Goal: Transaction & Acquisition: Purchase product/service

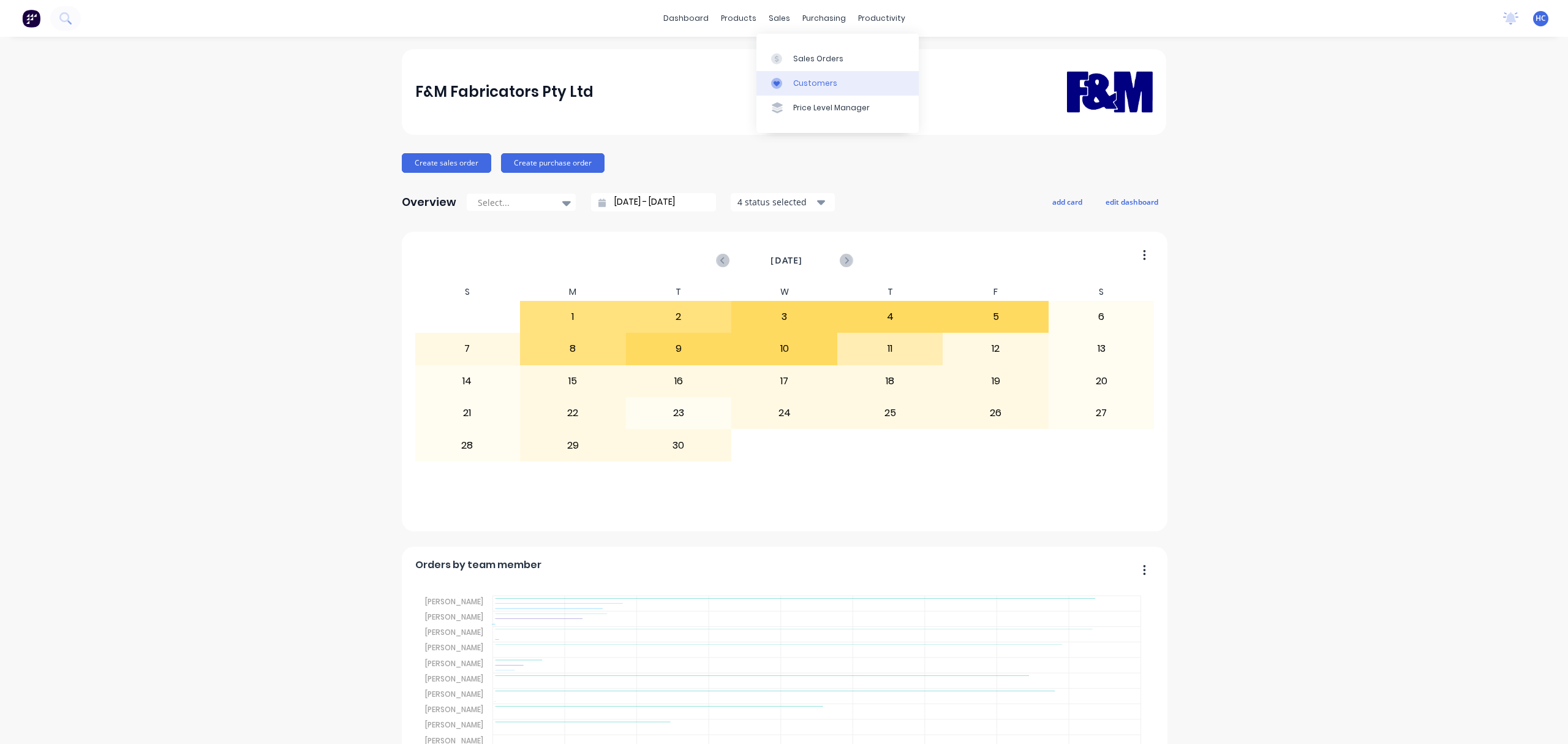
click at [817, 84] on div "Customers" at bounding box center [815, 83] width 44 height 11
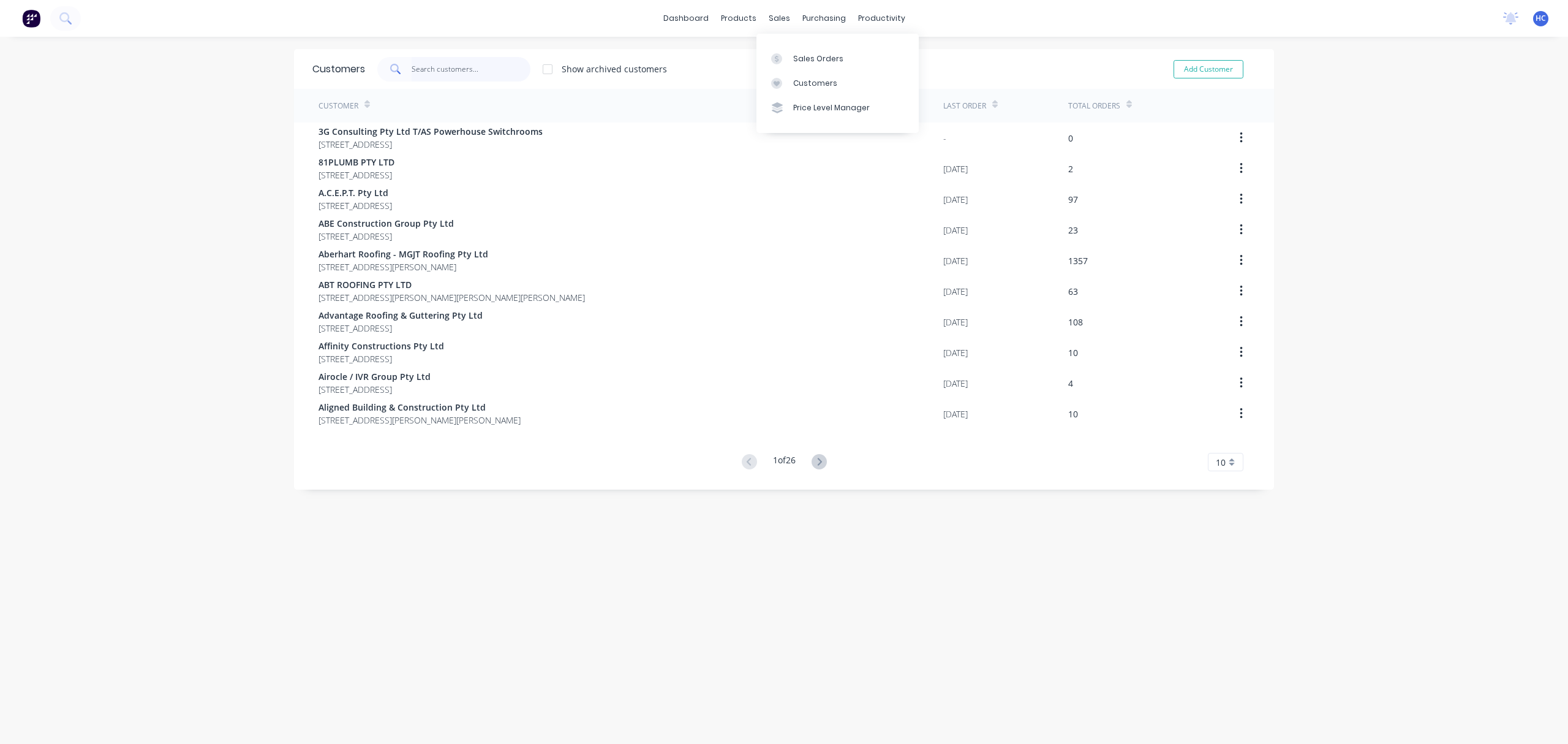
click at [419, 76] on input "text" at bounding box center [472, 69] width 120 height 24
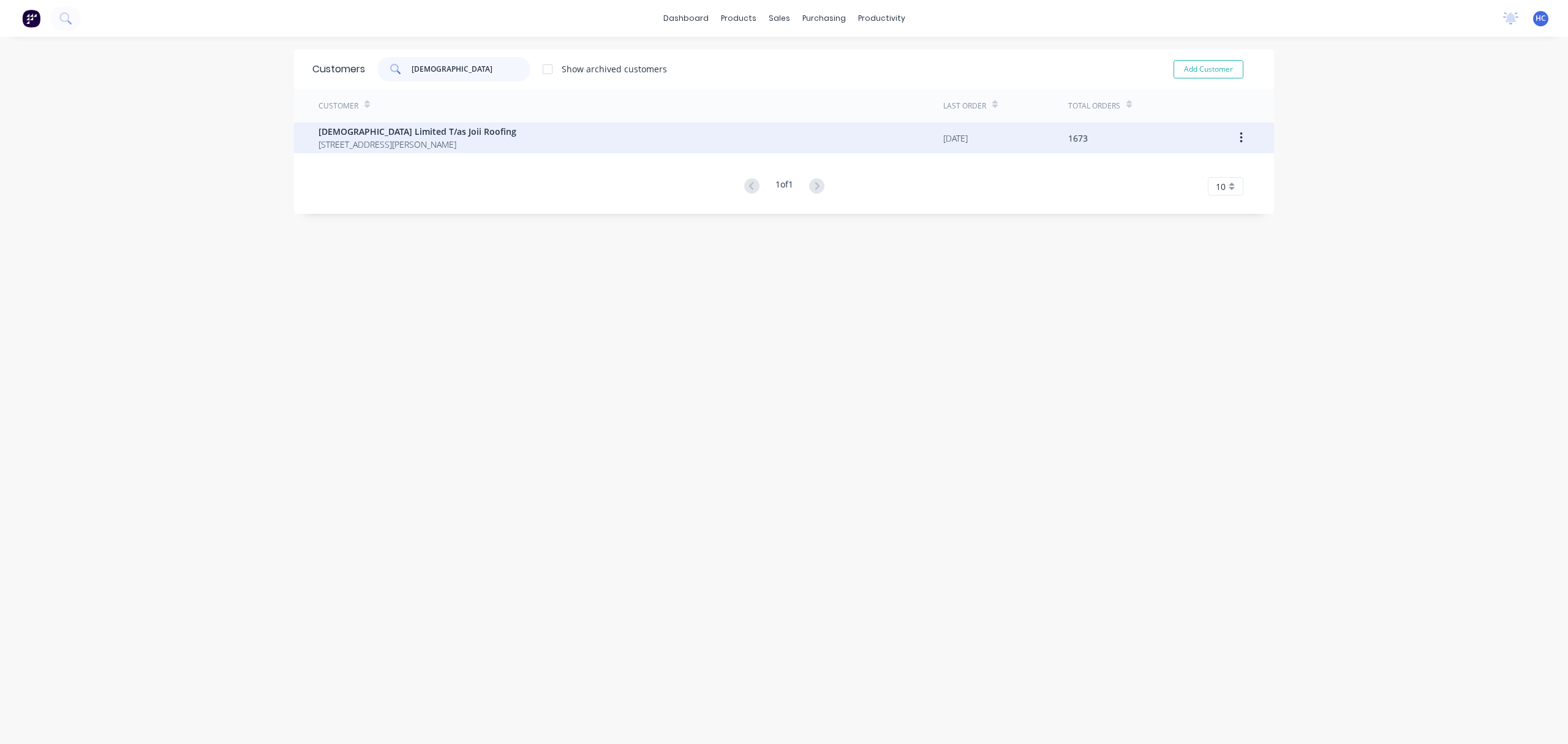
type input "[DEMOGRAPHIC_DATA]"
click at [383, 131] on span "[DEMOGRAPHIC_DATA] Limited T/as Joii Roofing" at bounding box center [417, 132] width 198 height 13
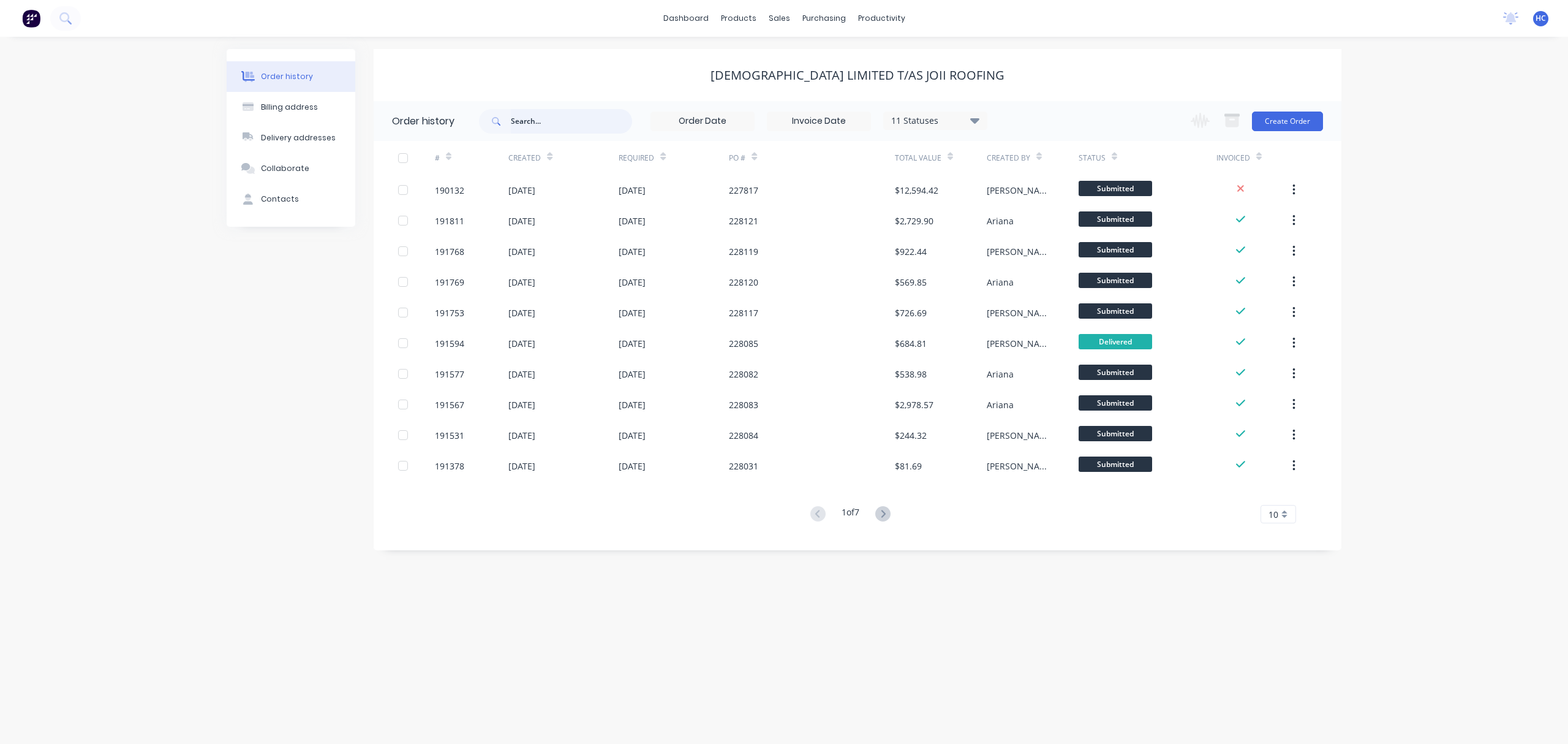
click at [598, 123] on input "text" at bounding box center [571, 121] width 121 height 24
type input "228121"
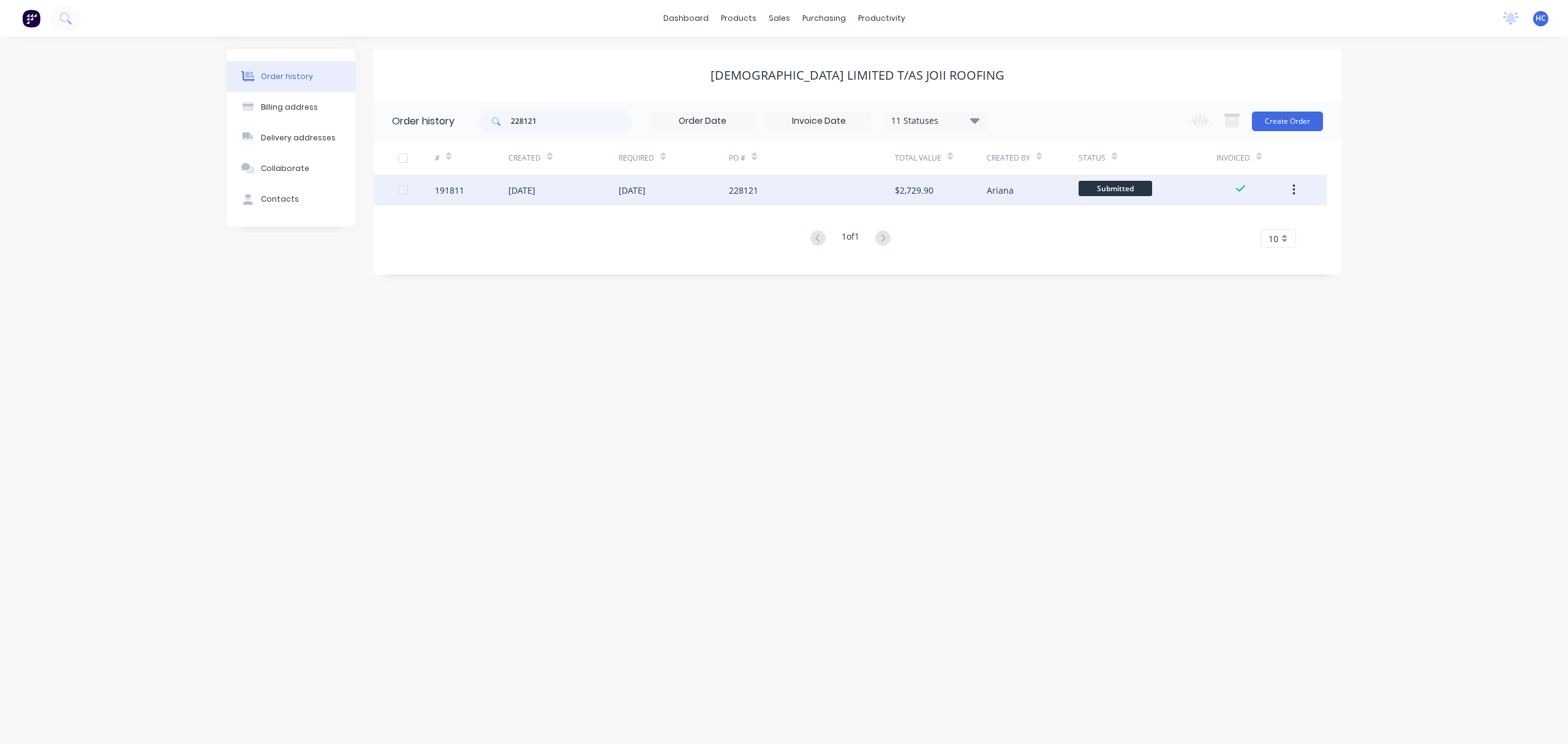
click at [871, 202] on div "228121" at bounding box center [811, 190] width 166 height 31
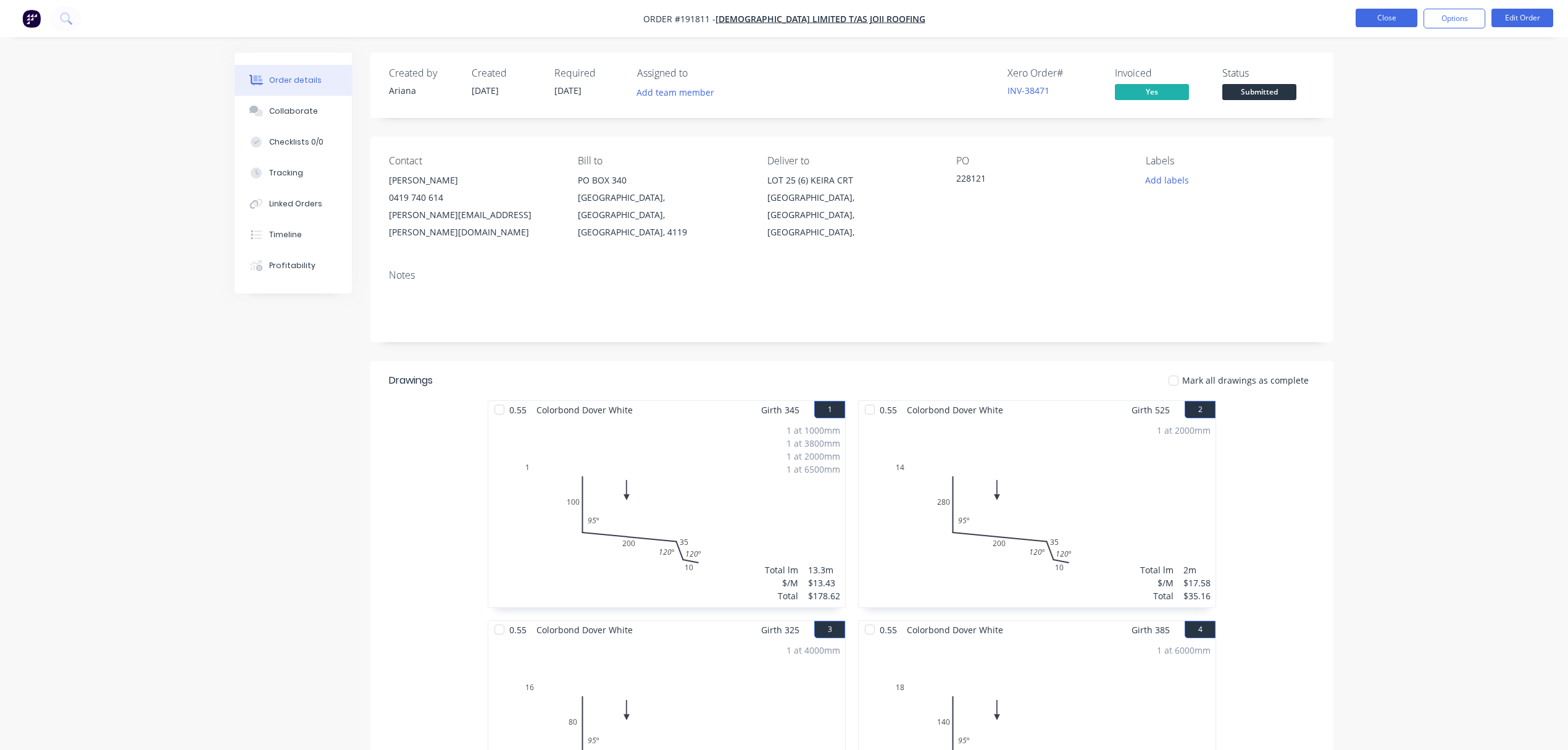
click at [1406, 11] on button "Close" at bounding box center [1386, 18] width 62 height 19
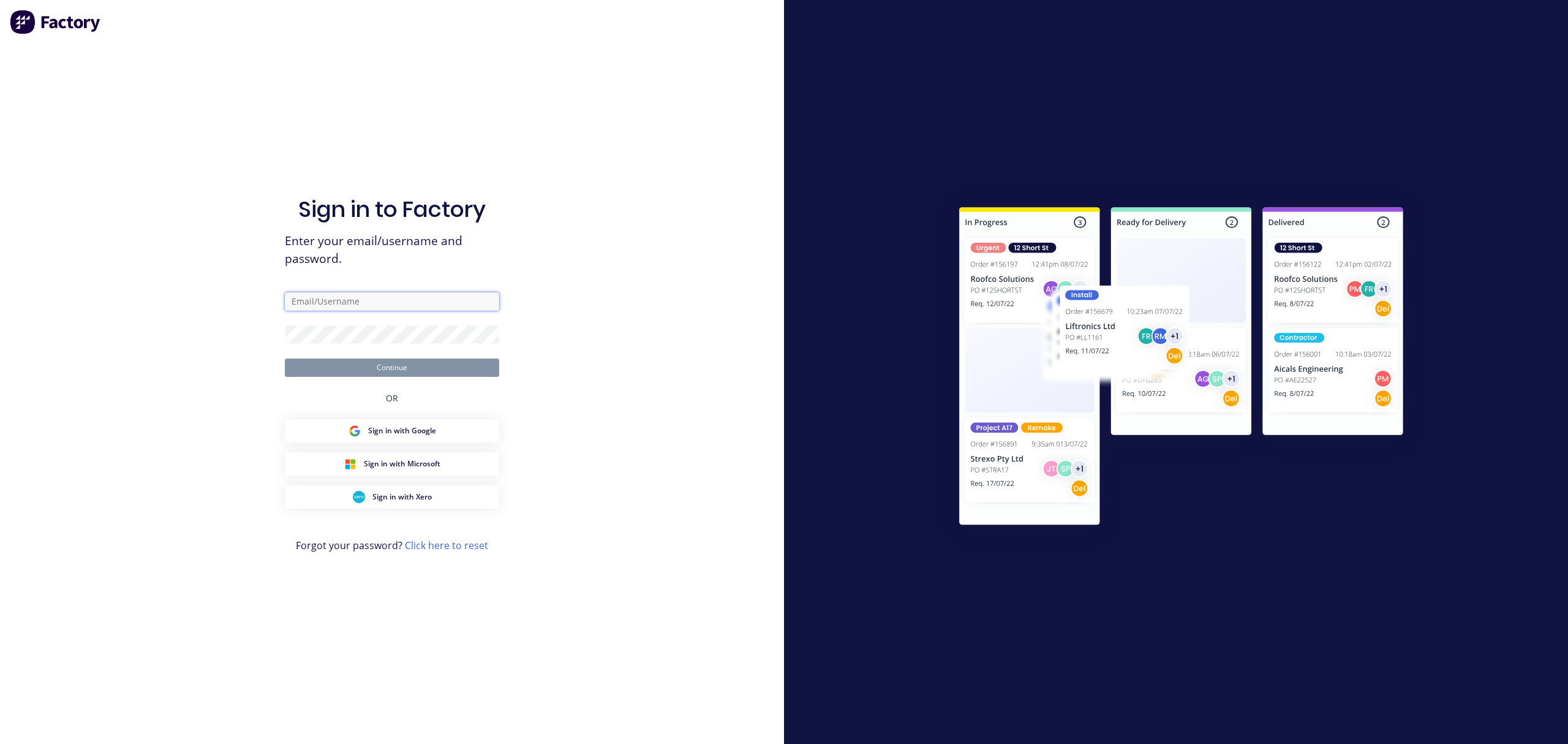
drag, startPoint x: 320, startPoint y: 309, endPoint x: 351, endPoint y: 293, distance: 34.9
click at [320, 309] on input "text" at bounding box center [392, 301] width 214 height 19
type input "[EMAIL_ADDRESS][DOMAIN_NAME]"
click at [371, 343] on form "[EMAIL_ADDRESS][DOMAIN_NAME] Continue" at bounding box center [392, 334] width 214 height 85
click at [285, 359] on button "Continue" at bounding box center [392, 368] width 214 height 19
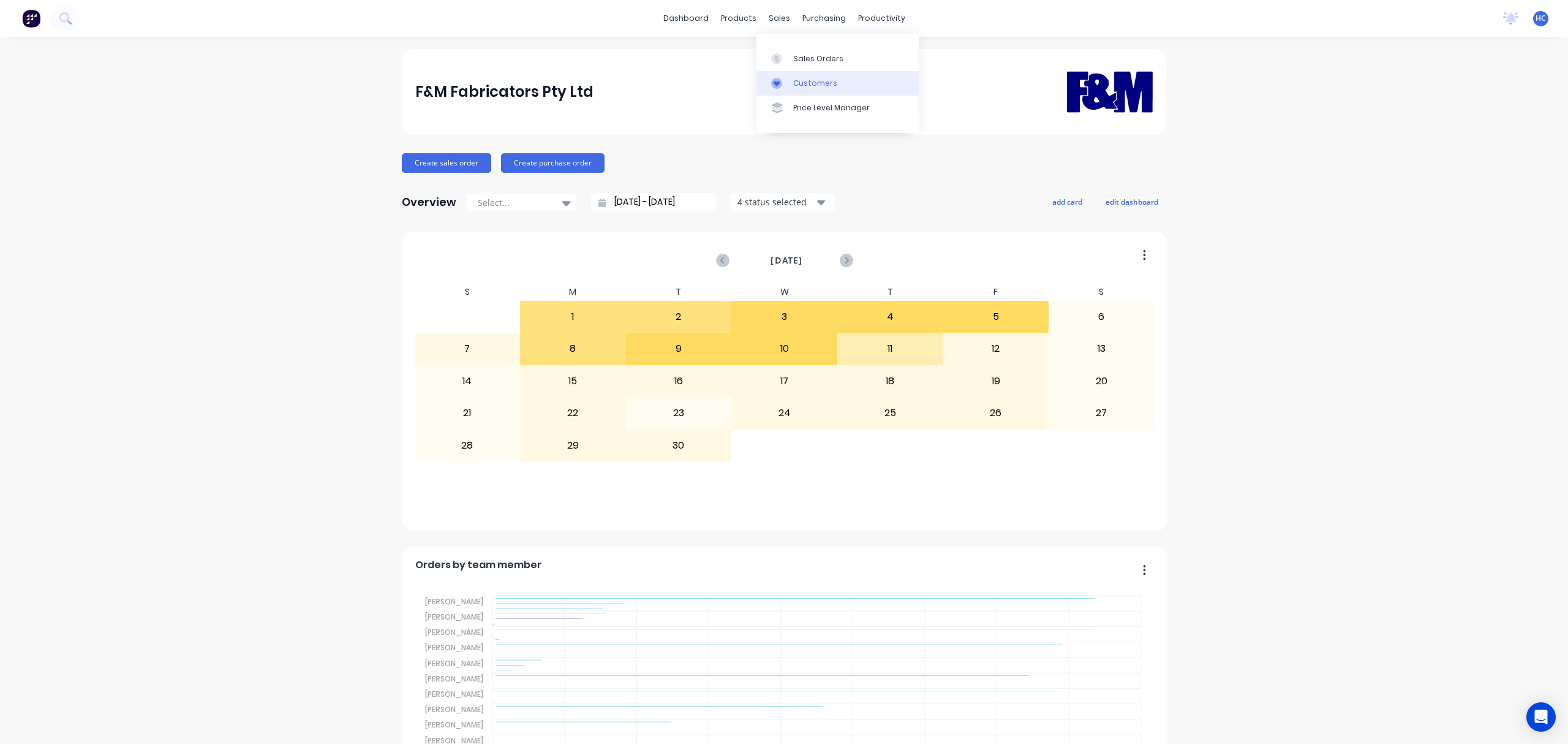
click at [818, 75] on link "Customers" at bounding box center [838, 83] width 162 height 24
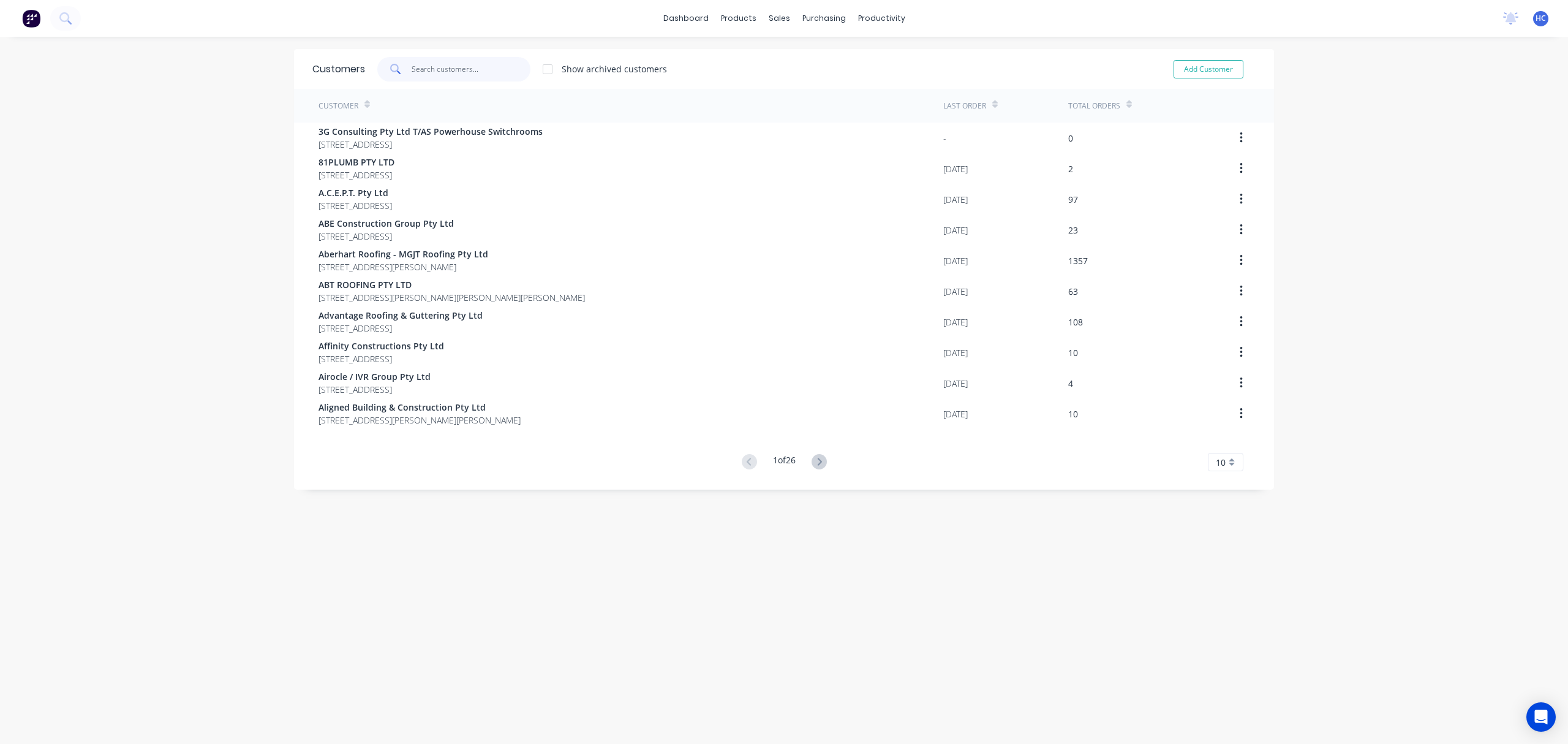
click at [435, 77] on input "text" at bounding box center [472, 69] width 120 height 24
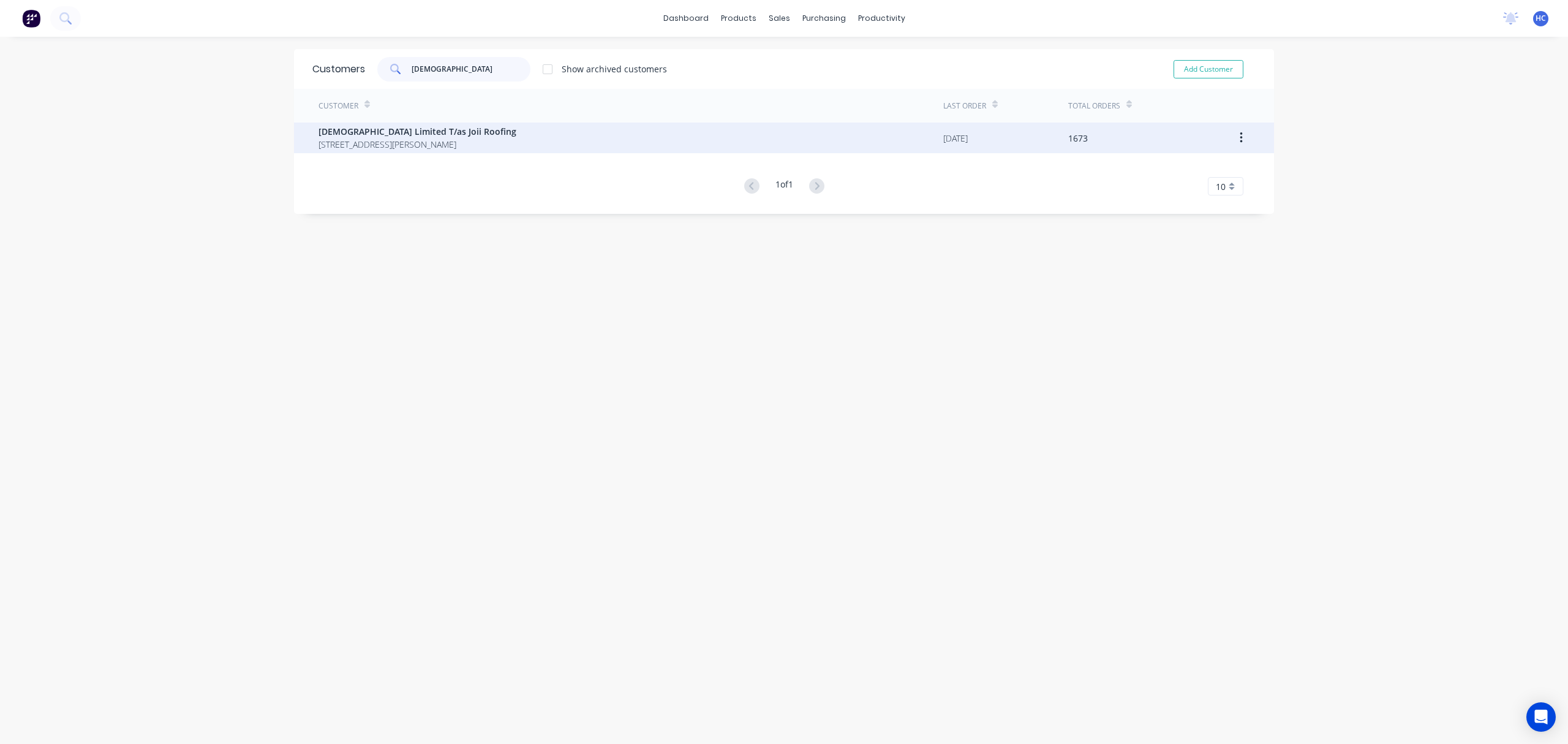
type input "[DEMOGRAPHIC_DATA]"
click at [364, 130] on span "[DEMOGRAPHIC_DATA] Limited T/as Joii Roofing" at bounding box center [417, 132] width 198 height 13
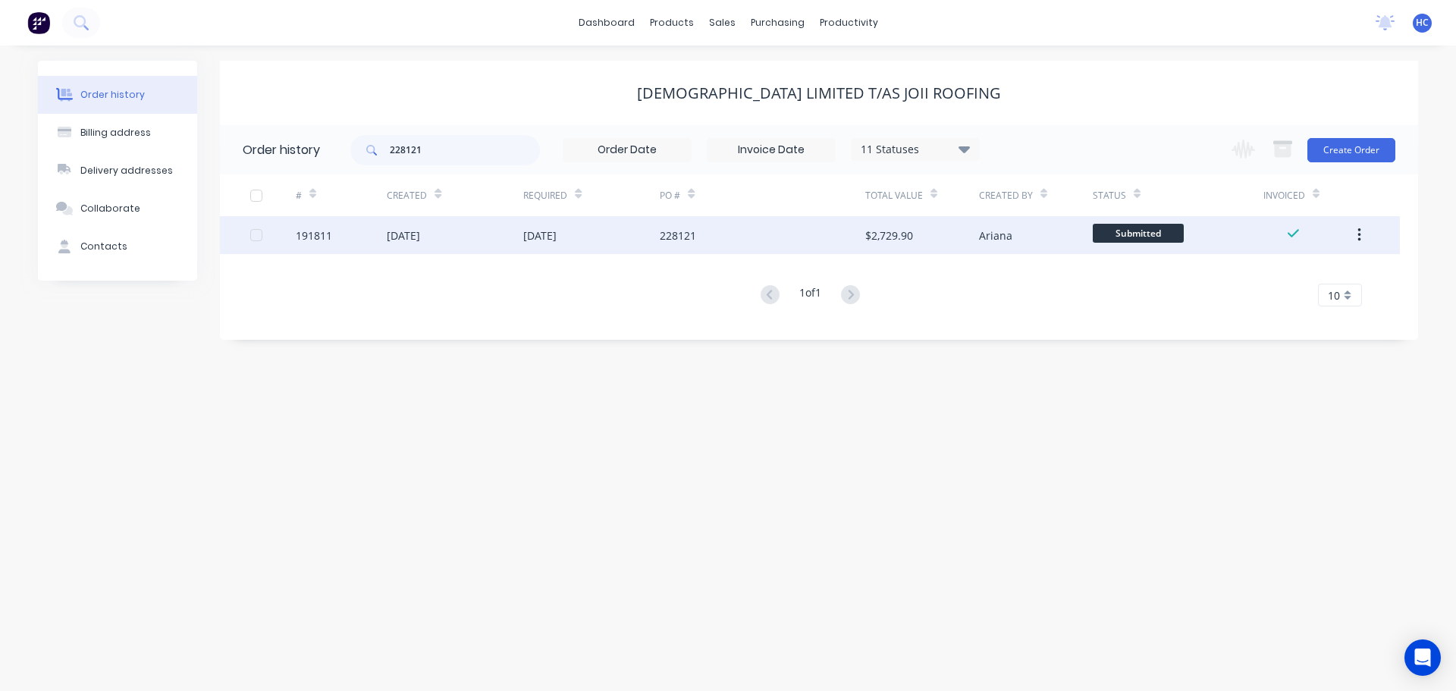
click at [691, 234] on div "228121" at bounding box center [678, 236] width 36 height 16
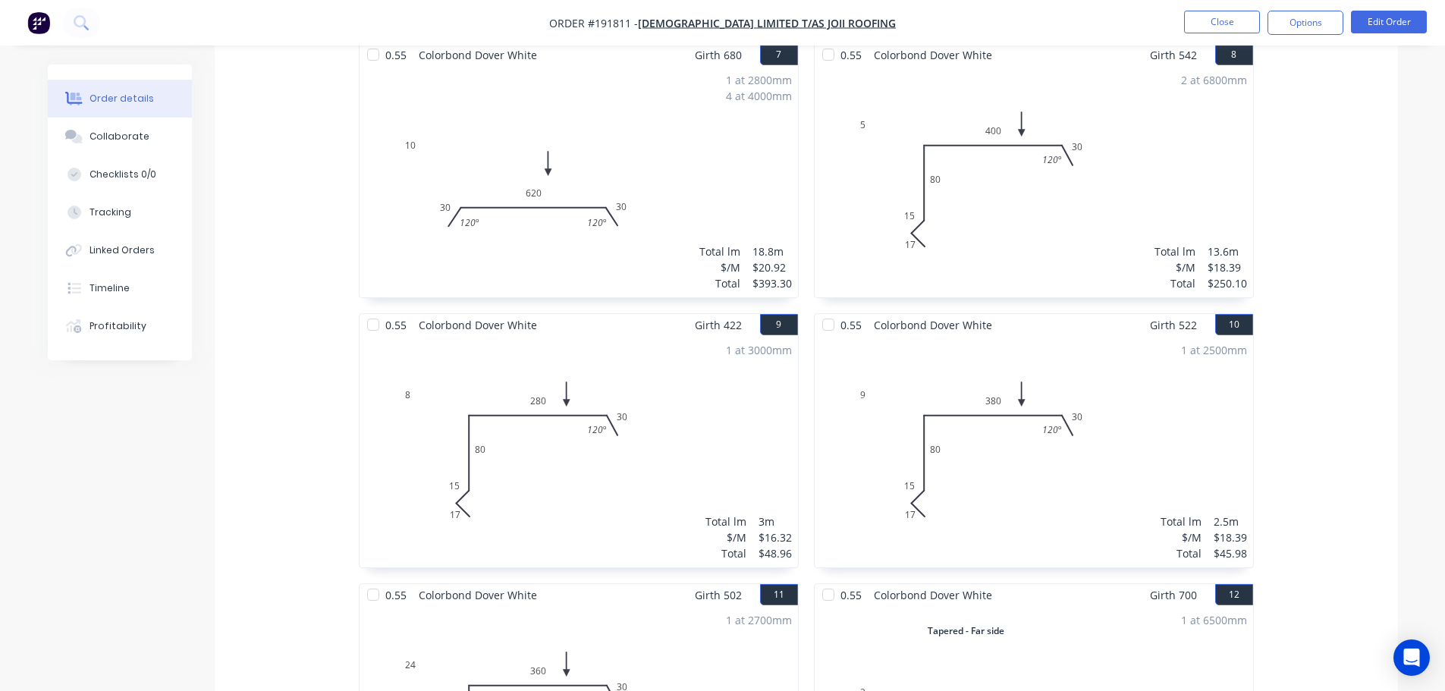
scroll to position [1062, 0]
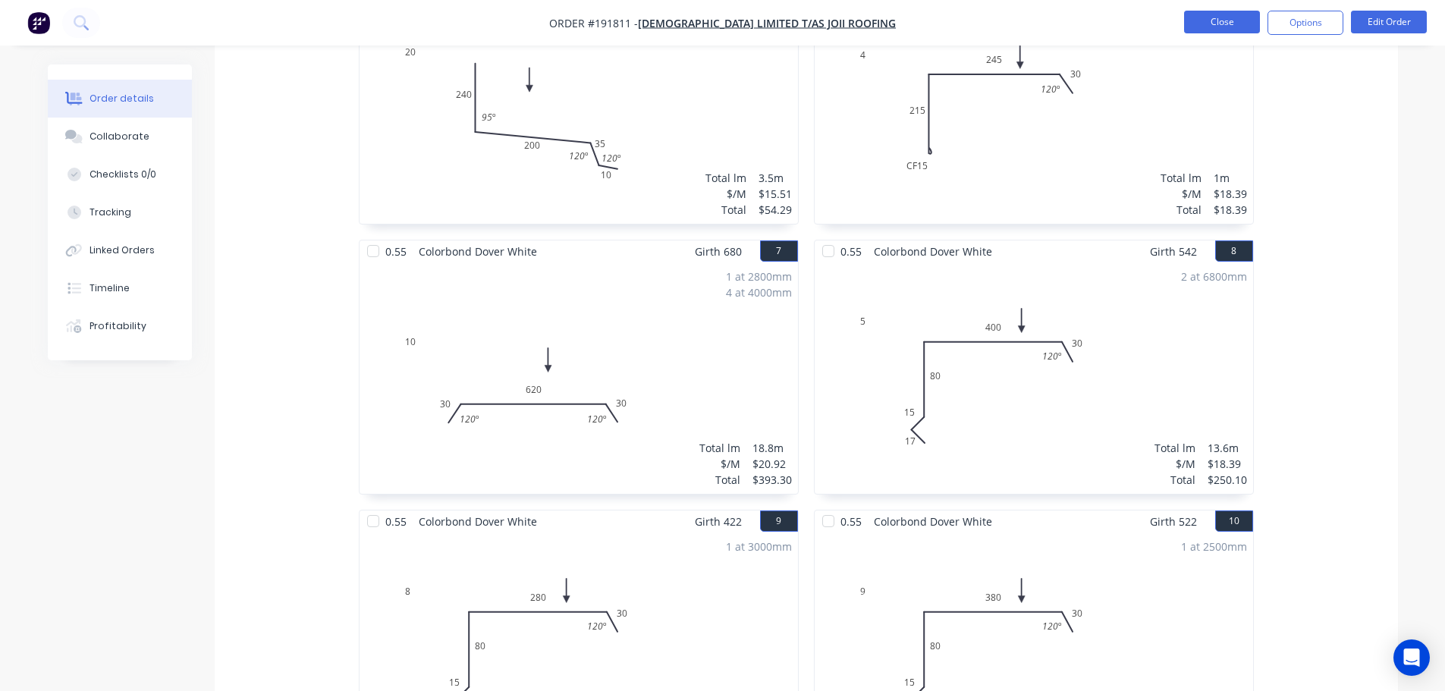
click at [1190, 26] on button "Close" at bounding box center [1222, 22] width 76 height 23
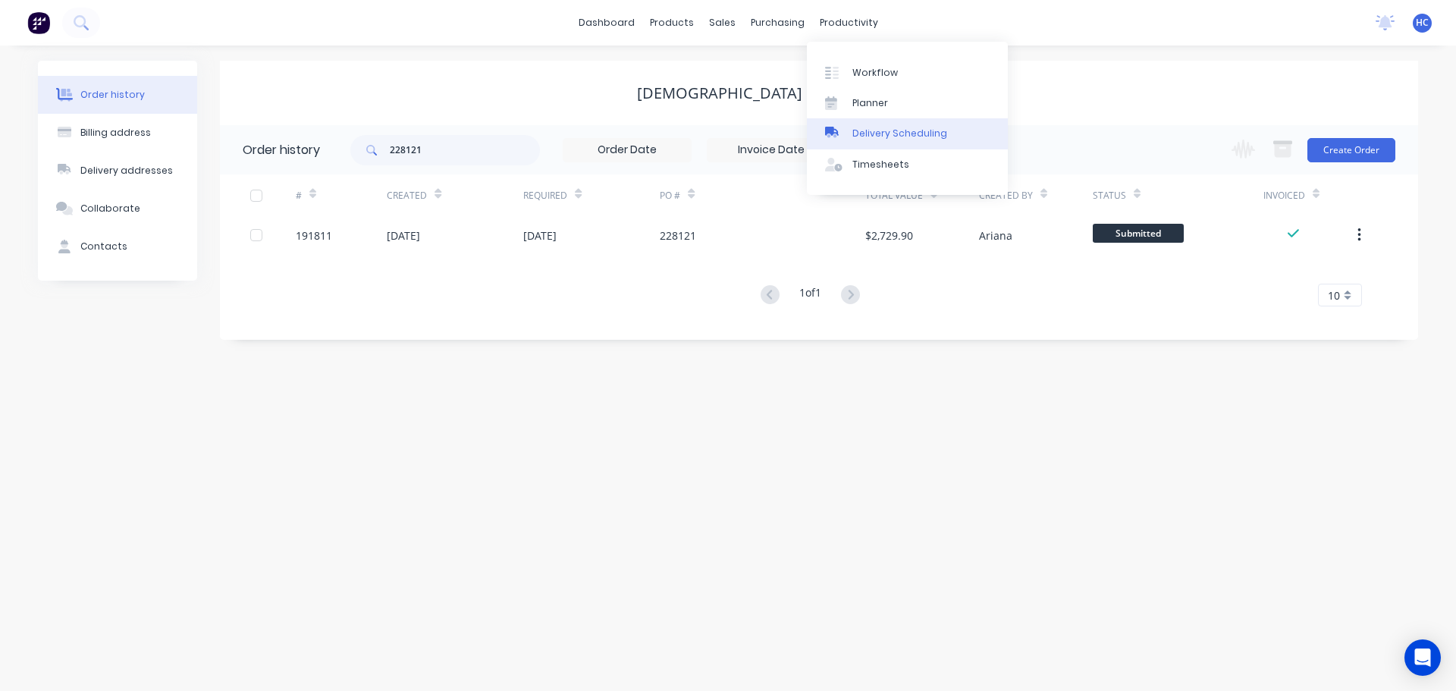
click at [871, 121] on link "Delivery Scheduling" at bounding box center [907, 133] width 201 height 30
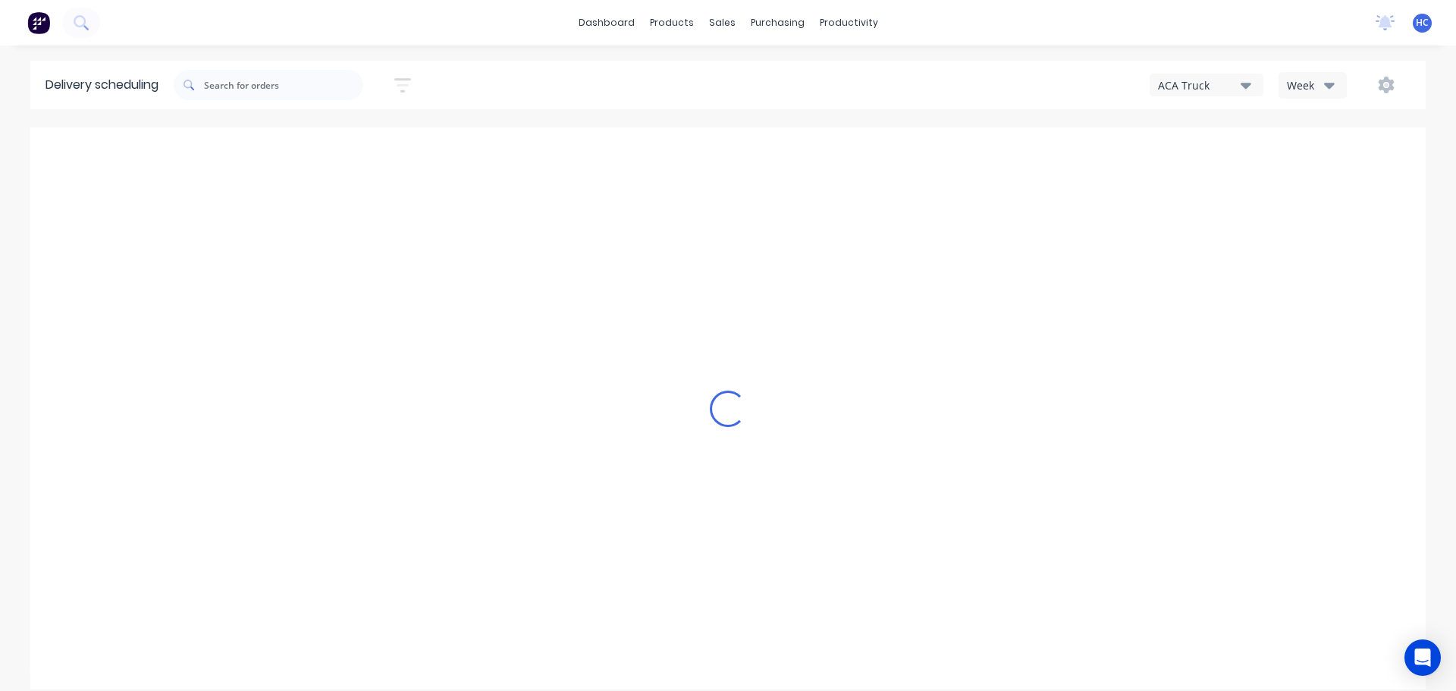
click at [1300, 84] on div "Week" at bounding box center [1309, 85] width 44 height 16
click at [1327, 152] on div "Vehicle" at bounding box center [1354, 155] width 150 height 30
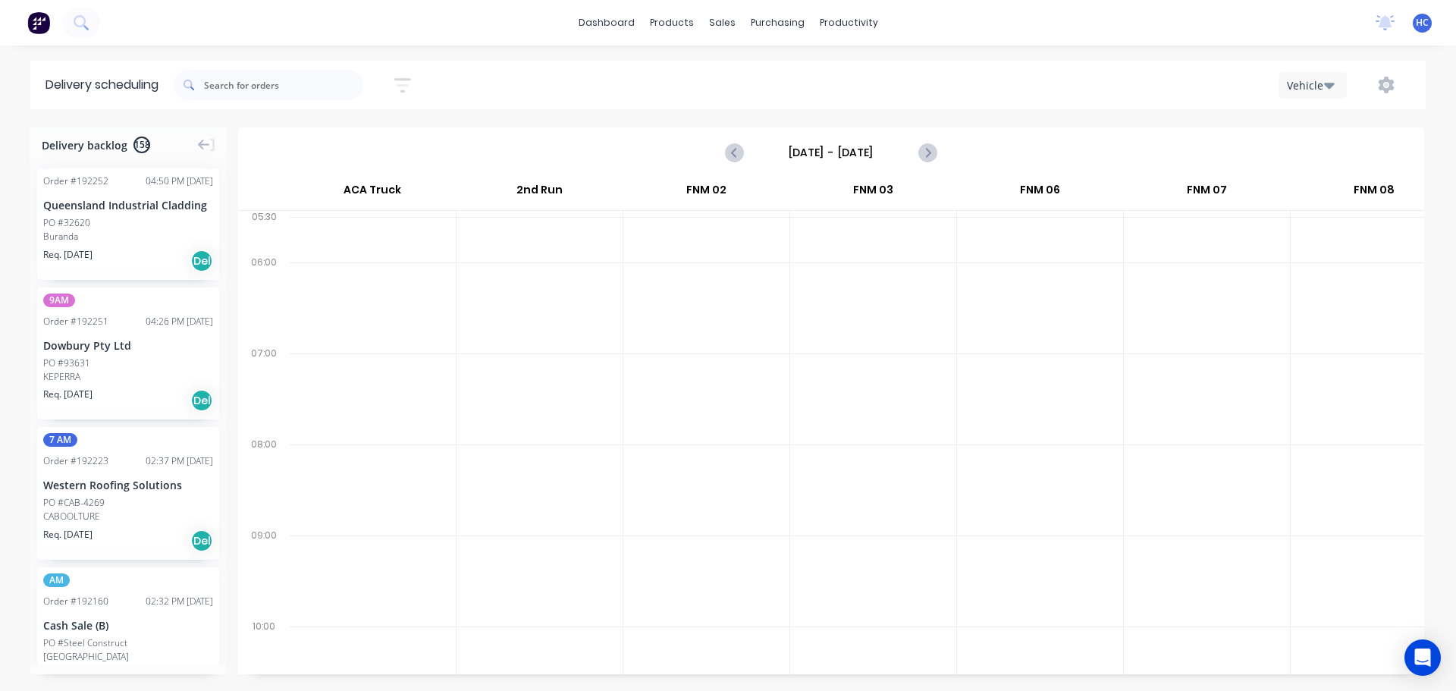
click at [840, 147] on input "[DATE] - [DATE]" at bounding box center [831, 152] width 150 height 23
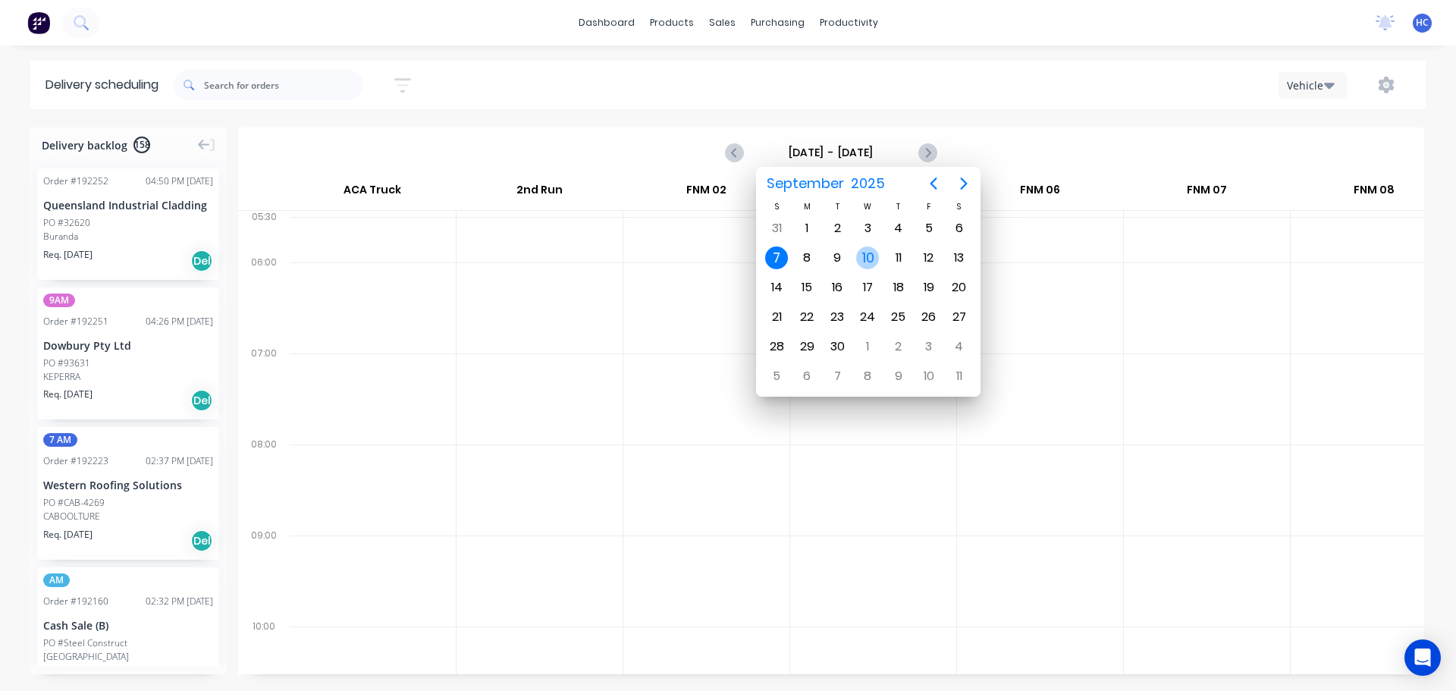
click at [876, 259] on div "10" at bounding box center [867, 257] width 23 height 23
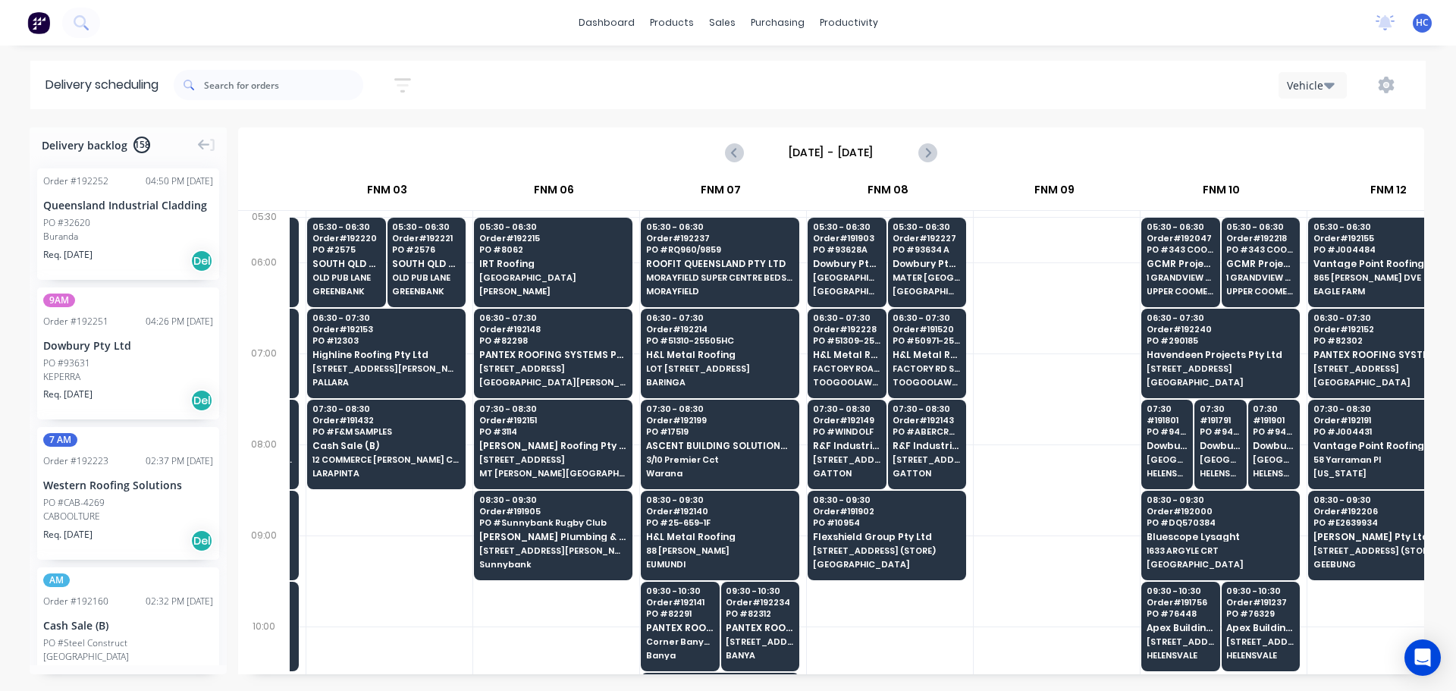
scroll to position [0, 487]
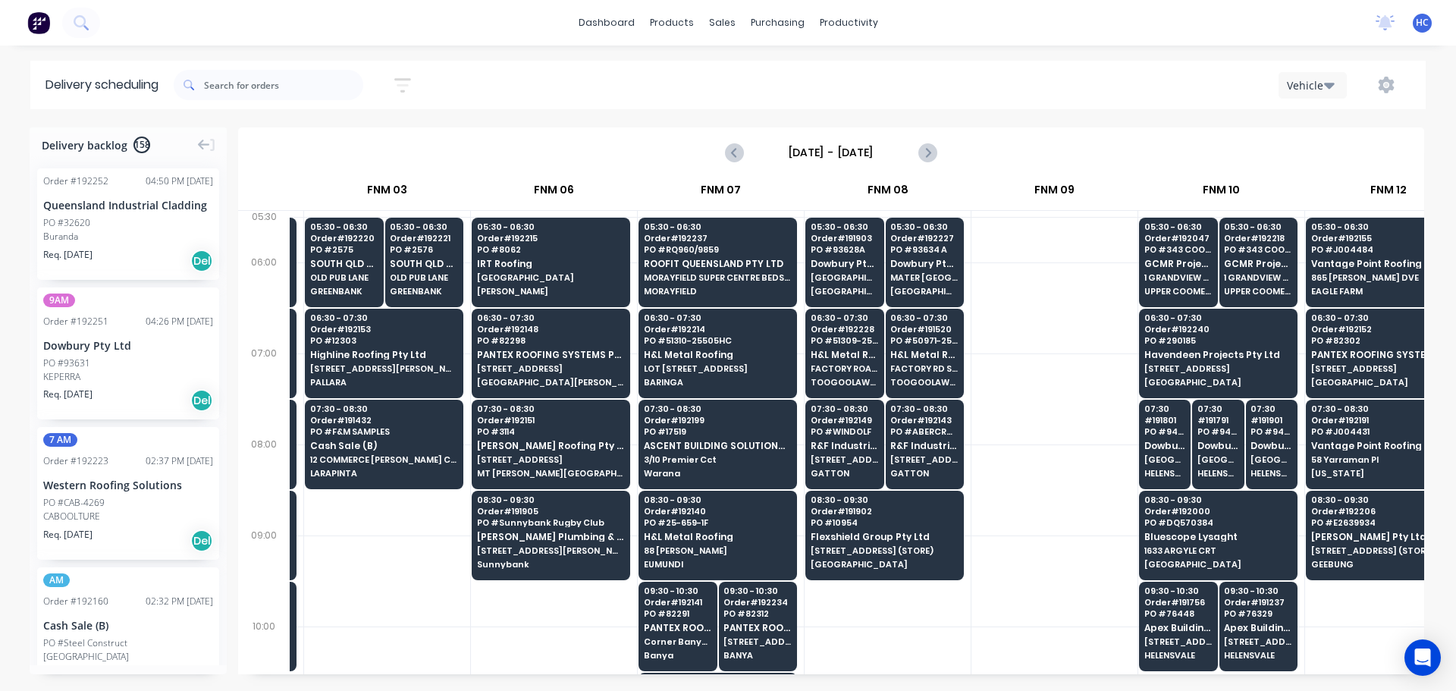
click at [854, 149] on input "[DATE] - [DATE]" at bounding box center [831, 152] width 150 height 23
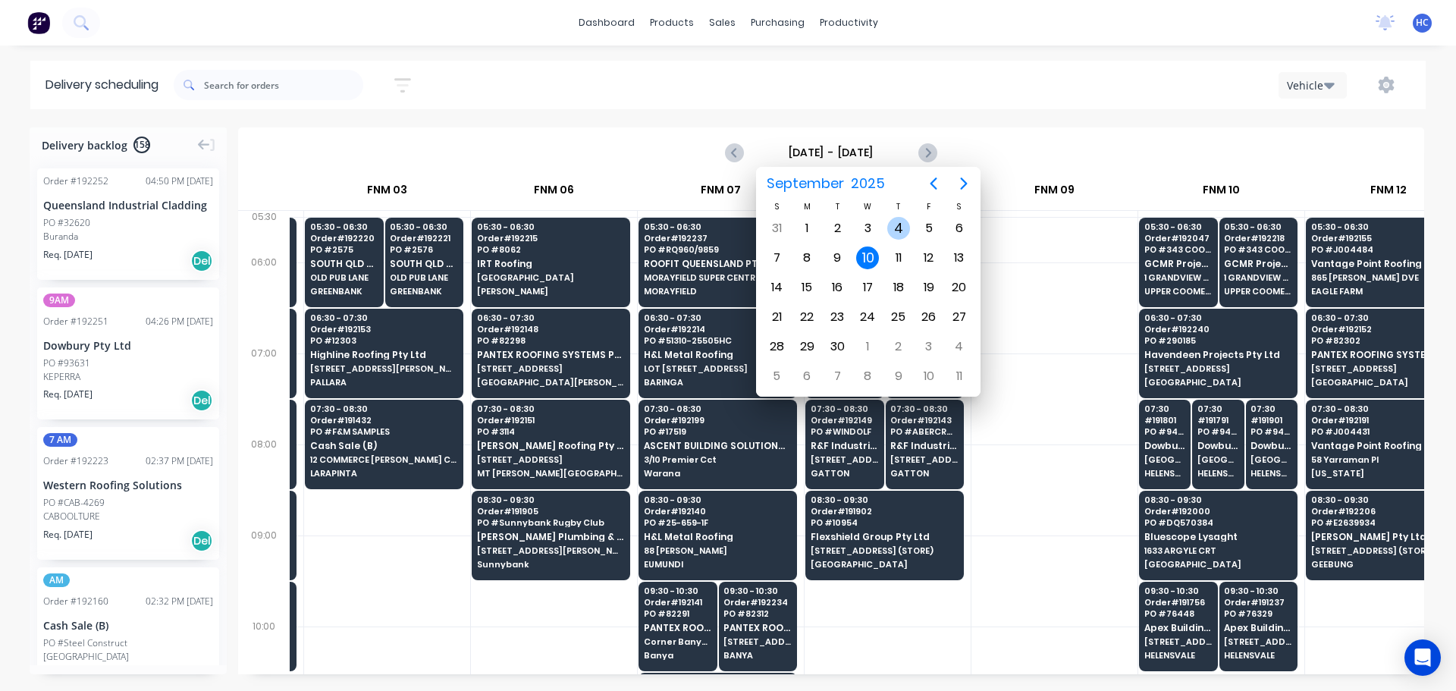
click at [891, 228] on div "4" at bounding box center [898, 228] width 23 height 23
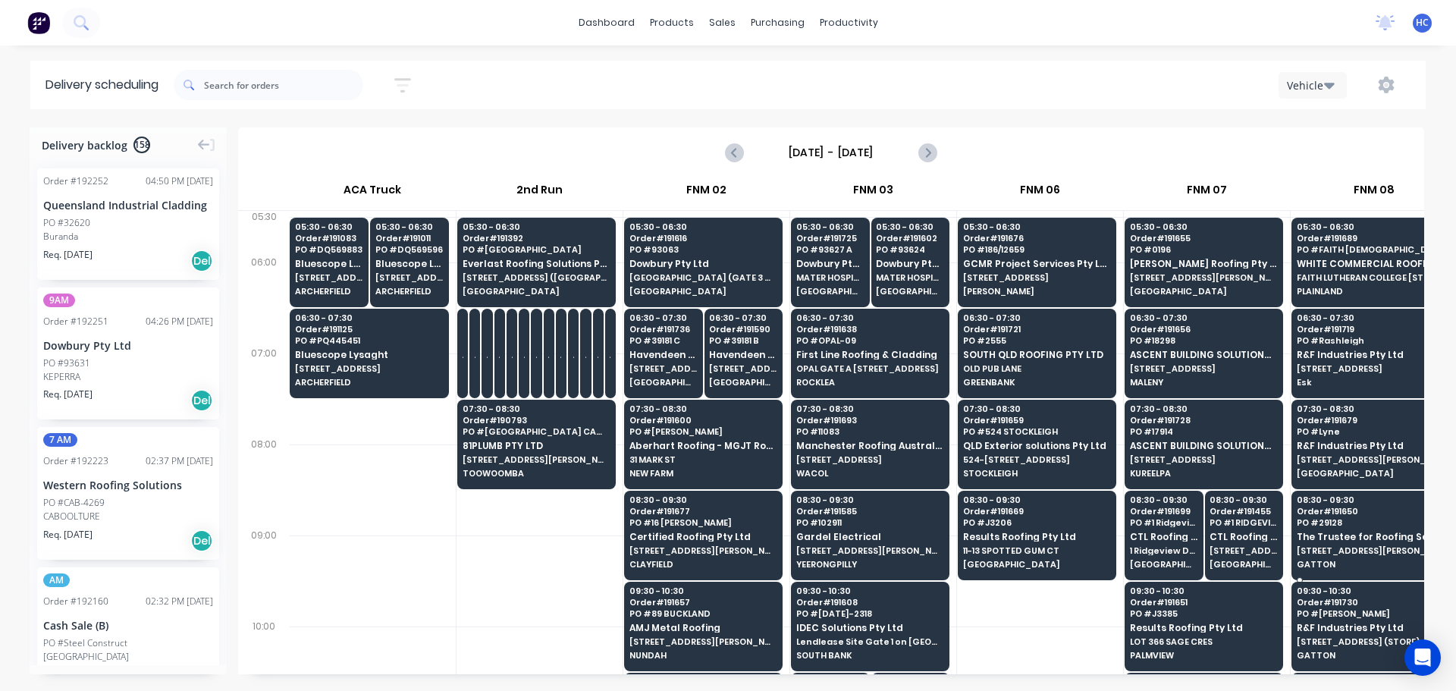
scroll to position [152, 1]
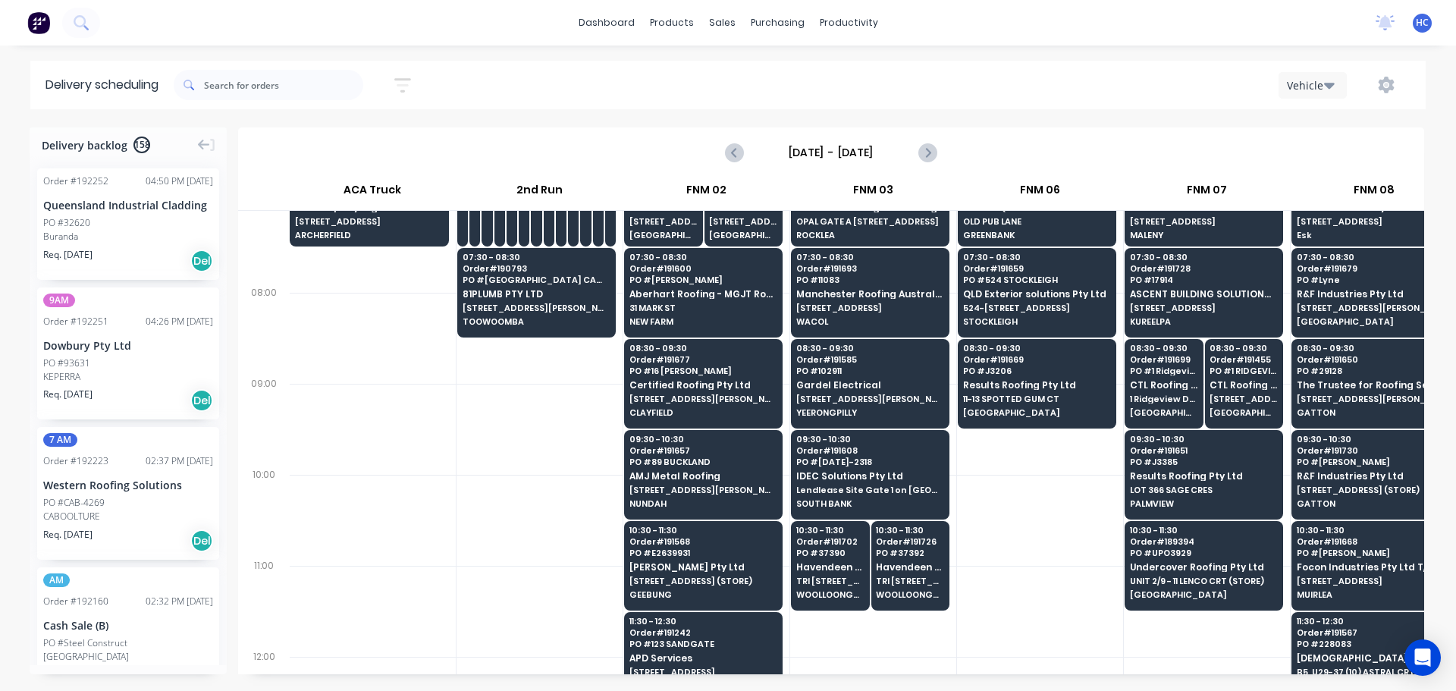
click at [1024, 566] on div at bounding box center [1040, 611] width 166 height 91
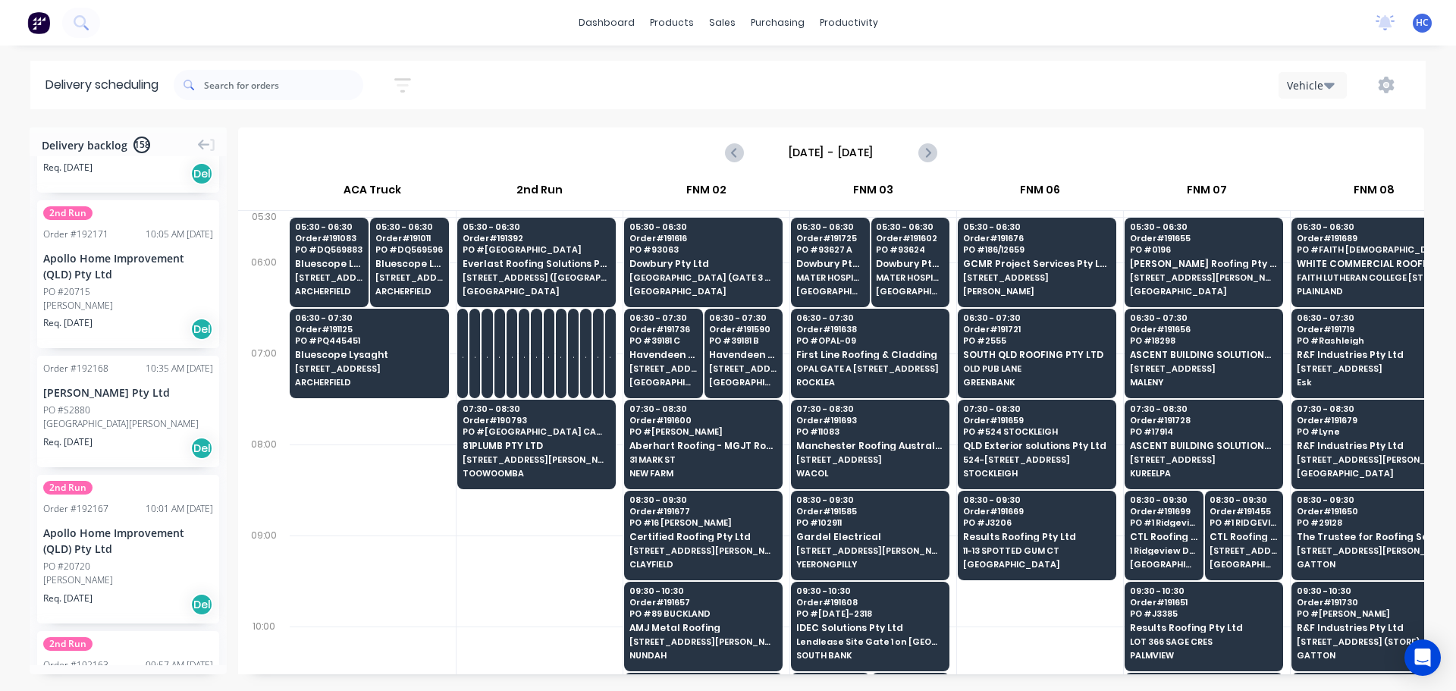
scroll to position [623, 0]
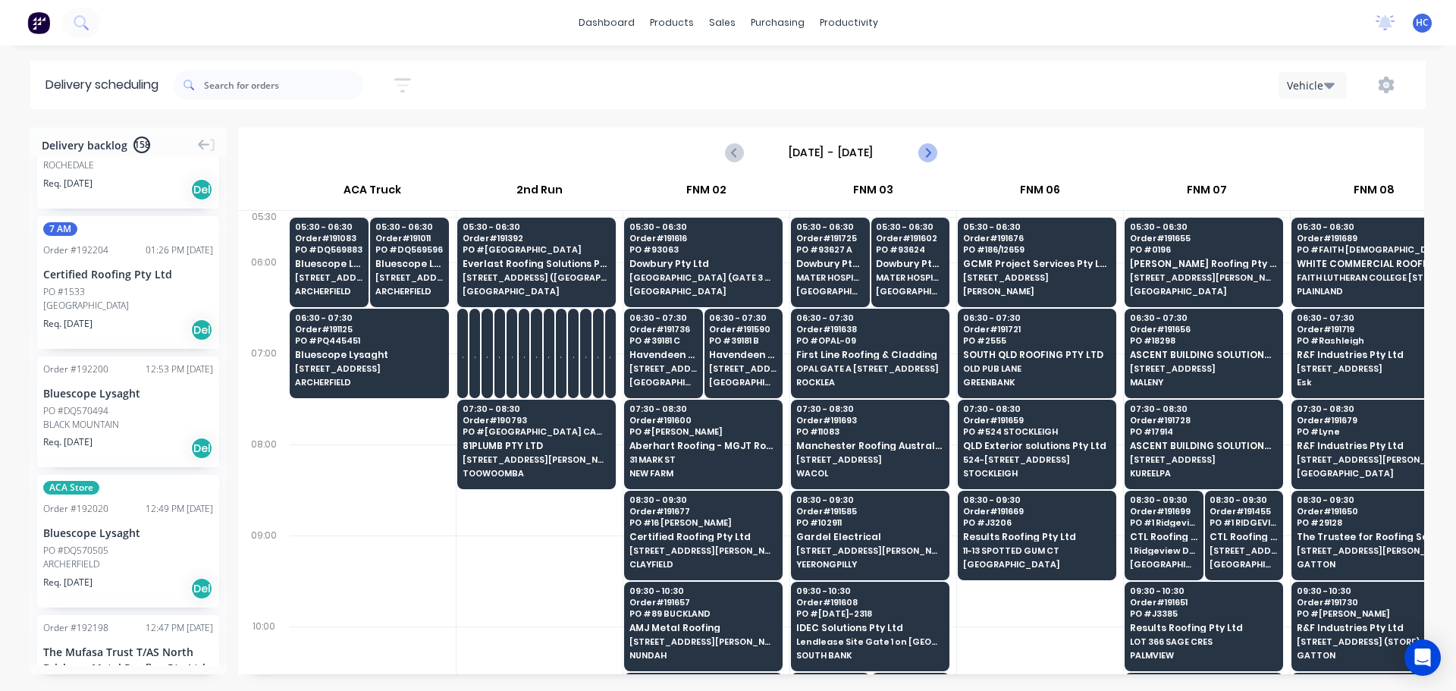
click at [930, 148] on icon "Next page" at bounding box center [927, 152] width 18 height 18
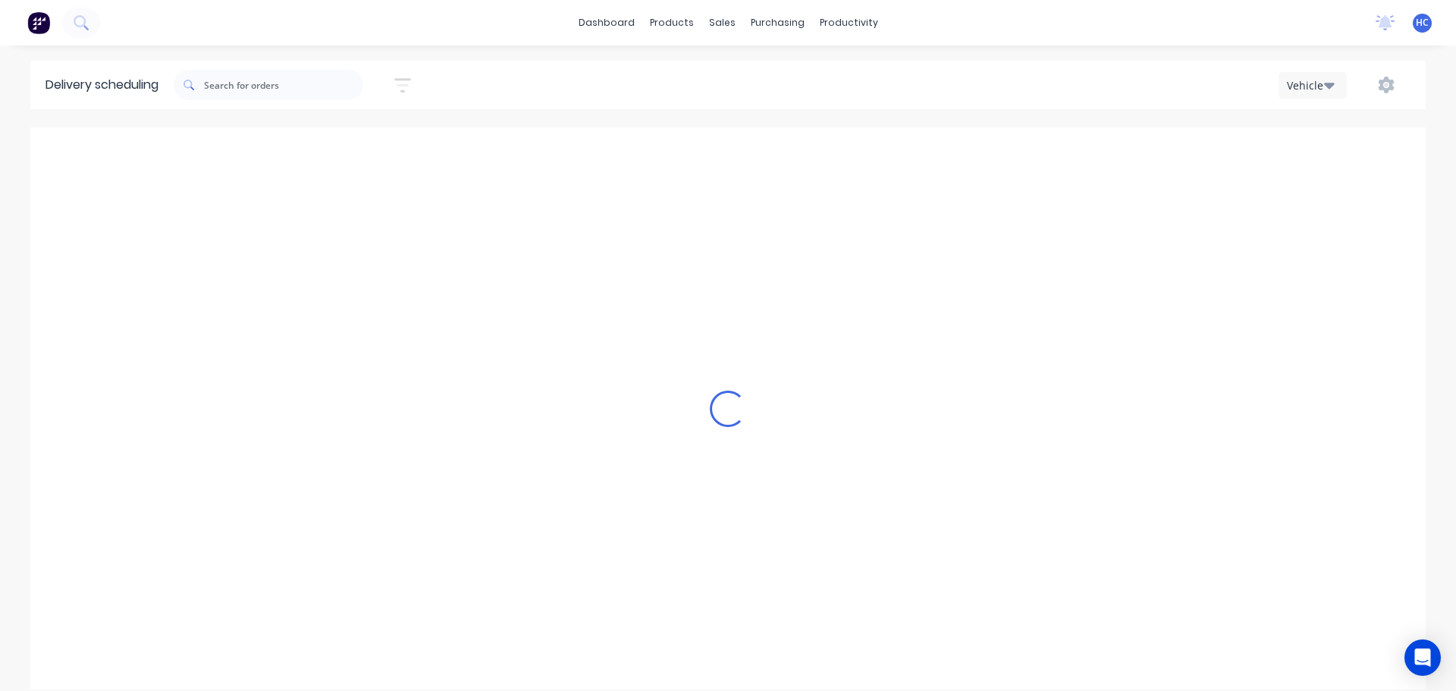
type input "[DATE] - [DATE]"
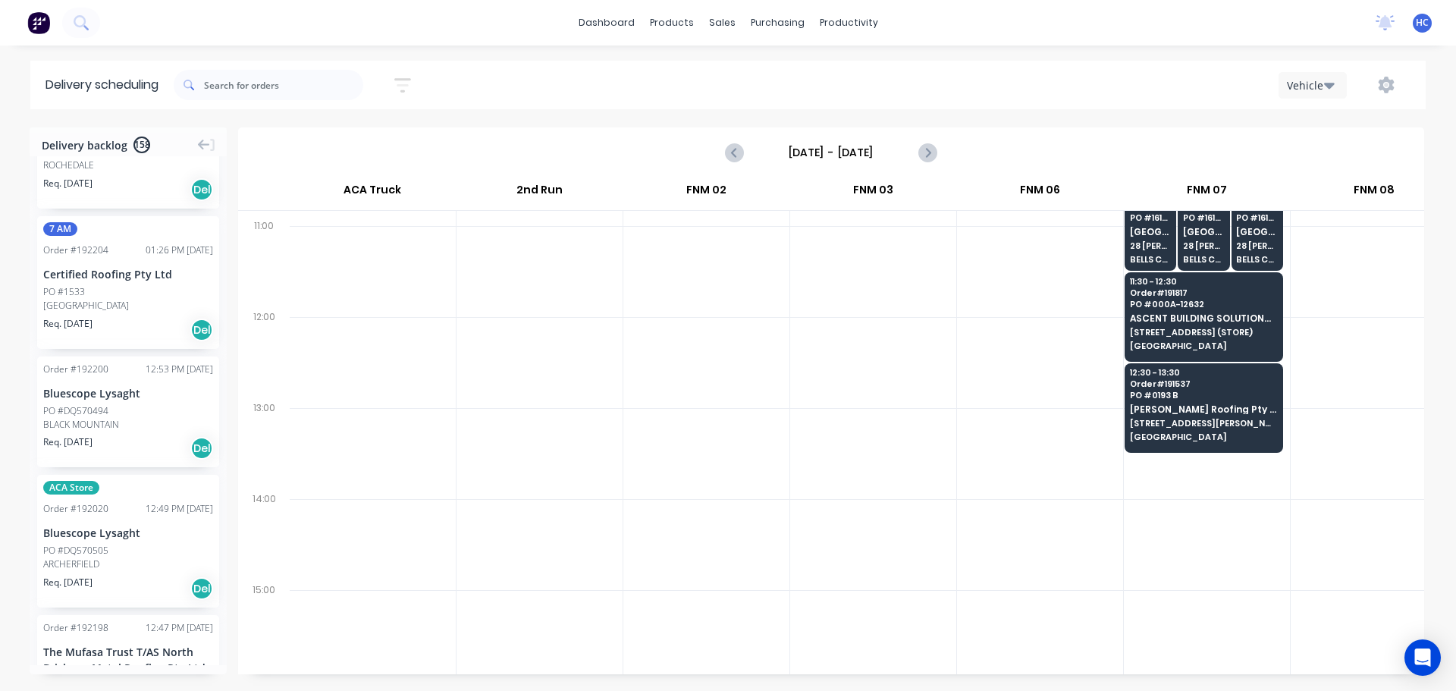
scroll to position [2670, 0]
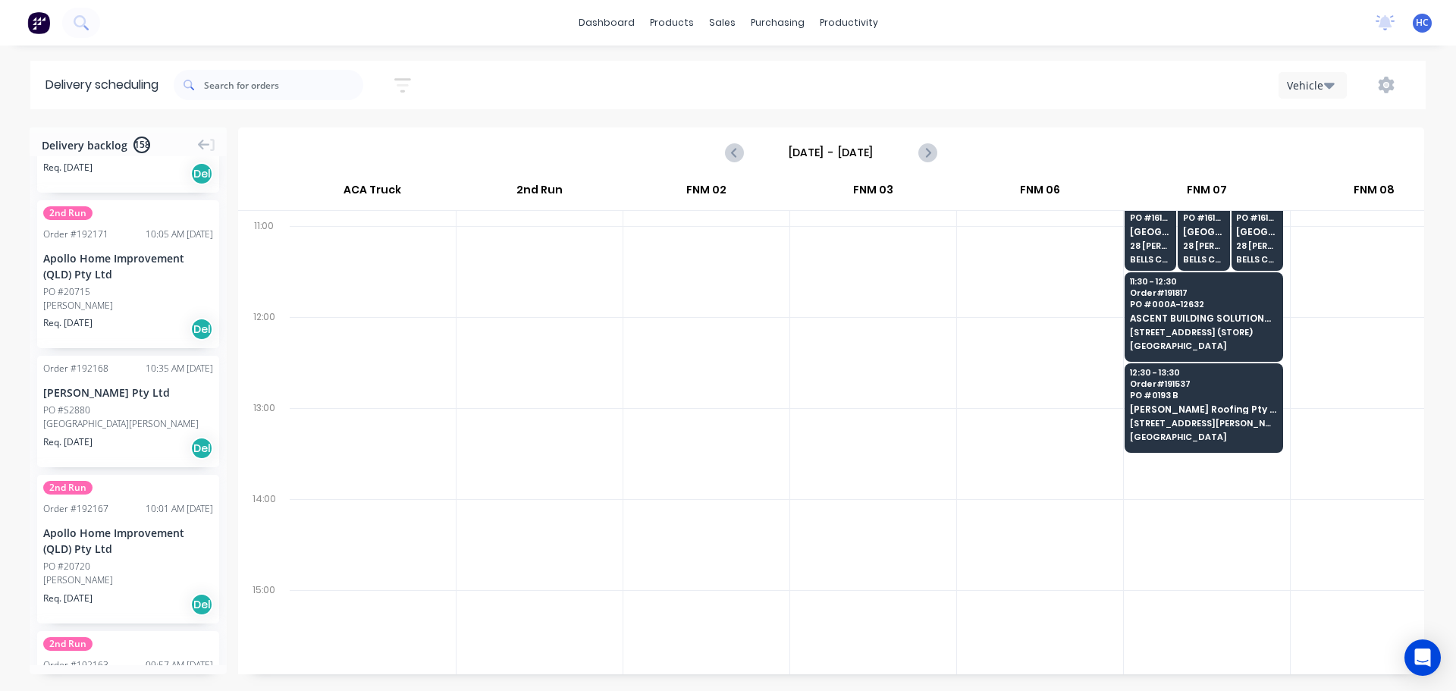
click at [899, 340] on div at bounding box center [873, 362] width 166 height 91
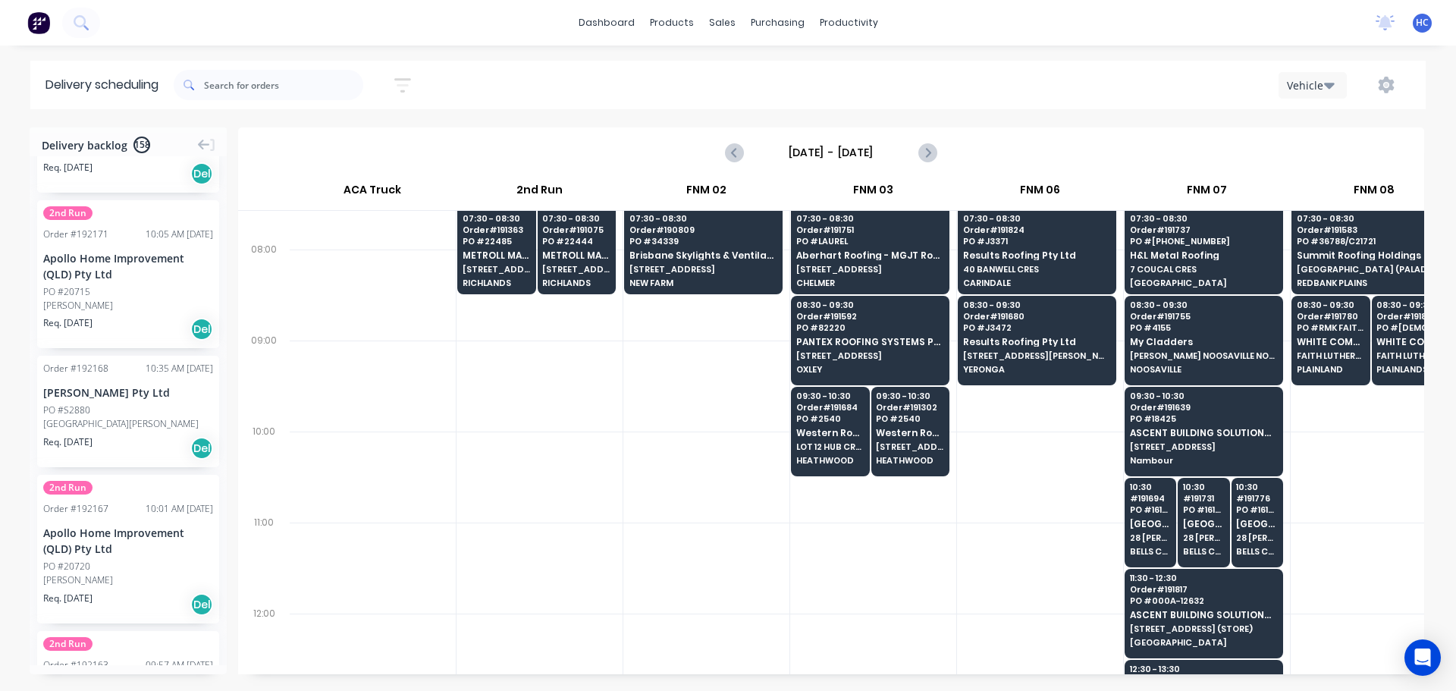
scroll to position [0, 1]
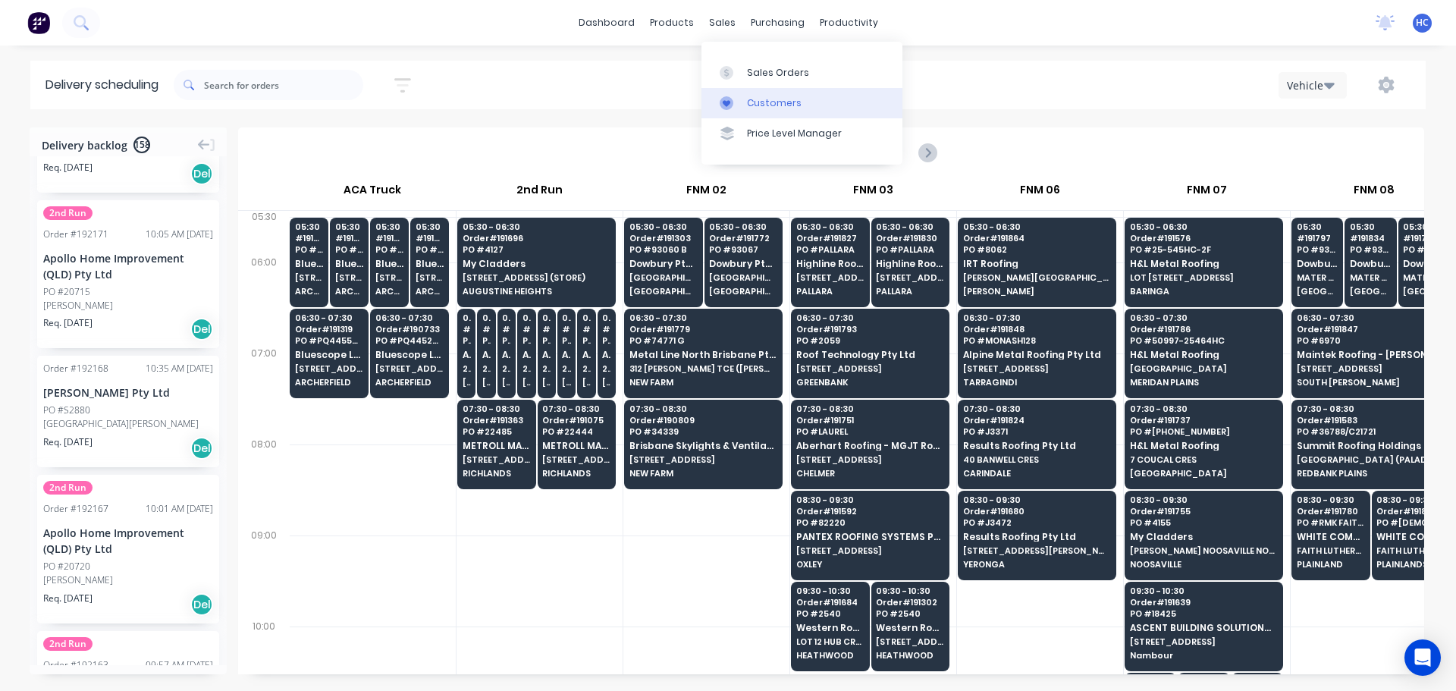
click at [783, 108] on div "Customers" at bounding box center [774, 103] width 55 height 14
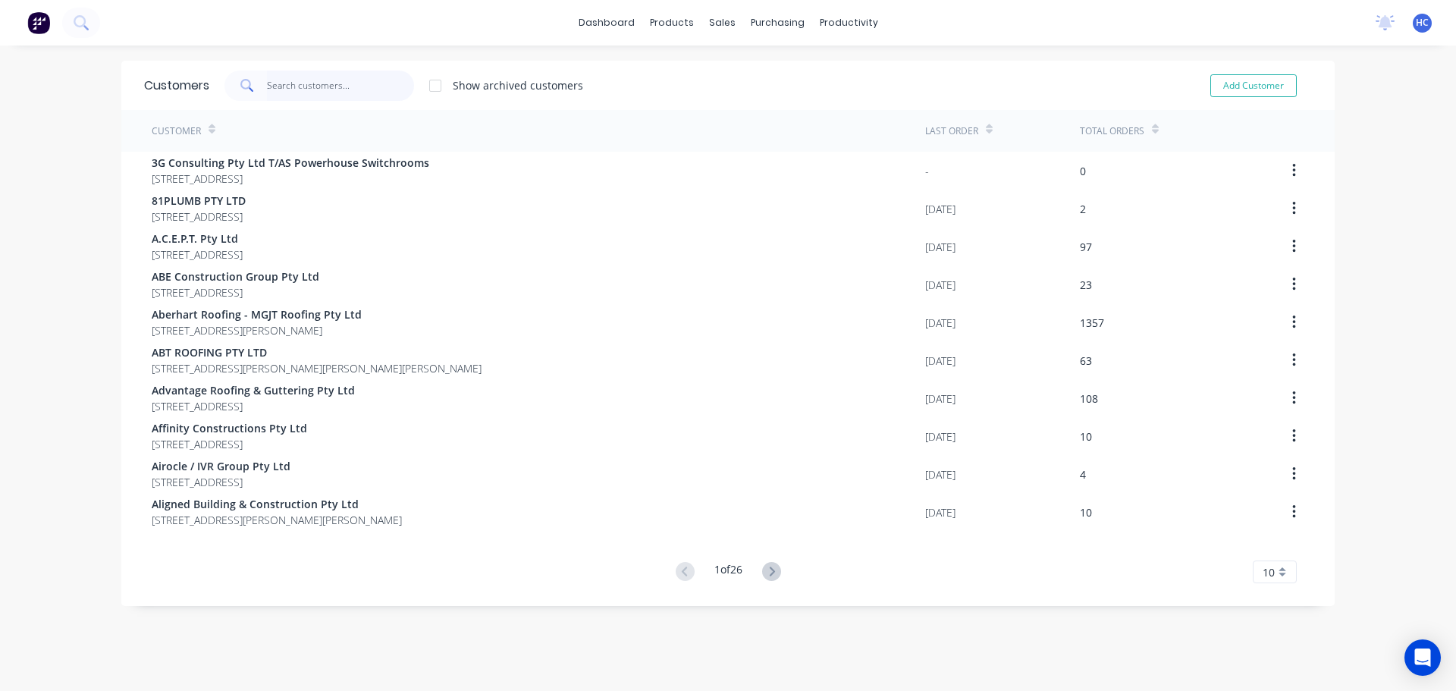
click at [365, 90] on input "text" at bounding box center [341, 86] width 148 height 30
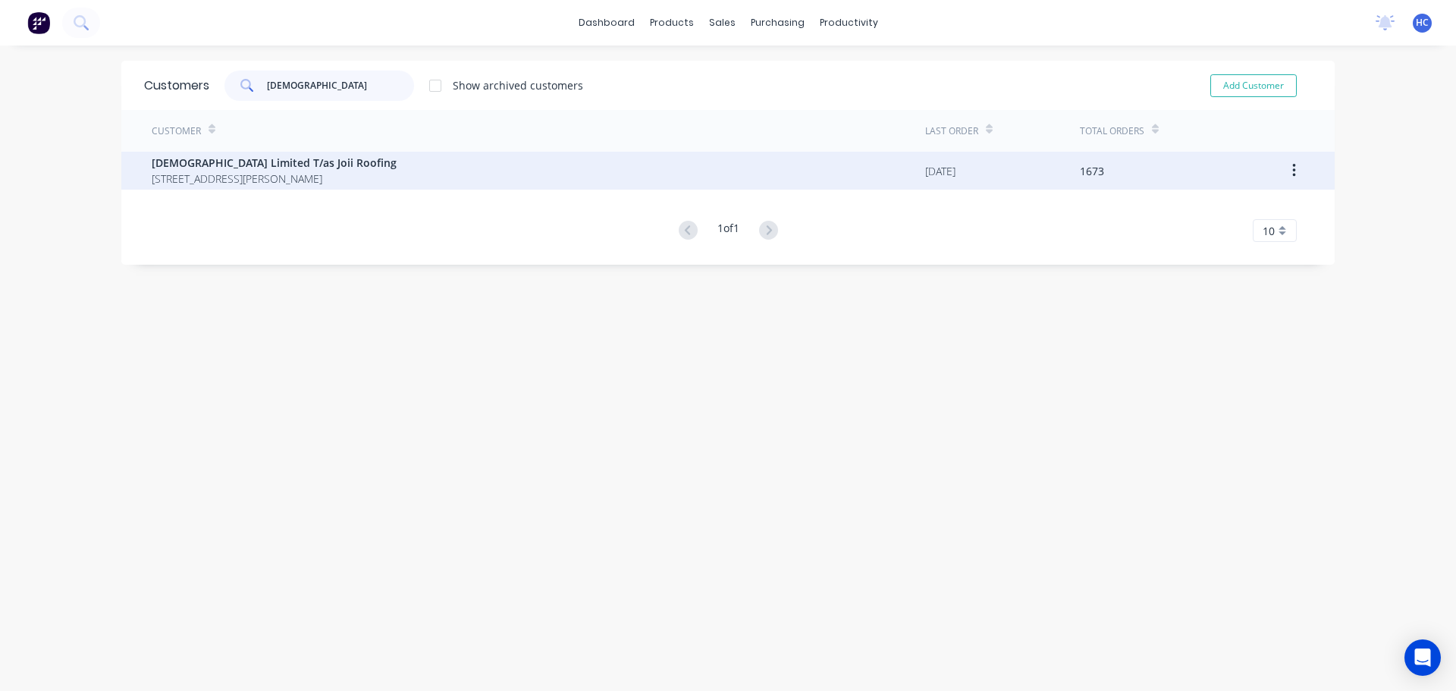
type input "[DEMOGRAPHIC_DATA]"
click at [259, 152] on div "[DEMOGRAPHIC_DATA] Limited T/as Joii Roofing [STREET_ADDRESS][PERSON_NAME]" at bounding box center [539, 171] width 774 height 38
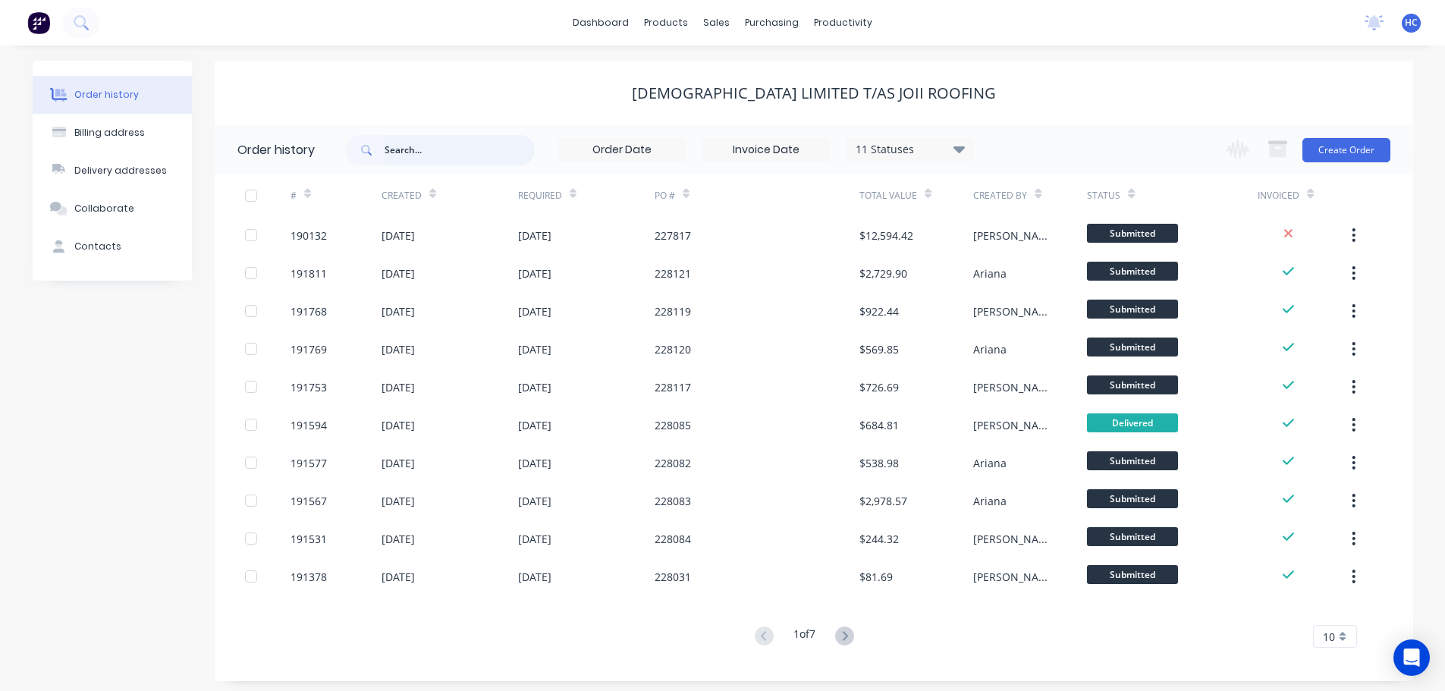
click at [447, 159] on input "text" at bounding box center [459, 150] width 150 height 30
click at [418, 159] on input "text" at bounding box center [459, 150] width 150 height 30
type input "228121"
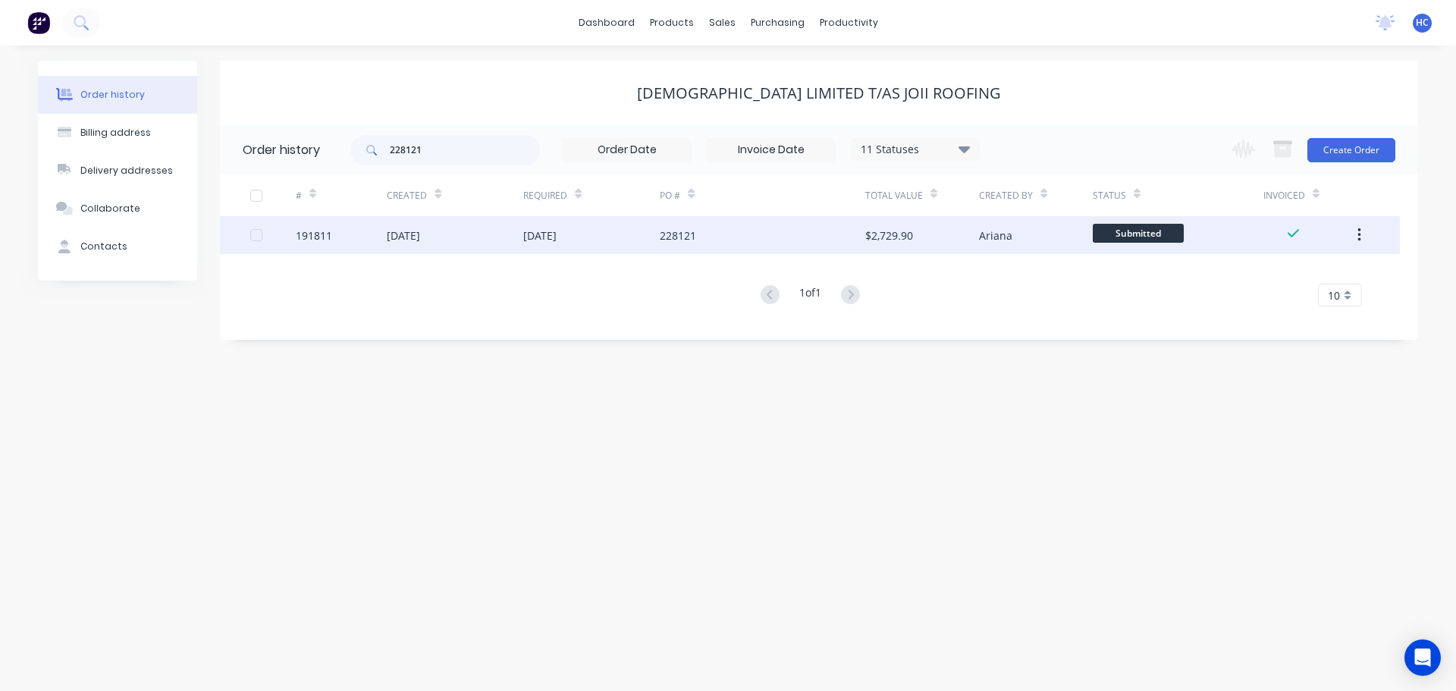
click at [779, 240] on div "228121" at bounding box center [762, 235] width 205 height 38
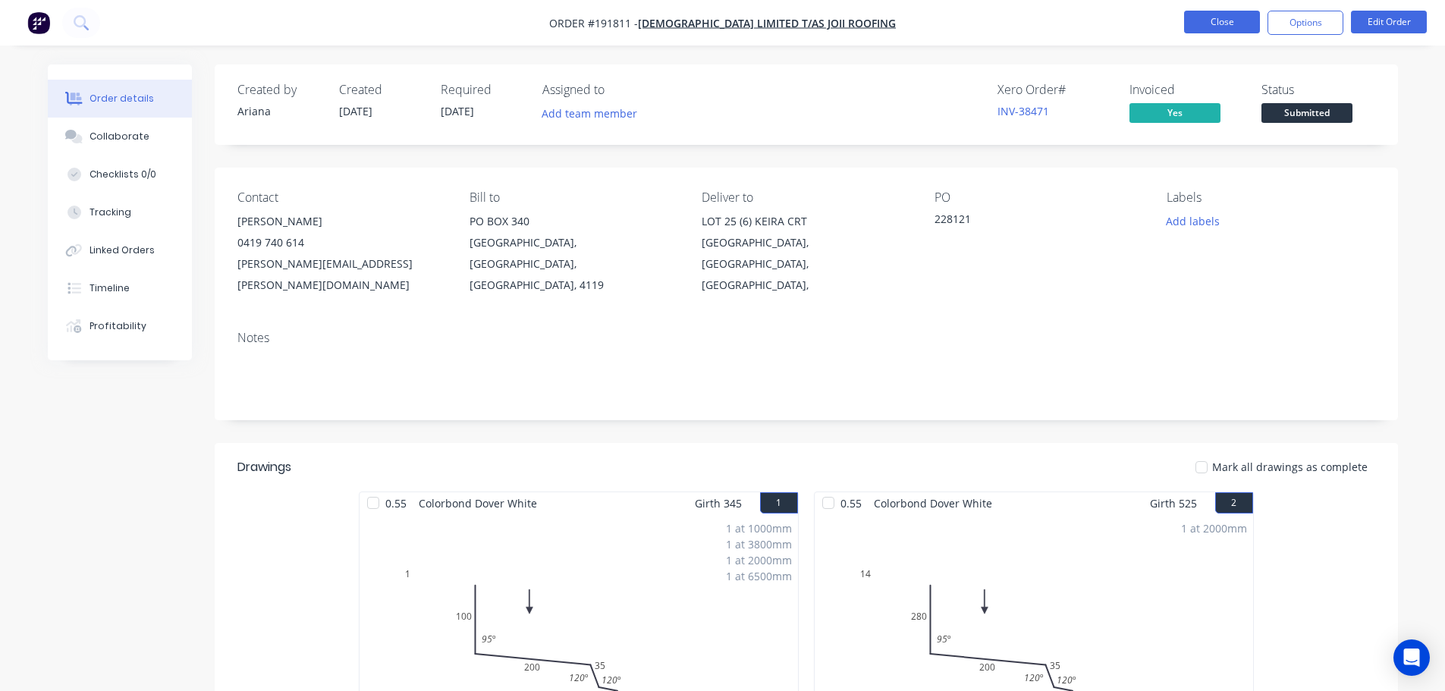
click at [1204, 27] on button "Close" at bounding box center [1222, 22] width 76 height 23
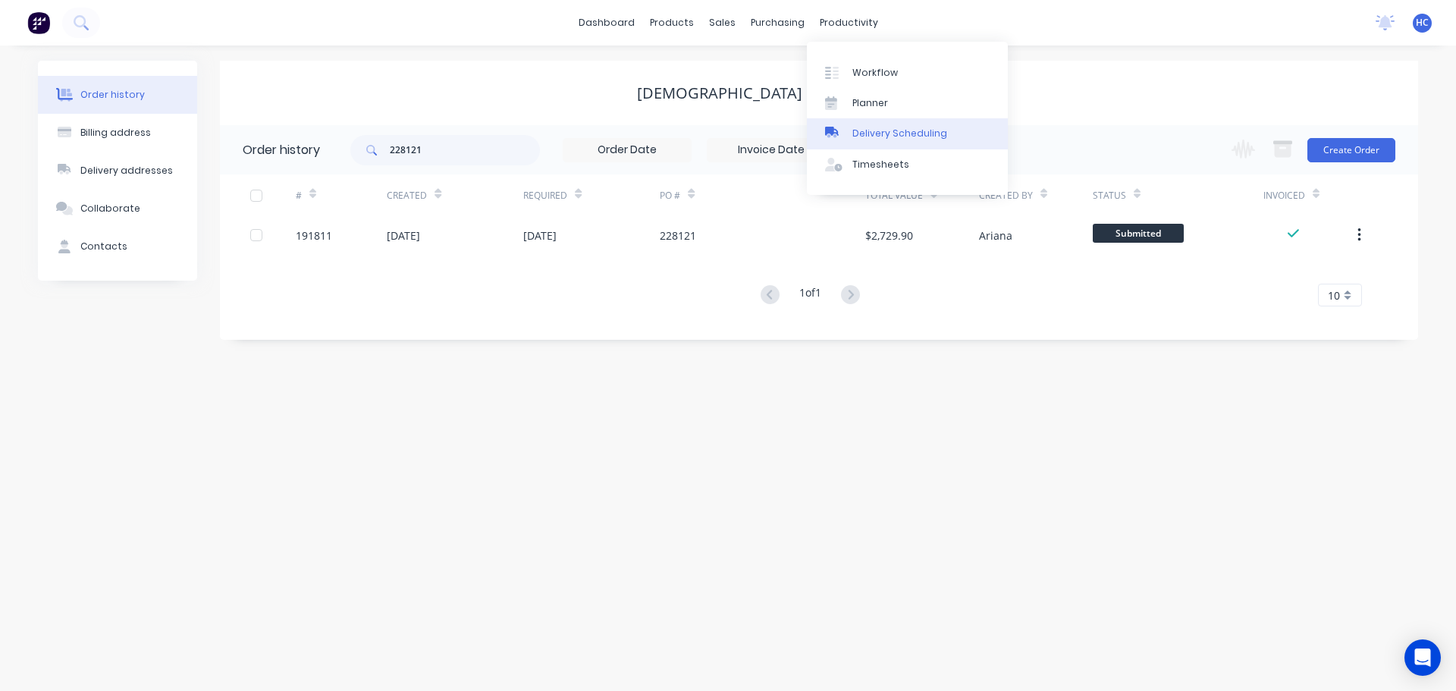
click at [886, 133] on div "Delivery Scheduling" at bounding box center [899, 134] width 95 height 14
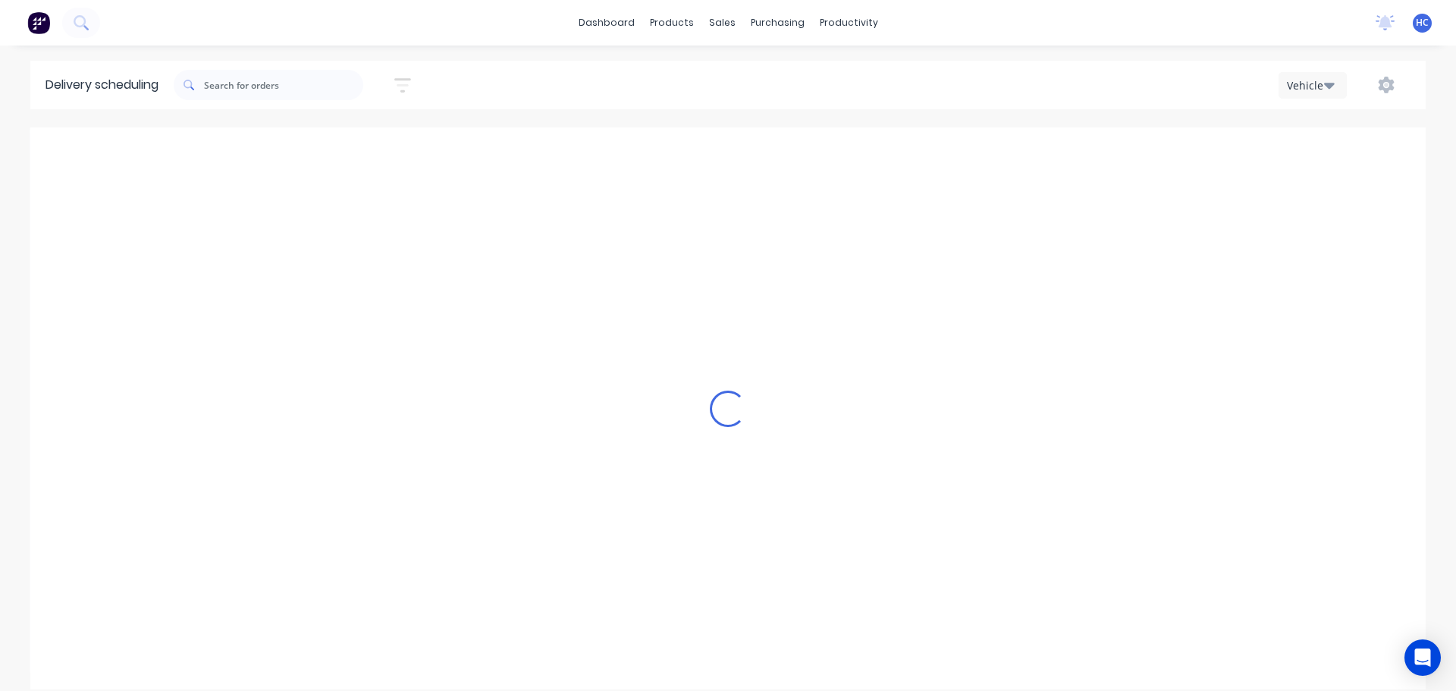
scroll to position [0, 1]
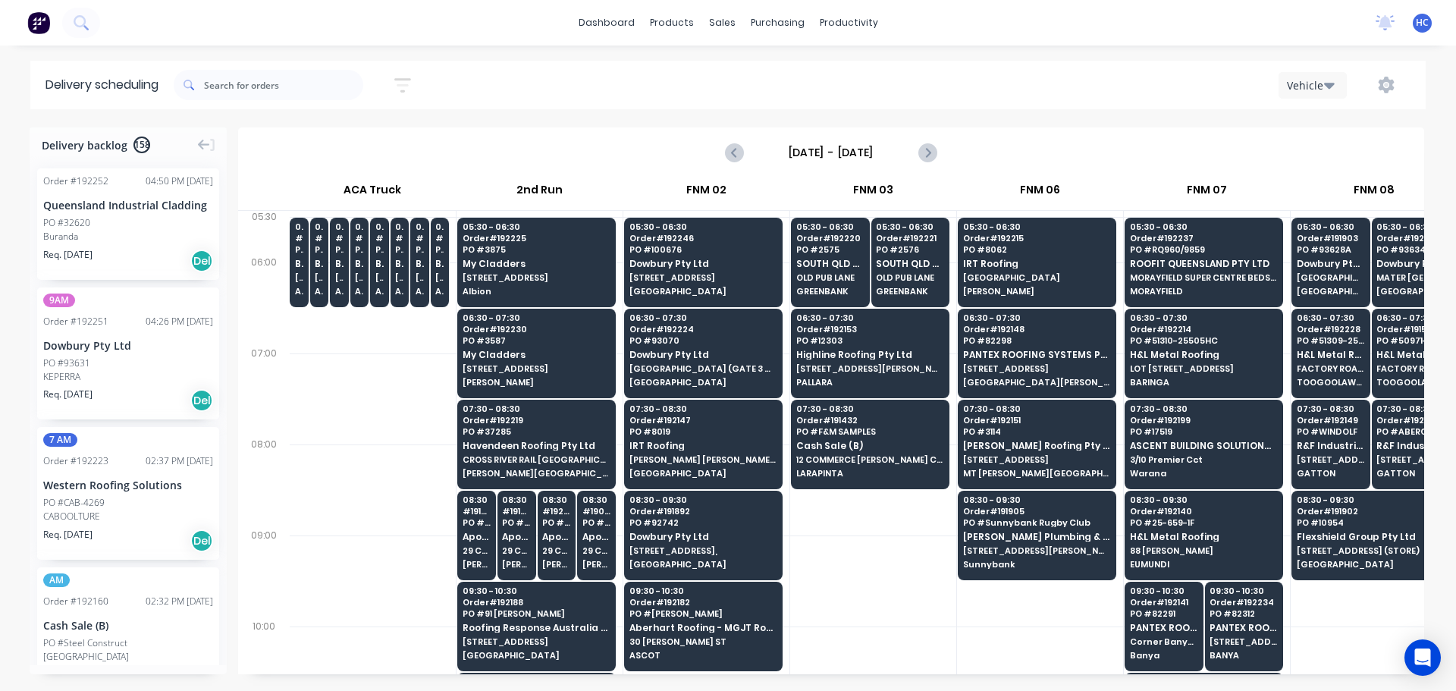
click at [849, 148] on input "[DATE] - [DATE]" at bounding box center [831, 152] width 150 height 23
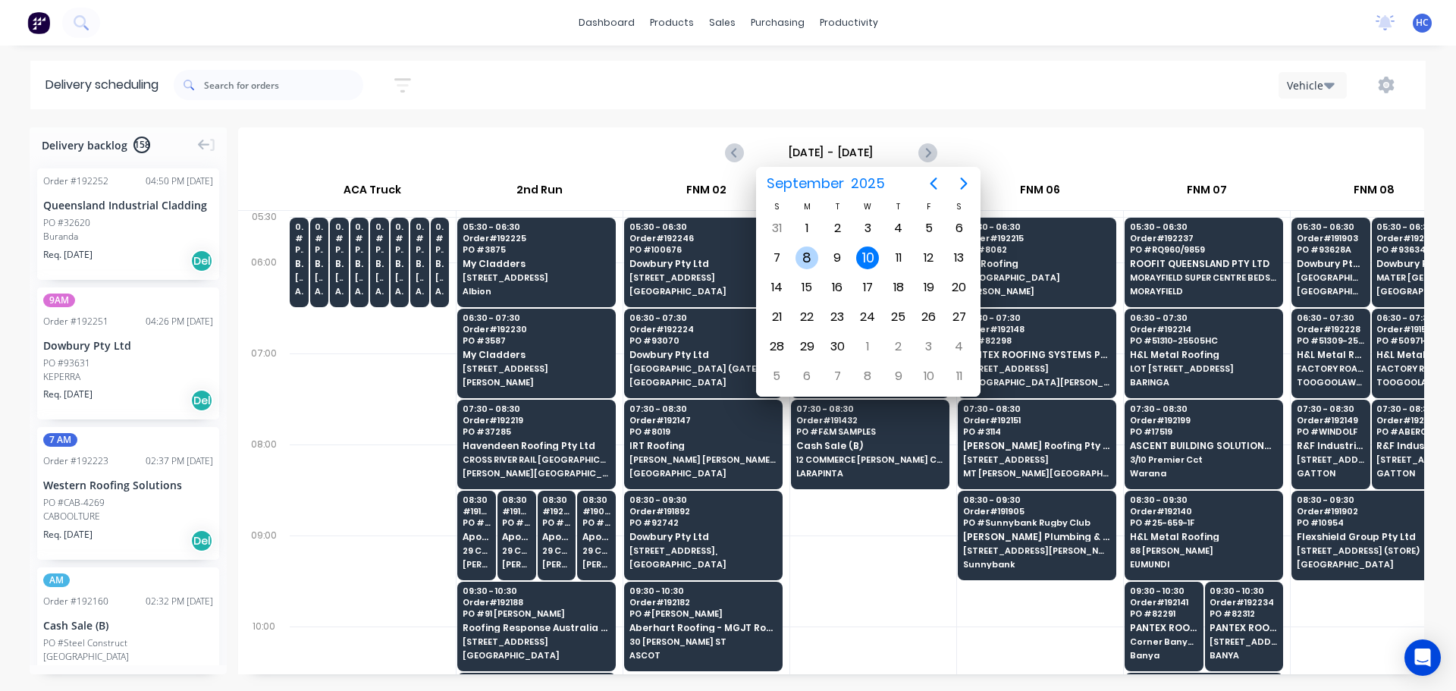
click at [814, 259] on div "8" at bounding box center [807, 257] width 23 height 23
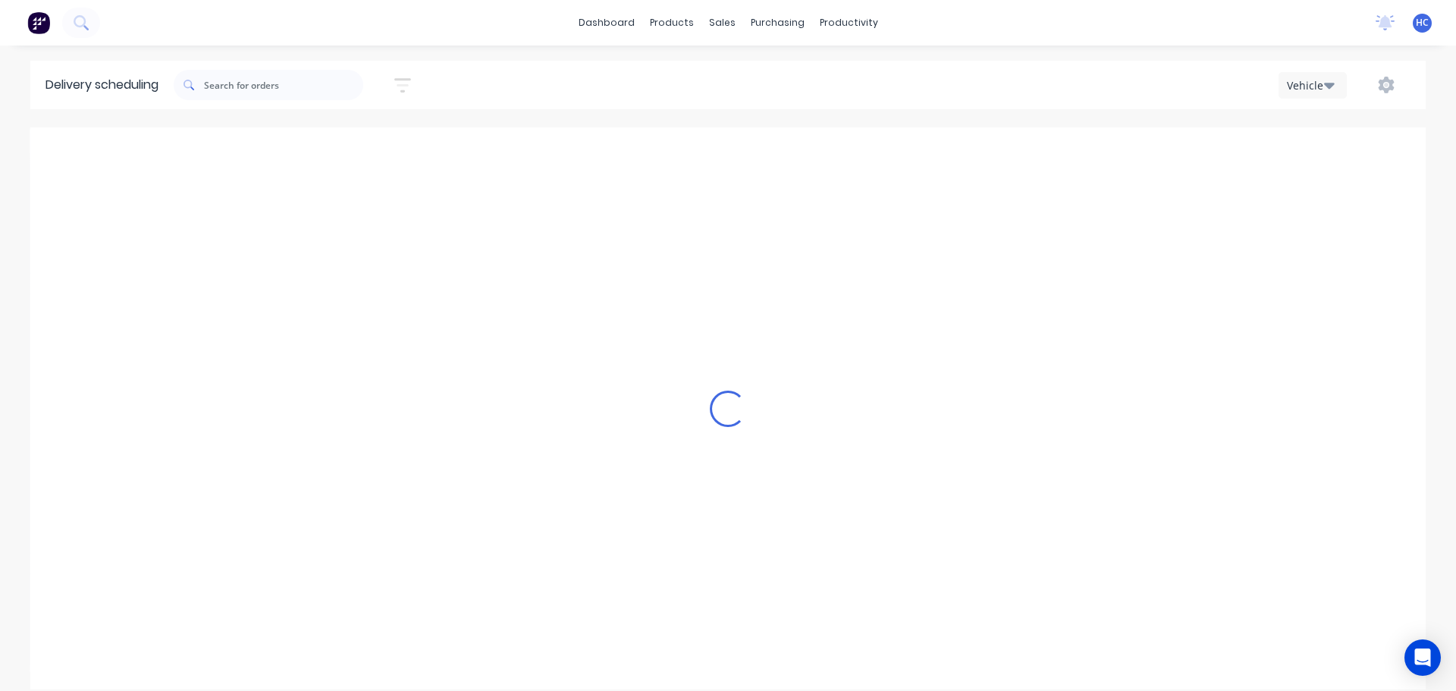
type input "[DATE] - [DATE]"
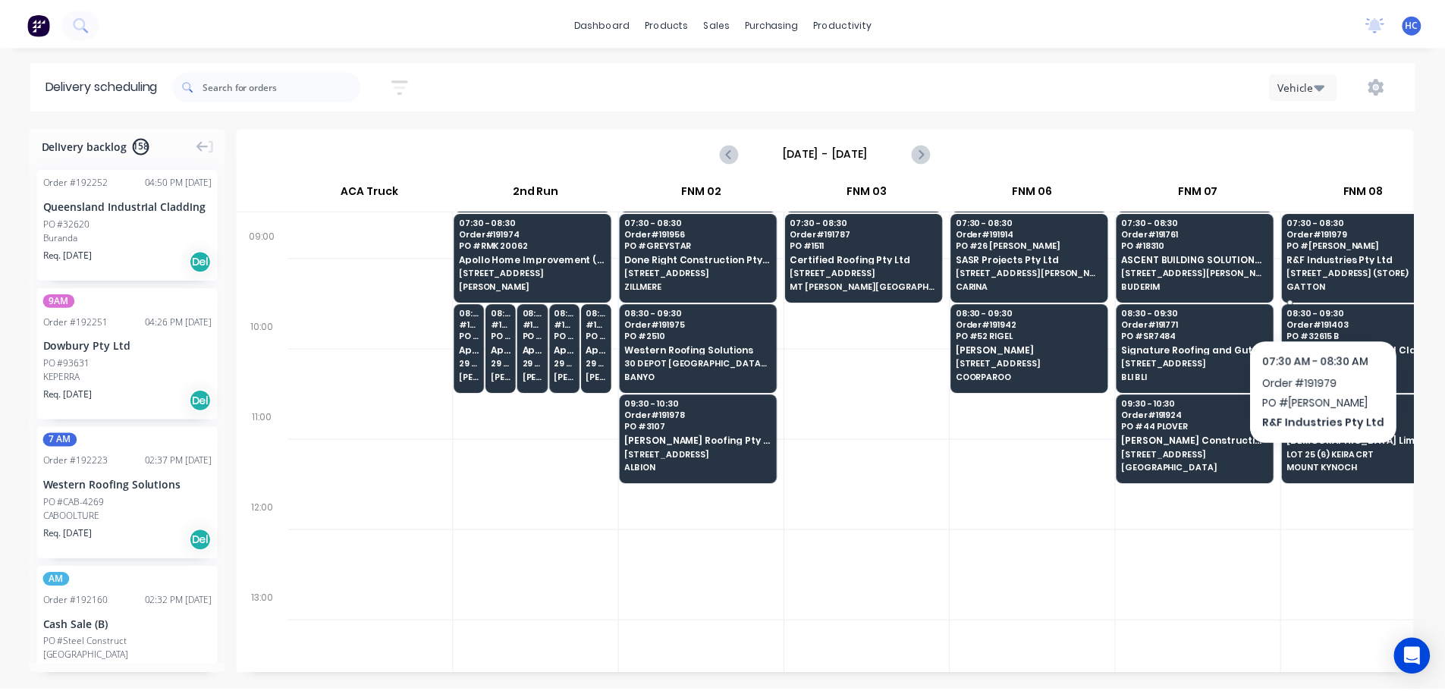
scroll to position [303, 1]
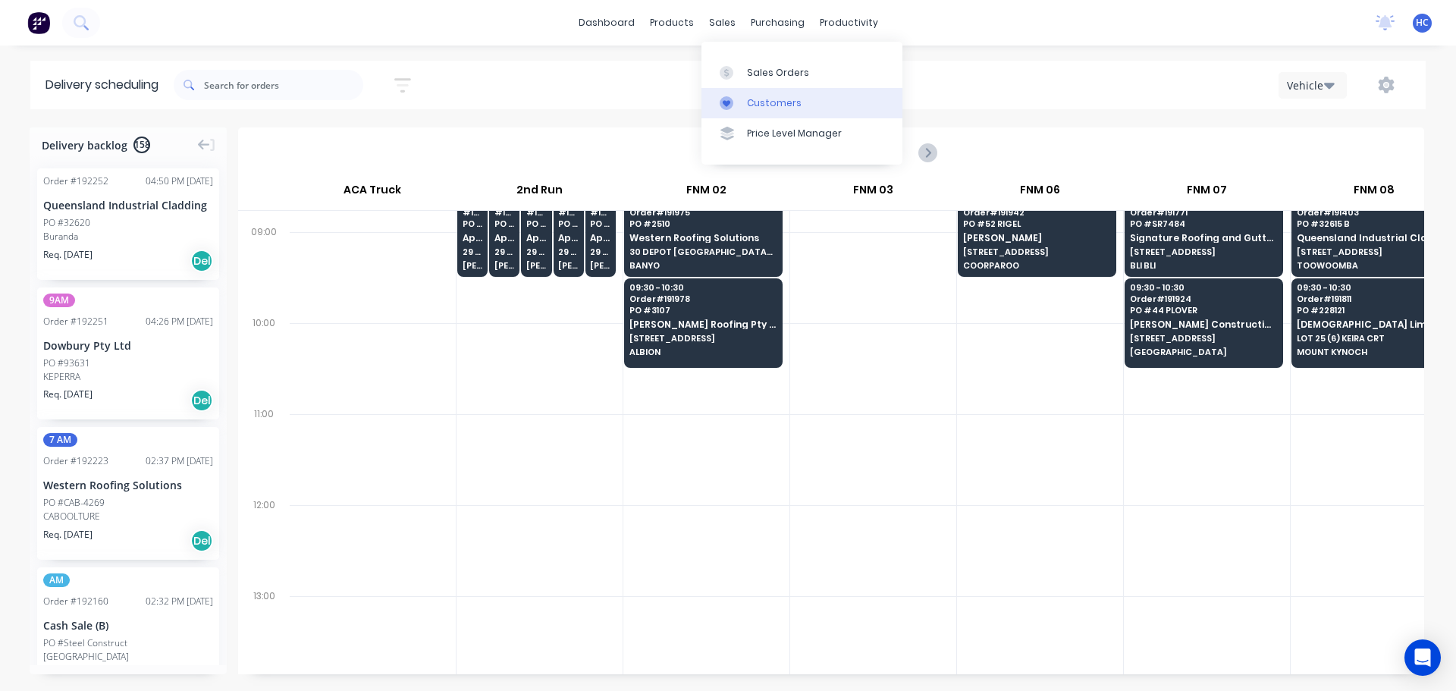
click at [780, 105] on div "Customers" at bounding box center [774, 103] width 55 height 14
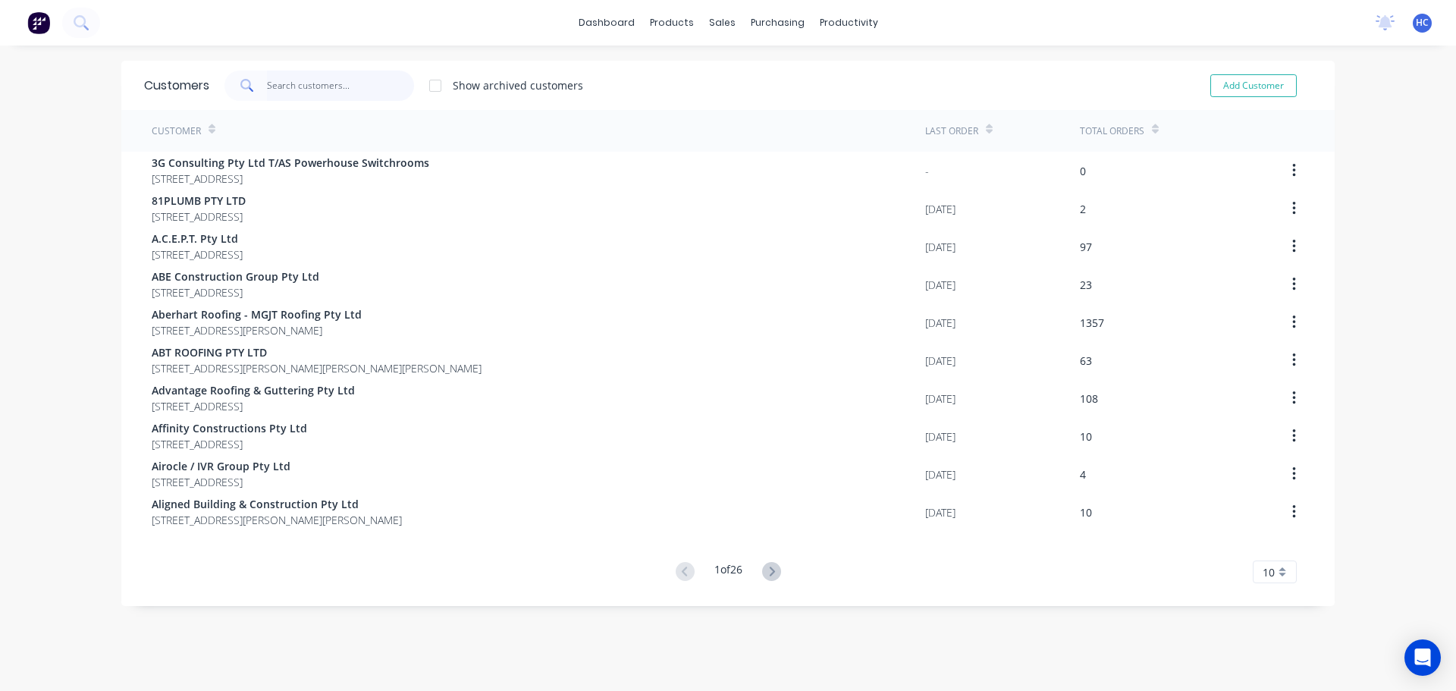
click at [336, 93] on input "text" at bounding box center [341, 86] width 148 height 30
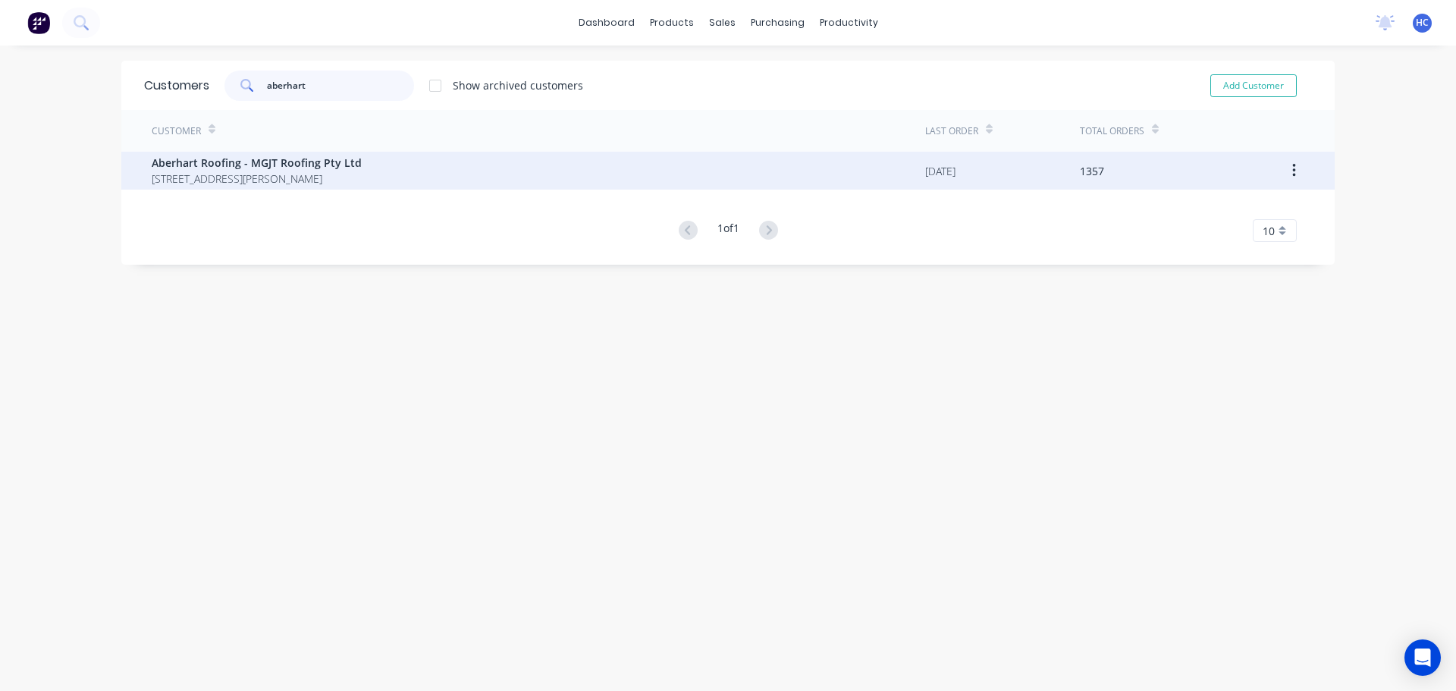
type input "aberhart"
click at [207, 175] on span "[STREET_ADDRESS][PERSON_NAME]" at bounding box center [257, 179] width 210 height 16
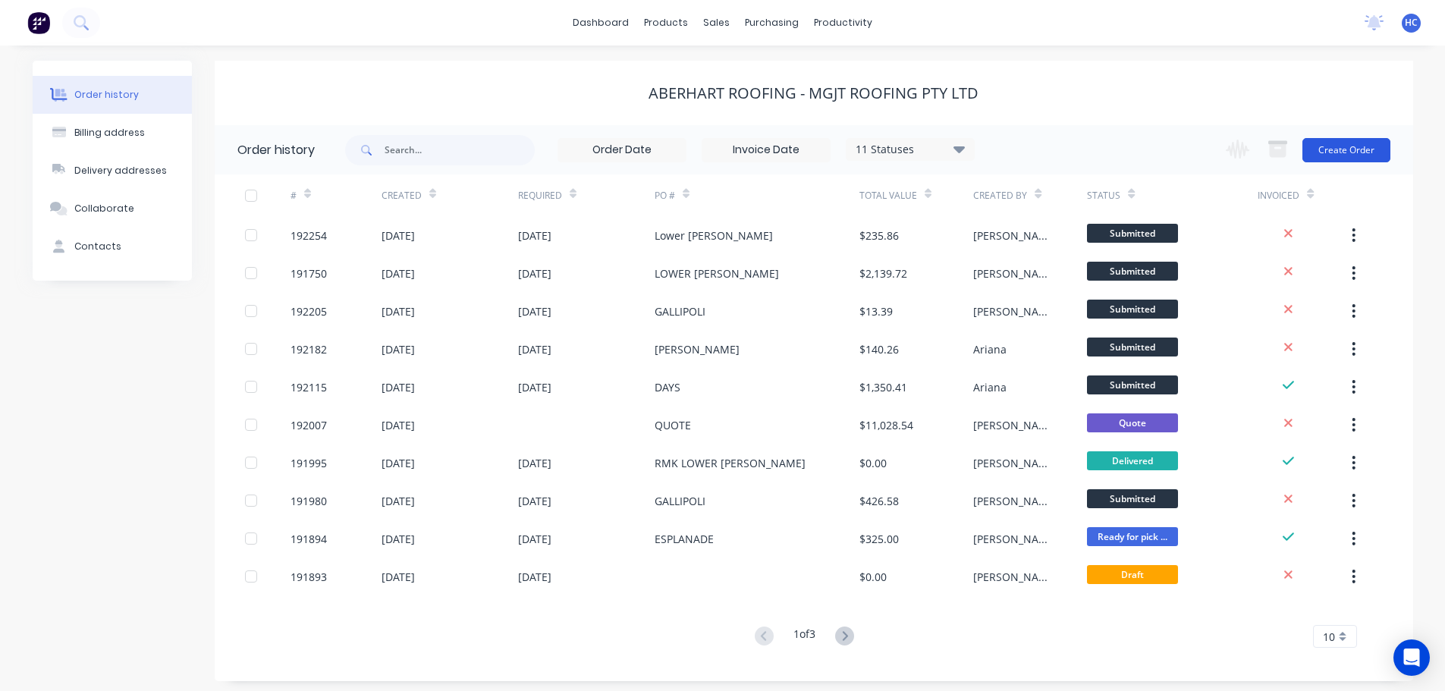
click at [1339, 159] on button "Create Order" at bounding box center [1346, 150] width 88 height 24
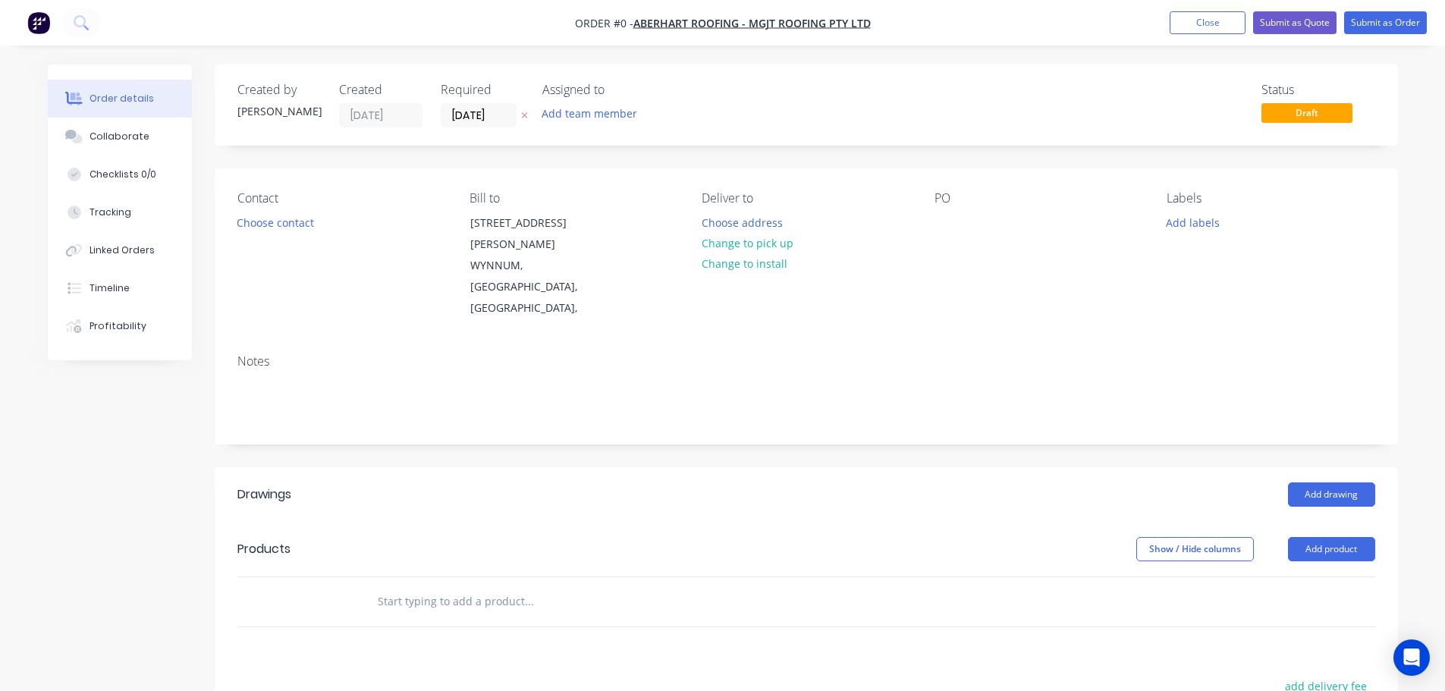
click at [1363, 150] on div "Created by [PERSON_NAME] Created [DATE] Required [DATE] Assigned to Add team me…" at bounding box center [806, 527] width 1183 height 927
click at [479, 115] on input "[DATE]" at bounding box center [478, 115] width 74 height 23
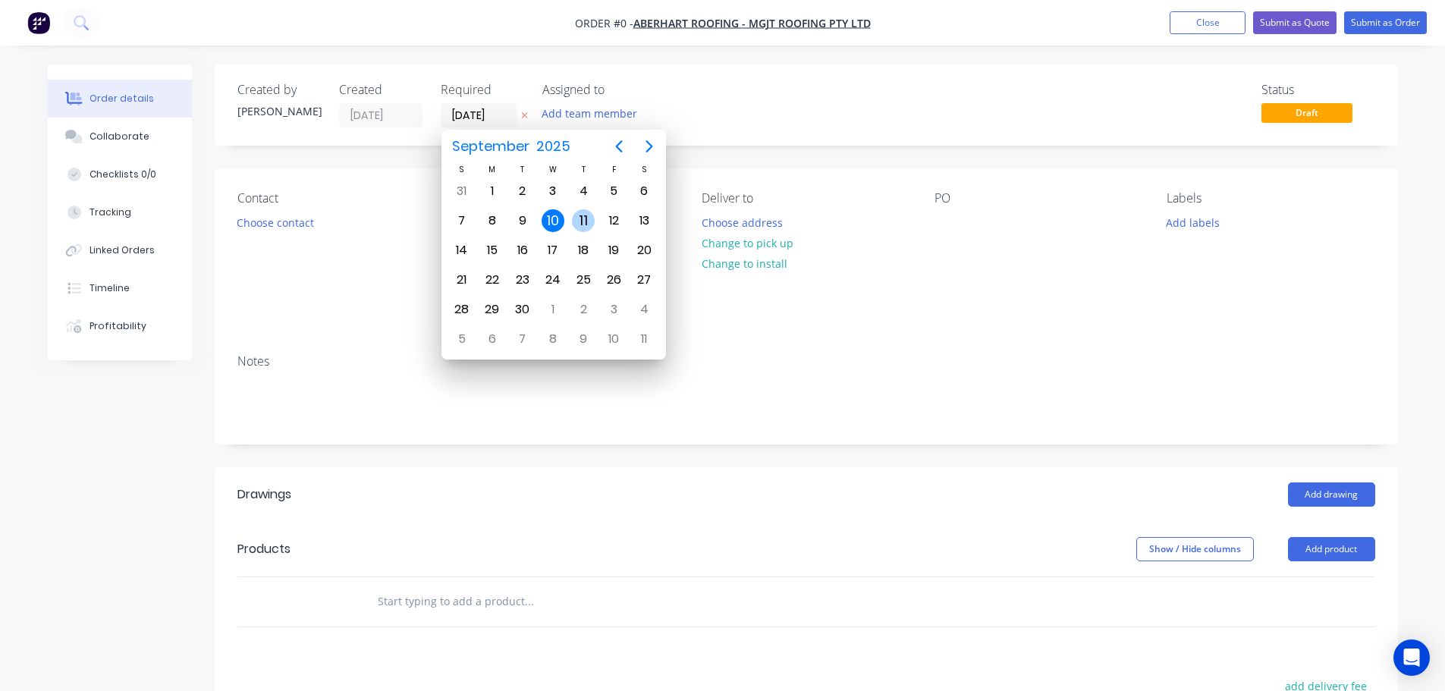
click at [592, 228] on div "11" at bounding box center [583, 220] width 23 height 23
type input "[DATE]"
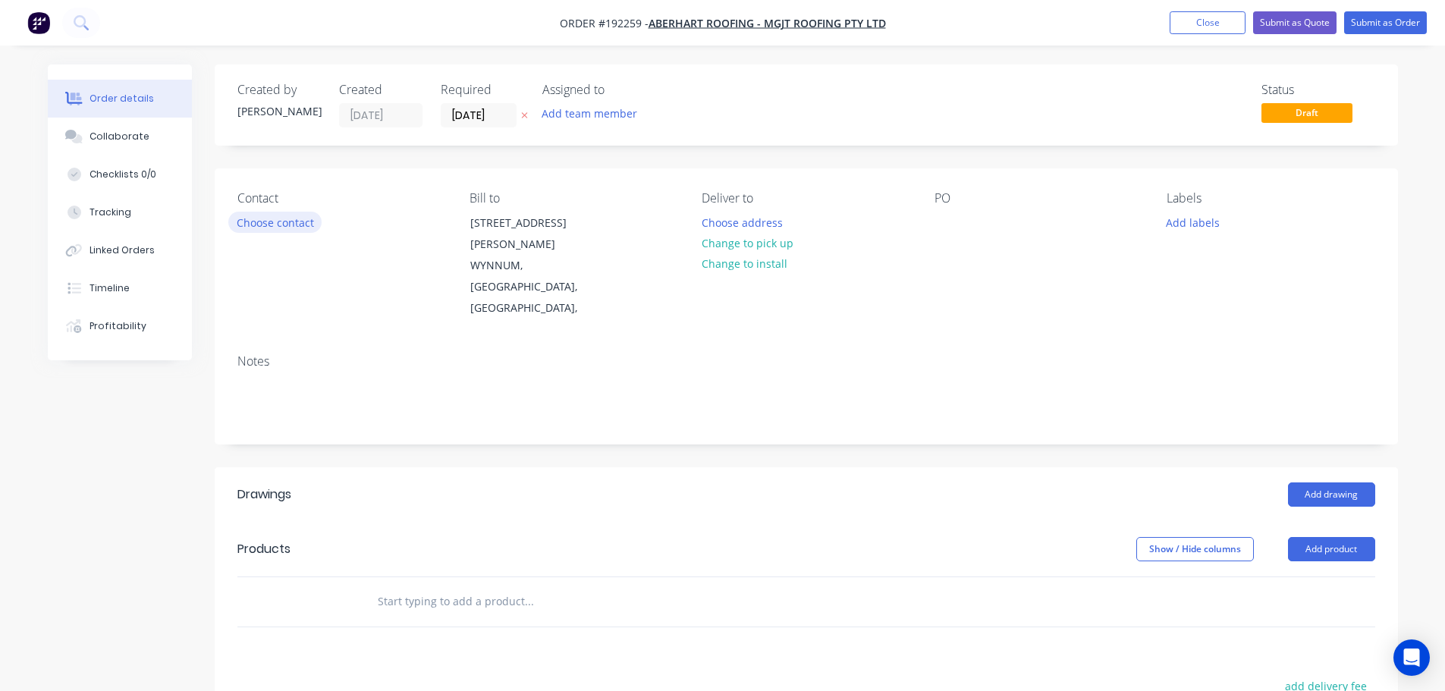
click at [269, 225] on button "Choose contact" at bounding box center [274, 222] width 93 height 20
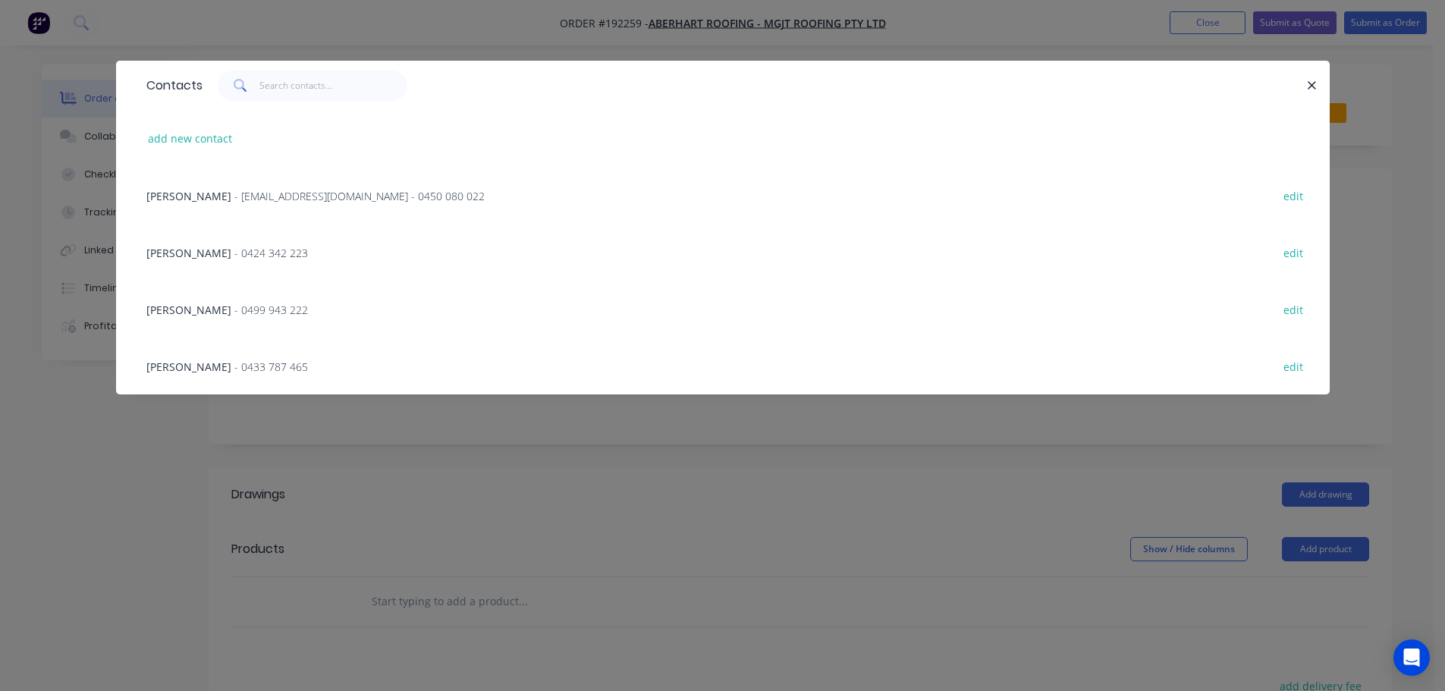
click at [447, 447] on div "Contacts add new contact [PERSON_NAME] - [PERSON_NAME][EMAIL_ADDRESS][DOMAIN_NA…" at bounding box center [722, 345] width 1445 height 691
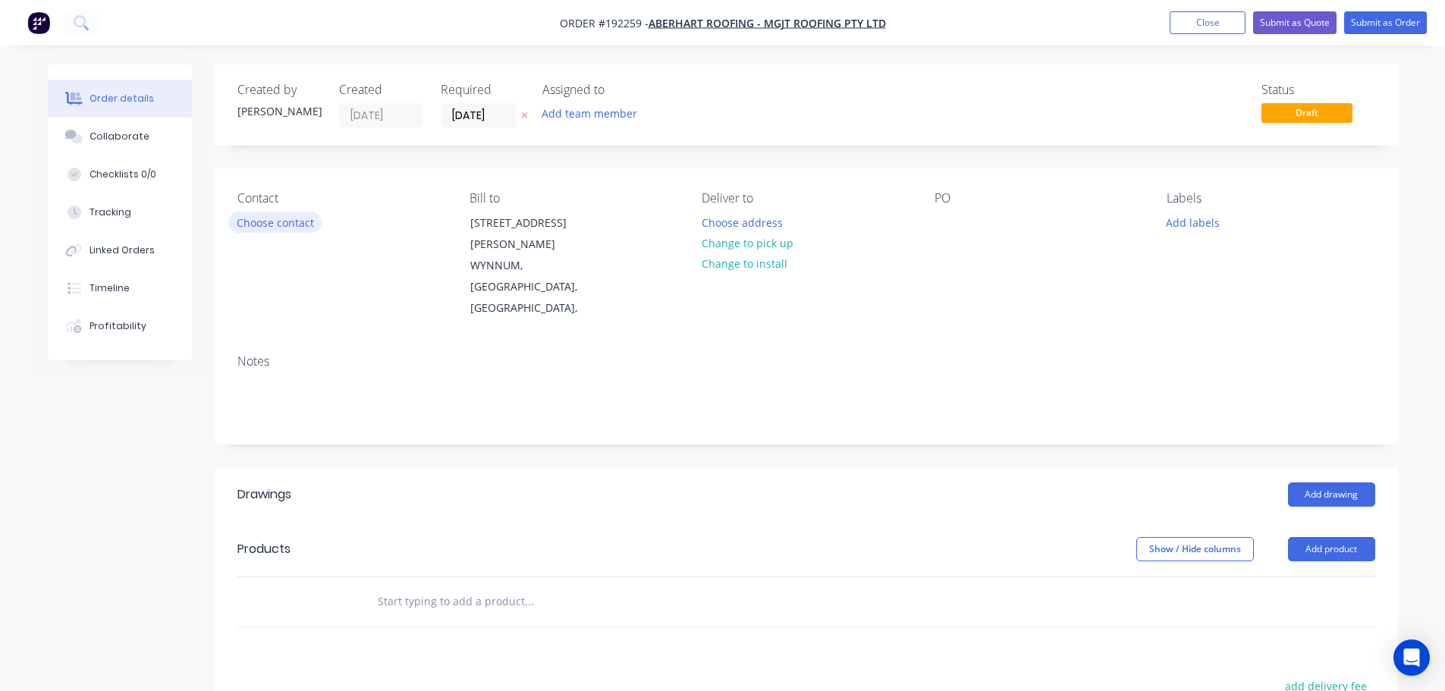
click at [287, 232] on button "Choose contact" at bounding box center [274, 222] width 93 height 20
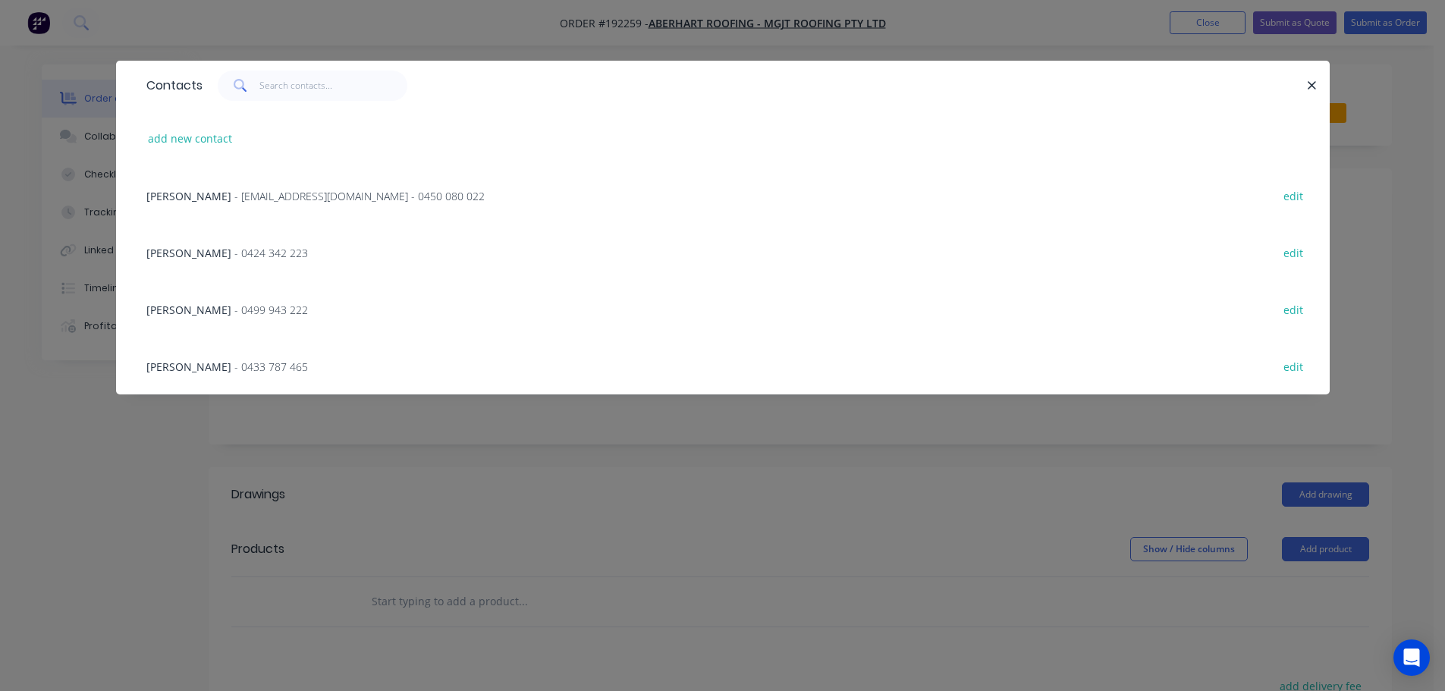
click at [206, 197] on span "[PERSON_NAME]" at bounding box center [188, 196] width 85 height 14
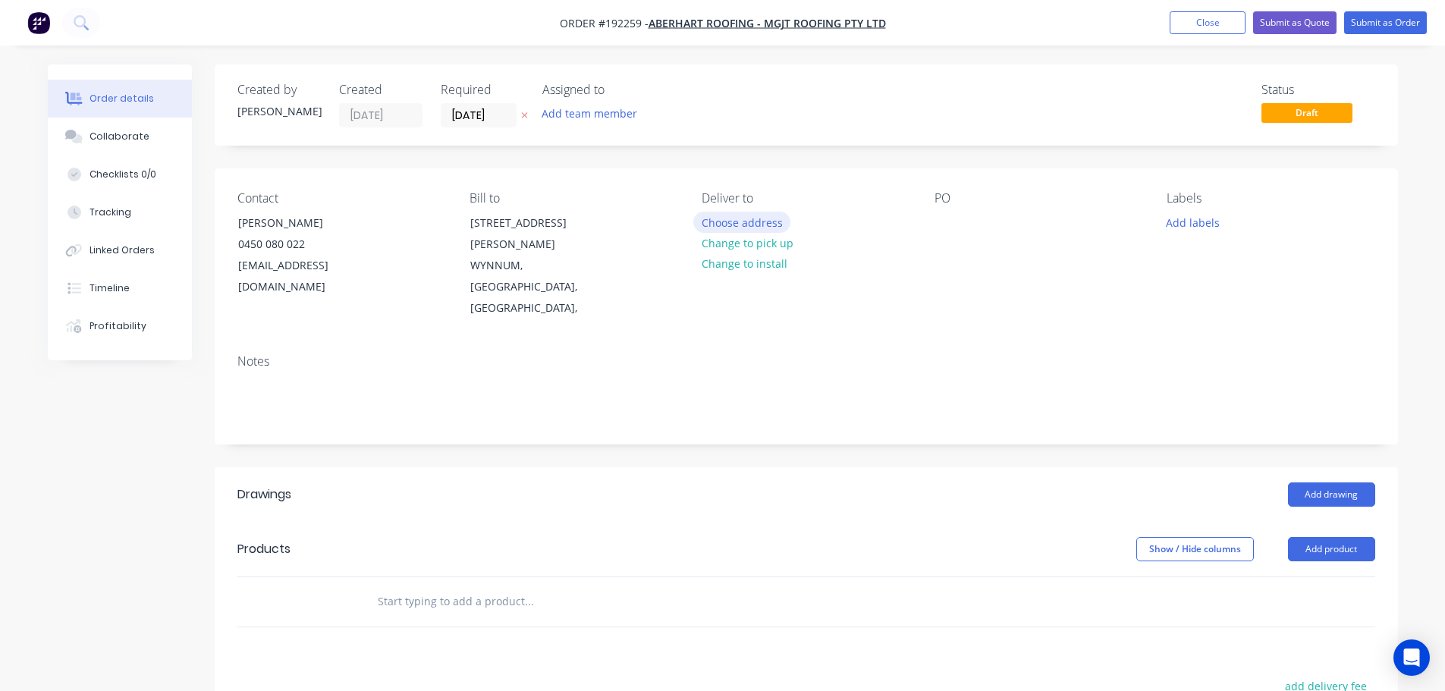
click at [735, 228] on button "Choose address" at bounding box center [741, 222] width 97 height 20
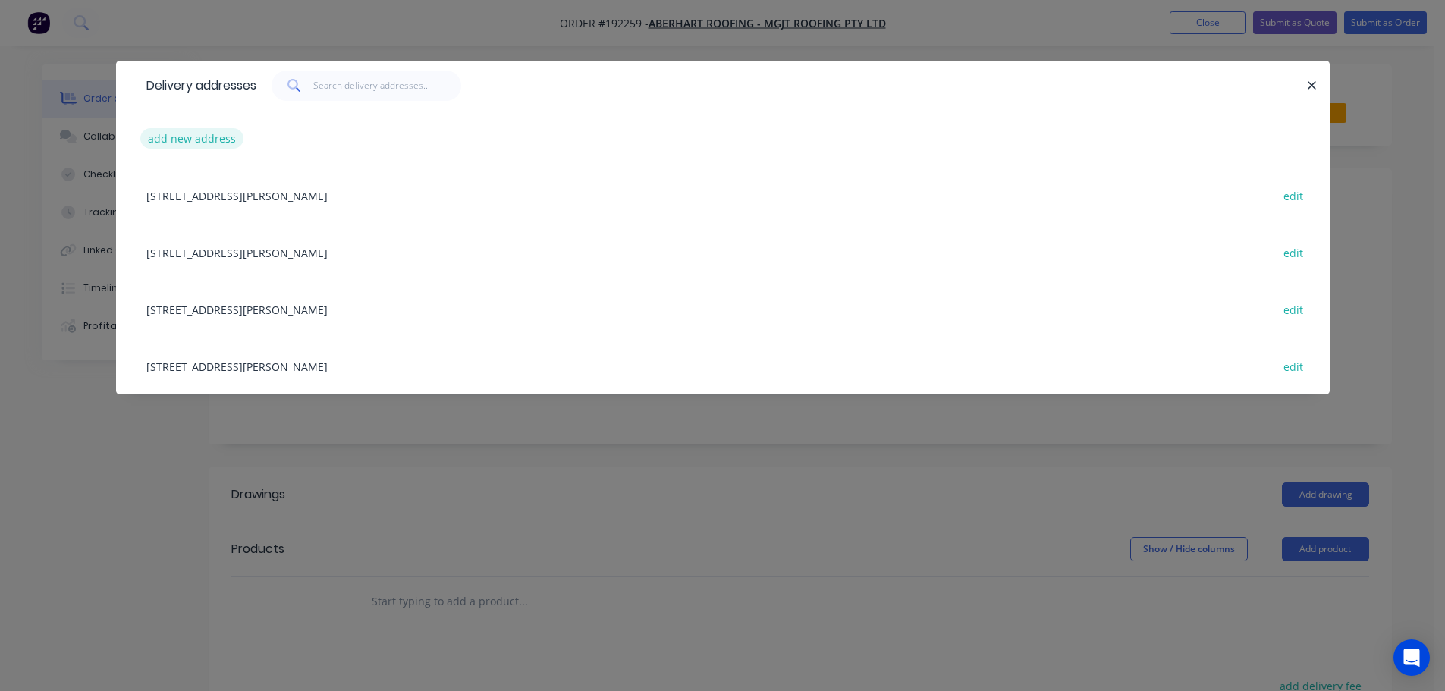
click at [194, 140] on button "add new address" at bounding box center [192, 138] width 104 height 20
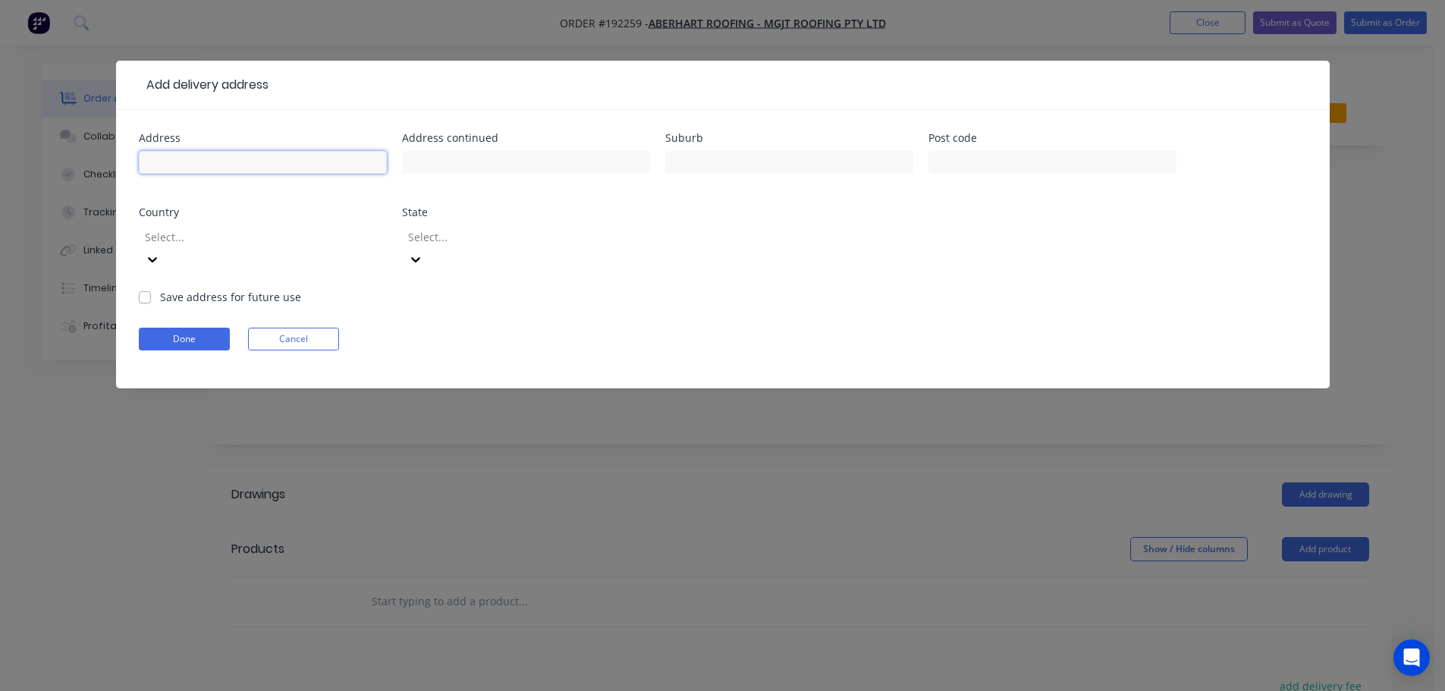
click at [190, 171] on input "text" at bounding box center [263, 162] width 248 height 23
type input "571 LOWER [PERSON_NAME] TCE"
drag, startPoint x: 812, startPoint y: 152, endPoint x: 802, endPoint y: 151, distance: 10.7
click at [812, 152] on input "text" at bounding box center [789, 162] width 248 height 23
type input "NEW FARM"
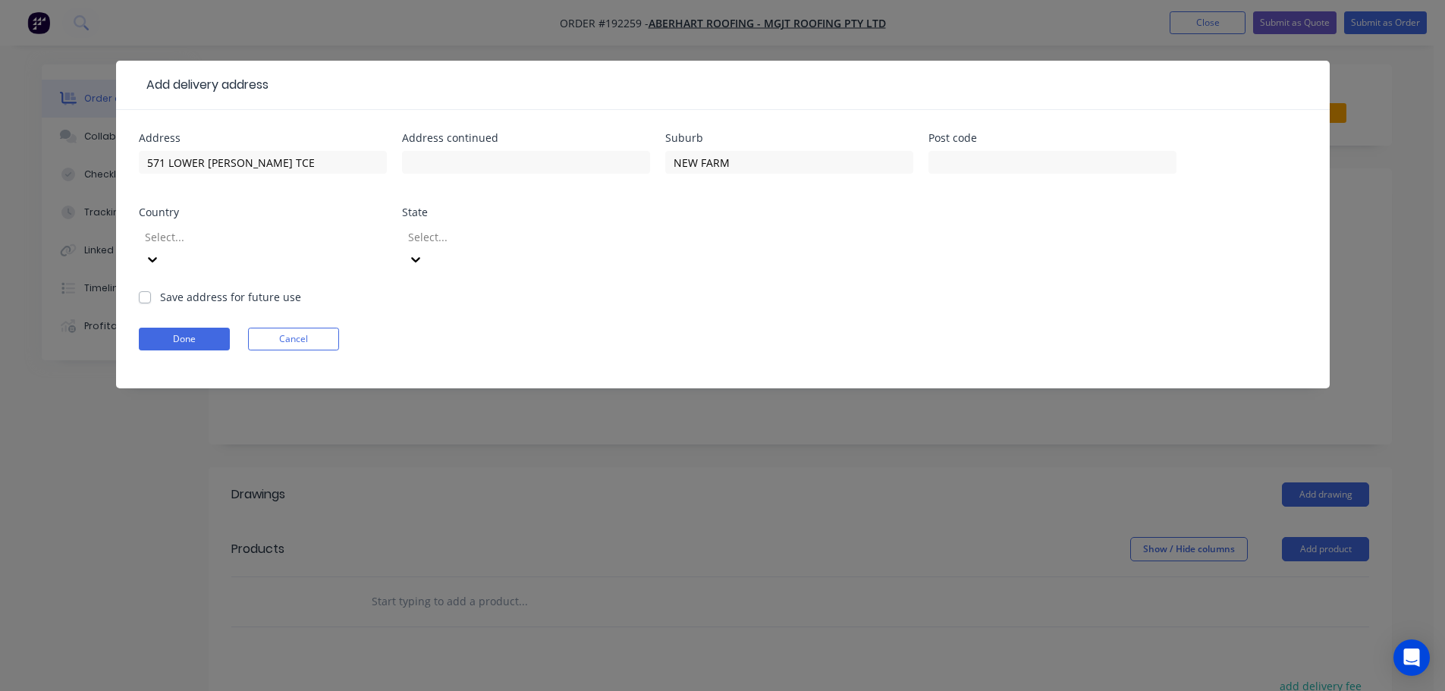
click at [249, 224] on div "Select..." at bounding box center [263, 254] width 248 height 67
click at [236, 244] on div at bounding box center [252, 237] width 218 height 19
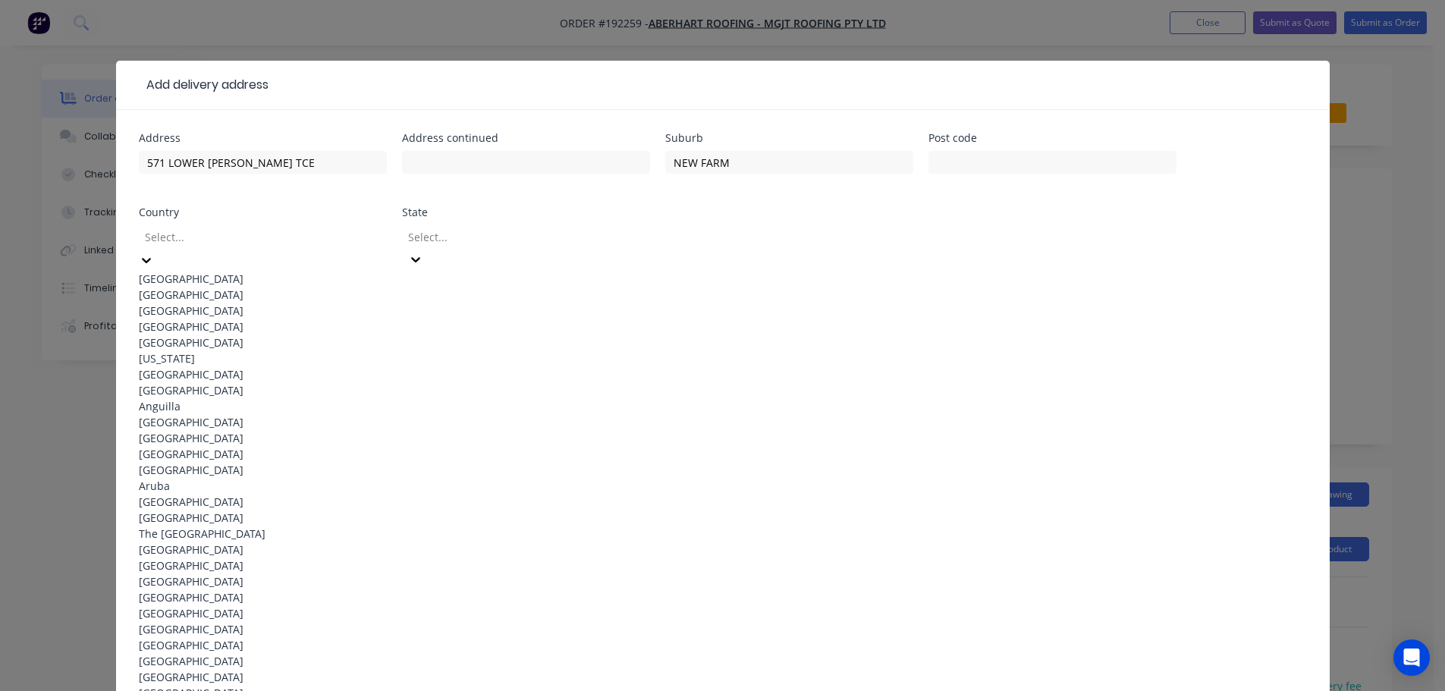
click at [221, 278] on div "[GEOGRAPHIC_DATA]" at bounding box center [263, 279] width 248 height 16
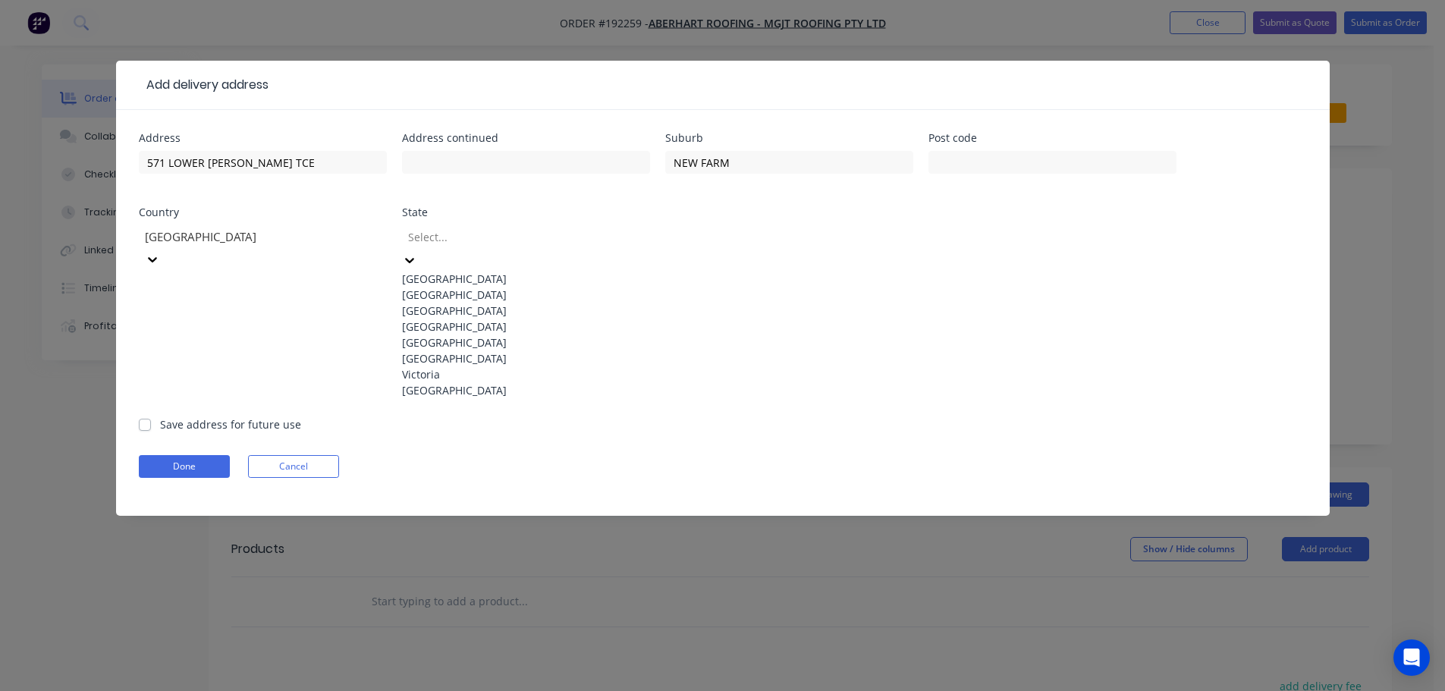
click at [455, 246] on div at bounding box center [515, 237] width 218 height 19
click at [438, 334] on div "[GEOGRAPHIC_DATA]" at bounding box center [526, 327] width 248 height 16
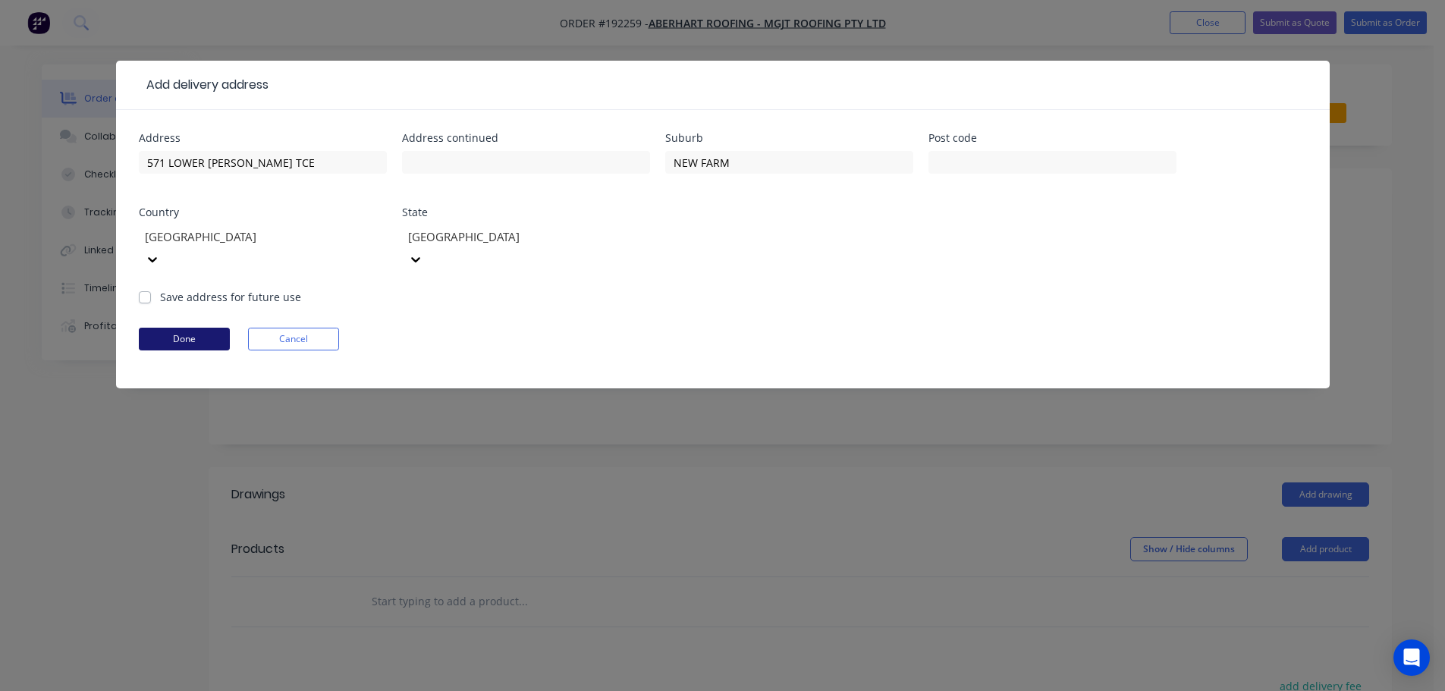
click at [174, 328] on button "Done" at bounding box center [184, 339] width 91 height 23
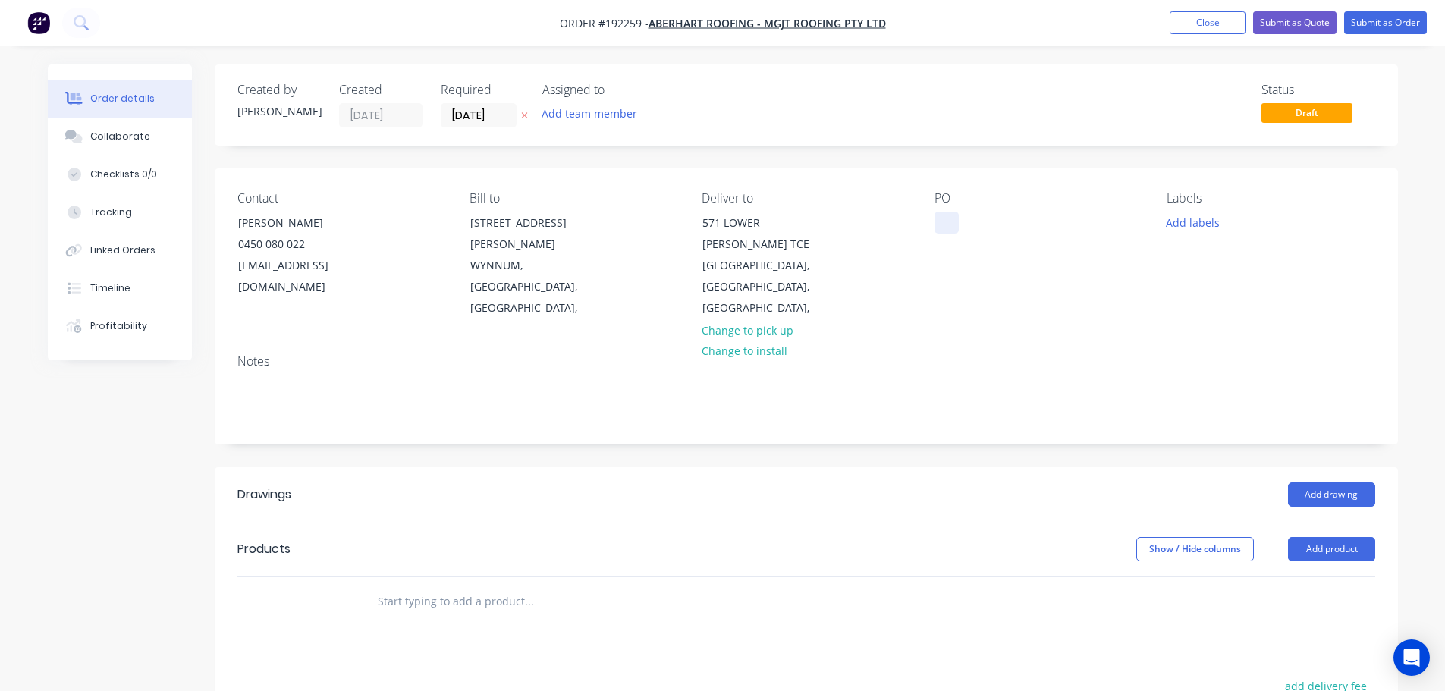
drag, startPoint x: 963, startPoint y: 228, endPoint x: 956, endPoint y: 224, distance: 8.8
click at [962, 229] on div "PO" at bounding box center [1038, 255] width 208 height 128
click at [955, 224] on div at bounding box center [946, 223] width 24 height 22
click at [1315, 527] on header "Products Show / Hide columns Add product" at bounding box center [806, 549] width 1183 height 55
click at [1339, 537] on button "Add product" at bounding box center [1331, 549] width 87 height 24
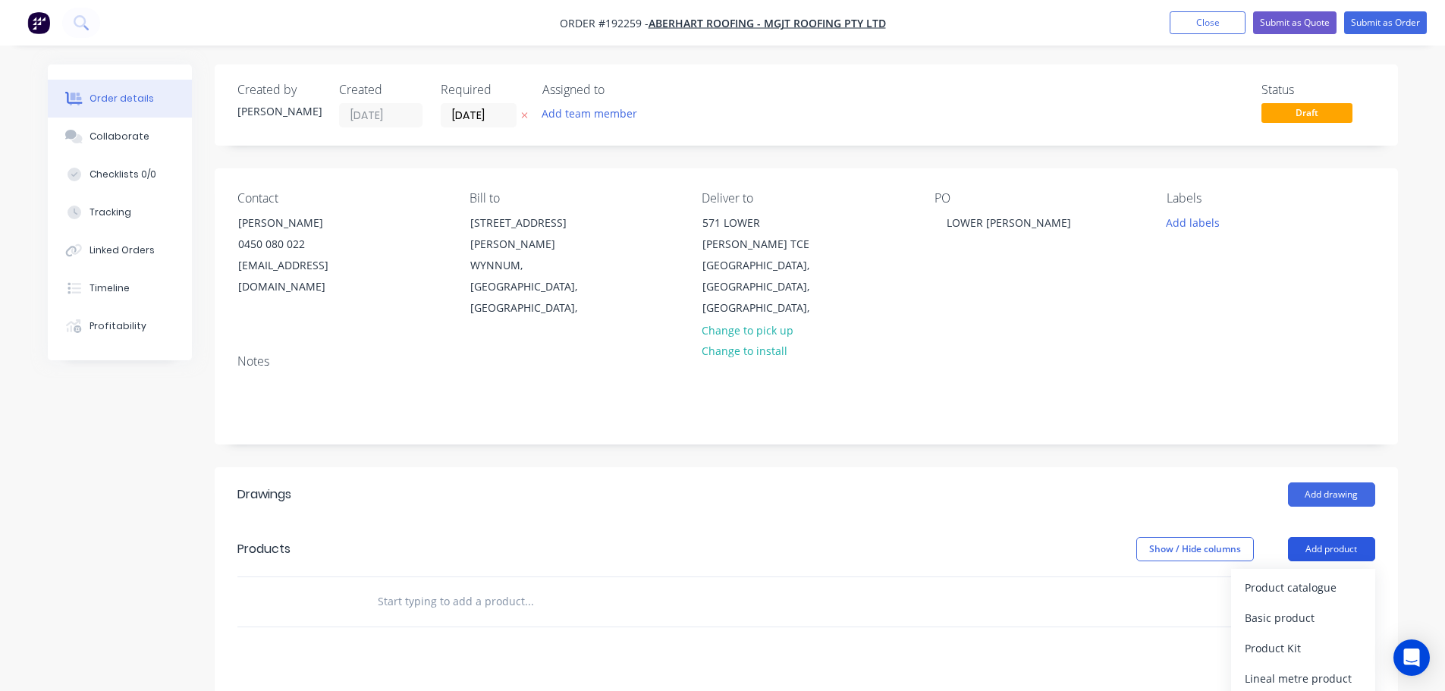
click at [1306, 576] on div "Product catalogue" at bounding box center [1302, 587] width 117 height 22
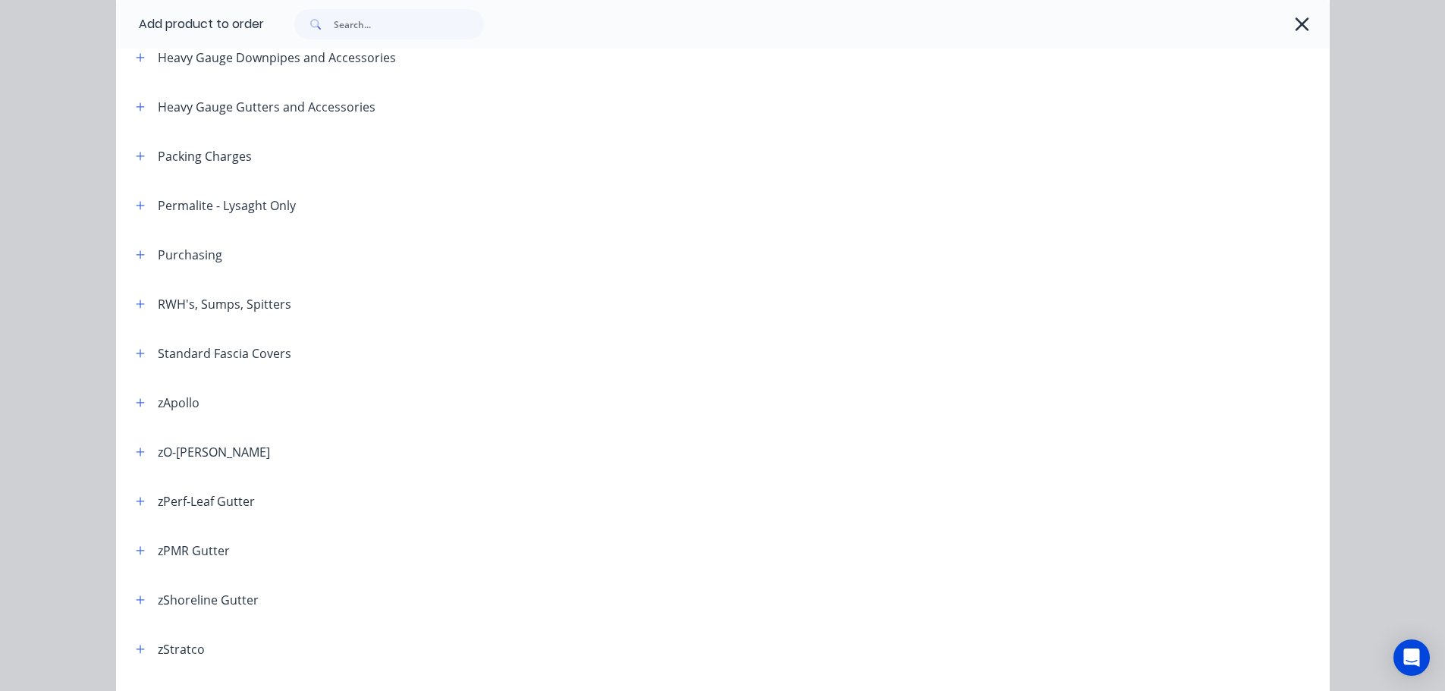
scroll to position [376, 0]
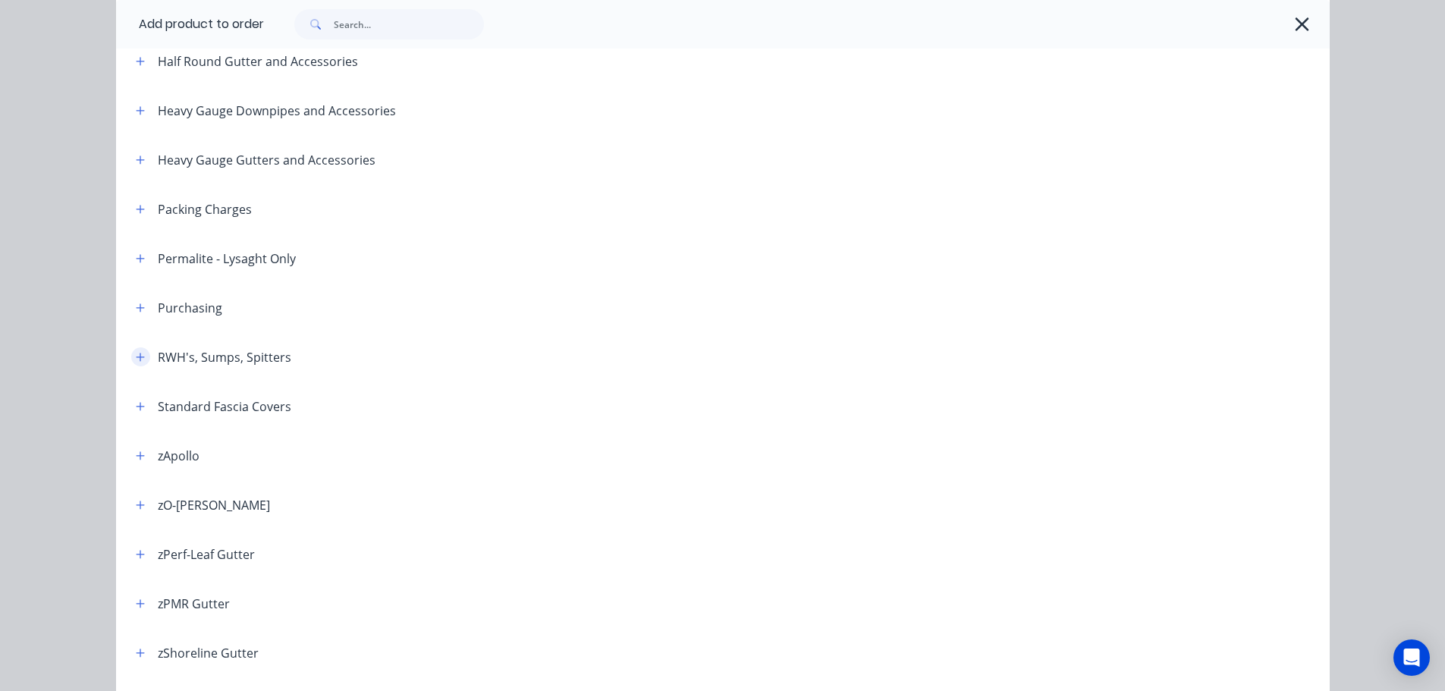
click at [131, 359] on button "button" at bounding box center [140, 356] width 19 height 19
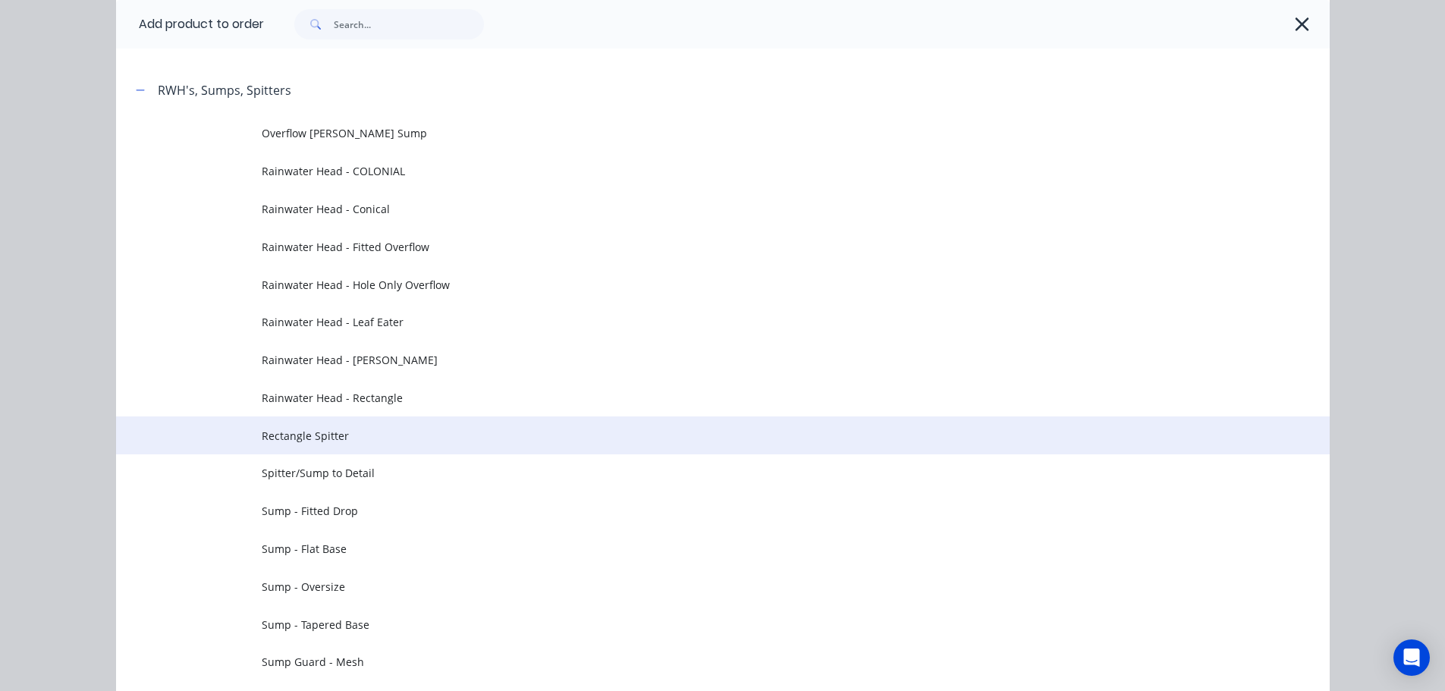
scroll to position [680, 0]
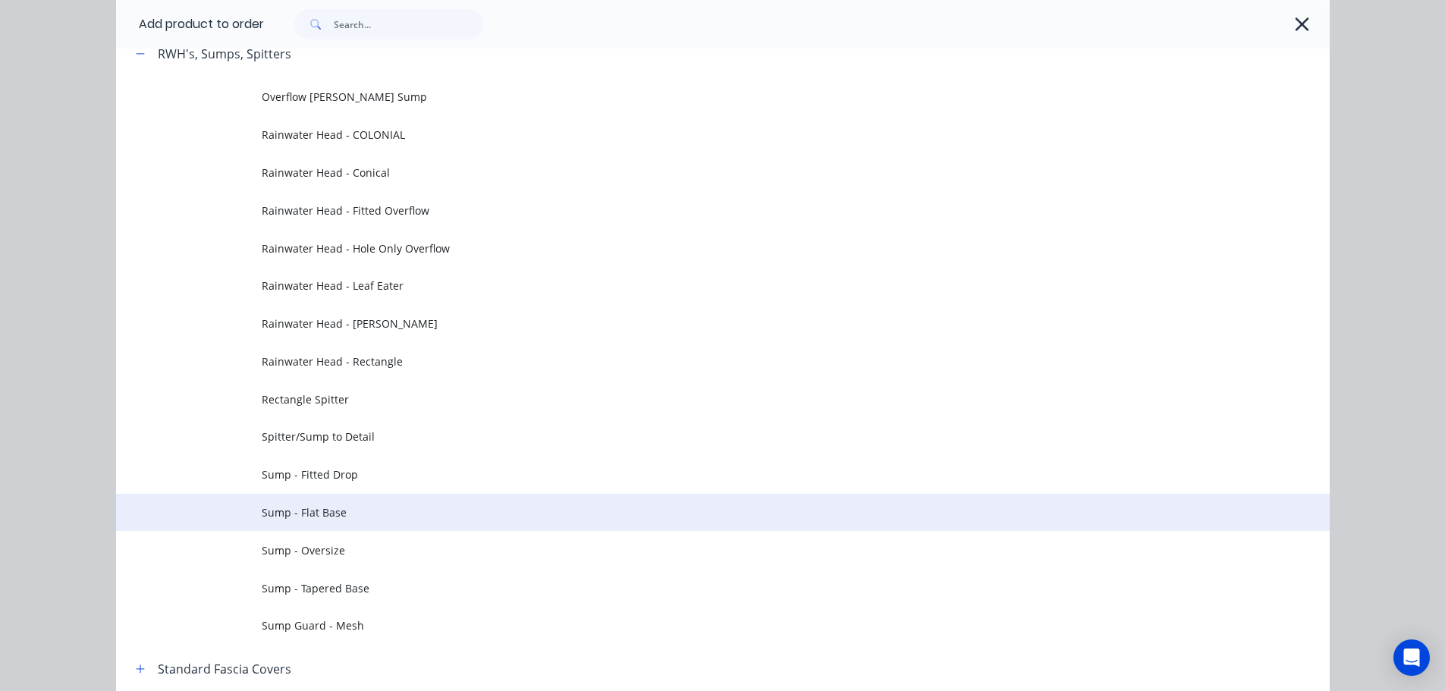
click at [325, 515] on span "Sump - Flat Base" at bounding box center [689, 512] width 854 height 16
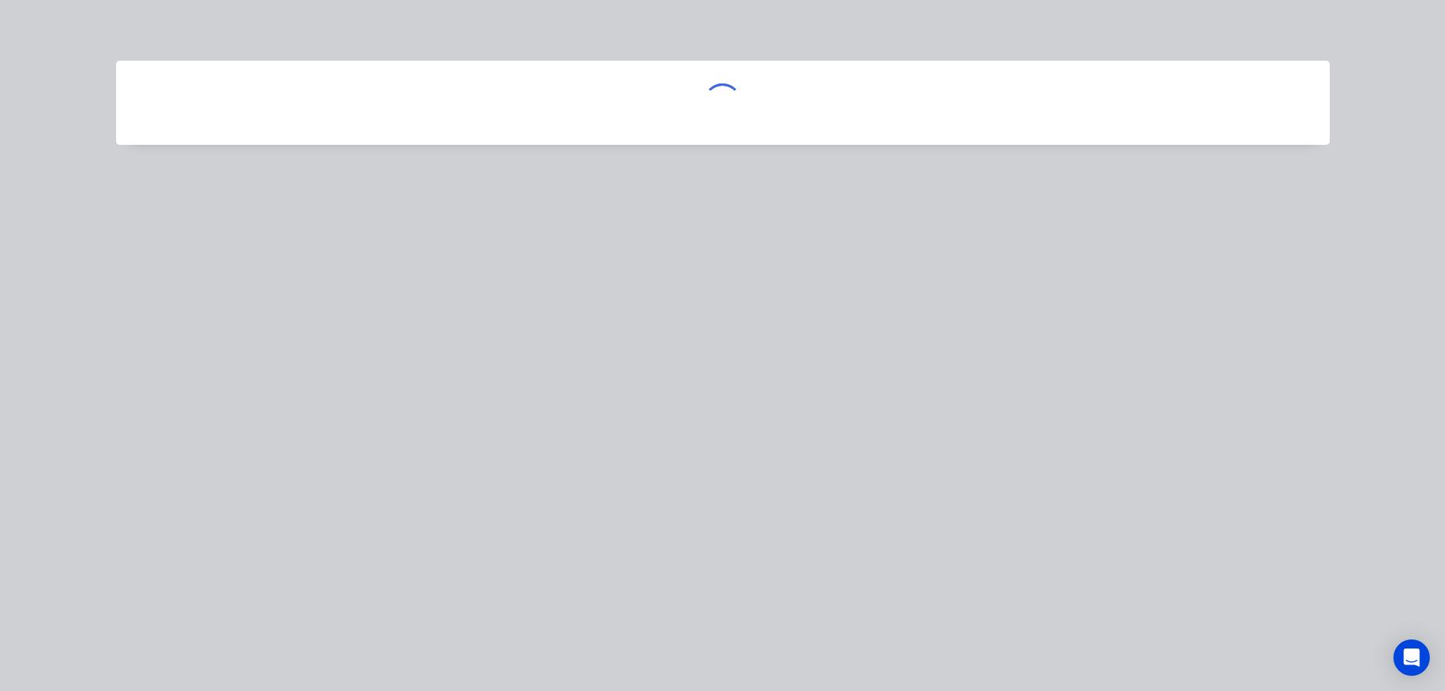
scroll to position [0, 0]
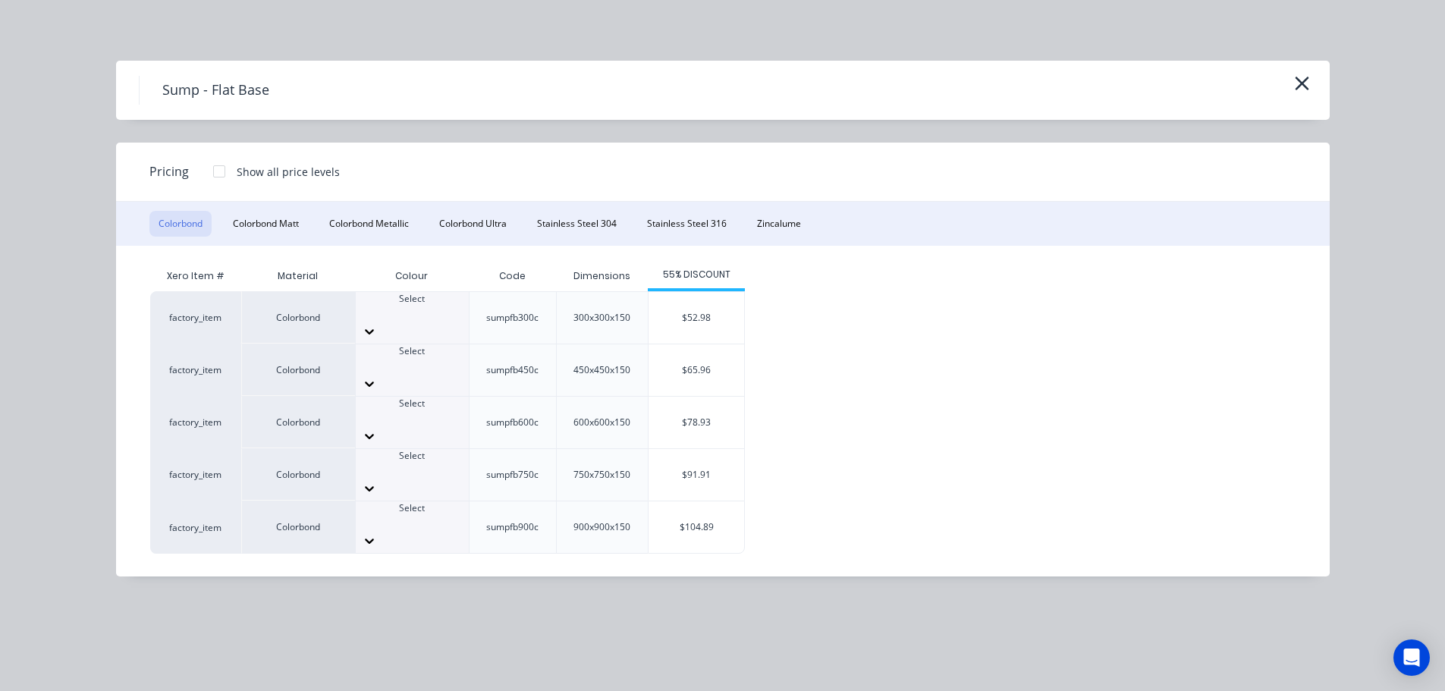
click at [405, 463] on div at bounding box center [412, 470] width 113 height 14
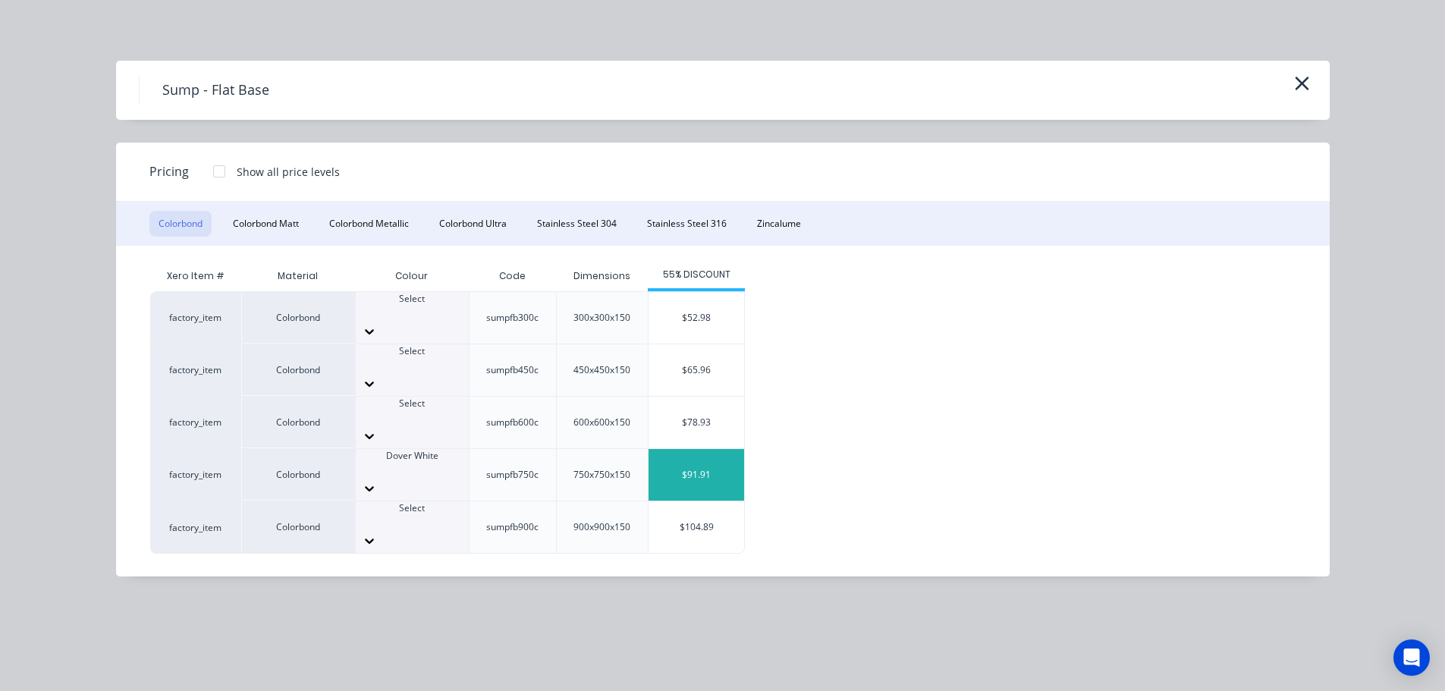
click at [682, 449] on div "$91.91" at bounding box center [696, 475] width 96 height 52
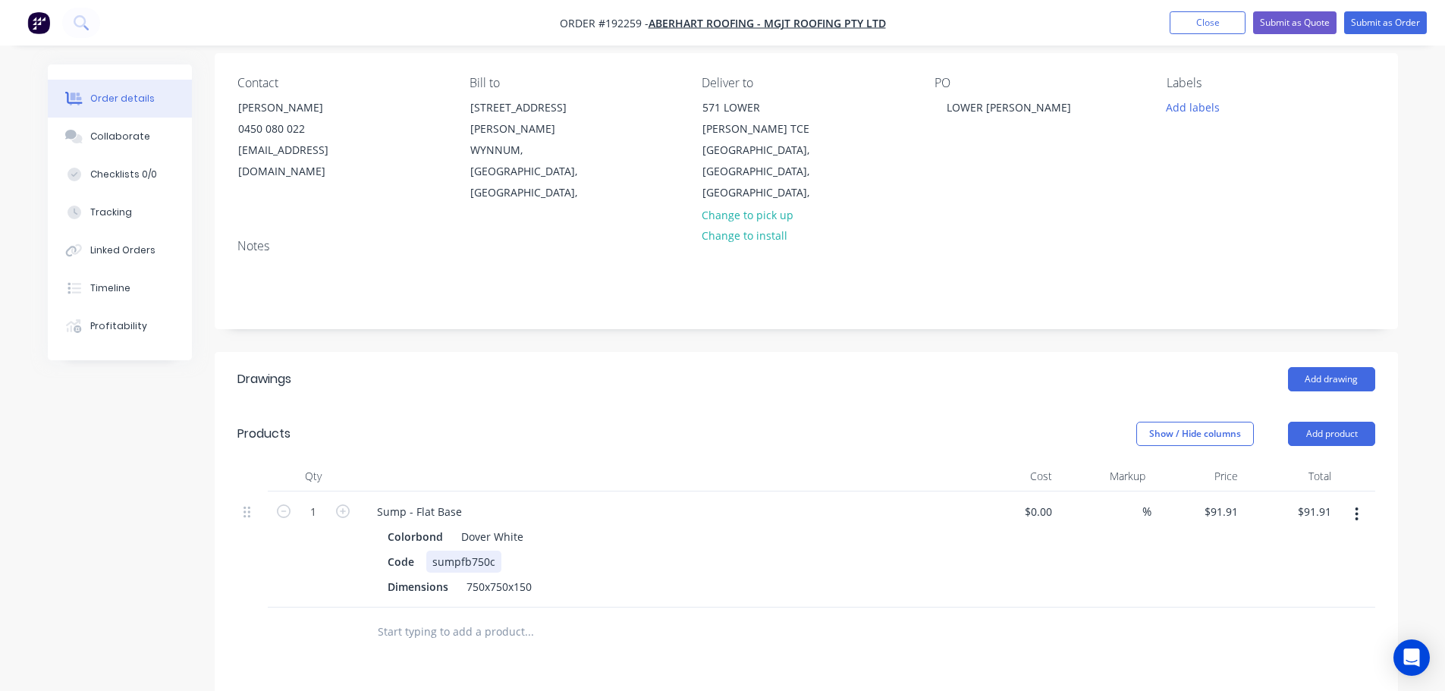
scroll to position [152, 0]
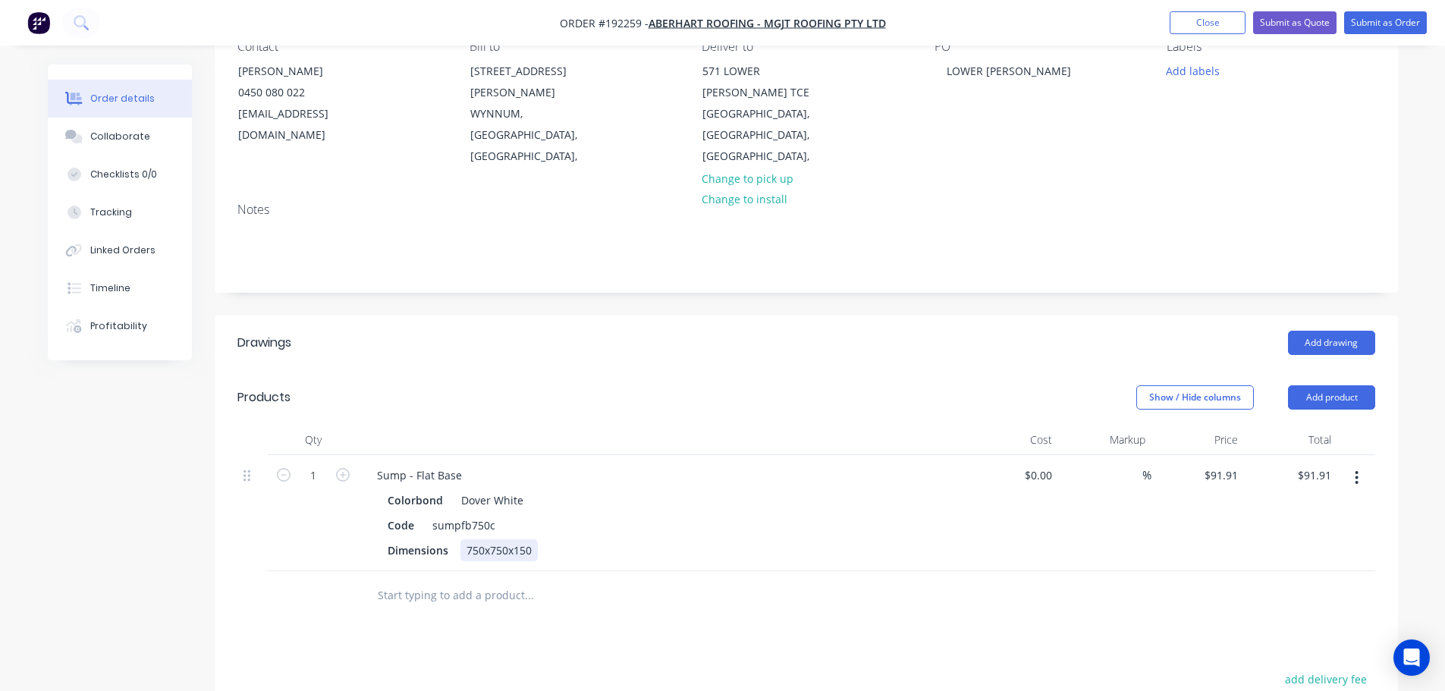
click at [479, 539] on div "750x750x150" at bounding box center [498, 550] width 77 height 22
click at [540, 326] on header "Drawings Add drawing" at bounding box center [806, 342] width 1183 height 55
click at [466, 464] on div "Sump - Flat Base" at bounding box center [419, 475] width 109 height 22
click at [663, 385] on div "Show / Hide columns Add product" at bounding box center [927, 397] width 896 height 24
click at [1378, 15] on button "Submit as Order" at bounding box center [1385, 22] width 83 height 23
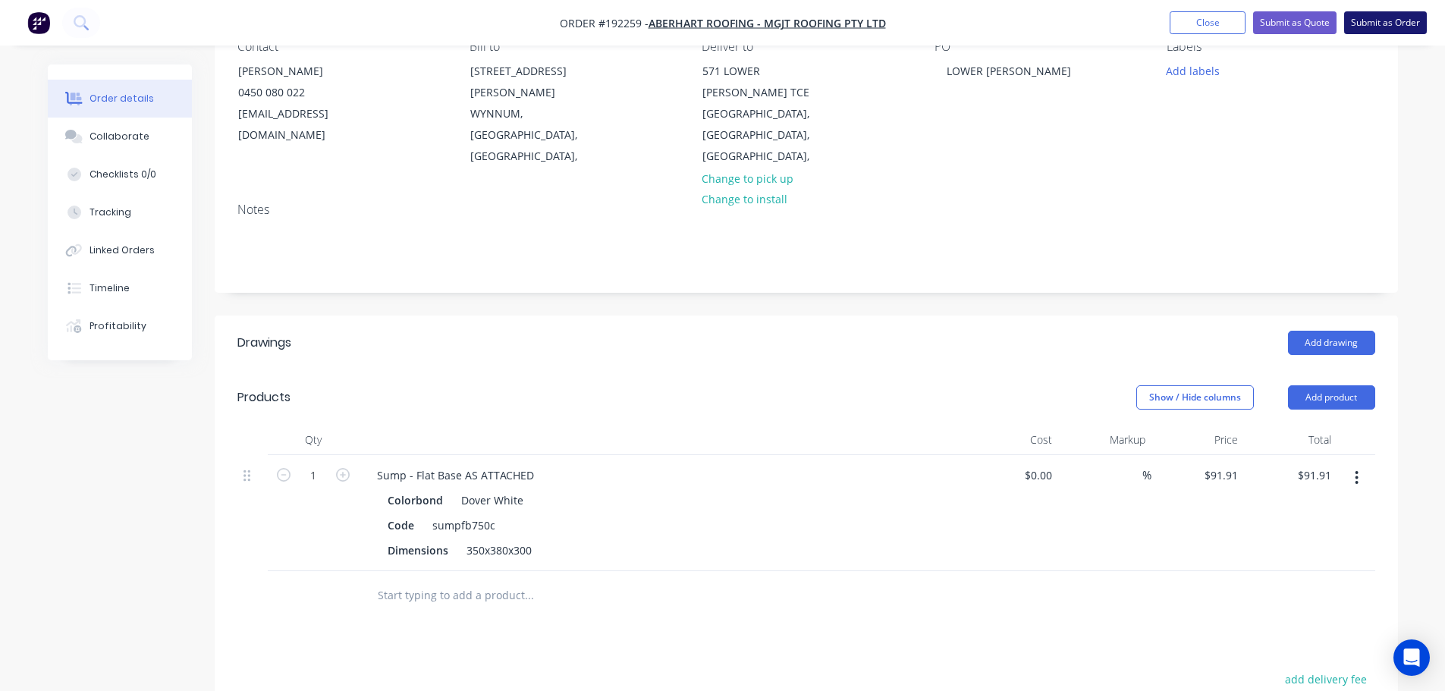
scroll to position [0, 0]
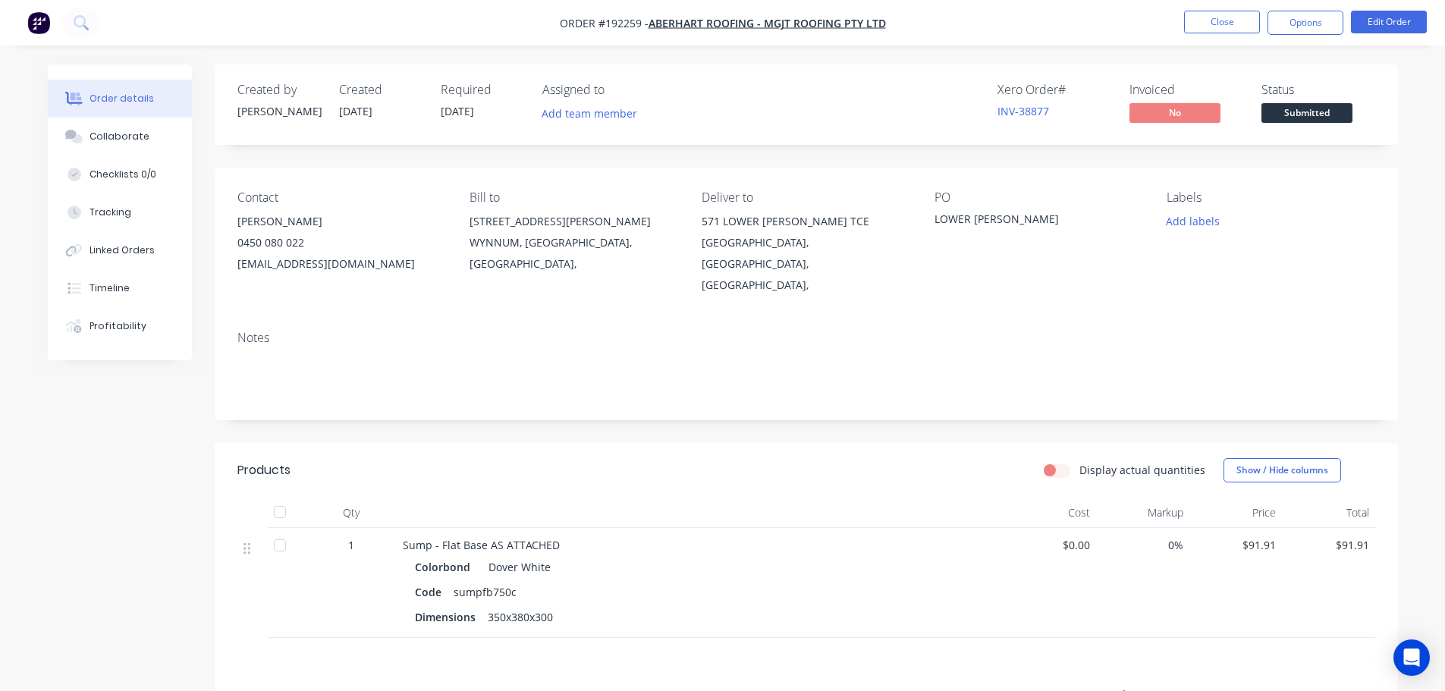
drag, startPoint x: 1349, startPoint y: 33, endPoint x: 1328, endPoint y: 31, distance: 21.4
click at [1348, 33] on ul "Close Options Edit Order" at bounding box center [1305, 23] width 279 height 24
click at [1318, 27] on button "Options" at bounding box center [1305, 23] width 76 height 24
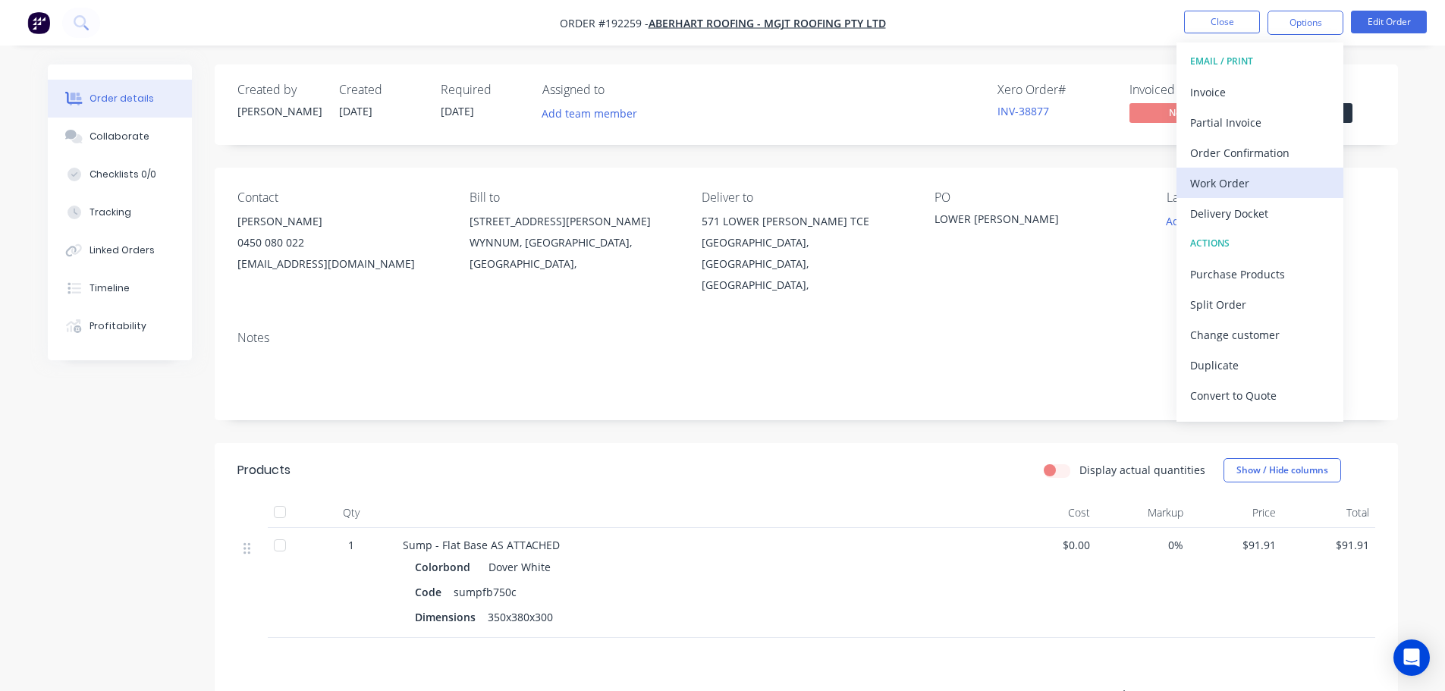
click at [1216, 173] on div "Work Order" at bounding box center [1260, 183] width 140 height 22
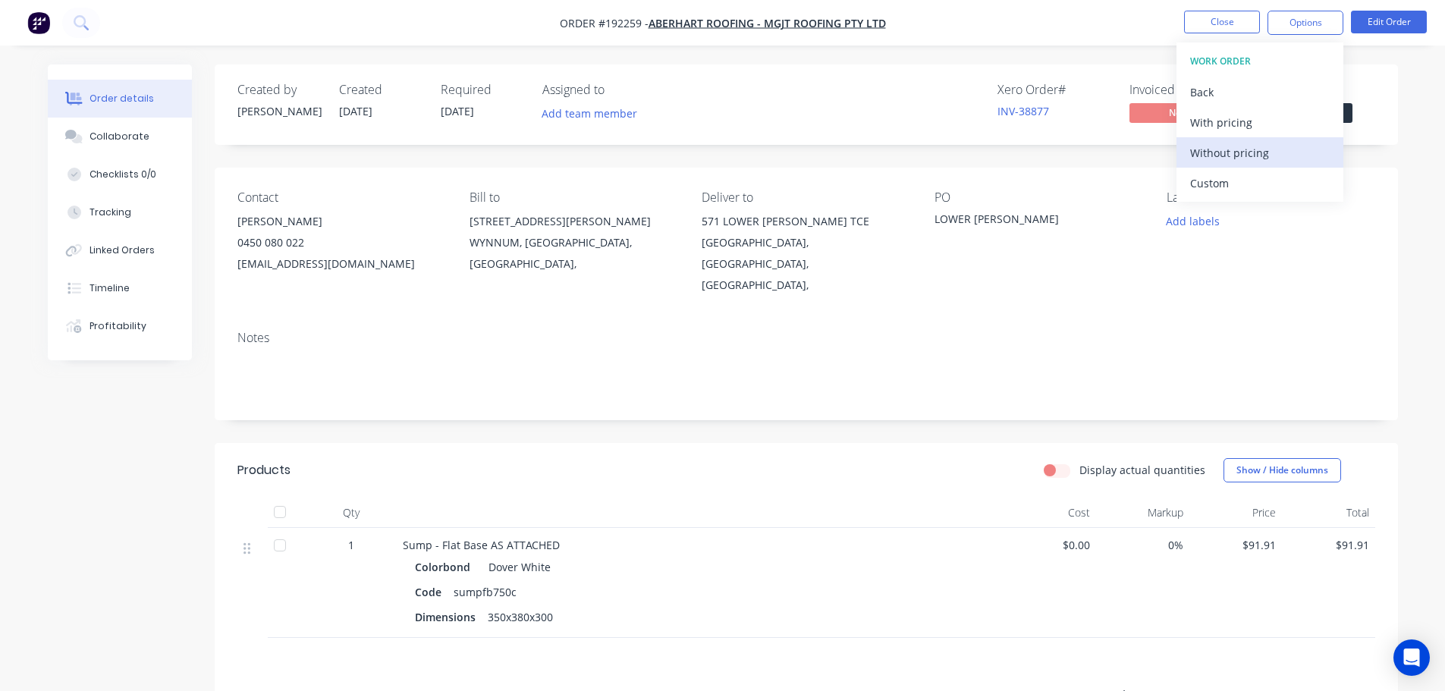
click at [1228, 159] on div "Without pricing" at bounding box center [1260, 153] width 140 height 22
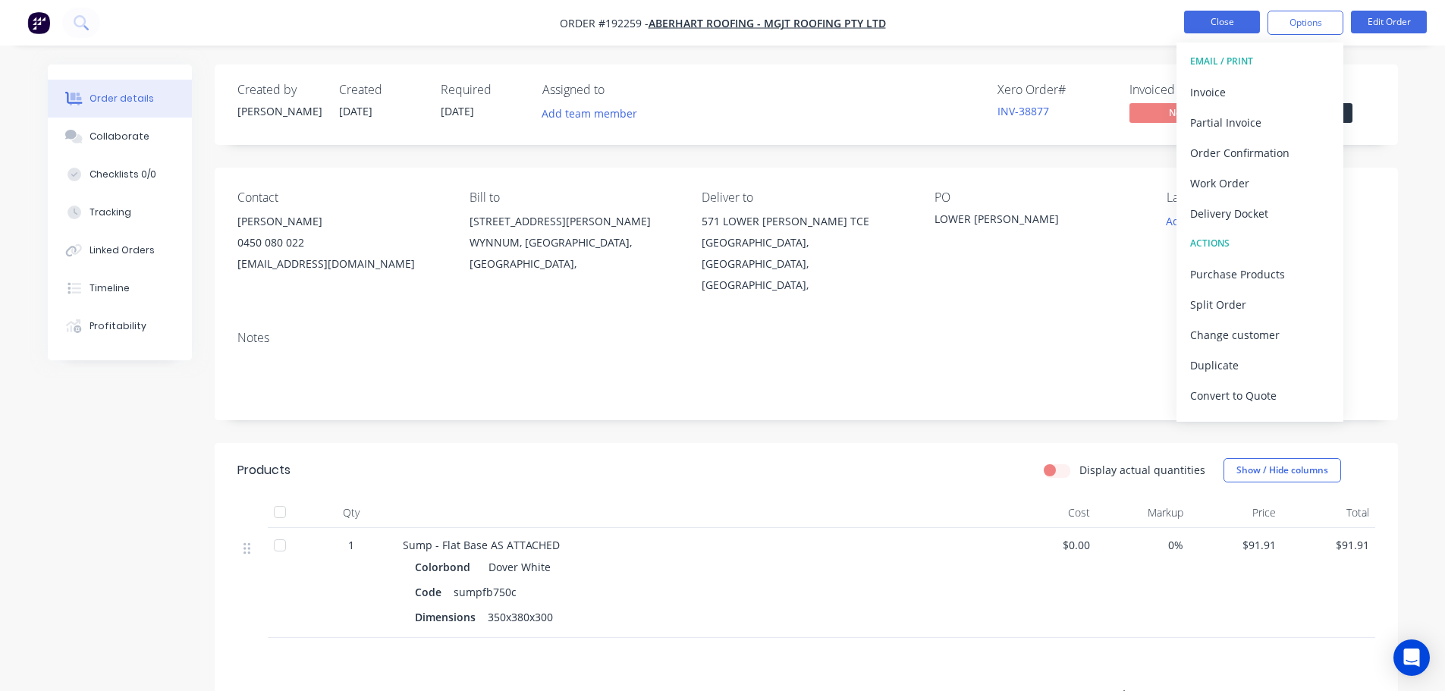
click at [1240, 25] on button "Close" at bounding box center [1222, 22] width 76 height 23
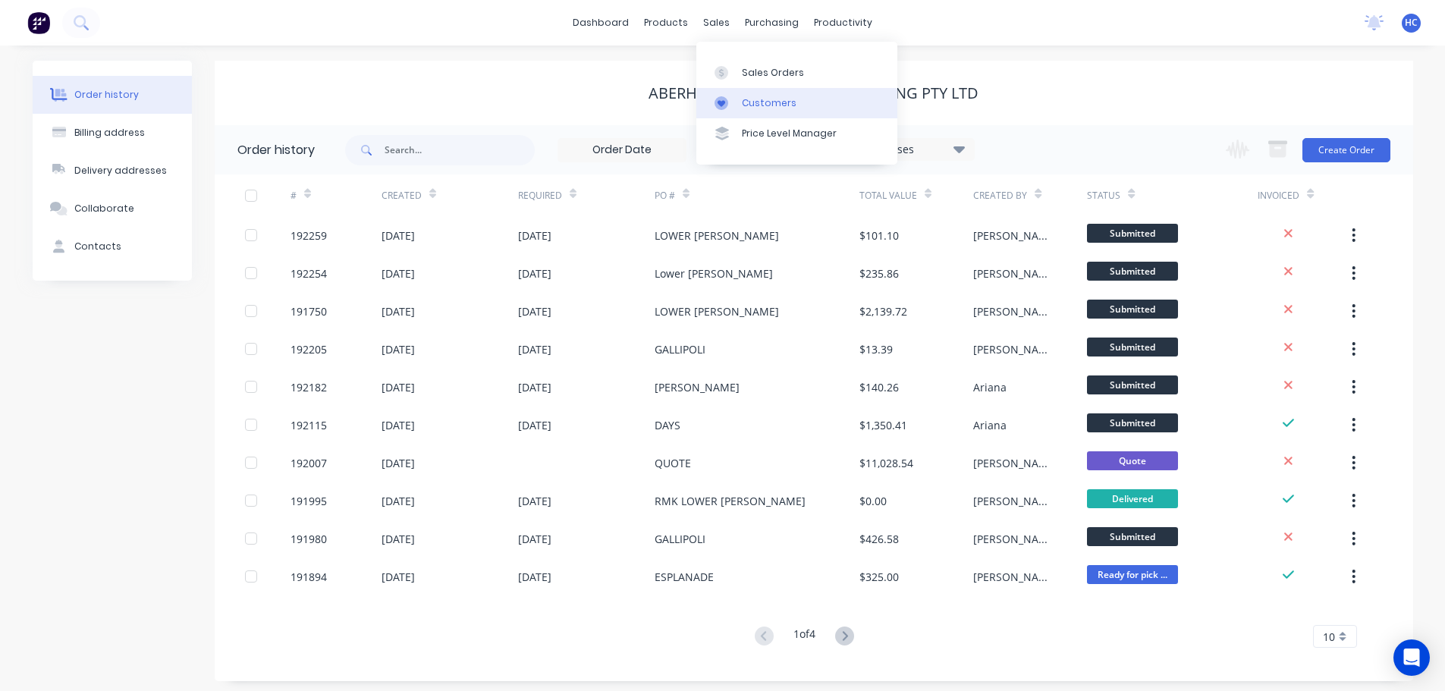
click at [752, 95] on link "Customers" at bounding box center [796, 103] width 201 height 30
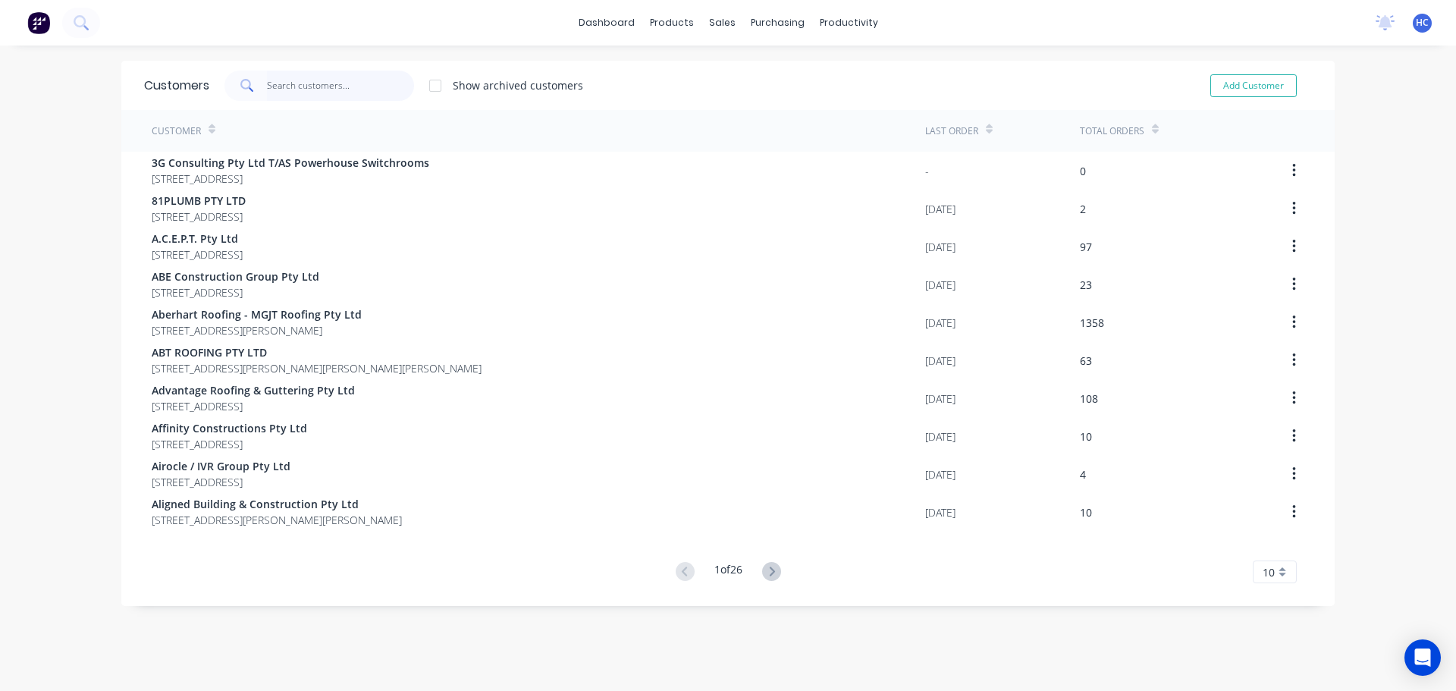
click at [325, 78] on input "text" at bounding box center [341, 86] width 148 height 30
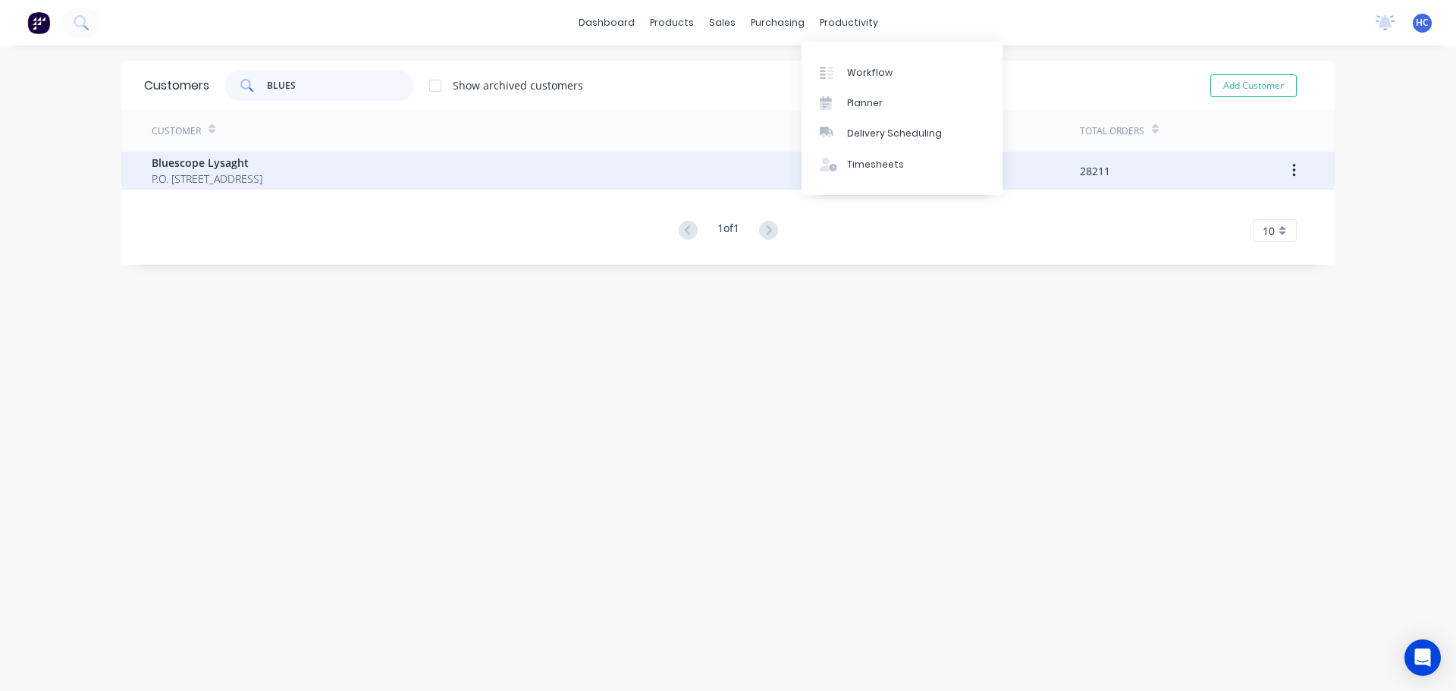
type input "BLUES"
click at [205, 188] on div "Bluescope Lysaght P.O. [STREET_ADDRESS]" at bounding box center [539, 171] width 774 height 38
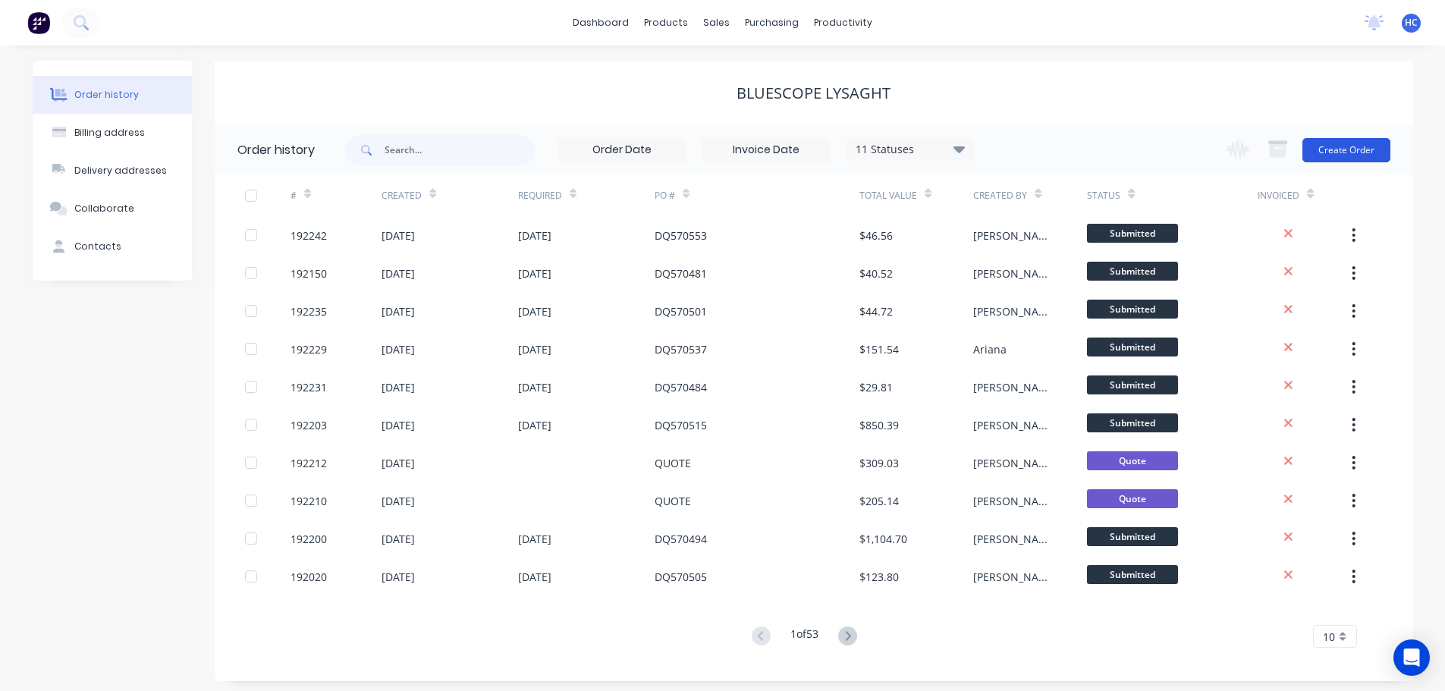
click at [1339, 149] on button "Create Order" at bounding box center [1346, 150] width 88 height 24
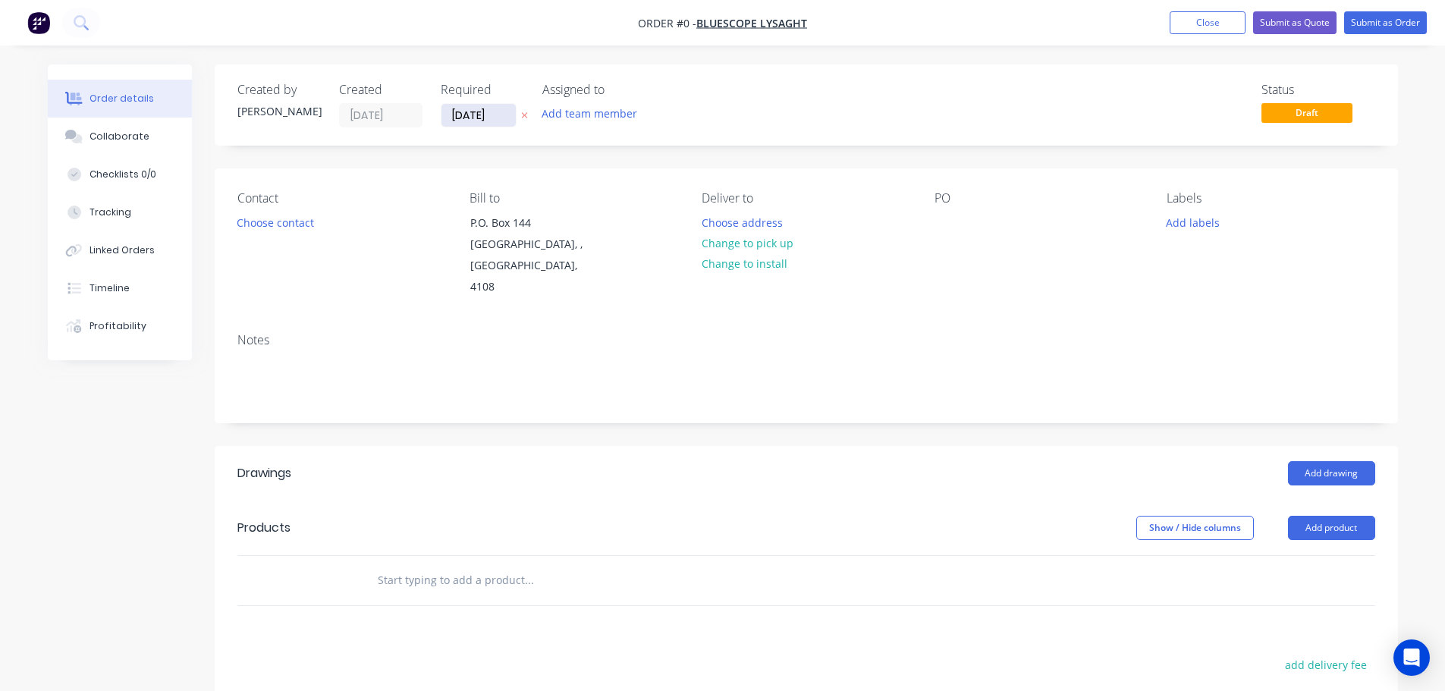
click at [471, 111] on input "[DATE]" at bounding box center [478, 115] width 74 height 23
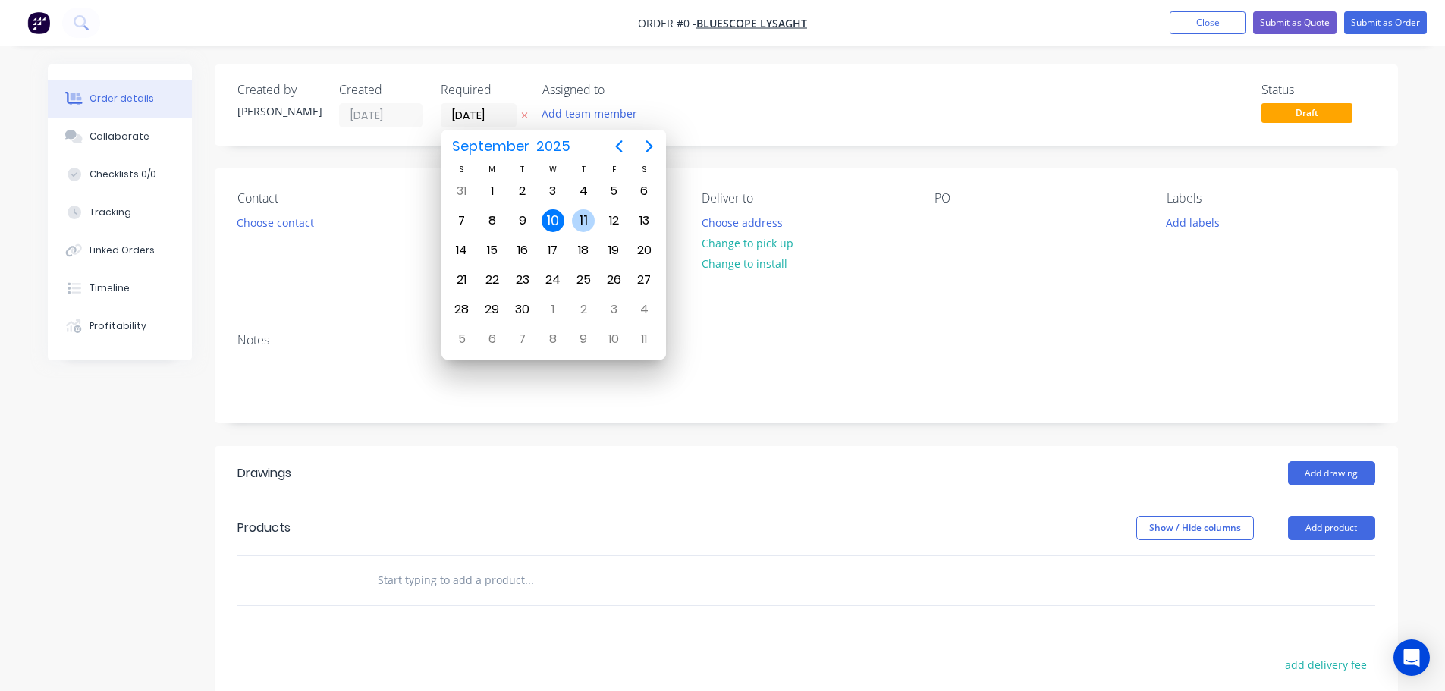
click at [580, 215] on div "11" at bounding box center [583, 220] width 23 height 23
type input "[DATE]"
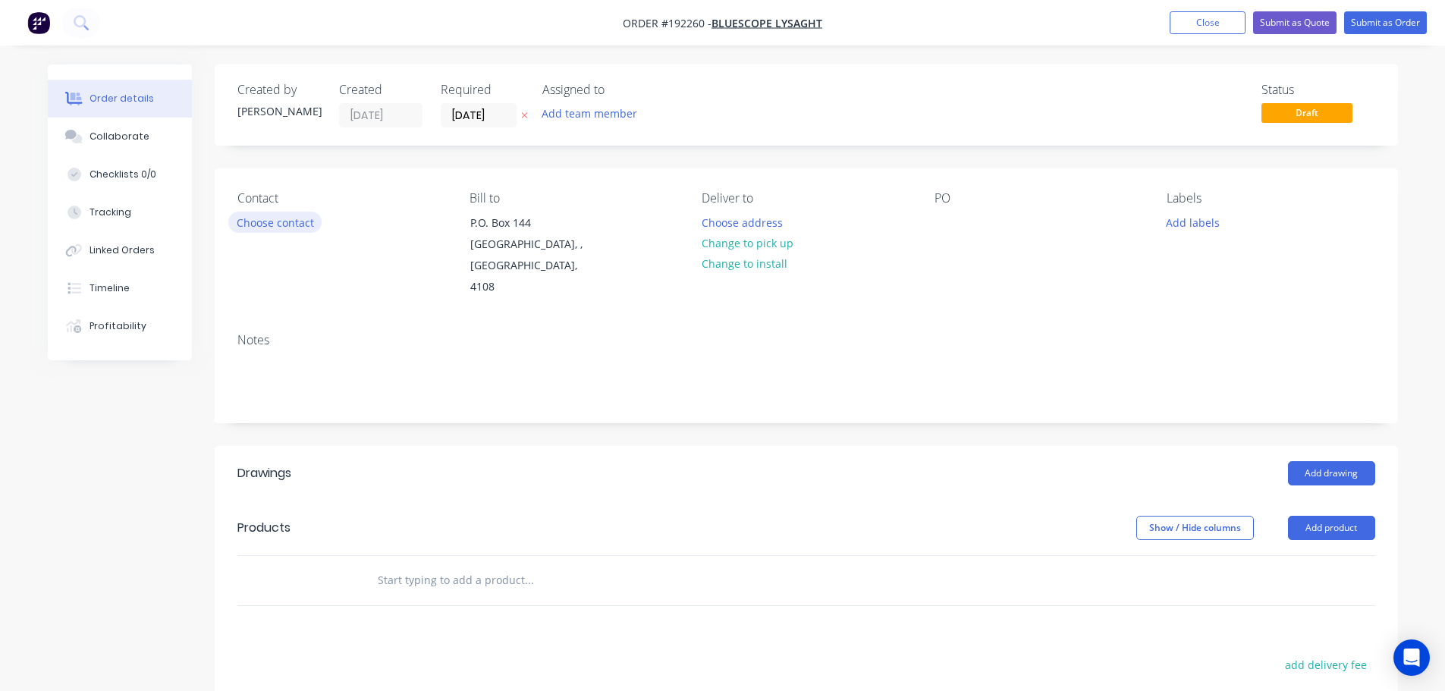
click at [269, 224] on button "Choose contact" at bounding box center [274, 222] width 93 height 20
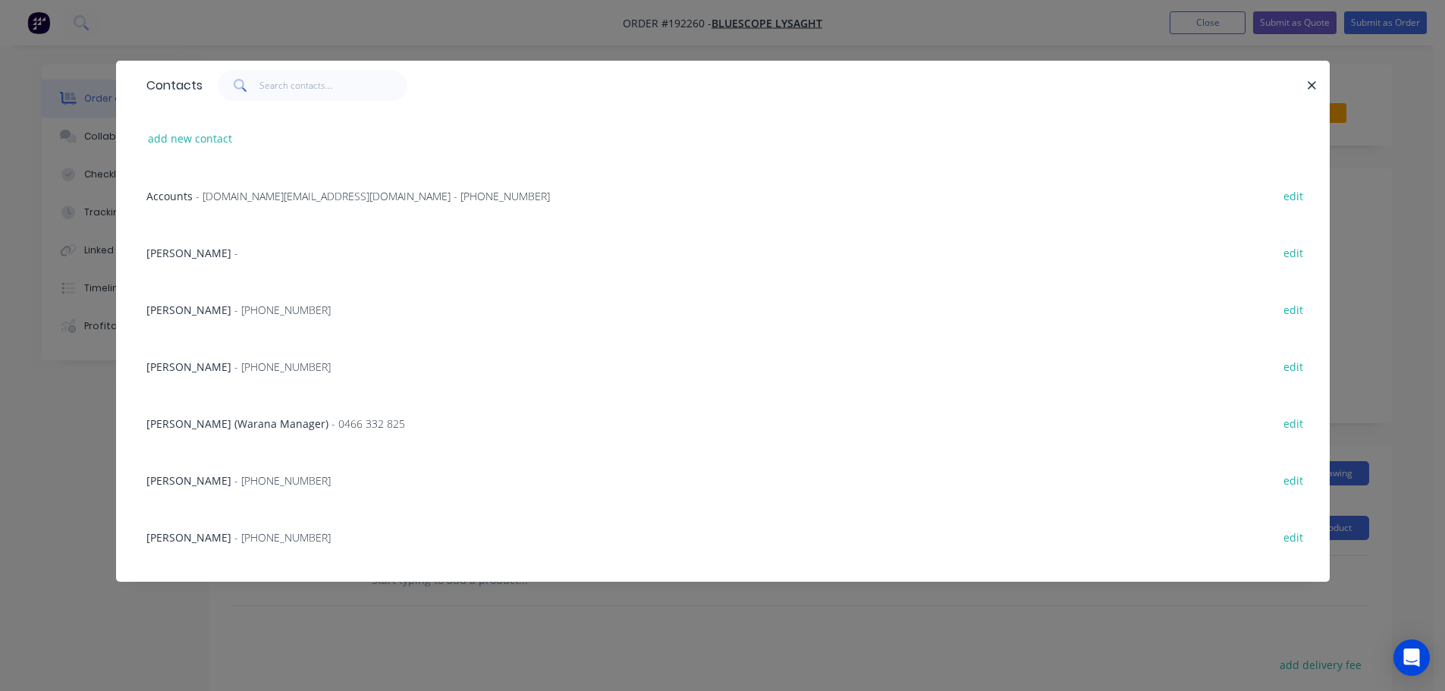
click at [235, 369] on span "- [PHONE_NUMBER]" at bounding box center [282, 366] width 96 height 14
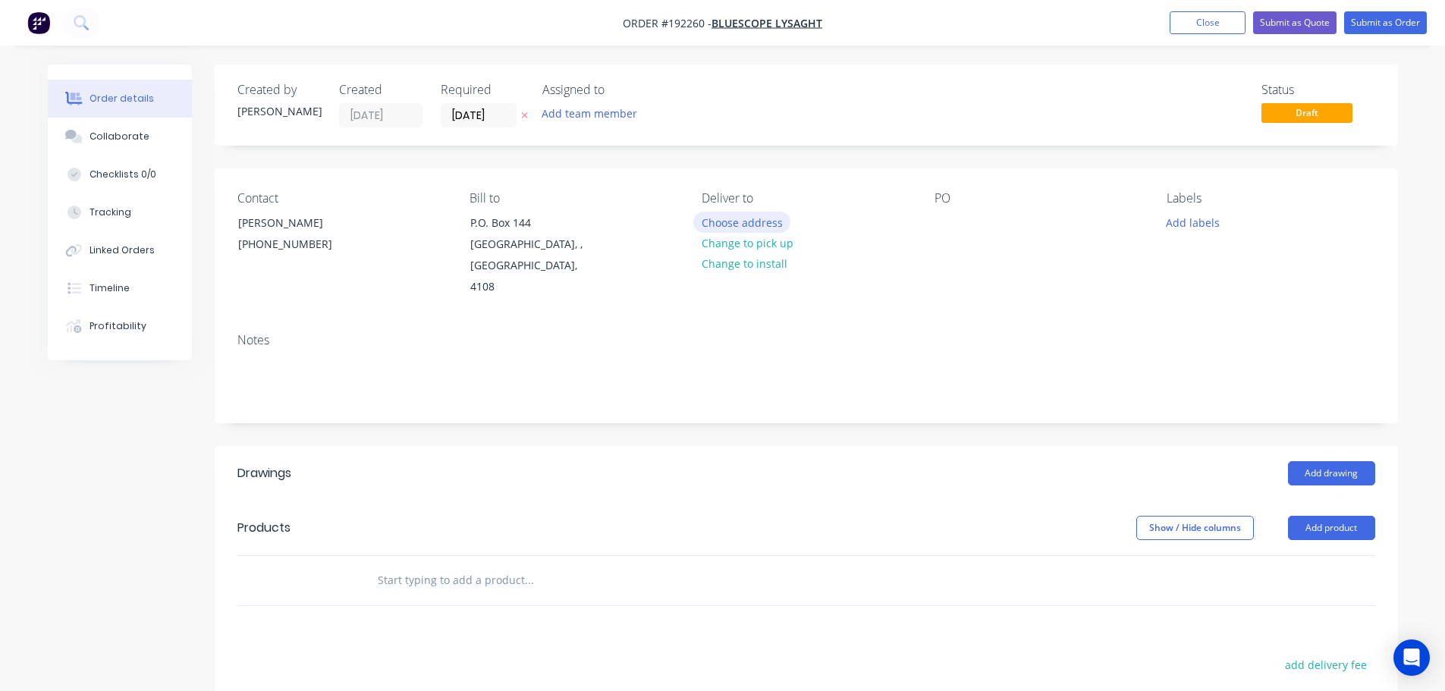
click at [729, 228] on button "Choose address" at bounding box center [741, 222] width 97 height 20
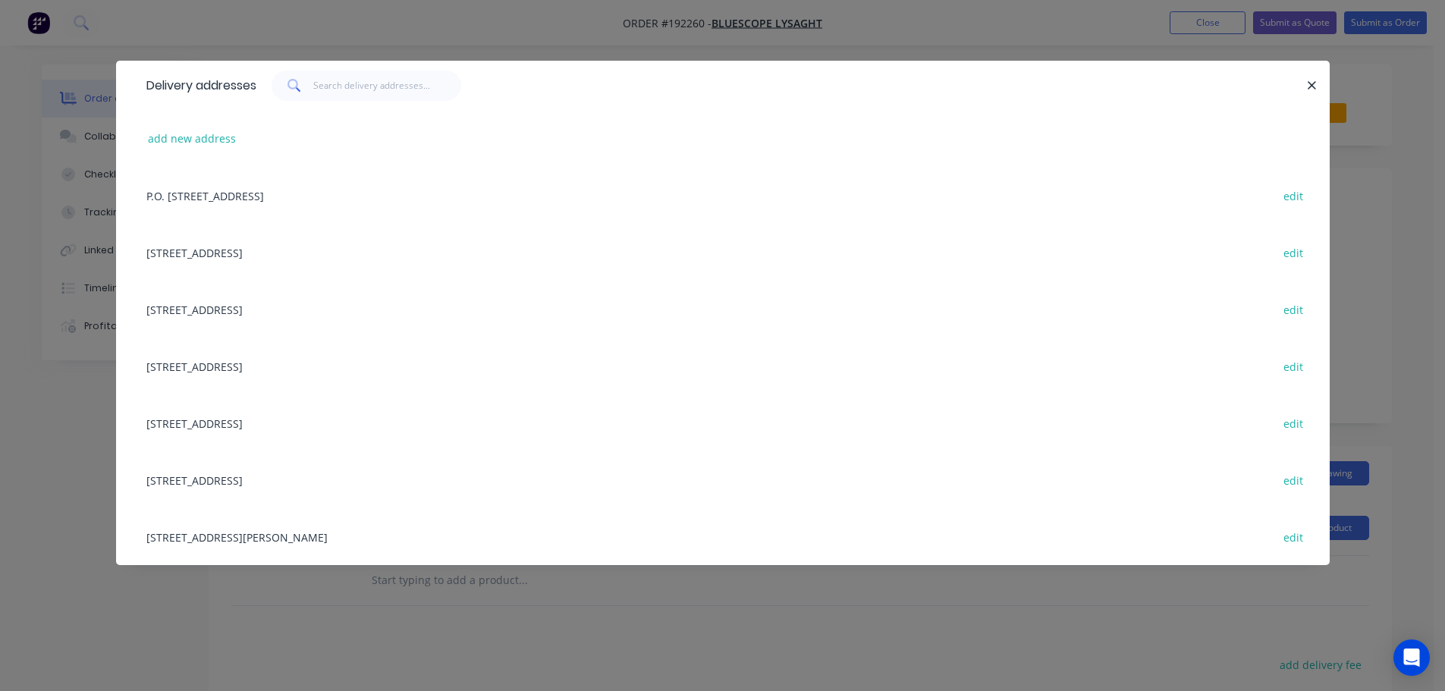
click at [250, 478] on div "[STREET_ADDRESS] edit" at bounding box center [723, 479] width 1168 height 57
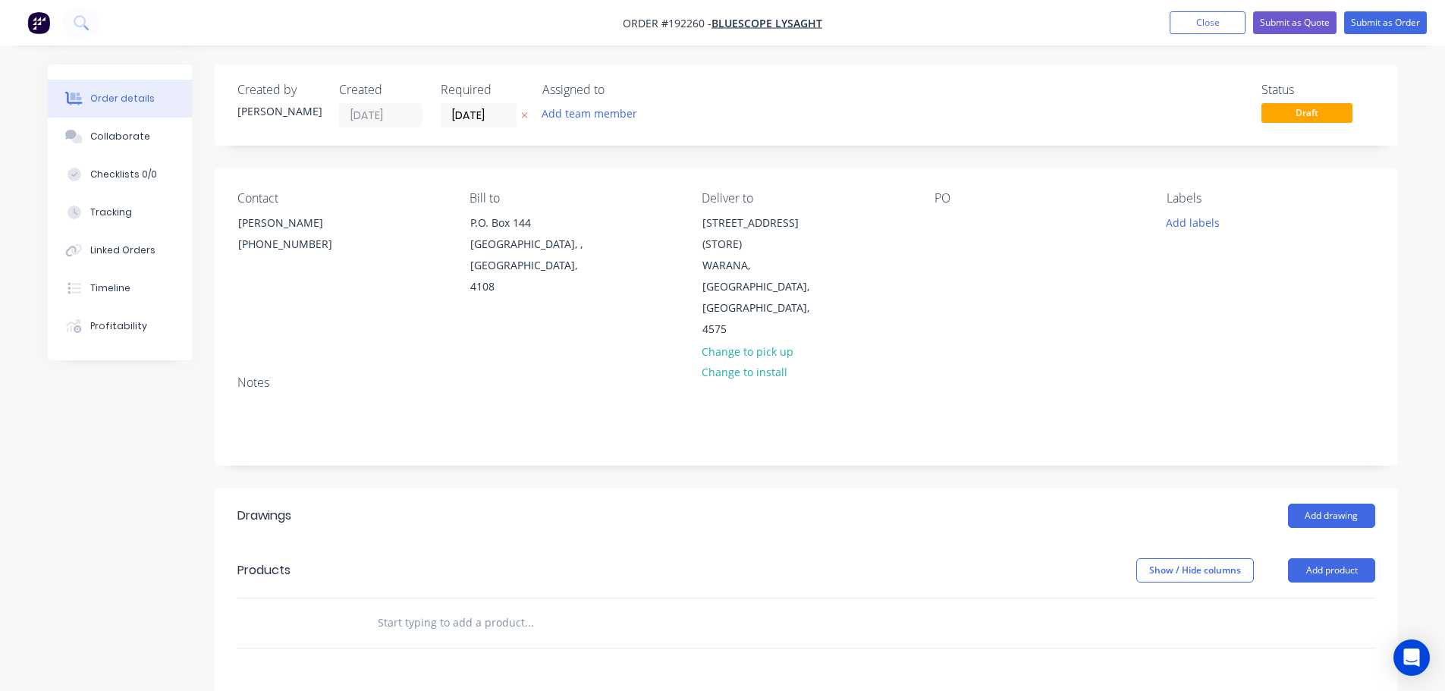
click at [956, 209] on div "PO" at bounding box center [1038, 265] width 208 height 149
click at [953, 212] on div at bounding box center [946, 223] width 24 height 22
click at [1319, 558] on button "Add product" at bounding box center [1331, 570] width 87 height 24
click at [1292, 594] on button "Product catalogue" at bounding box center [1303, 609] width 144 height 30
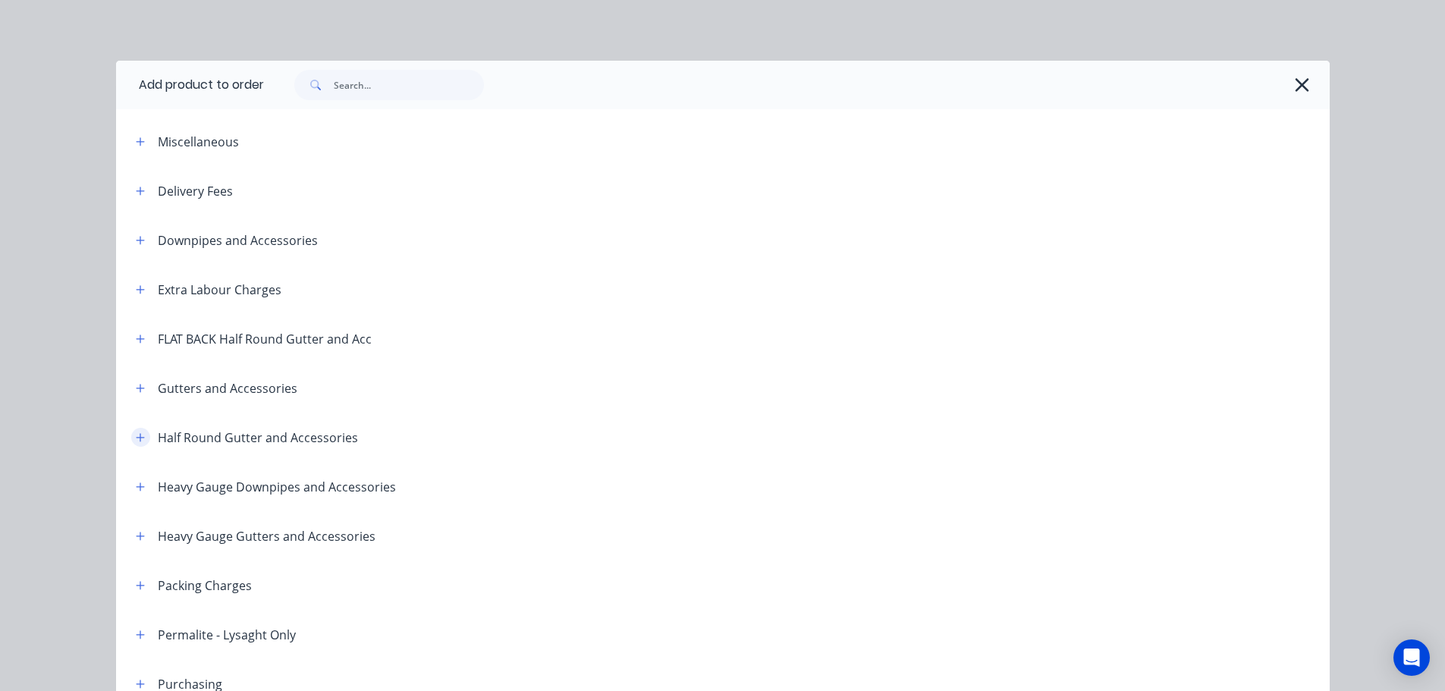
click at [137, 429] on button "button" at bounding box center [140, 437] width 19 height 19
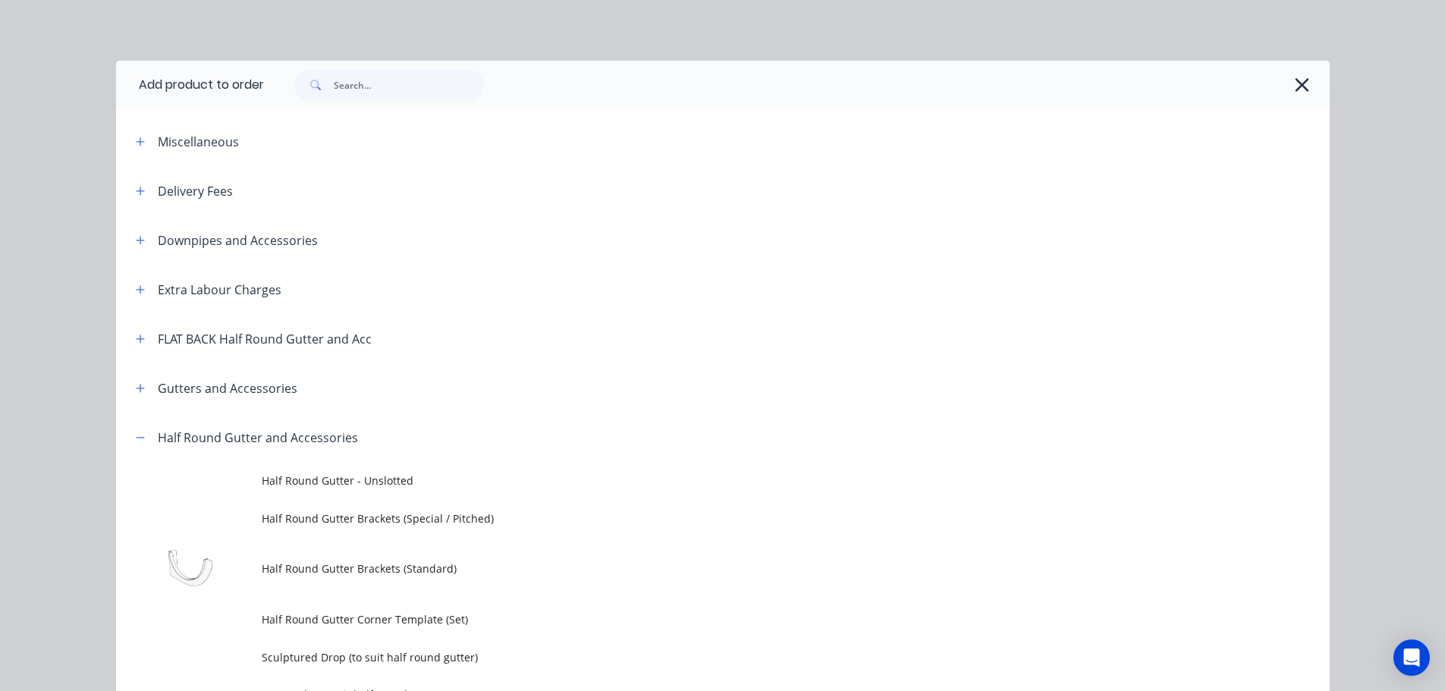
click at [313, 461] on header "Half Round Gutter and Accessories" at bounding box center [722, 437] width 1213 height 49
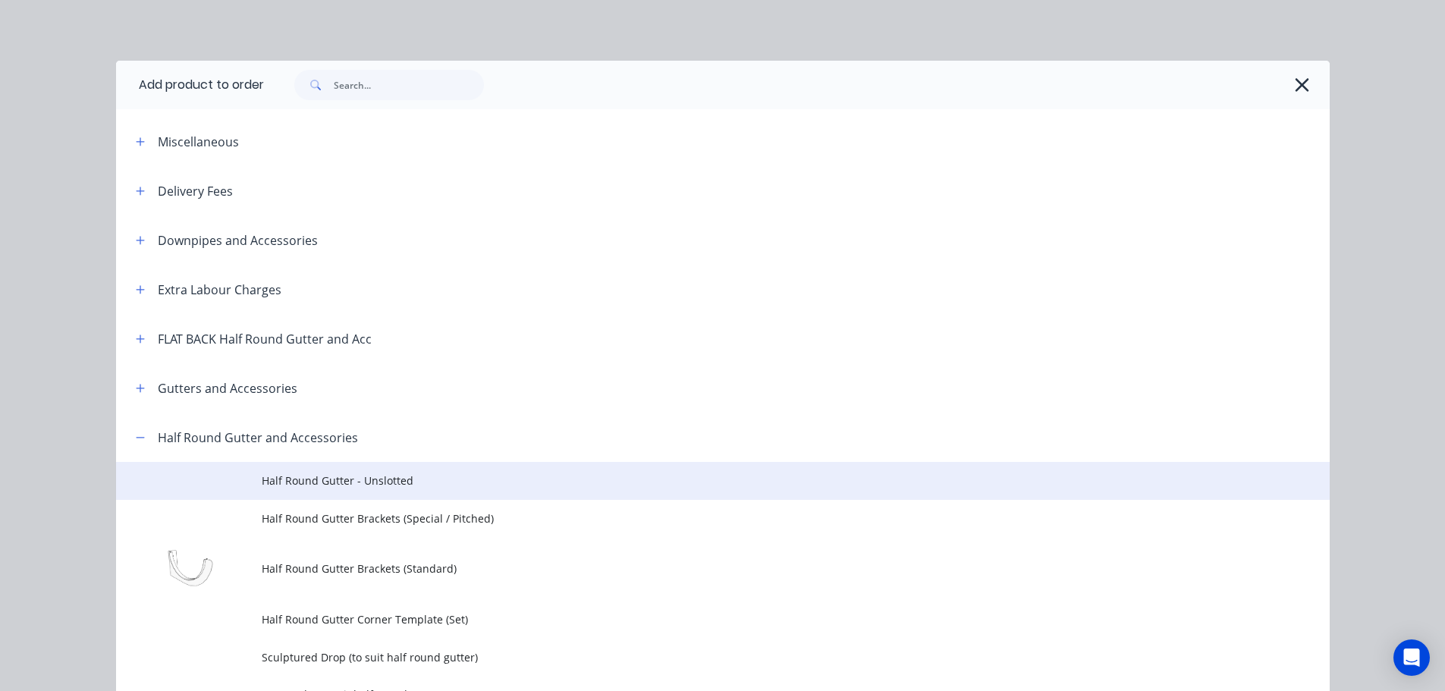
click at [318, 469] on td "Half Round Gutter - Unslotted" at bounding box center [796, 481] width 1068 height 38
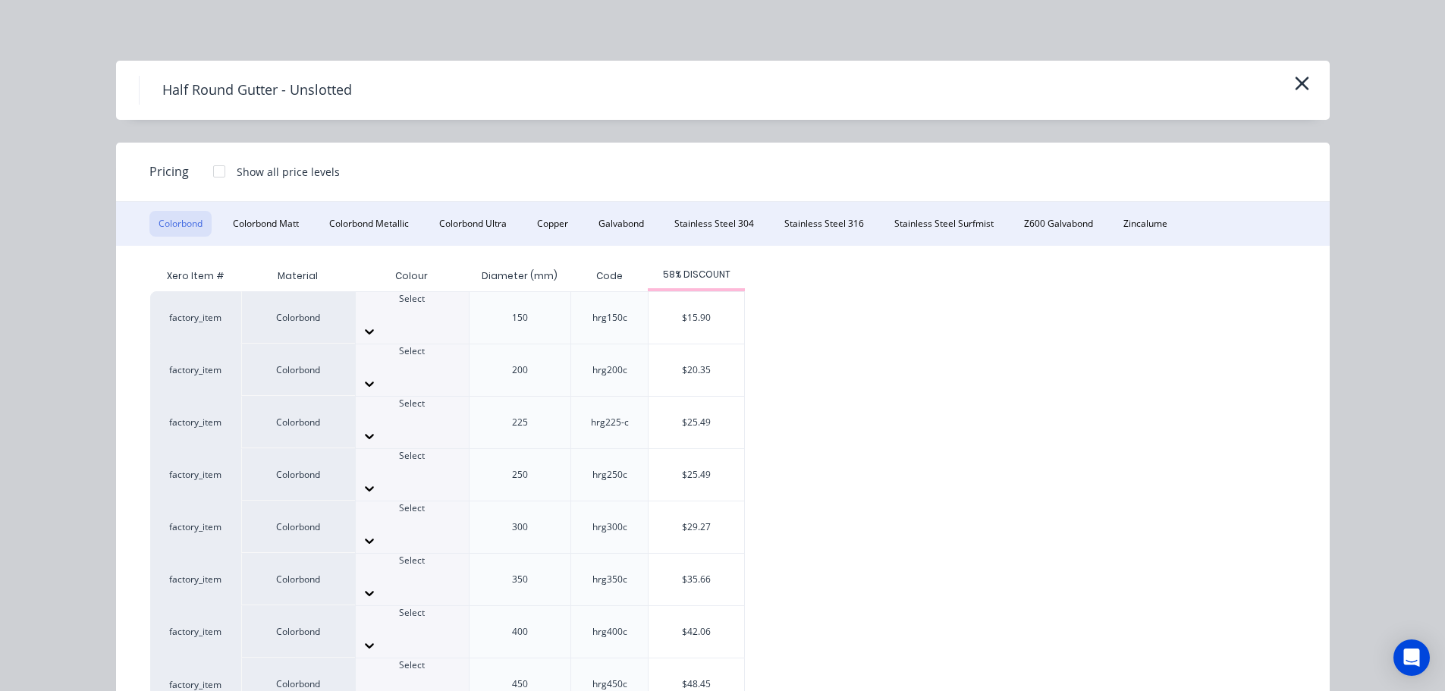
click at [426, 463] on div at bounding box center [412, 470] width 113 height 14
click at [693, 449] on div "$25.49" at bounding box center [696, 475] width 96 height 52
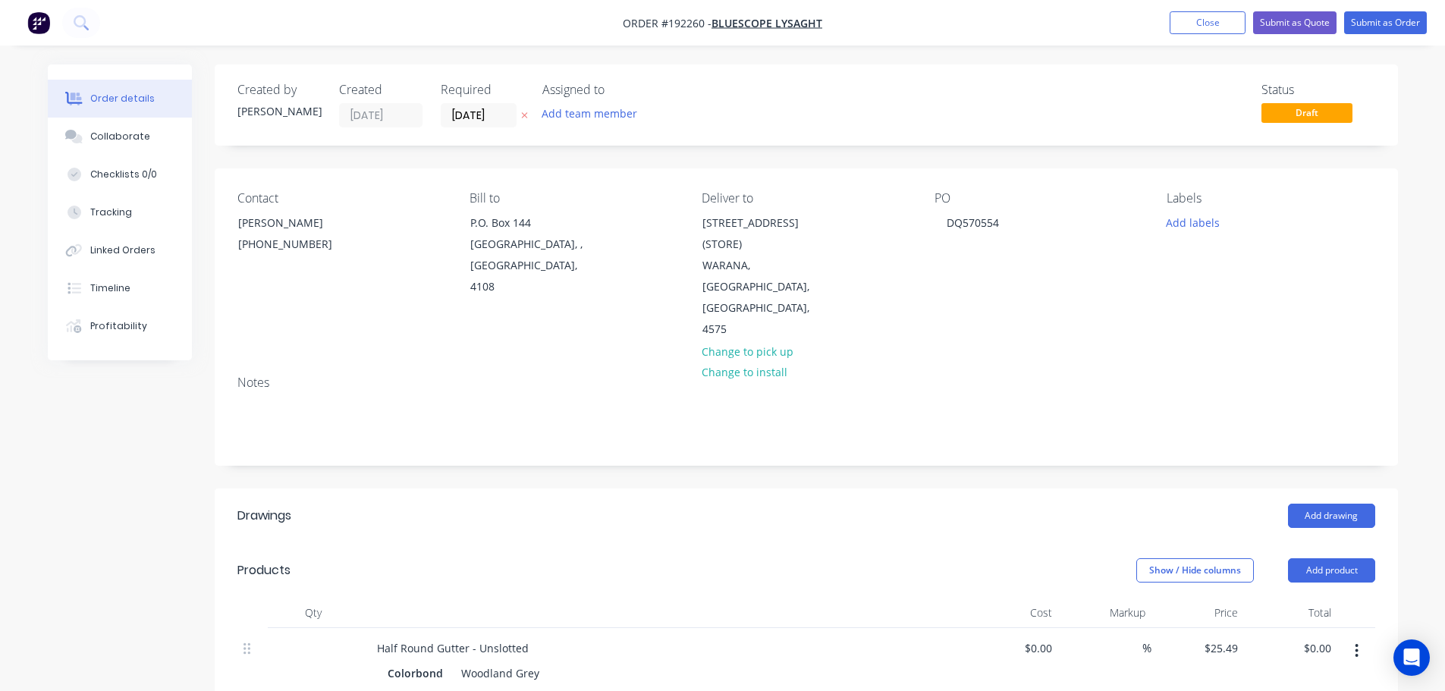
scroll to position [152, 0]
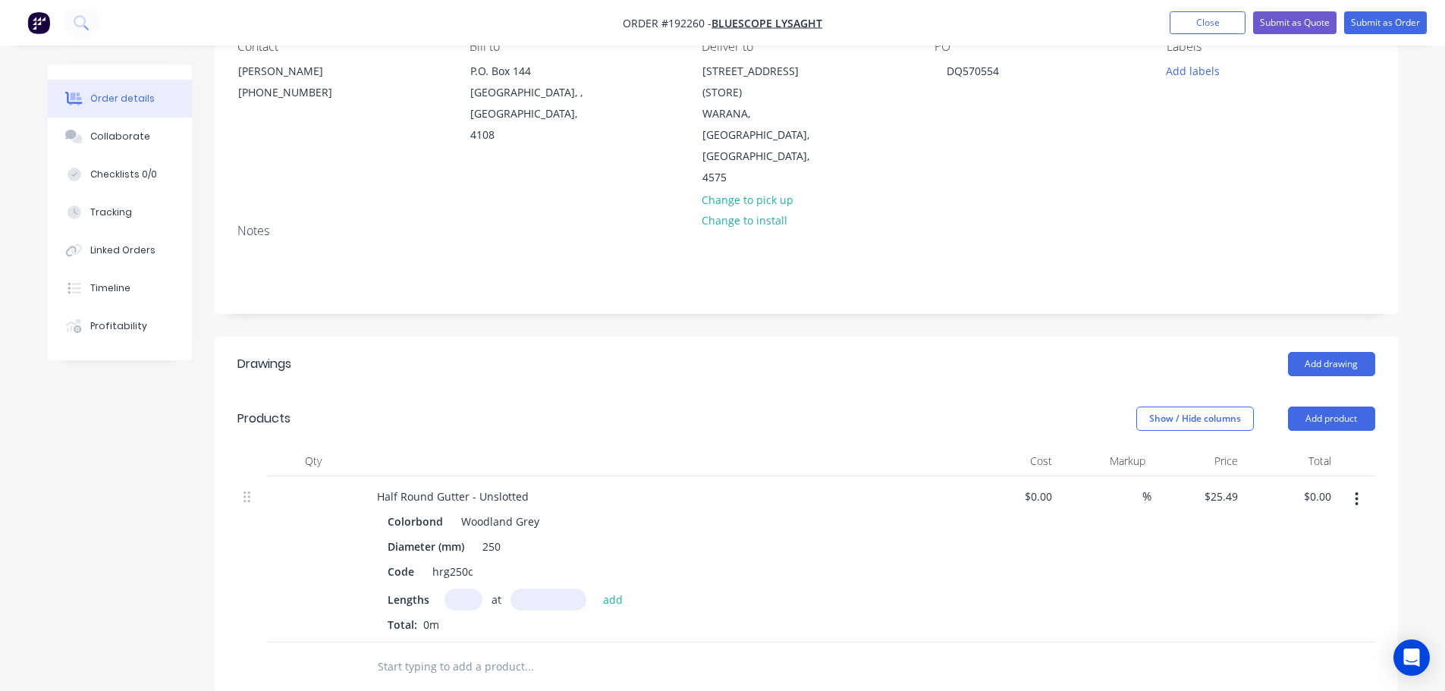
click at [469, 588] on input "text" at bounding box center [463, 599] width 38 height 22
type input "1"
type input "5000"
click at [595, 588] on button "add" at bounding box center [613, 598] width 36 height 20
type input "$127.45"
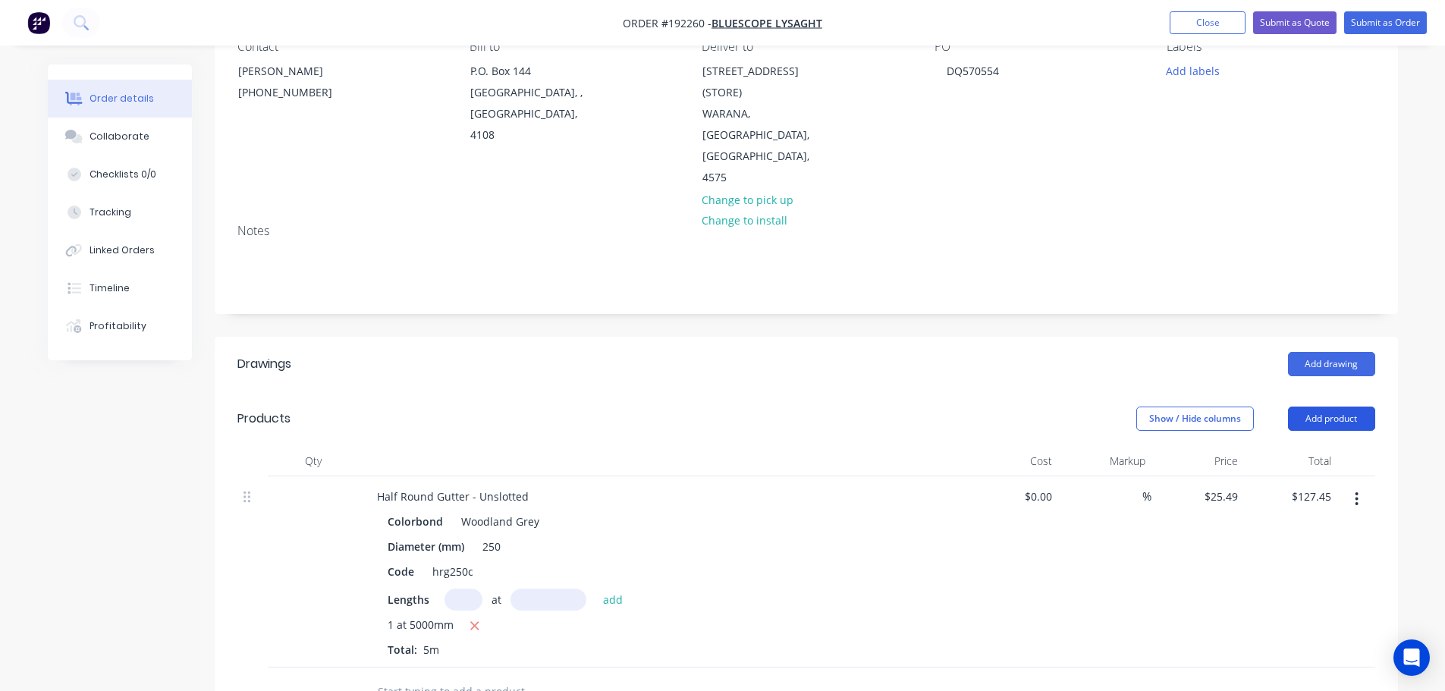
click at [1342, 406] on button "Add product" at bounding box center [1331, 418] width 87 height 24
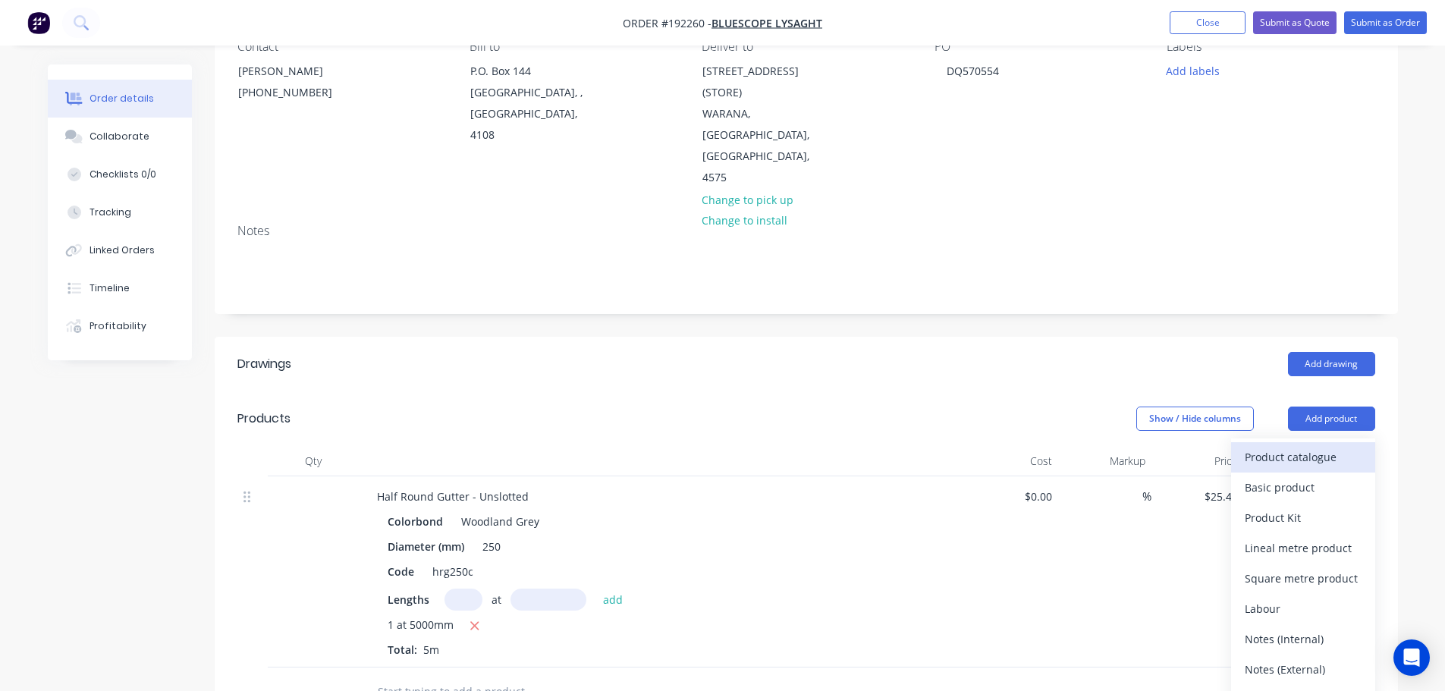
click at [1286, 446] on div "Product catalogue" at bounding box center [1302, 457] width 117 height 22
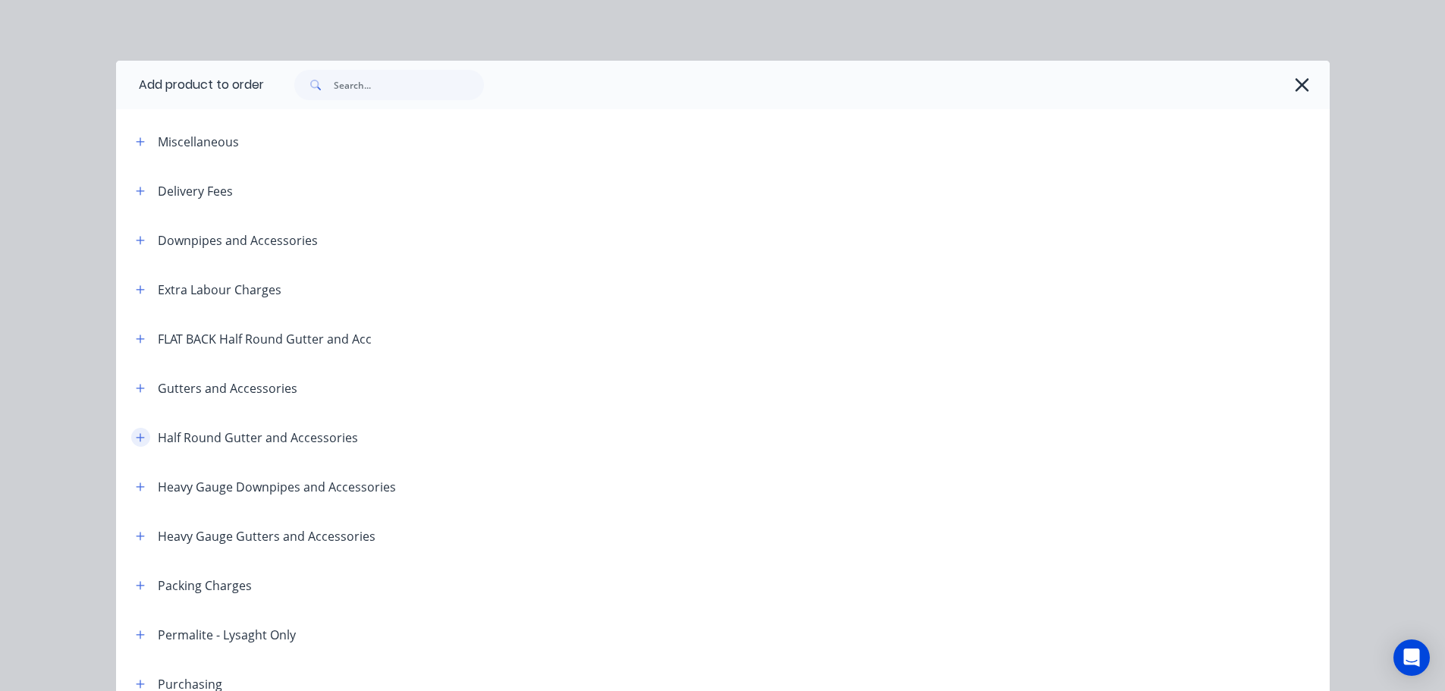
click at [136, 440] on icon "button" at bounding box center [140, 437] width 9 height 11
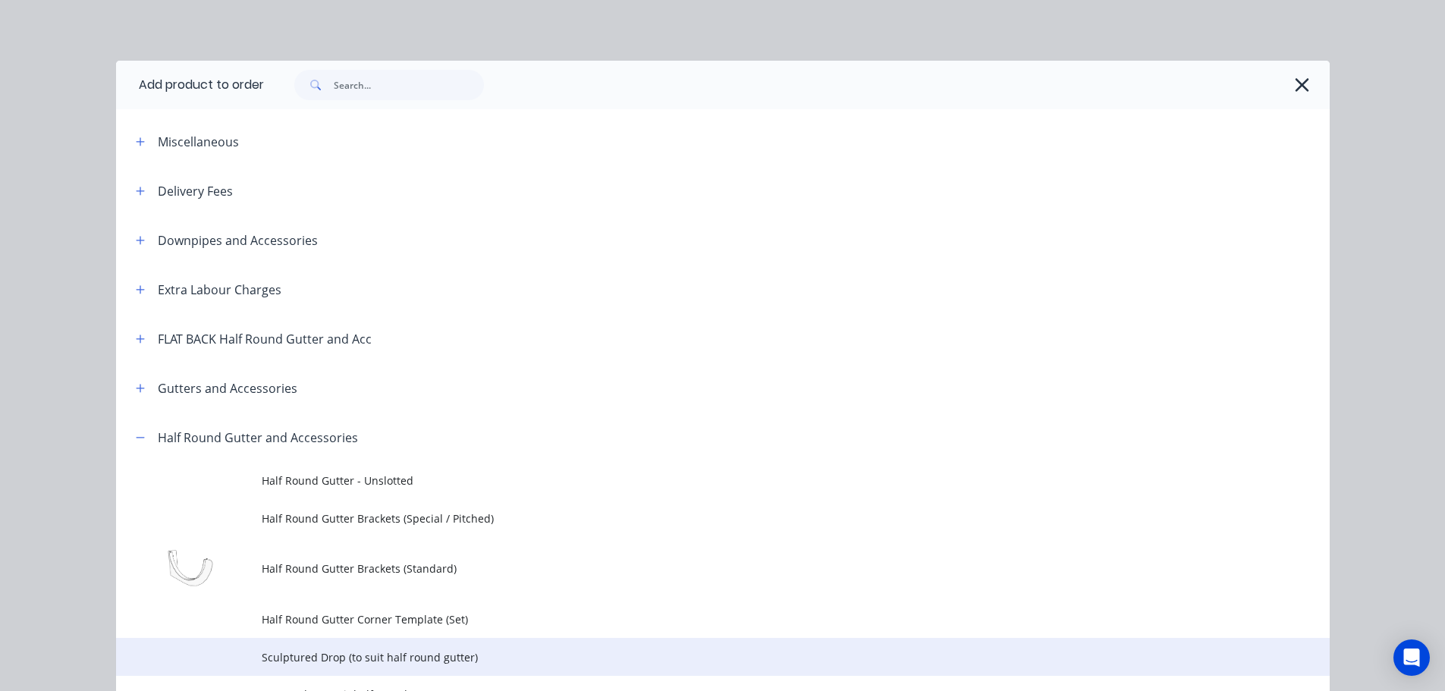
click at [345, 658] on span "Sculptured Drop (to suit half round gutter)" at bounding box center [689, 657] width 854 height 16
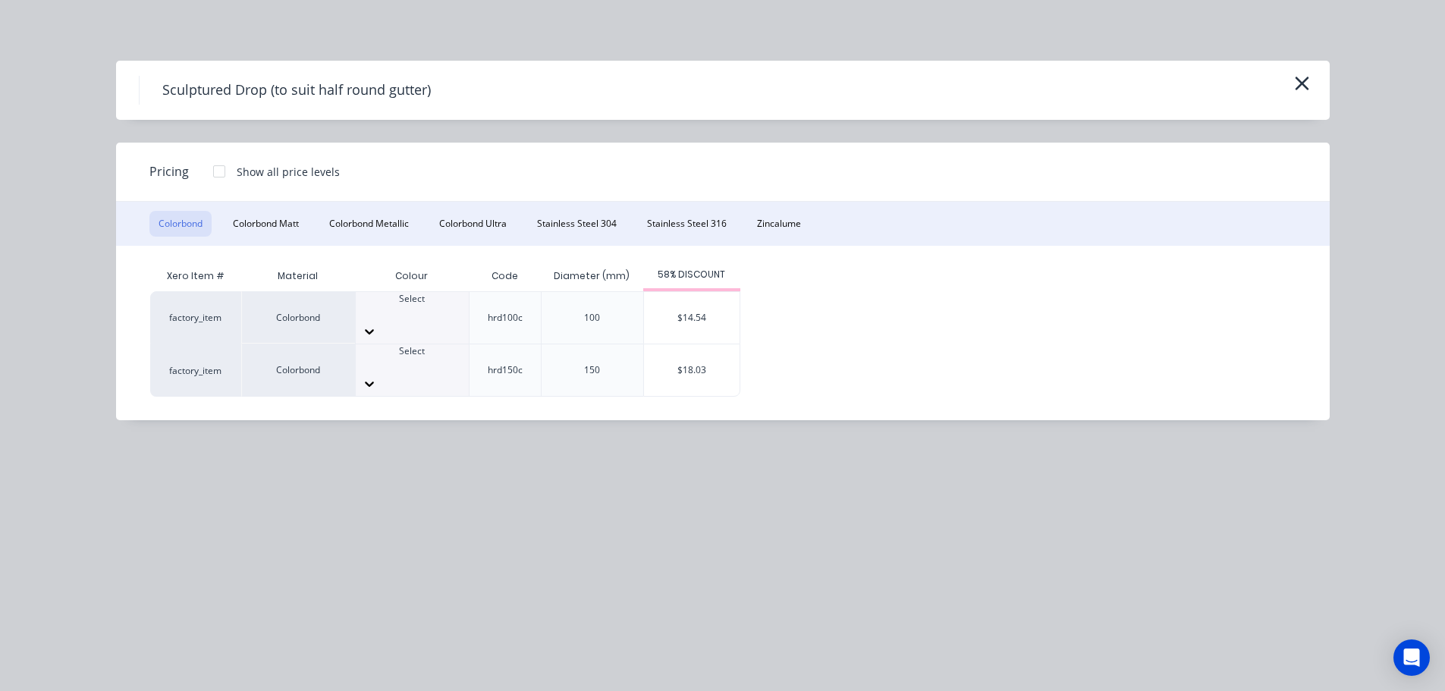
click at [403, 358] on div at bounding box center [412, 365] width 113 height 14
click at [691, 344] on div "$18.03" at bounding box center [692, 370] width 96 height 52
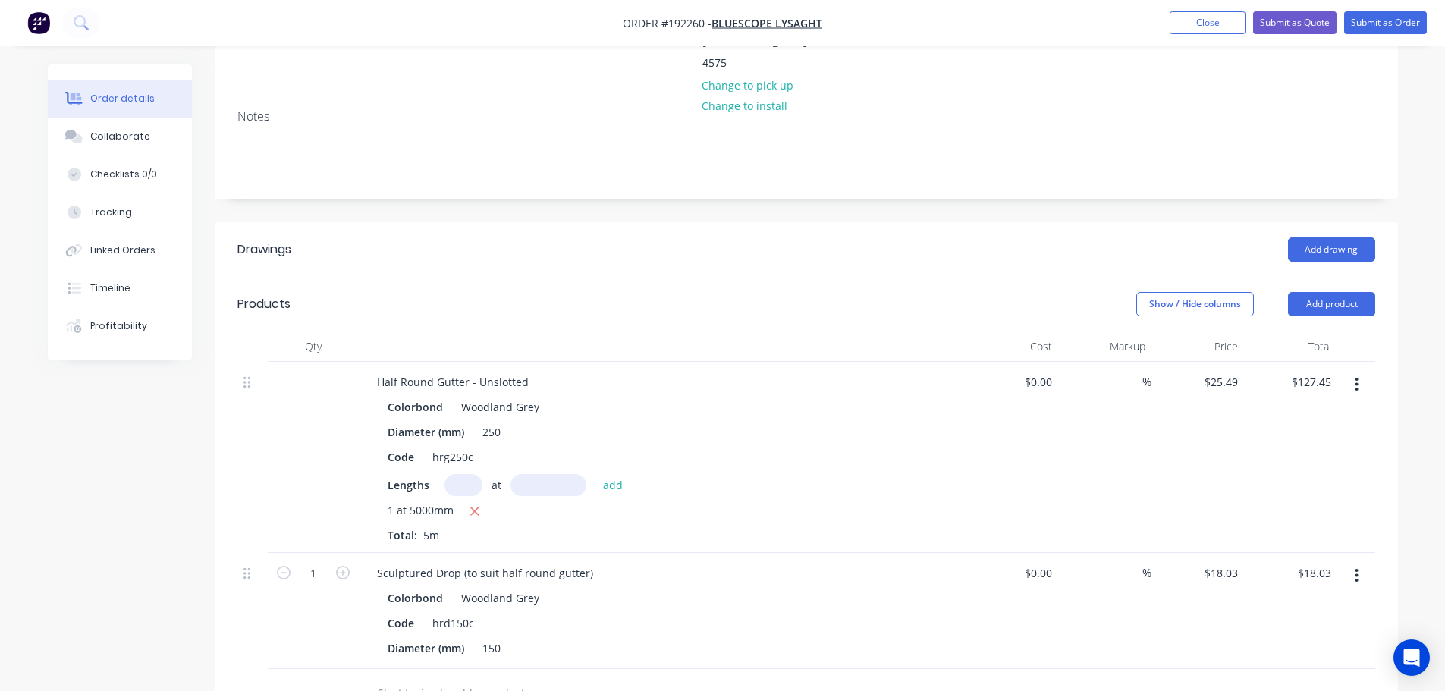
scroll to position [303, 0]
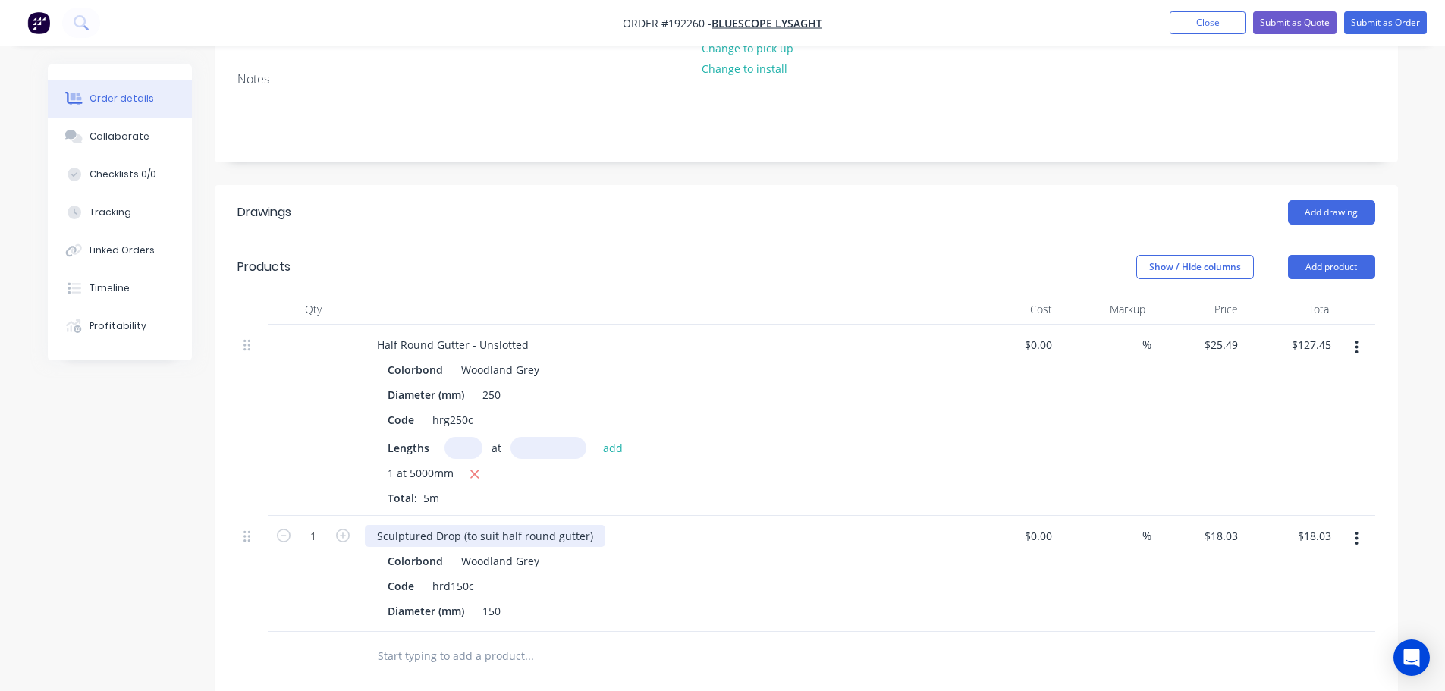
click at [496, 525] on div "Sculptured Drop (to suit half round gutter)" at bounding box center [485, 536] width 240 height 22
click at [1320, 255] on button "Add product" at bounding box center [1331, 267] width 87 height 24
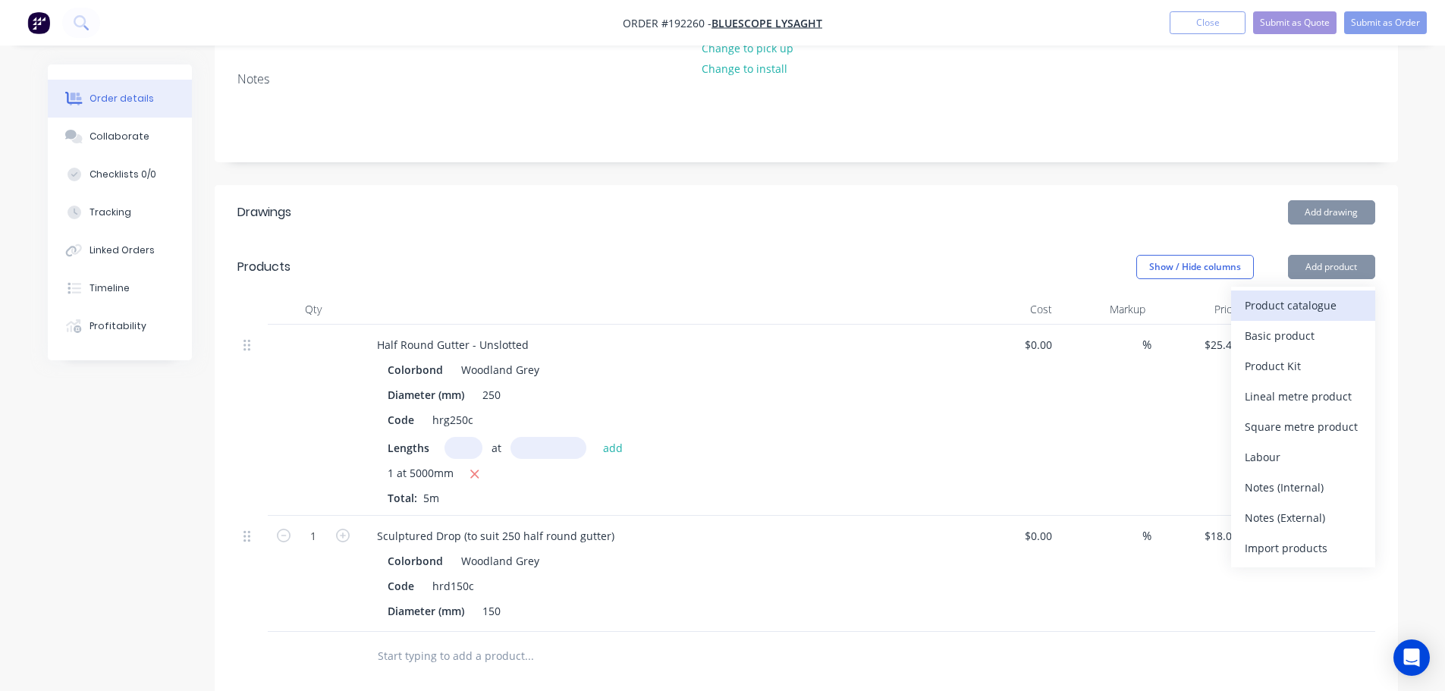
click at [1292, 294] on div "Product catalogue" at bounding box center [1302, 305] width 117 height 22
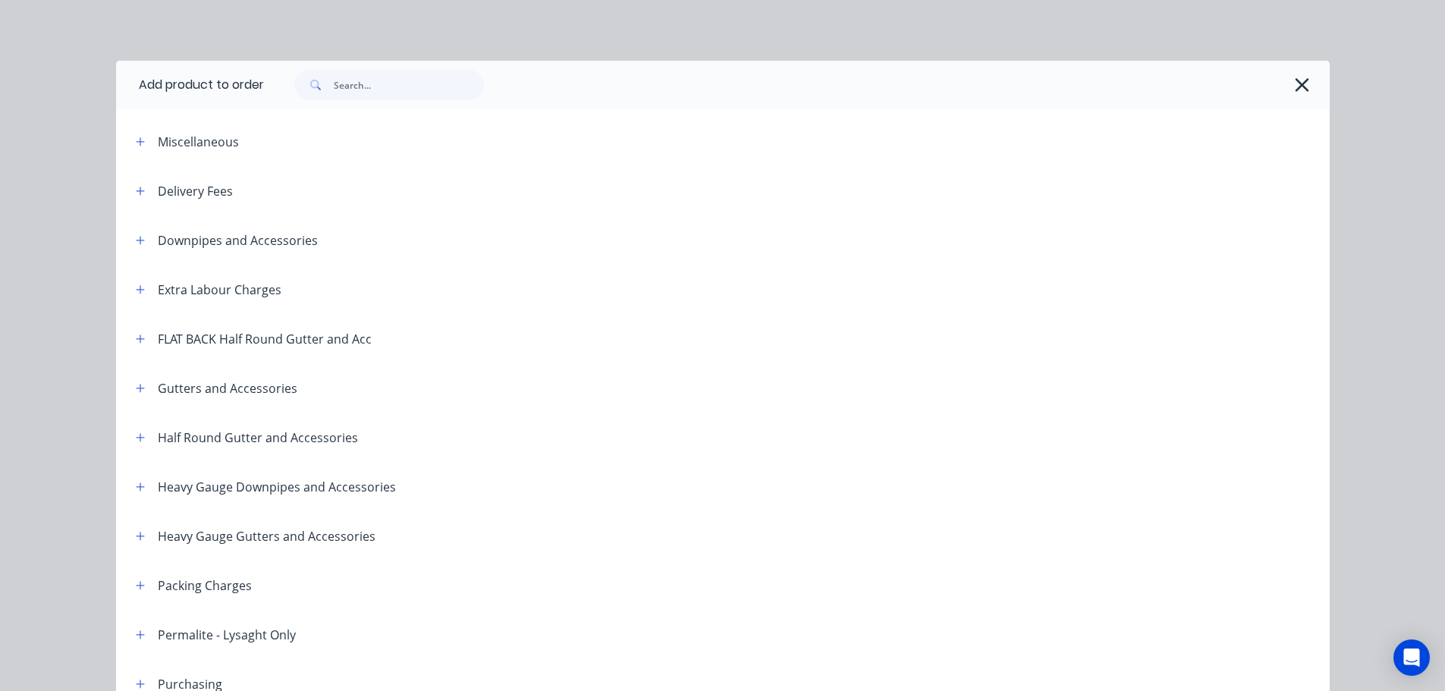
click at [124, 190] on div "Delivery Fees" at bounding box center [178, 190] width 109 height 19
click at [137, 193] on icon "button" at bounding box center [140, 191] width 9 height 11
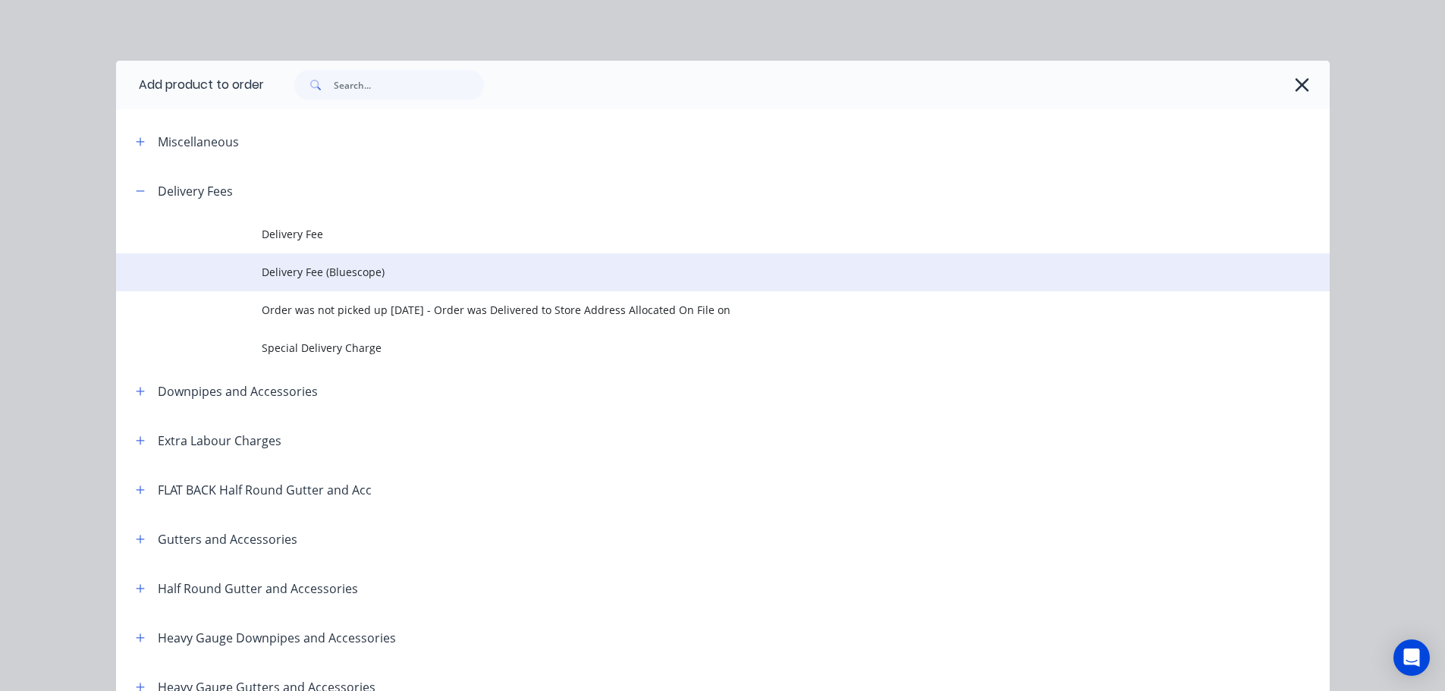
click at [321, 265] on span "Delivery Fee (Bluescope)" at bounding box center [689, 272] width 854 height 16
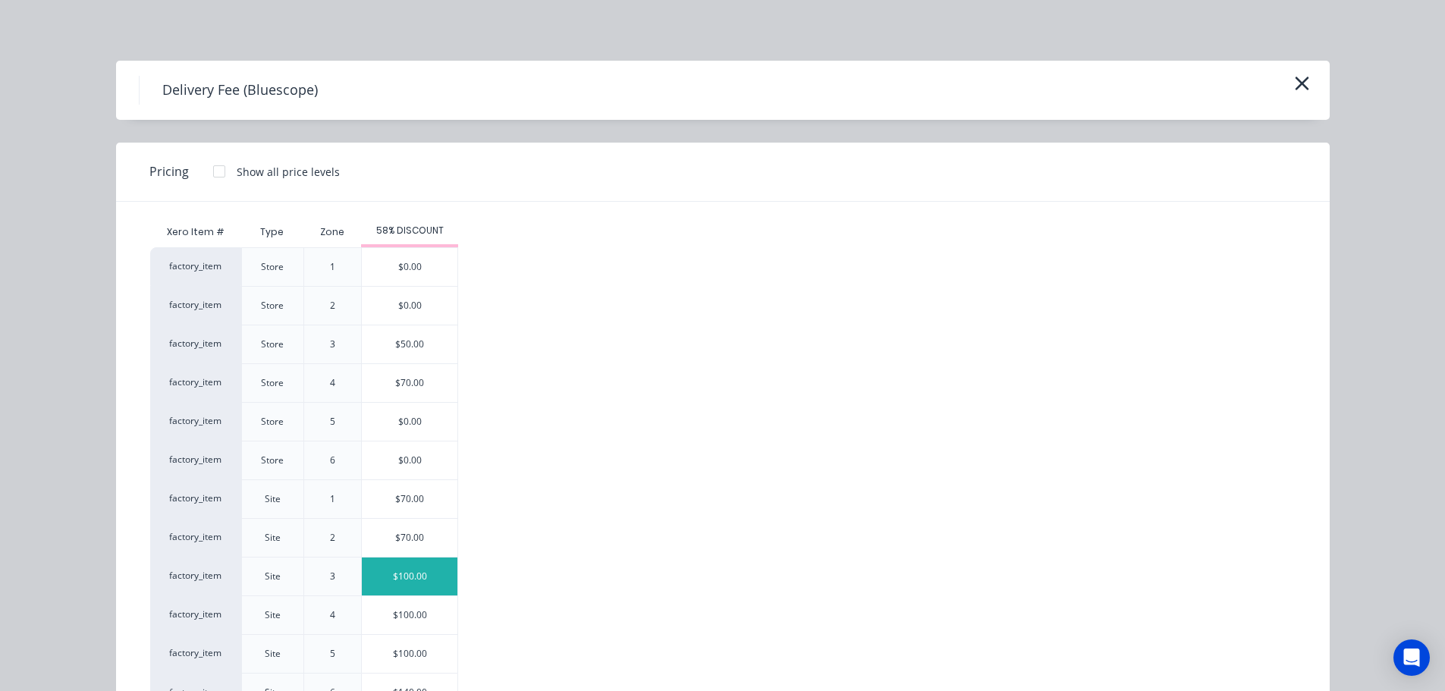
click at [416, 573] on div "$100.00" at bounding box center [410, 576] width 96 height 38
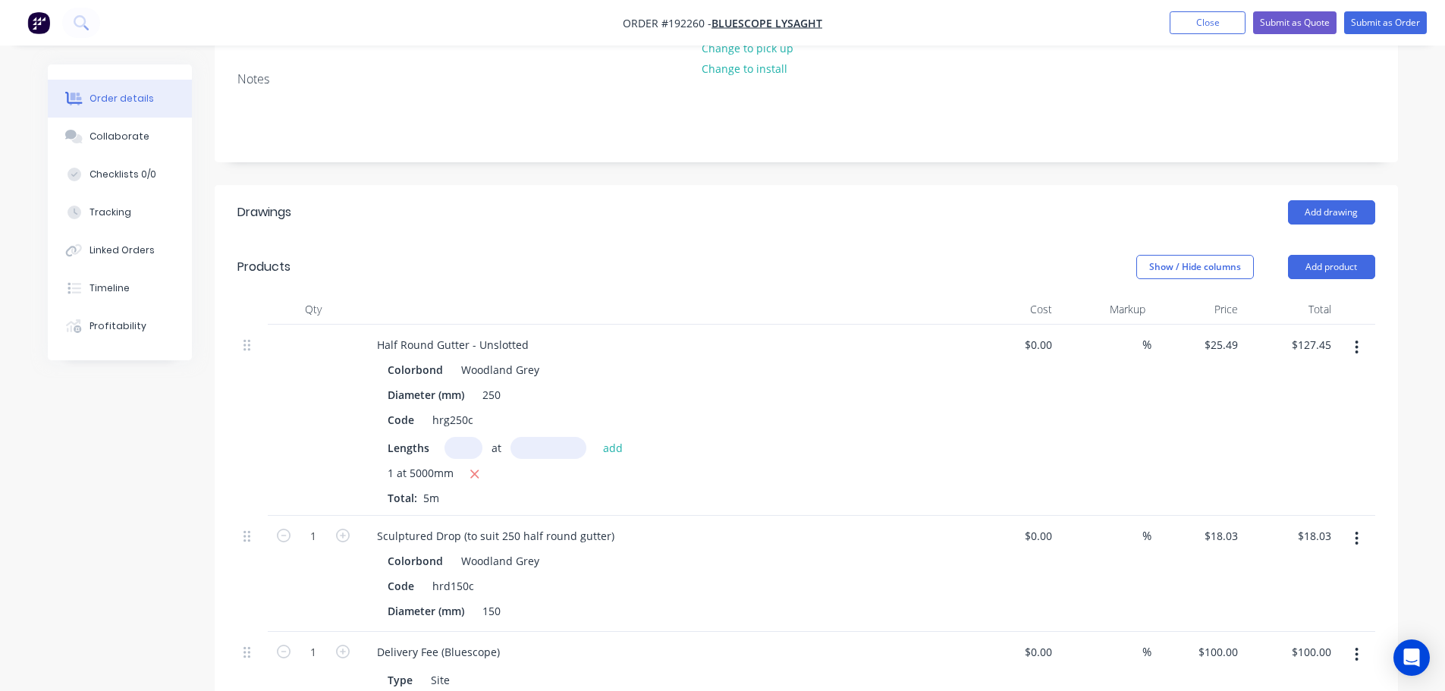
click at [1364, 641] on button "button" at bounding box center [1357, 654] width 36 height 27
click at [1304, 683] on div "Edit" at bounding box center [1302, 694] width 117 height 22
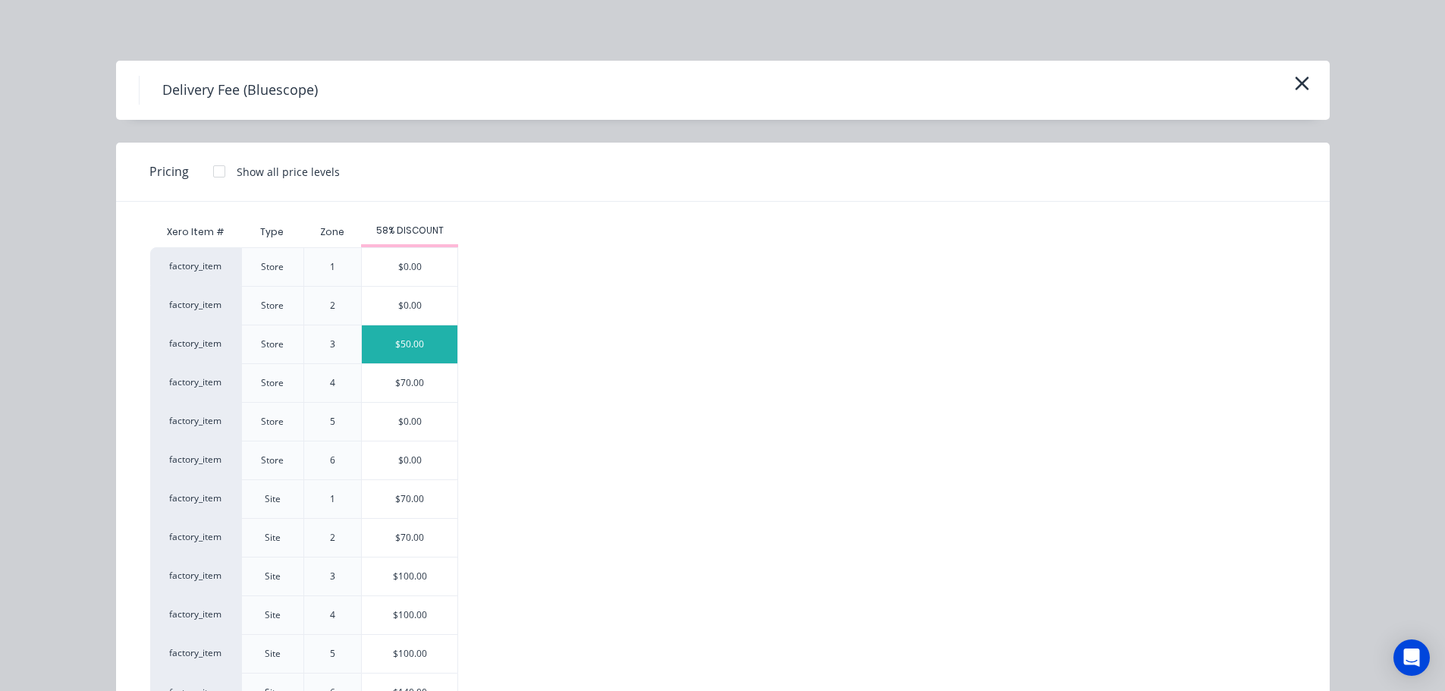
click at [403, 351] on div "$50.00" at bounding box center [410, 344] width 96 height 38
type input "$50.00"
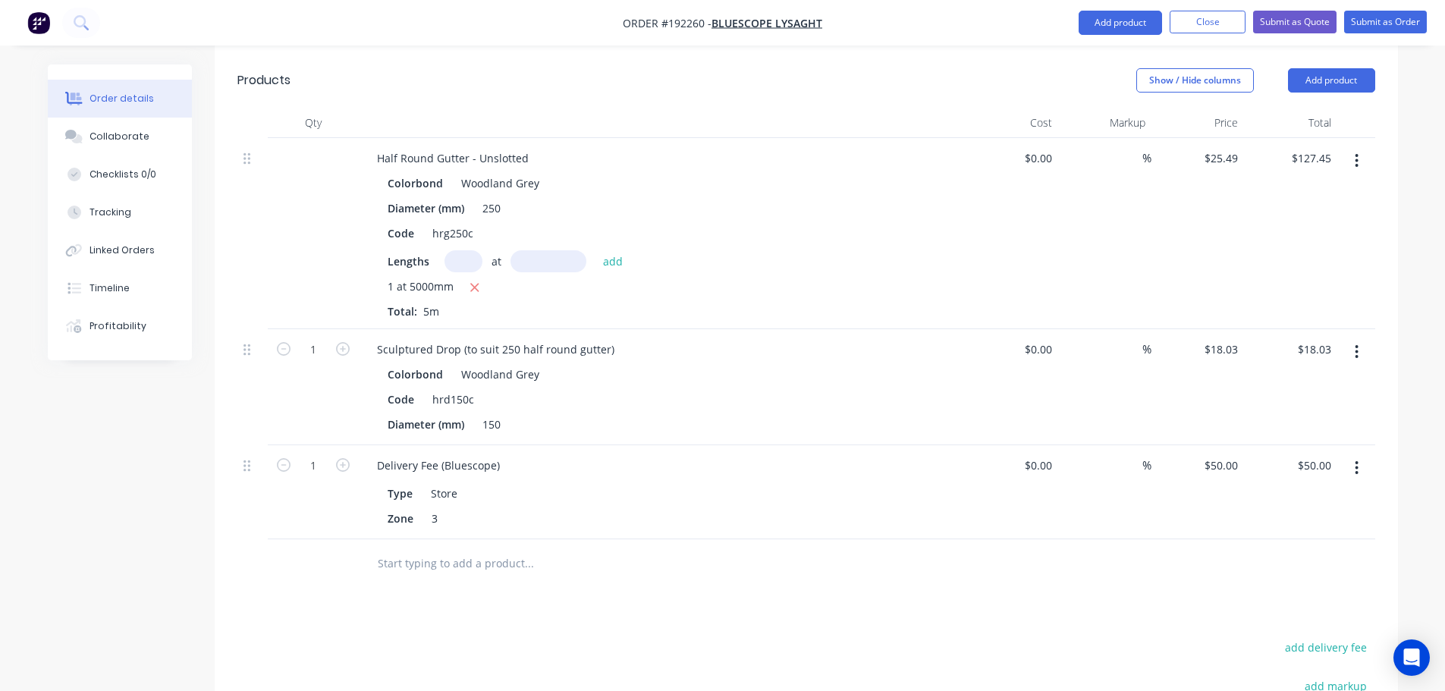
scroll to position [607, 0]
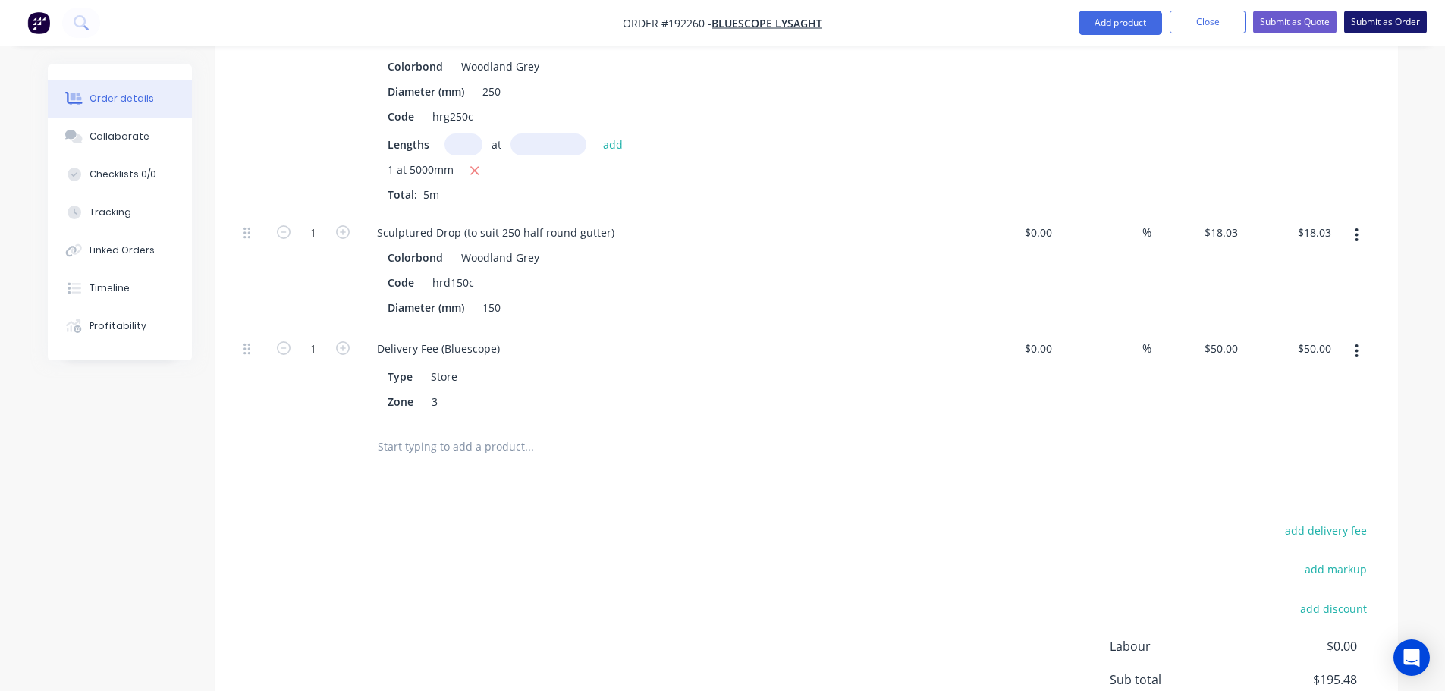
click at [1408, 21] on button "Submit as Order" at bounding box center [1385, 22] width 83 height 23
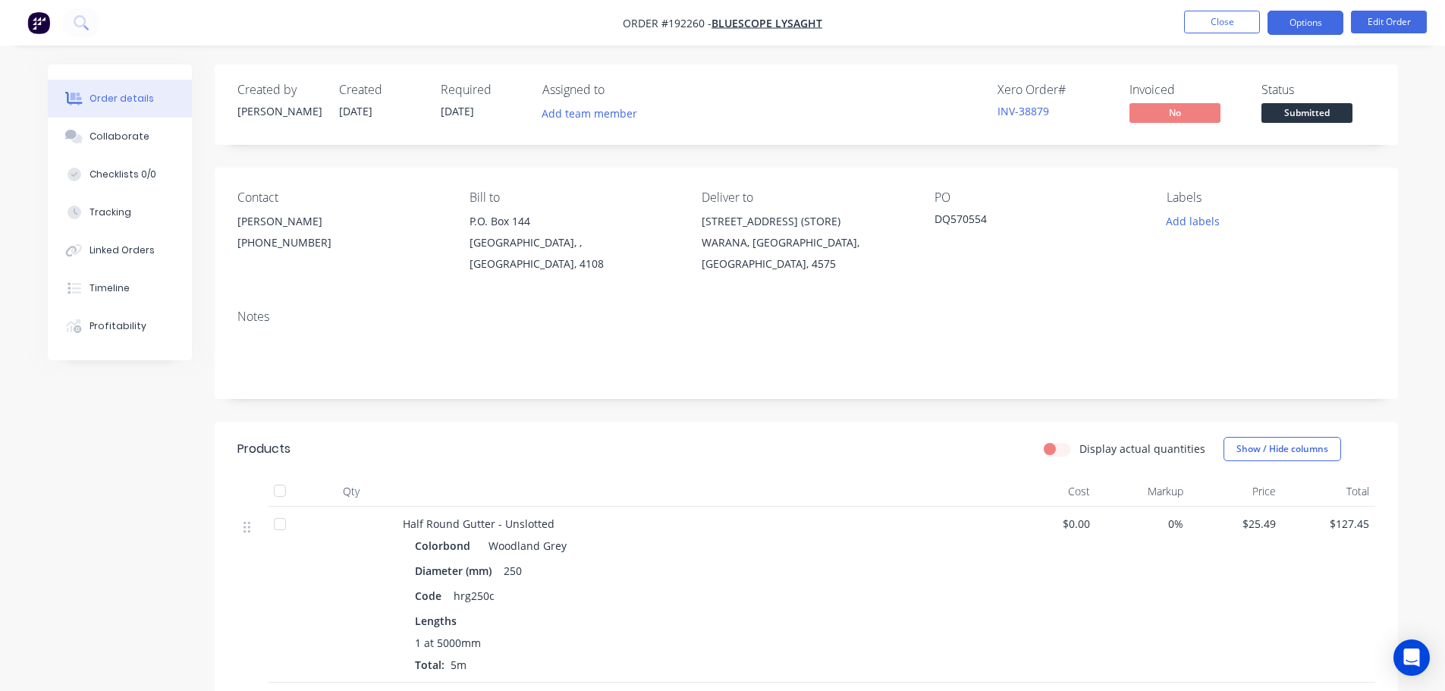
drag, startPoint x: 1295, startPoint y: 11, endPoint x: 1289, endPoint y: 16, distance: 8.1
click at [1292, 11] on button "Options" at bounding box center [1305, 23] width 76 height 24
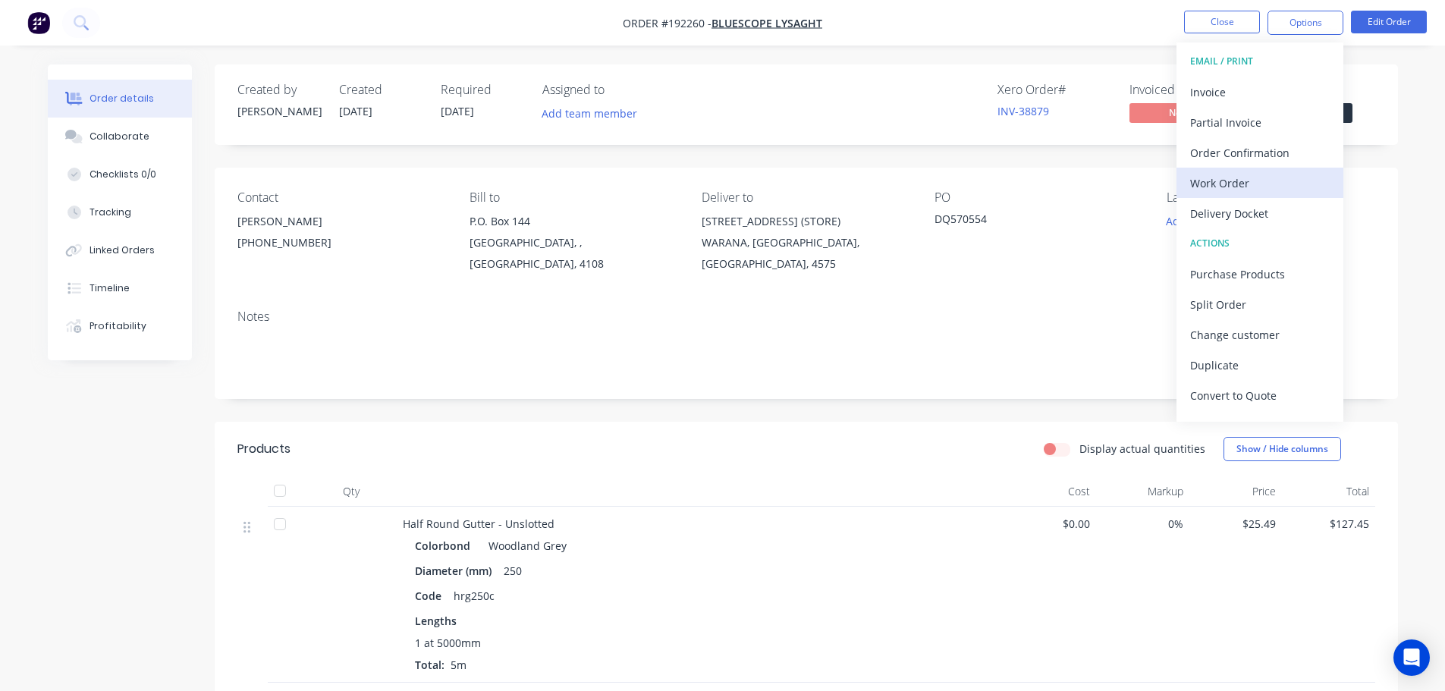
click at [1223, 170] on button "Work Order" at bounding box center [1259, 183] width 167 height 30
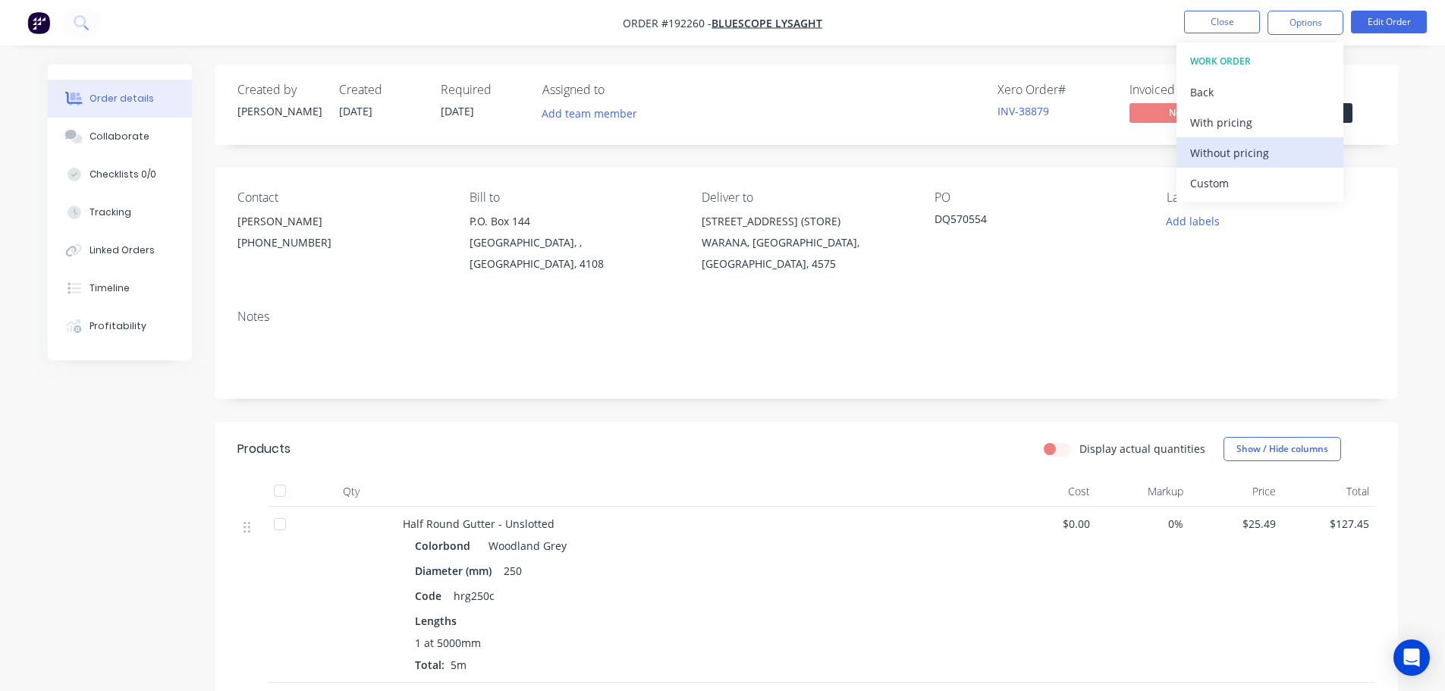
click at [1232, 159] on div "Without pricing" at bounding box center [1260, 153] width 140 height 22
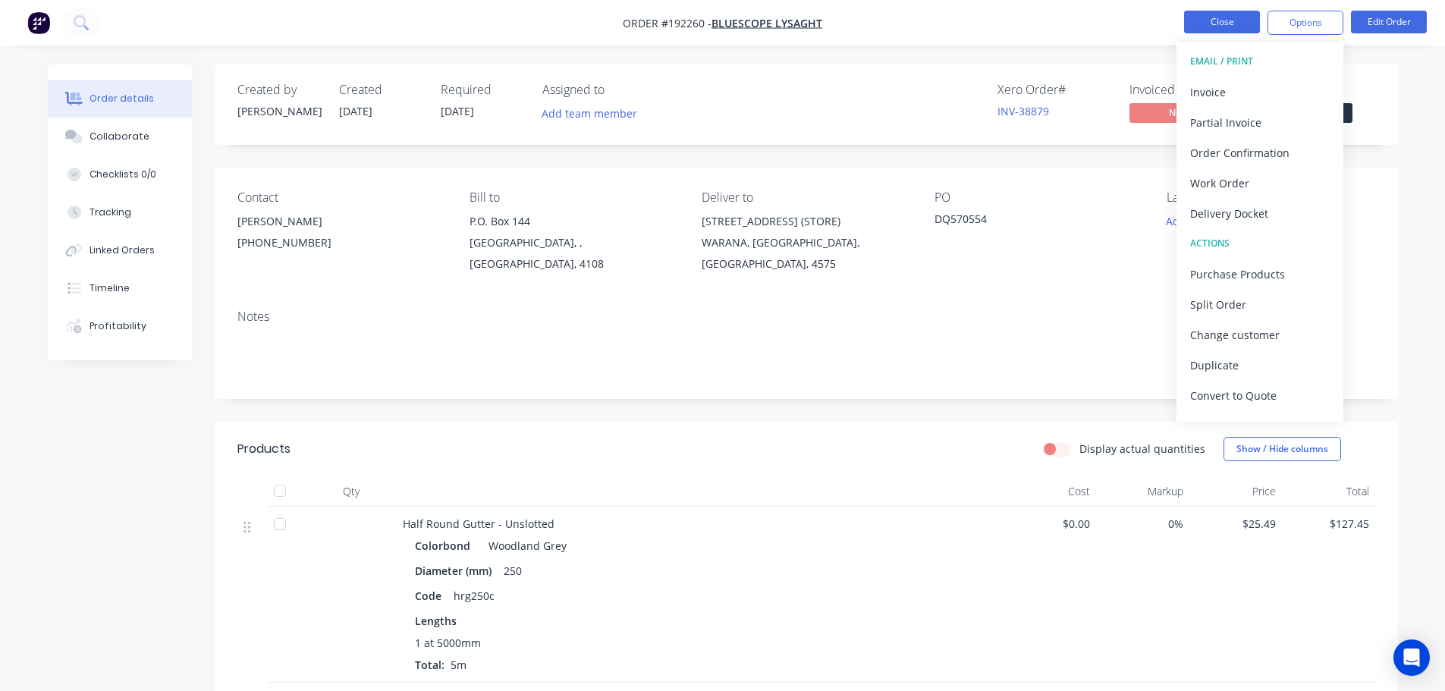
click at [1227, 17] on button "Close" at bounding box center [1222, 22] width 76 height 23
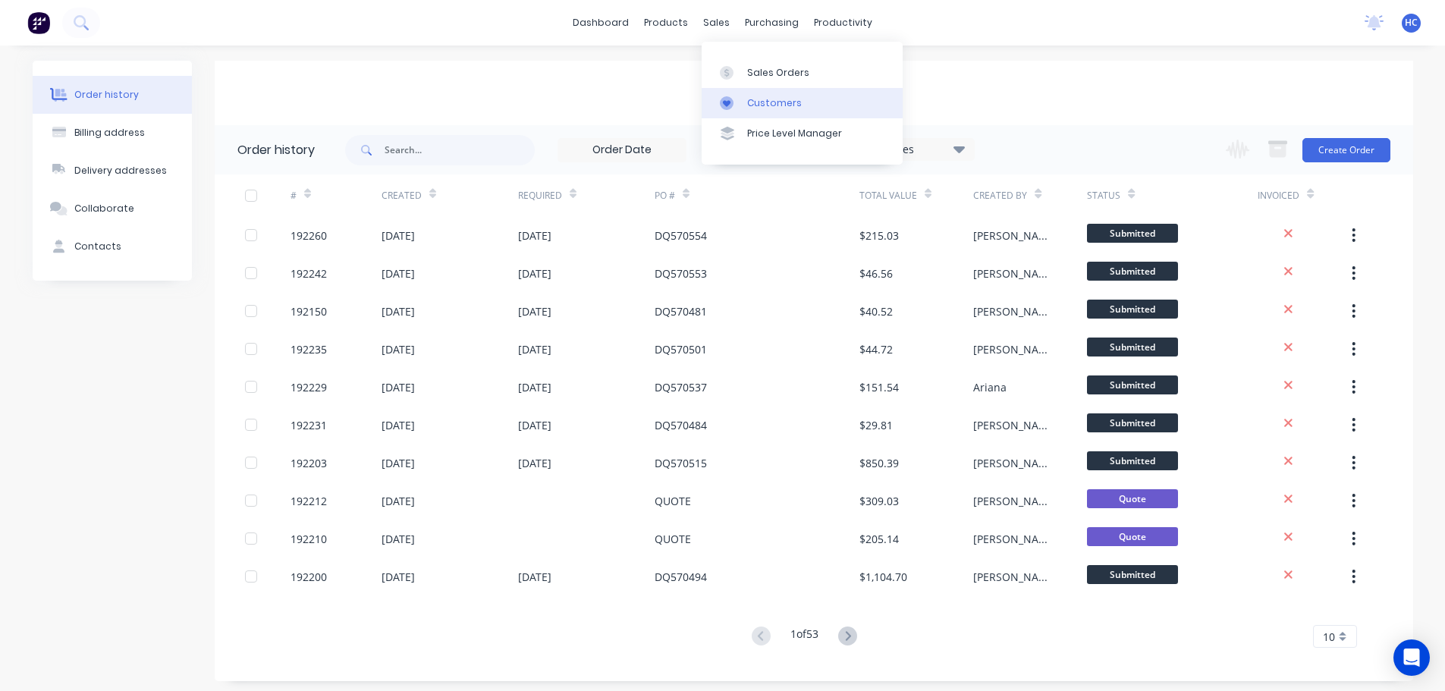
click at [771, 104] on div "Customers" at bounding box center [774, 103] width 55 height 14
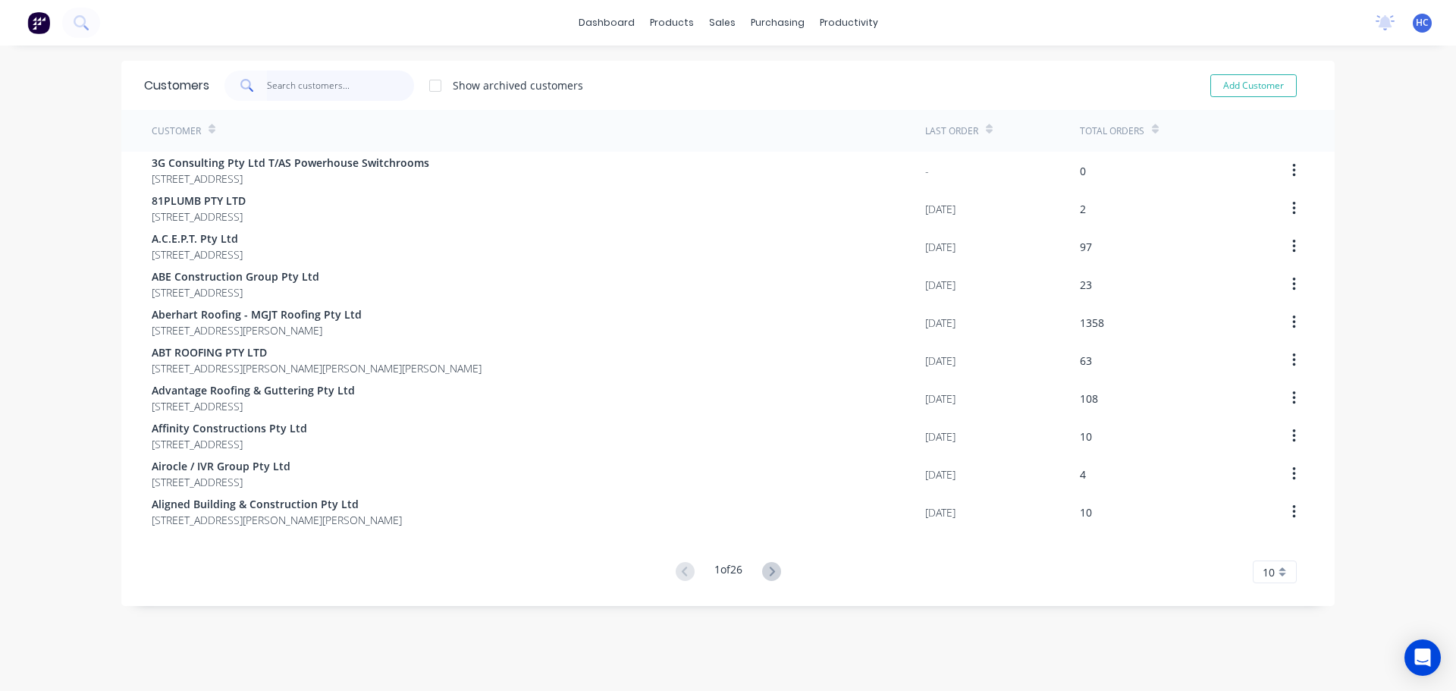
click at [357, 90] on input "text" at bounding box center [341, 86] width 148 height 30
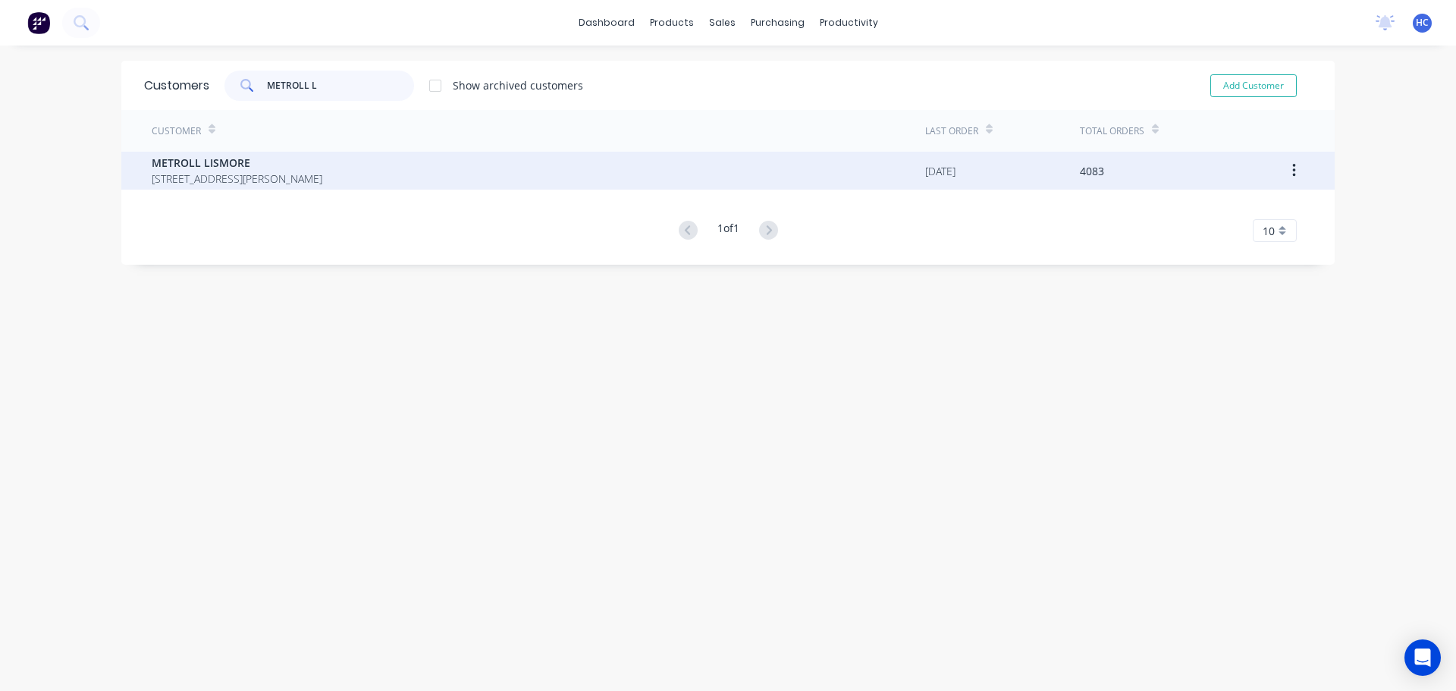
type input "METROLL L"
click at [303, 174] on span "[STREET_ADDRESS][PERSON_NAME]" at bounding box center [237, 179] width 171 height 16
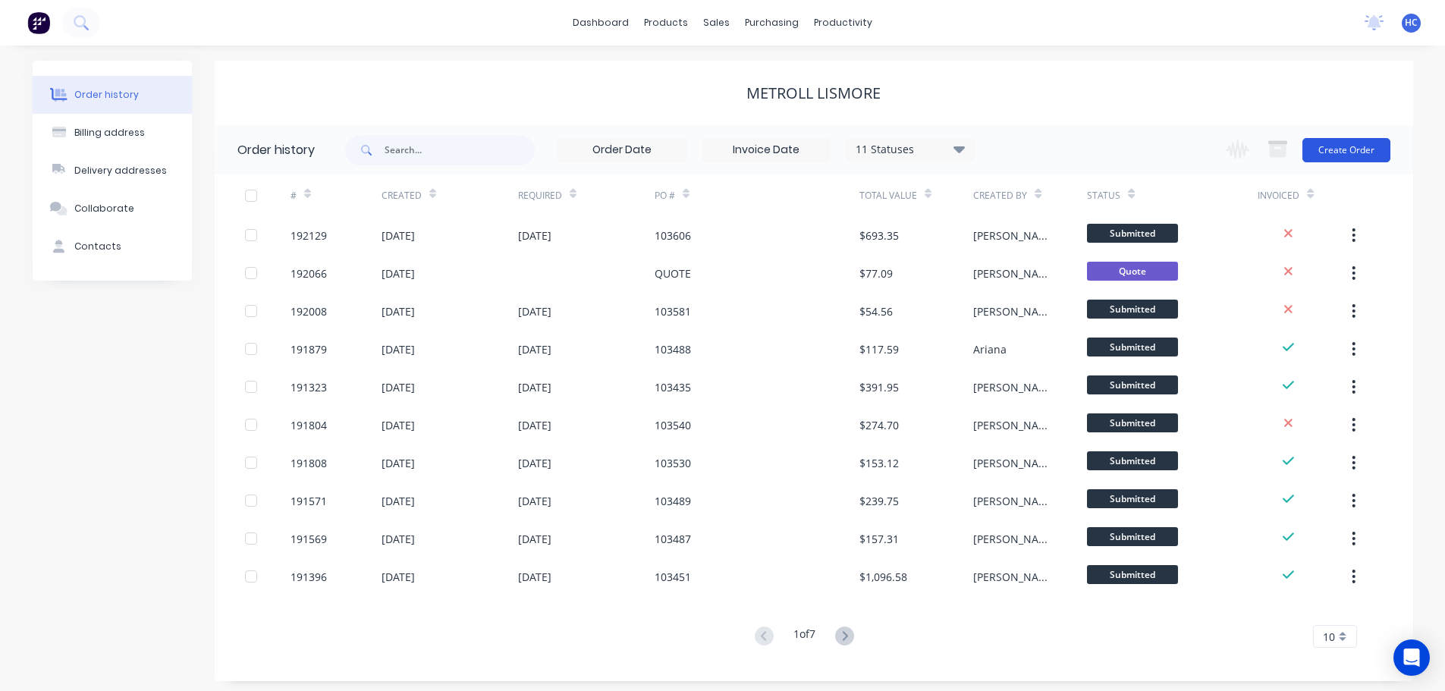
click at [1317, 144] on button "Create Order" at bounding box center [1346, 150] width 88 height 24
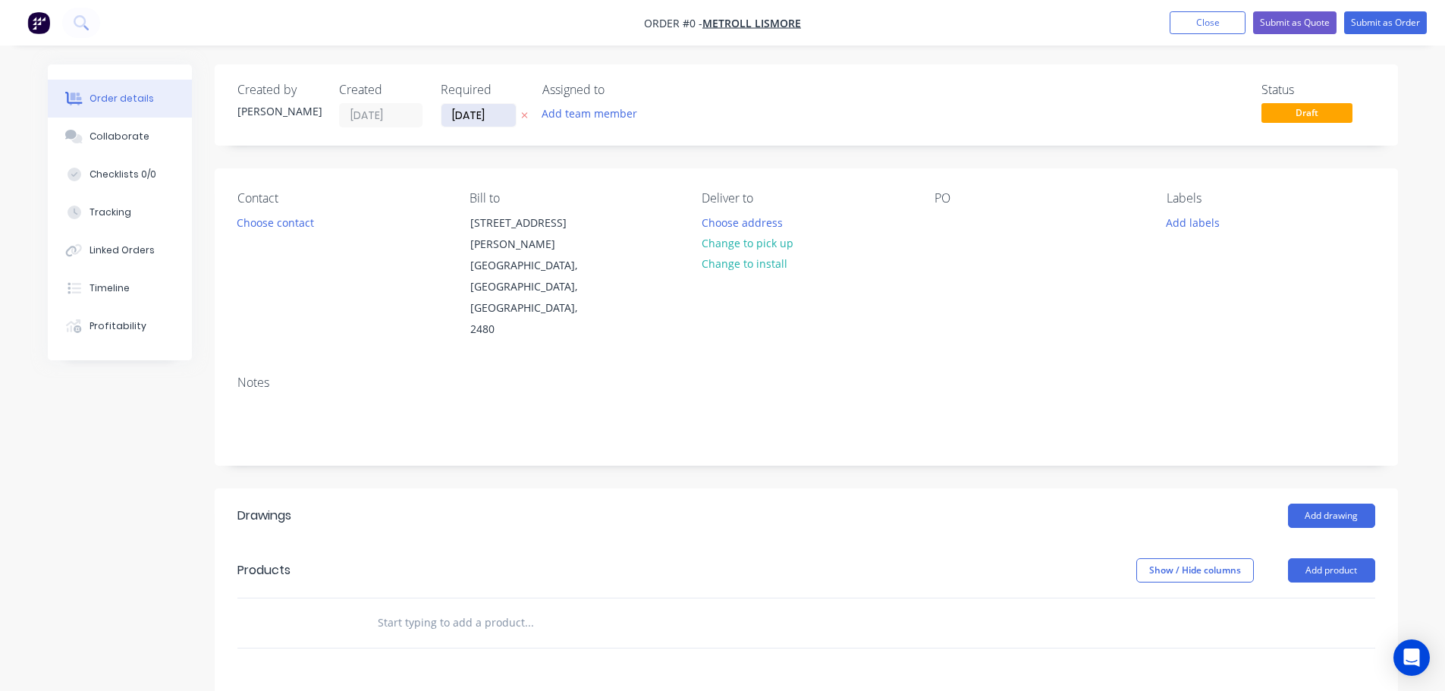
click at [462, 118] on input "[DATE]" at bounding box center [478, 115] width 74 height 23
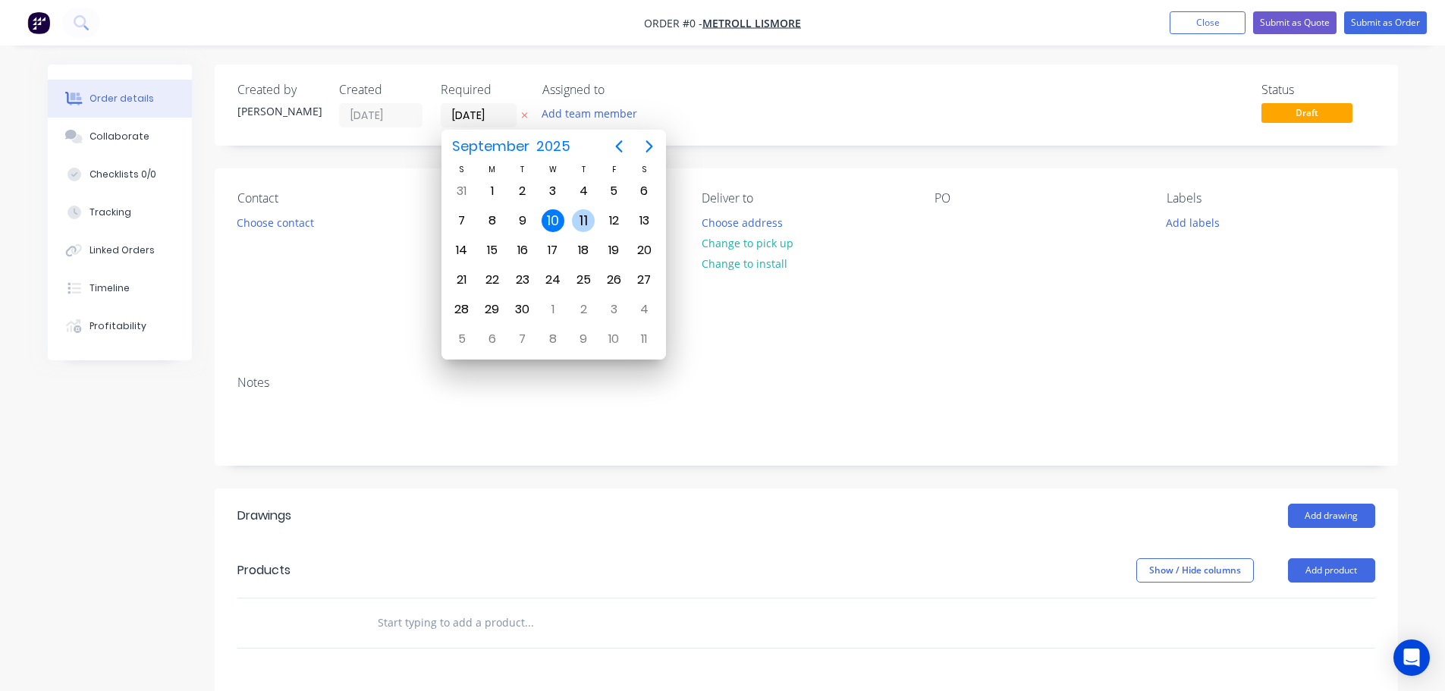
click at [584, 217] on div "11" at bounding box center [583, 220] width 23 height 23
type input "[DATE]"
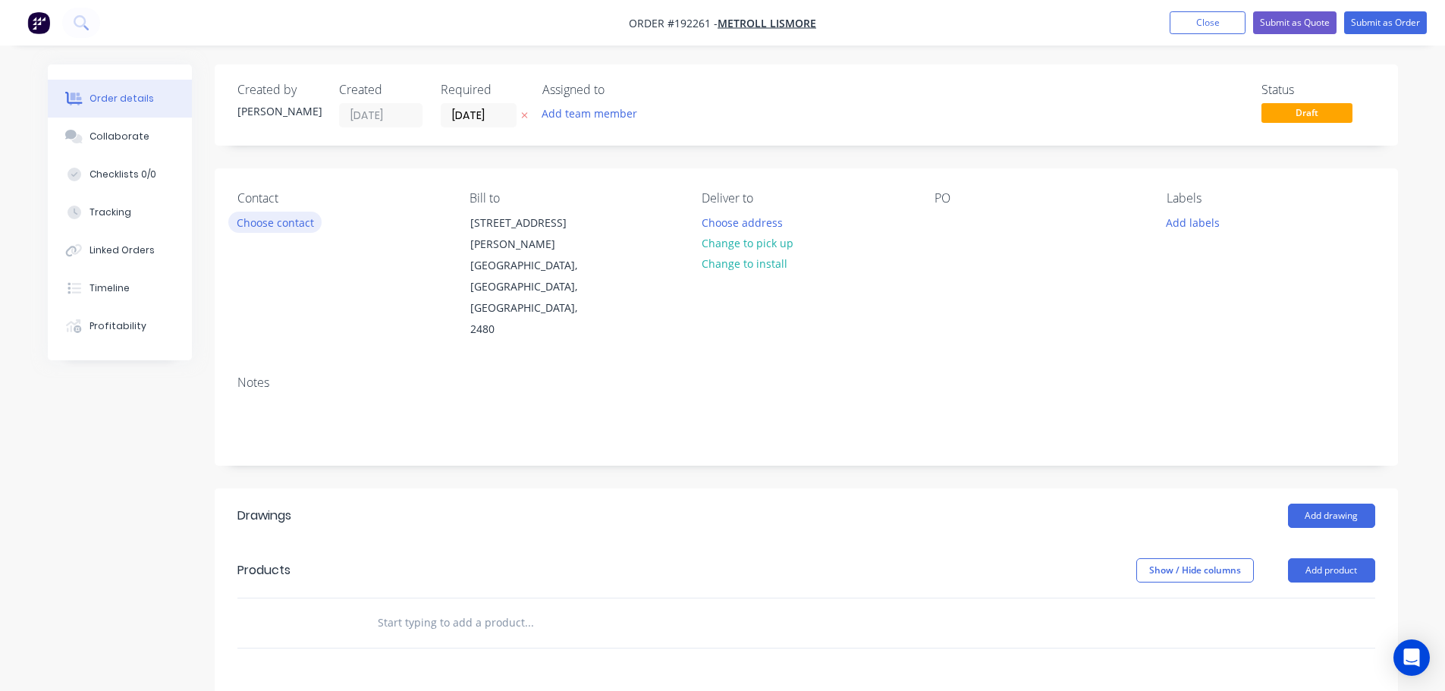
click at [305, 225] on button "Choose contact" at bounding box center [274, 222] width 93 height 20
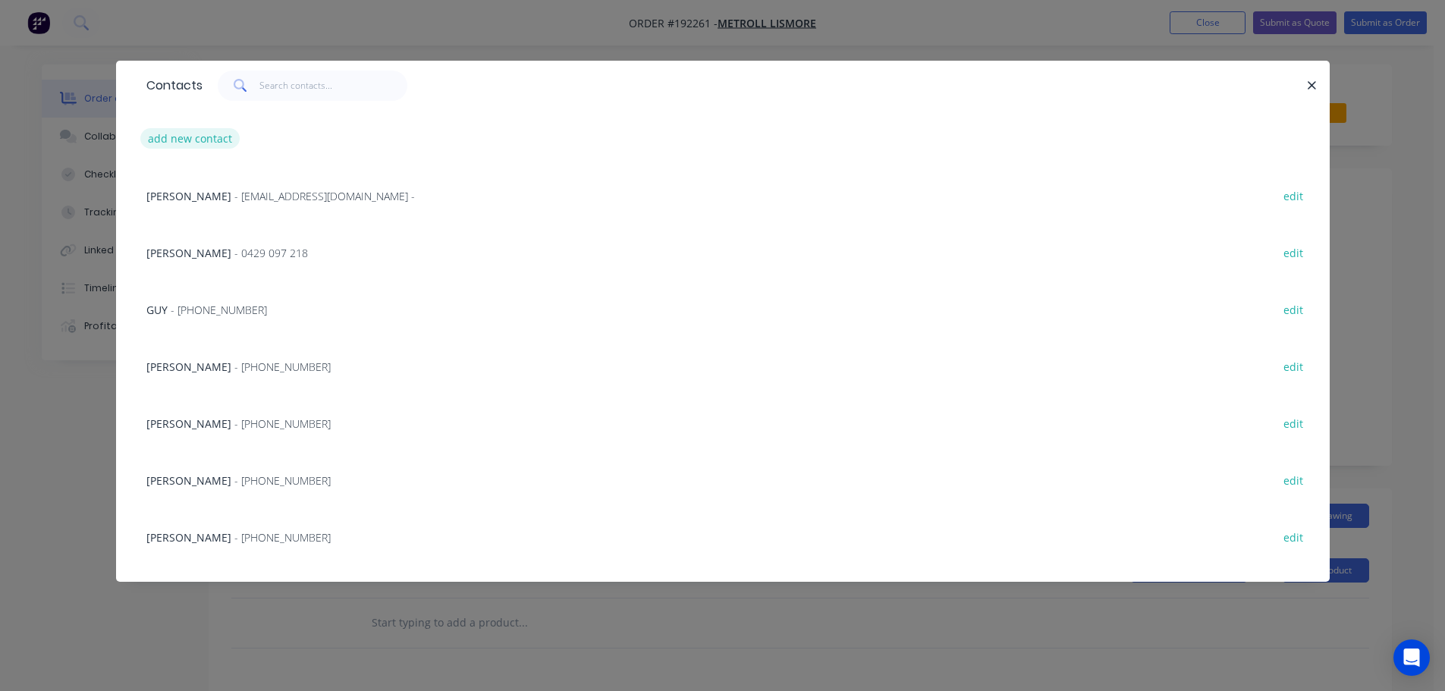
click at [214, 133] on button "add new contact" at bounding box center [190, 138] width 100 height 20
select select "AU"
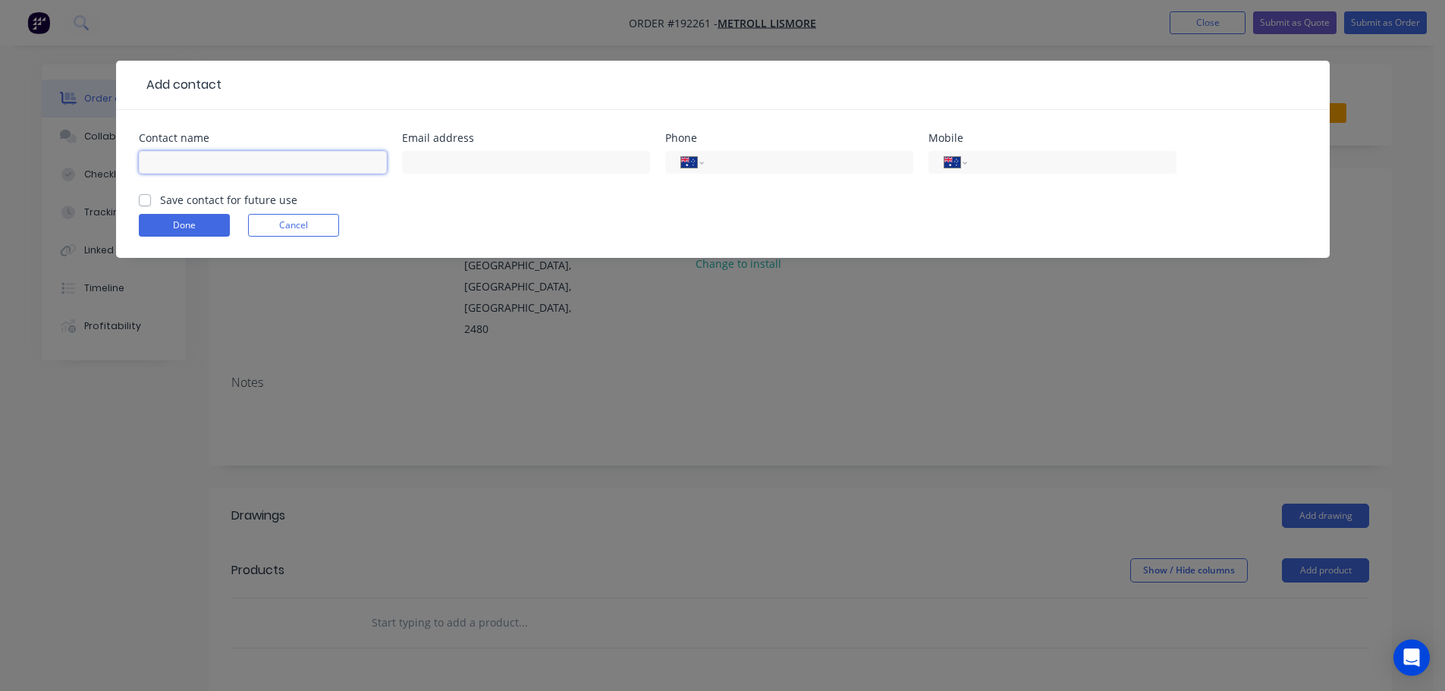
click at [189, 161] on input "text" at bounding box center [263, 162] width 248 height 23
type input "[PERSON_NAME]"
click at [1025, 186] on div "International [GEOGRAPHIC_DATA] [GEOGRAPHIC_DATA] [GEOGRAPHIC_DATA] [GEOGRAPHIC…" at bounding box center [1052, 169] width 248 height 45
click at [1072, 163] on input "tel" at bounding box center [1069, 162] width 182 height 17
type input "0447 524 724"
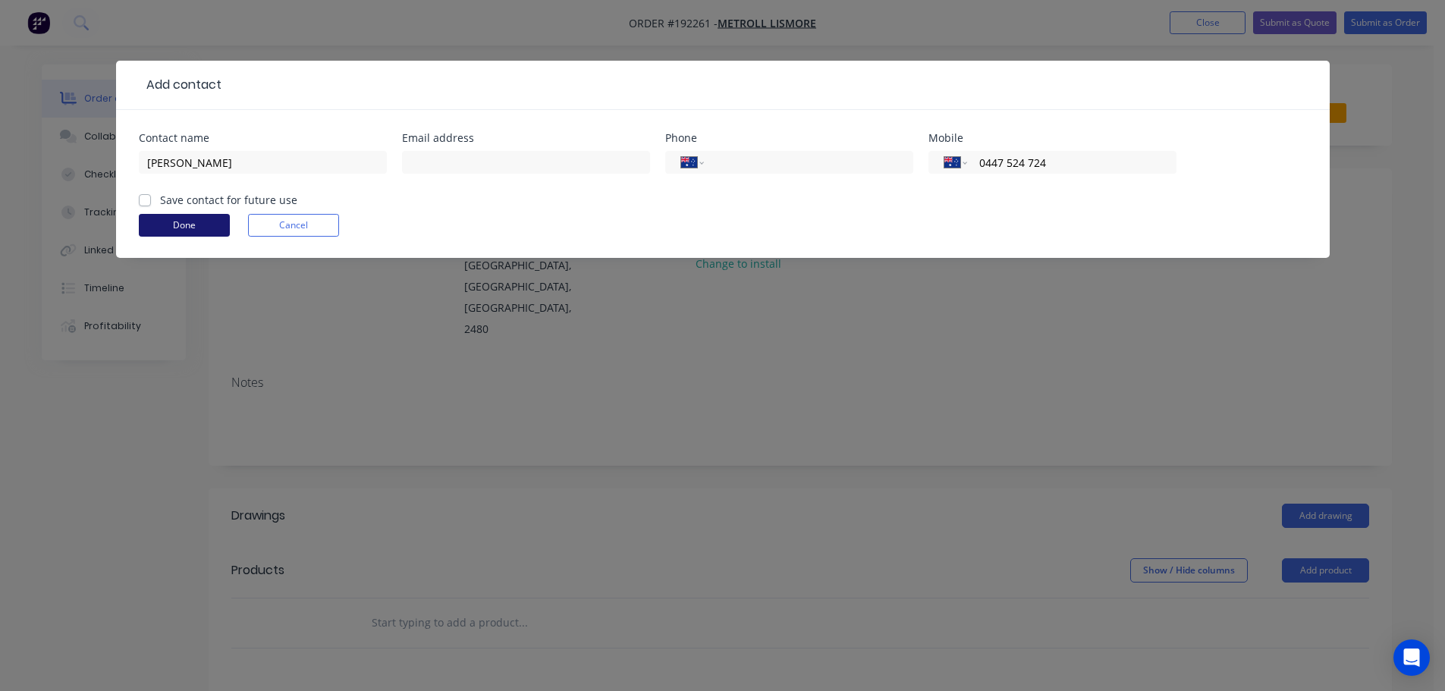
click at [199, 220] on button "Done" at bounding box center [184, 225] width 91 height 23
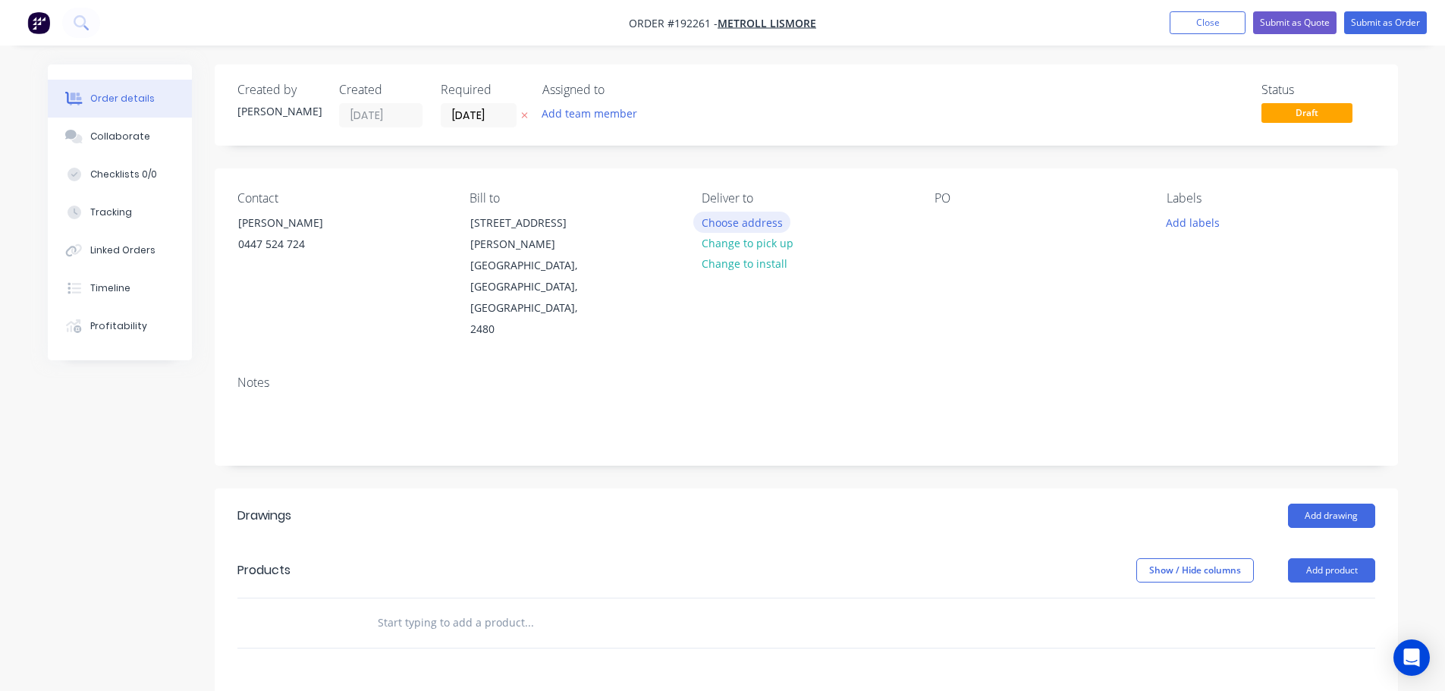
click at [756, 221] on button "Choose address" at bounding box center [741, 222] width 97 height 20
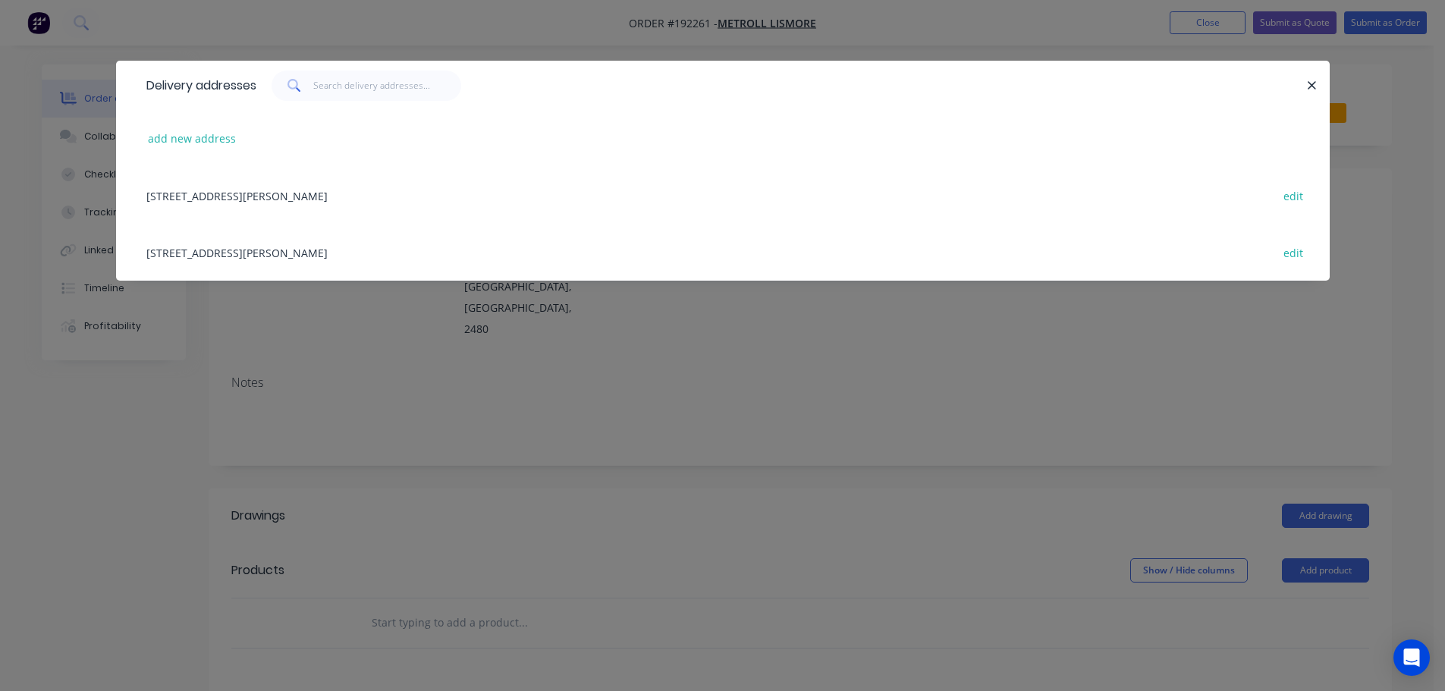
click at [215, 151] on div "add new address" at bounding box center [723, 138] width 1168 height 57
click at [216, 143] on button "add new address" at bounding box center [192, 138] width 104 height 20
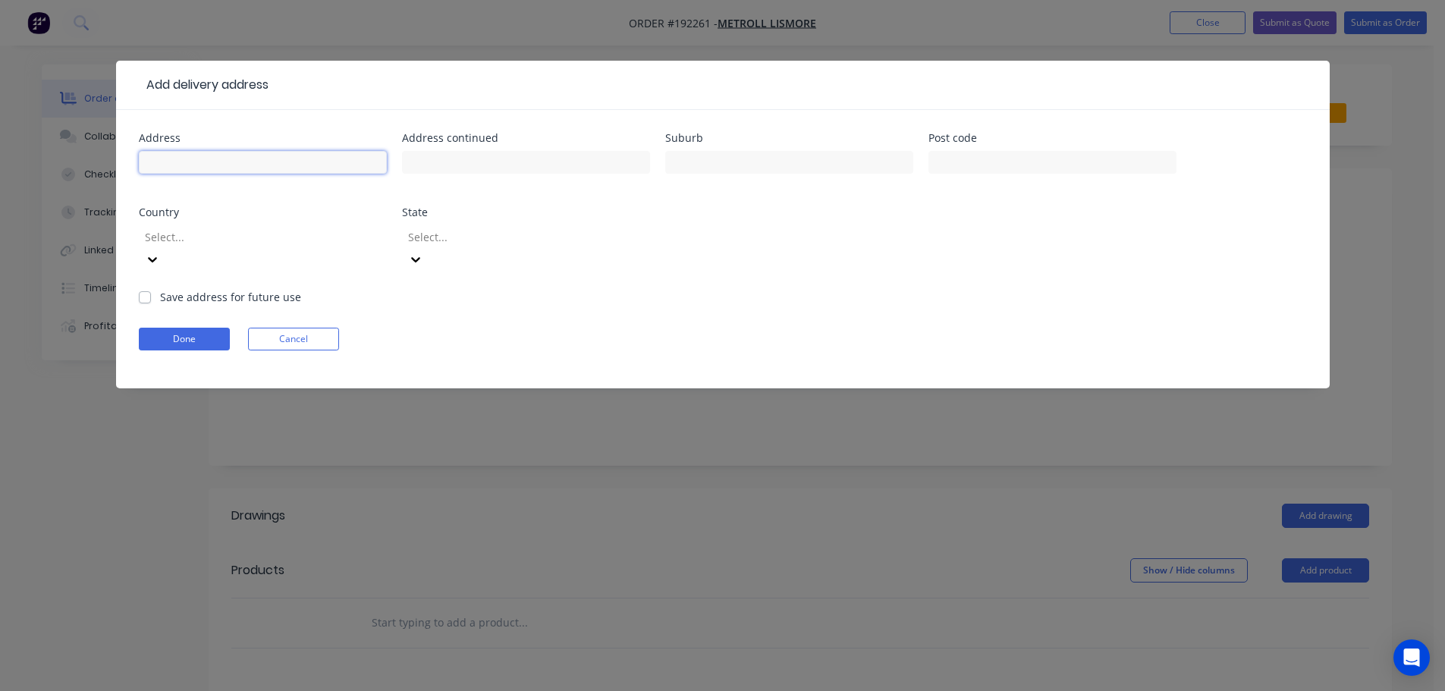
click at [210, 173] on input "text" at bounding box center [263, 162] width 248 height 23
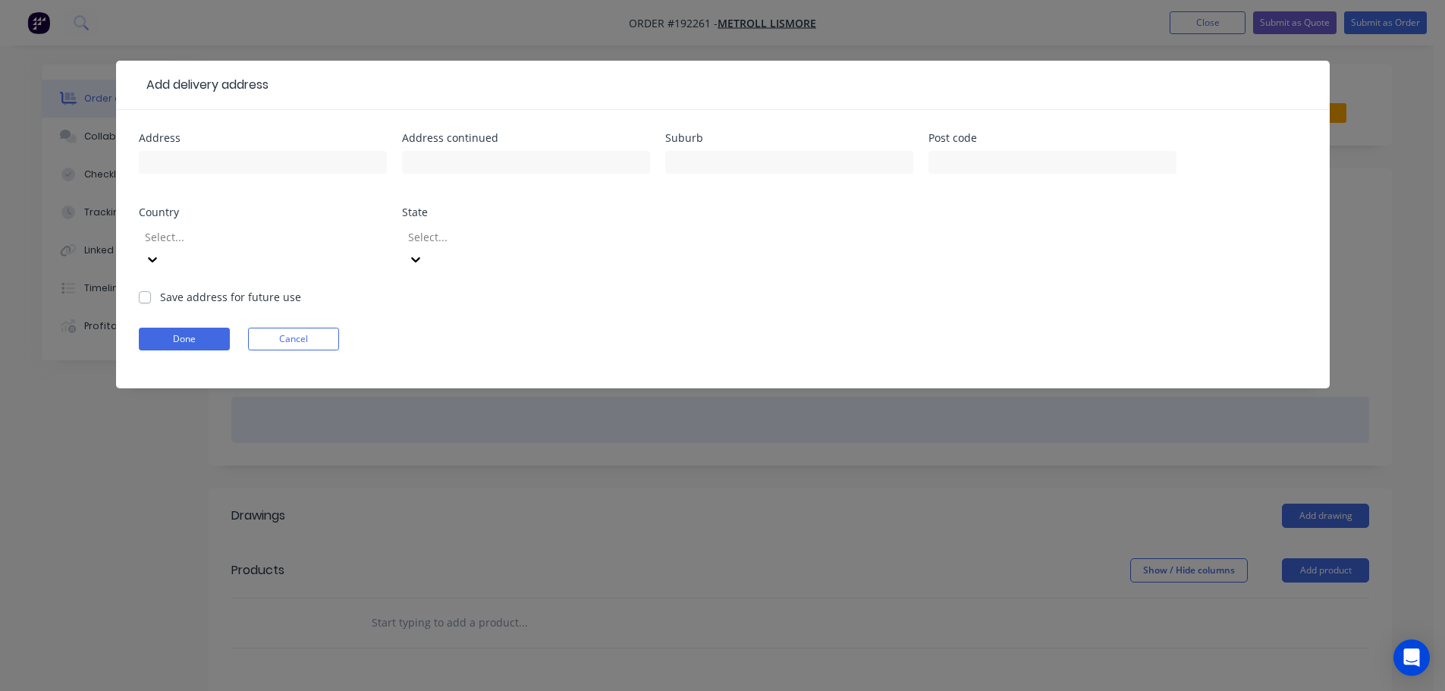
drag, startPoint x: 829, startPoint y: 583, endPoint x: 817, endPoint y: 381, distance: 202.8
click at [829, 583] on div "Add delivery address Address Address continued Suburb Post code Country Select.…" at bounding box center [722, 345] width 1445 height 691
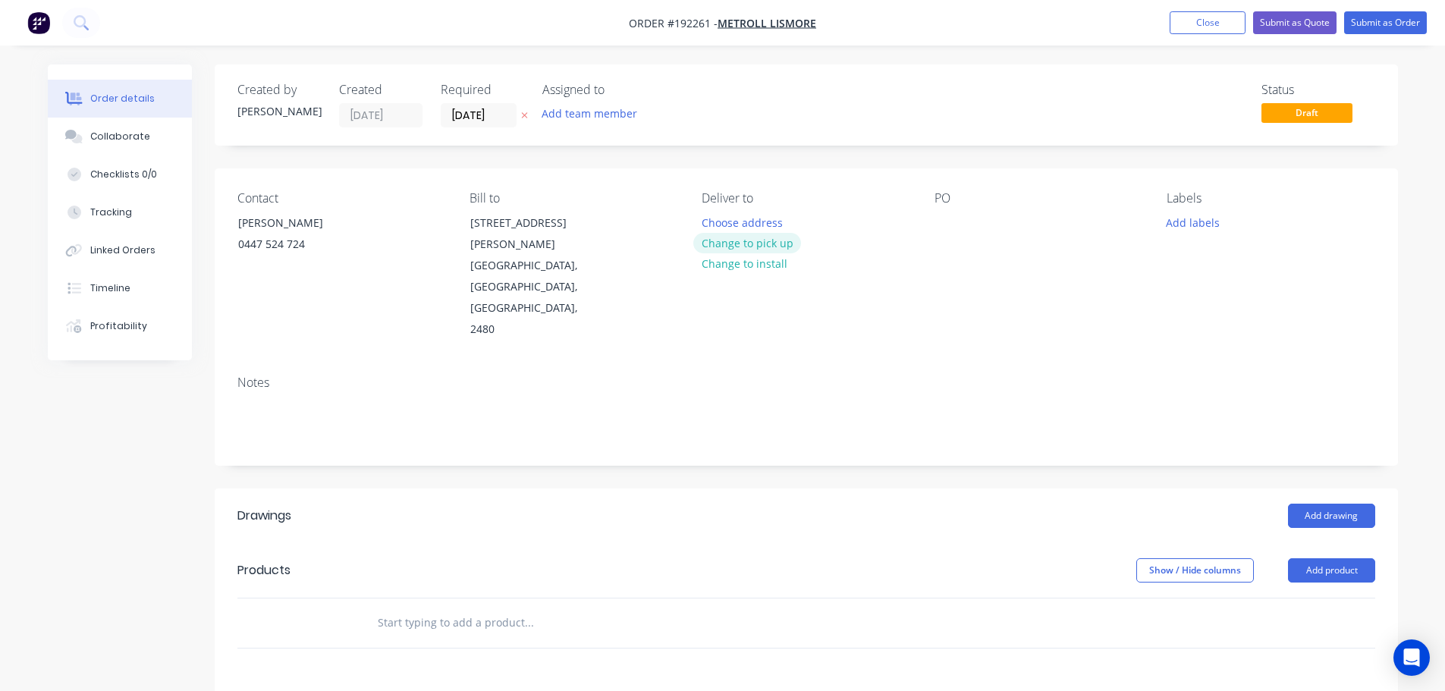
drag, startPoint x: 802, startPoint y: 242, endPoint x: 773, endPoint y: 240, distance: 28.9
click at [780, 240] on div "Deliver to Choose address Change to pick up Change to install" at bounding box center [805, 265] width 208 height 149
click at [773, 240] on button "Change to pick up" at bounding box center [747, 243] width 108 height 20
click at [939, 218] on div at bounding box center [946, 223] width 24 height 22
click at [1321, 558] on button "Add product" at bounding box center [1331, 570] width 87 height 24
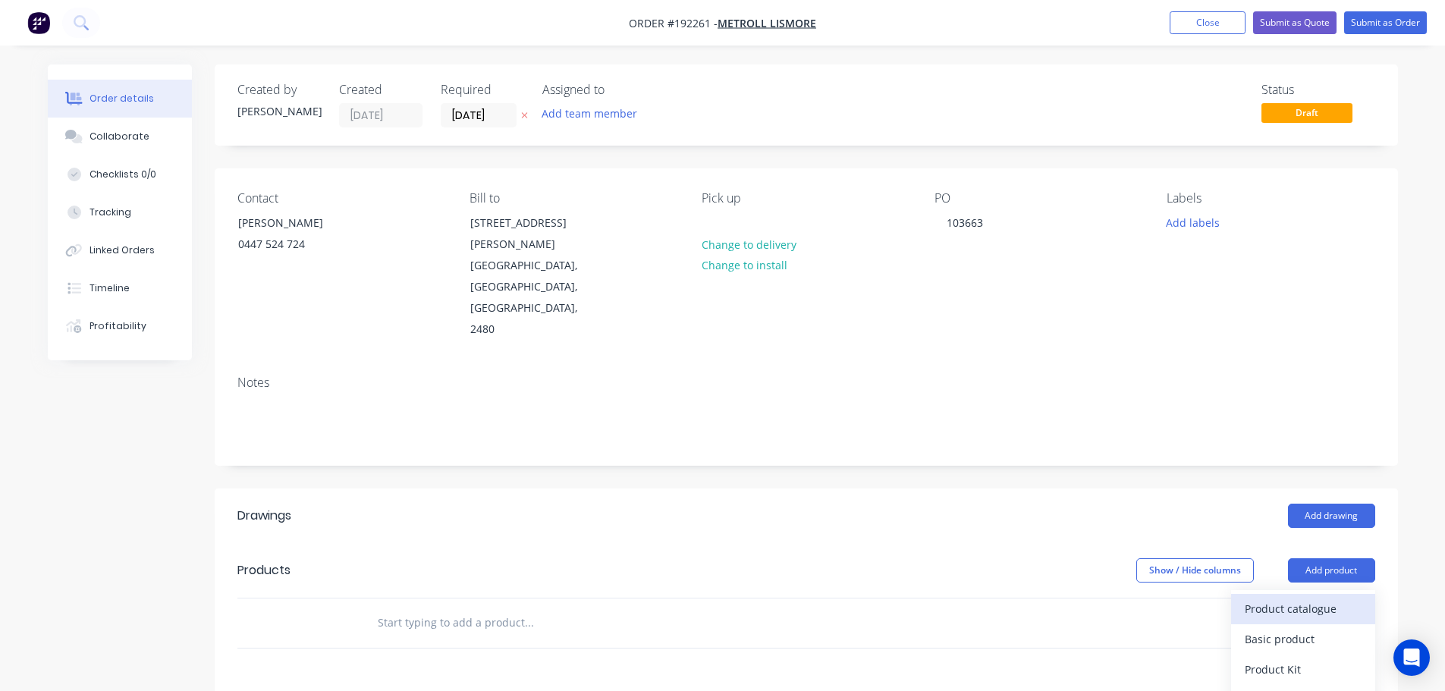
click at [1294, 598] on div "Product catalogue" at bounding box center [1302, 609] width 117 height 22
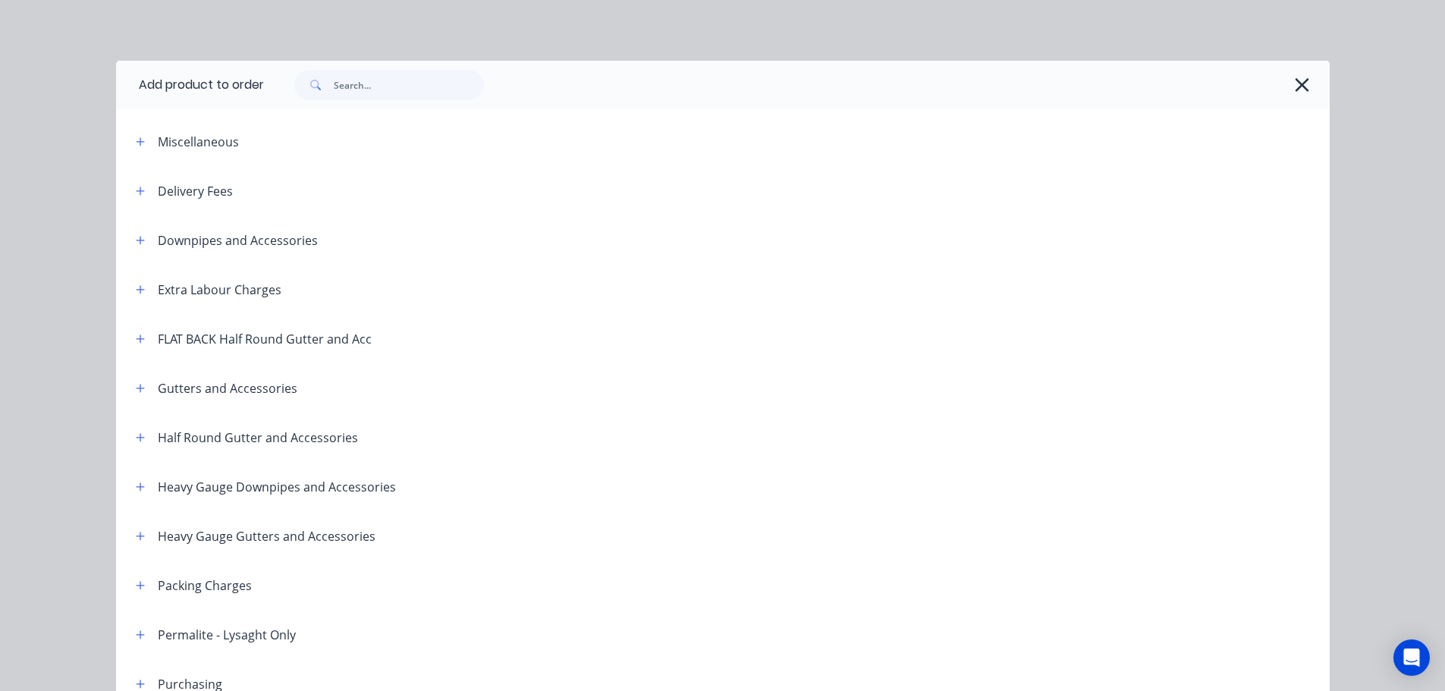
click at [146, 246] on div "Downpipes and Accessories" at bounding box center [221, 240] width 194 height 19
click at [136, 235] on icon "button" at bounding box center [140, 240] width 9 height 11
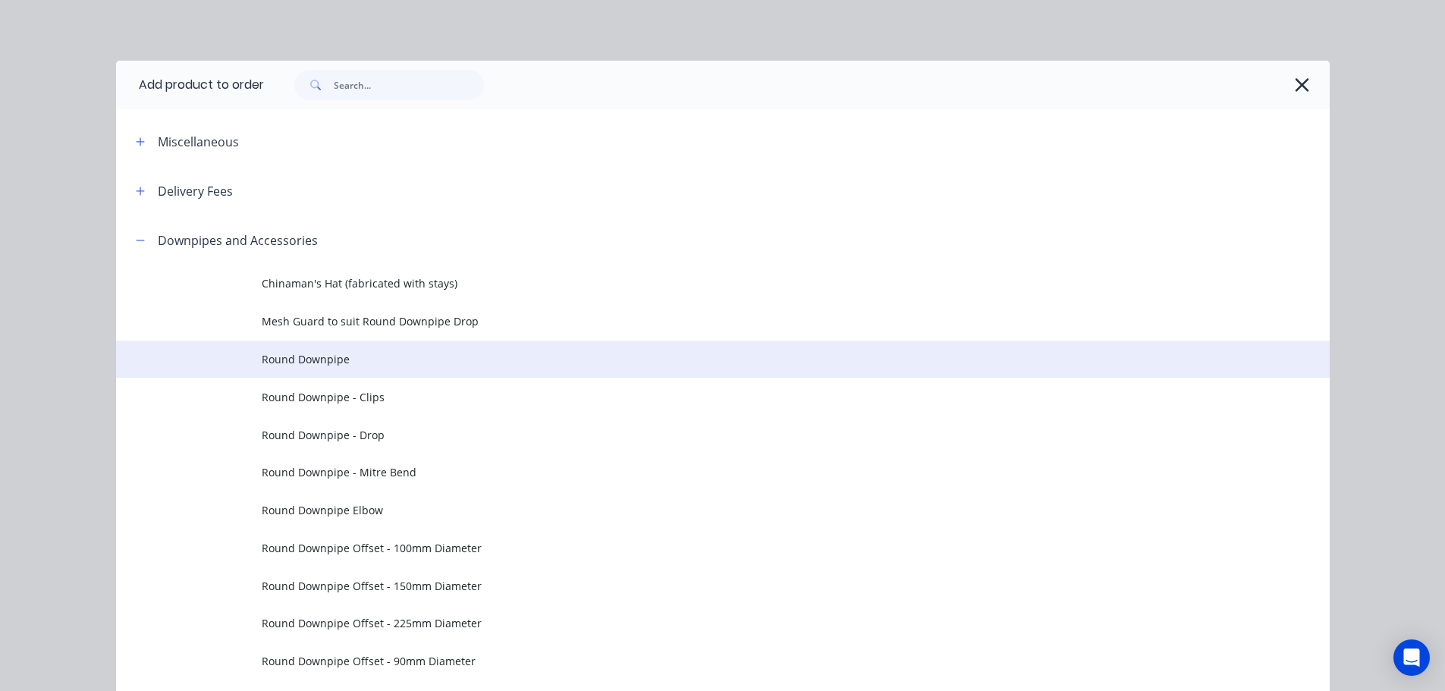
click at [322, 356] on span "Round Downpipe" at bounding box center [689, 359] width 854 height 16
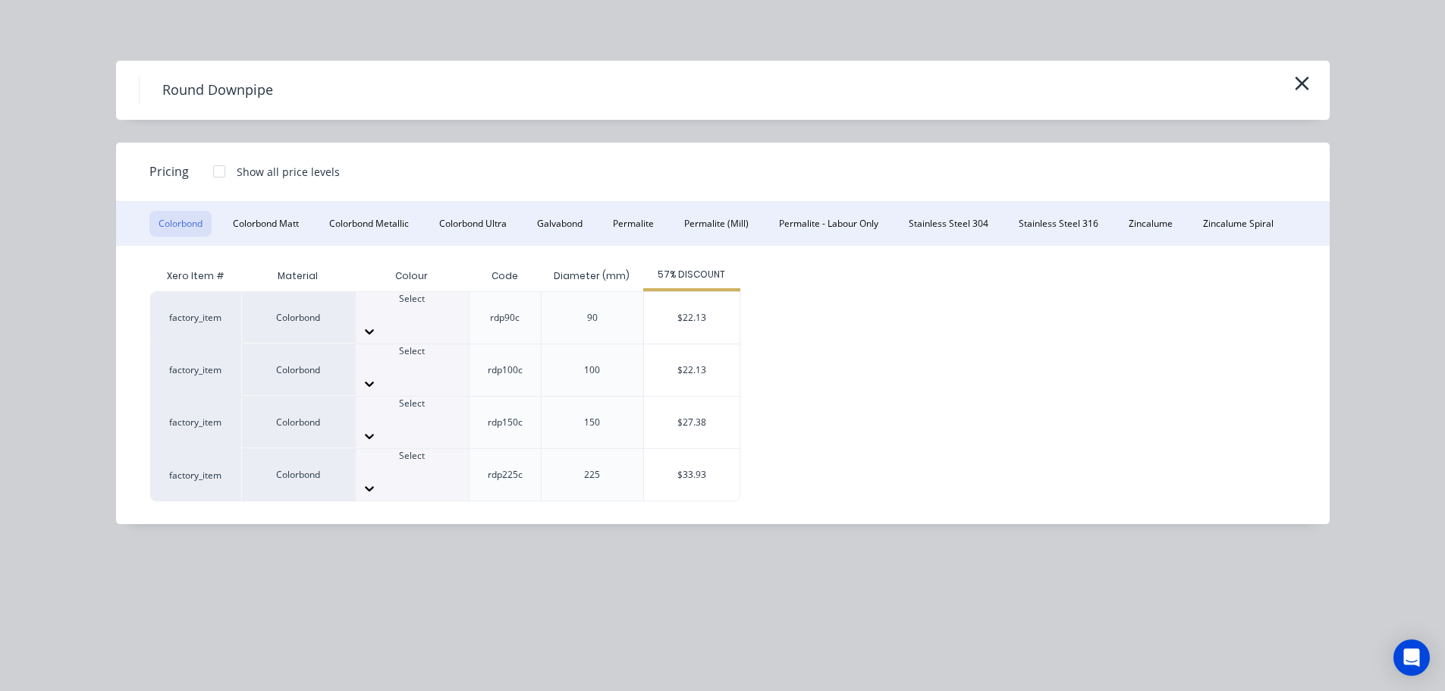
click at [433, 410] on div at bounding box center [412, 417] width 113 height 14
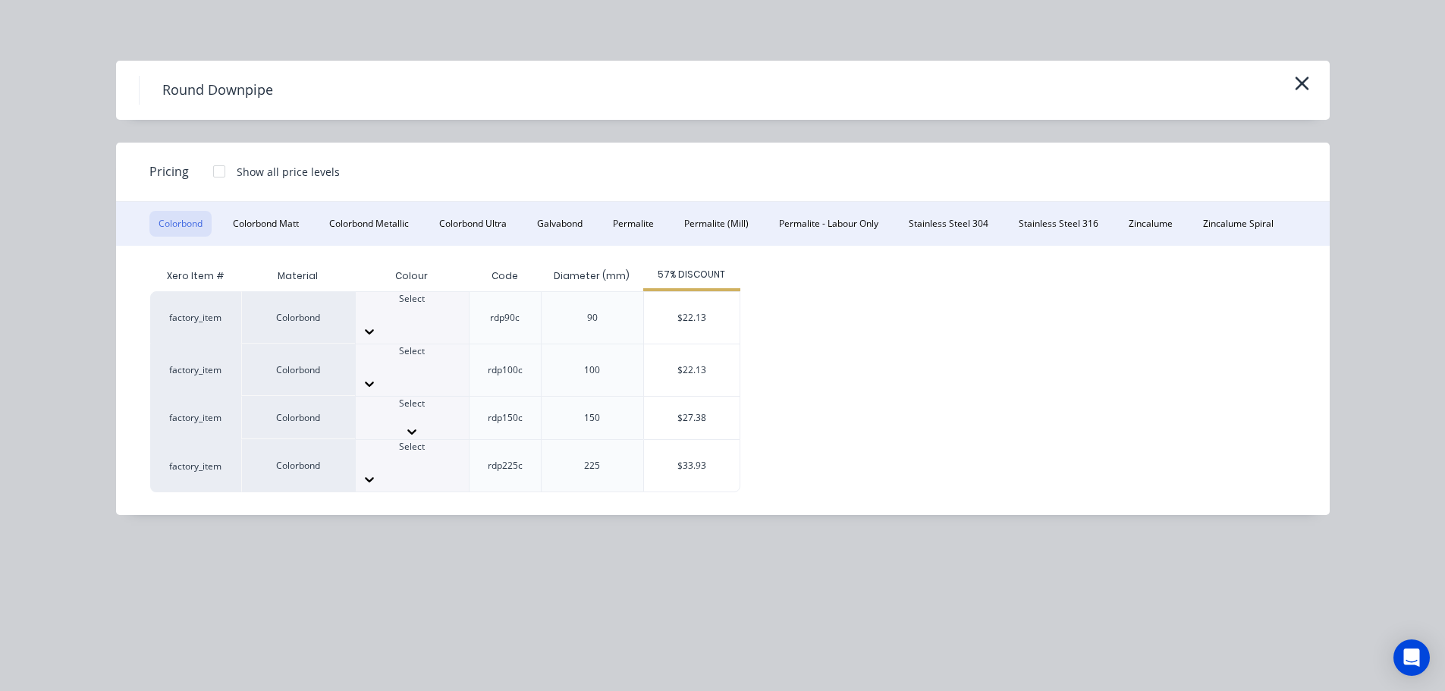
scroll to position [455, 0]
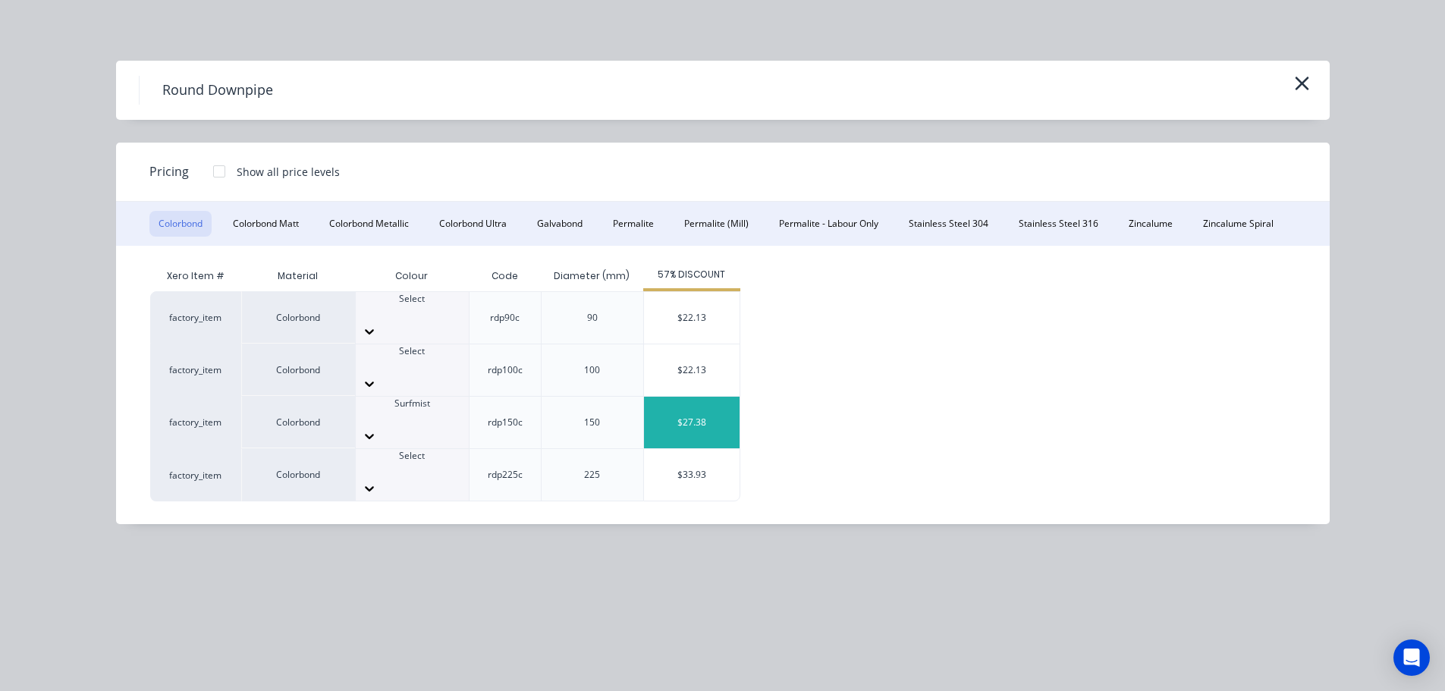
click at [687, 397] on div "$27.38" at bounding box center [692, 423] width 96 height 52
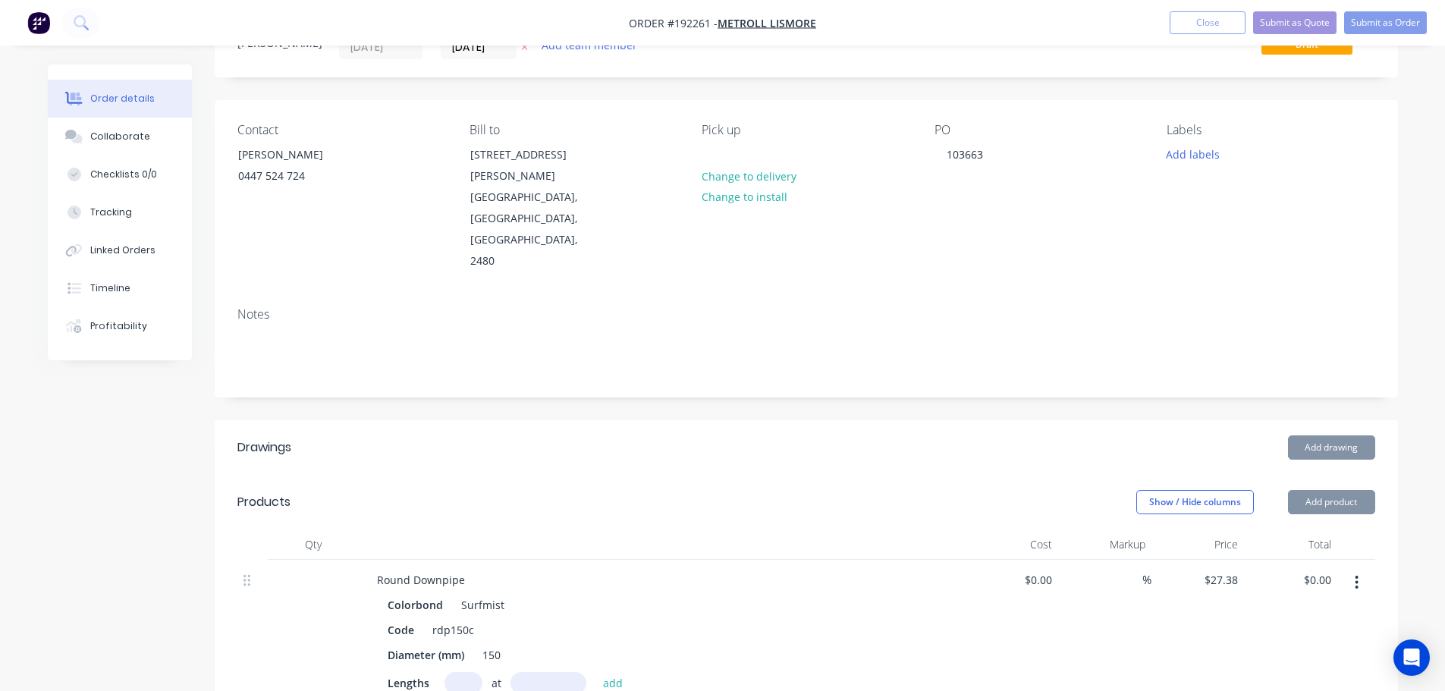
scroll to position [152, 0]
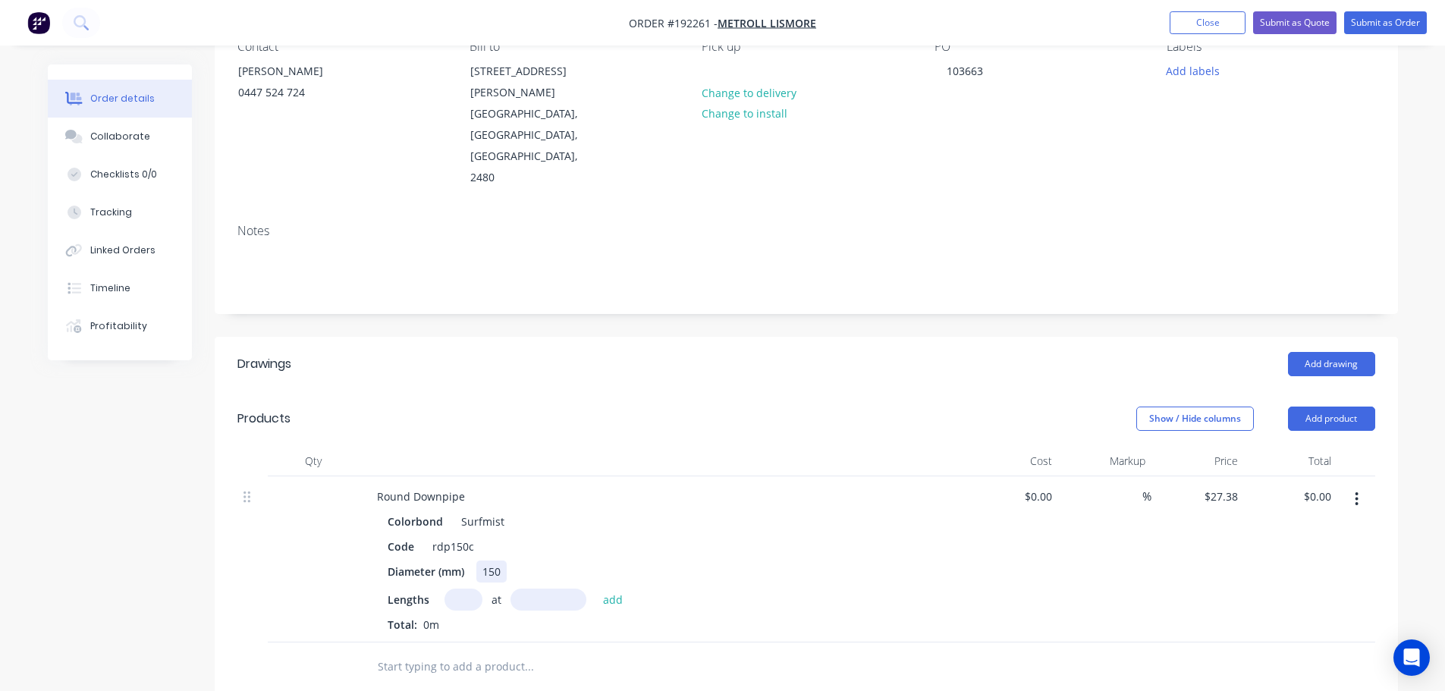
click at [504, 560] on div "150" at bounding box center [491, 571] width 30 height 22
click at [458, 588] on input "text" at bounding box center [463, 599] width 38 height 22
type input "3"
type input "4000"
click at [595, 588] on button "add" at bounding box center [613, 598] width 36 height 20
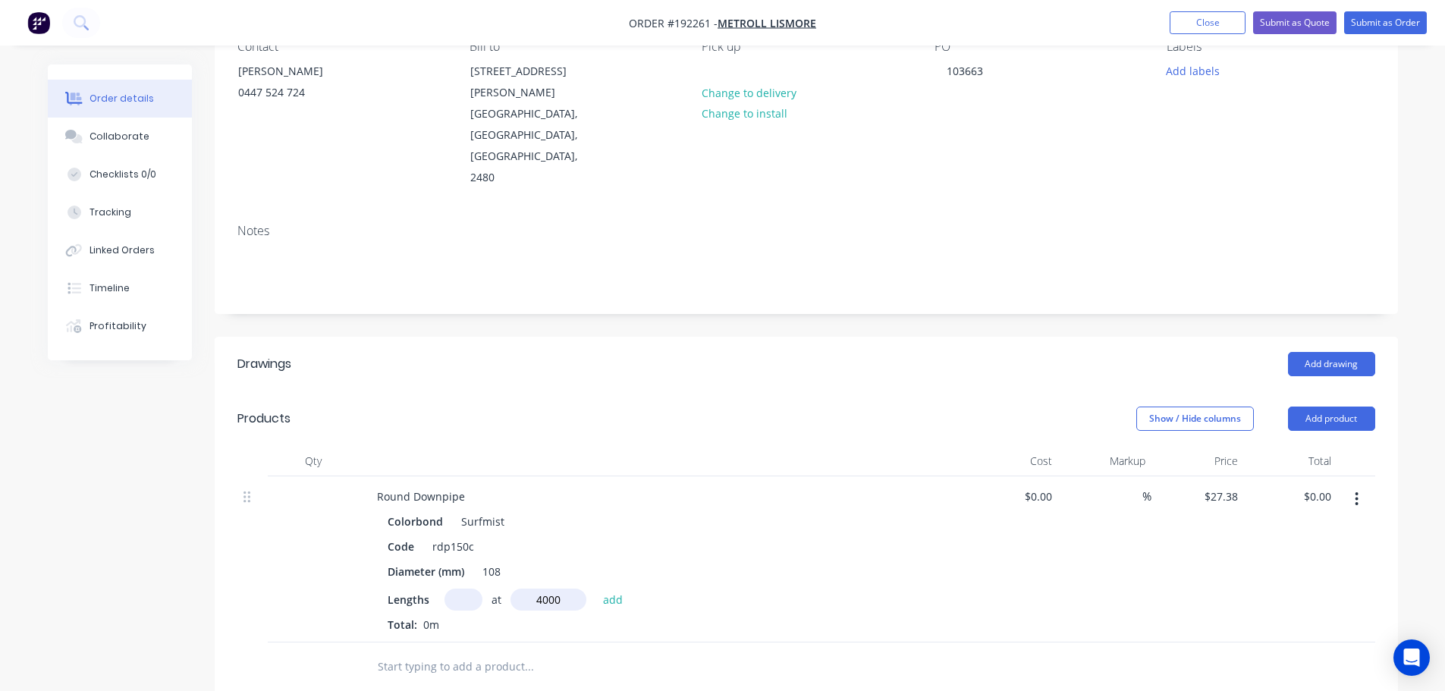
type input "$328.56"
click at [889, 406] on div "Show / Hide columns Add product" at bounding box center [927, 418] width 896 height 24
click at [695, 391] on header "Products Show / Hide columns Add product" at bounding box center [806, 418] width 1183 height 55
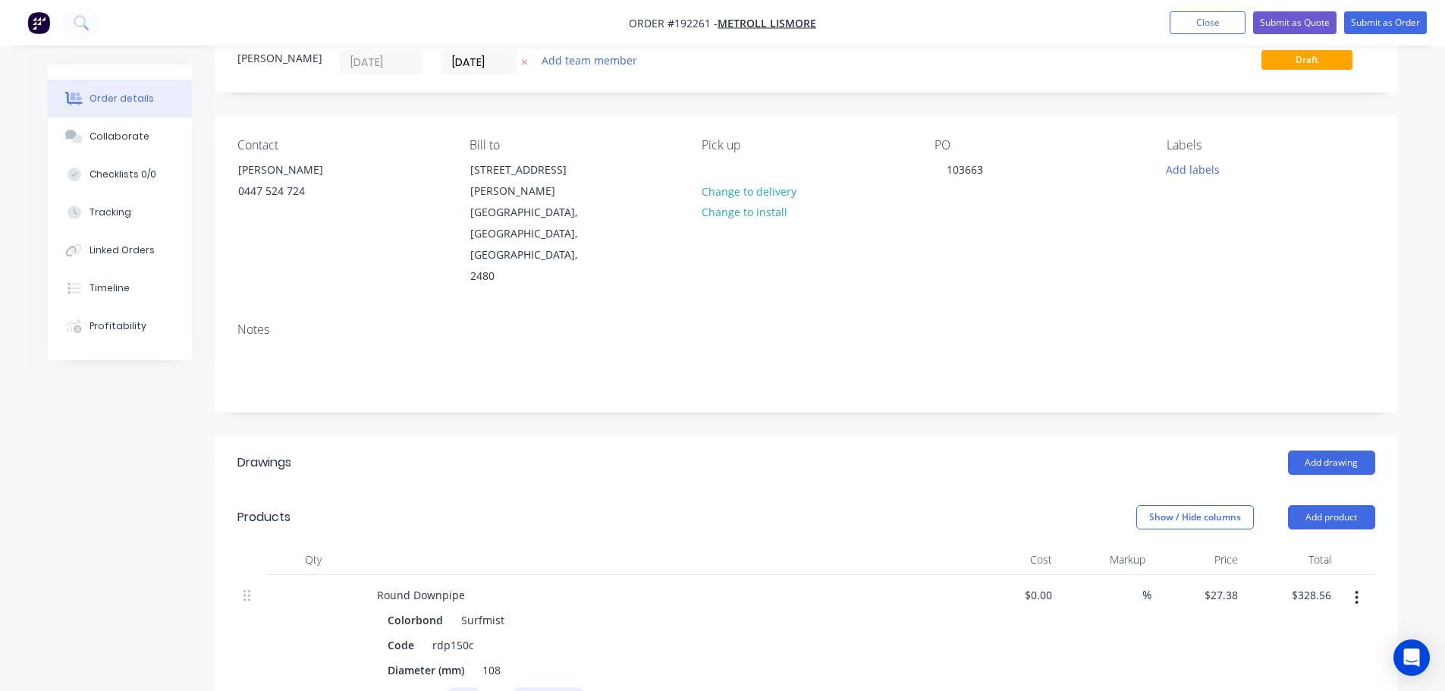
scroll to position [0, 0]
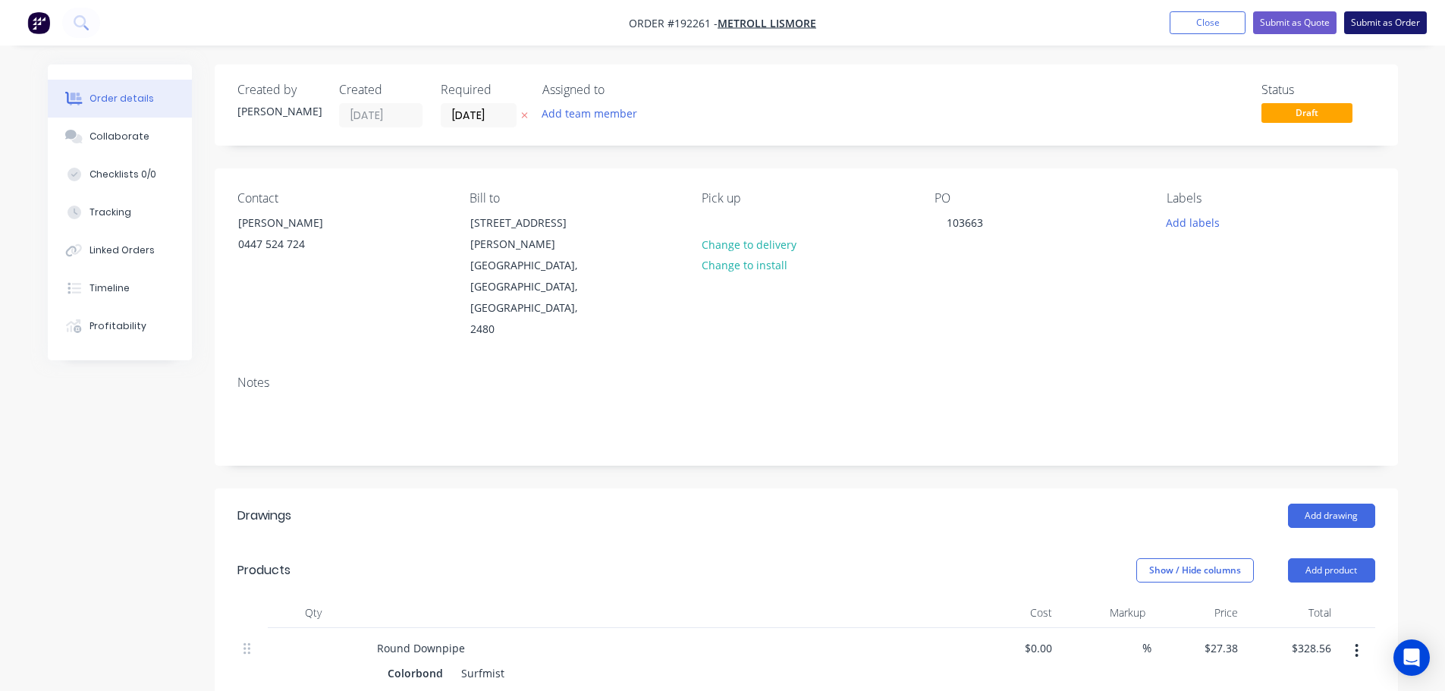
click at [1389, 20] on button "Submit as Order" at bounding box center [1385, 22] width 83 height 23
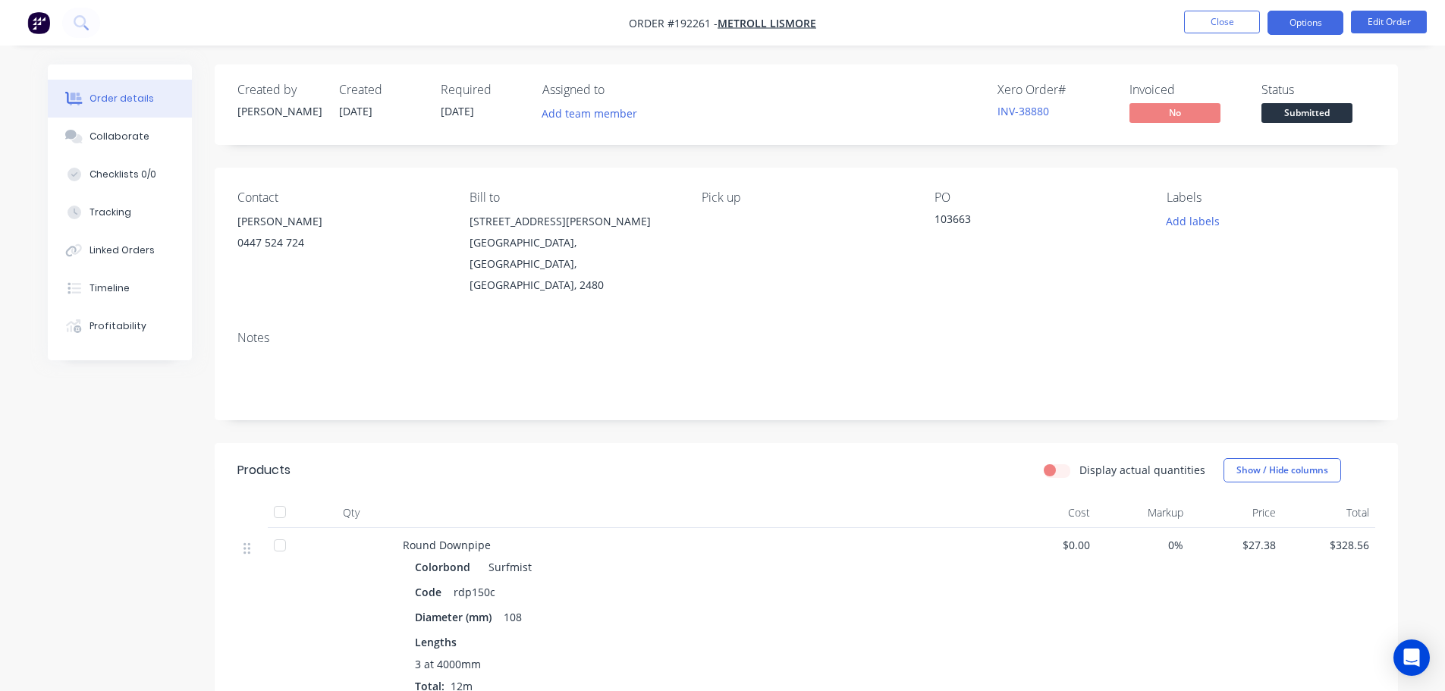
click at [1323, 11] on button "Options" at bounding box center [1305, 23] width 76 height 24
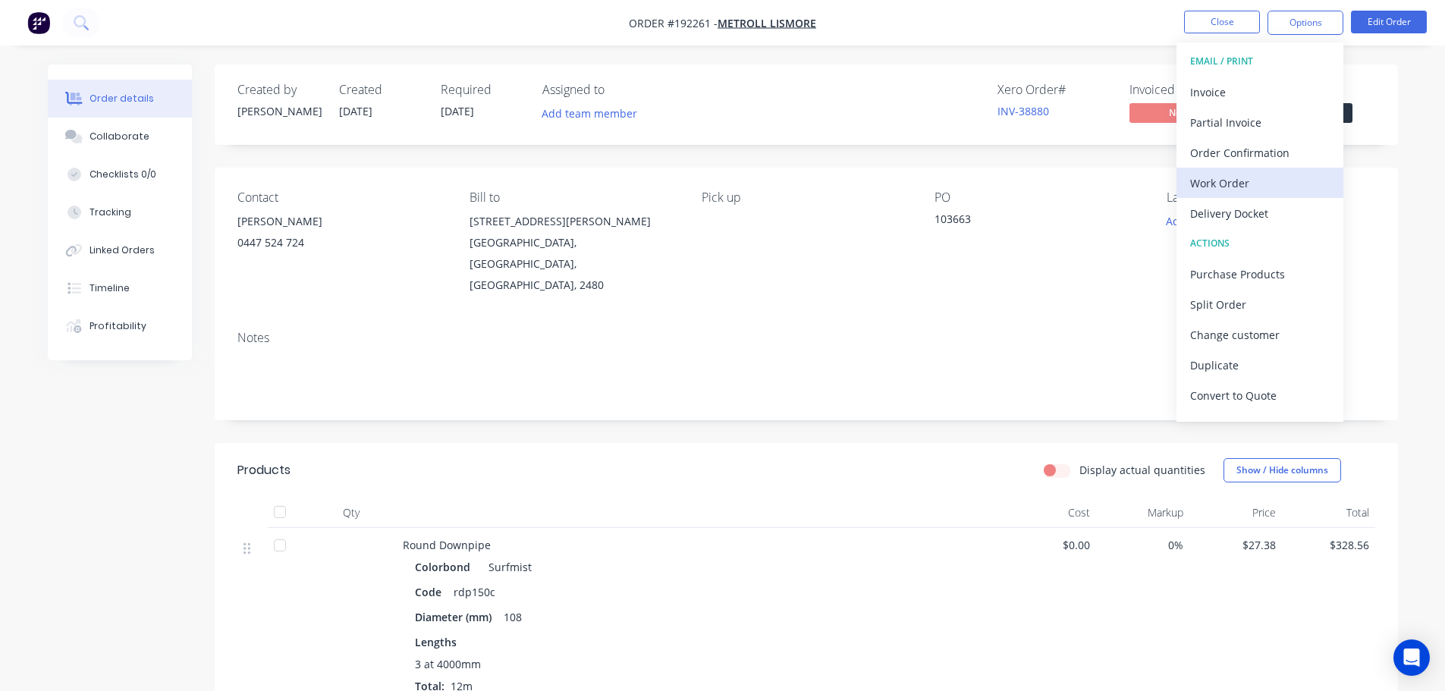
click at [1237, 187] on div "Work Order" at bounding box center [1260, 183] width 140 height 22
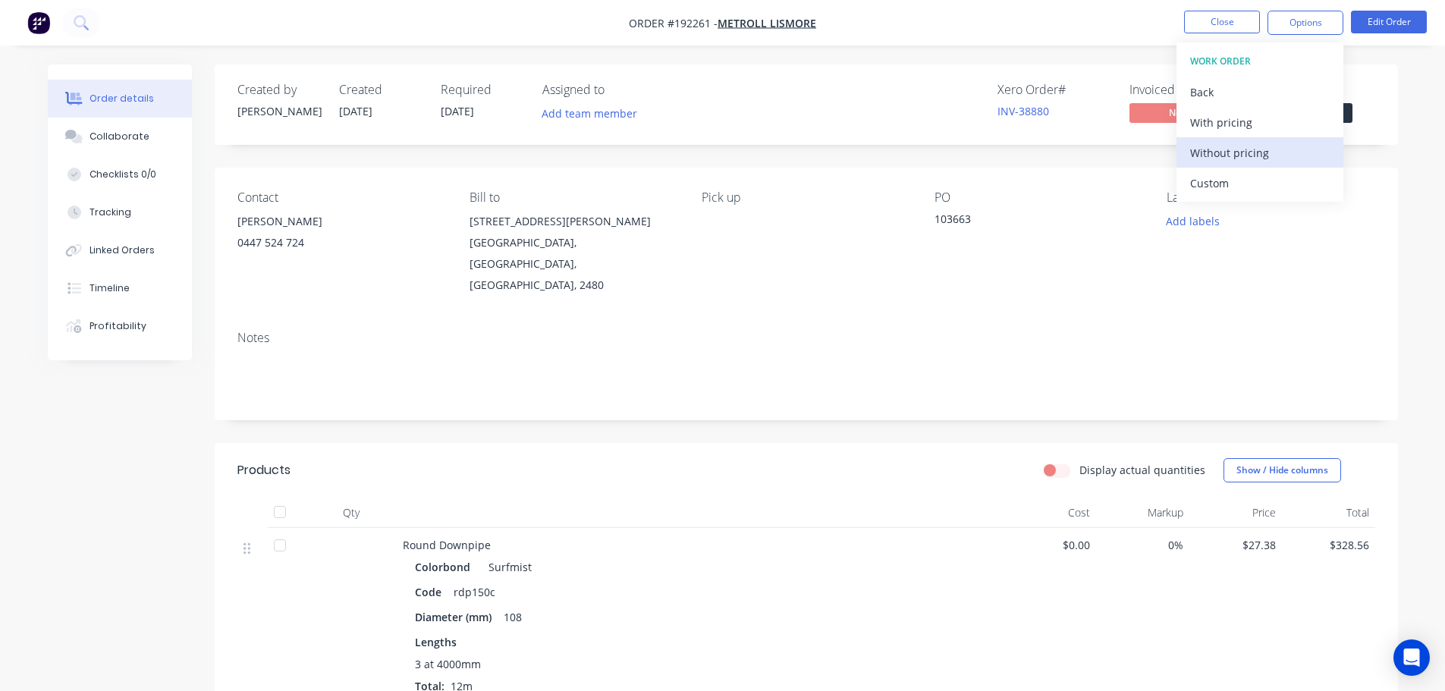
click at [1241, 160] on div "Without pricing" at bounding box center [1260, 153] width 140 height 22
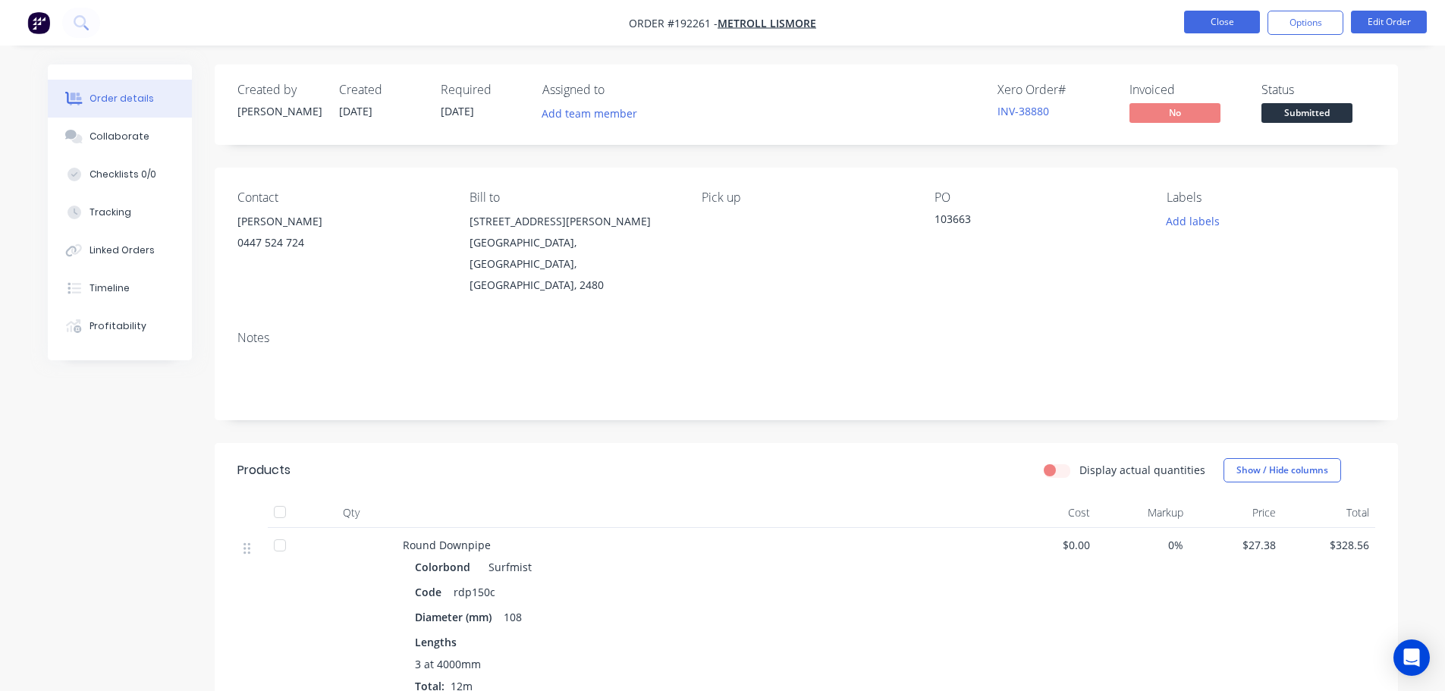
click at [1219, 17] on button "Close" at bounding box center [1222, 22] width 76 height 23
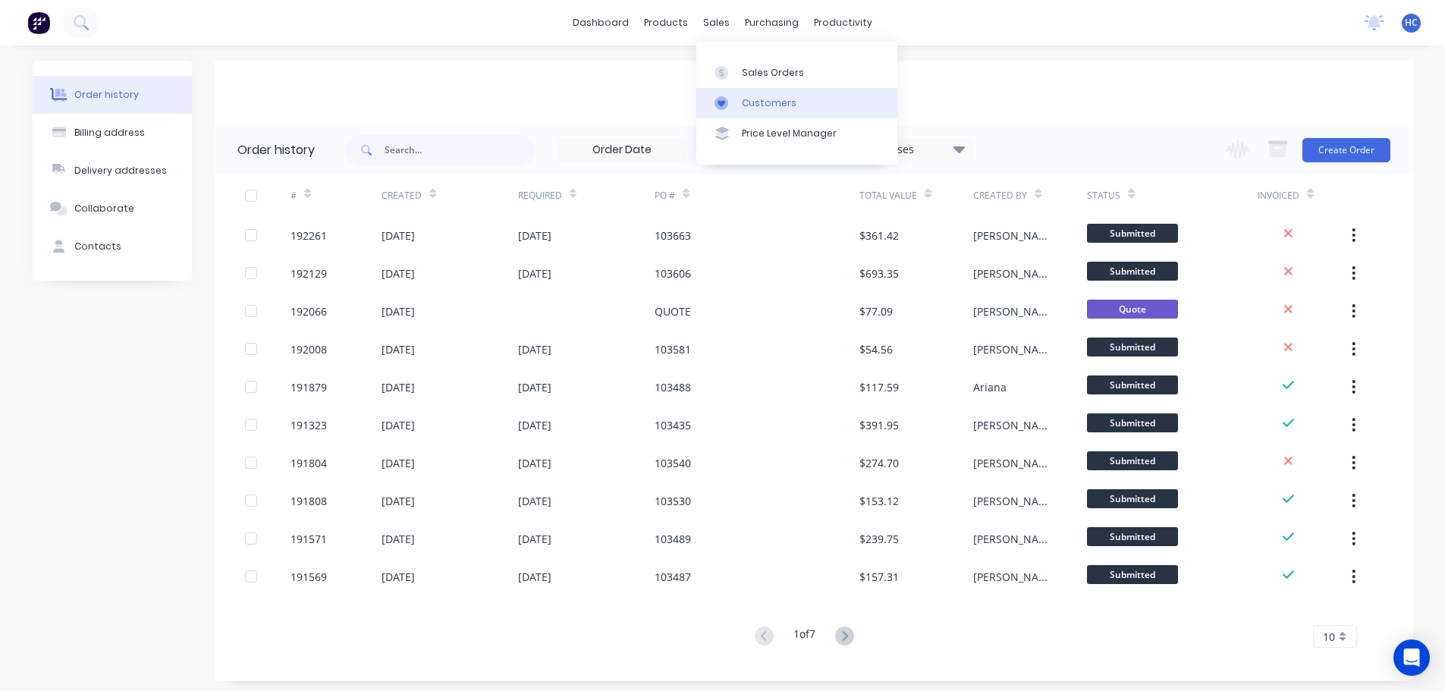
click at [769, 108] on div "Customers" at bounding box center [769, 103] width 55 height 14
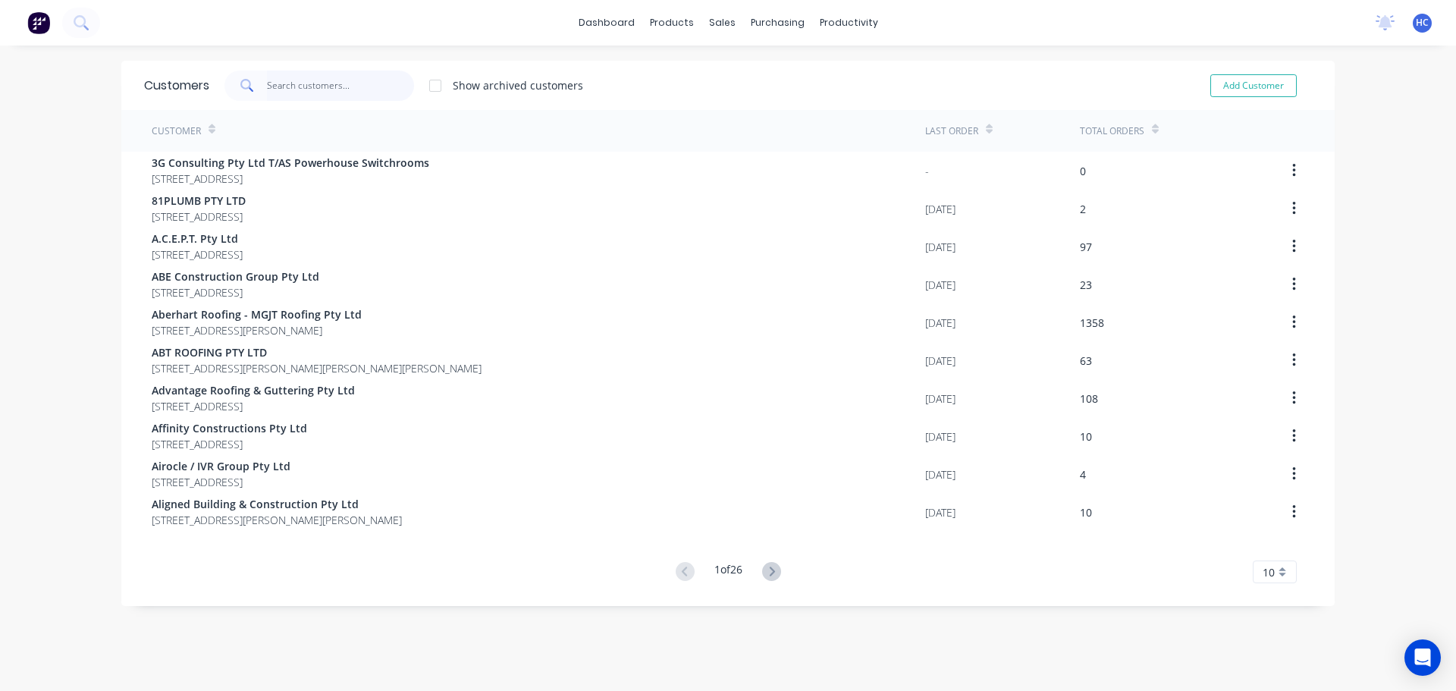
click at [308, 72] on input "text" at bounding box center [341, 86] width 148 height 30
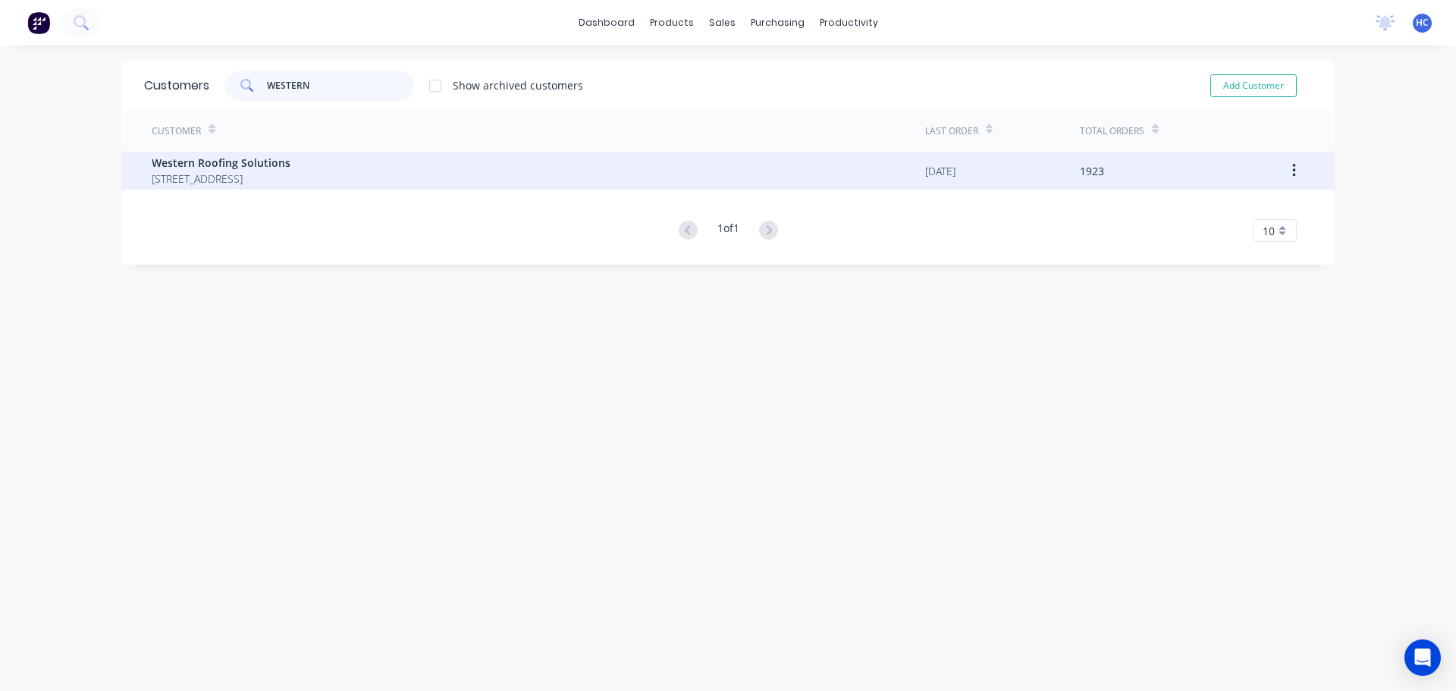
type input "WESTERN"
click at [284, 182] on span "[STREET_ADDRESS]" at bounding box center [221, 179] width 139 height 16
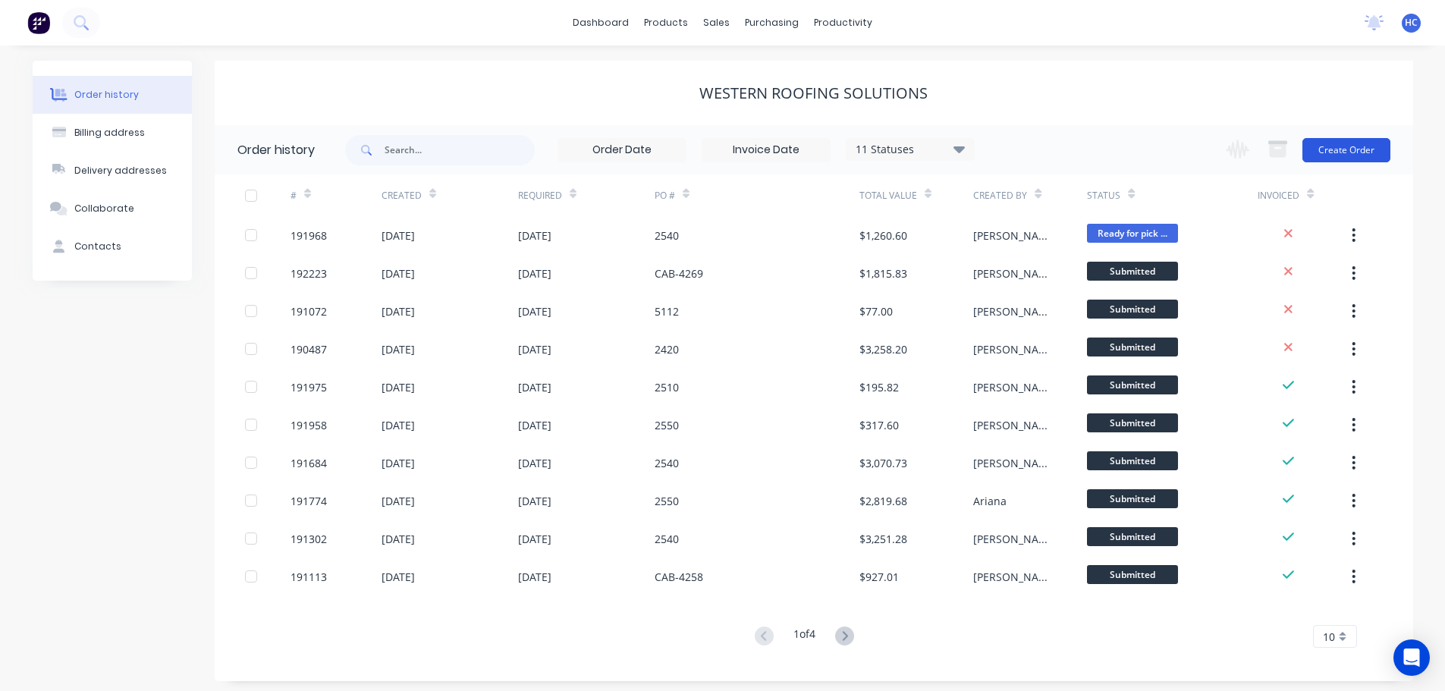
click at [1338, 149] on button "Create Order" at bounding box center [1346, 150] width 88 height 24
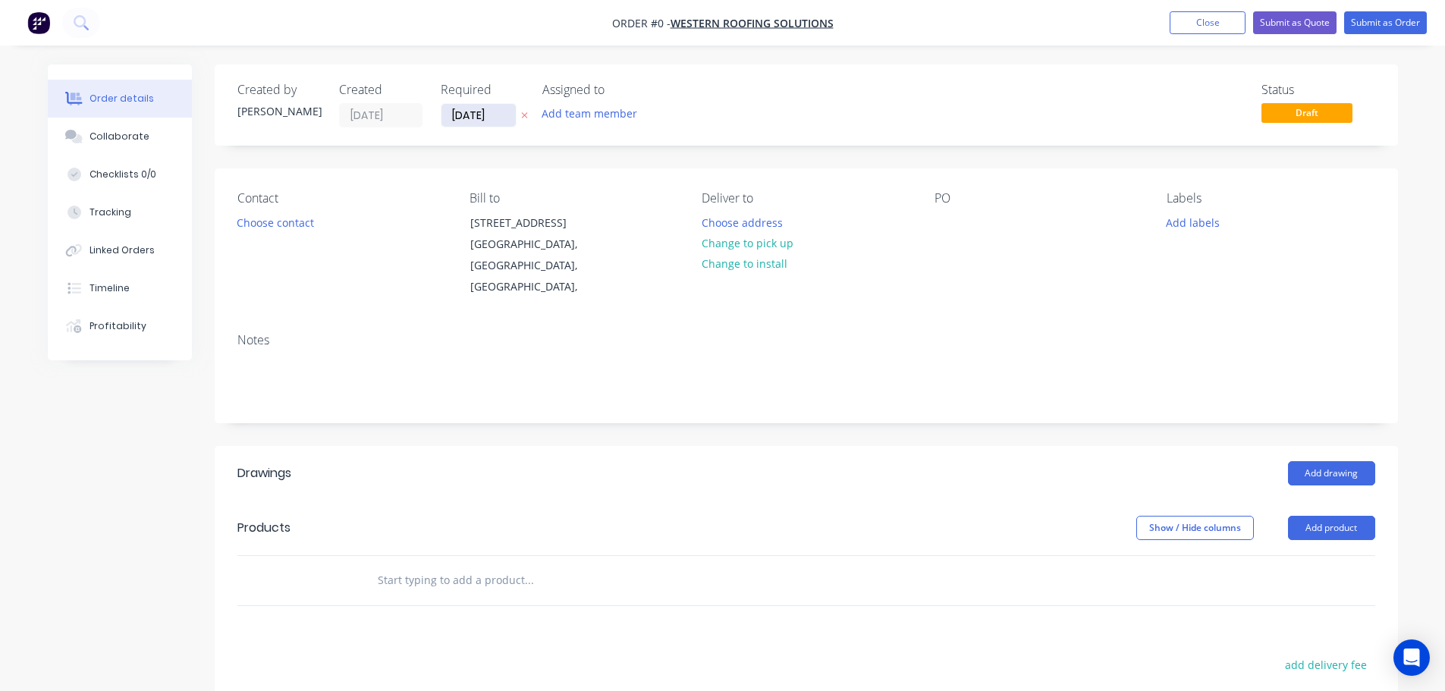
click at [470, 114] on input "[DATE]" at bounding box center [478, 115] width 74 height 23
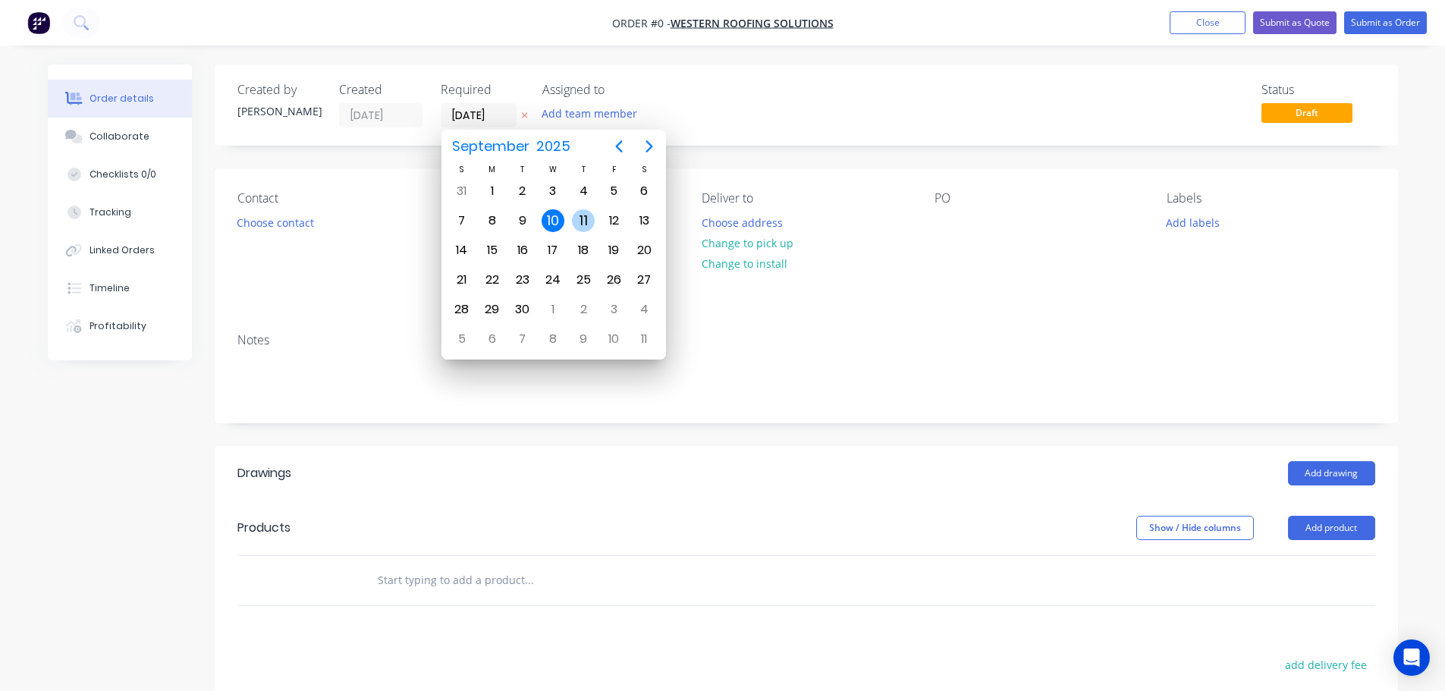
click at [592, 222] on div "11" at bounding box center [583, 220] width 23 height 23
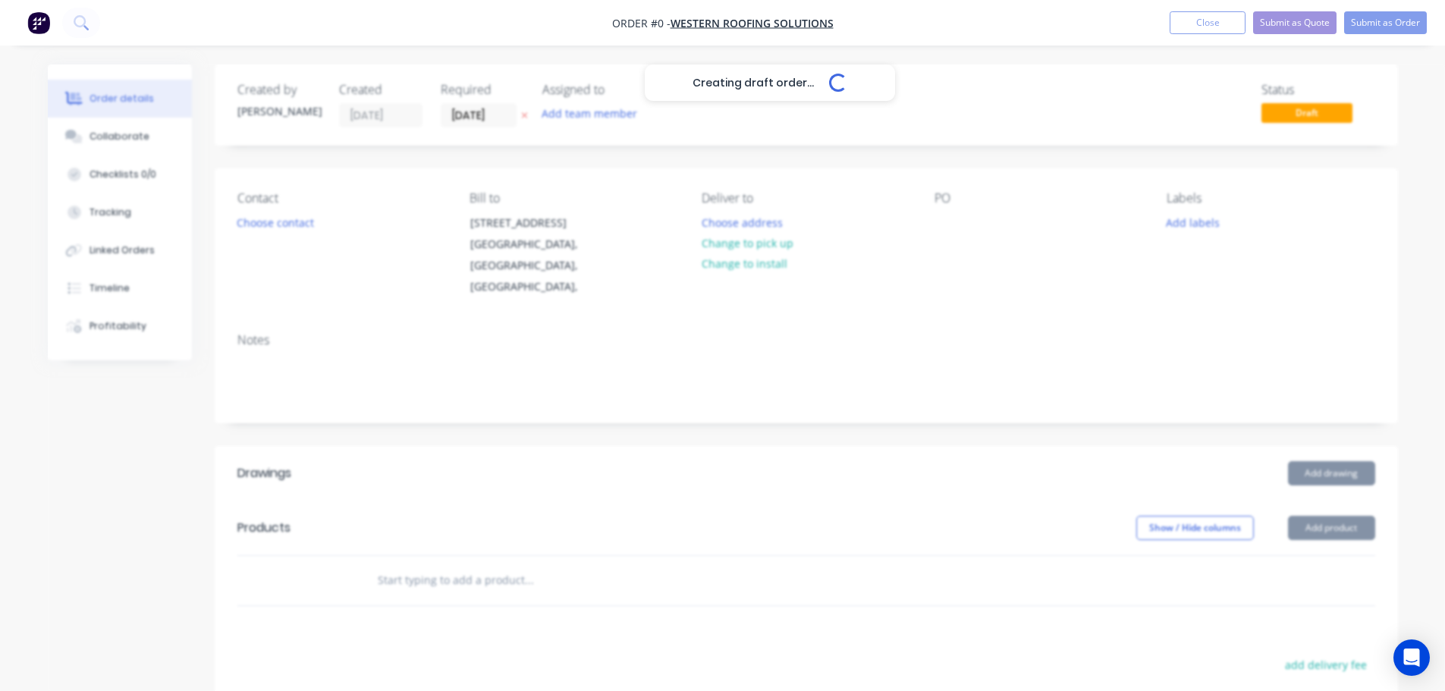
type input "[DATE]"
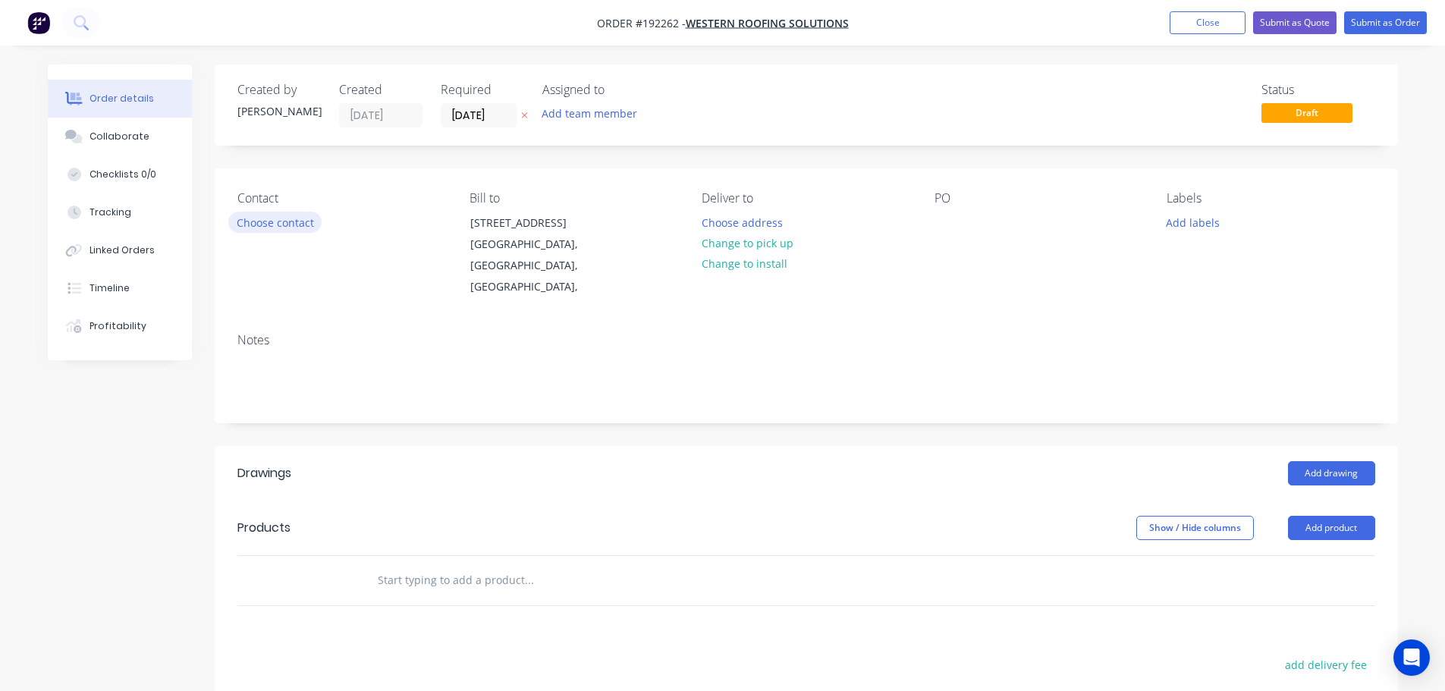
click at [277, 221] on button "Choose contact" at bounding box center [274, 222] width 93 height 20
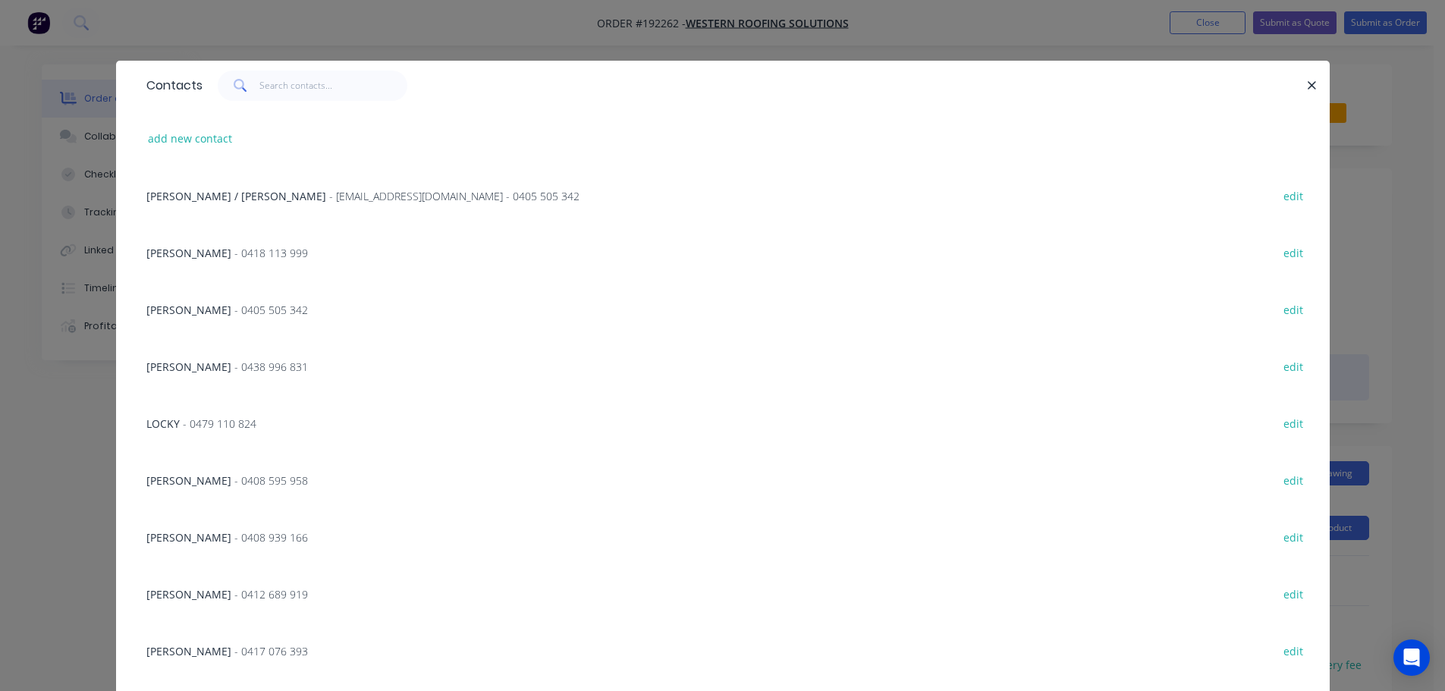
drag, startPoint x: 303, startPoint y: 368, endPoint x: 366, endPoint y: 344, distance: 67.2
click at [302, 368] on div "[PERSON_NAME] - 0438 996 831 edit" at bounding box center [723, 365] width 1168 height 57
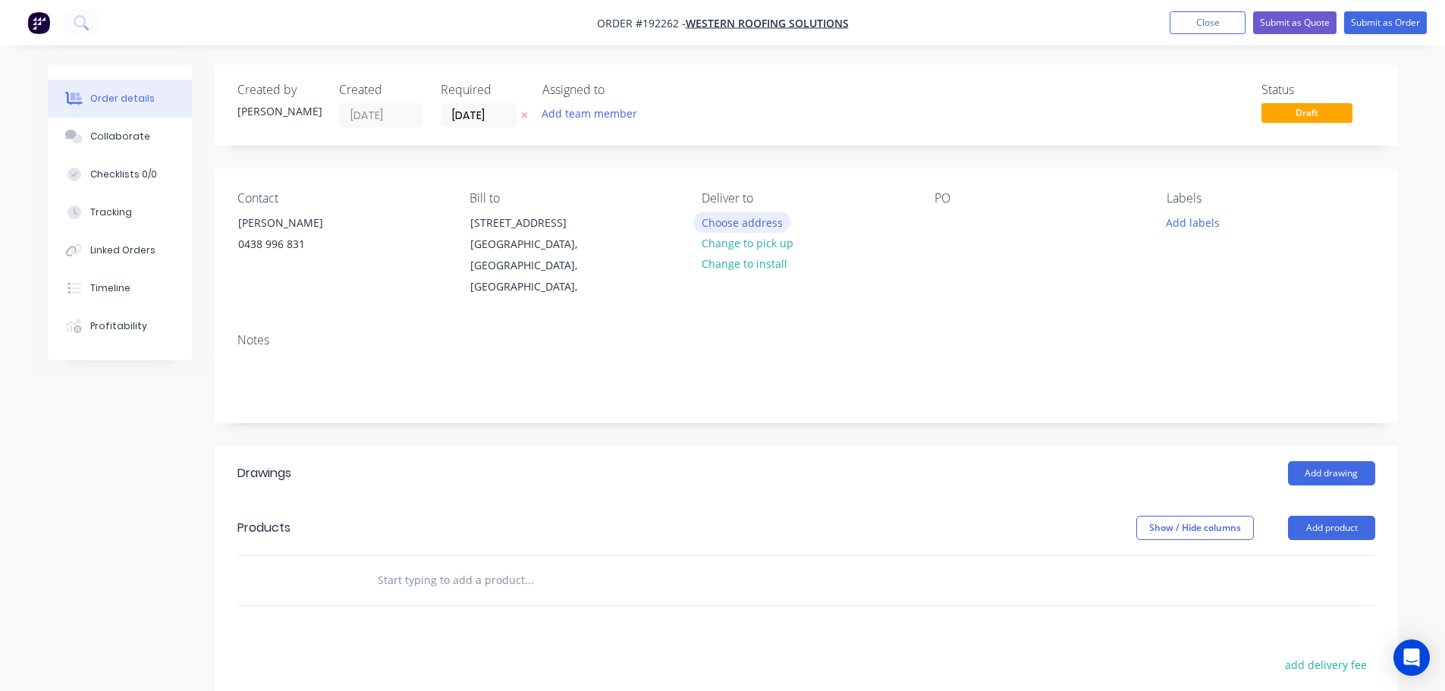
click at [740, 215] on button "Choose address" at bounding box center [741, 222] width 97 height 20
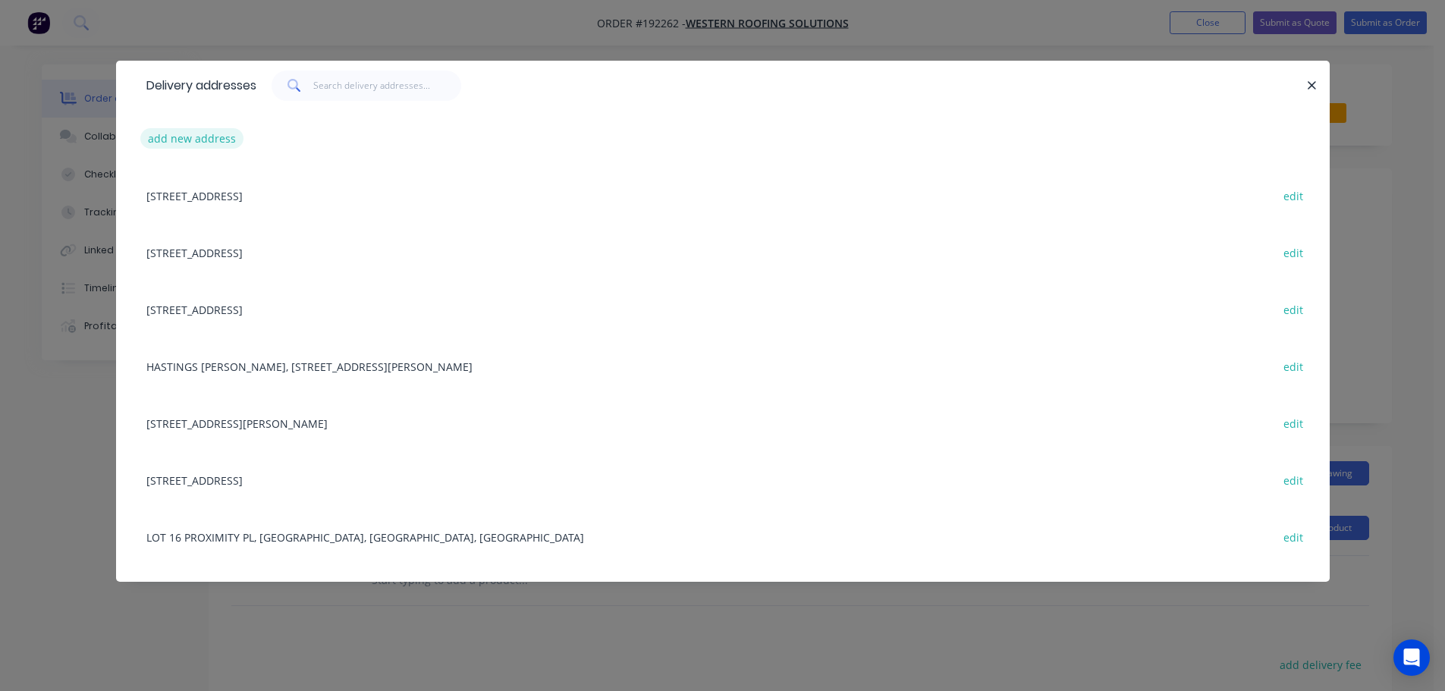
click at [187, 121] on div "add new address" at bounding box center [723, 138] width 1168 height 57
click at [187, 140] on button "add new address" at bounding box center [192, 138] width 104 height 20
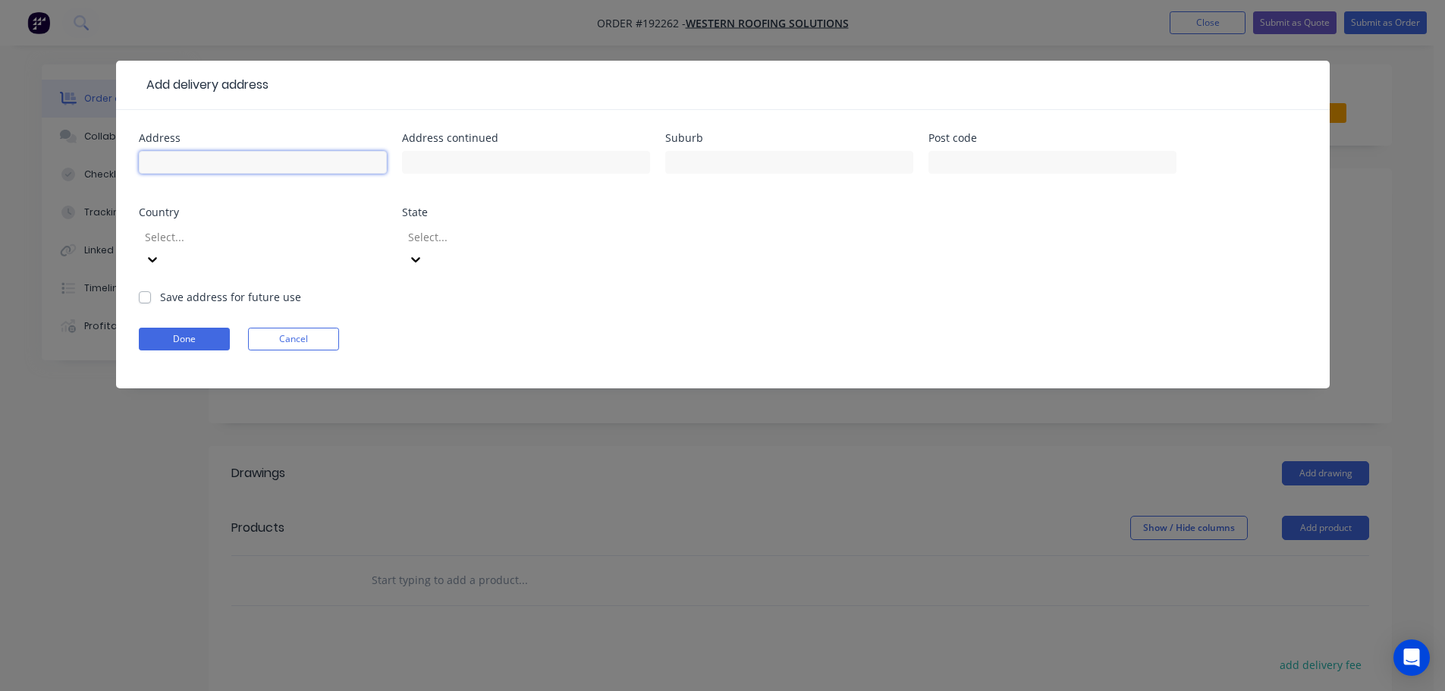
click at [200, 162] on input "text" at bounding box center [263, 162] width 248 height 23
type input "LOT 12 HUB CRES"
type input "HEATHWOOD"
drag, startPoint x: 154, startPoint y: 229, endPoint x: 188, endPoint y: 245, distance: 37.7
click at [155, 229] on div at bounding box center [252, 237] width 218 height 19
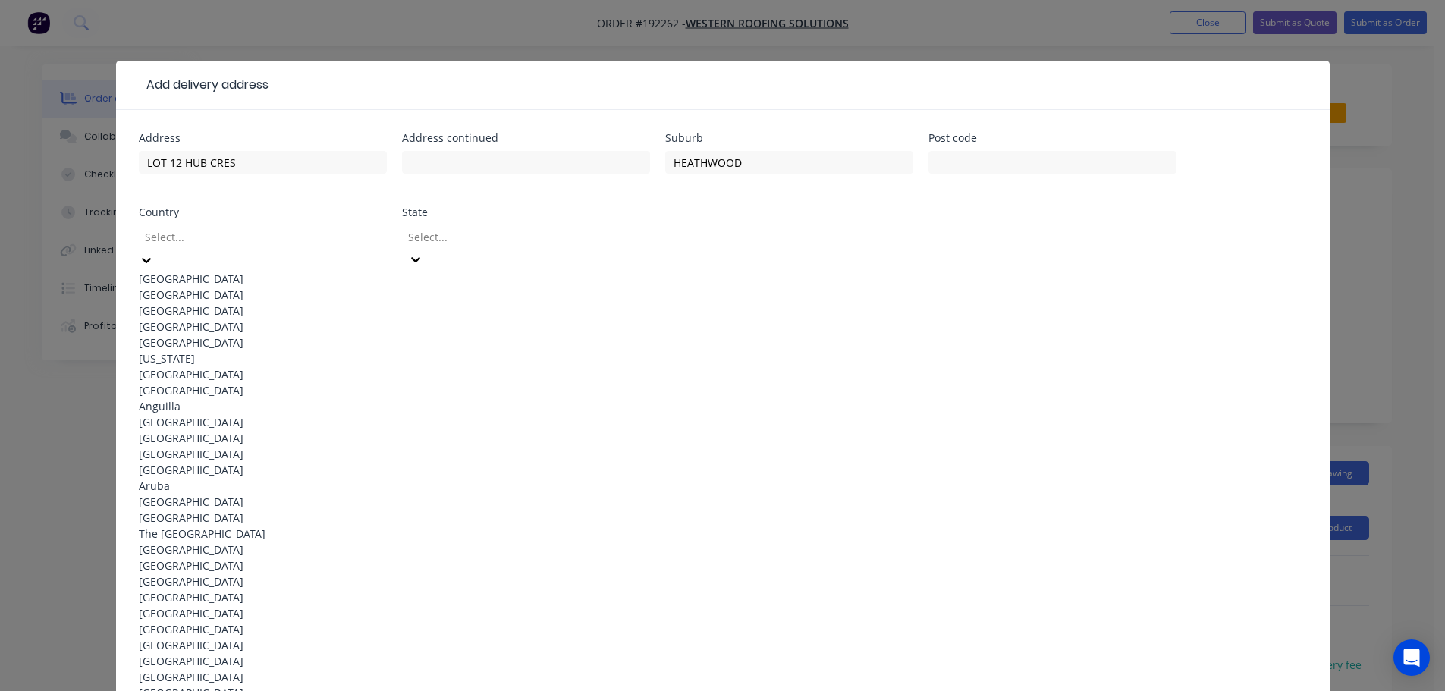
click at [228, 271] on div "[GEOGRAPHIC_DATA]" at bounding box center [263, 279] width 248 height 16
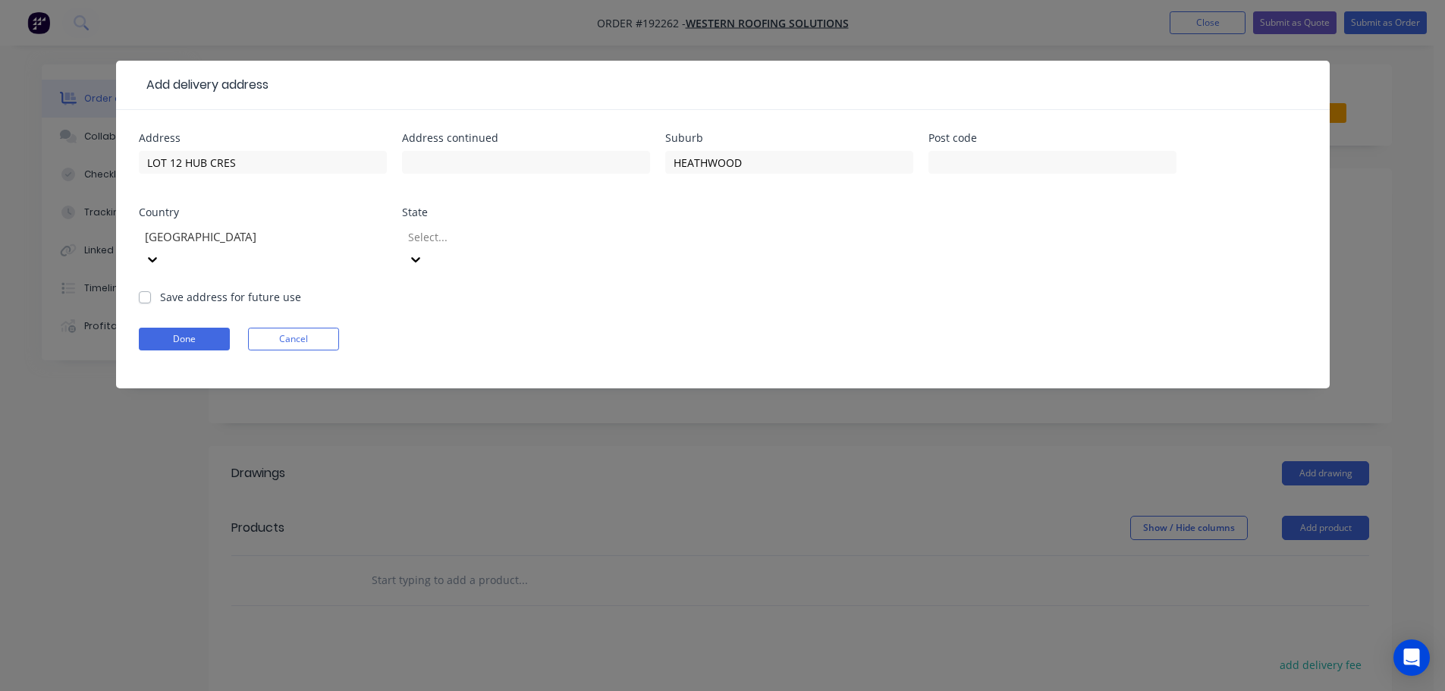
click at [515, 226] on div "Select..." at bounding box center [516, 236] width 228 height 23
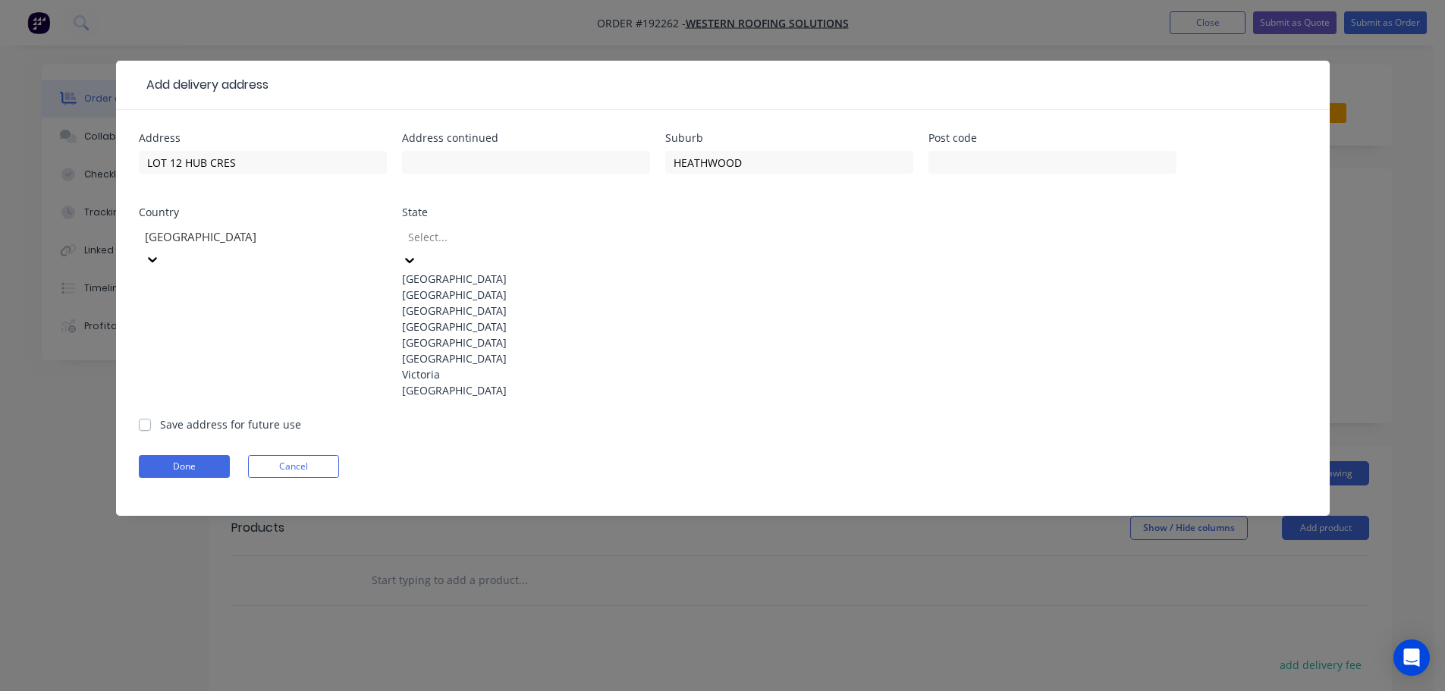
click at [477, 334] on div "[GEOGRAPHIC_DATA]" at bounding box center [526, 327] width 248 height 16
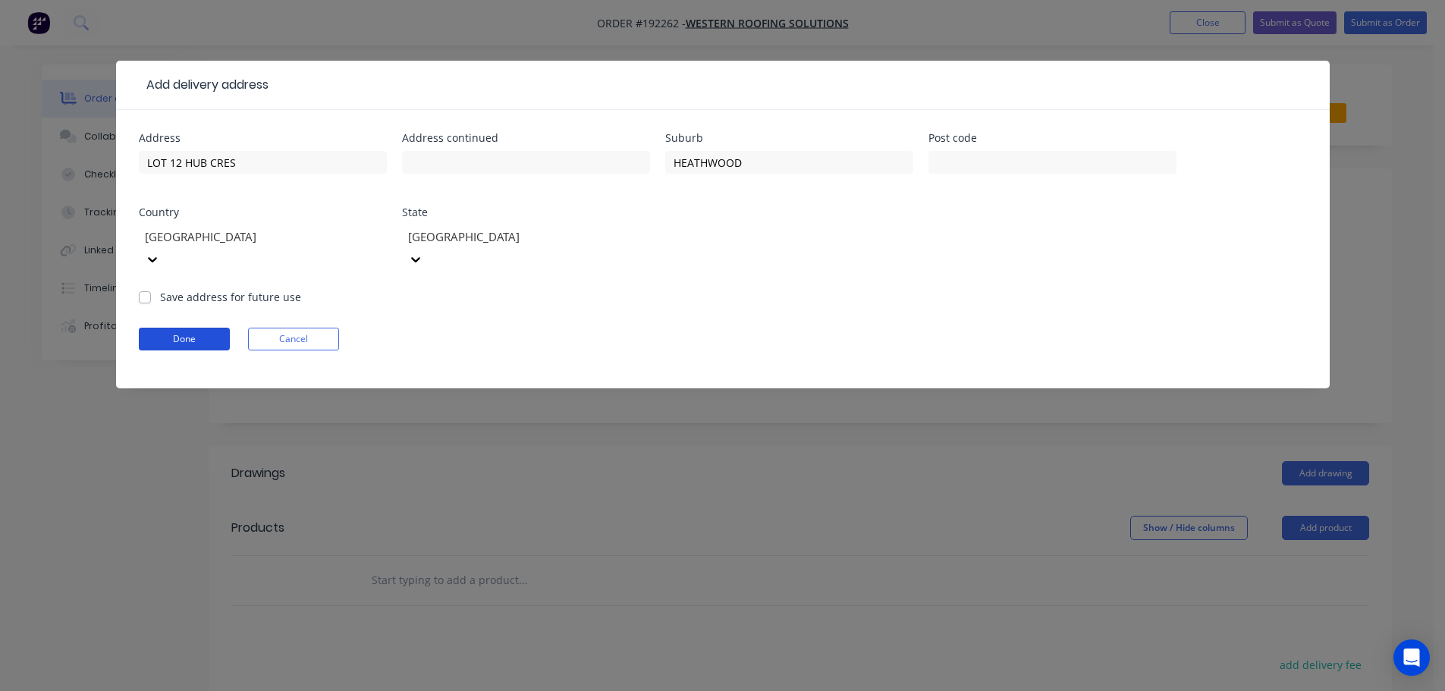
click at [209, 328] on button "Done" at bounding box center [184, 339] width 91 height 23
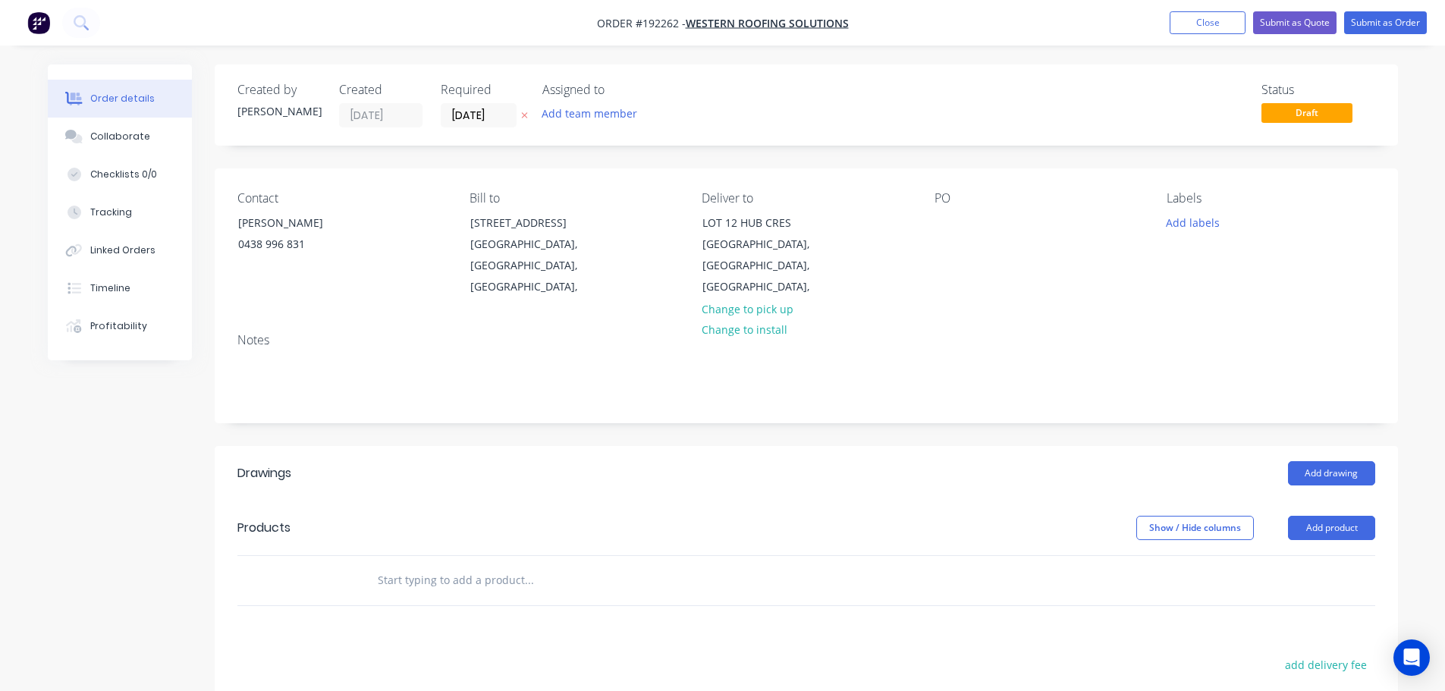
click at [927, 224] on div "Contact [PERSON_NAME] [PHONE_NUMBER] Bill to [STREET_ADDRESS], Deliver to [STRE…" at bounding box center [806, 244] width 1183 height 152
click at [946, 220] on div at bounding box center [946, 223] width 24 height 22
click at [1346, 461] on button "Add drawing" at bounding box center [1331, 473] width 87 height 24
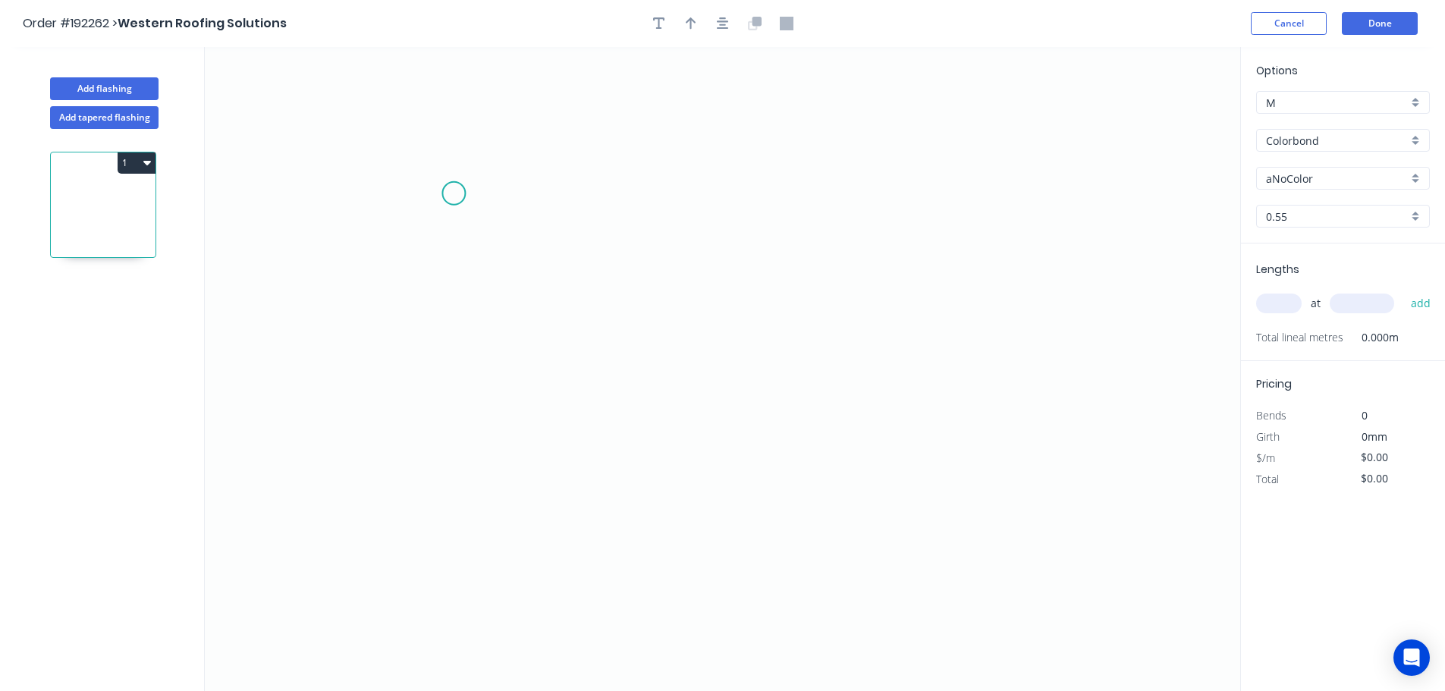
click at [483, 199] on icon "0" at bounding box center [722, 369] width 1035 height 644
click at [458, 171] on icon "0" at bounding box center [722, 369] width 1035 height 644
drag, startPoint x: 464, startPoint y: 441, endPoint x: 656, endPoint y: 445, distance: 191.9
click at [465, 441] on icon "0 ?" at bounding box center [722, 369] width 1035 height 644
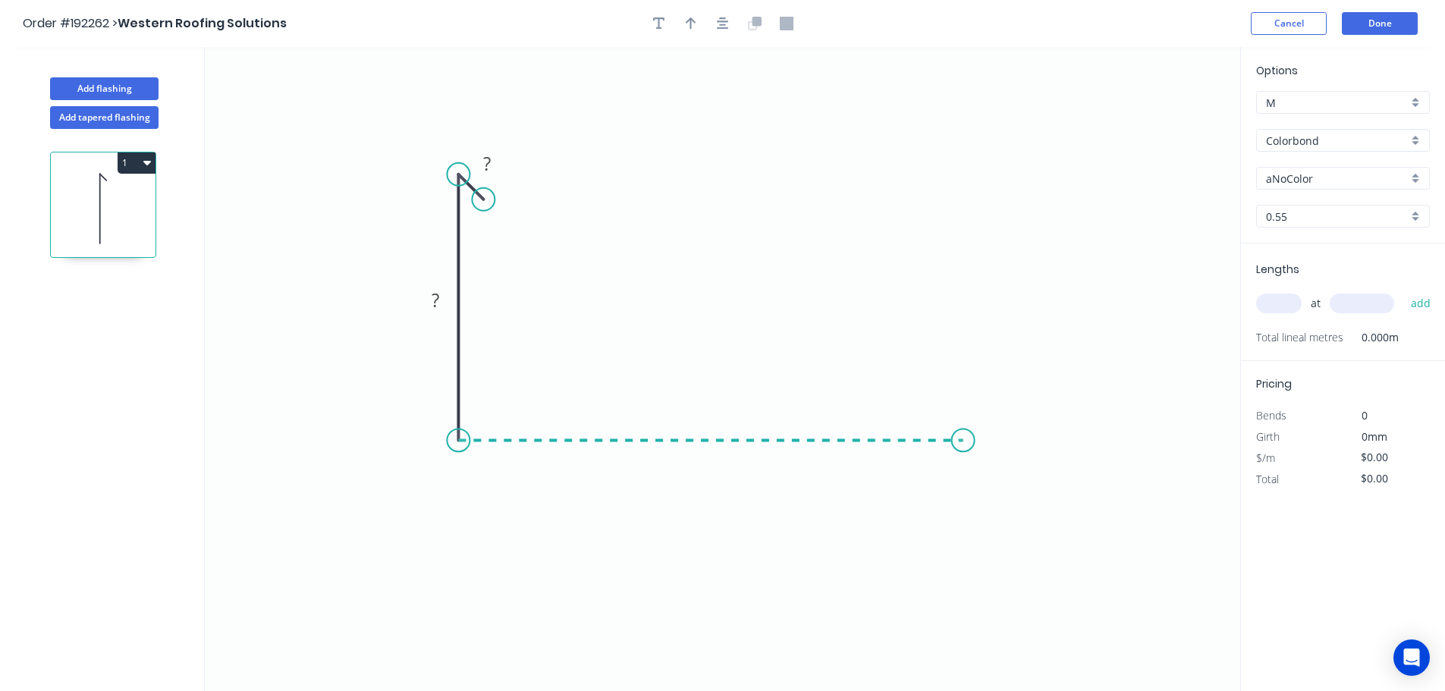
click at [963, 441] on icon "0 ? ?" at bounding box center [722, 369] width 1035 height 644
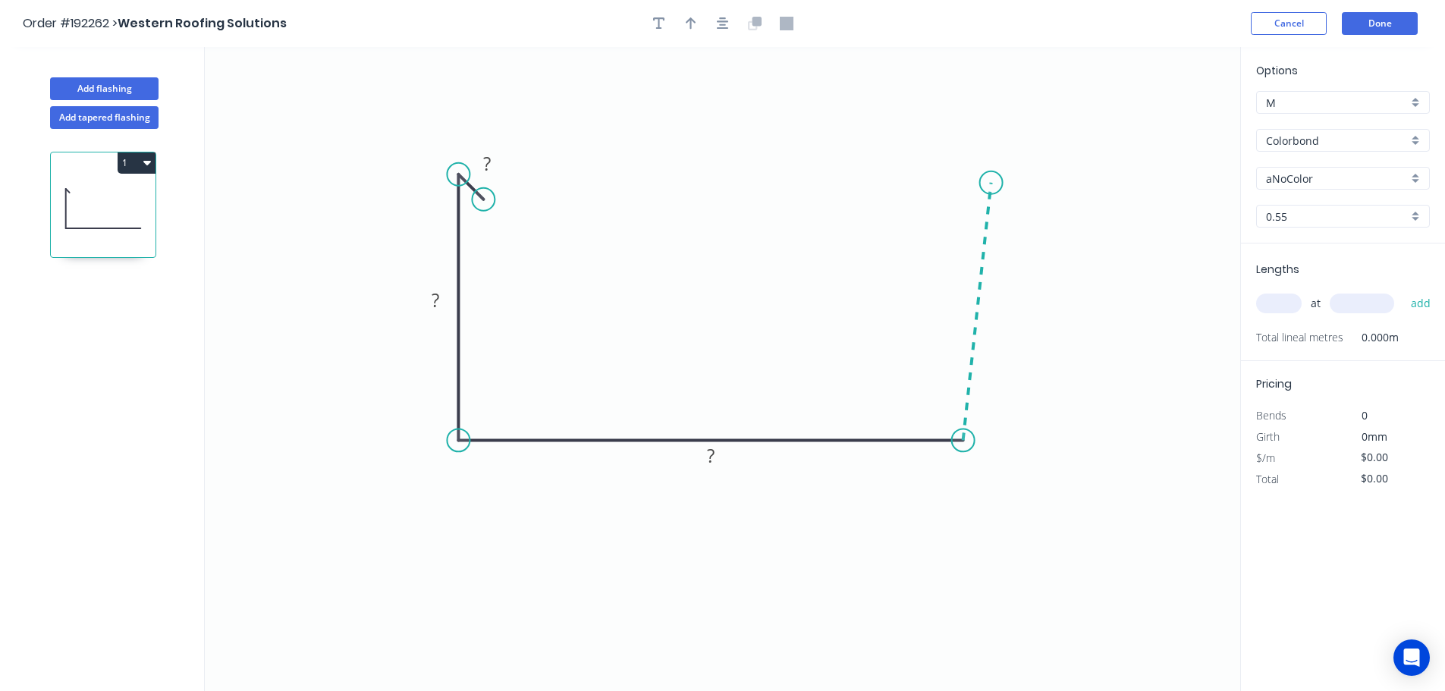
click at [991, 183] on icon at bounding box center [977, 312] width 28 height 258
click at [946, 174] on icon "0 ? ? ? ? ? º" at bounding box center [722, 369] width 1035 height 644
click at [940, 215] on rect at bounding box center [961, 202] width 49 height 31
click at [940, 215] on circle at bounding box center [940, 215] width 23 height 23
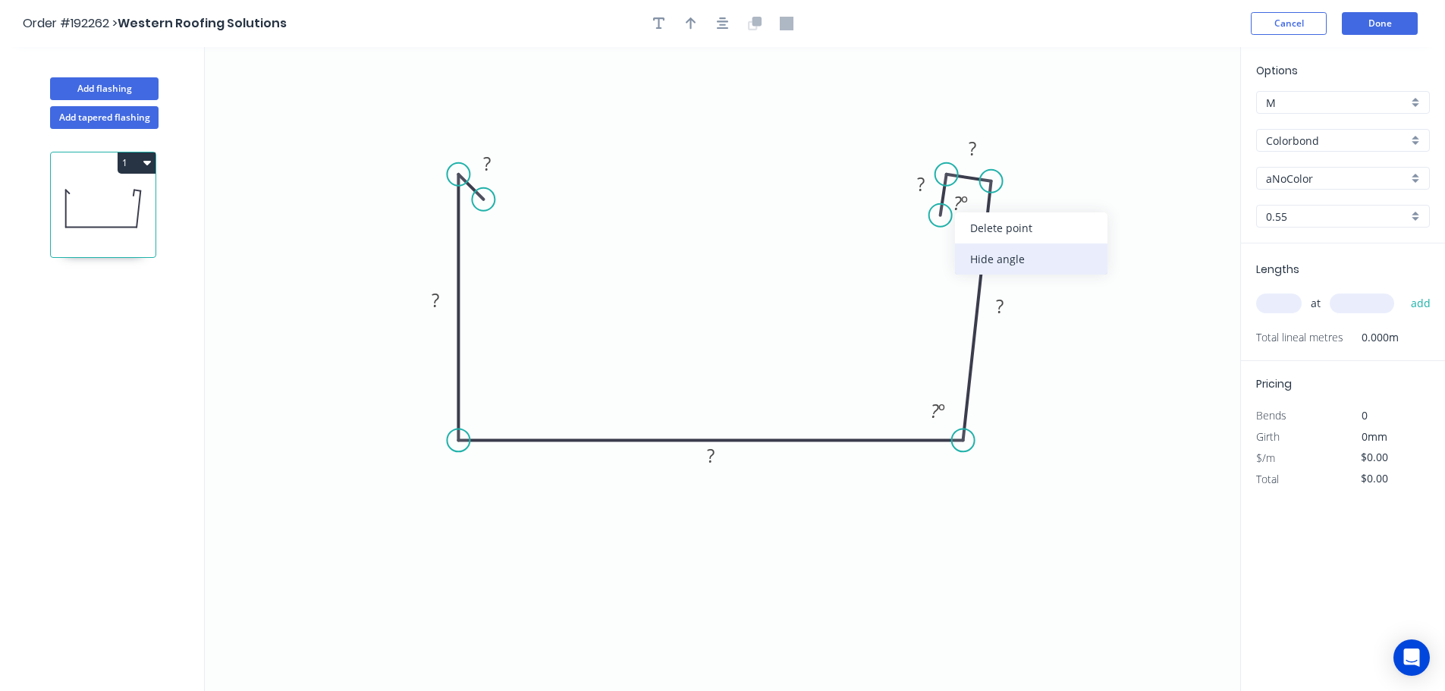
click at [992, 262] on div "Hide angle" at bounding box center [1031, 258] width 152 height 31
click at [967, 143] on rect at bounding box center [972, 149] width 30 height 21
type input "$16.21"
click at [1052, 237] on icon "0 15 150 230 145 20 10 100 º" at bounding box center [722, 369] width 1035 height 644
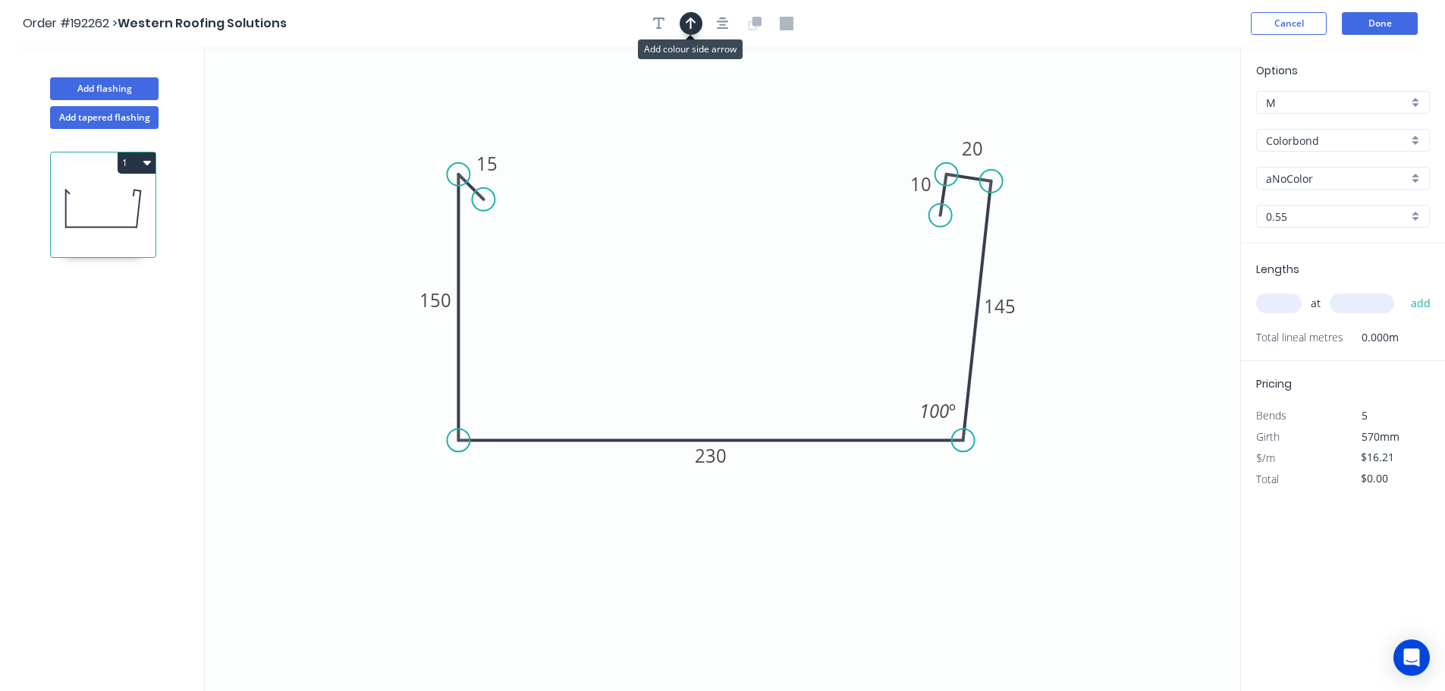
click at [683, 18] on button "button" at bounding box center [691, 23] width 23 height 23
click at [1161, 121] on icon at bounding box center [1164, 105] width 14 height 49
click at [1161, 121] on icon at bounding box center [1176, 111] width 44 height 44
drag, startPoint x: 1160, startPoint y: 123, endPoint x: 1049, endPoint y: 224, distance: 150.3
click at [1086, 206] on icon at bounding box center [1110, 199] width 49 height 14
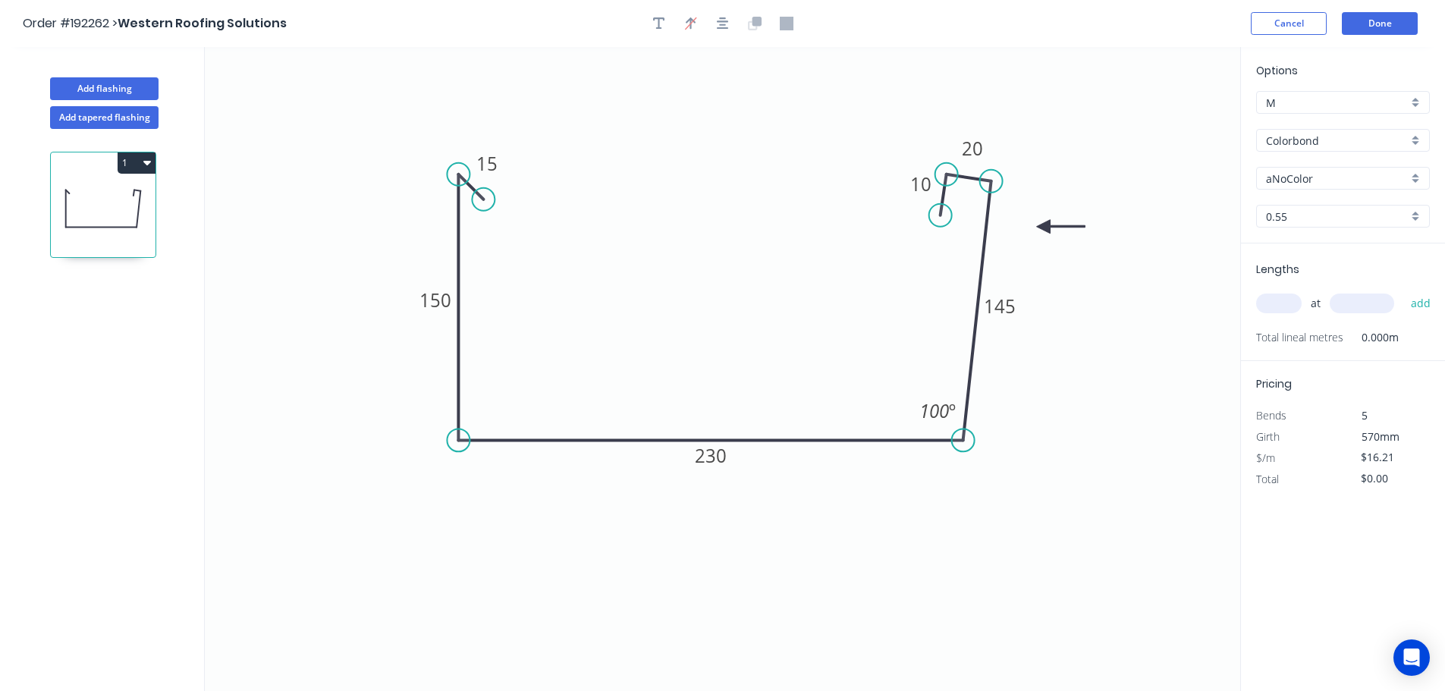
click at [1298, 178] on input "aNoColor" at bounding box center [1337, 179] width 142 height 16
click at [1301, 282] on div "Monument" at bounding box center [1343, 275] width 172 height 27
type input "Monument"
click at [1279, 301] on input "text" at bounding box center [1279, 303] width 46 height 20
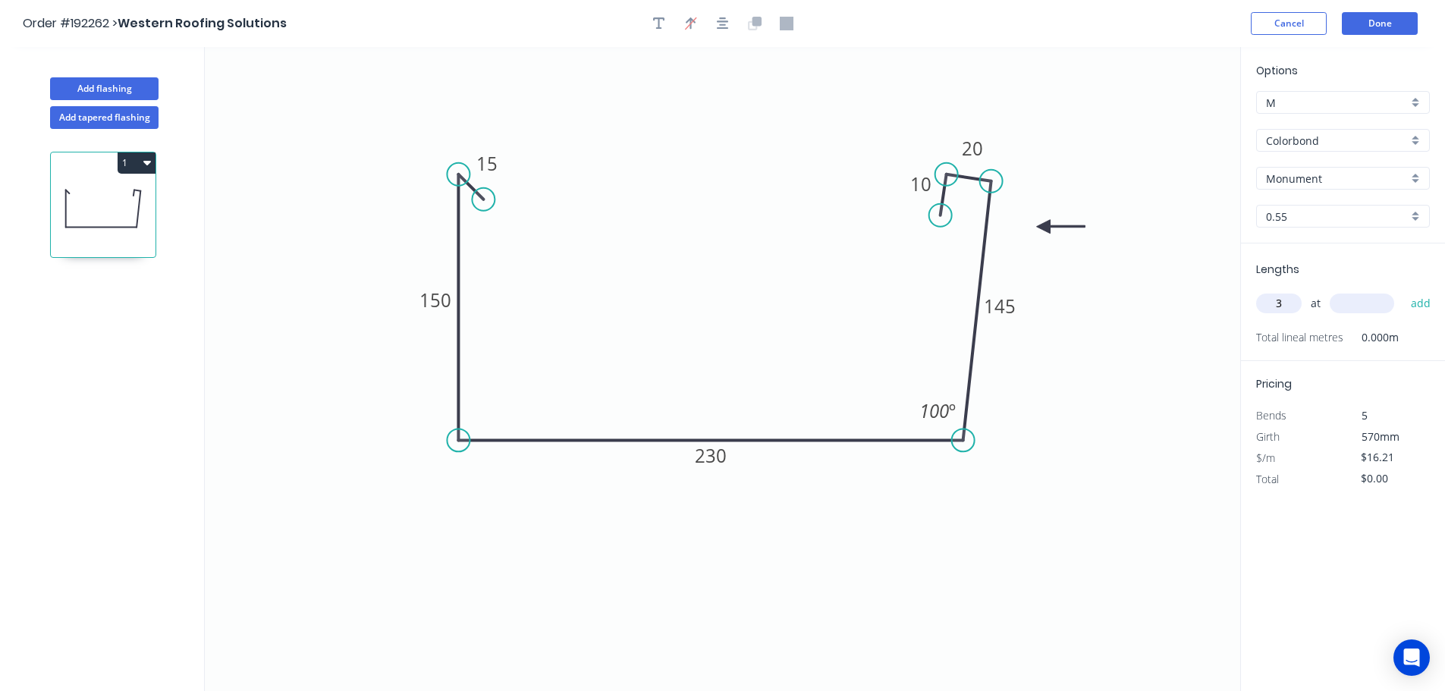
type input "3"
type input "5600"
click at [1403, 290] on button "add" at bounding box center [1421, 303] width 36 height 26
type input "$272.33"
click at [1381, 17] on button "Done" at bounding box center [1380, 23] width 76 height 23
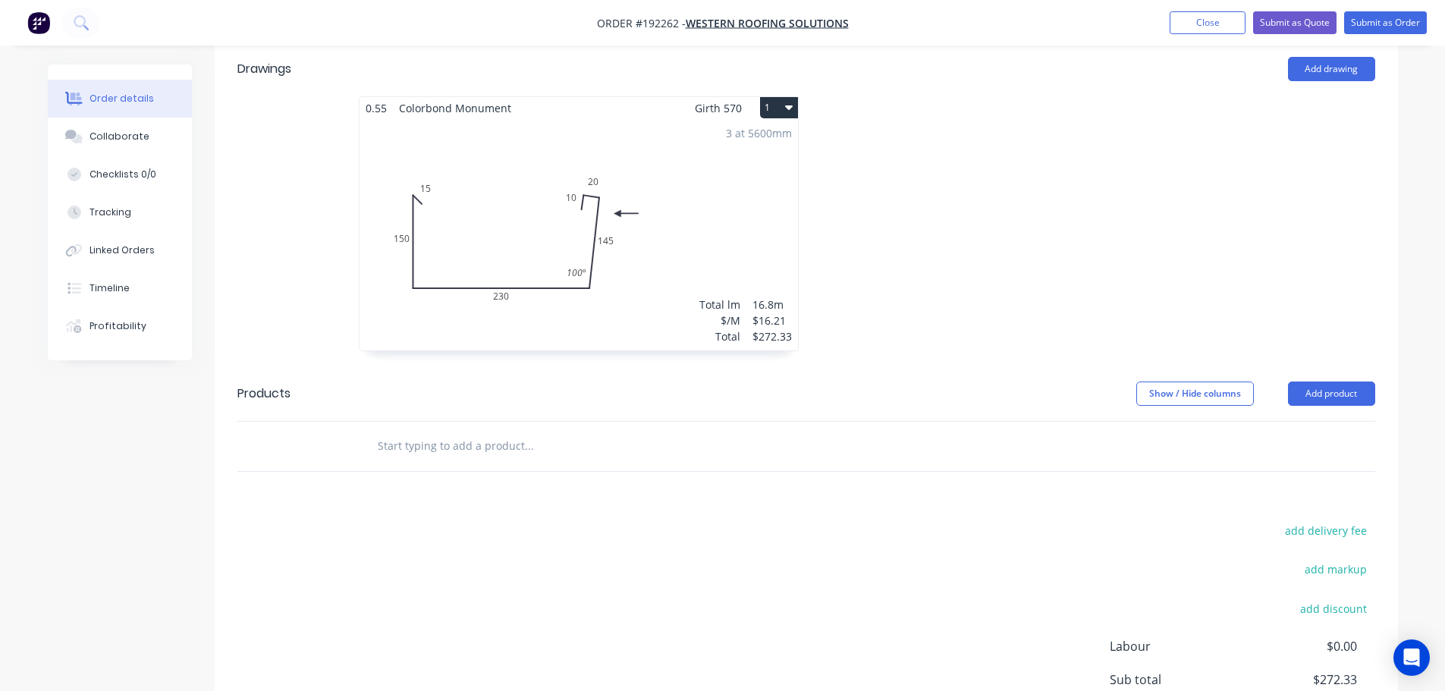
scroll to position [455, 0]
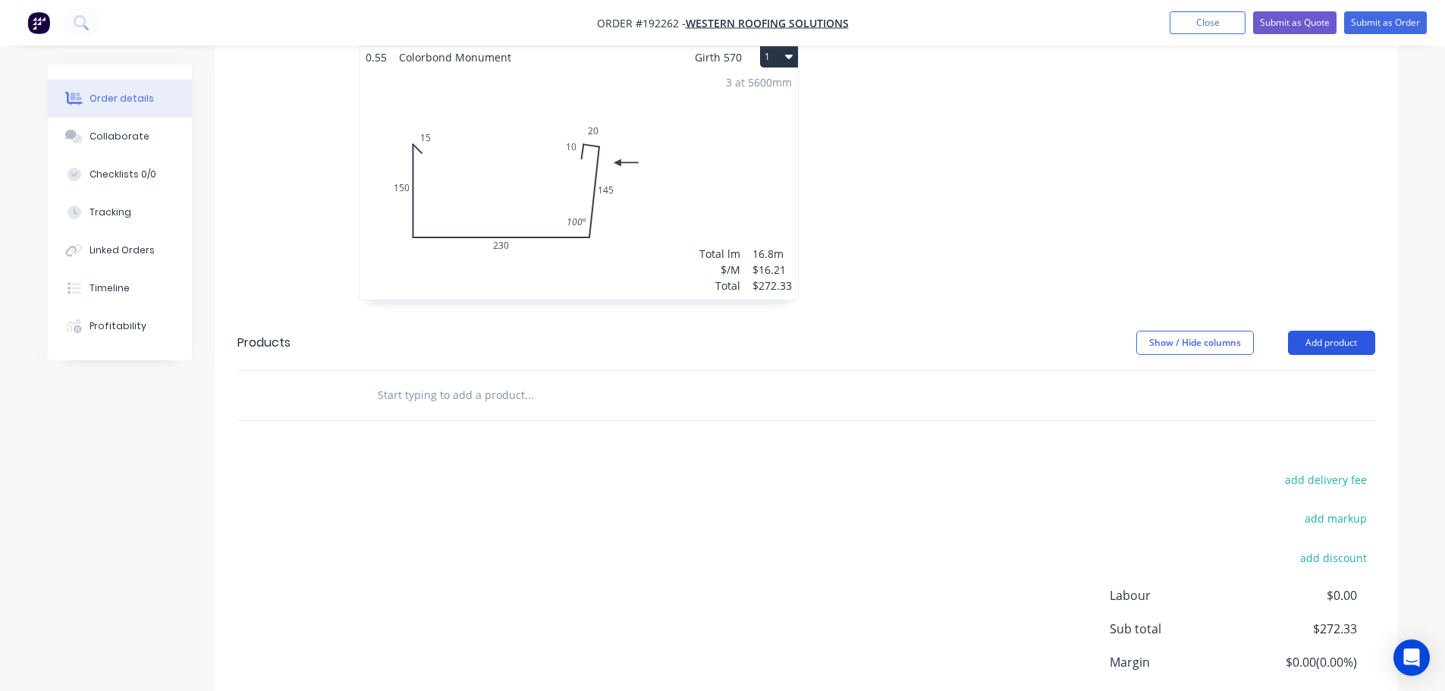
click at [1322, 331] on button "Add product" at bounding box center [1331, 343] width 87 height 24
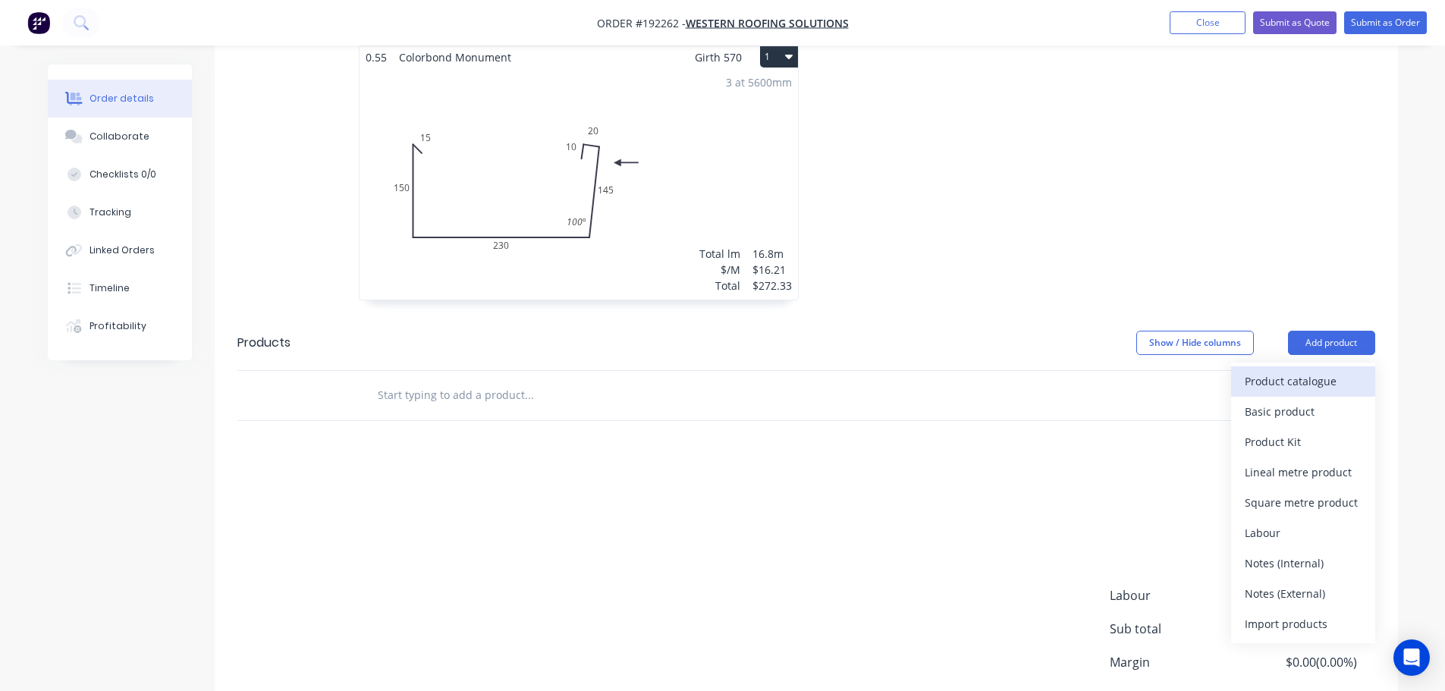
click at [1280, 370] on div "Product catalogue" at bounding box center [1302, 381] width 117 height 22
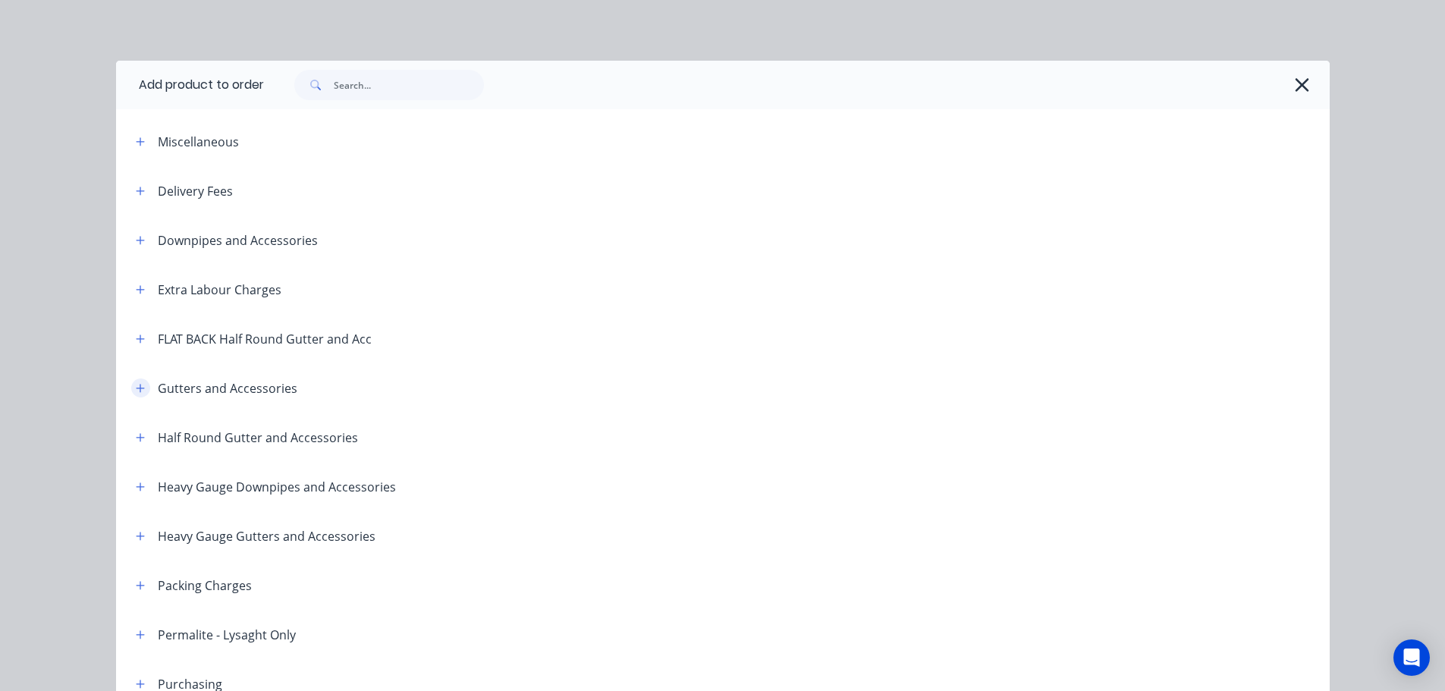
click at [137, 384] on icon "button" at bounding box center [140, 388] width 9 height 11
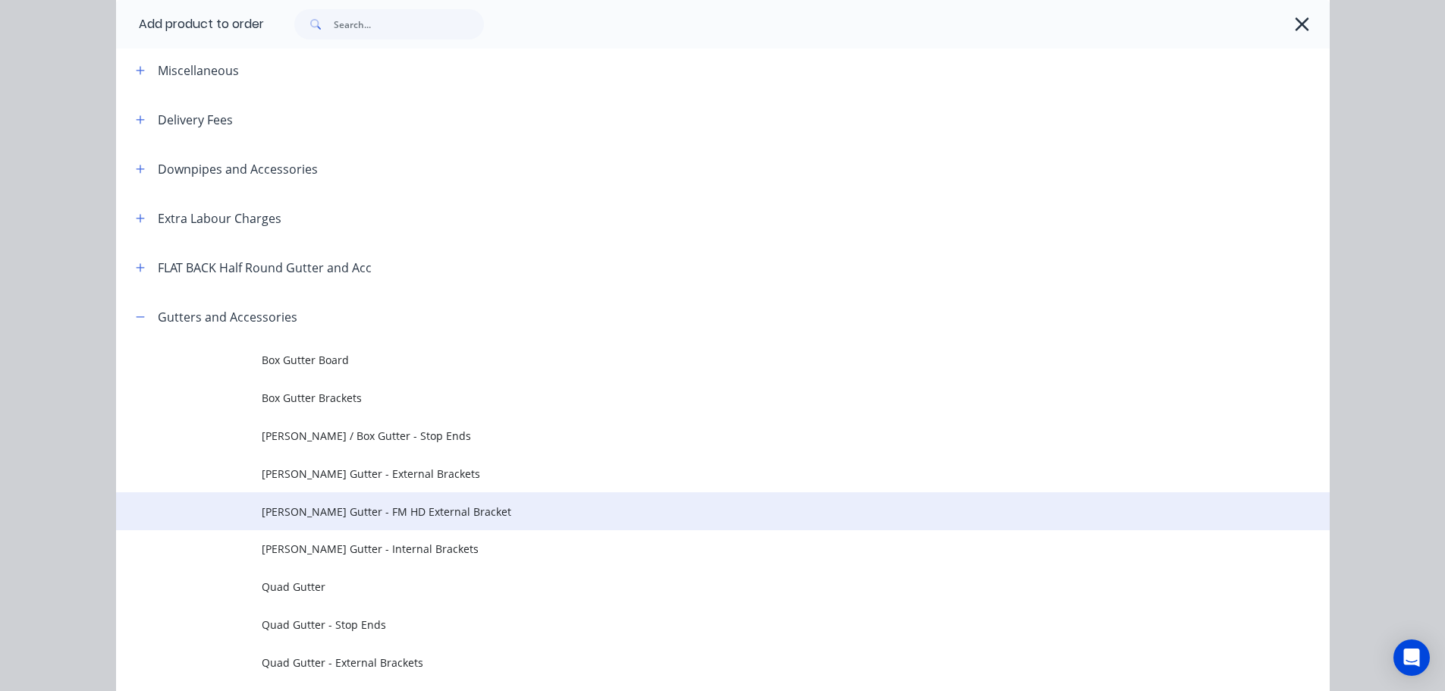
scroll to position [152, 0]
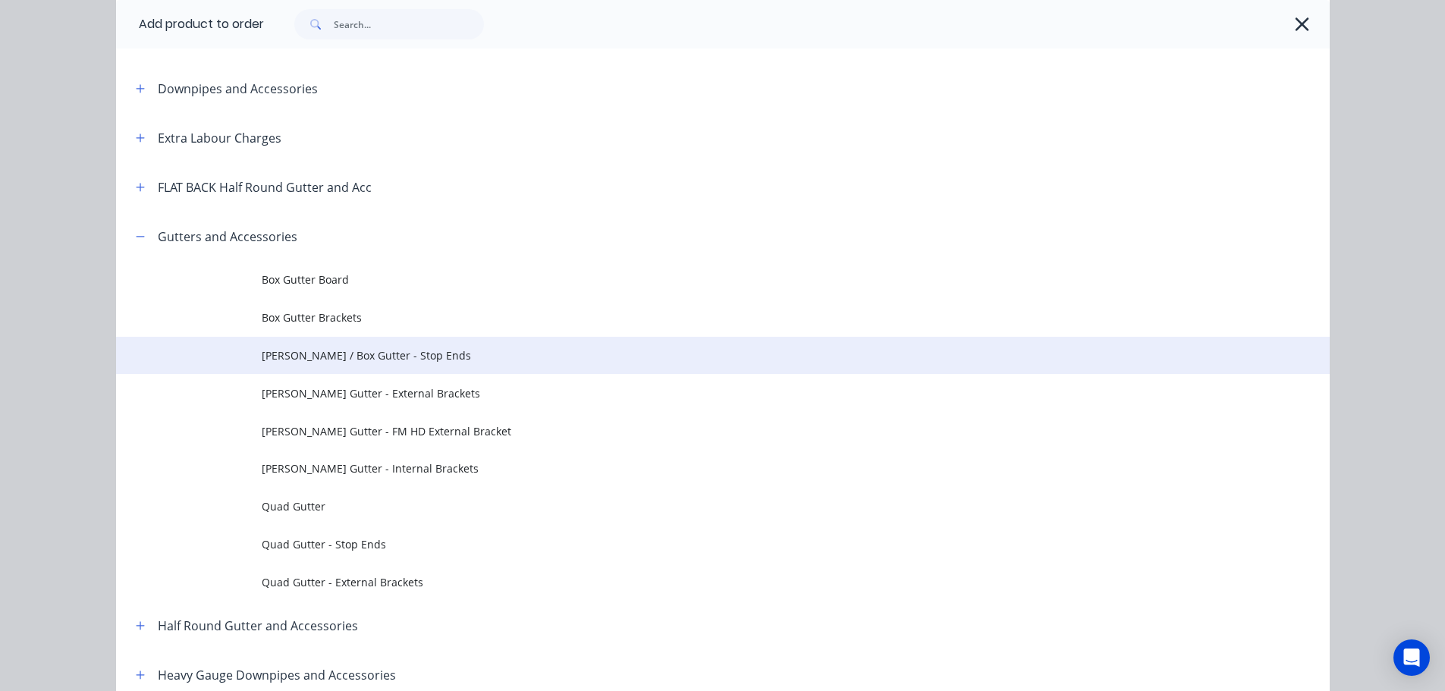
click at [419, 351] on span "[PERSON_NAME] / Box Gutter - Stop Ends" at bounding box center [689, 355] width 854 height 16
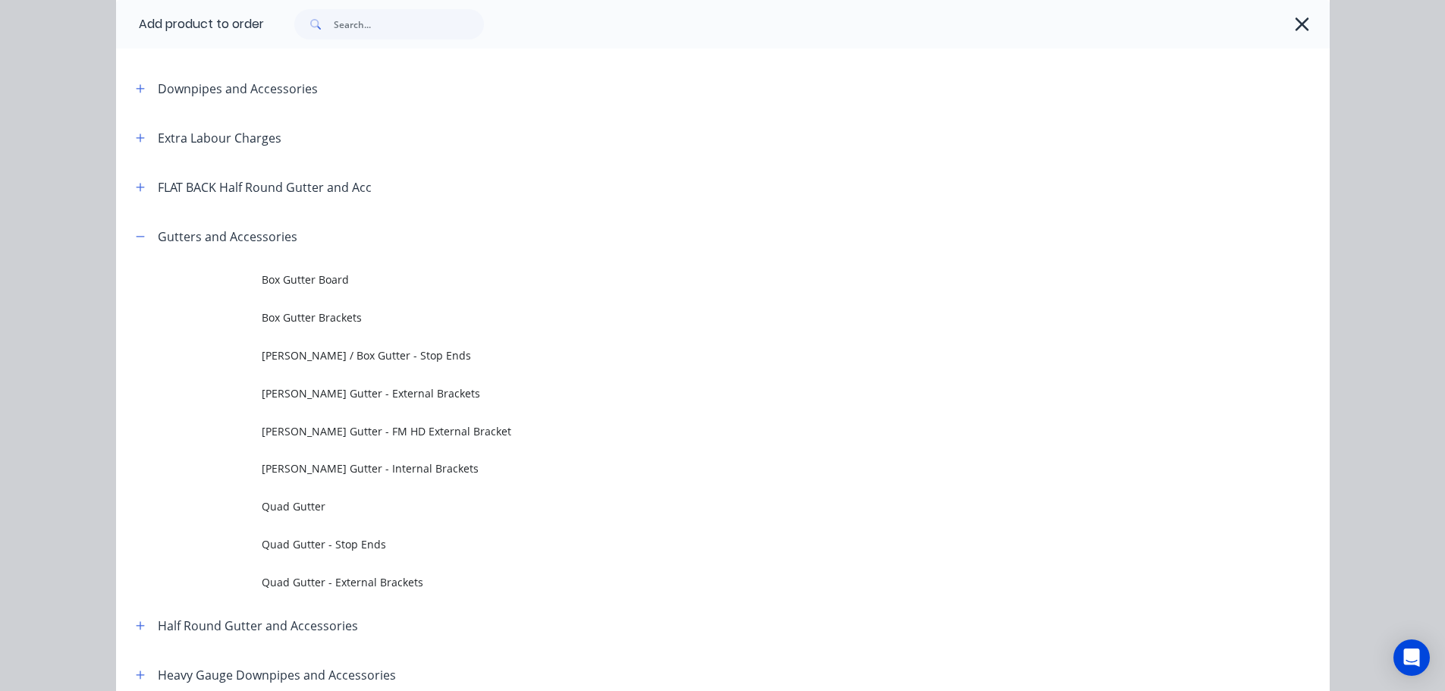
scroll to position [0, 0]
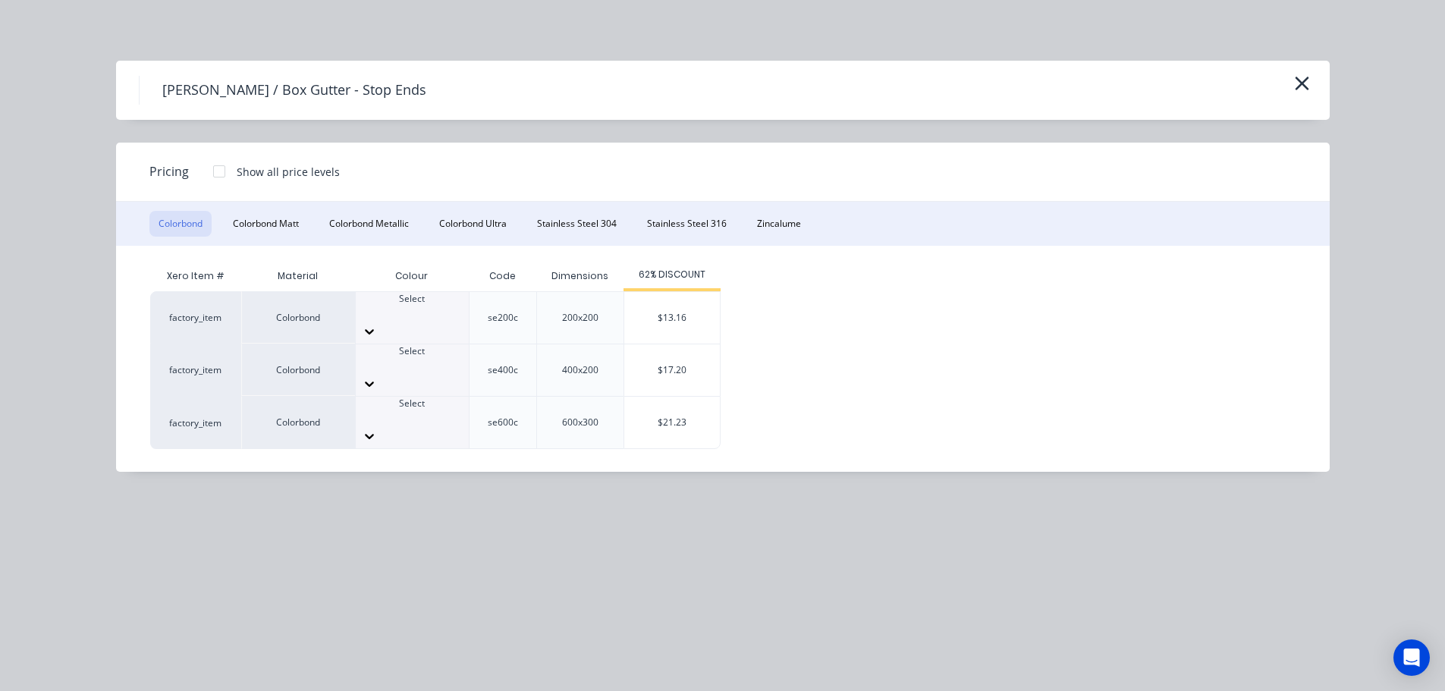
click at [438, 351] on div "Select" at bounding box center [412, 357] width 113 height 27
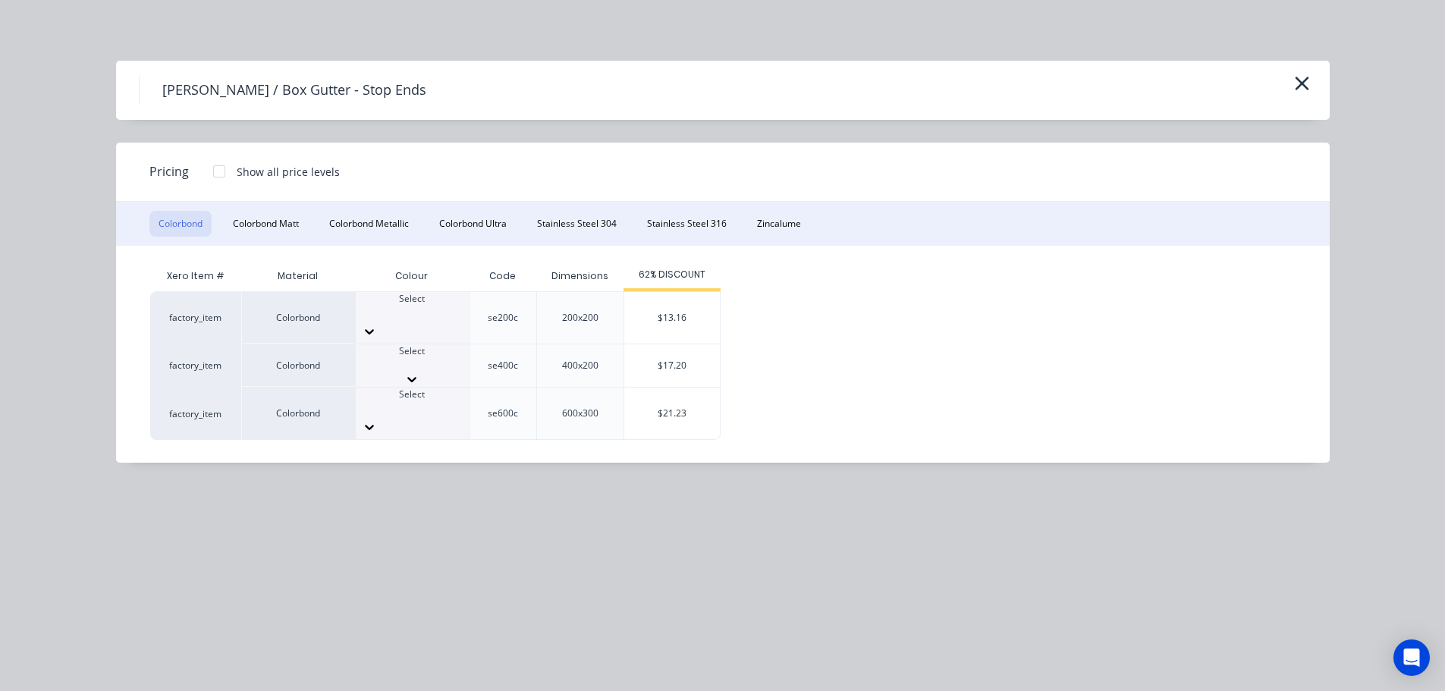
scroll to position [303, 0]
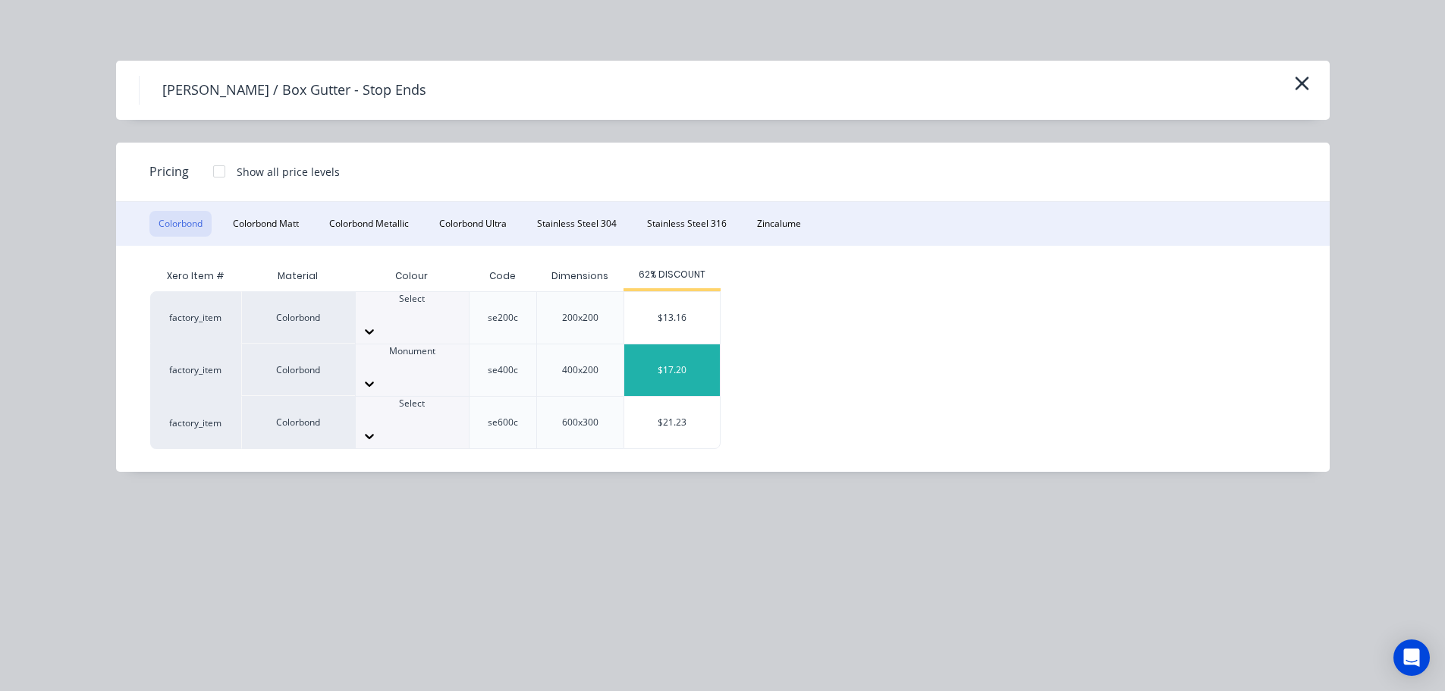
click at [670, 350] on div "$17.20" at bounding box center [672, 370] width 96 height 52
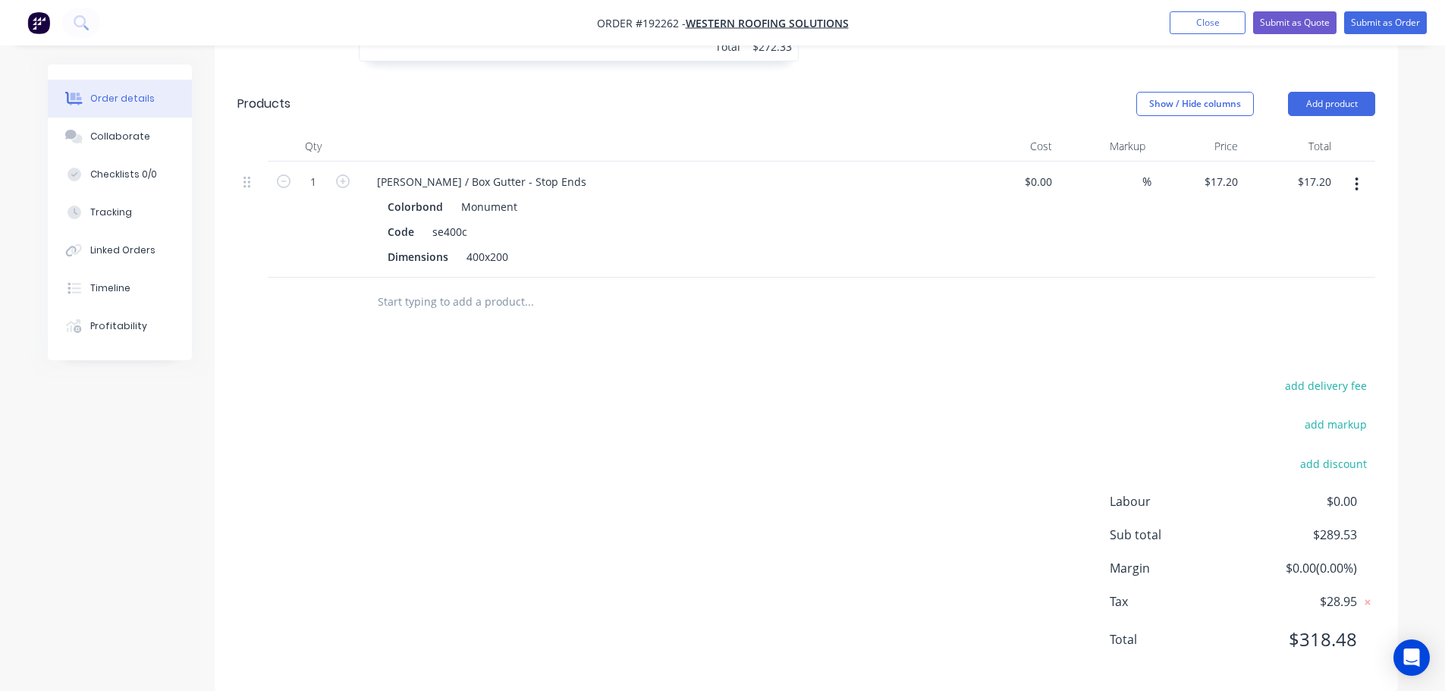
scroll to position [695, 0]
click at [490, 244] on div "400x200" at bounding box center [487, 255] width 54 height 22
click at [719, 194] on div "Colorbond Monument" at bounding box center [662, 205] width 549 height 22
click at [436, 169] on div "[PERSON_NAME] / Box Gutter - Stop Ends" at bounding box center [482, 180] width 234 height 22
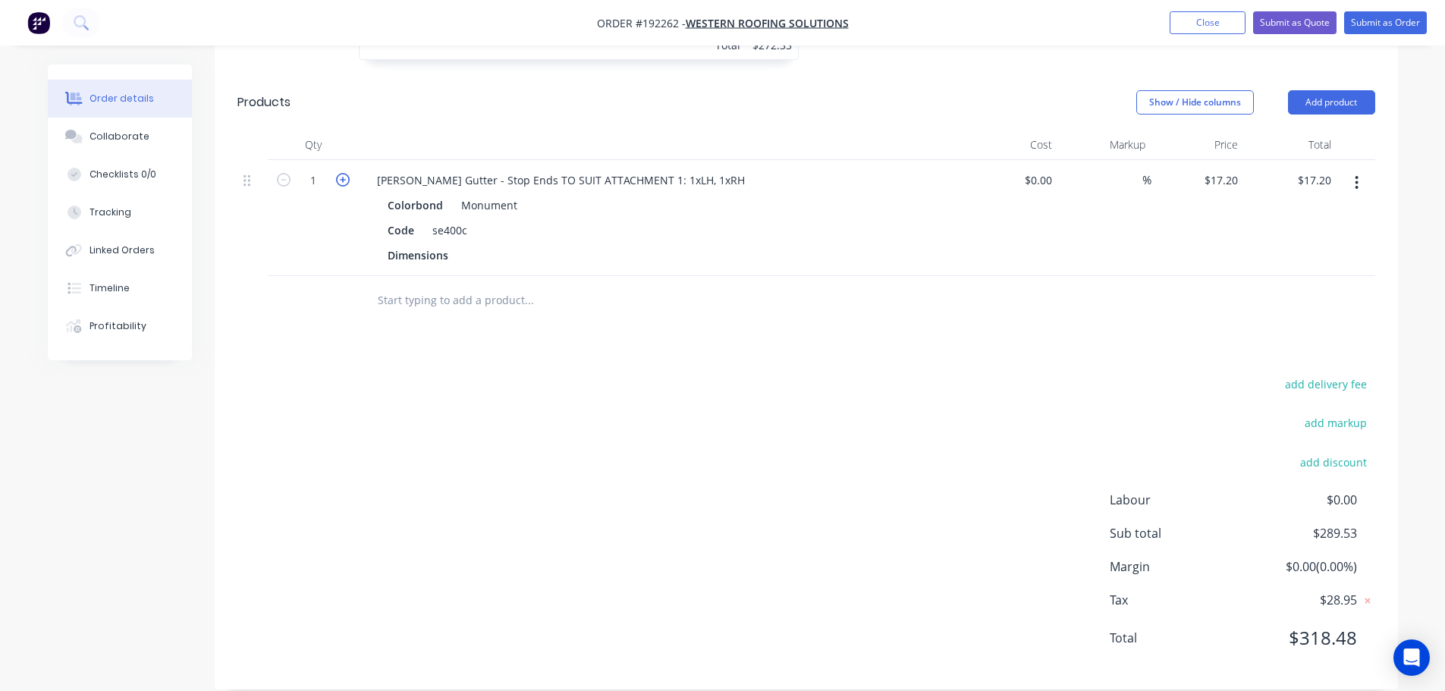
click at [347, 173] on icon "button" at bounding box center [343, 180] width 14 height 14
type input "2"
type input "$34.40"
click at [1325, 90] on button "Add product" at bounding box center [1331, 102] width 87 height 24
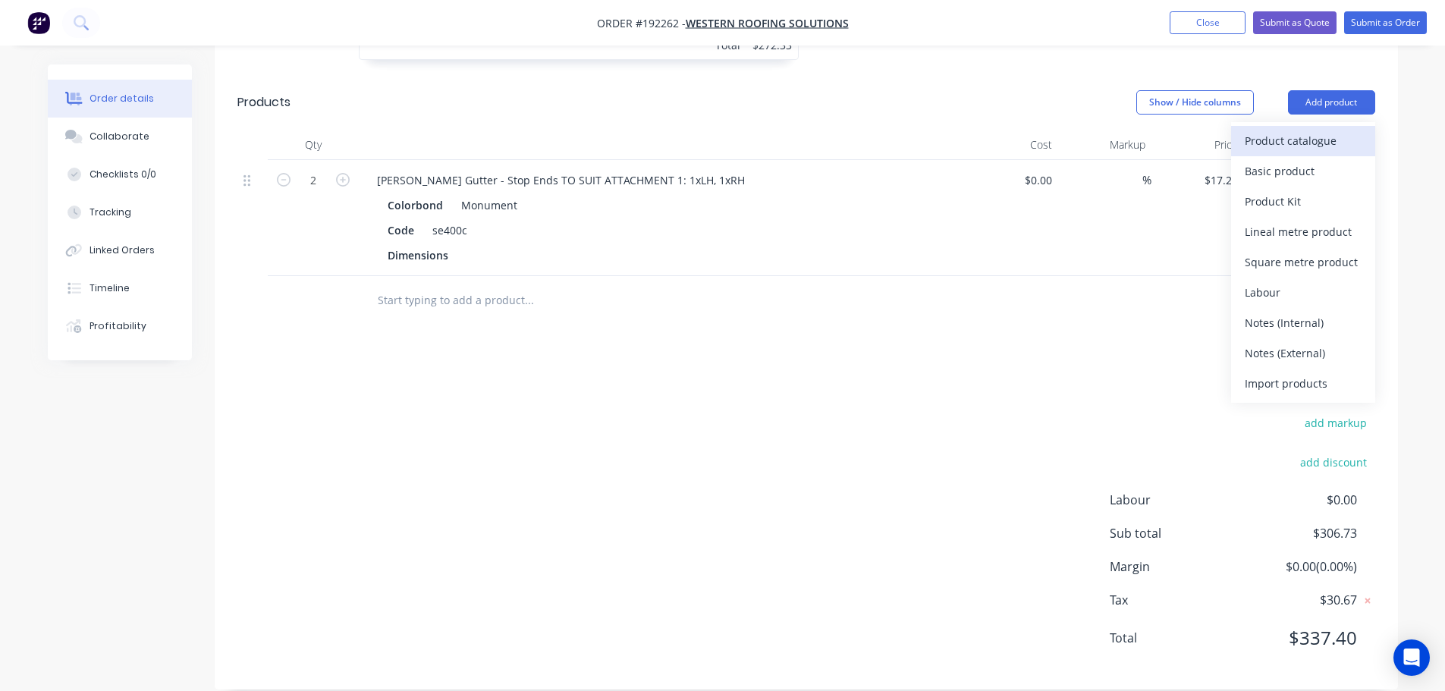
click at [1309, 130] on div "Product catalogue" at bounding box center [1302, 141] width 117 height 22
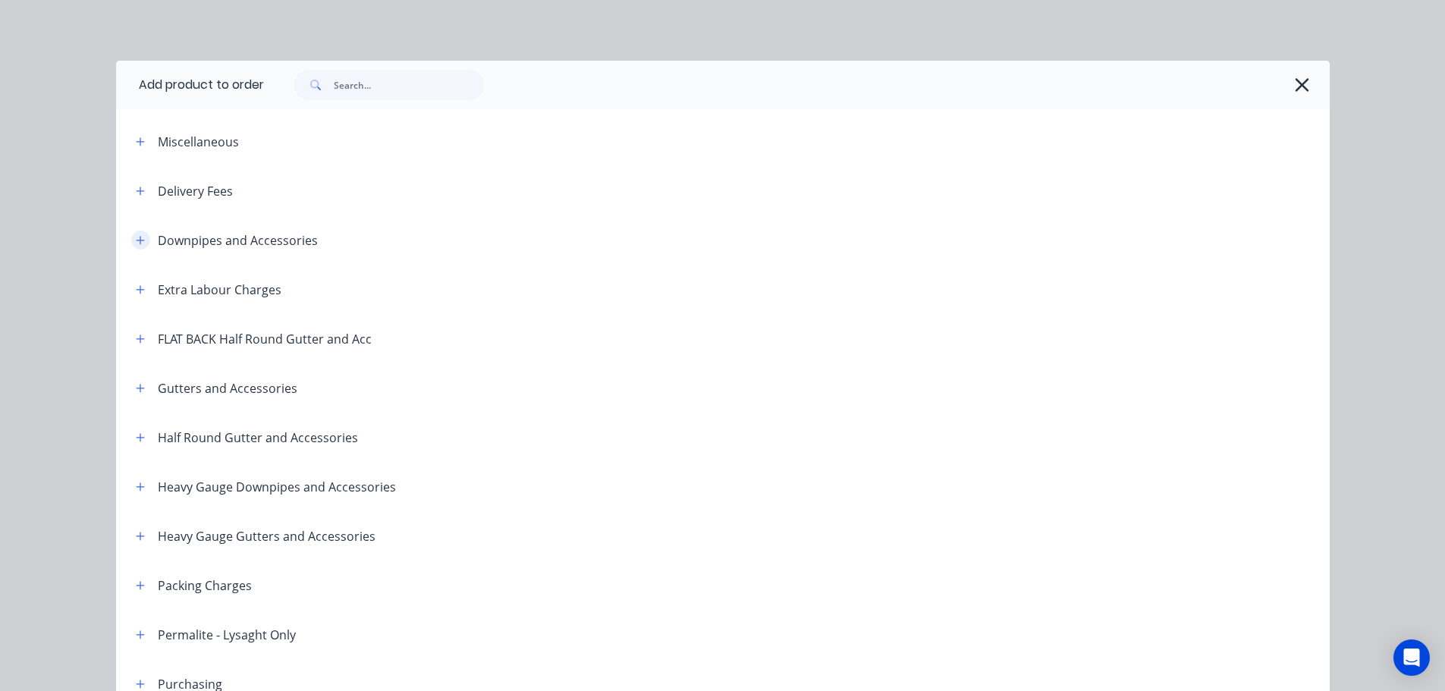
click at [136, 237] on icon "button" at bounding box center [140, 240] width 8 height 8
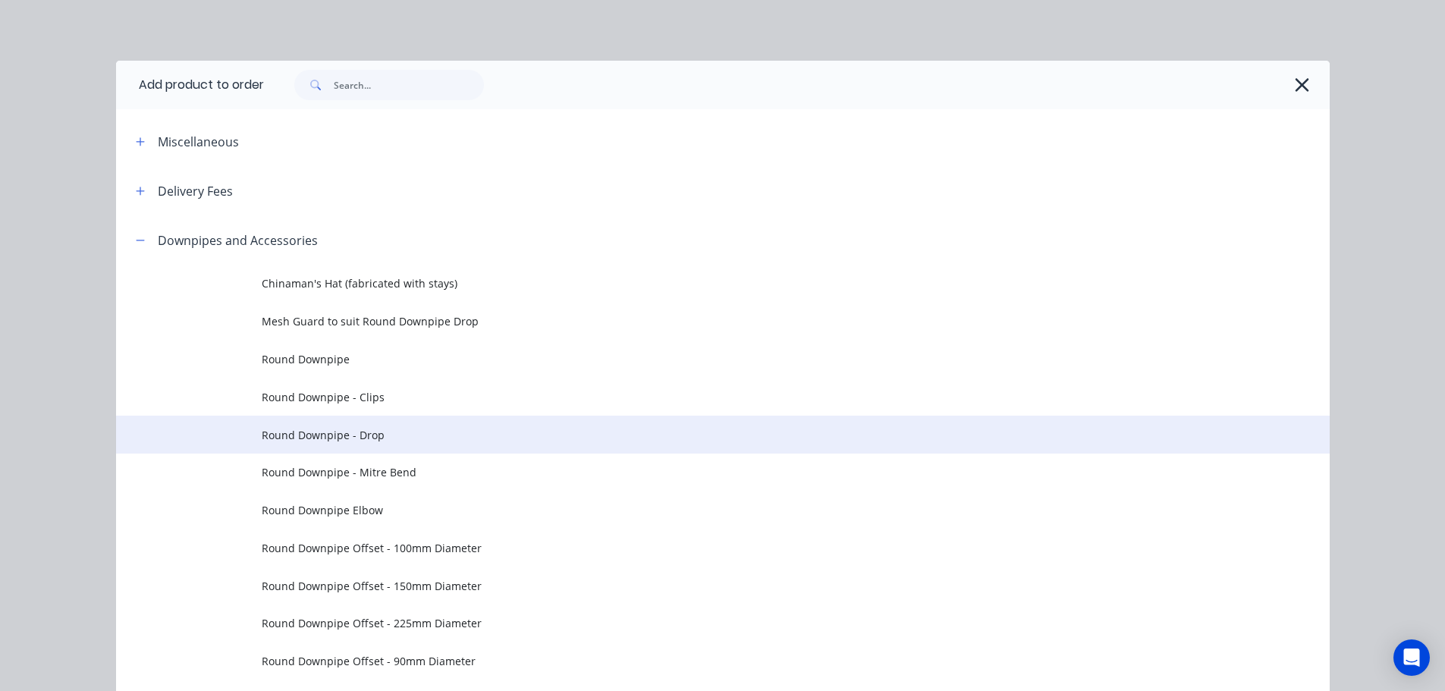
click at [375, 448] on td "Round Downpipe - Drop" at bounding box center [796, 435] width 1068 height 38
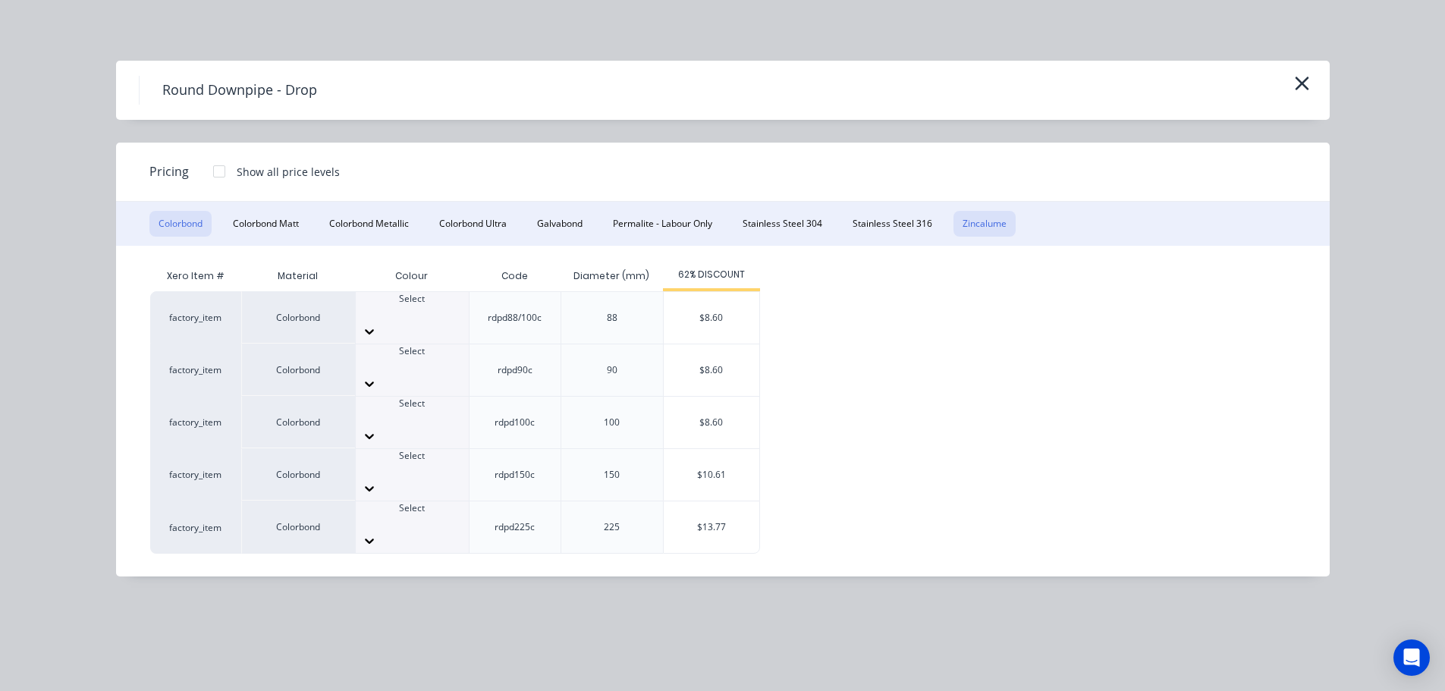
click at [1007, 216] on button "Zincalume" at bounding box center [984, 224] width 62 height 26
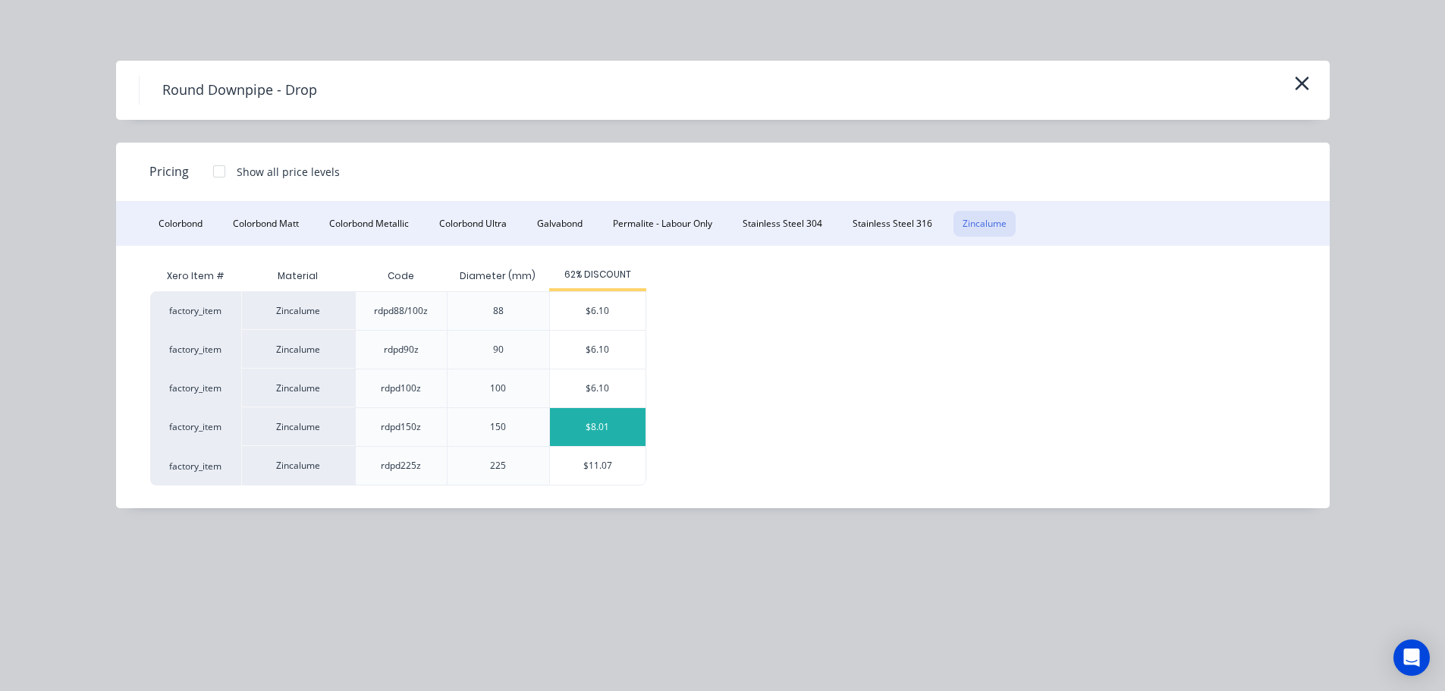
click at [591, 430] on div "$8.01" at bounding box center [598, 427] width 96 height 38
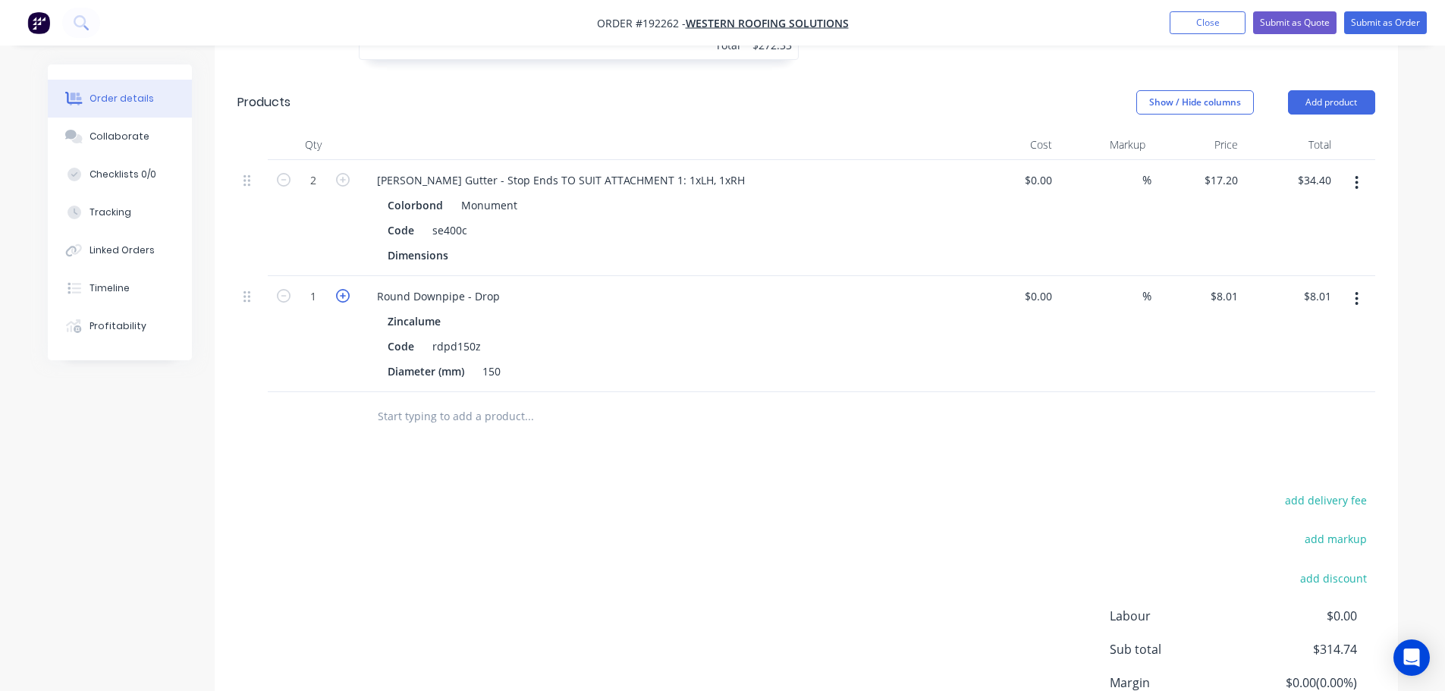
click at [341, 289] on icon "button" at bounding box center [343, 296] width 14 height 14
type input "2"
type input "$16.02"
click at [1337, 90] on button "Add product" at bounding box center [1331, 102] width 87 height 24
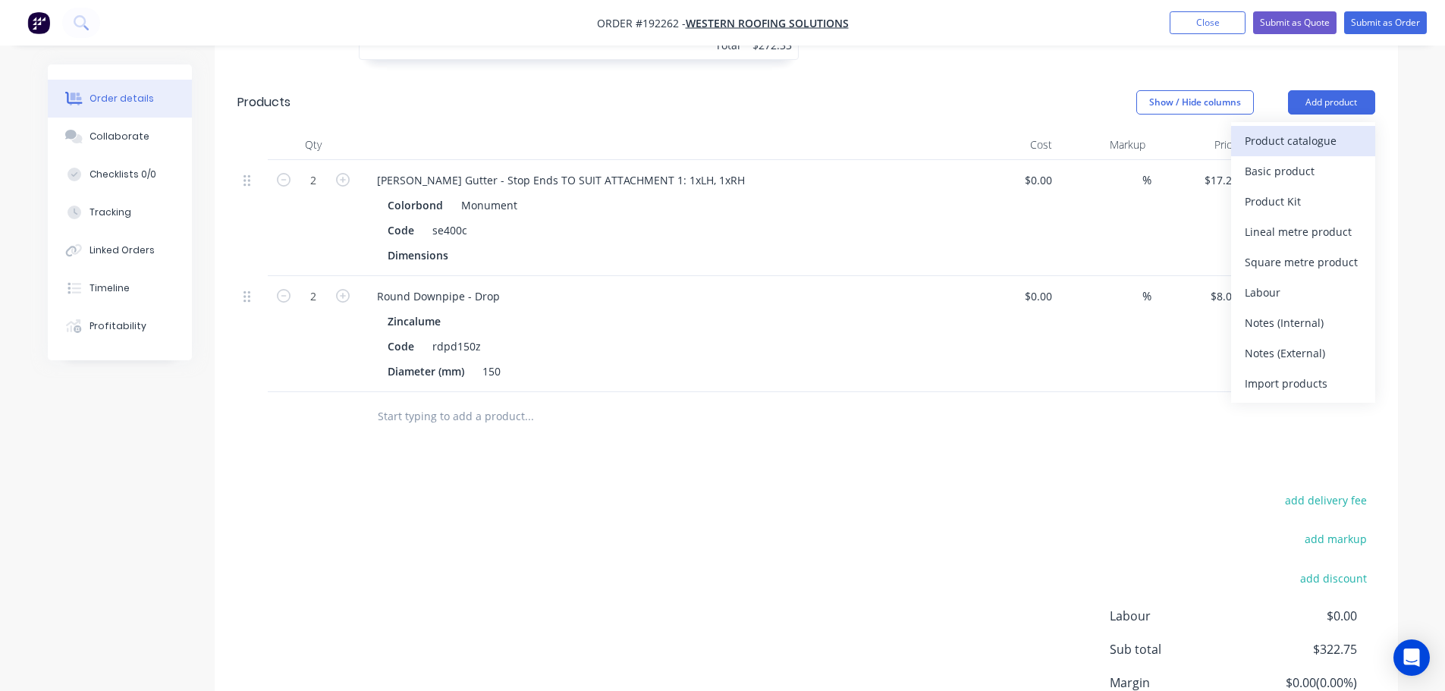
click at [1302, 126] on button "Product catalogue" at bounding box center [1303, 141] width 144 height 30
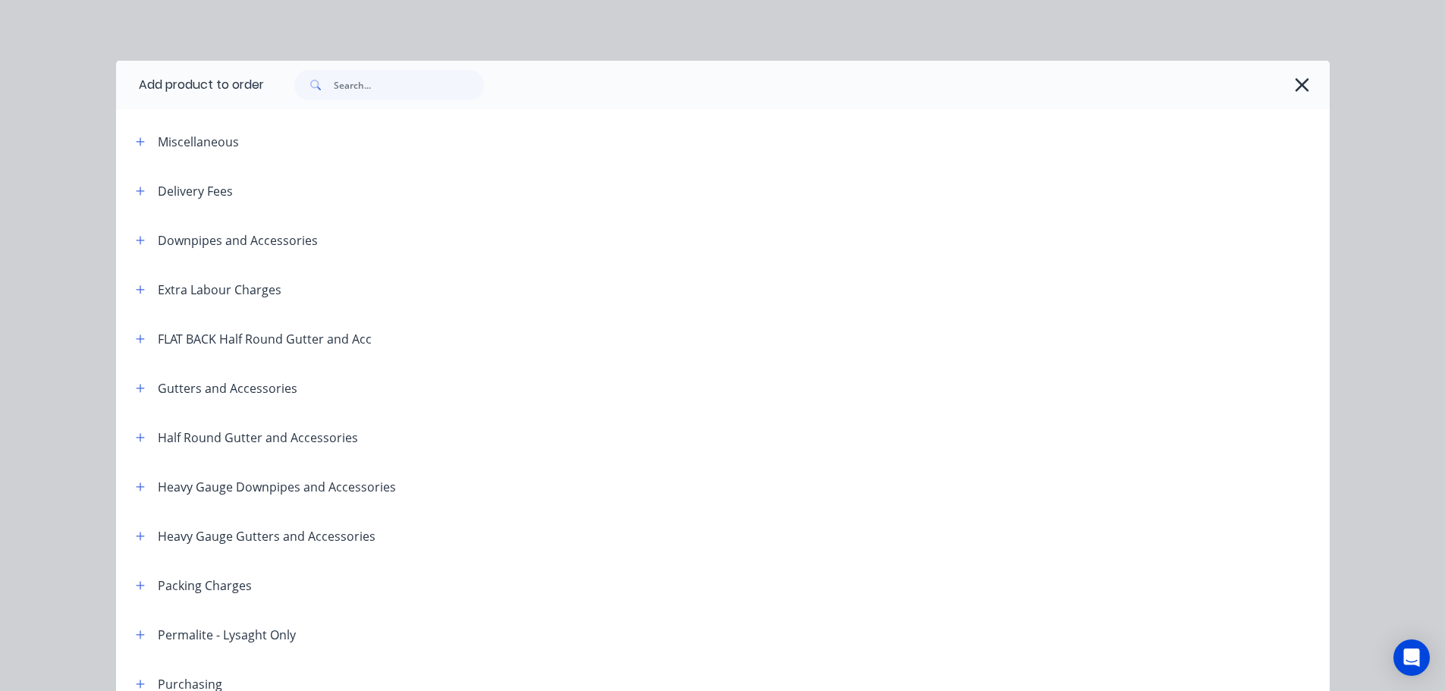
click at [131, 375] on header "Gutters and Accessories" at bounding box center [722, 387] width 1213 height 49
click at [124, 391] on div "Gutters and Accessories" at bounding box center [211, 387] width 174 height 19
click at [136, 393] on icon "button" at bounding box center [140, 388] width 9 height 11
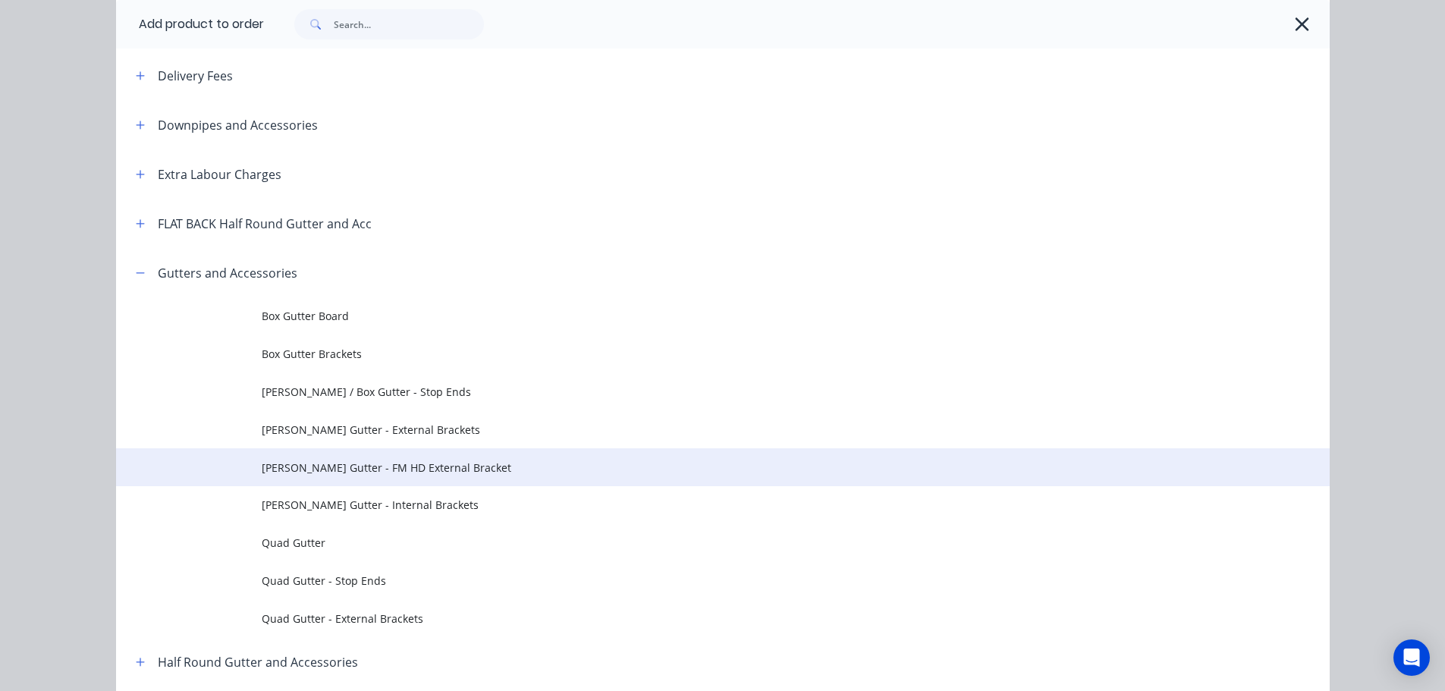
scroll to position [152, 0]
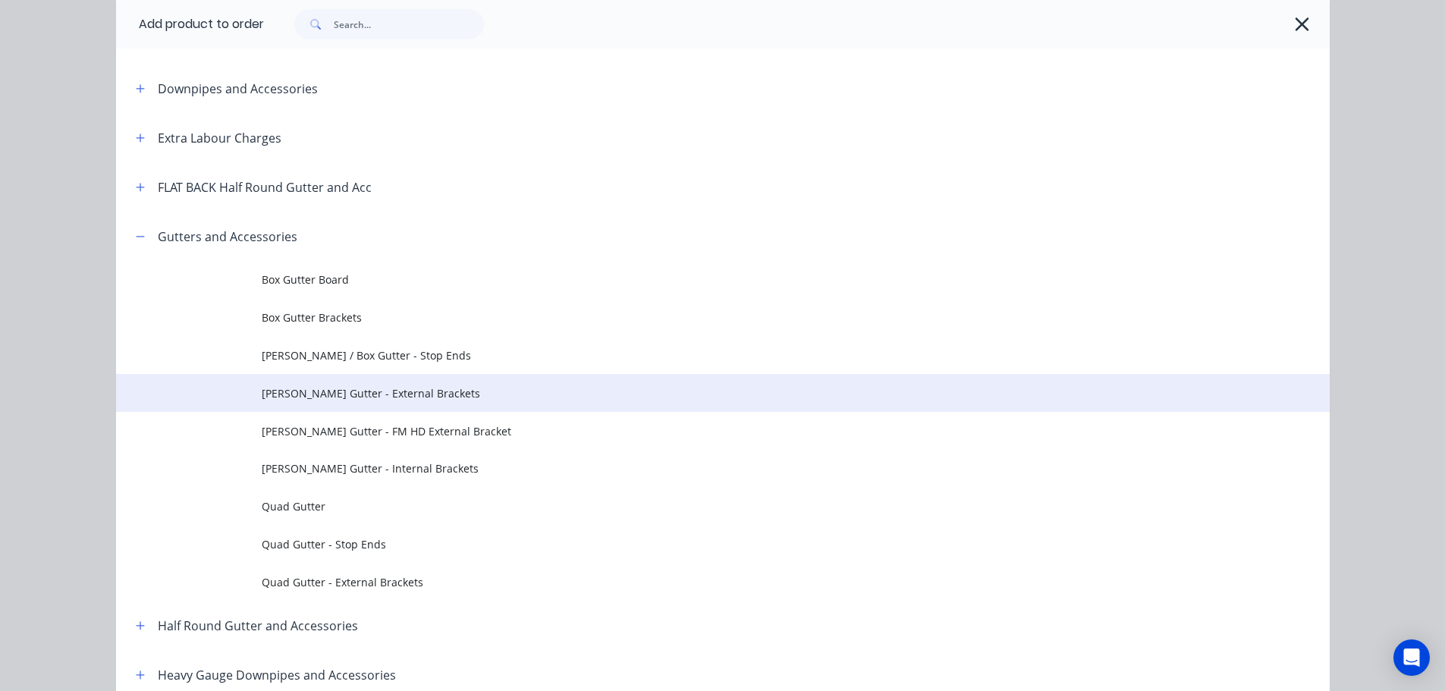
click at [404, 396] on span "[PERSON_NAME] Gutter - External Brackets" at bounding box center [689, 393] width 854 height 16
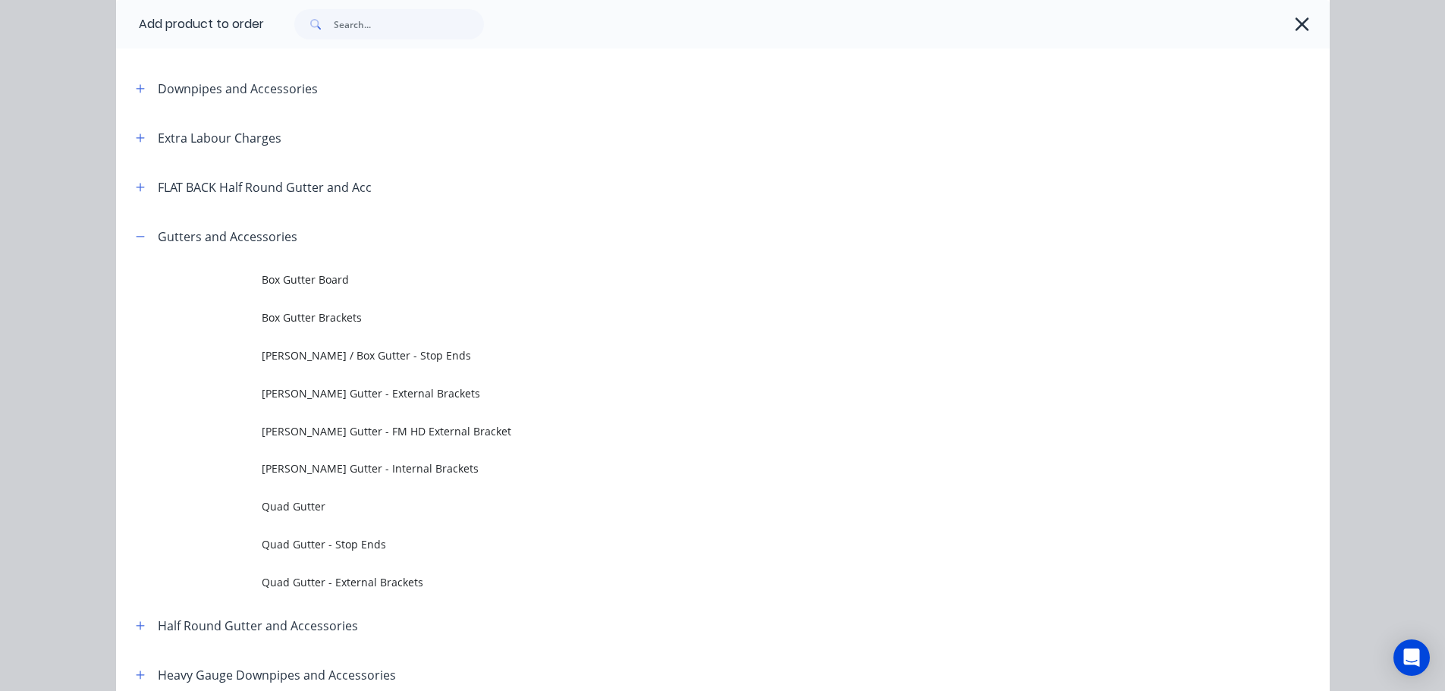
scroll to position [0, 0]
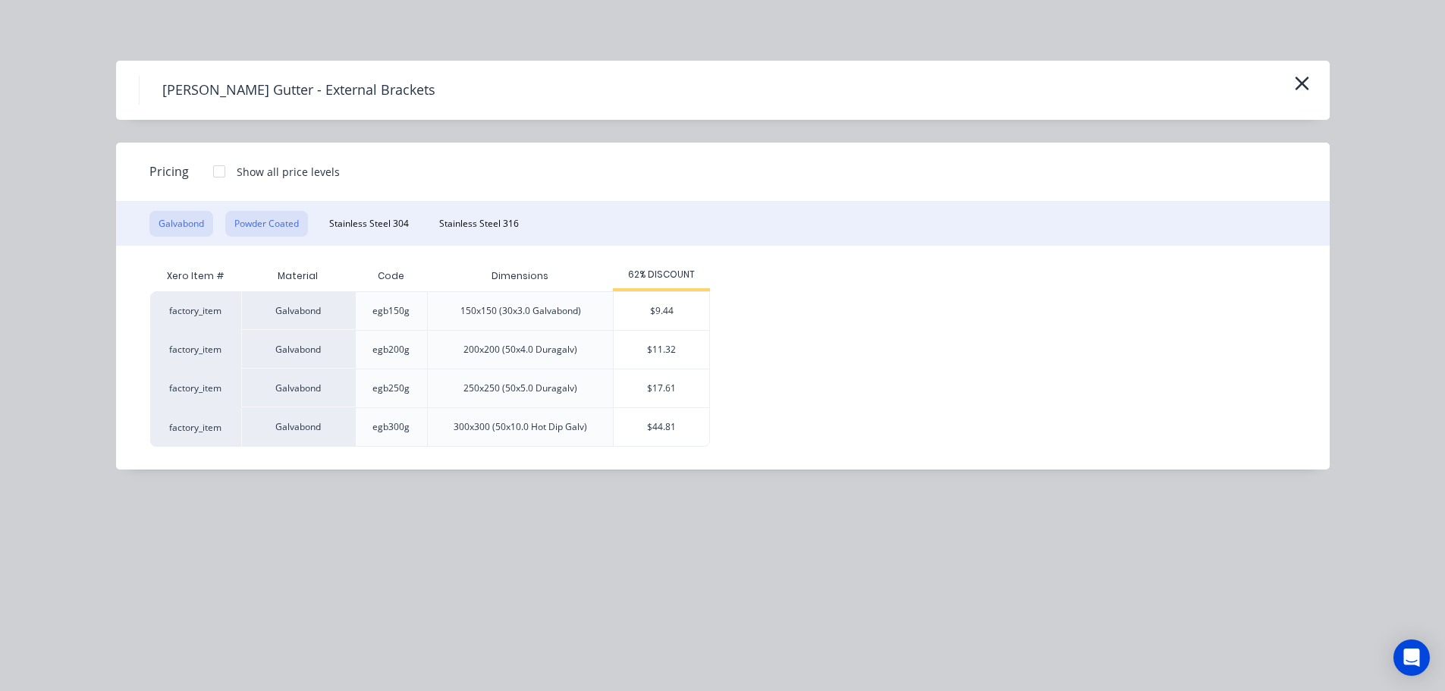
click at [297, 229] on button "Powder Coated" at bounding box center [266, 224] width 83 height 26
click at [670, 403] on div "$22.64" at bounding box center [662, 388] width 96 height 38
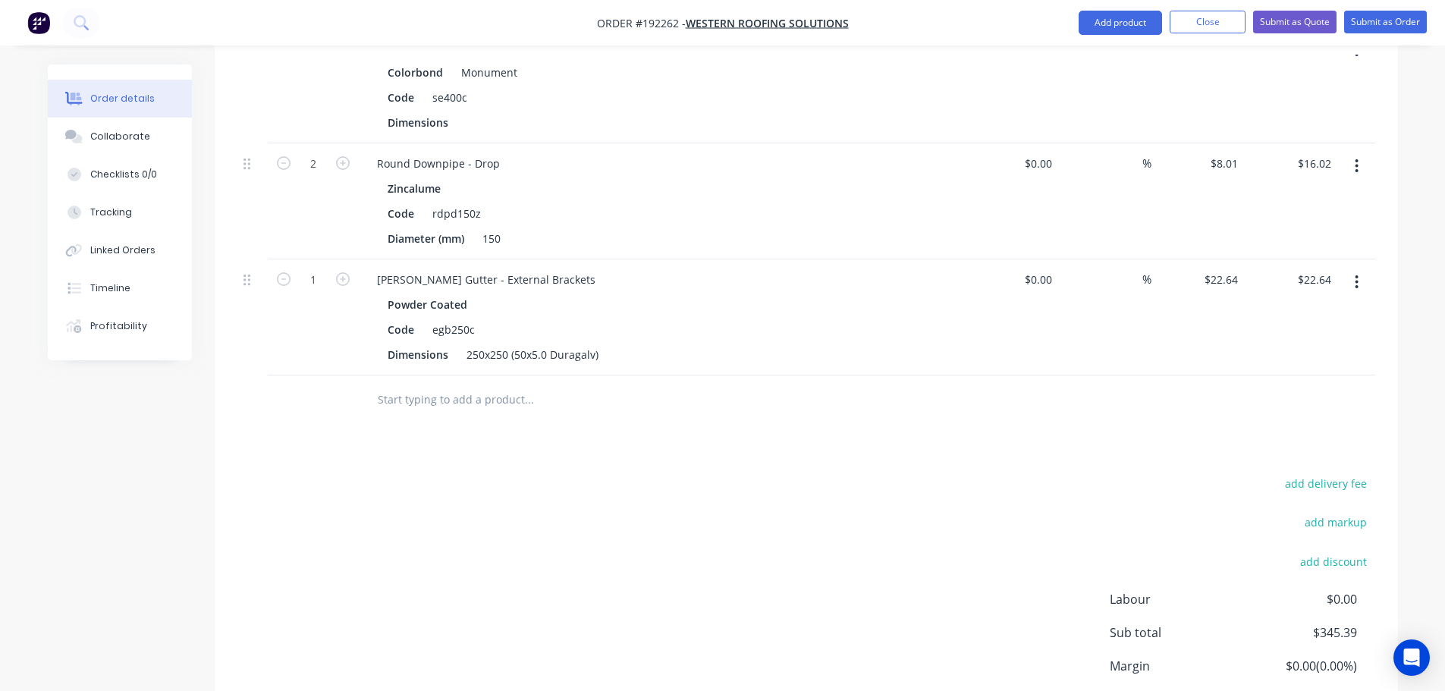
scroll to position [847, 0]
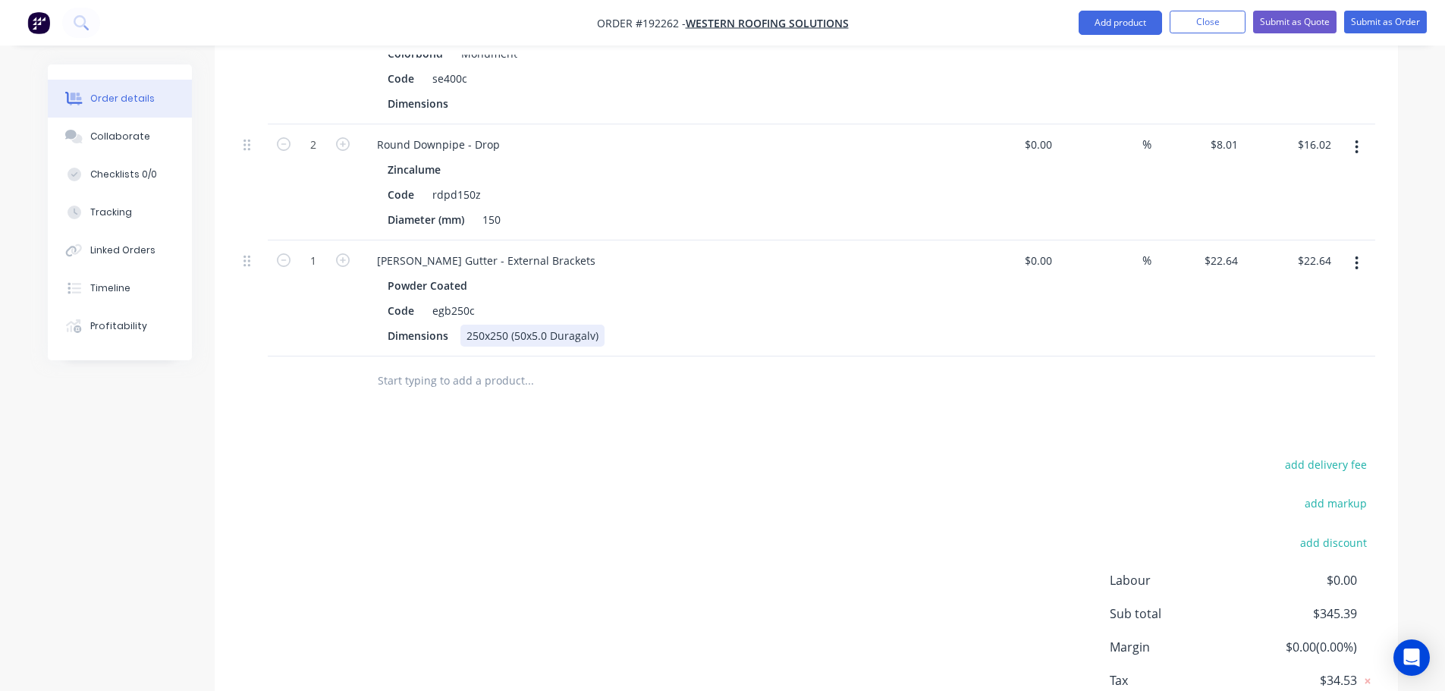
click at [477, 325] on div "250x250 (50x5.0 Duragalv)" at bounding box center [532, 336] width 144 height 22
click at [720, 325] on div "Dimensions 250x250 (50x5.0 Duragalv)" at bounding box center [658, 336] width 555 height 22
click at [391, 300] on div "Code" at bounding box center [400, 311] width 39 height 22
click at [315, 250] on input "1" at bounding box center [312, 261] width 39 height 23
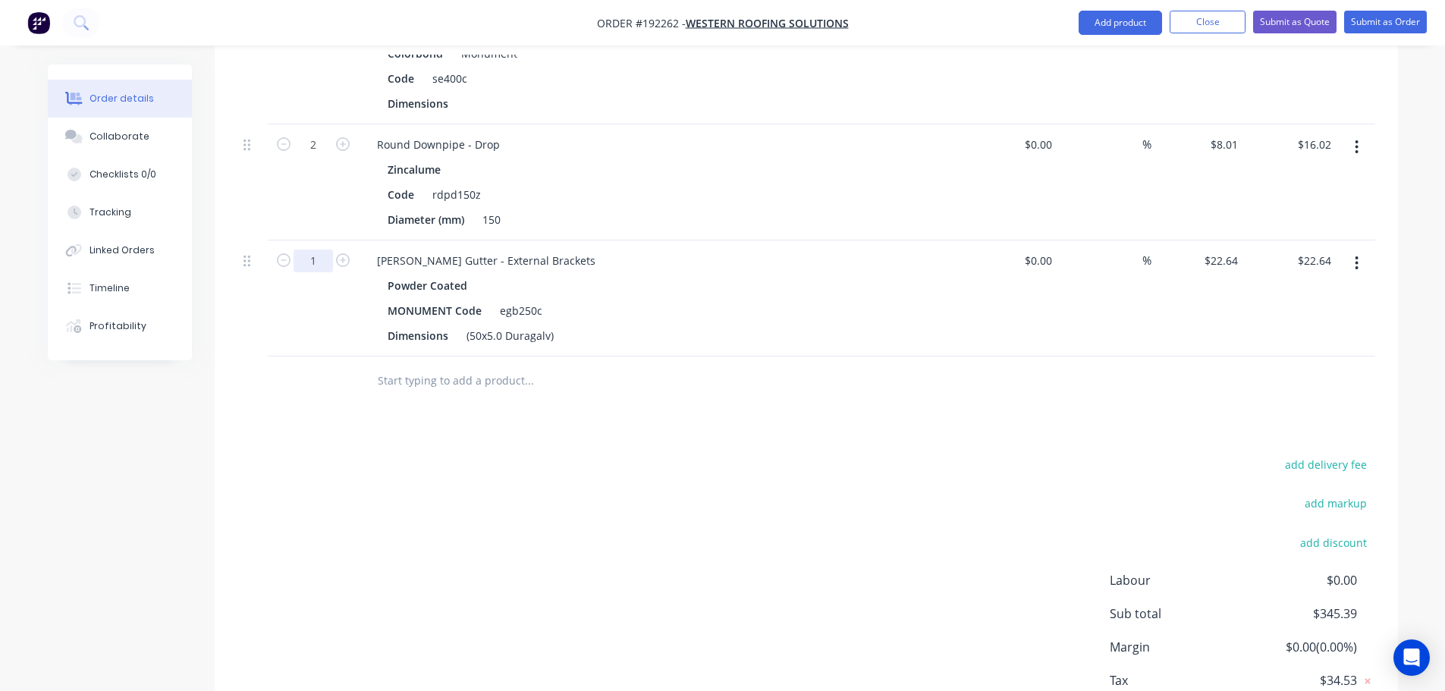
type input "18"
type input "$407.52"
click at [343, 253] on icon "button" at bounding box center [343, 260] width 14 height 14
type input "19"
type input "$430.16"
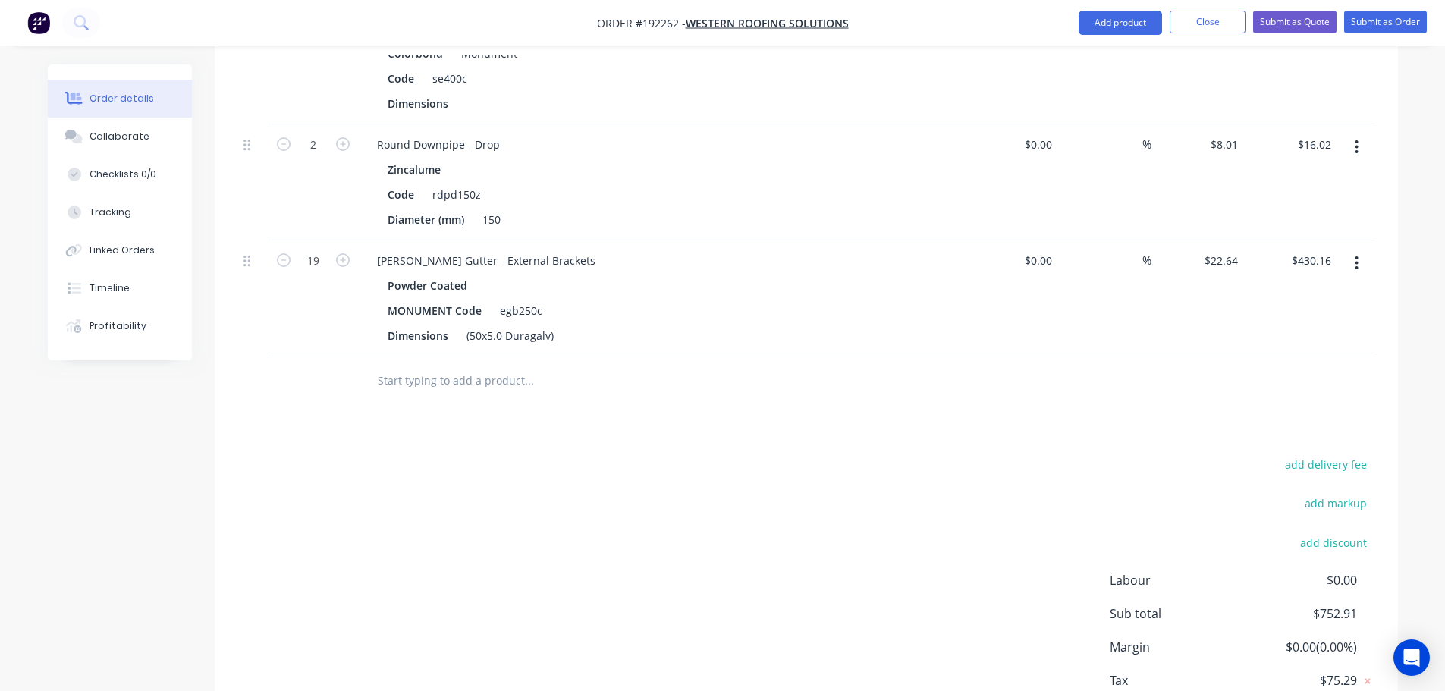
drag, startPoint x: 550, startPoint y: 485, endPoint x: 554, endPoint y: 473, distance: 12.7
click at [550, 485] on div "add delivery fee add markup add discount Labour $0.00 Sub total $752.91 Margin …" at bounding box center [806, 600] width 1138 height 293
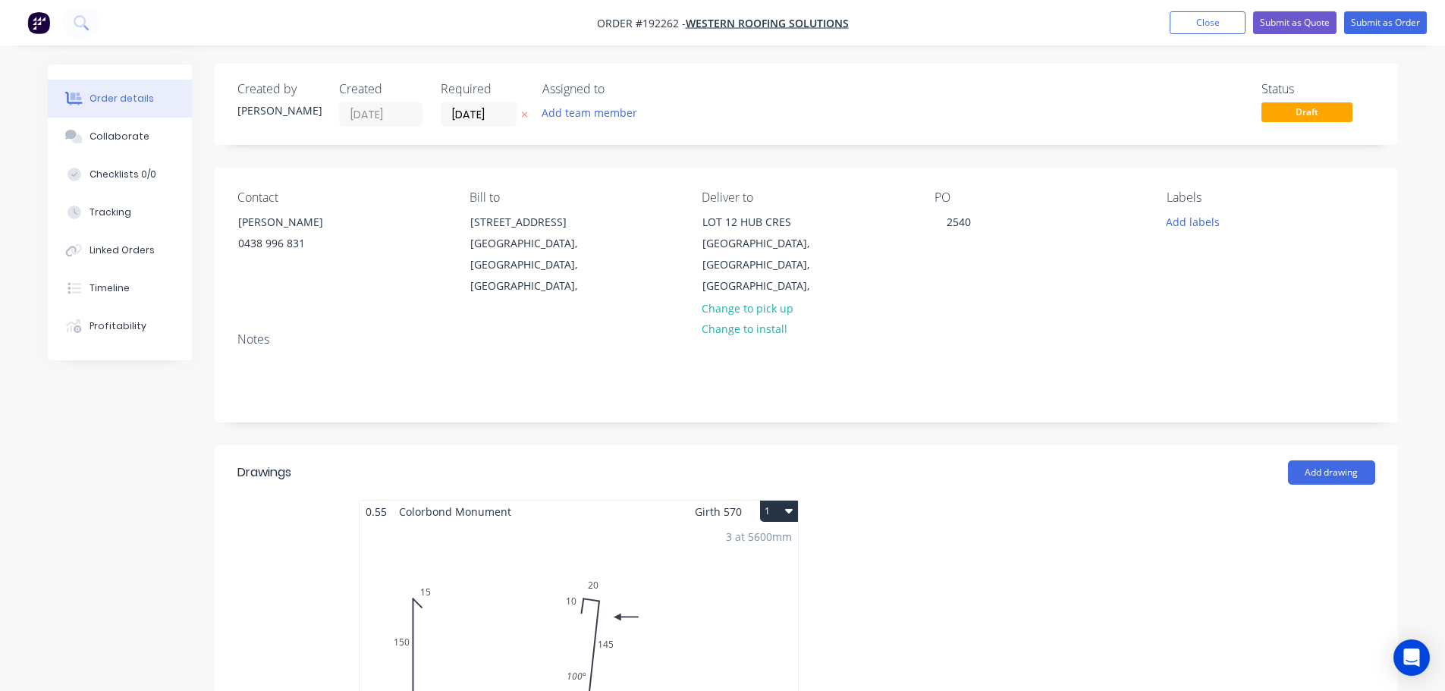
scroll to position [0, 0]
click at [767, 298] on button "Change to pick up" at bounding box center [747, 308] width 108 height 20
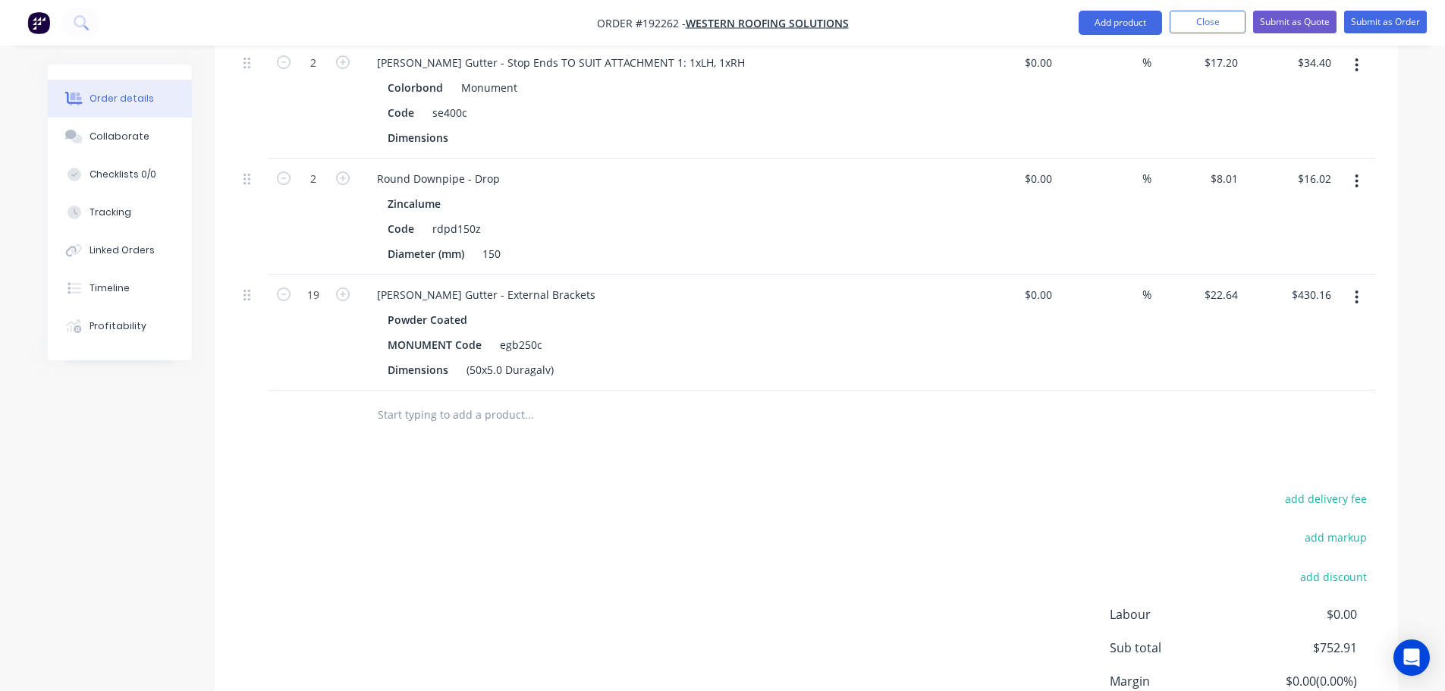
scroll to position [776, 0]
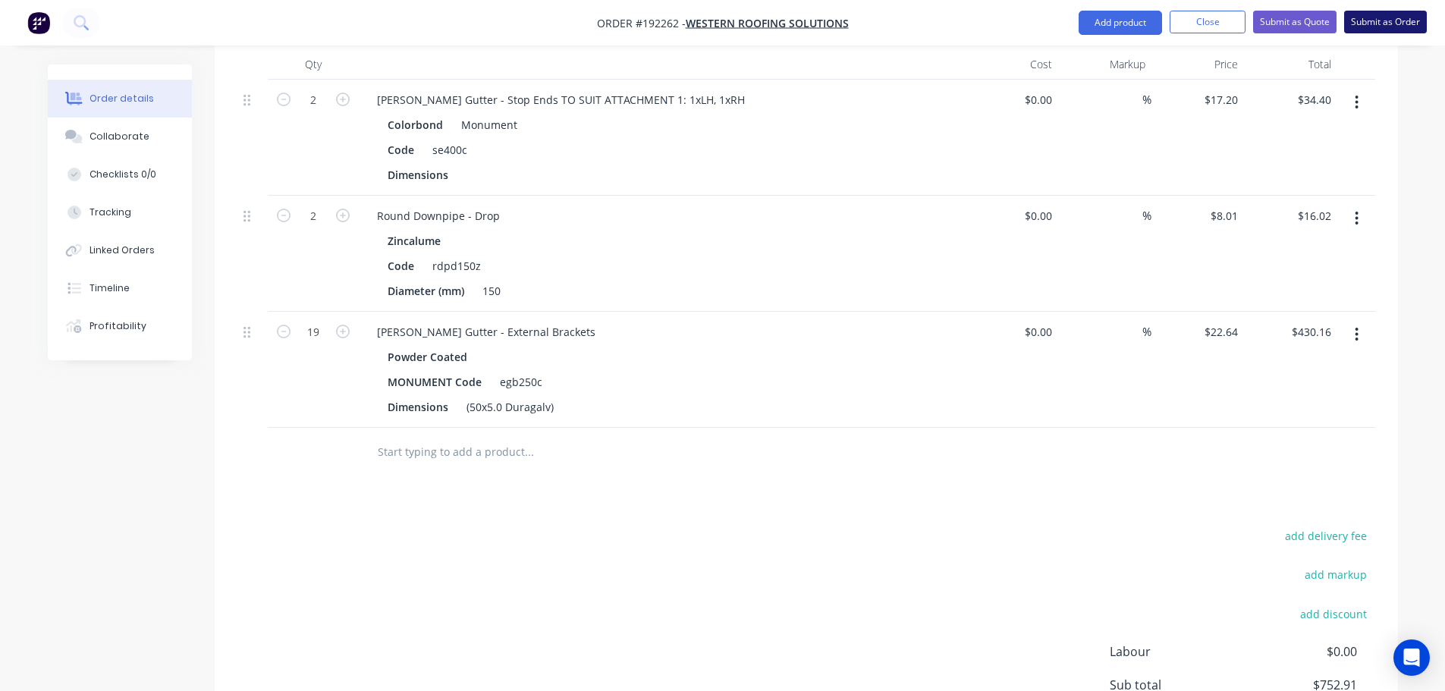
click at [1388, 12] on button "Submit as Order" at bounding box center [1385, 22] width 83 height 23
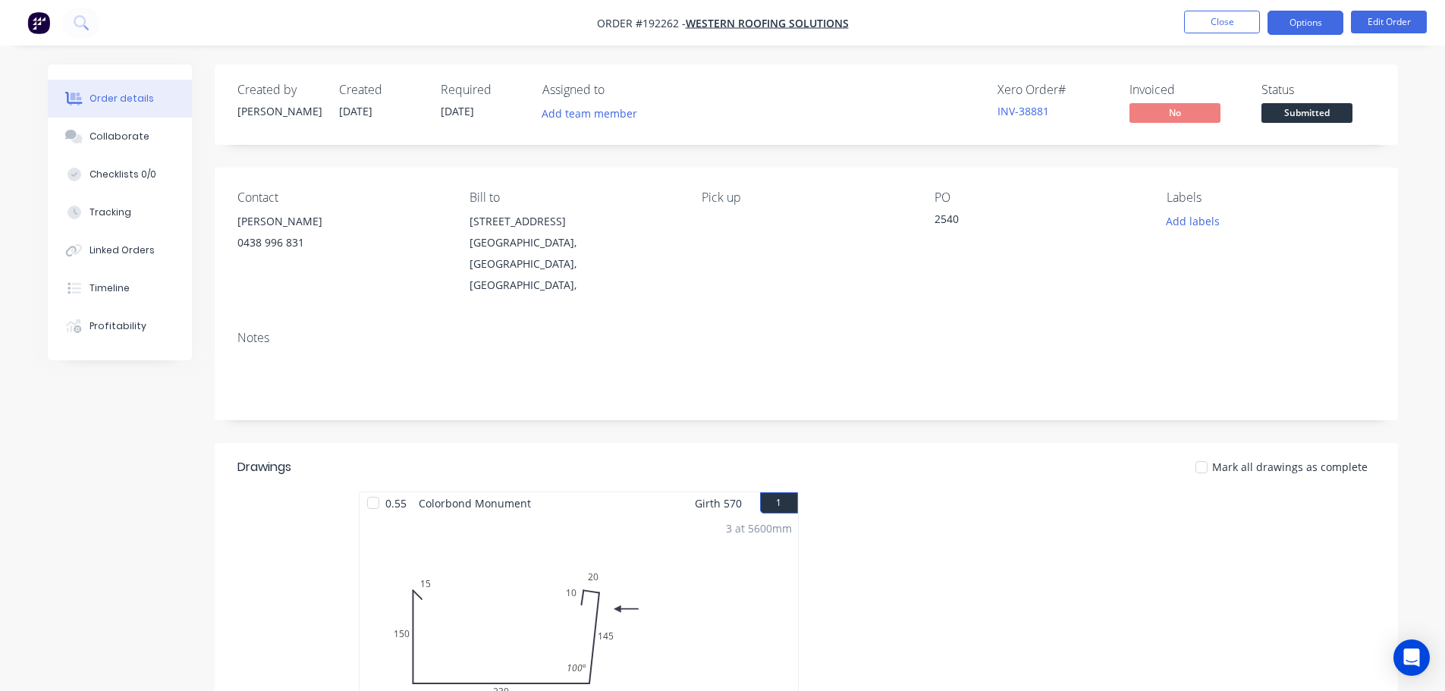
click at [1306, 13] on button "Options" at bounding box center [1305, 23] width 76 height 24
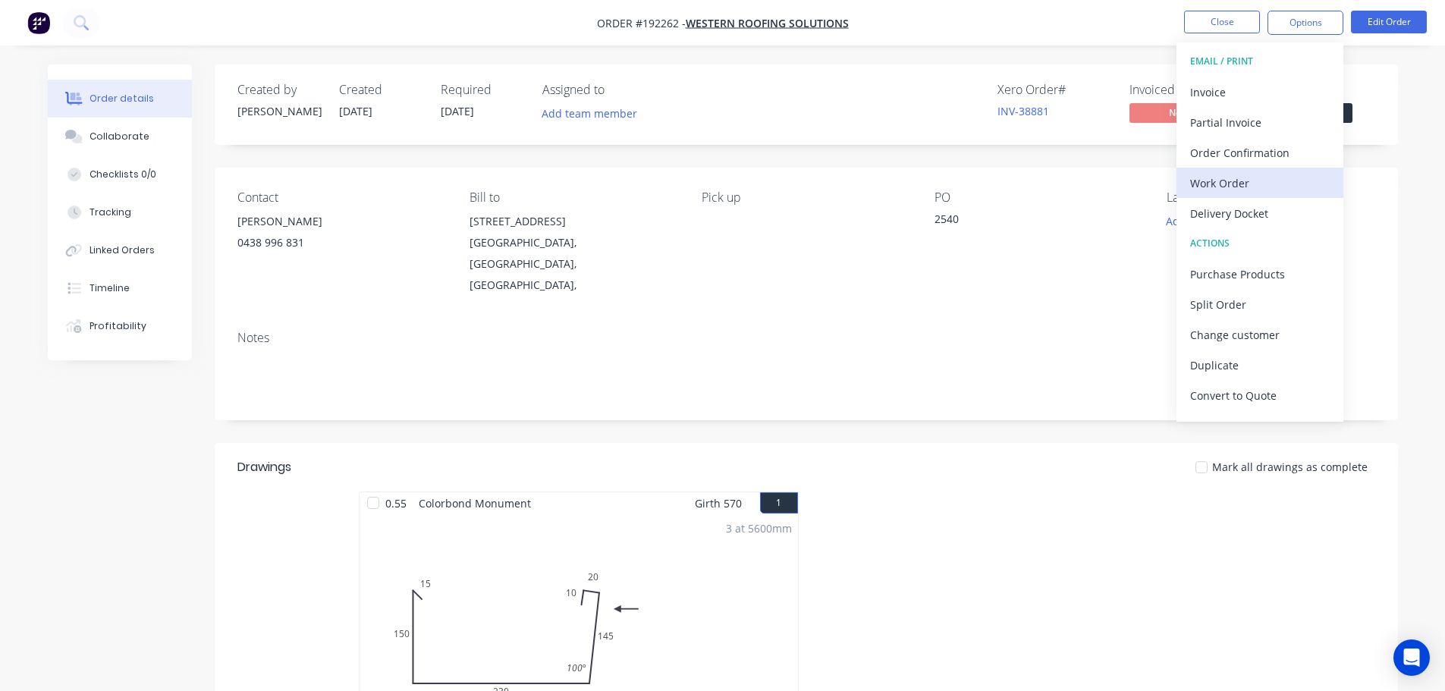
click at [1226, 186] on div "Work Order" at bounding box center [1260, 183] width 140 height 22
click at [1234, 155] on div "Without pricing" at bounding box center [1260, 153] width 140 height 22
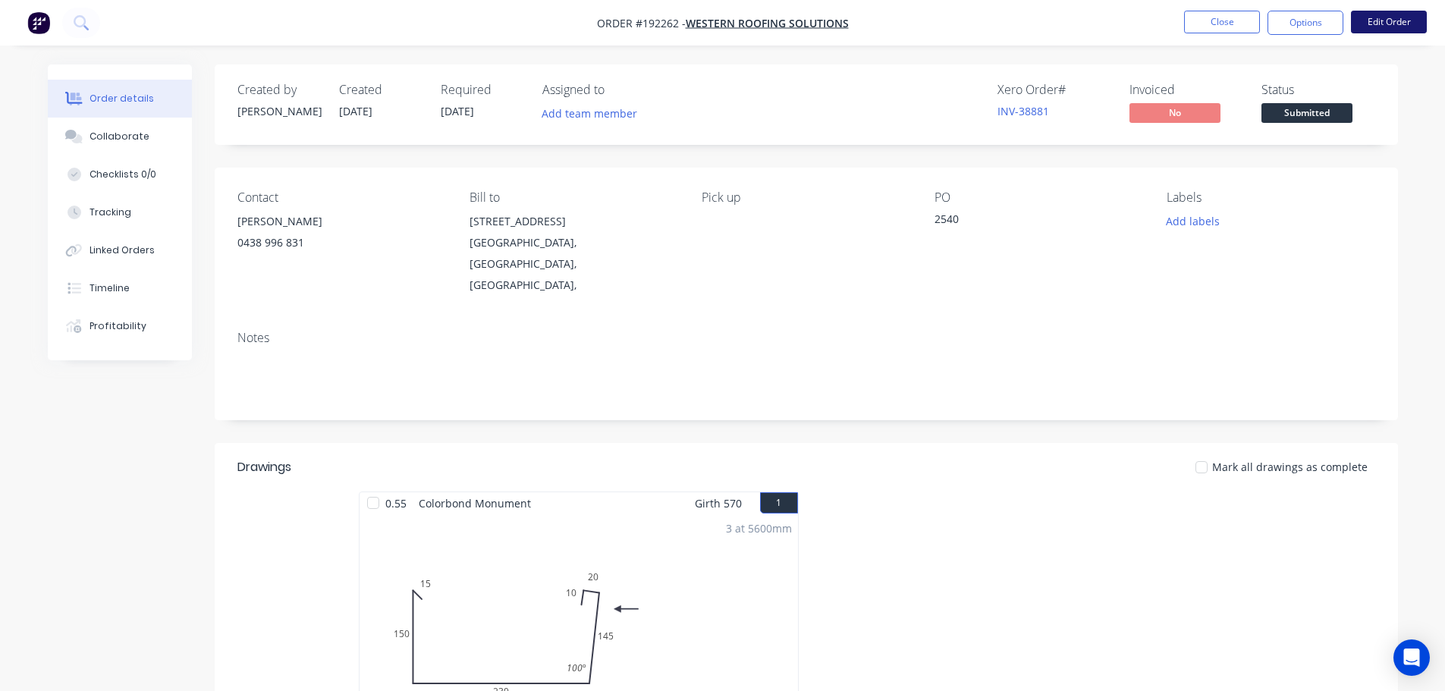
click at [1392, 17] on button "Edit Order" at bounding box center [1389, 22] width 76 height 23
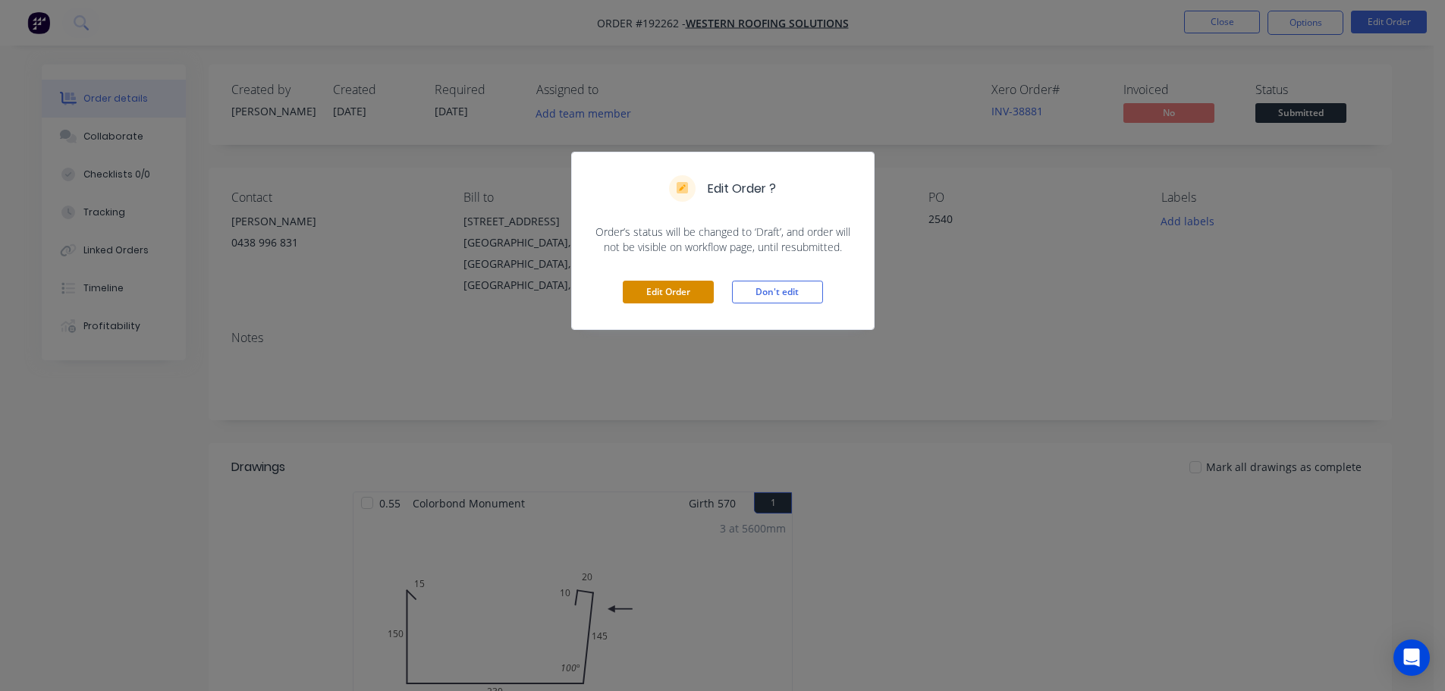
click at [702, 284] on button "Edit Order" at bounding box center [668, 292] width 91 height 23
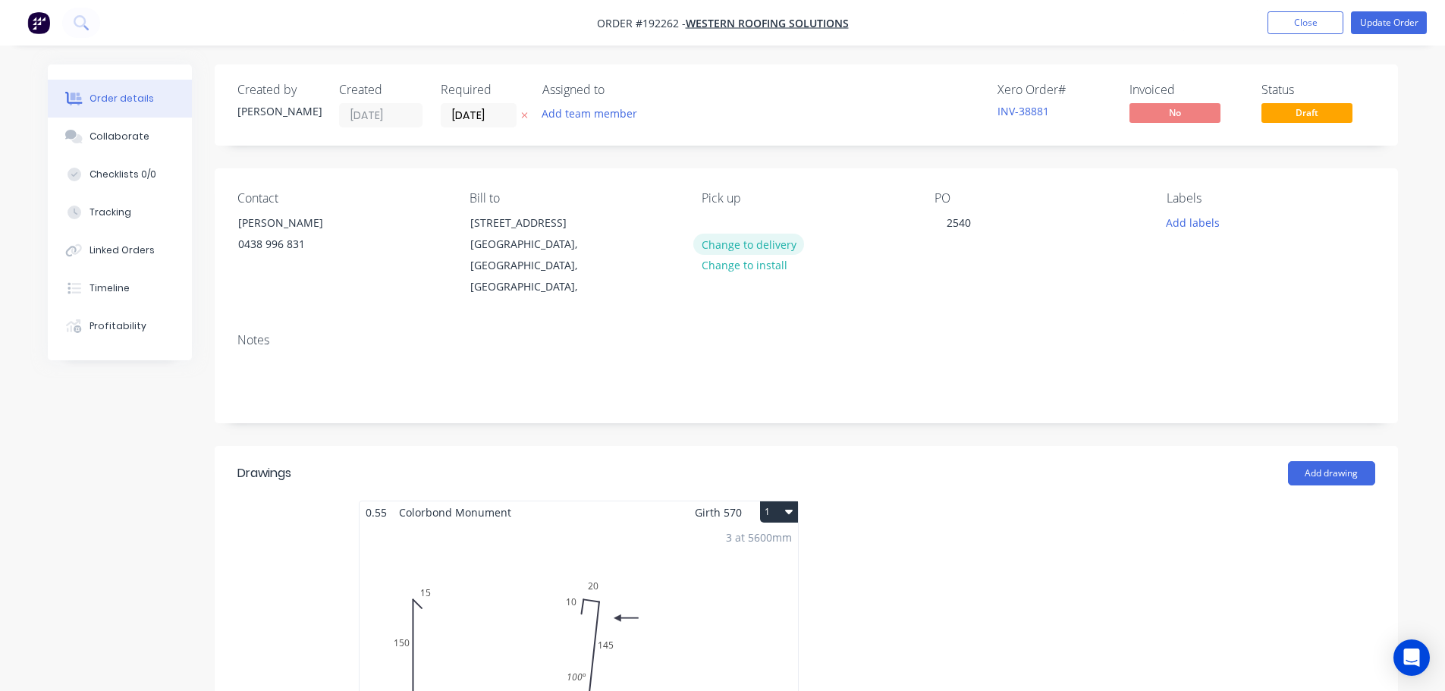
click at [760, 240] on button "Change to delivery" at bounding box center [748, 244] width 111 height 20
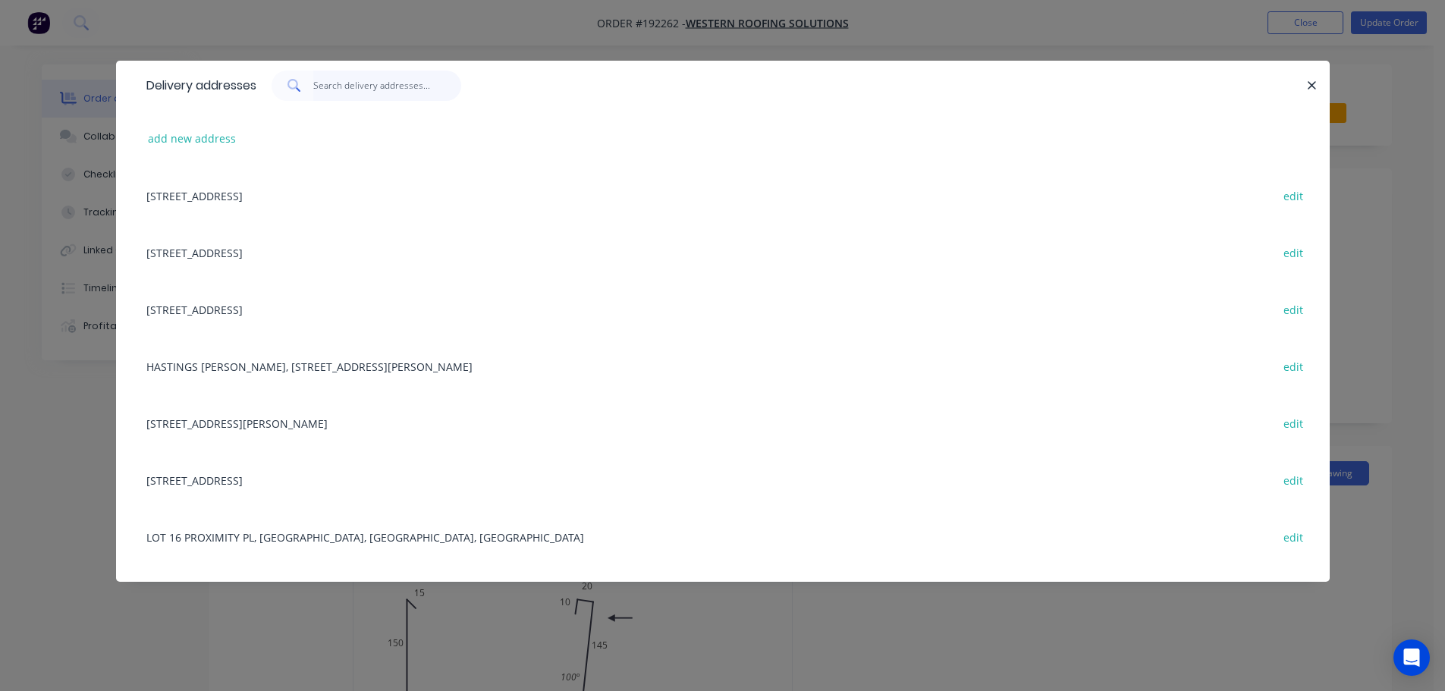
click at [363, 87] on input "text" at bounding box center [387, 86] width 148 height 30
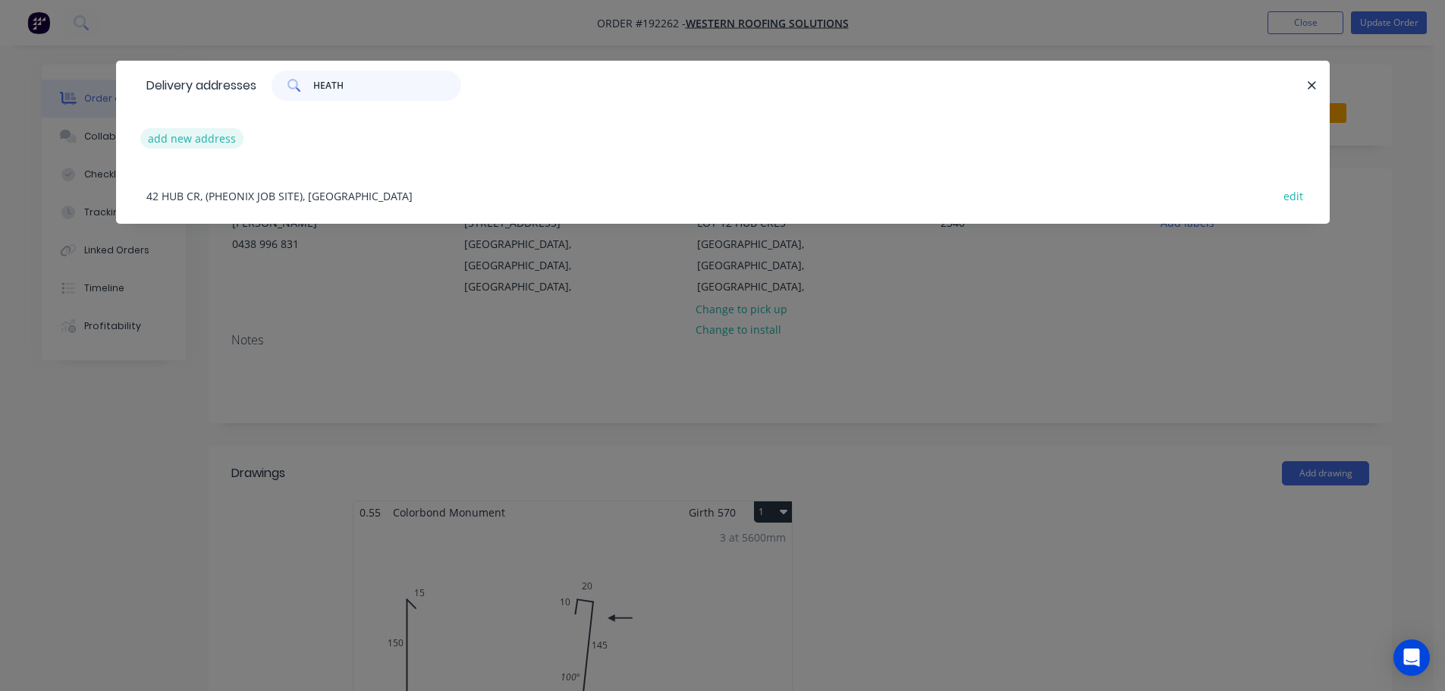
type input "HEATH"
click at [172, 149] on button "add new address" at bounding box center [192, 138] width 104 height 20
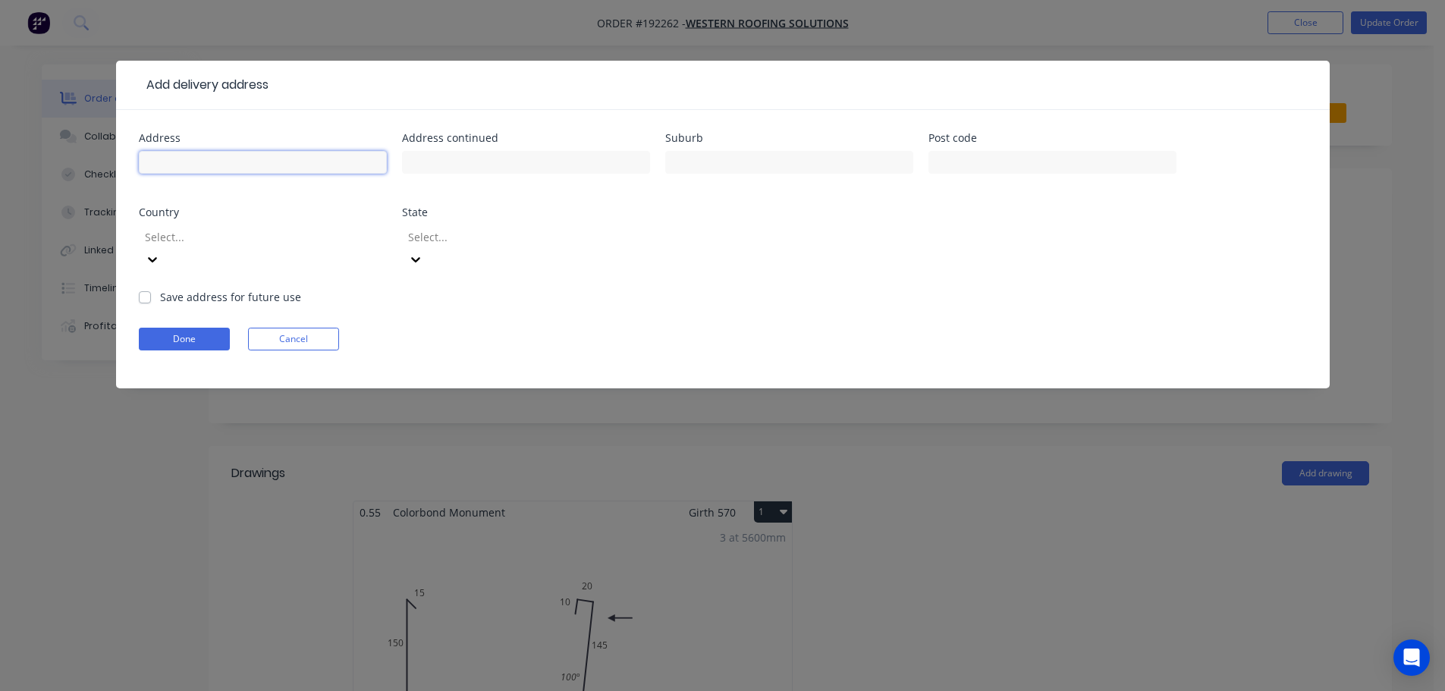
click at [151, 154] on input "text" at bounding box center [263, 162] width 248 height 23
type input "LOT 12 HUB CRES"
click at [789, 159] on input "text" at bounding box center [789, 162] width 248 height 23
type input "HEATHWOOD"
click at [177, 220] on div "Country Select..." at bounding box center [263, 248] width 248 height 82
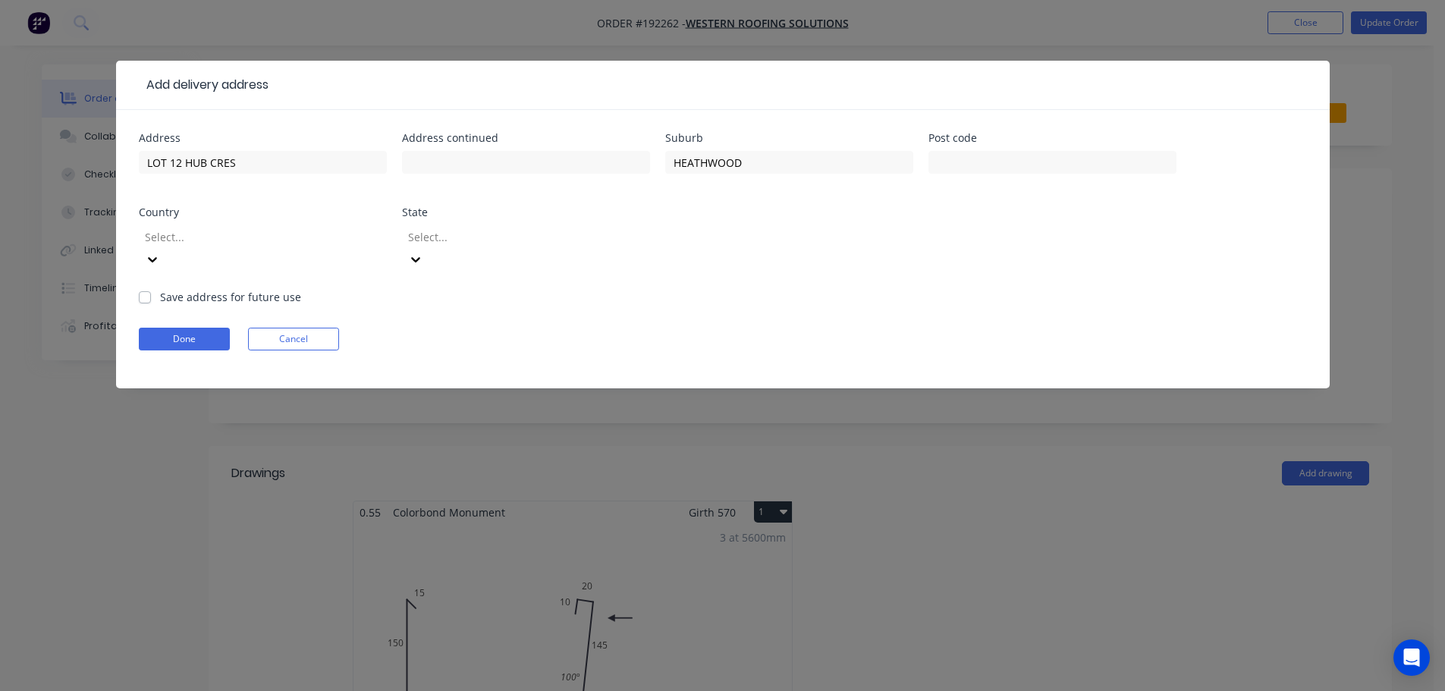
click at [188, 229] on div at bounding box center [252, 237] width 218 height 19
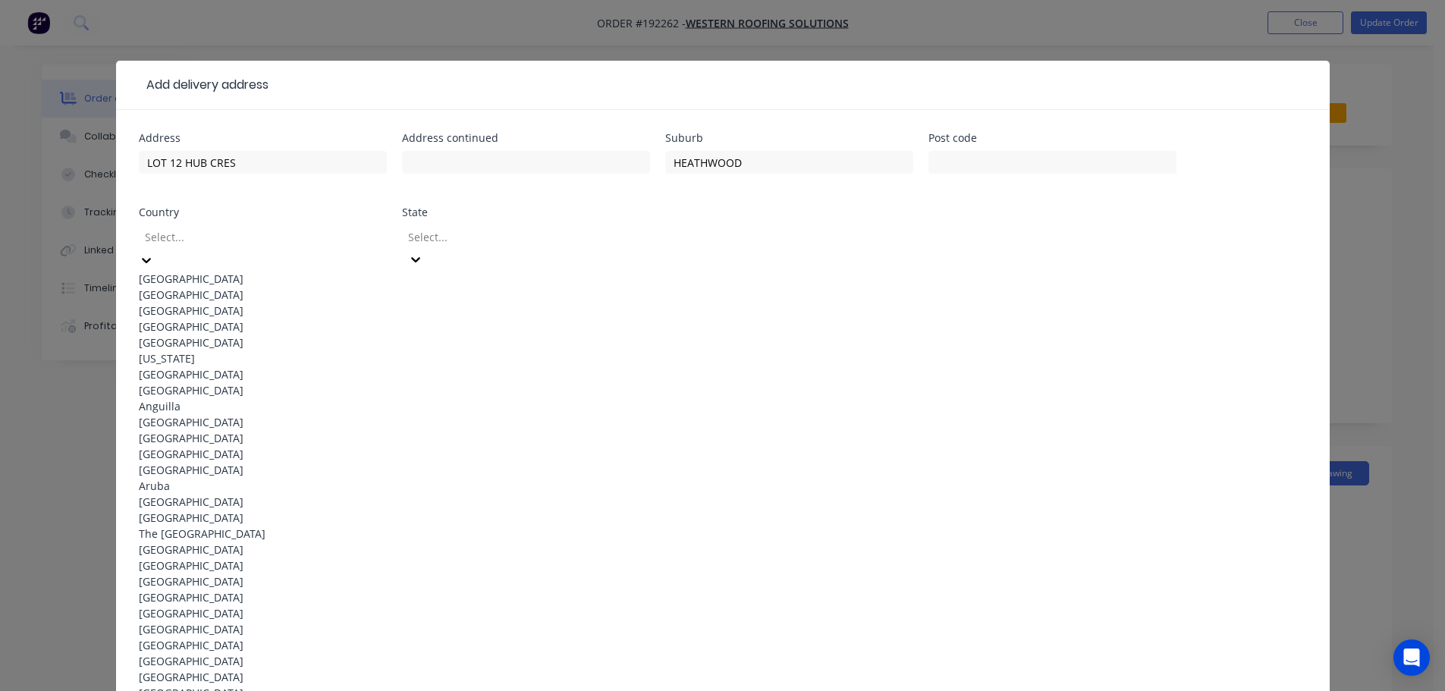
click at [196, 274] on div "[GEOGRAPHIC_DATA]" at bounding box center [263, 279] width 248 height 16
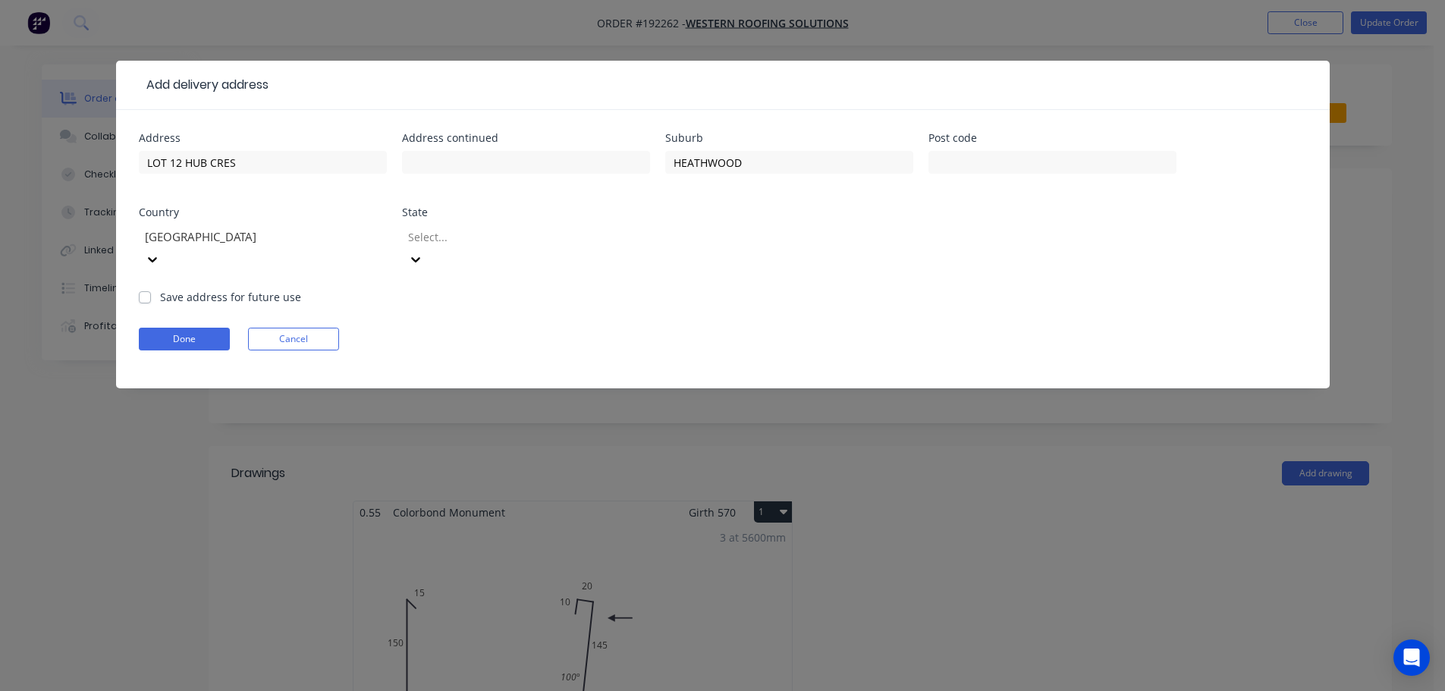
click at [428, 221] on div "State Select..." at bounding box center [526, 248] width 248 height 82
click at [441, 237] on div at bounding box center [515, 237] width 218 height 19
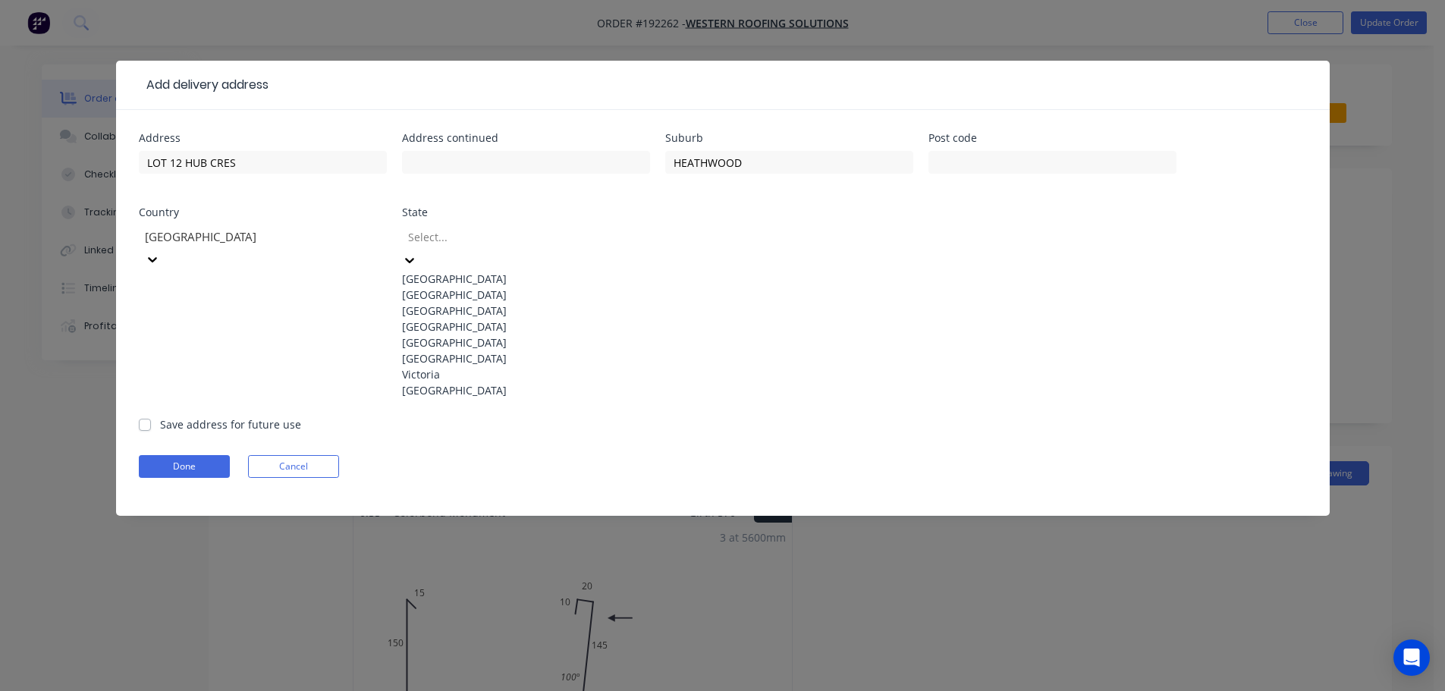
click at [435, 334] on div "[GEOGRAPHIC_DATA]" at bounding box center [526, 327] width 248 height 16
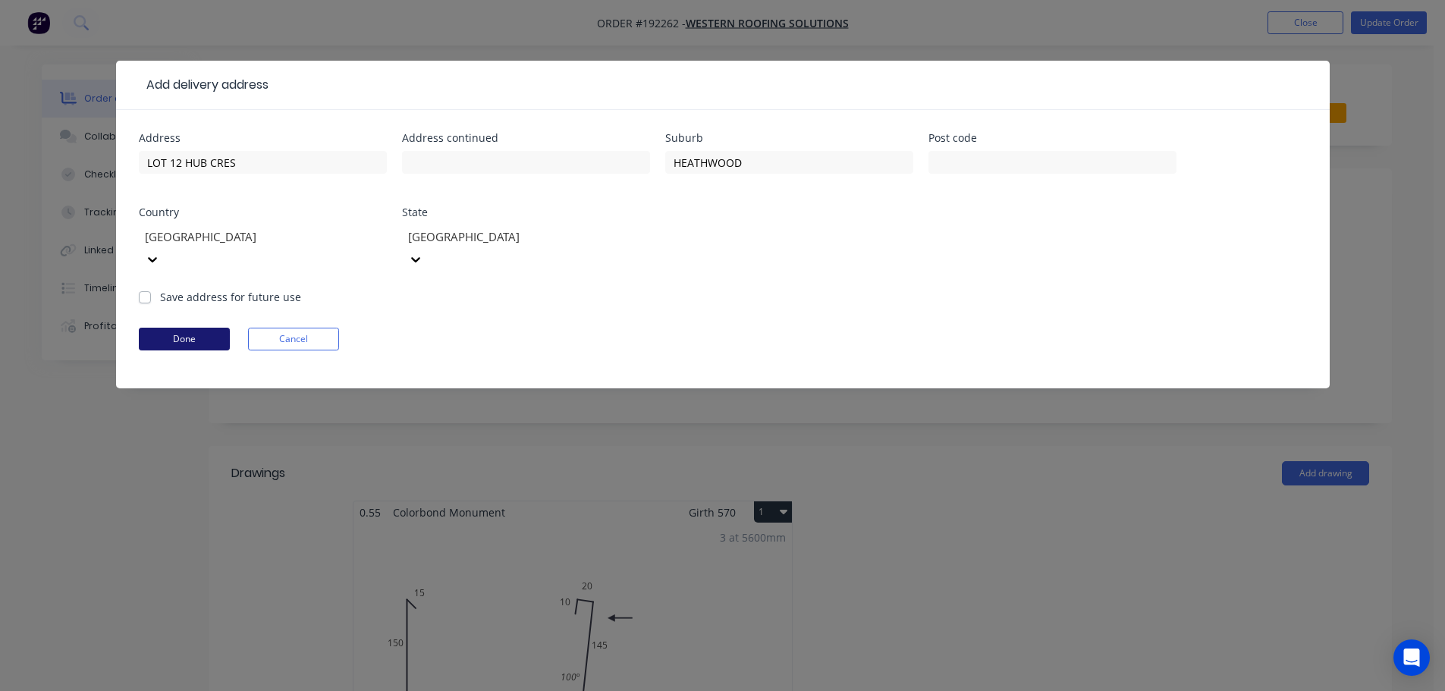
click at [188, 328] on button "Done" at bounding box center [184, 339] width 91 height 23
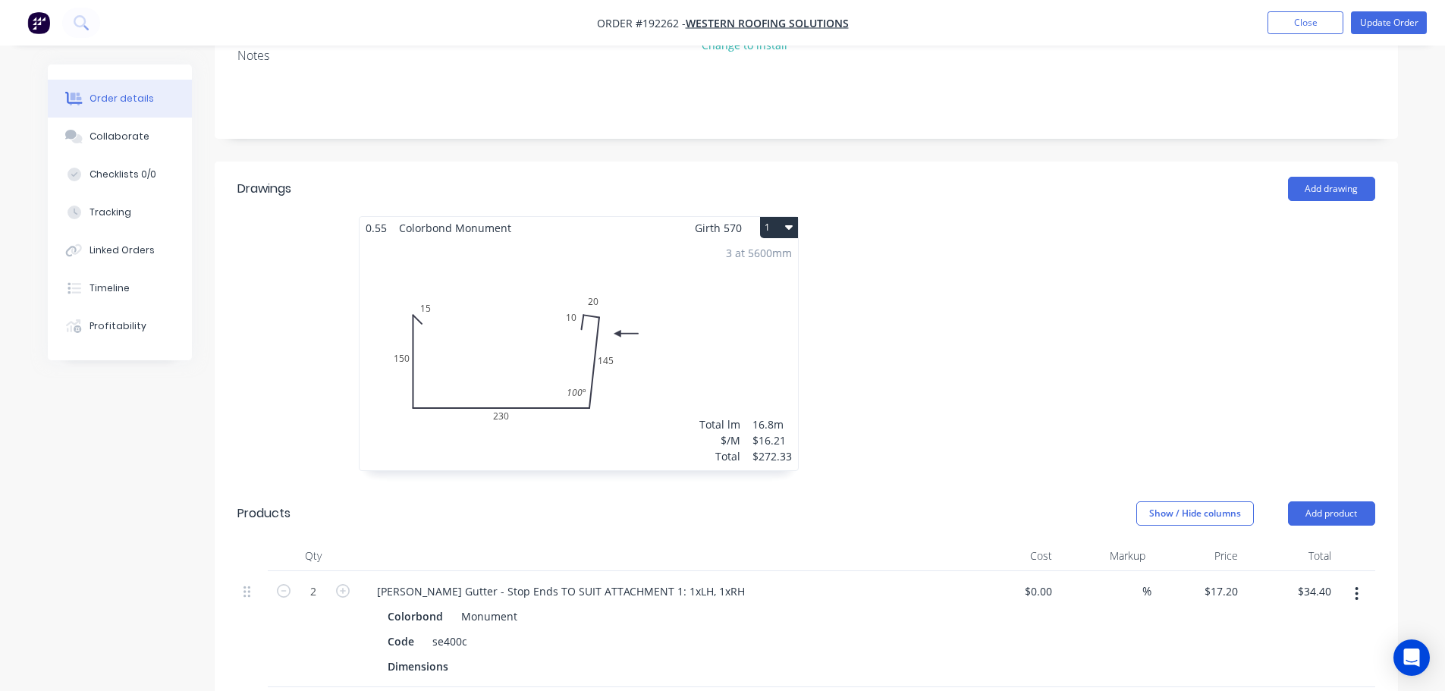
scroll to position [607, 0]
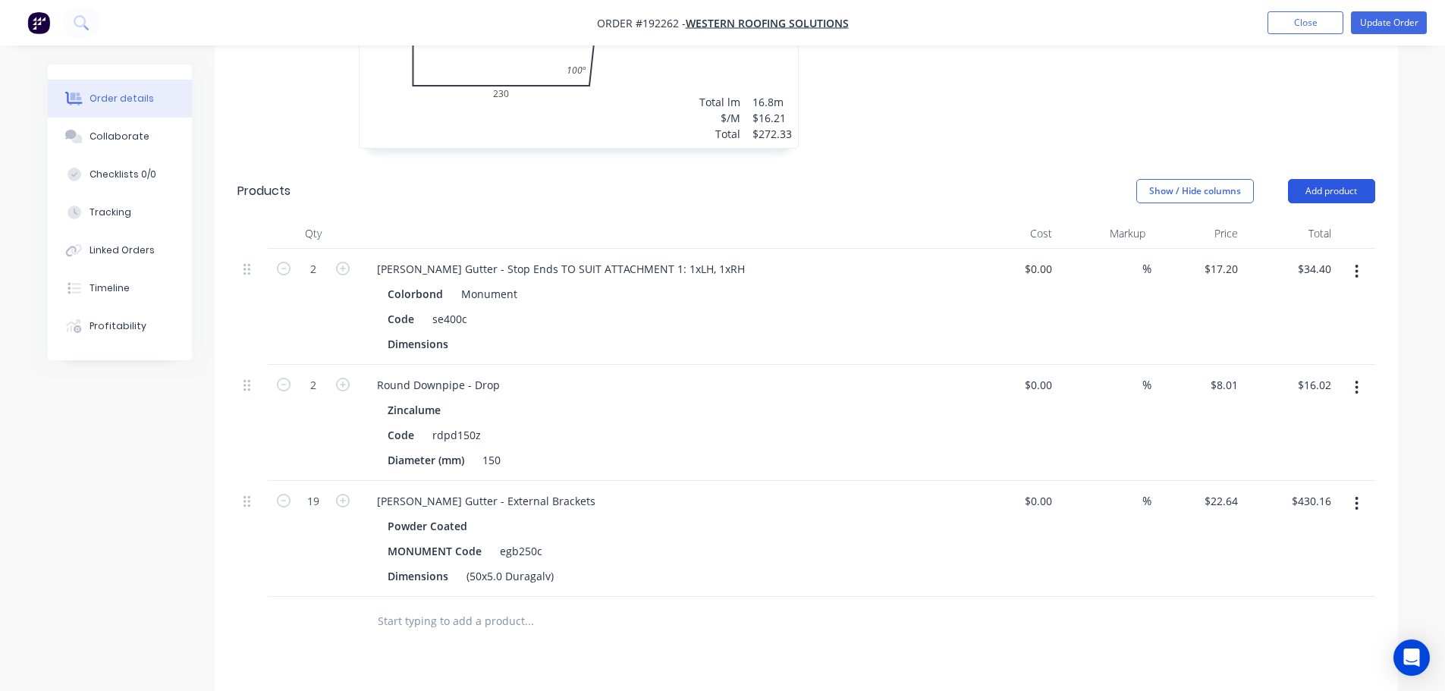
click at [1339, 179] on button "Add product" at bounding box center [1331, 191] width 87 height 24
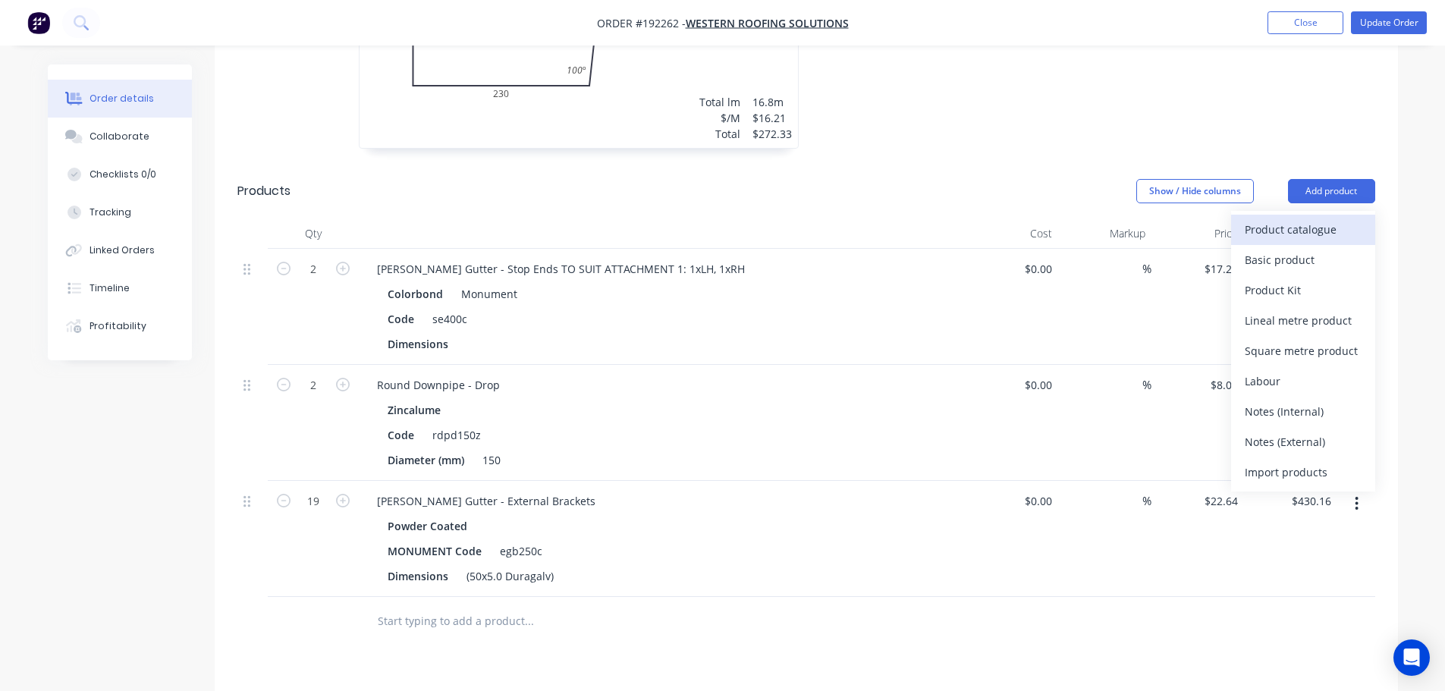
click at [1323, 218] on div "Product catalogue" at bounding box center [1302, 229] width 117 height 22
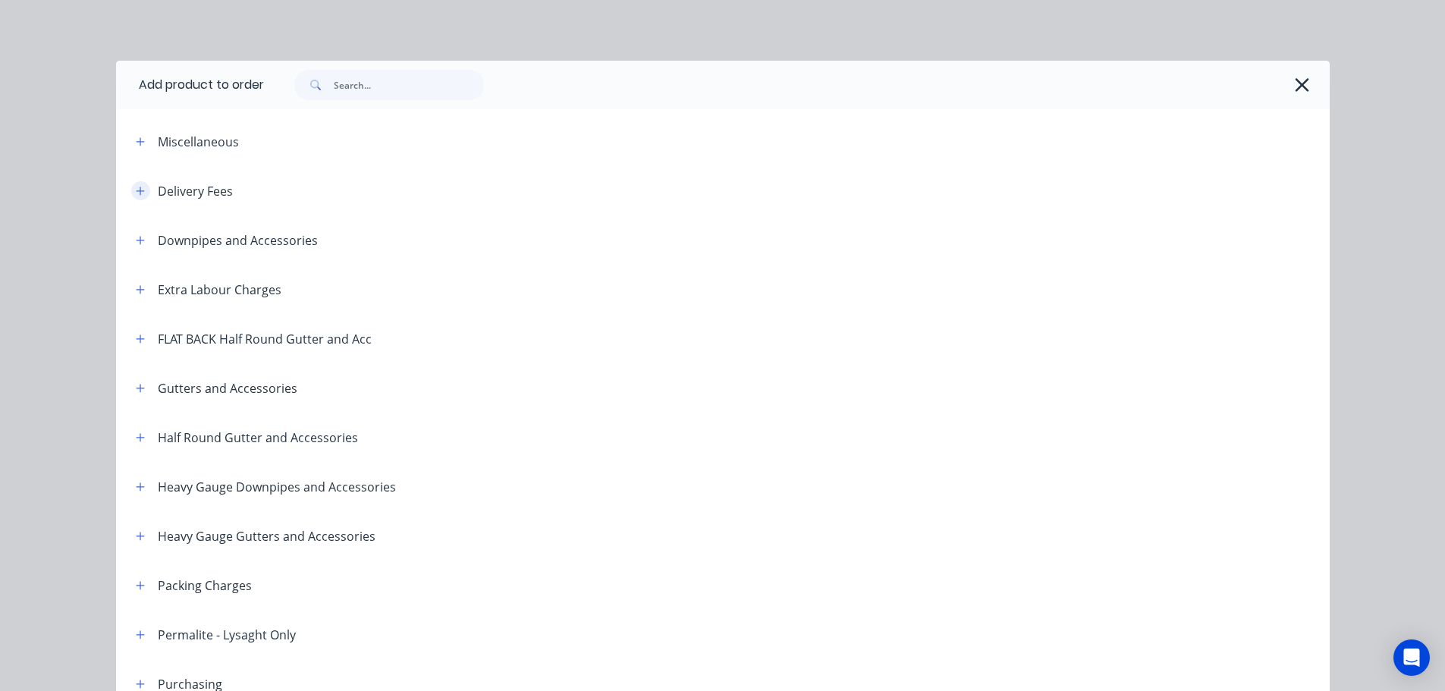
click at [136, 187] on icon "button" at bounding box center [140, 191] width 9 height 11
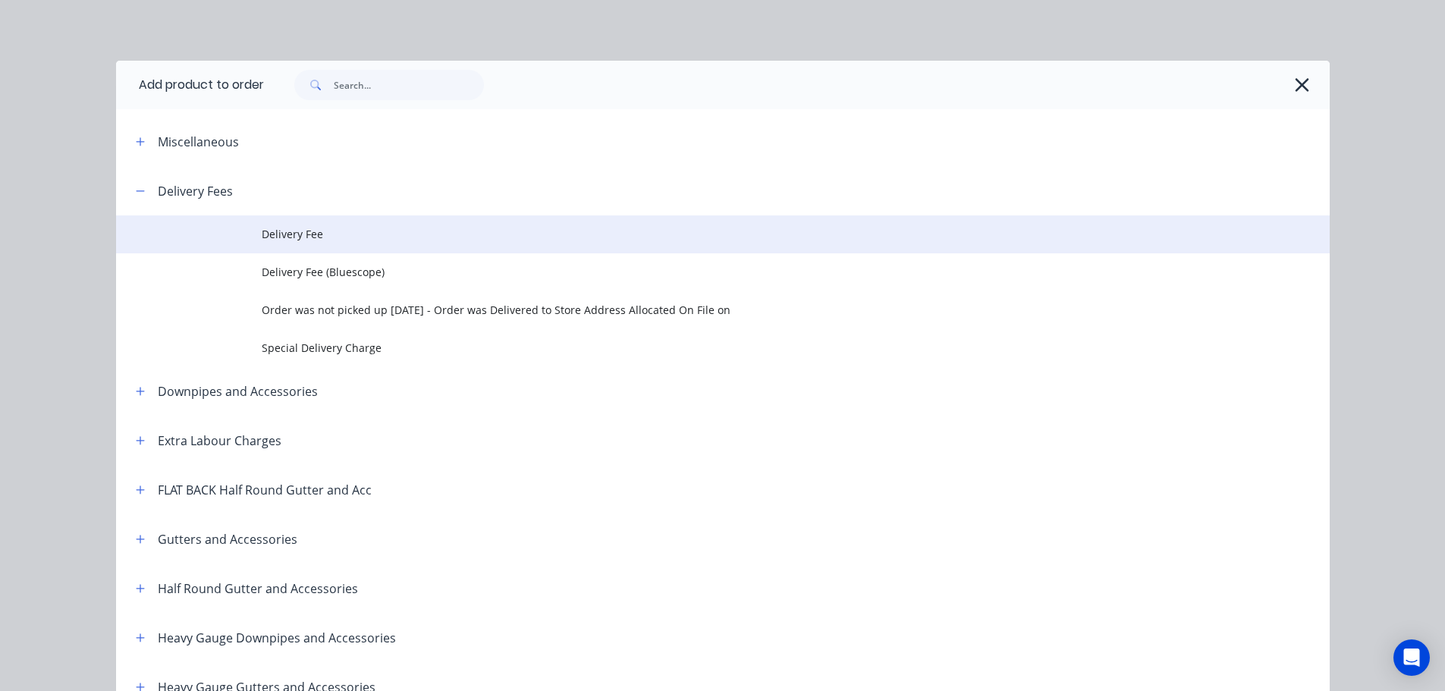
click at [314, 237] on span "Delivery Fee" at bounding box center [689, 234] width 854 height 16
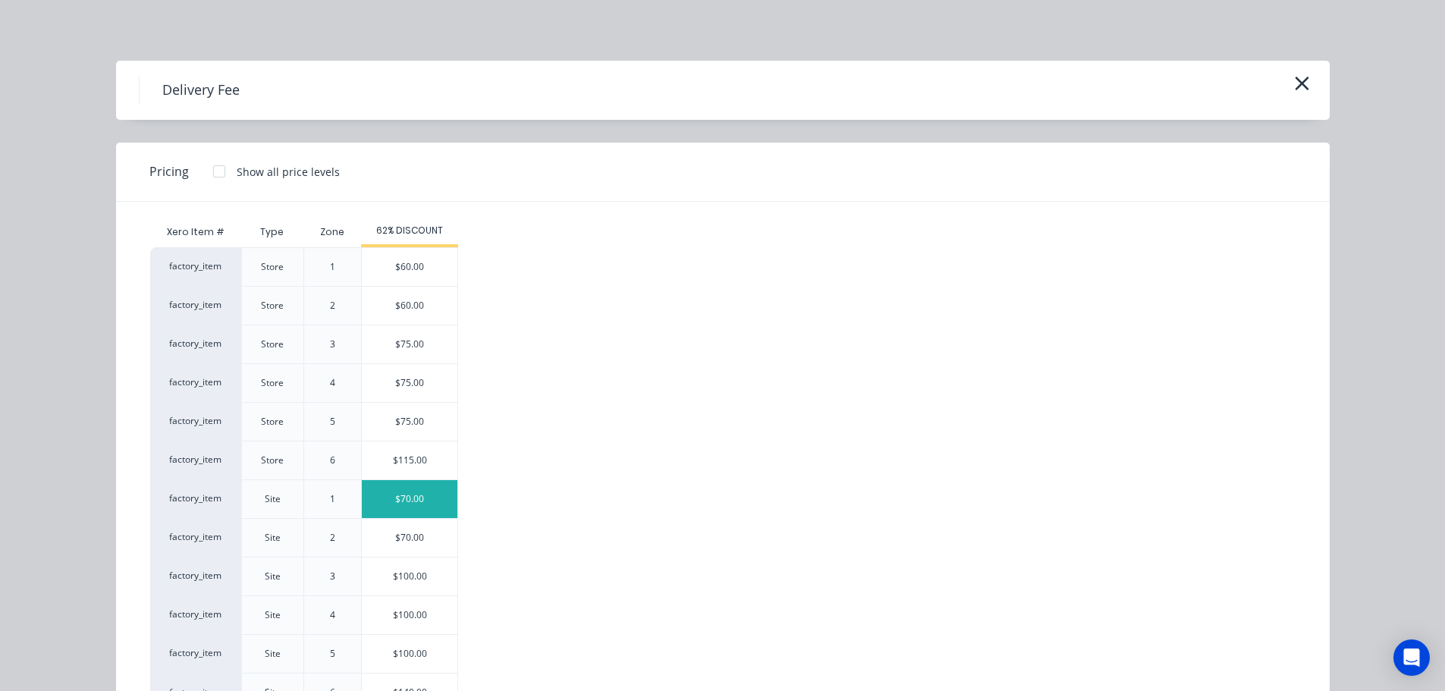
click at [383, 496] on div "$70.00" at bounding box center [410, 499] width 96 height 38
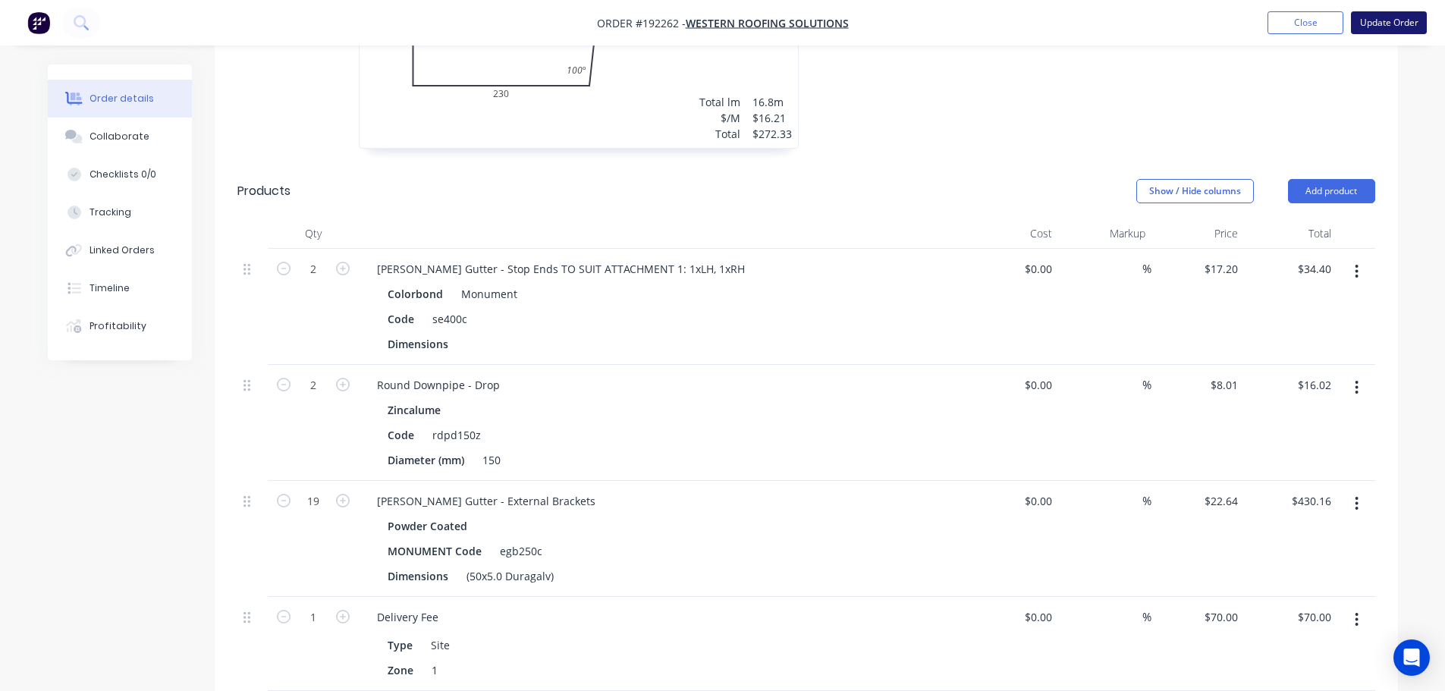
click at [1375, 26] on button "Update Order" at bounding box center [1389, 22] width 76 height 23
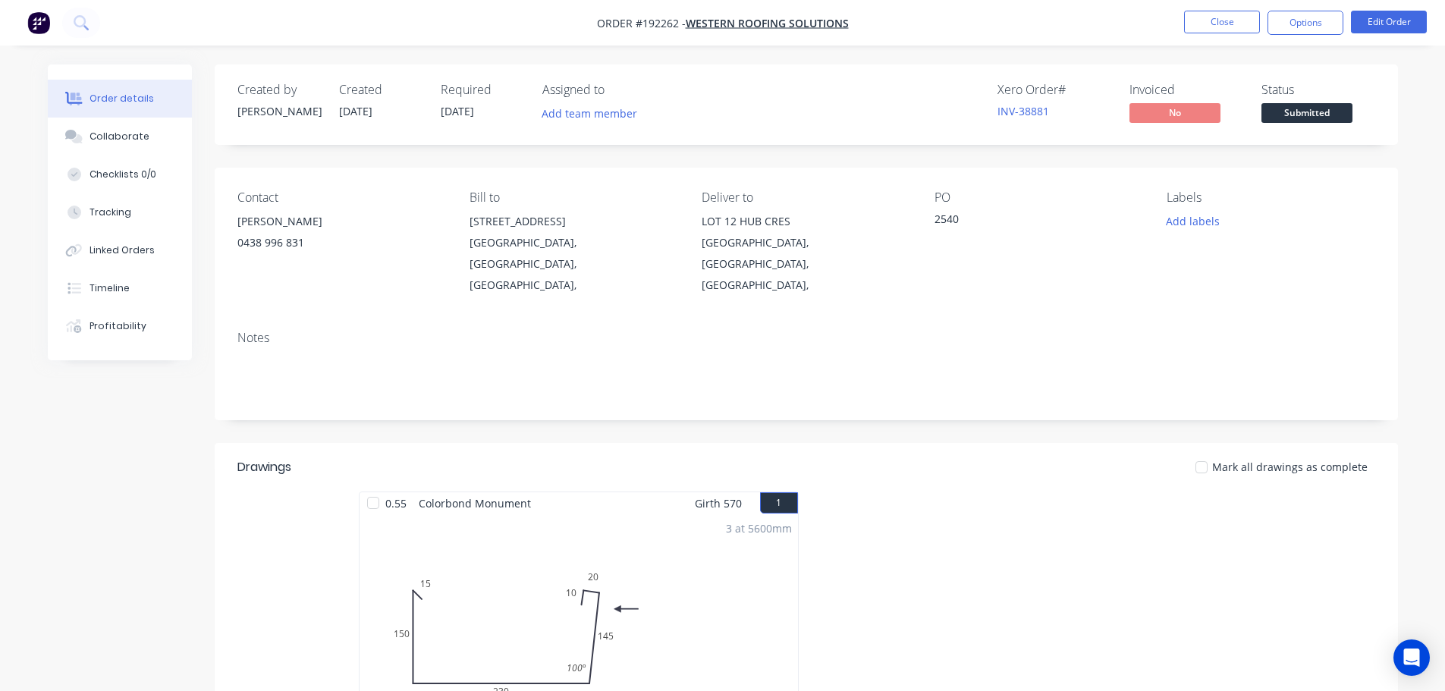
click at [1296, 8] on nav "Order #192262 - Western Roofing Solutions Close Options Edit Order" at bounding box center [722, 23] width 1445 height 46
click at [1310, 24] on button "Options" at bounding box center [1305, 23] width 76 height 24
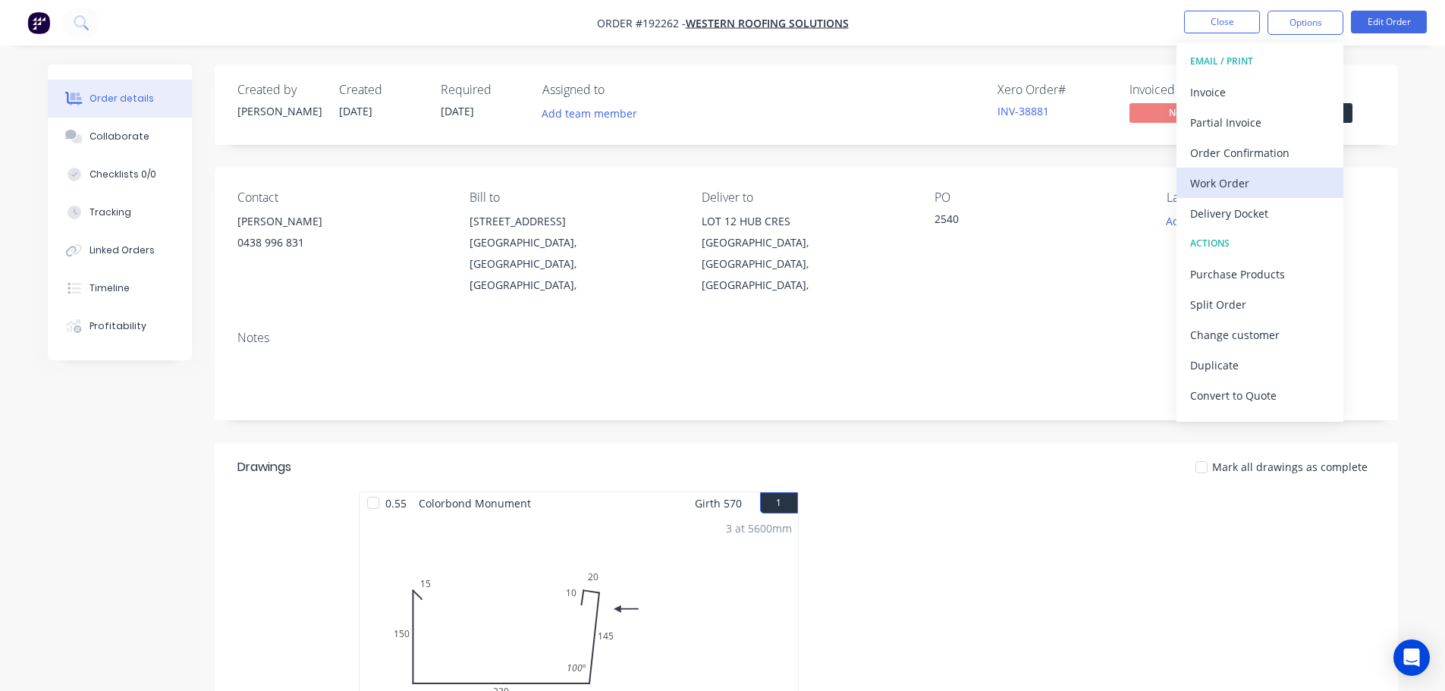
click at [1226, 188] on div "Work Order" at bounding box center [1260, 183] width 140 height 22
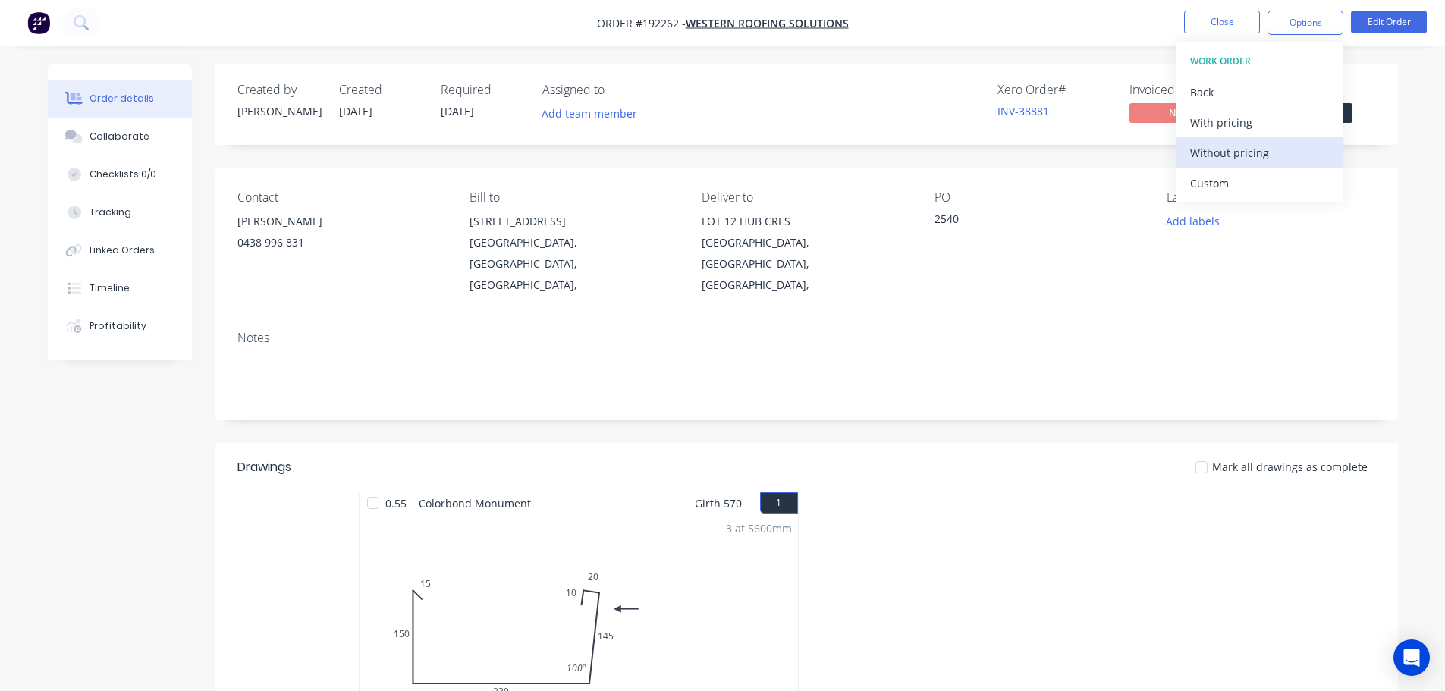
click at [1239, 159] on div "Without pricing" at bounding box center [1260, 153] width 140 height 22
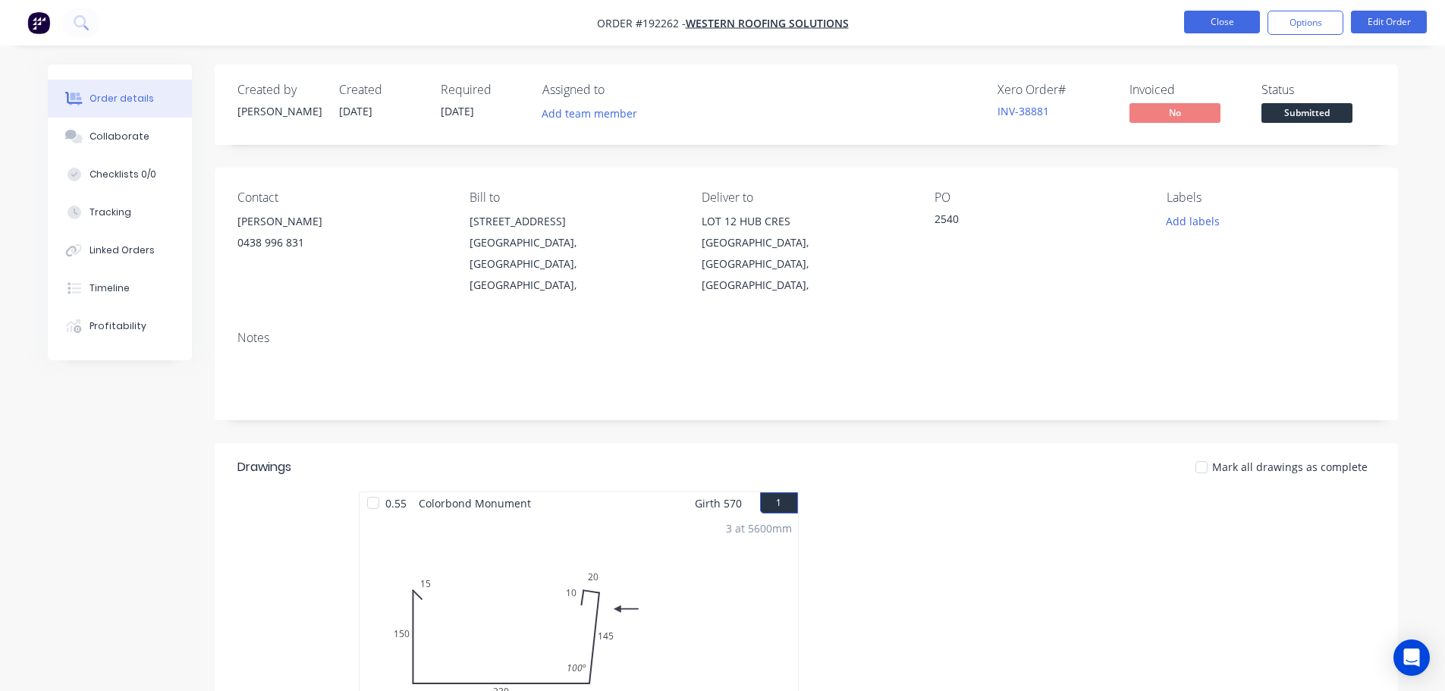
click at [1234, 23] on button "Close" at bounding box center [1222, 22] width 76 height 23
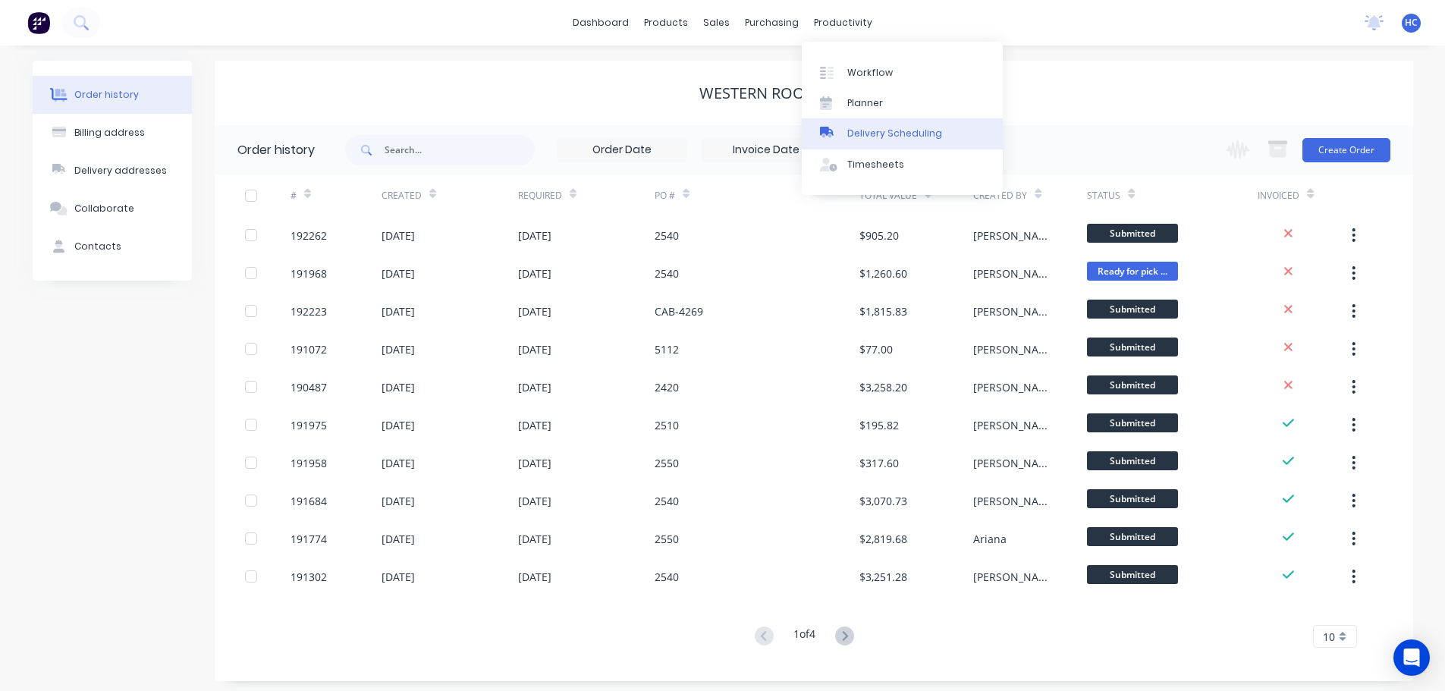
click at [899, 126] on link "Delivery Scheduling" at bounding box center [902, 133] width 201 height 30
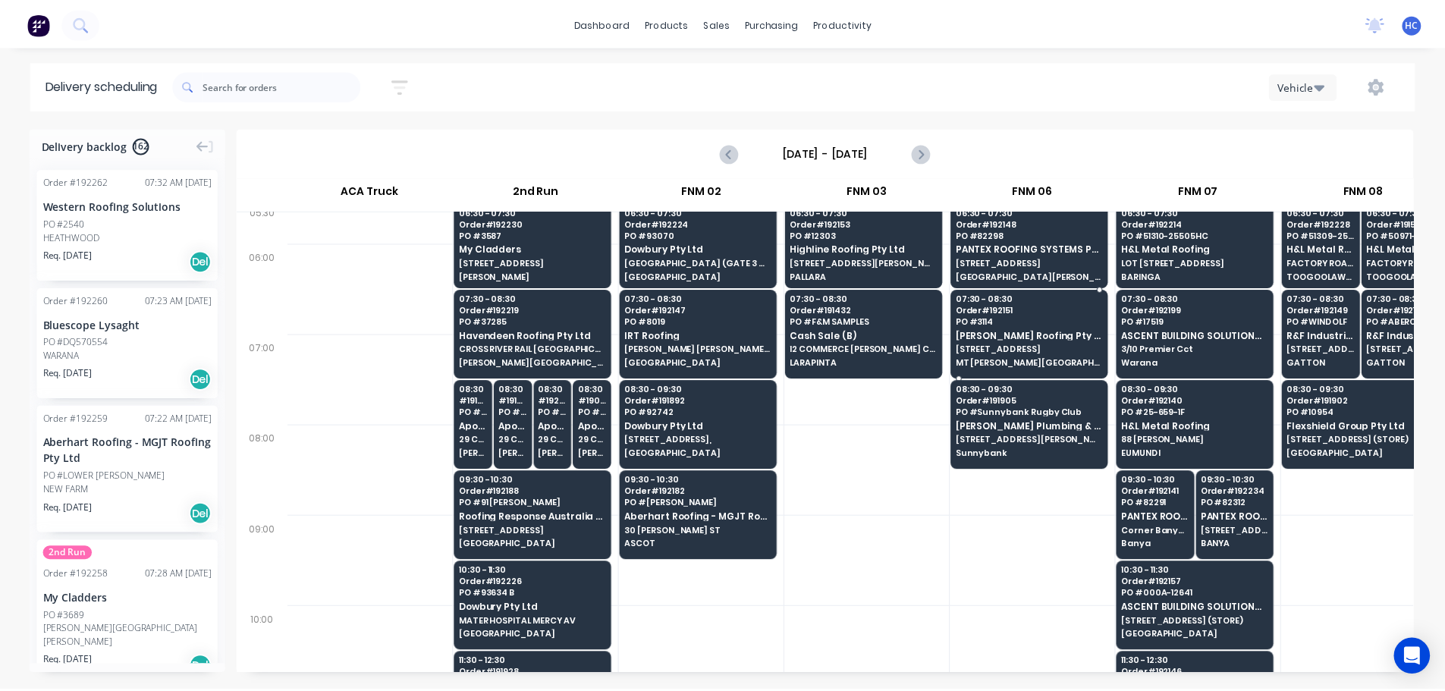
scroll to position [0, 1]
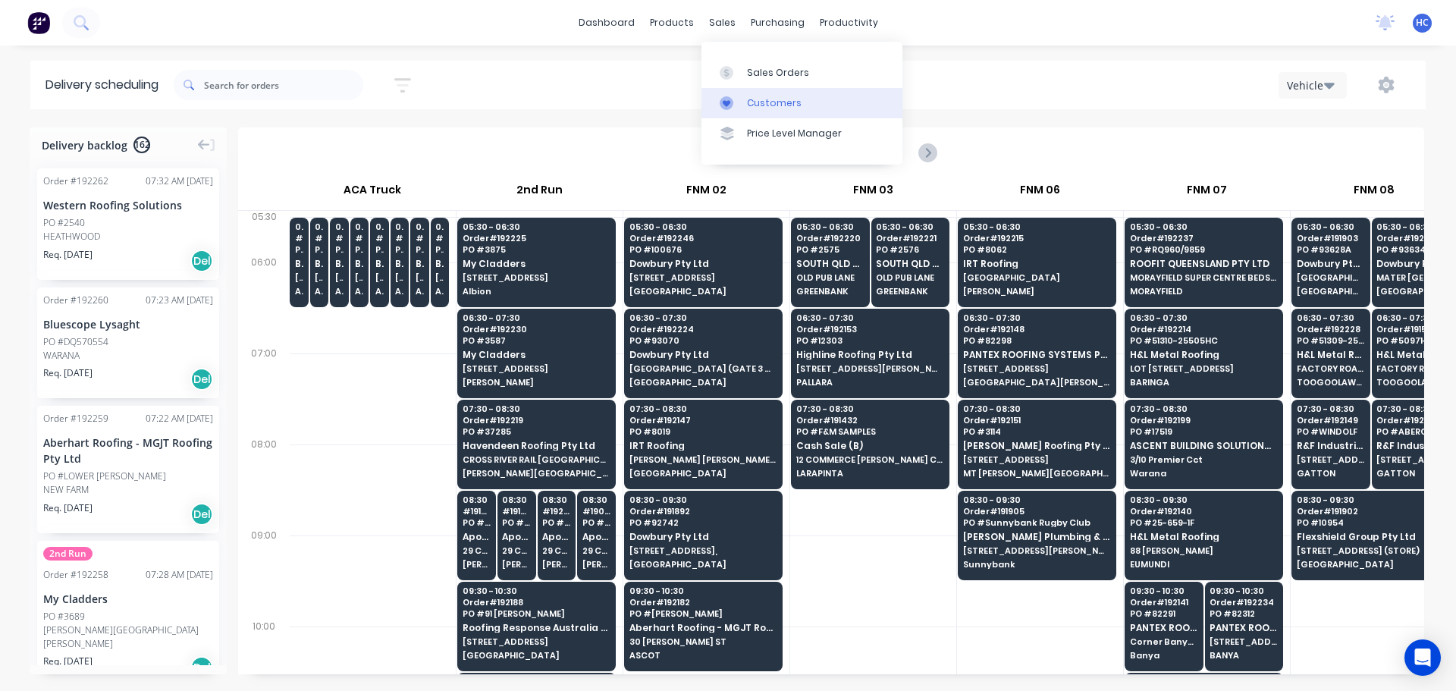
click at [774, 102] on div "Customers" at bounding box center [774, 103] width 55 height 14
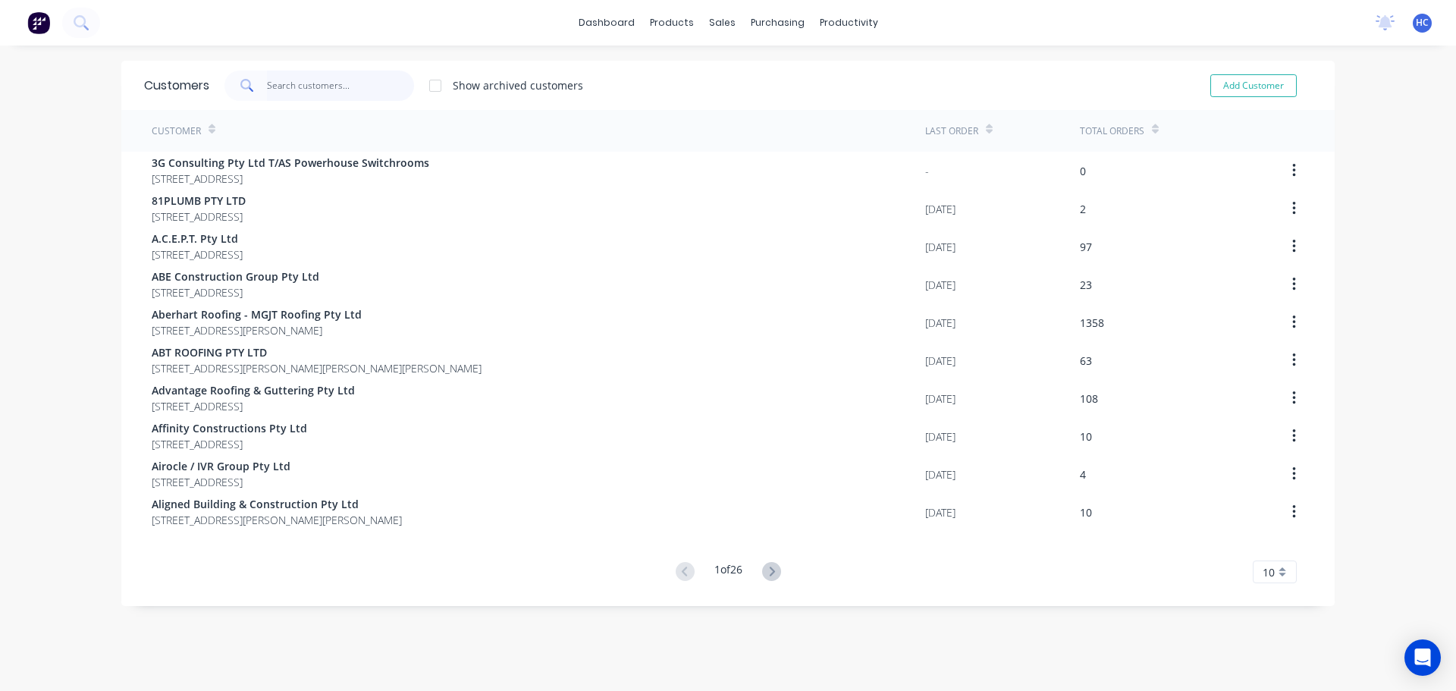
click at [319, 79] on input "text" at bounding box center [341, 86] width 148 height 30
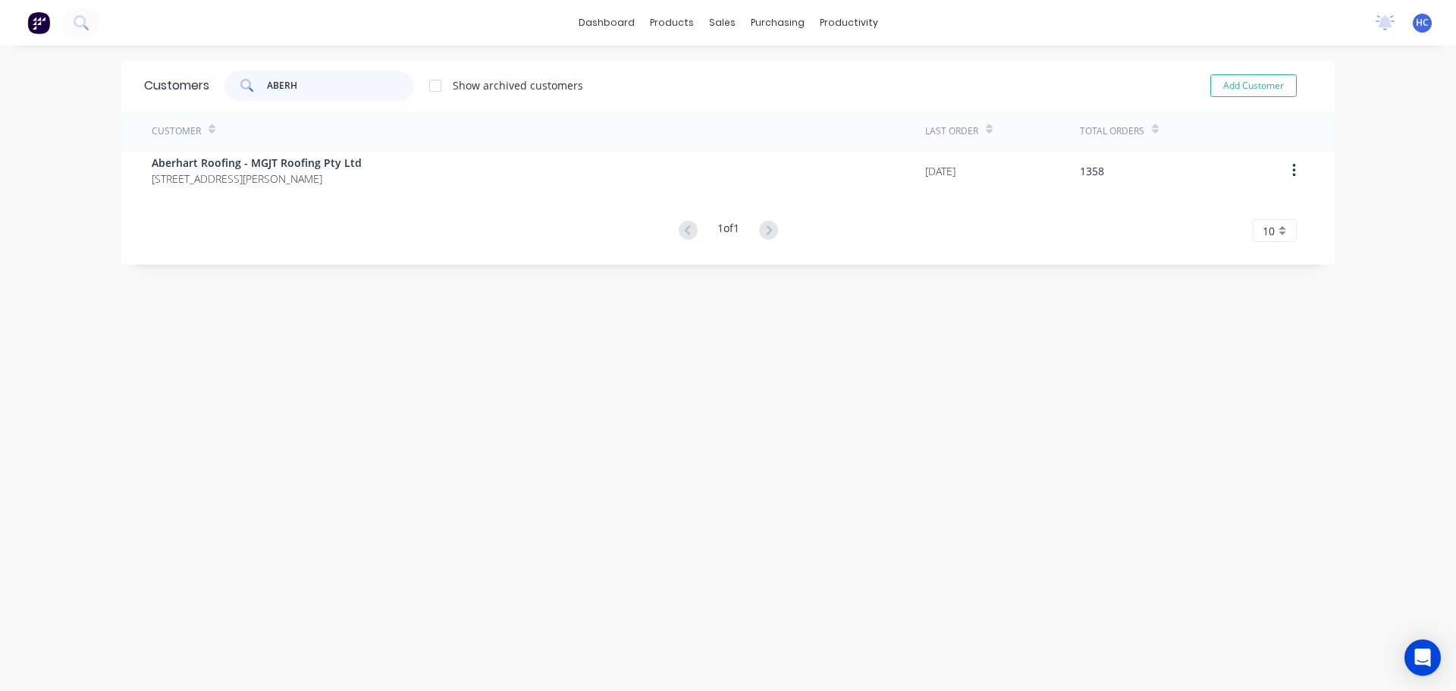
type input "ABERH"
click at [476, 156] on div "Aberhart Roofing - MGJT Roofing Pty Ltd [STREET_ADDRESS][PERSON_NAME]" at bounding box center [539, 171] width 774 height 38
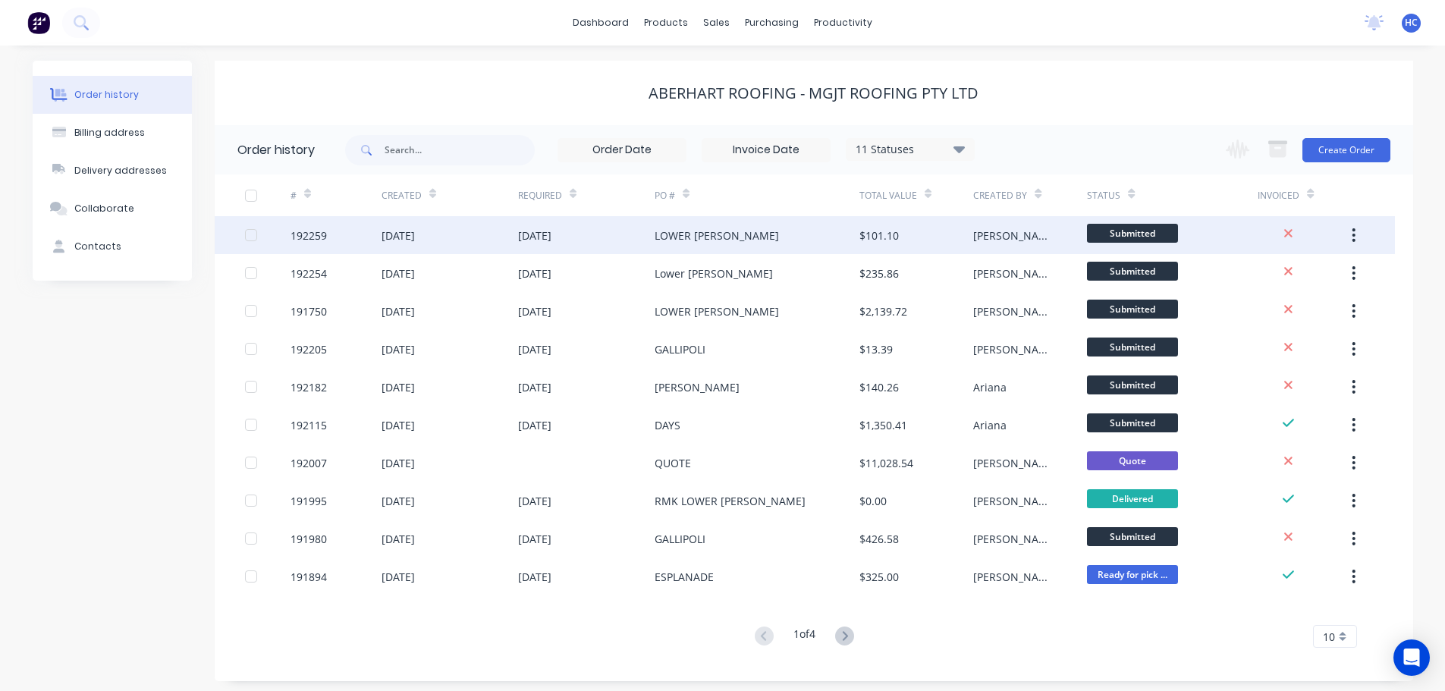
click at [747, 240] on div "LOWER [PERSON_NAME]" at bounding box center [756, 235] width 205 height 38
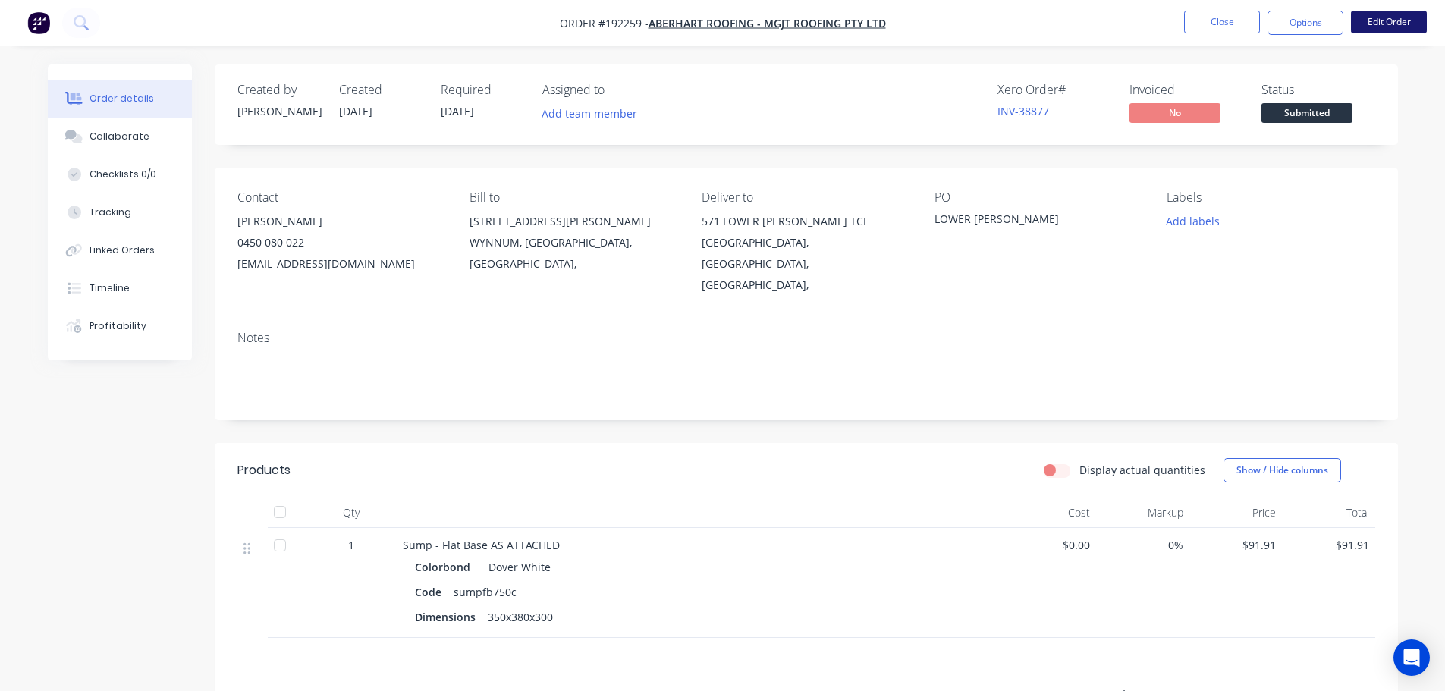
click at [1405, 16] on button "Edit Order" at bounding box center [1389, 22] width 76 height 23
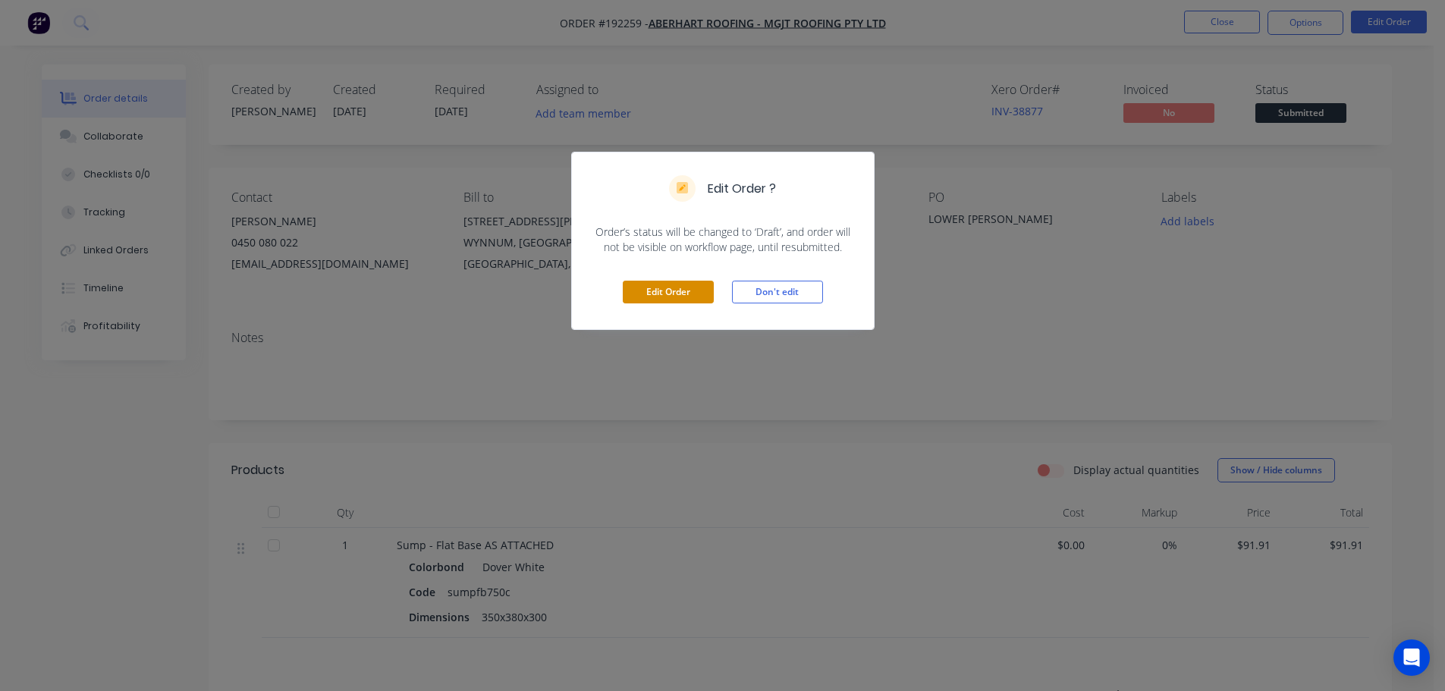
click at [666, 279] on div "Edit Order Don't edit" at bounding box center [723, 292] width 302 height 74
drag, startPoint x: 658, startPoint y: 294, endPoint x: 676, endPoint y: 295, distance: 17.5
click at [658, 294] on button "Edit Order" at bounding box center [668, 292] width 91 height 23
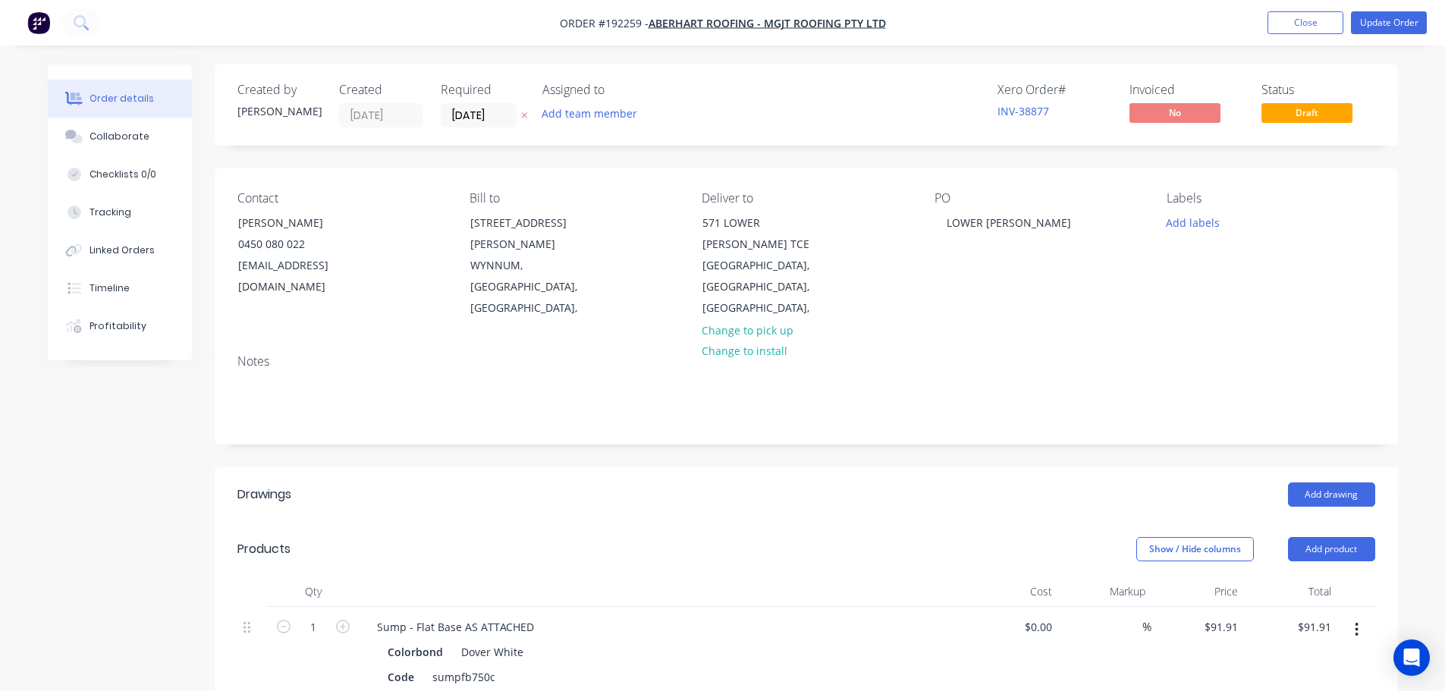
drag, startPoint x: 746, startPoint y: 283, endPoint x: 855, endPoint y: 264, distance: 110.8
click at [746, 319] on button "Change to pick up" at bounding box center [747, 329] width 108 height 20
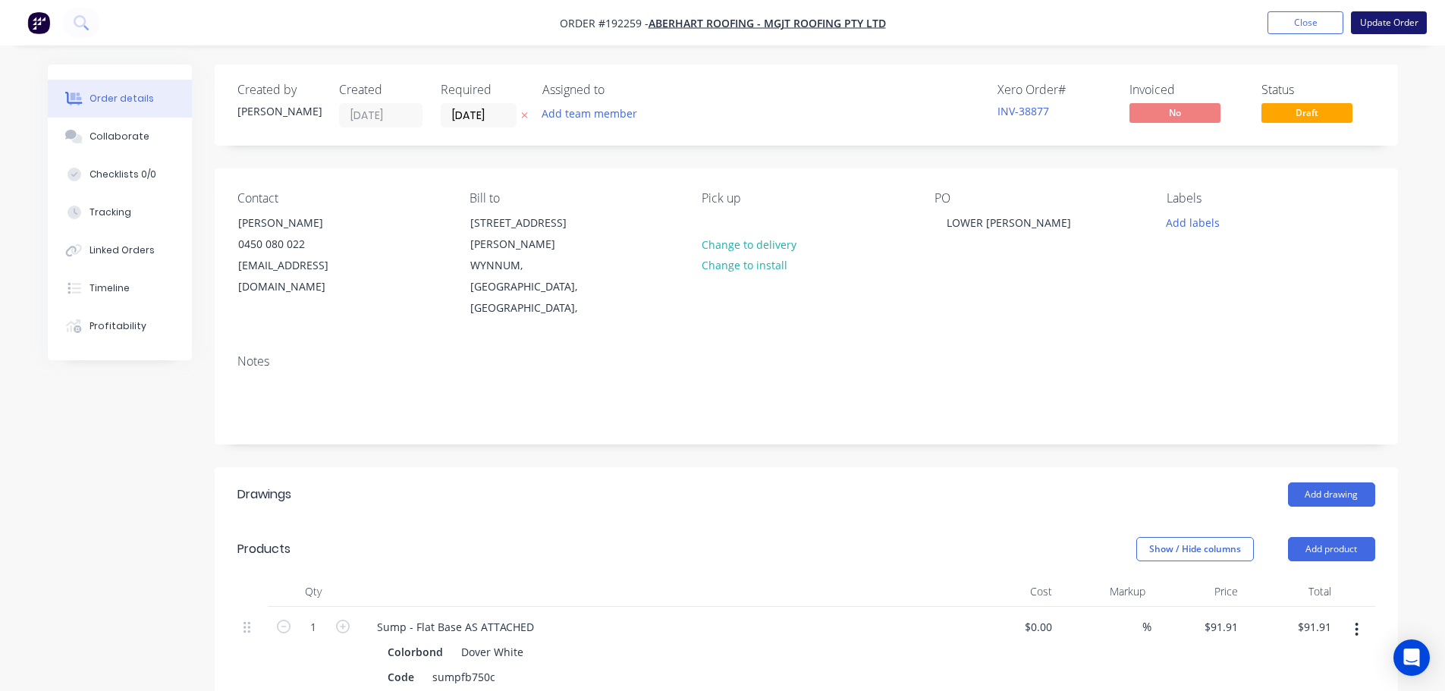
click at [1388, 25] on button "Update Order" at bounding box center [1389, 22] width 76 height 23
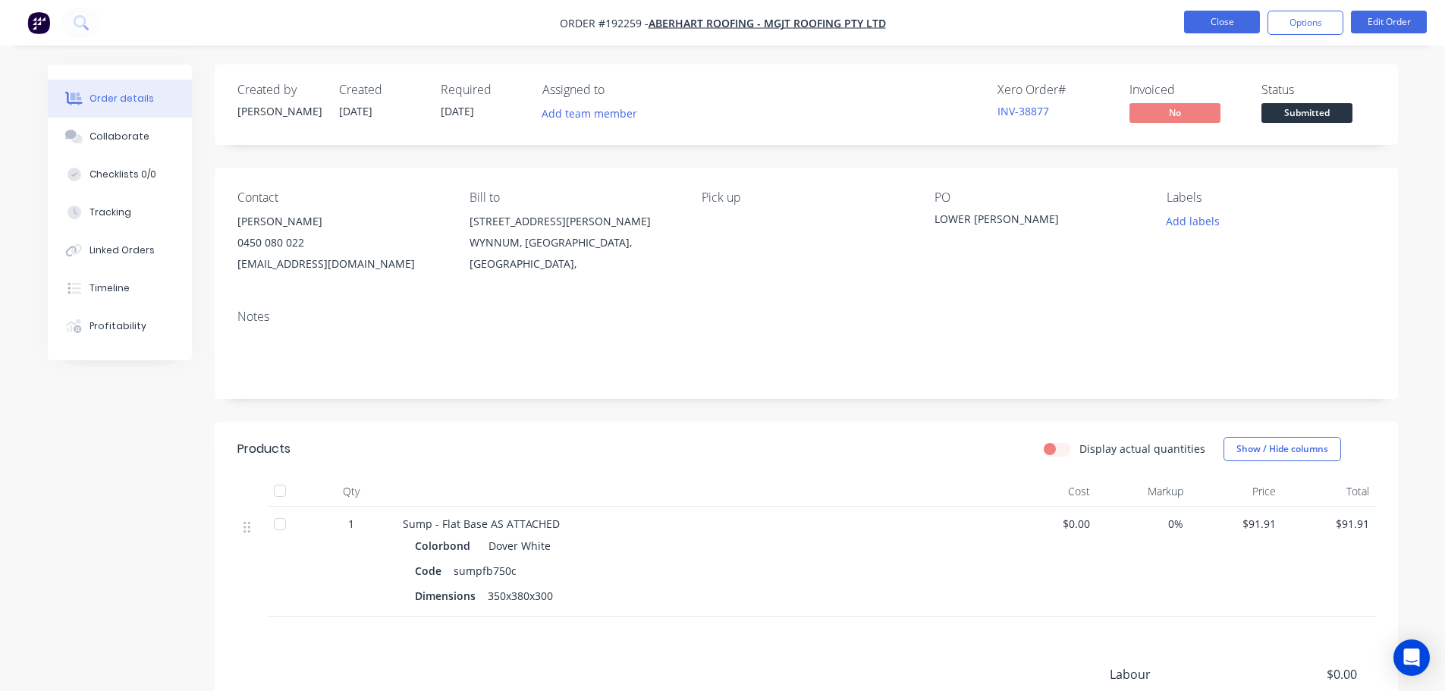
click at [1212, 27] on button "Close" at bounding box center [1222, 22] width 76 height 23
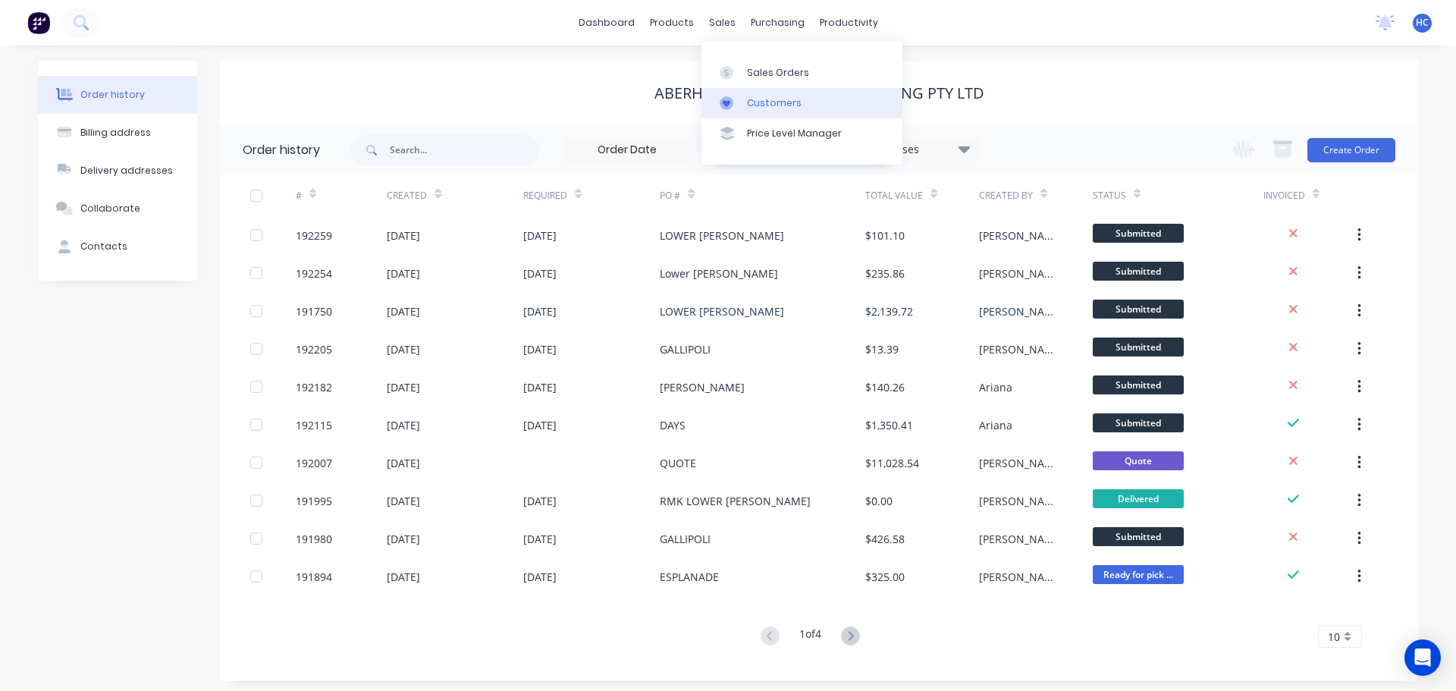
click at [745, 57] on body "dashboard products sales purchasing productivity dashboard products Product Cat…" at bounding box center [728, 348] width 1456 height 696
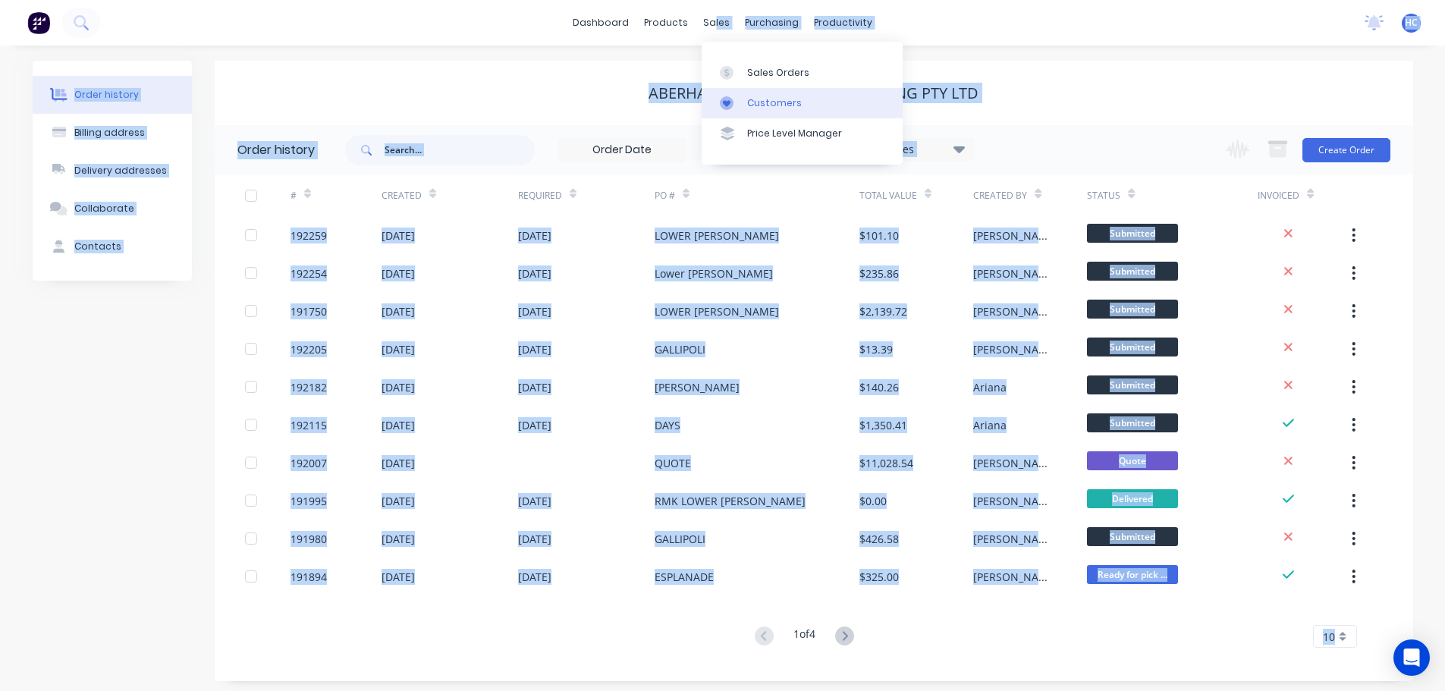
click at [774, 104] on div "Customers" at bounding box center [774, 103] width 55 height 14
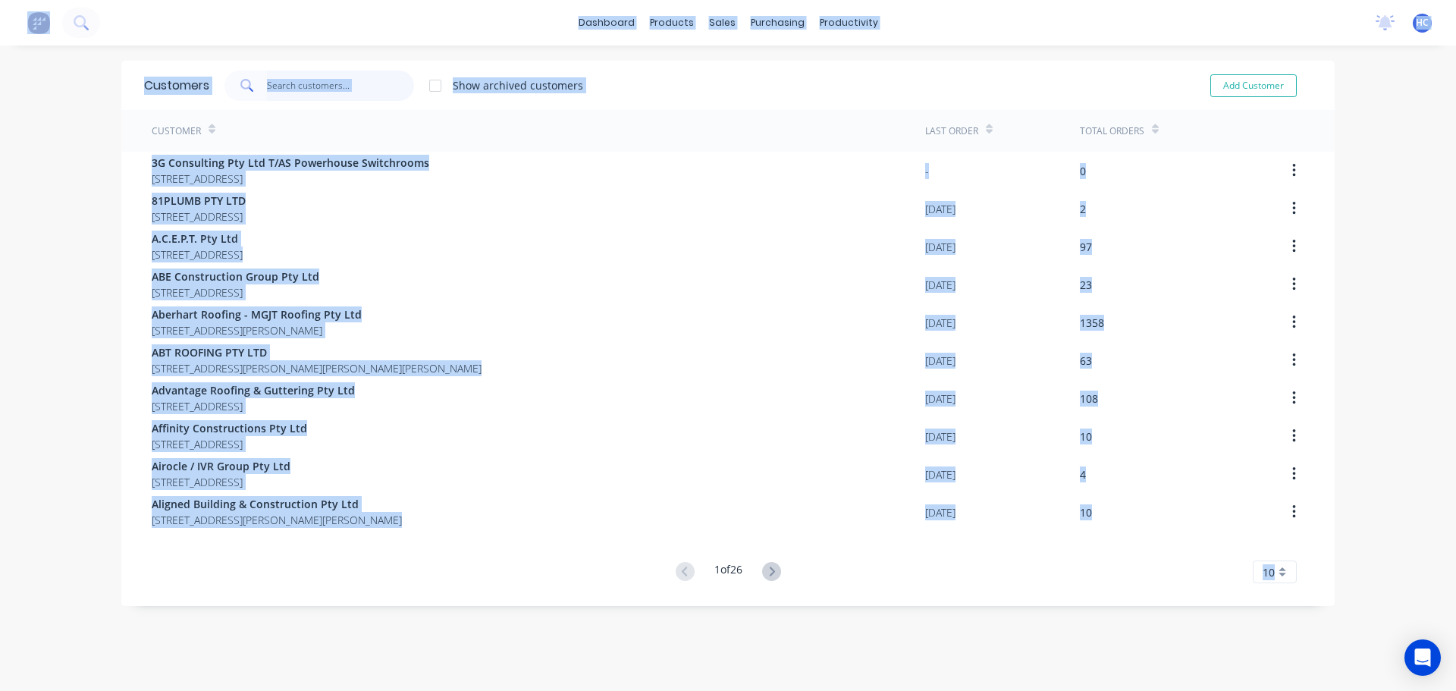
click at [344, 75] on input "text" at bounding box center [341, 86] width 148 height 30
click at [331, 80] on input "text" at bounding box center [341, 86] width 148 height 30
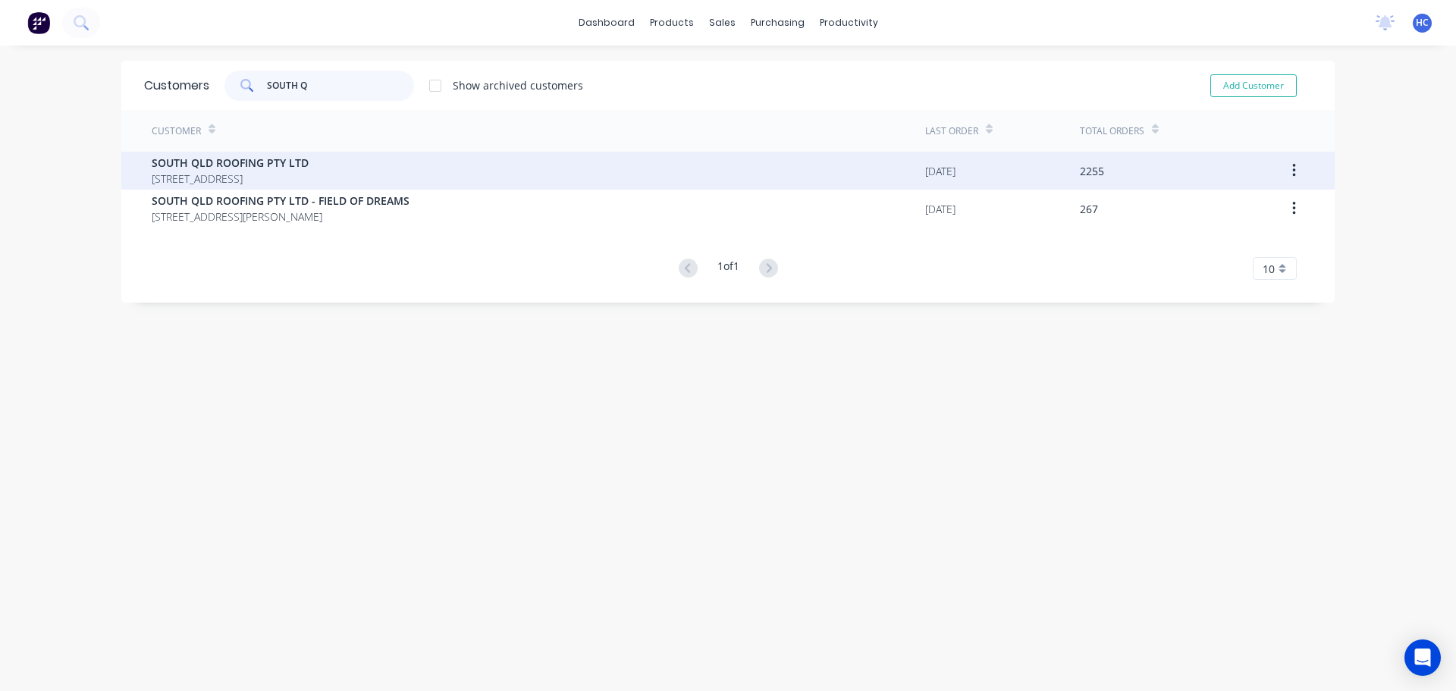
type input "SOUTH Q"
click at [309, 174] on span "[STREET_ADDRESS]" at bounding box center [230, 179] width 157 height 16
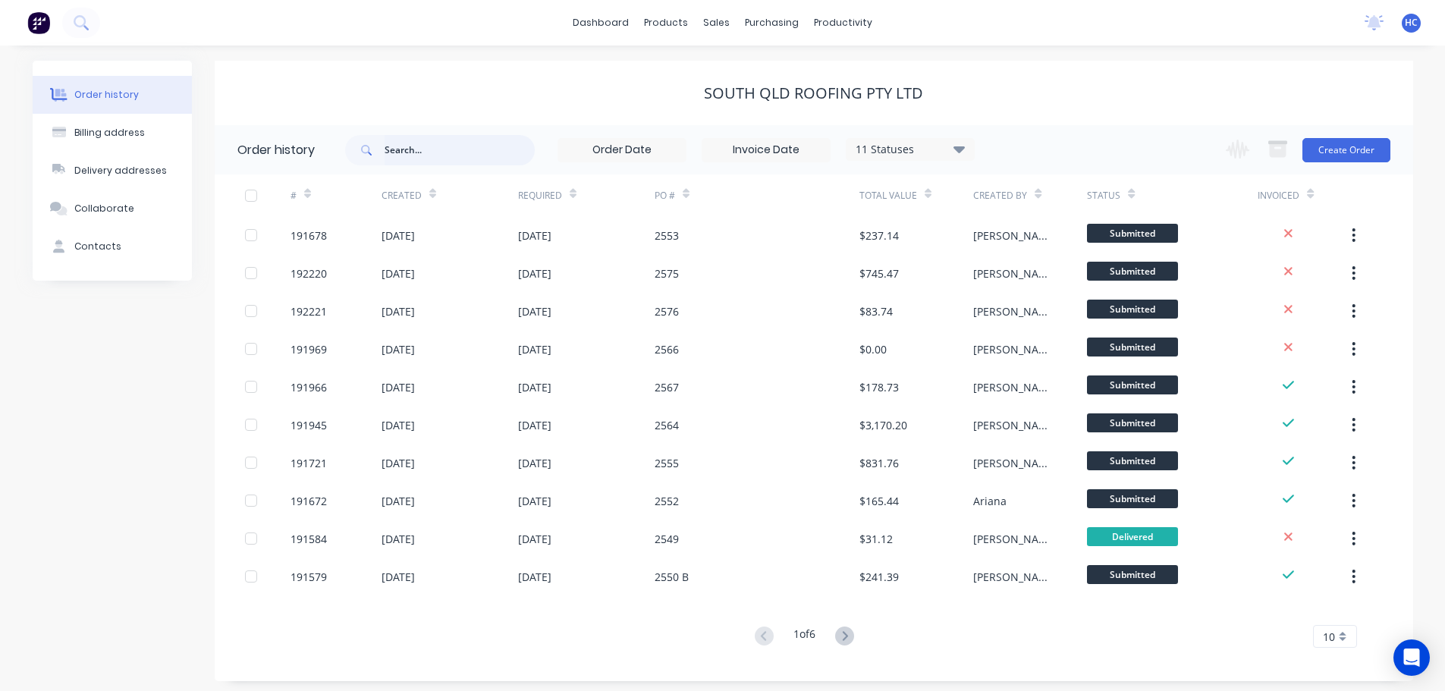
click at [417, 140] on input "text" at bounding box center [459, 150] width 150 height 30
type input "2566"
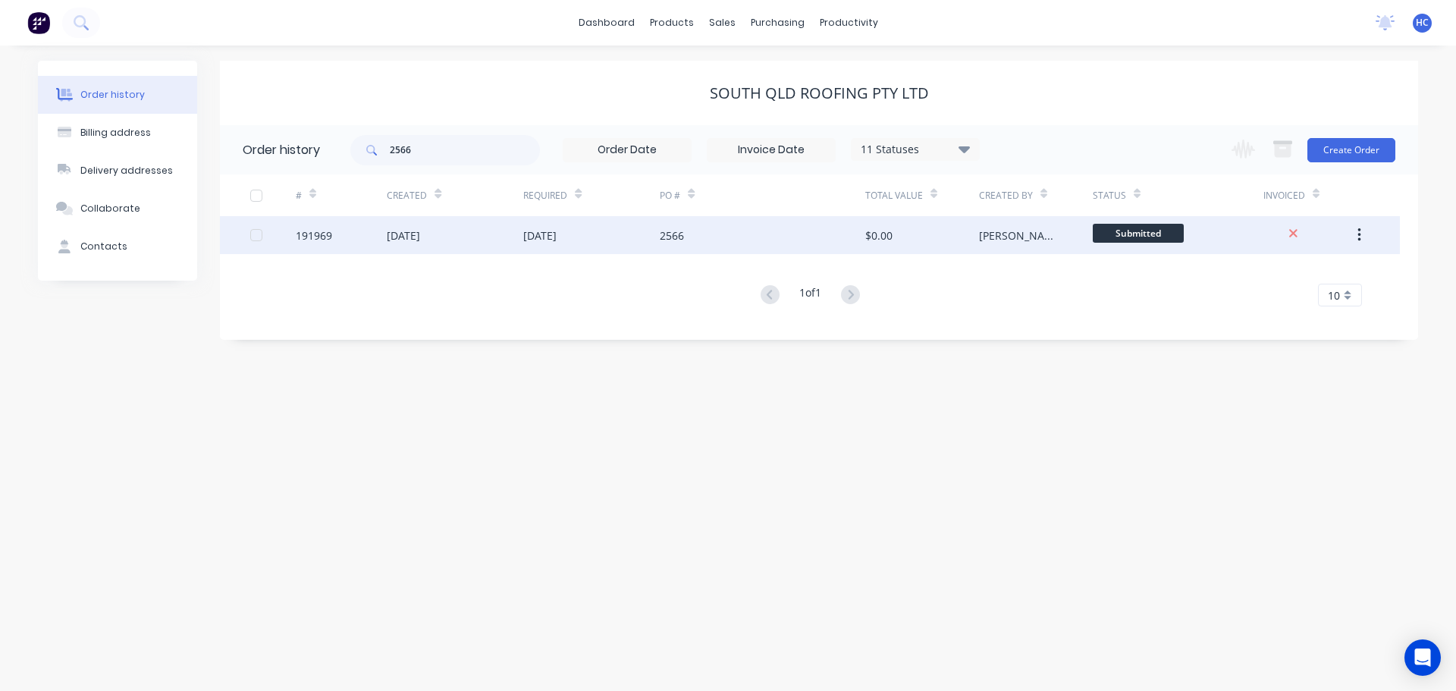
click at [771, 231] on div "2566" at bounding box center [762, 235] width 205 height 38
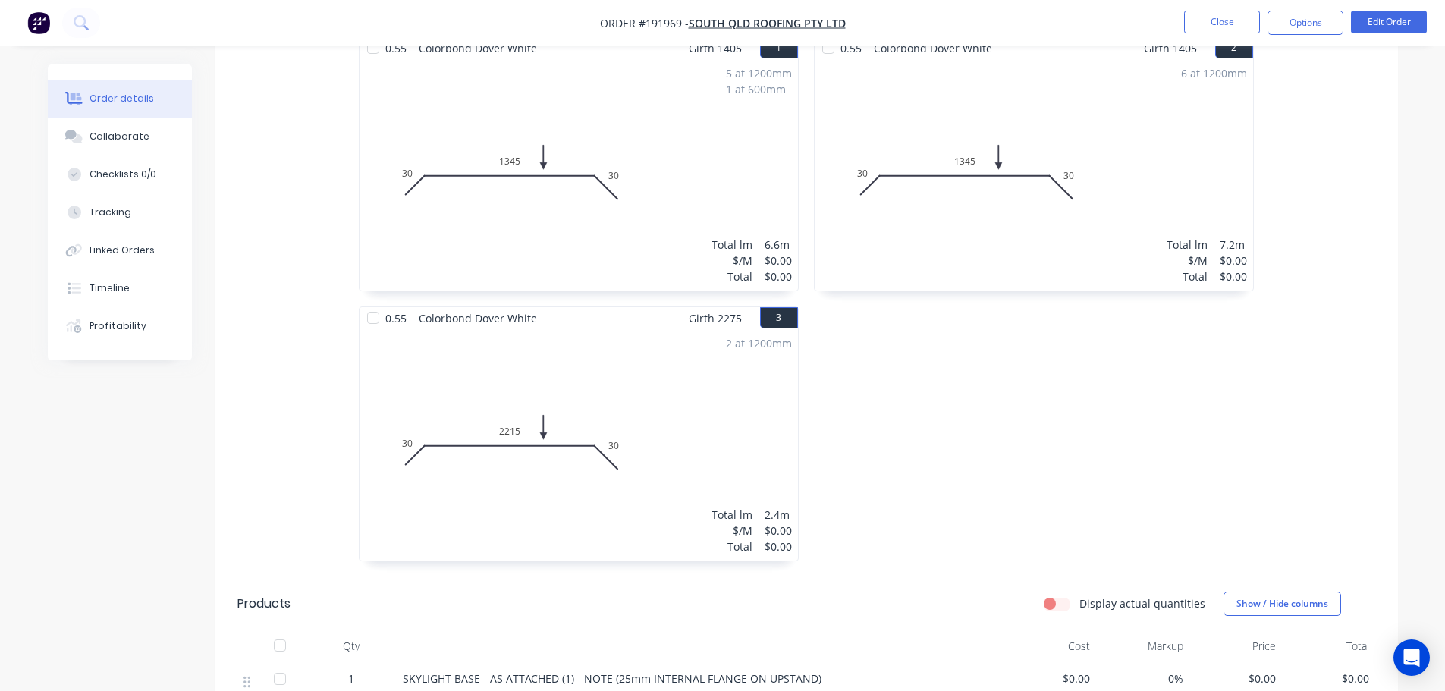
scroll to position [303, 0]
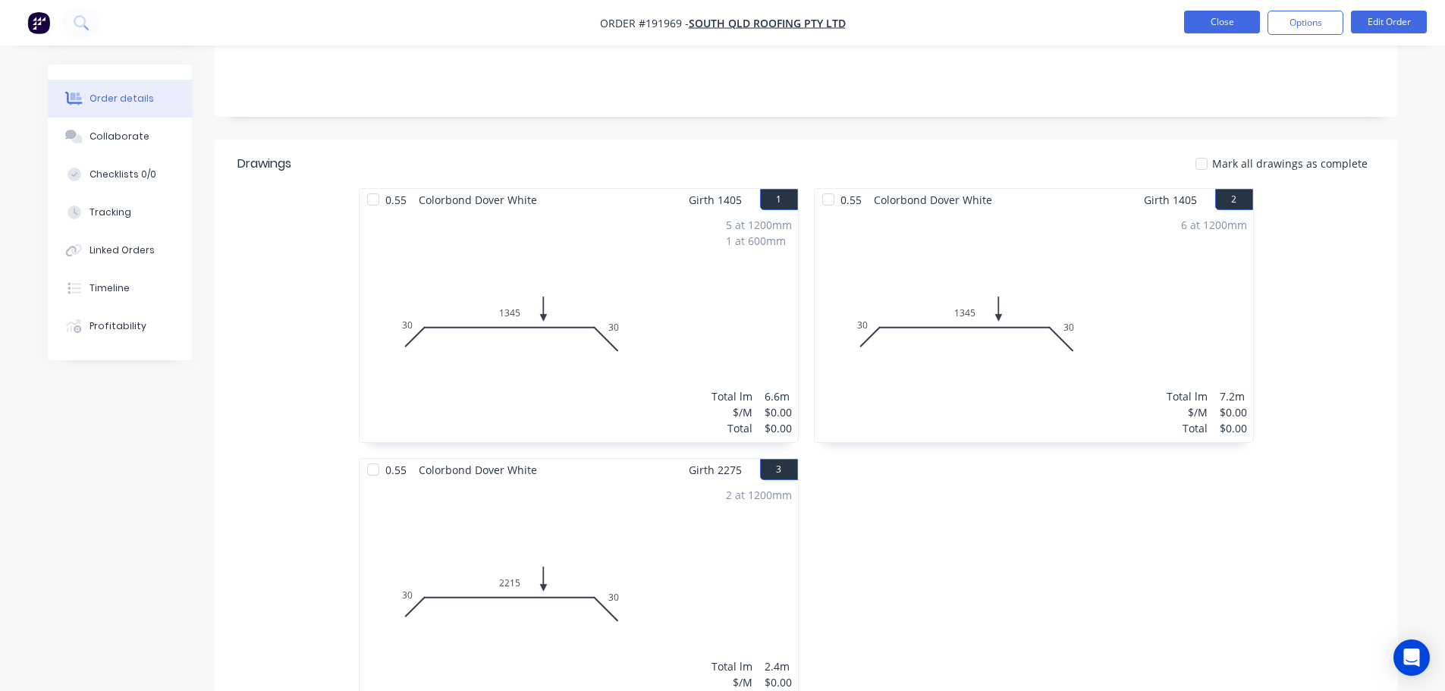
click at [1215, 24] on button "Close" at bounding box center [1222, 22] width 76 height 23
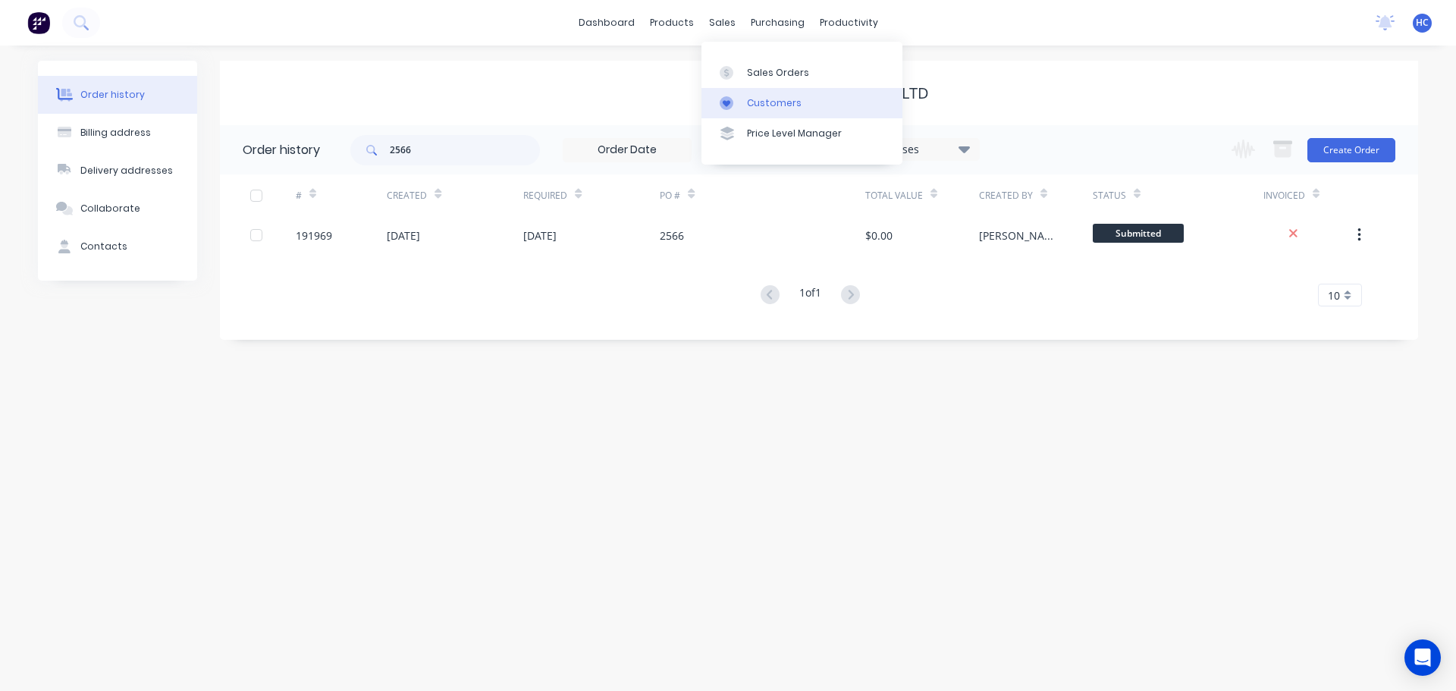
click at [756, 96] on div "Customers" at bounding box center [774, 103] width 55 height 14
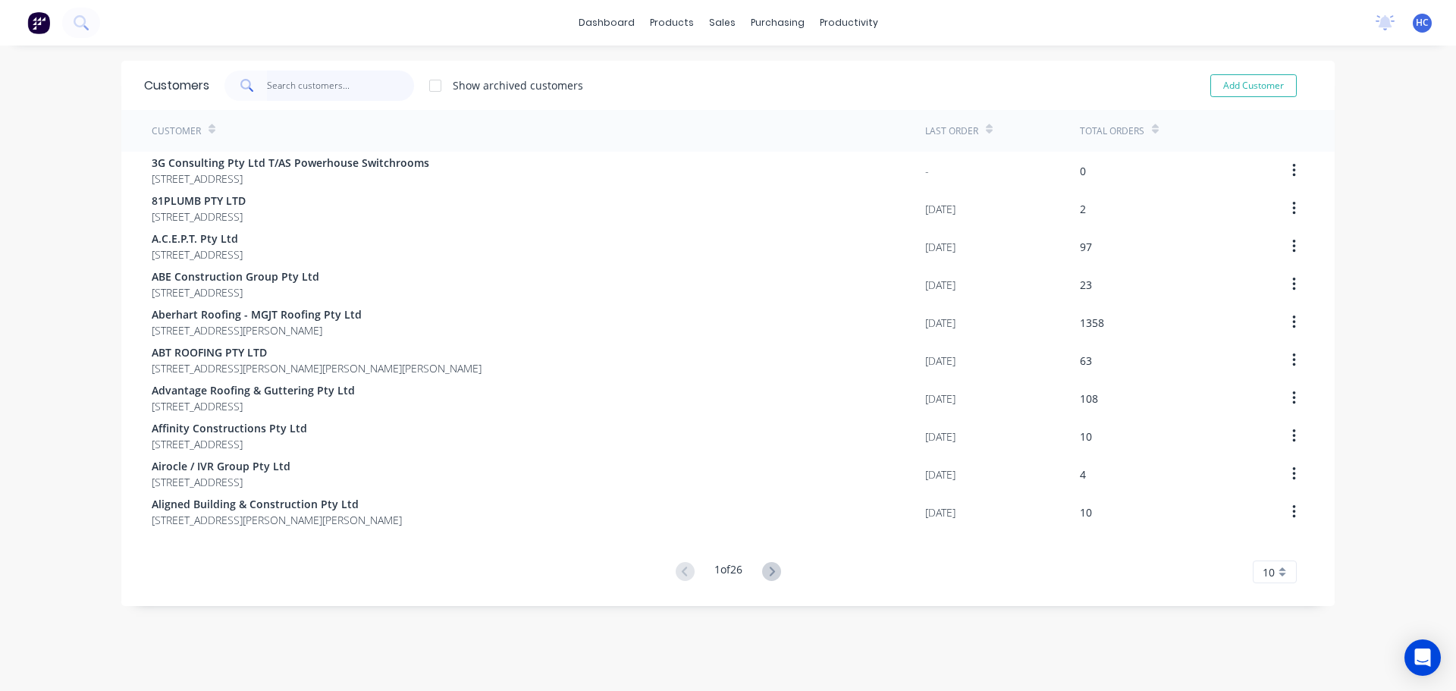
click at [373, 80] on input "text" at bounding box center [341, 86] width 148 height 30
drag, startPoint x: 258, startPoint y: 89, endPoint x: 281, endPoint y: 89, distance: 22.8
click at [258, 89] on span at bounding box center [245, 86] width 42 height 30
click at [758, 63] on link "Sales Orders" at bounding box center [796, 72] width 201 height 30
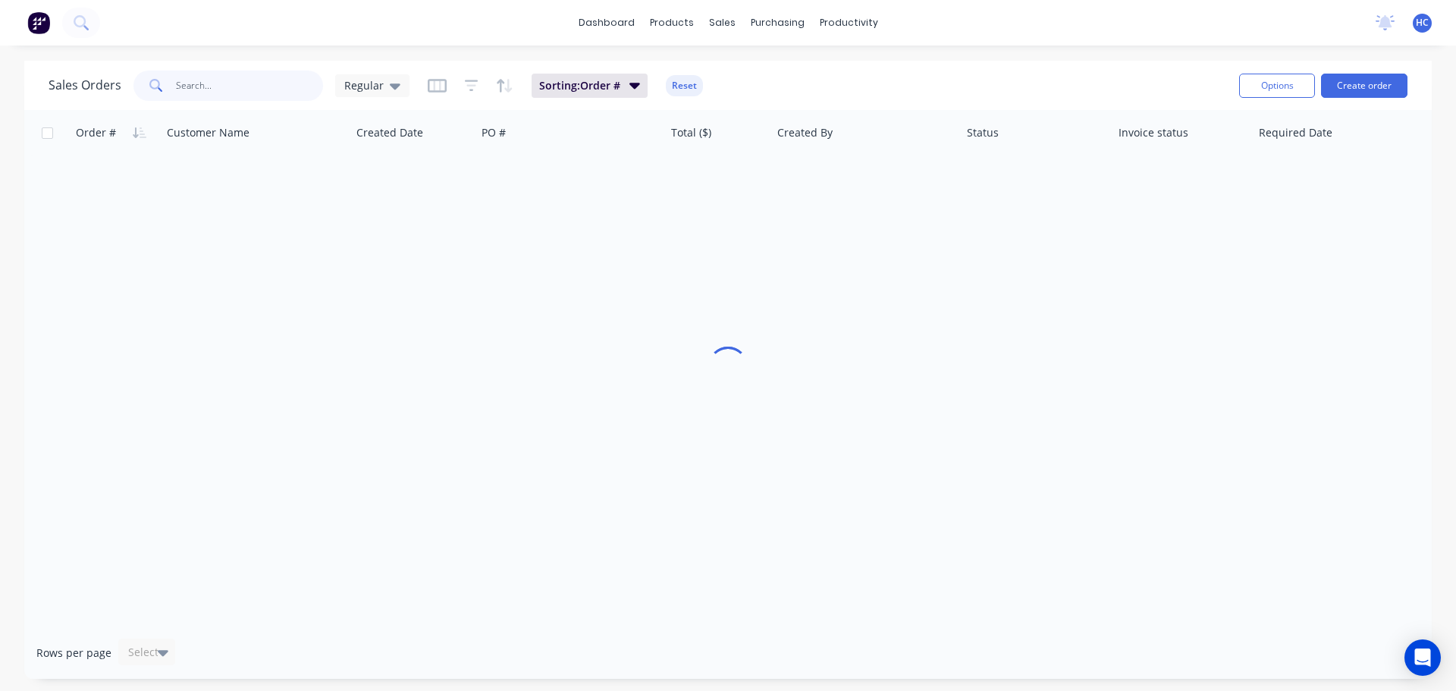
click at [243, 87] on input "text" at bounding box center [250, 86] width 148 height 30
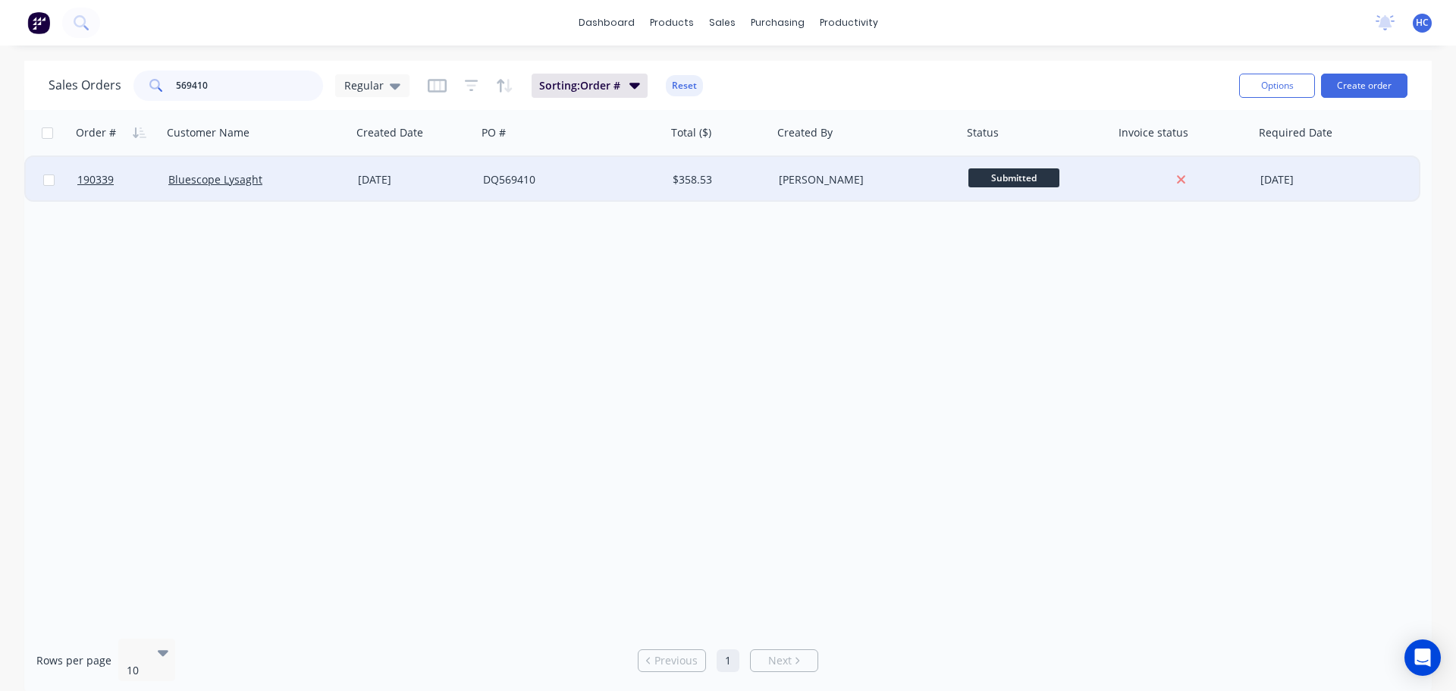
type input "569410"
click at [516, 183] on div "DQ569410" at bounding box center [567, 179] width 168 height 15
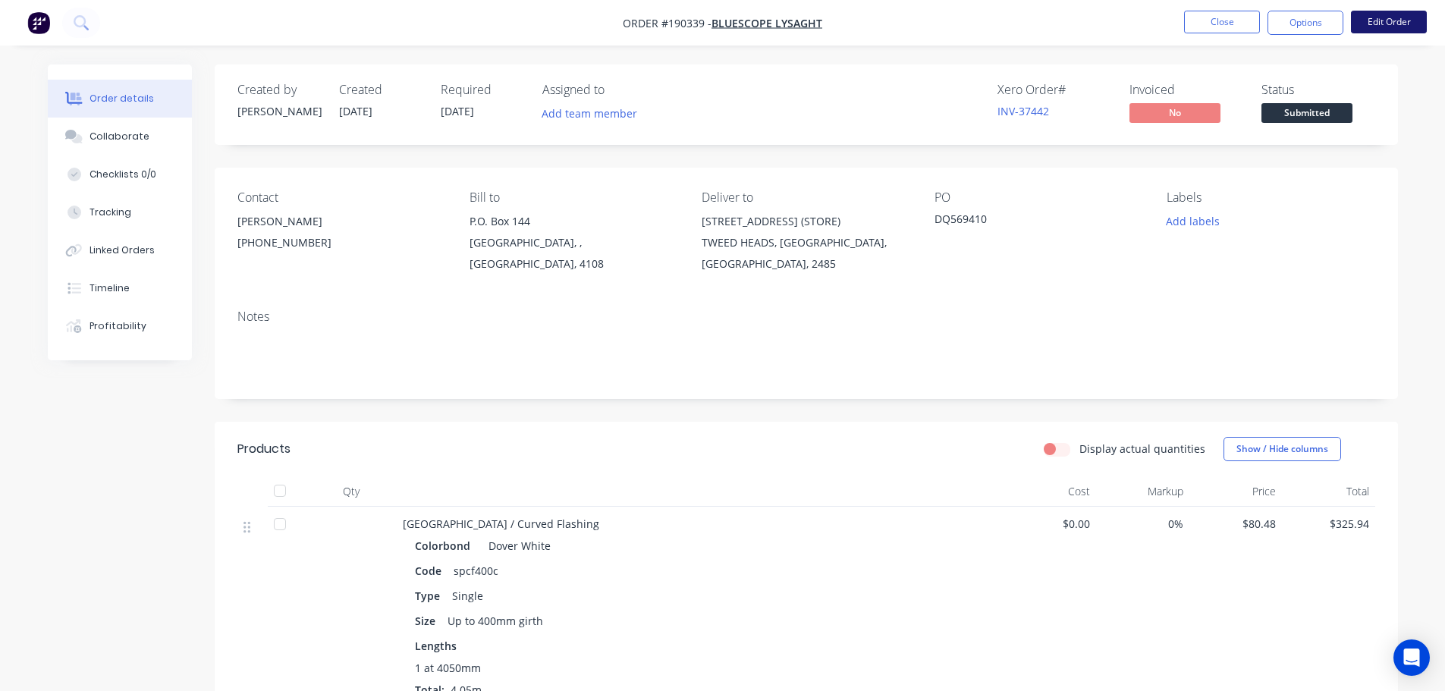
click at [1374, 22] on button "Edit Order" at bounding box center [1389, 22] width 76 height 23
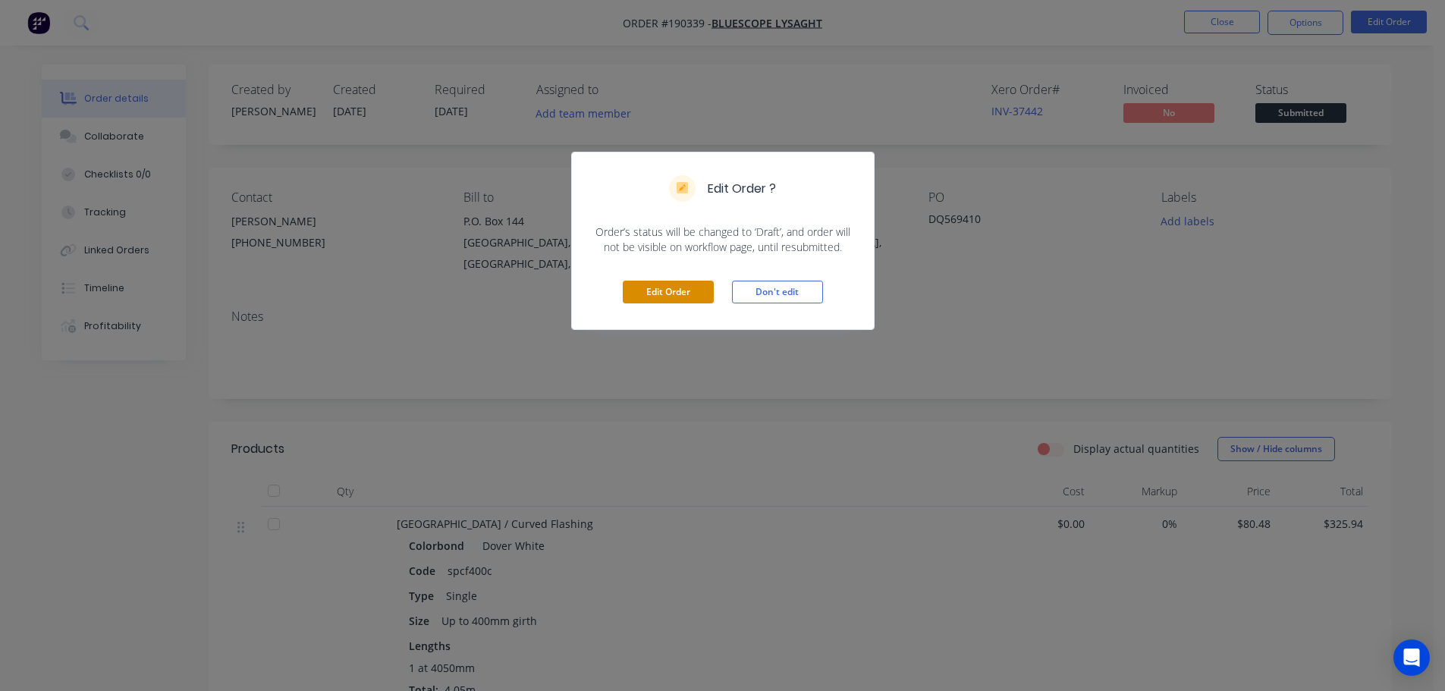
click at [655, 290] on button "Edit Order" at bounding box center [668, 292] width 91 height 23
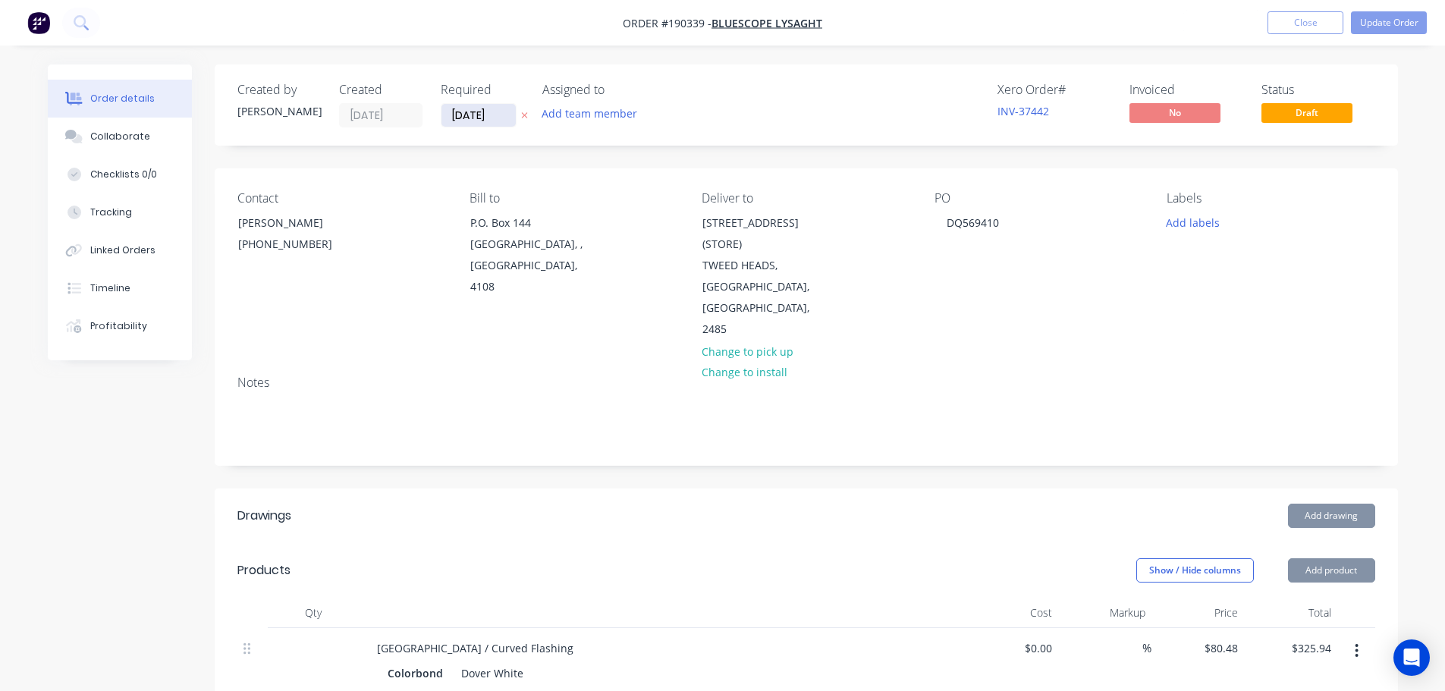
click at [457, 111] on input "[DATE]" at bounding box center [478, 115] width 74 height 23
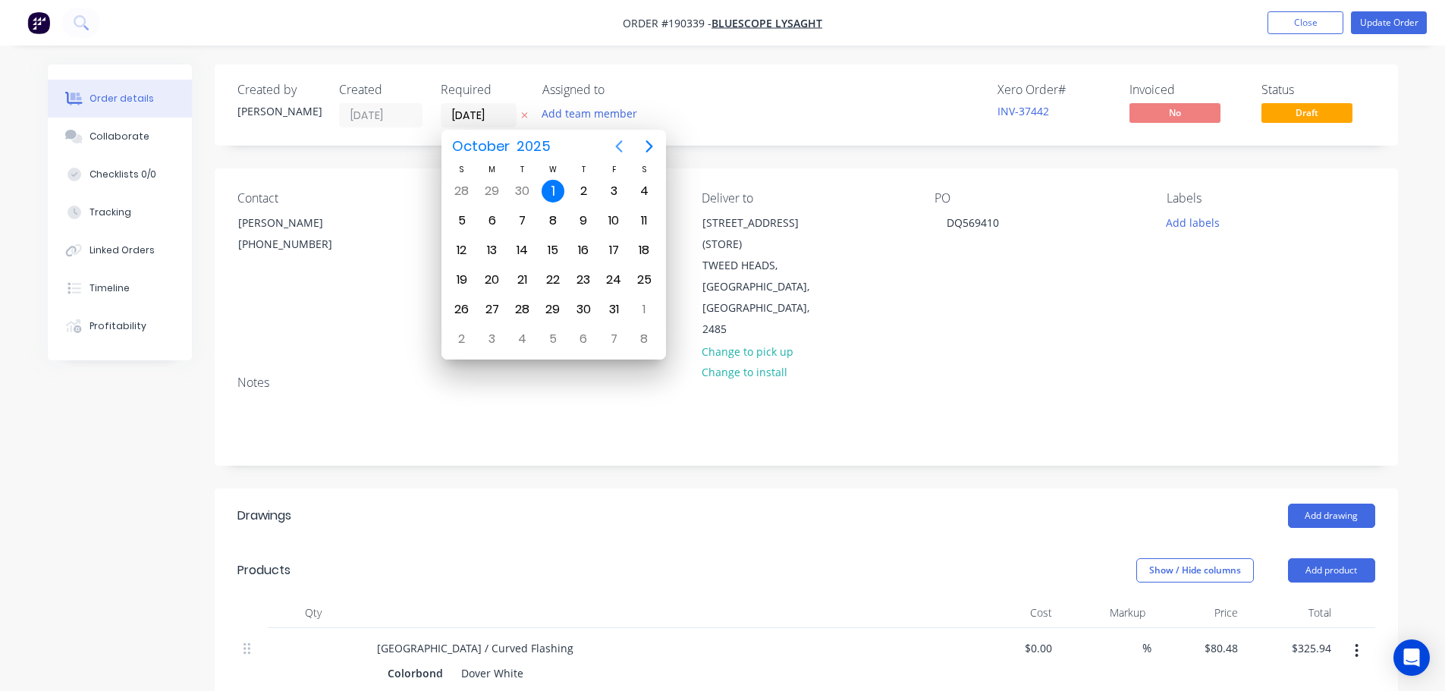
click at [624, 145] on icon "Previous page" at bounding box center [619, 146] width 18 height 18
click at [524, 281] on div "23" at bounding box center [522, 279] width 23 height 23
type input "[DATE]"
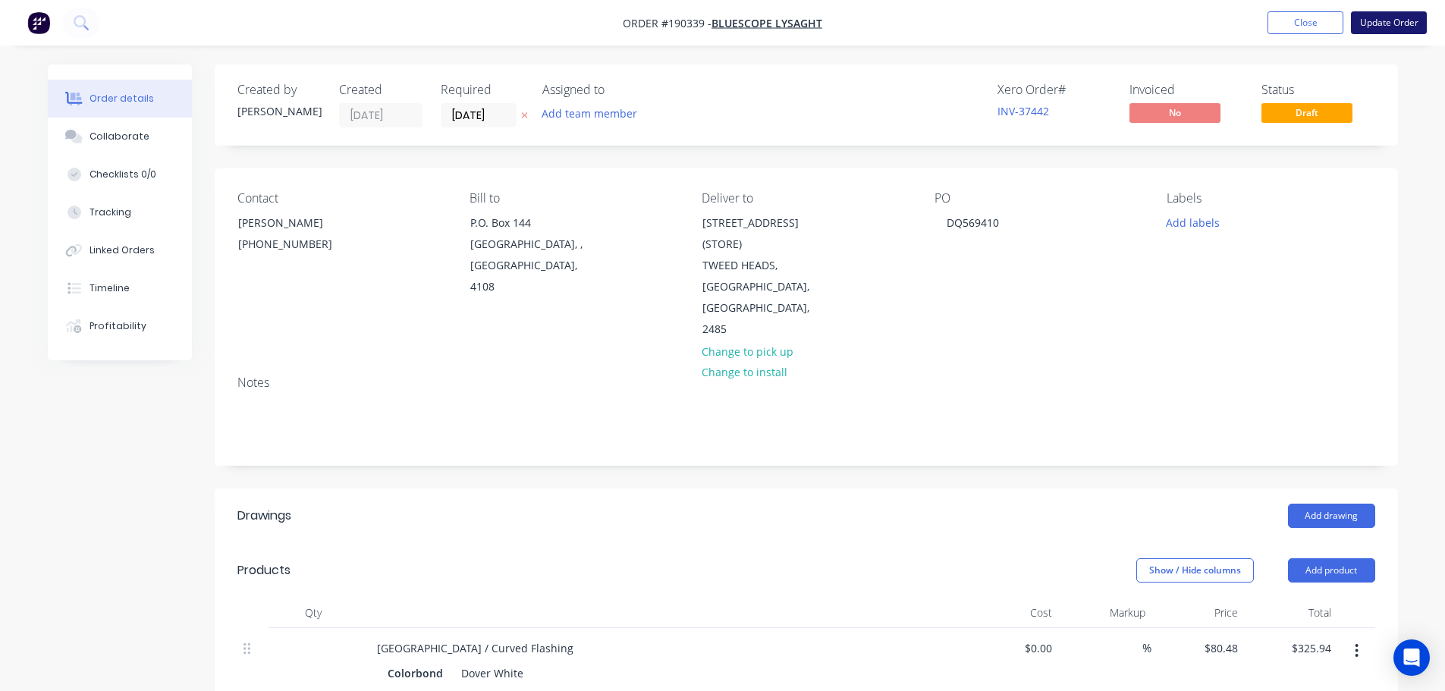
click at [1378, 20] on button "Update Order" at bounding box center [1389, 22] width 76 height 23
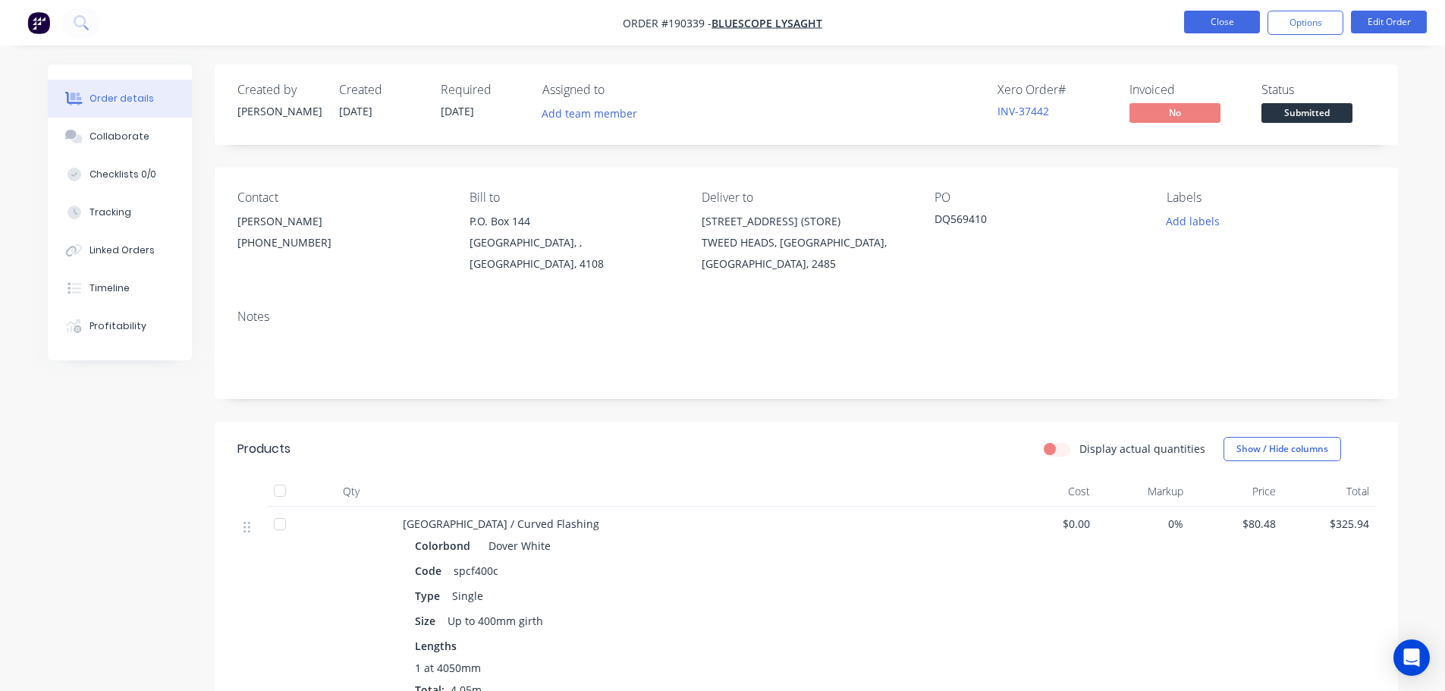
click at [1211, 12] on button "Close" at bounding box center [1222, 22] width 76 height 23
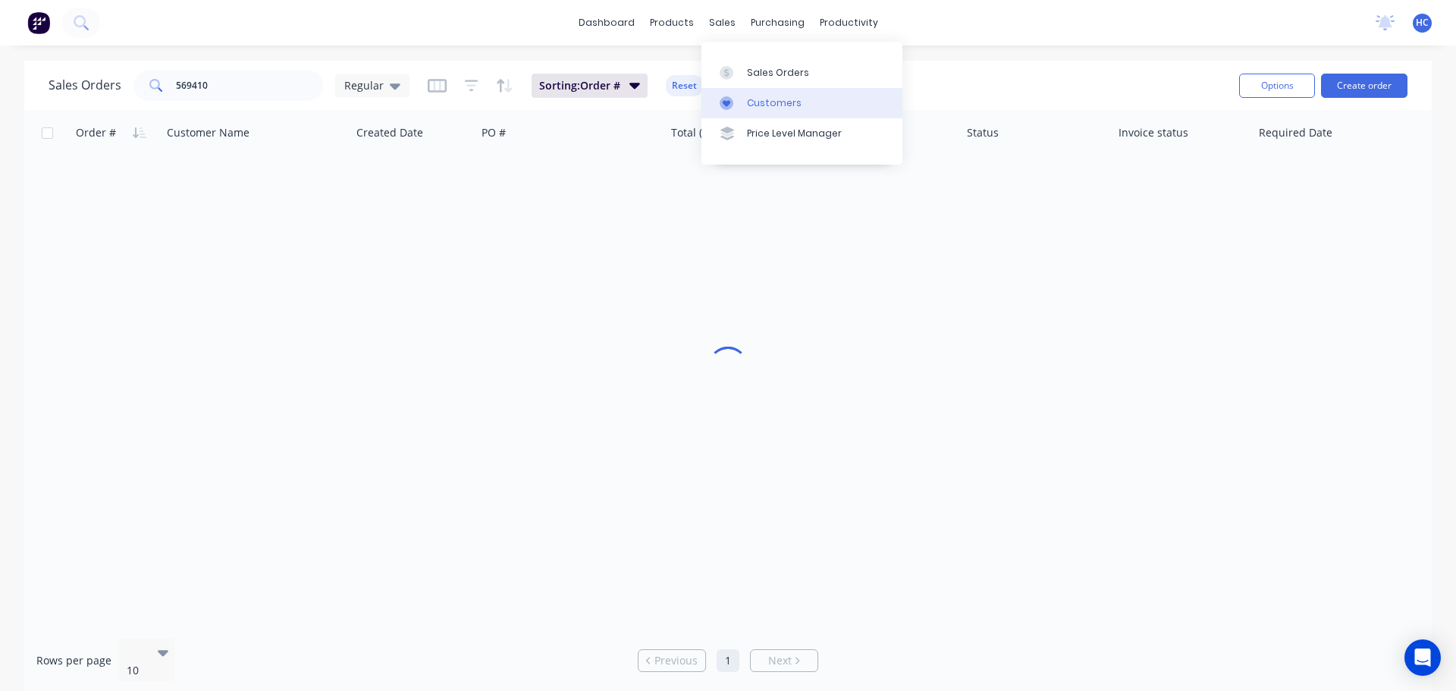
click at [789, 115] on link "Customers" at bounding box center [801, 103] width 201 height 30
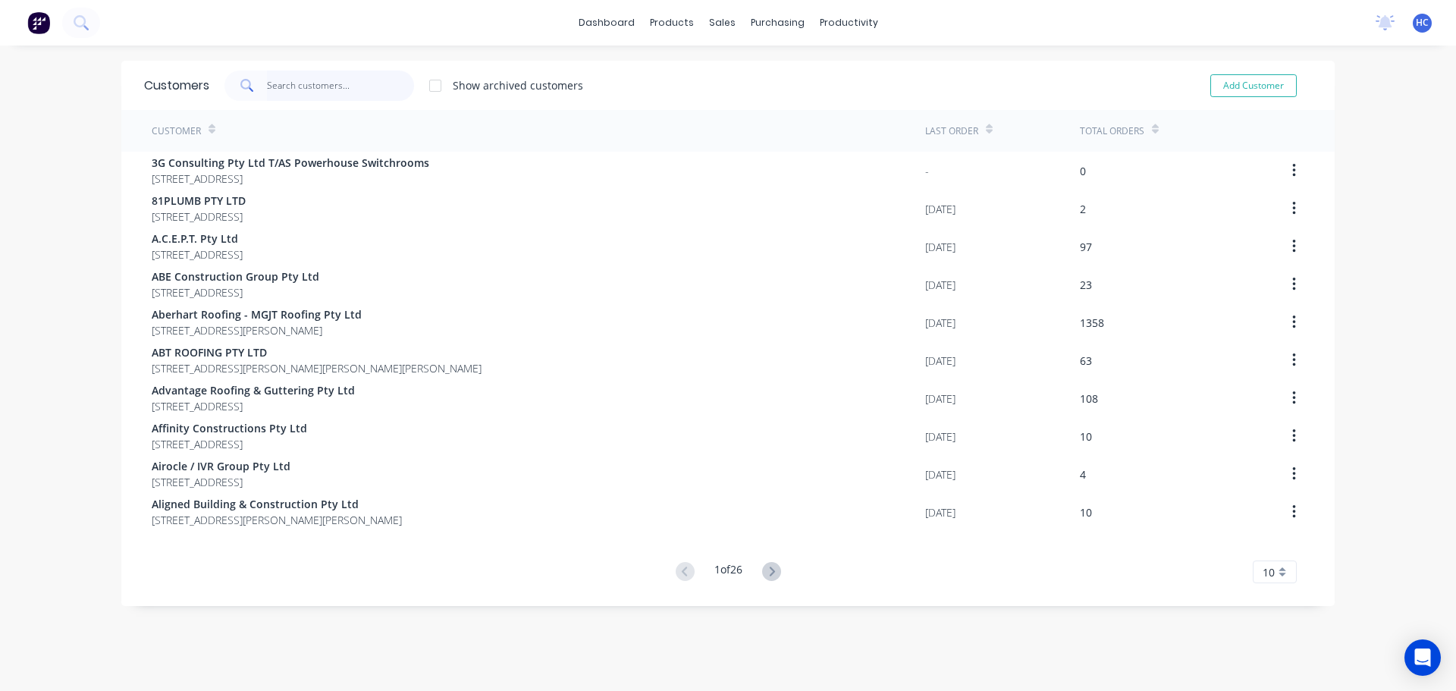
click at [347, 81] on input "text" at bounding box center [341, 86] width 148 height 30
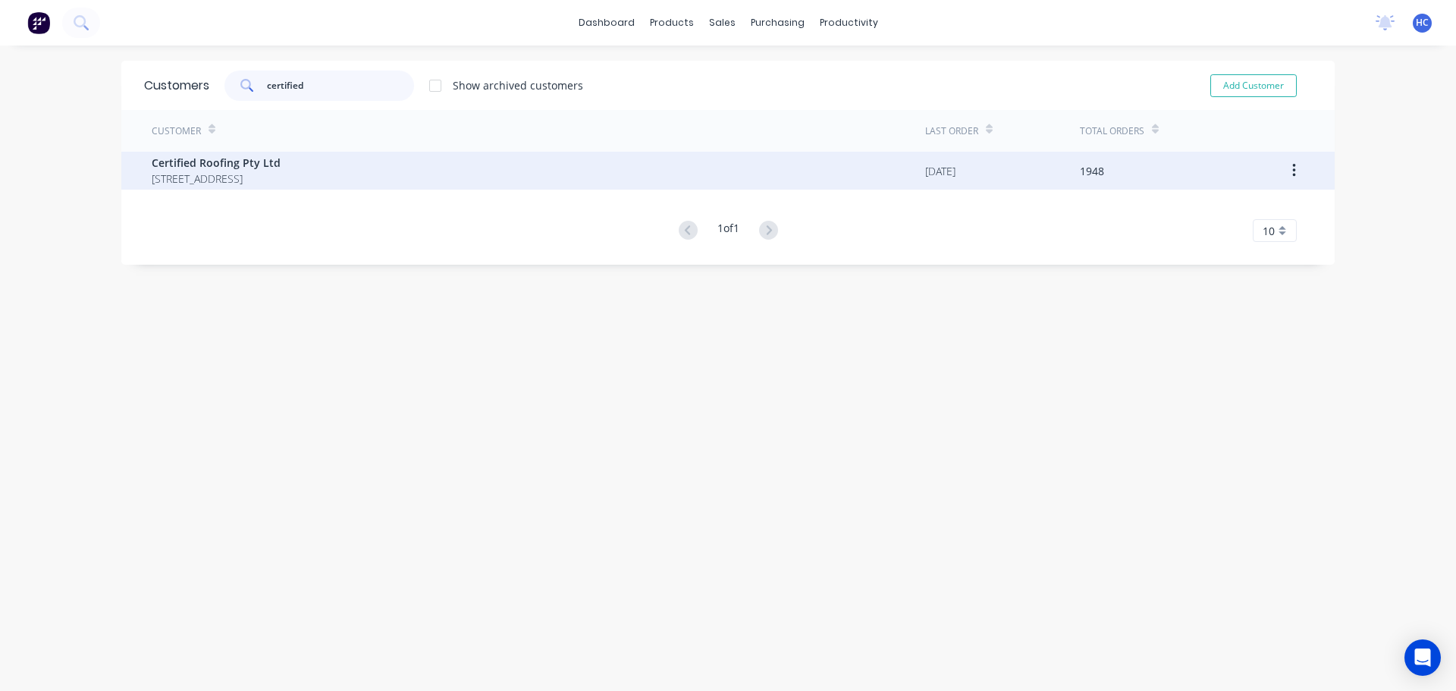
type input "certified"
click at [235, 168] on span "Certified Roofing Pty Ltd" at bounding box center [216, 163] width 129 height 16
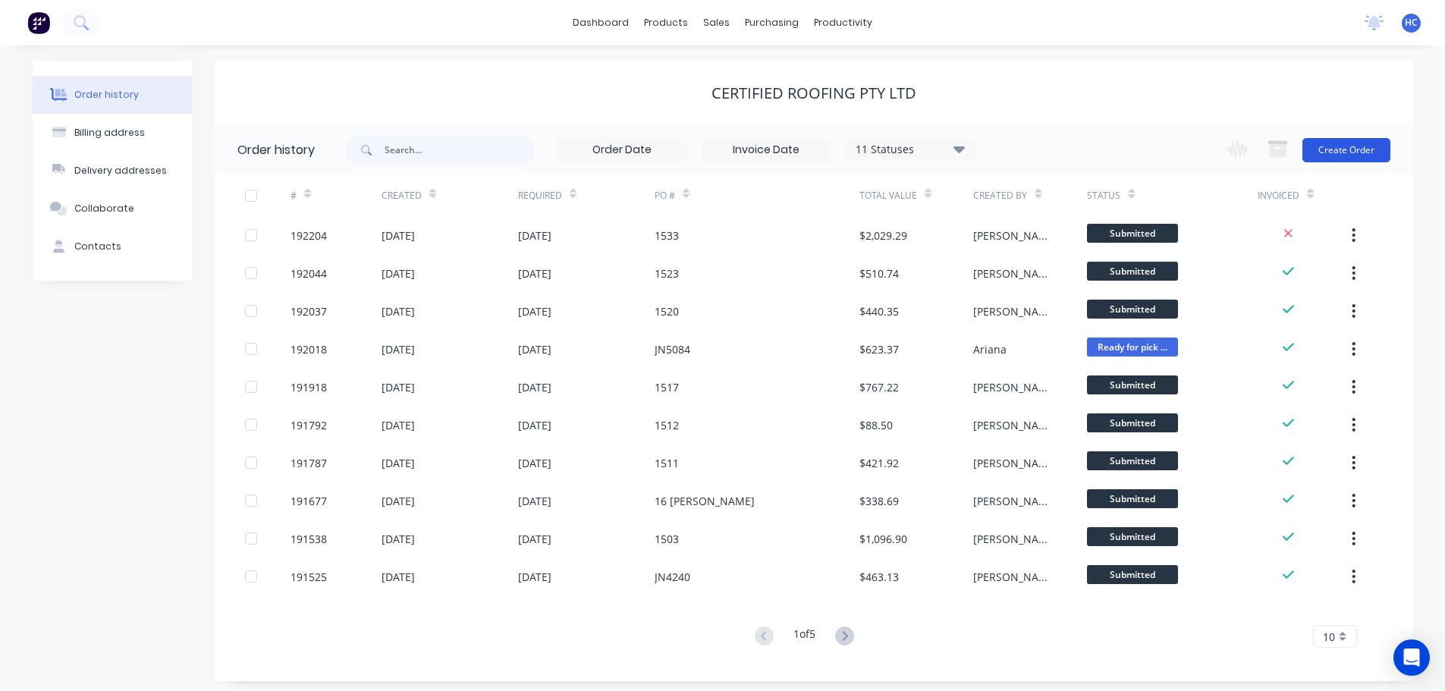
click at [1348, 151] on button "Create Order" at bounding box center [1346, 150] width 88 height 24
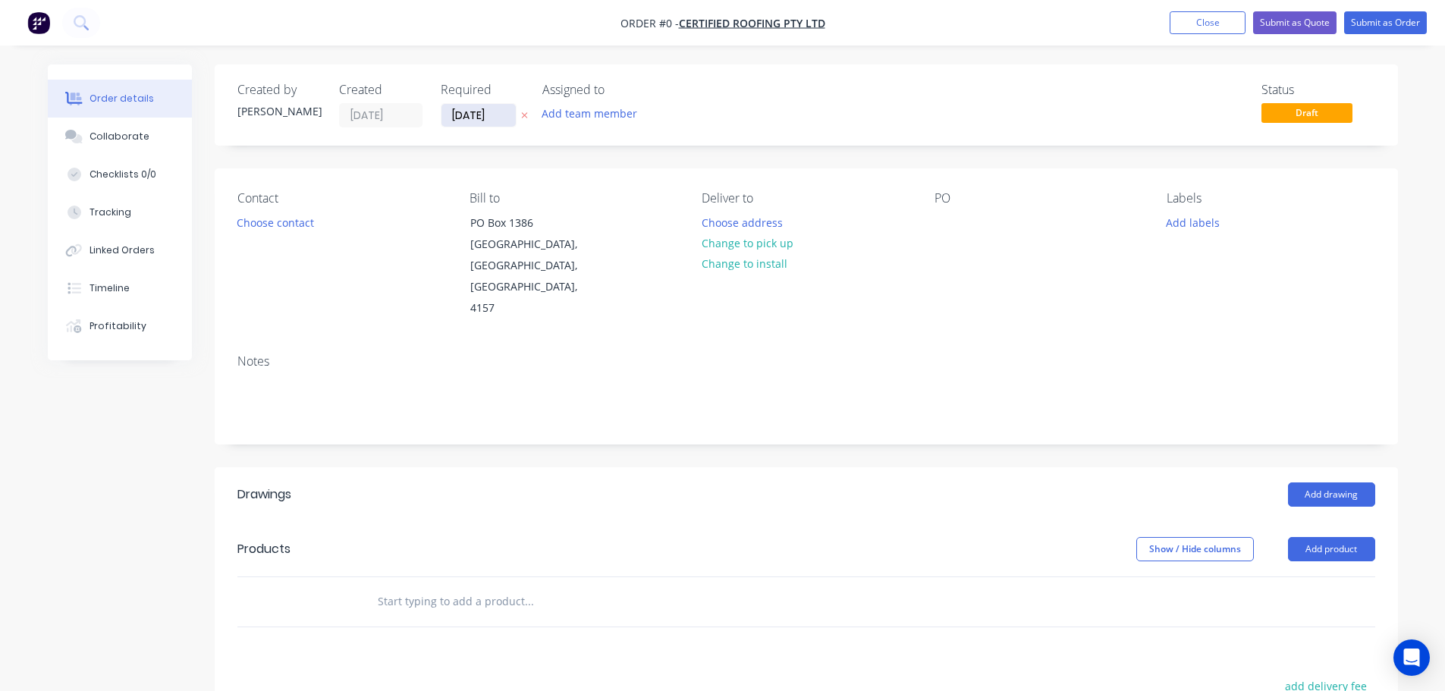
click at [470, 117] on input "[DATE]" at bounding box center [478, 115] width 74 height 23
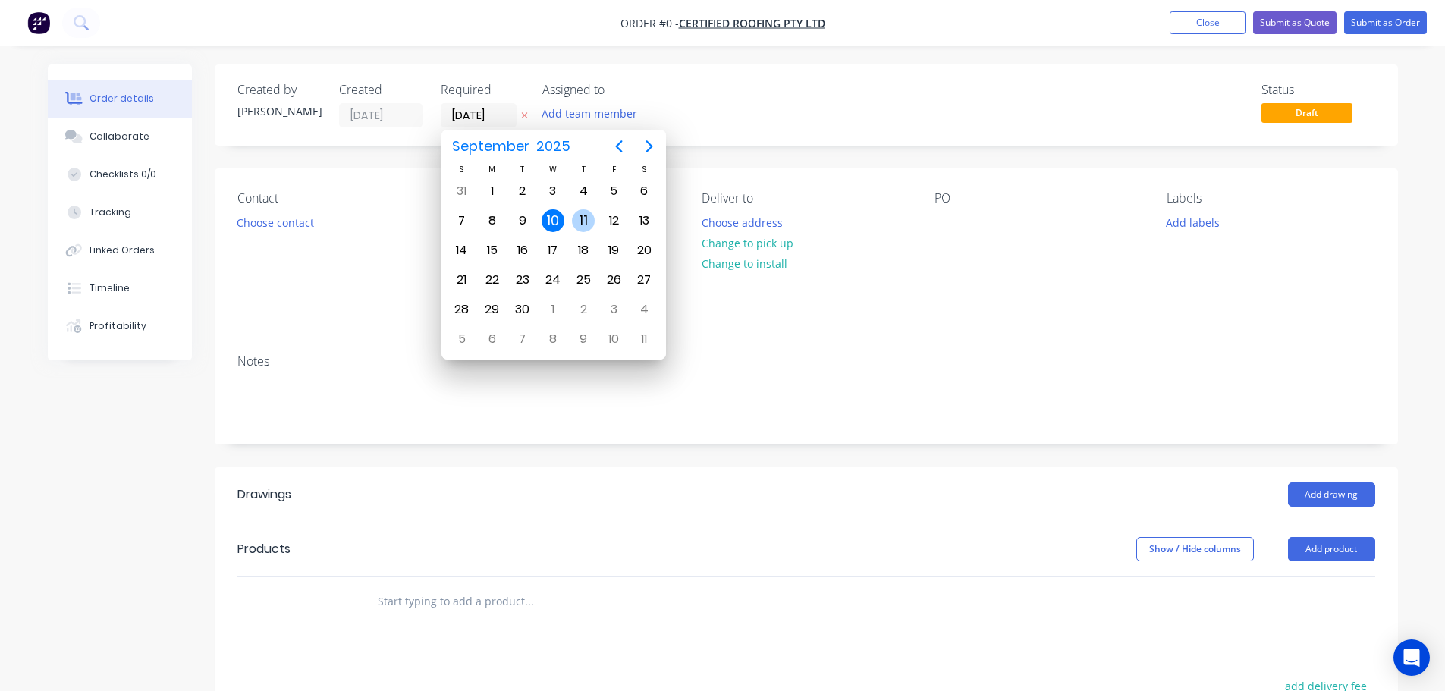
click at [591, 224] on div "11" at bounding box center [583, 220] width 23 height 23
type input "[DATE]"
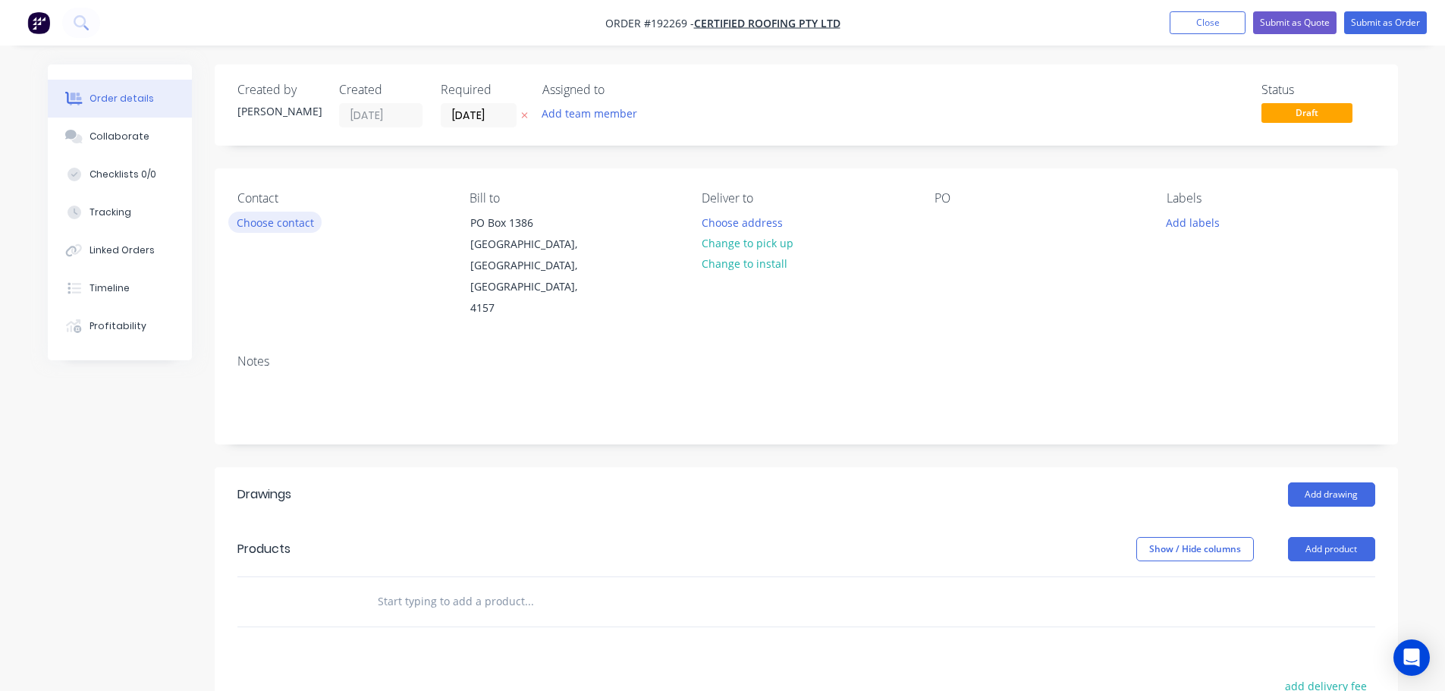
click at [299, 217] on button "Choose contact" at bounding box center [274, 222] width 93 height 20
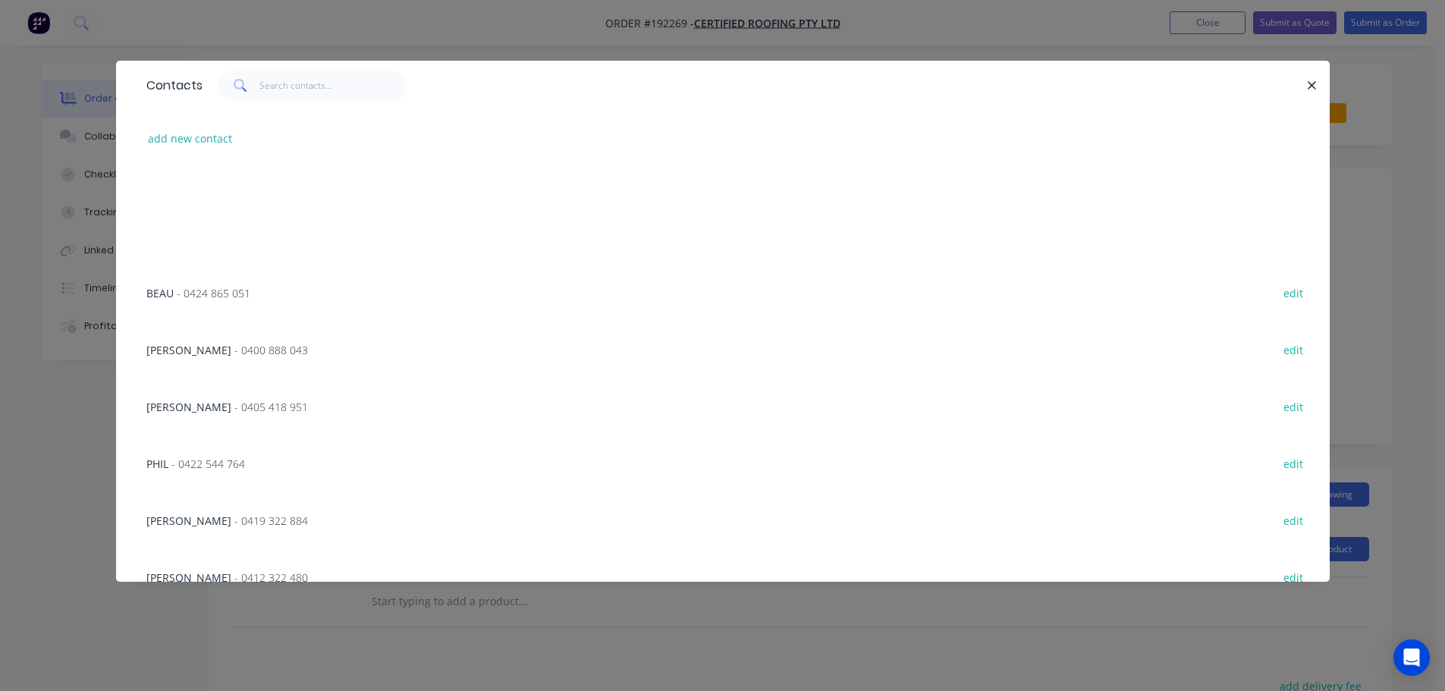
scroll to position [303, 0]
click at [354, 388] on div "[PERSON_NAME] - 0412 322 480 edit" at bounding box center [723, 403] width 1168 height 57
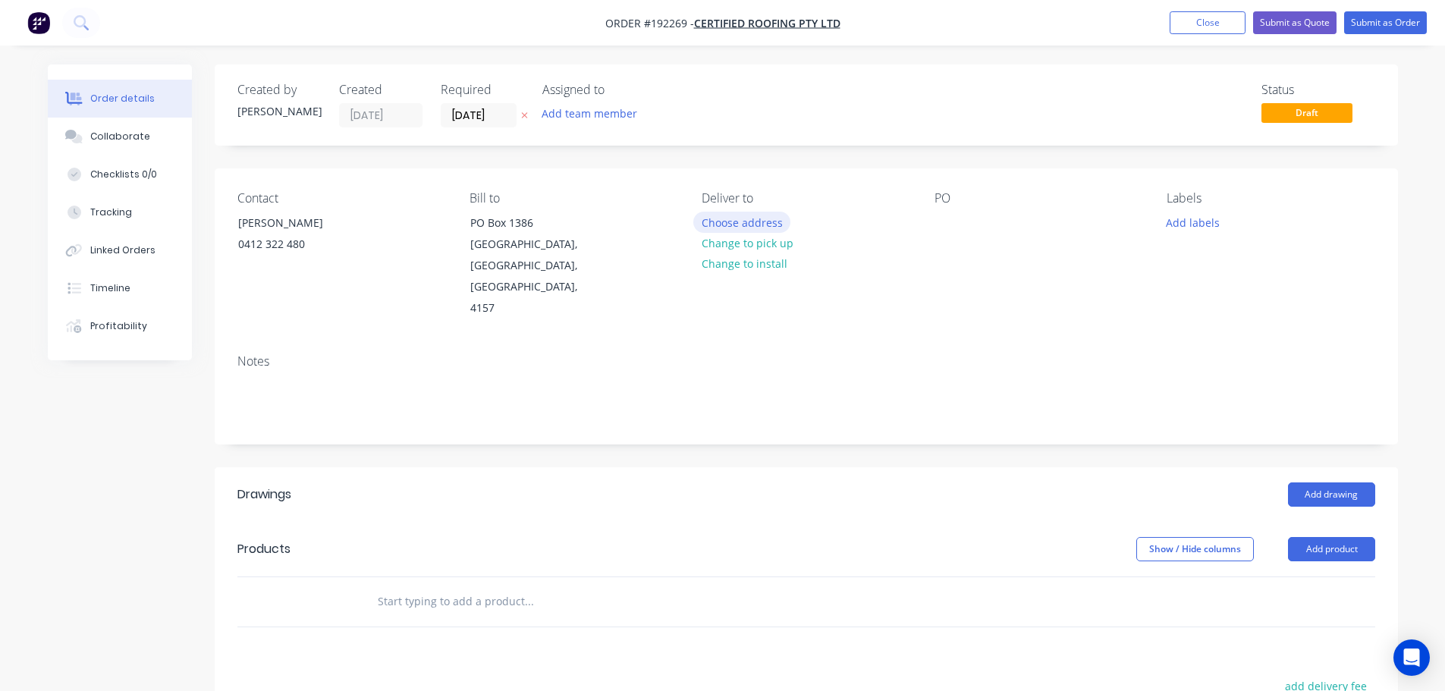
click at [752, 231] on button "Choose address" at bounding box center [741, 222] width 97 height 20
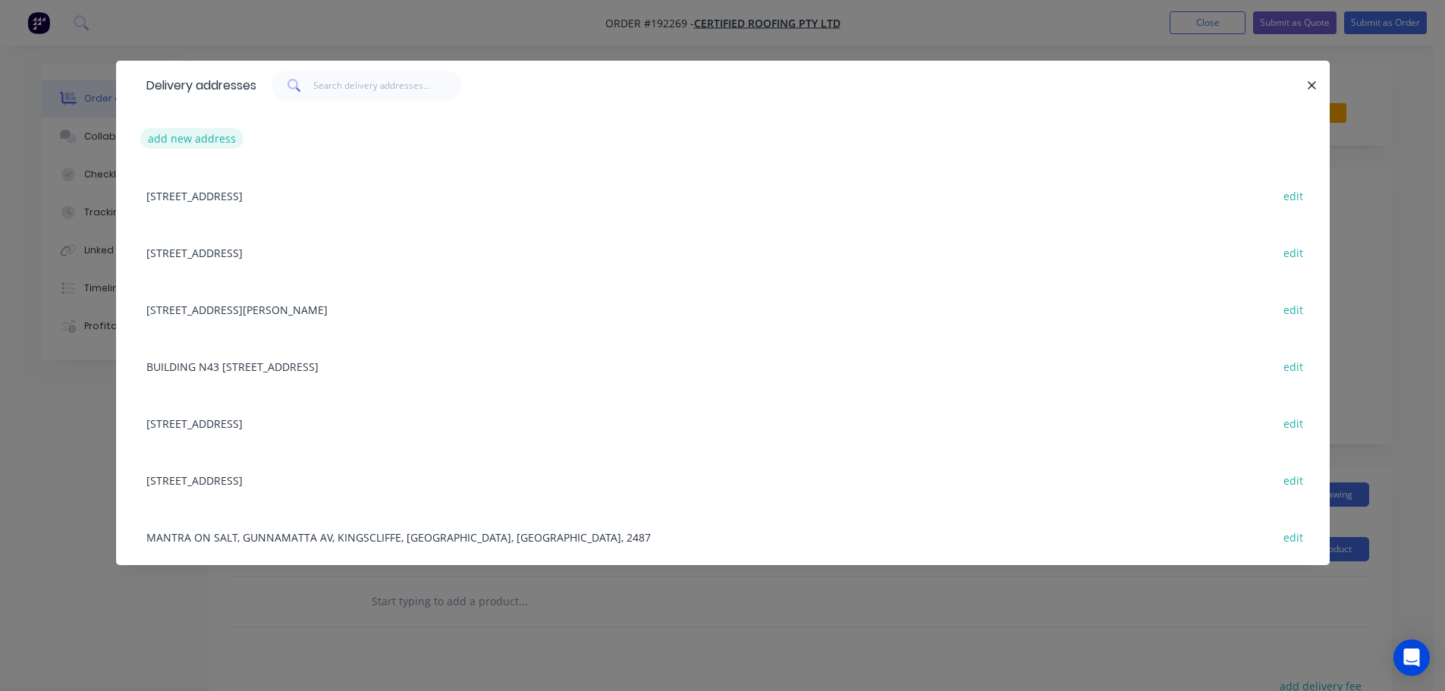
click at [210, 131] on button "add new address" at bounding box center [192, 138] width 104 height 20
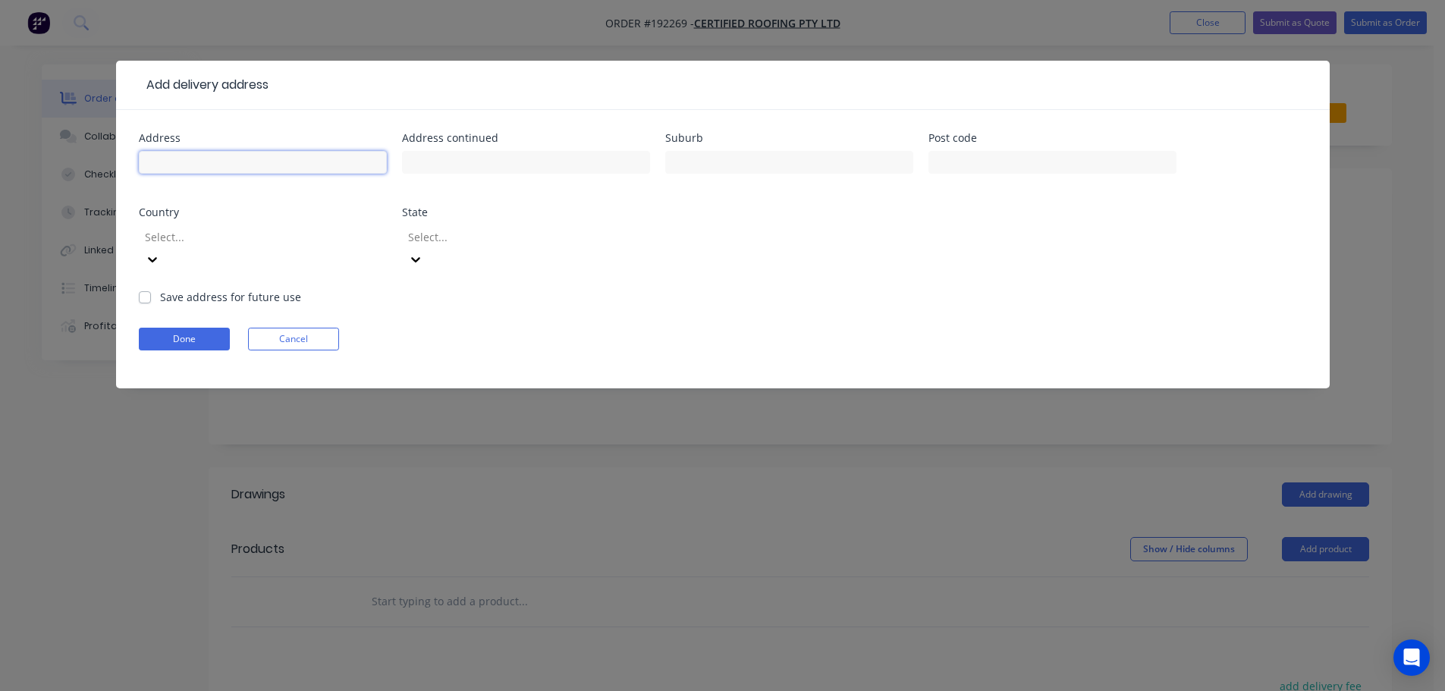
click at [230, 155] on input "text" at bounding box center [263, 162] width 248 height 23
type input "[STREET_ADDRESS]"
type input "[GEOGRAPHIC_DATA]"
click at [237, 250] on div "Select..." at bounding box center [263, 254] width 248 height 67
click at [227, 239] on div at bounding box center [252, 237] width 218 height 19
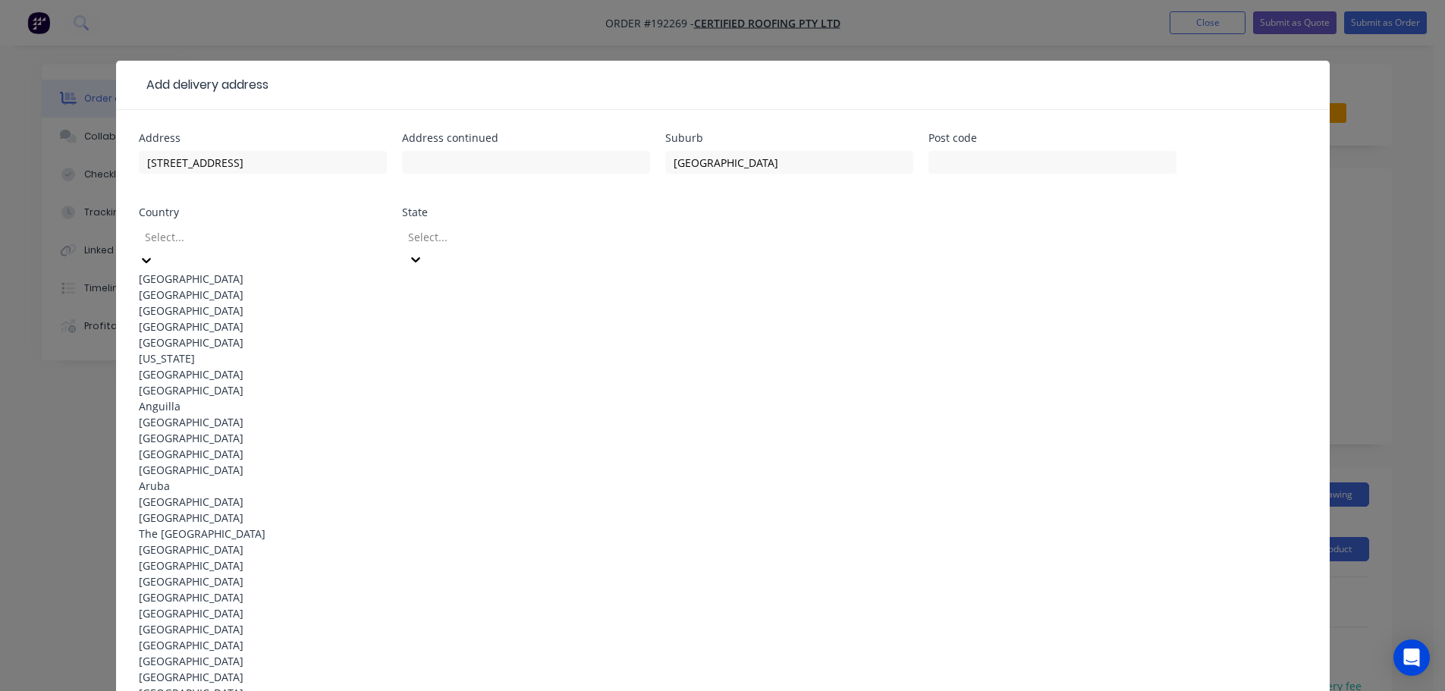
click at [201, 274] on div "[GEOGRAPHIC_DATA]" at bounding box center [263, 279] width 248 height 16
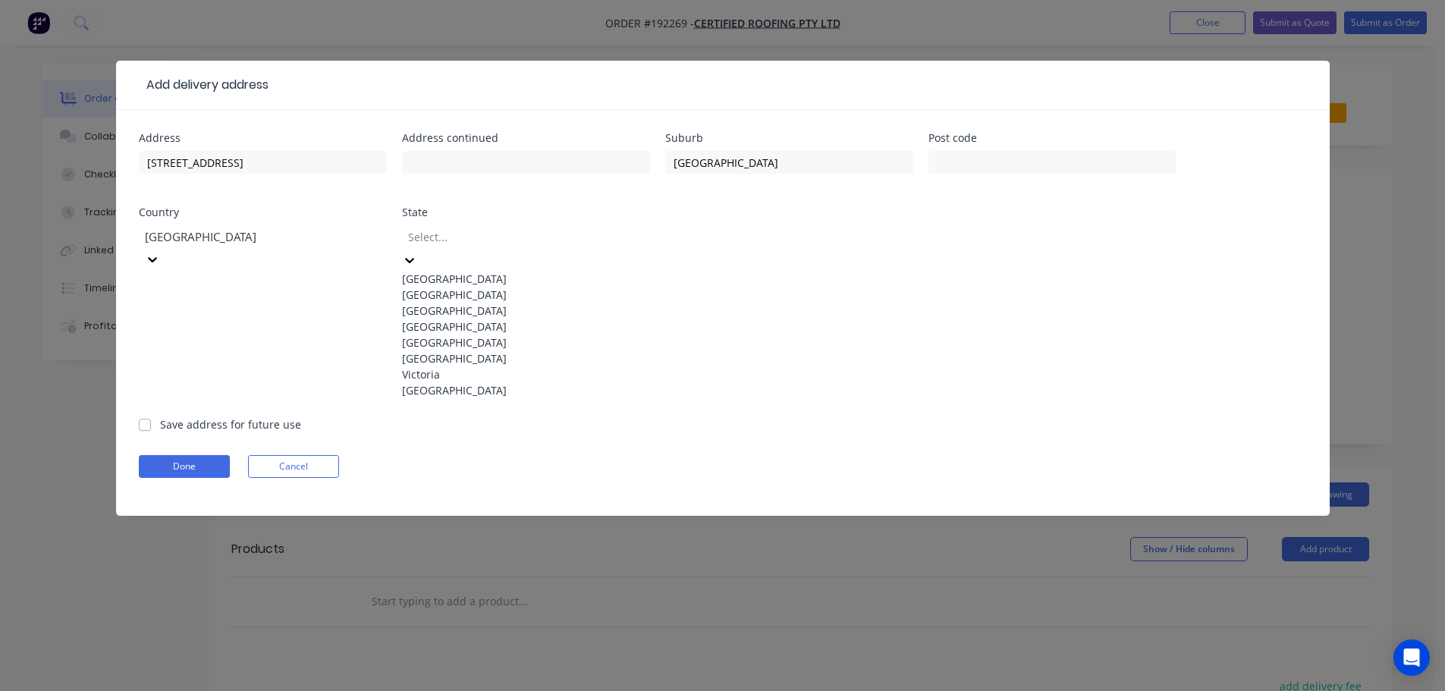
click at [410, 235] on input "text" at bounding box center [407, 237] width 3 height 16
click at [440, 334] on div "[GEOGRAPHIC_DATA]" at bounding box center [526, 327] width 248 height 16
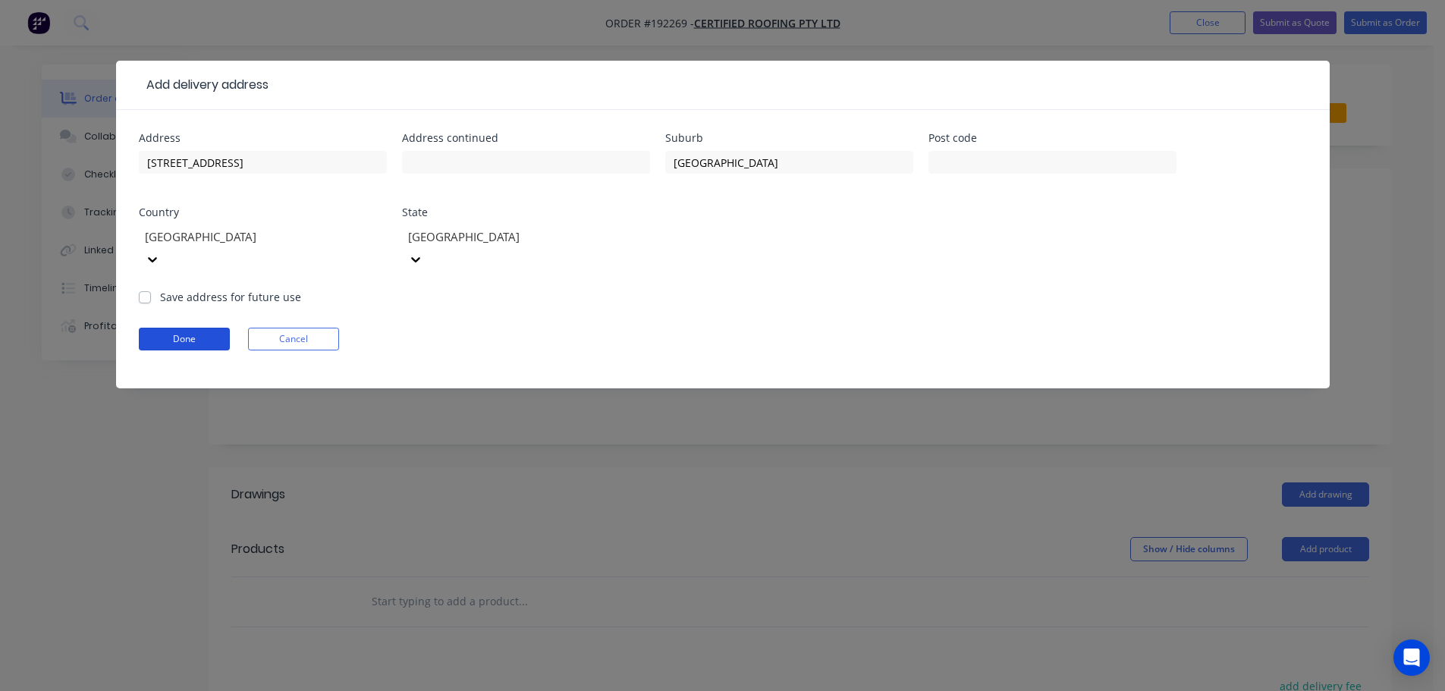
click at [218, 328] on button "Done" at bounding box center [184, 339] width 91 height 23
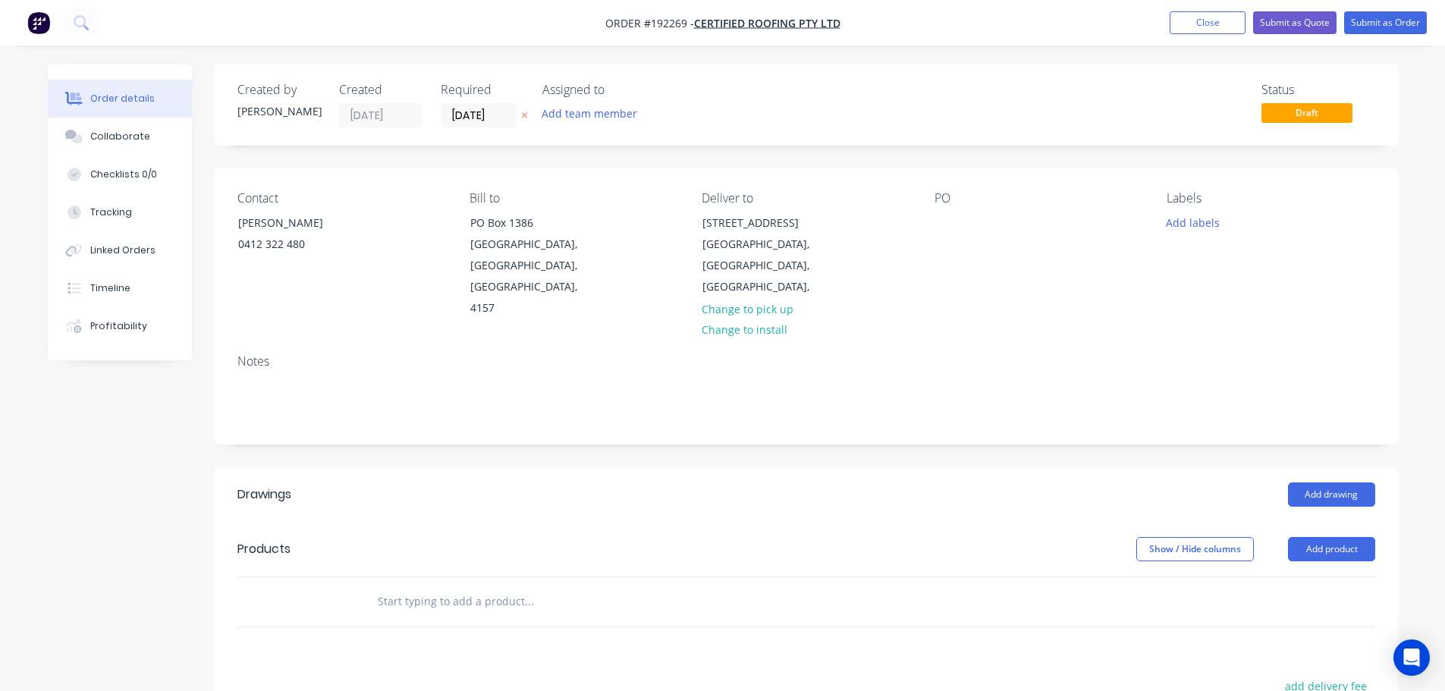
click at [953, 200] on div "PO" at bounding box center [1038, 198] width 208 height 14
click at [943, 208] on div "PO" at bounding box center [1038, 255] width 208 height 128
click at [944, 228] on div at bounding box center [946, 223] width 24 height 22
click at [1338, 482] on button "Add drawing" at bounding box center [1331, 494] width 87 height 24
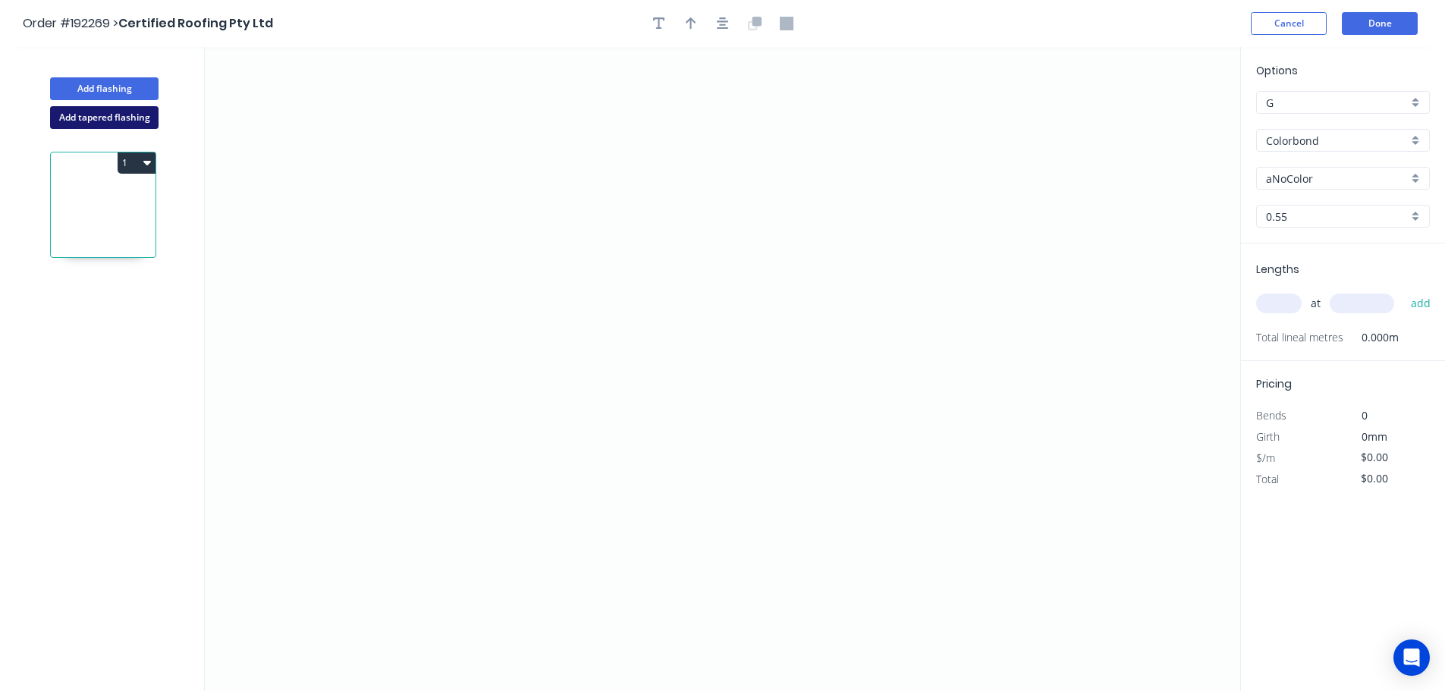
click at [104, 121] on button "Add tapered flashing" at bounding box center [104, 117] width 108 height 23
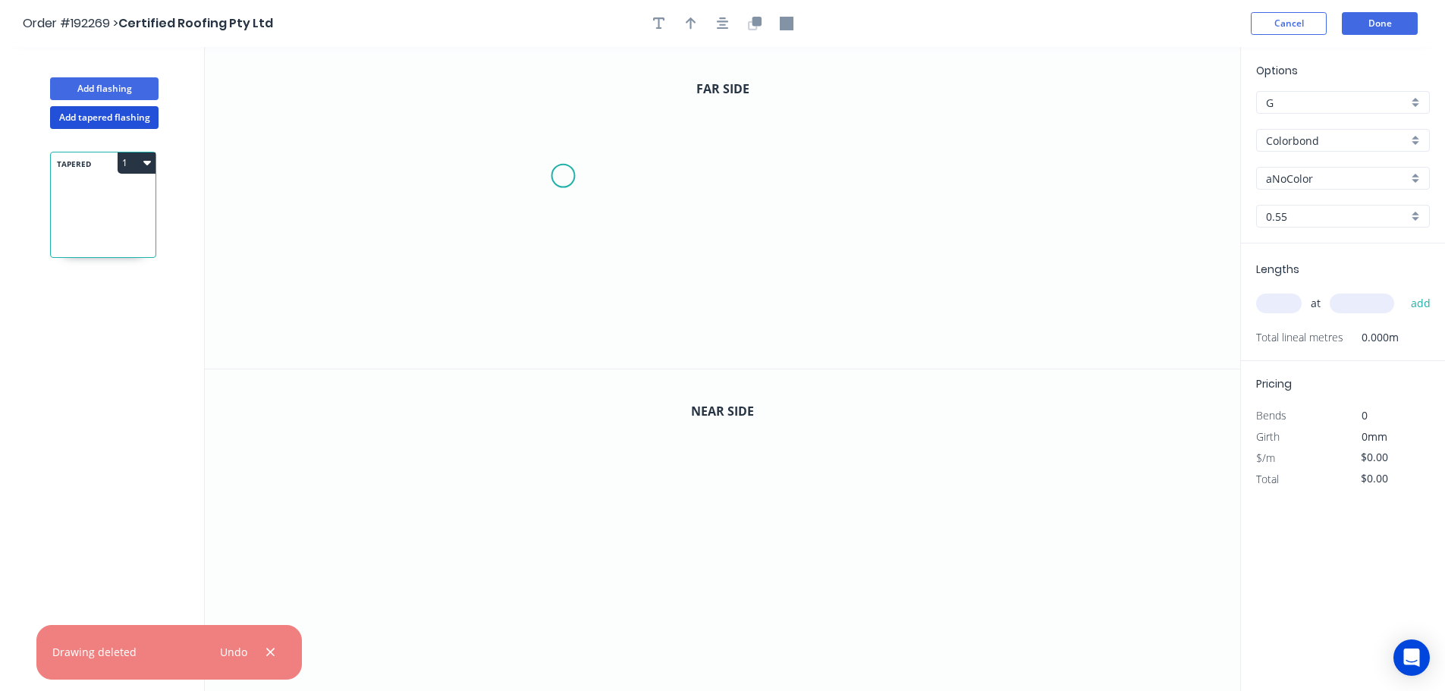
click at [563, 176] on icon "0" at bounding box center [722, 208] width 1035 height 322
click at [565, 343] on icon "0" at bounding box center [722, 208] width 1035 height 322
click at [847, 350] on icon "0 ?" at bounding box center [722, 208] width 1035 height 322
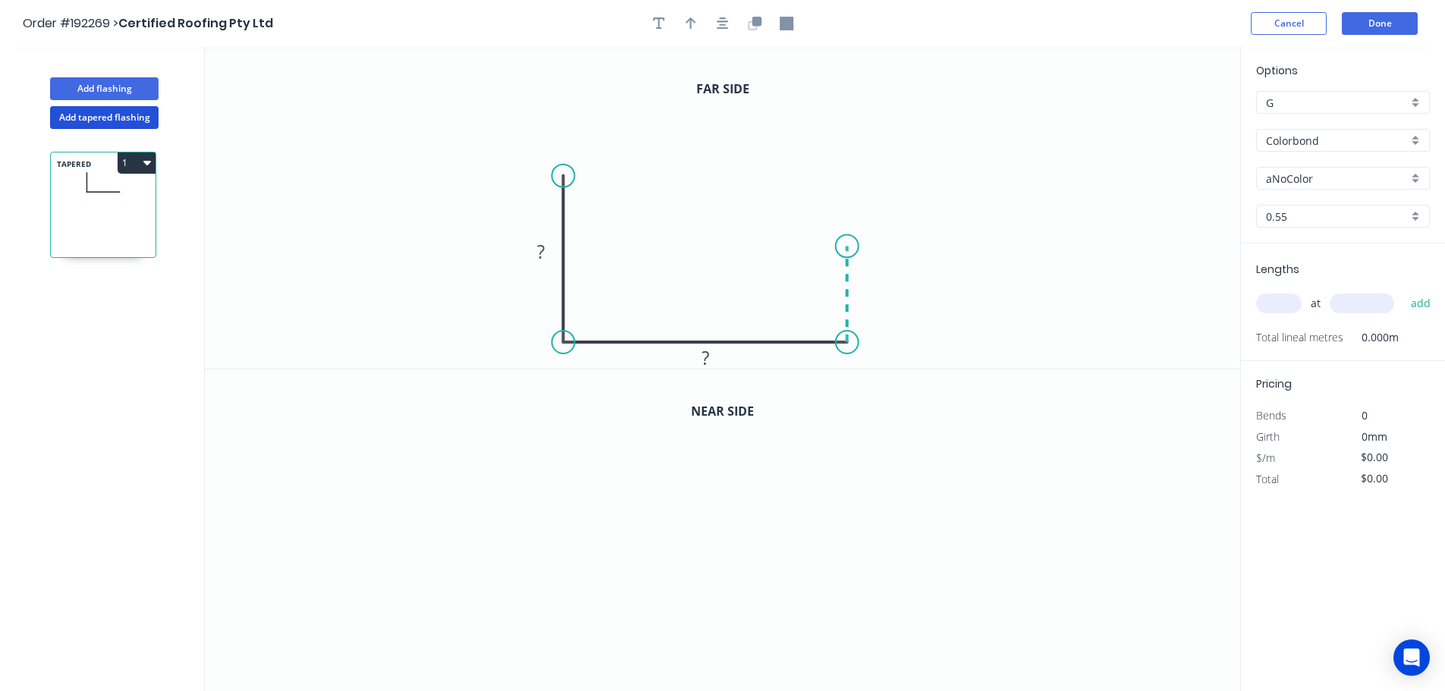
click at [850, 246] on icon "0 ? ?" at bounding box center [722, 208] width 1035 height 322
click at [814, 248] on icon "0 ? ? ?" at bounding box center [722, 208] width 1035 height 322
click at [814, 248] on circle at bounding box center [814, 245] width 23 height 23
click at [846, 207] on rect at bounding box center [830, 217] width 30 height 21
click at [694, 26] on icon "button" at bounding box center [691, 24] width 11 height 14
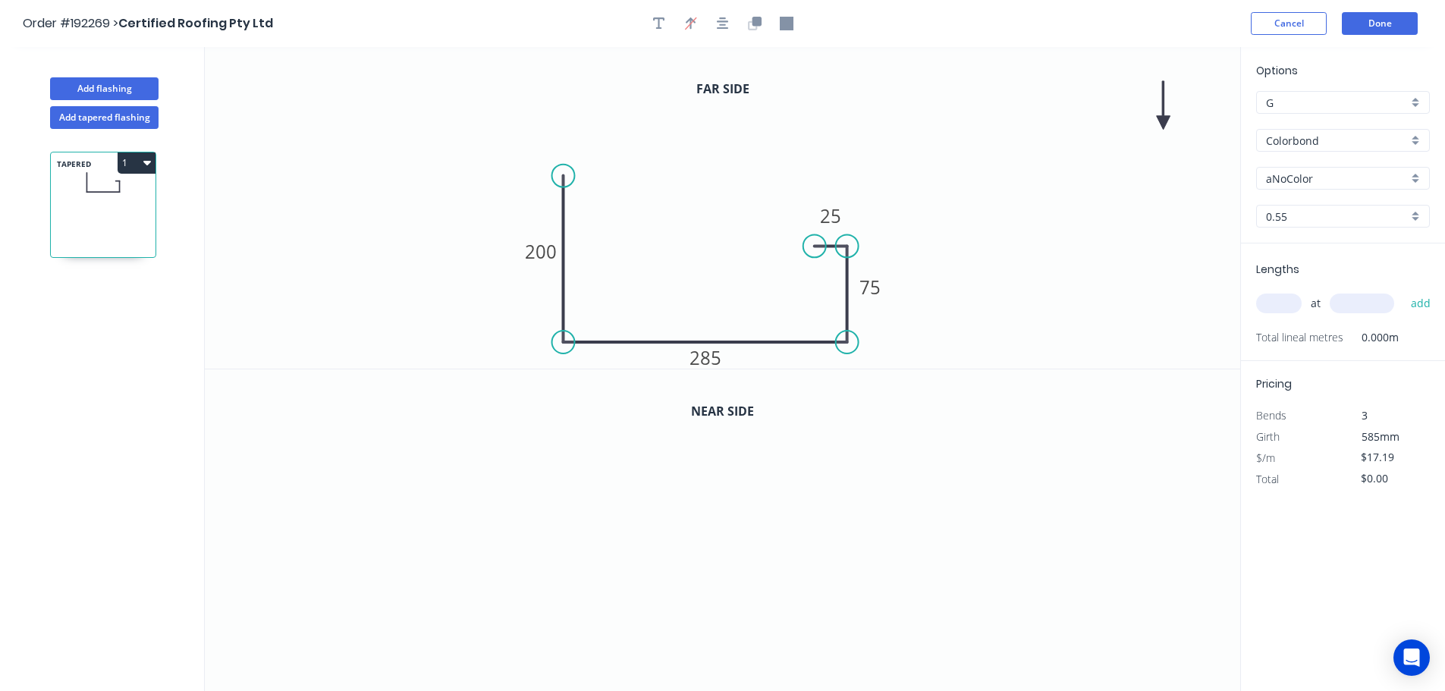
drag, startPoint x: 1156, startPoint y: 118, endPoint x: 1150, endPoint y: 139, distance: 21.2
click at [1134, 152] on icon "0 200 285 75 25" at bounding box center [722, 208] width 1035 height 322
drag, startPoint x: 1162, startPoint y: 121, endPoint x: 698, endPoint y: 252, distance: 482.3
click at [692, 259] on icon at bounding box center [686, 246] width 14 height 49
click at [756, 25] on icon "button" at bounding box center [756, 21] width 9 height 9
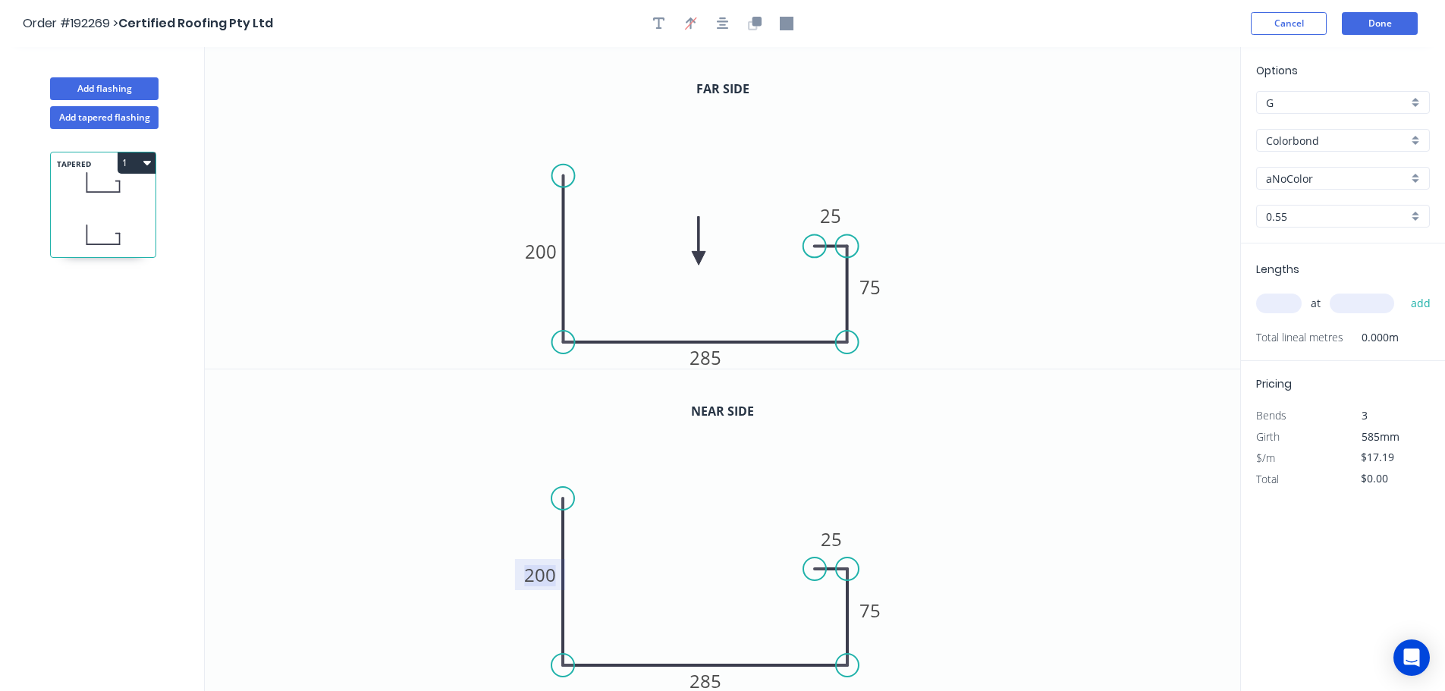
click at [551, 567] on tspan "200" at bounding box center [540, 574] width 32 height 25
type input "$22.82"
click at [1296, 152] on div "Options G G Colorbond Colorbond Colorbond (Premium) Colorbond Coolmax Colorbond…" at bounding box center [1343, 152] width 204 height 181
click at [1353, 147] on input "Colorbond" at bounding box center [1337, 141] width 142 height 16
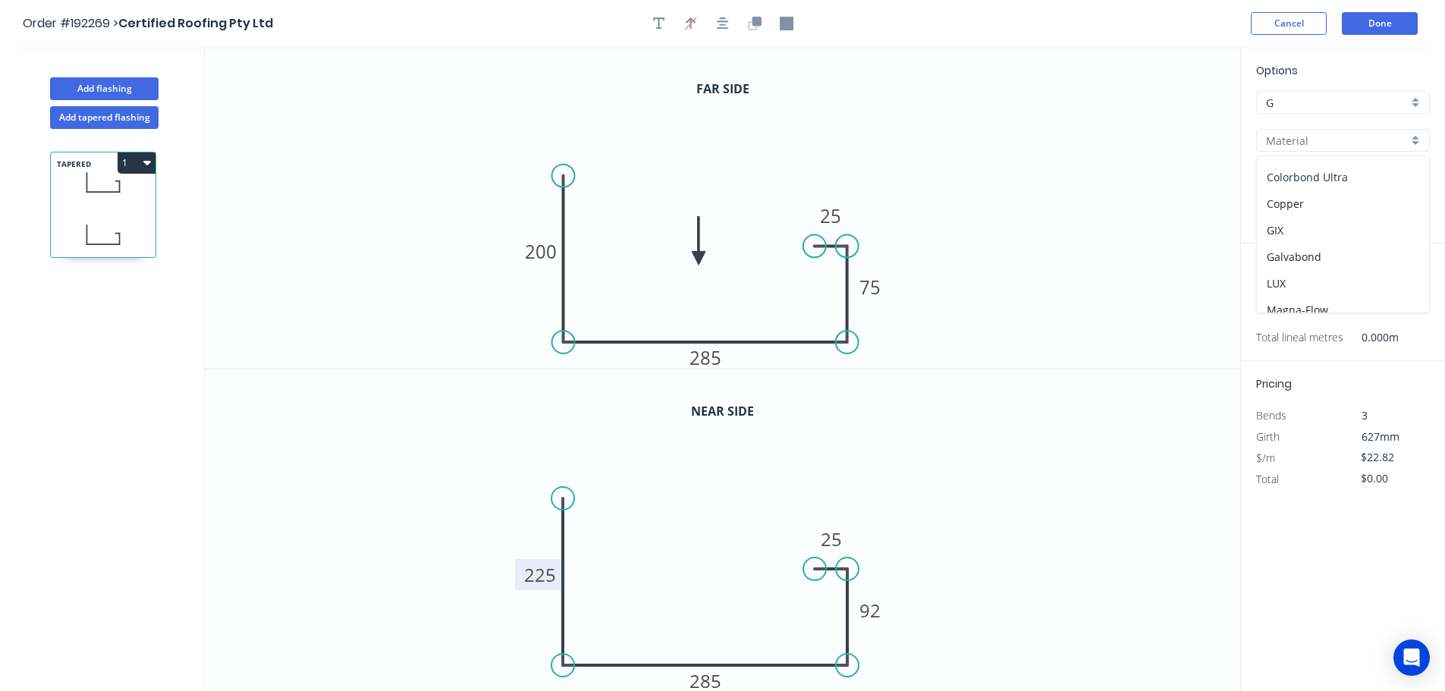
click at [1351, 173] on div "Colorbond Ultra" at bounding box center [1343, 177] width 172 height 27
type input "Colorbond Ultra"
type input "Dover White"
type input "$33.01"
click at [1320, 174] on input "Dover White" at bounding box center [1337, 179] width 142 height 16
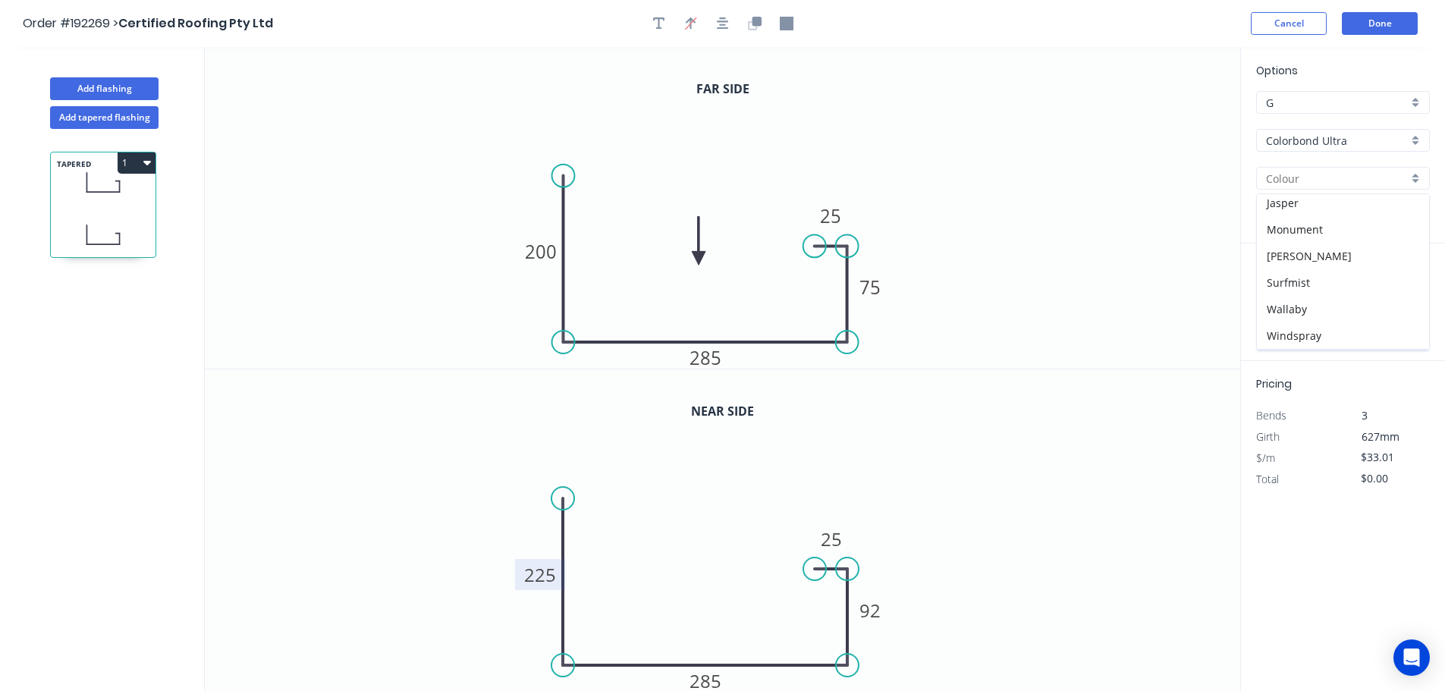
scroll to position [83, 0]
click at [1301, 316] on div "Windspray" at bounding box center [1343, 310] width 172 height 27
type input "Windspray"
click at [1279, 312] on input "text" at bounding box center [1279, 303] width 46 height 20
type input "1"
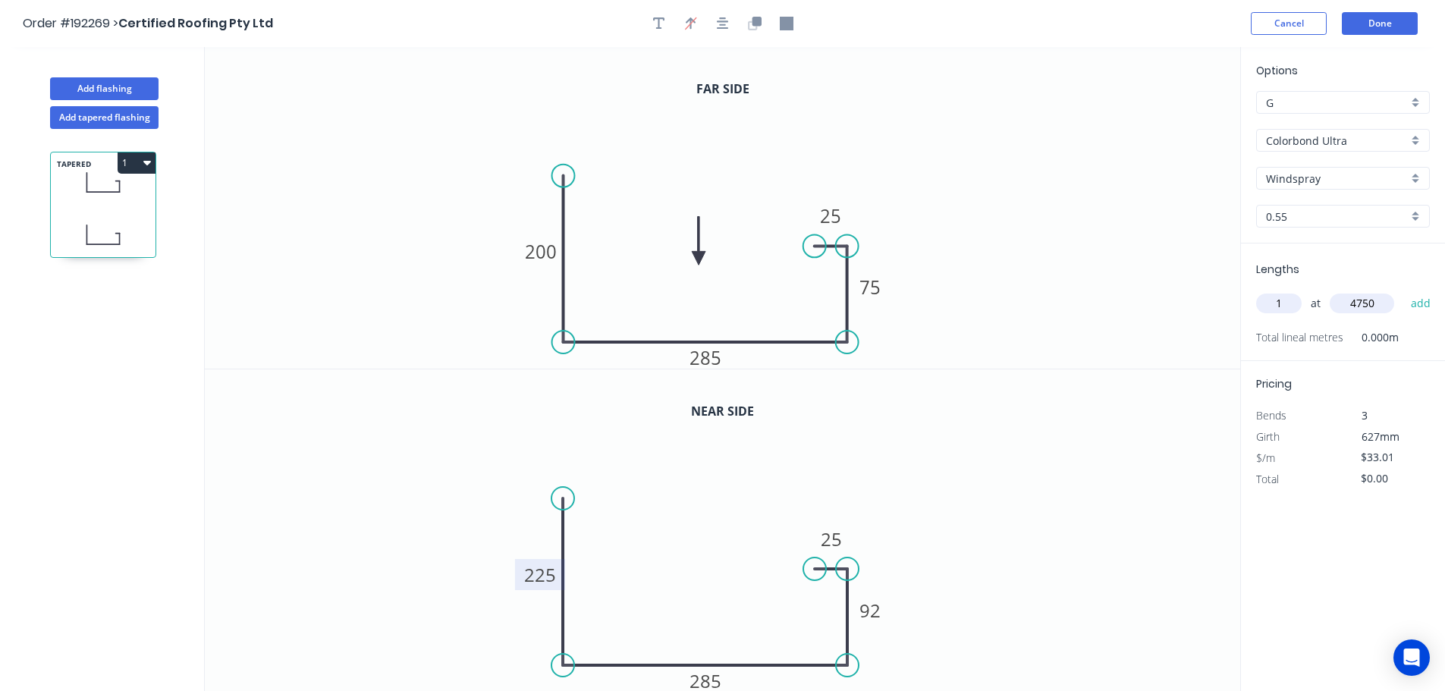
type input "4750"
click at [1403, 290] on button "add" at bounding box center [1421, 303] width 36 height 26
click at [143, 153] on button "1" at bounding box center [137, 162] width 38 height 21
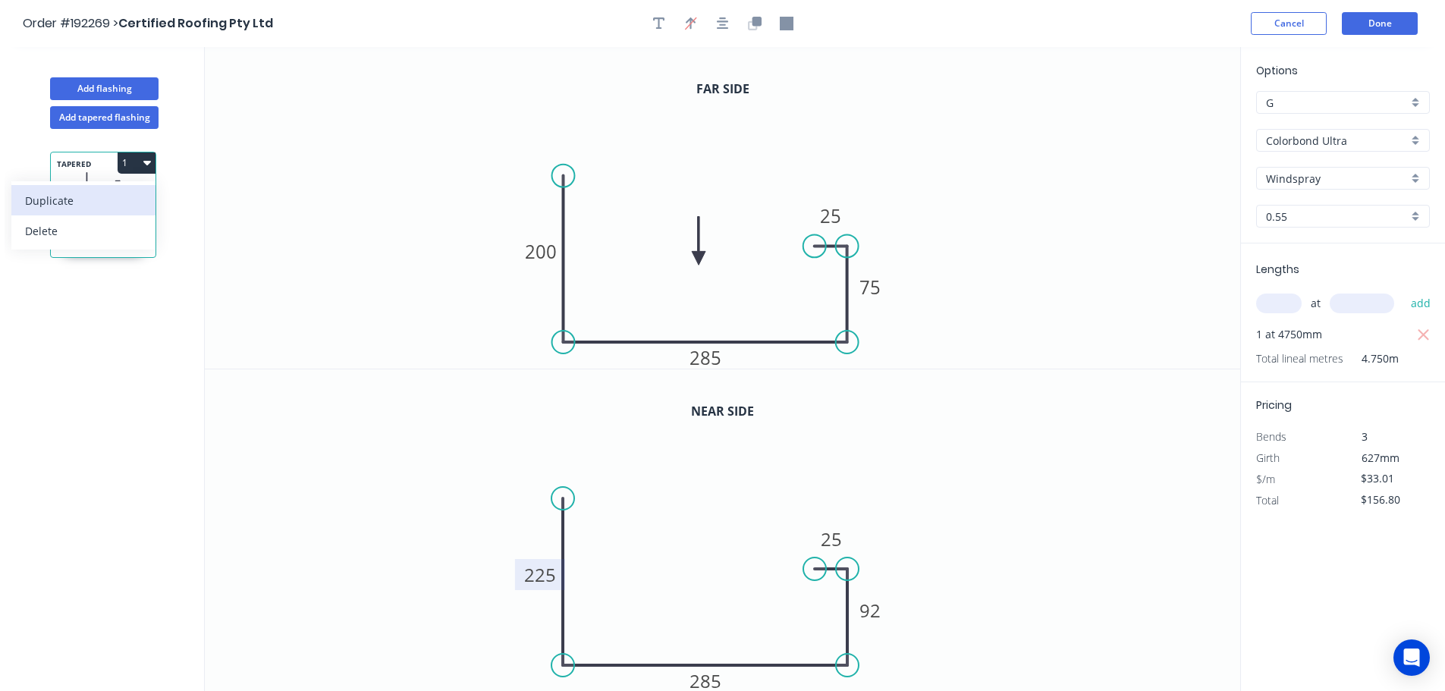
click at [104, 195] on div "Duplicate" at bounding box center [83, 201] width 117 height 22
type input "$0.00"
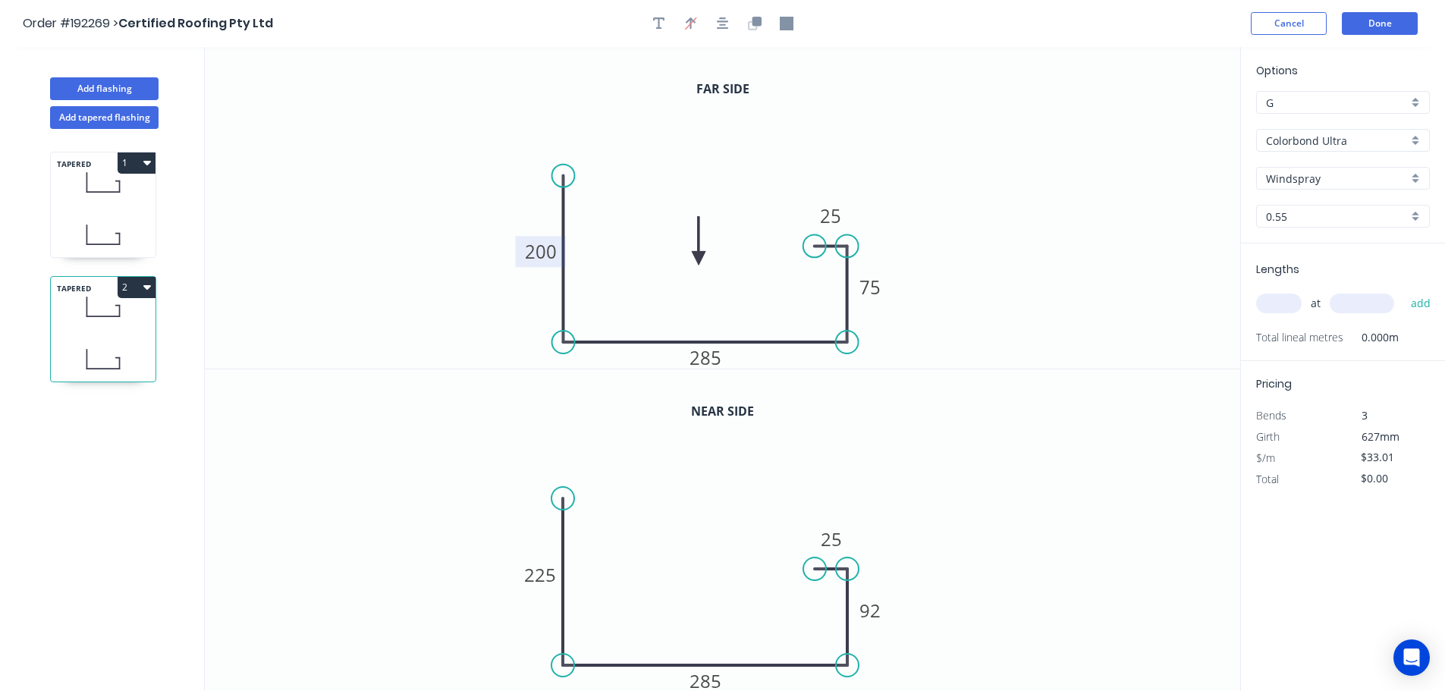
click at [532, 255] on tspan "200" at bounding box center [541, 251] width 32 height 25
click at [540, 581] on tspan "225" at bounding box center [540, 574] width 32 height 25
type input "$33.01"
click at [1286, 306] on input "text" at bounding box center [1279, 303] width 46 height 20
type input "1"
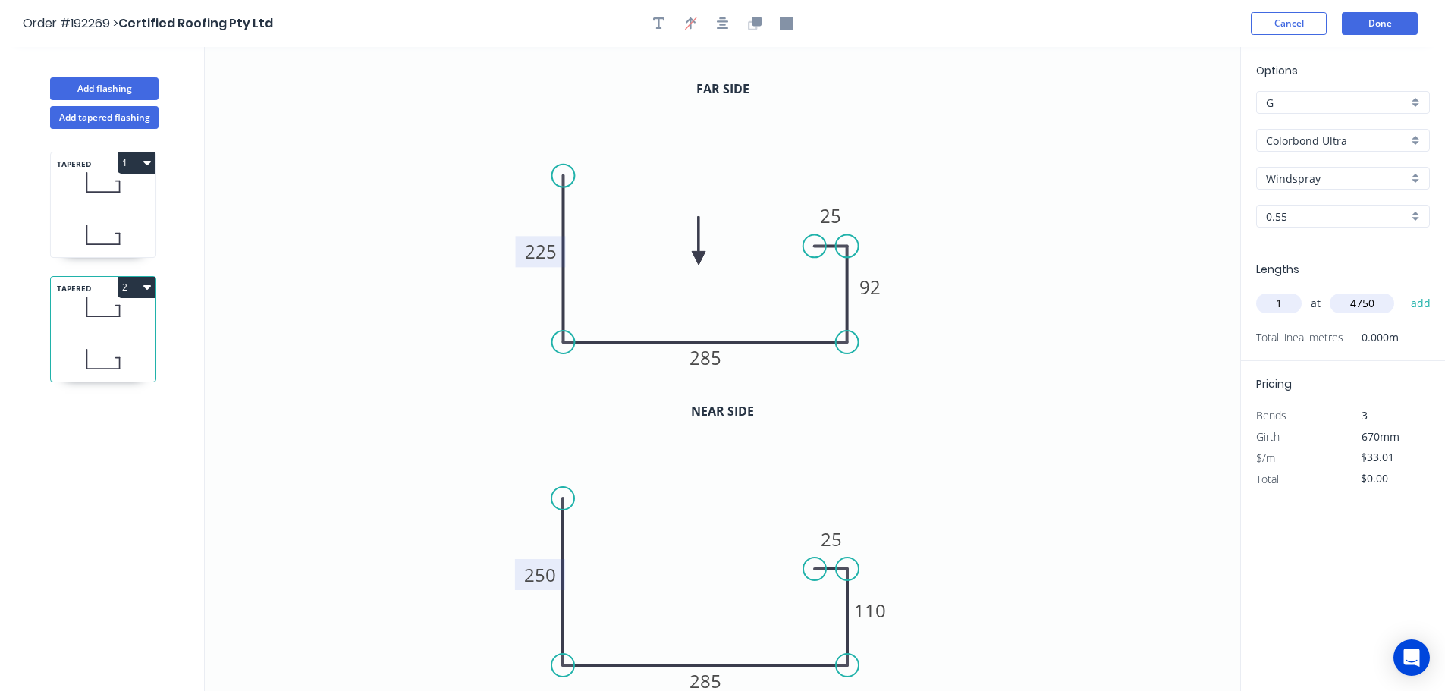
type input "4750"
click at [1403, 290] on button "add" at bounding box center [1421, 303] width 36 height 26
type input "$156.80"
click at [1004, 337] on icon "0 225 285 92 25" at bounding box center [722, 208] width 1035 height 322
click at [121, 84] on button "Add flashing" at bounding box center [104, 88] width 108 height 23
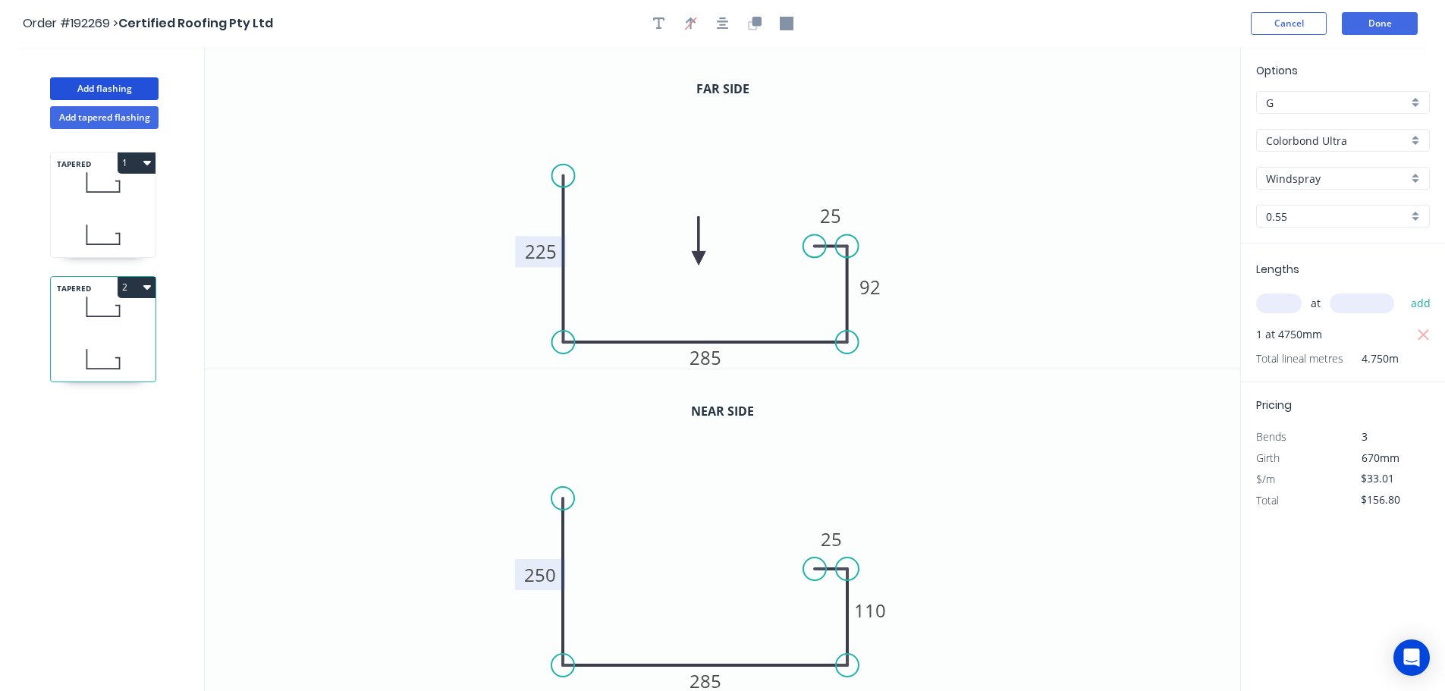
type input "$0.00"
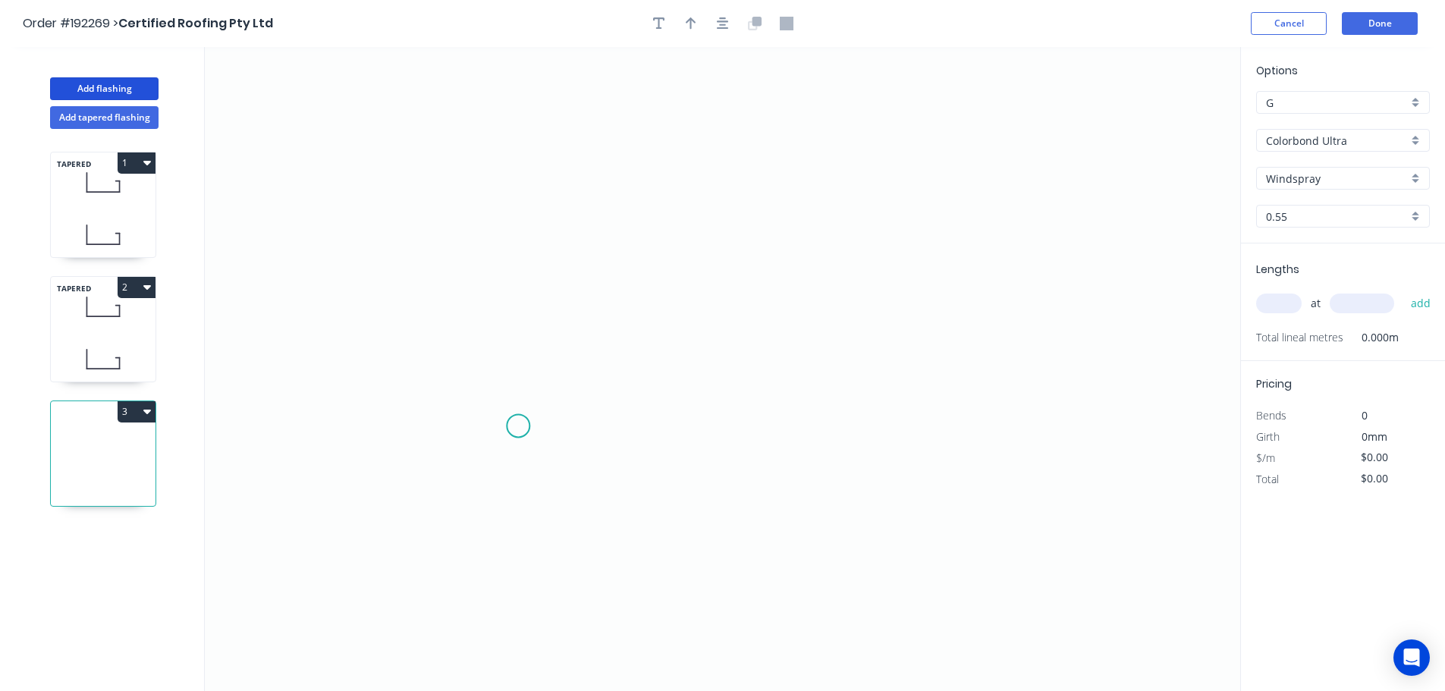
click at [540, 449] on icon "0" at bounding box center [722, 369] width 1035 height 644
click at [513, 420] on icon "0" at bounding box center [722, 369] width 1035 height 644
click at [544, 397] on icon "0 ?" at bounding box center [722, 369] width 1035 height 644
click at [551, 164] on icon "0 ? ?" at bounding box center [722, 369] width 1035 height 644
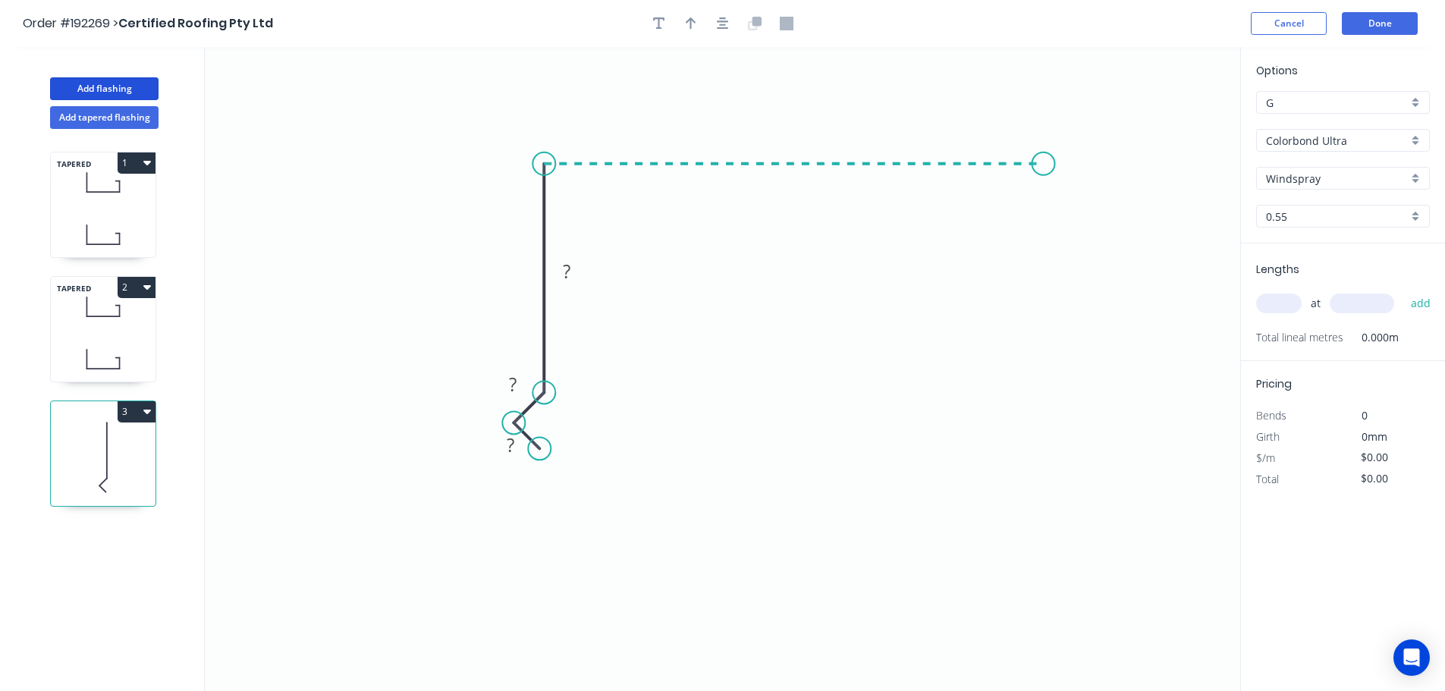
click at [1044, 175] on icon "0 ? ? ?" at bounding box center [722, 369] width 1035 height 644
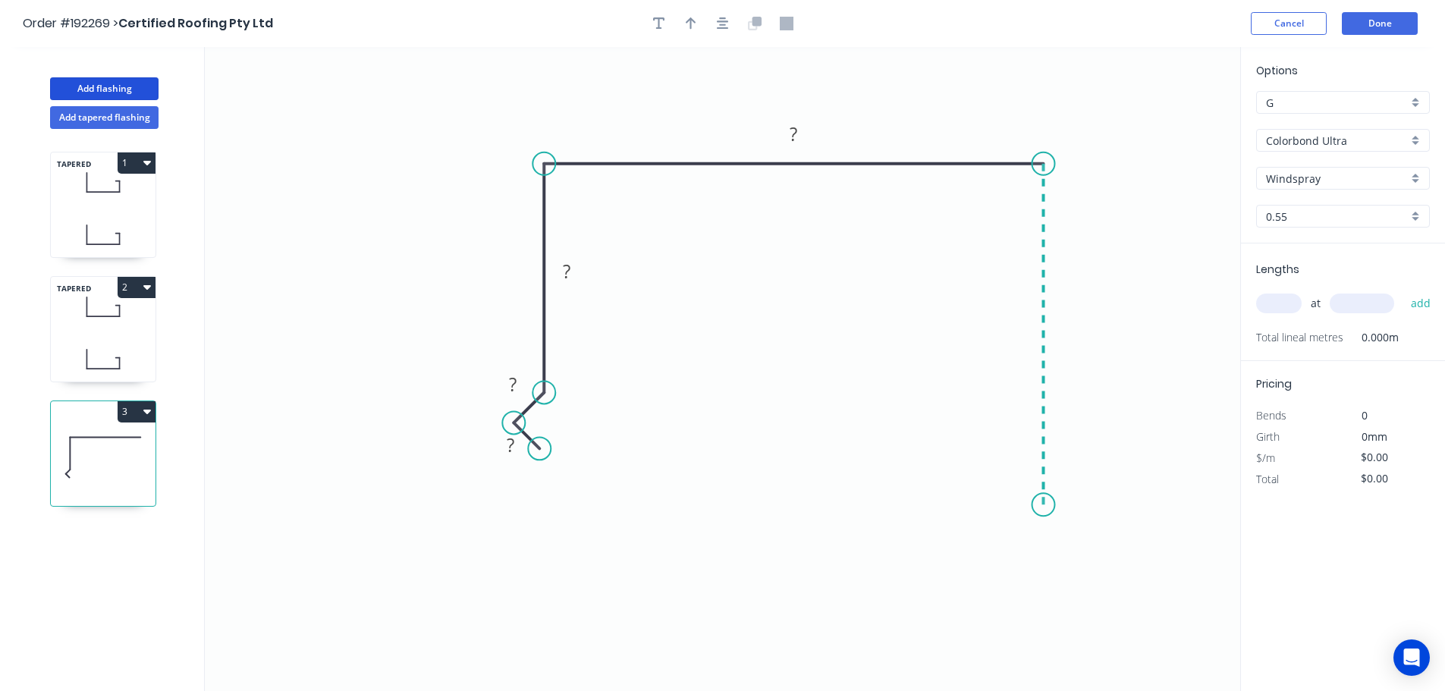
click at [1043, 505] on icon "0 ? ? ? ?" at bounding box center [722, 369] width 1035 height 644
click at [1069, 535] on icon "0 ? ? ? ? ?" at bounding box center [722, 369] width 1035 height 644
click at [1044, 554] on icon at bounding box center [1057, 543] width 26 height 26
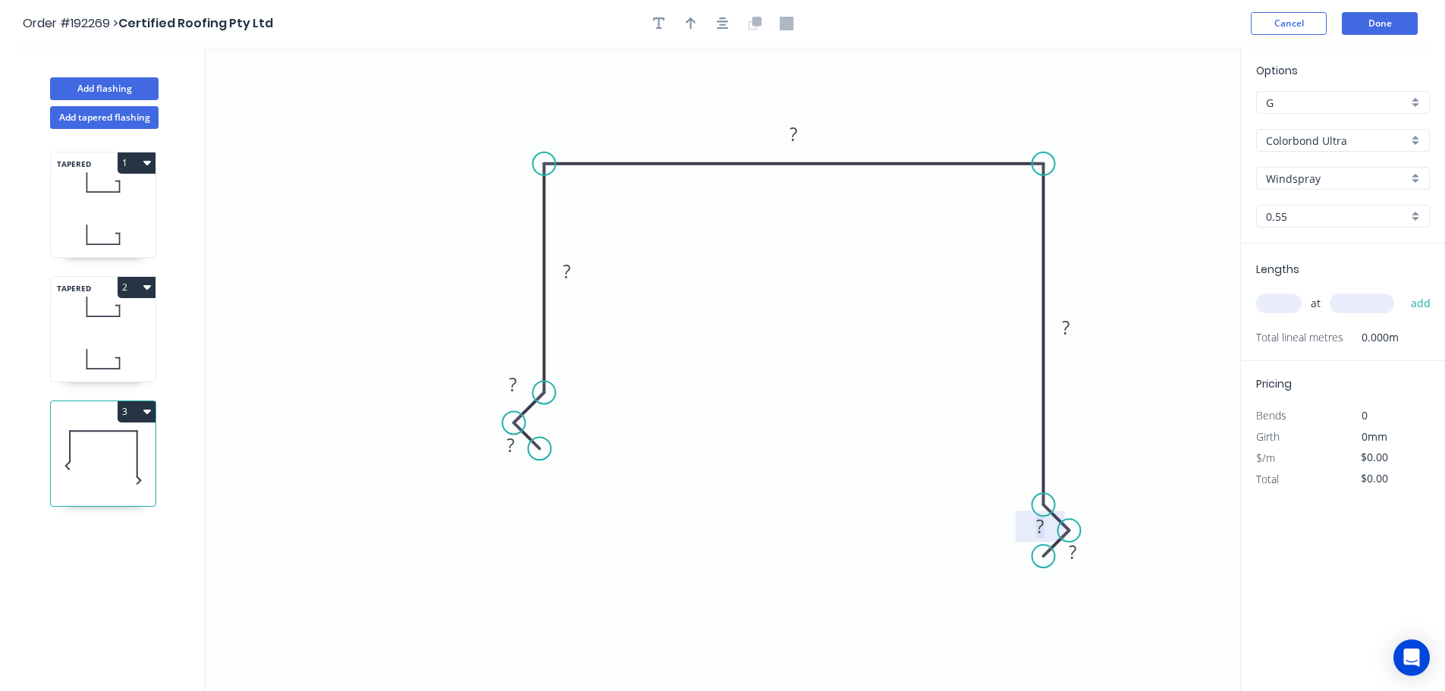
click at [1042, 535] on tspan "?" at bounding box center [1040, 525] width 8 height 25
type input "$27.32"
click at [687, 31] on button "button" at bounding box center [691, 23] width 23 height 23
drag, startPoint x: 1164, startPoint y: 119, endPoint x: 997, endPoint y: 131, distance: 168.0
click at [997, 131] on icon at bounding box center [997, 113] width 14 height 49
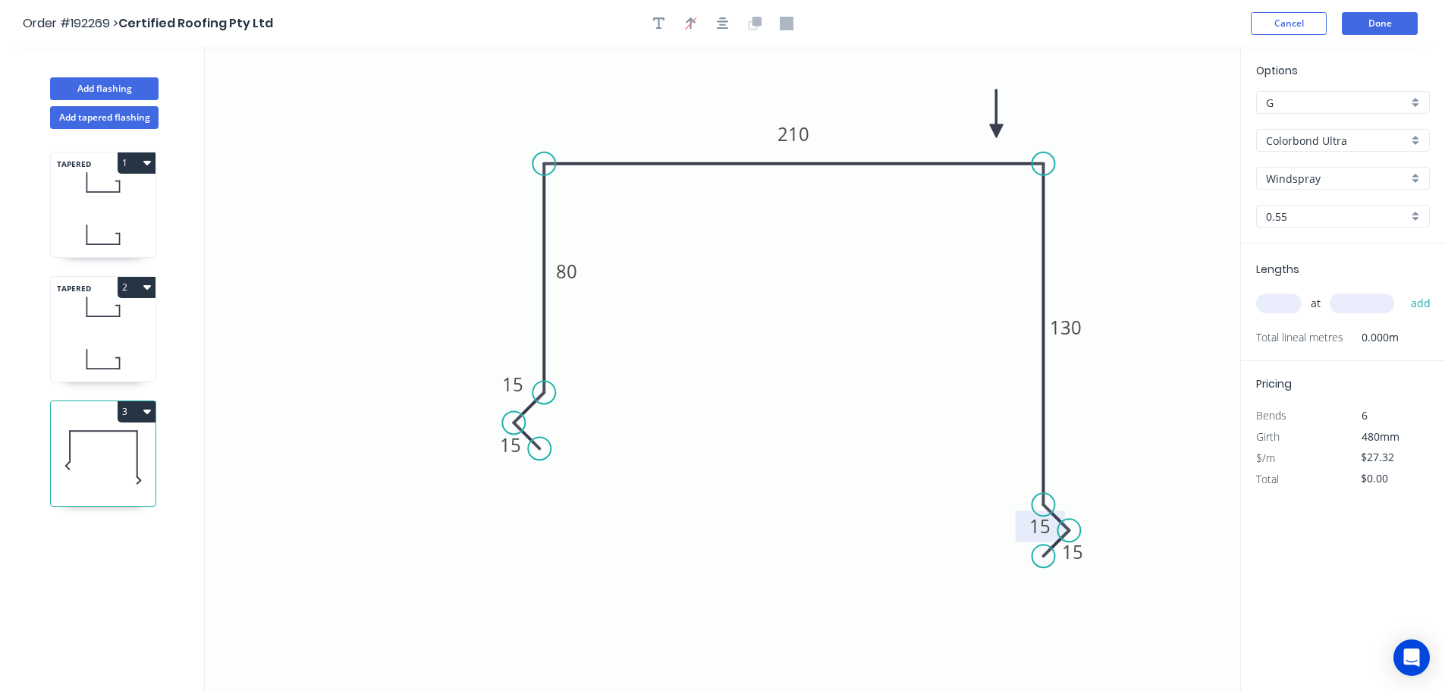
click at [1291, 308] on input "text" at bounding box center [1279, 303] width 46 height 20
type input "2"
type input "4600"
click at [1403, 290] on button "add" at bounding box center [1421, 303] width 36 height 26
type input "$251.34"
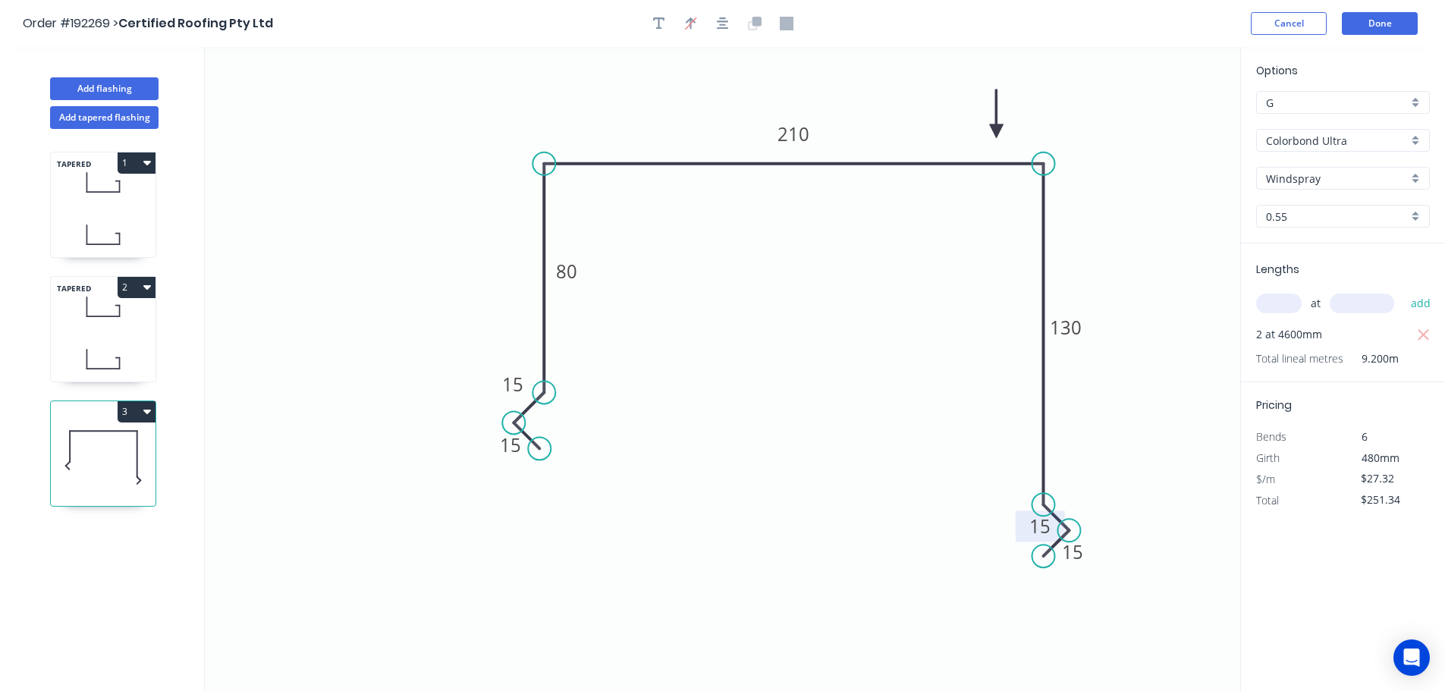
click at [1315, 181] on input "Windspray" at bounding box center [1337, 179] width 142 height 16
click at [1299, 341] on div "Surfmist" at bounding box center [1343, 340] width 172 height 27
type input "Surfmist"
click at [1161, 297] on icon "0 15 15 80 210 130 15 15" at bounding box center [722, 369] width 1035 height 644
click at [97, 118] on button "Add tapered flashing" at bounding box center [104, 117] width 108 height 23
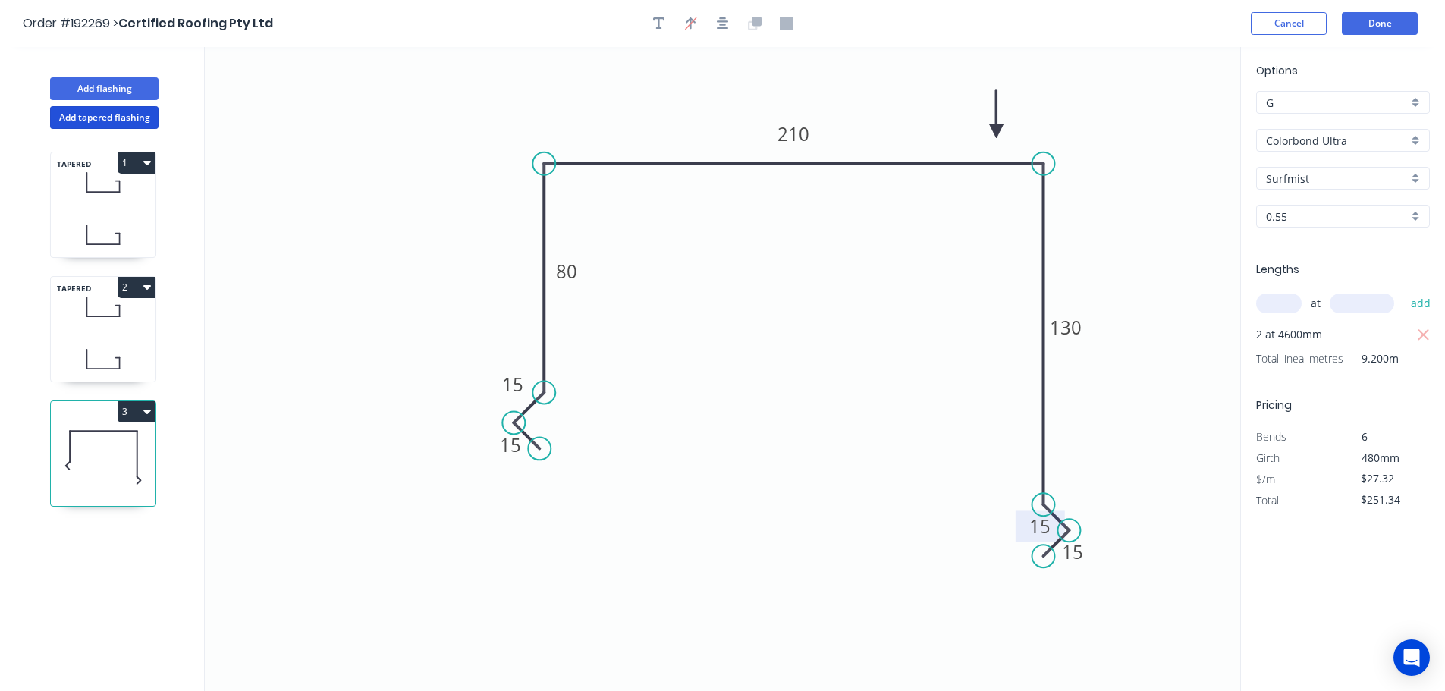
type input "$0.00"
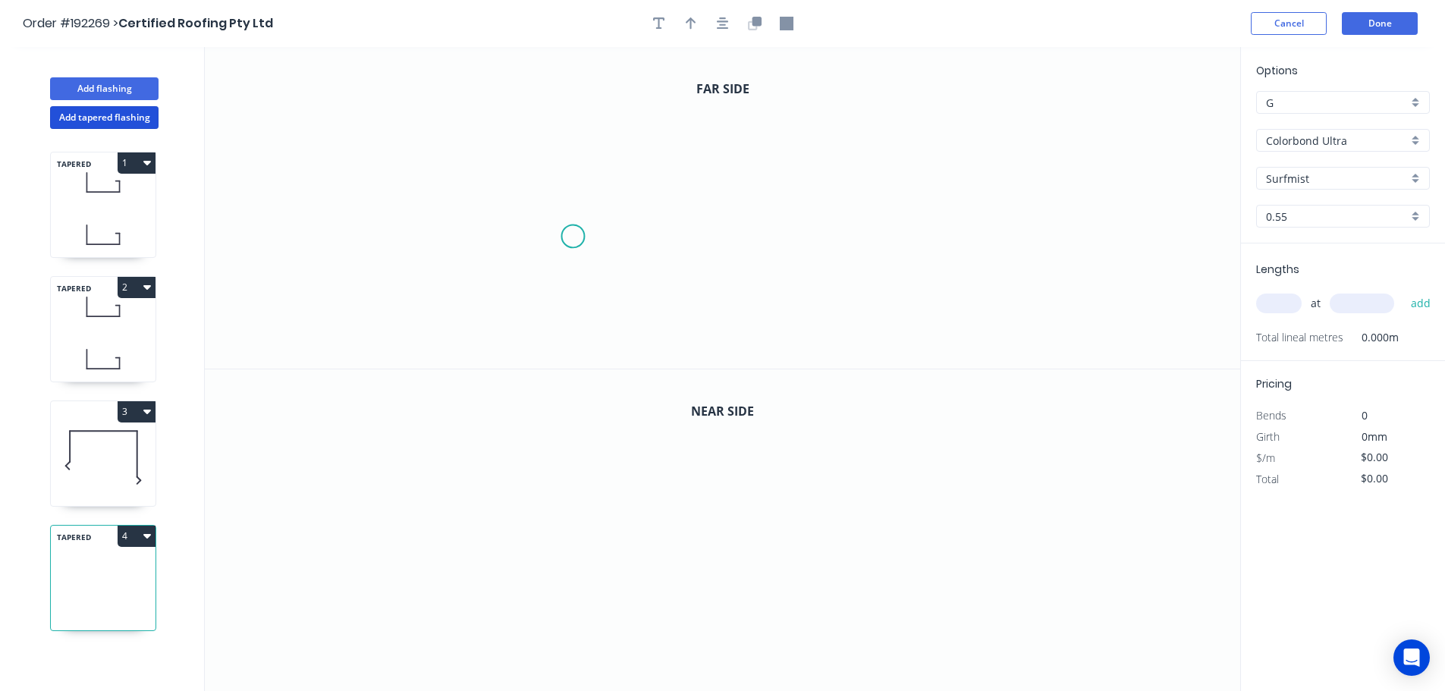
click at [578, 236] on icon "0" at bounding box center [722, 208] width 1035 height 322
click at [552, 212] on icon "0" at bounding box center [722, 208] width 1035 height 322
click at [576, 187] on icon at bounding box center [565, 198] width 24 height 24
click at [580, 81] on icon "0 ? ?" at bounding box center [722, 208] width 1035 height 322
click at [855, 88] on icon "0 ? ? ?" at bounding box center [722, 208] width 1035 height 322
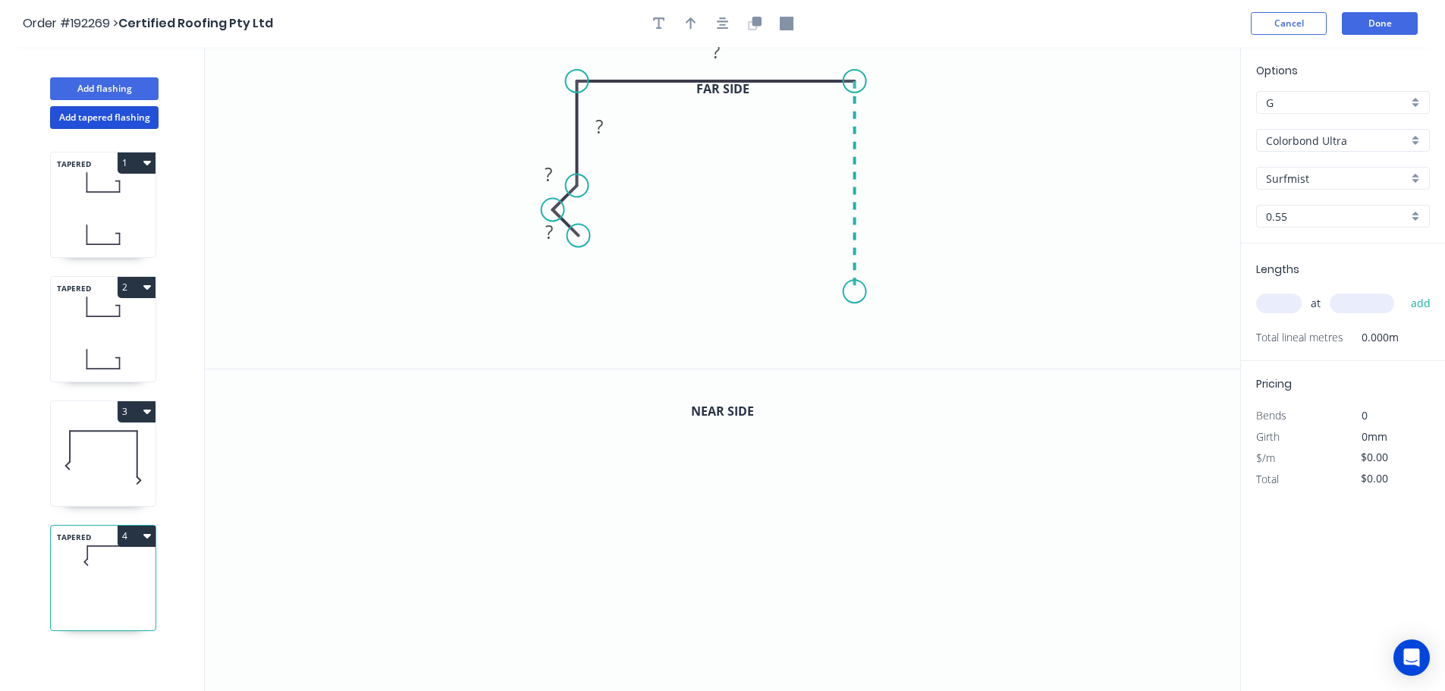
click at [856, 292] on icon "0 ? ? ? ?" at bounding box center [722, 208] width 1035 height 322
click at [878, 314] on icon at bounding box center [867, 303] width 24 height 24
click at [849, 341] on icon "0 ? ? ? ? ? ?" at bounding box center [722, 208] width 1035 height 322
click at [870, 336] on rect at bounding box center [879, 339] width 30 height 21
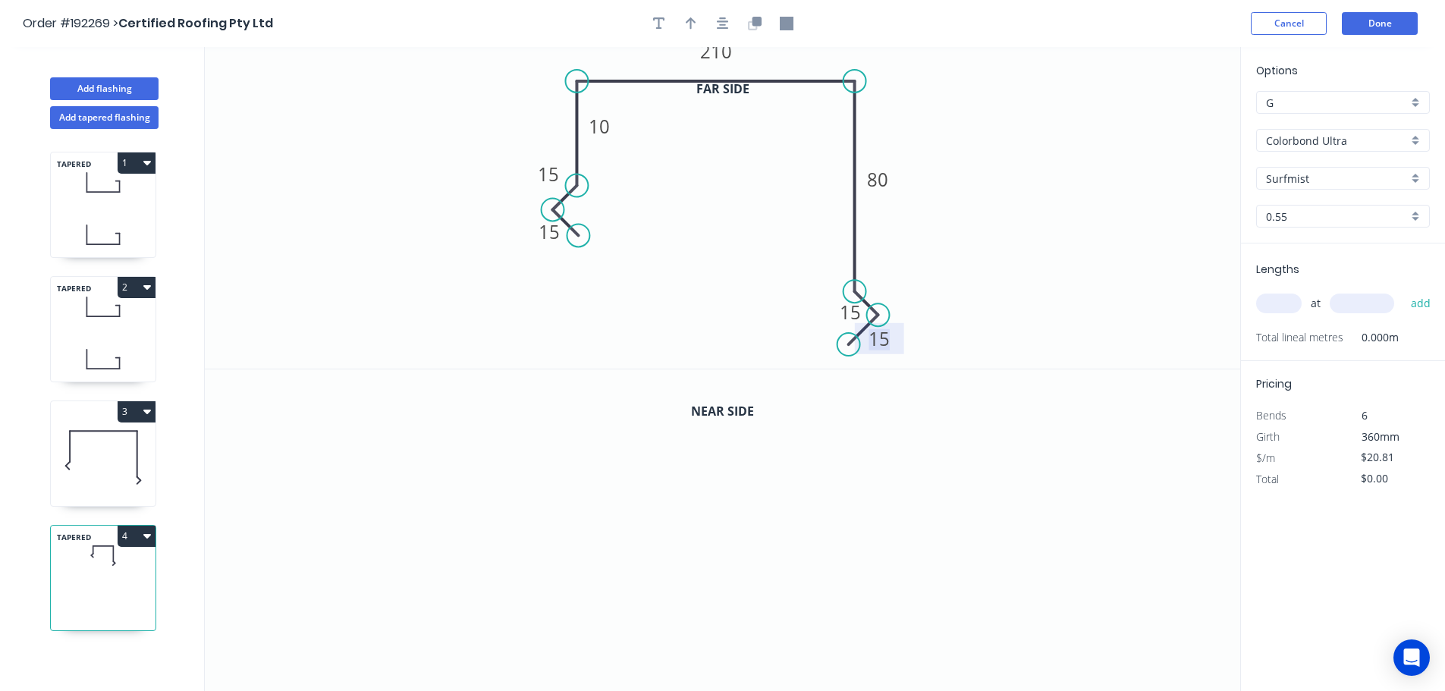
click at [741, 314] on icon "0 15 15 10 210 80 15 15" at bounding box center [722, 208] width 1035 height 322
click at [696, 20] on button "button" at bounding box center [691, 23] width 23 height 23
click at [1162, 124] on icon at bounding box center [1164, 105] width 14 height 49
drag, startPoint x: 1163, startPoint y: 123, endPoint x: 788, endPoint y: 71, distance: 378.9
click at [909, 96] on icon at bounding box center [921, 84] width 44 height 44
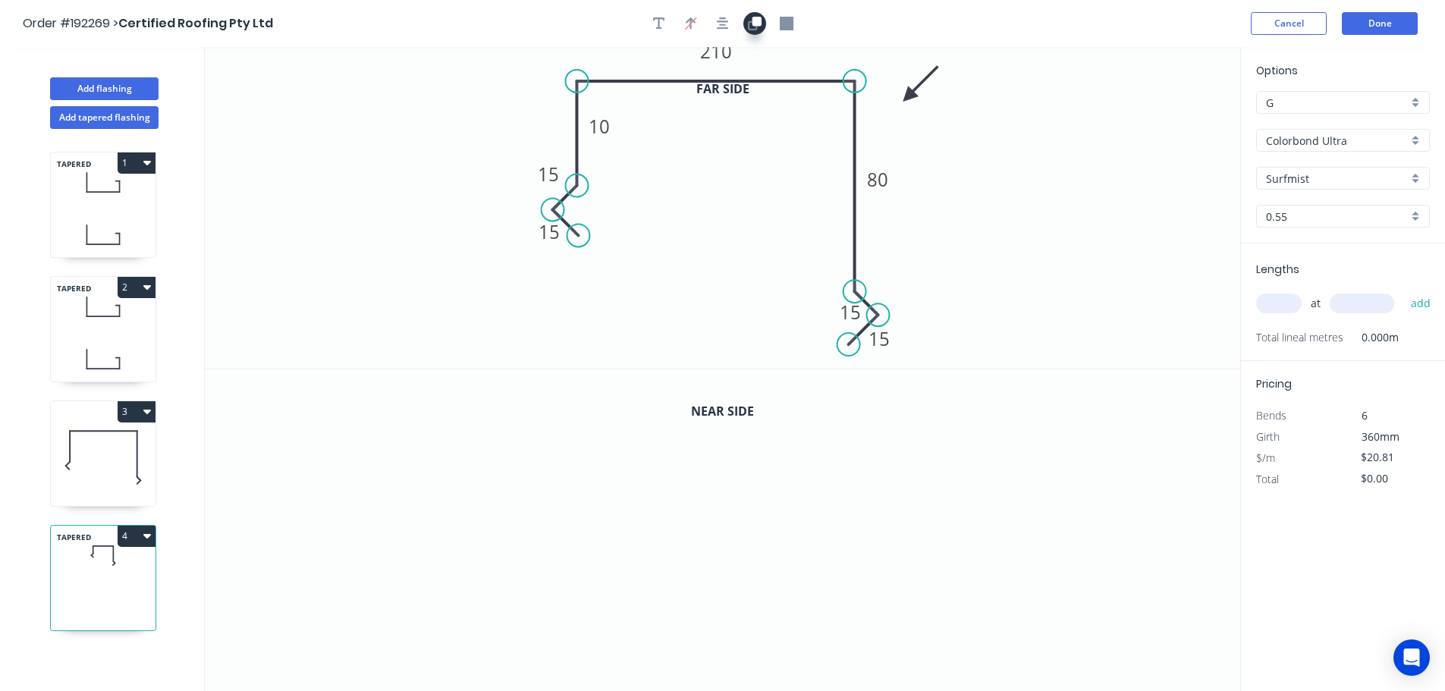
click at [756, 31] on button "button" at bounding box center [754, 23] width 23 height 23
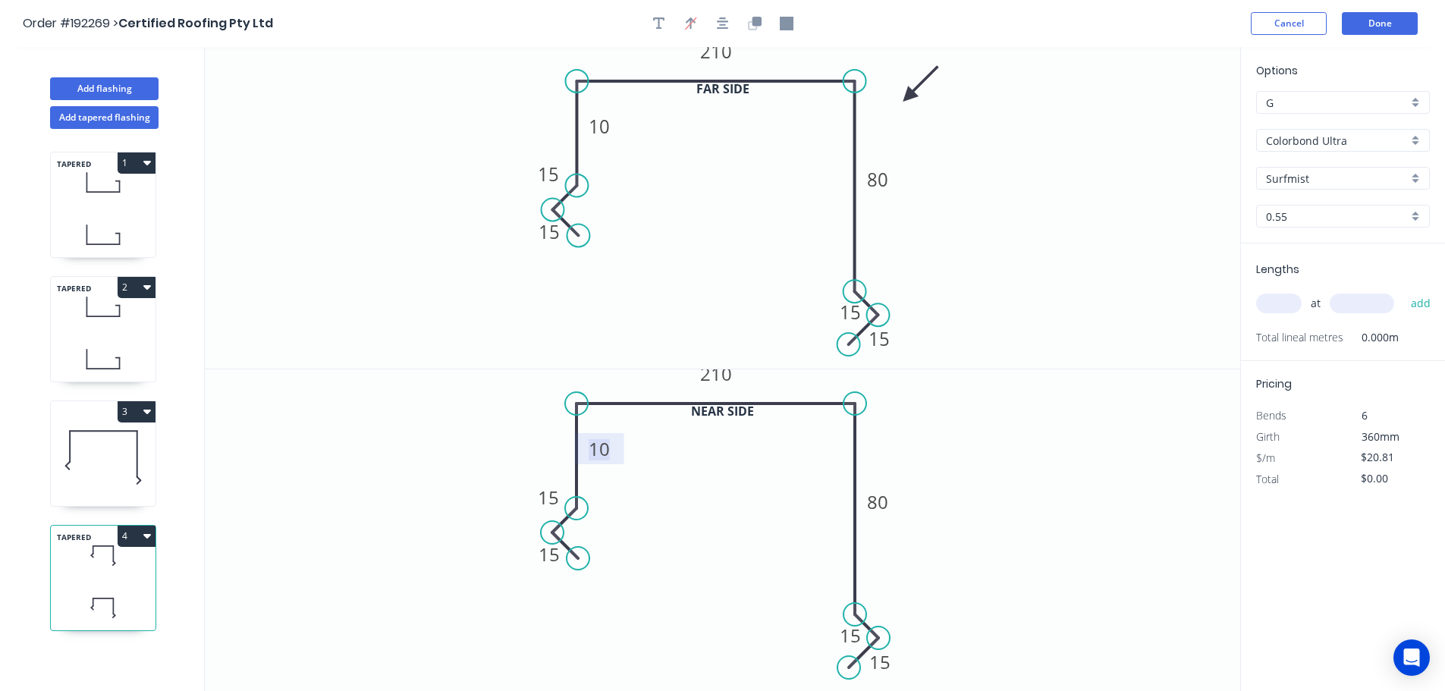
click at [613, 454] on rect at bounding box center [599, 449] width 30 height 21
type input "$22.47"
click at [1278, 309] on input "text" at bounding box center [1279, 303] width 46 height 20
type input "1"
type input "4000"
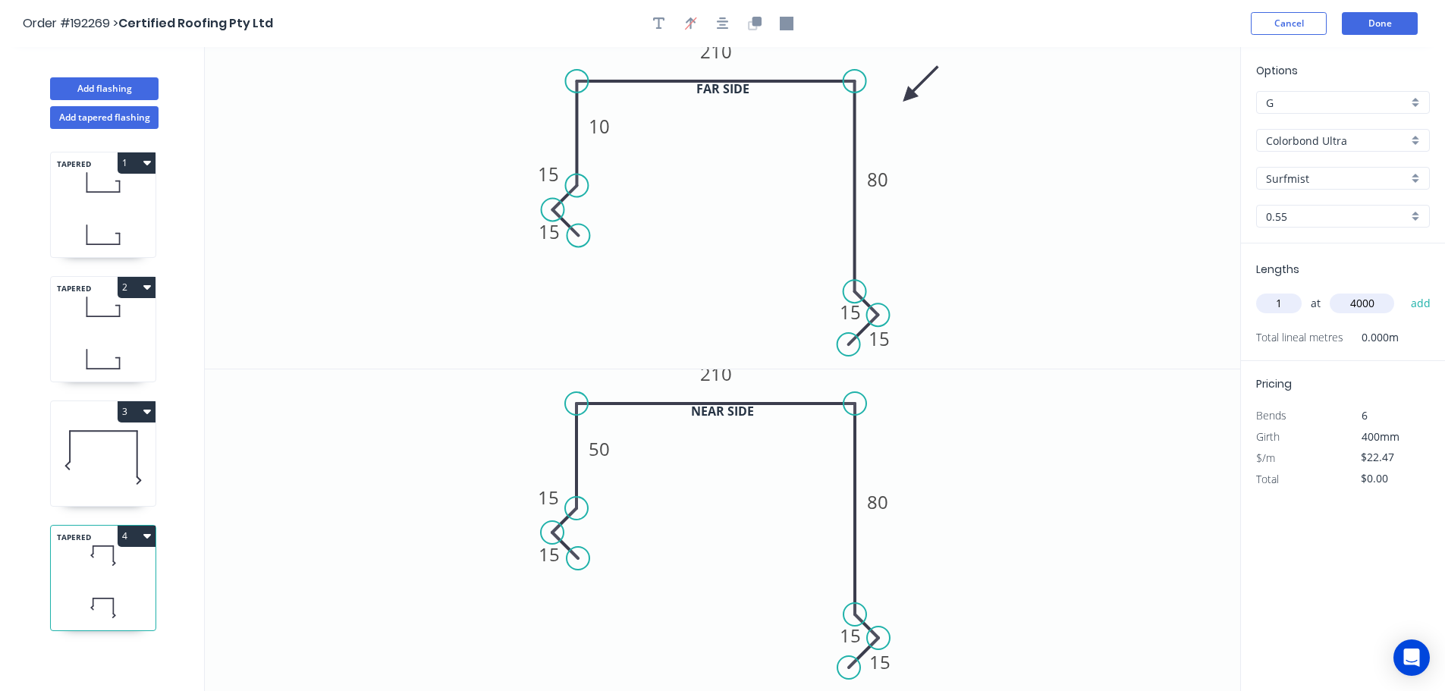
click at [1403, 290] on button "add" at bounding box center [1421, 303] width 36 height 26
type input "$89.88"
click at [98, 111] on button "Add tapered flashing" at bounding box center [104, 117] width 108 height 23
type input "$0.00"
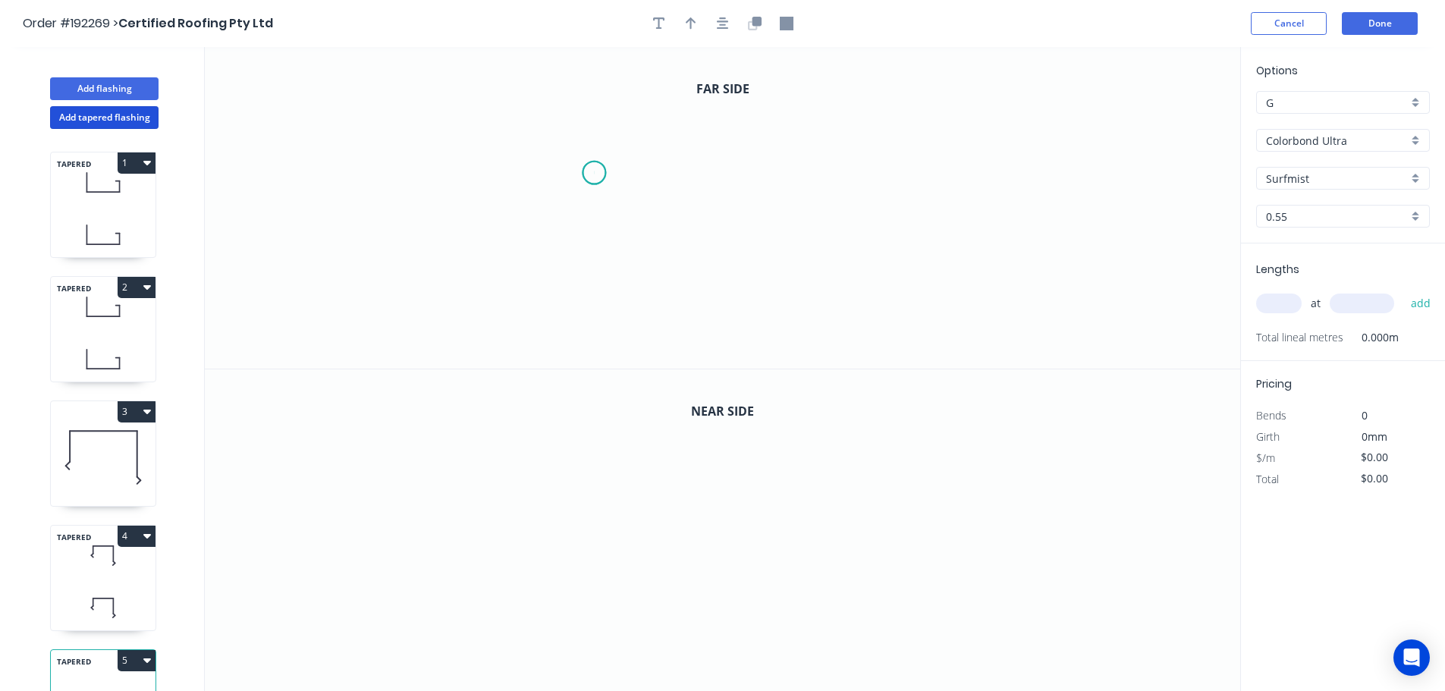
click at [594, 173] on icon "0" at bounding box center [722, 208] width 1035 height 322
click at [595, 267] on icon "0" at bounding box center [722, 208] width 1035 height 322
click at [1012, 277] on icon "0 ?" at bounding box center [722, 208] width 1035 height 322
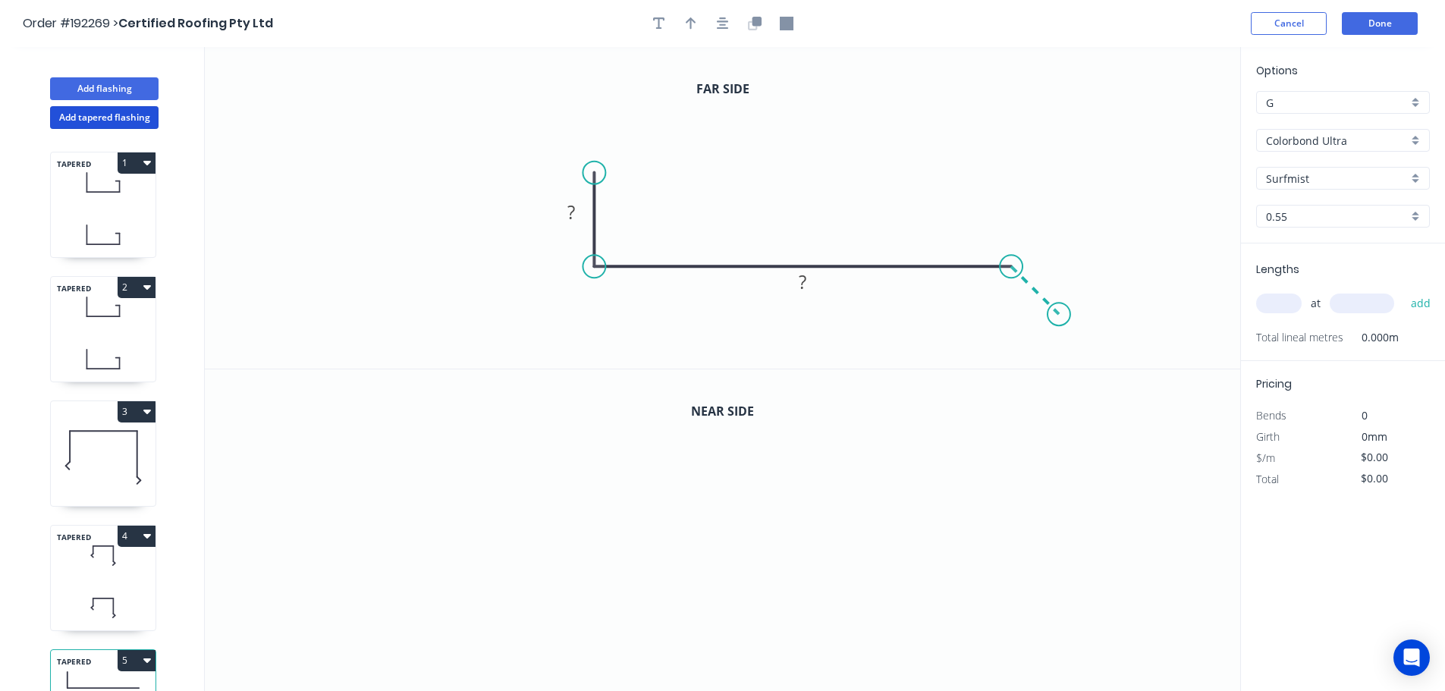
click at [1059, 314] on icon "0 ? ?" at bounding box center [722, 208] width 1035 height 322
click at [1050, 268] on tspan "?" at bounding box center [1051, 267] width 8 height 25
drag, startPoint x: 686, startPoint y: 30, endPoint x: 743, endPoint y: 33, distance: 57.7
click at [686, 30] on button "button" at bounding box center [691, 23] width 23 height 23
drag, startPoint x: 1162, startPoint y: 124, endPoint x: 858, endPoint y: 201, distance: 312.9
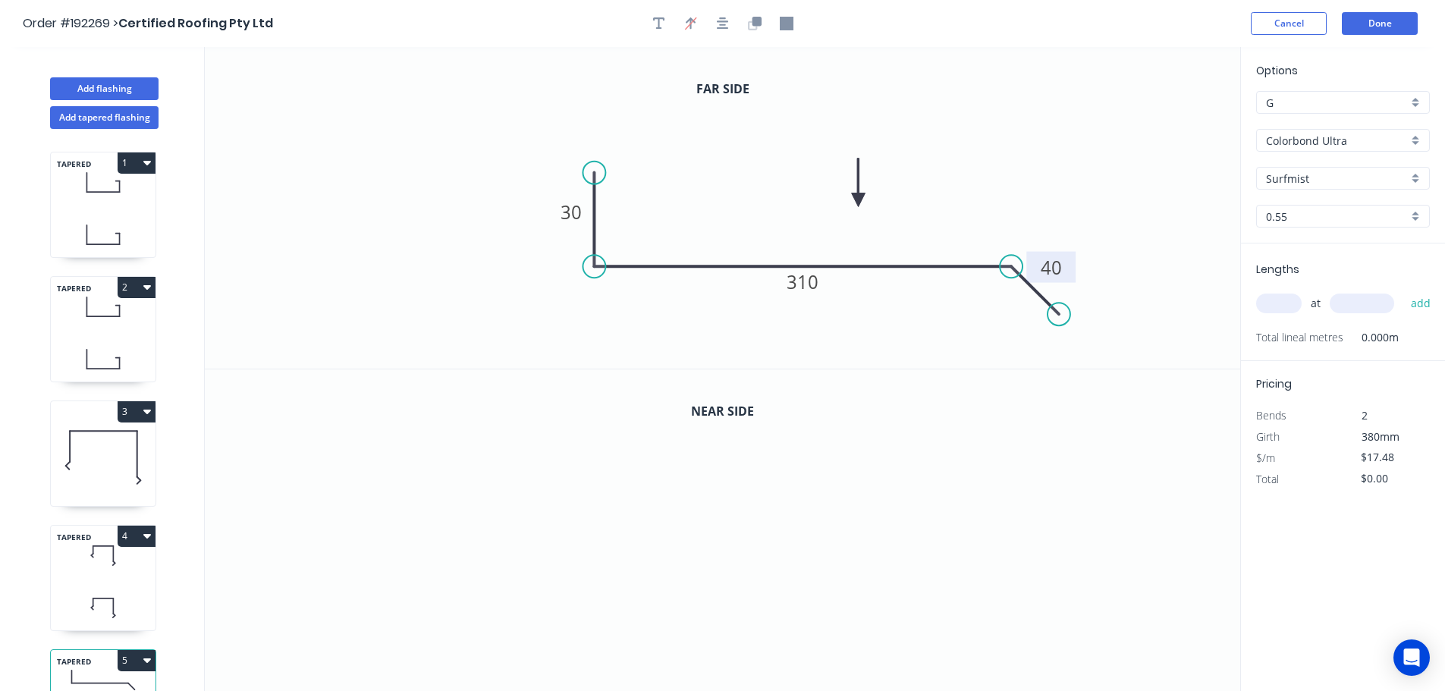
click at [858, 201] on icon at bounding box center [859, 183] width 14 height 49
click at [744, 30] on button "button" at bounding box center [754, 23] width 23 height 23
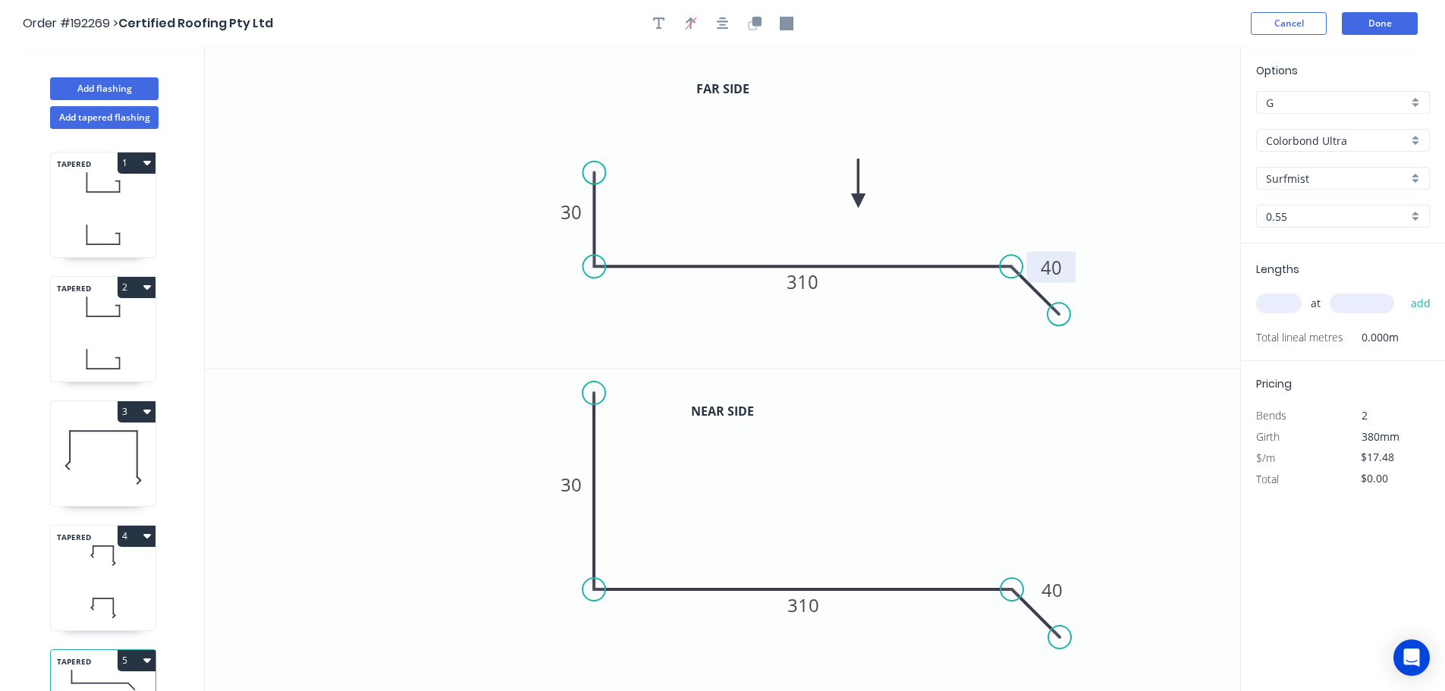
drag, startPoint x: 593, startPoint y: 502, endPoint x: 598, endPoint y: 391, distance: 110.9
click at [598, 391] on circle at bounding box center [593, 392] width 23 height 23
click at [578, 490] on tspan "30" at bounding box center [570, 483] width 21 height 25
type input "$25.66"
click at [941, 467] on icon "0 100 310 40" at bounding box center [722, 530] width 1035 height 322
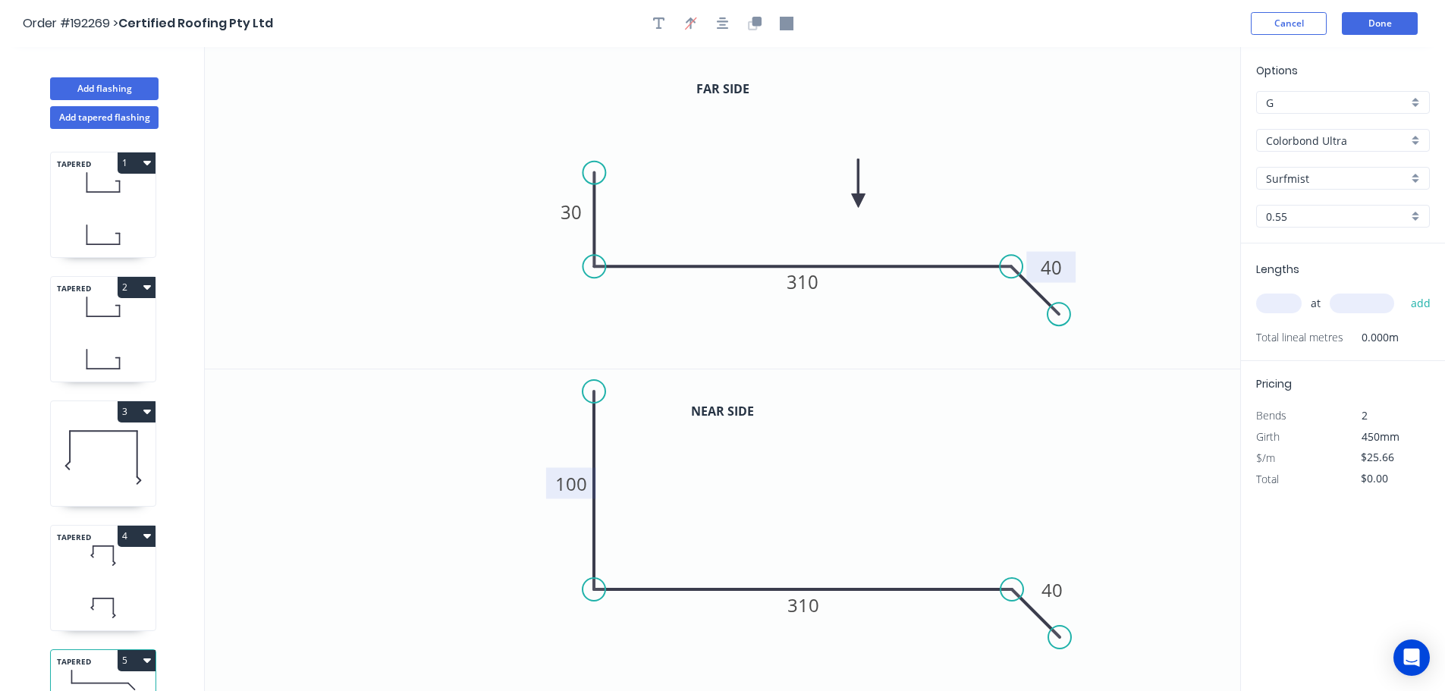
click at [1285, 311] on input "text" at bounding box center [1279, 303] width 46 height 20
type input "1"
type input "2500"
click at [1403, 290] on button "add" at bounding box center [1421, 303] width 36 height 26
type input "$64.15"
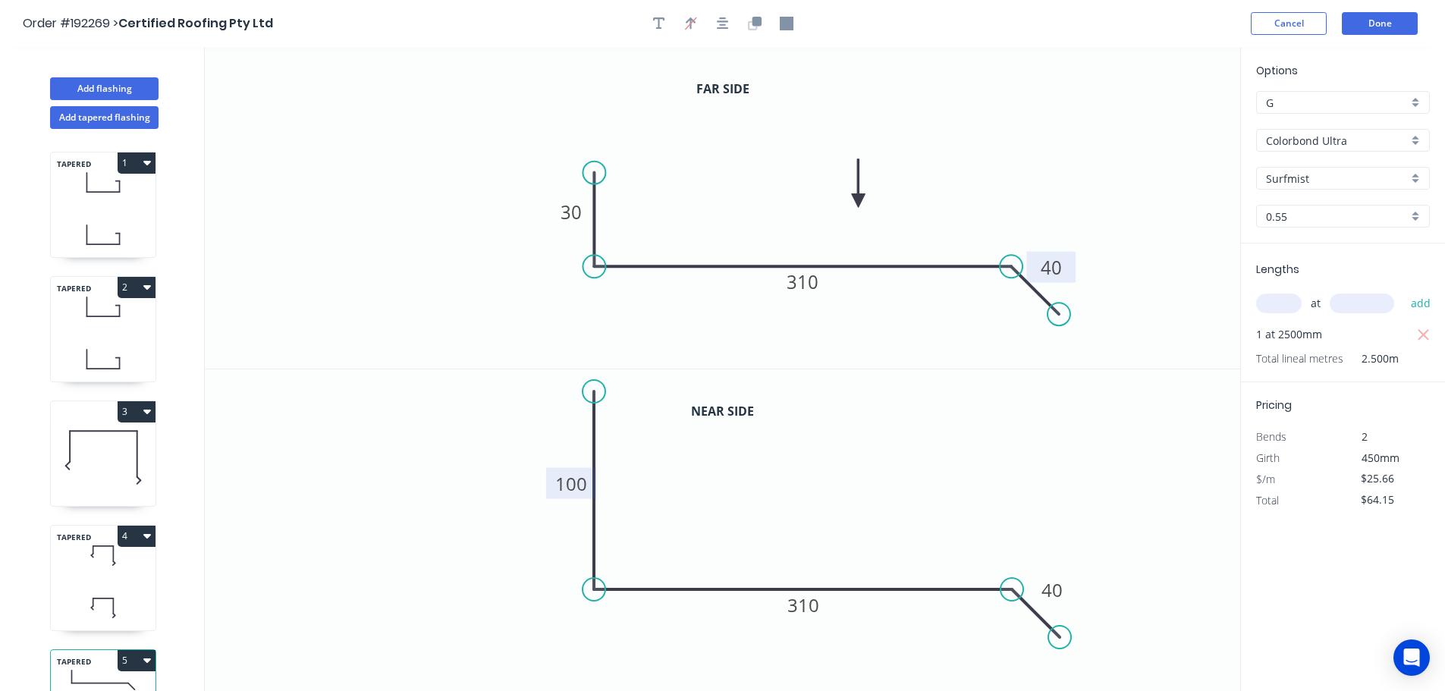
click at [143, 540] on icon "button" at bounding box center [147, 535] width 8 height 12
click at [107, 564] on div "Duplicate" at bounding box center [83, 574] width 117 height 22
type input "$22.47"
type input "$0.00"
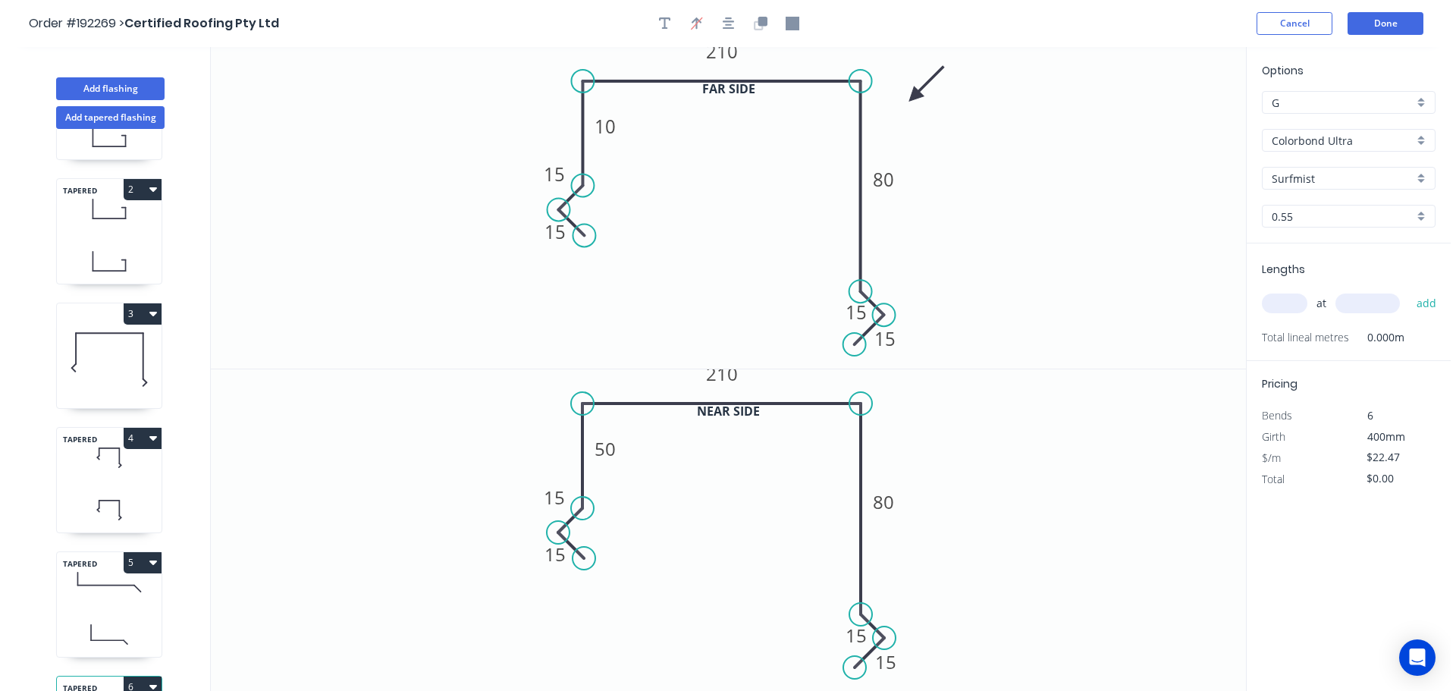
scroll to position [190, 0]
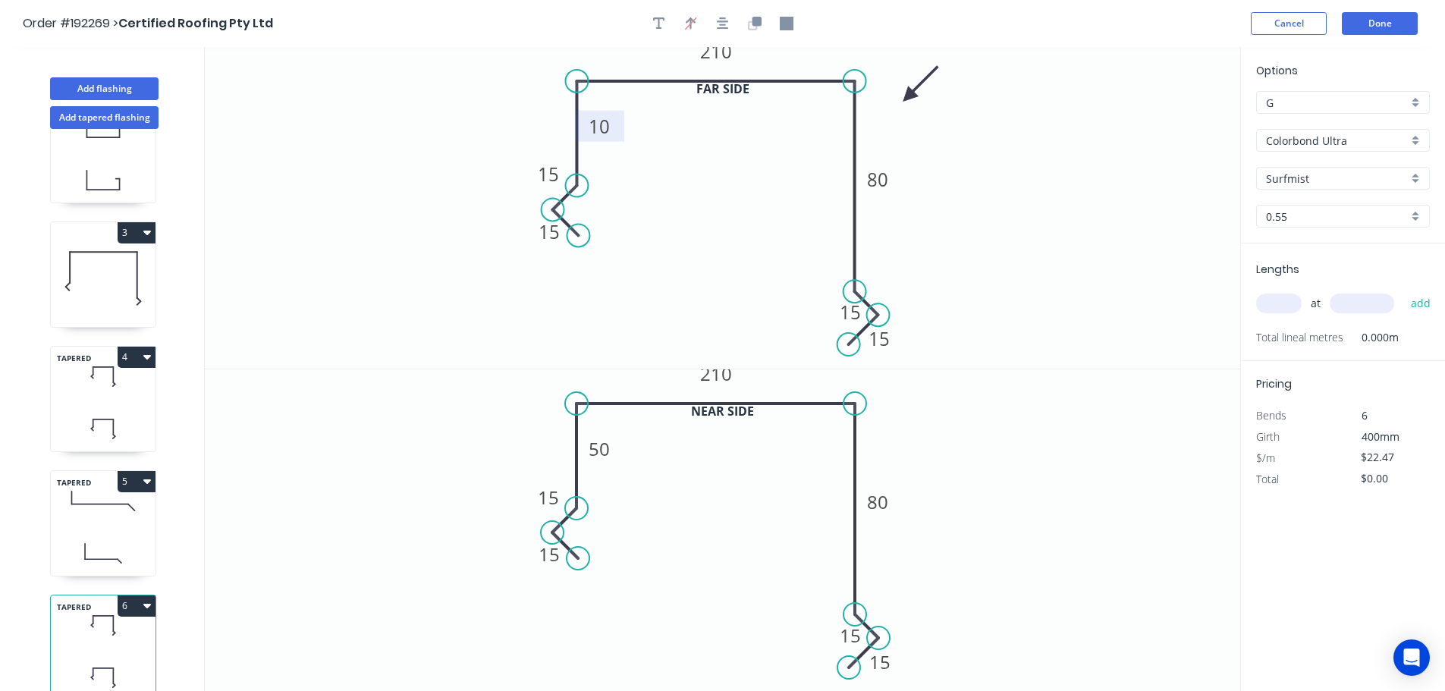
click at [605, 121] on tspan "10" at bounding box center [598, 126] width 21 height 25
click at [607, 461] on rect at bounding box center [599, 448] width 49 height 31
click at [604, 446] on tspan "50" at bounding box center [598, 448] width 21 height 25
type input "$22.47"
click at [1038, 425] on icon "0 15 15 10 210 80 15 15" at bounding box center [722, 530] width 1035 height 322
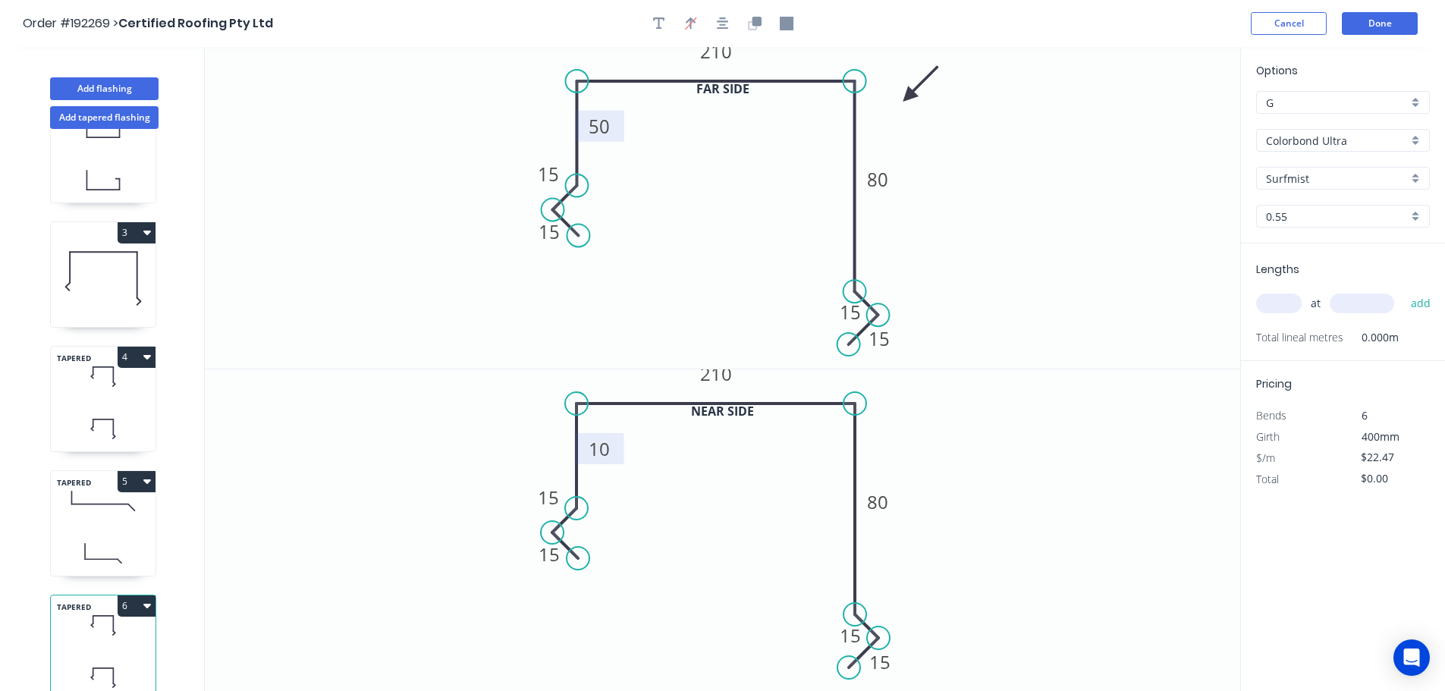
click at [1292, 306] on input "text" at bounding box center [1279, 303] width 46 height 20
type input "1"
type input "2800"
click at [1403, 290] on button "add" at bounding box center [1421, 303] width 36 height 26
type input "$62.92"
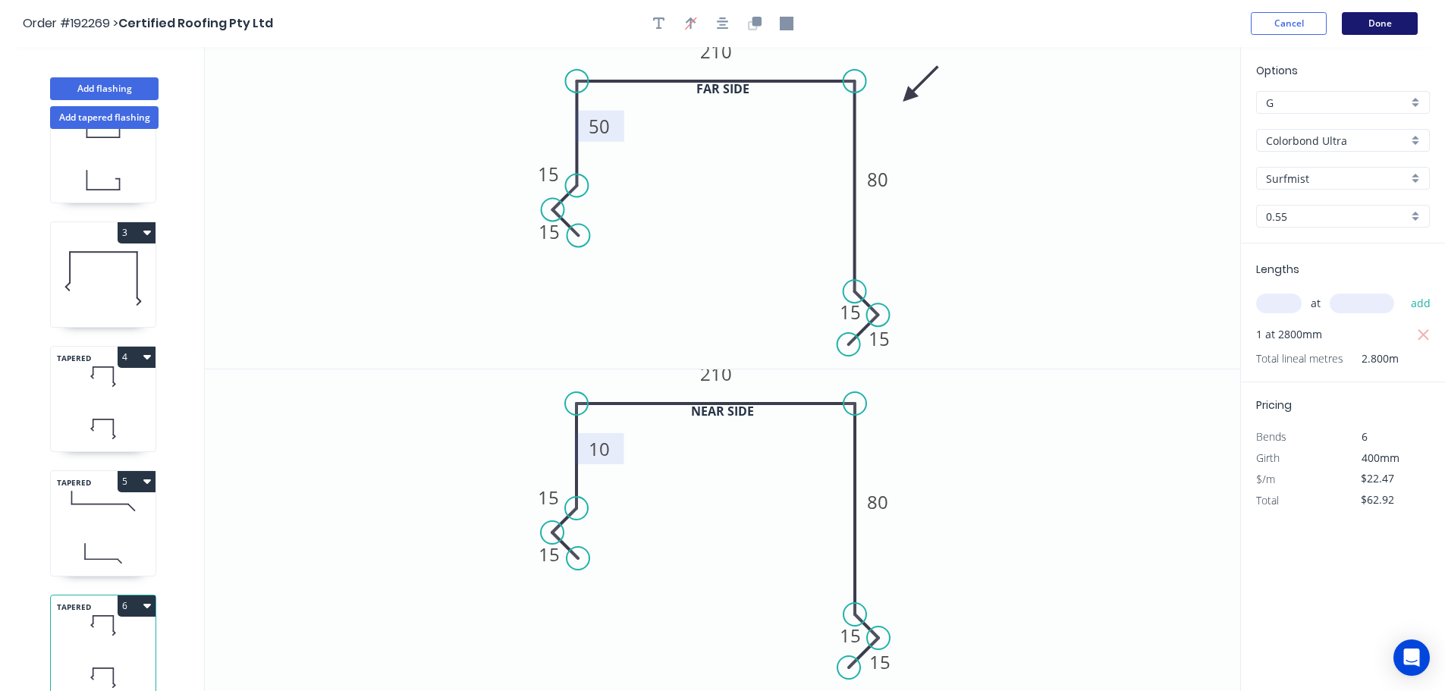
click at [1399, 20] on button "Done" at bounding box center [1380, 23] width 76 height 23
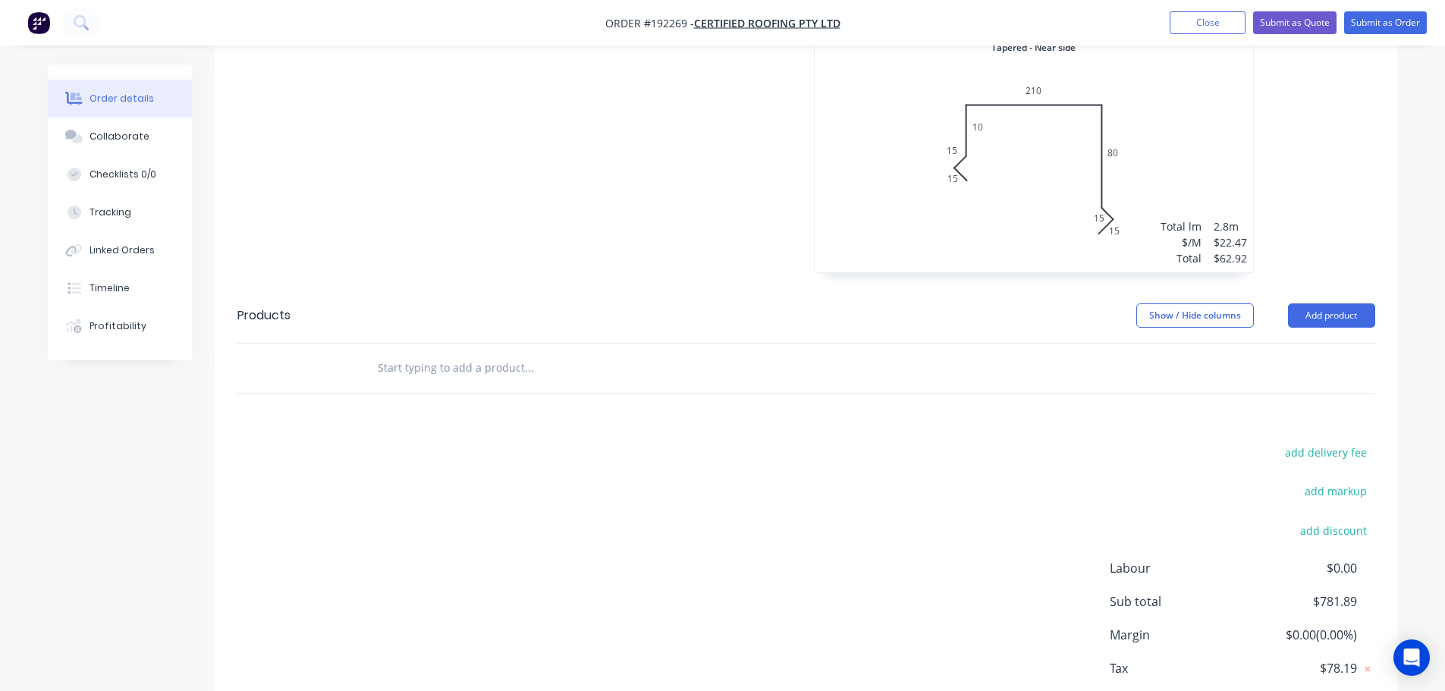
scroll to position [1896, 0]
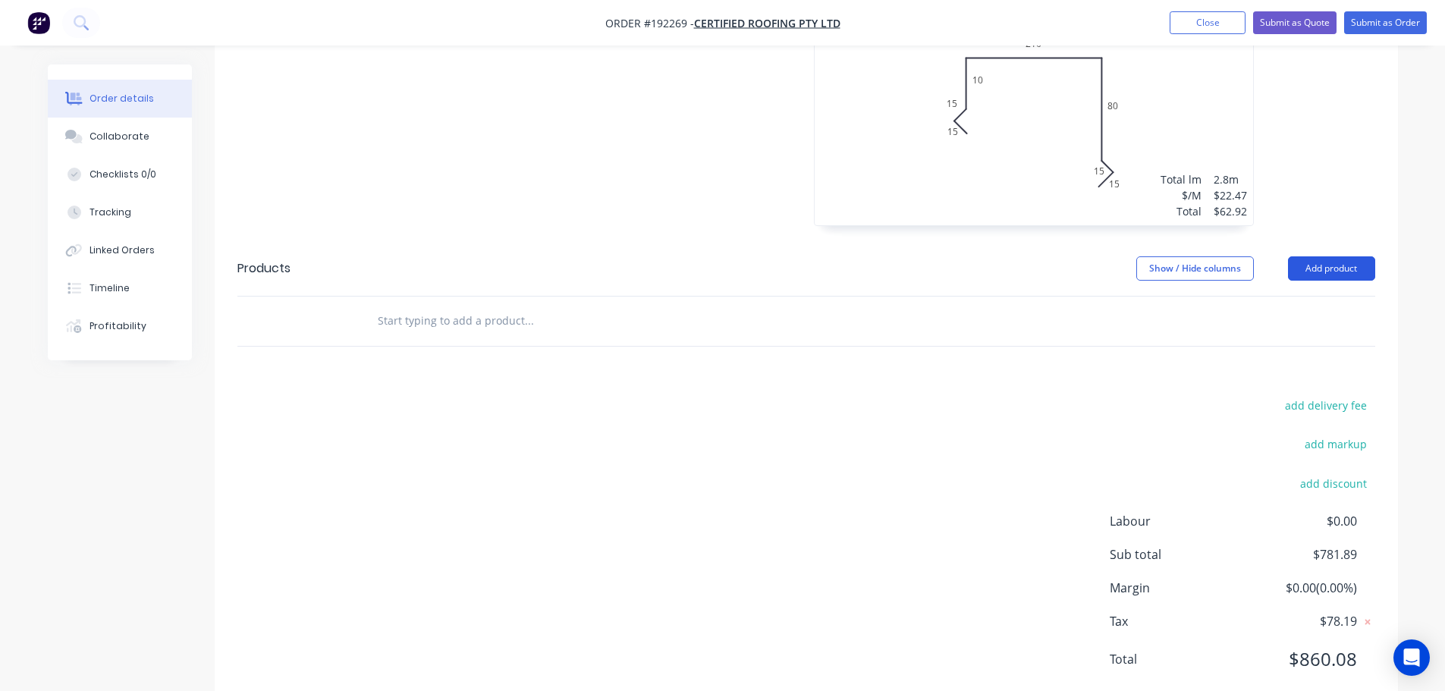
click at [1336, 256] on button "Add product" at bounding box center [1331, 268] width 87 height 24
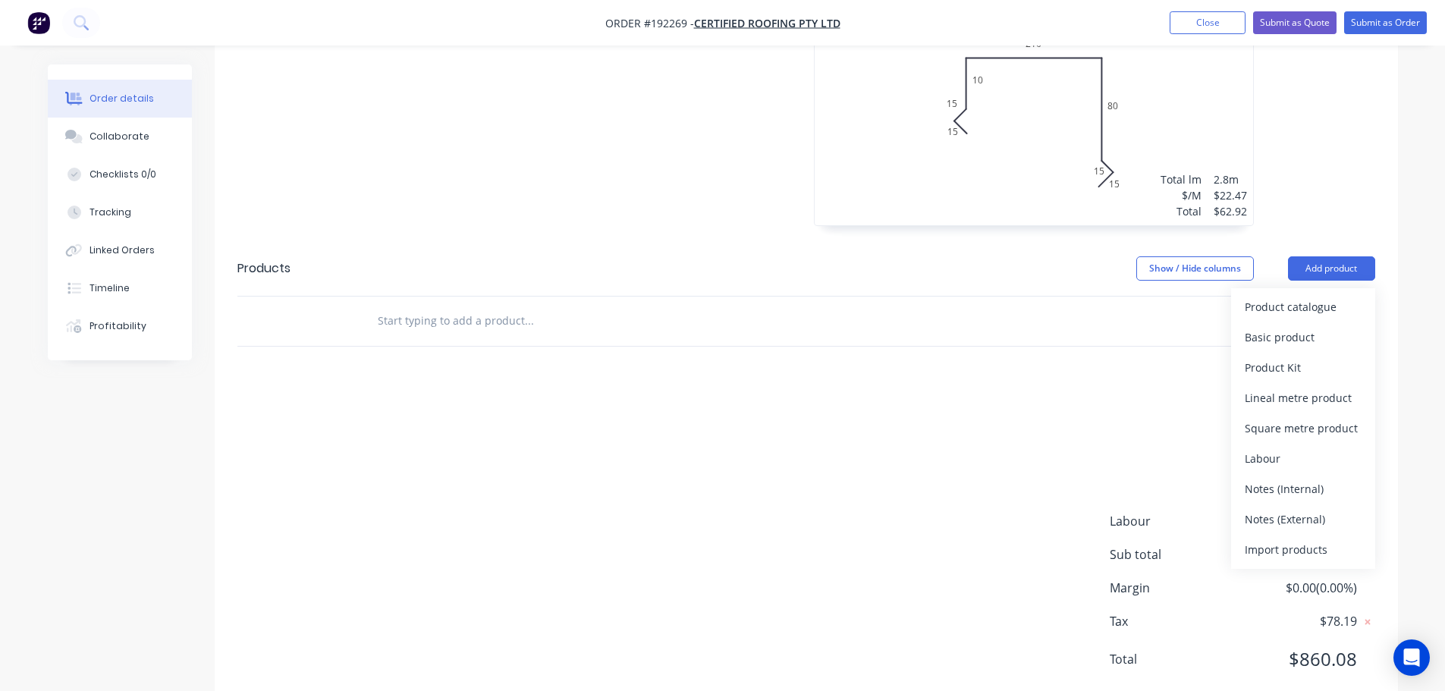
click at [1300, 296] on div "Product catalogue" at bounding box center [1302, 307] width 117 height 22
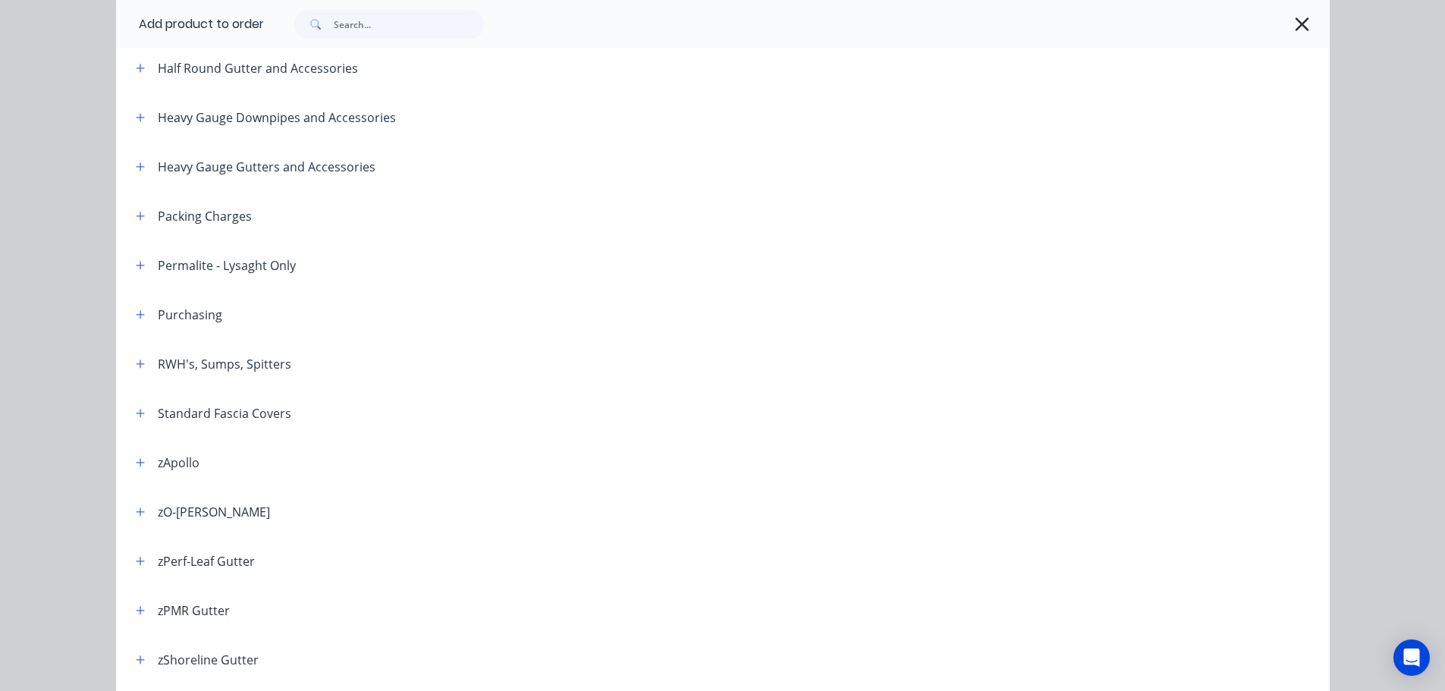
scroll to position [455, 0]
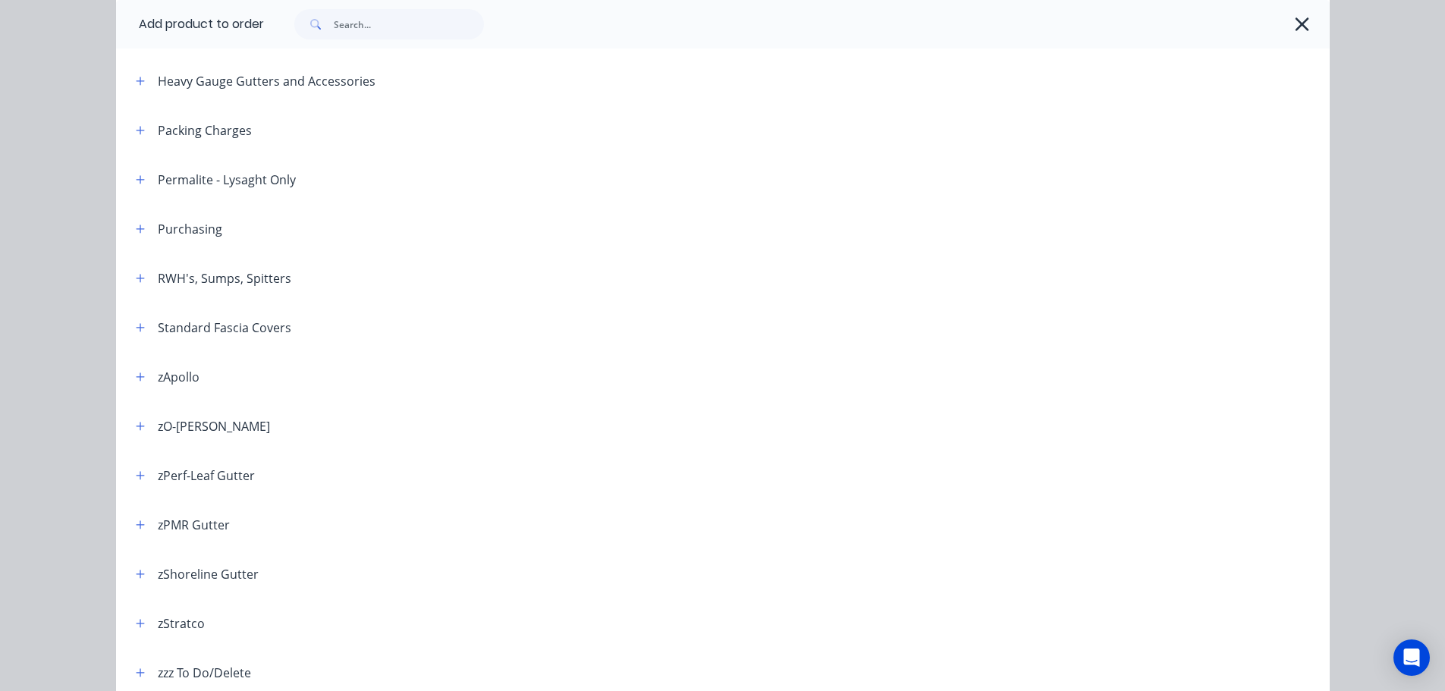
click at [142, 284] on span at bounding box center [140, 277] width 19 height 19
click at [137, 277] on icon "button" at bounding box center [140, 278] width 9 height 11
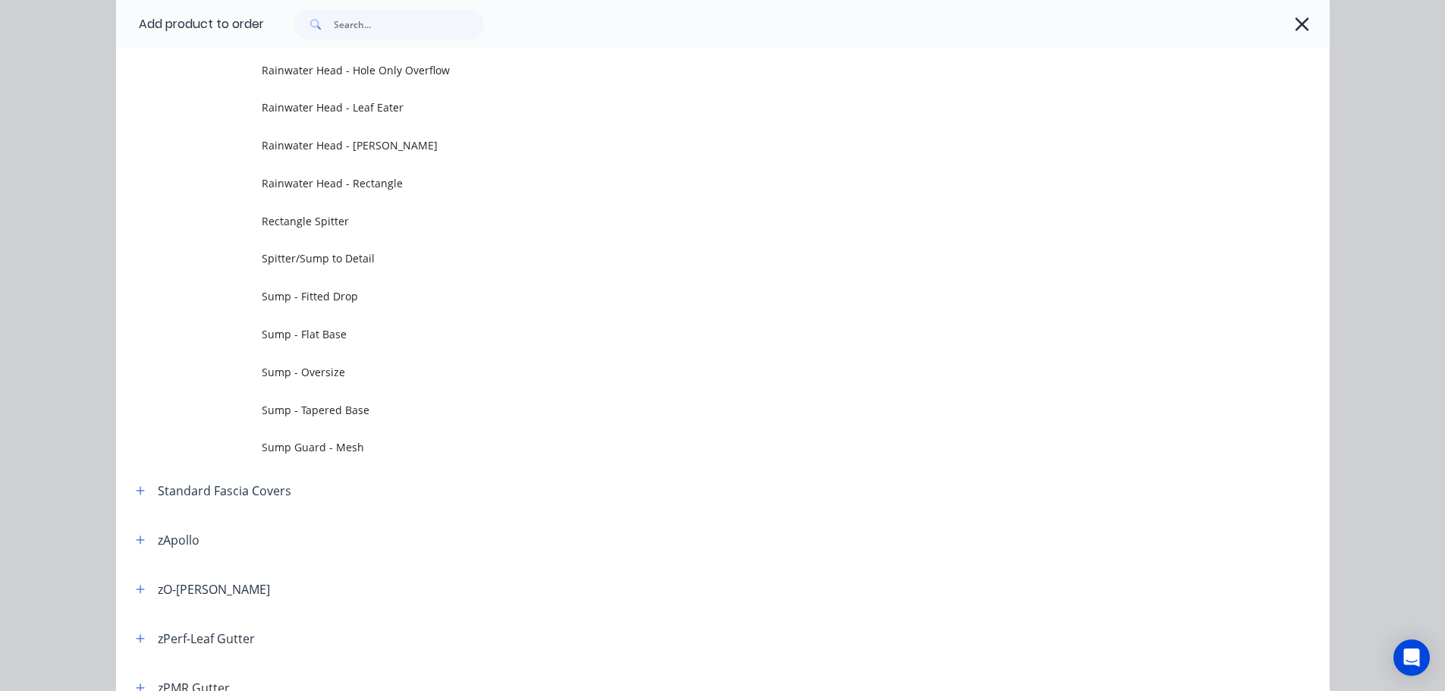
scroll to position [910, 0]
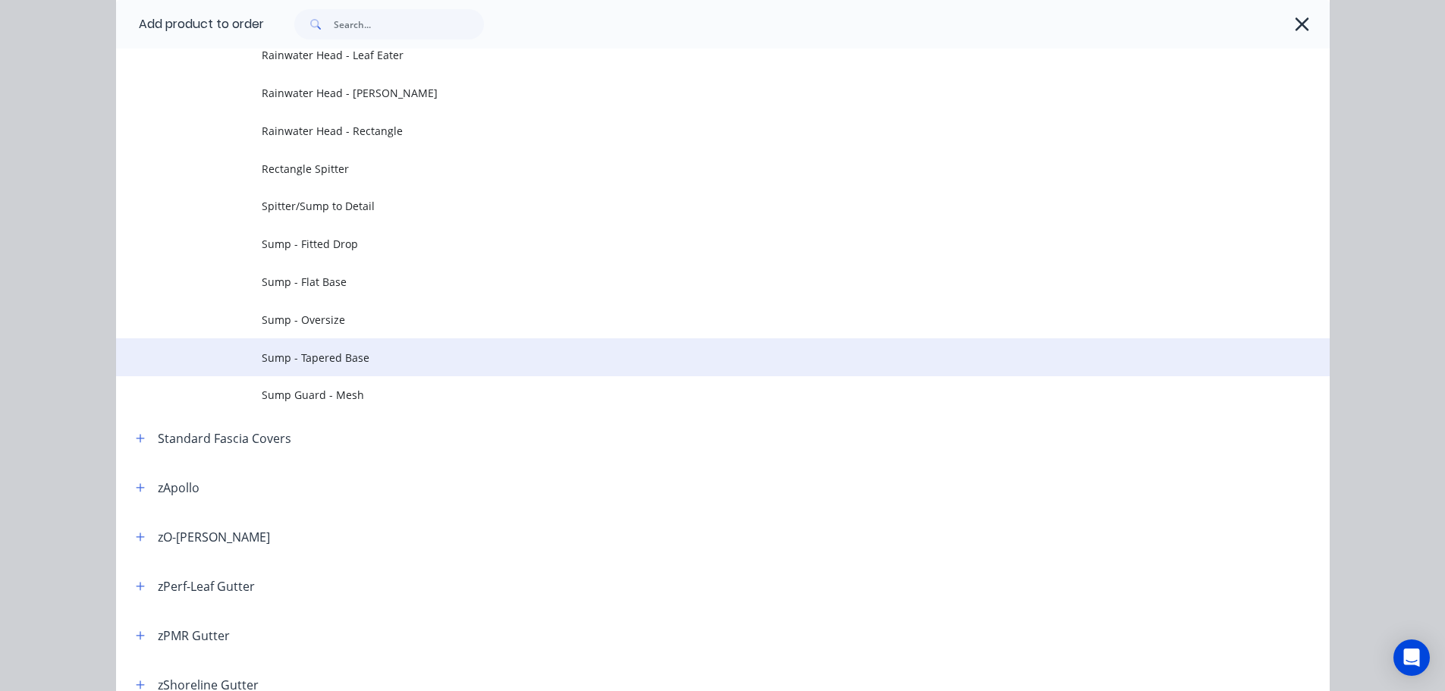
click at [339, 360] on span "Sump - Tapered Base" at bounding box center [689, 358] width 854 height 16
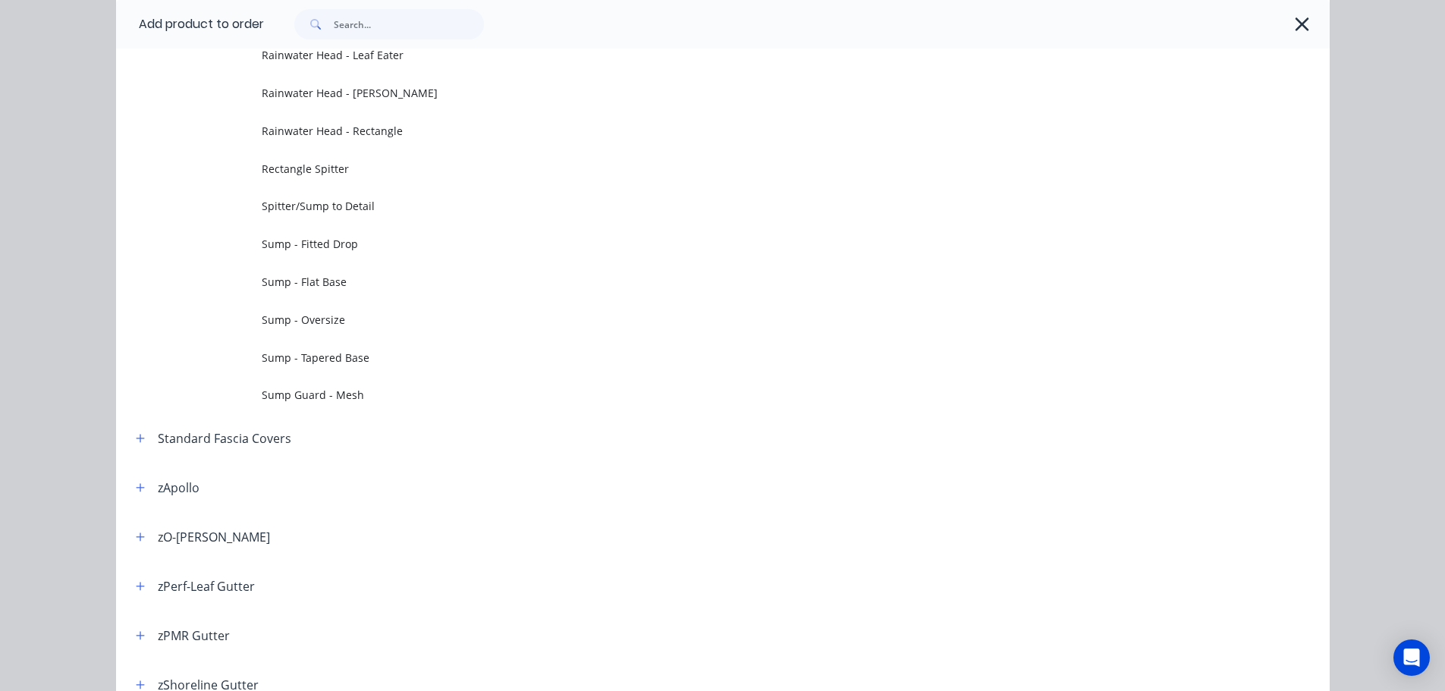
scroll to position [0, 0]
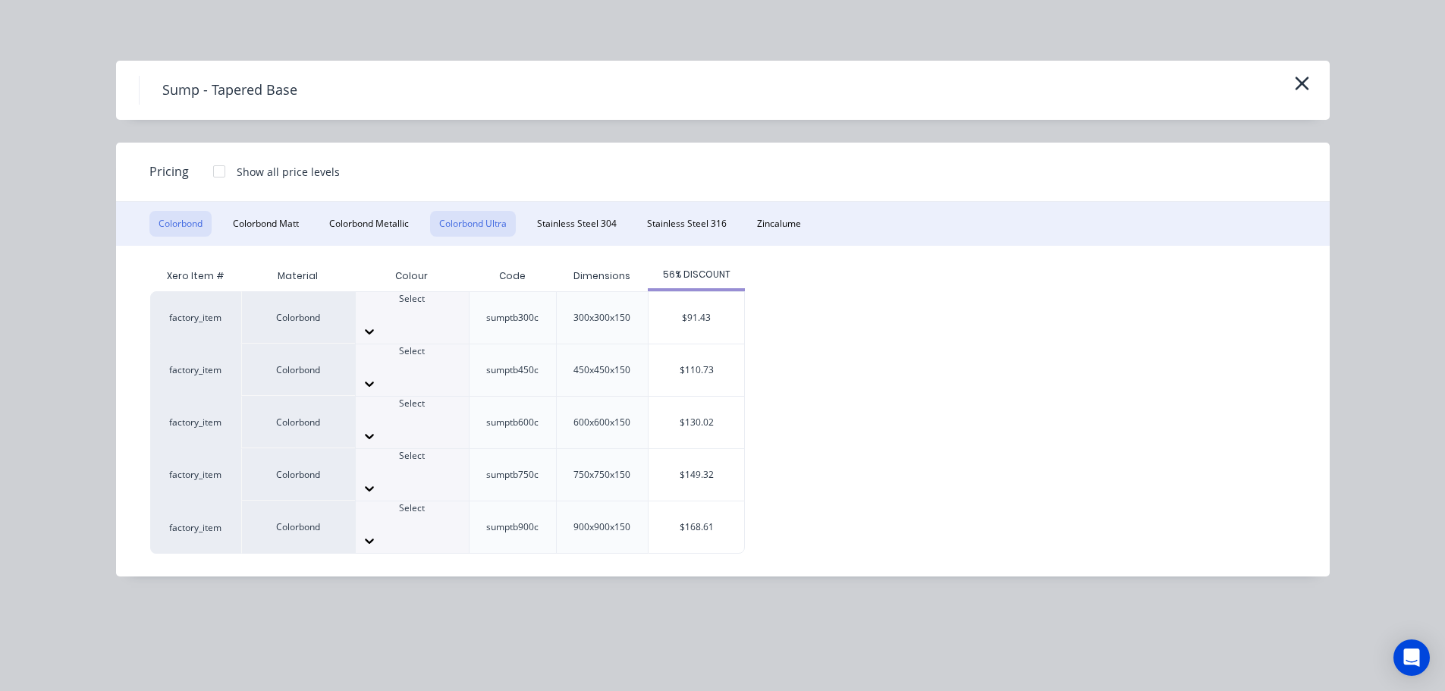
click at [489, 223] on button "Colorbond Ultra" at bounding box center [473, 224] width 86 height 26
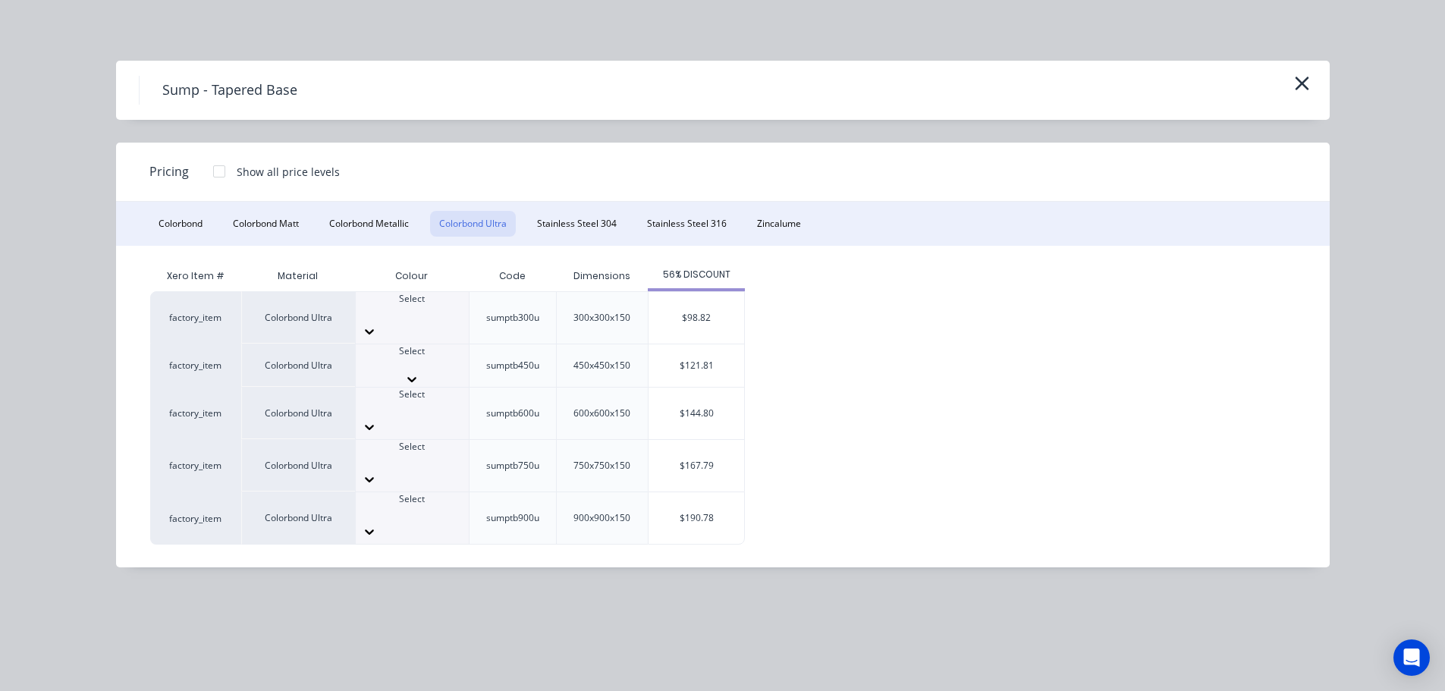
click at [419, 372] on icon at bounding box center [411, 379] width 15 height 15
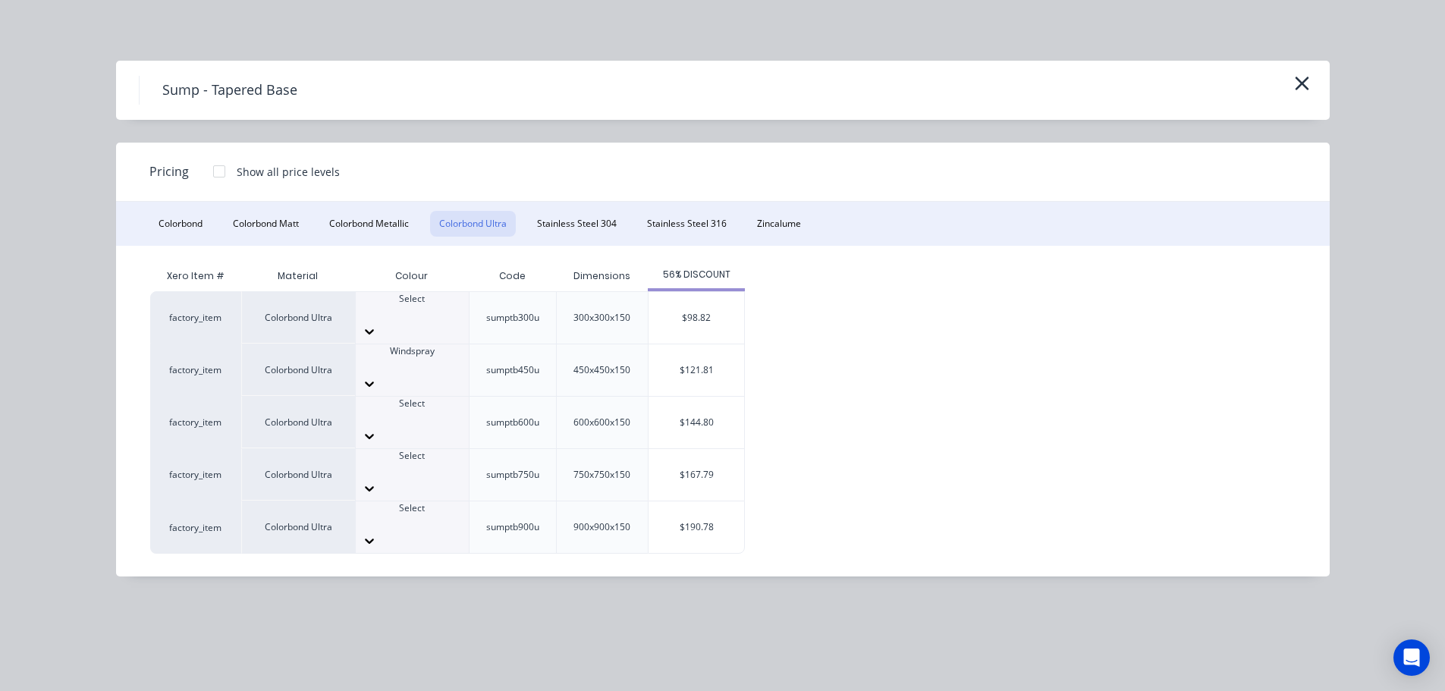
drag, startPoint x: 659, startPoint y: 343, endPoint x: 638, endPoint y: 355, distance: 24.5
click at [658, 345] on div "$121.81" at bounding box center [696, 370] width 96 height 52
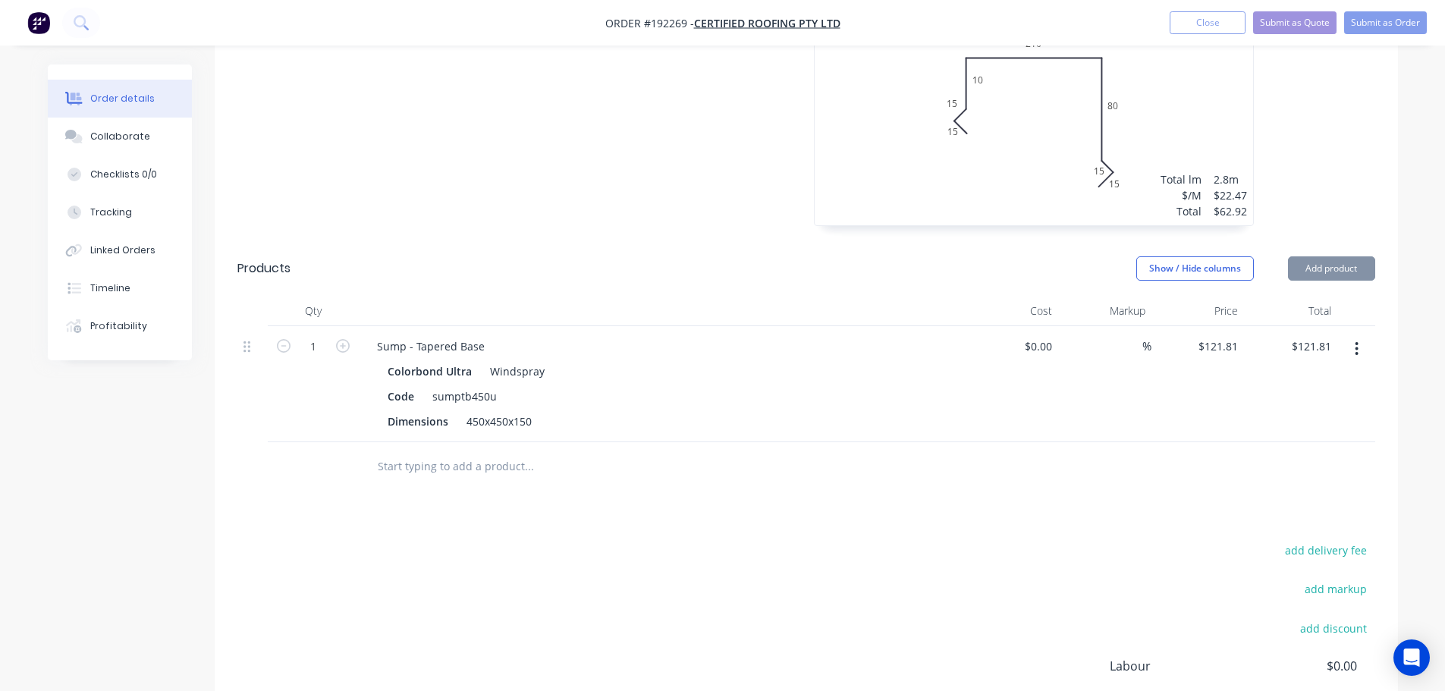
scroll to position [2041, 0]
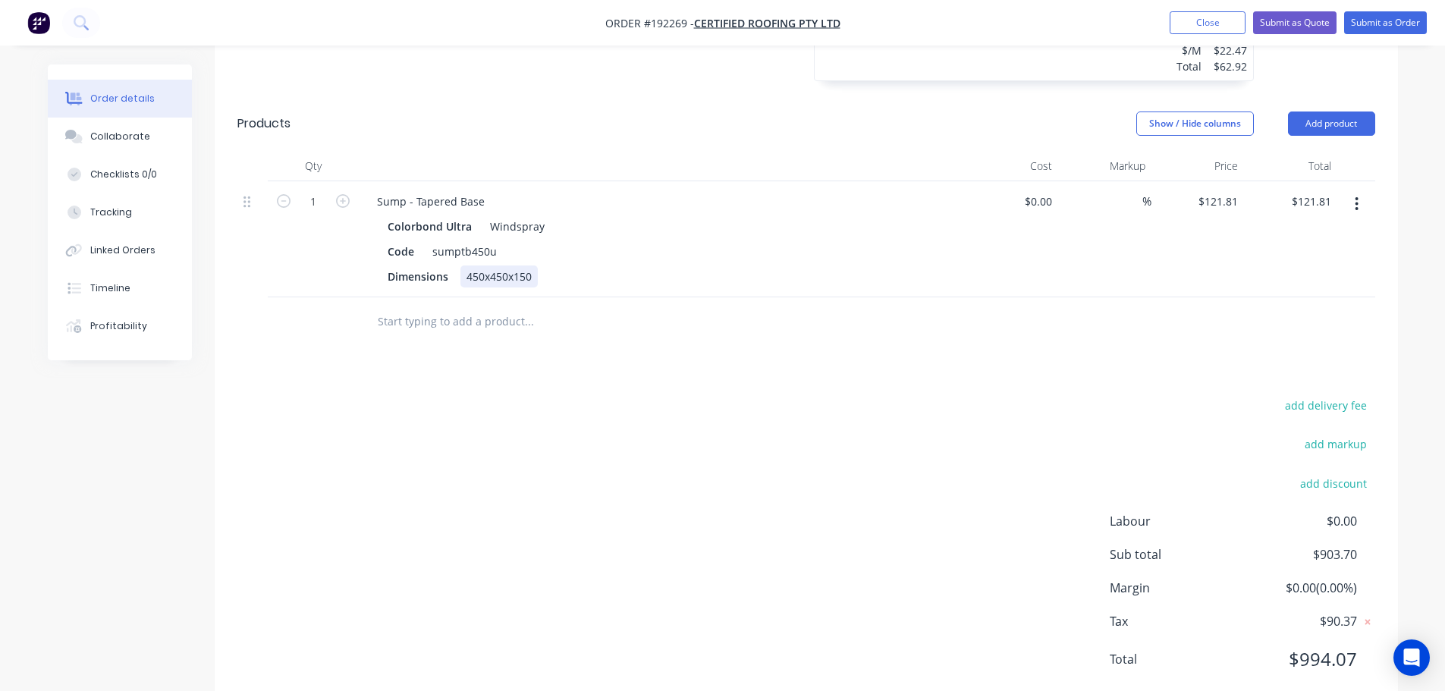
click at [482, 265] on div "450x450x150" at bounding box center [498, 276] width 77 height 22
click at [378, 190] on div "Sump - Tapered Base" at bounding box center [431, 201] width 132 height 22
click at [372, 190] on div "Sump - Tapered Base" at bounding box center [431, 201] width 132 height 22
click at [717, 395] on div "add delivery fee add markup add discount Labour $0.00 Sub total $903.70 Margin …" at bounding box center [806, 541] width 1138 height 293
click at [1347, 111] on button "Add product" at bounding box center [1331, 123] width 87 height 24
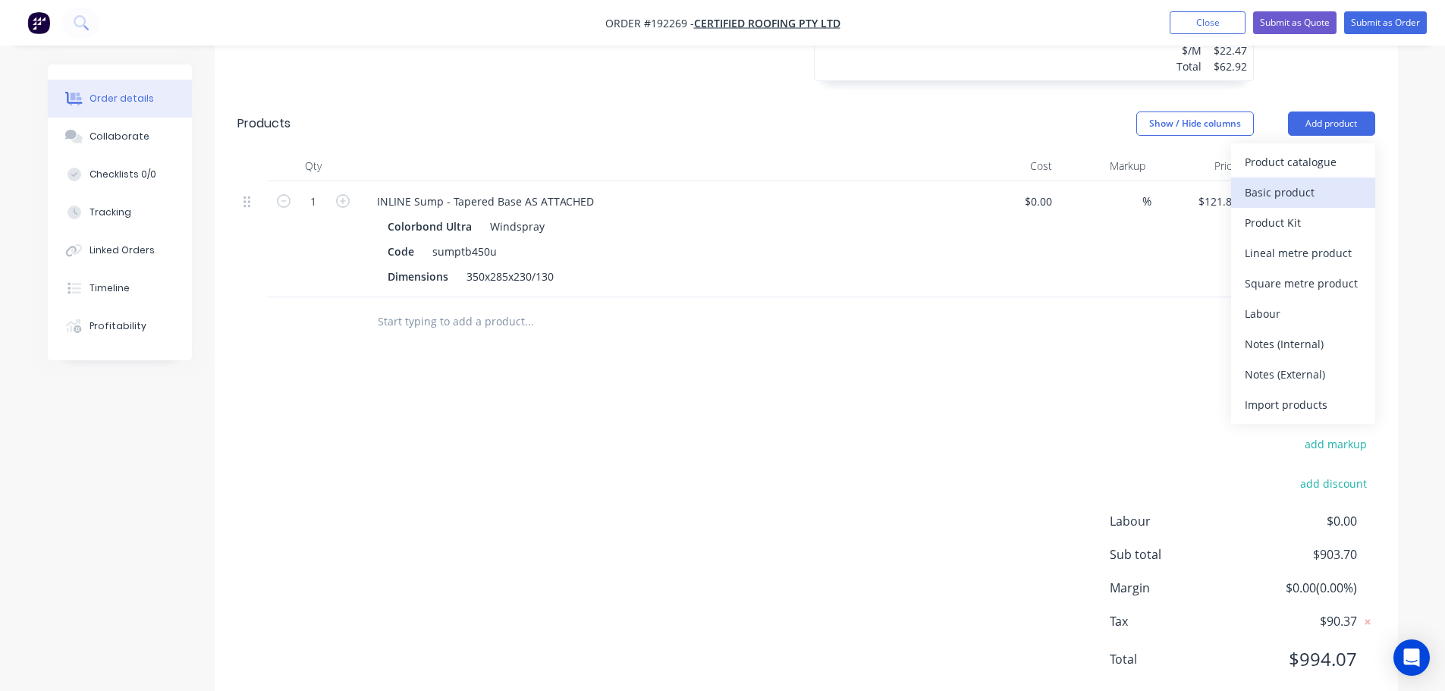
click at [1298, 181] on div "Basic product" at bounding box center [1302, 192] width 117 height 22
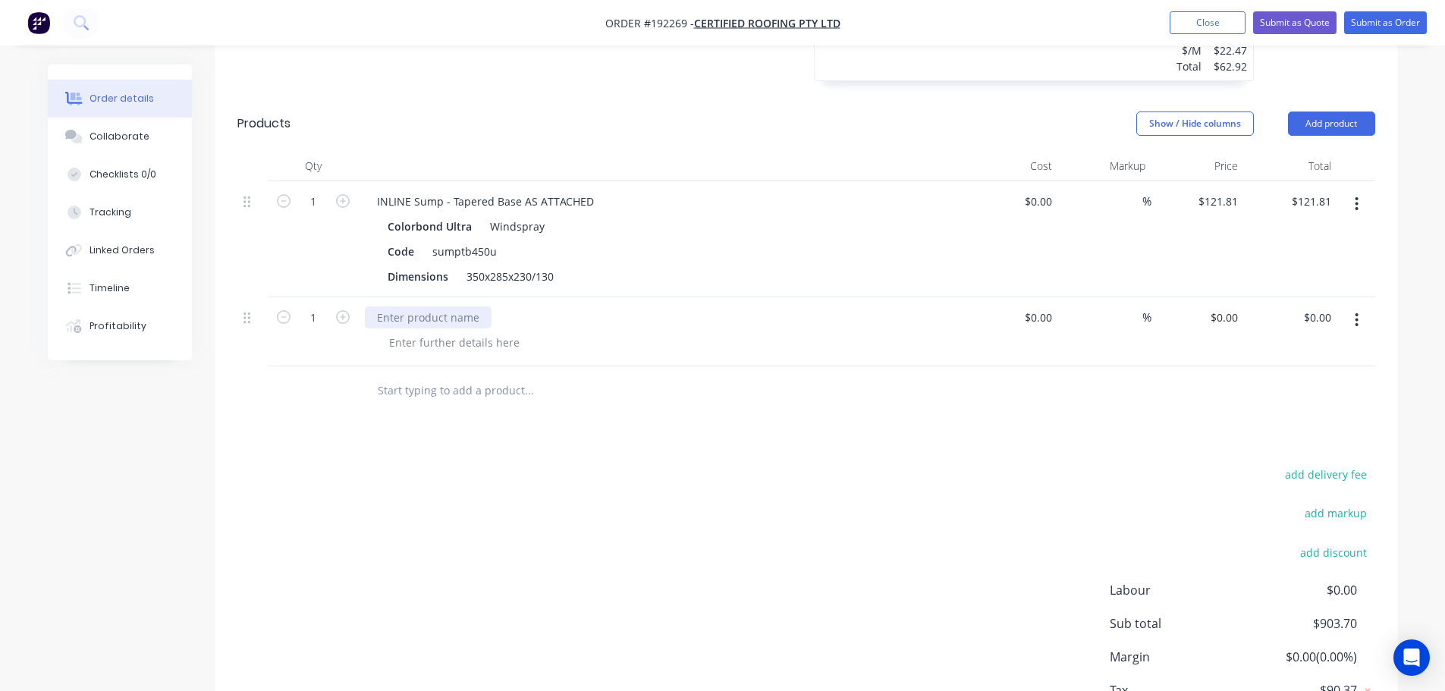
click at [435, 306] on div at bounding box center [428, 317] width 127 height 22
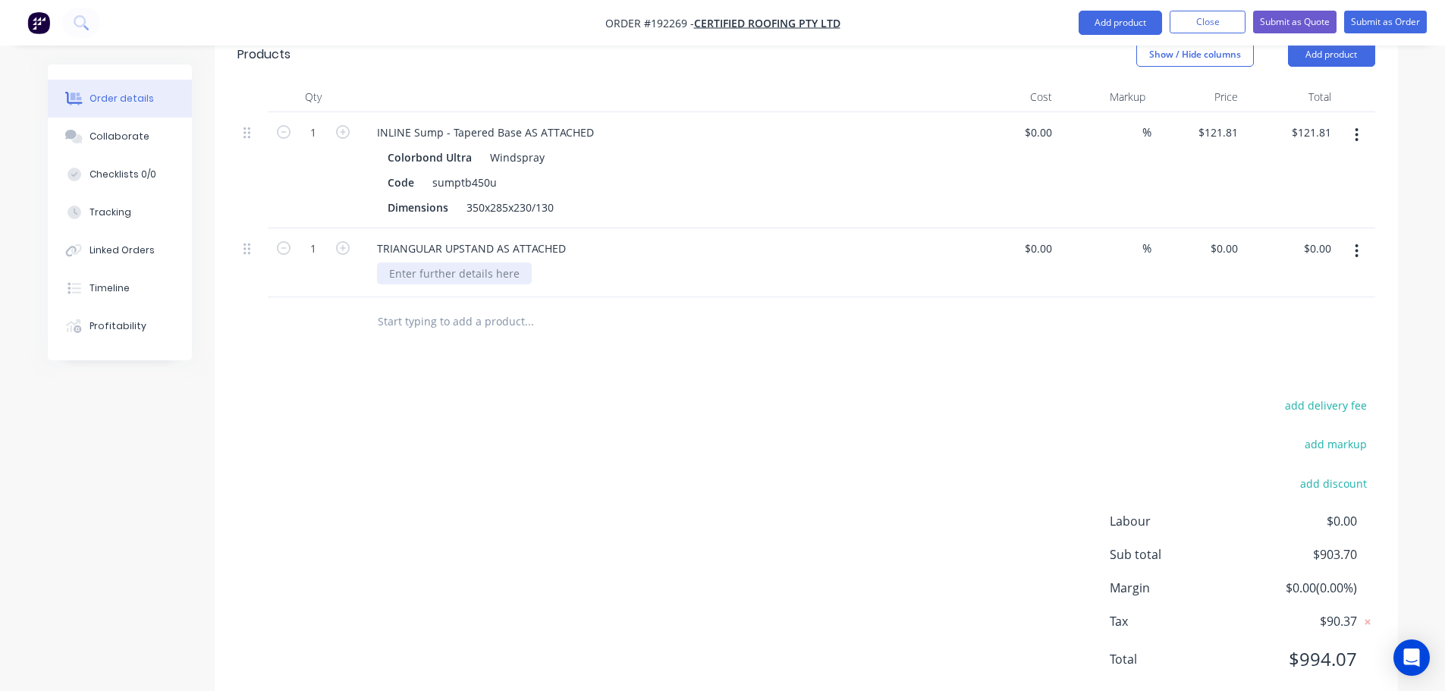
click at [460, 262] on div at bounding box center [454, 273] width 155 height 22
drag, startPoint x: 903, startPoint y: 538, endPoint x: 923, endPoint y: 533, distance: 20.4
click at [907, 537] on div "add delivery fee add markup add discount Labour $0.00 Sub total $903.70 Margin …" at bounding box center [806, 541] width 1138 height 293
click at [1113, 32] on button "Add product" at bounding box center [1119, 23] width 83 height 24
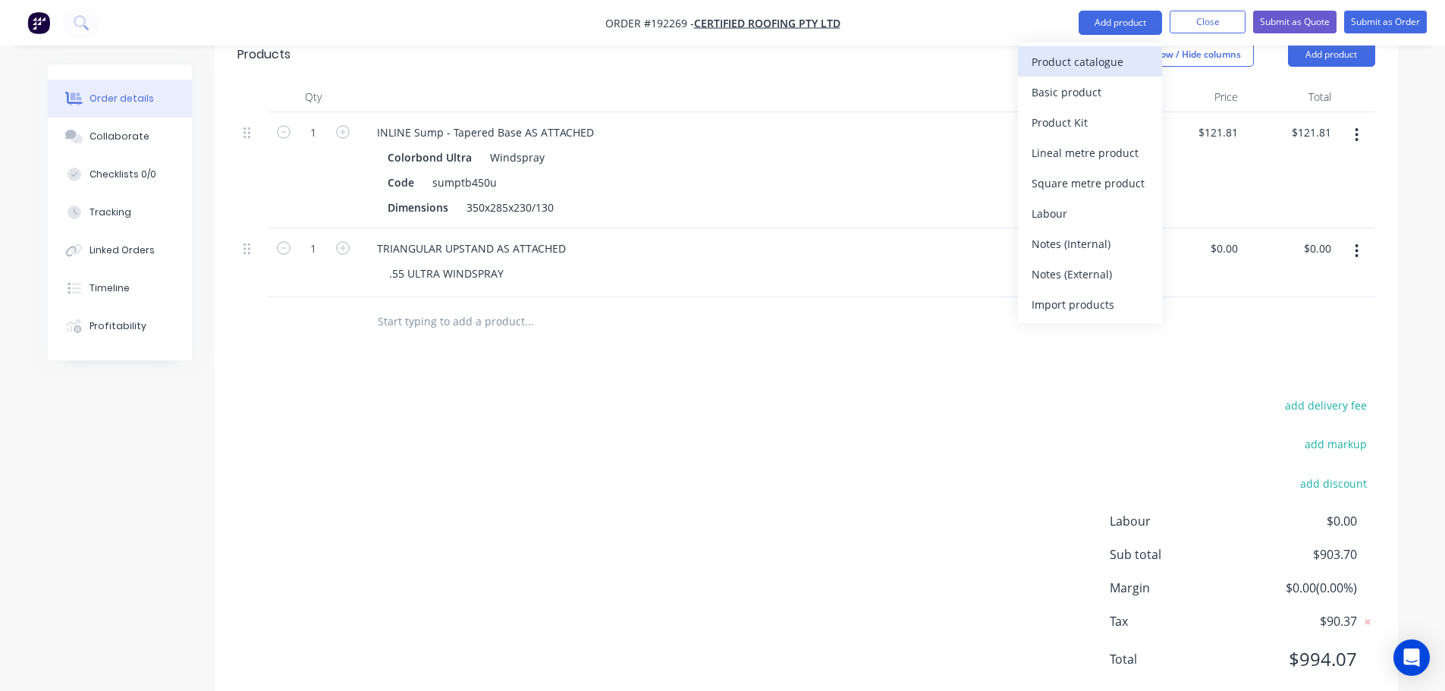
click at [1082, 65] on div "Product catalogue" at bounding box center [1089, 62] width 117 height 22
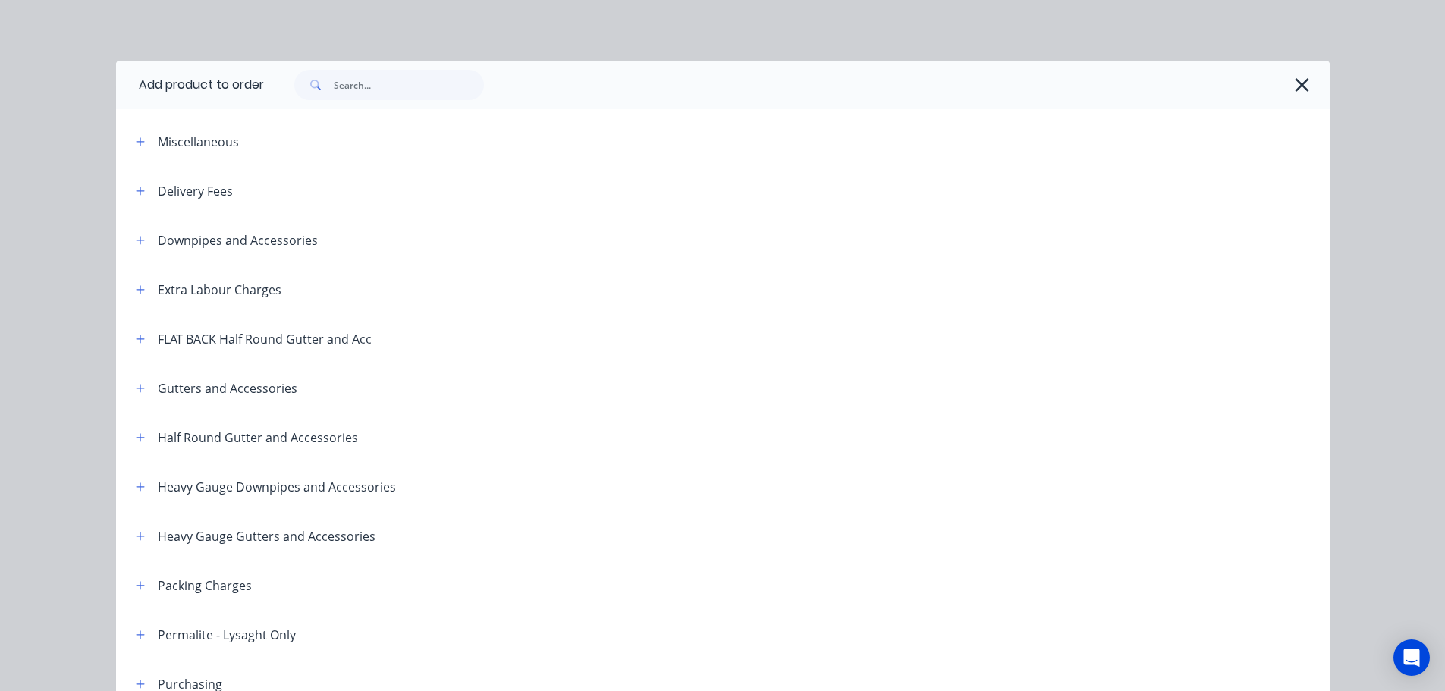
click at [136, 178] on header "Delivery Fees" at bounding box center [722, 190] width 1213 height 49
drag, startPoint x: 136, startPoint y: 188, endPoint x: 149, endPoint y: 191, distance: 13.2
click at [137, 188] on icon "button" at bounding box center [140, 191] width 9 height 11
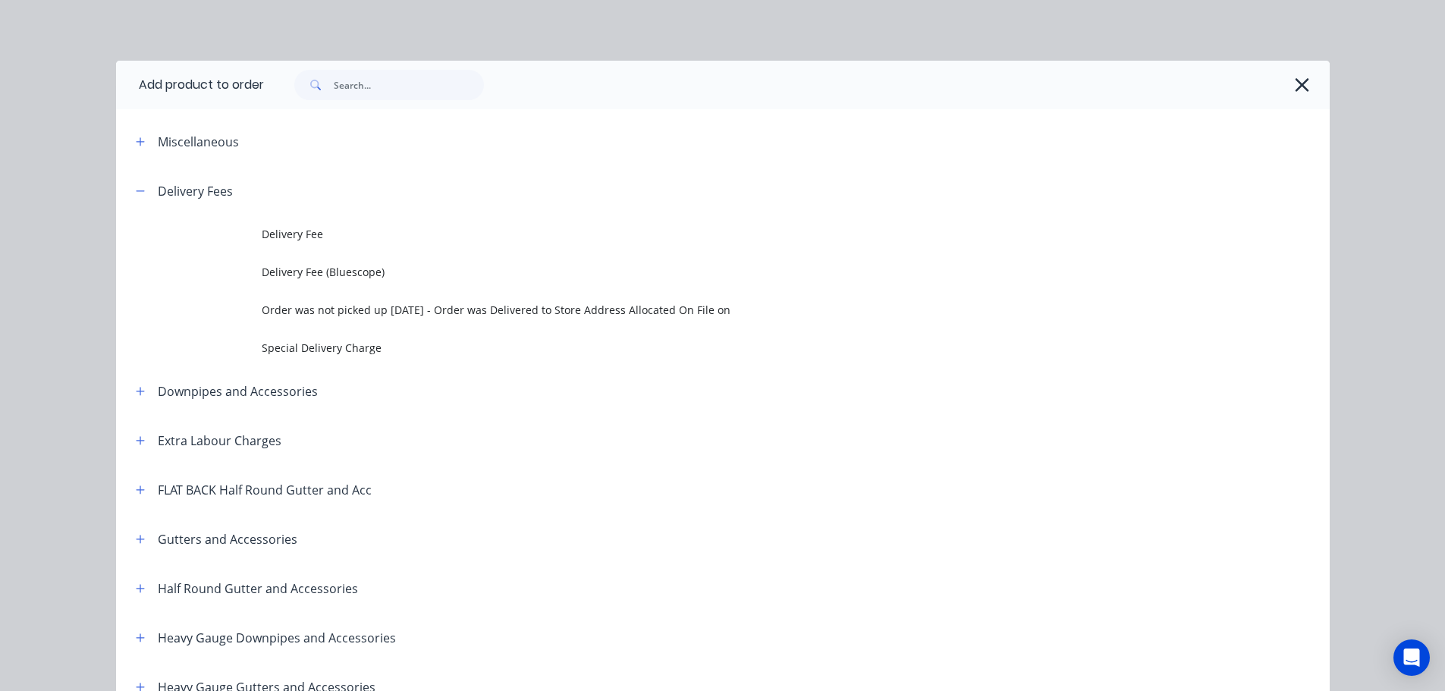
click at [273, 217] on td "Delivery Fee" at bounding box center [796, 234] width 1068 height 38
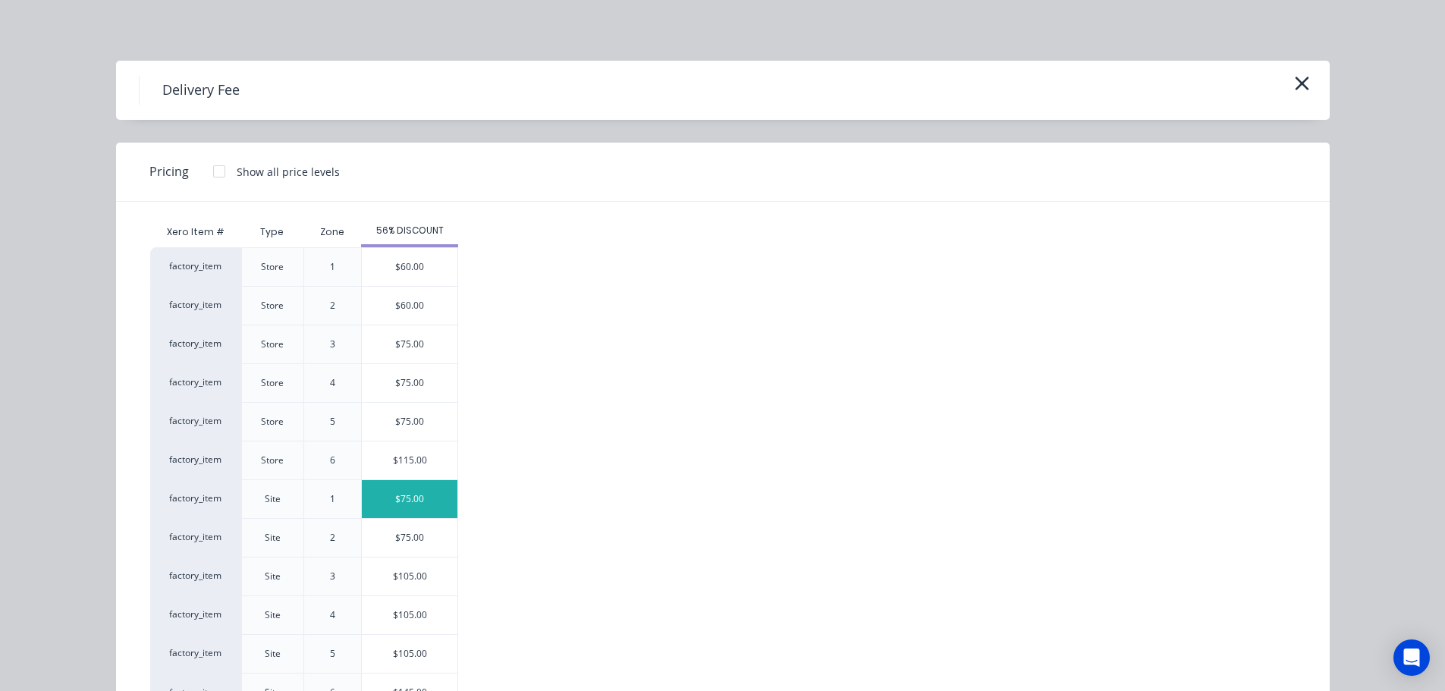
click at [402, 486] on div "$75.00" at bounding box center [410, 499] width 96 height 38
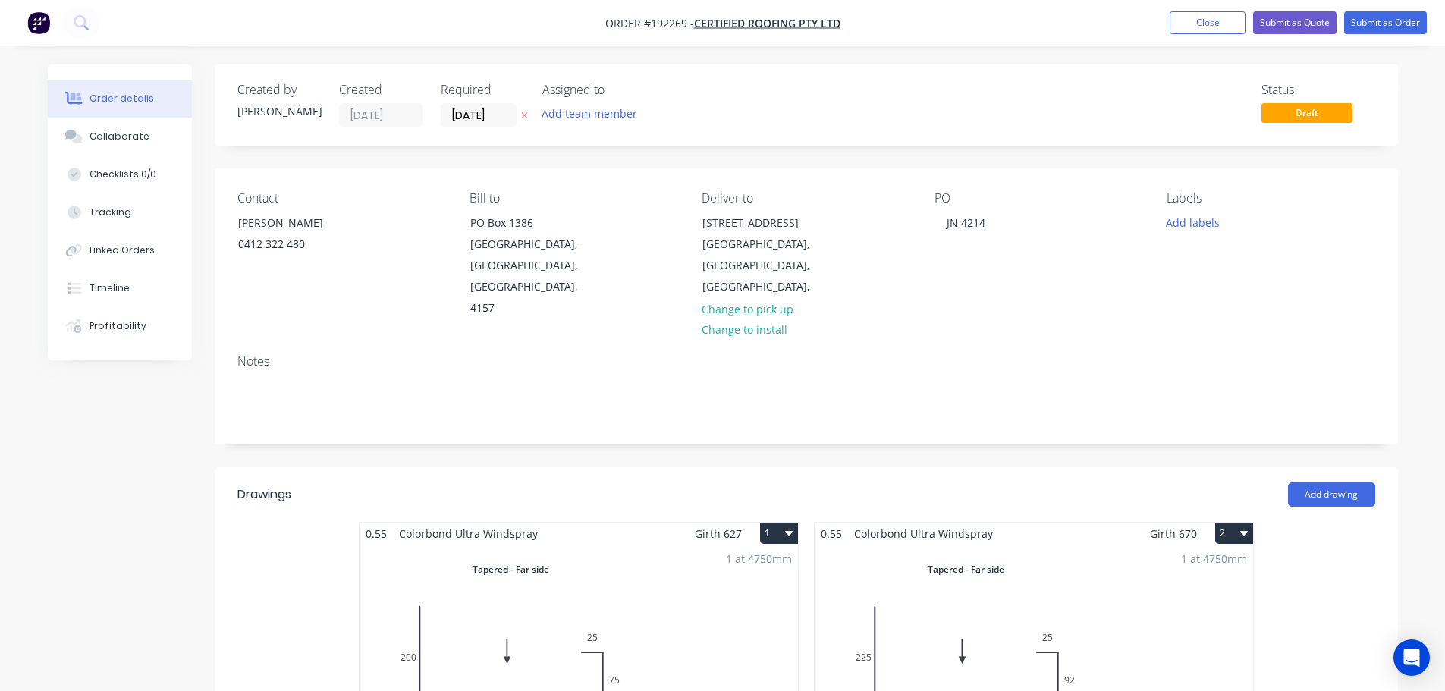
scroll to position [152, 0]
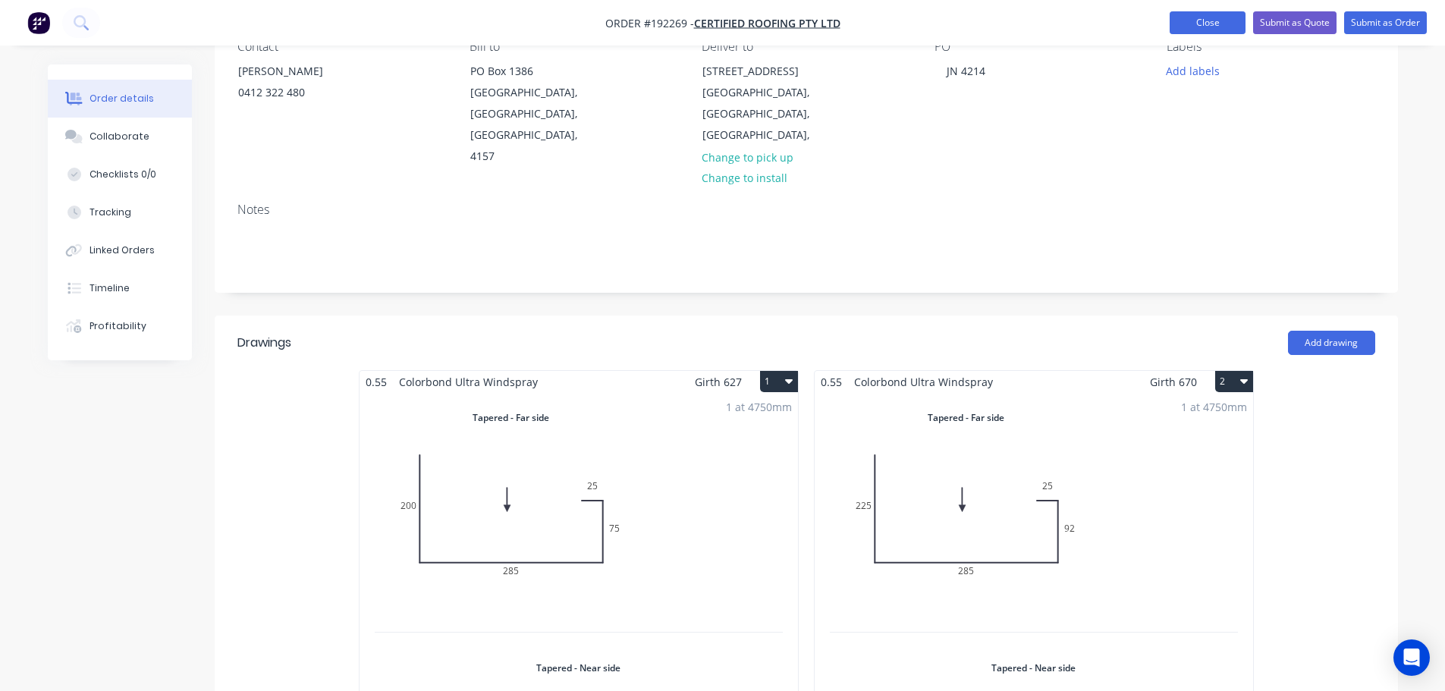
click at [1225, 25] on button "Close" at bounding box center [1207, 22] width 76 height 23
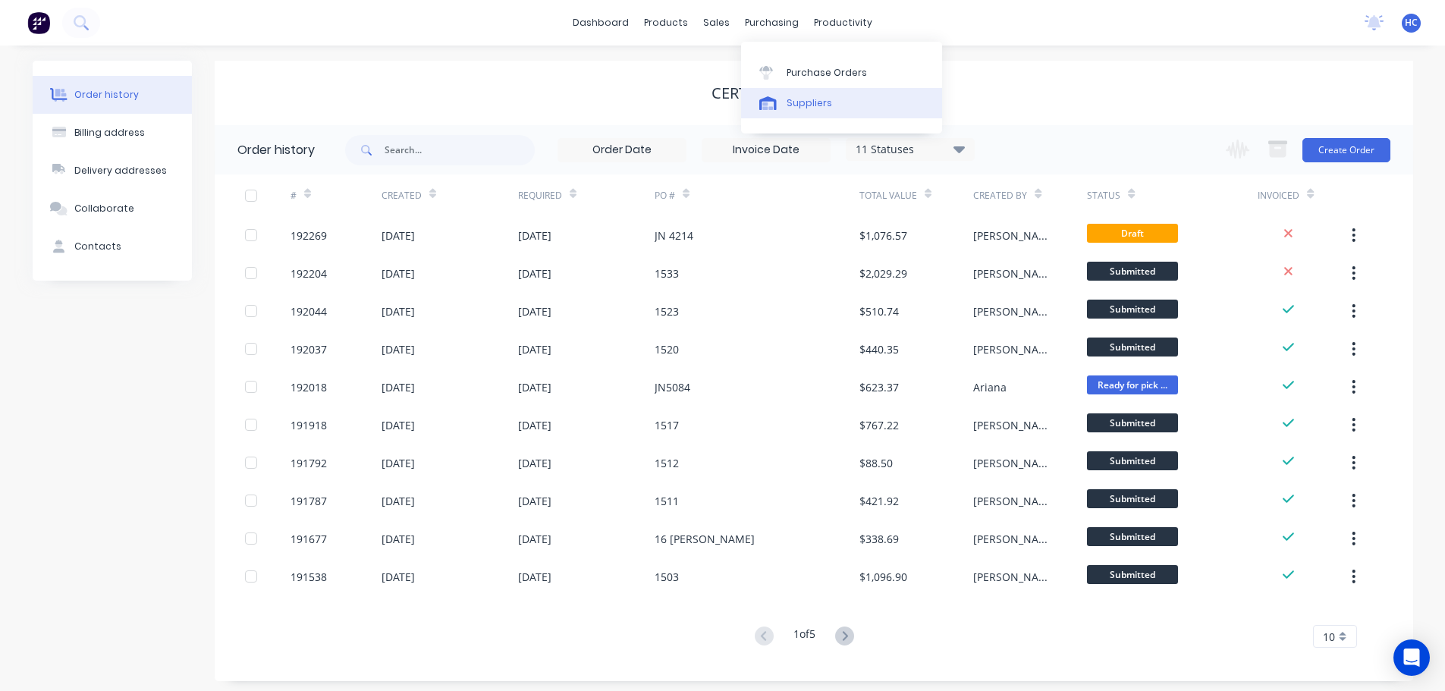
click at [804, 101] on div "Suppliers" at bounding box center [809, 103] width 46 height 14
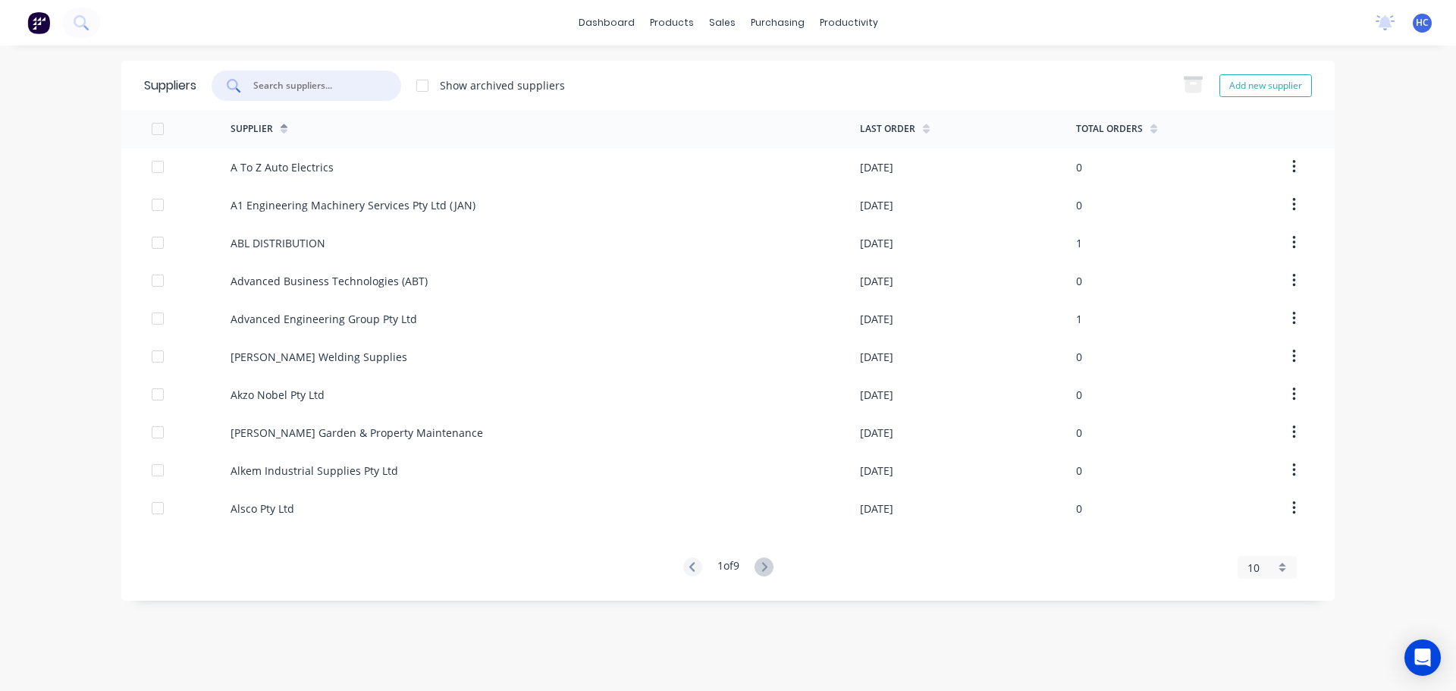
click at [334, 88] on input "text" at bounding box center [315, 85] width 126 height 15
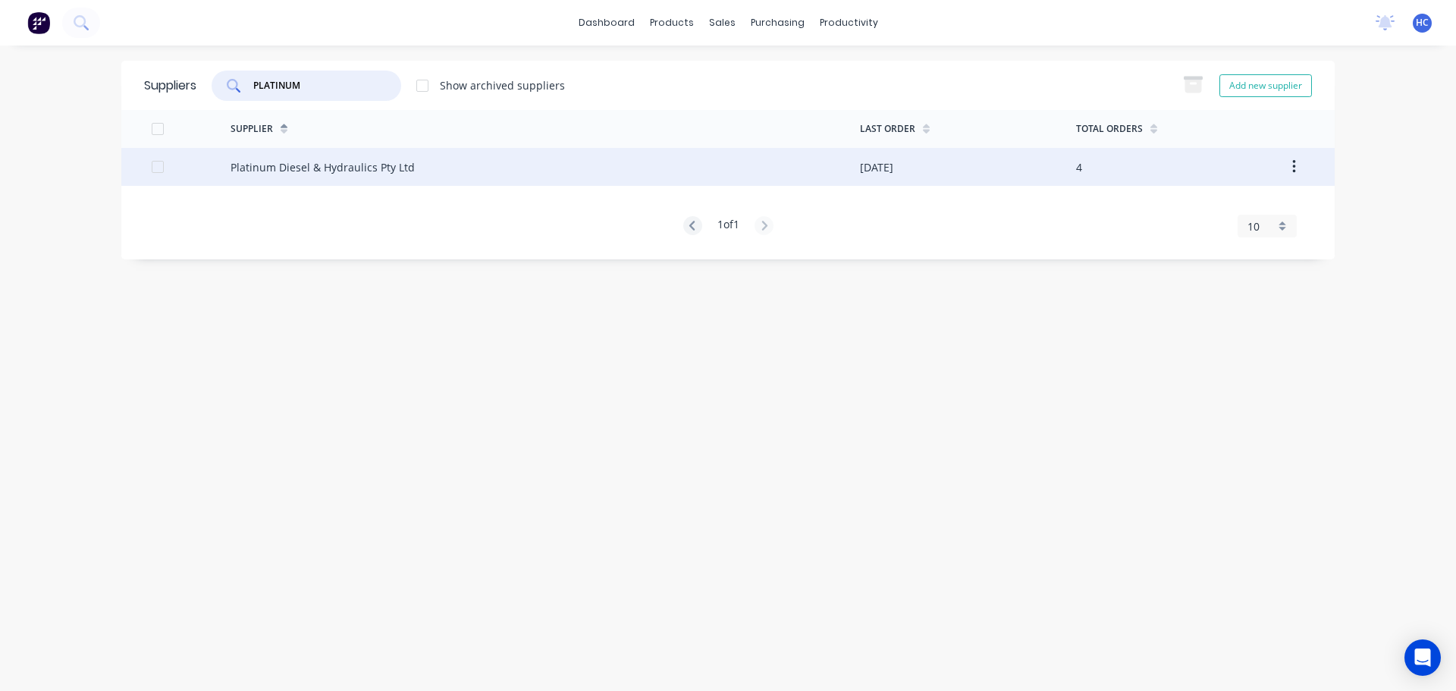
type input "PLATINUM"
click at [328, 172] on div "Platinum Diesel & Hydraulics Pty Ltd" at bounding box center [323, 167] width 184 height 16
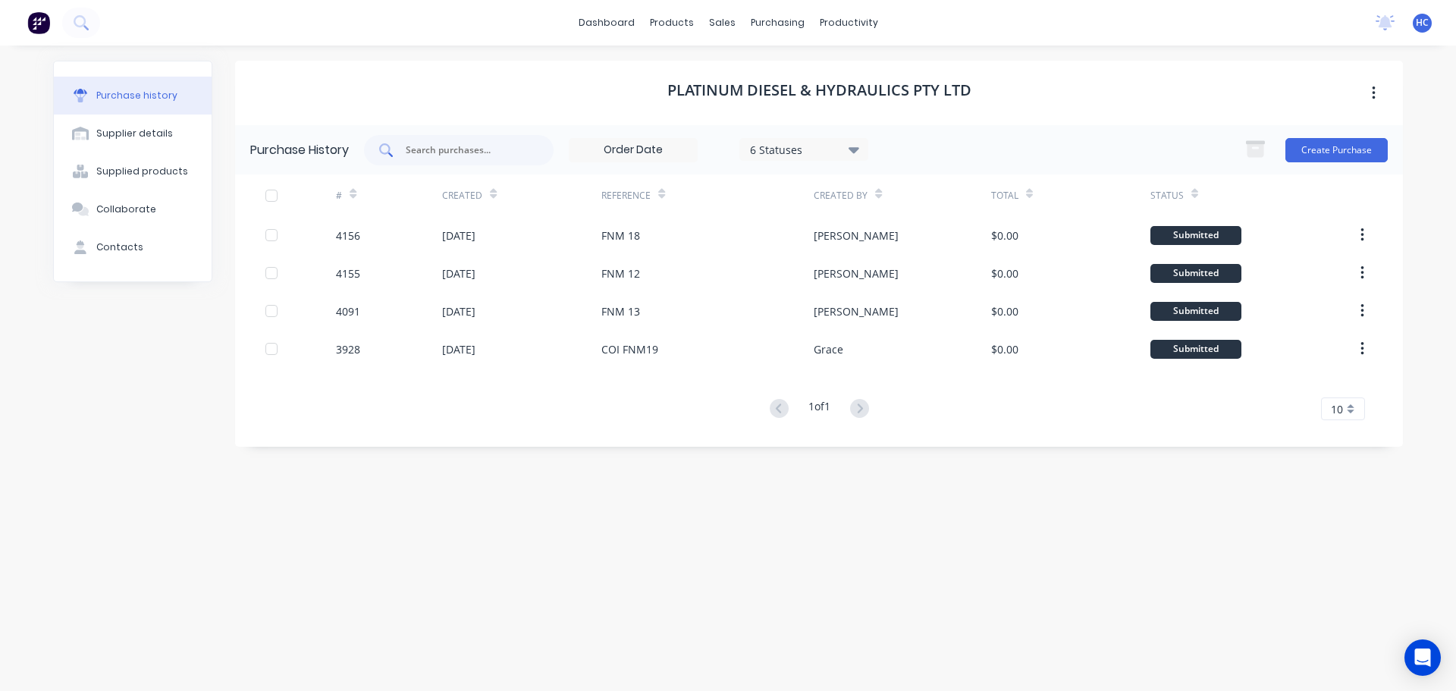
click at [487, 158] on div at bounding box center [459, 150] width 190 height 30
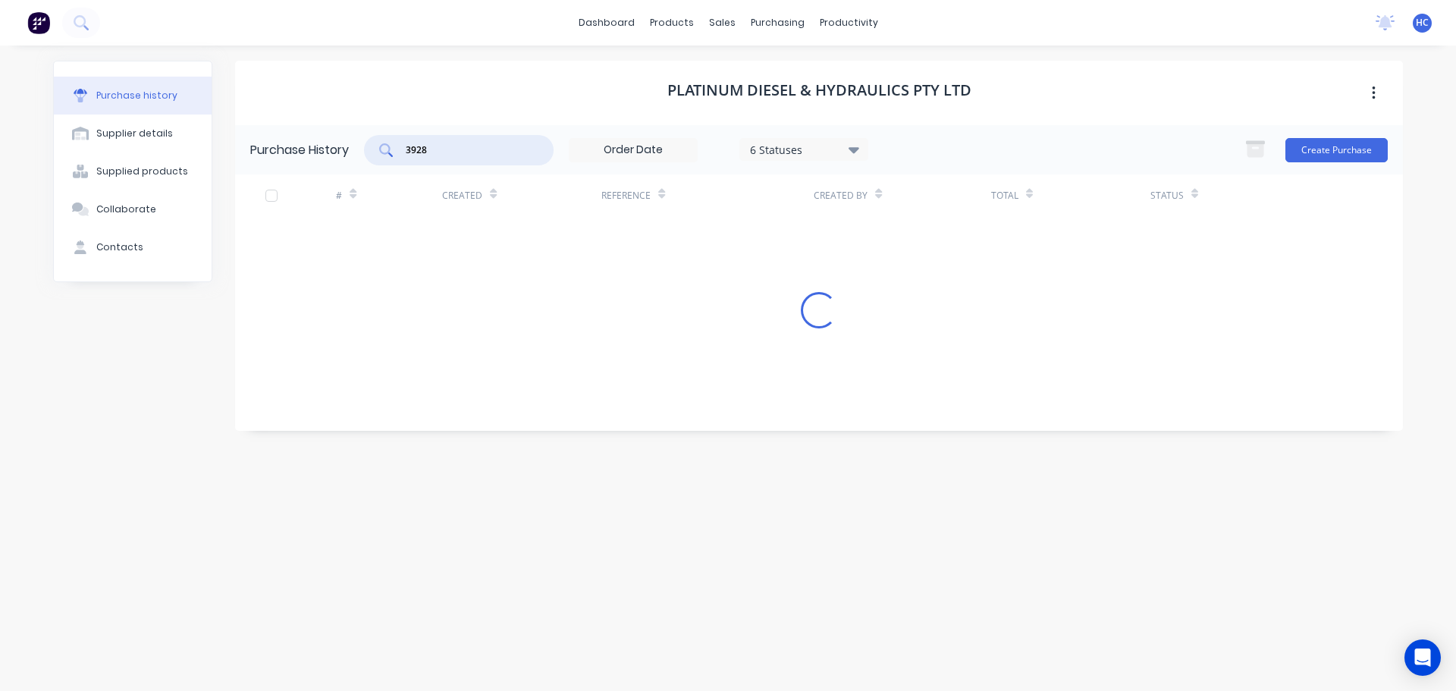
type input "3928"
click at [432, 334] on div "Platinum Diesel & Hydraulics Pty Ltd Purchase History 3928 6 Statuses 6 Statuse…" at bounding box center [819, 361] width 1168 height 600
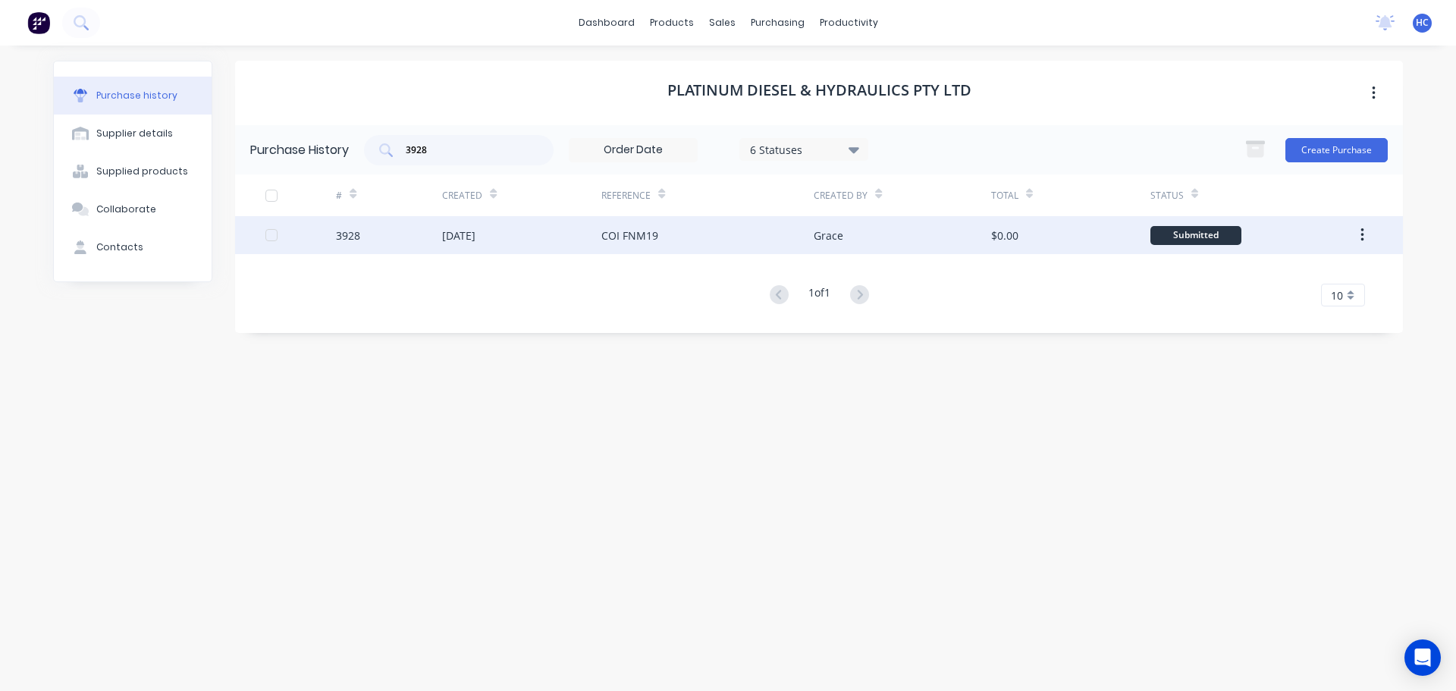
click at [476, 232] on div "[DATE]" at bounding box center [458, 236] width 33 height 16
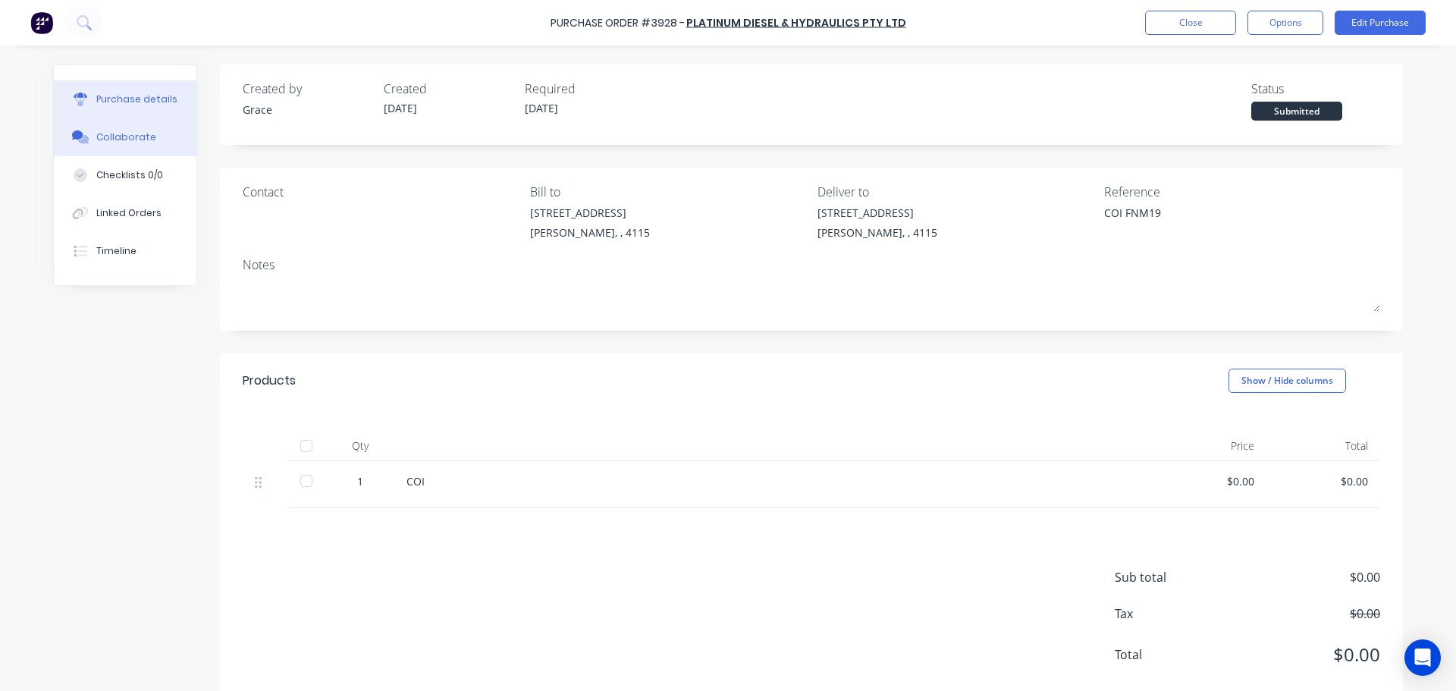
click at [123, 145] on button "Collaborate" at bounding box center [125, 137] width 143 height 38
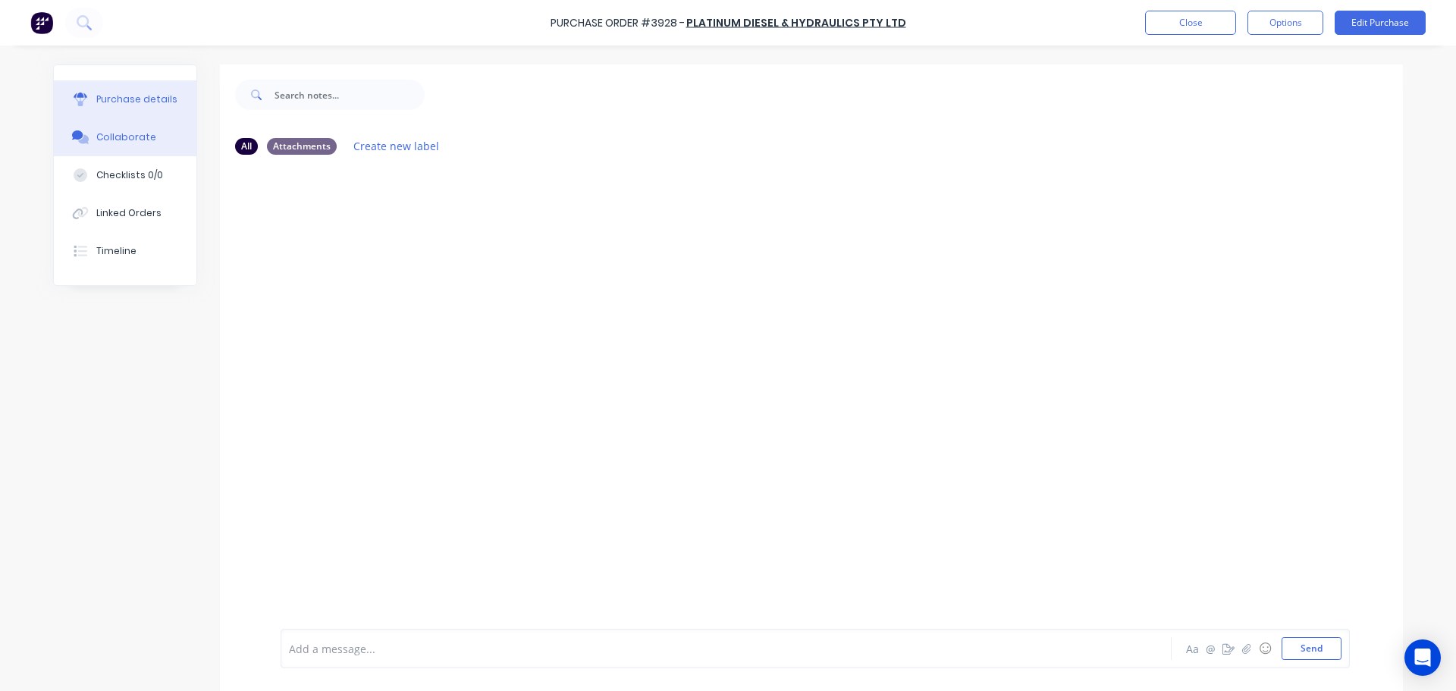
click at [139, 95] on div "Purchase details" at bounding box center [136, 100] width 81 height 14
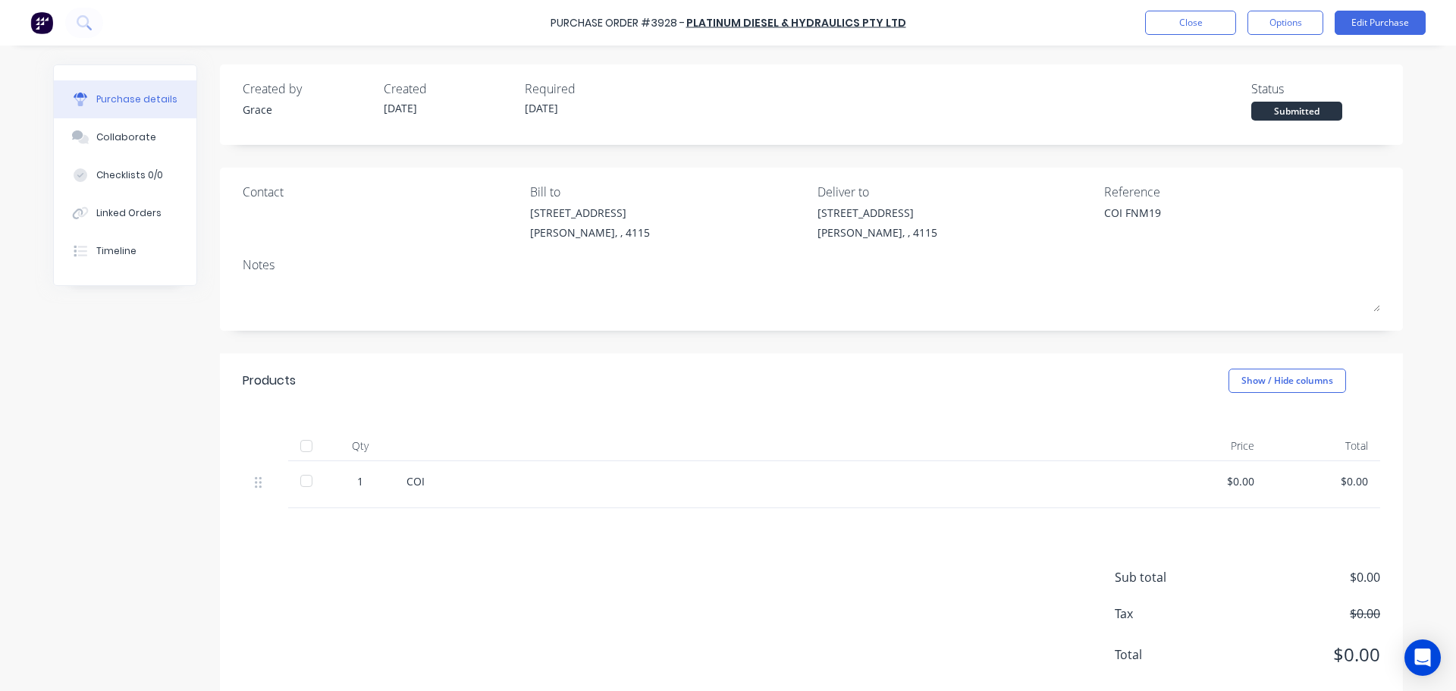
click at [764, 436] on div at bounding box center [773, 446] width 758 height 30
click at [1193, 25] on button "Close" at bounding box center [1190, 23] width 91 height 24
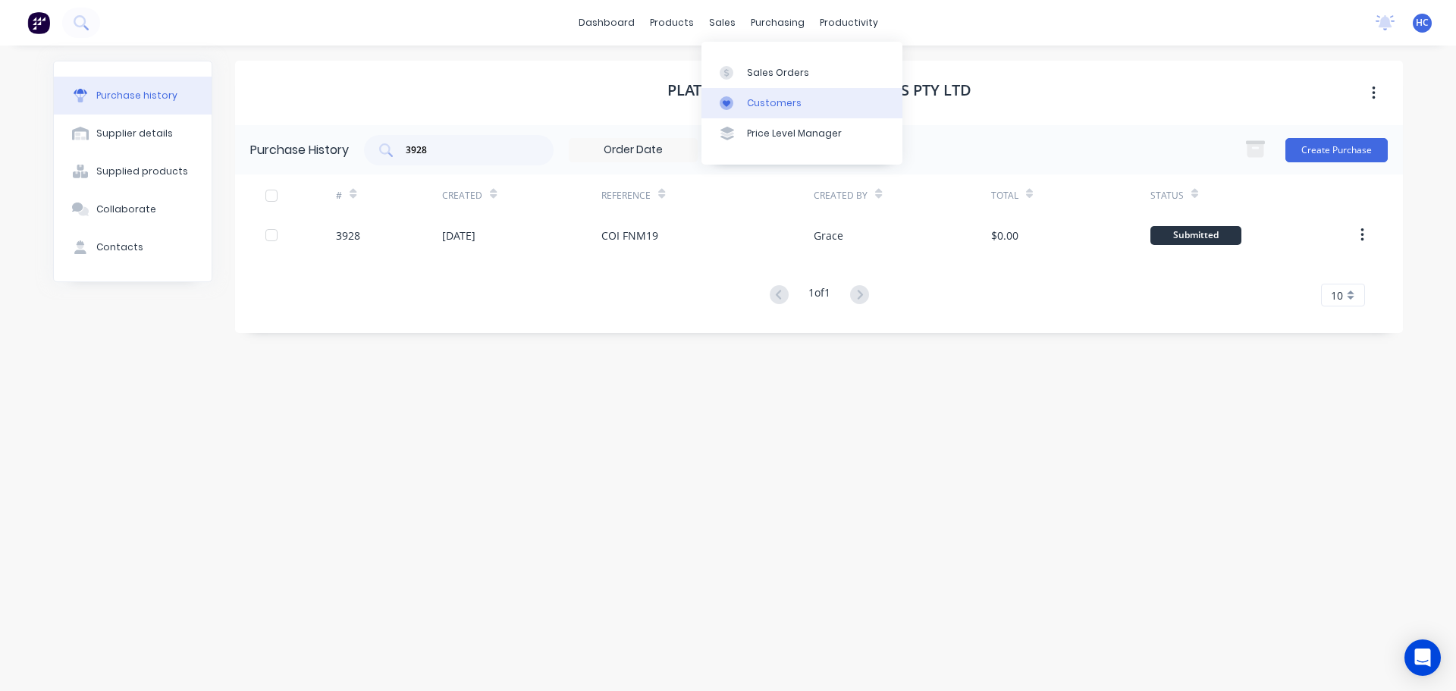
click at [760, 96] on div "Customers" at bounding box center [774, 103] width 55 height 14
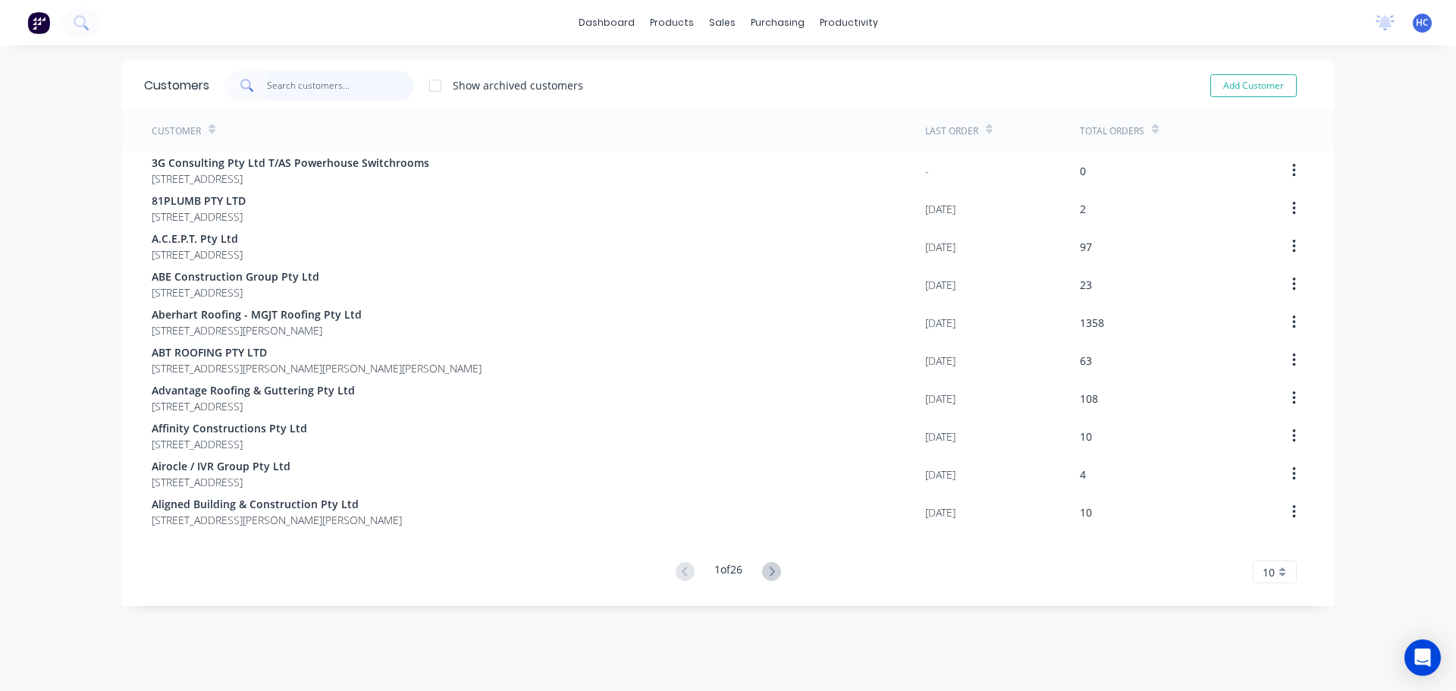
click at [331, 83] on input "text" at bounding box center [341, 86] width 148 height 30
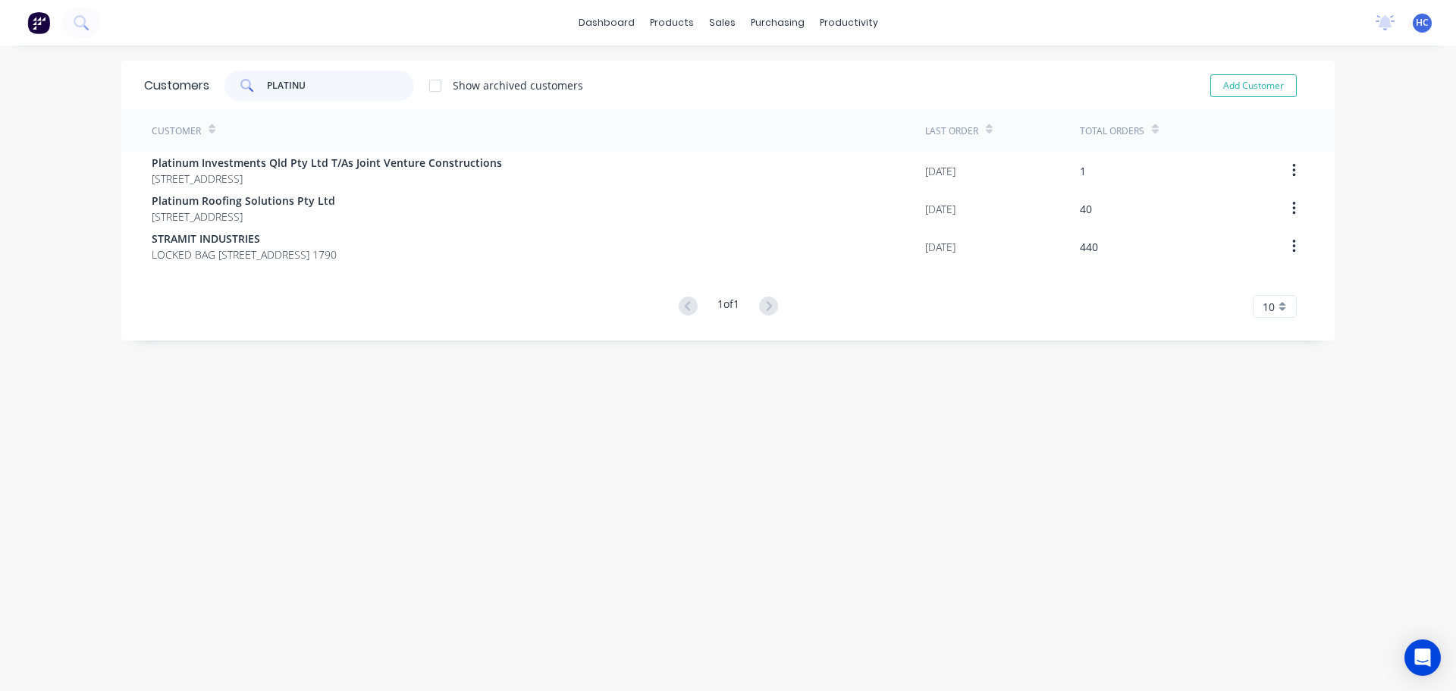
type input "PLATINUM"
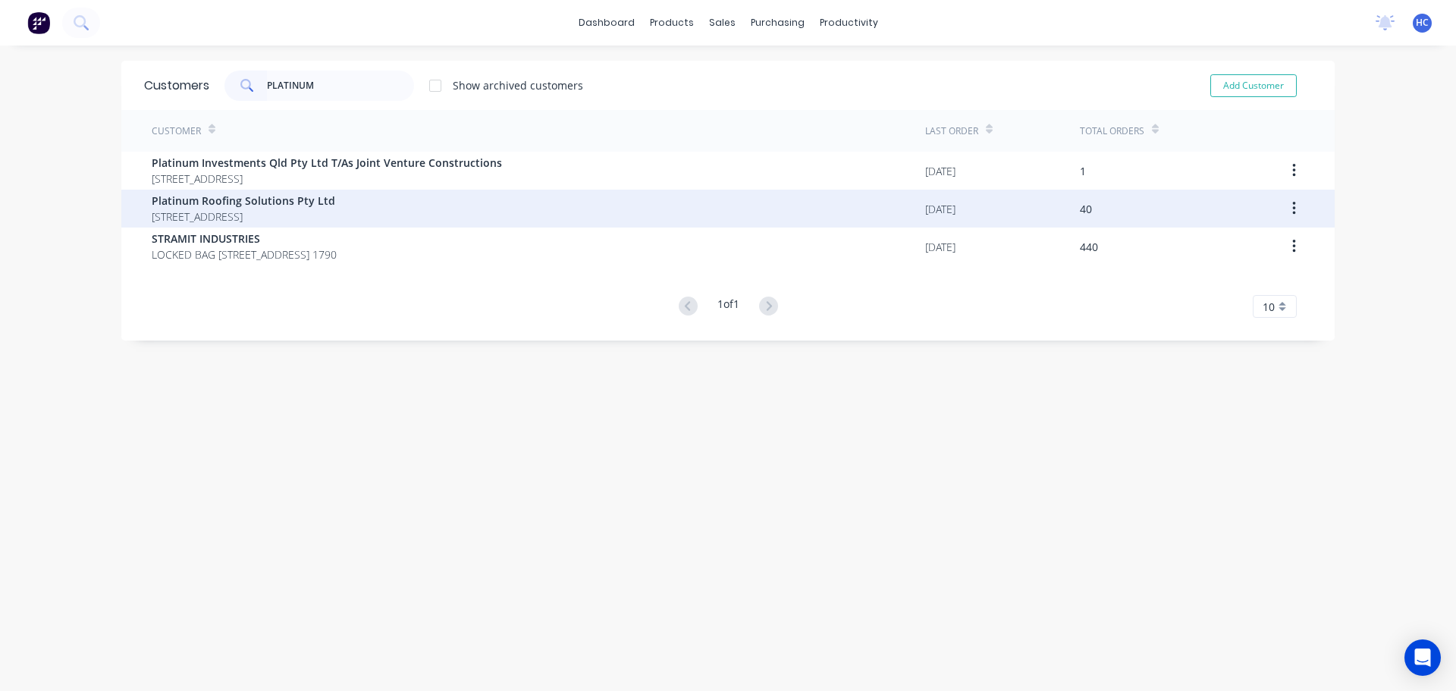
click at [244, 206] on span "Platinum Roofing Solutions Pty Ltd" at bounding box center [244, 201] width 184 height 16
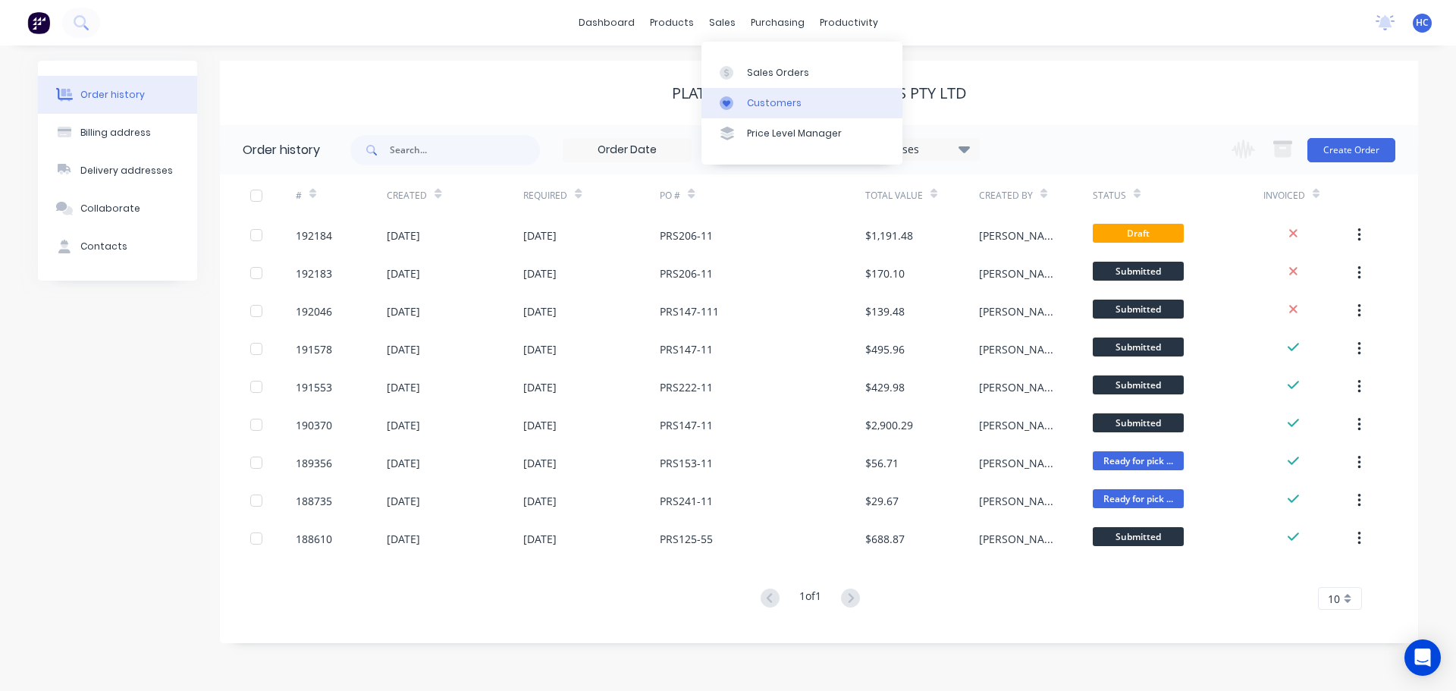
click at [769, 106] on div "Customers" at bounding box center [774, 103] width 55 height 14
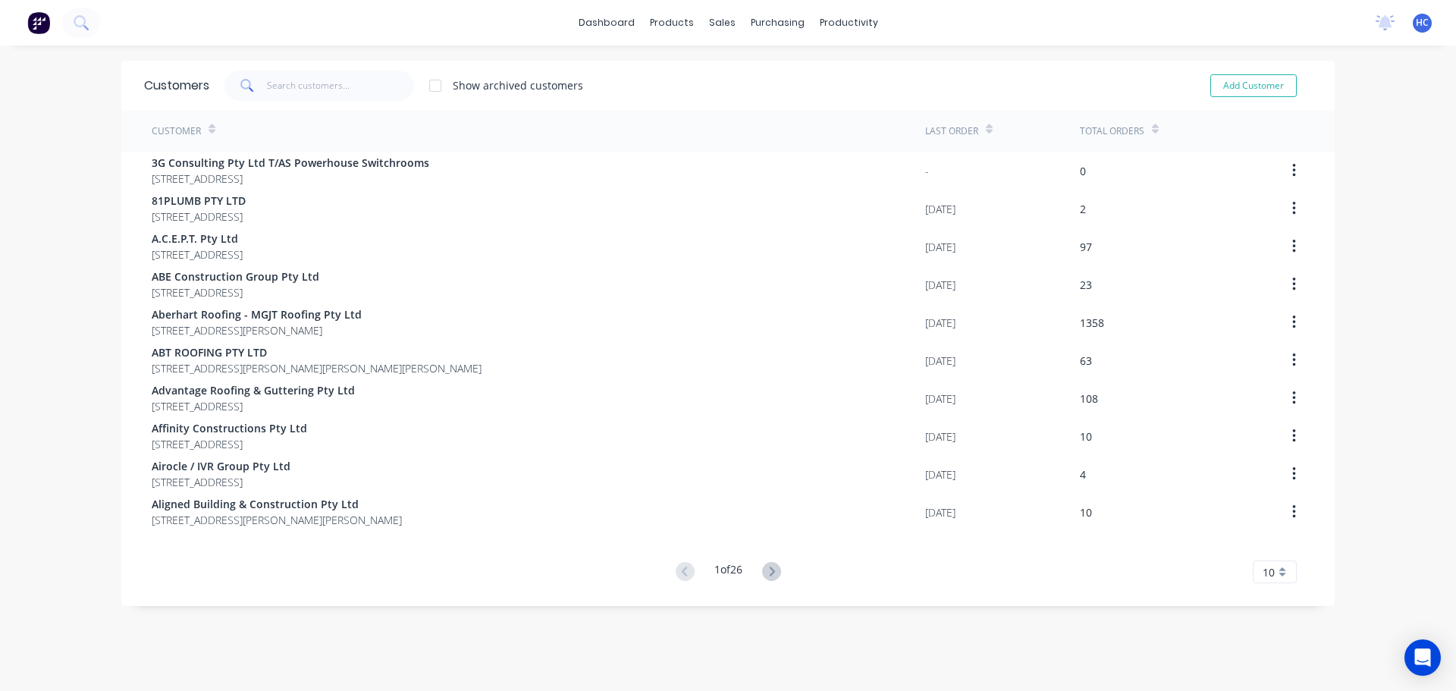
click at [327, 110] on div "Customer" at bounding box center [539, 131] width 774 height 42
click at [339, 106] on div "Customers Show archived customers Add Customer" at bounding box center [727, 85] width 1213 height 49
click at [334, 80] on input "text" at bounding box center [341, 86] width 148 height 30
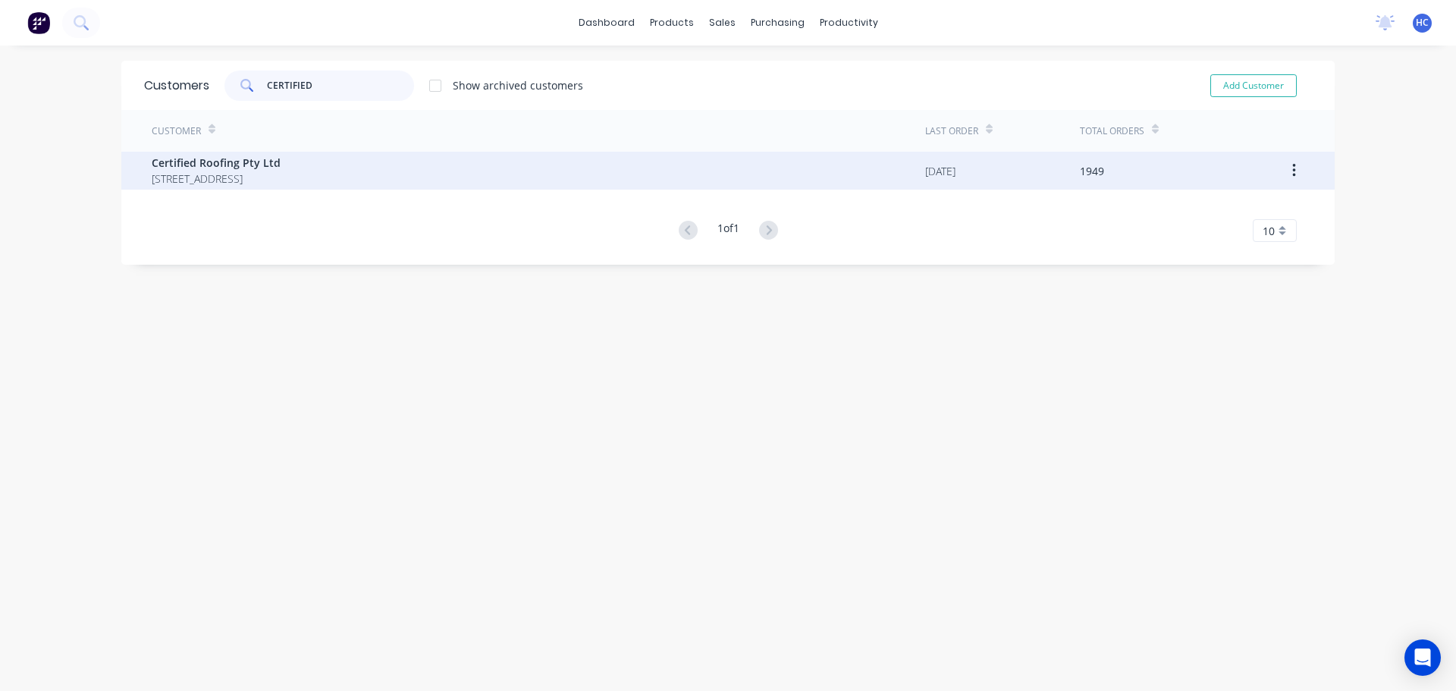
type input "CERTIFIED"
click at [281, 158] on span "Certified Roofing Pty Ltd" at bounding box center [216, 163] width 129 height 16
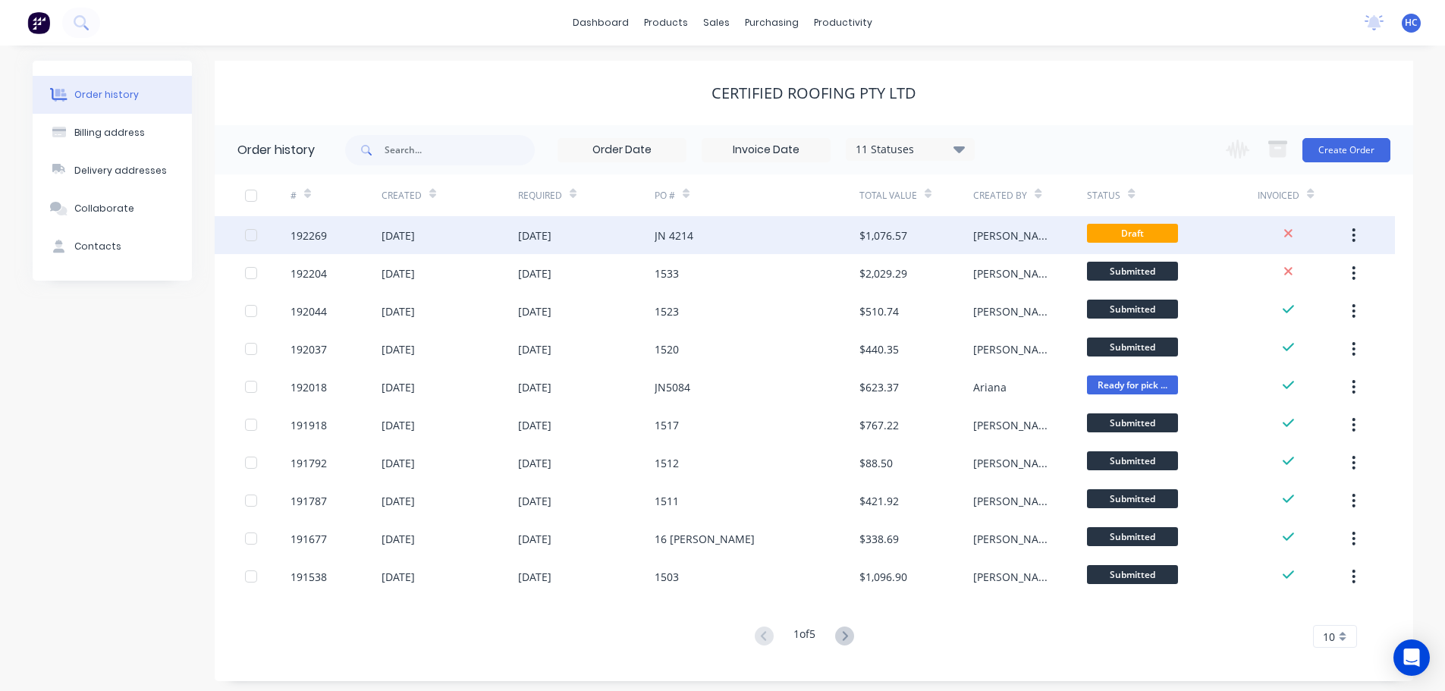
click at [755, 230] on div "JN 4214" at bounding box center [756, 235] width 205 height 38
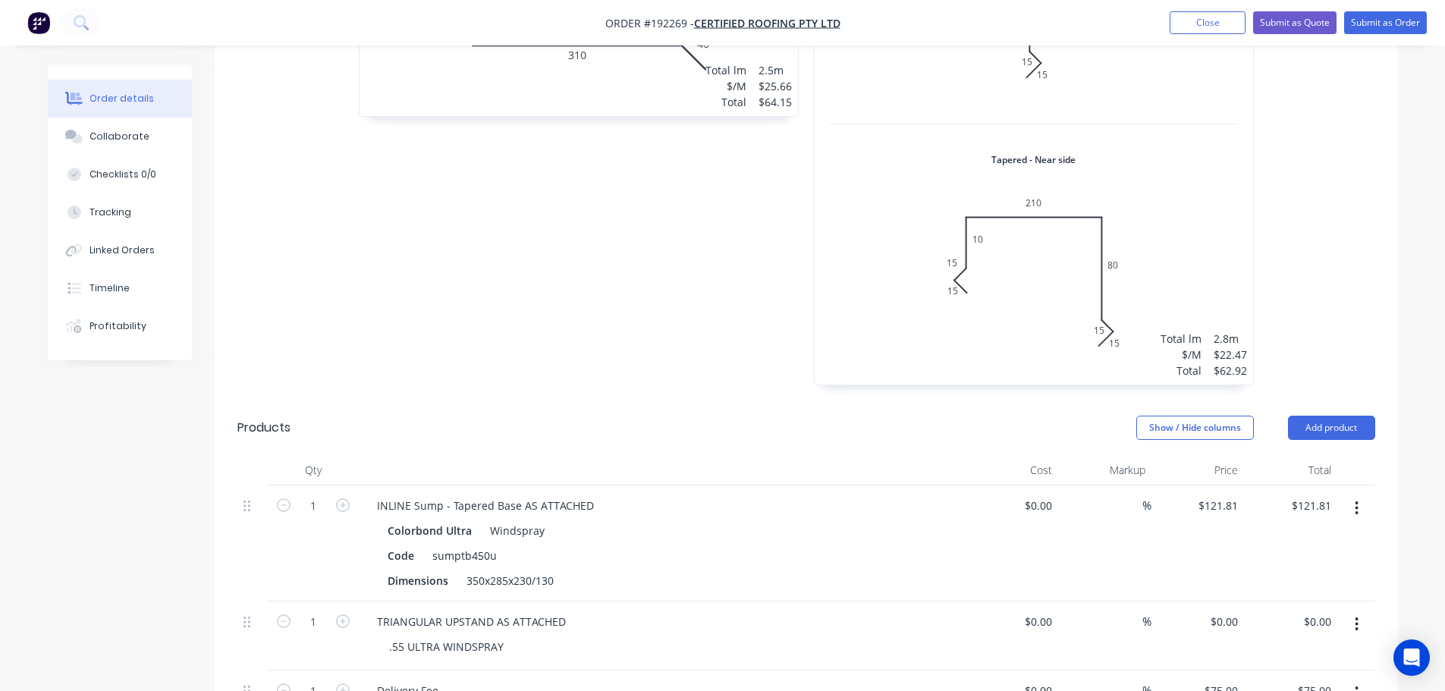
scroll to position [1820, 0]
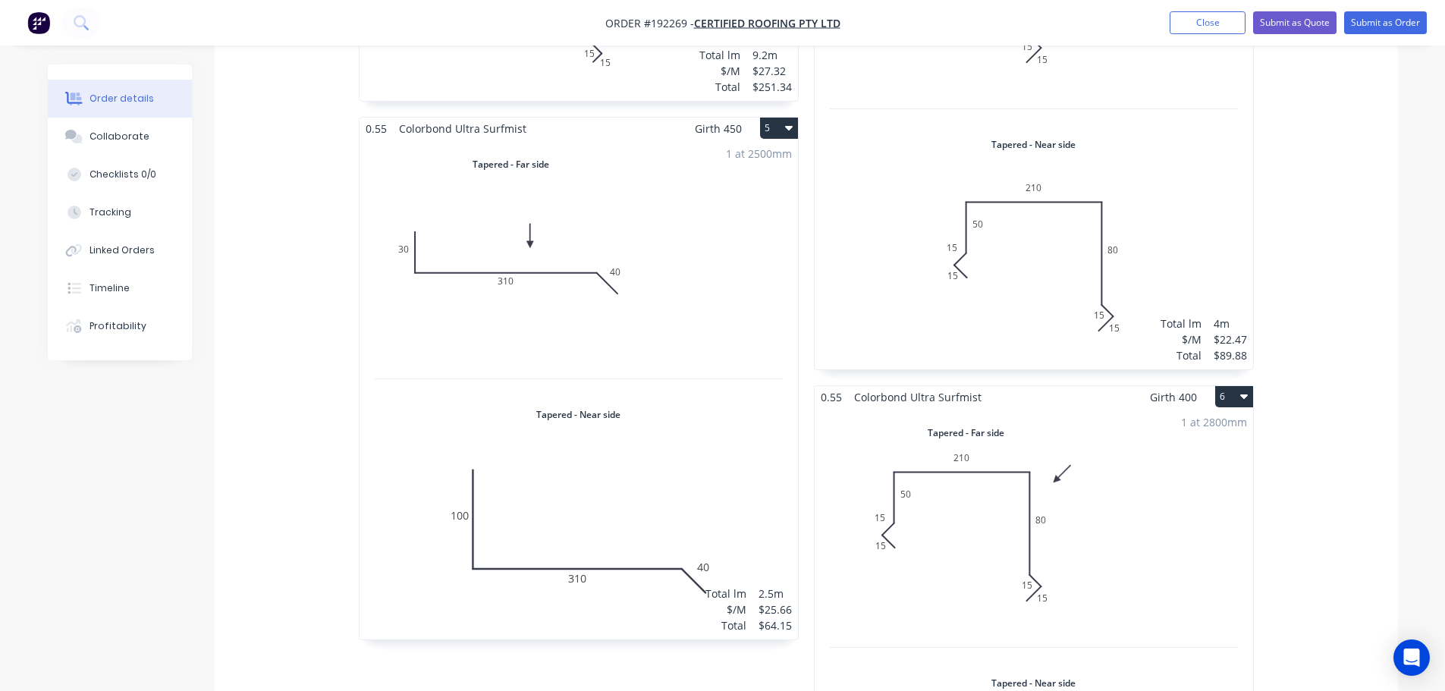
click at [751, 394] on div "1 at 2500mm Total lm $/M Total 2.5m $25.66 $64.15" at bounding box center [578, 390] width 438 height 500
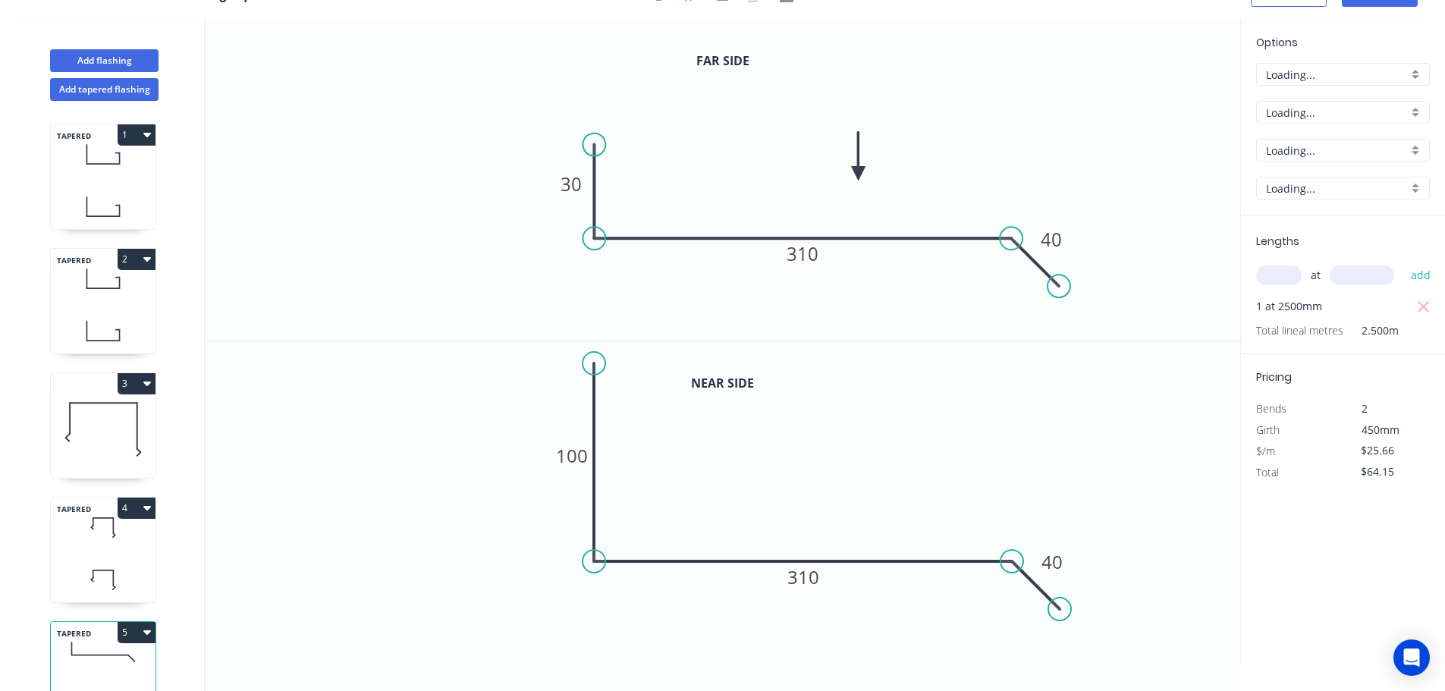
scroll to position [28, 0]
click at [1315, 159] on div "Surfmist" at bounding box center [1343, 150] width 174 height 23
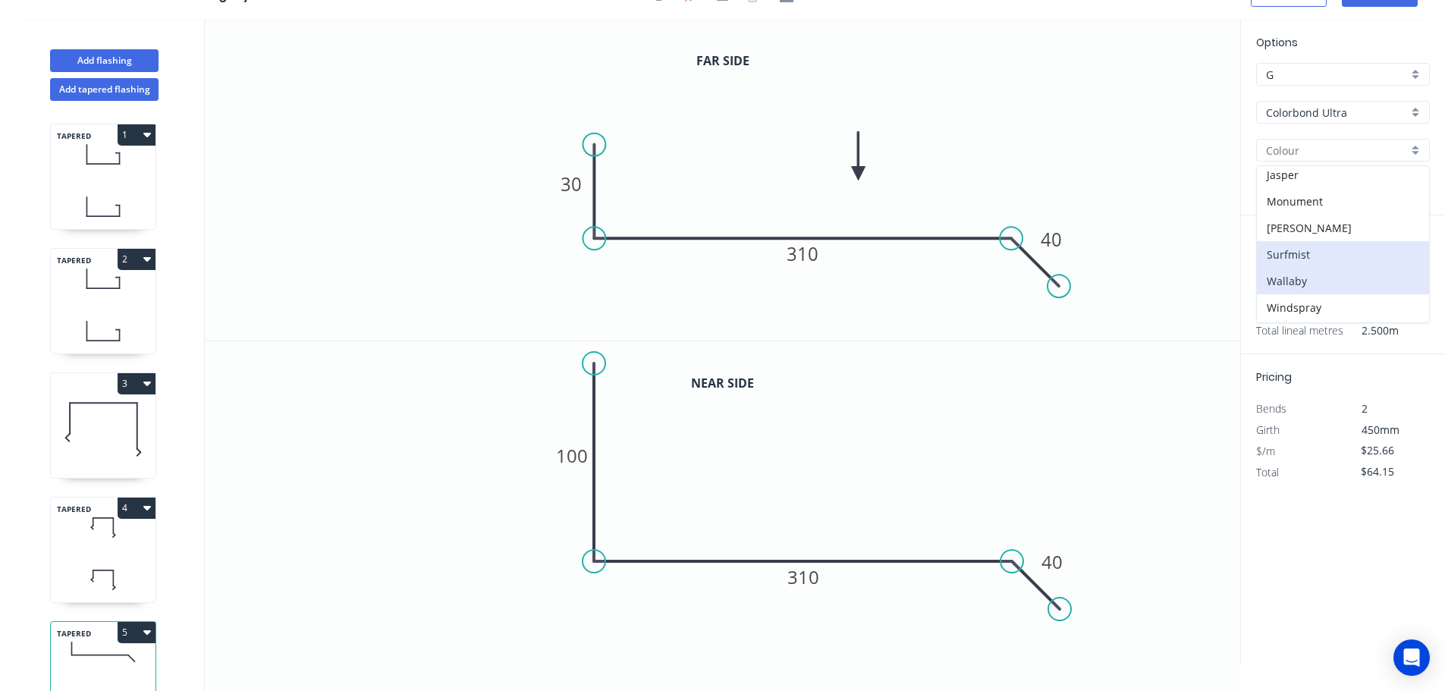
scroll to position [83, 0]
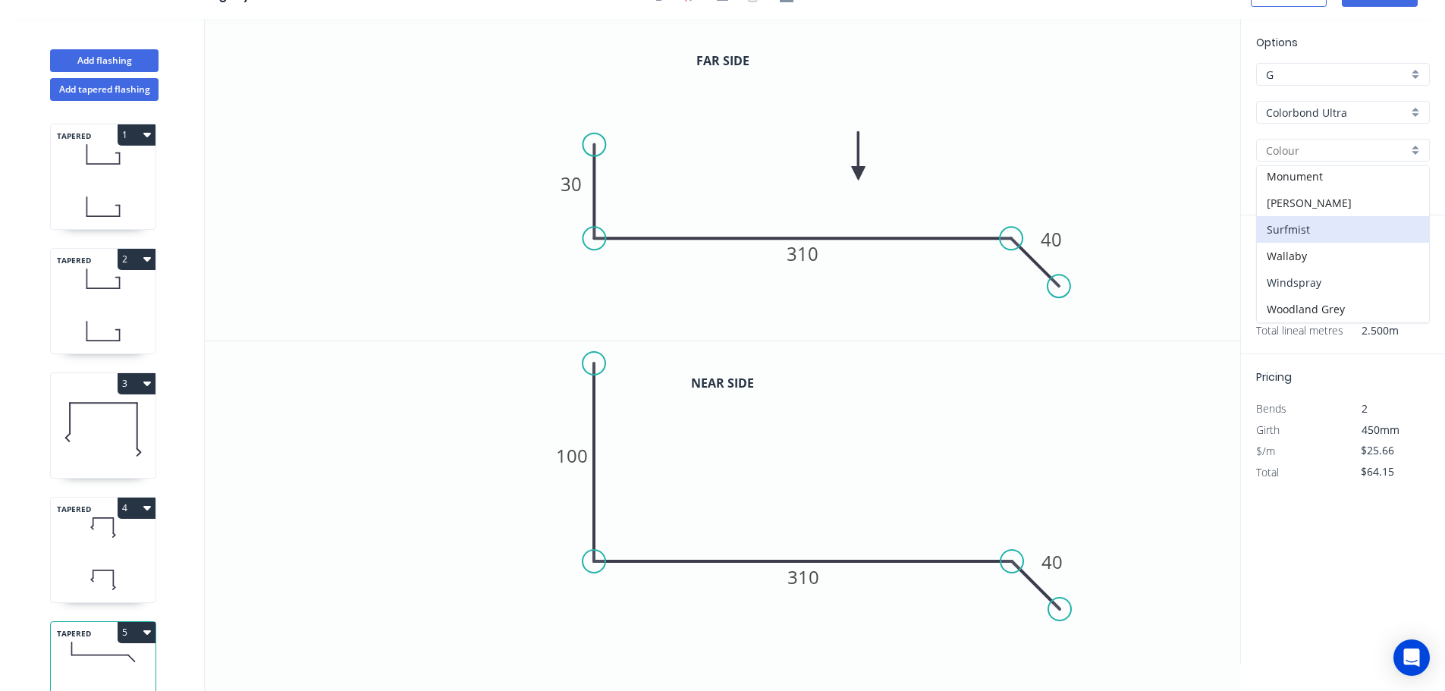
click at [1313, 289] on div "Windspray" at bounding box center [1343, 282] width 172 height 27
type input "Windspray"
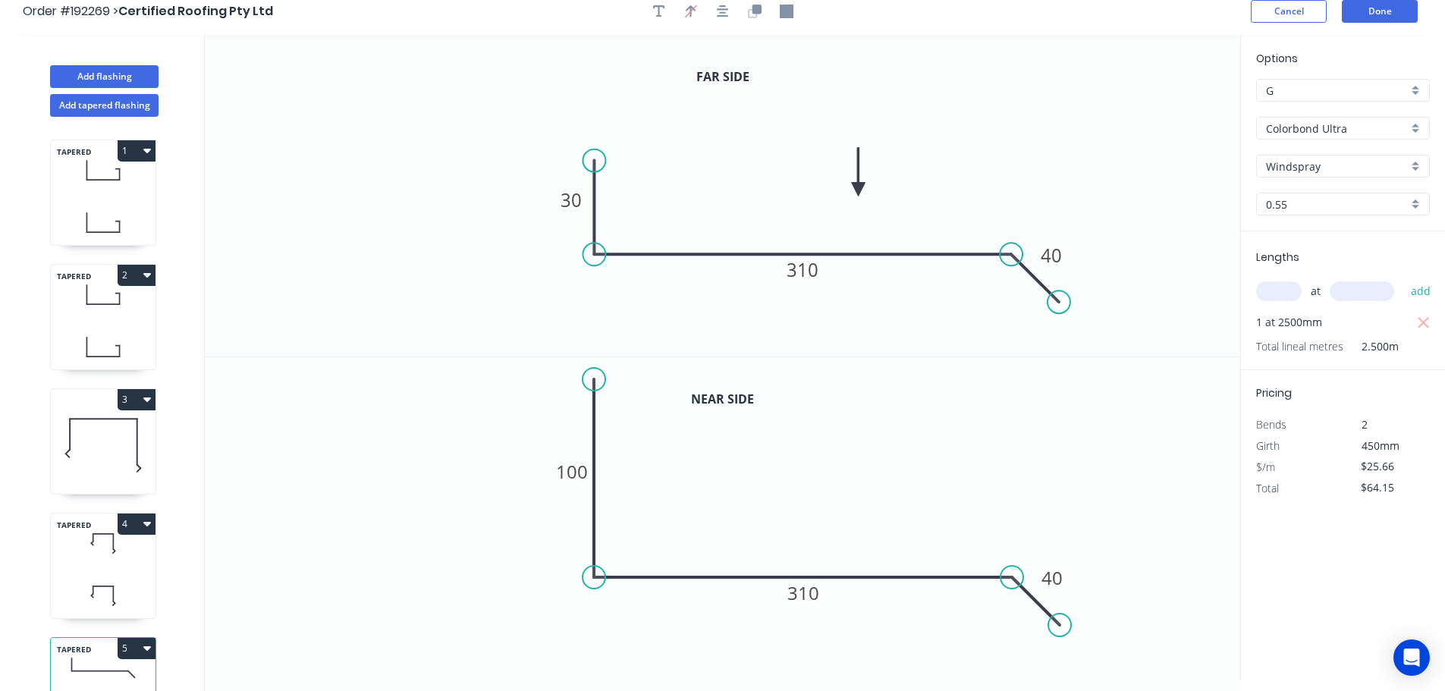
scroll to position [0, 0]
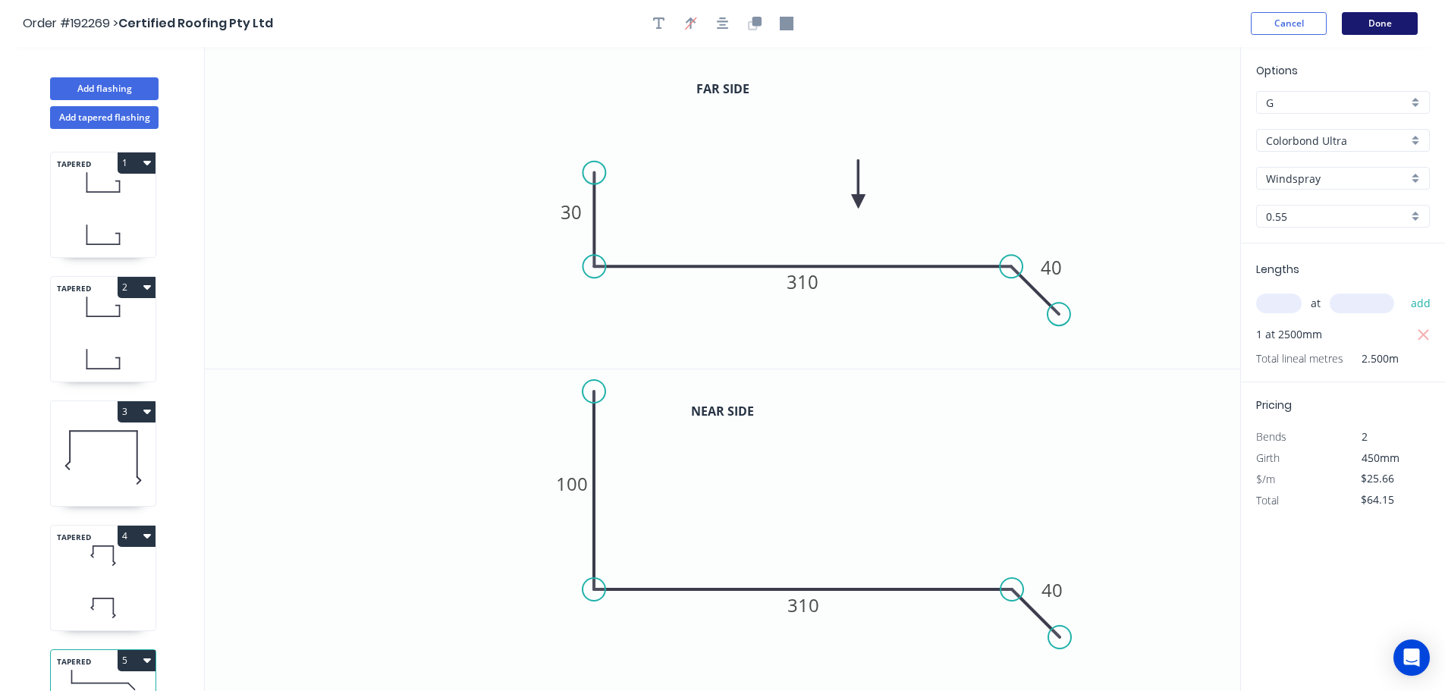
click at [1396, 19] on button "Done" at bounding box center [1380, 23] width 76 height 23
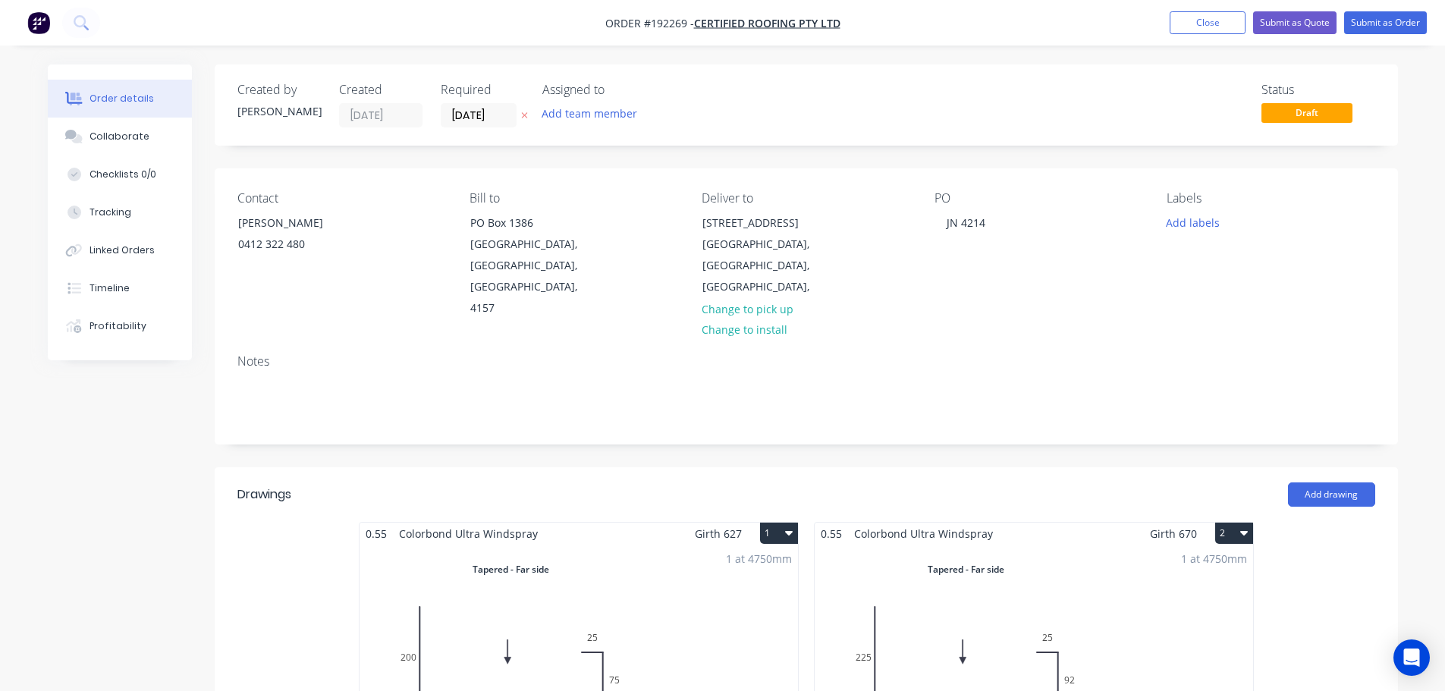
click at [783, 467] on header "Drawings Add drawing" at bounding box center [806, 494] width 1183 height 55
click at [1373, 27] on button "Submit as Order" at bounding box center [1385, 22] width 83 height 23
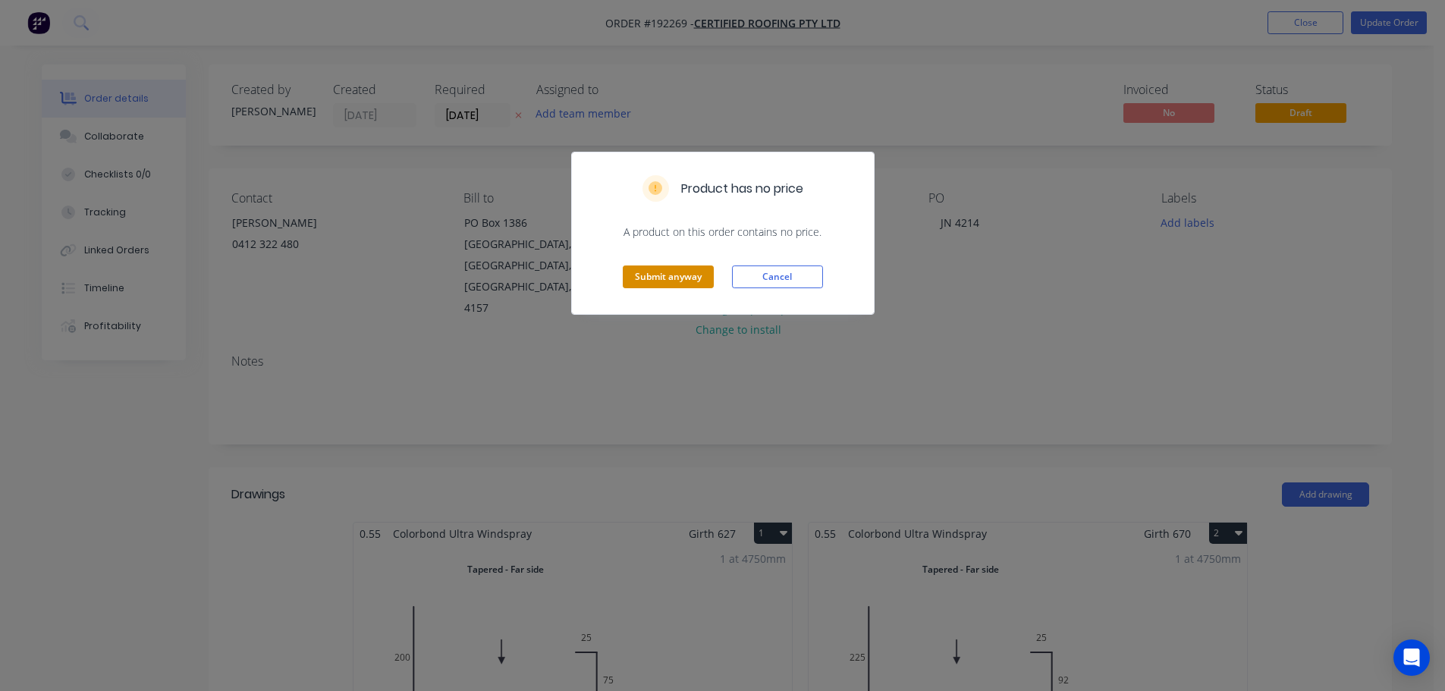
click at [680, 278] on button "Submit anyway" at bounding box center [668, 276] width 91 height 23
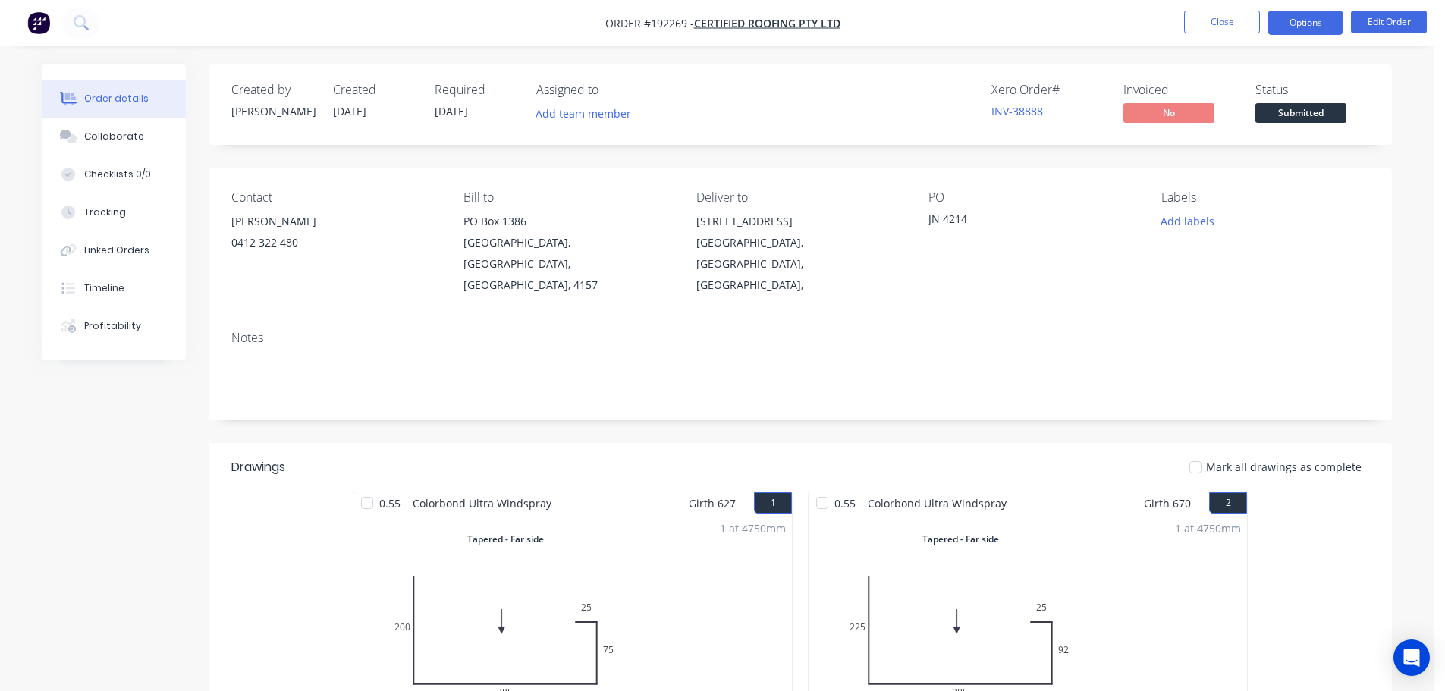
click at [1312, 11] on button "Options" at bounding box center [1305, 23] width 76 height 24
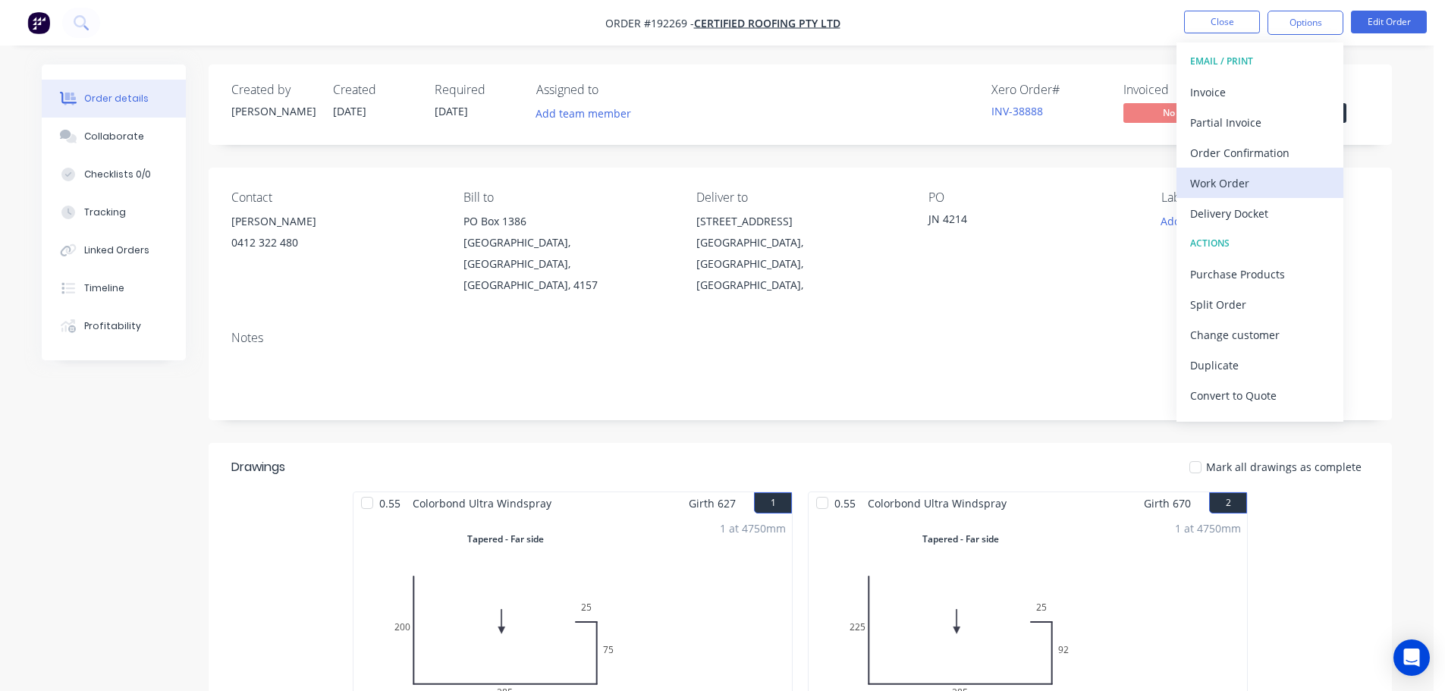
click at [1213, 193] on div "Work Order" at bounding box center [1260, 183] width 140 height 22
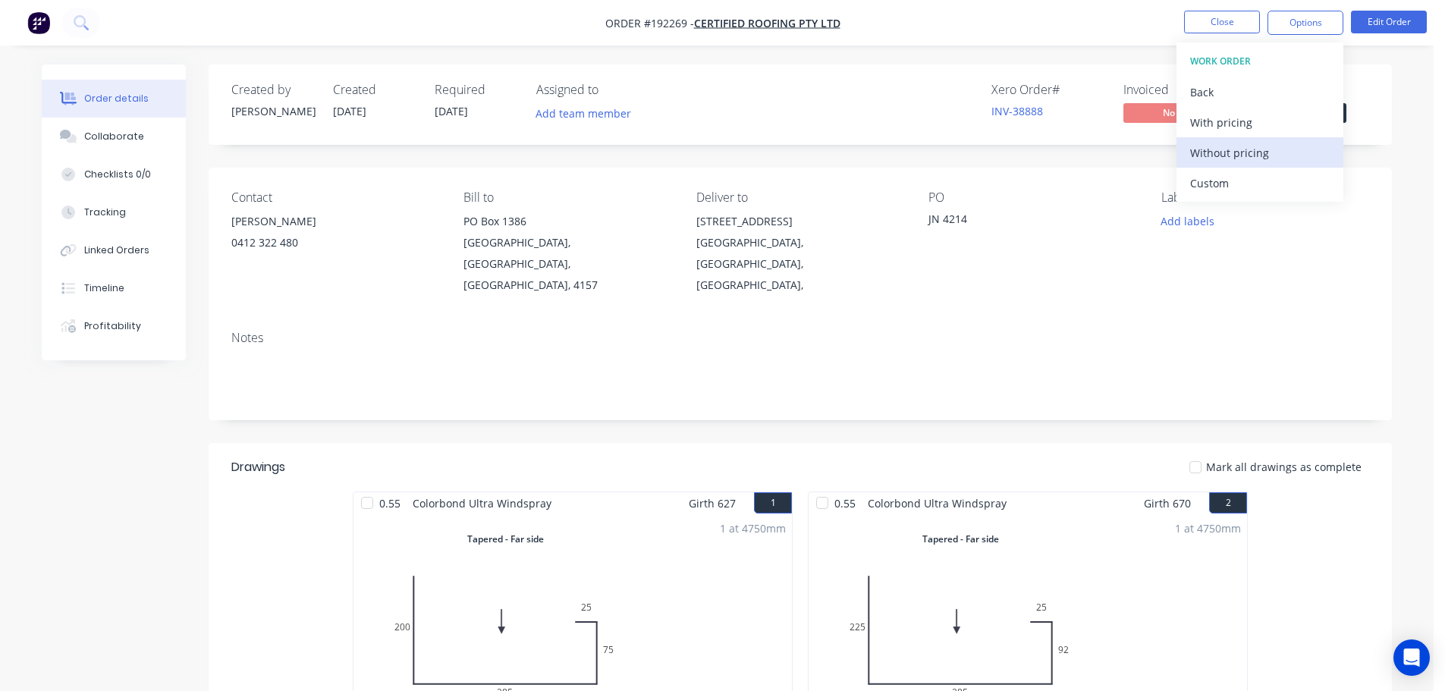
click at [1242, 162] on div "Without pricing" at bounding box center [1260, 153] width 140 height 22
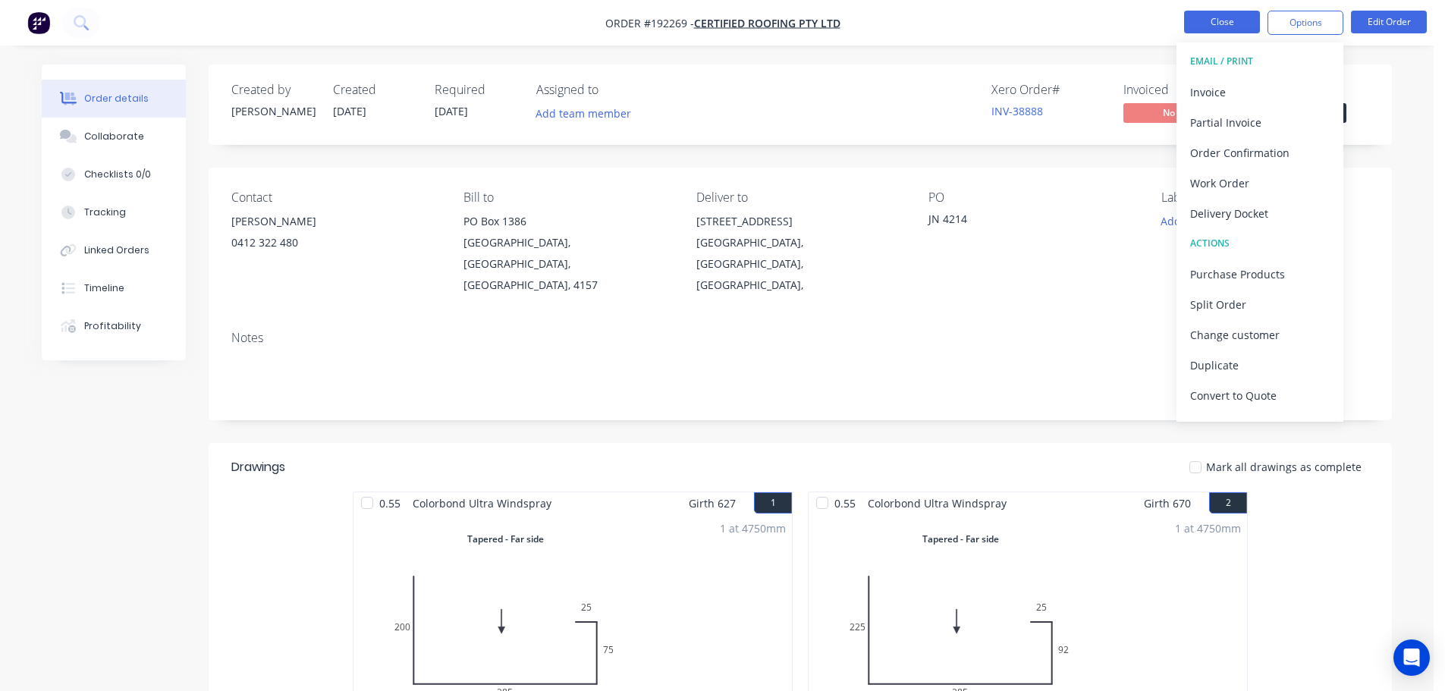
click at [1193, 14] on button "Close" at bounding box center [1222, 22] width 76 height 23
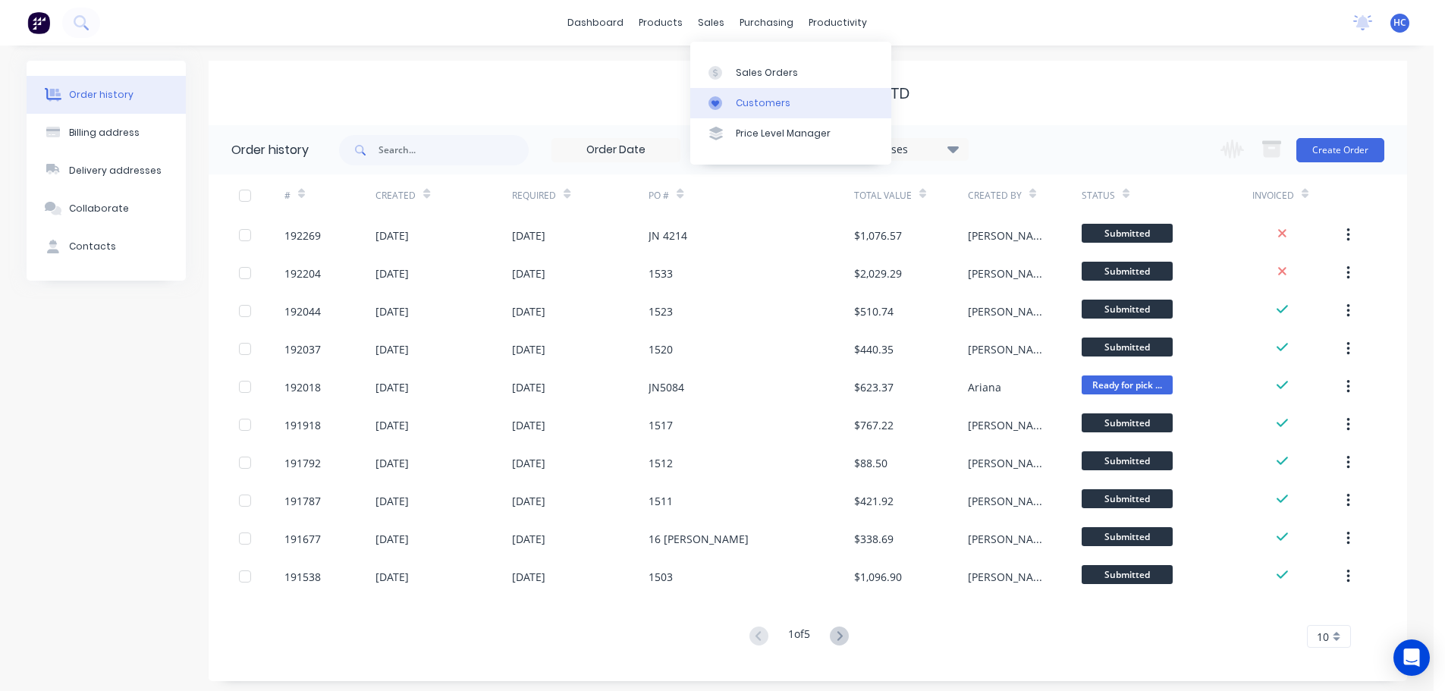
click at [769, 108] on div "Customers" at bounding box center [763, 103] width 55 height 14
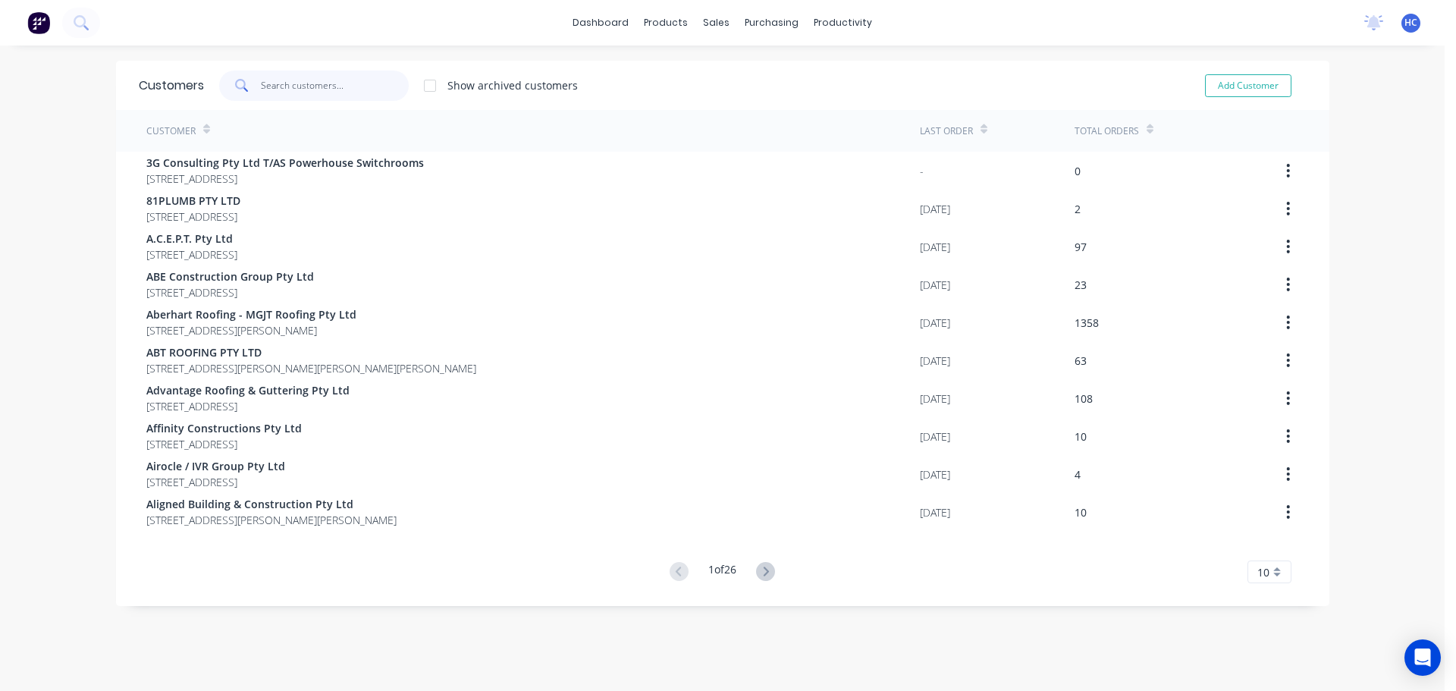
click at [293, 76] on input "text" at bounding box center [335, 86] width 148 height 30
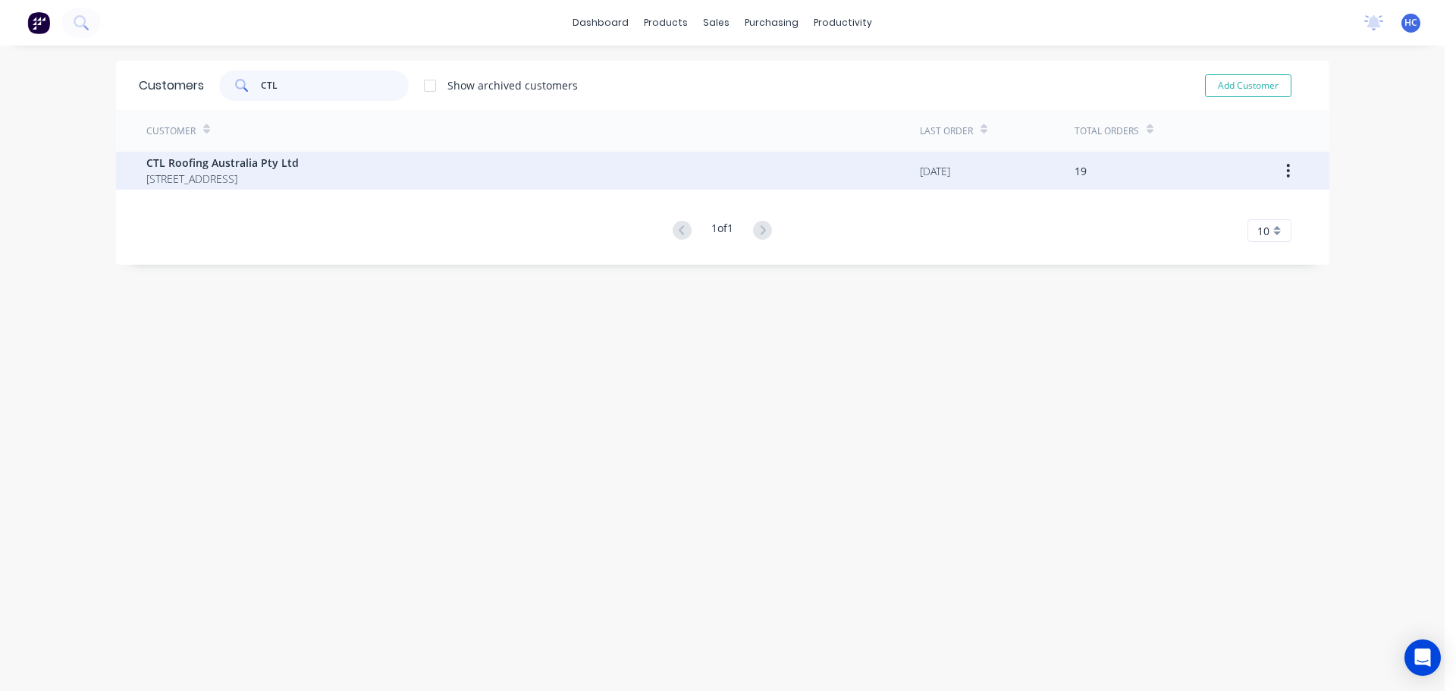
type input "CTL"
click at [299, 183] on span "[STREET_ADDRESS]" at bounding box center [222, 179] width 152 height 16
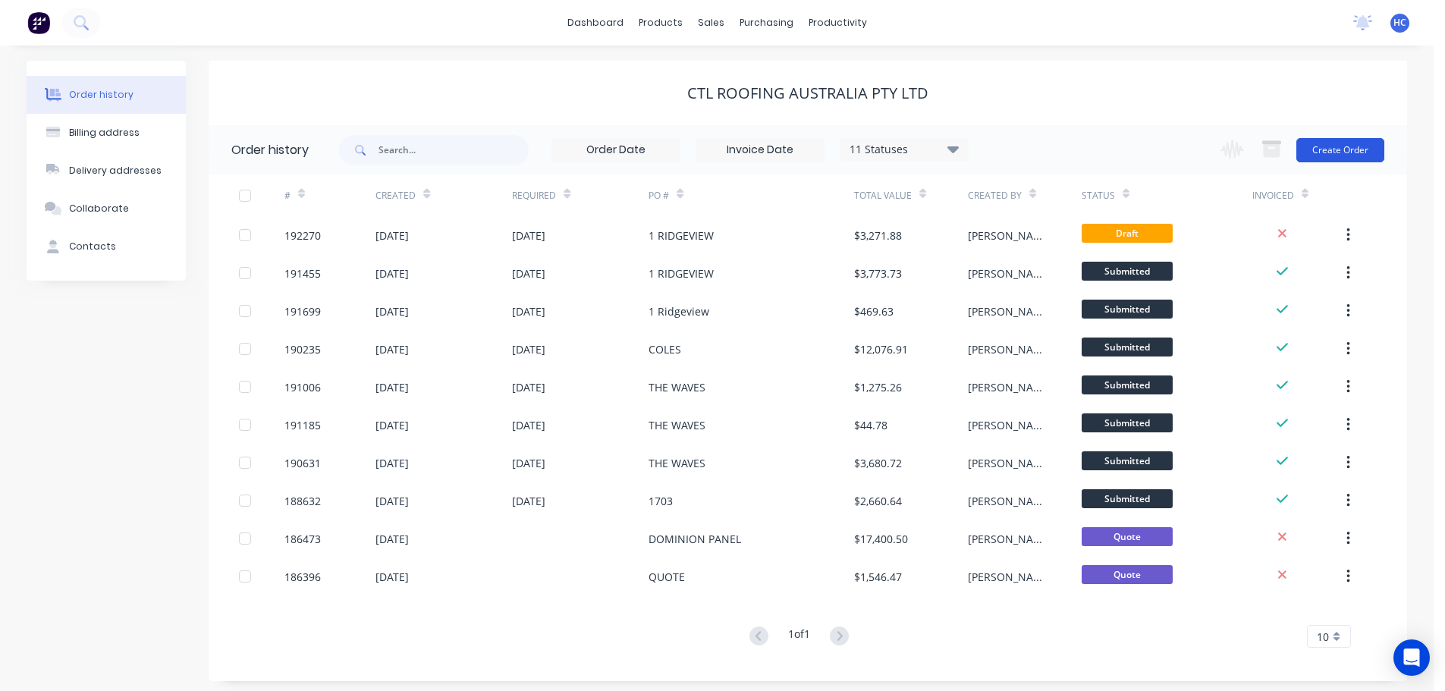
click at [1342, 146] on button "Create Order" at bounding box center [1340, 150] width 88 height 24
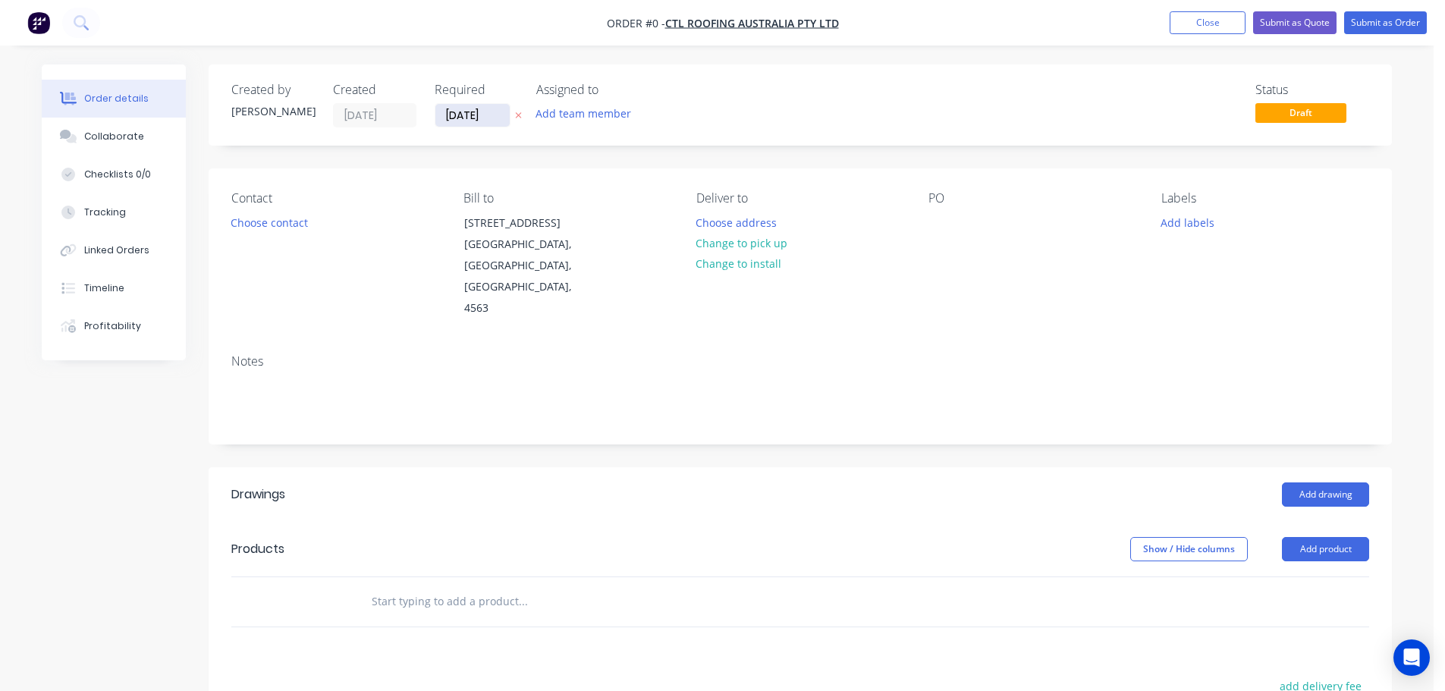
click at [494, 115] on input "[DATE]" at bounding box center [472, 115] width 74 height 23
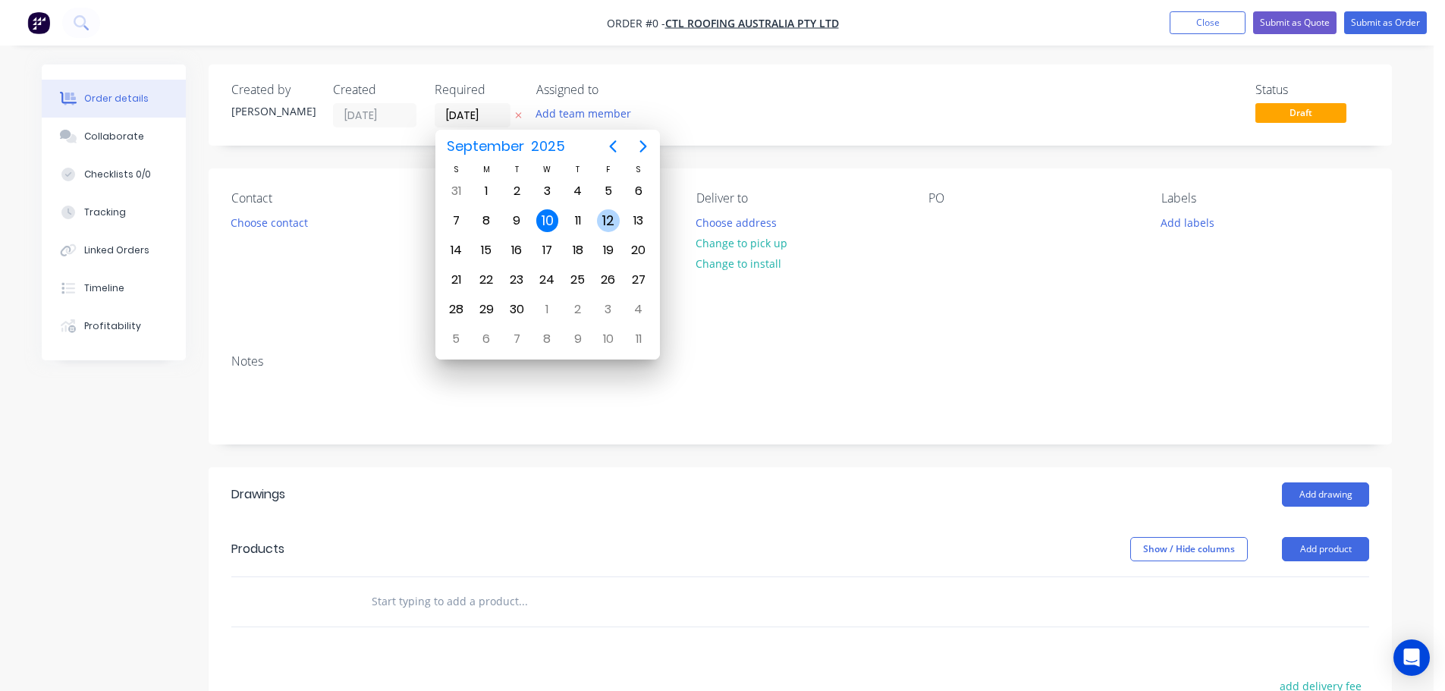
click at [605, 222] on div "12" at bounding box center [608, 220] width 23 height 23
type input "[DATE]"
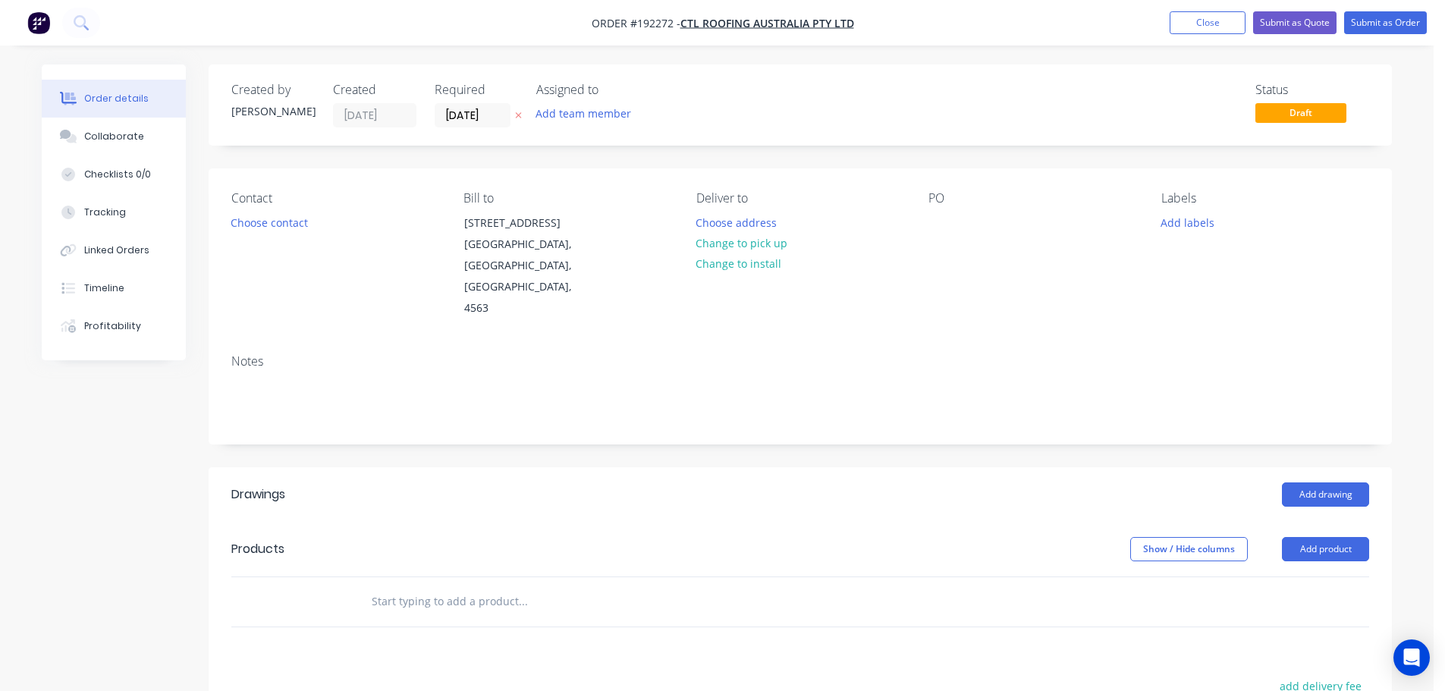
click at [282, 221] on button "Choose contact" at bounding box center [269, 222] width 93 height 20
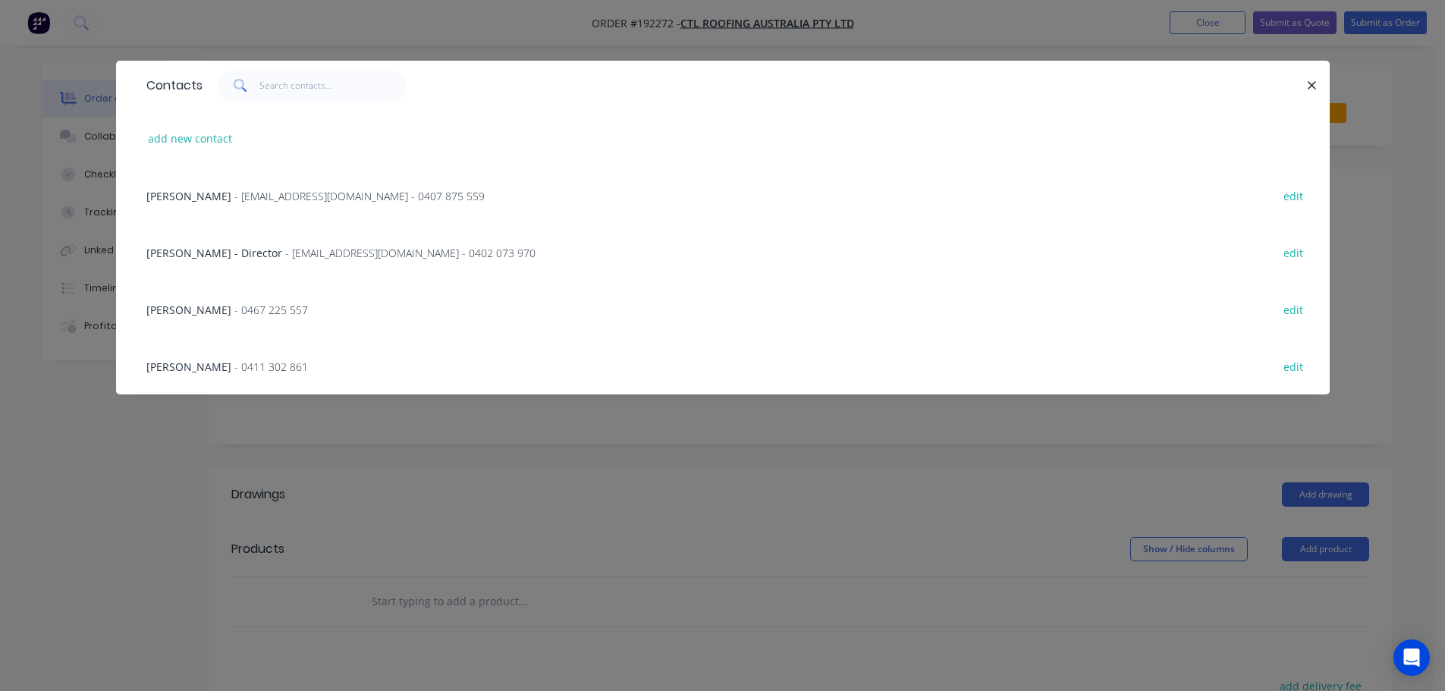
click at [187, 319] on div "[PERSON_NAME] - 0467 225 557 edit" at bounding box center [723, 309] width 1168 height 57
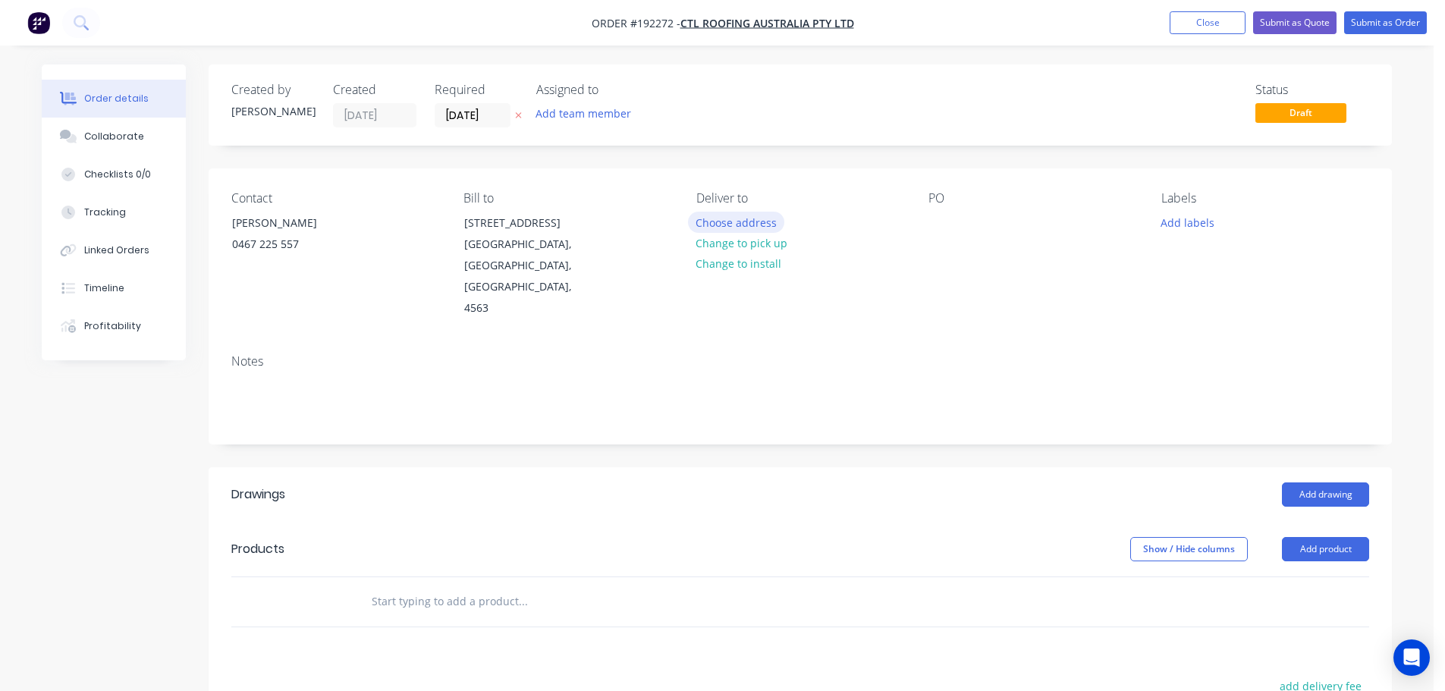
click at [750, 225] on button "Choose address" at bounding box center [736, 222] width 97 height 20
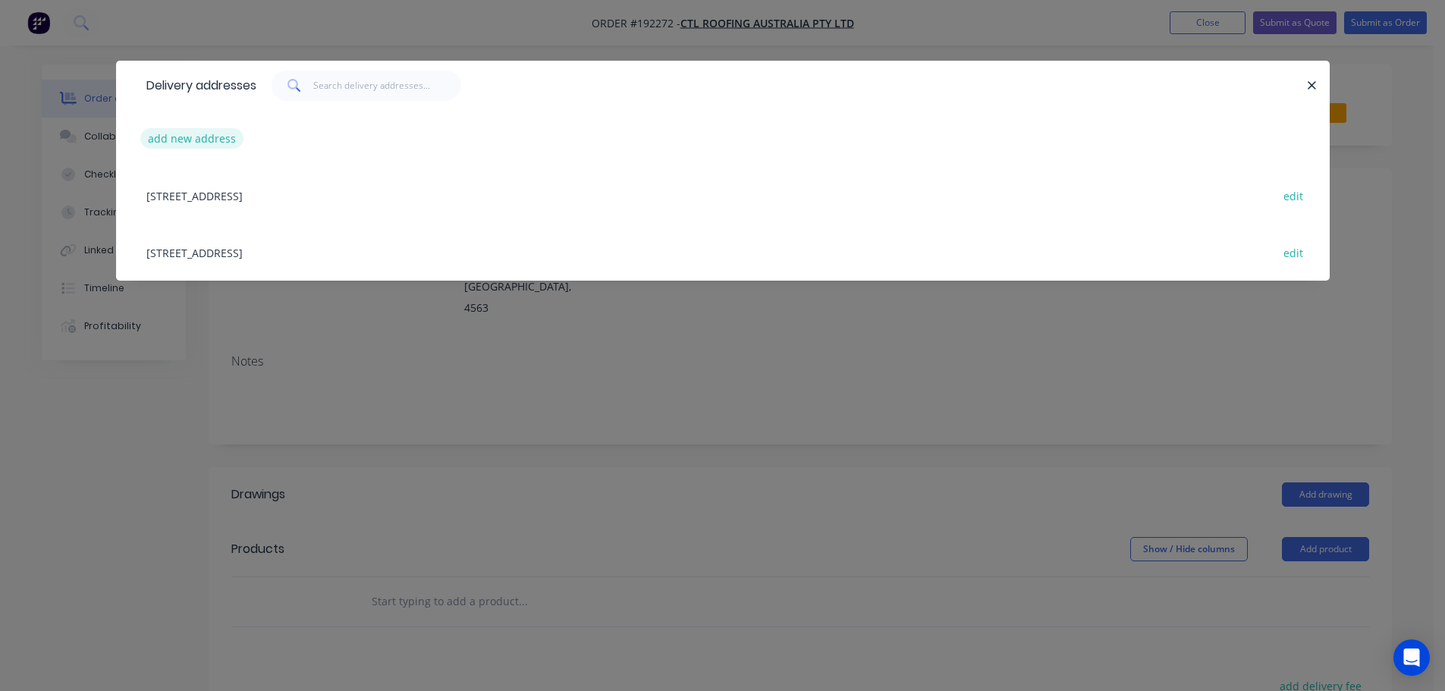
click at [198, 135] on button "add new address" at bounding box center [192, 138] width 104 height 20
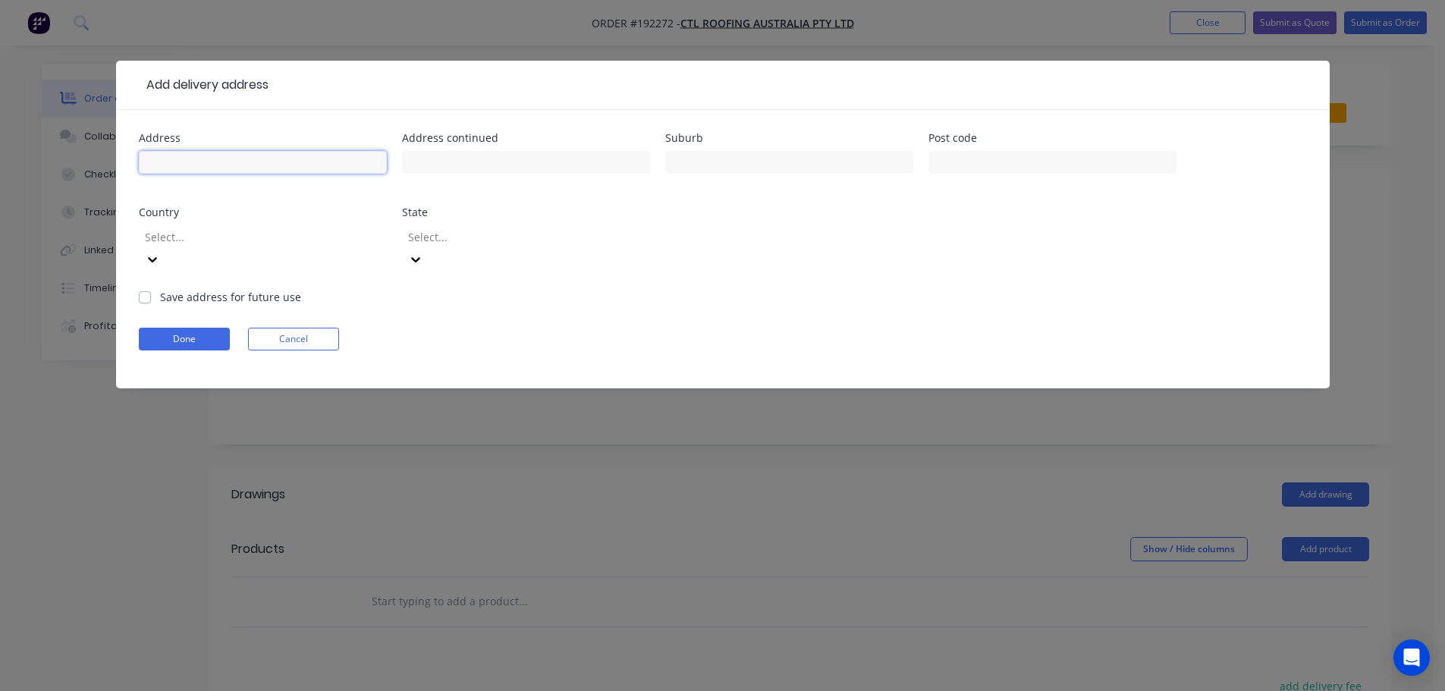
click at [200, 170] on input "text" at bounding box center [263, 162] width 248 height 23
type input "1 RIDEVIEW DR"
type input "[GEOGRAPHIC_DATA]"
drag, startPoint x: 529, startPoint y: 165, endPoint x: 369, endPoint y: 174, distance: 160.3
click at [367, 174] on div "Address 1 RIDEVIEW DR Address continued [GEOGRAPHIC_DATA] Suburb Post code Coun…" at bounding box center [723, 211] width 1168 height 156
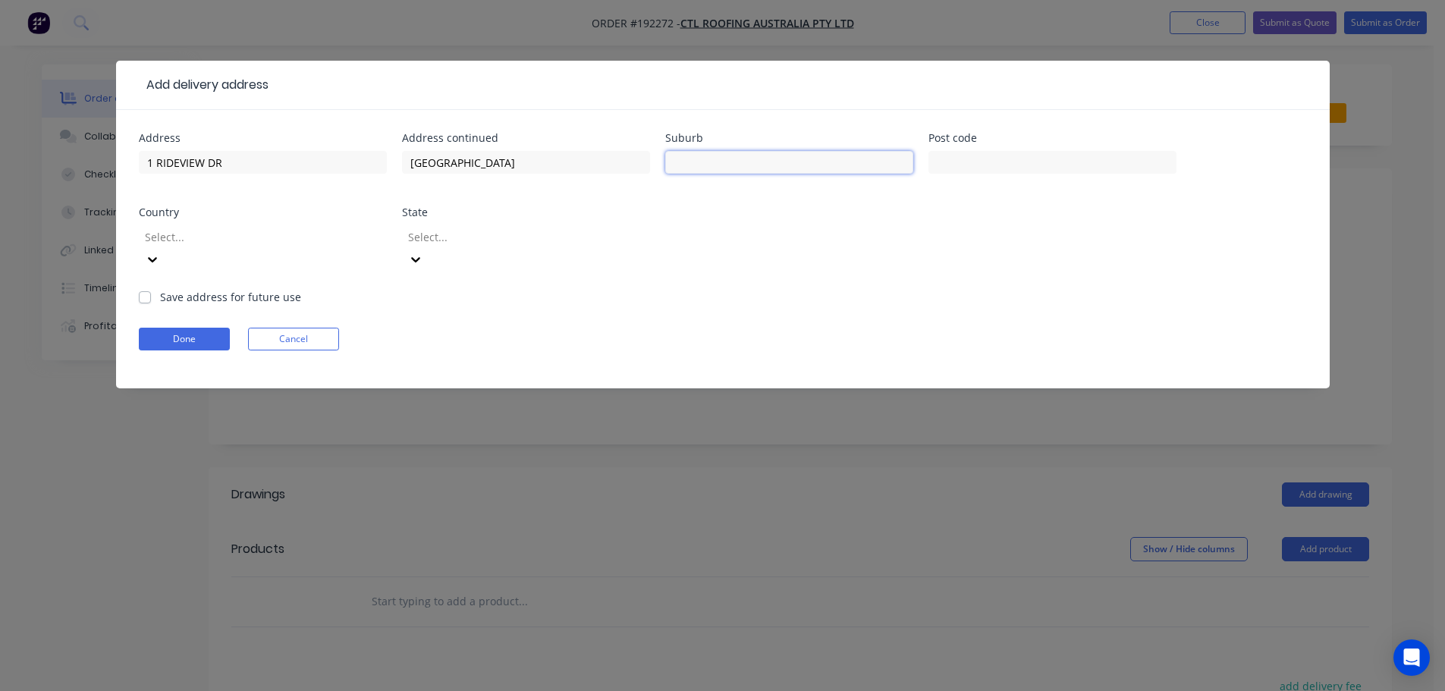
drag, startPoint x: 723, startPoint y: 159, endPoint x: 710, endPoint y: 165, distance: 14.9
click at [723, 159] on input "text" at bounding box center [789, 162] width 248 height 23
paste input "[GEOGRAPHIC_DATA]"
type input "[GEOGRAPHIC_DATA]"
drag, startPoint x: 538, startPoint y: 161, endPoint x: 386, endPoint y: 149, distance: 152.9
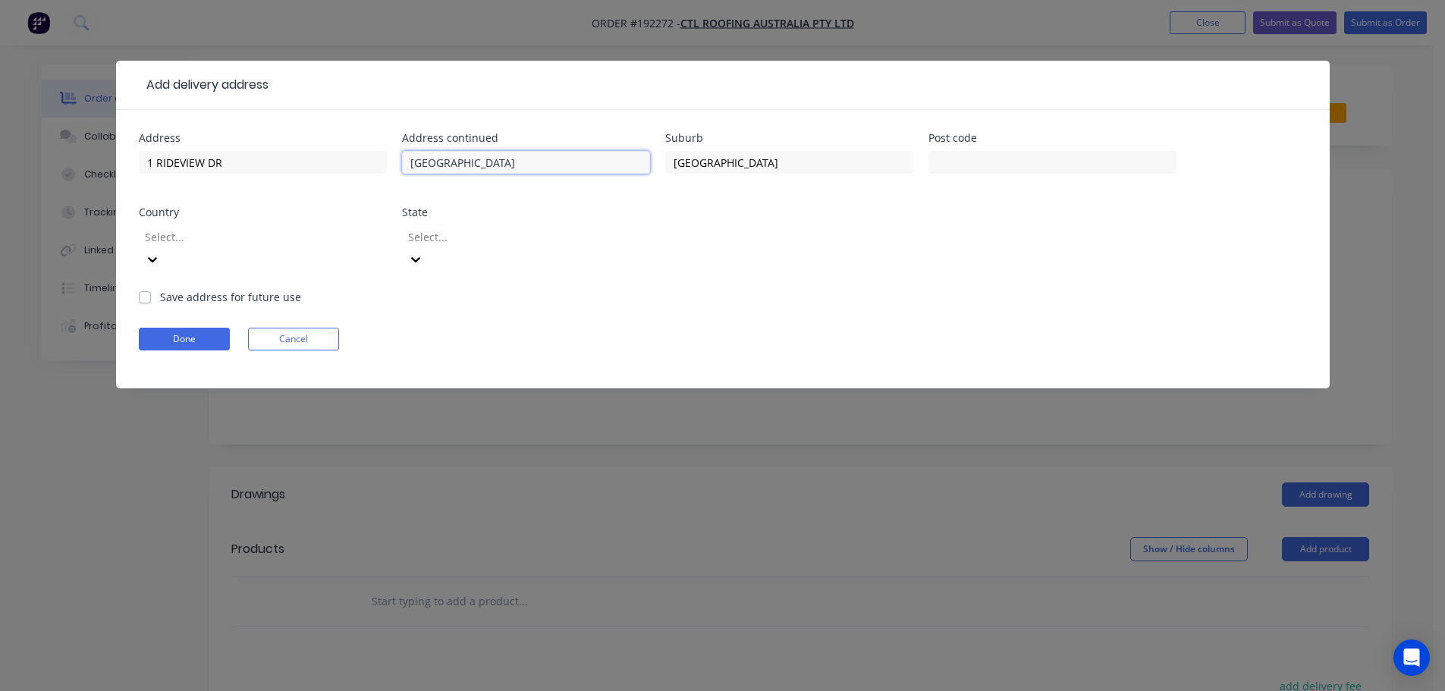
click at [388, 149] on div "Address 1 RIDEVIEW DR Address continued [GEOGRAPHIC_DATA] Suburb [GEOGRAPHIC_DA…" at bounding box center [723, 211] width 1168 height 156
type input "P"
type input "COLES"
drag, startPoint x: 193, startPoint y: 232, endPoint x: 212, endPoint y: 245, distance: 22.3
click at [193, 232] on div at bounding box center [252, 237] width 218 height 19
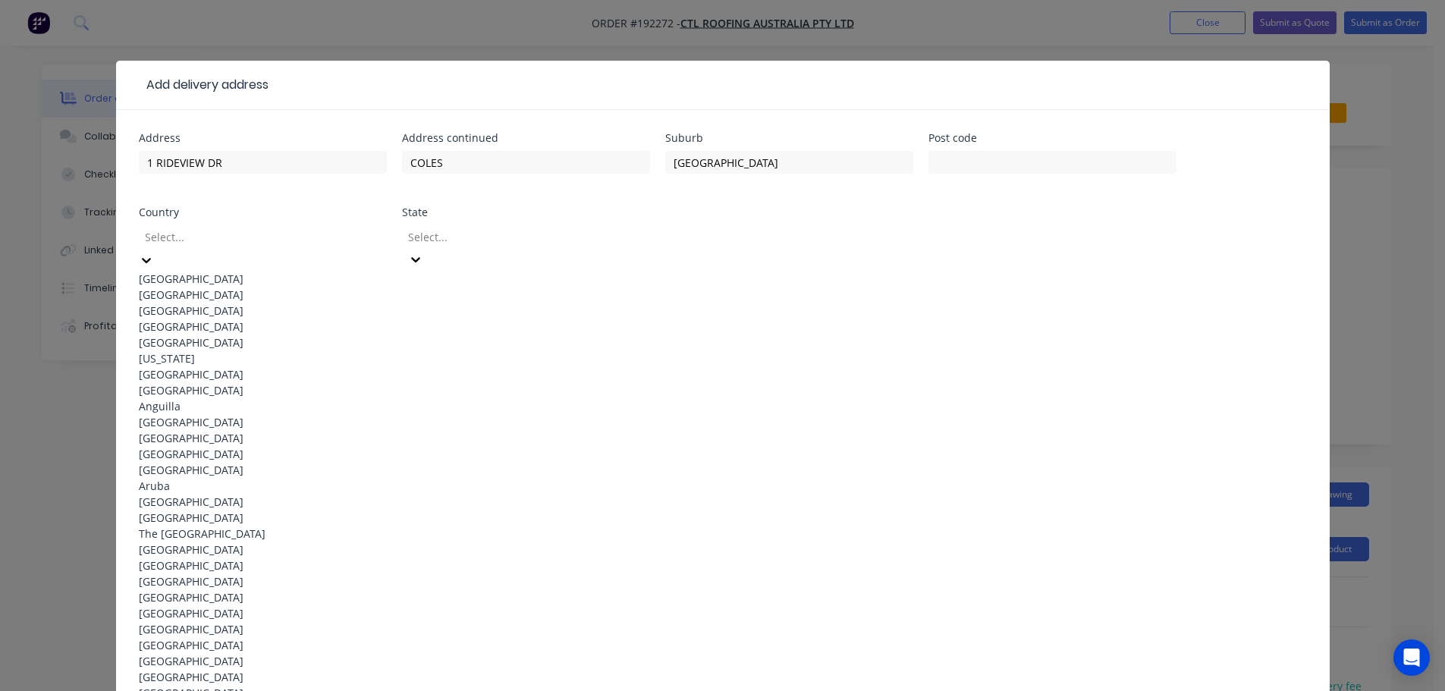
click at [214, 271] on div "[GEOGRAPHIC_DATA]" at bounding box center [263, 279] width 248 height 16
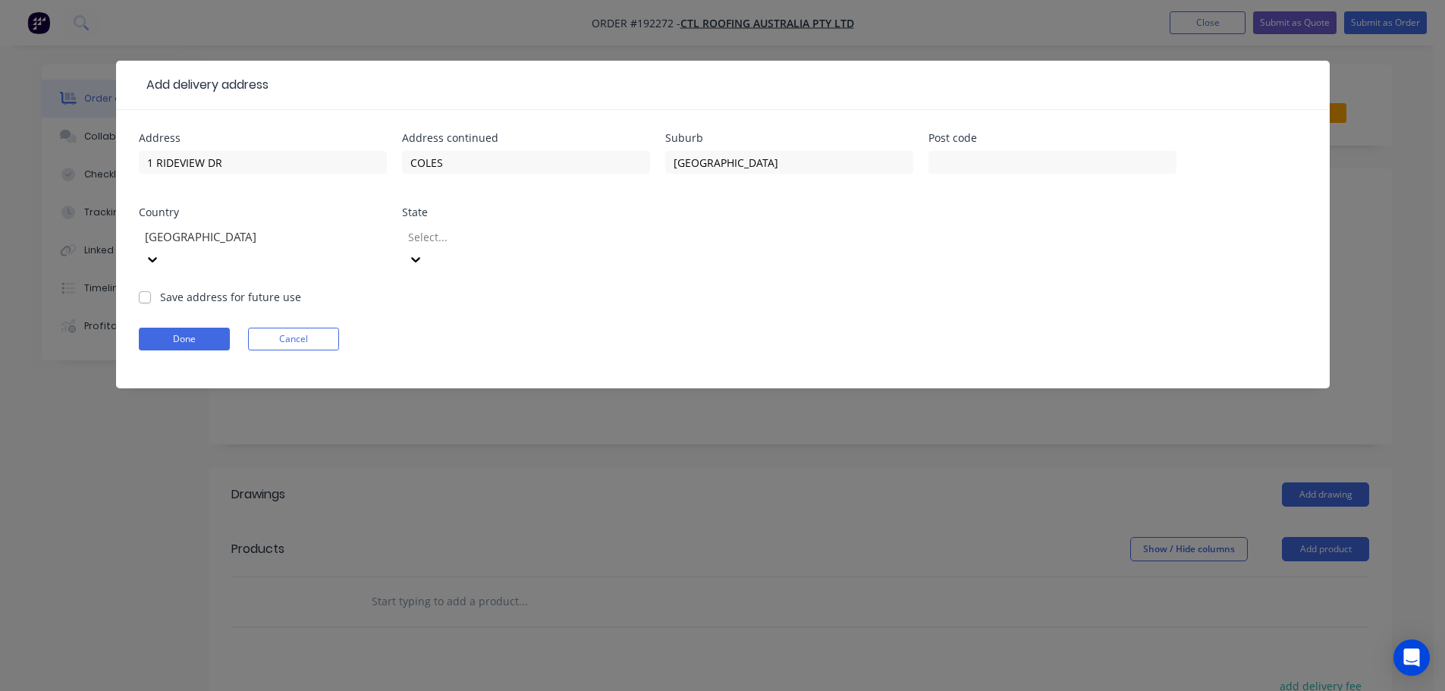
click at [443, 248] on div "Select..." at bounding box center [516, 236] width 228 height 23
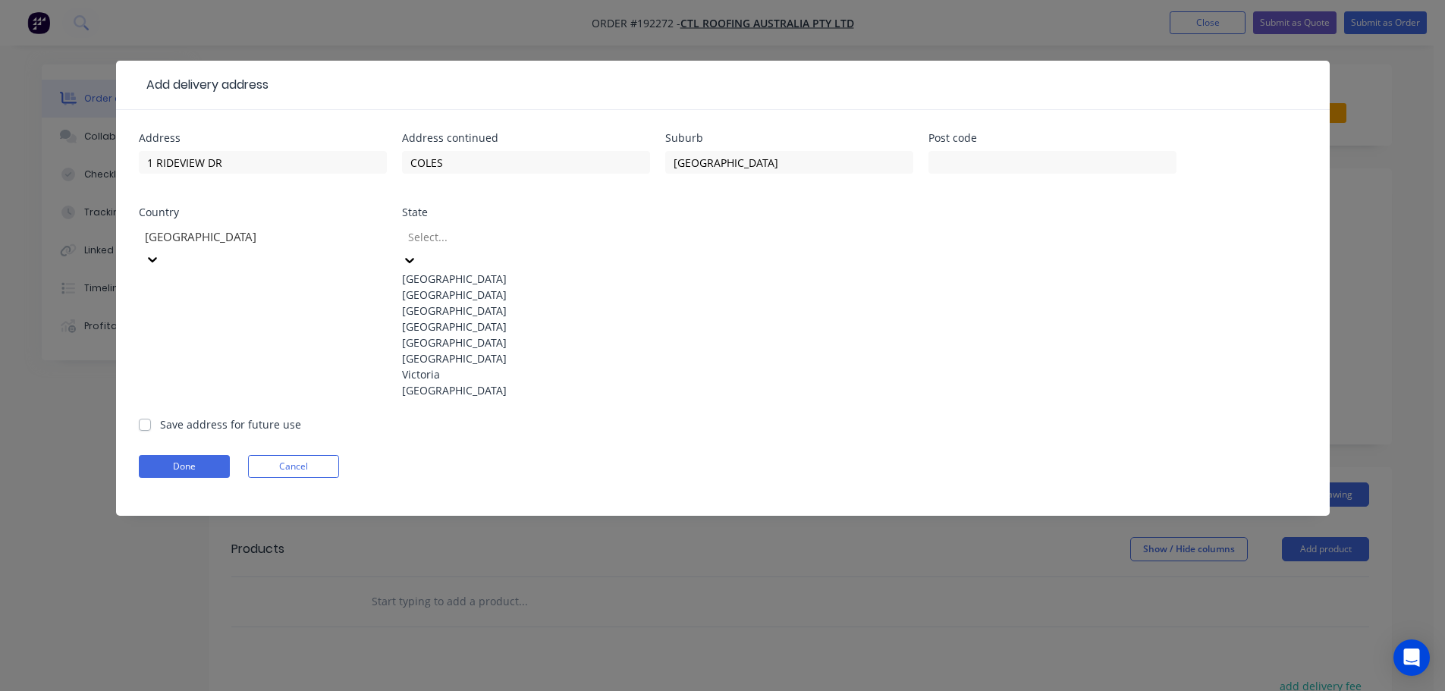
click at [446, 334] on div "[GEOGRAPHIC_DATA]" at bounding box center [526, 327] width 248 height 16
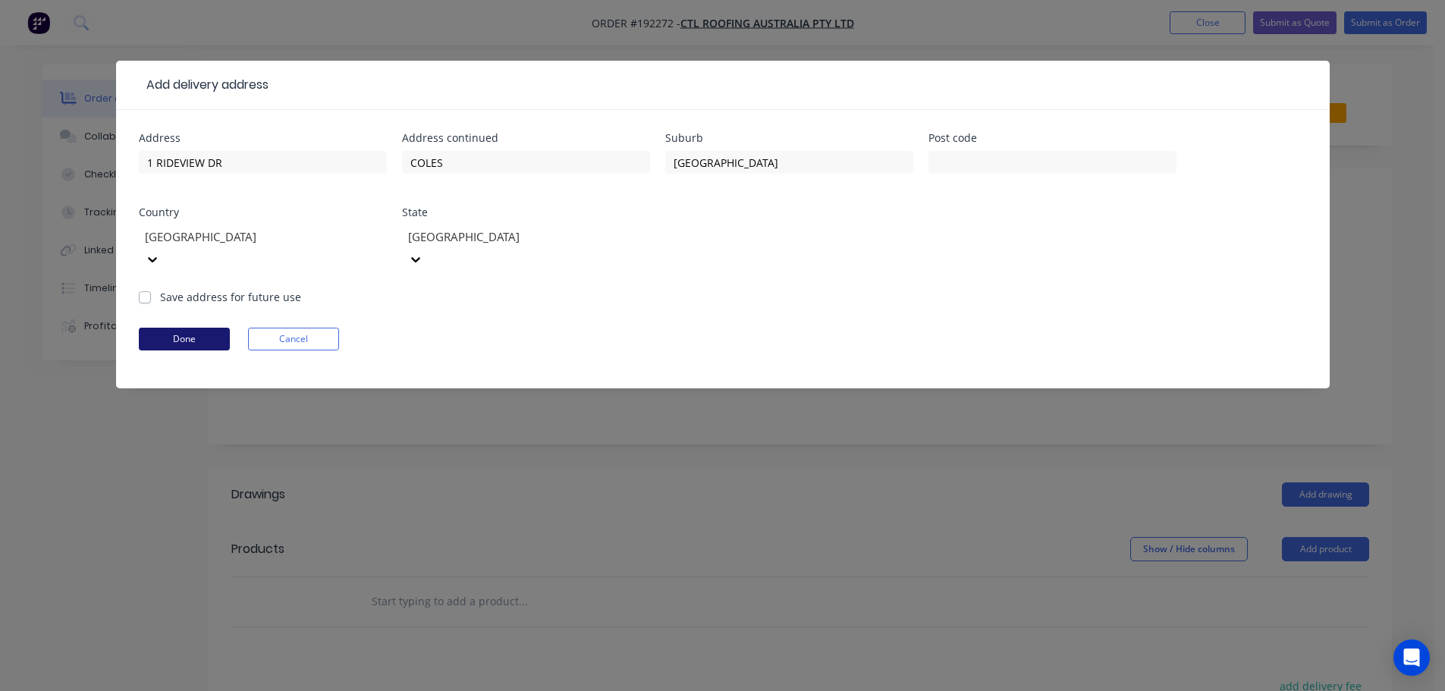
click at [176, 328] on button "Done" at bounding box center [184, 339] width 91 height 23
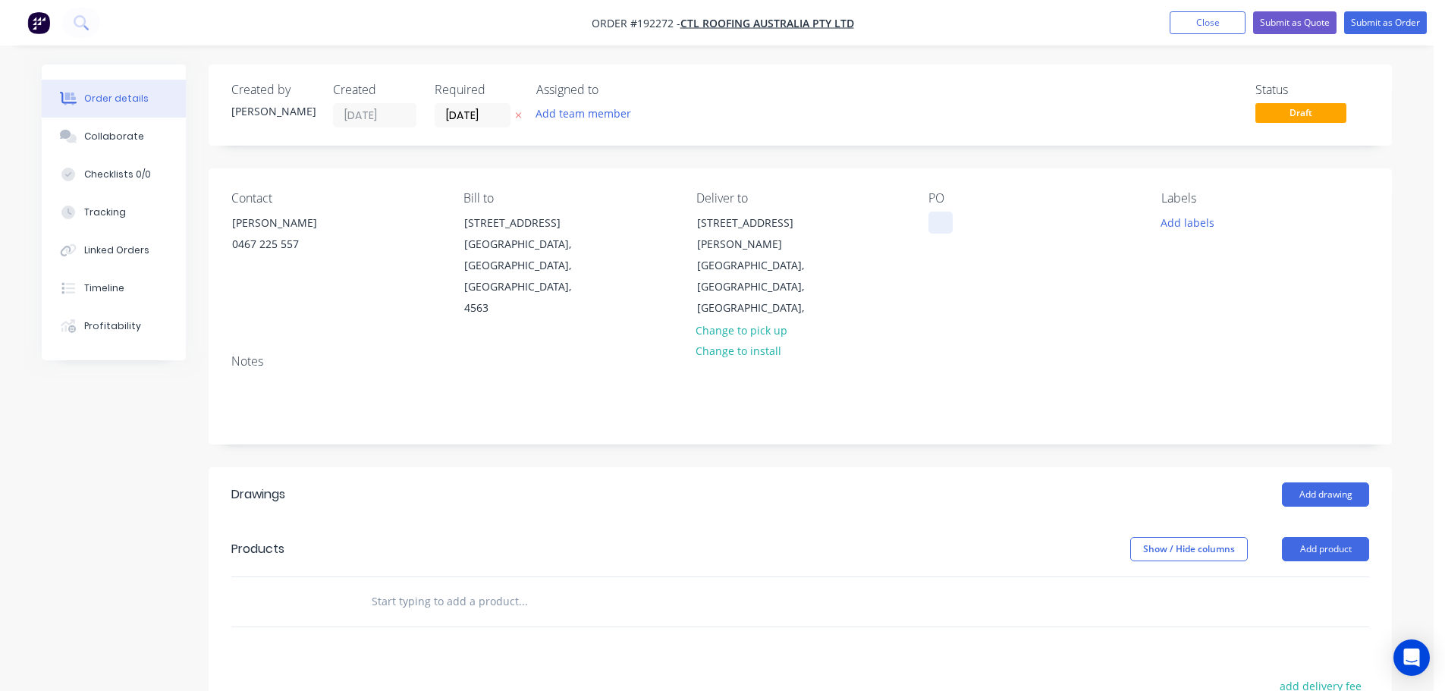
click at [941, 226] on div at bounding box center [940, 223] width 24 height 22
click at [1303, 522] on header "Products Show / Hide columns Add product" at bounding box center [800, 549] width 1183 height 55
click at [1314, 539] on button "Add product" at bounding box center [1325, 549] width 87 height 24
click at [1301, 667] on div "Lineal metre product" at bounding box center [1296, 678] width 117 height 22
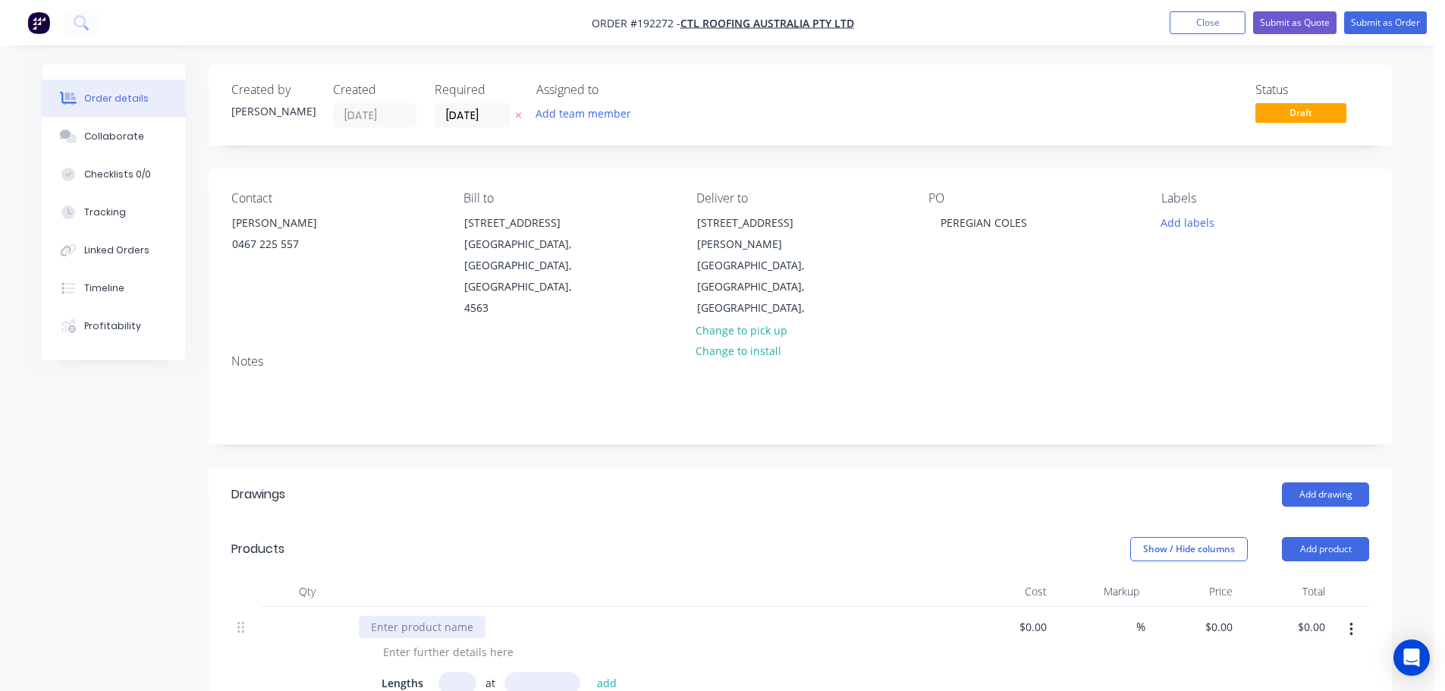
click at [461, 616] on div at bounding box center [422, 627] width 127 height 22
click at [467, 641] on div at bounding box center [448, 652] width 155 height 22
type input "11"
type input "950"
click at [589, 672] on button "add" at bounding box center [607, 682] width 36 height 20
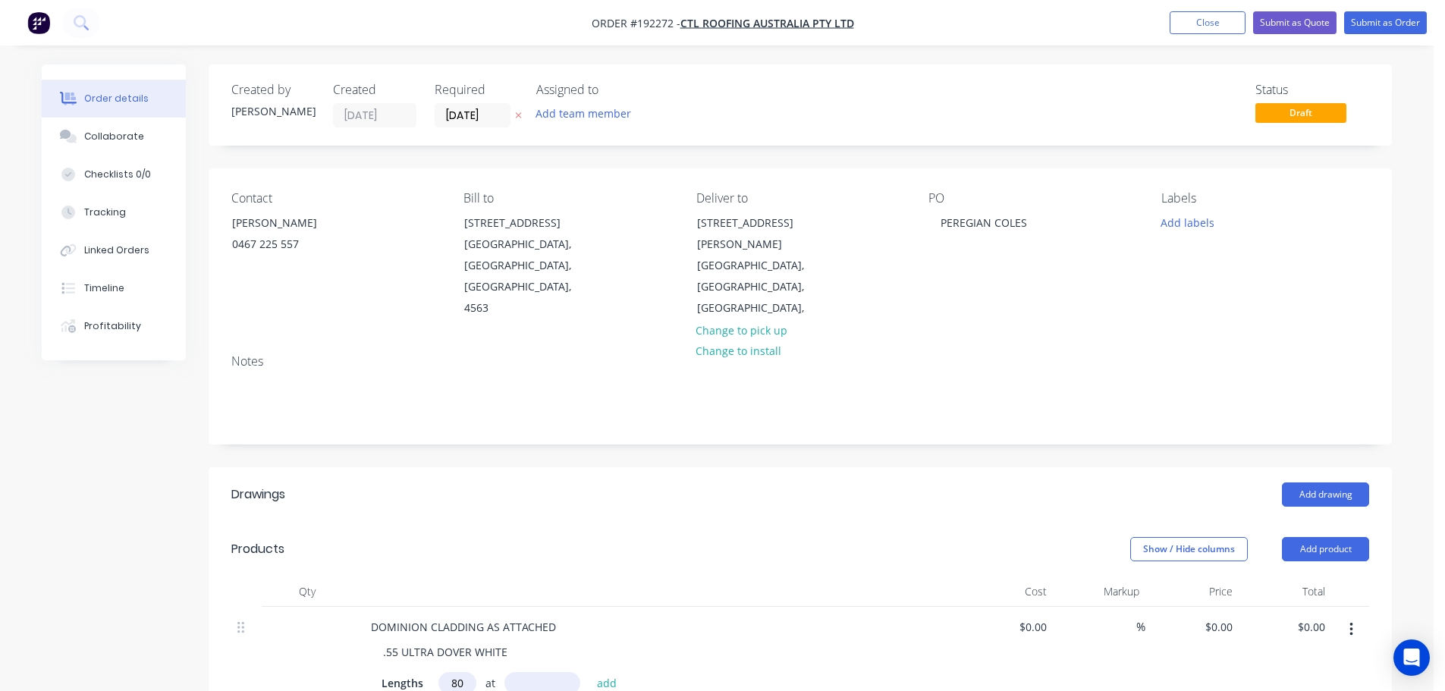
type input "80"
type input "940"
click at [589, 672] on button "add" at bounding box center [607, 682] width 36 height 20
type input "3"
type input "2380"
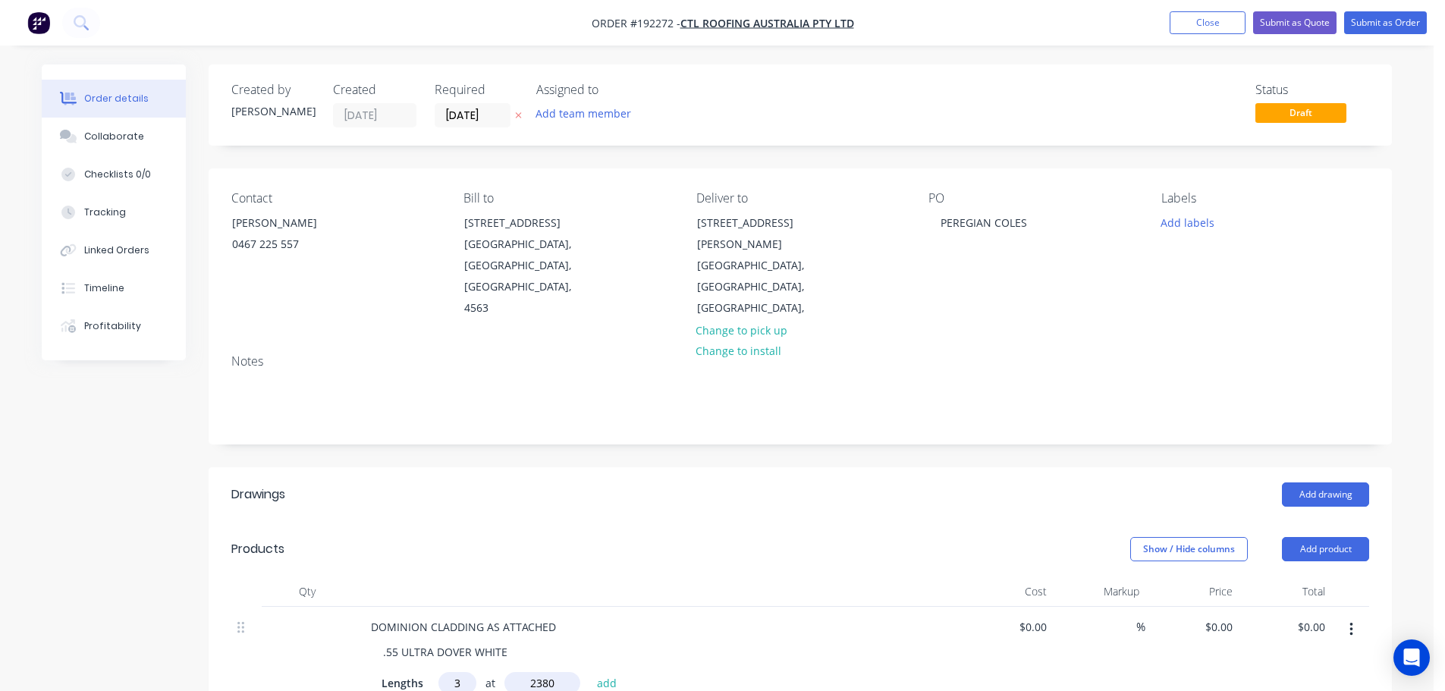
click at [589, 672] on button "add" at bounding box center [607, 682] width 36 height 20
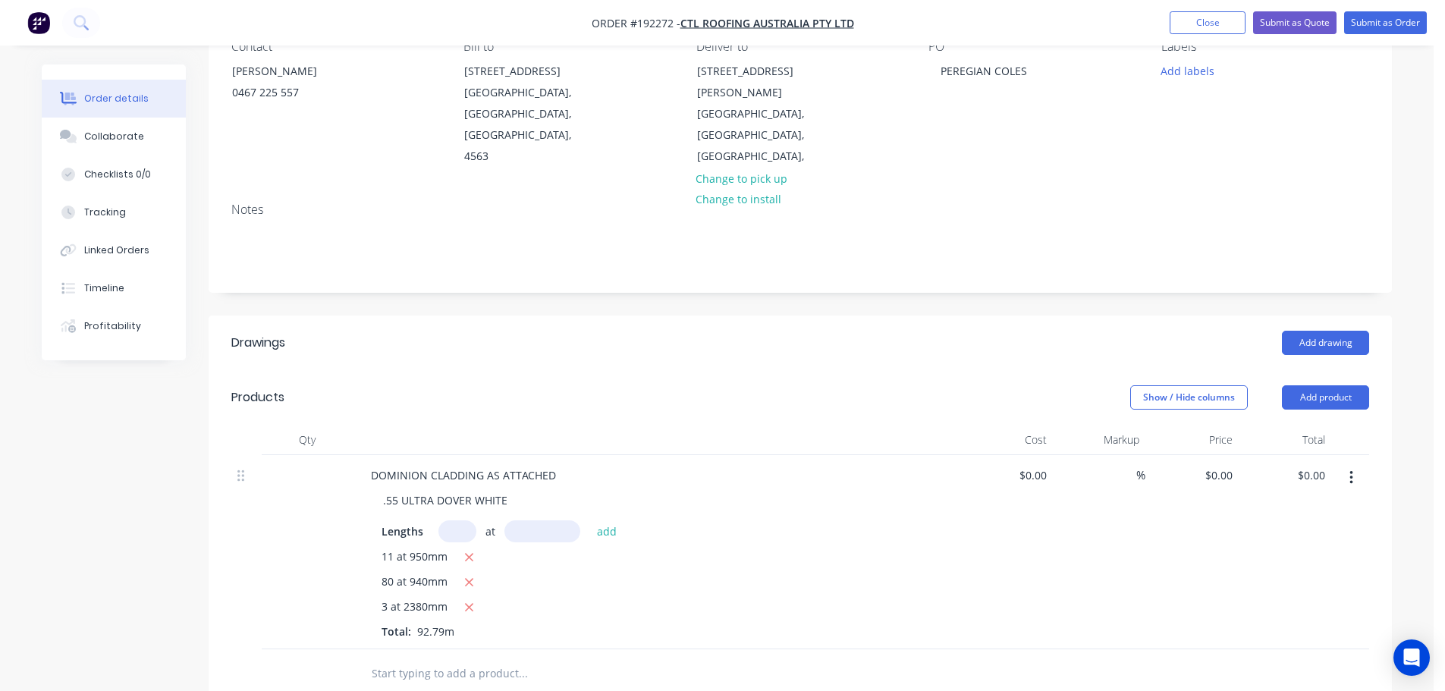
drag, startPoint x: 1298, startPoint y: 364, endPoint x: 1307, endPoint y: 390, distance: 27.1
click at [1298, 385] on button "Add product" at bounding box center [1325, 397] width 87 height 24
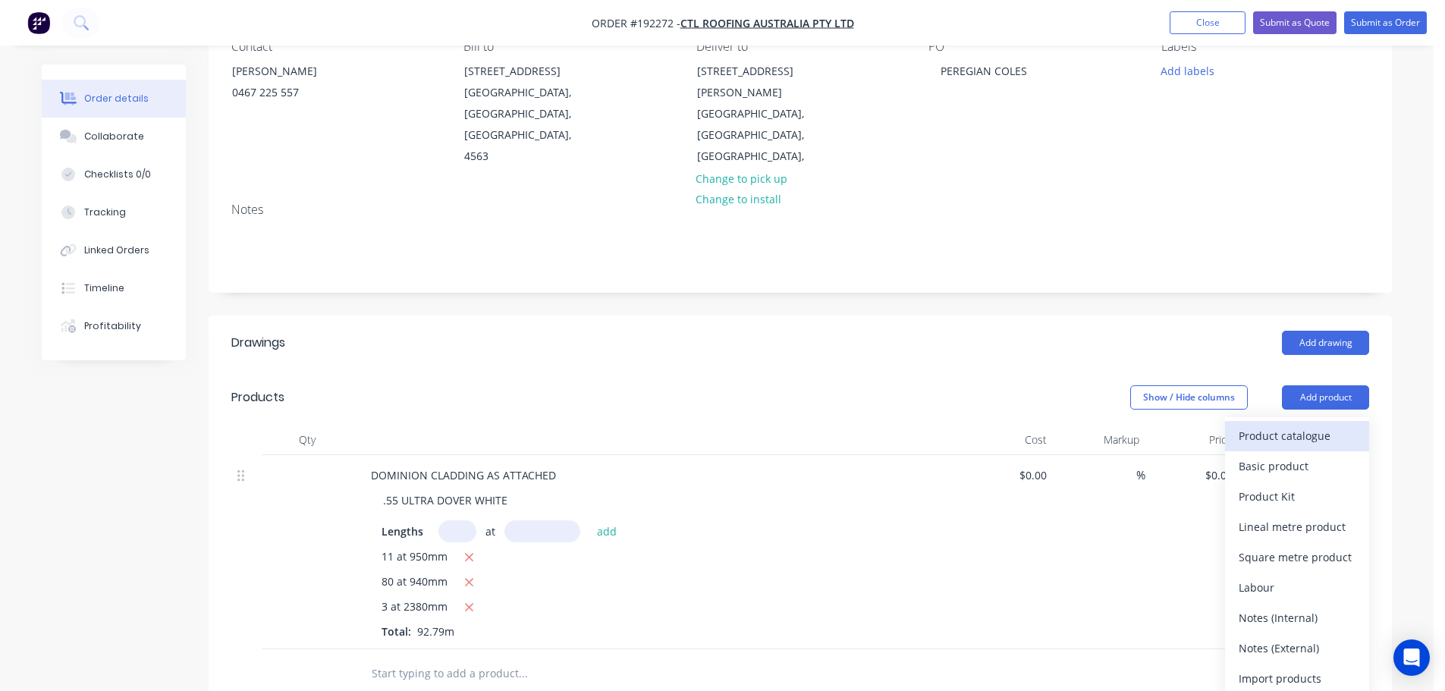
click at [1272, 425] on div "Product catalogue" at bounding box center [1296, 436] width 117 height 22
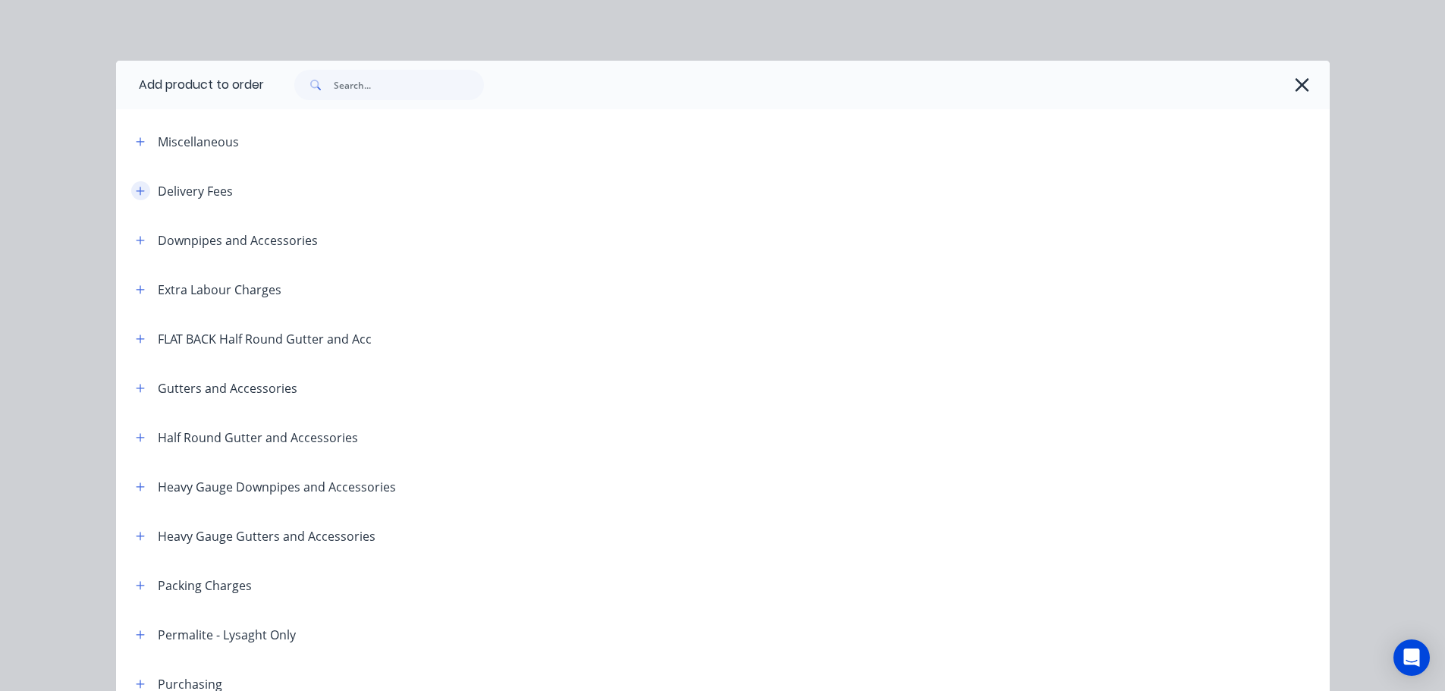
click at [136, 191] on icon "button" at bounding box center [140, 191] width 8 height 8
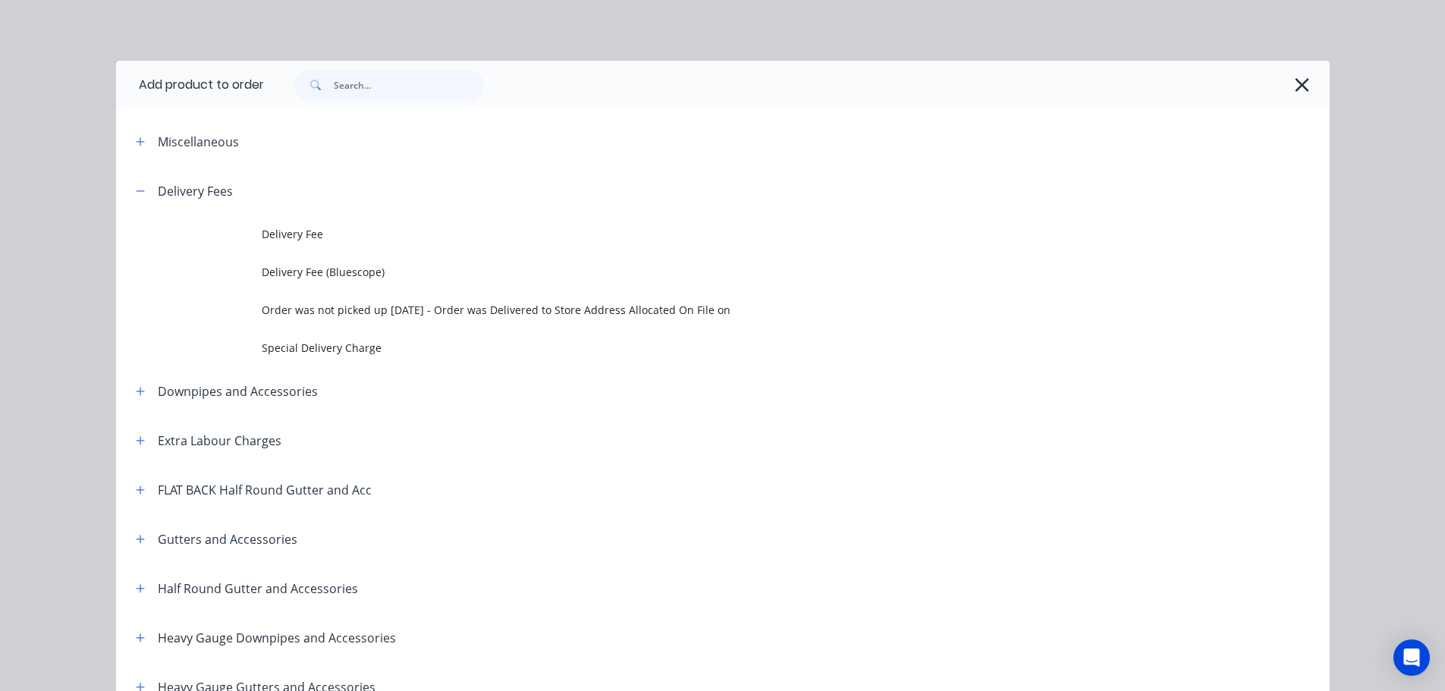
drag, startPoint x: 240, startPoint y: 213, endPoint x: 364, endPoint y: 237, distance: 126.6
click at [319, 225] on td "Delivery Fee" at bounding box center [796, 234] width 1068 height 38
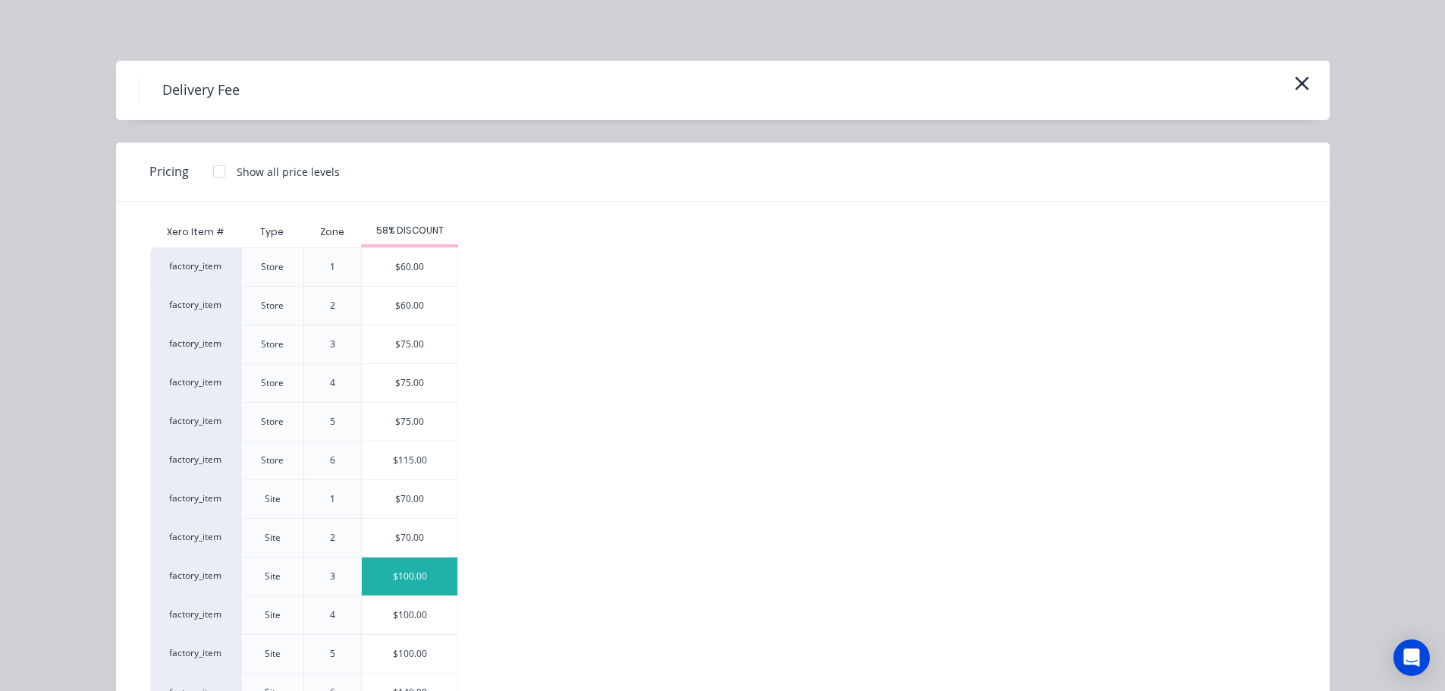
click at [396, 567] on div "$100.00" at bounding box center [410, 576] width 96 height 38
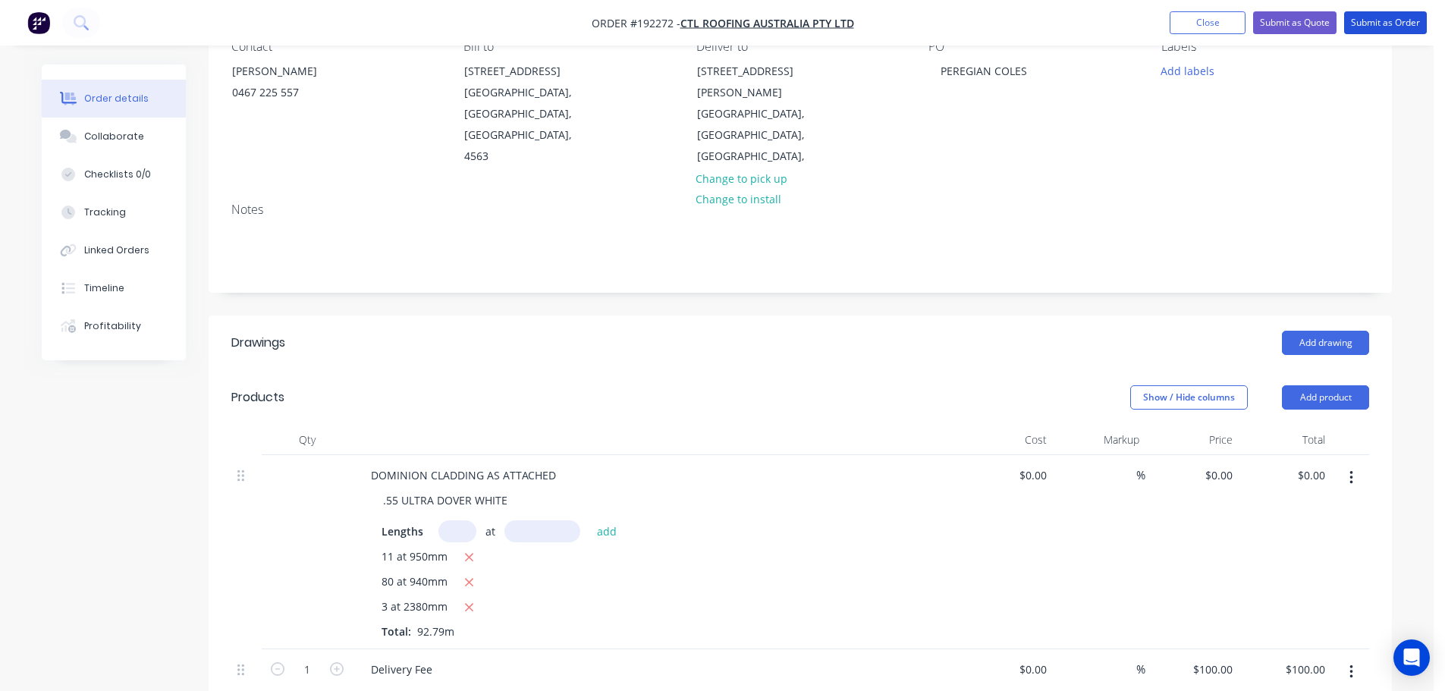
drag, startPoint x: 1369, startPoint y: 27, endPoint x: 1353, endPoint y: 35, distance: 17.6
click at [1369, 28] on button "Submit as Order" at bounding box center [1385, 22] width 83 height 23
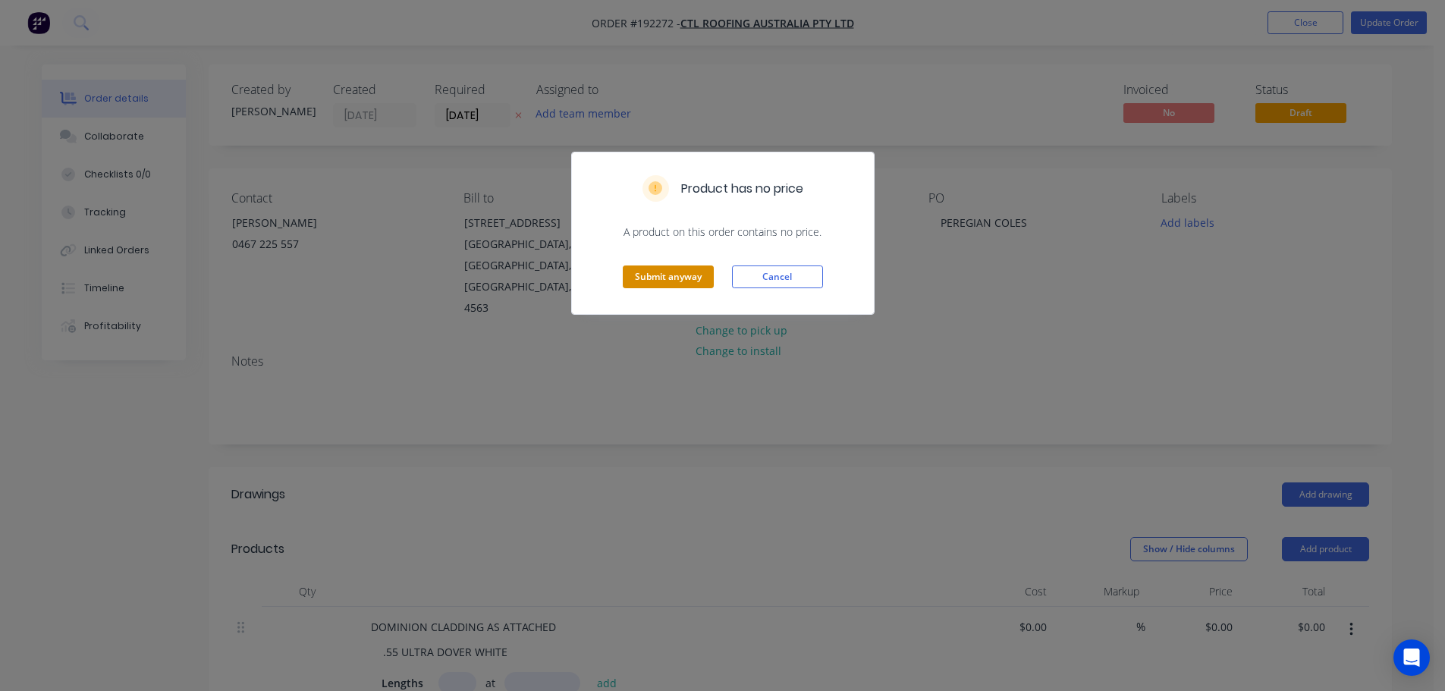
click at [676, 258] on div "Submit anyway Cancel" at bounding box center [723, 277] width 302 height 74
click at [670, 274] on button "Submit anyway" at bounding box center [668, 276] width 91 height 23
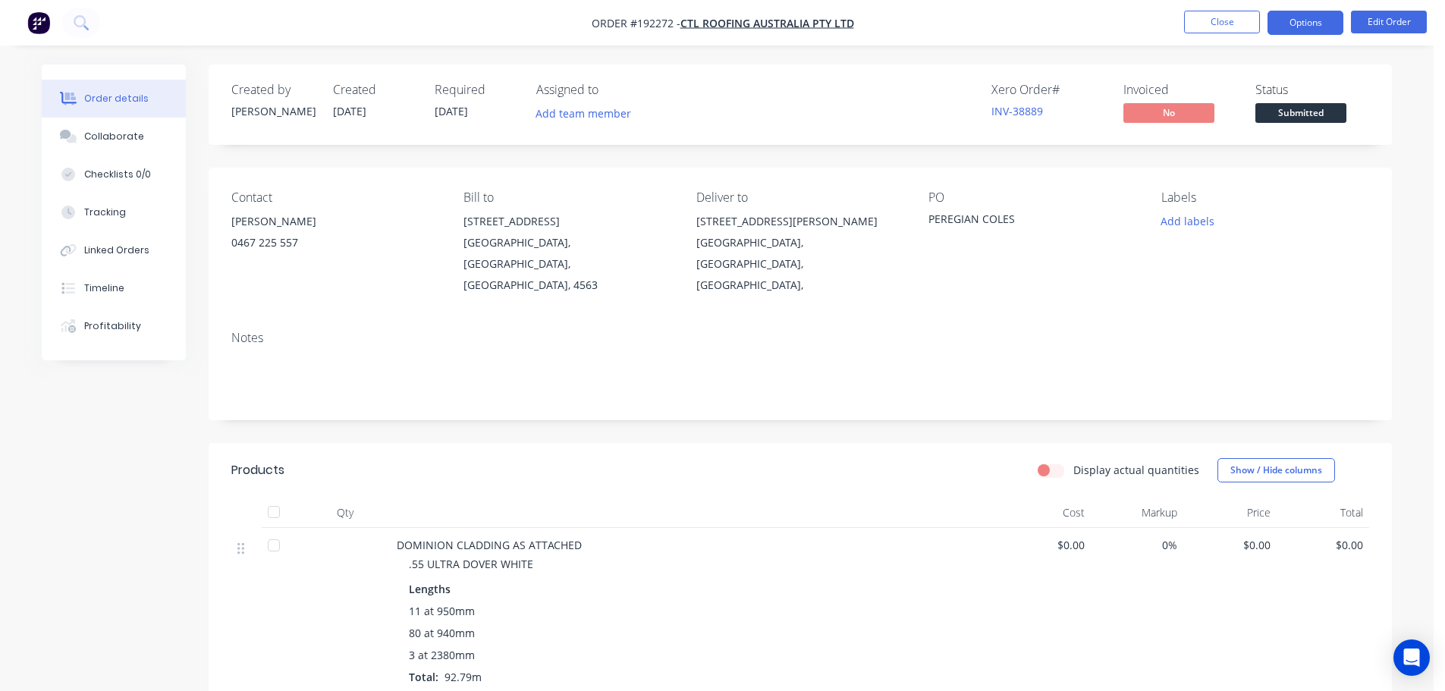
click at [1302, 24] on button "Options" at bounding box center [1305, 23] width 76 height 24
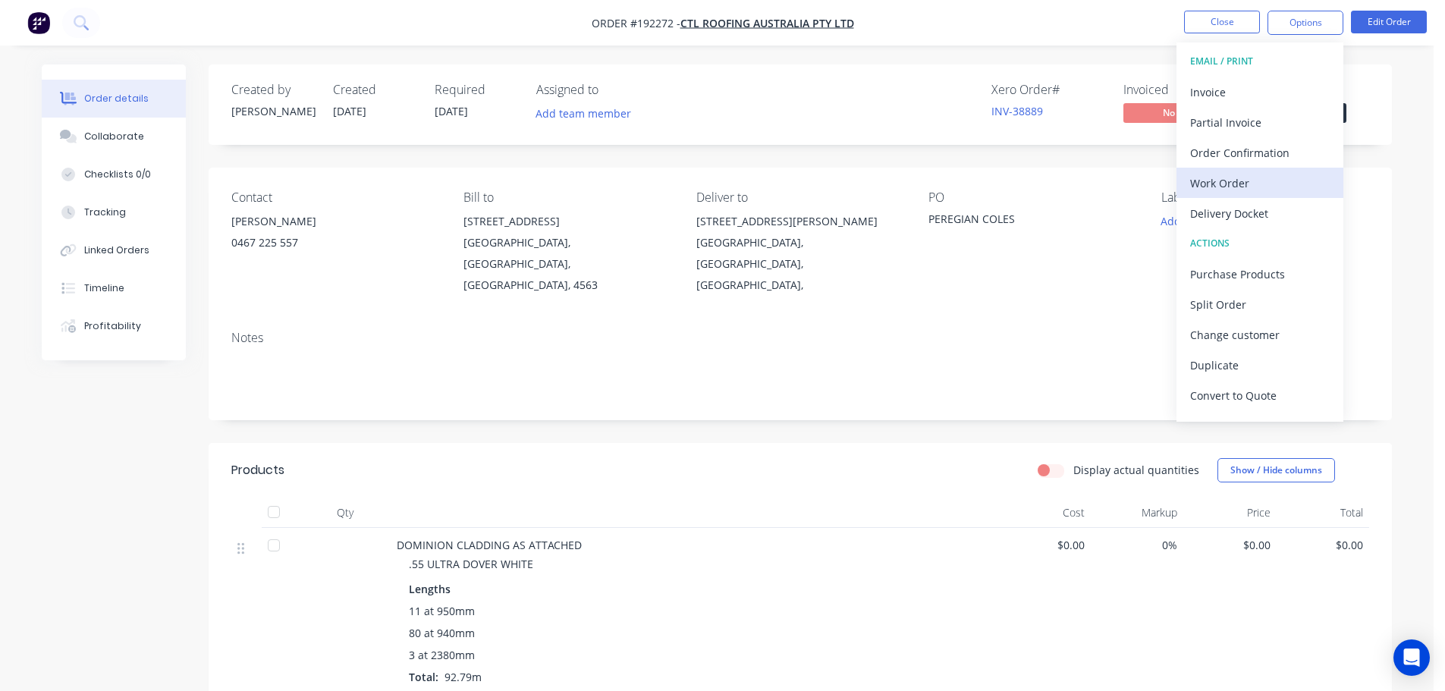
click at [1229, 190] on div "Work Order" at bounding box center [1260, 183] width 140 height 22
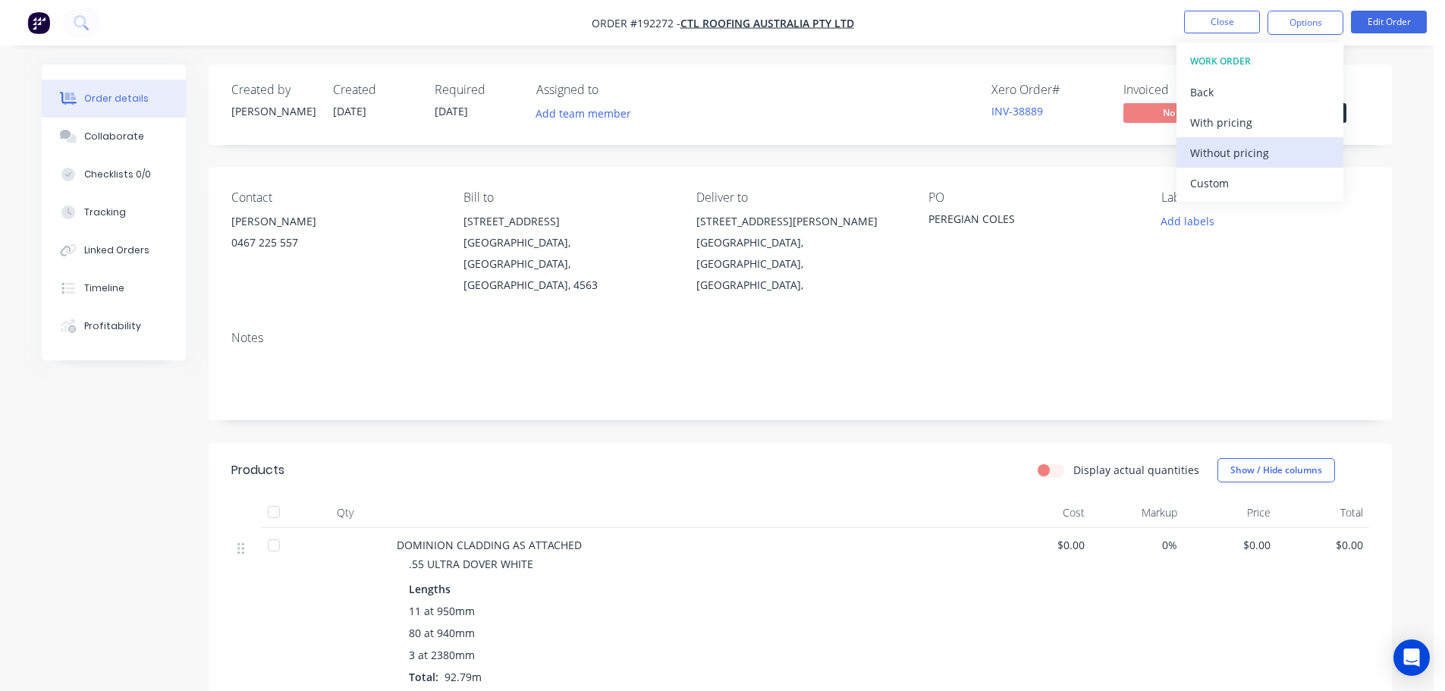
click at [1244, 165] on button "Without pricing" at bounding box center [1259, 152] width 167 height 30
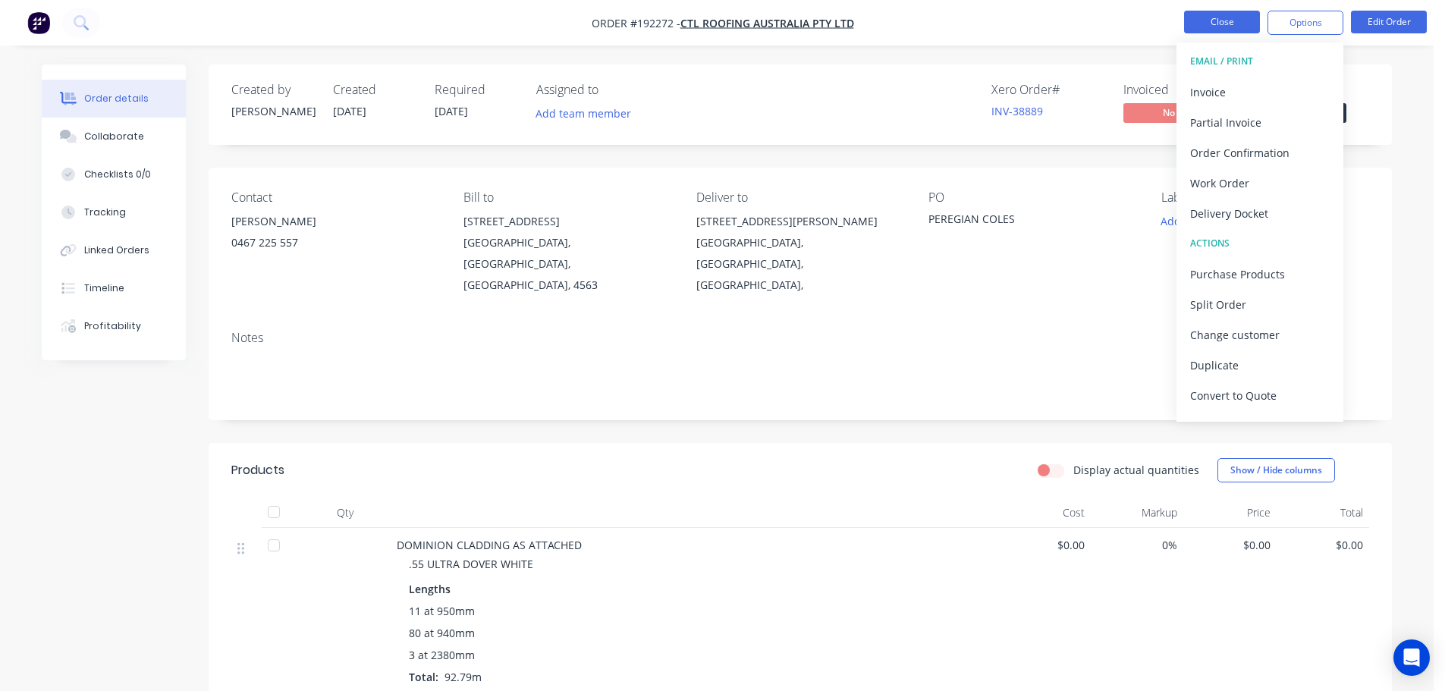
click at [1259, 27] on button "Close" at bounding box center [1222, 22] width 76 height 23
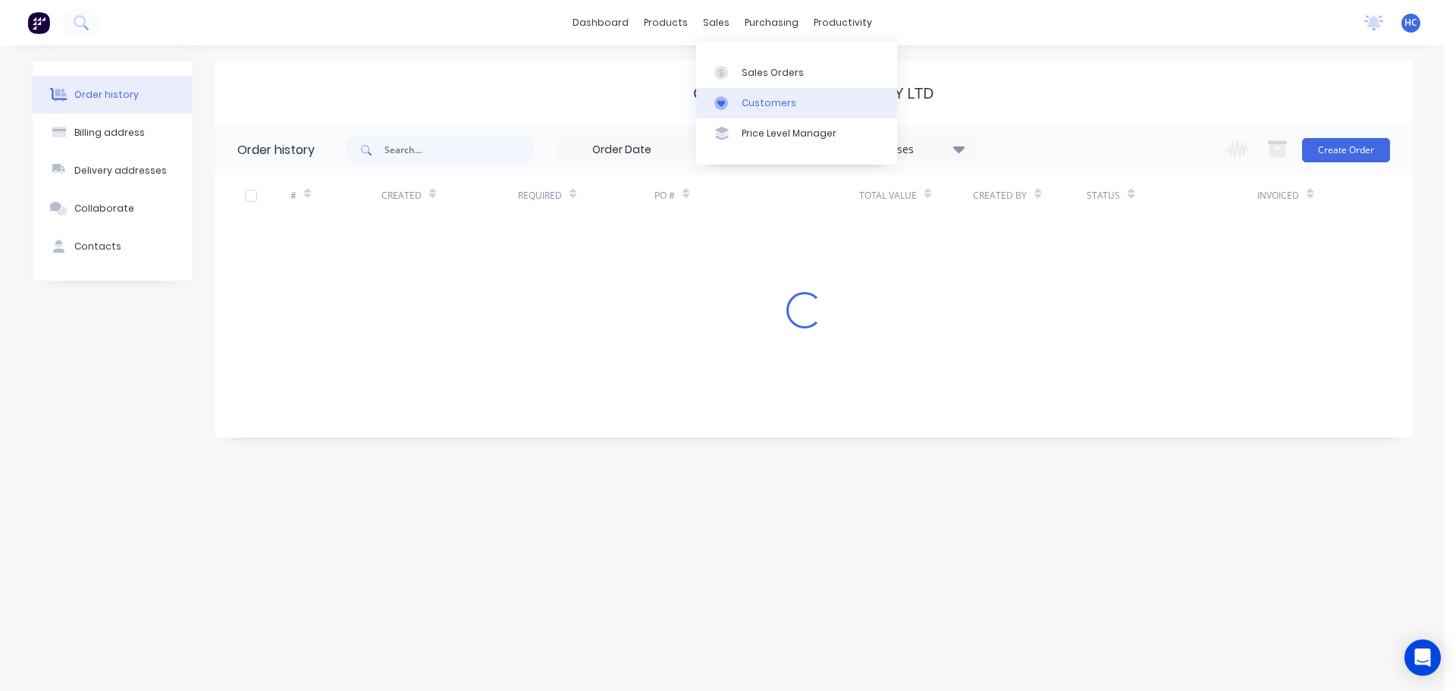
click at [737, 95] on link "Customers" at bounding box center [796, 103] width 201 height 30
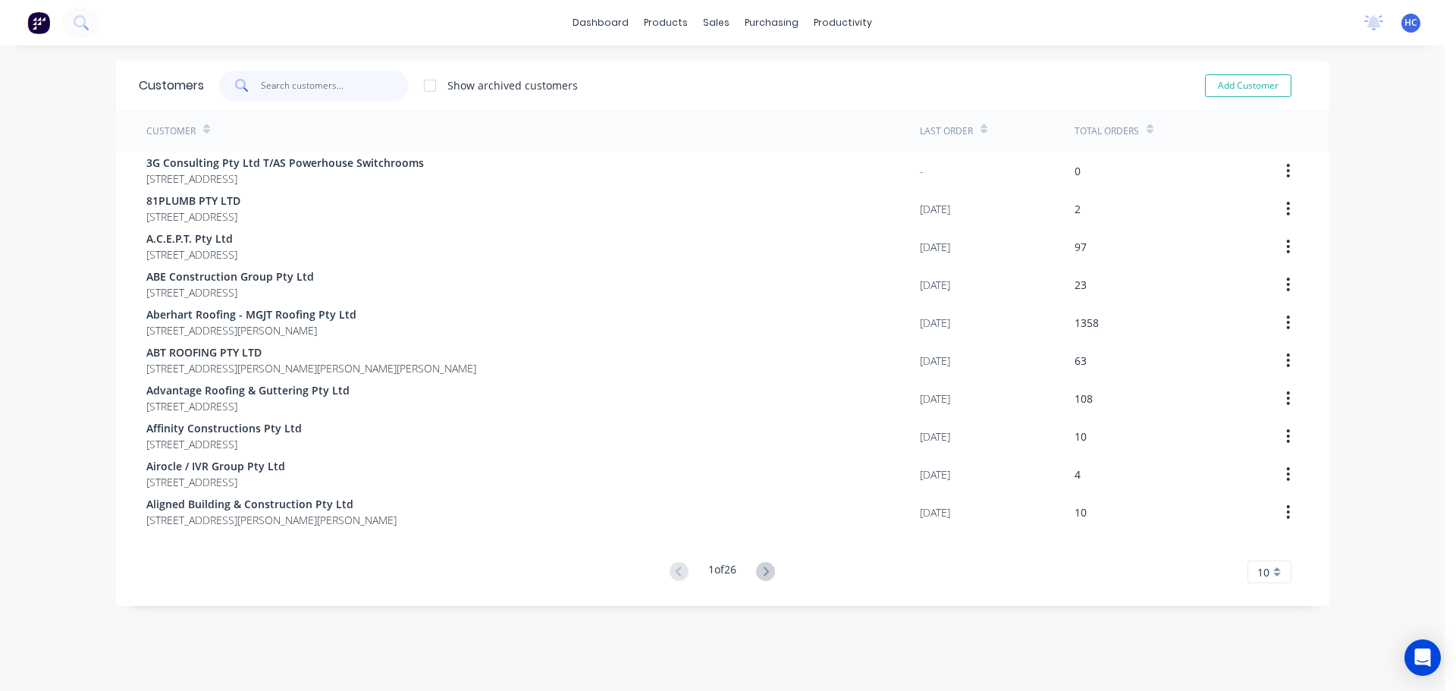
click at [301, 94] on input "text" at bounding box center [335, 86] width 148 height 30
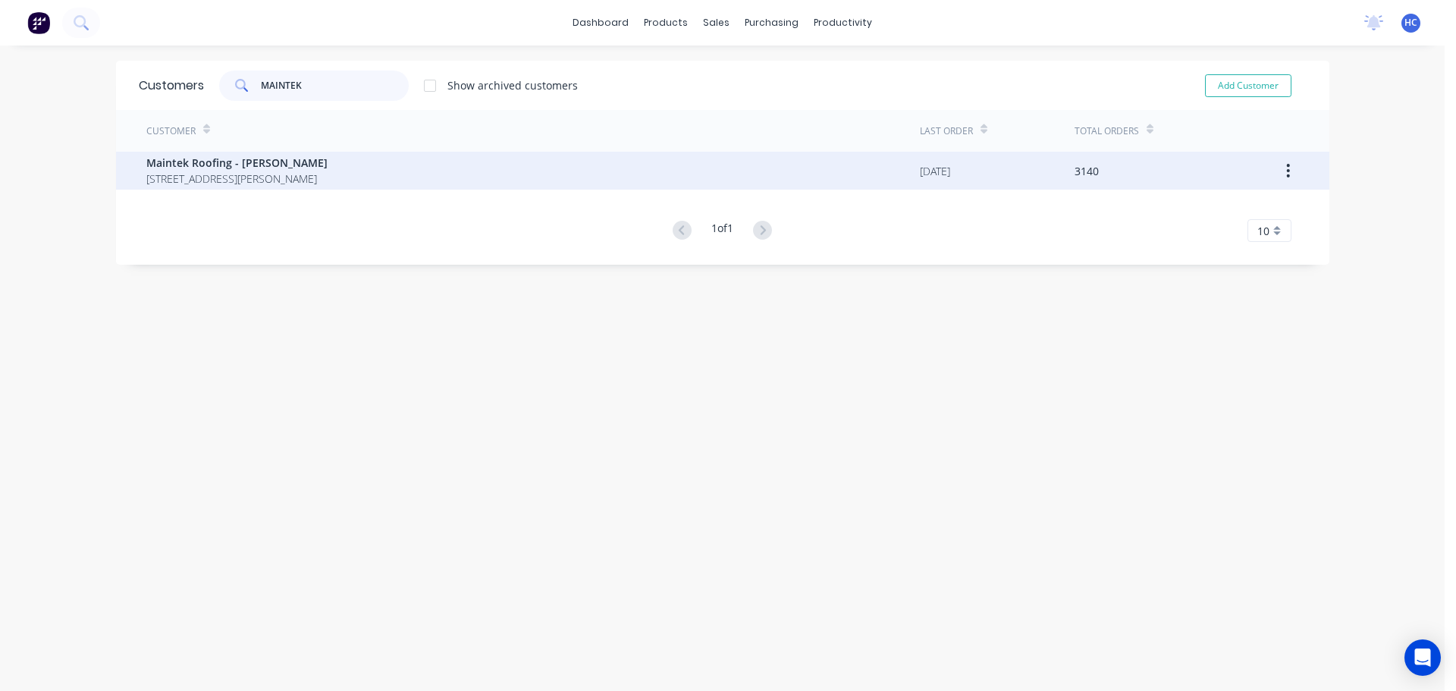
type input "MAINTEK"
click at [194, 165] on span "Maintek Roofing - [PERSON_NAME]" at bounding box center [236, 163] width 181 height 16
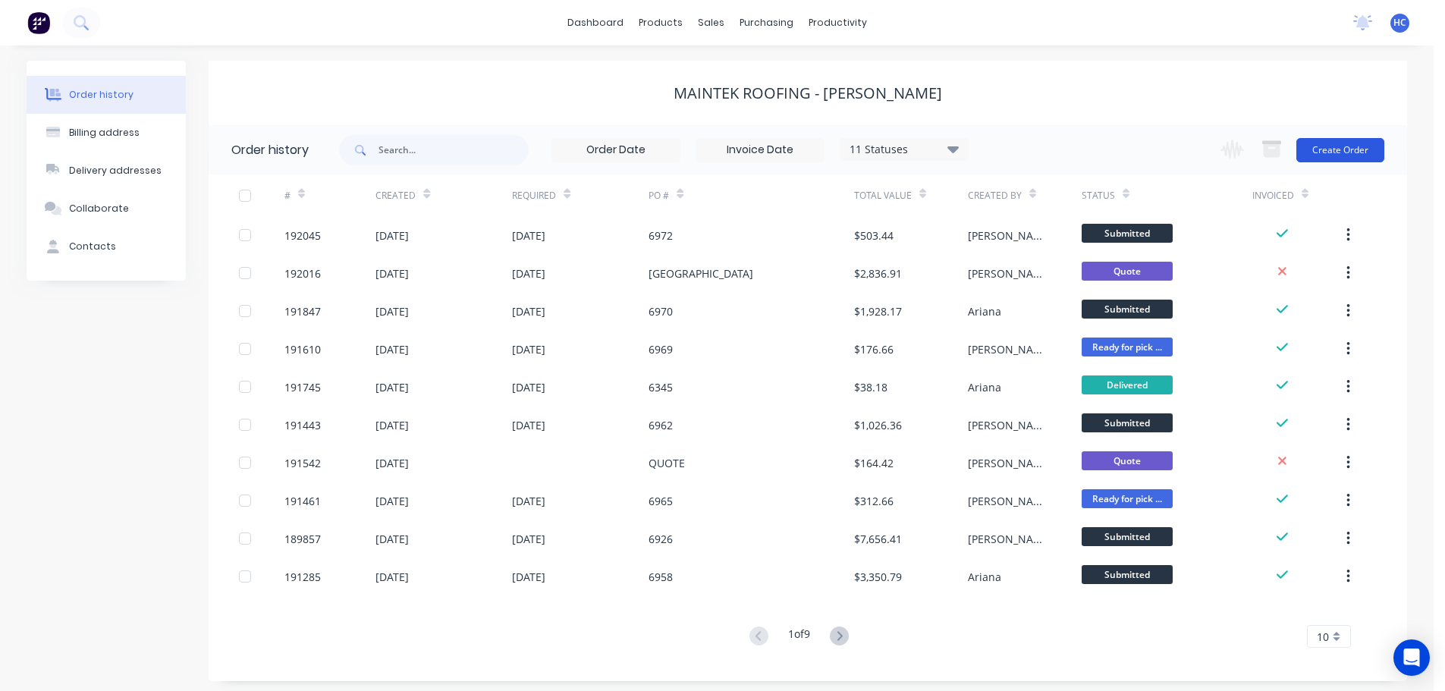
click at [1369, 148] on button "Create Order" at bounding box center [1340, 150] width 88 height 24
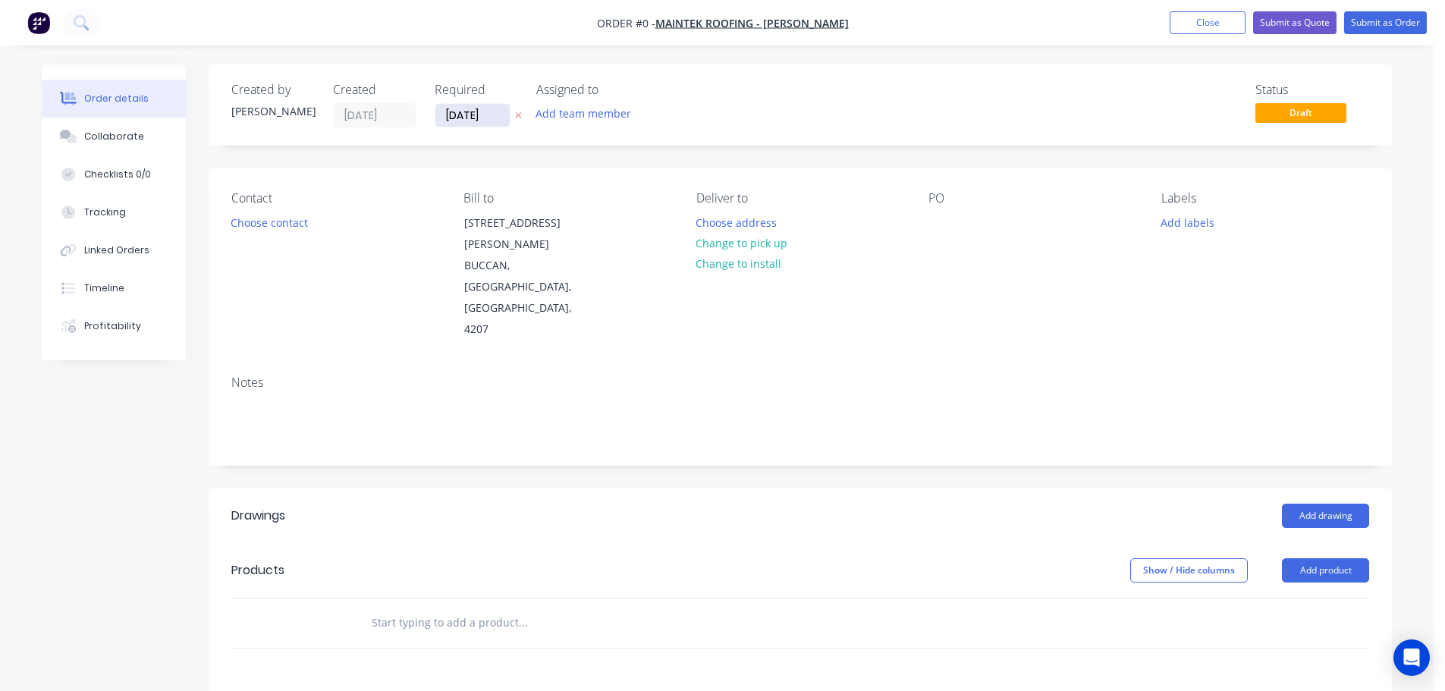
click at [474, 115] on input "[DATE]" at bounding box center [472, 115] width 74 height 23
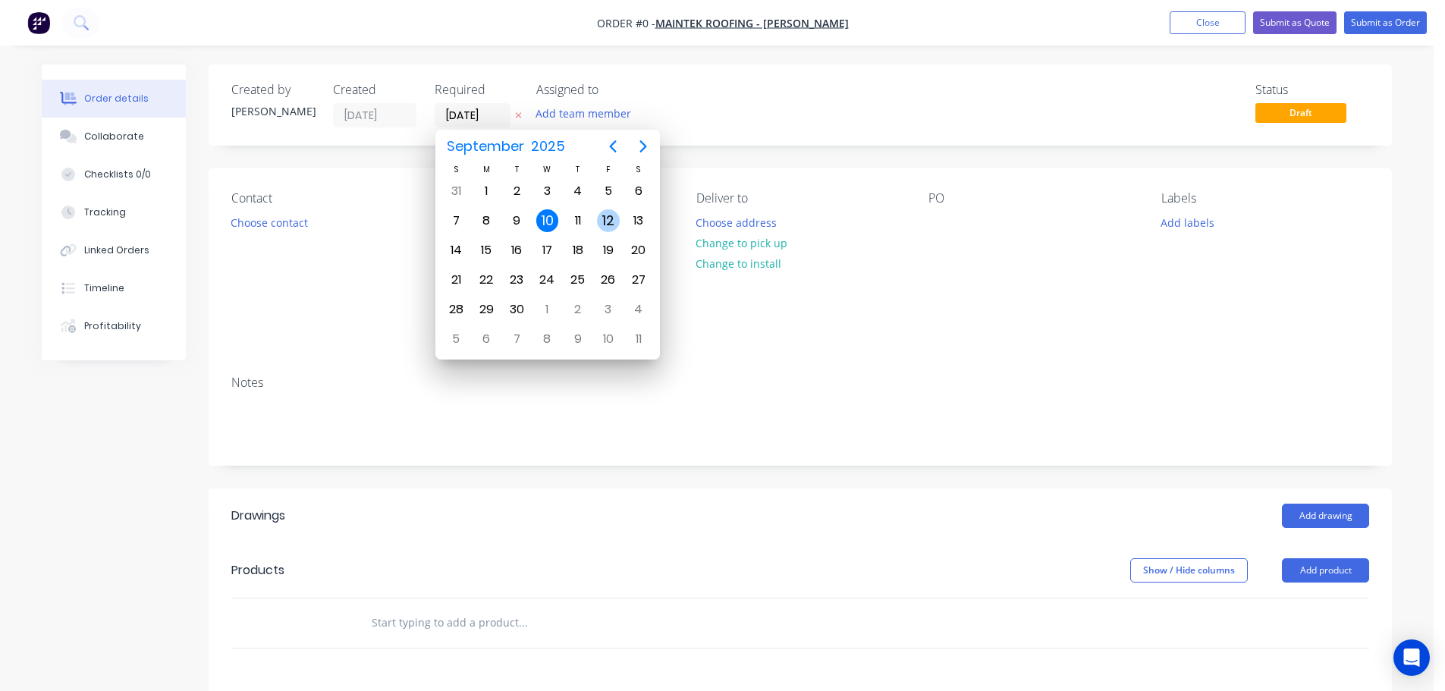
click at [600, 220] on div "12" at bounding box center [608, 220] width 23 height 23
type input "[DATE]"
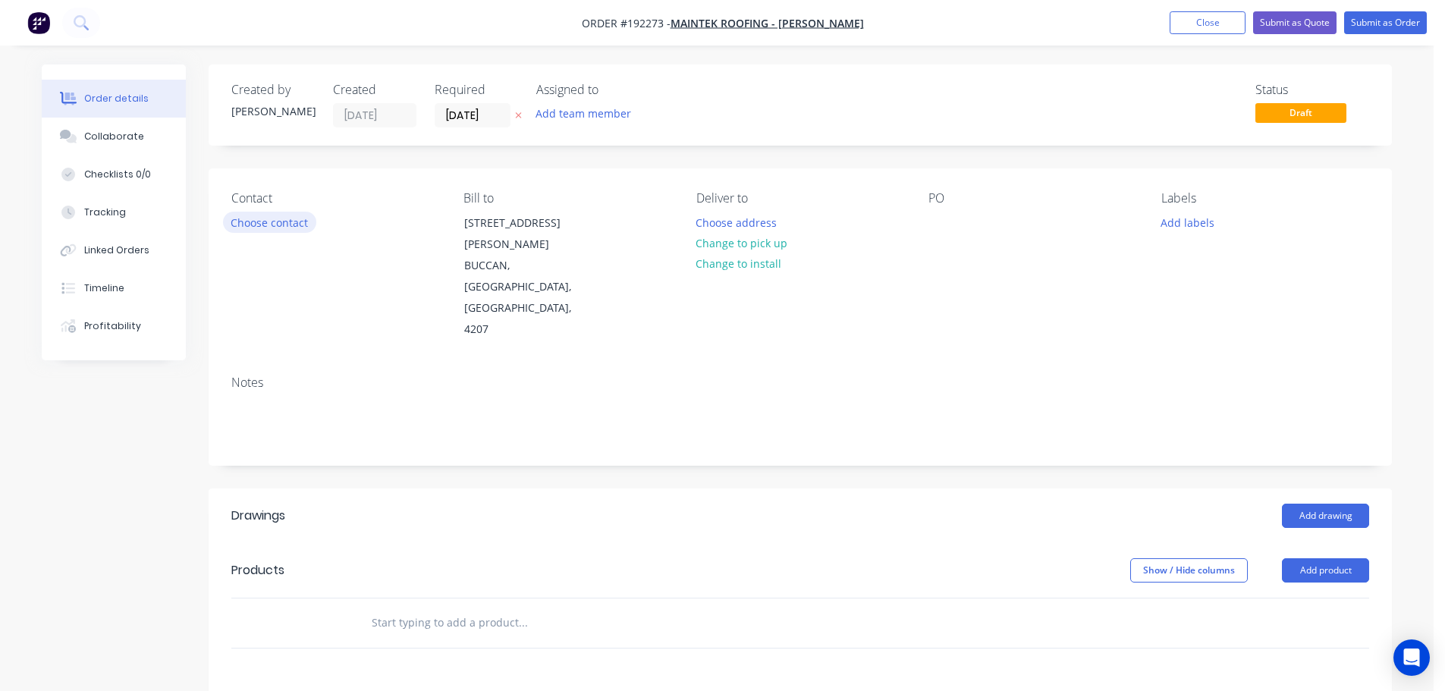
click at [278, 223] on button "Choose contact" at bounding box center [269, 222] width 93 height 20
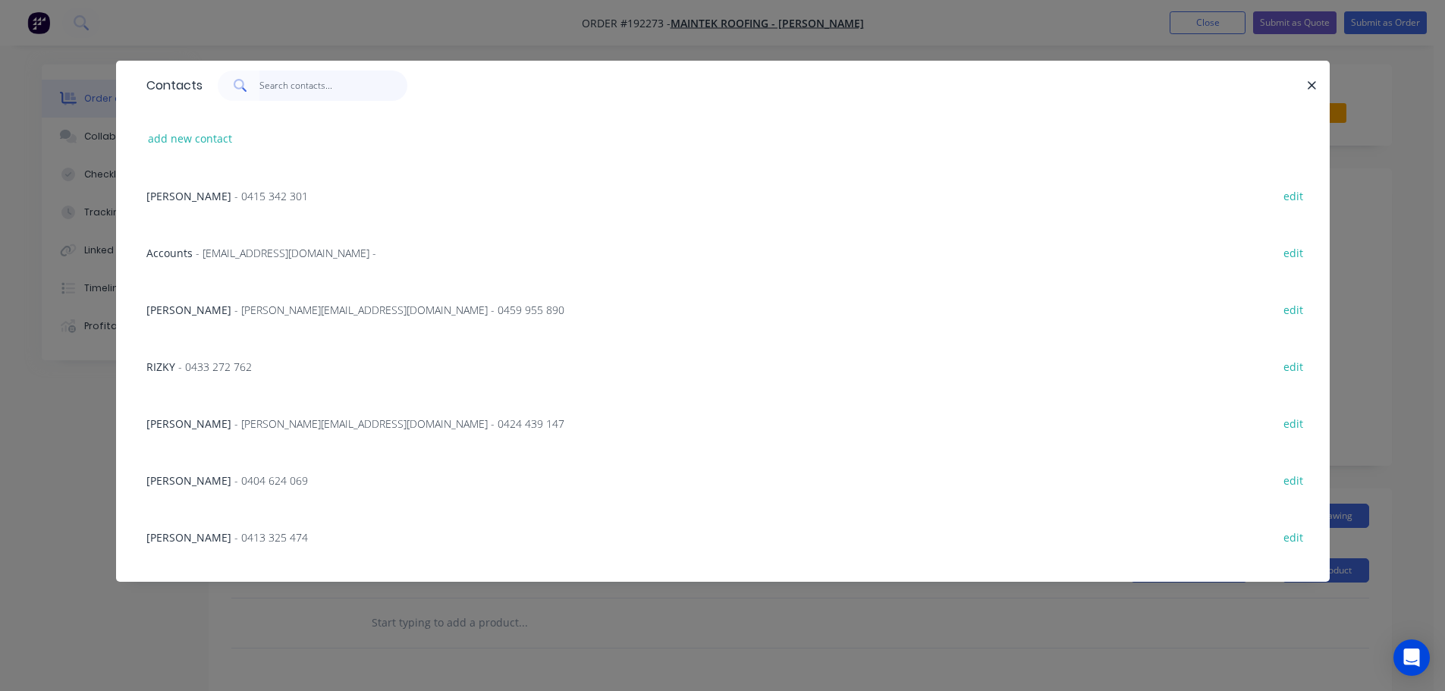
click at [323, 89] on input "text" at bounding box center [333, 86] width 148 height 30
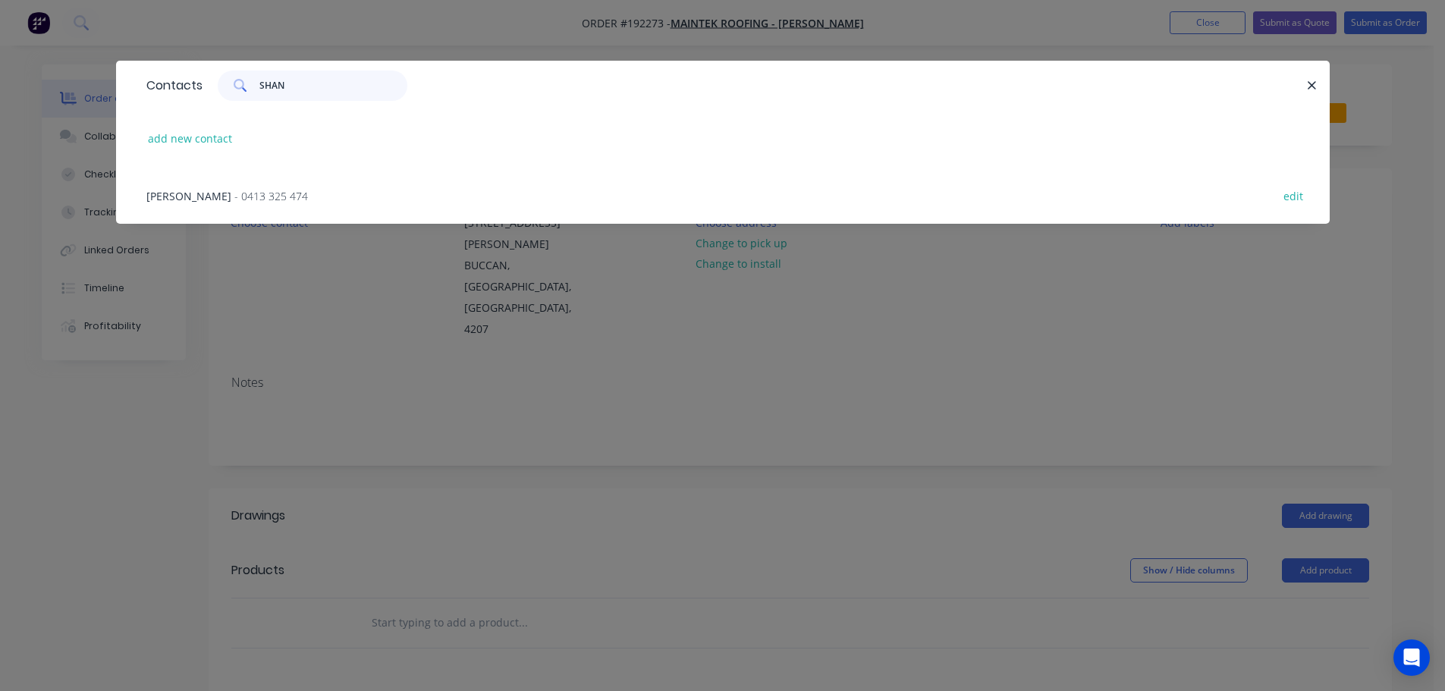
type input "SHAN"
click at [249, 184] on div "[PERSON_NAME] - 0413 325 474 edit" at bounding box center [723, 195] width 1168 height 57
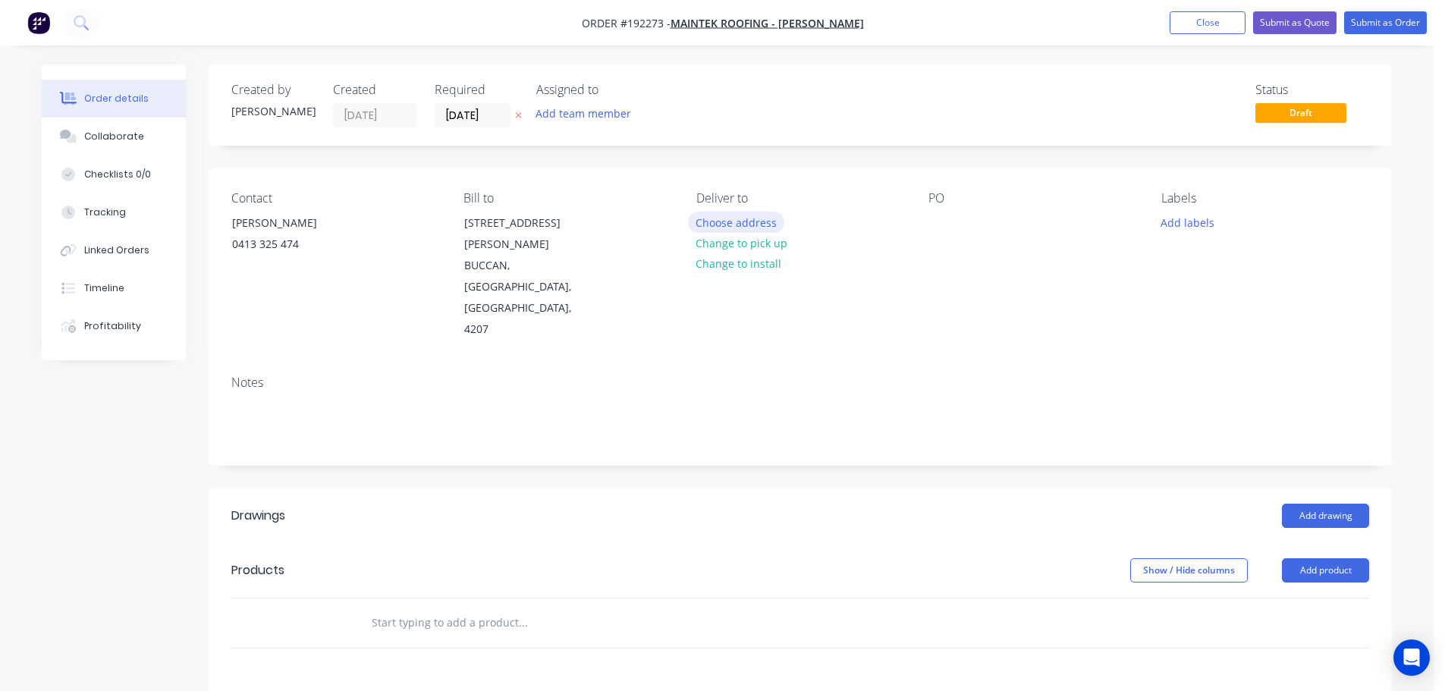
click at [714, 222] on button "Choose address" at bounding box center [736, 222] width 97 height 20
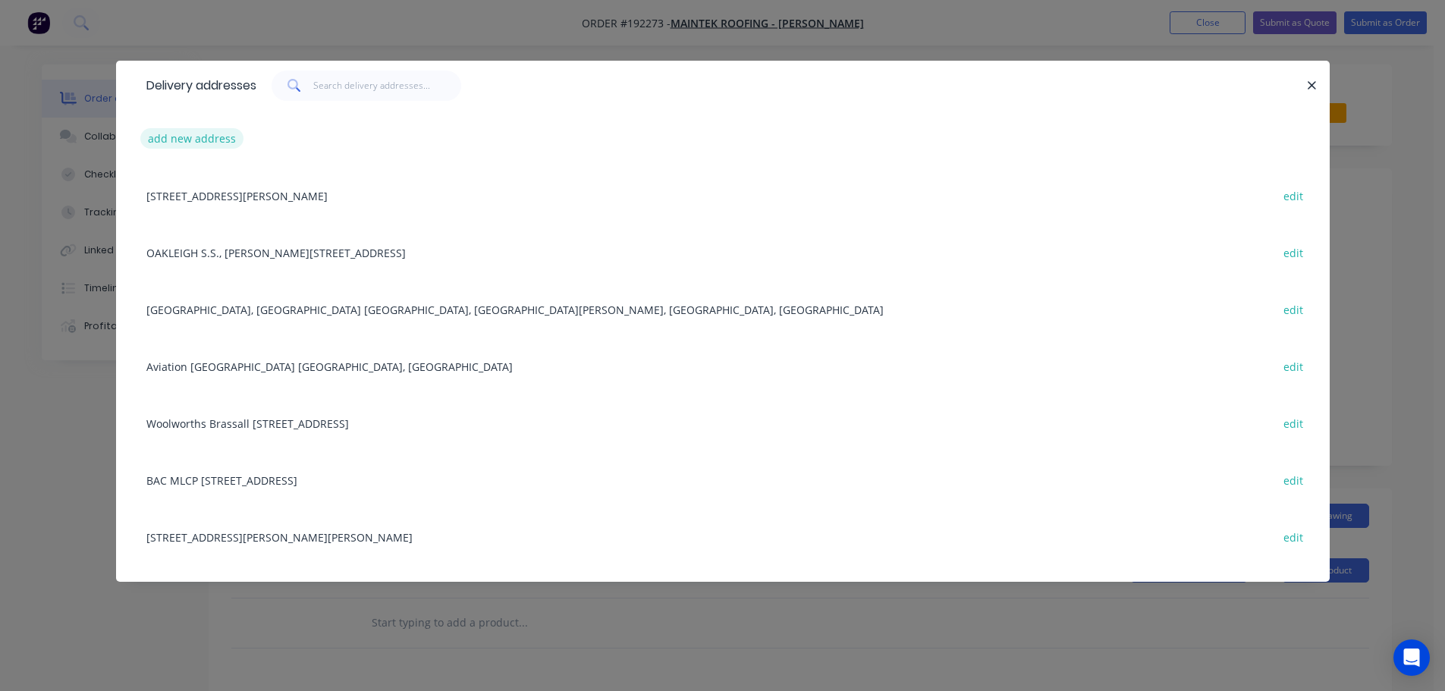
click at [180, 138] on button "add new address" at bounding box center [192, 138] width 104 height 20
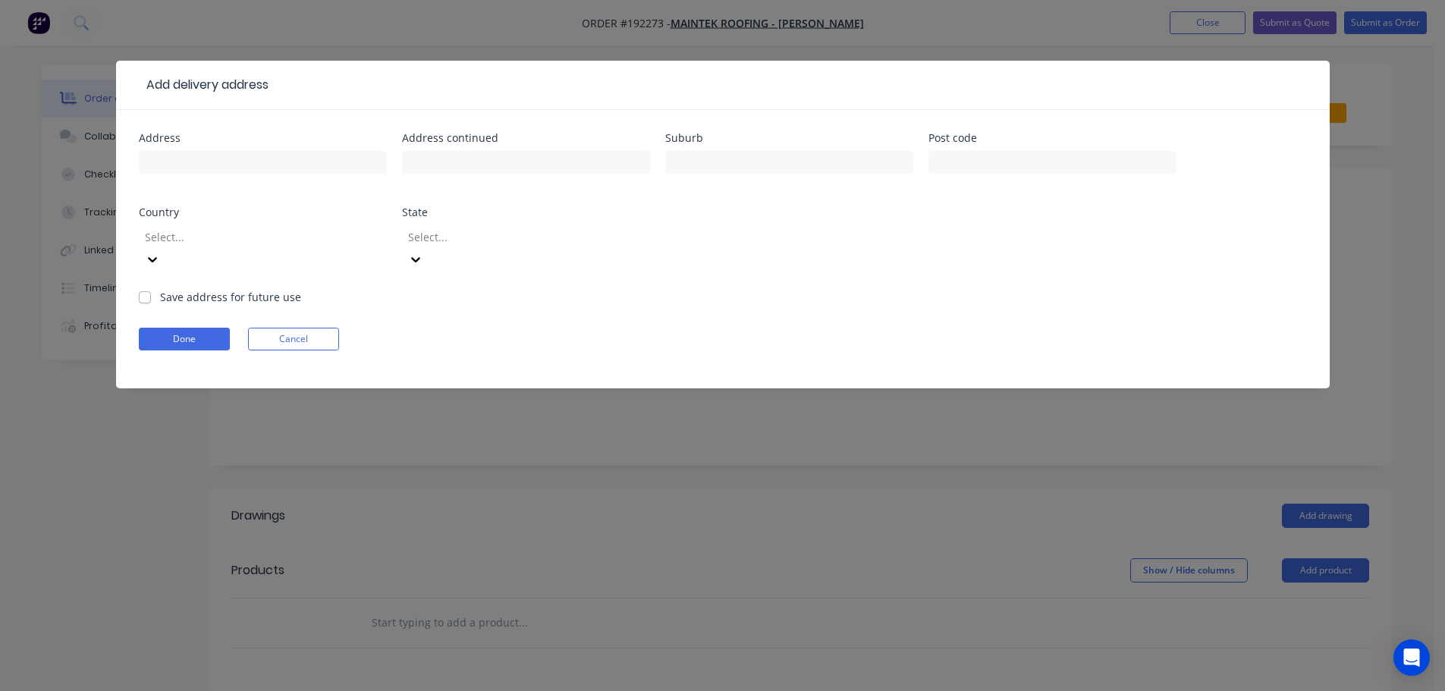
click at [394, 422] on div "Add delivery address Address Address continued Suburb Post code Country Select.…" at bounding box center [722, 345] width 1445 height 691
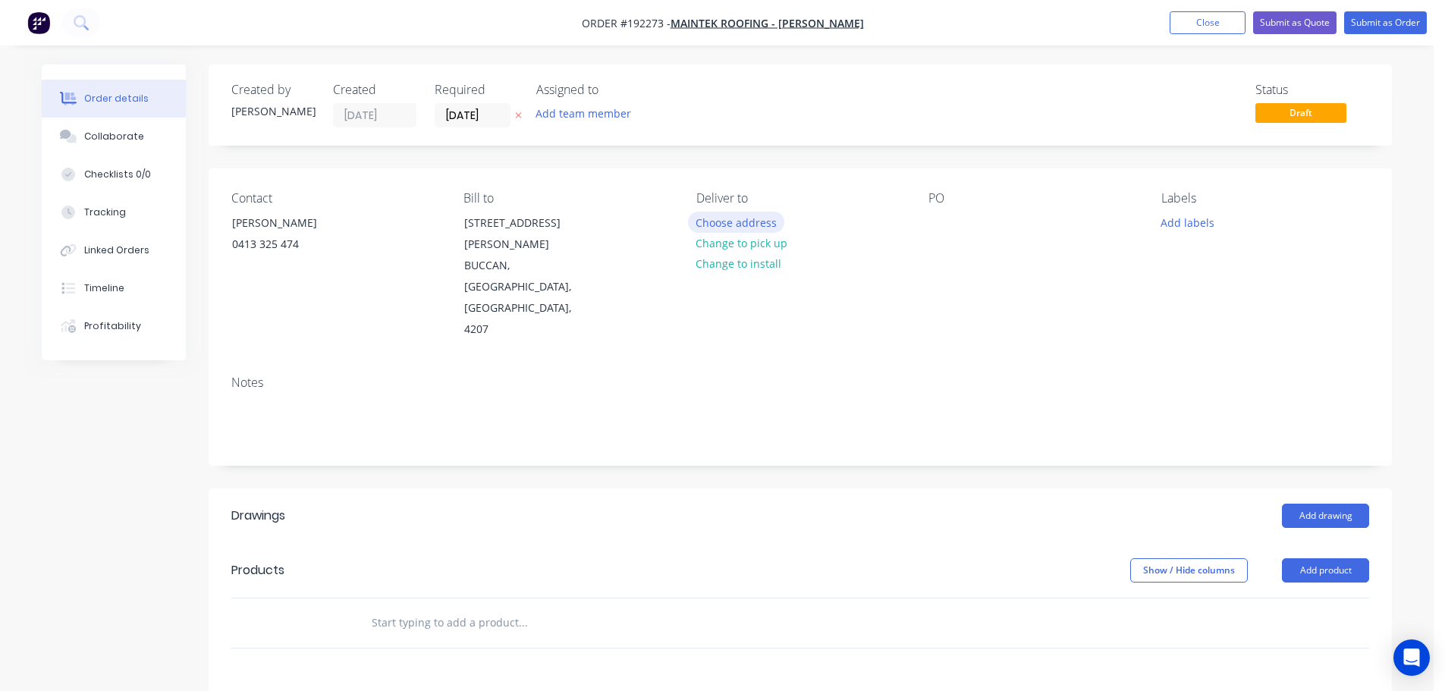
click at [771, 215] on button "Choose address" at bounding box center [736, 222] width 97 height 20
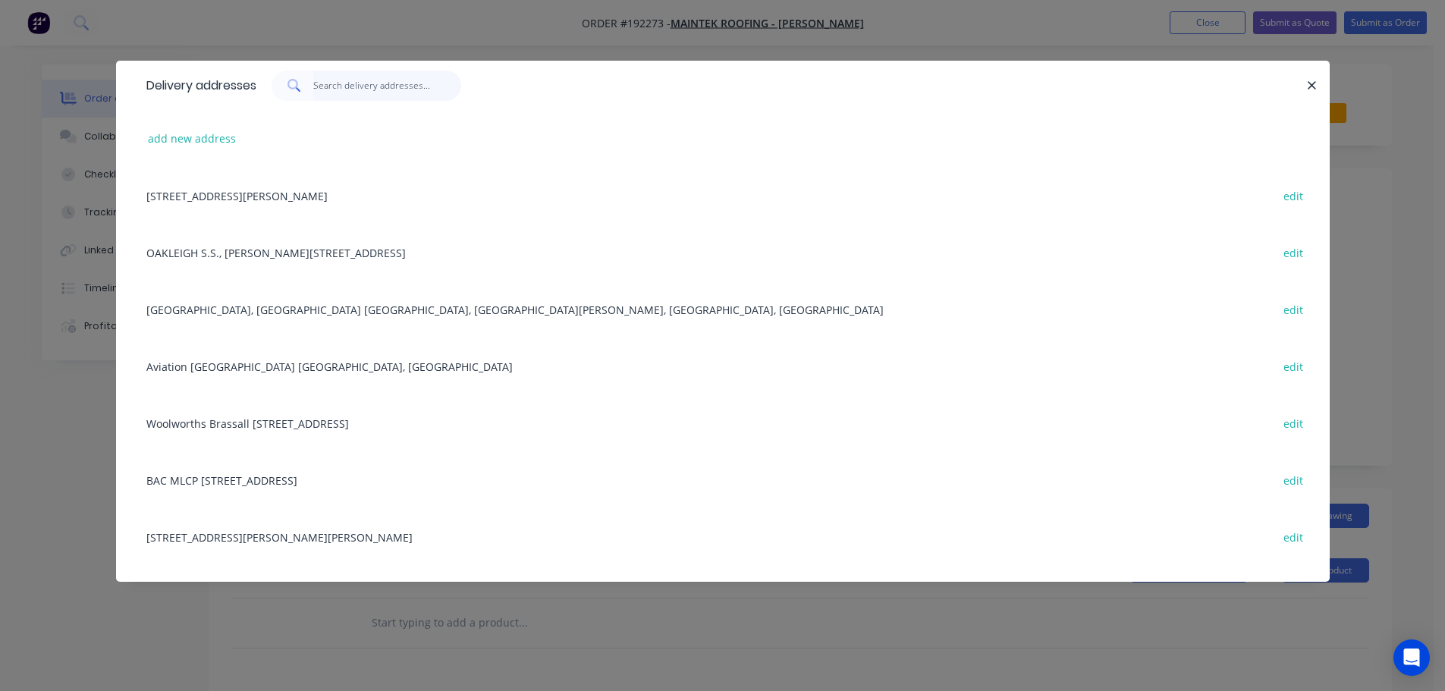
click at [414, 94] on input "text" at bounding box center [387, 86] width 148 height 30
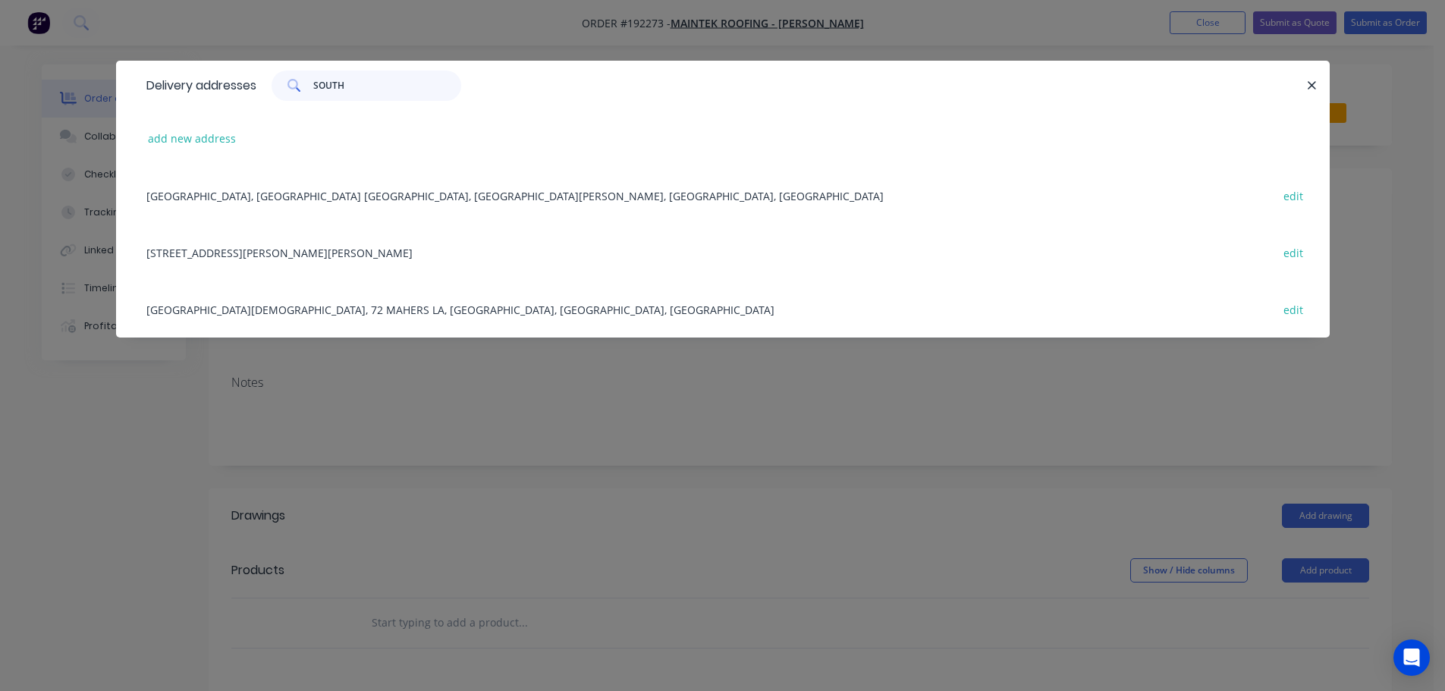
type input "SOUTH"
click at [391, 209] on div "[GEOGRAPHIC_DATA], [GEOGRAPHIC_DATA] [GEOGRAPHIC_DATA], [GEOGRAPHIC_DATA][PERSO…" at bounding box center [723, 195] width 1168 height 57
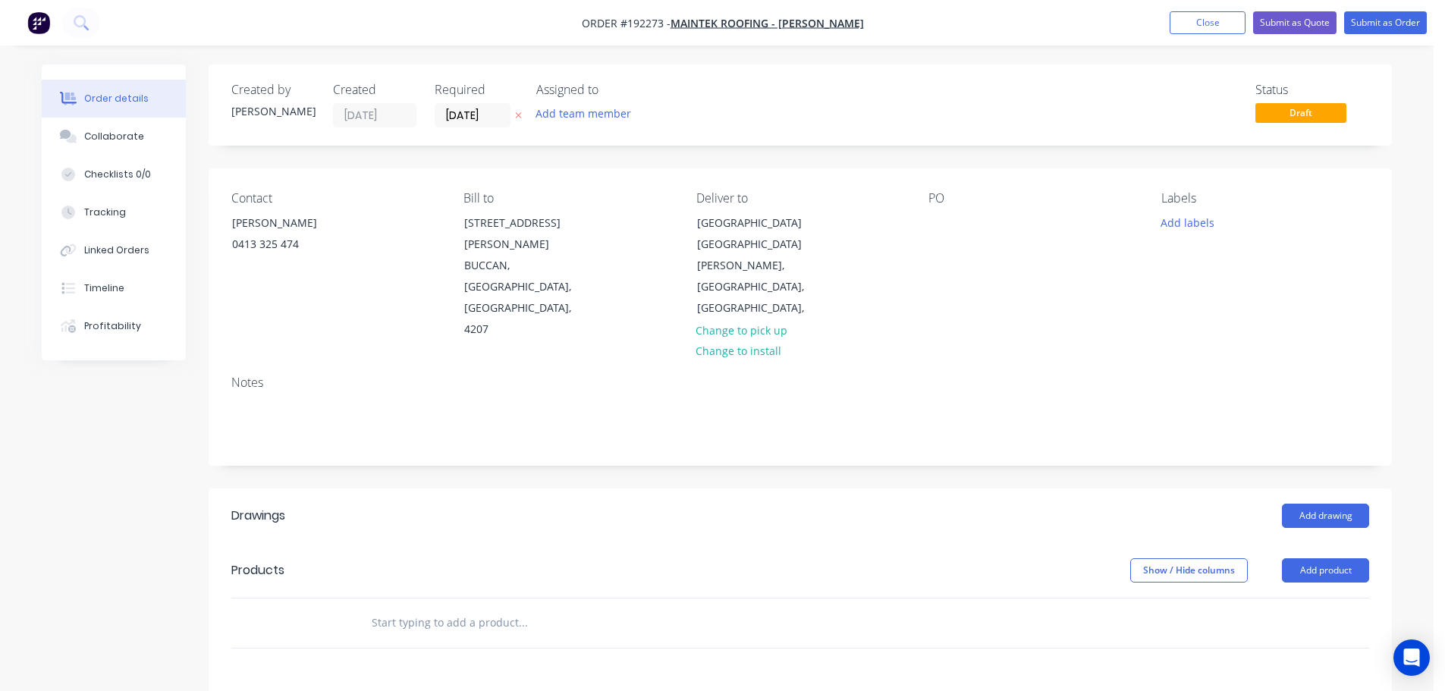
click at [927, 215] on div "Contact [PERSON_NAME] [PHONE_NUMBER] Bill to [STREET_ADDRESS][PERSON_NAME] Deli…" at bounding box center [800, 265] width 1183 height 195
click at [937, 216] on div at bounding box center [940, 223] width 24 height 22
click at [1279, 598] on div at bounding box center [800, 622] width 1138 height 49
click at [1317, 558] on button "Add product" at bounding box center [1325, 570] width 87 height 24
click at [1273, 598] on div "Product catalogue" at bounding box center [1296, 609] width 117 height 22
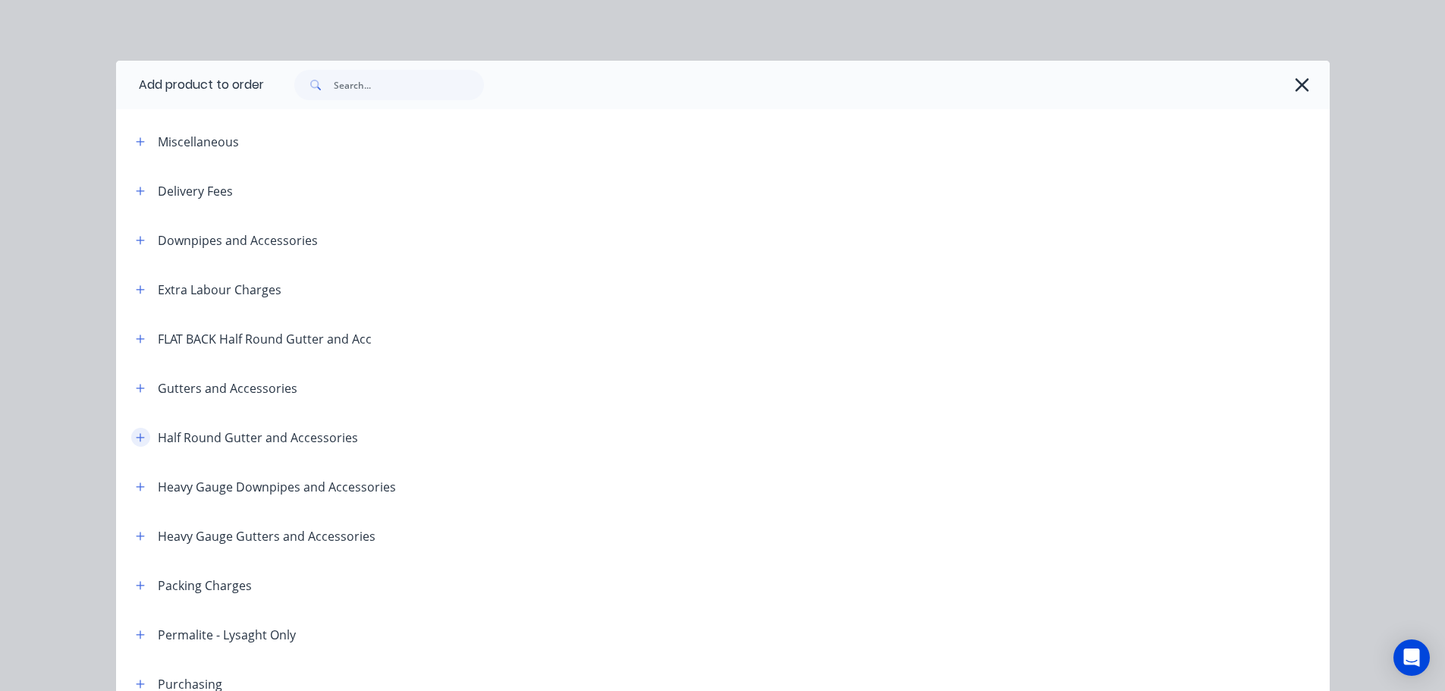
click at [136, 441] on icon "button" at bounding box center [140, 437] width 9 height 11
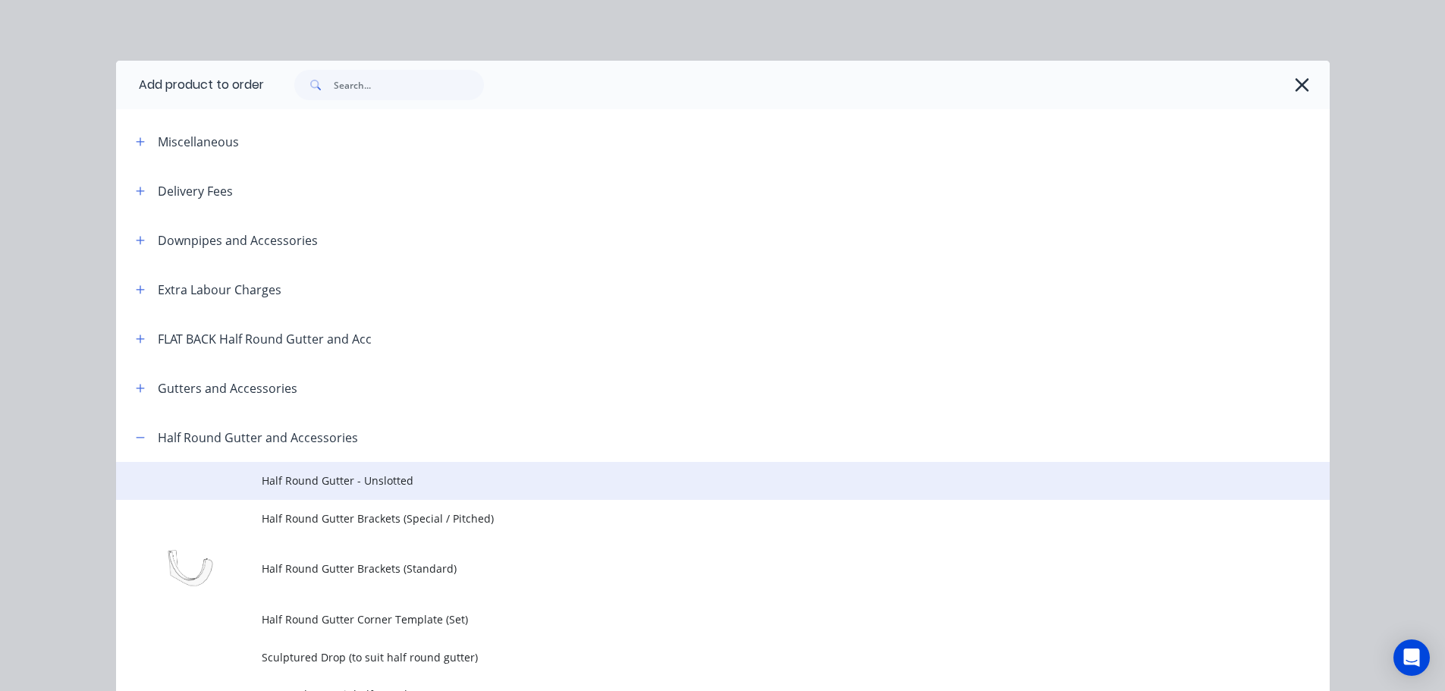
click at [336, 469] on td "Half Round Gutter - Unslotted" at bounding box center [796, 481] width 1068 height 38
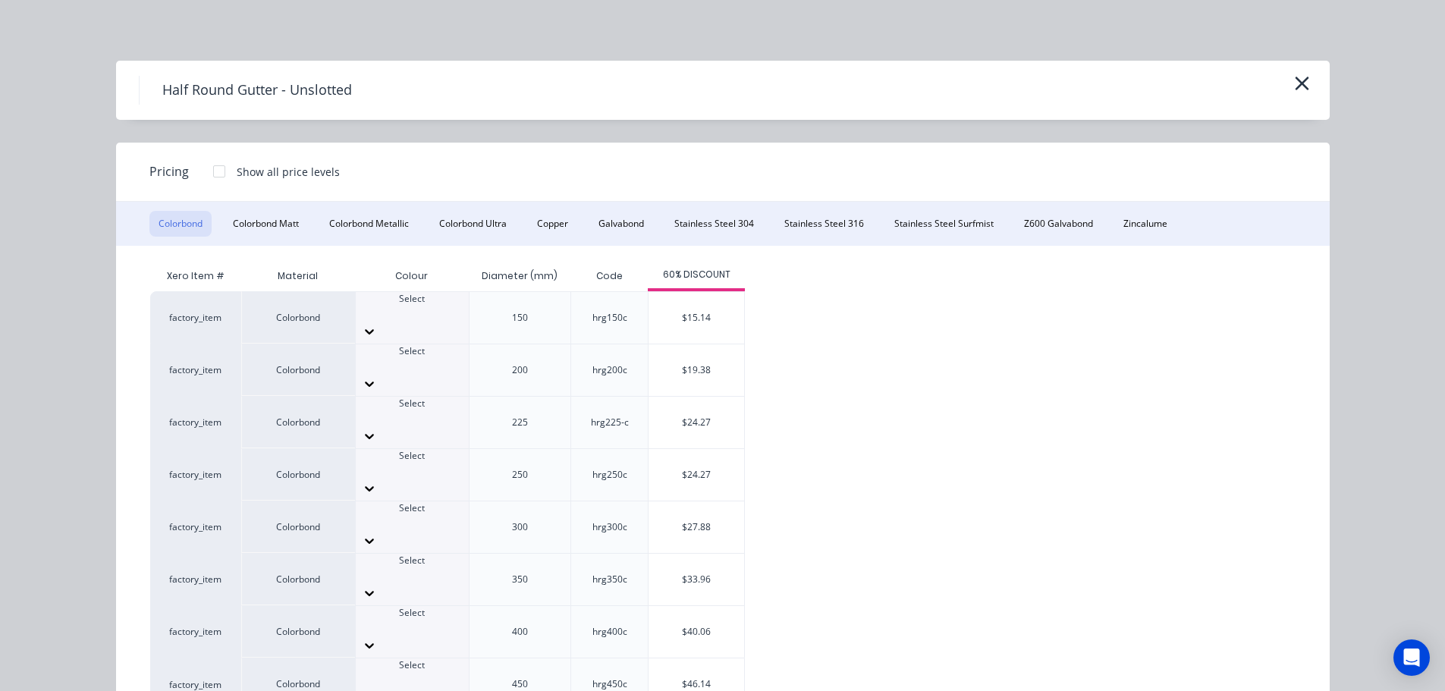
click at [440, 501] on div "Select" at bounding box center [412, 514] width 113 height 27
click at [669, 501] on div "$27.88" at bounding box center [696, 527] width 96 height 52
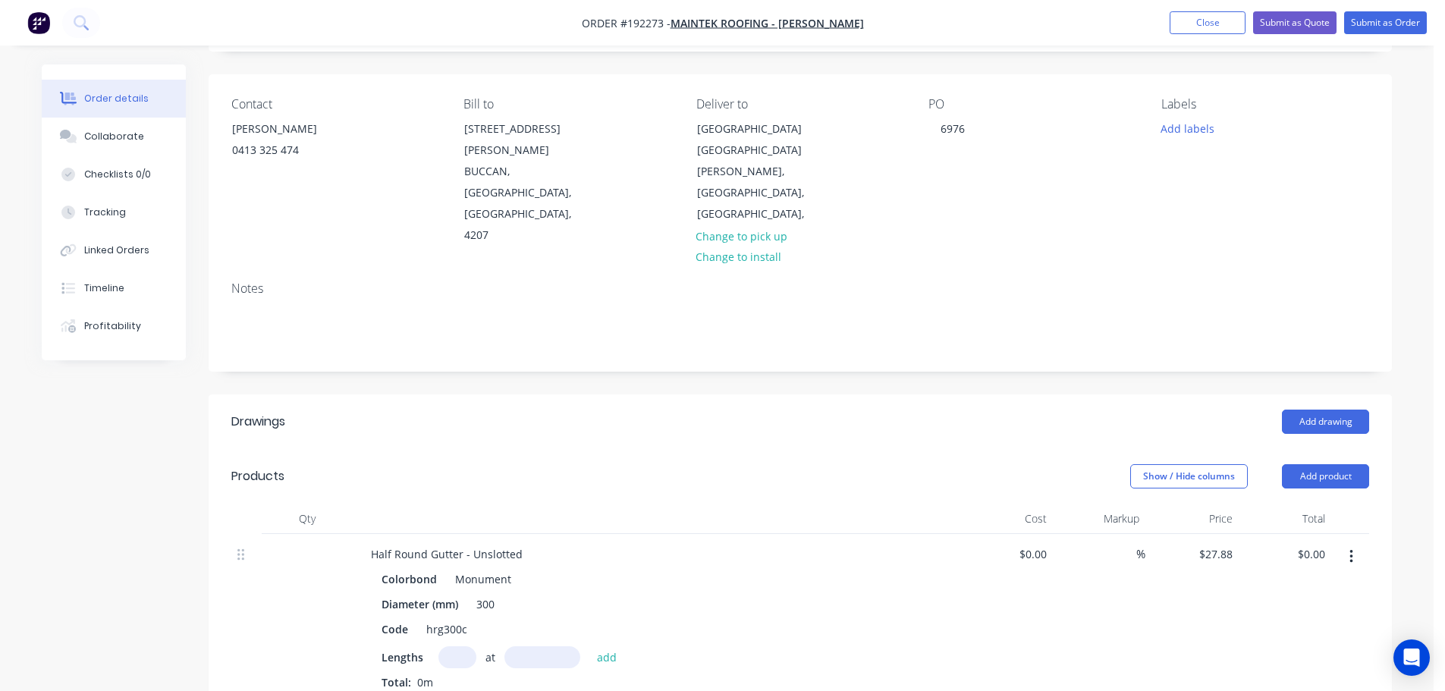
scroll to position [152, 0]
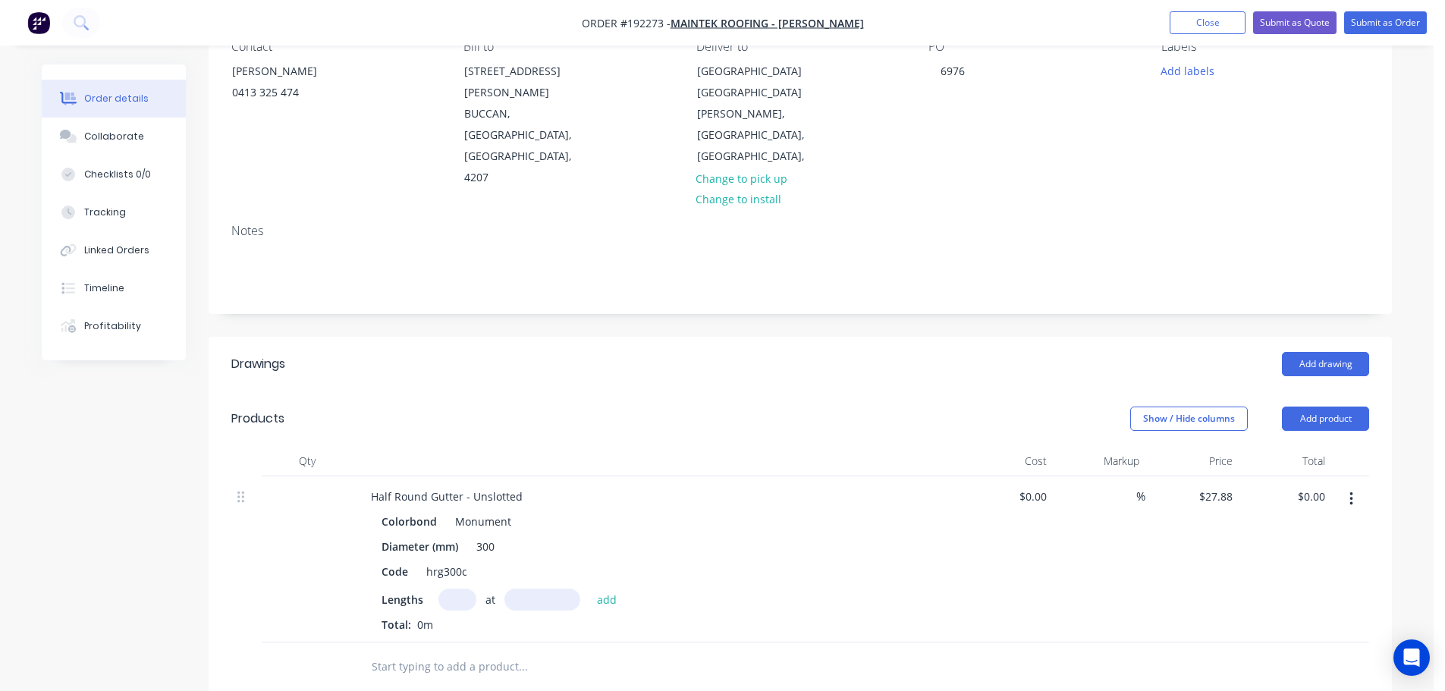
click at [440, 588] on input "text" at bounding box center [457, 599] width 38 height 22
type input "6"
type input "5800"
click at [589, 588] on button "add" at bounding box center [607, 598] width 36 height 20
type input "3"
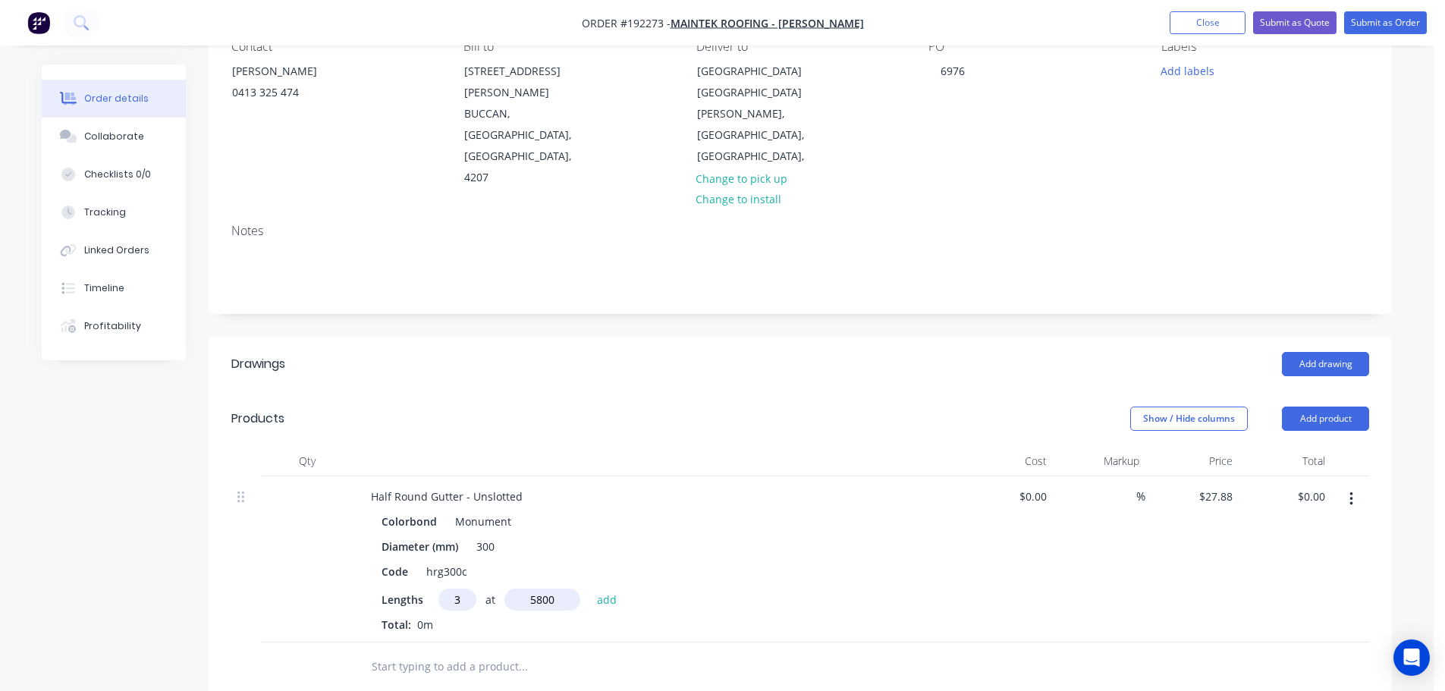
type input "$970.22"
click at [1327, 406] on button "Add product" at bounding box center [1325, 418] width 87 height 24
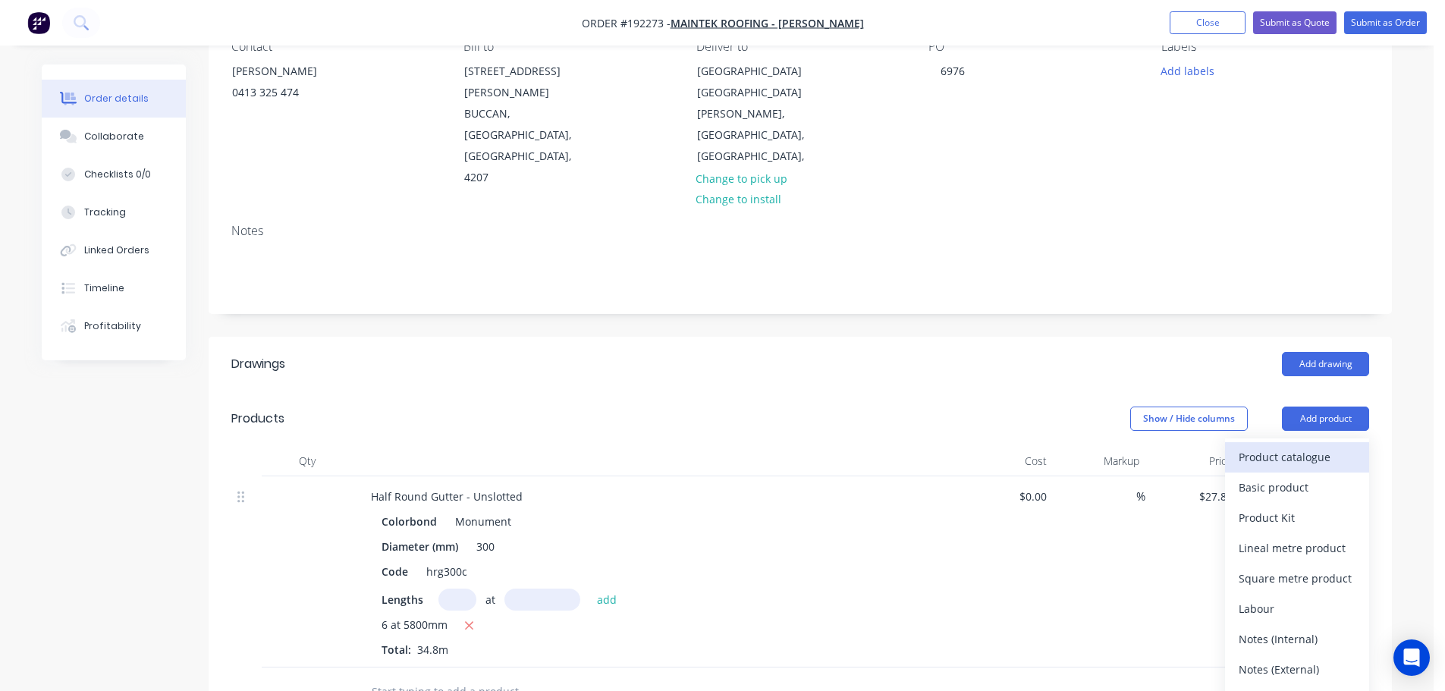
click at [1314, 442] on button "Product catalogue" at bounding box center [1297, 457] width 144 height 30
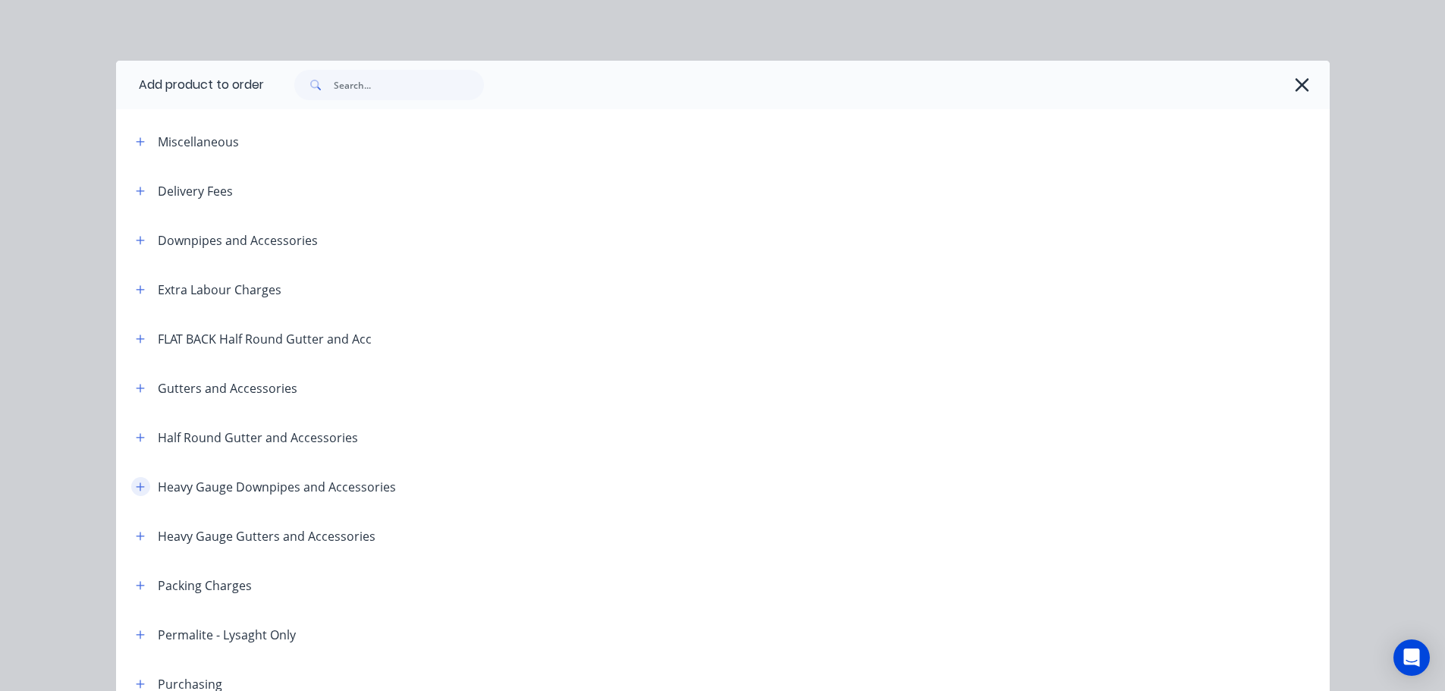
click at [141, 480] on button "button" at bounding box center [140, 486] width 19 height 19
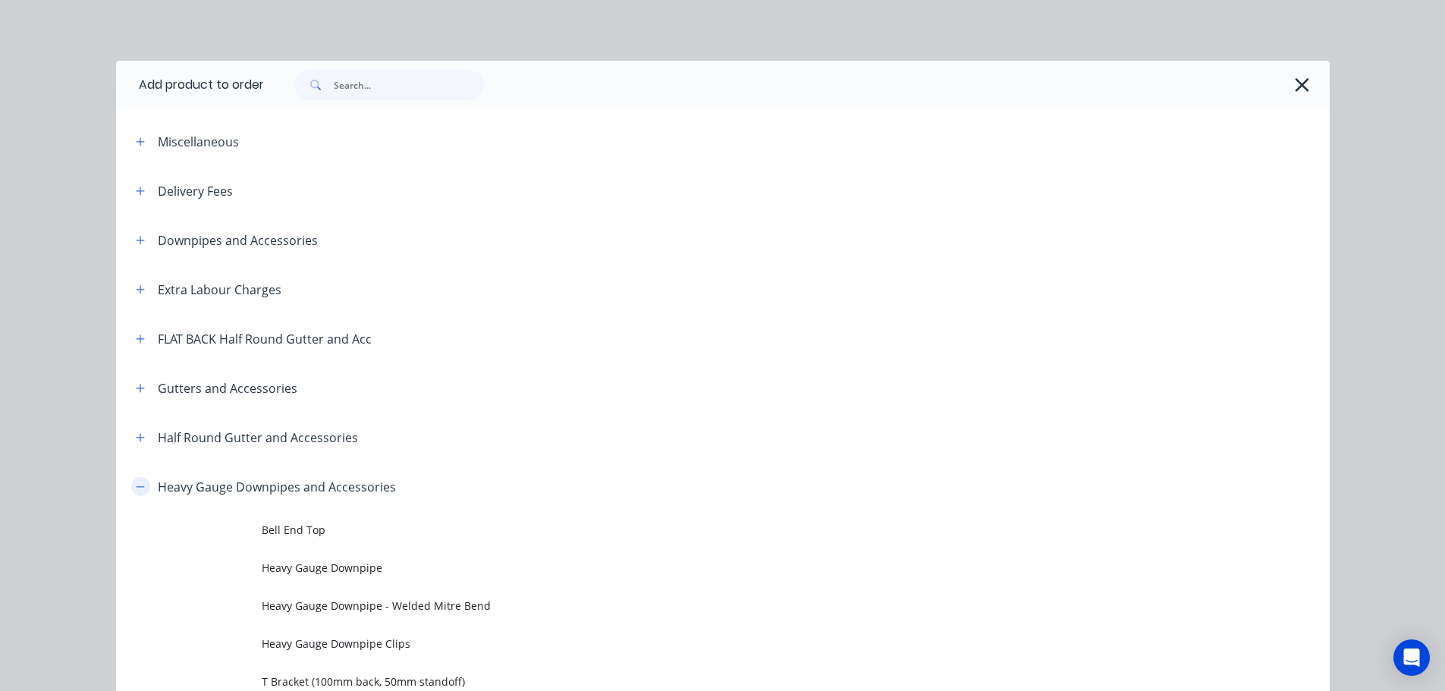
click at [136, 471] on header "Heavy Gauge Downpipes and Accessories" at bounding box center [722, 486] width 1213 height 49
click at [136, 482] on icon "button" at bounding box center [140, 487] width 9 height 11
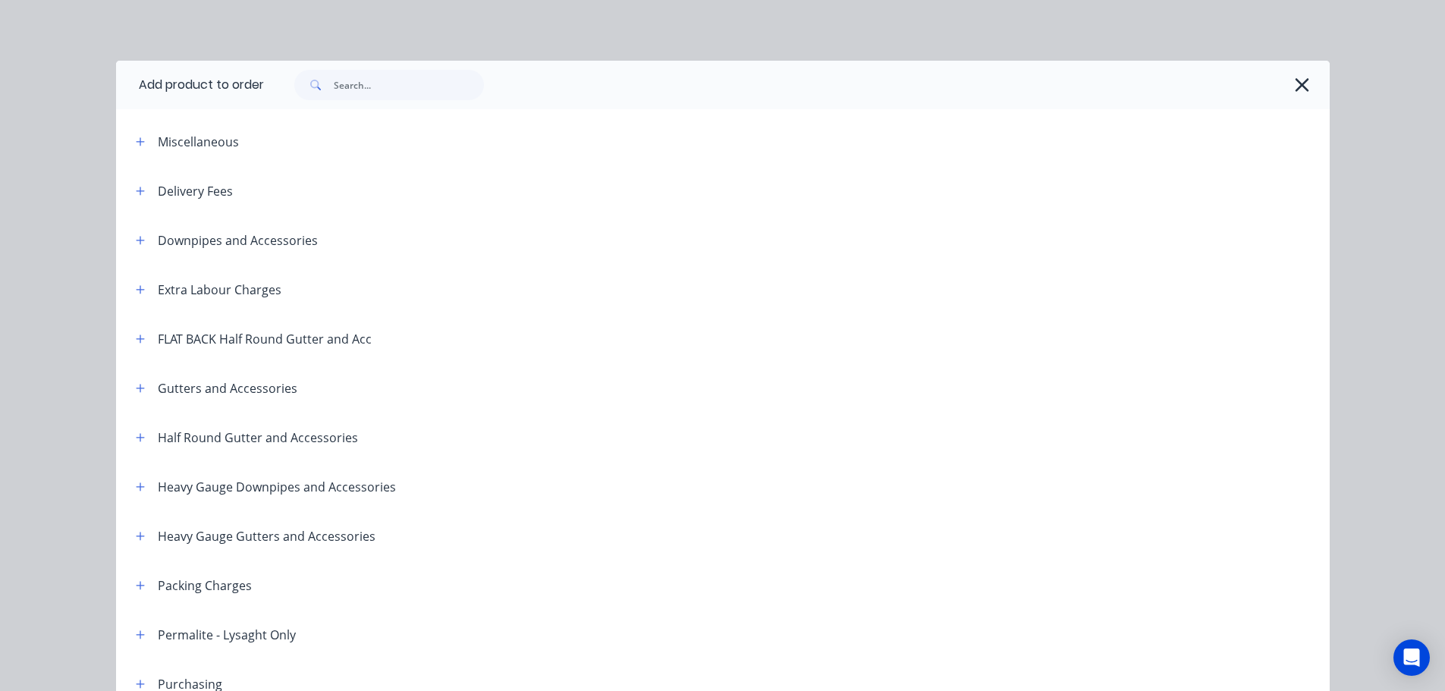
click at [139, 427] on header "Half Round Gutter and Accessories" at bounding box center [722, 437] width 1213 height 49
click at [138, 447] on header "Half Round Gutter and Accessories" at bounding box center [722, 437] width 1213 height 49
click at [141, 436] on button "button" at bounding box center [140, 437] width 19 height 19
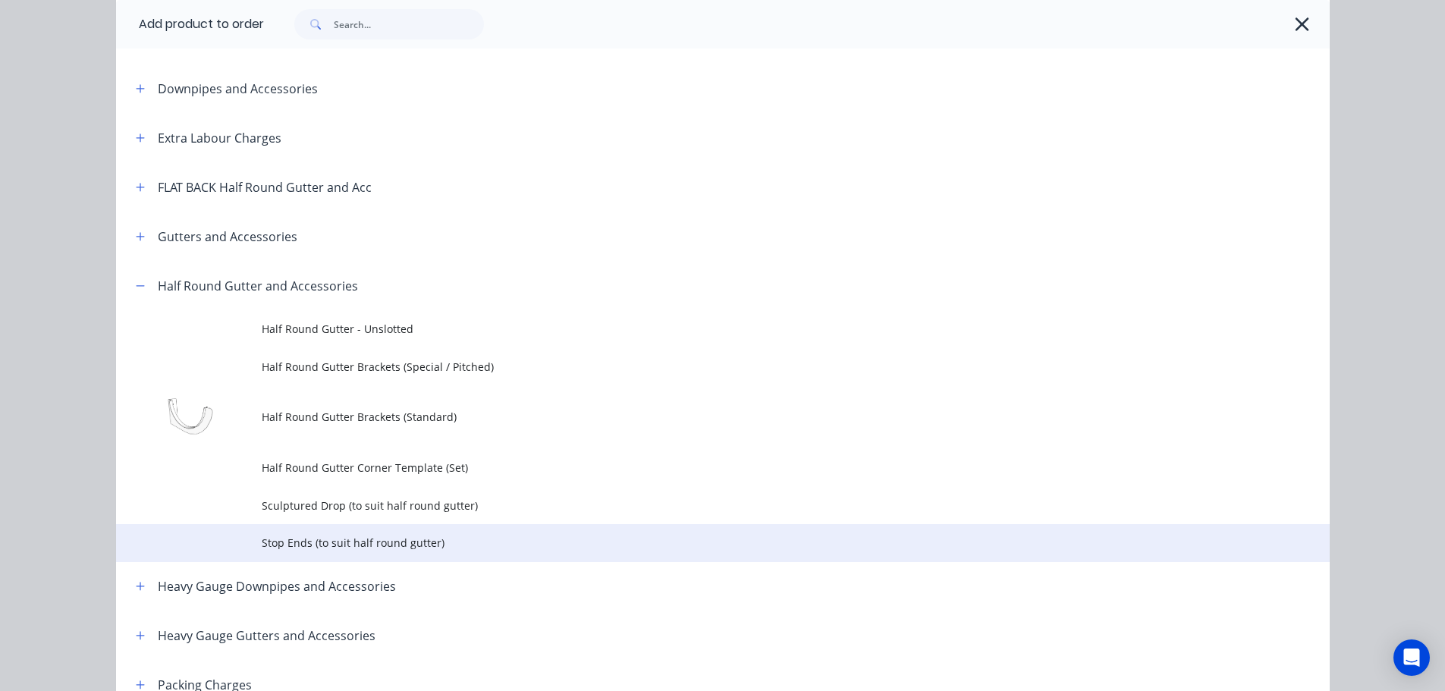
click at [355, 530] on td "Stop Ends (to suit half round gutter)" at bounding box center [796, 543] width 1068 height 38
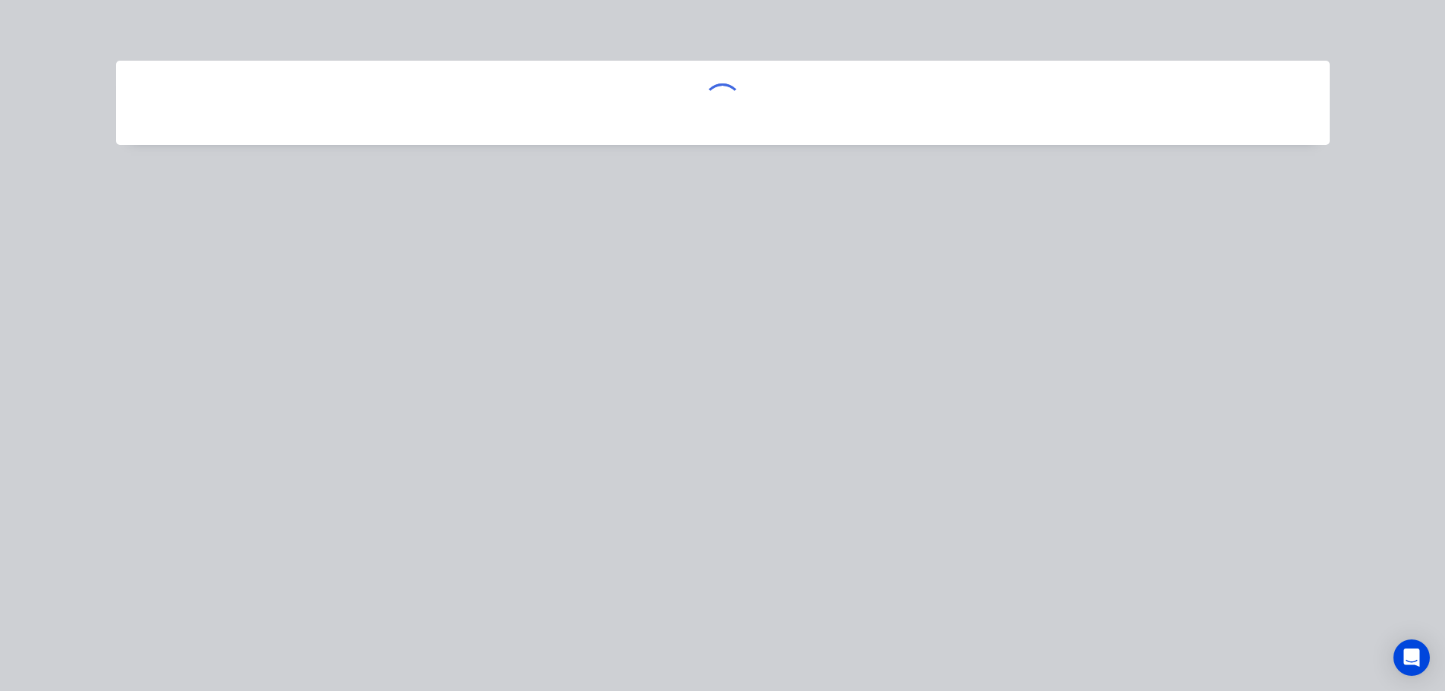
scroll to position [0, 0]
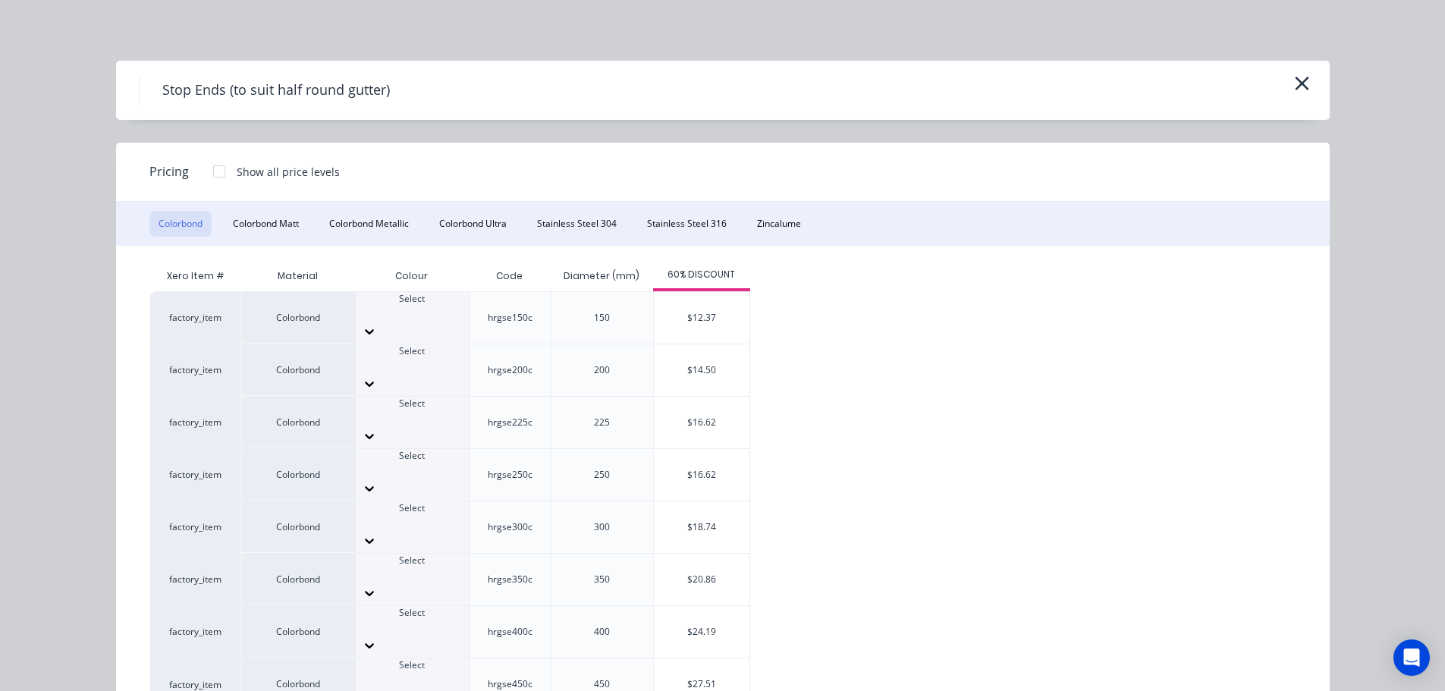
click at [433, 501] on div "Select" at bounding box center [412, 527] width 113 height 52
click at [695, 501] on div "$18.74" at bounding box center [702, 527] width 96 height 52
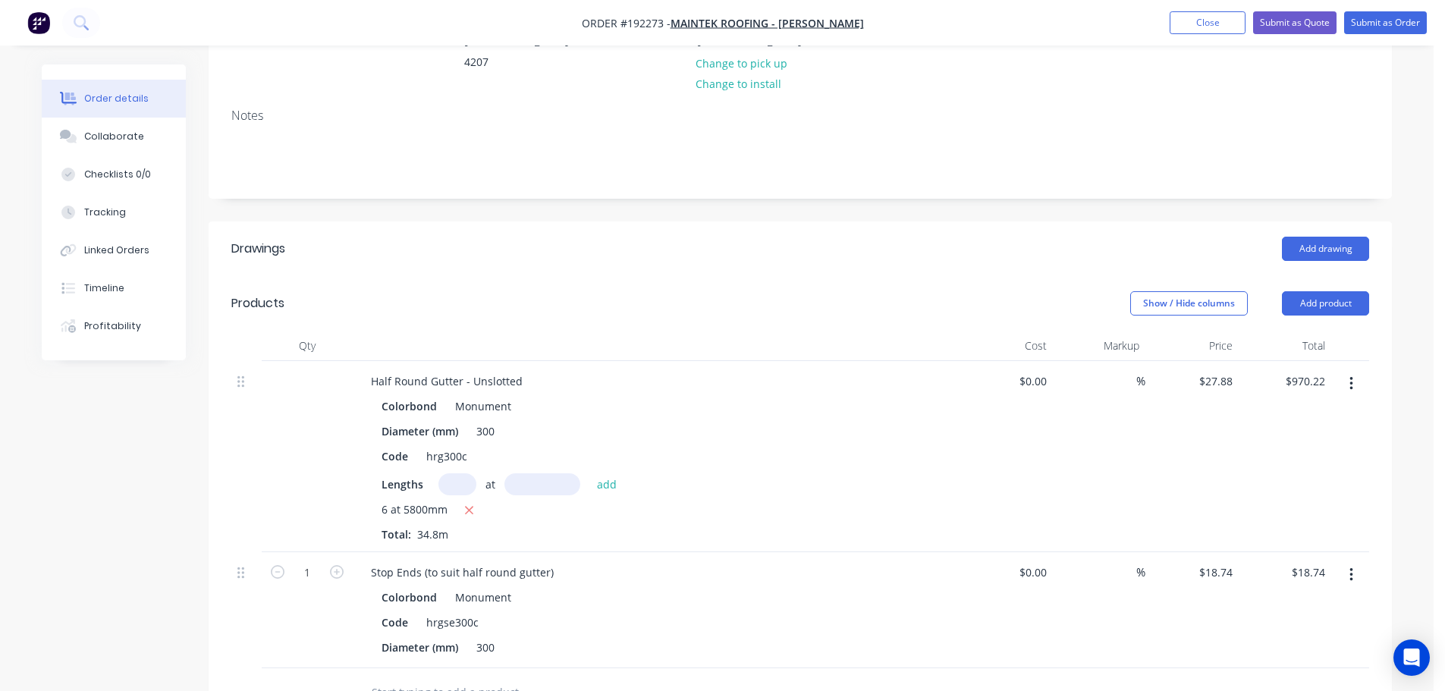
scroll to position [303, 0]
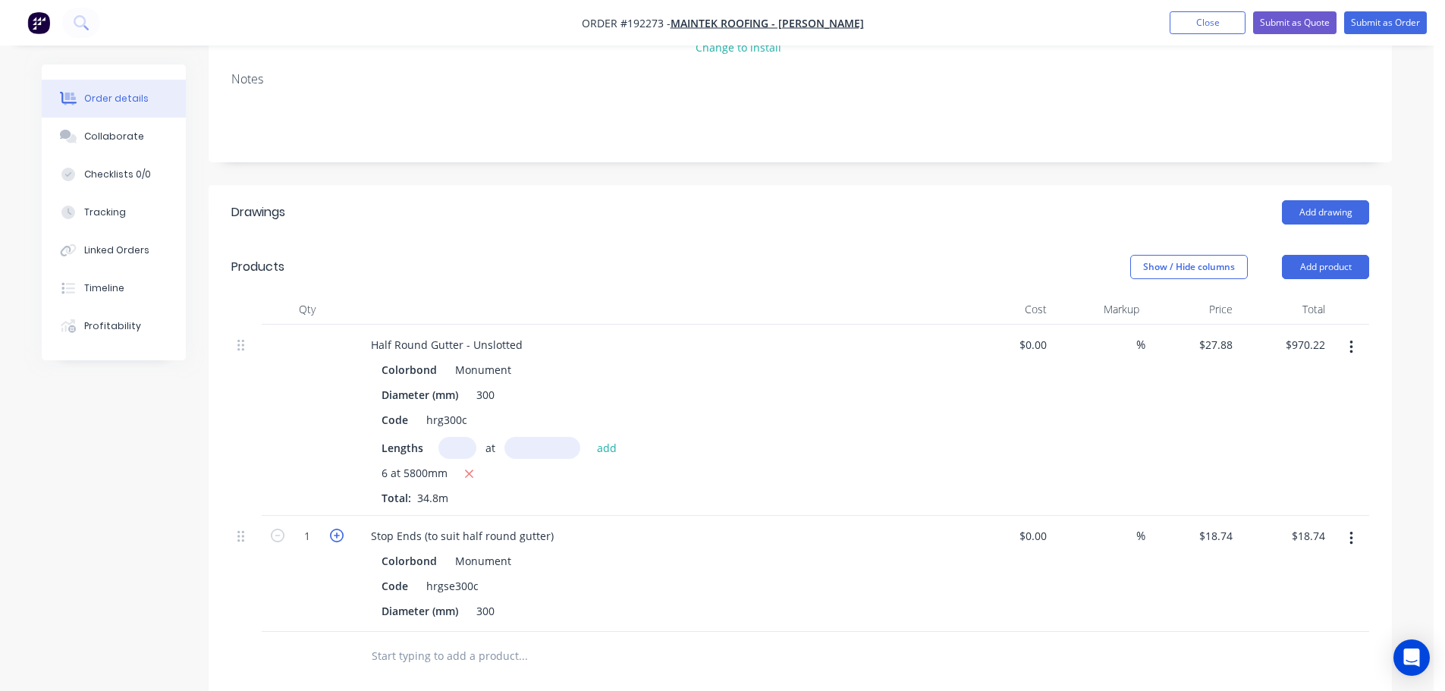
click at [336, 529] on icon "button" at bounding box center [337, 536] width 14 height 14
type input "2"
type input "$37.48"
click at [336, 529] on icon "button" at bounding box center [337, 536] width 14 height 14
type input "3"
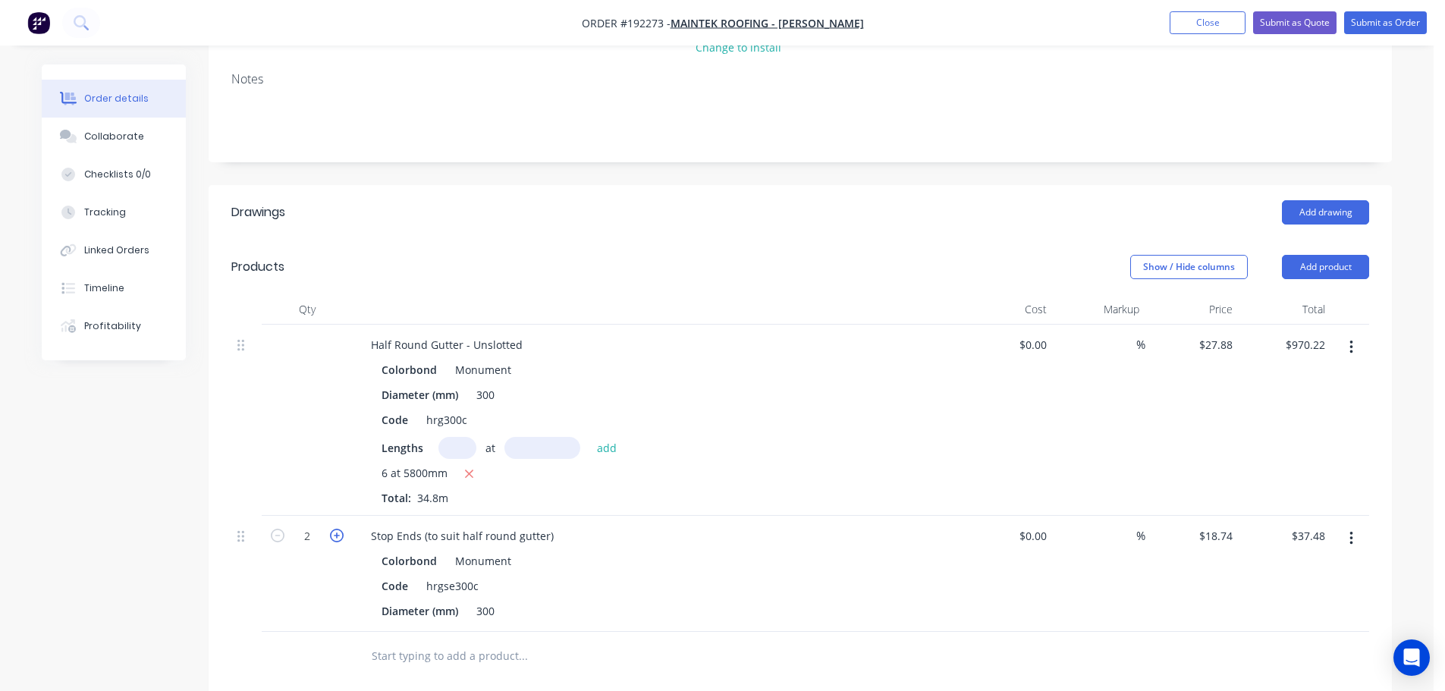
type input "$56.22"
click at [335, 529] on icon "button" at bounding box center [337, 536] width 14 height 14
type input "4"
type input "$74.96"
click at [1309, 255] on button "Add product" at bounding box center [1325, 267] width 87 height 24
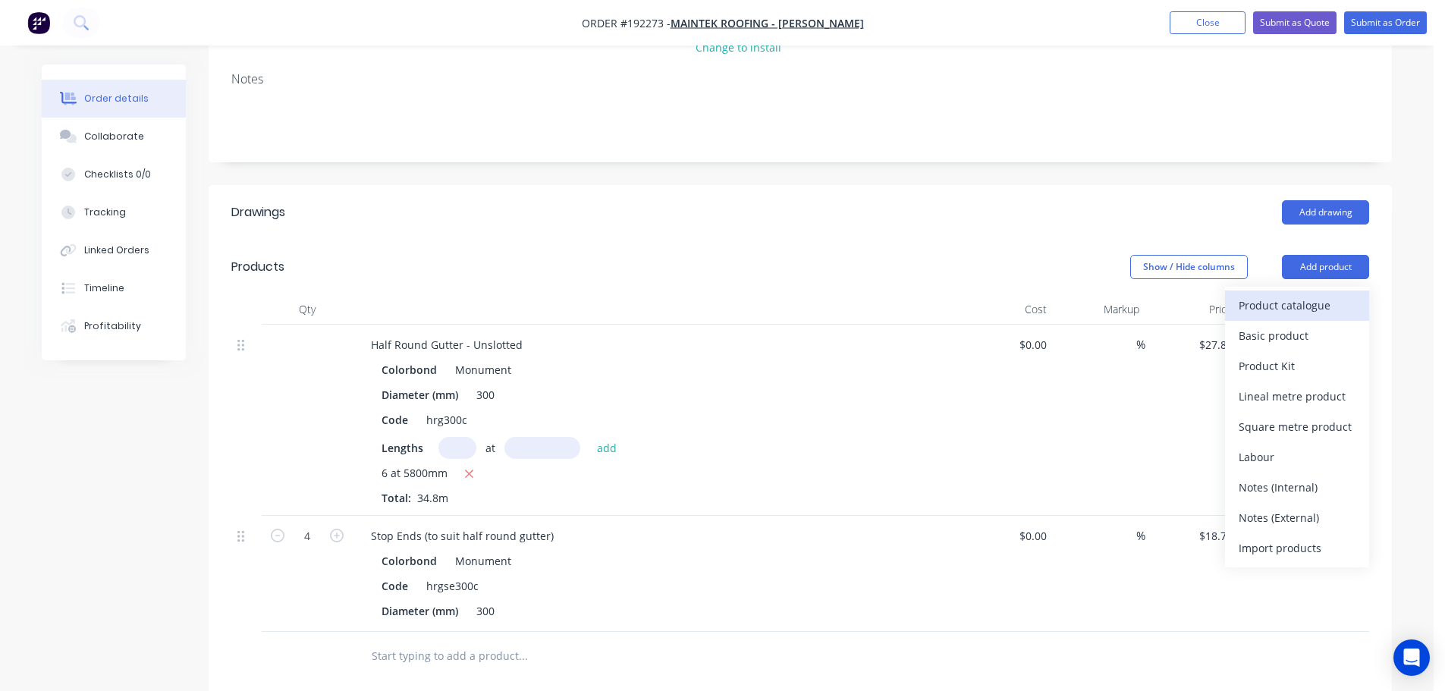
click at [1276, 294] on div "Product catalogue" at bounding box center [1296, 305] width 117 height 22
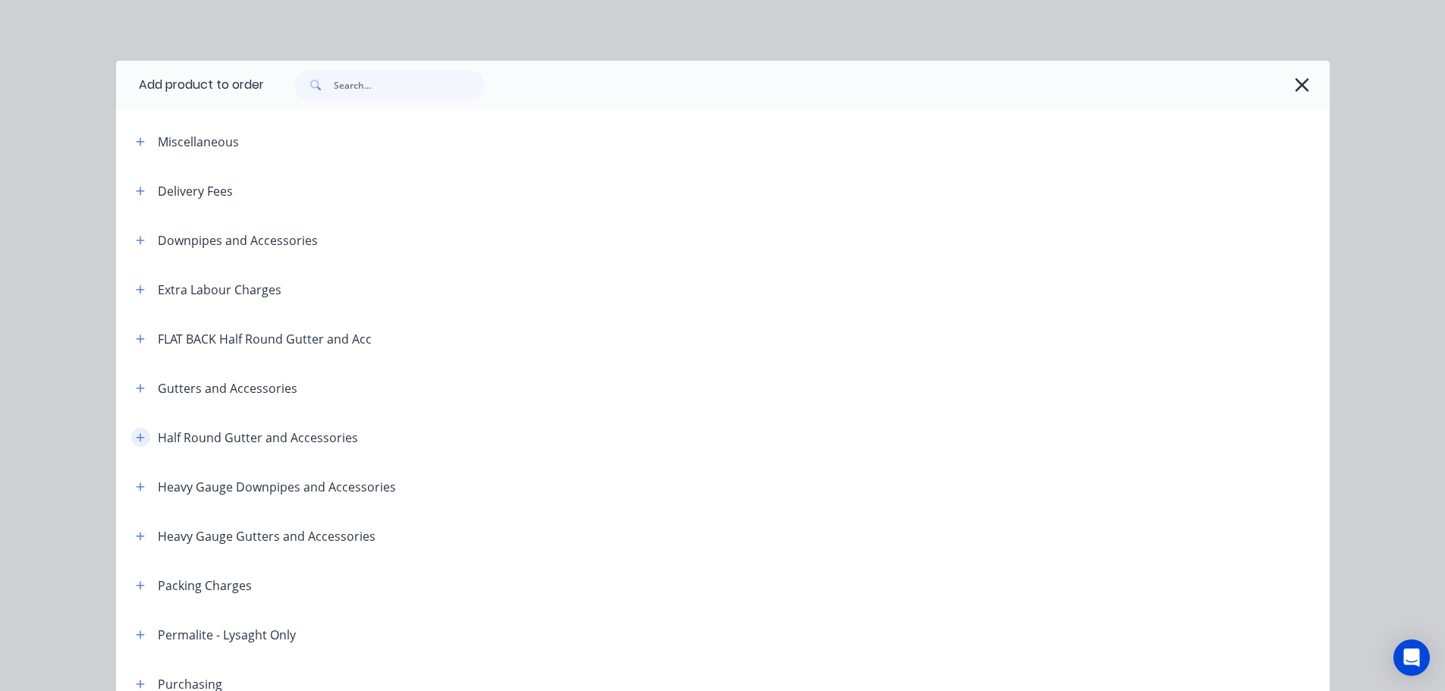
click at [137, 443] on button "button" at bounding box center [140, 437] width 19 height 19
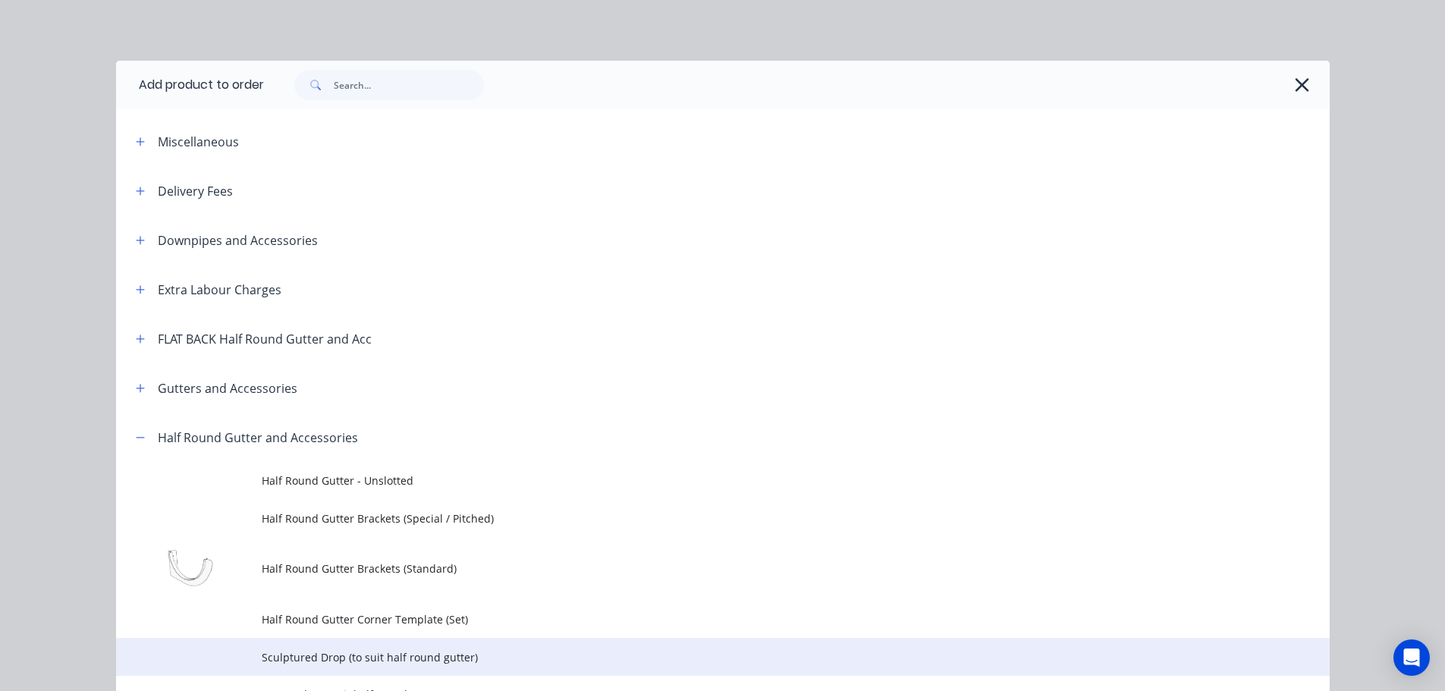
click at [287, 654] on span "Sculptured Drop (to suit half round gutter)" at bounding box center [689, 657] width 854 height 16
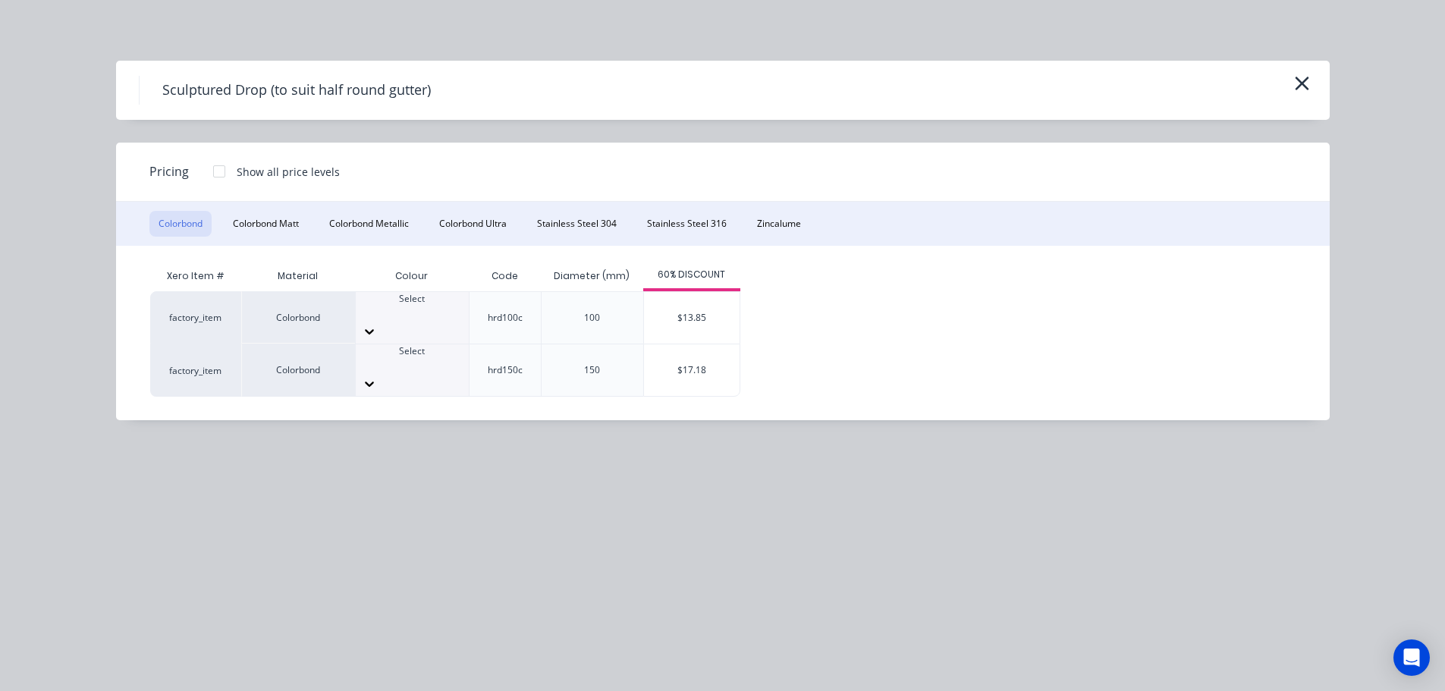
click at [419, 358] on div at bounding box center [412, 365] width 113 height 14
click at [681, 363] on div "$17.18" at bounding box center [692, 370] width 96 height 52
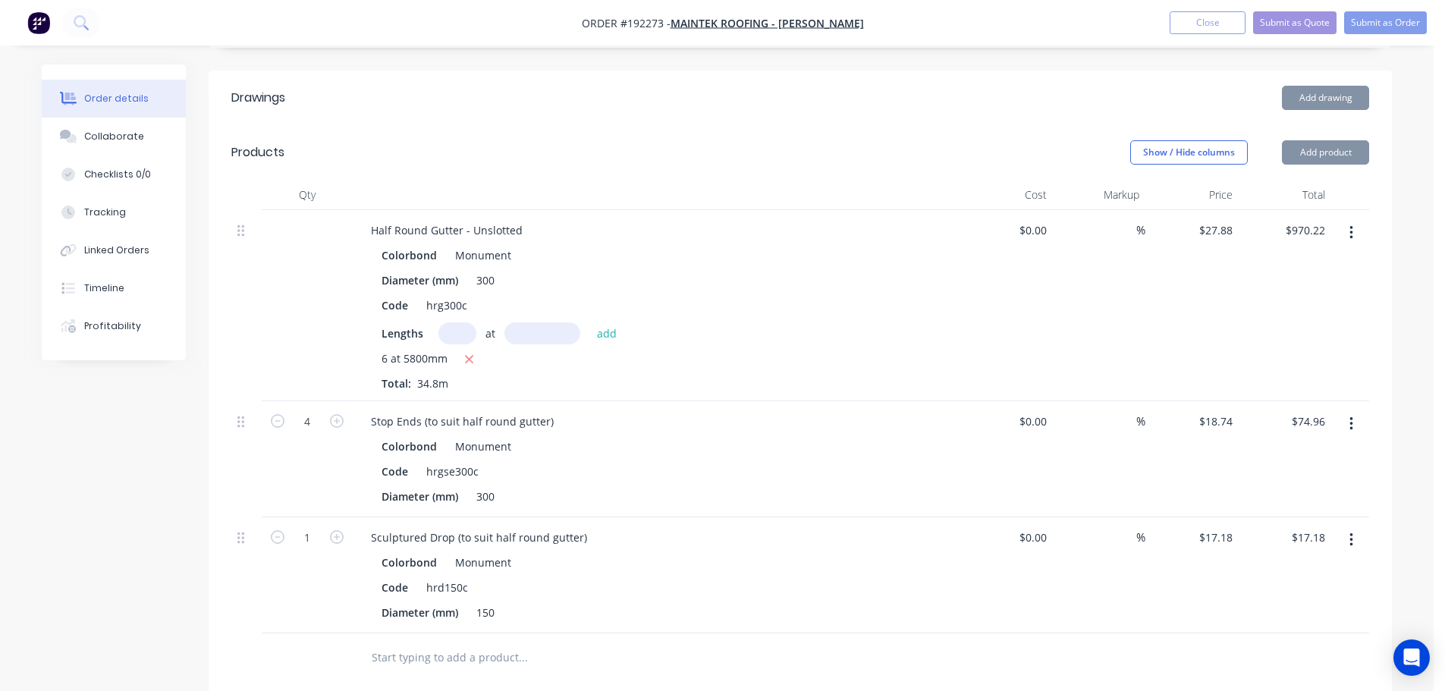
scroll to position [455, 0]
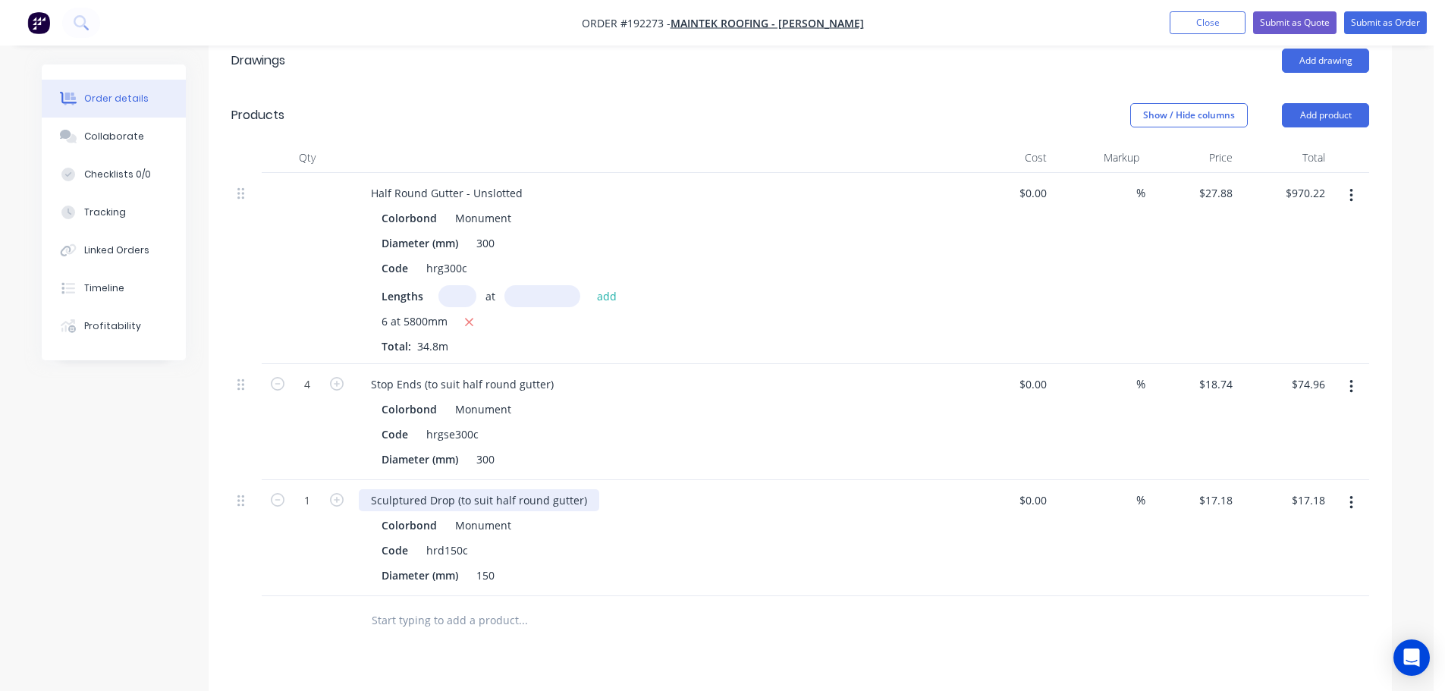
click at [489, 489] on div "Sculptured Drop (to suit half round gutter)" at bounding box center [479, 500] width 240 height 22
click at [334, 493] on icon "button" at bounding box center [337, 500] width 14 height 14
type input "2"
type input "$34.36"
click at [334, 493] on icon "button" at bounding box center [337, 500] width 14 height 14
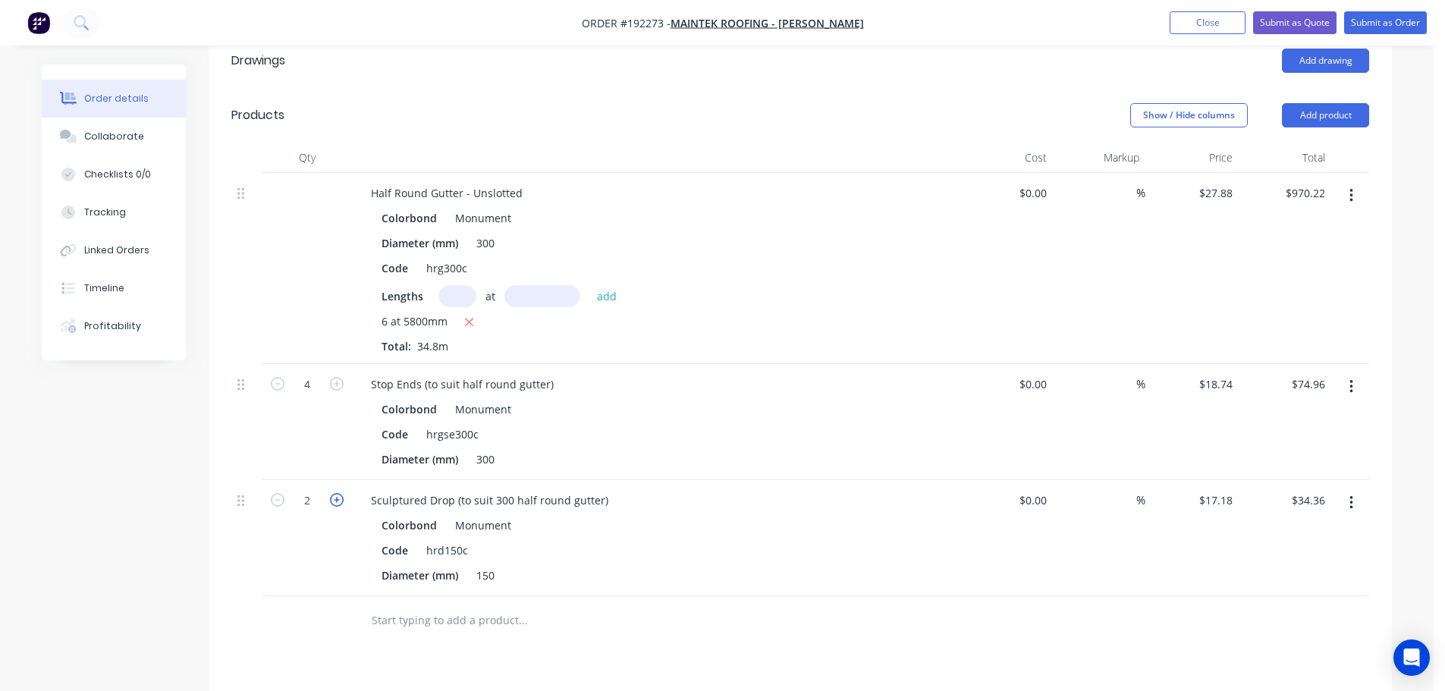
type input "3"
type input "$51.54"
click at [334, 493] on icon "button" at bounding box center [337, 500] width 14 height 14
type input "4"
type input "$68.72"
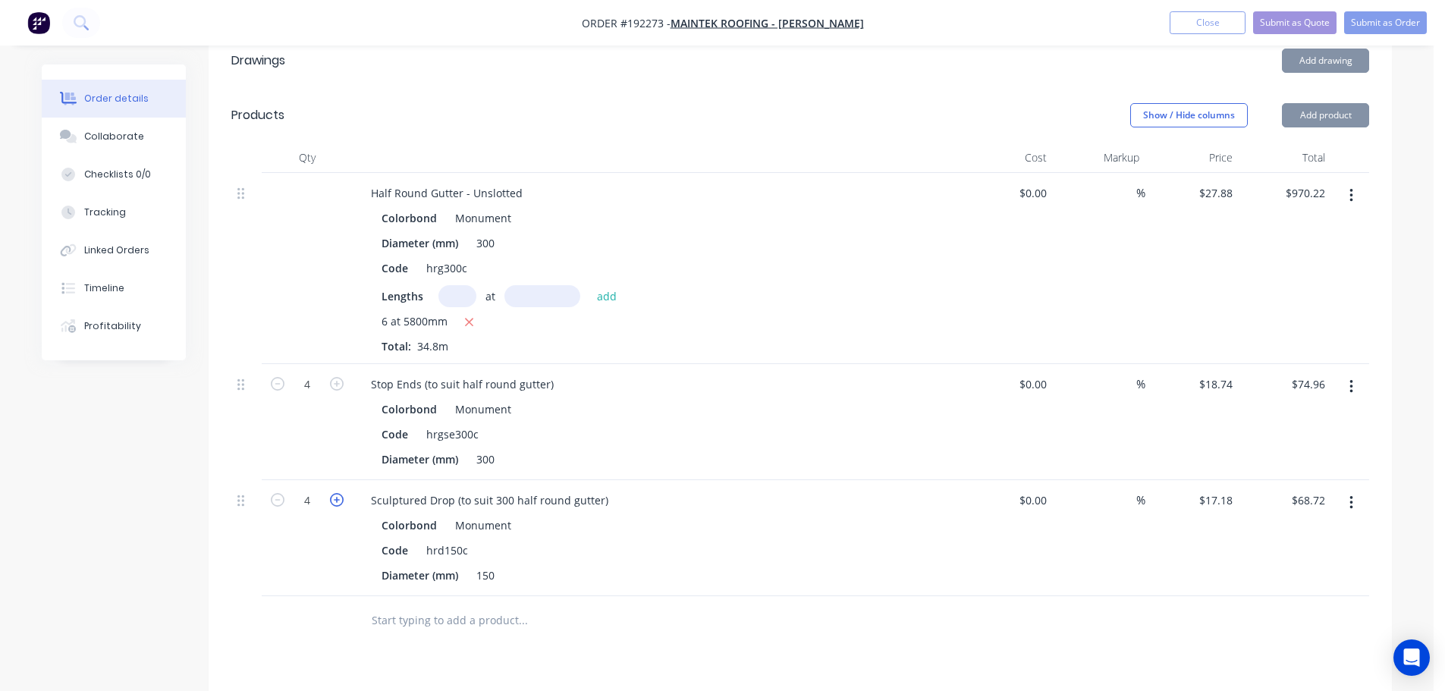
click at [334, 493] on icon "button" at bounding box center [337, 500] width 14 height 14
type input "5"
type input "$85.90"
click at [332, 493] on icon "button" at bounding box center [337, 500] width 14 height 14
type input "6"
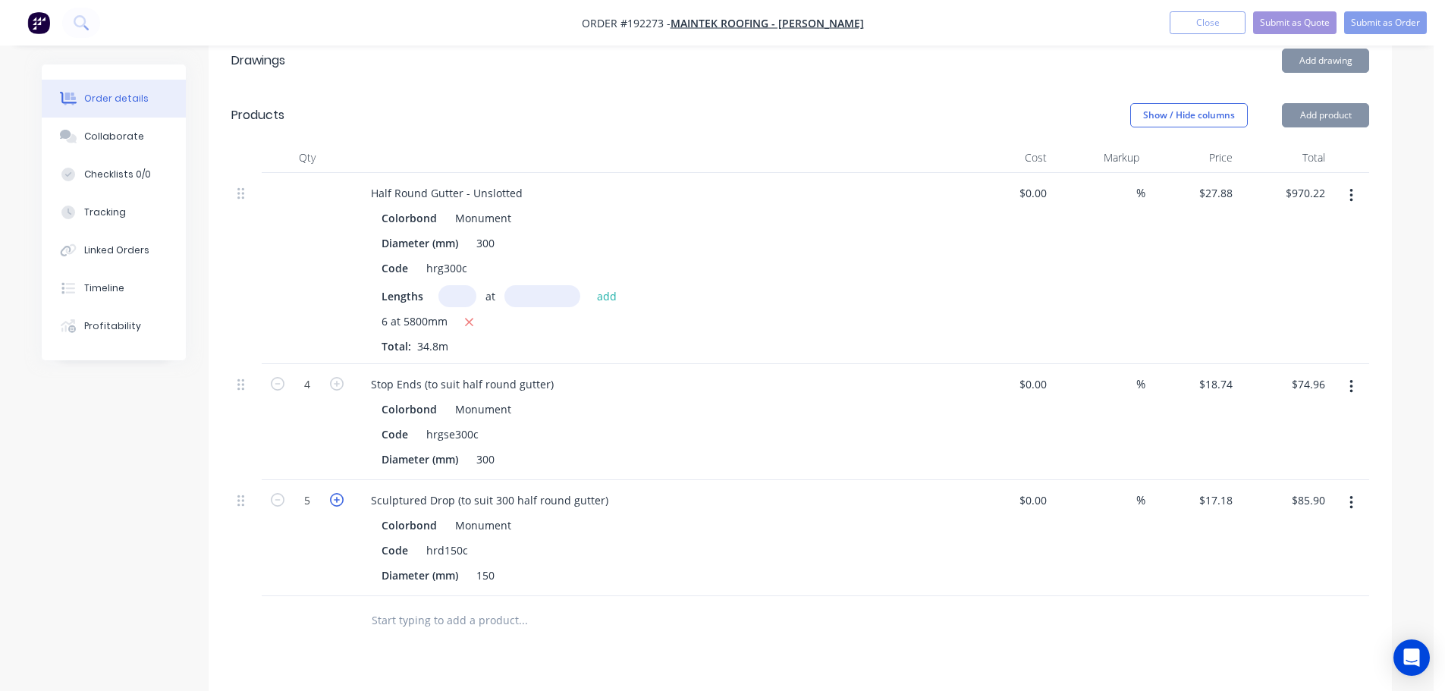
type input "$103.08"
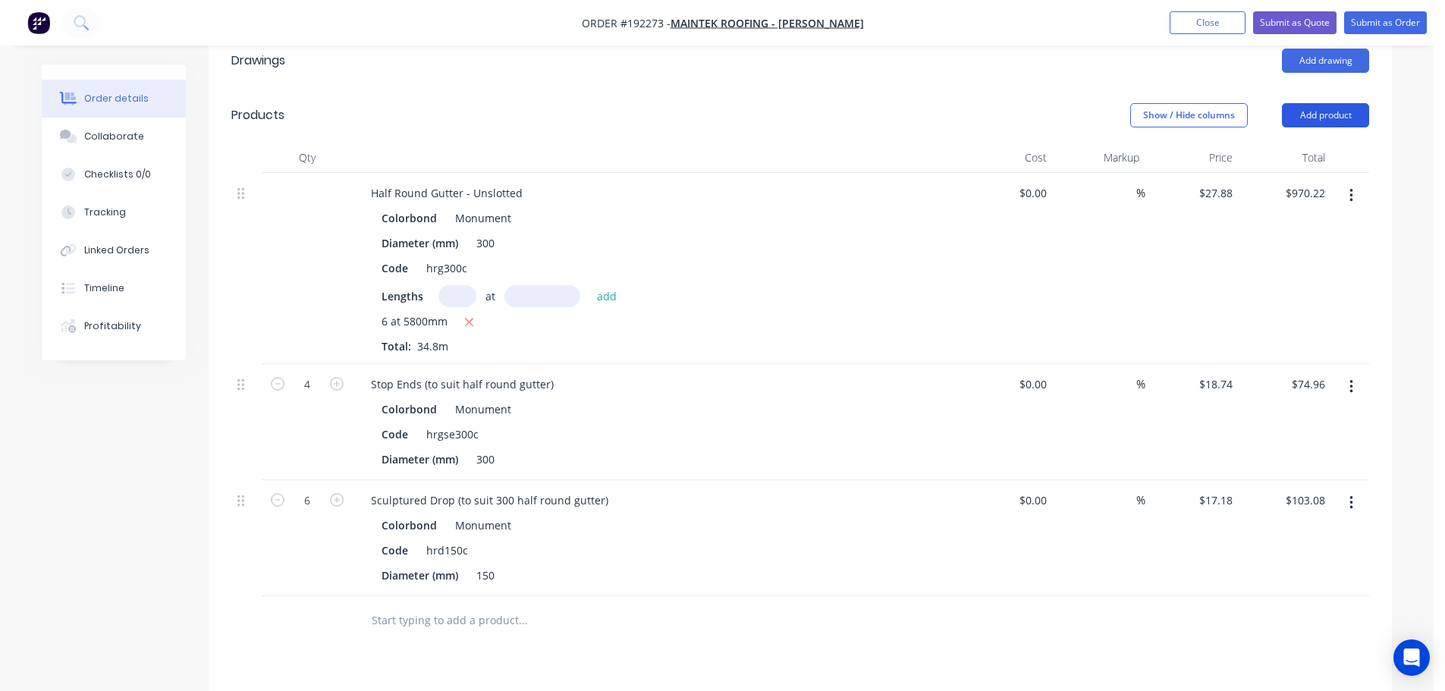
click at [1322, 103] on button "Add product" at bounding box center [1325, 115] width 87 height 24
click at [1292, 135] on div "Product catalogue Basic product Product Kit Lineal metre product Square metre p…" at bounding box center [1297, 275] width 144 height 281
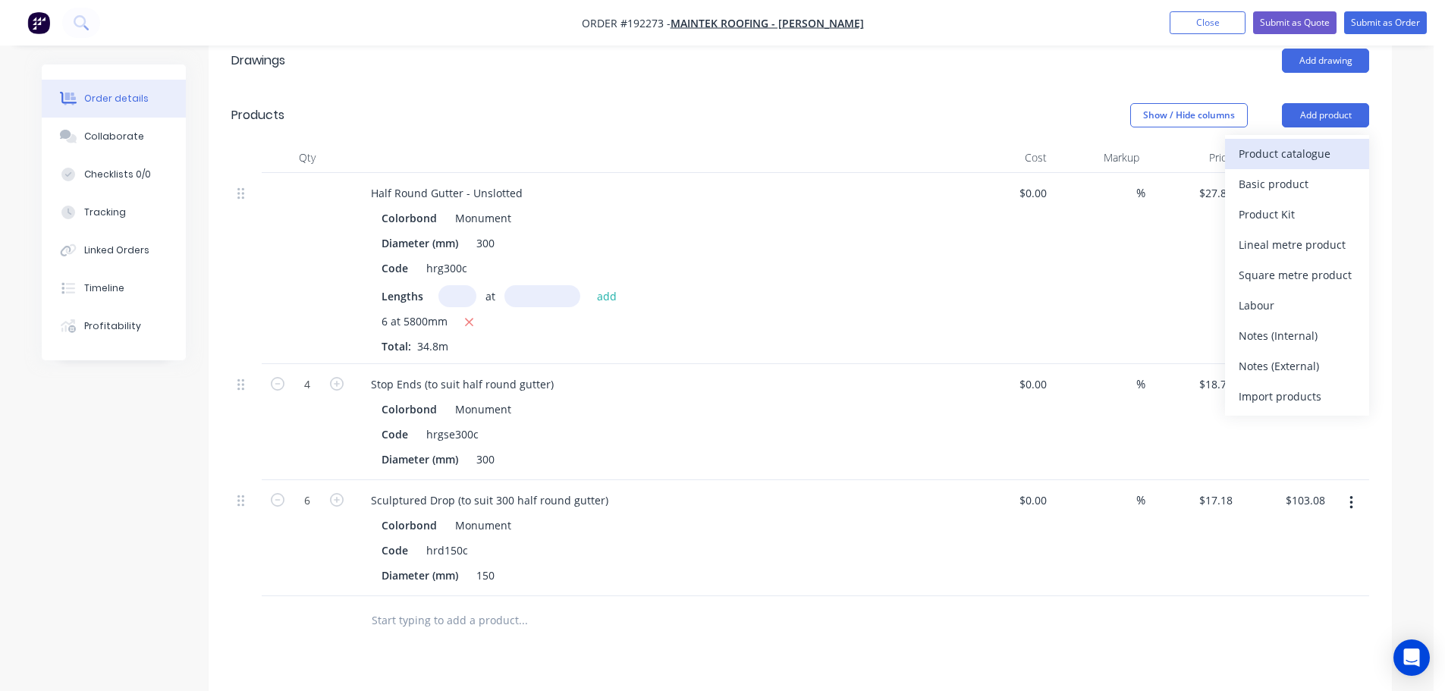
click at [1277, 143] on div "Product catalogue" at bounding box center [1296, 154] width 117 height 22
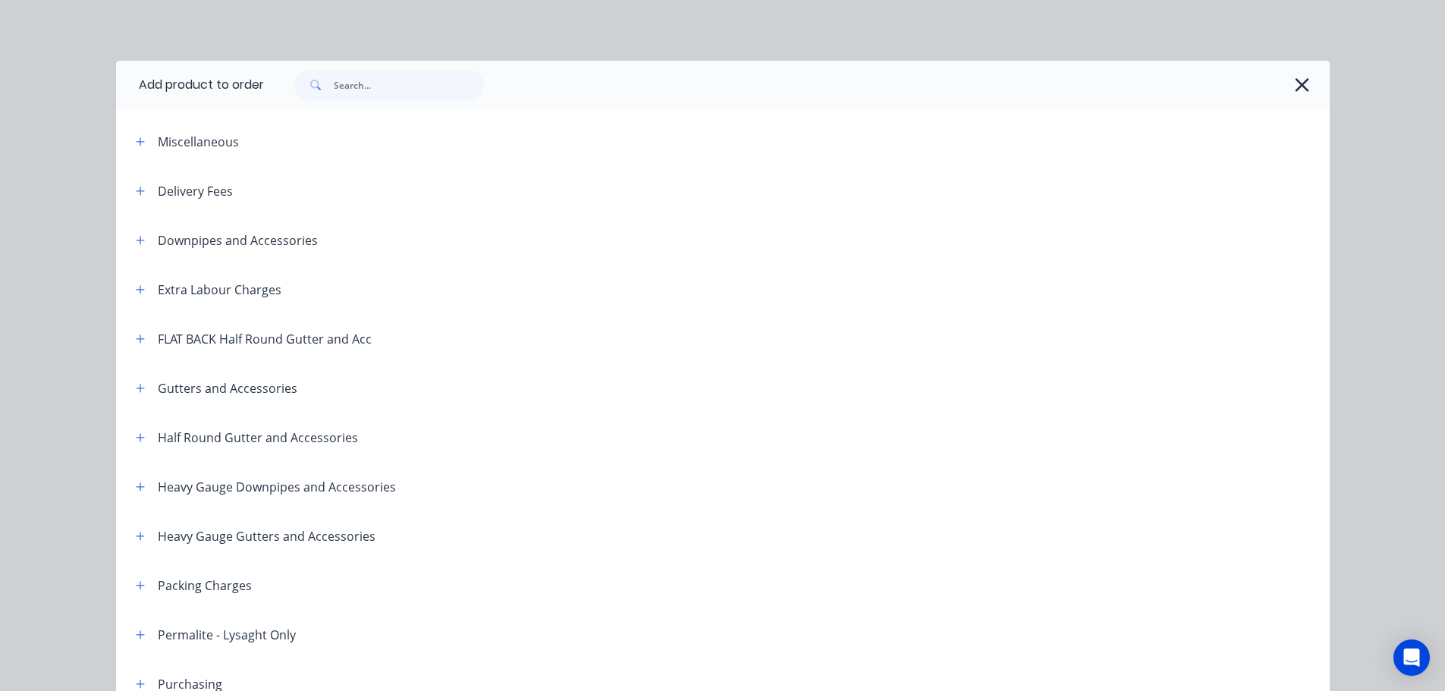
click at [134, 447] on header "Half Round Gutter and Accessories" at bounding box center [722, 437] width 1213 height 49
click at [136, 438] on icon "button" at bounding box center [140, 437] width 8 height 8
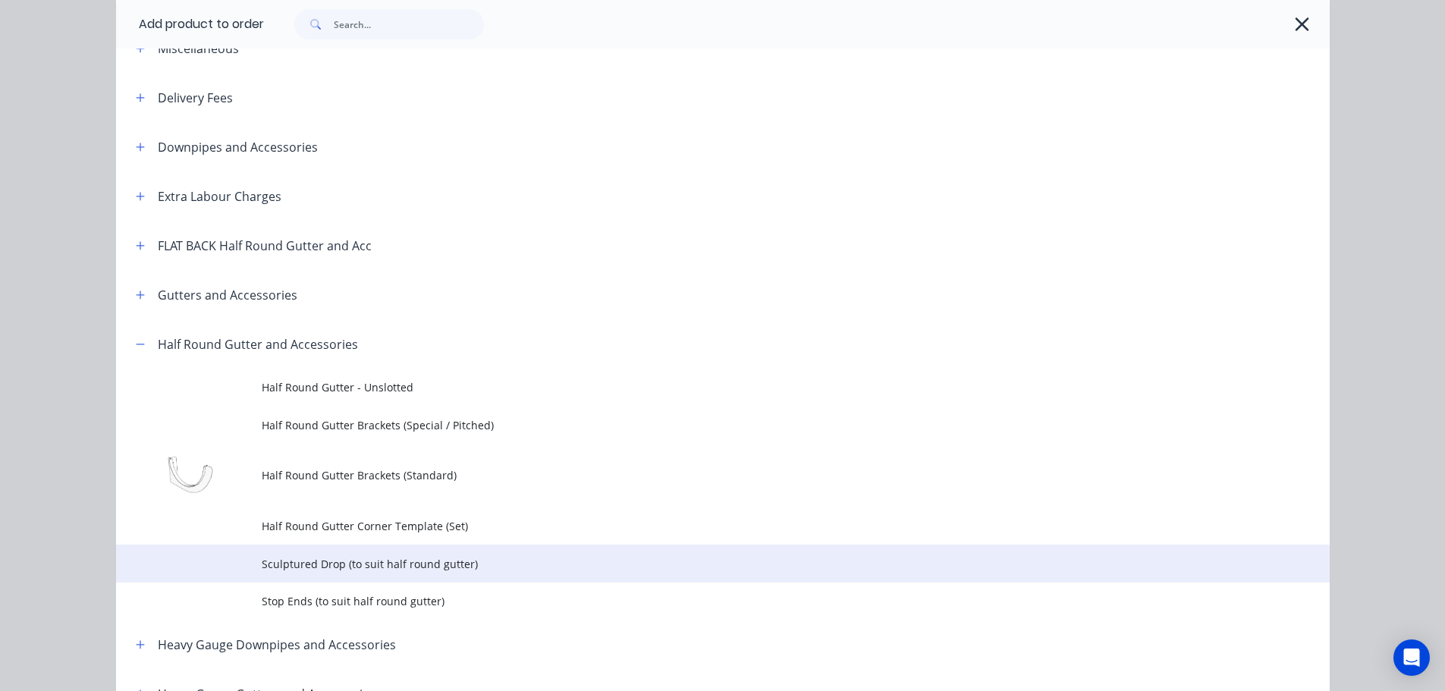
scroll to position [152, 0]
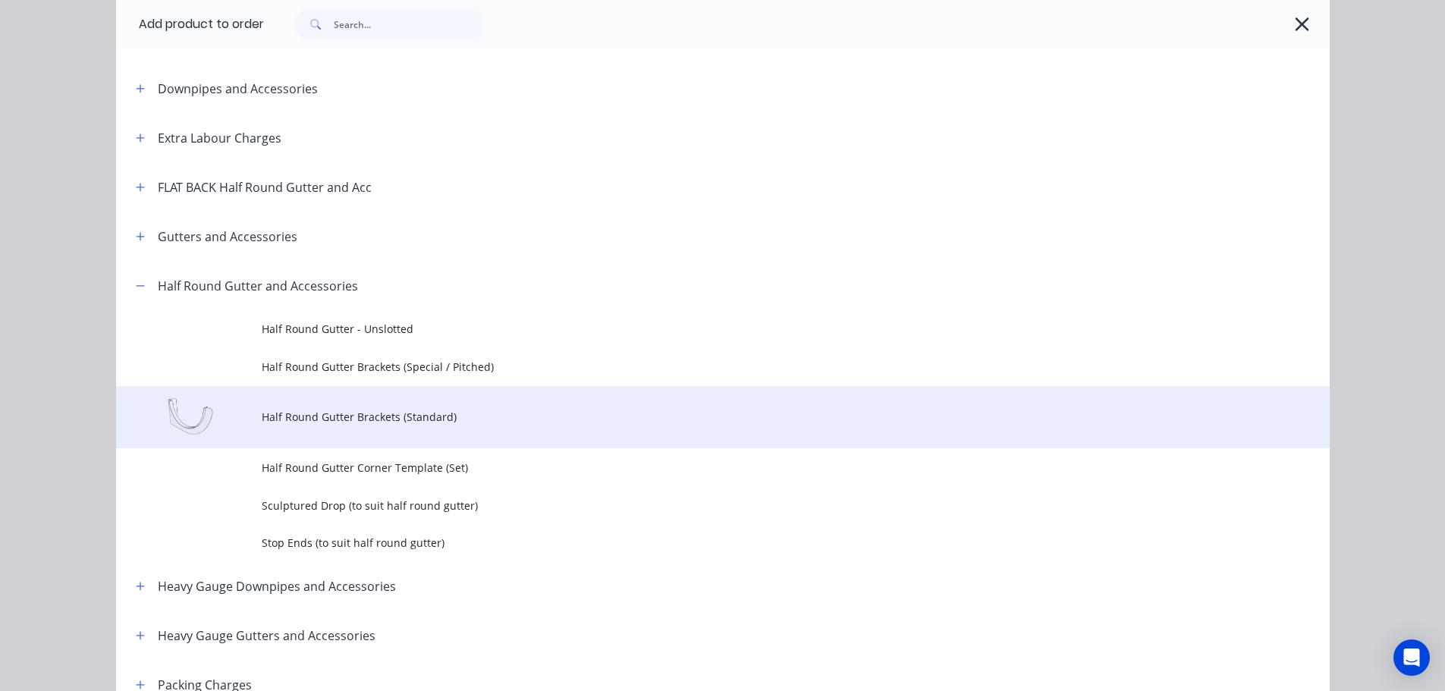
click at [413, 416] on span "Half Round Gutter Brackets (Standard)" at bounding box center [689, 417] width 854 height 16
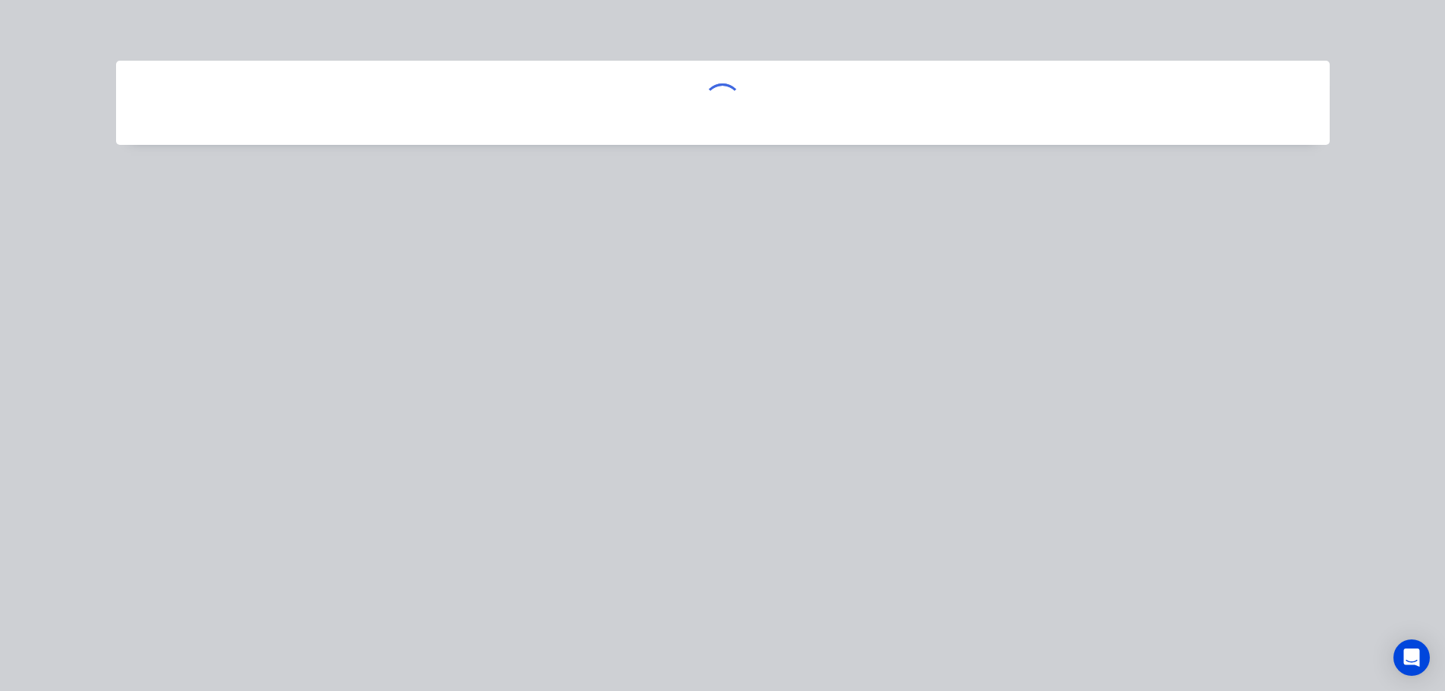
scroll to position [0, 0]
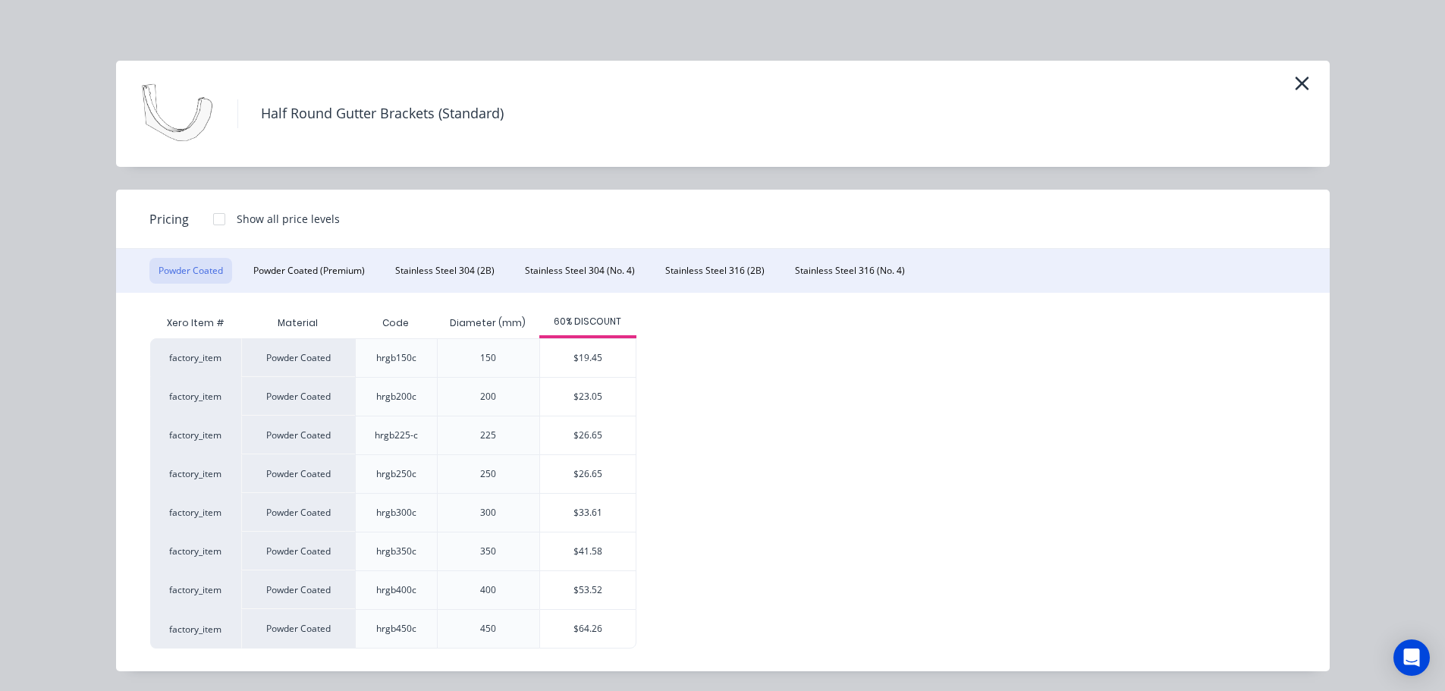
click at [557, 513] on div "$33.61" at bounding box center [588, 513] width 96 height 38
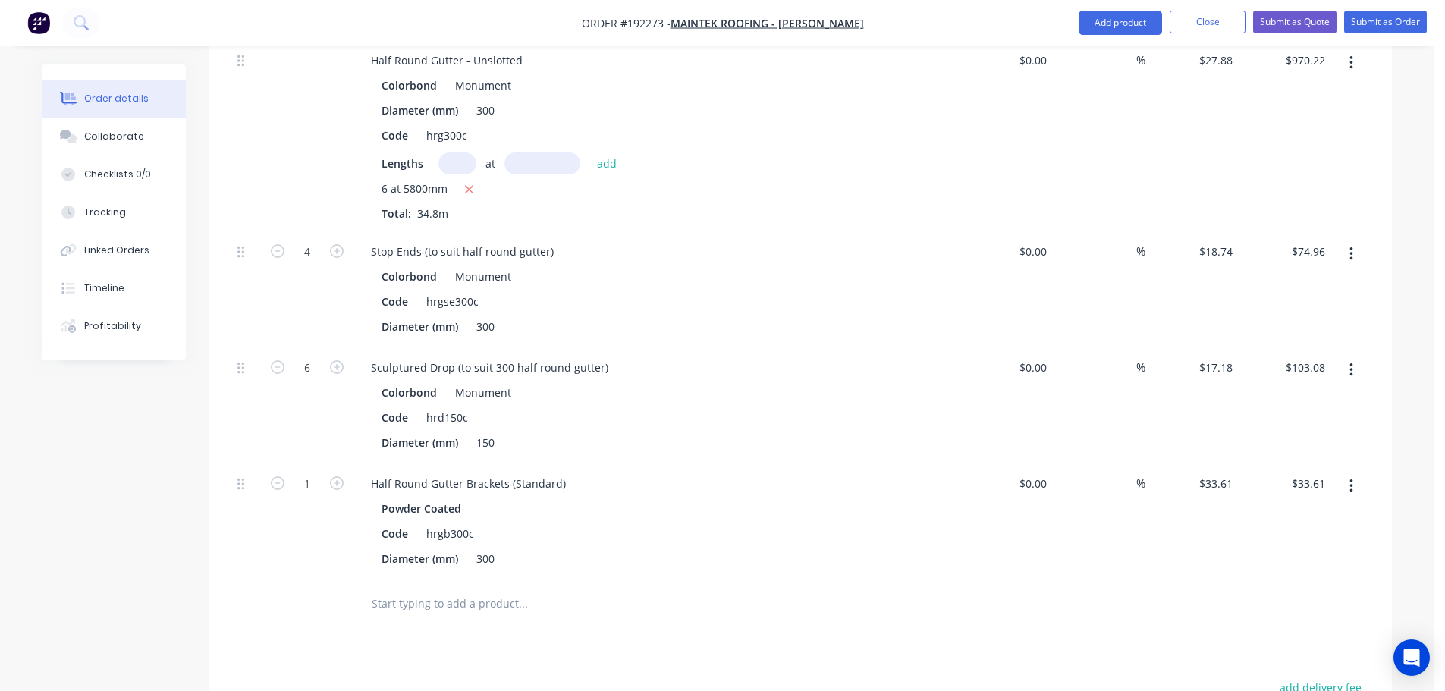
scroll to position [607, 0]
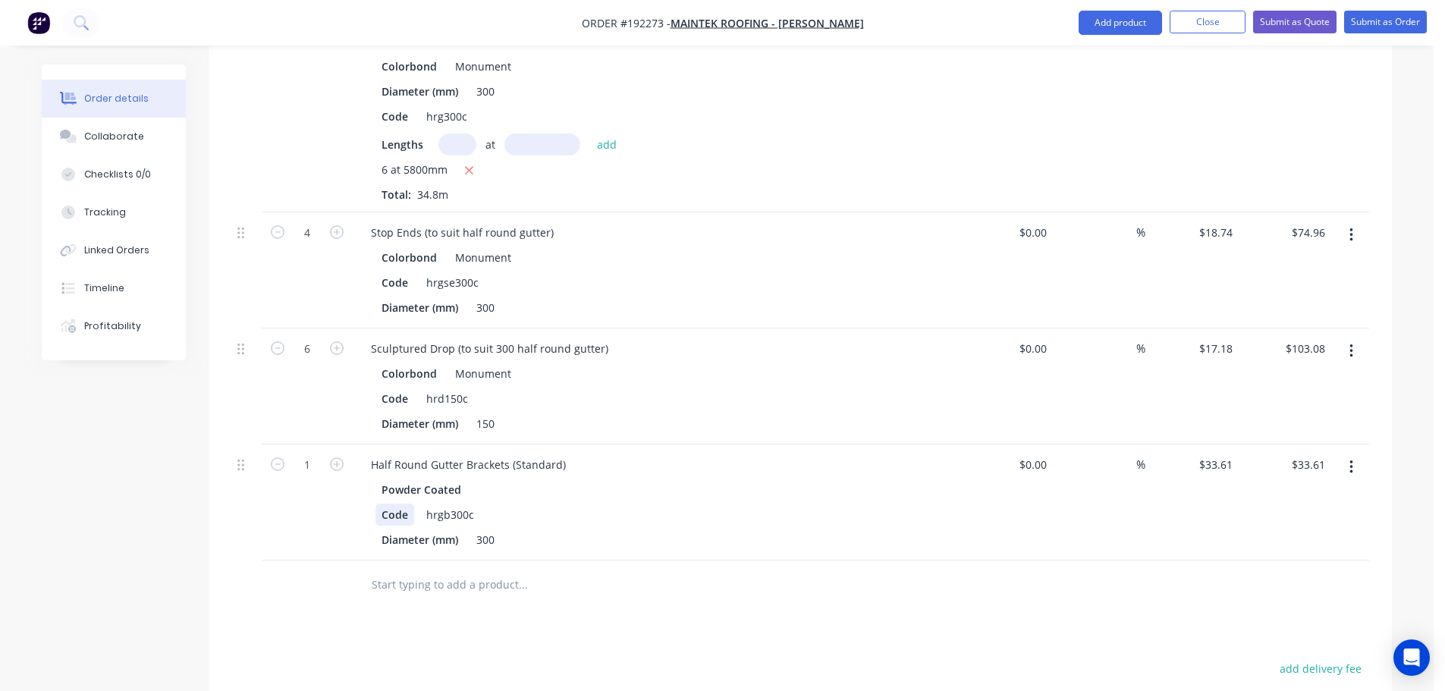
click at [379, 504] on div "Code" at bounding box center [394, 515] width 39 height 22
click at [315, 454] on input "1" at bounding box center [306, 465] width 39 height 23
type input "35"
type input "$1,176.35"
click at [342, 361] on div "6" at bounding box center [307, 386] width 91 height 116
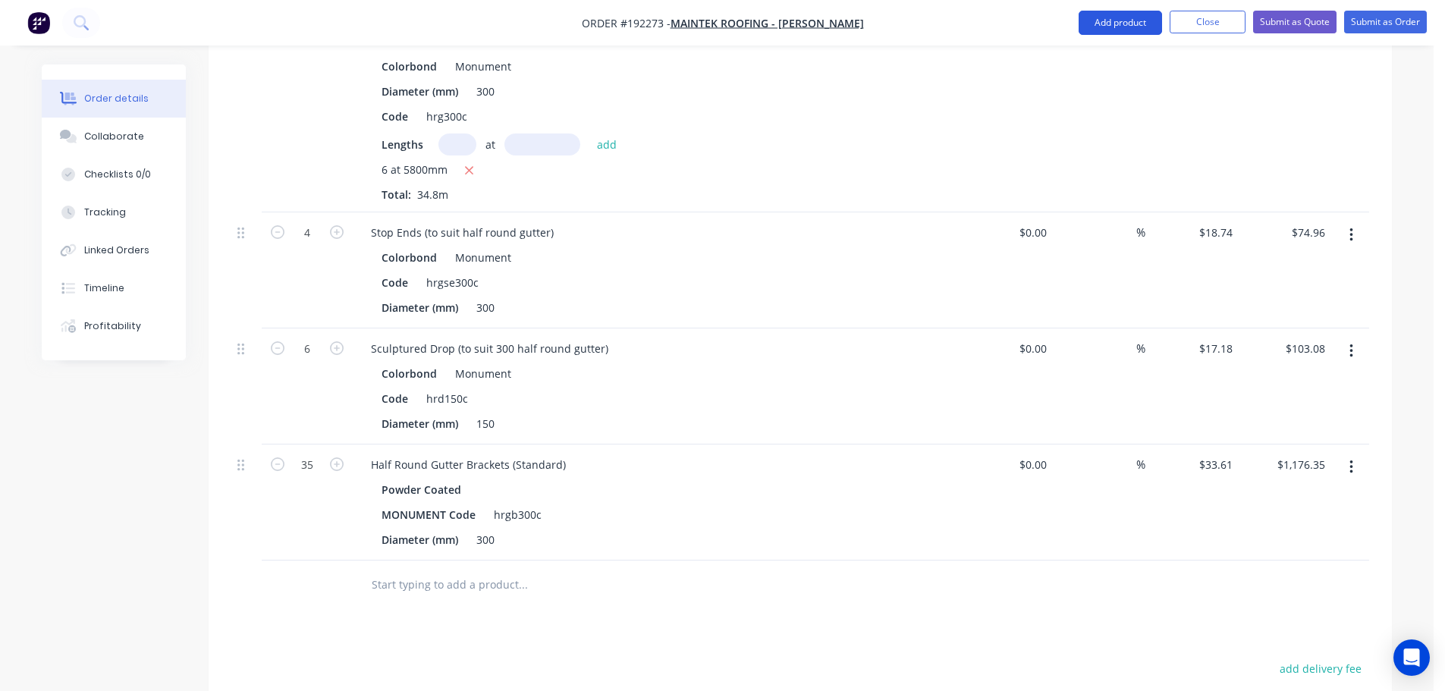
click at [1117, 19] on button "Add product" at bounding box center [1119, 23] width 83 height 24
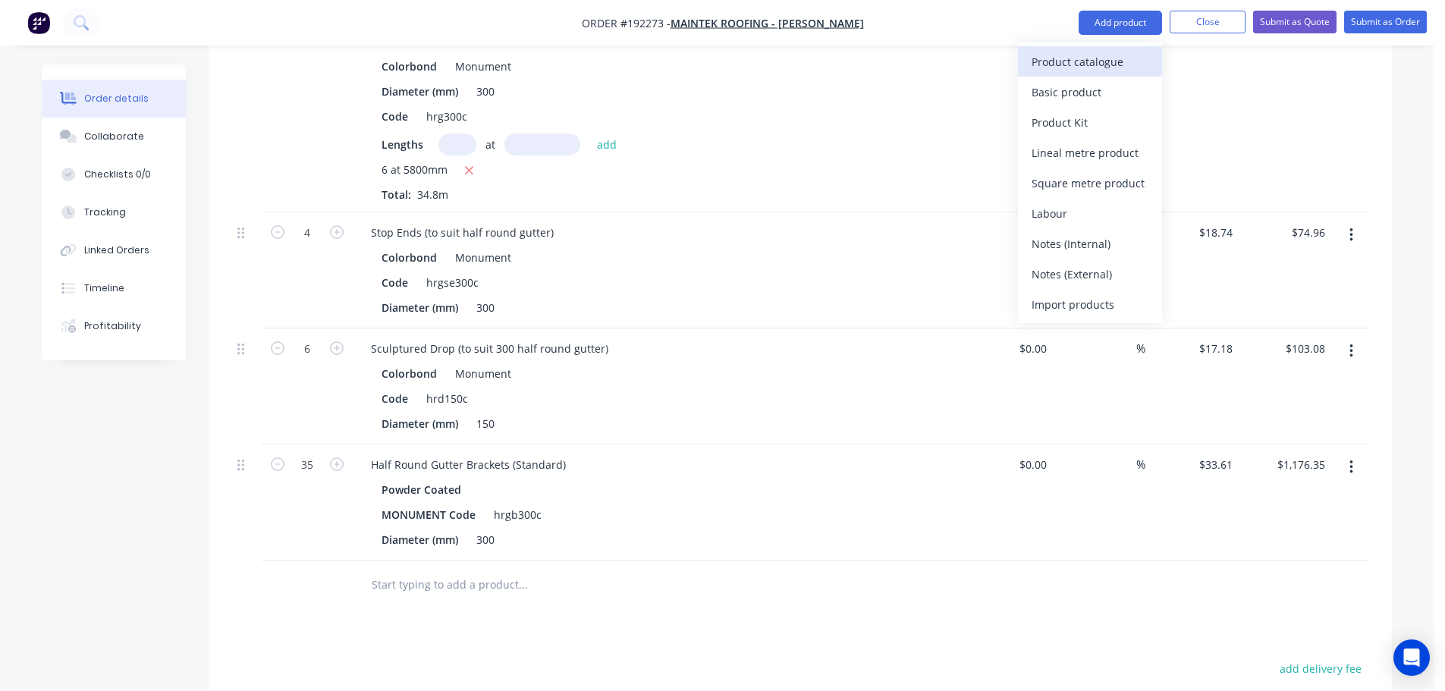
click at [1106, 55] on div "Product catalogue" at bounding box center [1089, 62] width 117 height 22
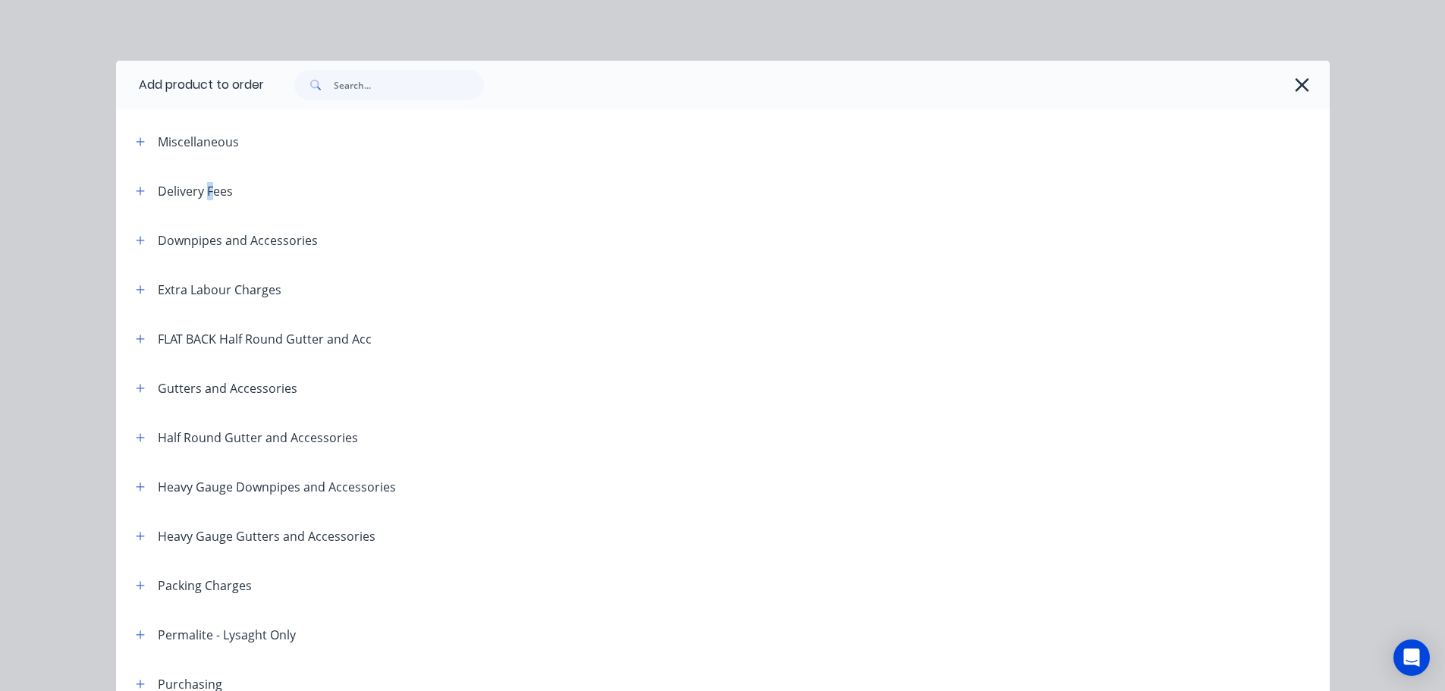
drag, startPoint x: 206, startPoint y: 191, endPoint x: 183, endPoint y: 191, distance: 22.8
click at [199, 190] on div "Delivery Fees" at bounding box center [195, 191] width 75 height 18
click at [140, 195] on button "button" at bounding box center [140, 190] width 19 height 19
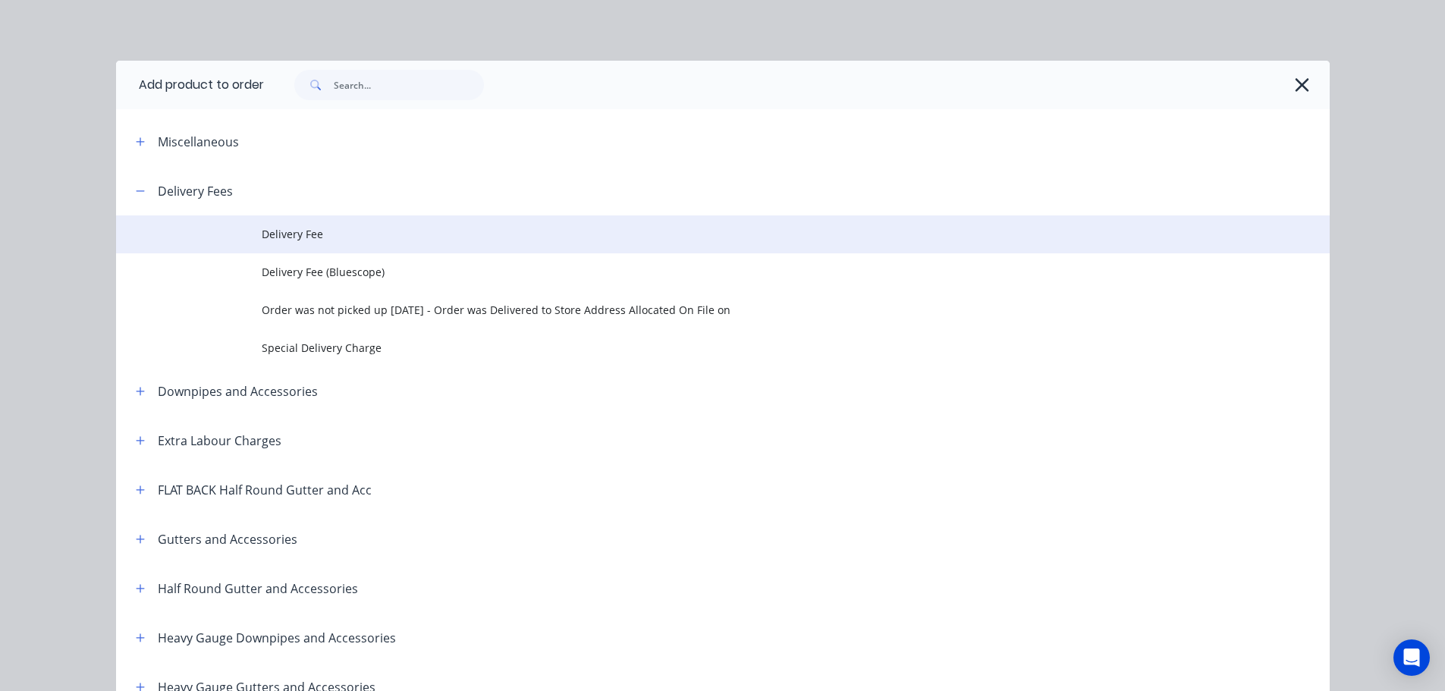
click at [331, 237] on span "Delivery Fee" at bounding box center [689, 234] width 854 height 16
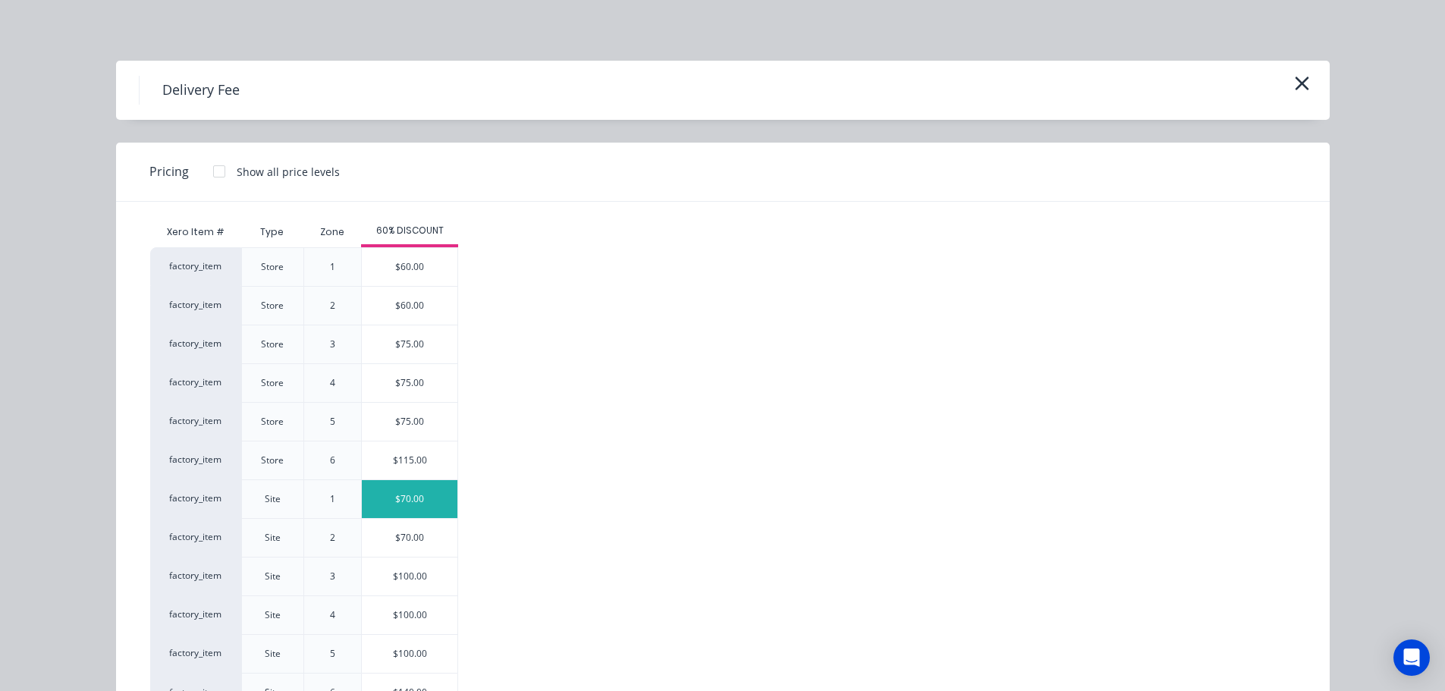
click at [385, 486] on div "$70.00" at bounding box center [410, 499] width 96 height 38
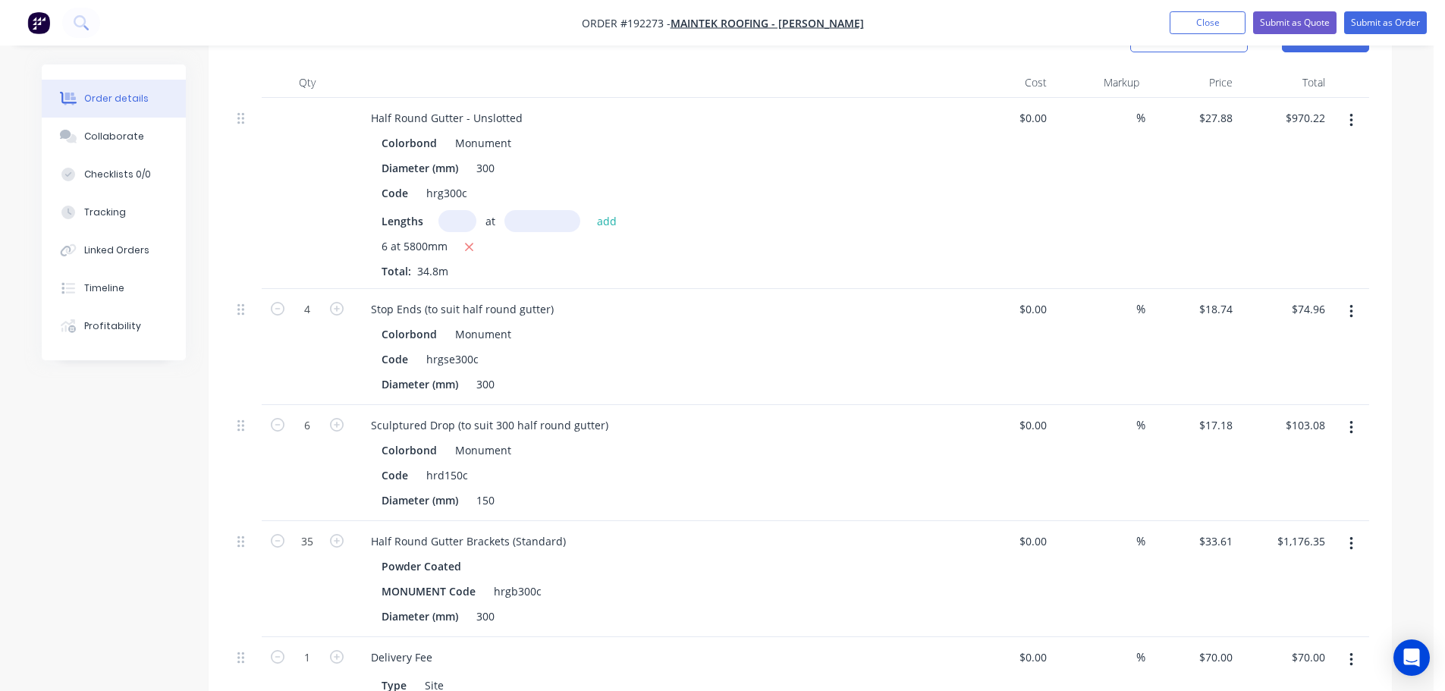
scroll to position [378, 0]
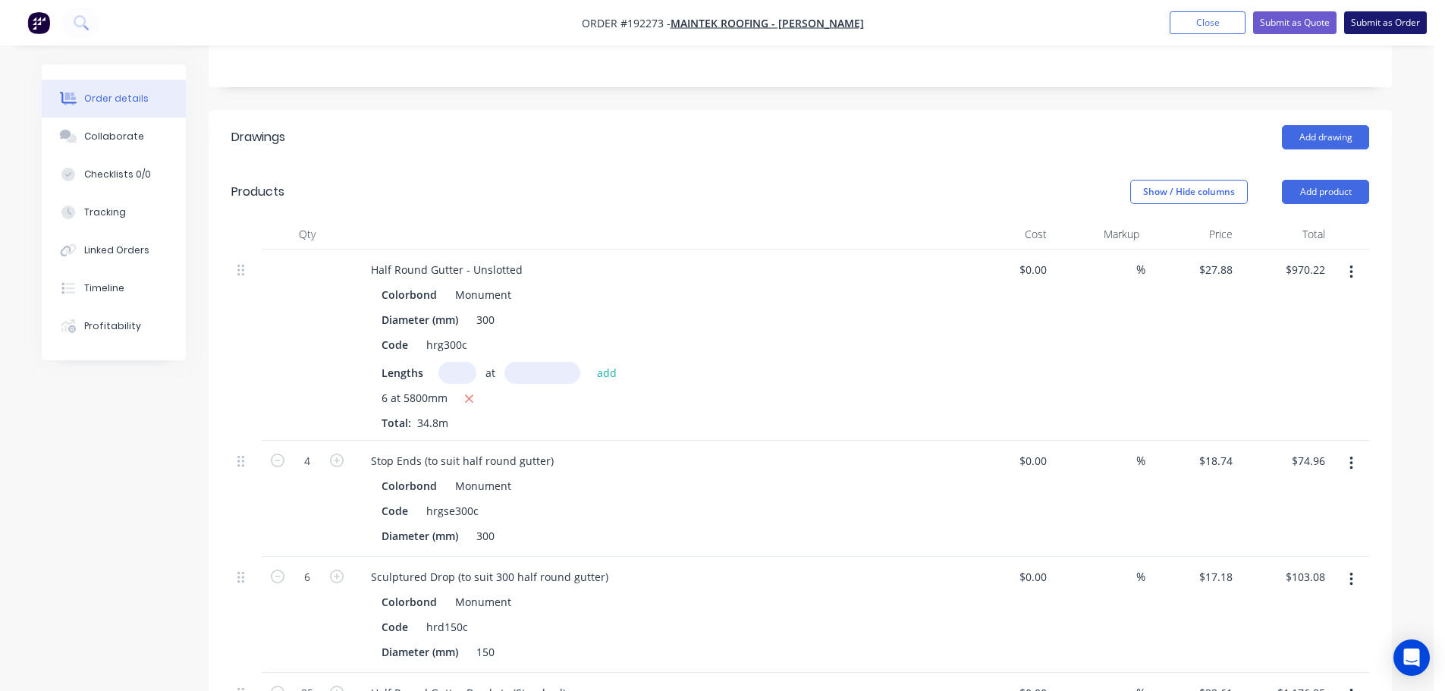
click at [1374, 17] on button "Submit as Order" at bounding box center [1385, 22] width 83 height 23
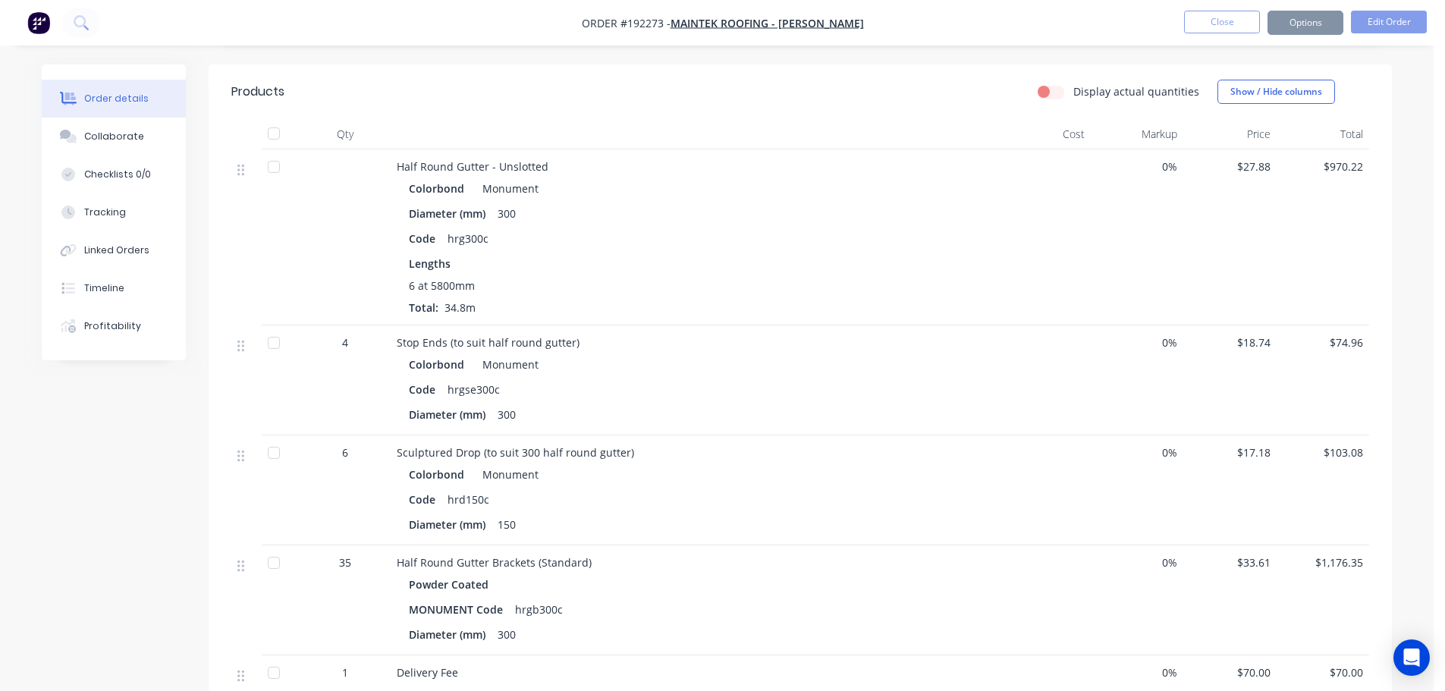
scroll to position [0, 0]
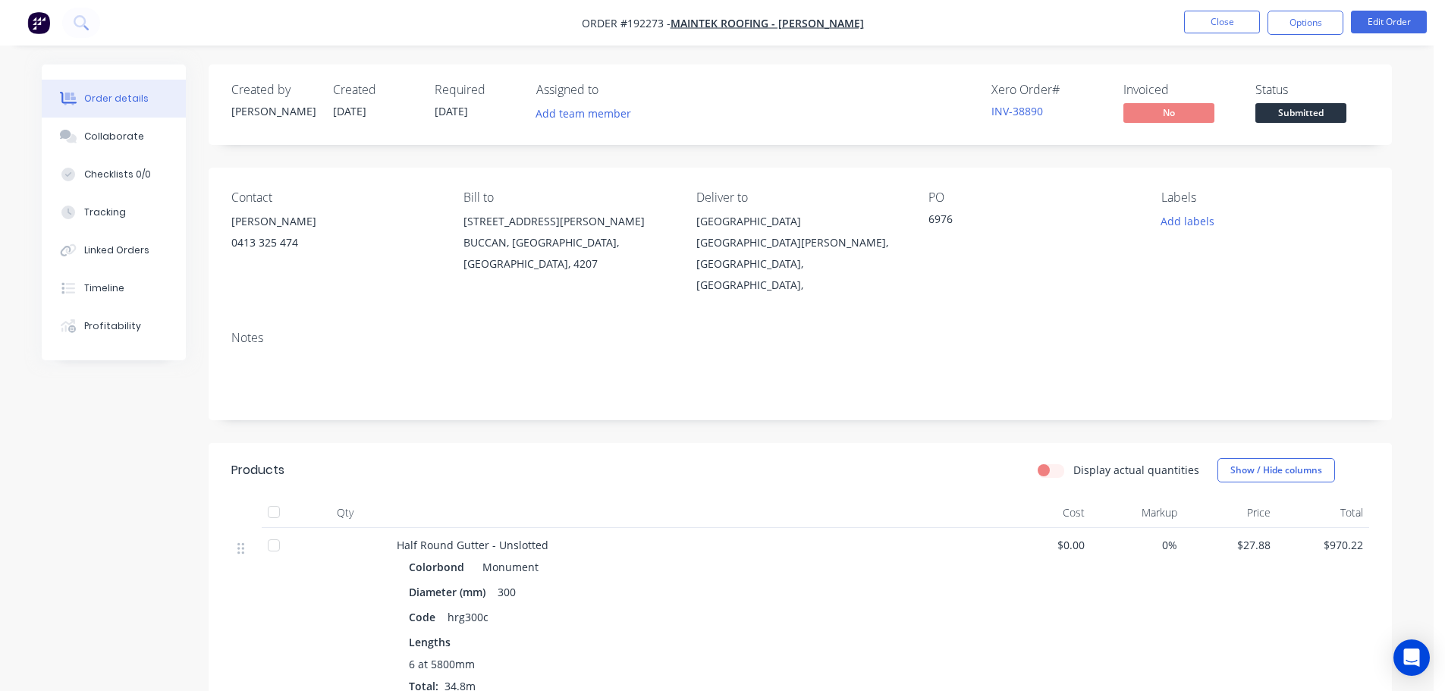
click at [1301, 35] on nav "Order #192273 - Maintek Roofing - [PERSON_NAME] Close Options Edit Order" at bounding box center [722, 23] width 1445 height 46
click at [1301, 22] on button "Options" at bounding box center [1305, 23] width 76 height 24
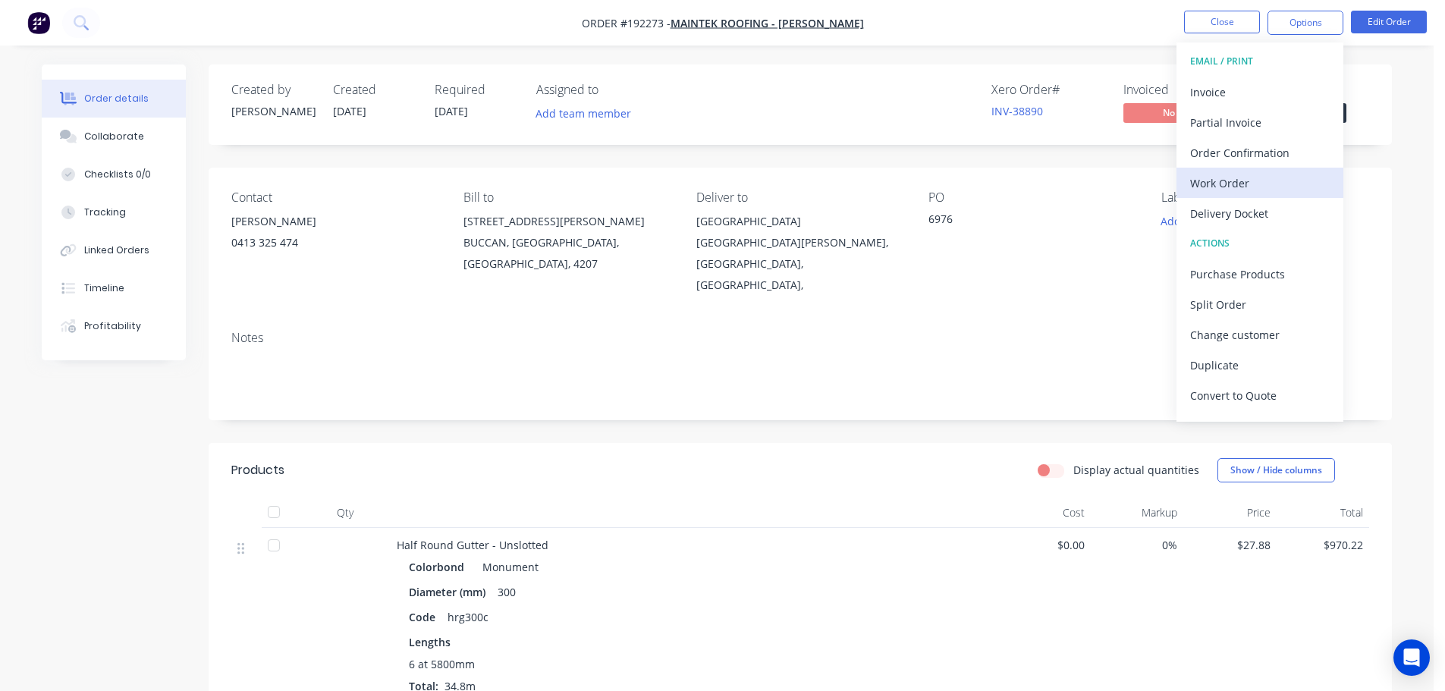
click at [1228, 192] on div "Work Order" at bounding box center [1260, 183] width 140 height 22
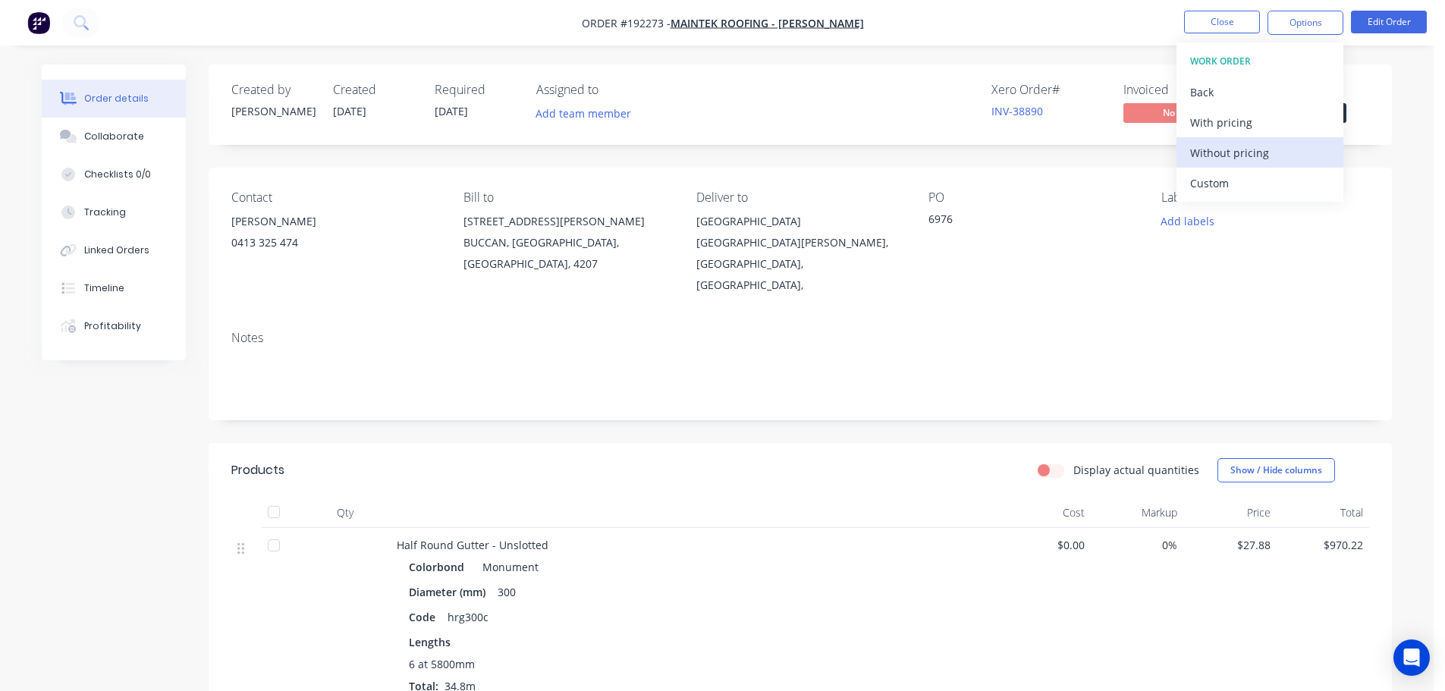
click at [1235, 146] on div "Without pricing" at bounding box center [1260, 153] width 140 height 22
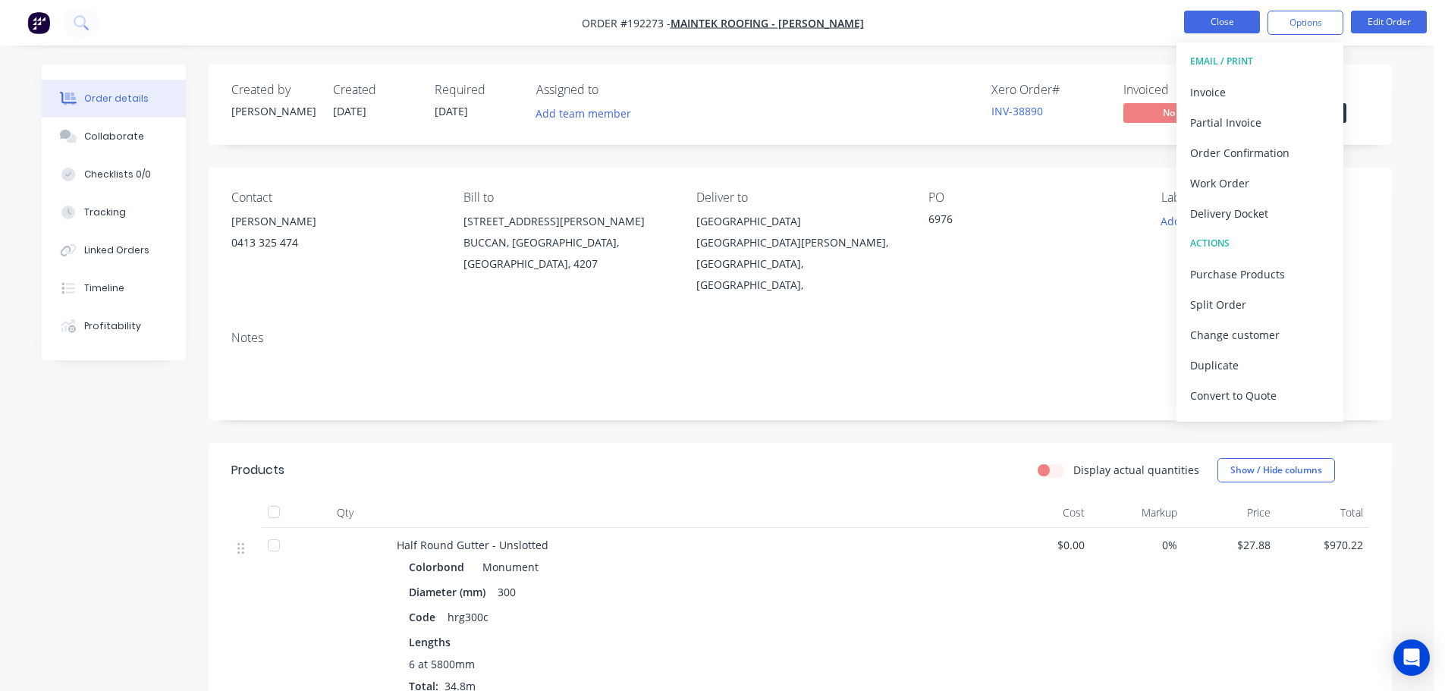
click at [1237, 17] on button "Close" at bounding box center [1222, 22] width 76 height 23
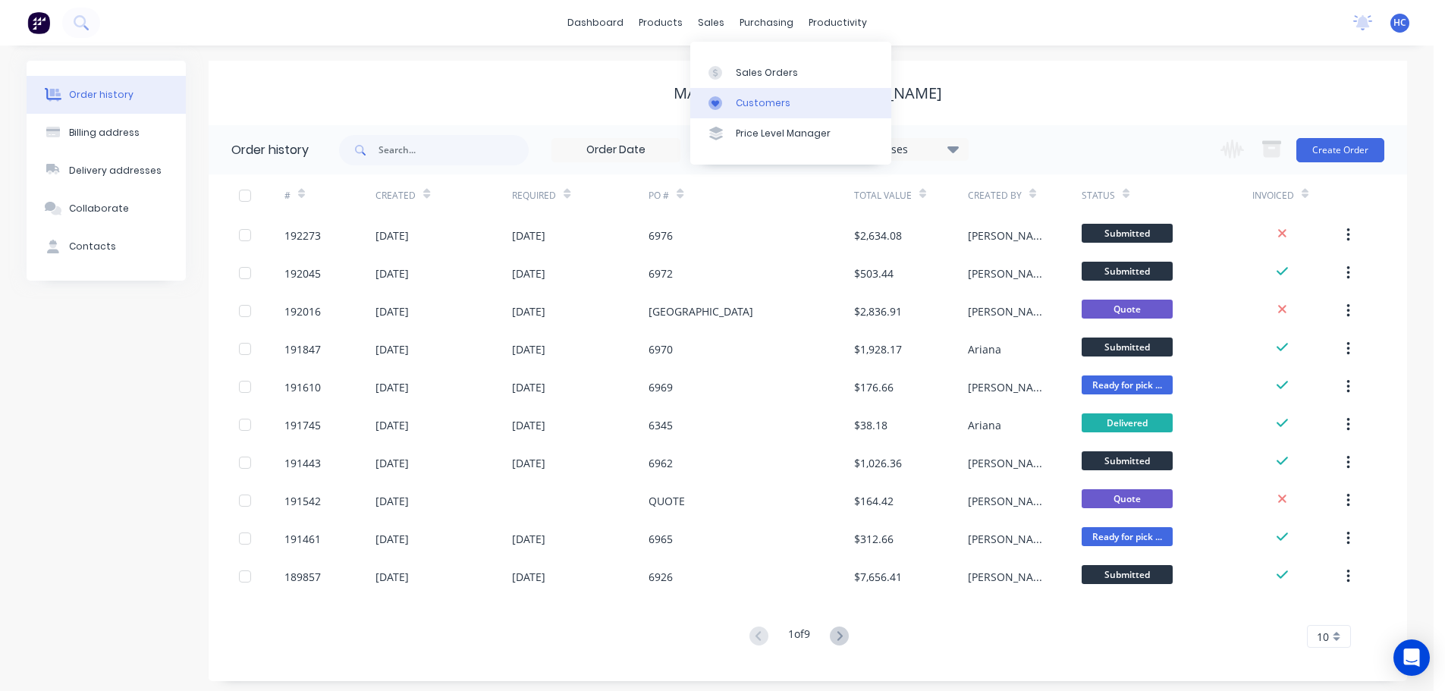
click at [772, 103] on div "Customers" at bounding box center [763, 103] width 55 height 14
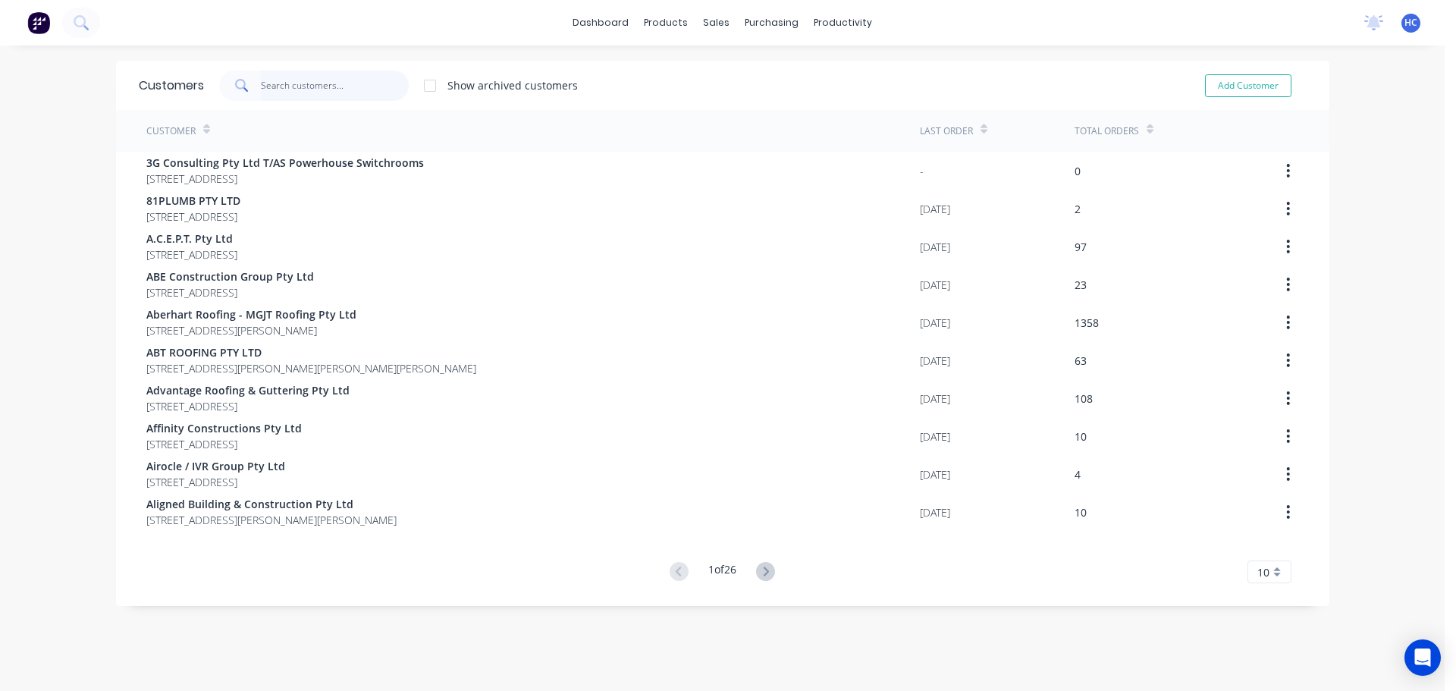
click at [354, 86] on input "text" at bounding box center [335, 86] width 148 height 30
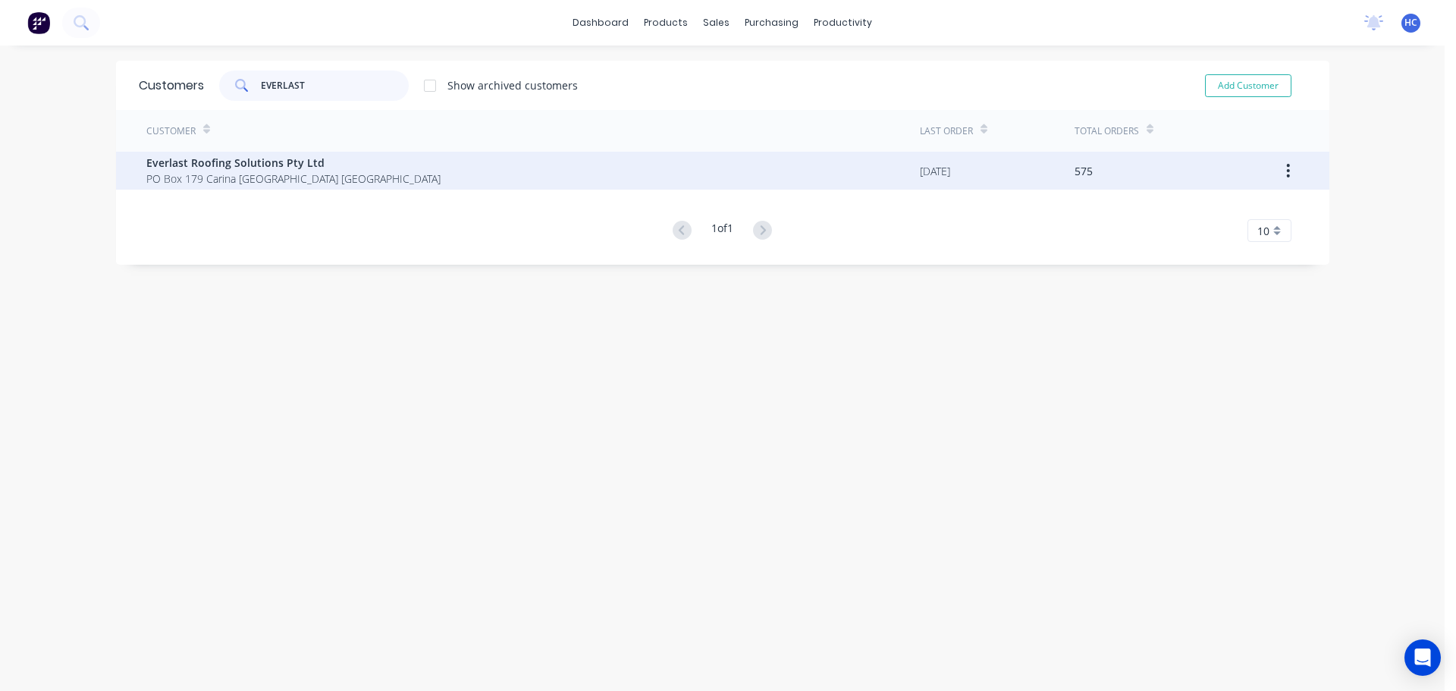
type input "EVERLAST"
click at [194, 166] on span "Everlast Roofing Solutions Pty Ltd" at bounding box center [293, 163] width 294 height 16
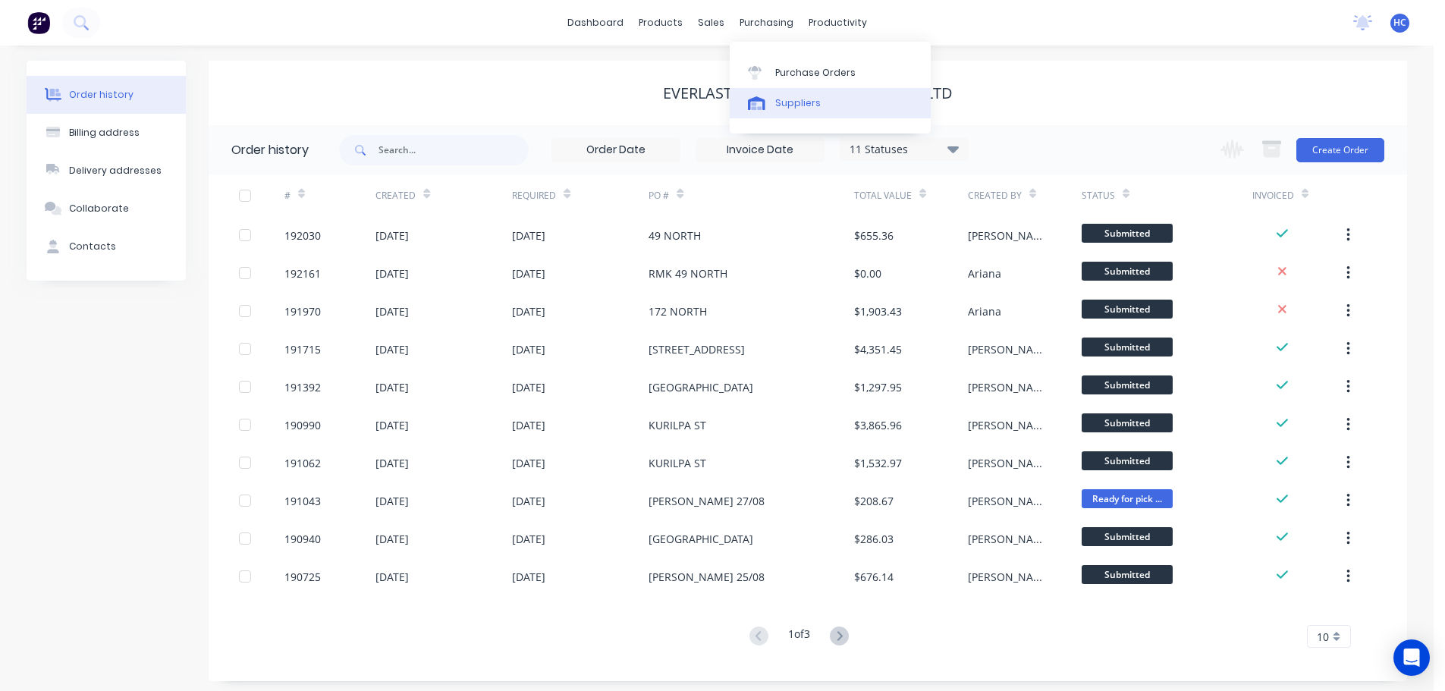
click at [795, 96] on div "Suppliers" at bounding box center [798, 103] width 46 height 14
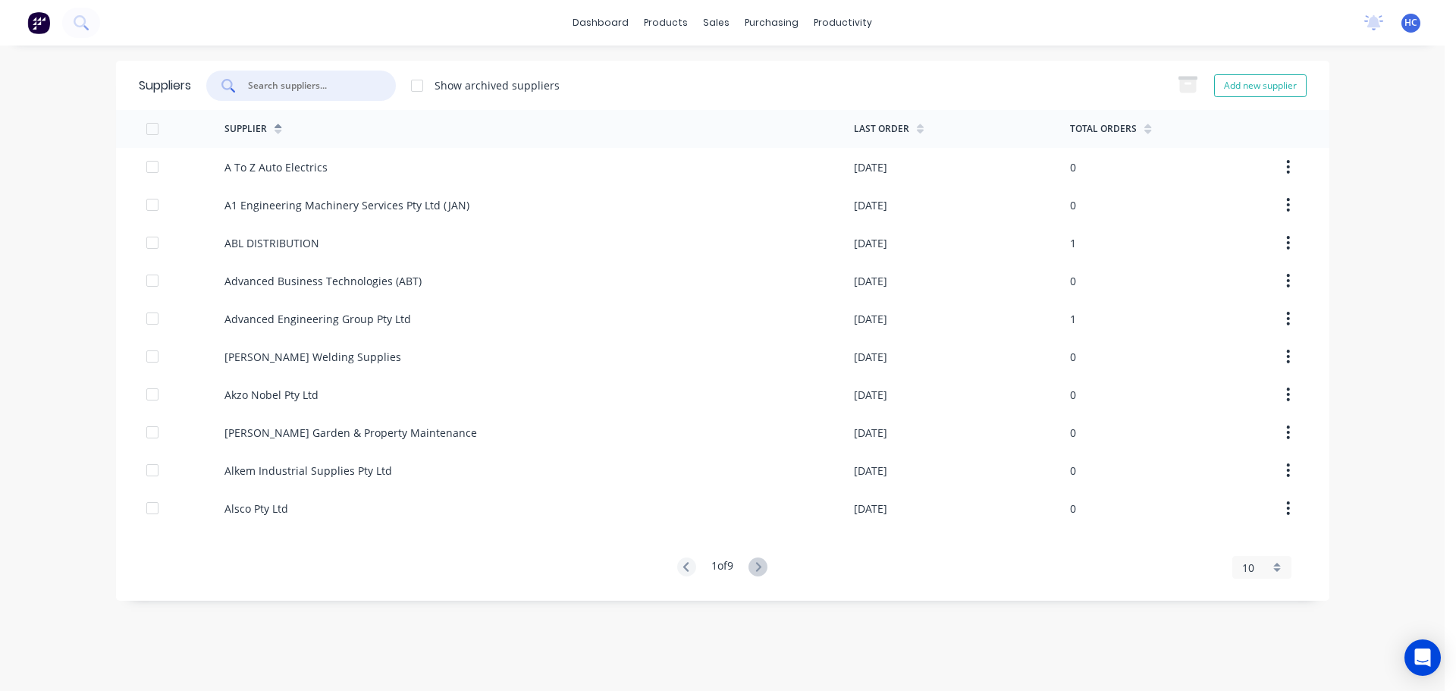
click at [321, 89] on input "text" at bounding box center [309, 85] width 126 height 15
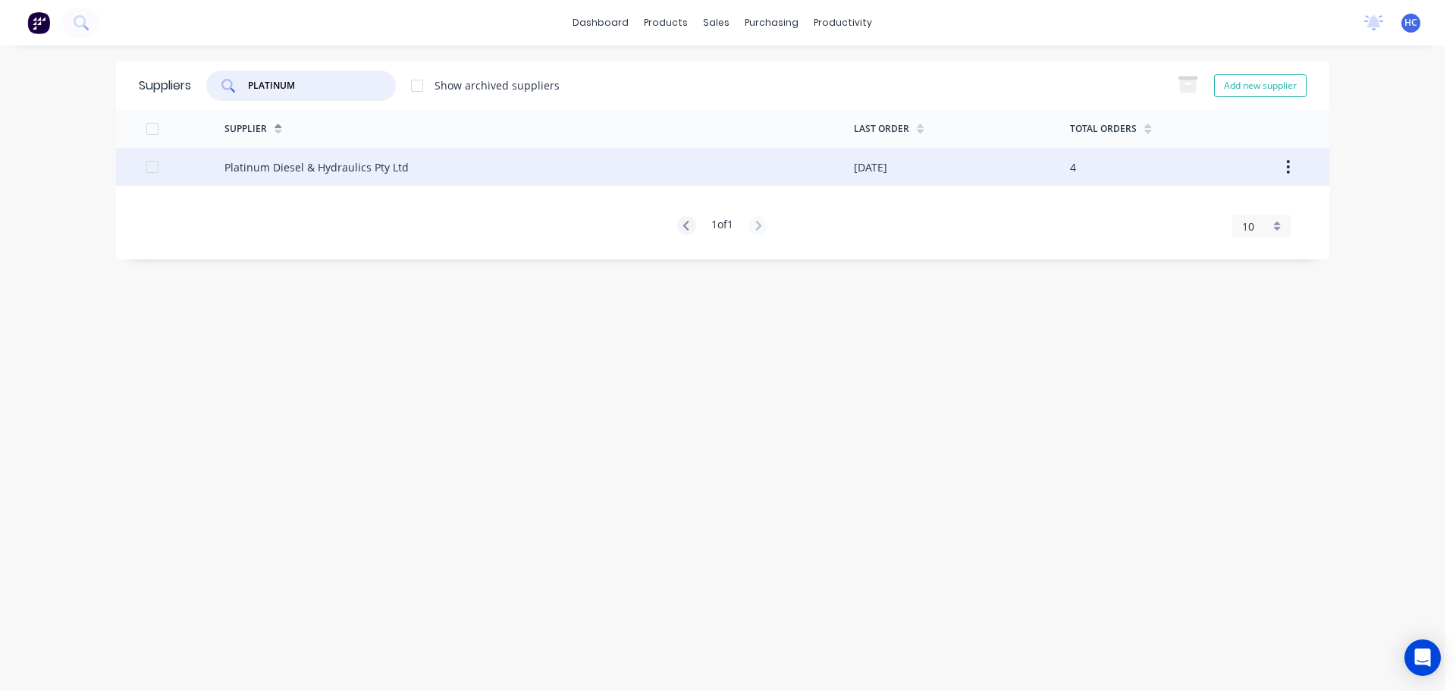
type input "PLATINUM"
click at [268, 166] on div "Platinum Diesel & Hydraulics Pty Ltd" at bounding box center [316, 167] width 184 height 16
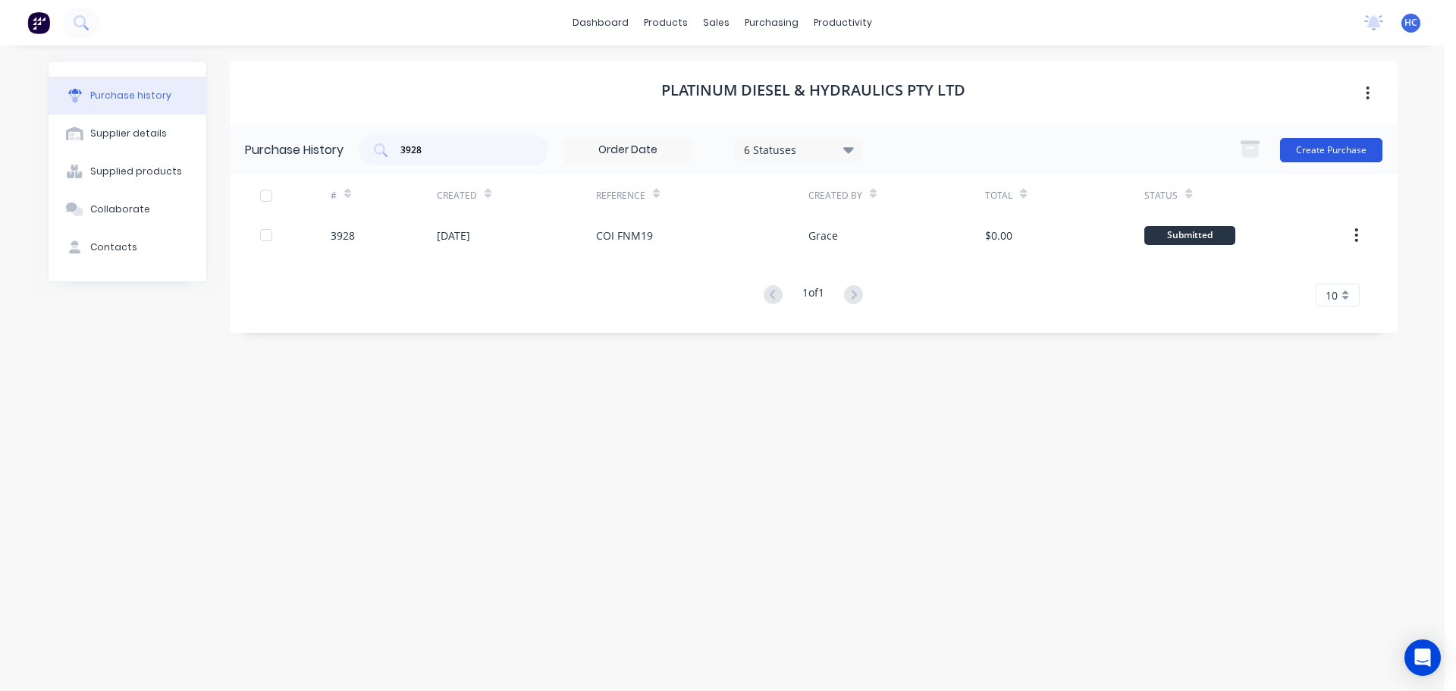
click at [1336, 145] on button "Create Purchase" at bounding box center [1331, 150] width 102 height 24
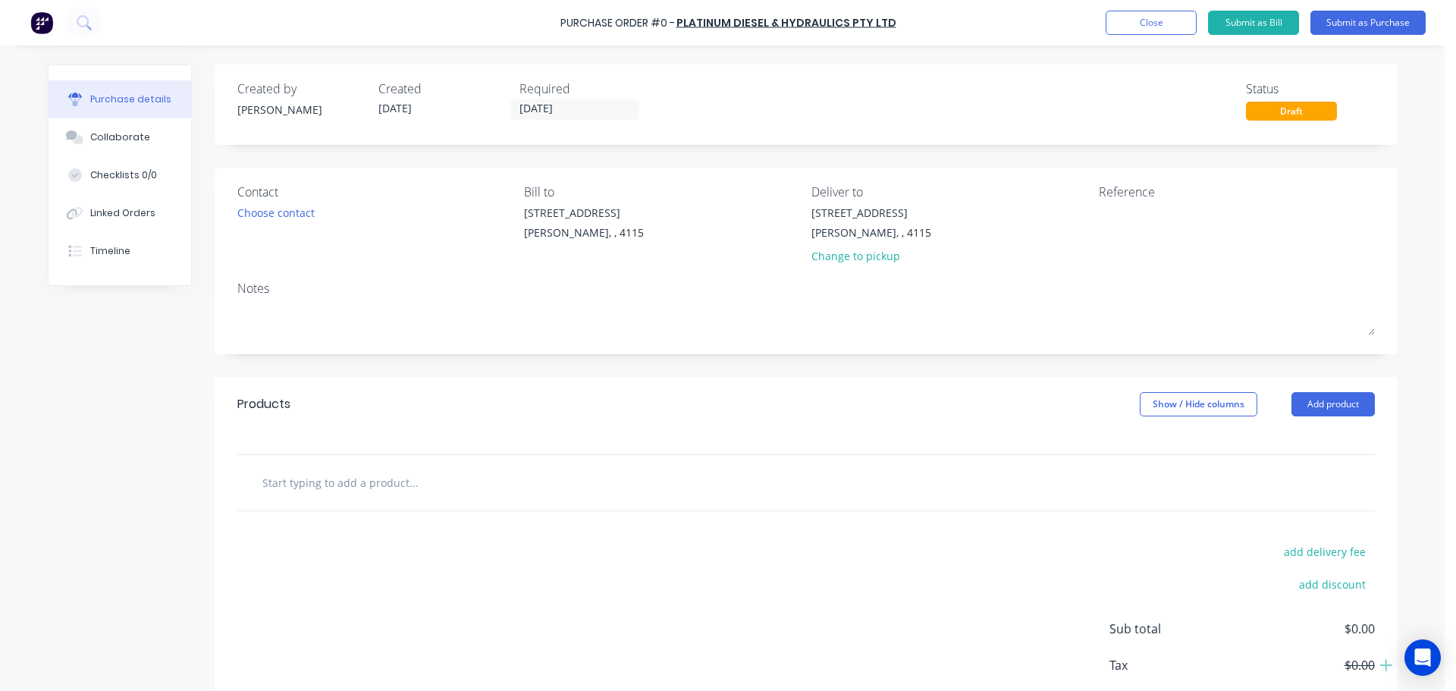
click at [539, 102] on input "[DATE]" at bounding box center [574, 109] width 127 height 19
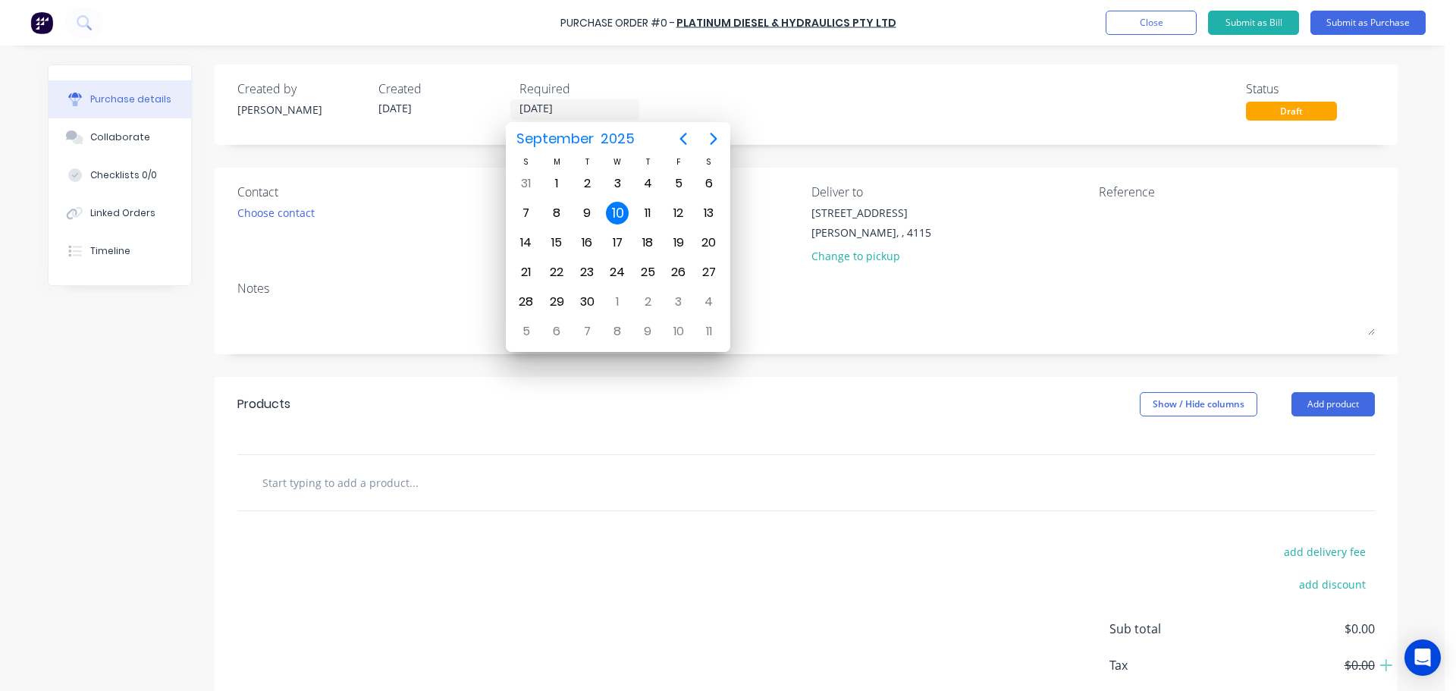
click at [830, 96] on div "Created by [PERSON_NAME] Created [DATE] Required [DATE] Status Draft" at bounding box center [806, 100] width 1138 height 41
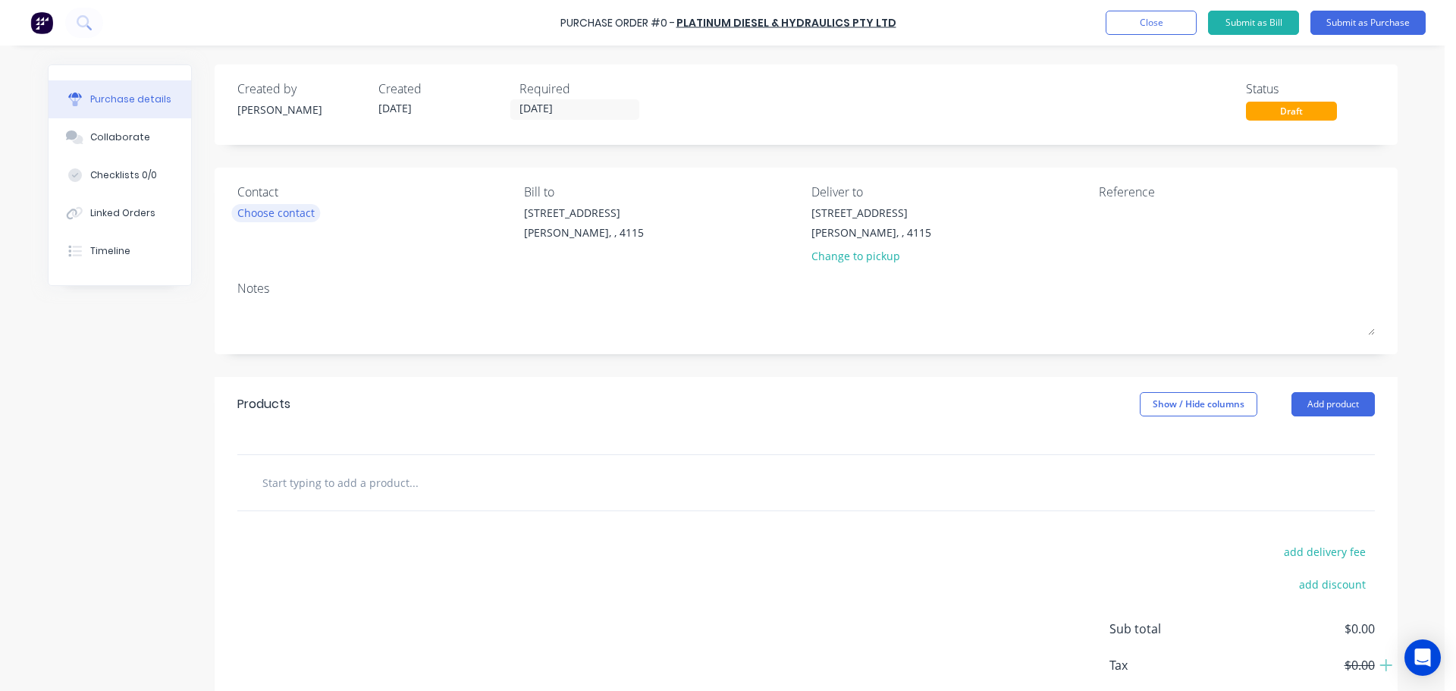
click at [280, 211] on div "Choose contact" at bounding box center [275, 213] width 77 height 16
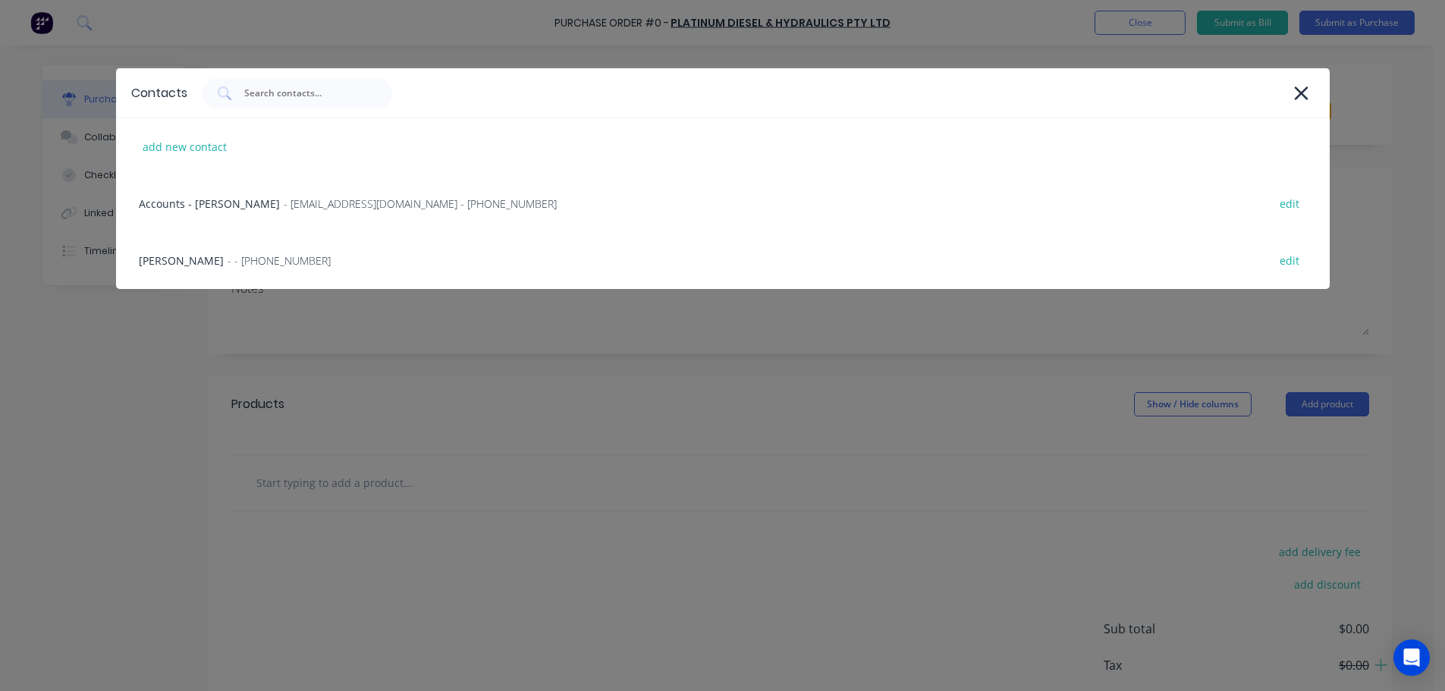
drag, startPoint x: 272, startPoint y: 253, endPoint x: 798, endPoint y: 244, distance: 525.6
click at [275, 253] on div "HAYDEN - - [PHONE_NUMBER] edit" at bounding box center [722, 260] width 1213 height 57
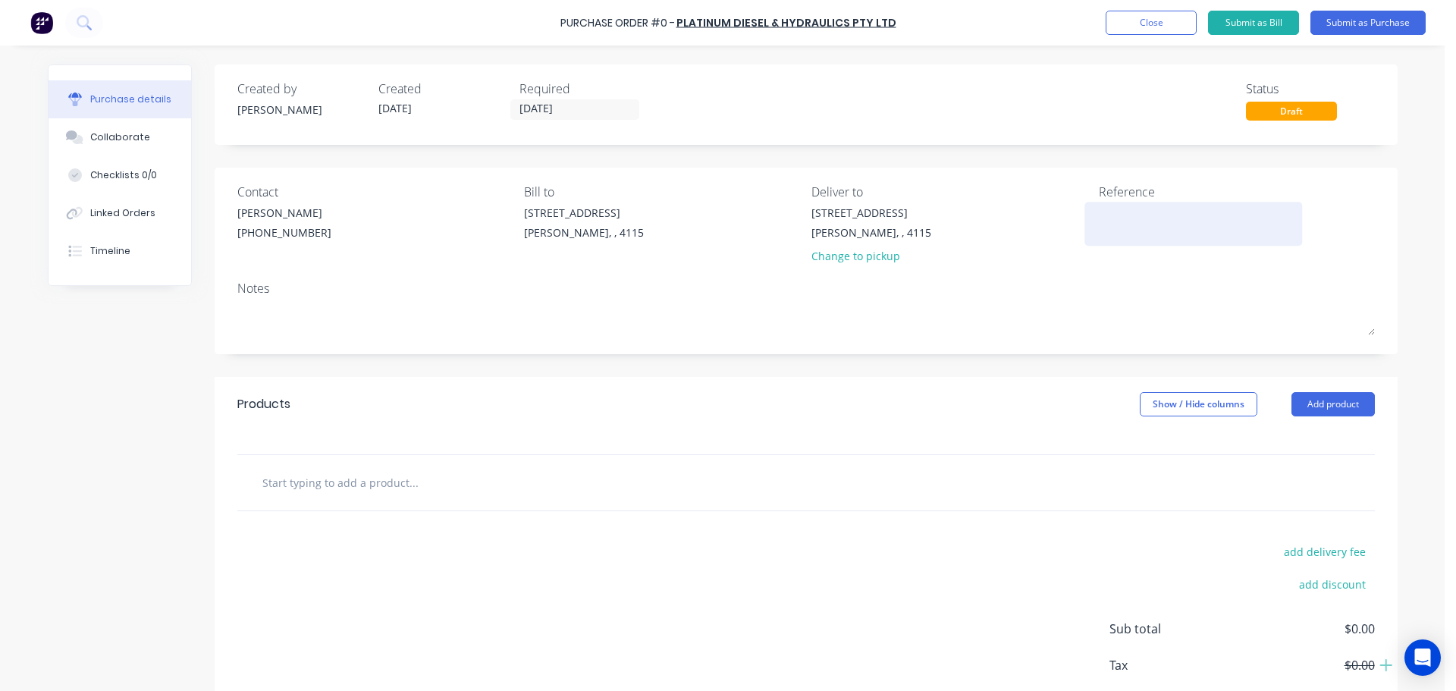
click at [1147, 221] on textarea at bounding box center [1194, 222] width 190 height 34
type textarea "FNM02"
drag, startPoint x: 934, startPoint y: 395, endPoint x: 1177, endPoint y: 358, distance: 246.3
click at [937, 394] on div "Products Show / Hide columns Add product" at bounding box center [806, 404] width 1183 height 55
drag, startPoint x: 1317, startPoint y: 405, endPoint x: 1333, endPoint y: 410, distance: 17.3
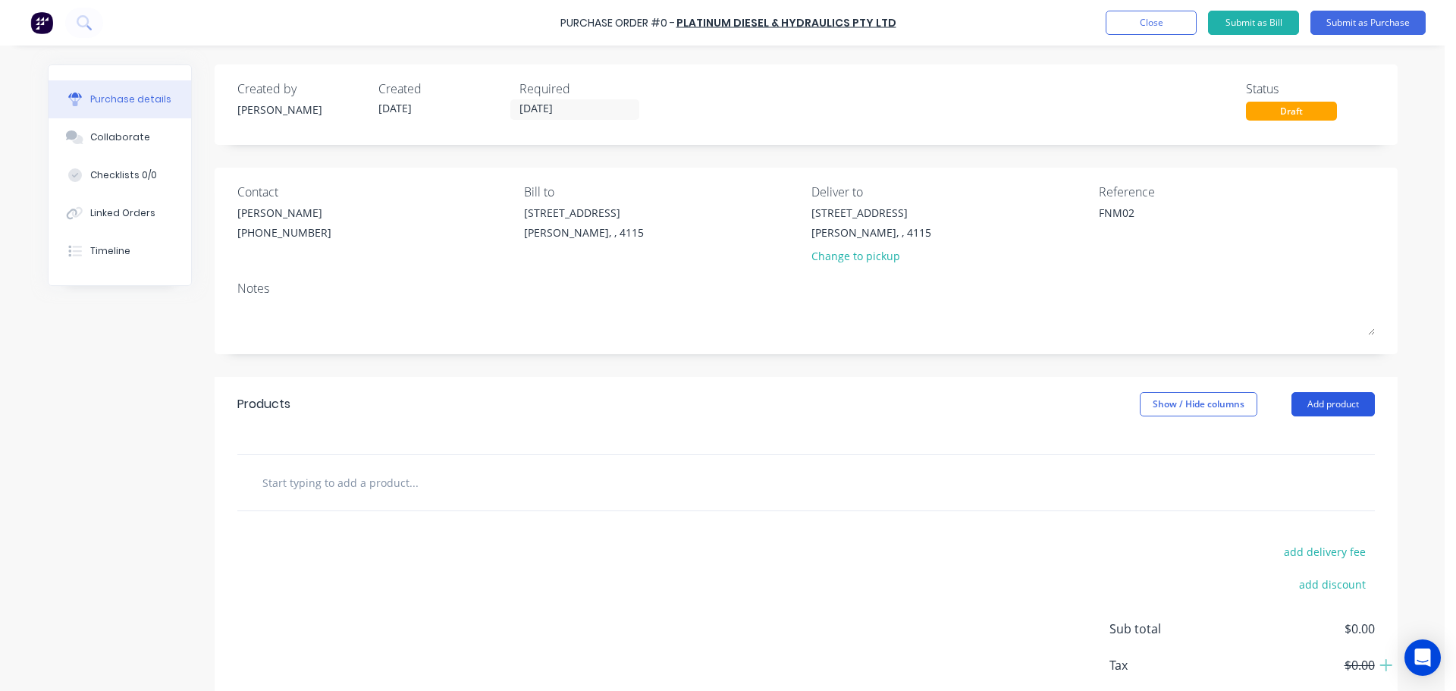
click at [1317, 405] on button "Add product" at bounding box center [1333, 404] width 83 height 24
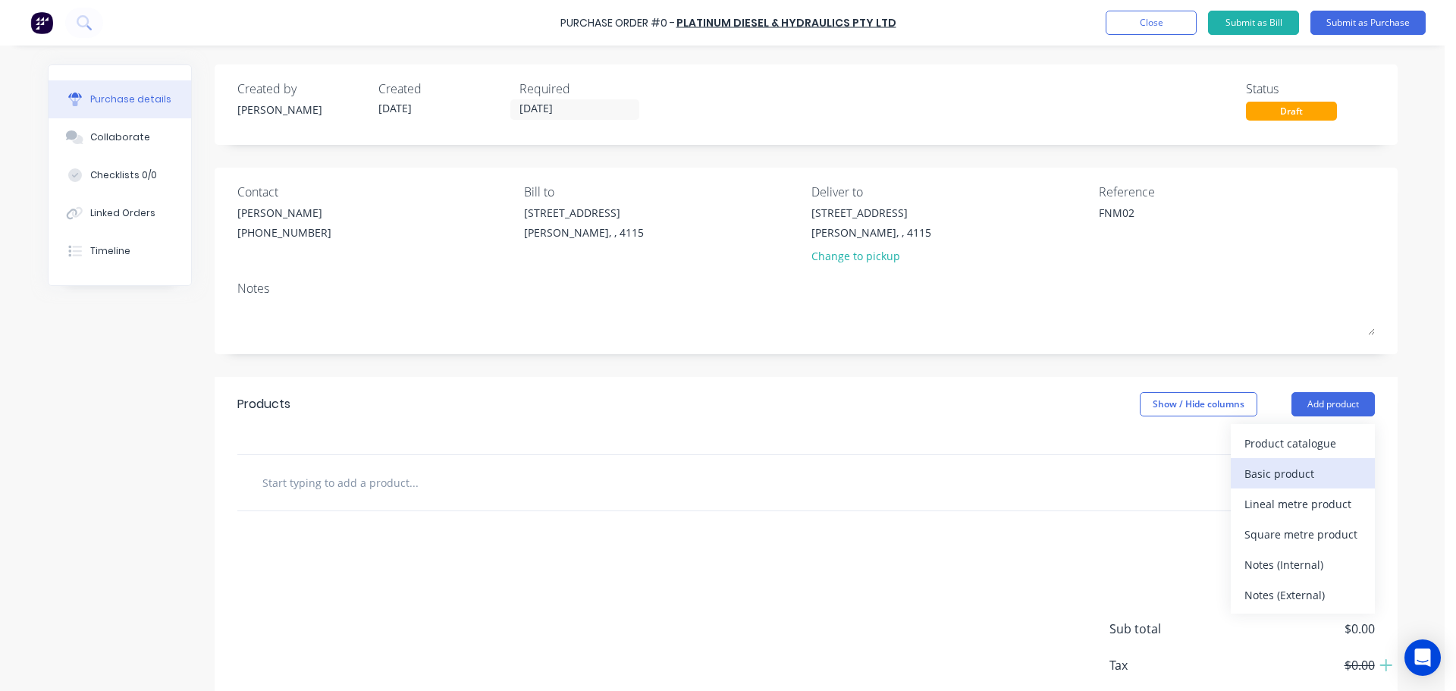
click at [1274, 466] on div "Basic product" at bounding box center [1302, 474] width 117 height 22
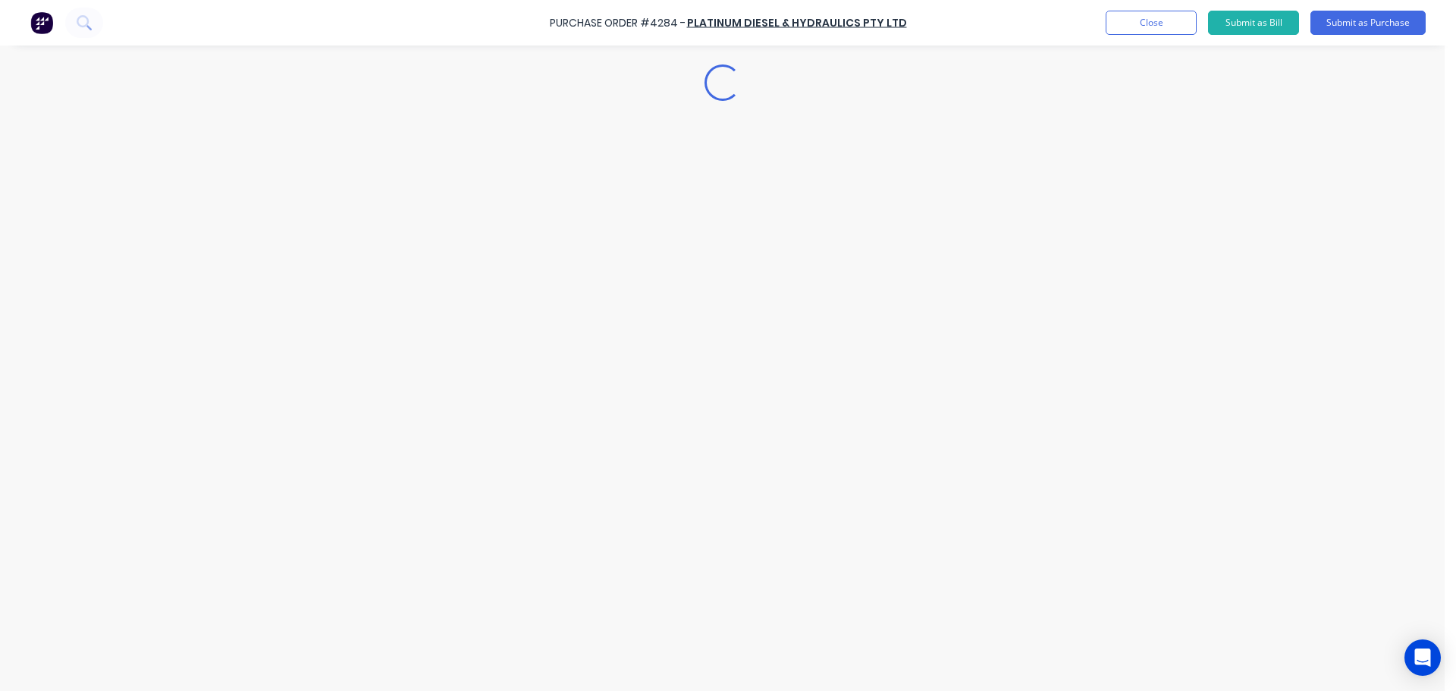
click at [432, 504] on div "Loading..." at bounding box center [723, 322] width 1380 height 615
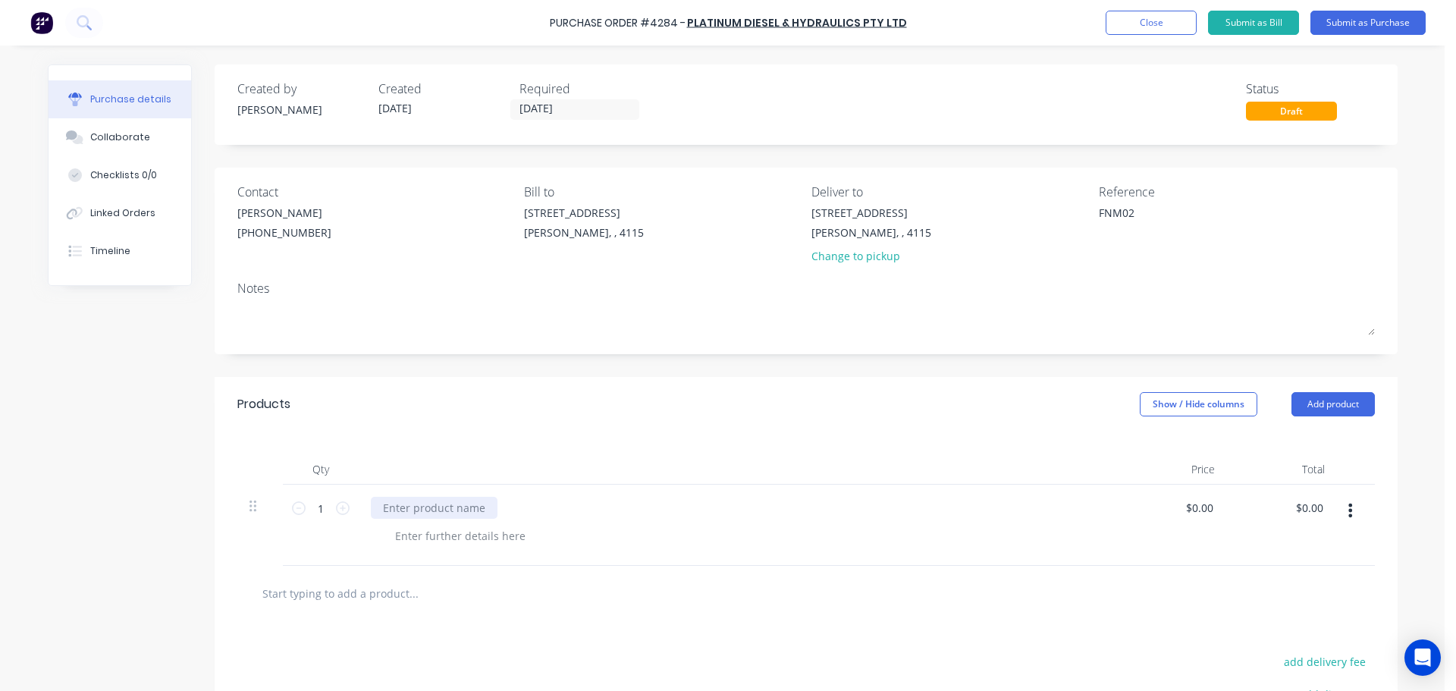
click at [479, 511] on div at bounding box center [434, 508] width 127 height 22
click at [530, 412] on div "Products Show / Hide columns Add product" at bounding box center [806, 404] width 1183 height 55
click at [1351, 502] on button "button" at bounding box center [1350, 510] width 36 height 27
click at [1298, 548] on button "Duplicate" at bounding box center [1304, 550] width 129 height 30
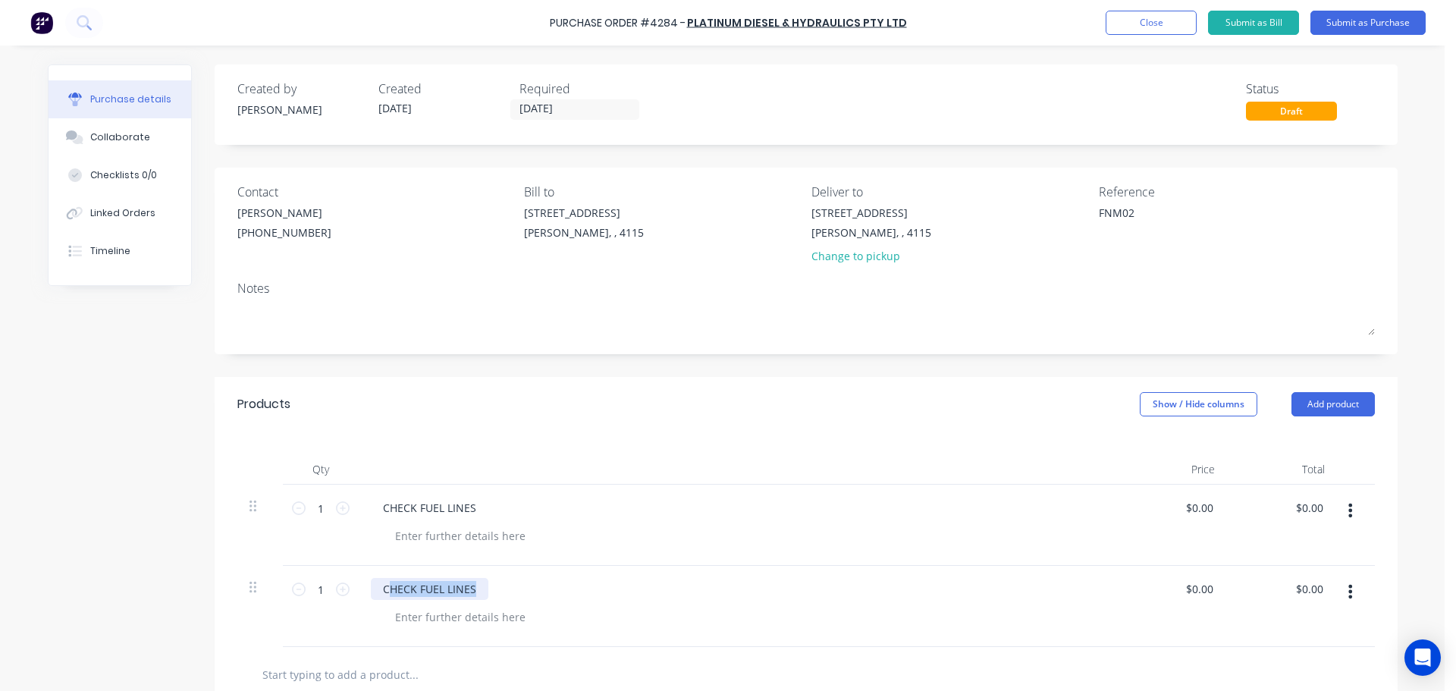
drag, startPoint x: 469, startPoint y: 579, endPoint x: 379, endPoint y: 582, distance: 90.3
click at [380, 582] on div "CHECK FUEL LINES" at bounding box center [430, 589] width 118 height 22
click at [549, 440] on div "Qty Price Total 1 1 CHECK FUEL LINES $0.00 $0.00 $0.00 $0.00 1 1 SERVICE $0.00 …" at bounding box center [806, 539] width 1183 height 215
click at [1118, 211] on textarea "FNM02" at bounding box center [1194, 222] width 190 height 34
type textarea "FNM 02"
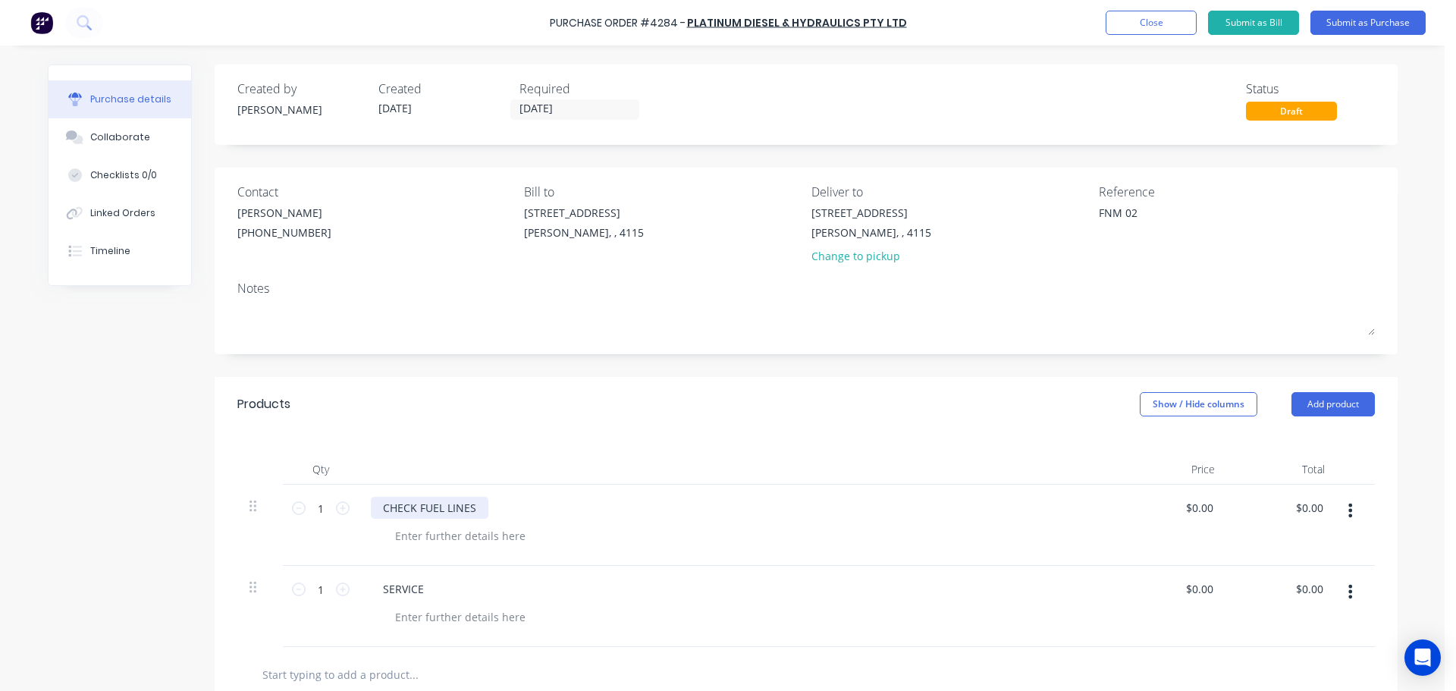
click at [391, 504] on div "CHECK FUEL LINES" at bounding box center [430, 508] width 118 height 22
click at [581, 465] on div at bounding box center [738, 469] width 758 height 30
click at [1337, 18] on button "Submit as Purchase" at bounding box center [1367, 23] width 115 height 24
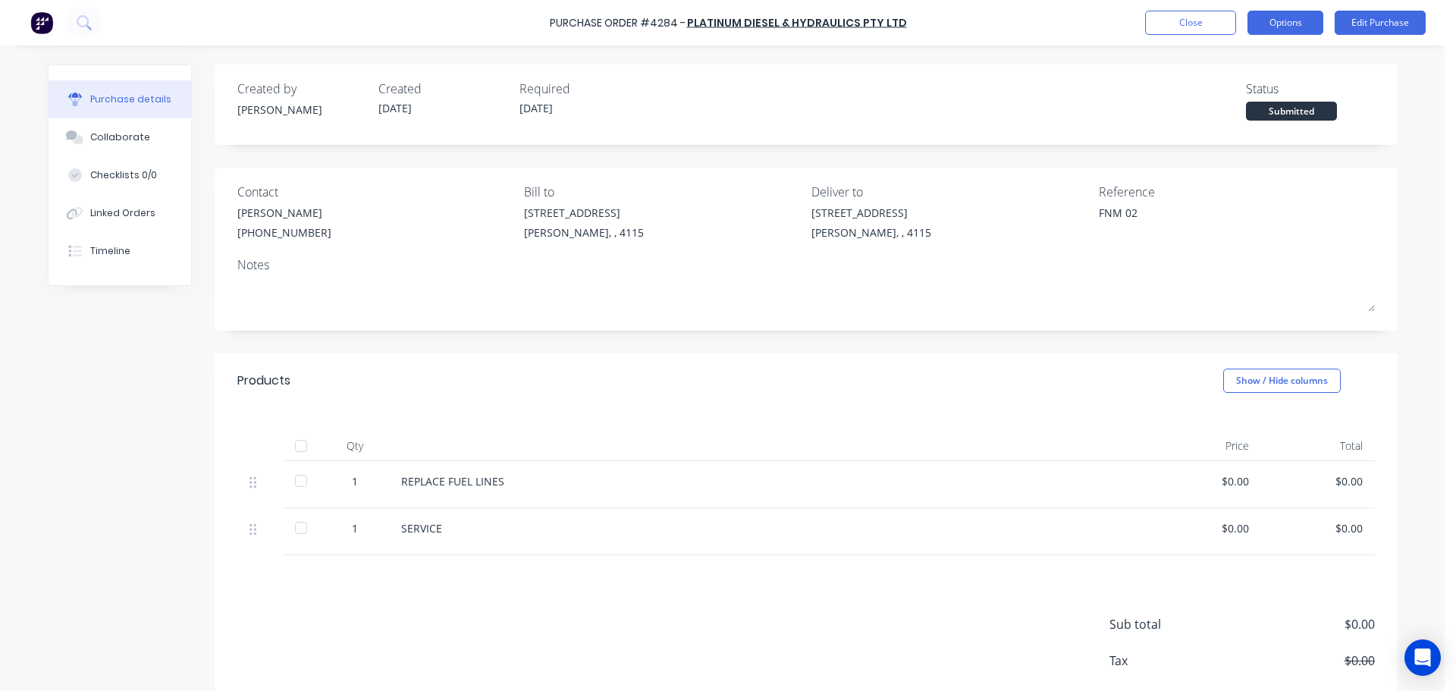
click at [1265, 20] on button "Options" at bounding box center [1286, 23] width 76 height 24
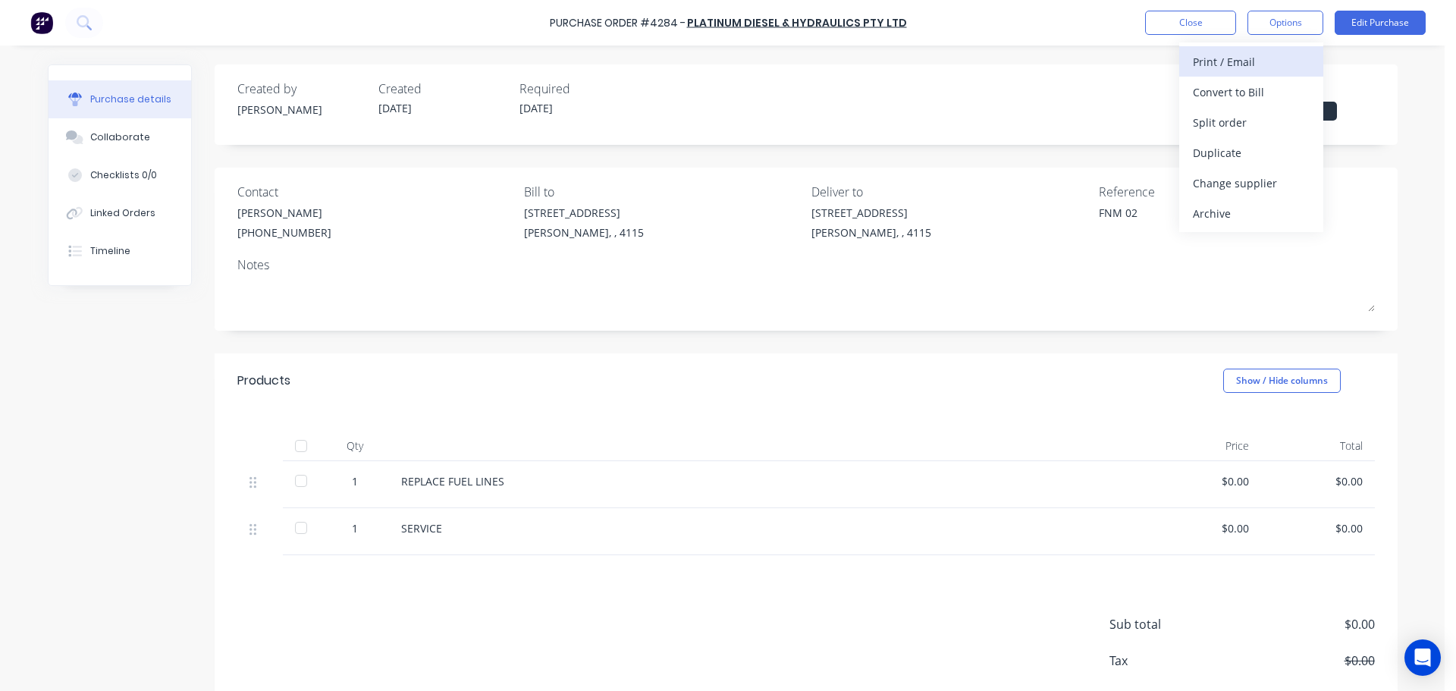
click at [1242, 66] on div "Print / Email" at bounding box center [1251, 62] width 117 height 22
click at [1251, 117] on div "Without pricing" at bounding box center [1251, 122] width 117 height 22
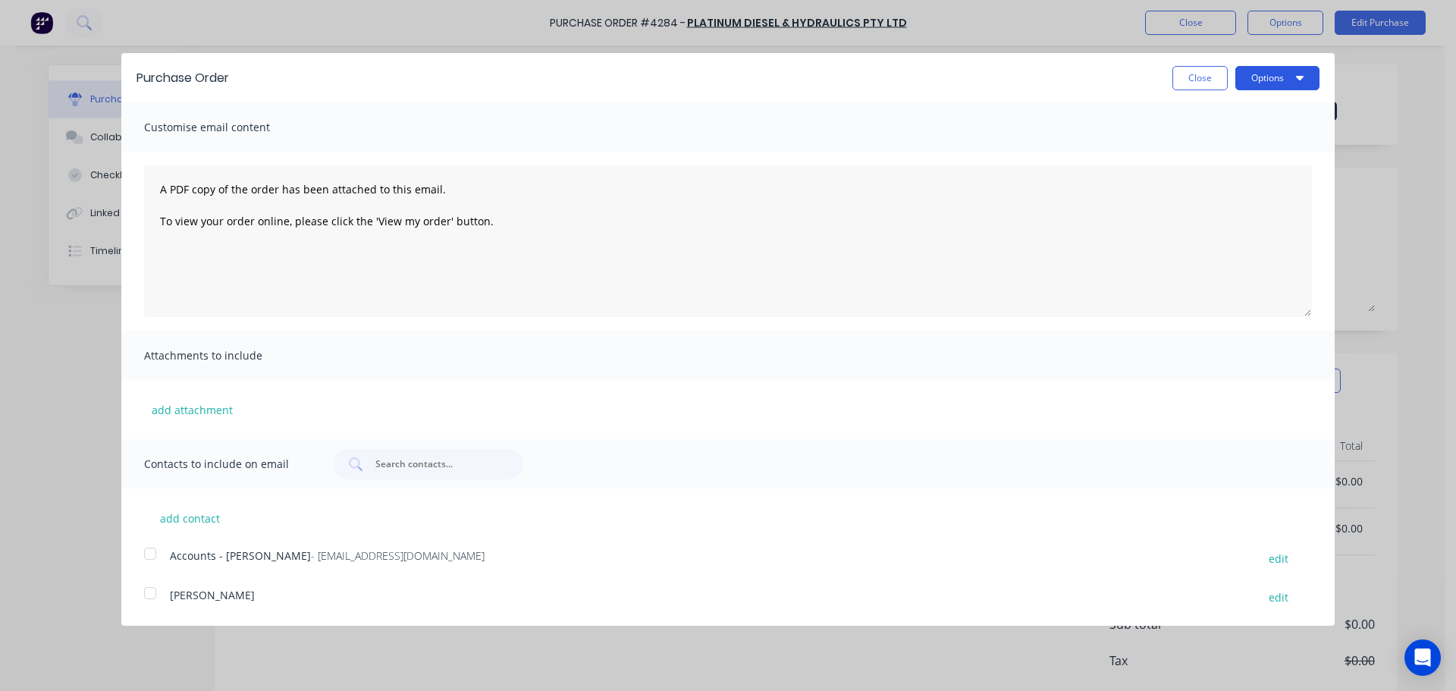
click at [1272, 78] on button "Options" at bounding box center [1277, 78] width 84 height 24
click at [1265, 121] on div "Print" at bounding box center [1247, 116] width 117 height 22
click at [1182, 75] on button "Close" at bounding box center [1199, 78] width 55 height 24
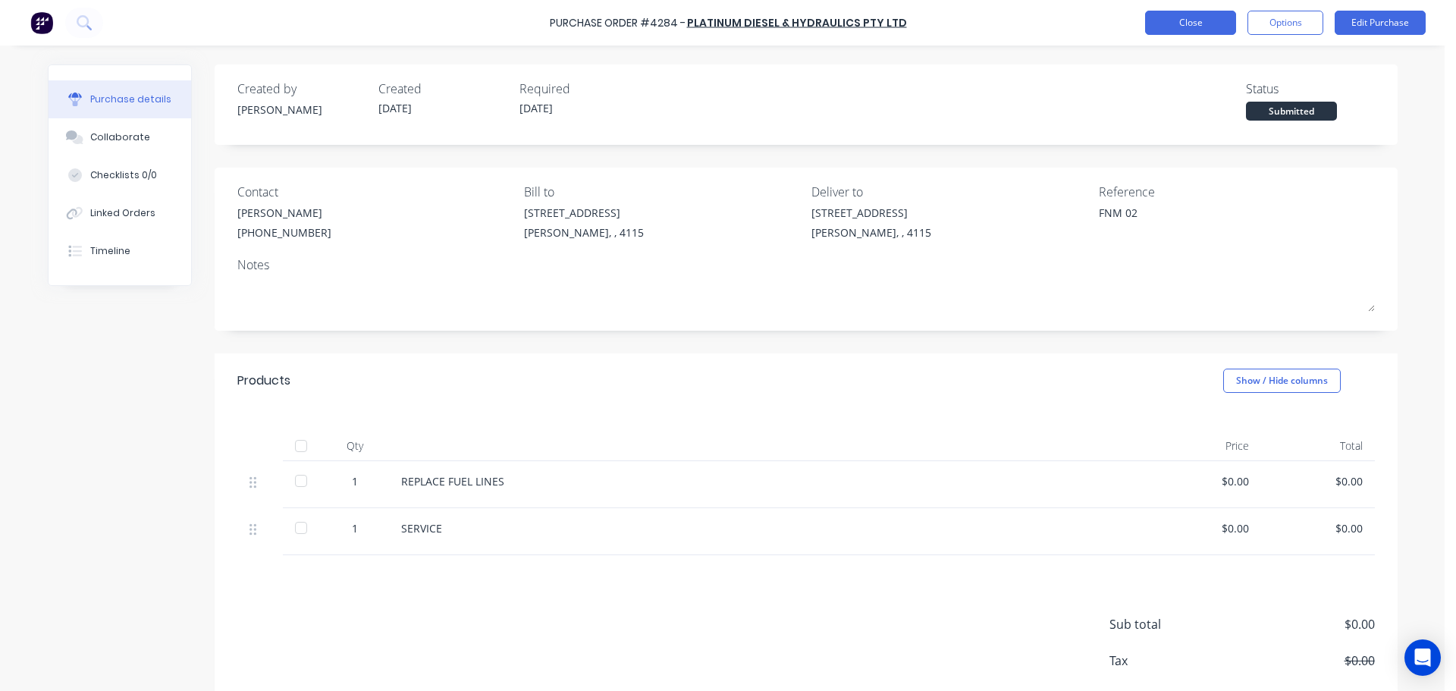
click at [1190, 32] on button "Close" at bounding box center [1190, 23] width 91 height 24
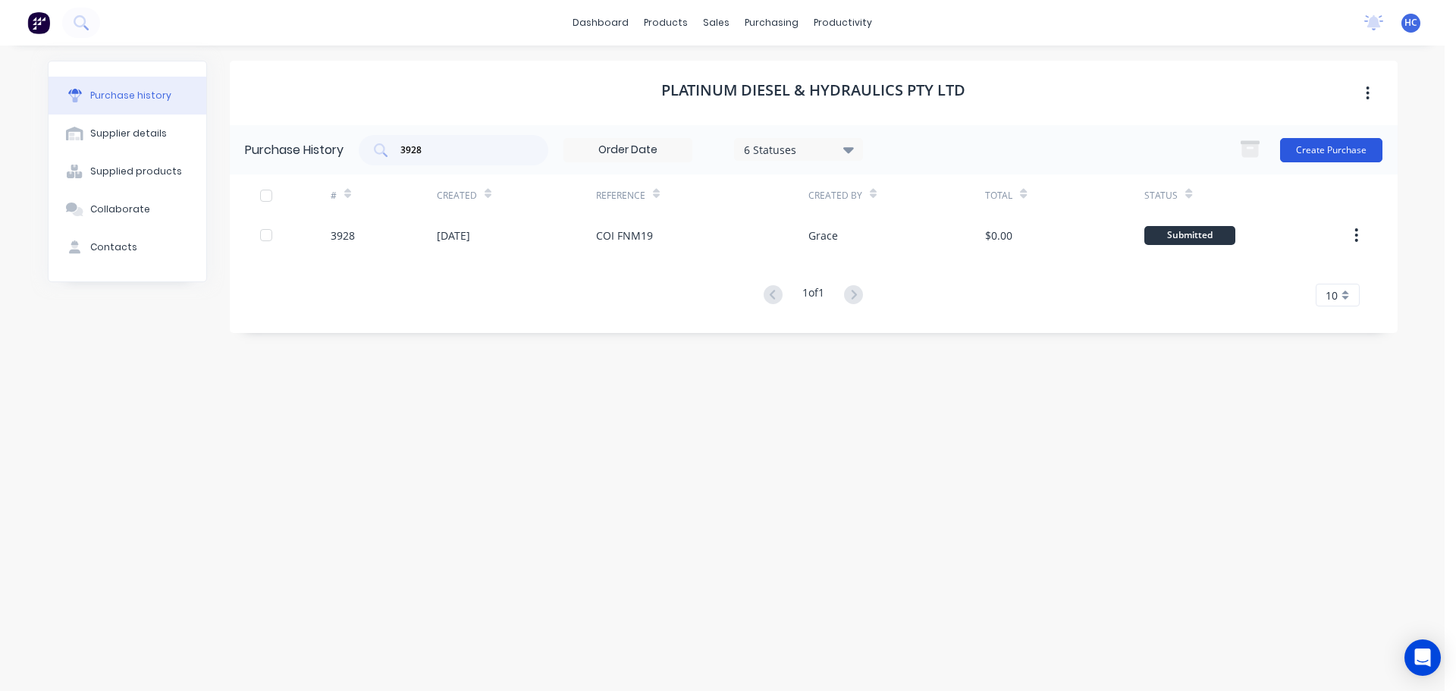
click at [1316, 154] on button "Create Purchase" at bounding box center [1331, 150] width 102 height 24
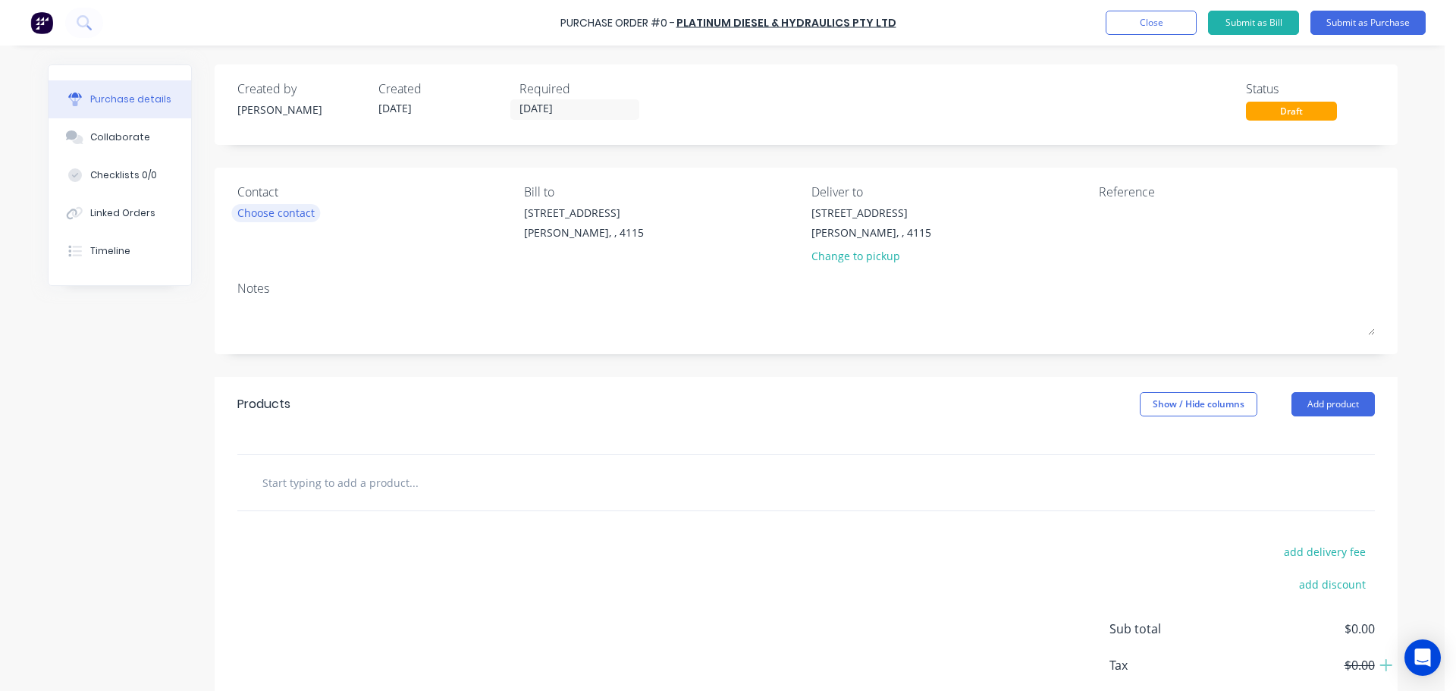
click at [271, 212] on div "Choose contact" at bounding box center [275, 213] width 77 height 16
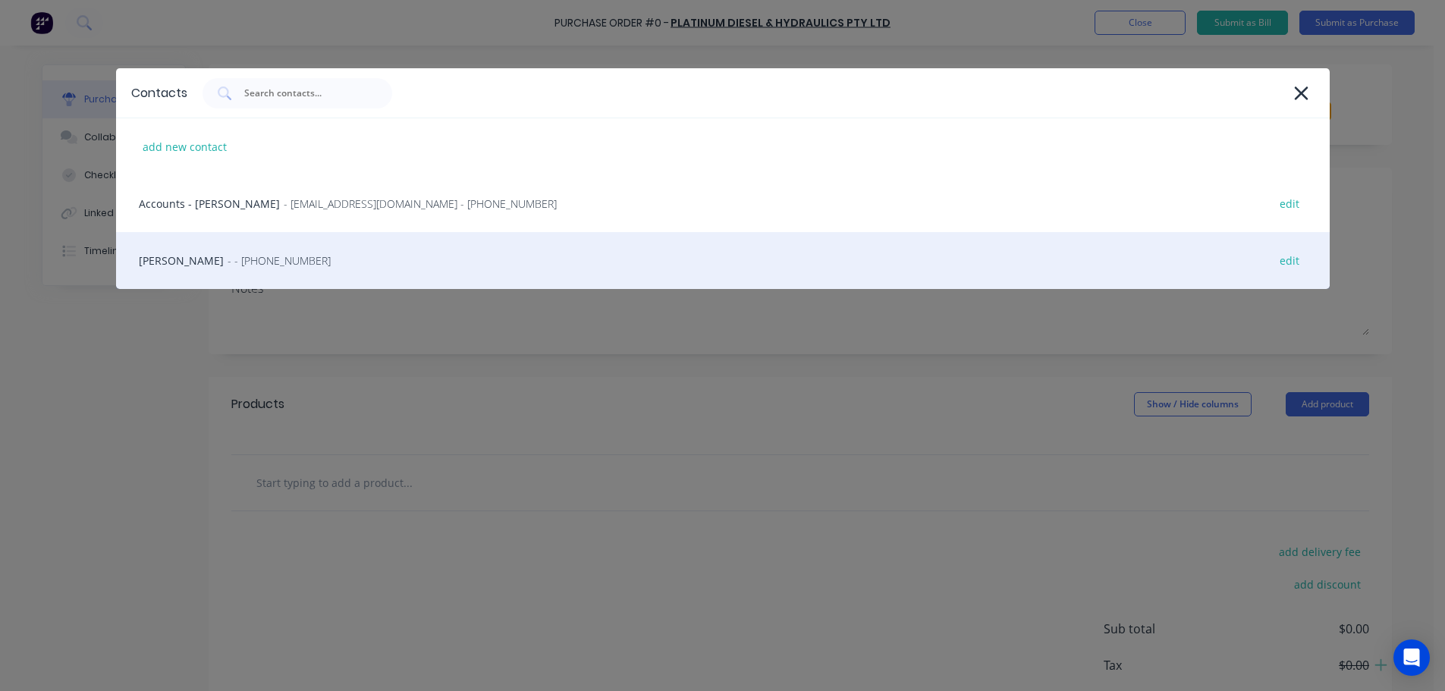
click at [271, 256] on div "HAYDEN - - [PHONE_NUMBER] edit" at bounding box center [722, 260] width 1213 height 57
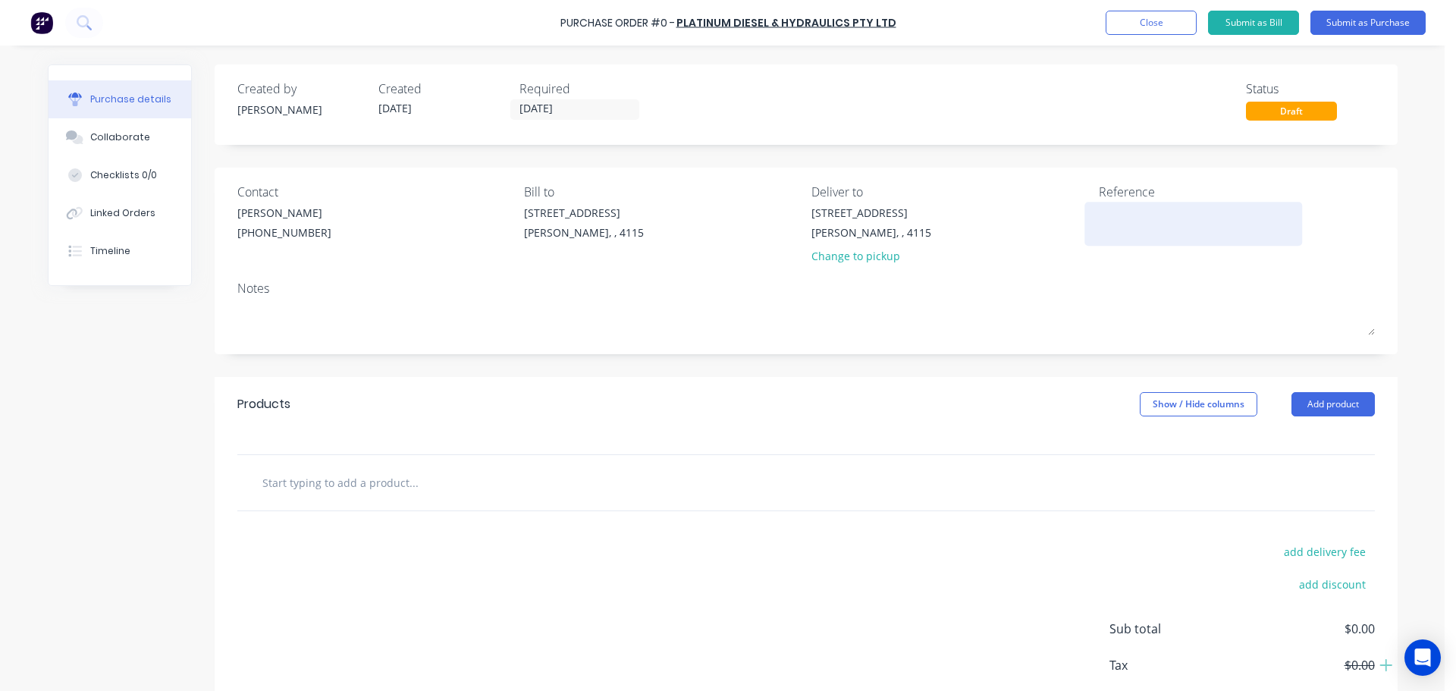
click at [1150, 207] on textarea at bounding box center [1194, 222] width 190 height 34
type textarea "FNM 20"
click at [1313, 423] on div "Products Show / Hide columns Add product" at bounding box center [806, 404] width 1183 height 55
click at [1326, 416] on button "Add product" at bounding box center [1333, 404] width 83 height 24
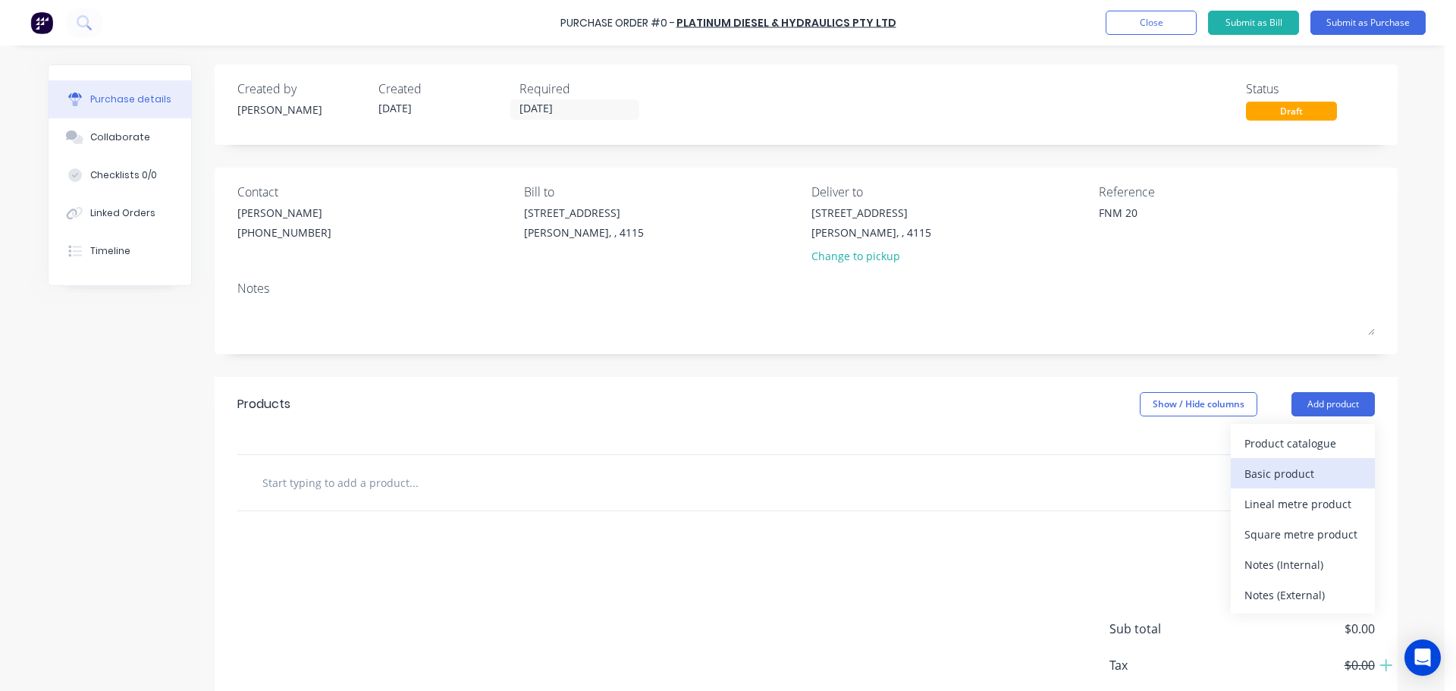
click at [1300, 471] on div "Basic product" at bounding box center [1302, 474] width 117 height 22
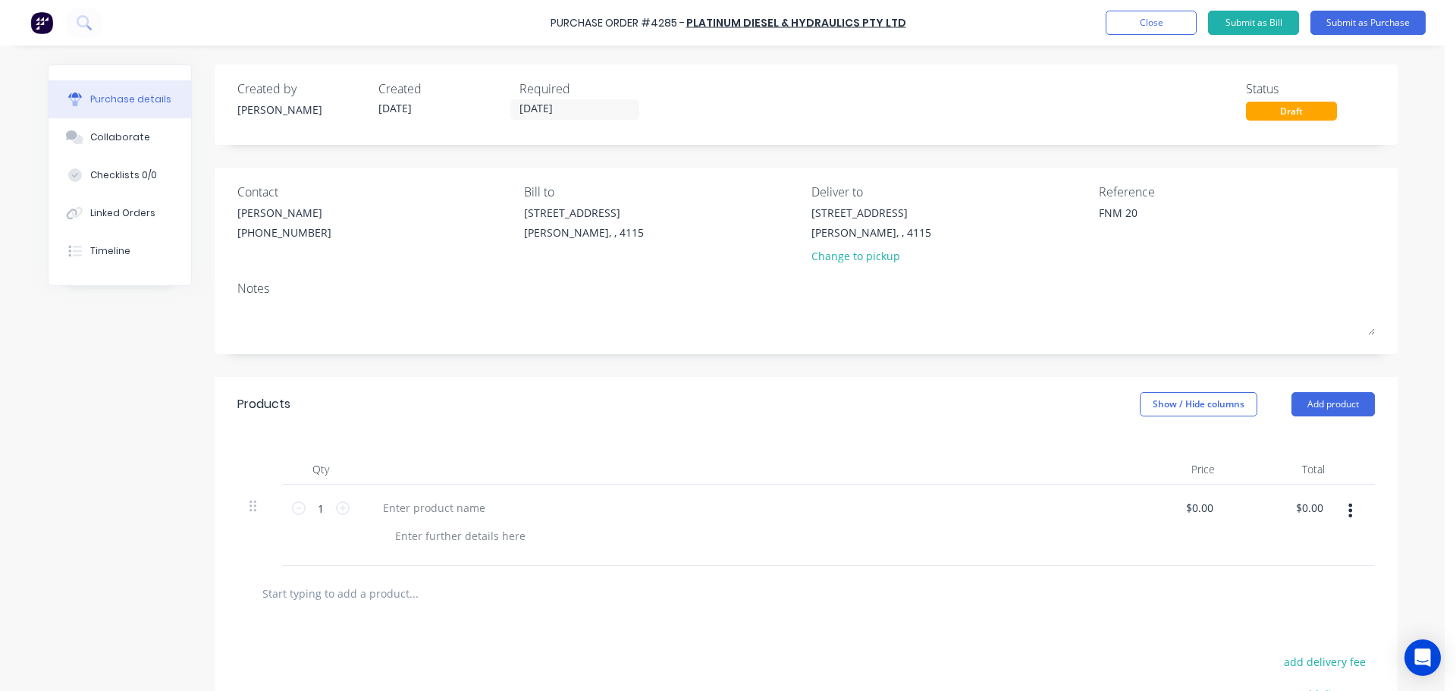
click at [447, 509] on div at bounding box center [434, 508] width 127 height 22
click at [661, 425] on div "Products Show / Hide columns Add product" at bounding box center [806, 404] width 1183 height 55
click at [1379, 16] on button "Submit as Purchase" at bounding box center [1367, 23] width 115 height 24
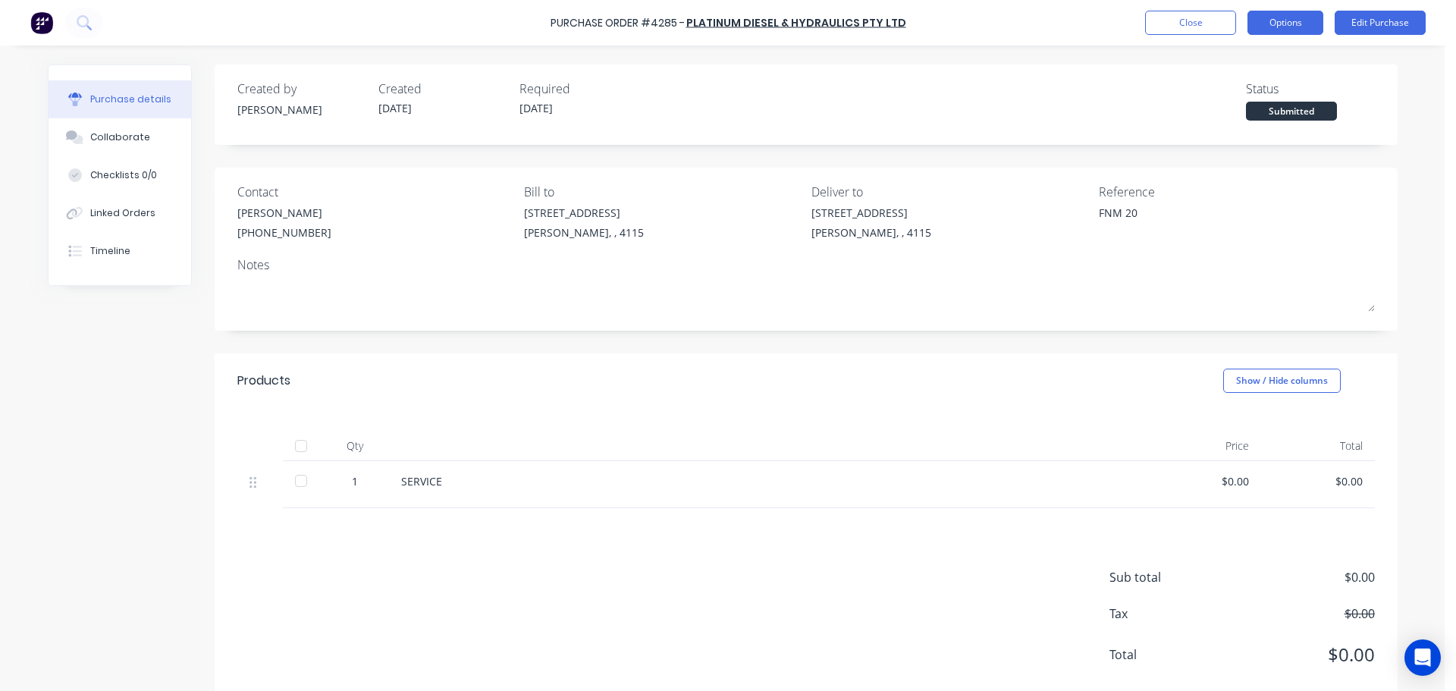
click at [1288, 13] on button "Options" at bounding box center [1286, 23] width 76 height 24
click at [1241, 58] on div "Print / Email" at bounding box center [1251, 62] width 117 height 22
click at [1240, 119] on div "Without pricing" at bounding box center [1251, 122] width 117 height 22
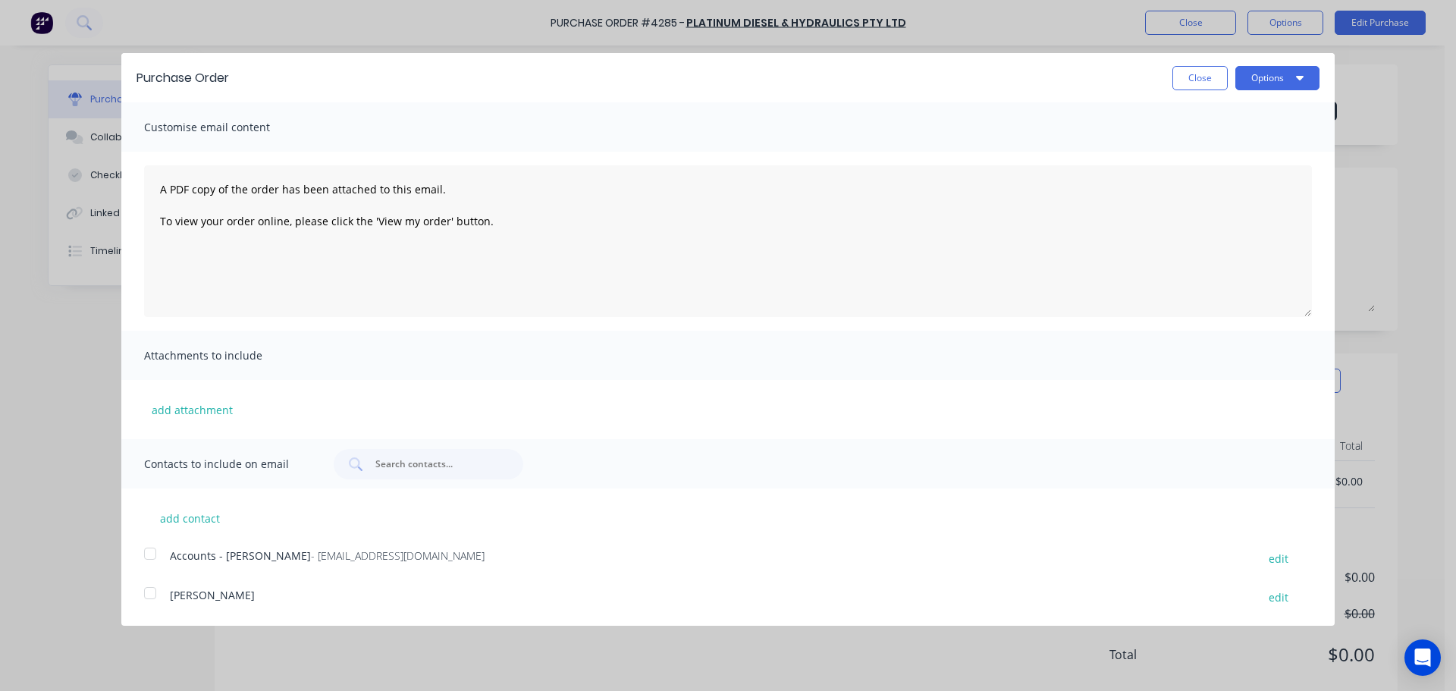
click at [1266, 77] on button "Options" at bounding box center [1277, 78] width 84 height 24
click at [1233, 112] on div "Print" at bounding box center [1247, 116] width 117 height 22
drag, startPoint x: 1194, startPoint y: 75, endPoint x: 1190, endPoint y: 25, distance: 50.3
click at [1195, 75] on button "Close" at bounding box center [1199, 78] width 55 height 24
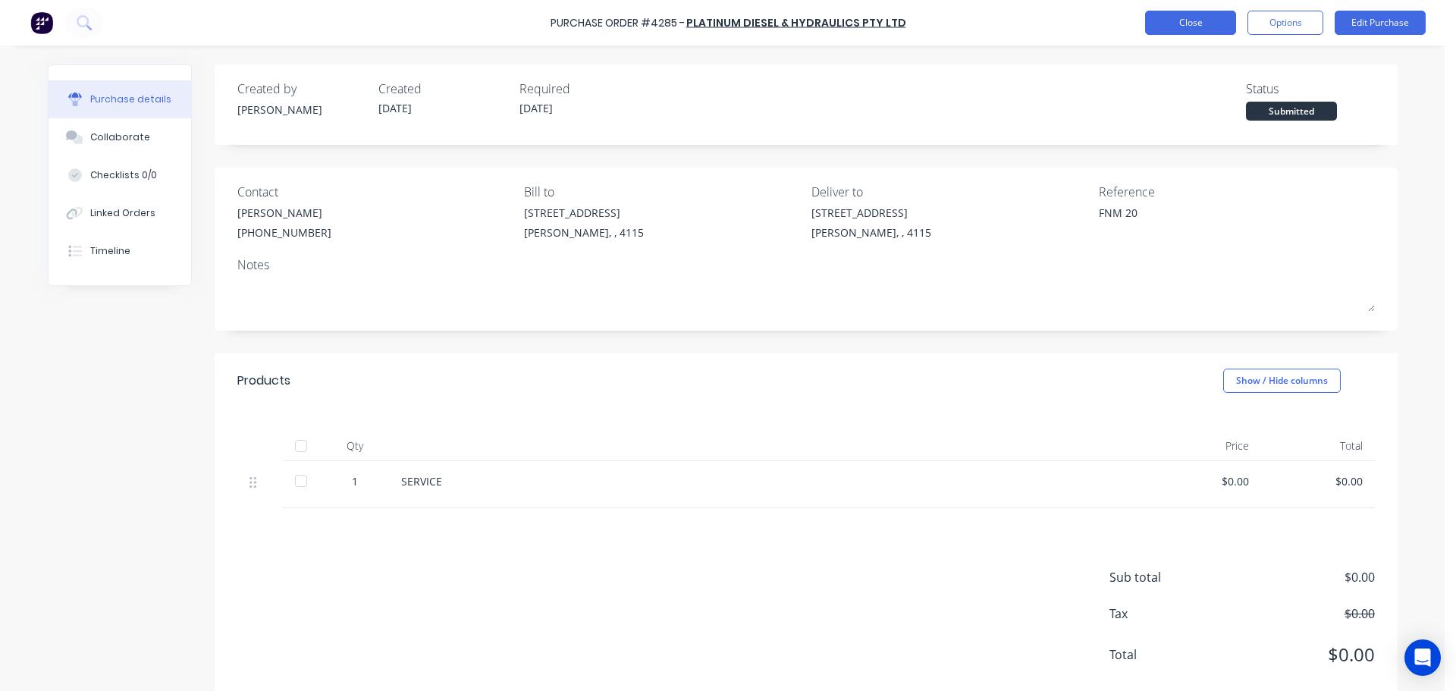
click at [1190, 24] on button "Close" at bounding box center [1190, 23] width 91 height 24
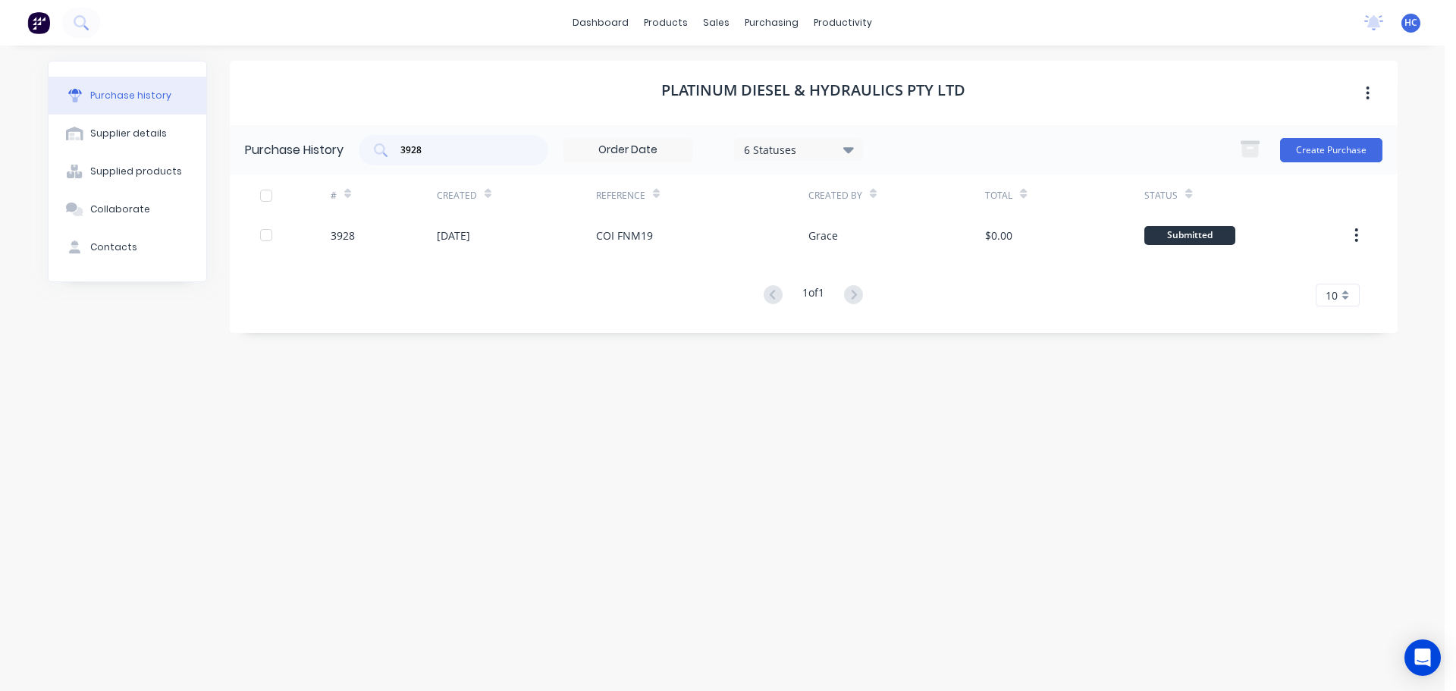
click at [1330, 133] on div "Purchase History 3928 6 Statuses 6 Statuses Create Purchase" at bounding box center [814, 149] width 1168 height 49
click at [1322, 144] on button "Create Purchase" at bounding box center [1331, 150] width 102 height 24
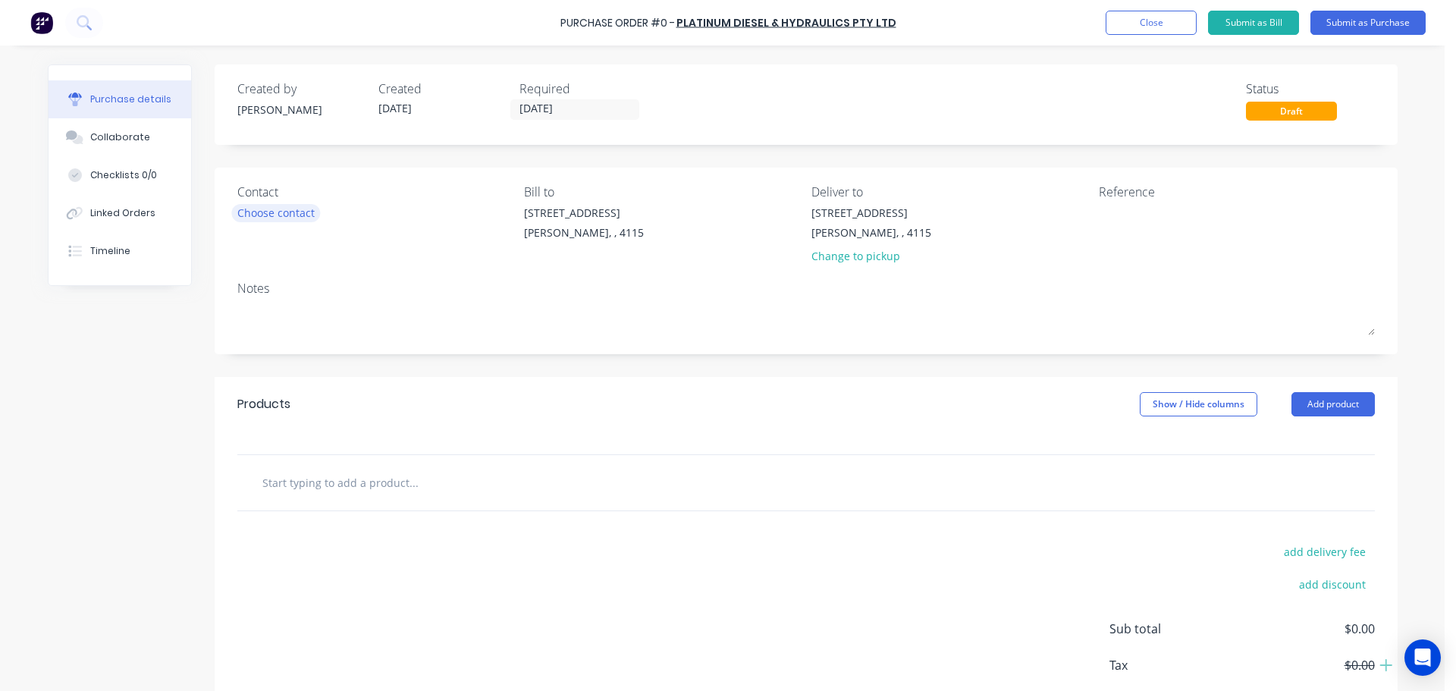
click at [256, 215] on div "Choose contact" at bounding box center [275, 213] width 77 height 16
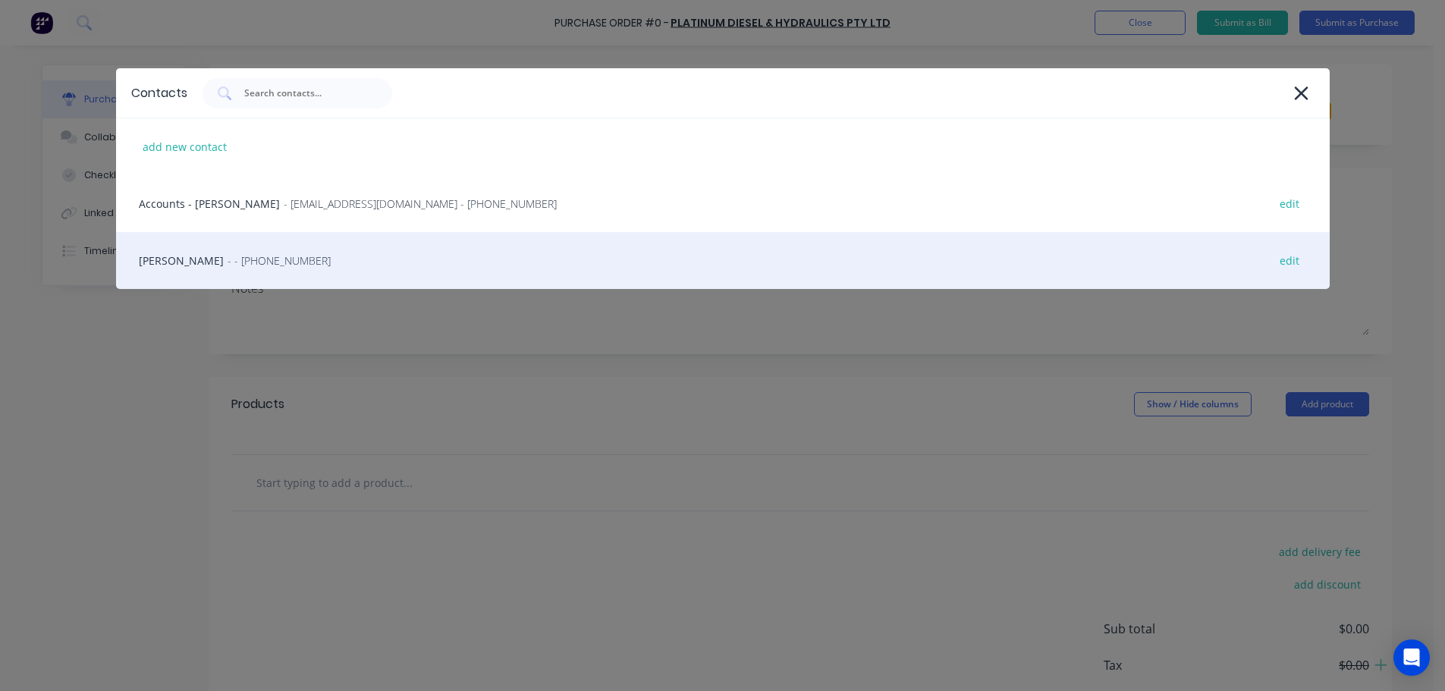
click at [268, 258] on div "HAYDEN - - [PHONE_NUMBER] edit" at bounding box center [722, 260] width 1213 height 57
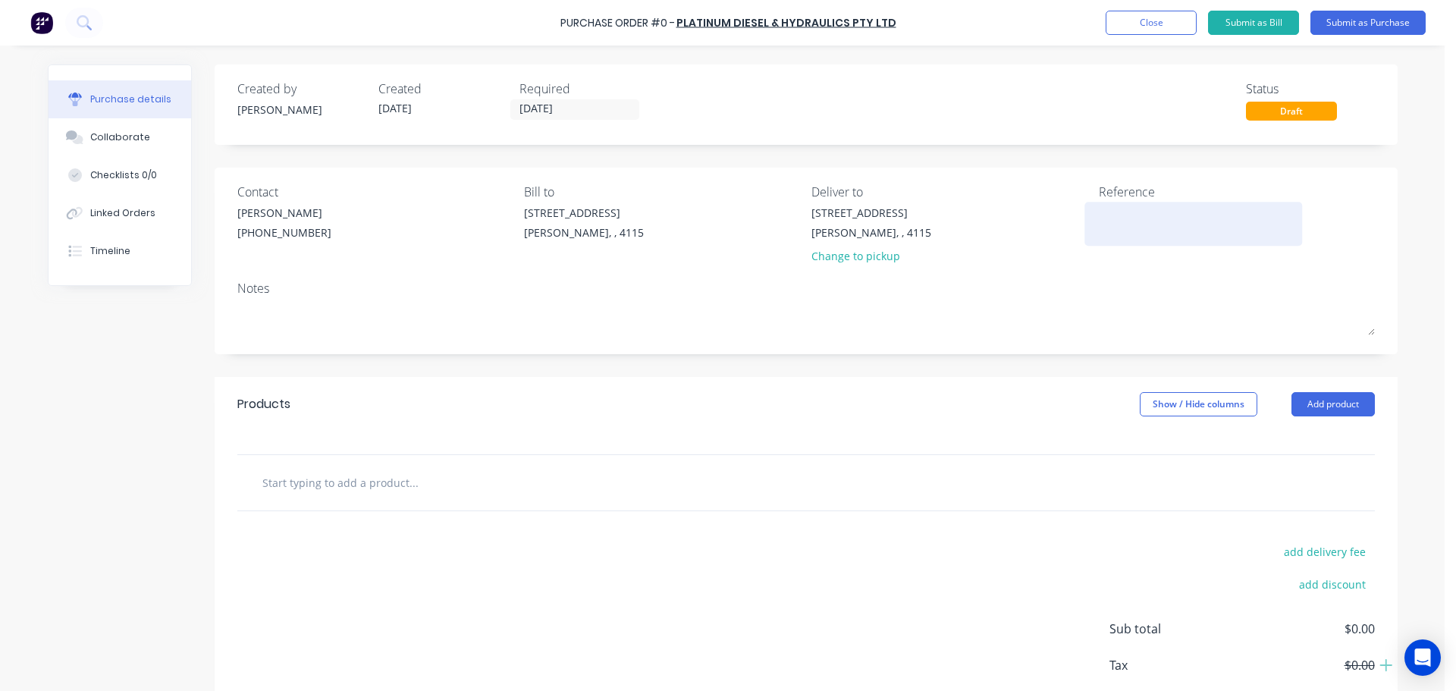
click at [1154, 231] on textarea at bounding box center [1194, 222] width 190 height 34
type textarea "FNM 07"
click at [1320, 410] on button "Add product" at bounding box center [1333, 404] width 83 height 24
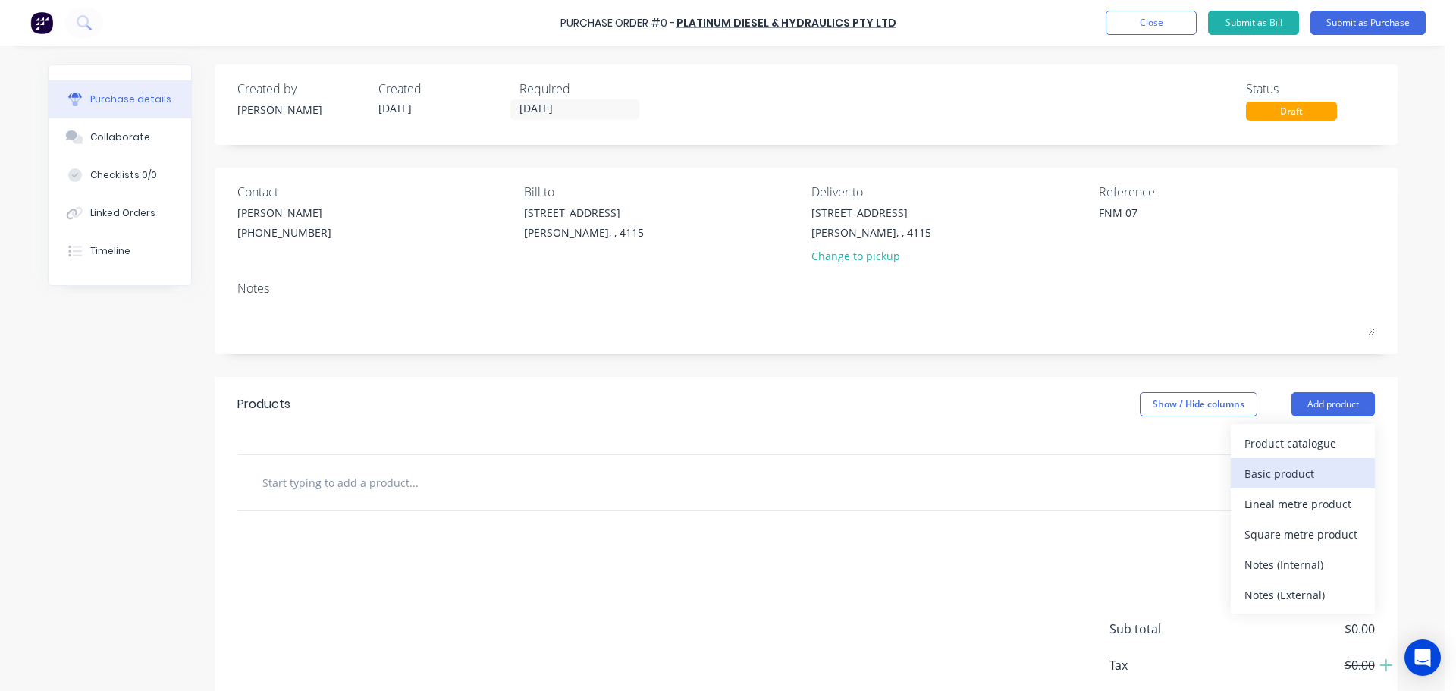
click at [1314, 473] on div "Basic product" at bounding box center [1302, 474] width 117 height 22
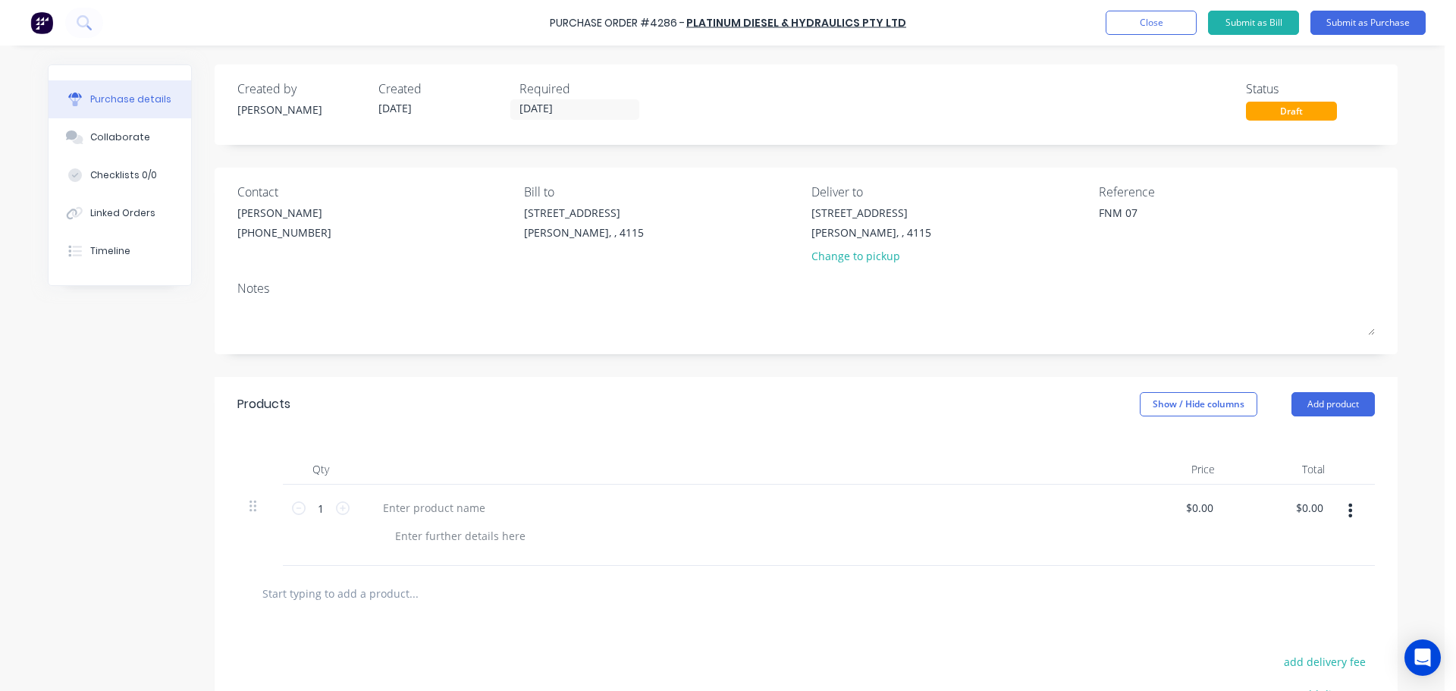
click at [438, 497] on div "Purchase details Collaborate Checklists 0/0 Linked Orders Timeline Created by […" at bounding box center [723, 322] width 1380 height 615
click at [444, 507] on div at bounding box center [434, 508] width 127 height 22
drag, startPoint x: 603, startPoint y: 425, endPoint x: 711, endPoint y: 399, distance: 110.9
click at [606, 425] on div "Products Show / Hide columns Add product" at bounding box center [806, 404] width 1183 height 55
click at [1371, 10] on div "Purchase Order #4286 - Platinum Diesel & Hydraulics Pty Ltd Add product Close S…" at bounding box center [728, 23] width 1456 height 46
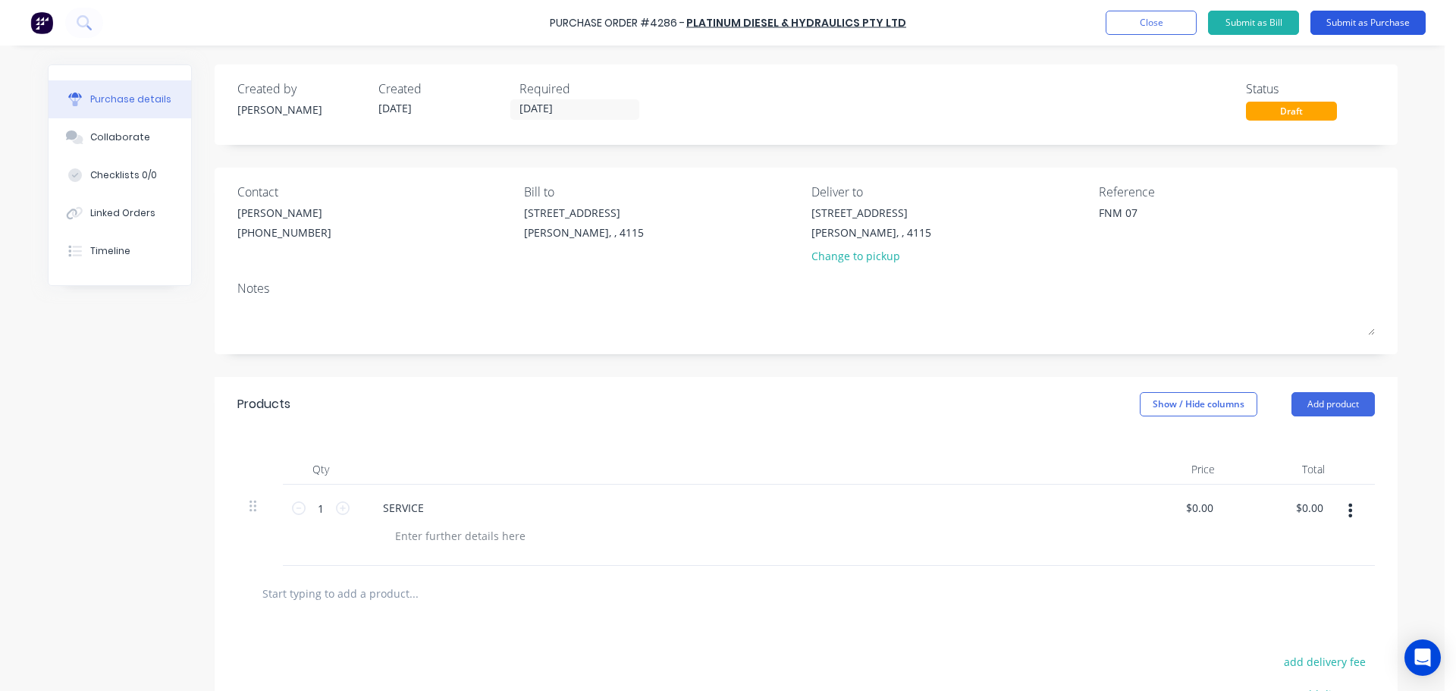
click at [1379, 30] on button "Submit as Purchase" at bounding box center [1367, 23] width 115 height 24
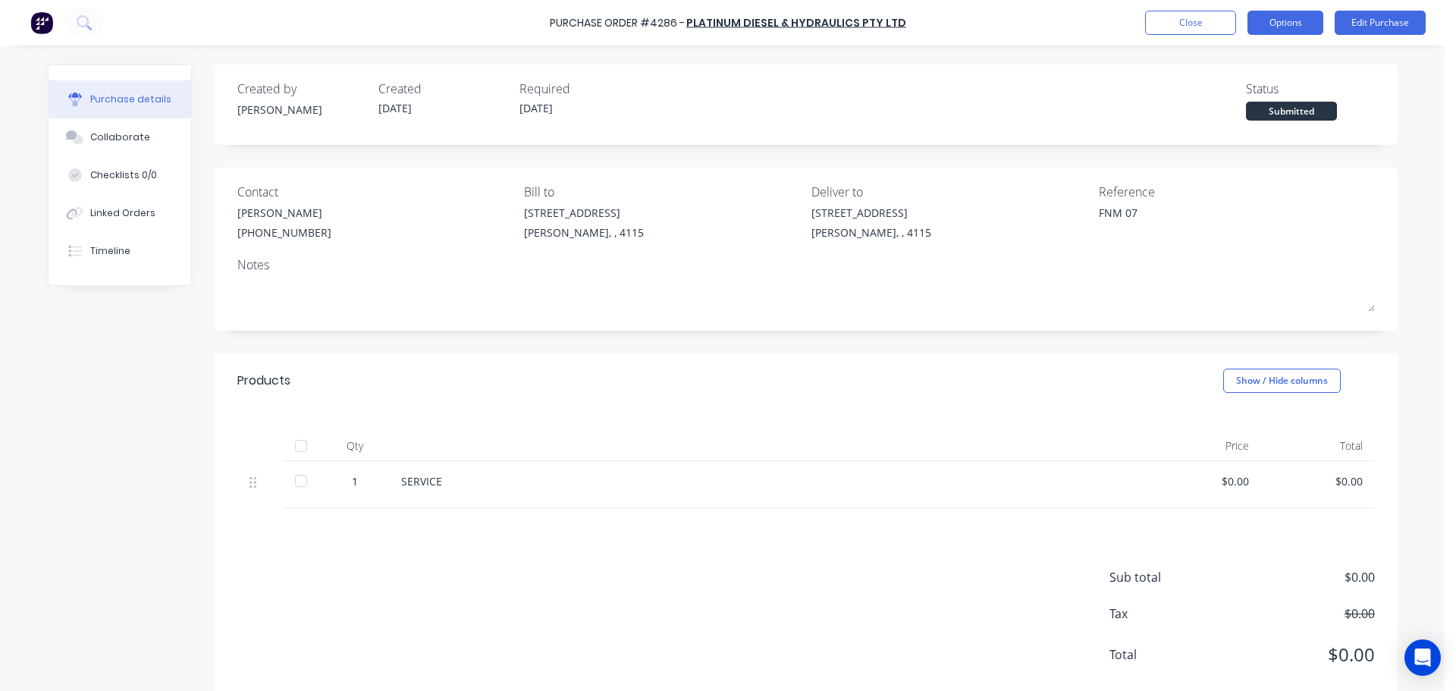
click at [1294, 18] on button "Options" at bounding box center [1286, 23] width 76 height 24
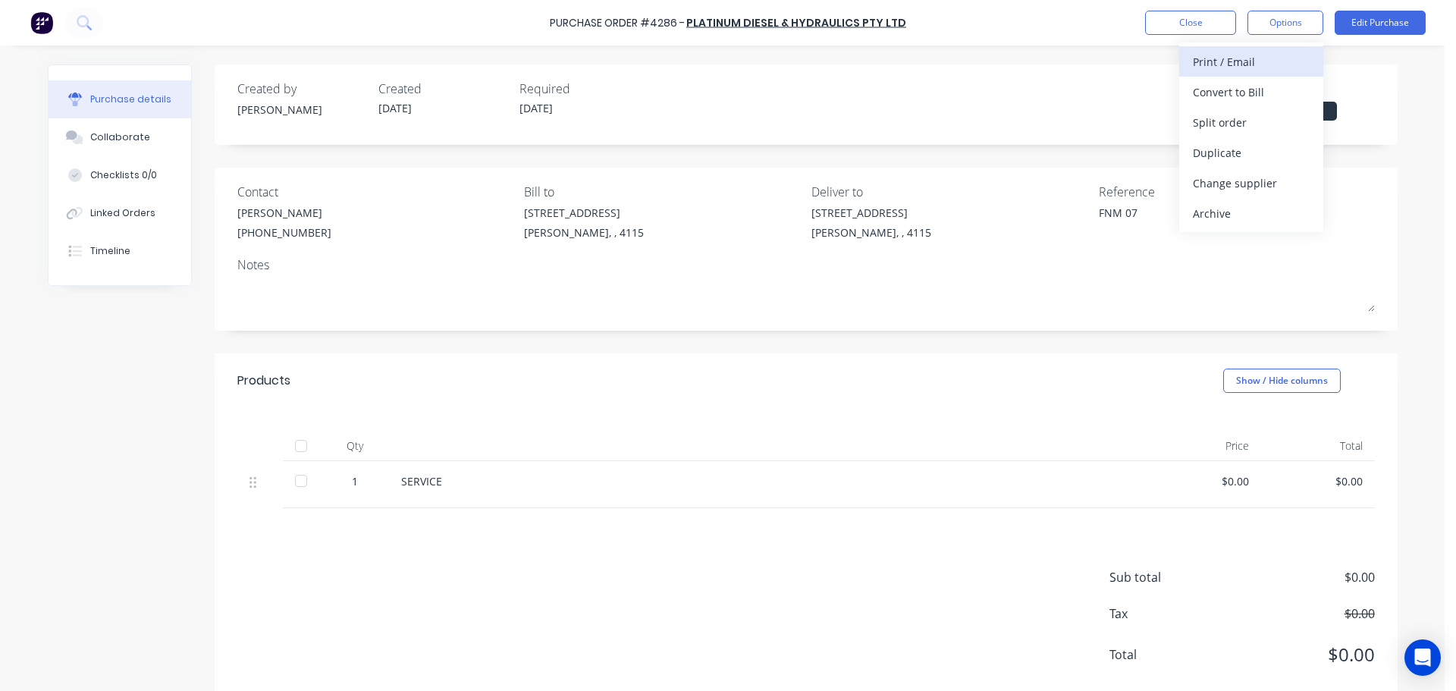
click at [1257, 61] on div "Print / Email" at bounding box center [1251, 62] width 117 height 22
click at [1249, 140] on div "Back With pricing Without pricing" at bounding box center [1251, 91] width 144 height 99
click at [1251, 125] on div "Without pricing" at bounding box center [1251, 122] width 117 height 22
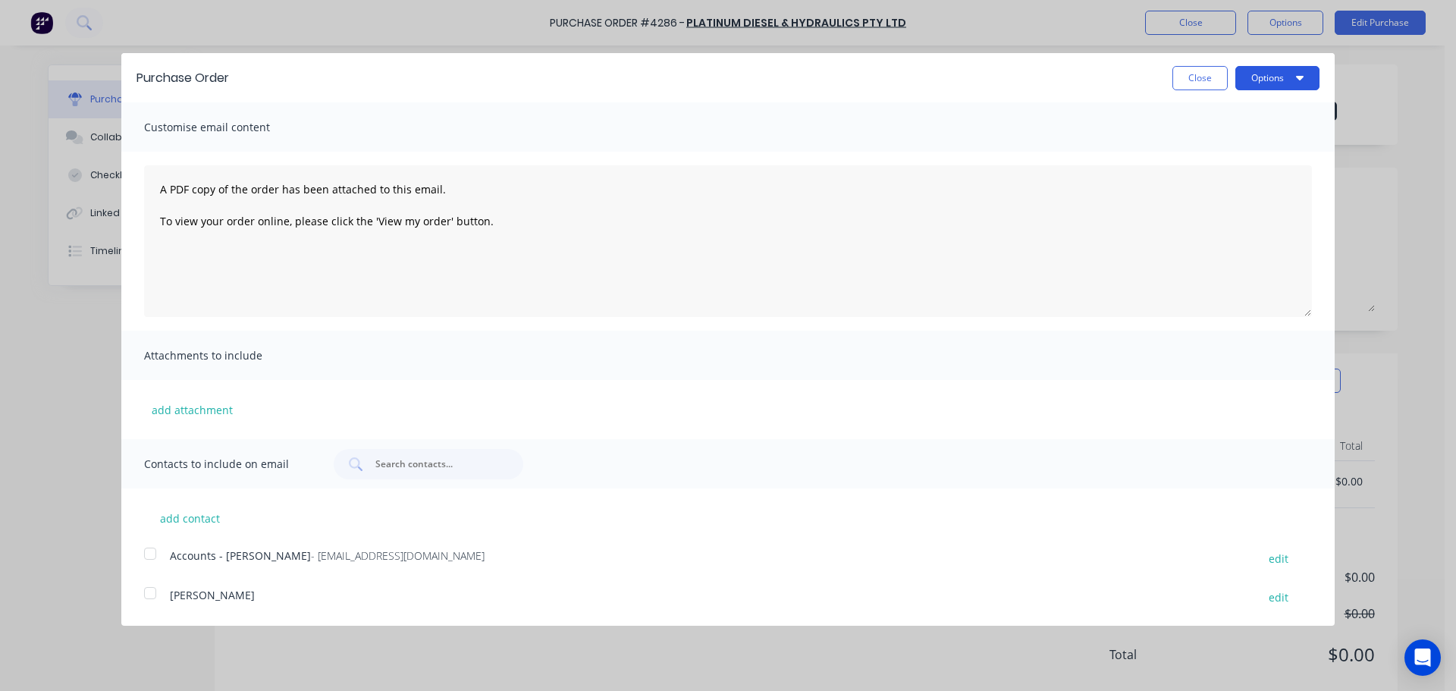
click at [1276, 84] on button "Options" at bounding box center [1277, 78] width 84 height 24
click at [1271, 123] on div "Print" at bounding box center [1247, 116] width 117 height 22
click at [1207, 80] on button "Close" at bounding box center [1199, 78] width 55 height 24
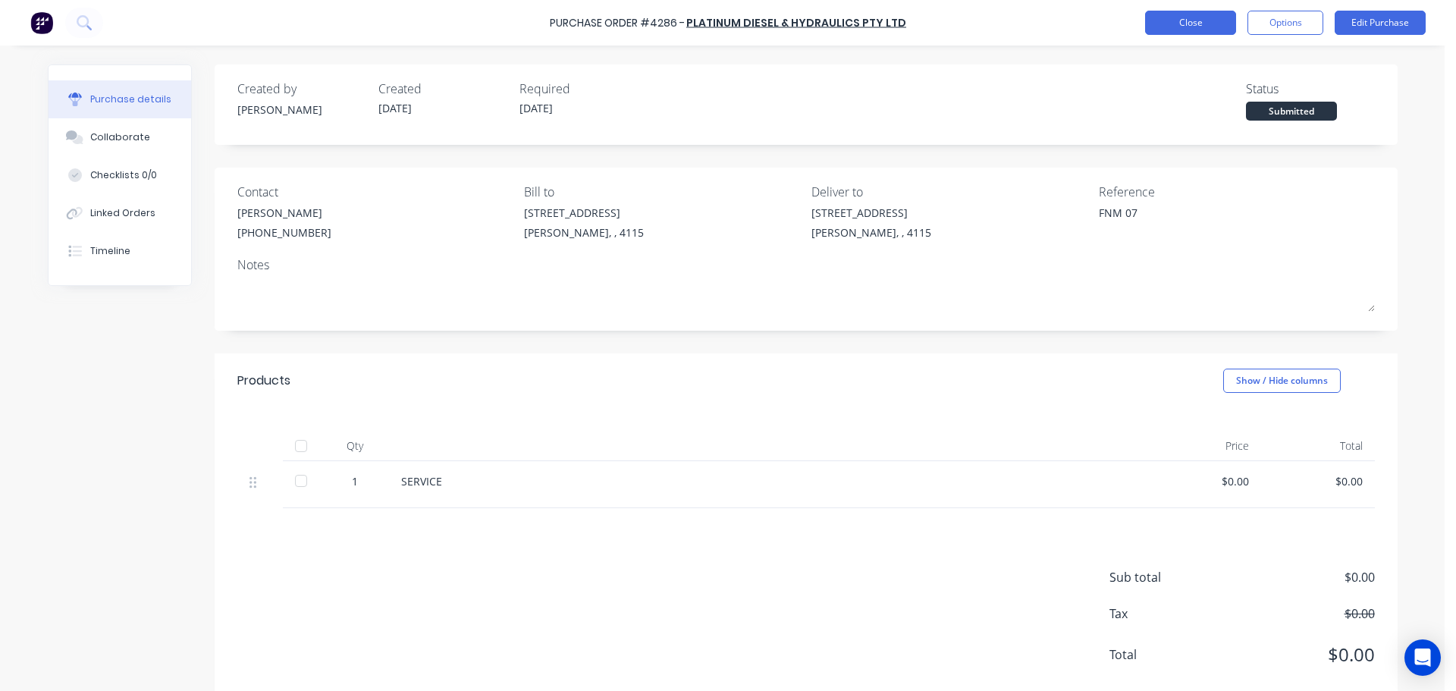
click at [1190, 14] on button "Close" at bounding box center [1190, 23] width 91 height 24
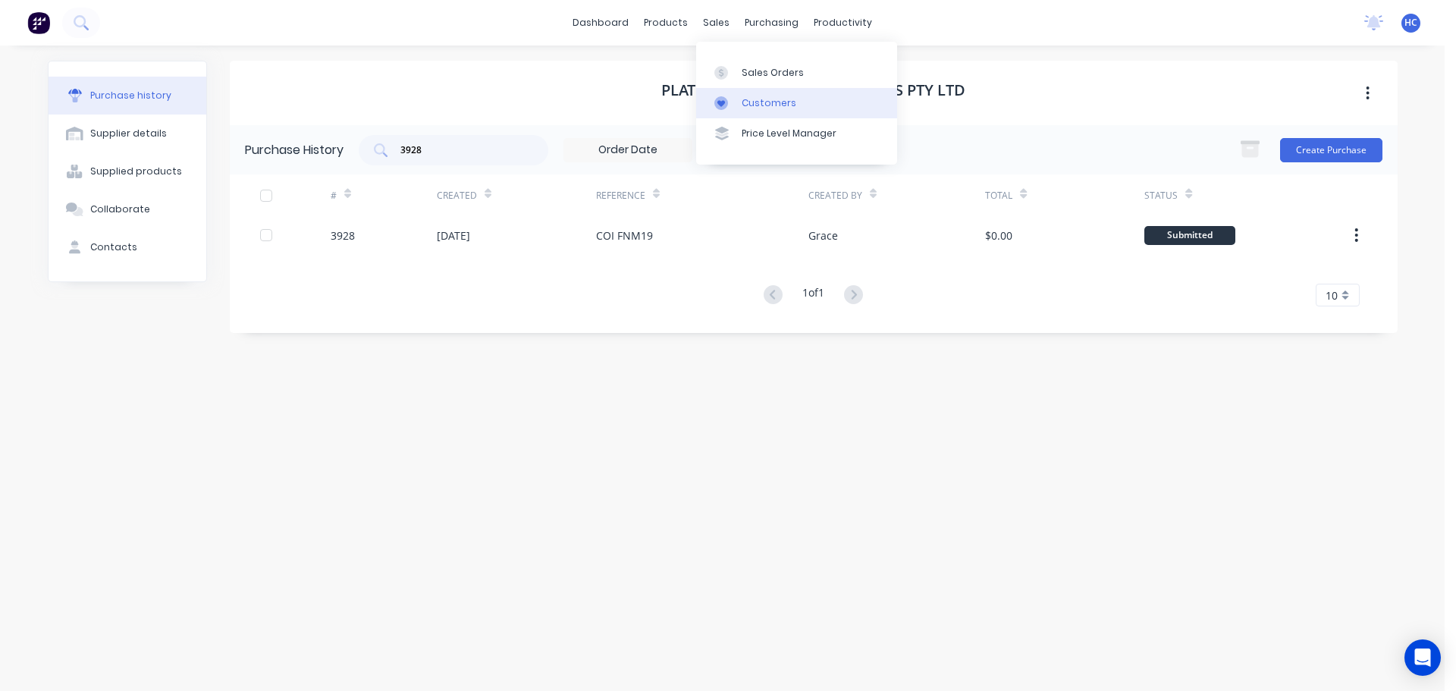
click at [775, 104] on div "Customers" at bounding box center [769, 103] width 55 height 14
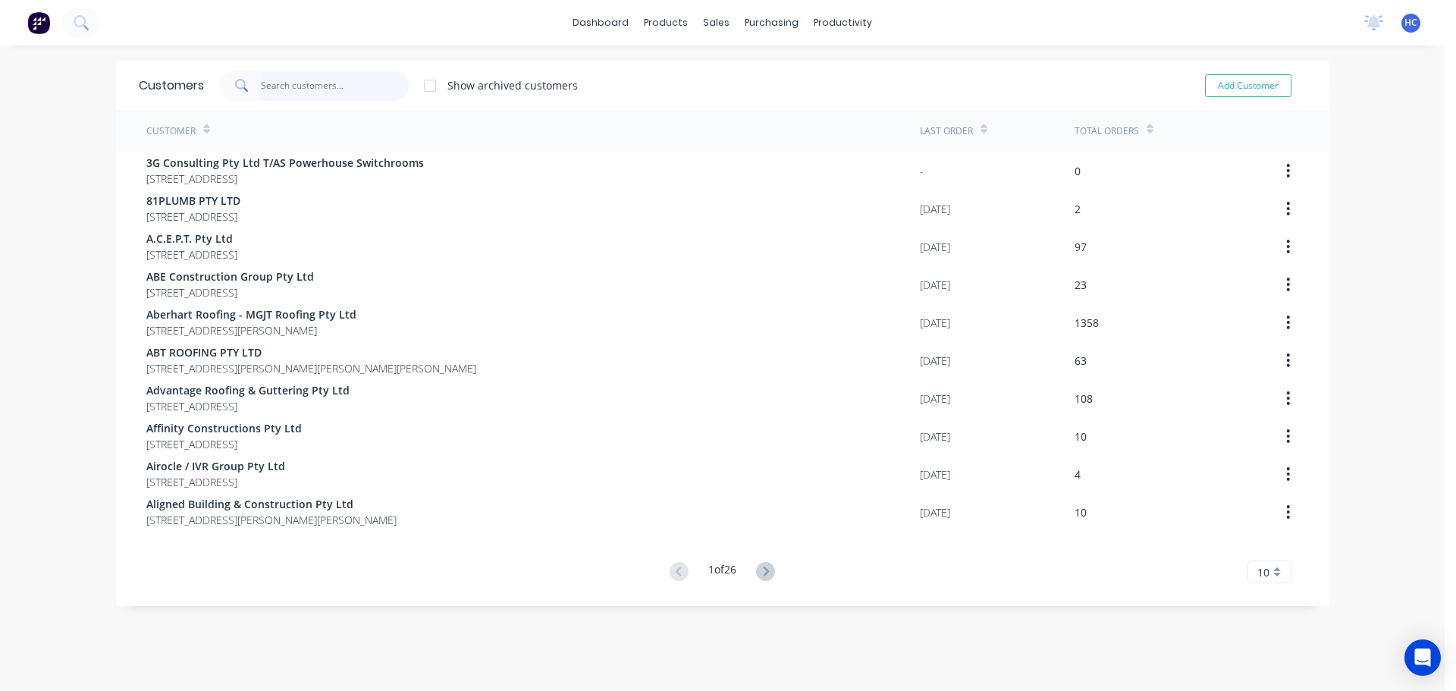
click at [312, 85] on input "text" at bounding box center [335, 86] width 148 height 30
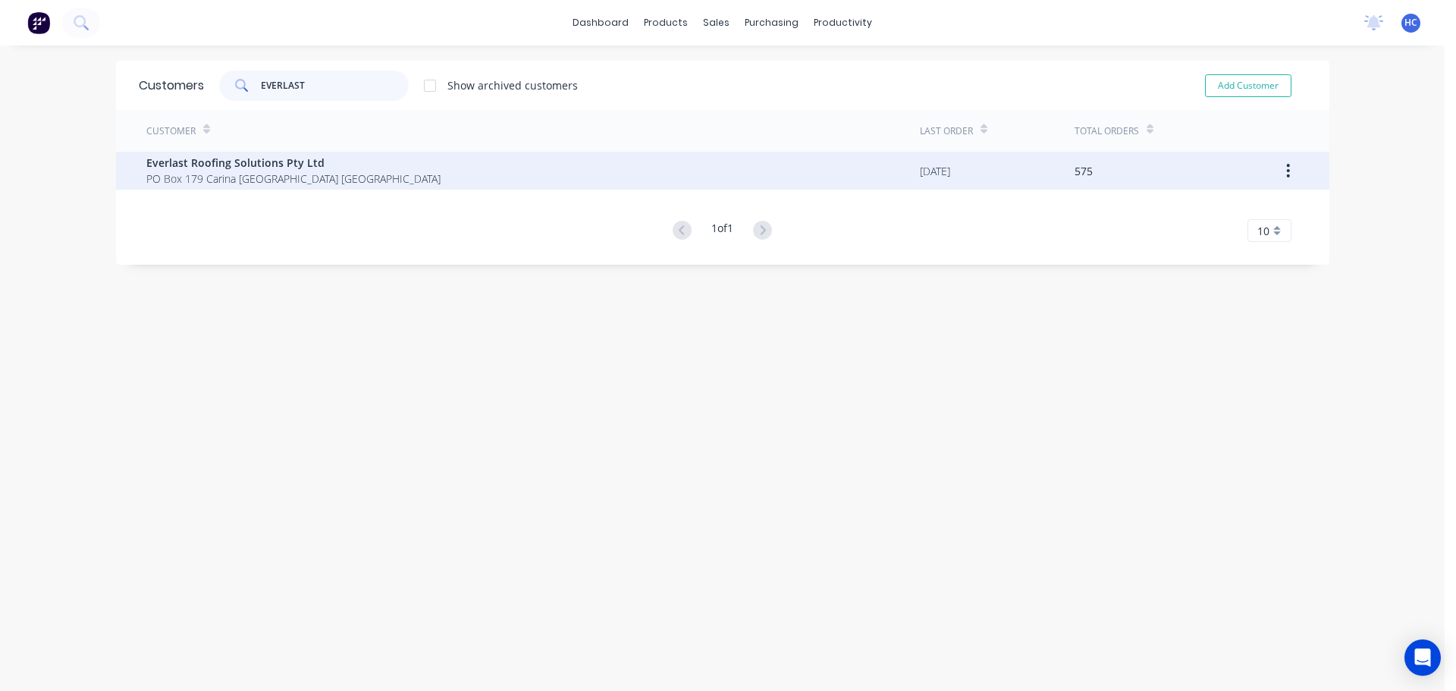
type input "EVERLAST"
click at [240, 187] on div "Everlast Roofing Solutions Pty Ltd [STREET_ADDRESS]" at bounding box center [533, 171] width 774 height 38
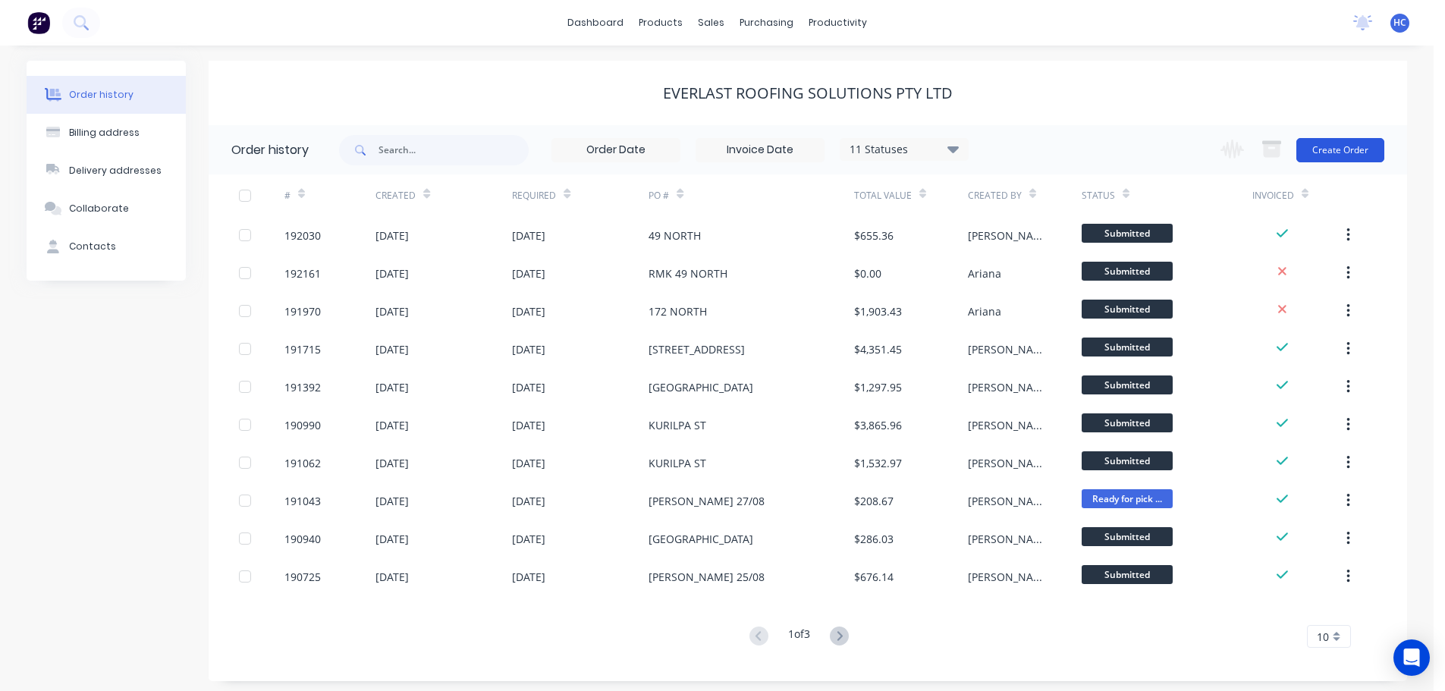
click at [1323, 154] on button "Create Order" at bounding box center [1340, 150] width 88 height 24
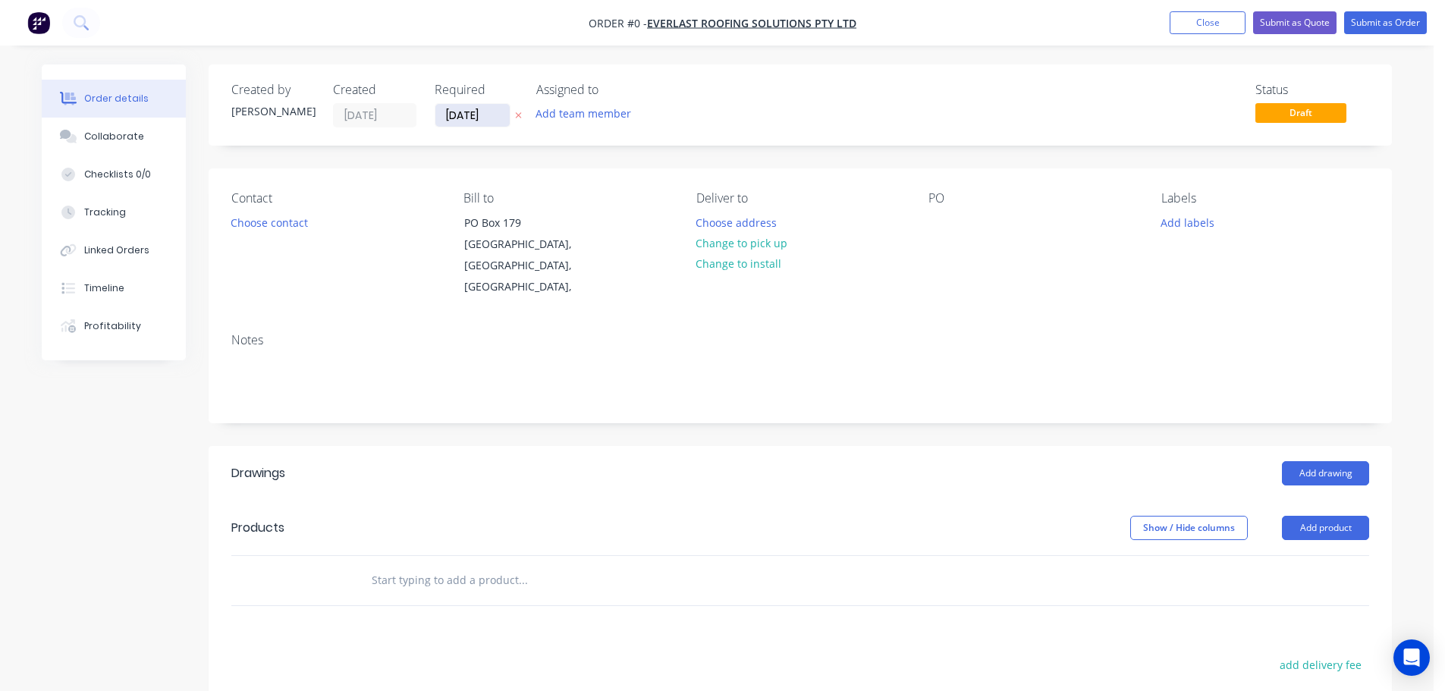
click at [470, 106] on input "[DATE]" at bounding box center [472, 115] width 74 height 23
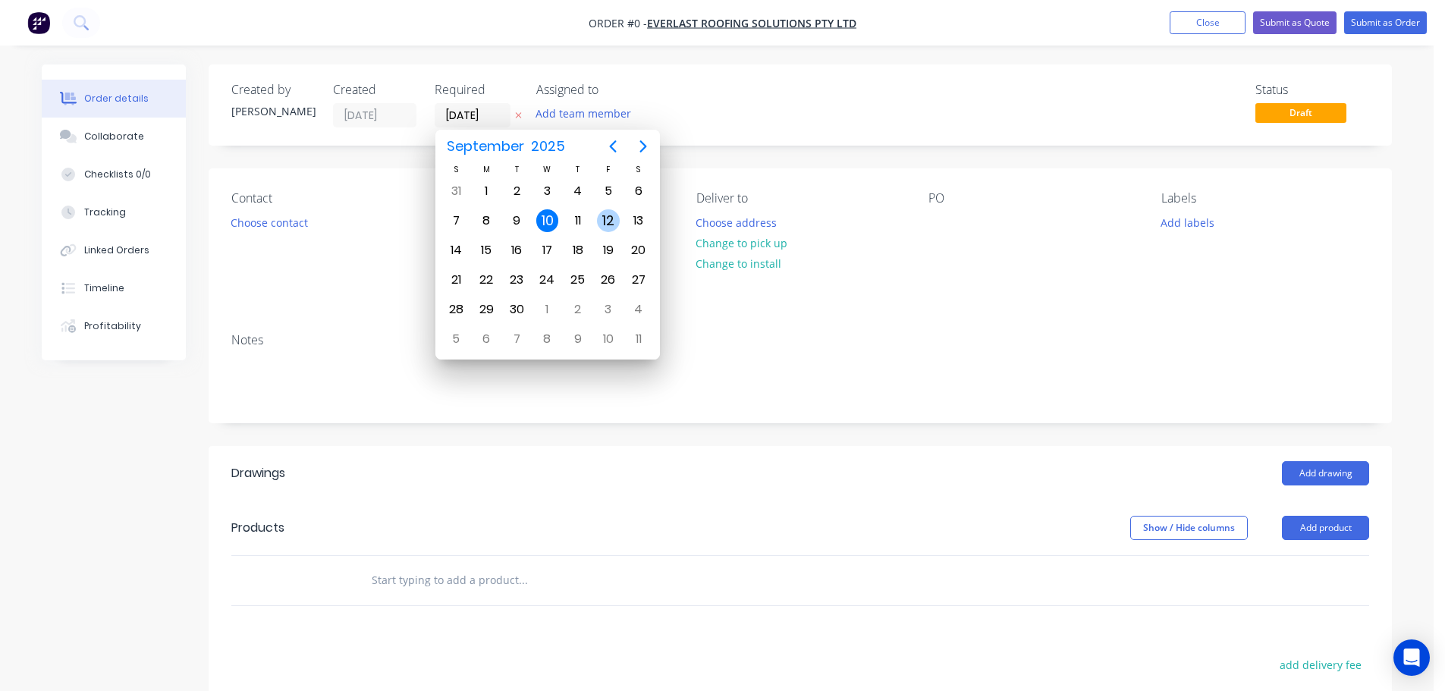
click at [599, 221] on div "12" at bounding box center [608, 220] width 23 height 23
type input "[DATE]"
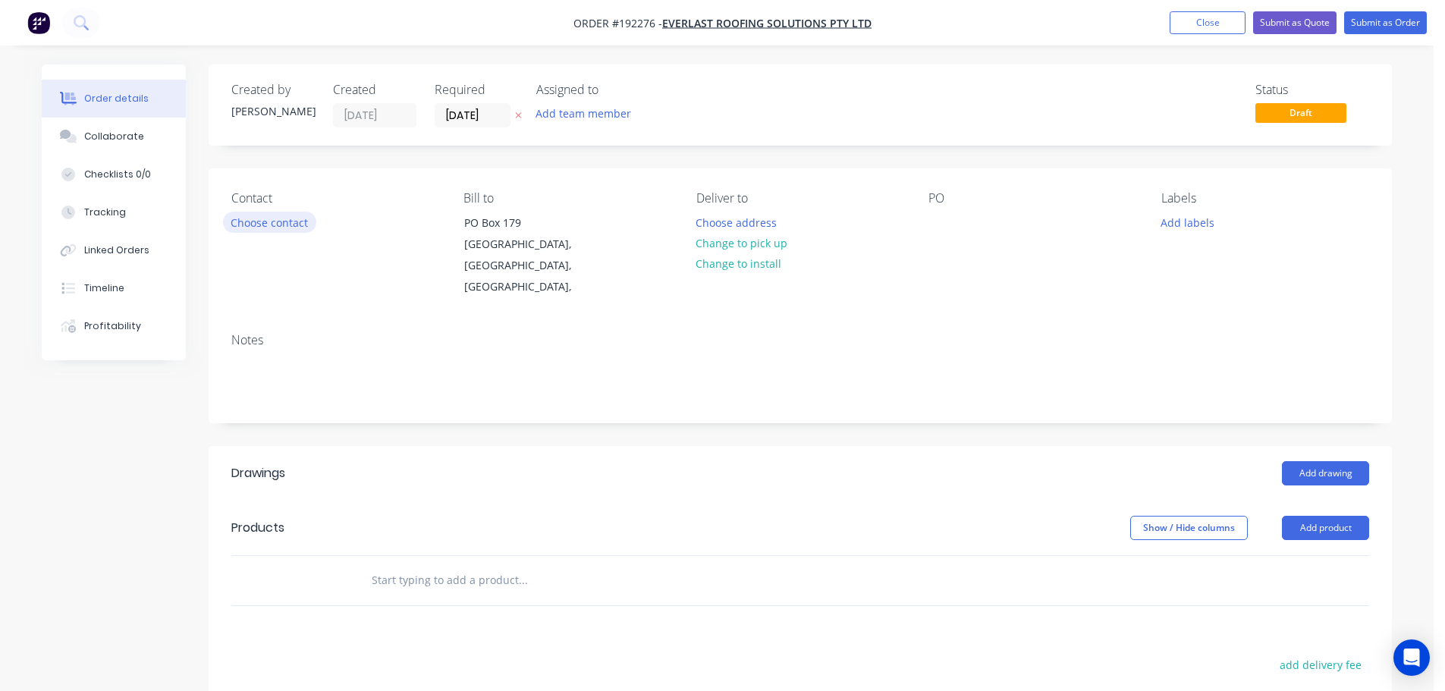
click at [288, 232] on button "Choose contact" at bounding box center [269, 222] width 93 height 20
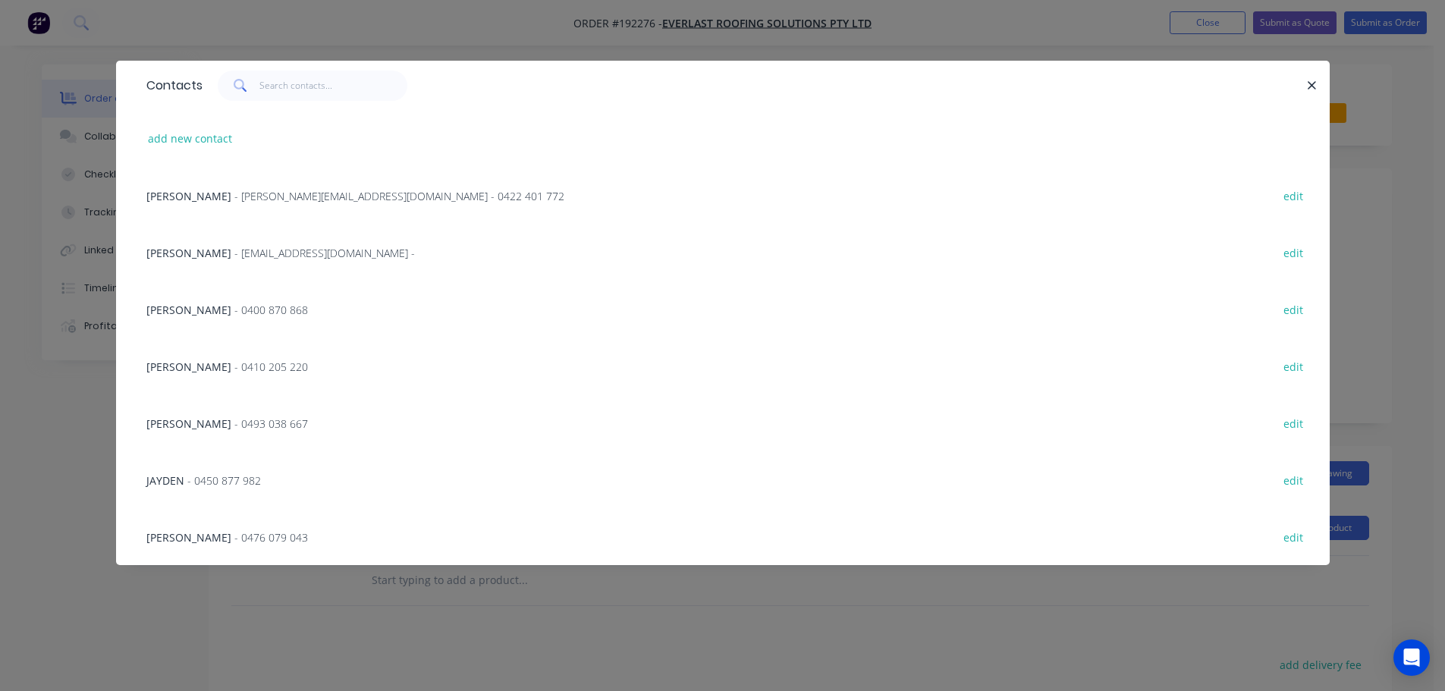
click at [218, 487] on span "- 0450 877 982" at bounding box center [224, 480] width 74 height 14
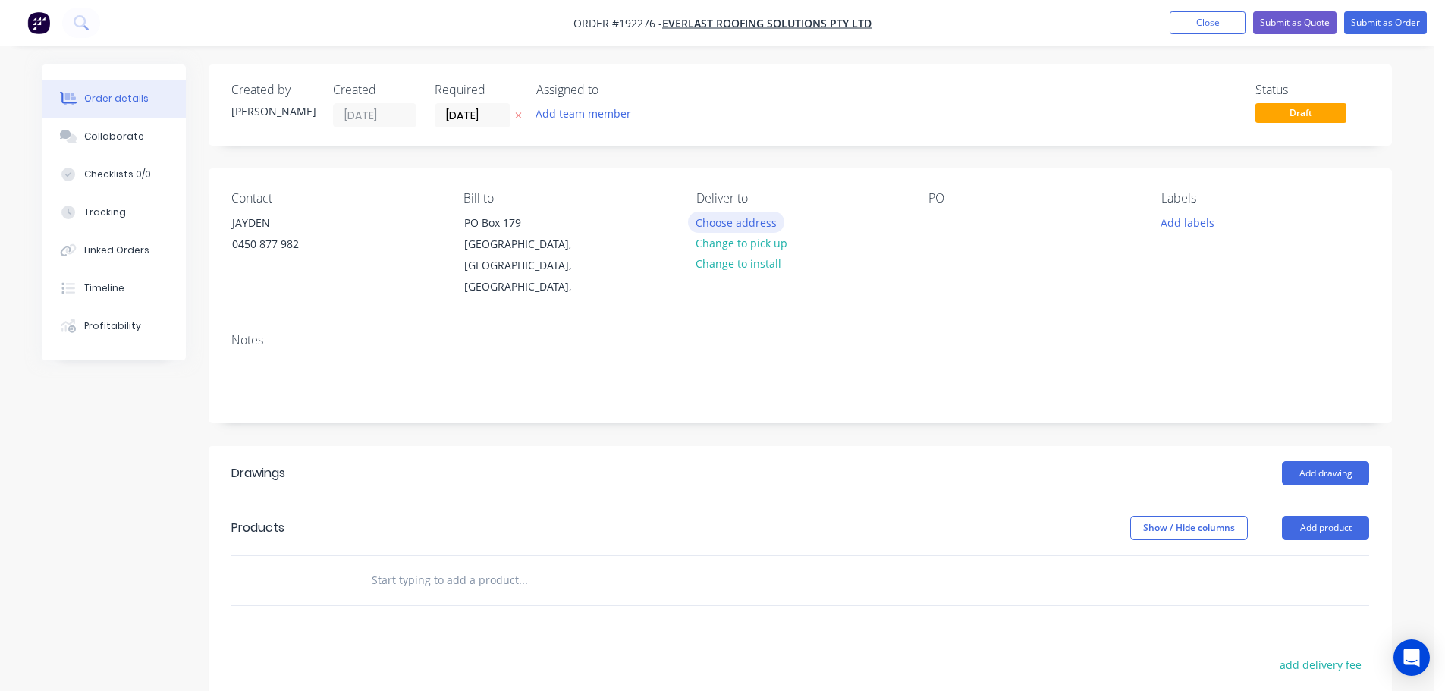
click at [721, 229] on button "Choose address" at bounding box center [736, 222] width 97 height 20
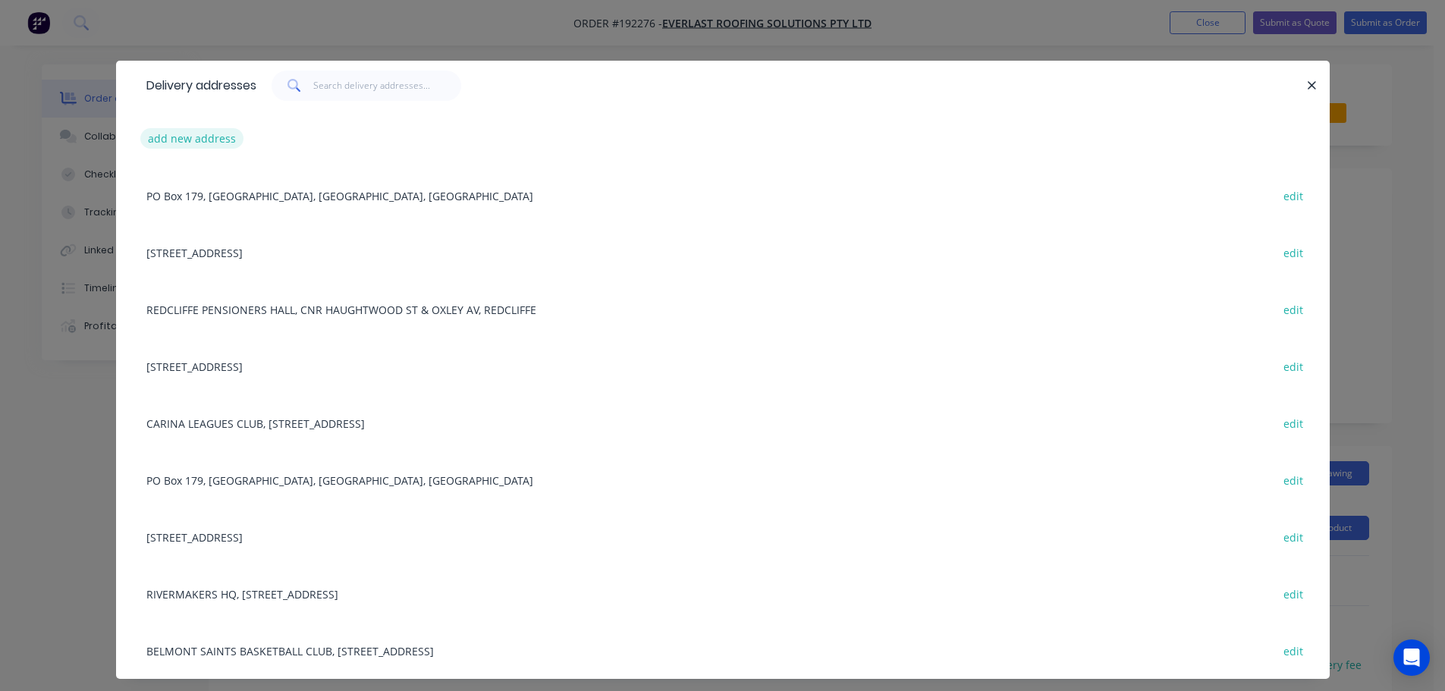
click at [202, 139] on button "add new address" at bounding box center [192, 138] width 104 height 20
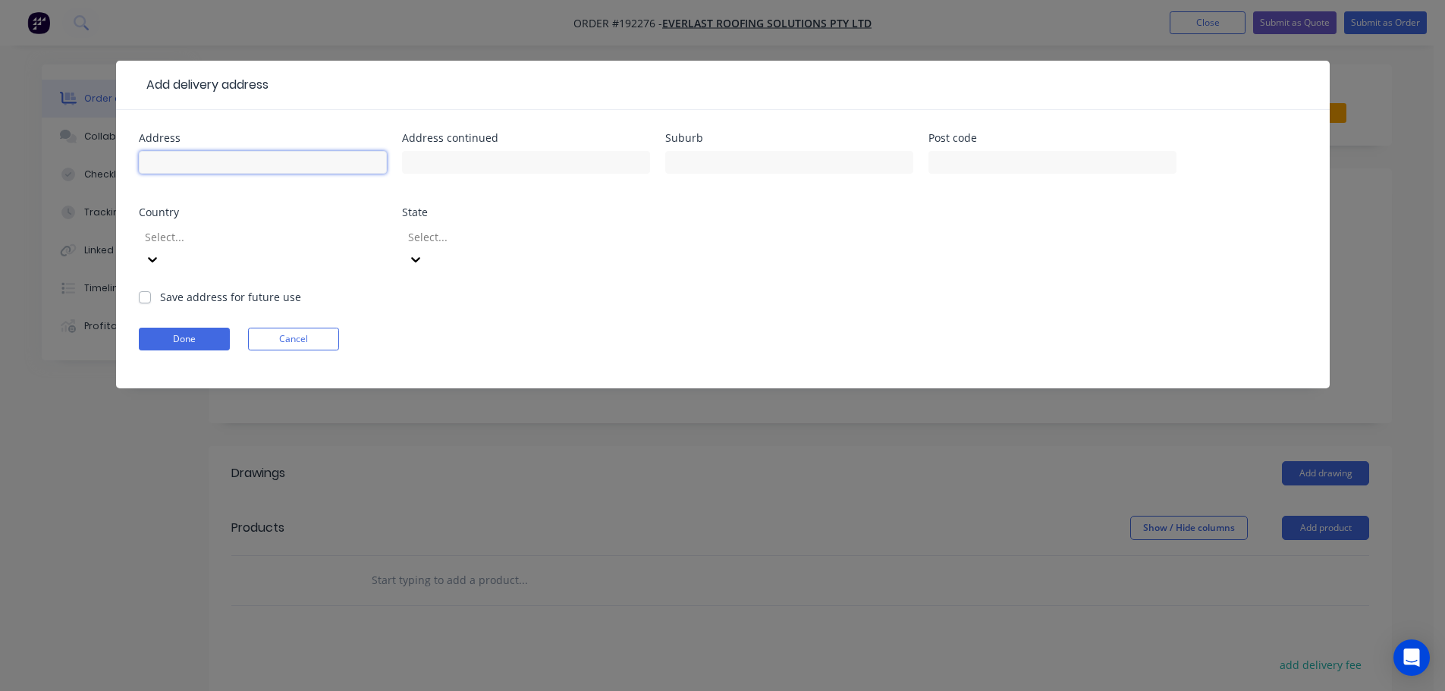
click at [210, 162] on input "text" at bounding box center [263, 162] width 248 height 23
type input "[STREET_ADDRESS]"
click at [315, 231] on div at bounding box center [252, 237] width 218 height 19
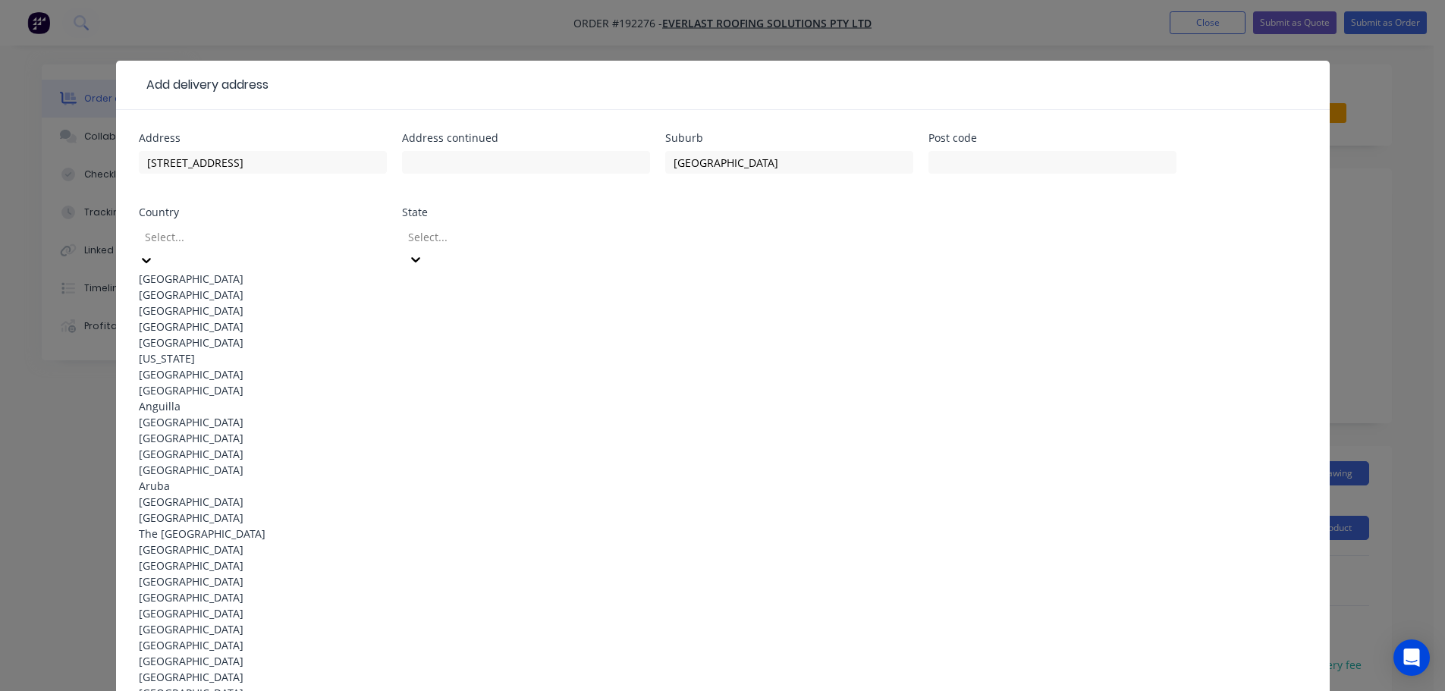
click at [259, 271] on div "[GEOGRAPHIC_DATA]" at bounding box center [263, 279] width 248 height 16
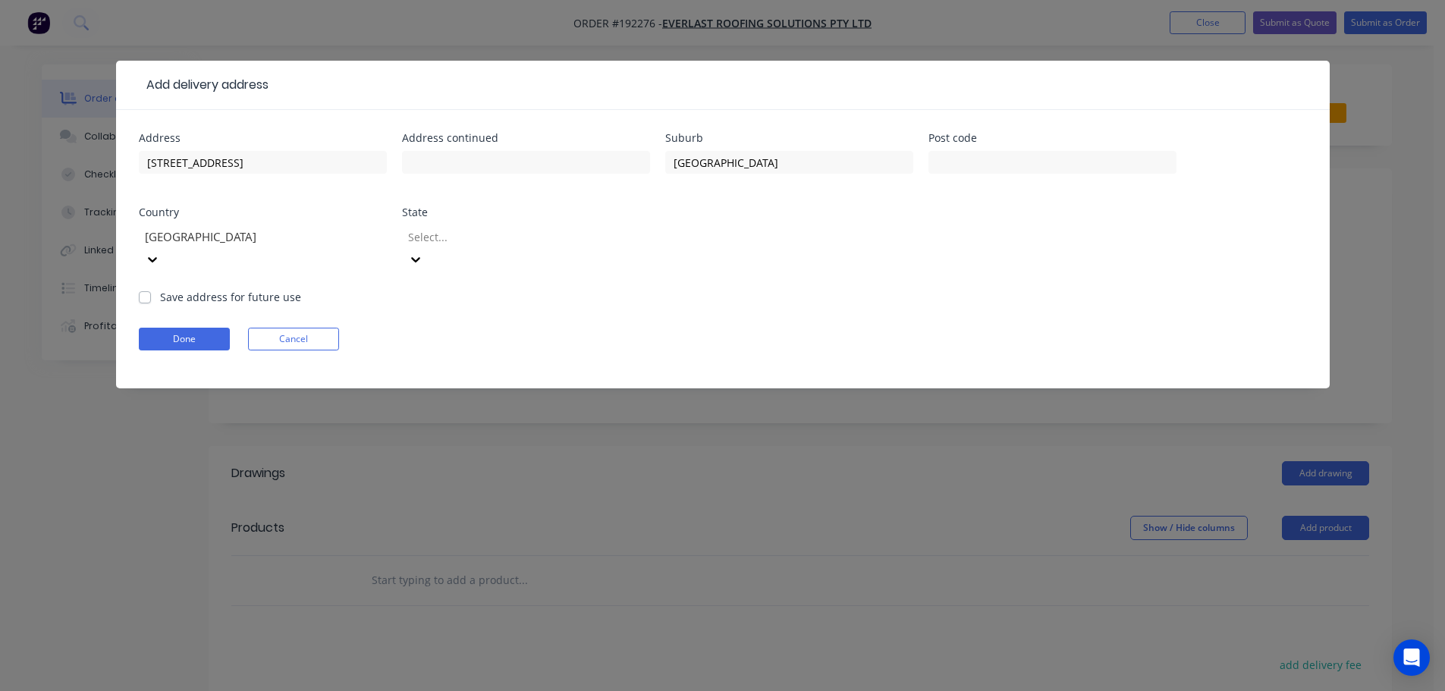
click at [455, 246] on div at bounding box center [515, 237] width 218 height 19
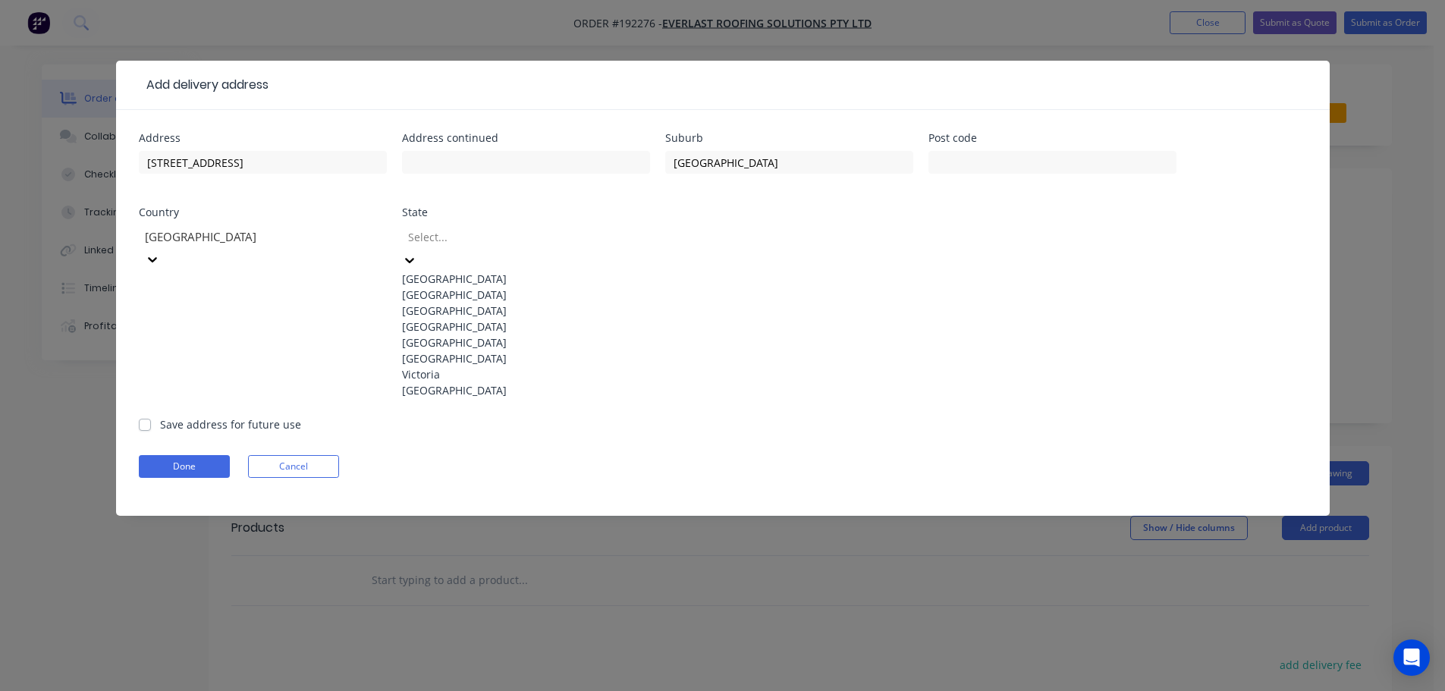
click at [461, 334] on div "[GEOGRAPHIC_DATA]" at bounding box center [526, 327] width 248 height 16
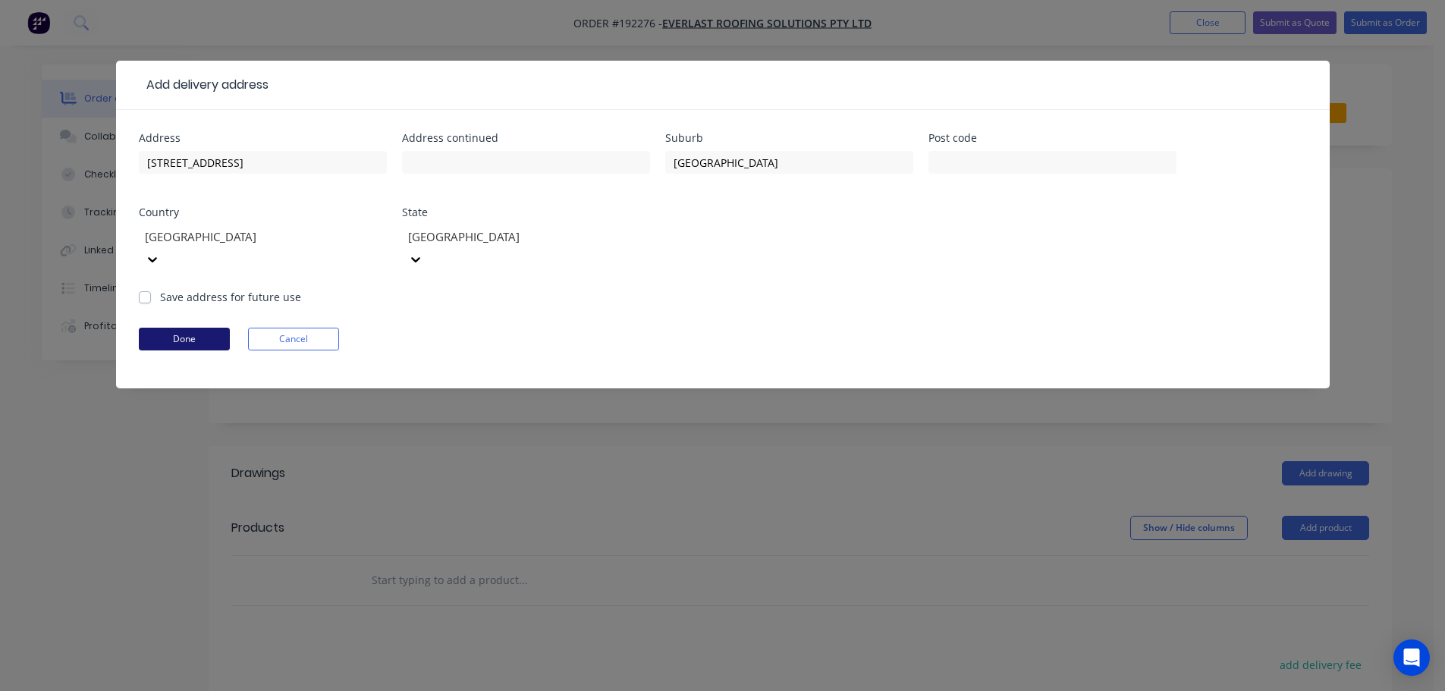
click at [211, 328] on button "Done" at bounding box center [184, 339] width 91 height 23
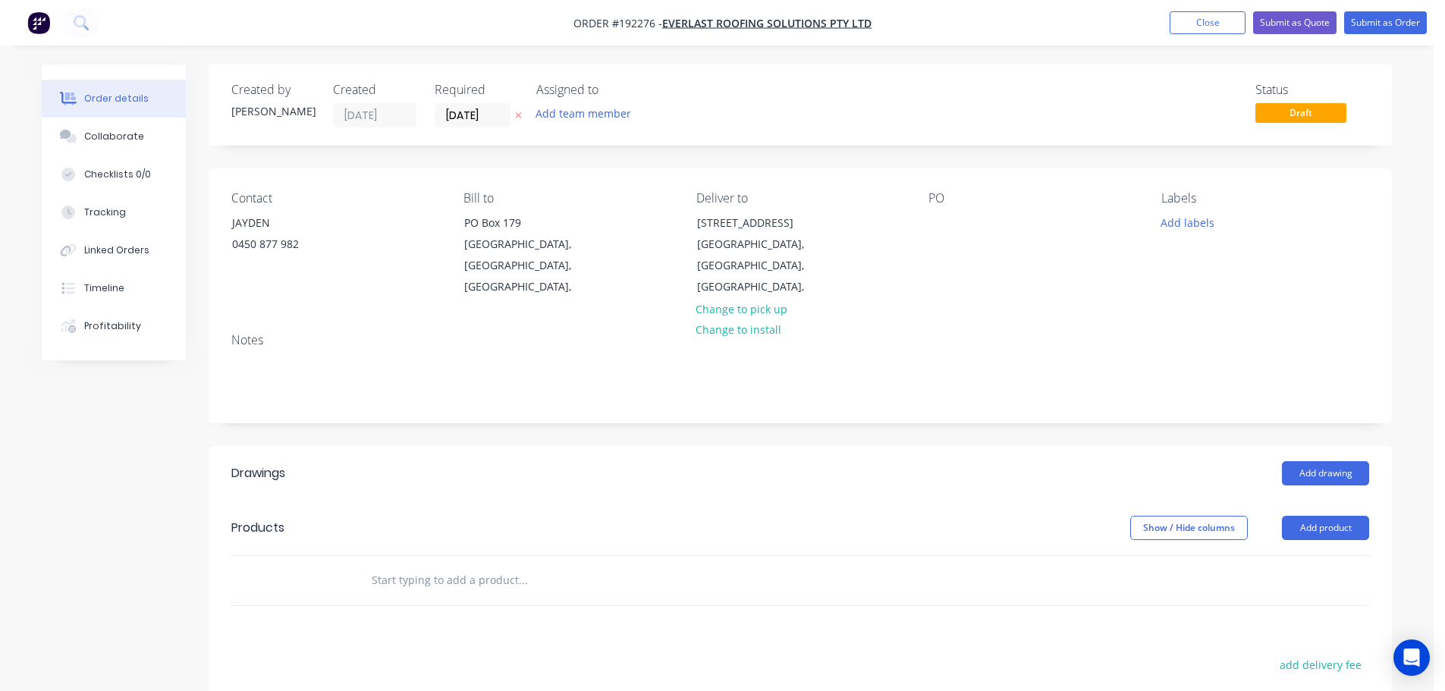
click at [934, 237] on div "PO" at bounding box center [1032, 244] width 208 height 107
click at [934, 228] on div at bounding box center [940, 223] width 24 height 22
click at [1317, 461] on button "Add drawing" at bounding box center [1325, 473] width 87 height 24
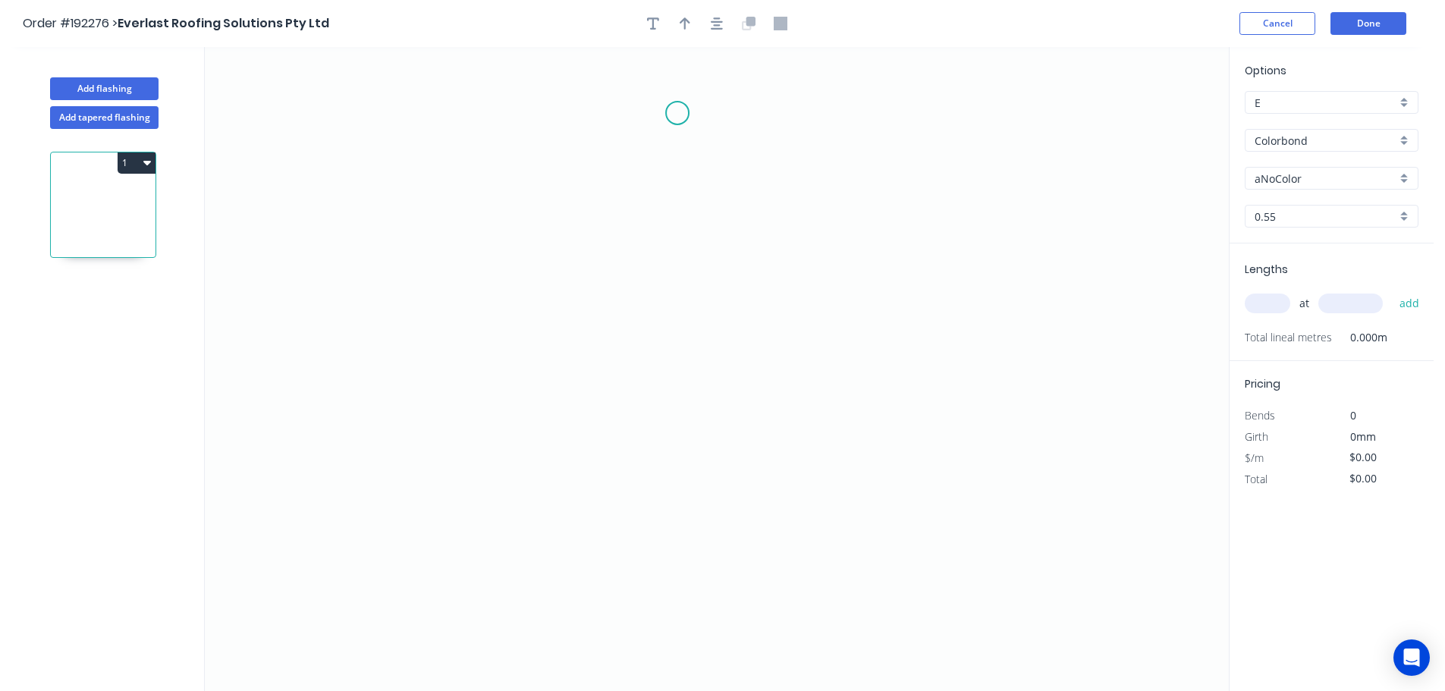
click at [682, 112] on icon "0" at bounding box center [717, 369] width 1024 height 644
click at [648, 144] on icon at bounding box center [664, 128] width 33 height 33
click at [652, 301] on icon "0 ?" at bounding box center [717, 369] width 1024 height 644
click at [799, 305] on icon "0 ? ?" at bounding box center [717, 369] width 1024 height 644
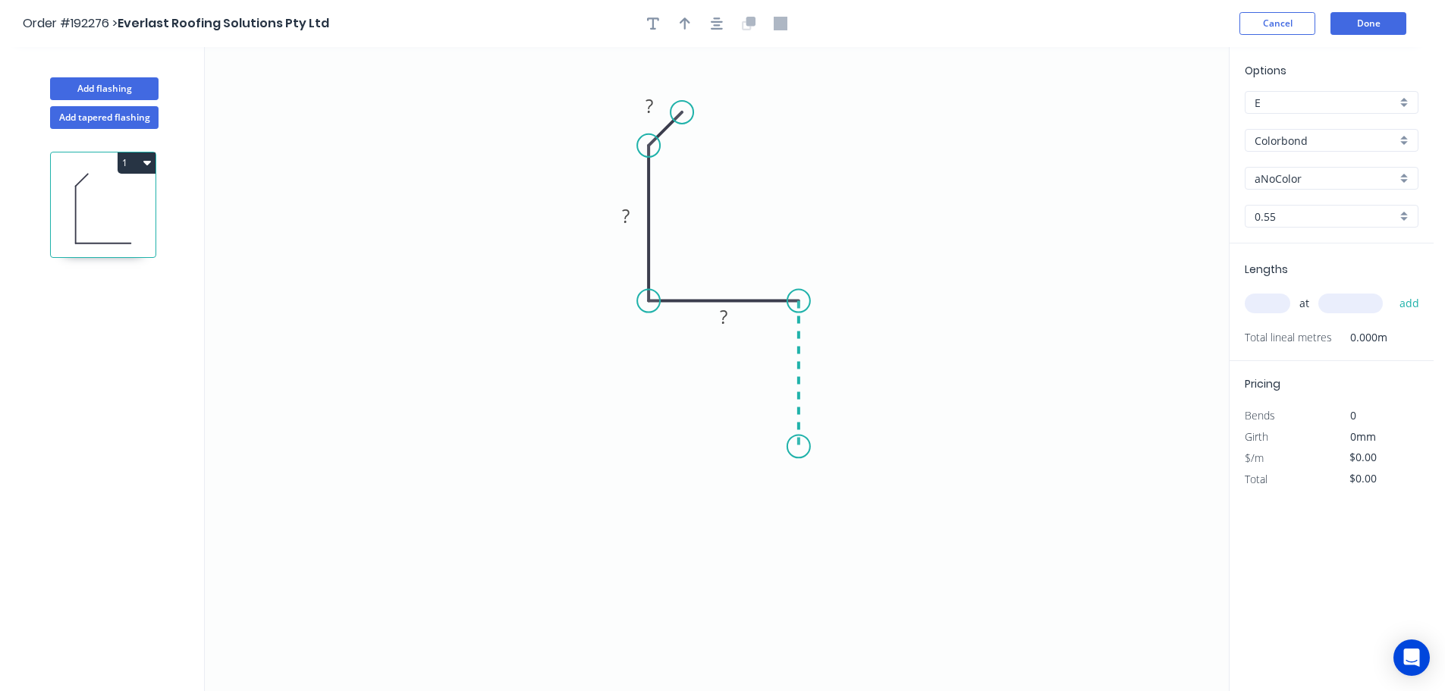
click at [798, 447] on icon "0 ? ? ?" at bounding box center [717, 369] width 1024 height 644
click at [670, 445] on icon "0 ? ? ? ?" at bounding box center [717, 369] width 1024 height 644
click at [675, 601] on icon "0 ? ? ? ? ?" at bounding box center [717, 369] width 1024 height 644
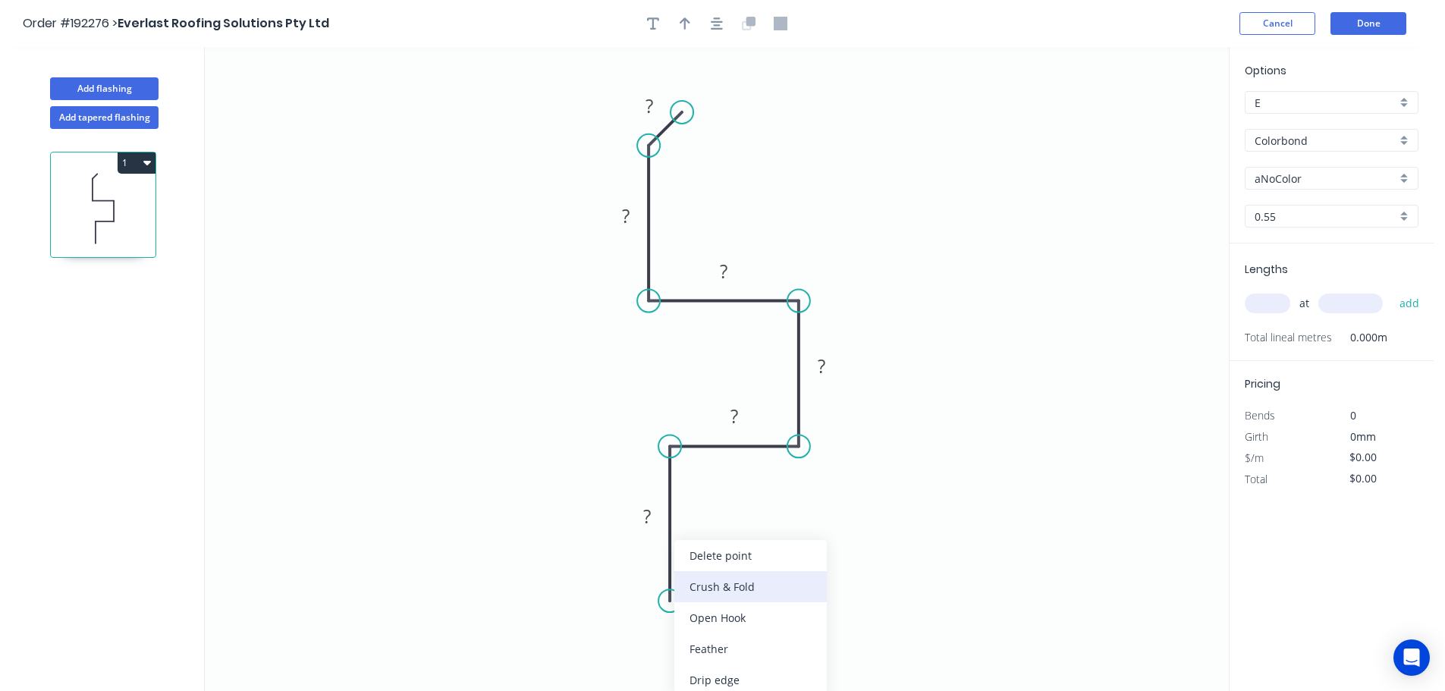
click at [723, 593] on div "Crush & Fold" at bounding box center [750, 586] width 152 height 31
click at [723, 642] on div "Flip bend" at bounding box center [753, 648] width 152 height 31
click at [718, 579] on tspan "10" at bounding box center [711, 573] width 21 height 25
click at [1009, 224] on icon "0 CF 15 50 40 45 45 50 10" at bounding box center [717, 369] width 1024 height 644
click at [674, 19] on button "button" at bounding box center [684, 23] width 23 height 23
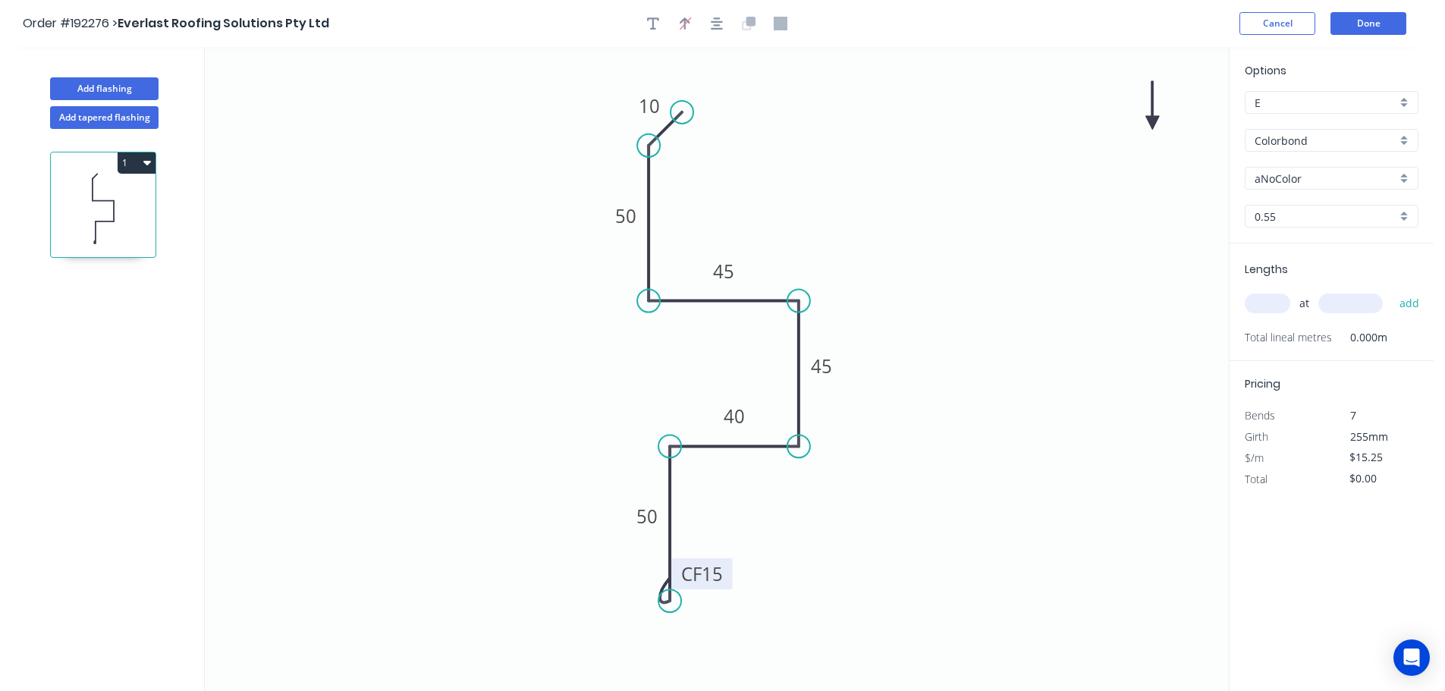
click at [1154, 124] on icon at bounding box center [1152, 105] width 14 height 49
drag, startPoint x: 1154, startPoint y: 123, endPoint x: 876, endPoint y: 223, distance: 295.8
click at [853, 221] on icon at bounding box center [871, 206] width 44 height 44
click at [1312, 133] on input "Colorbond" at bounding box center [1325, 141] width 142 height 16
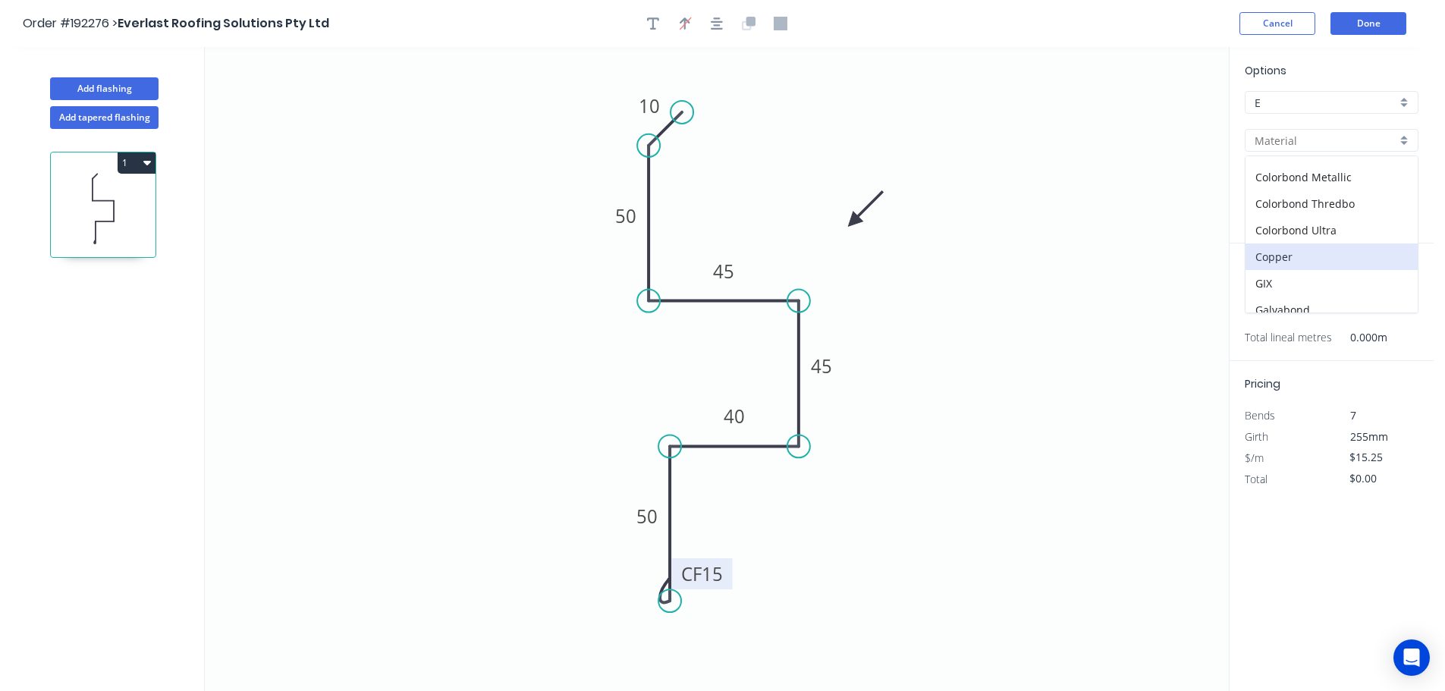
scroll to position [152, 0]
click at [1320, 184] on div "Colorbond Ultra" at bounding box center [1331, 177] width 172 height 27
click at [1284, 180] on input "Dover White" at bounding box center [1325, 179] width 142 height 16
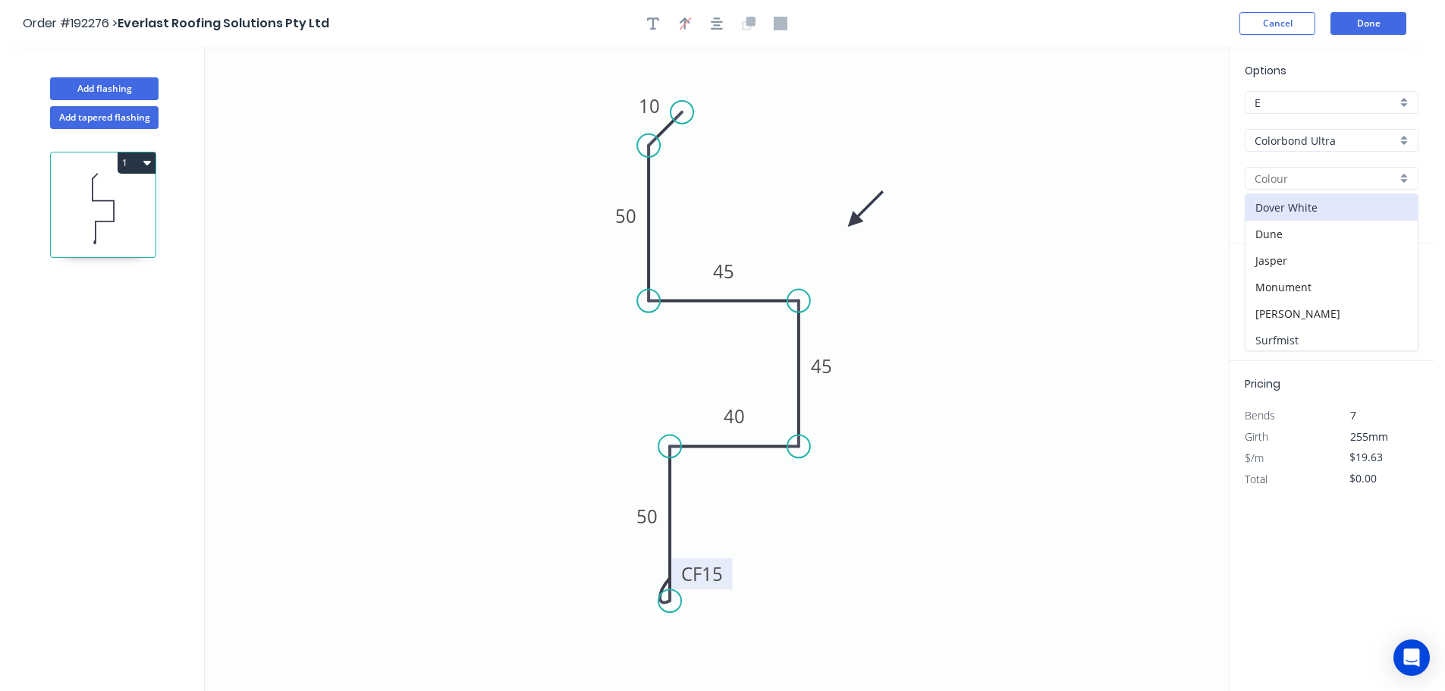
click at [1288, 331] on div "Surfmist" at bounding box center [1331, 340] width 172 height 27
click at [1273, 303] on input "text" at bounding box center [1267, 303] width 46 height 20
click at [1392, 290] on button "add" at bounding box center [1410, 303] width 36 height 26
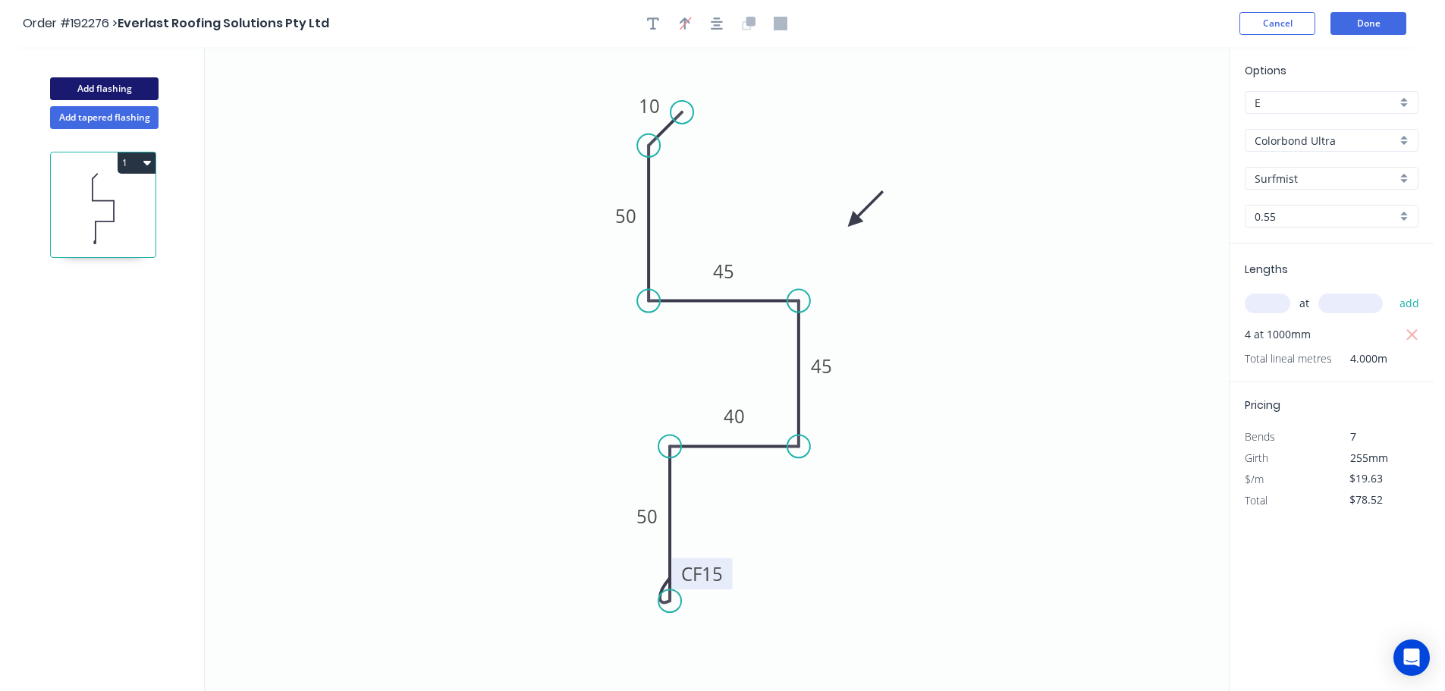
click at [117, 96] on button "Add flashing" at bounding box center [104, 88] width 108 height 23
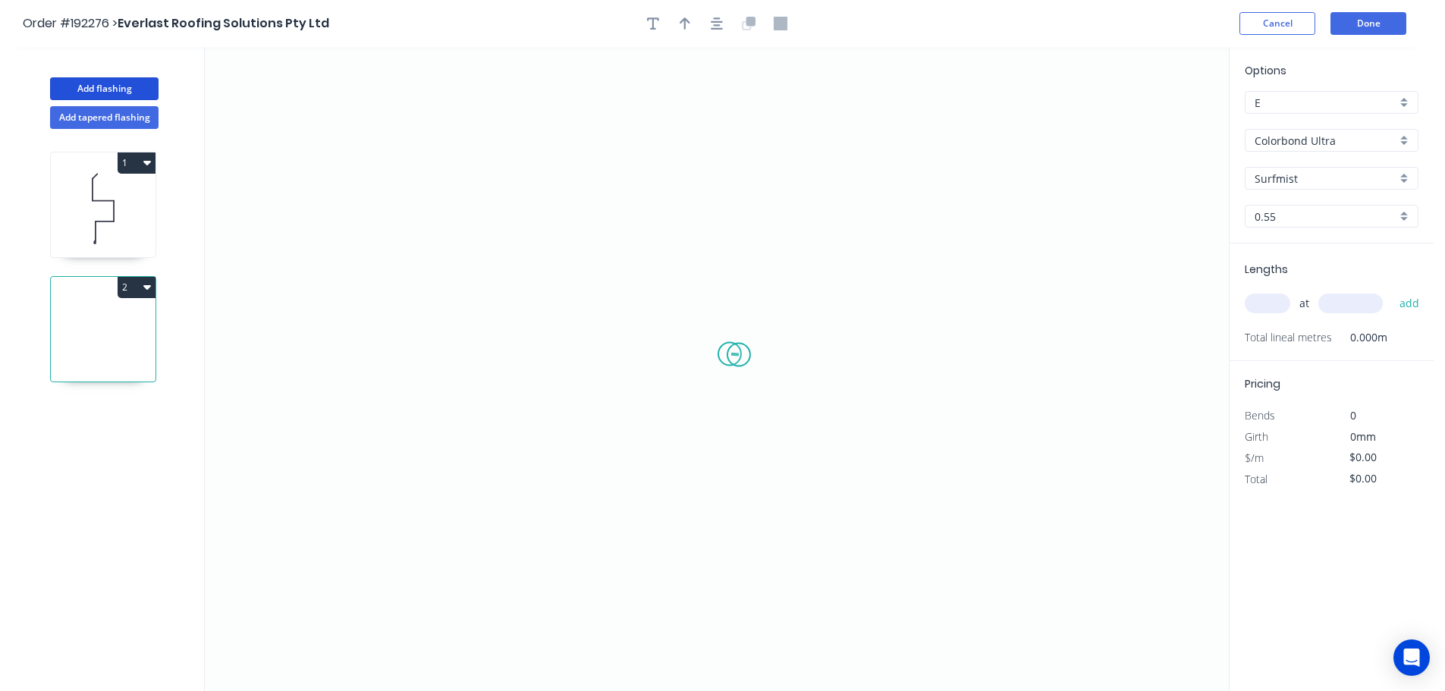
click at [730, 354] on icon "0" at bounding box center [717, 369] width 1024 height 644
click at [863, 355] on icon "0" at bounding box center [717, 369] width 1024 height 644
click at [805, 369] on rect at bounding box center [801, 371] width 30 height 21
click at [1188, 253] on icon "0 50" at bounding box center [717, 369] width 1024 height 644
click at [1243, 306] on div "Lengths at add Total lineal metres 0.000m" at bounding box center [1331, 302] width 204 height 118
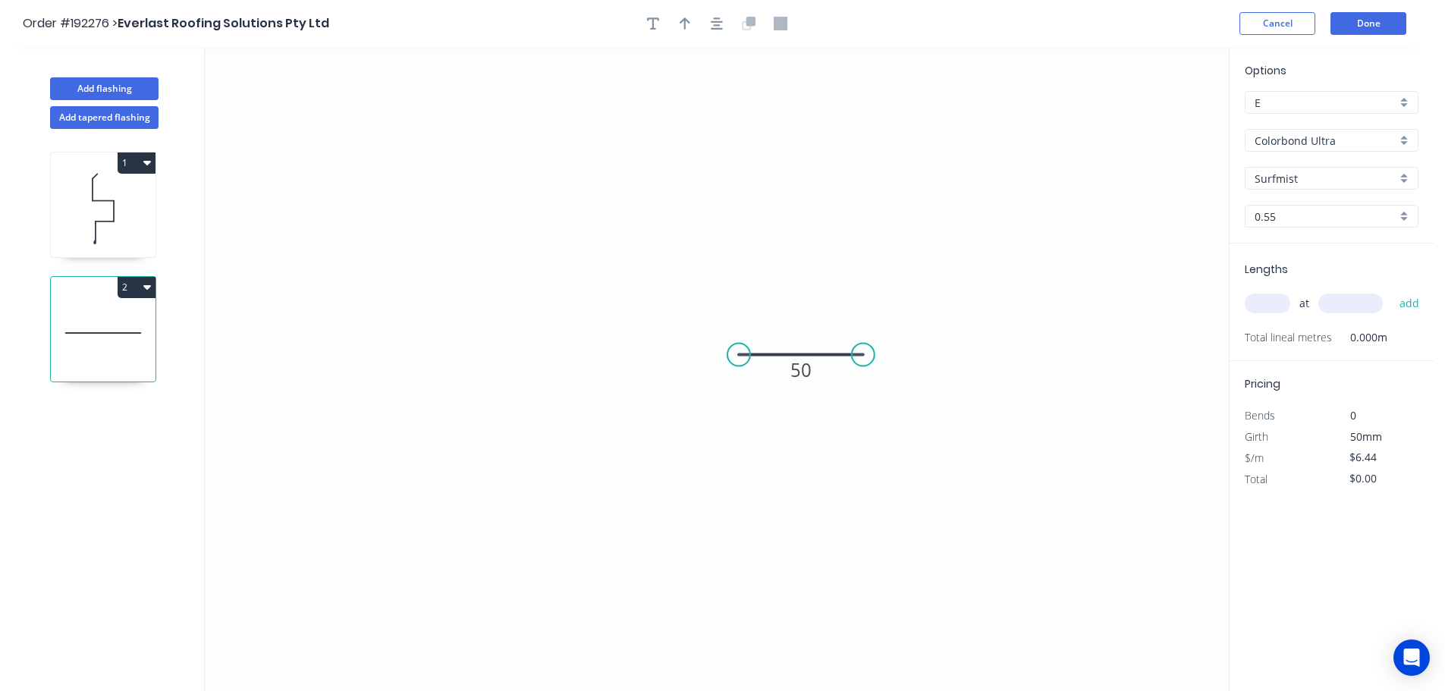
click at [1261, 303] on input "text" at bounding box center [1267, 303] width 46 height 20
click at [1392, 290] on button "add" at bounding box center [1410, 303] width 36 height 26
click at [948, 252] on icon "0 50" at bounding box center [717, 369] width 1024 height 644
click at [1374, 32] on button "Done" at bounding box center [1368, 23] width 76 height 23
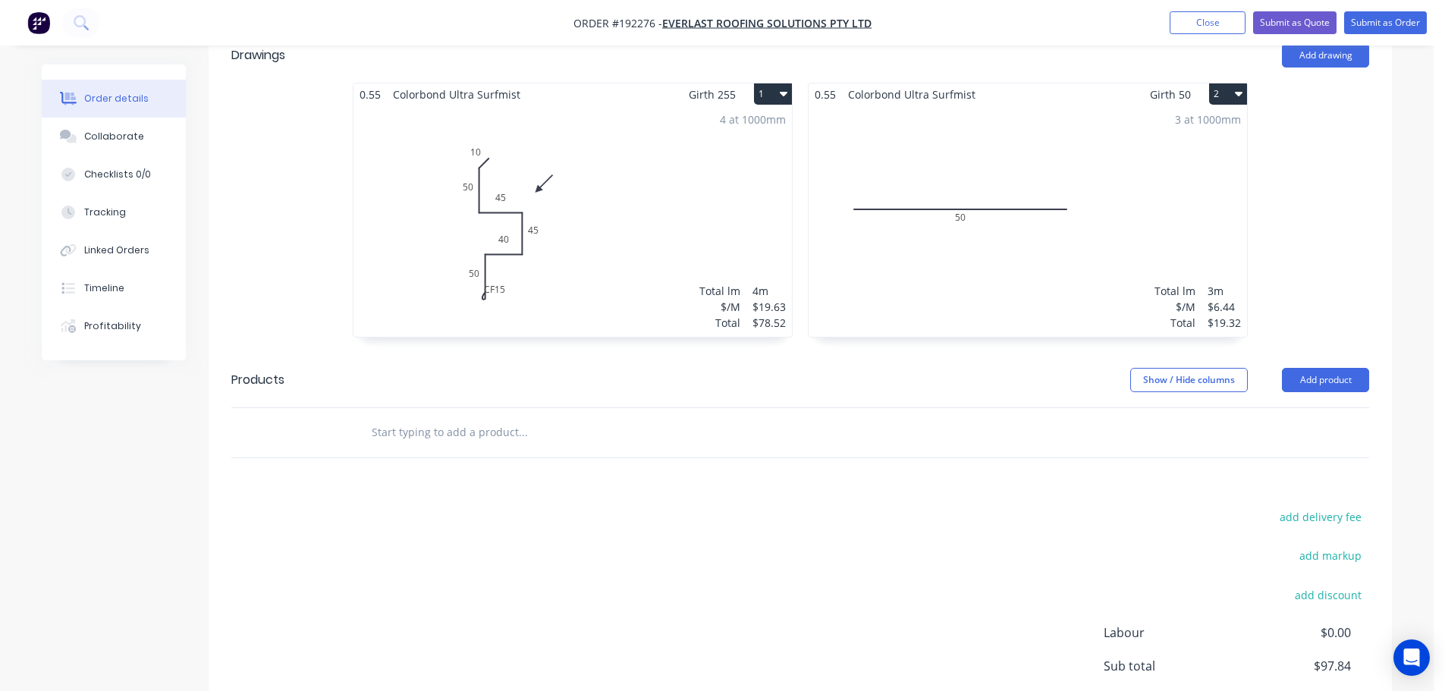
scroll to position [455, 0]
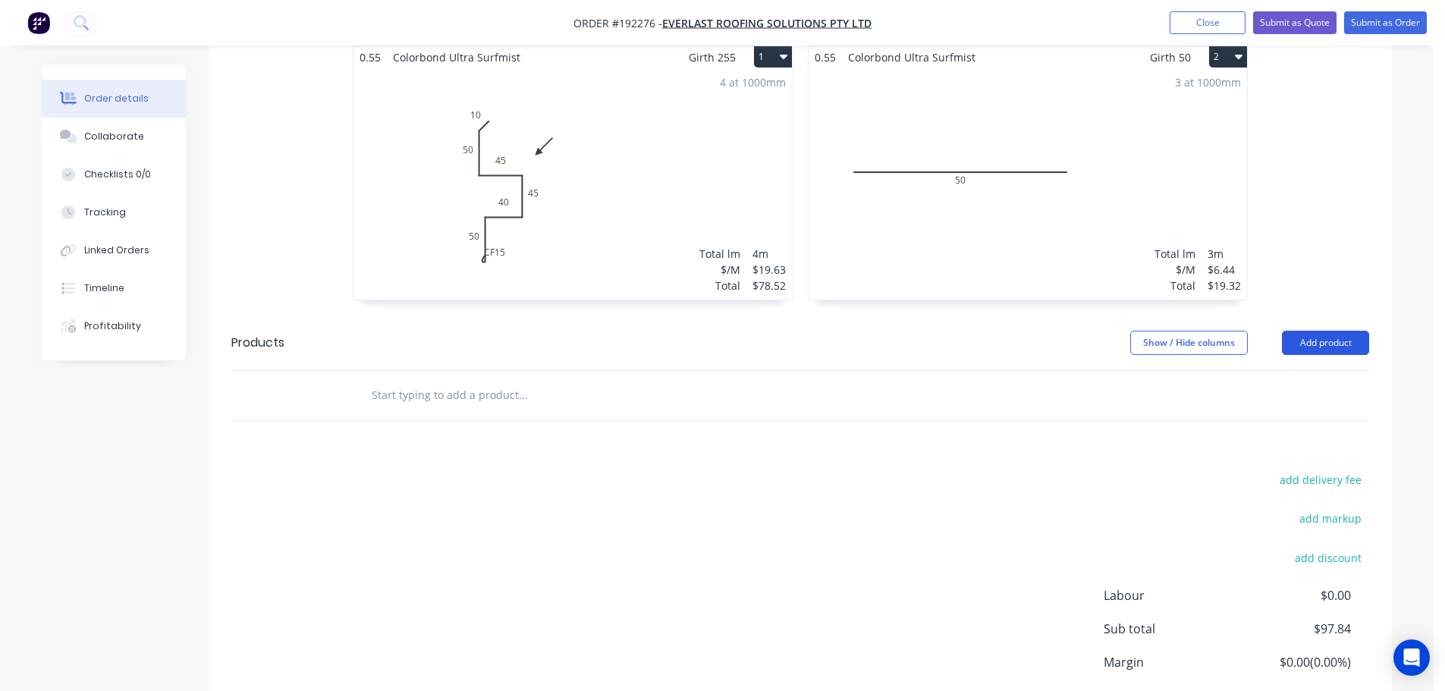
click at [1317, 331] on button "Add product" at bounding box center [1325, 343] width 87 height 24
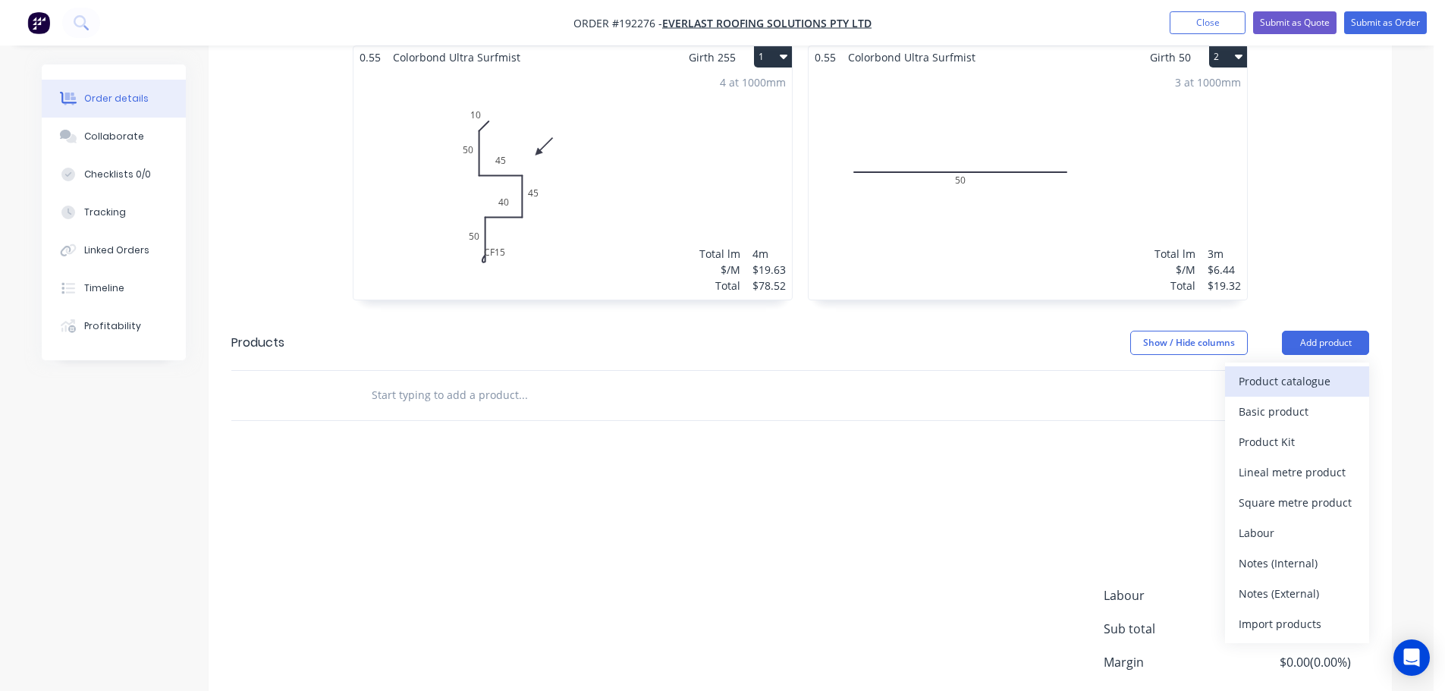
click at [1292, 370] on div "Product catalogue" at bounding box center [1296, 381] width 117 height 22
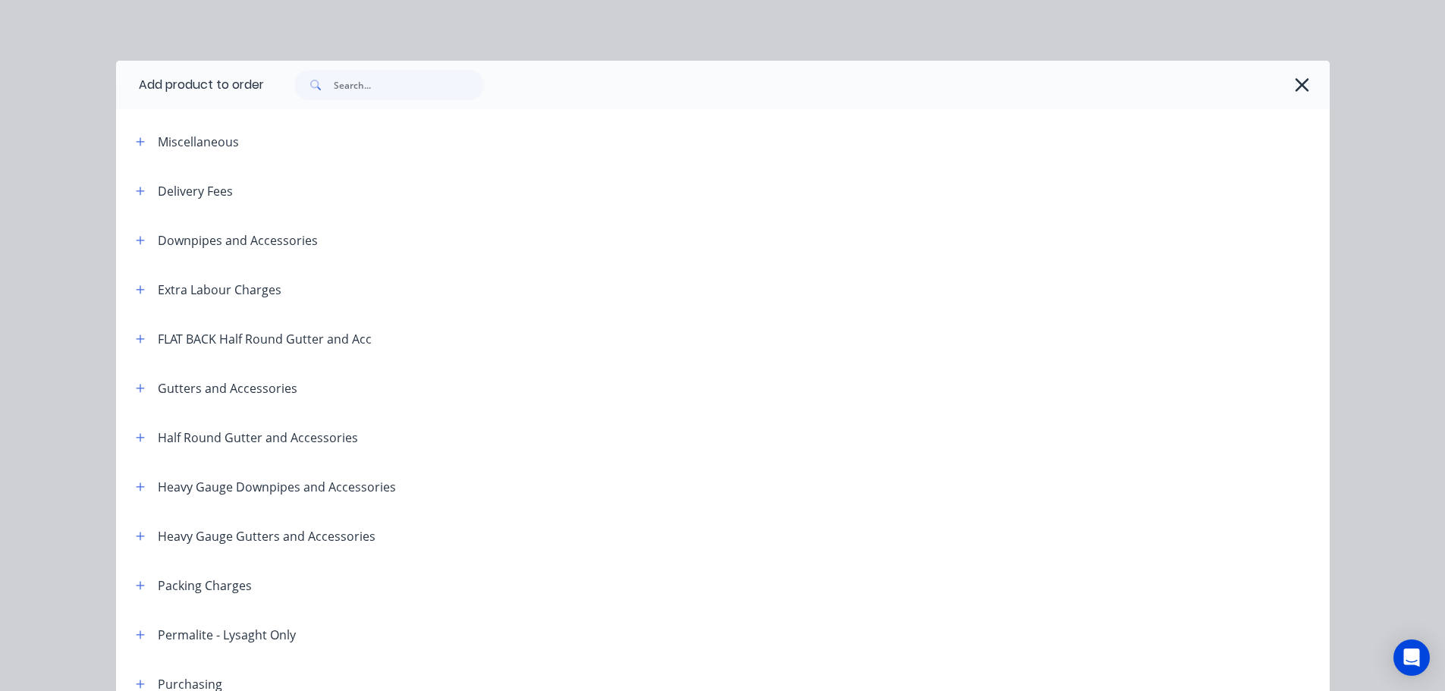
drag, startPoint x: 124, startPoint y: 231, endPoint x: 147, endPoint y: 253, distance: 31.7
click at [124, 233] on div "Downpipes and Accessories" at bounding box center [221, 240] width 194 height 19
click at [138, 241] on icon "button" at bounding box center [140, 240] width 9 height 11
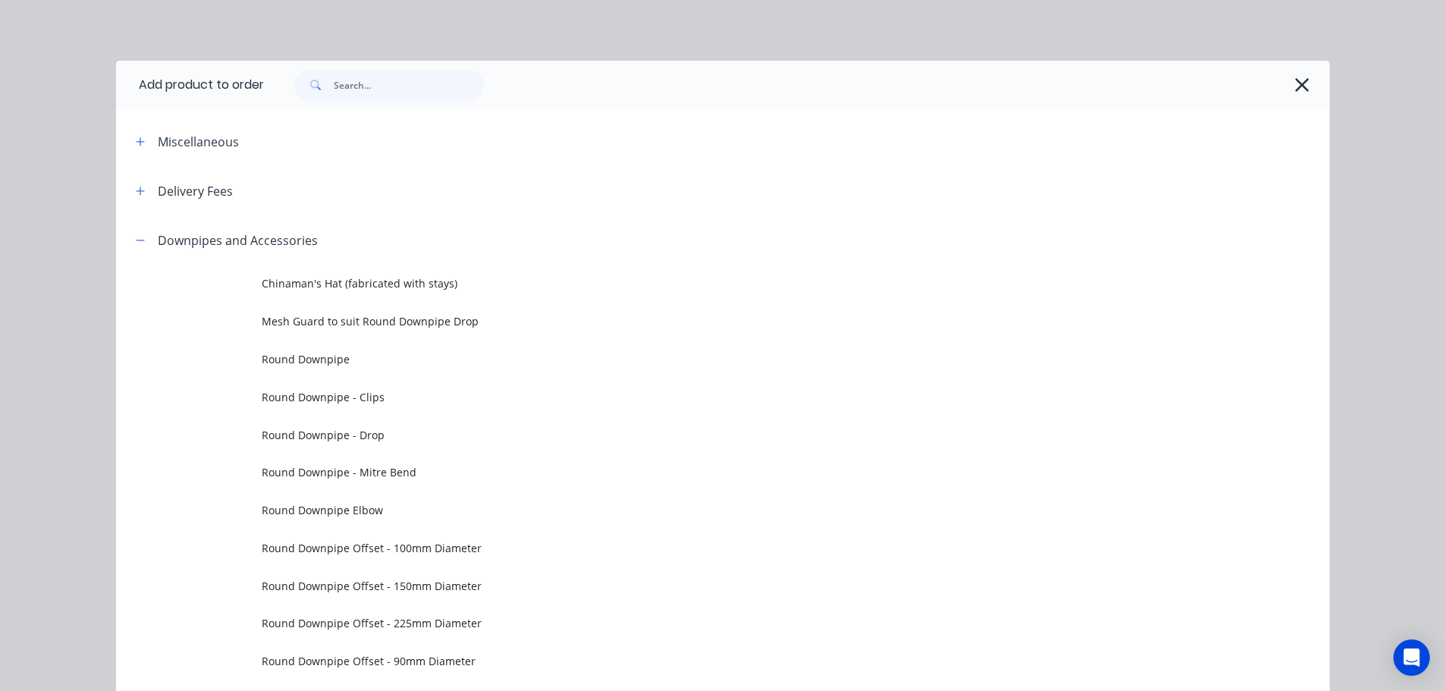
click at [356, 364] on span "Round Downpipe" at bounding box center [689, 359] width 854 height 16
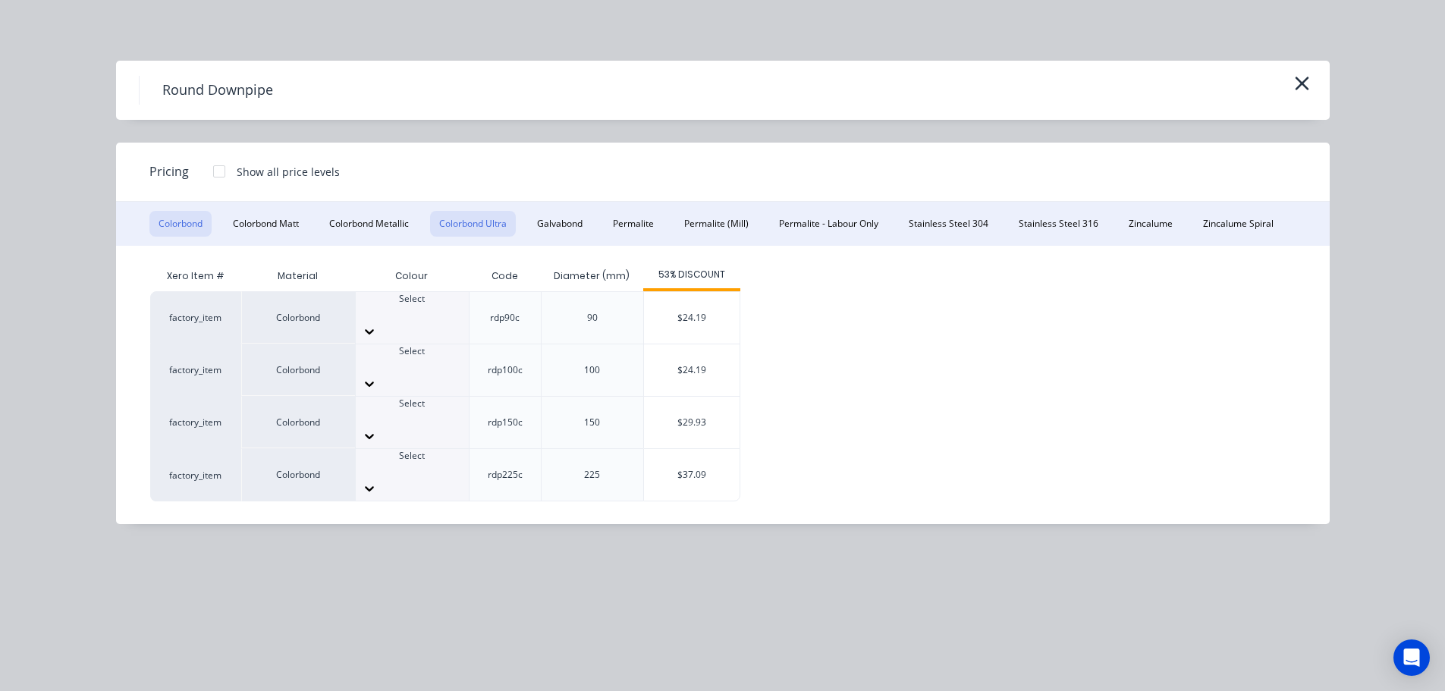
click at [497, 227] on button "Colorbond Ultra" at bounding box center [473, 224] width 86 height 26
click at [432, 410] on div at bounding box center [412, 417] width 113 height 14
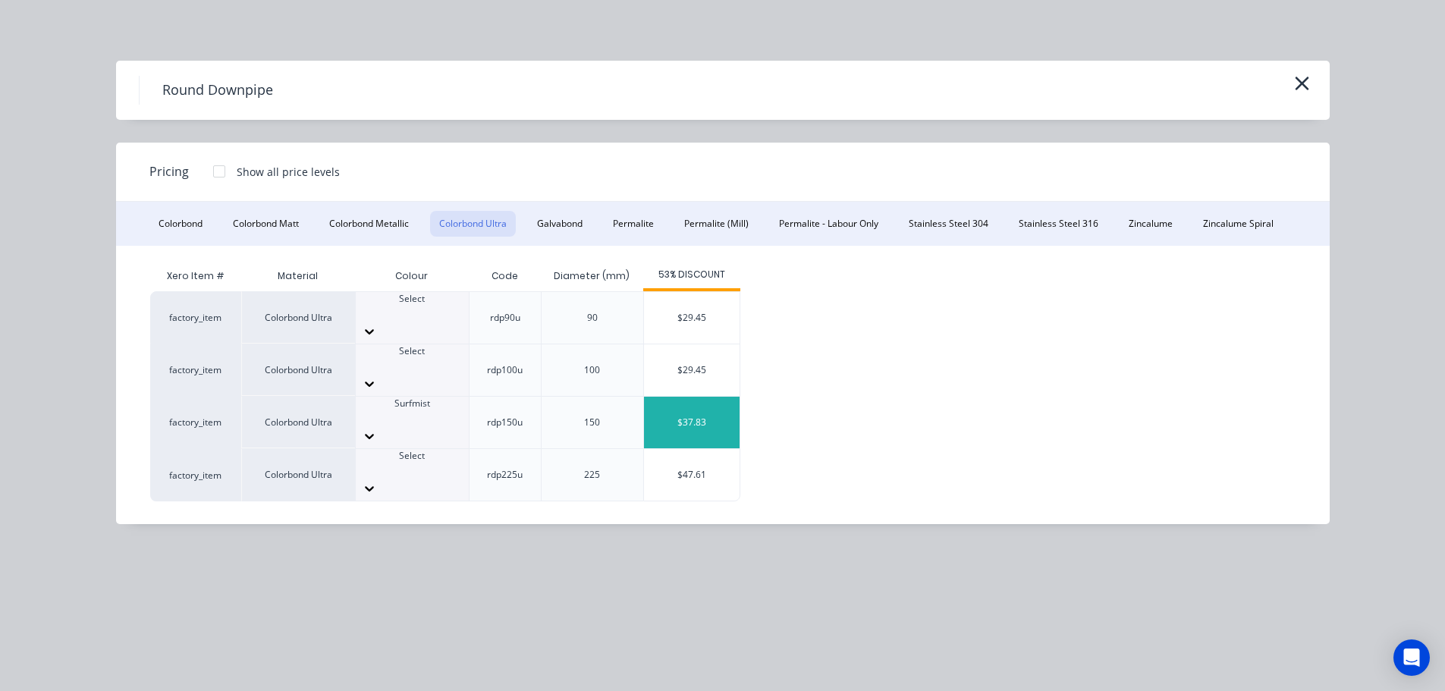
click at [655, 397] on div "$37.83" at bounding box center [692, 423] width 96 height 52
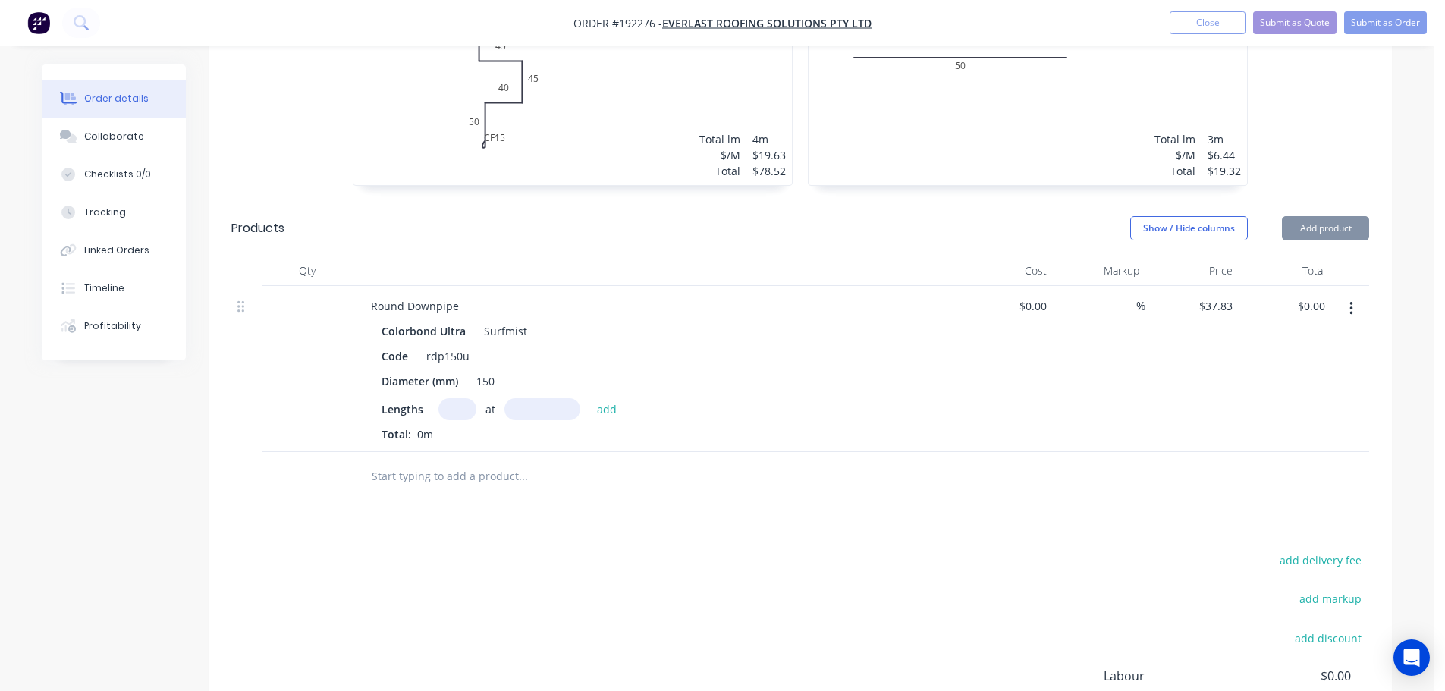
scroll to position [607, 0]
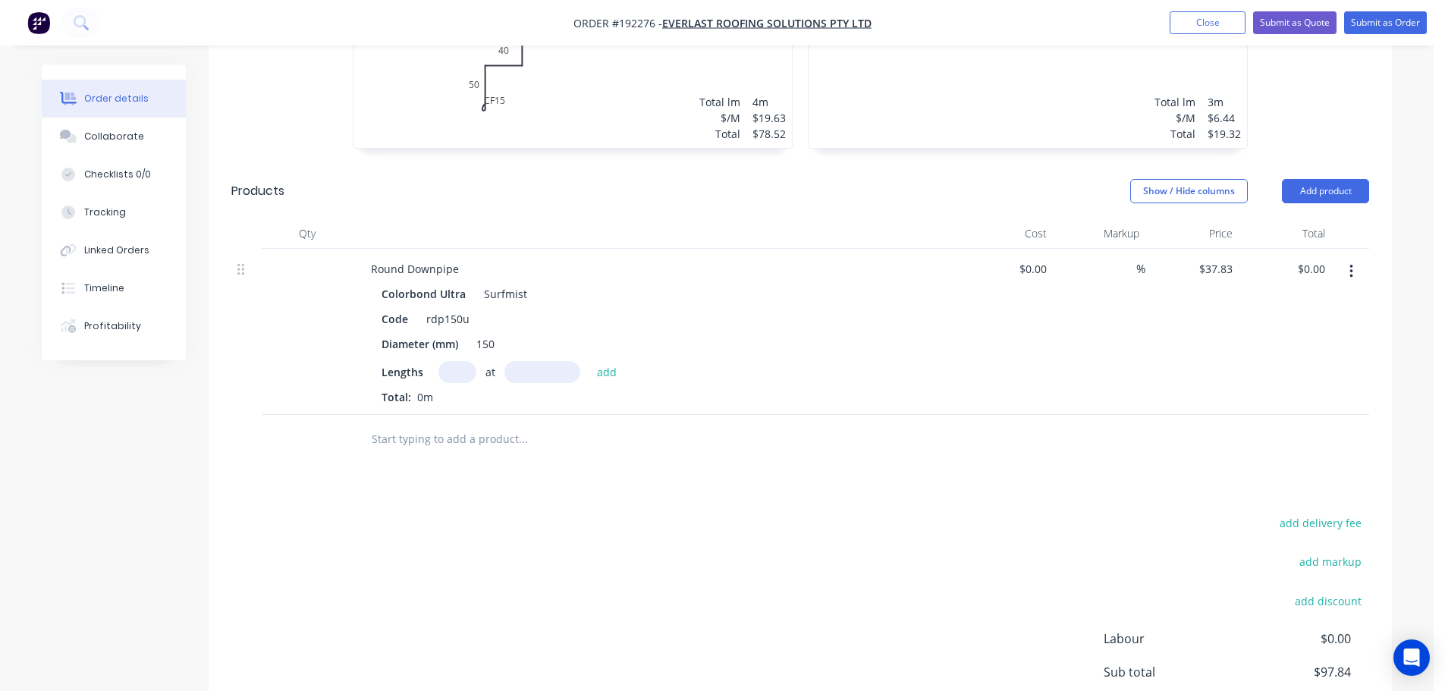
click at [460, 361] on input "text" at bounding box center [457, 372] width 38 height 22
click at [589, 361] on button "add" at bounding box center [607, 371] width 36 height 20
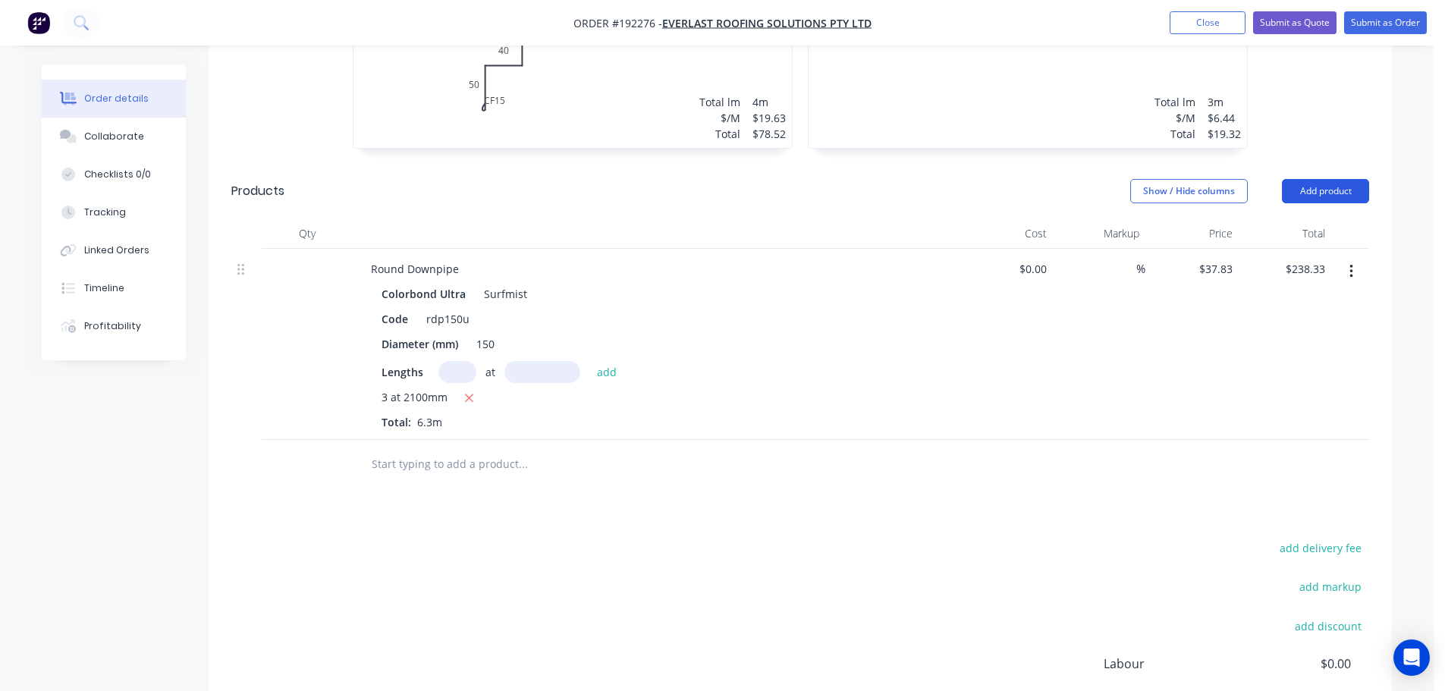
click at [1300, 179] on button "Add product" at bounding box center [1325, 191] width 87 height 24
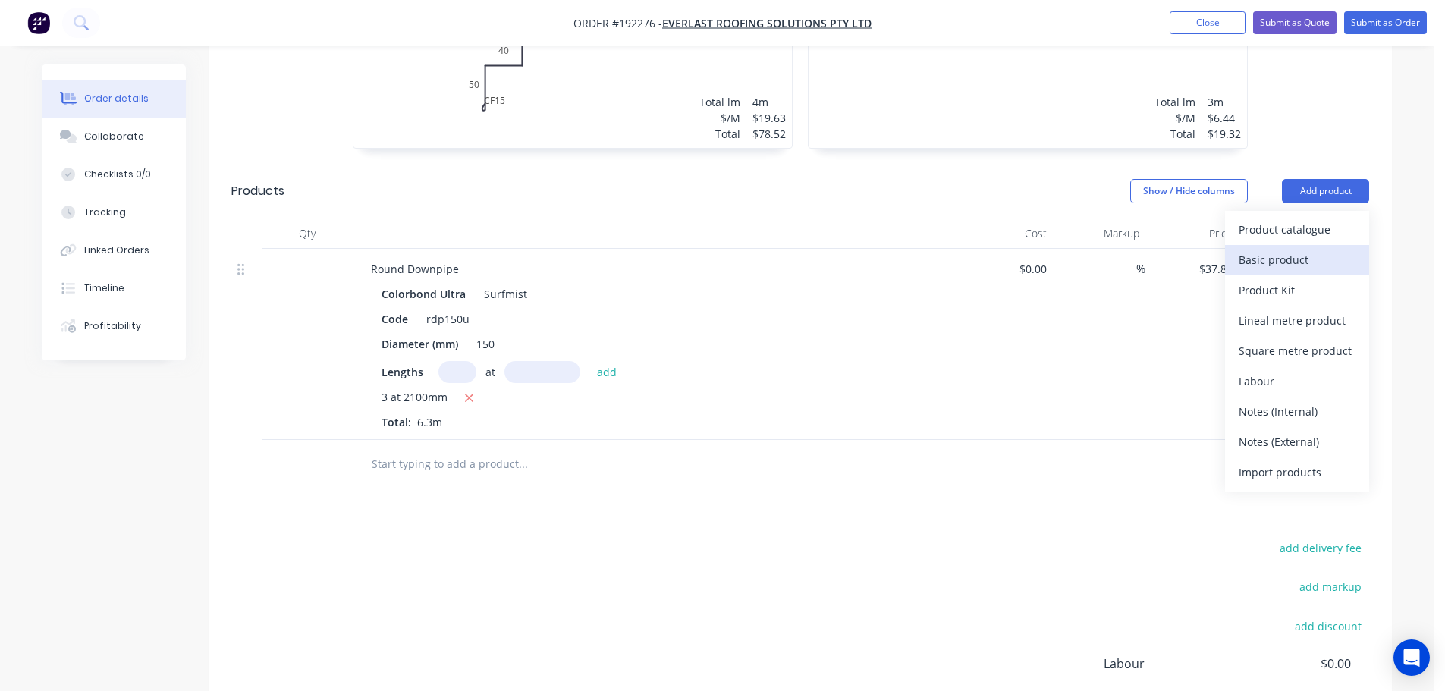
click at [1283, 249] on div "Basic product" at bounding box center [1296, 260] width 117 height 22
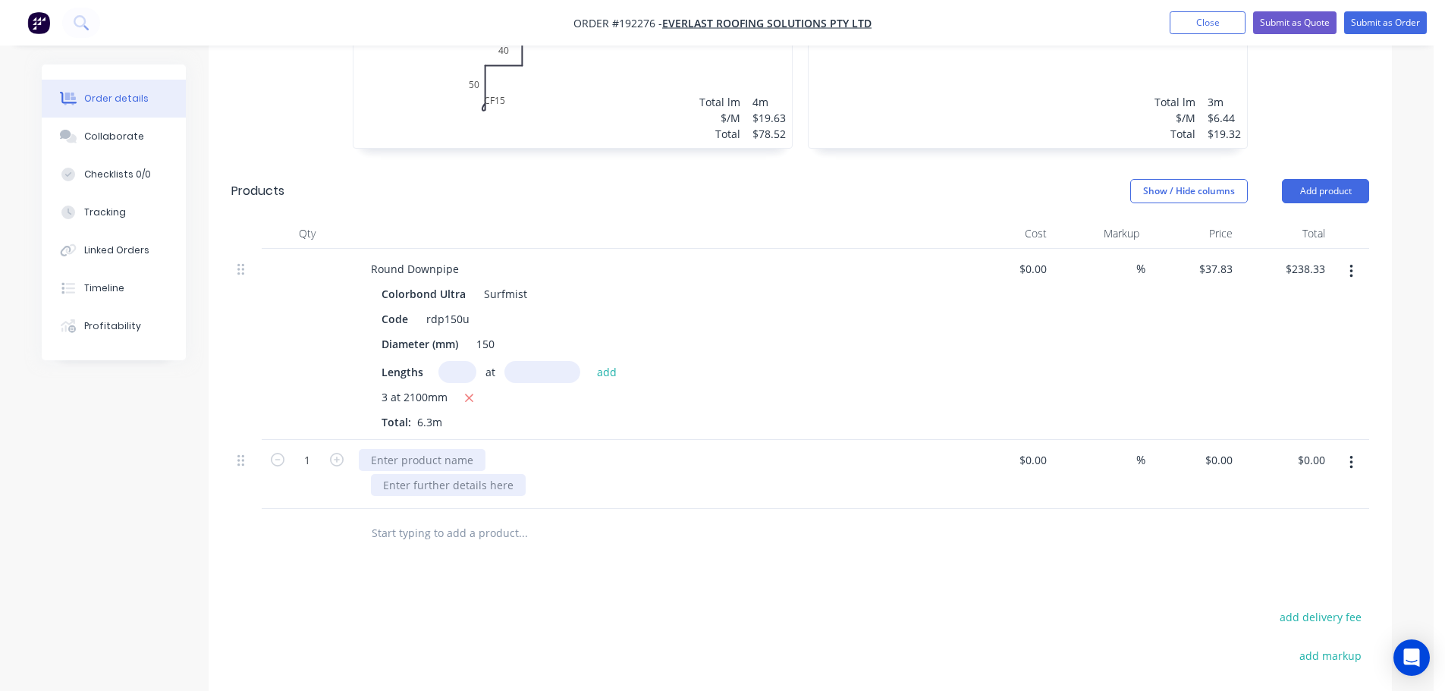
click at [425, 474] on div at bounding box center [448, 485] width 155 height 22
click at [433, 449] on div at bounding box center [422, 460] width 127 height 22
click at [444, 474] on div at bounding box center [448, 485] width 155 height 22
click at [747, 519] on div at bounding box center [586, 533] width 455 height 30
click at [1340, 180] on button "Add product" at bounding box center [1325, 191] width 87 height 24
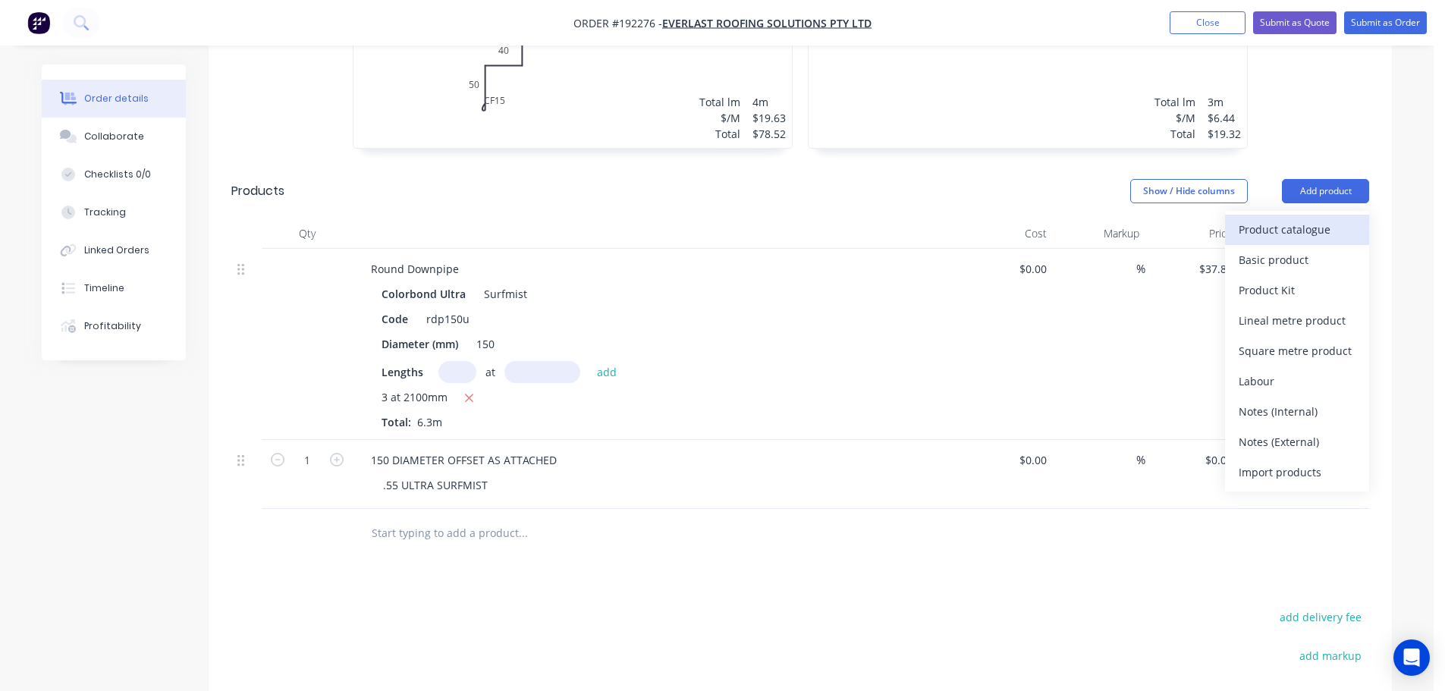
click at [1301, 218] on div "Product catalogue" at bounding box center [1296, 229] width 117 height 22
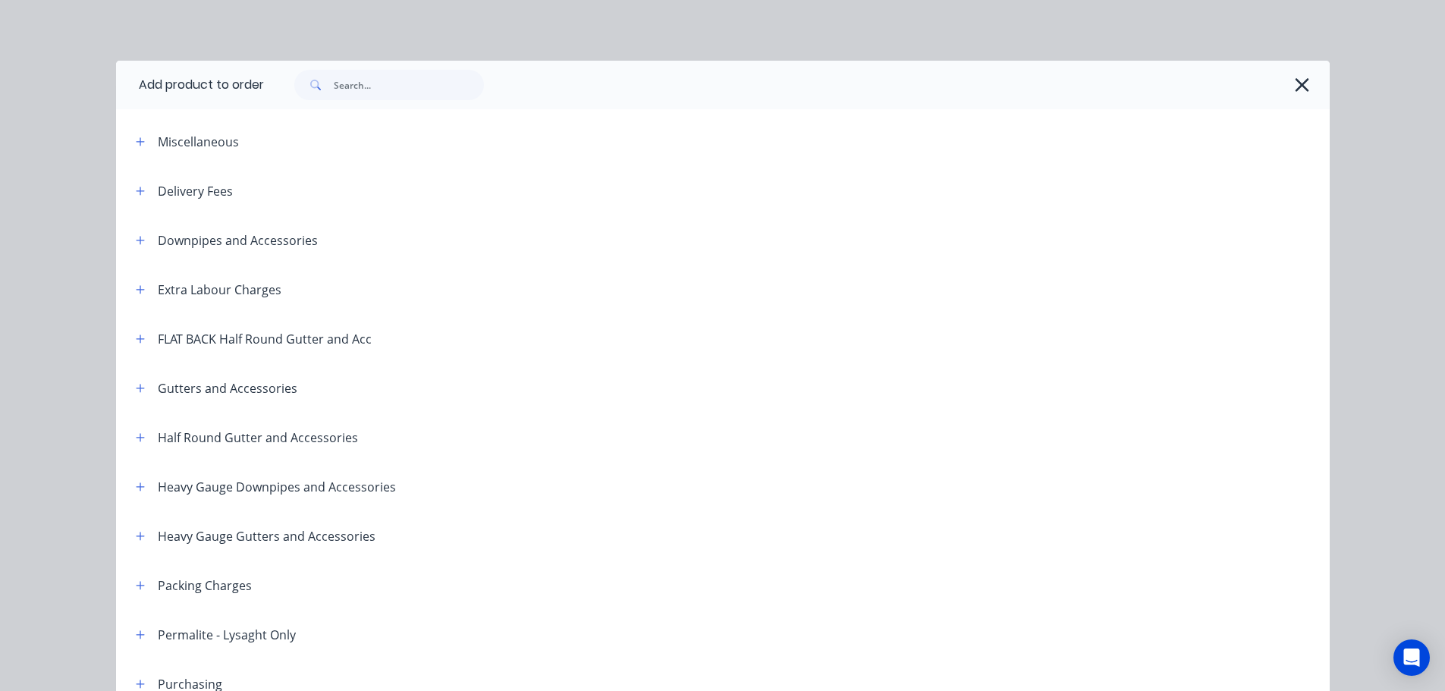
click at [158, 190] on div "Delivery Fees" at bounding box center [195, 191] width 75 height 18
click at [136, 189] on icon "button" at bounding box center [140, 191] width 9 height 11
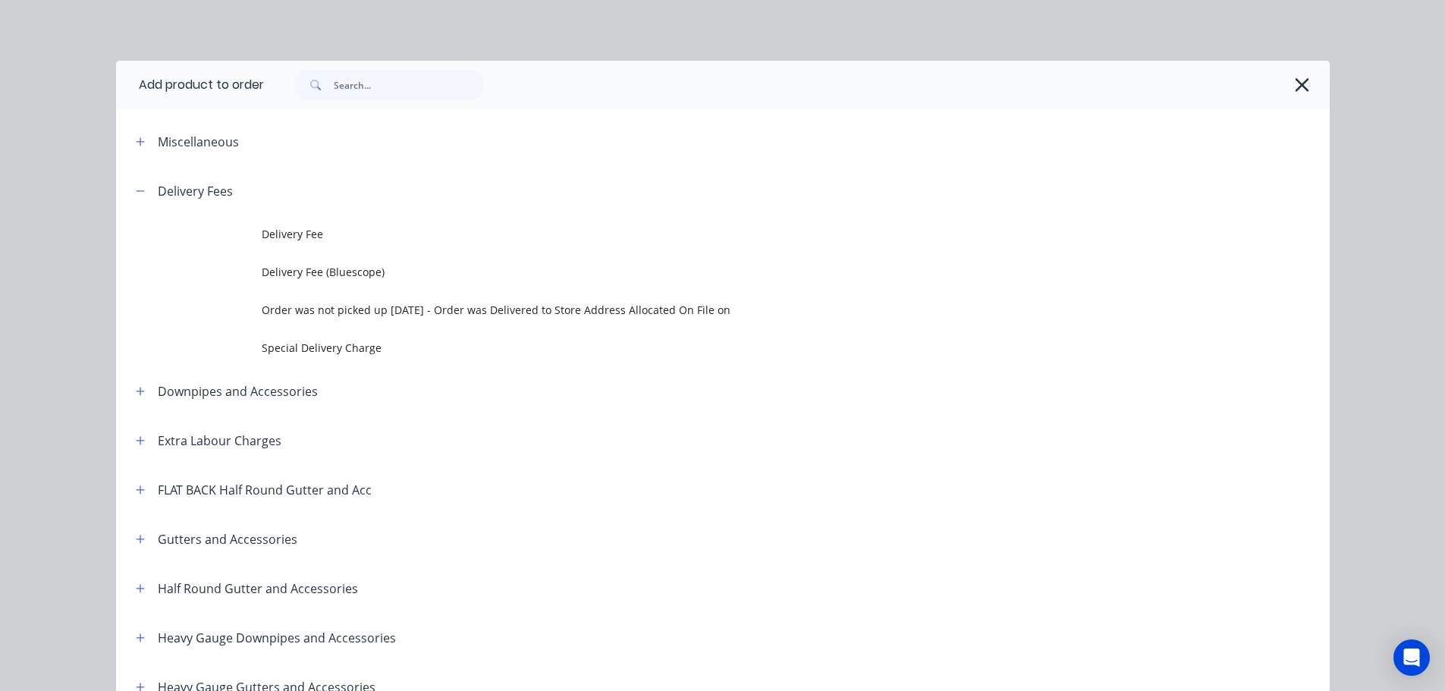
click at [343, 235] on span "Delivery Fee" at bounding box center [689, 234] width 854 height 16
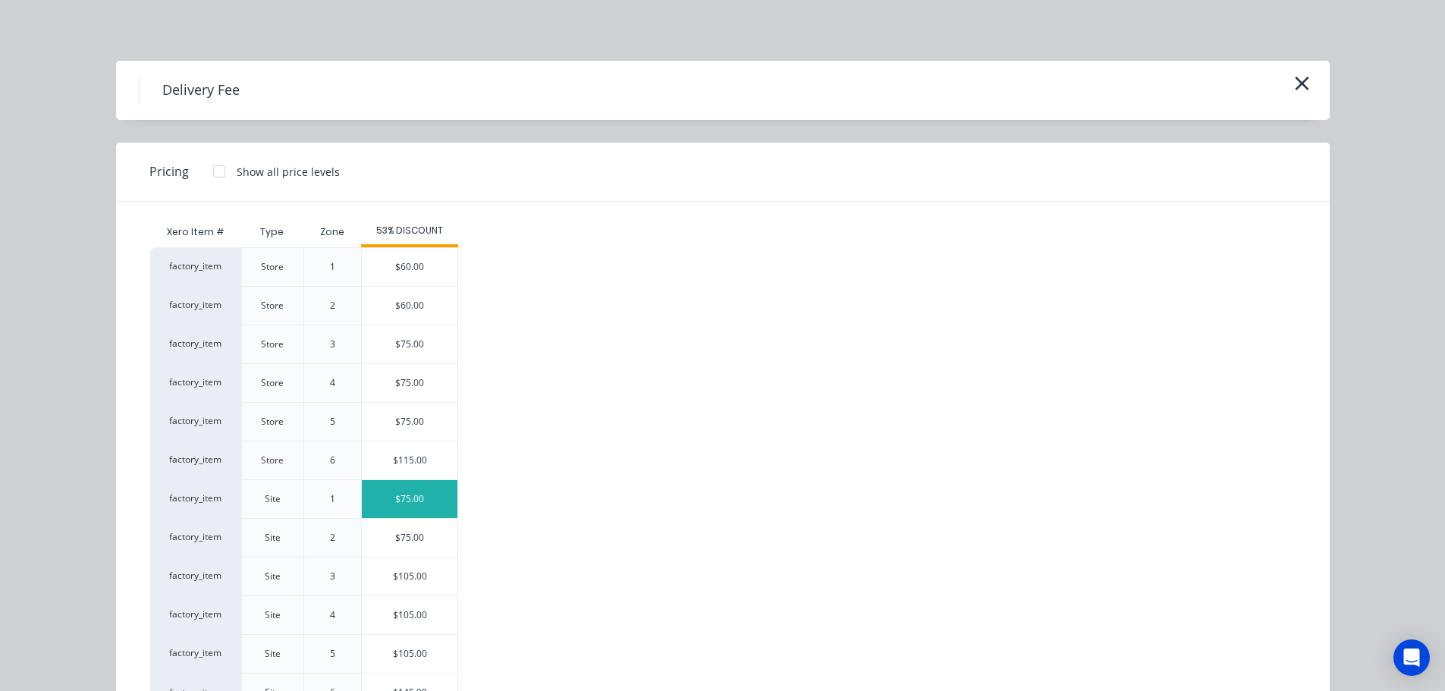
click at [391, 491] on div "$75.00" at bounding box center [410, 499] width 96 height 38
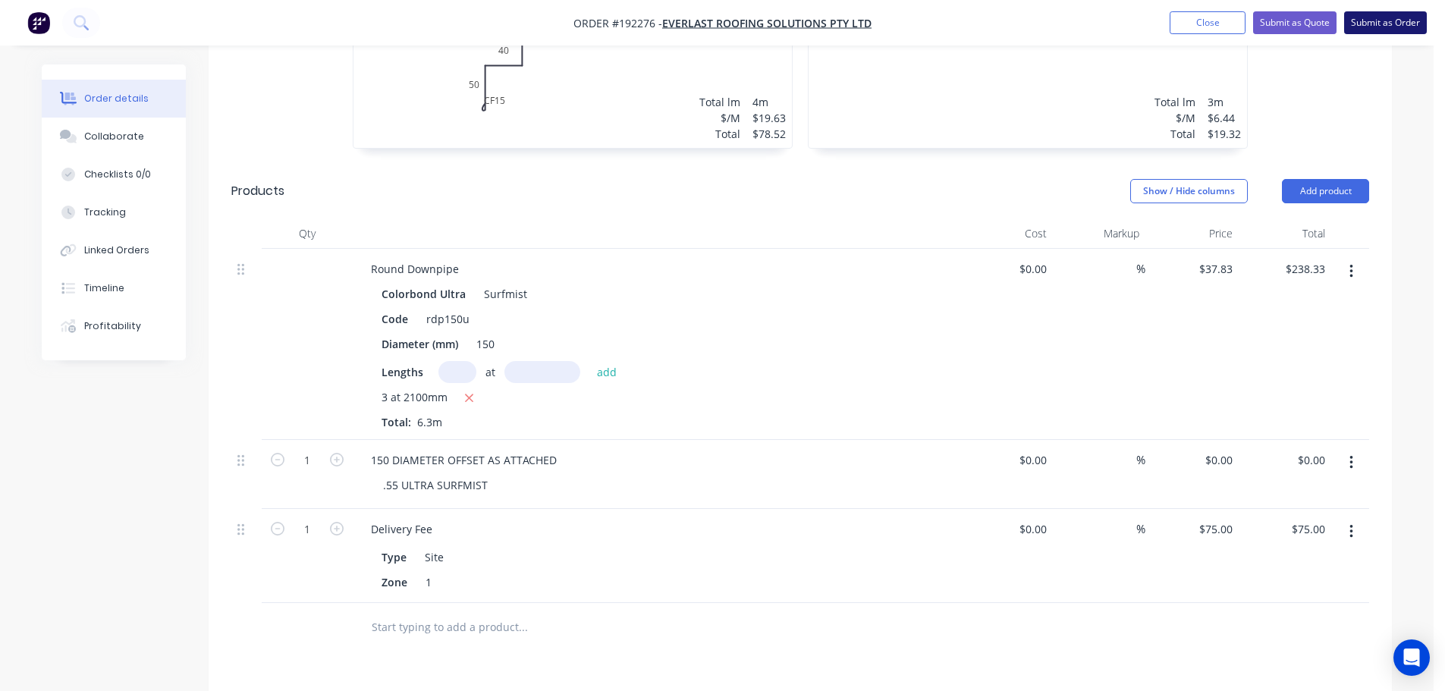
click at [1387, 31] on button "Submit as Order" at bounding box center [1385, 22] width 83 height 23
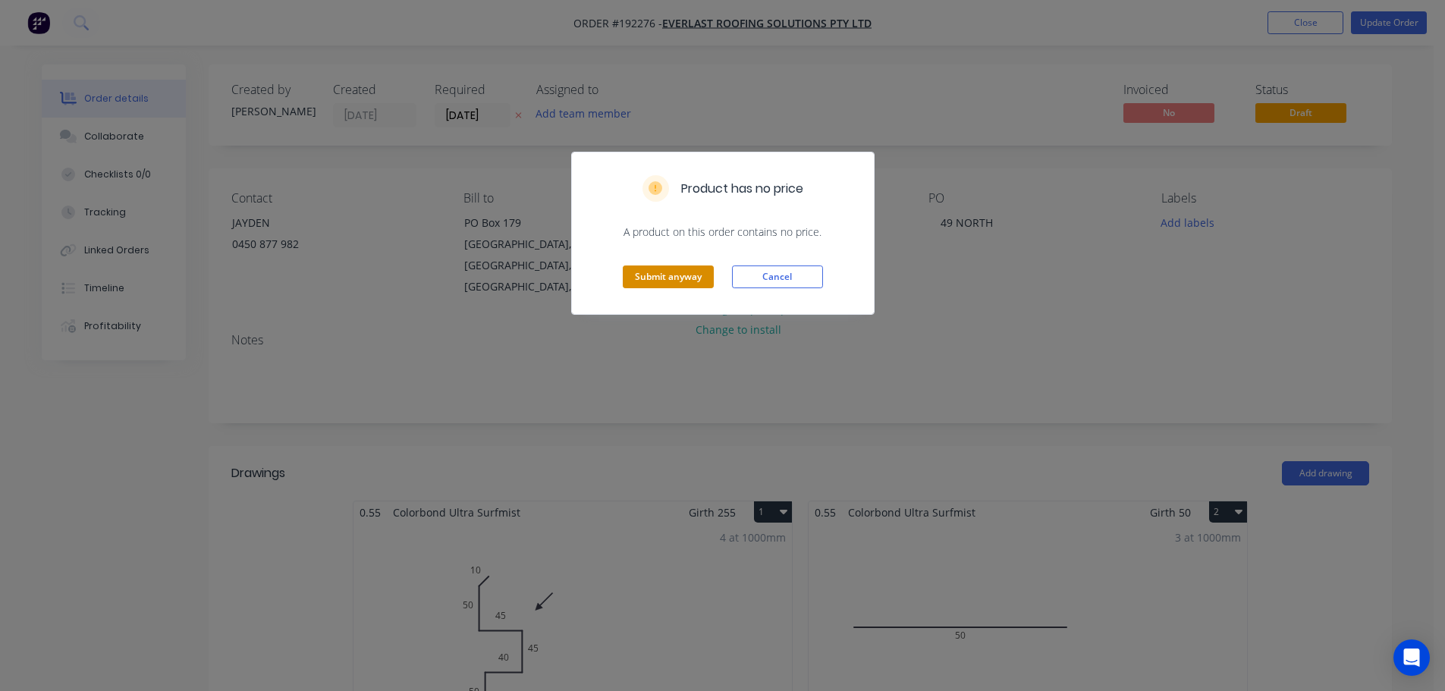
click at [678, 278] on button "Submit anyway" at bounding box center [668, 276] width 91 height 23
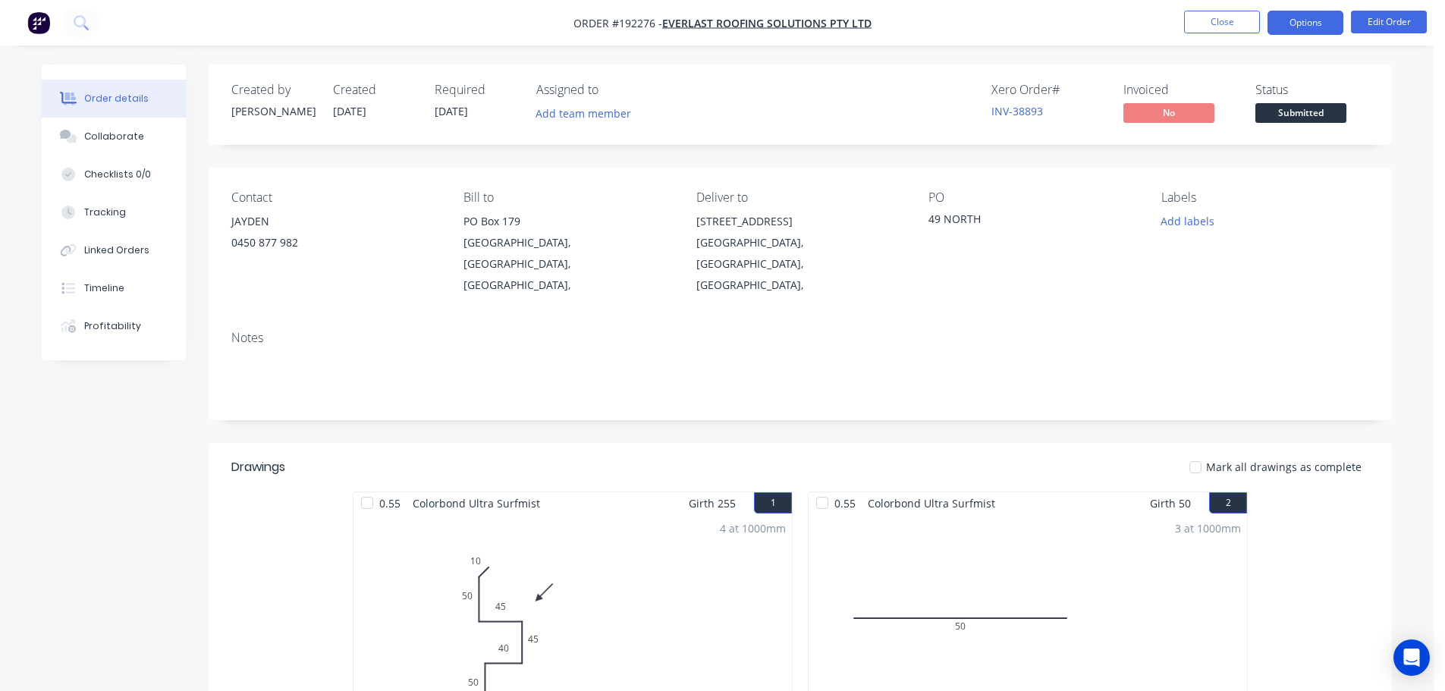
click at [1304, 20] on button "Options" at bounding box center [1305, 23] width 76 height 24
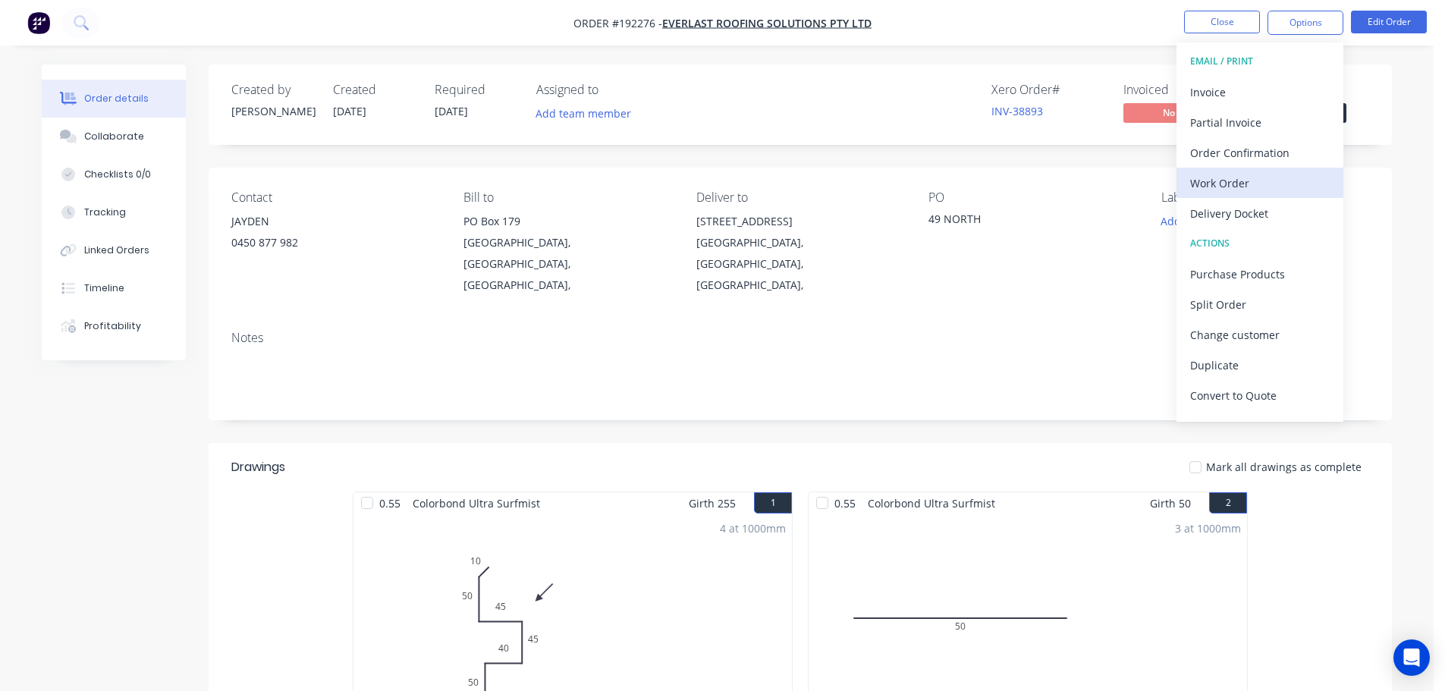
click at [1211, 188] on div "Work Order" at bounding box center [1260, 183] width 140 height 22
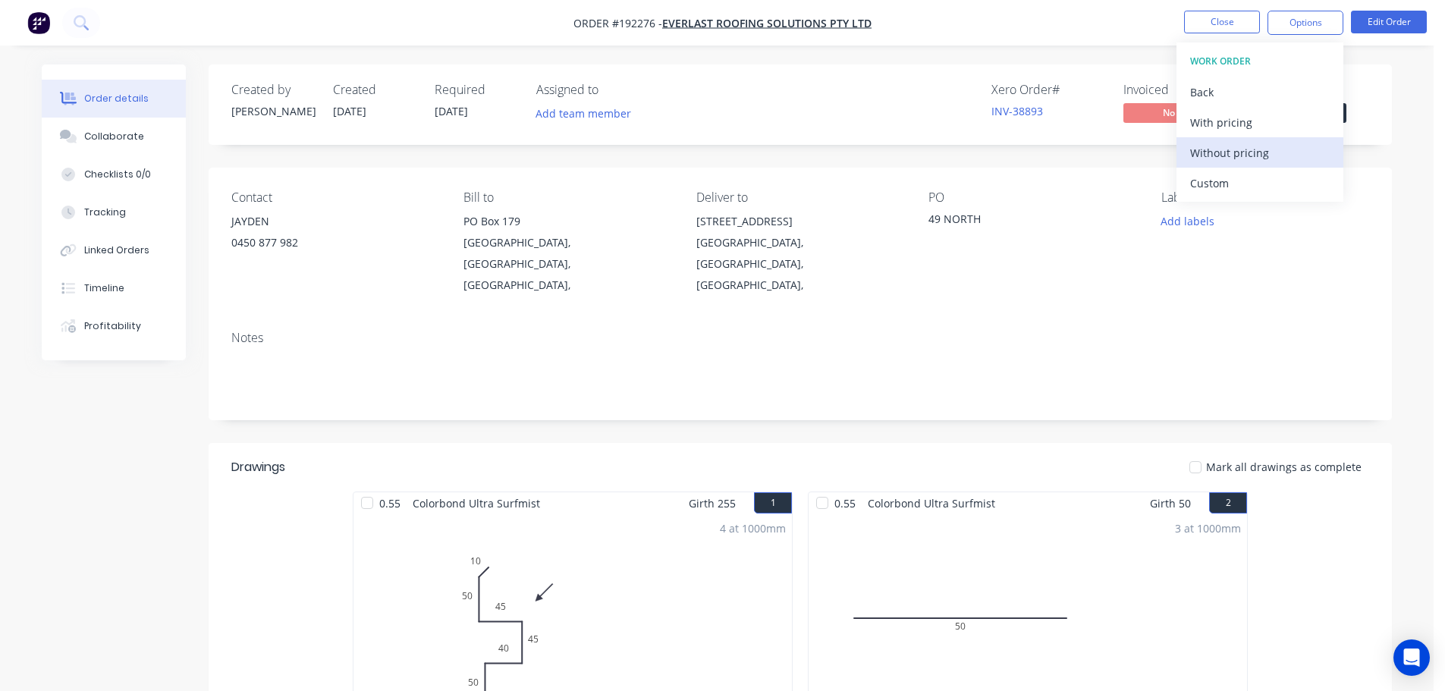
click at [1239, 161] on div "Without pricing" at bounding box center [1260, 153] width 140 height 22
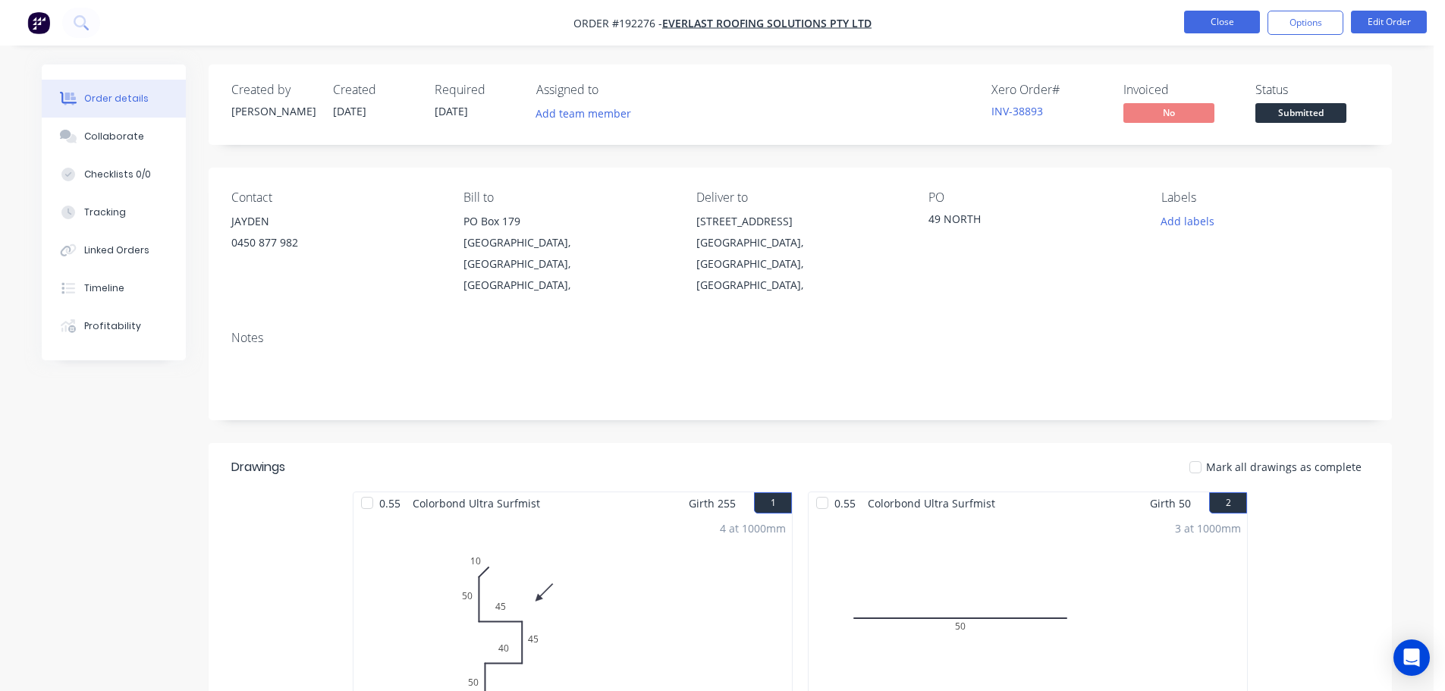
click at [1229, 32] on button "Close" at bounding box center [1222, 22] width 76 height 23
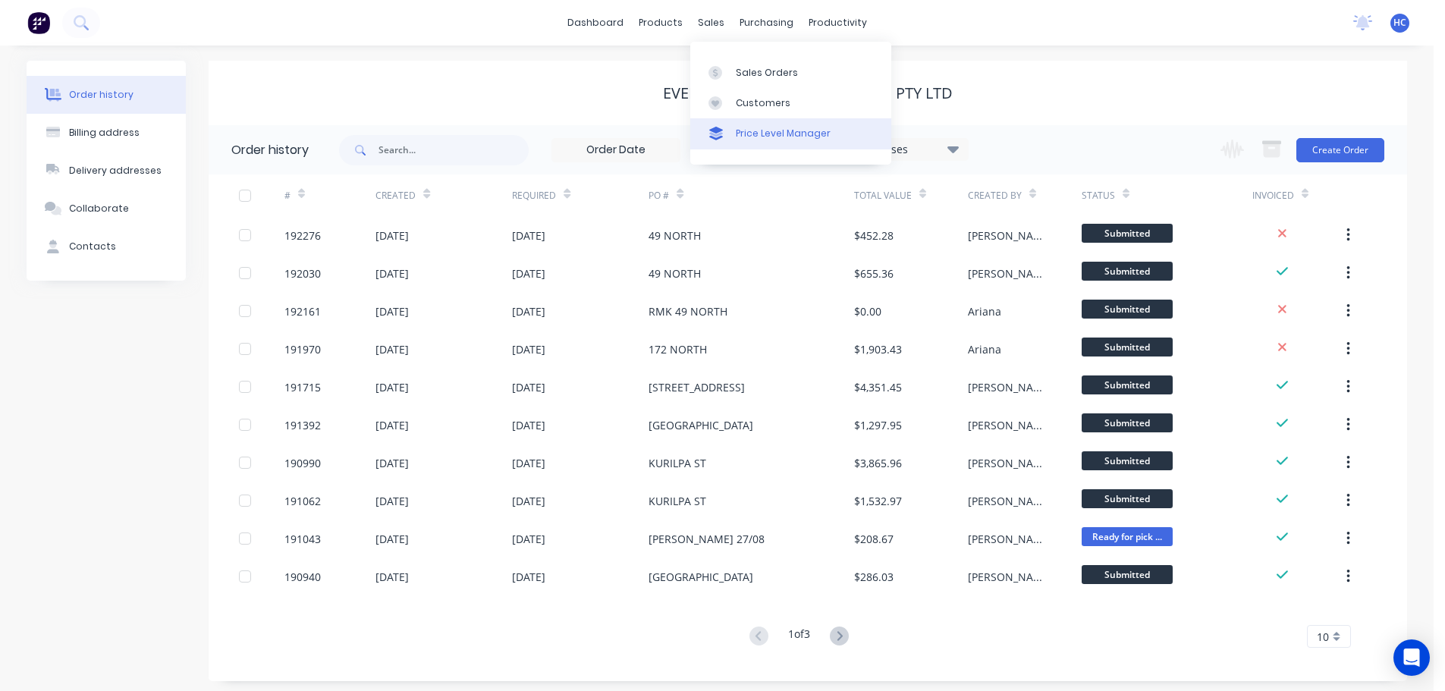
click at [774, 119] on link "Price Level Manager" at bounding box center [790, 133] width 201 height 30
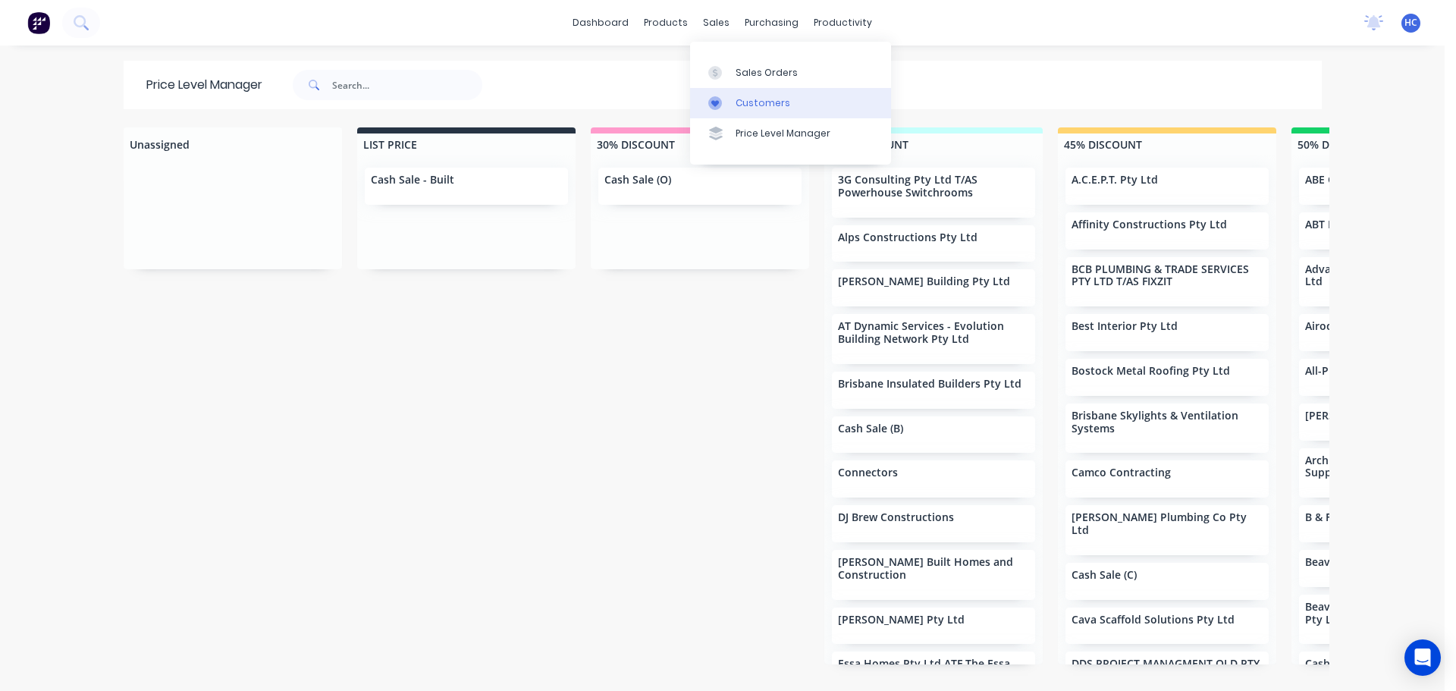
click at [749, 88] on link "Customers" at bounding box center [790, 103] width 201 height 30
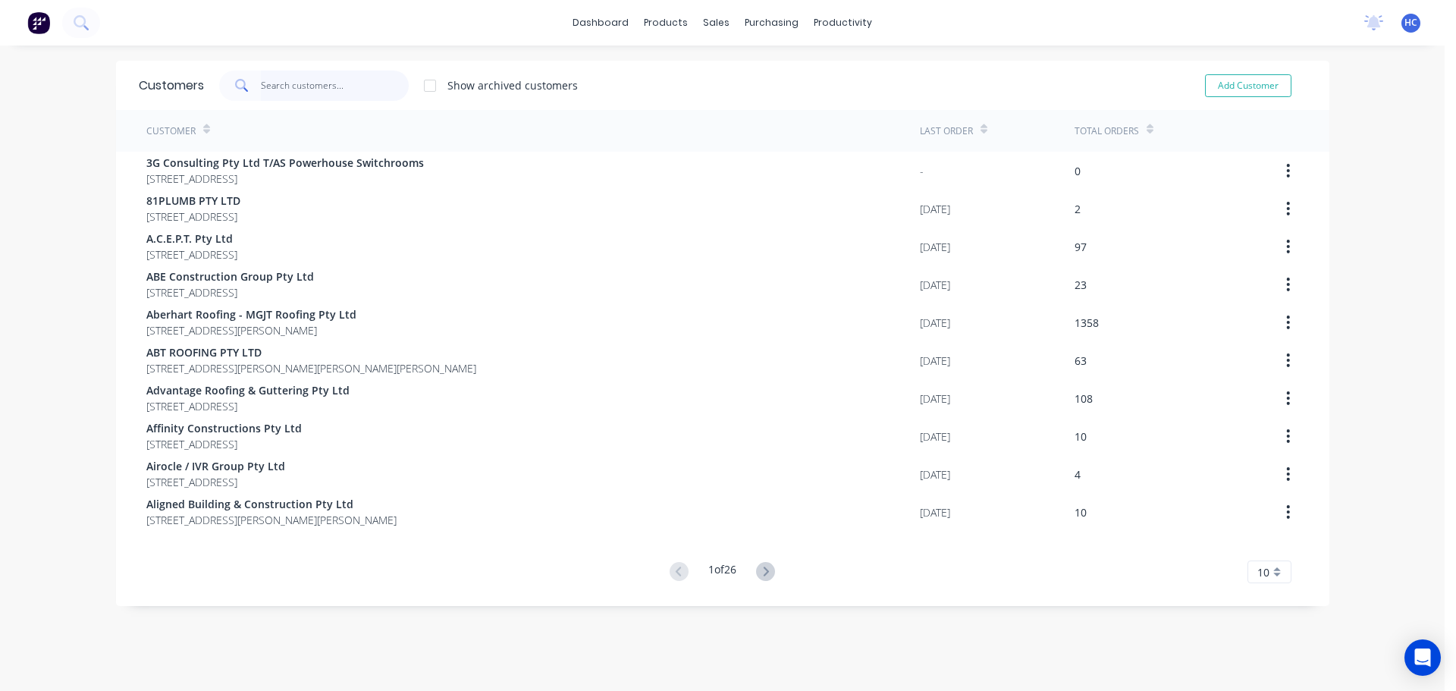
drag, startPoint x: 317, startPoint y: 73, endPoint x: 334, endPoint y: 27, distance: 49.2
click at [317, 73] on input "text" at bounding box center [335, 86] width 148 height 30
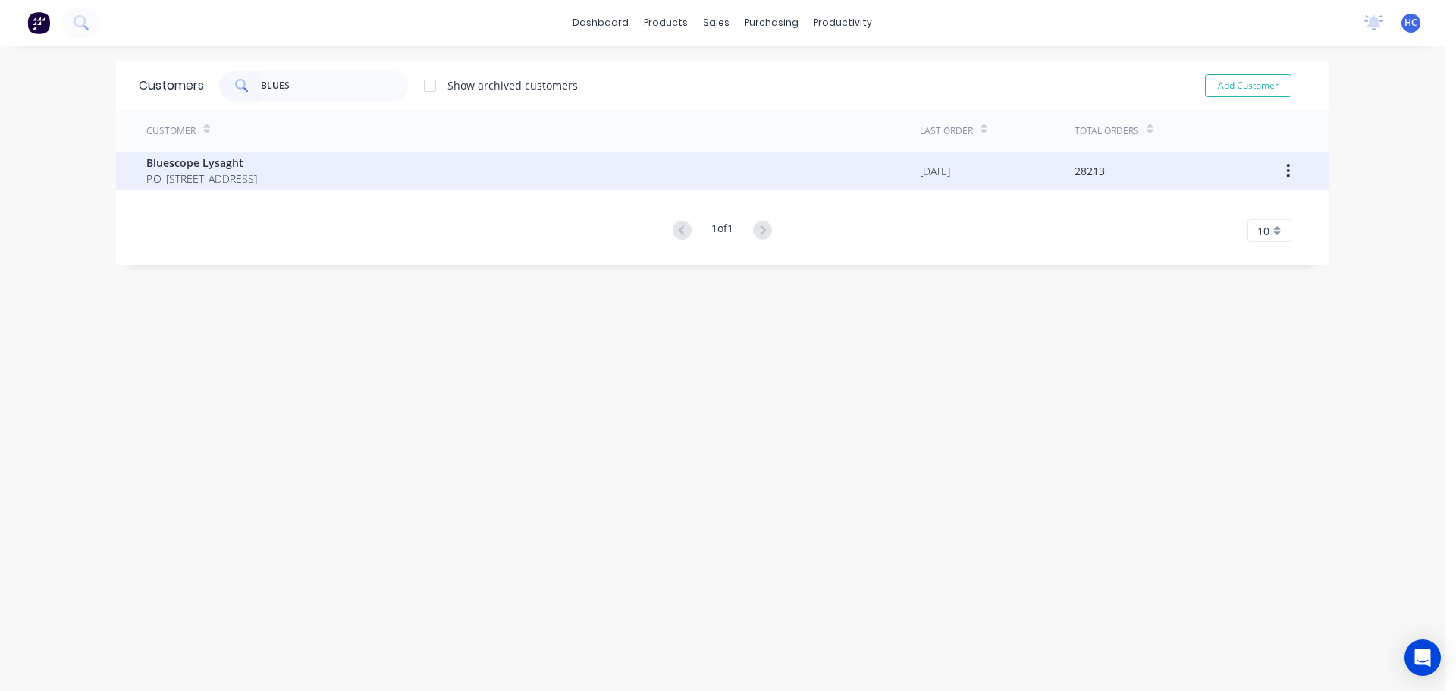
click at [339, 158] on div "Bluescope Lysaght P.O. [STREET_ADDRESS]" at bounding box center [533, 171] width 774 height 38
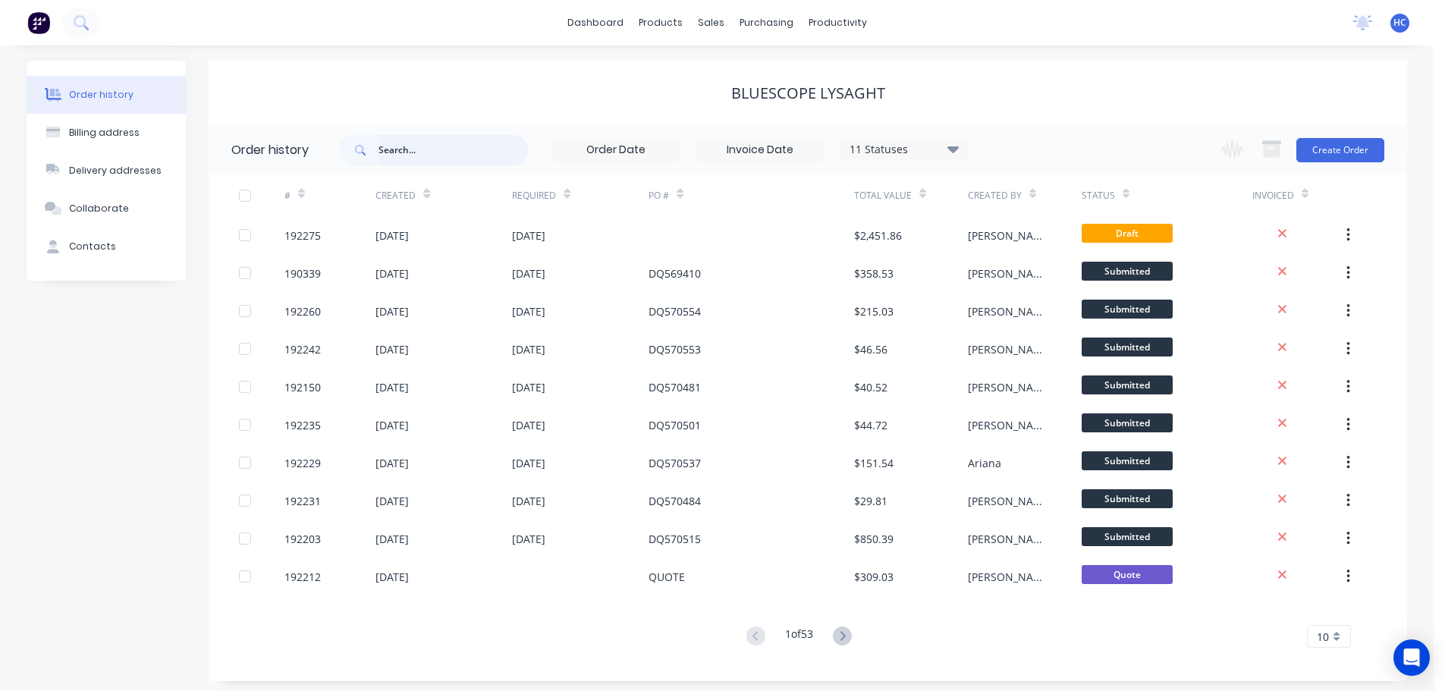
click at [410, 144] on input "text" at bounding box center [453, 150] width 150 height 30
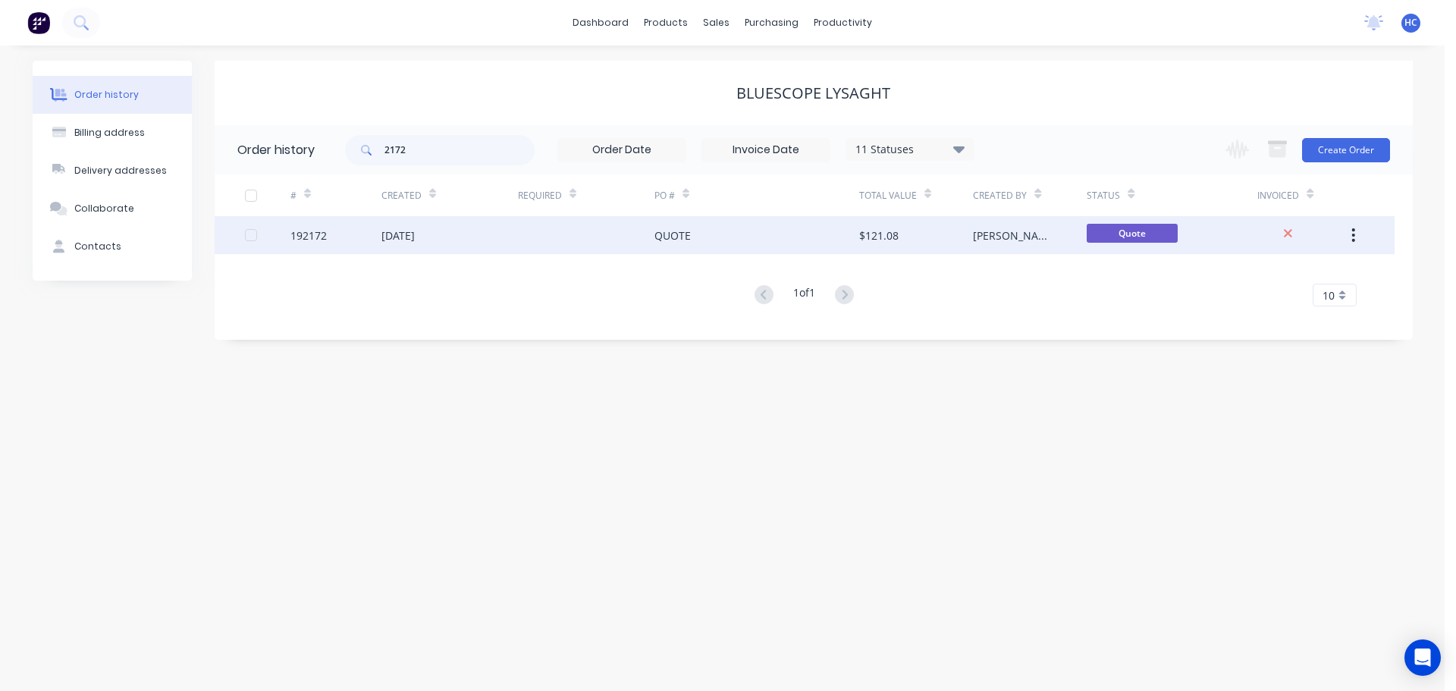
click at [689, 234] on div "QUOTE" at bounding box center [672, 236] width 36 height 16
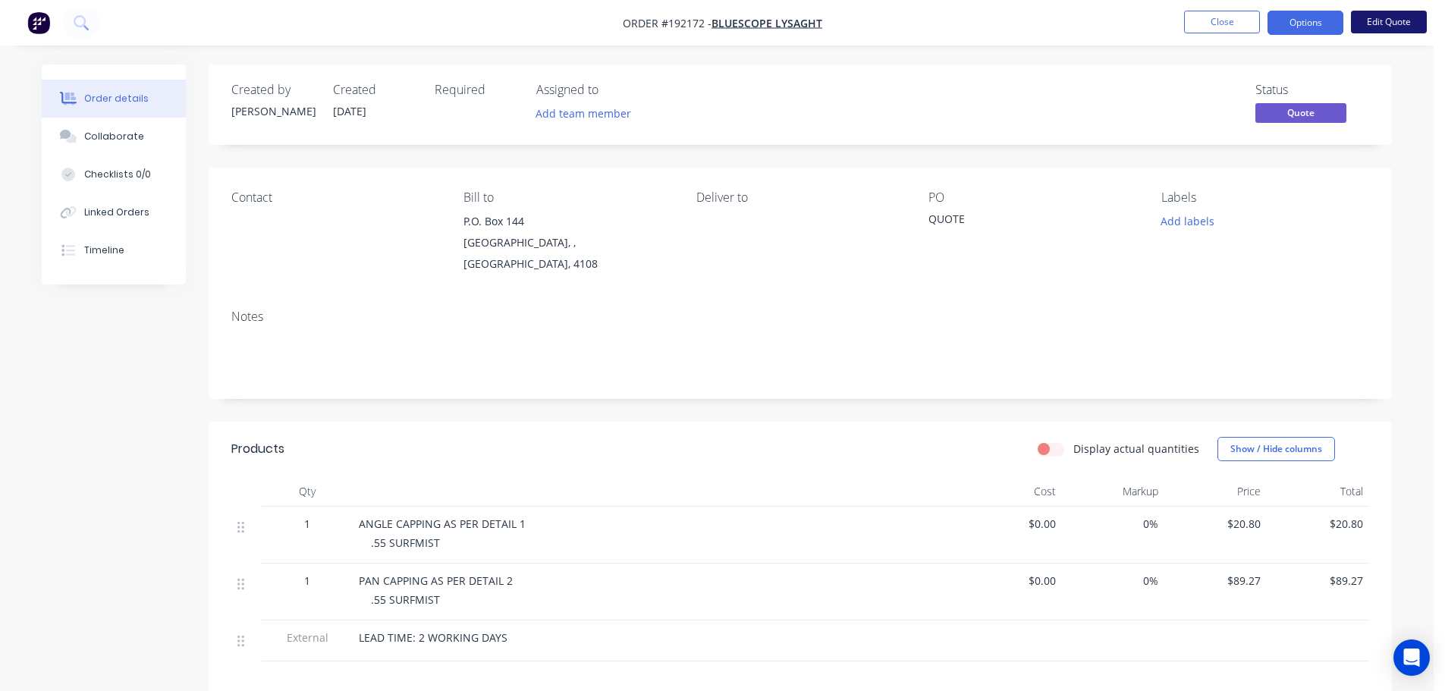
click at [1374, 23] on button "Edit Quote" at bounding box center [1389, 22] width 76 height 23
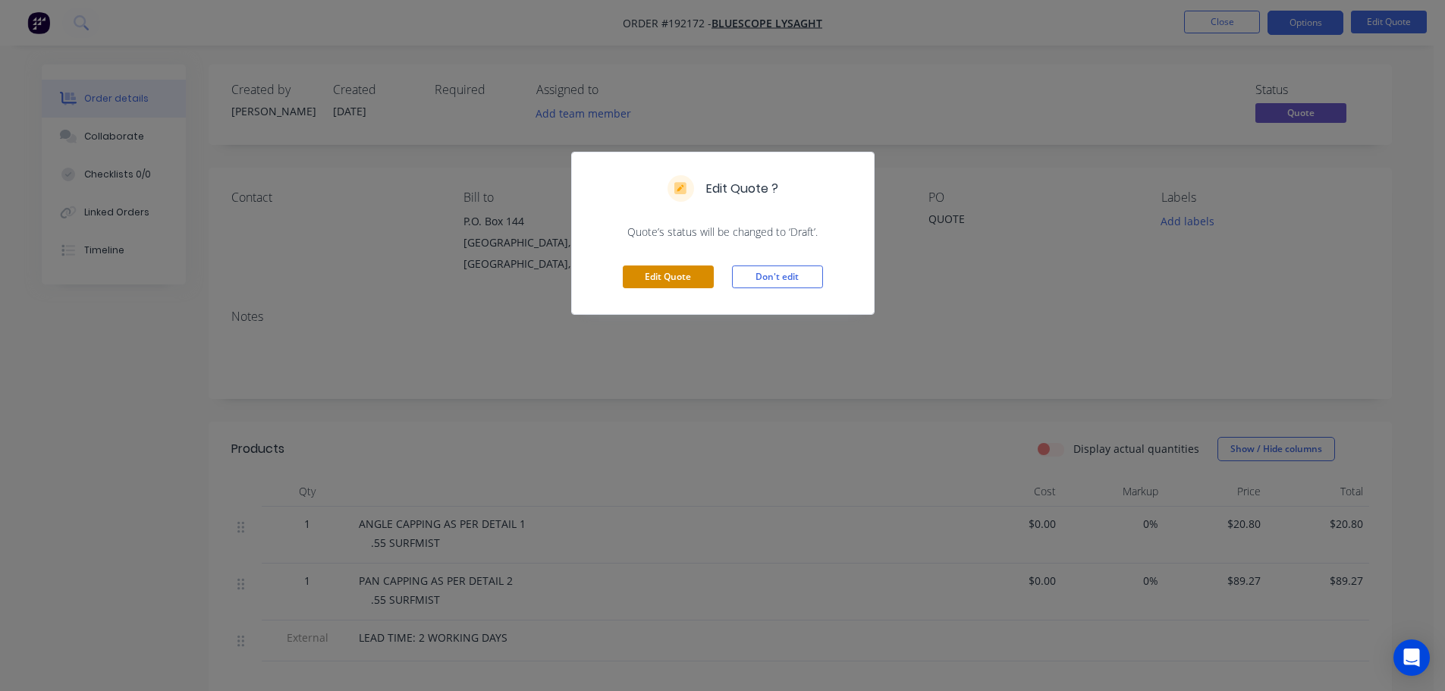
click at [667, 276] on button "Edit Quote" at bounding box center [668, 276] width 91 height 23
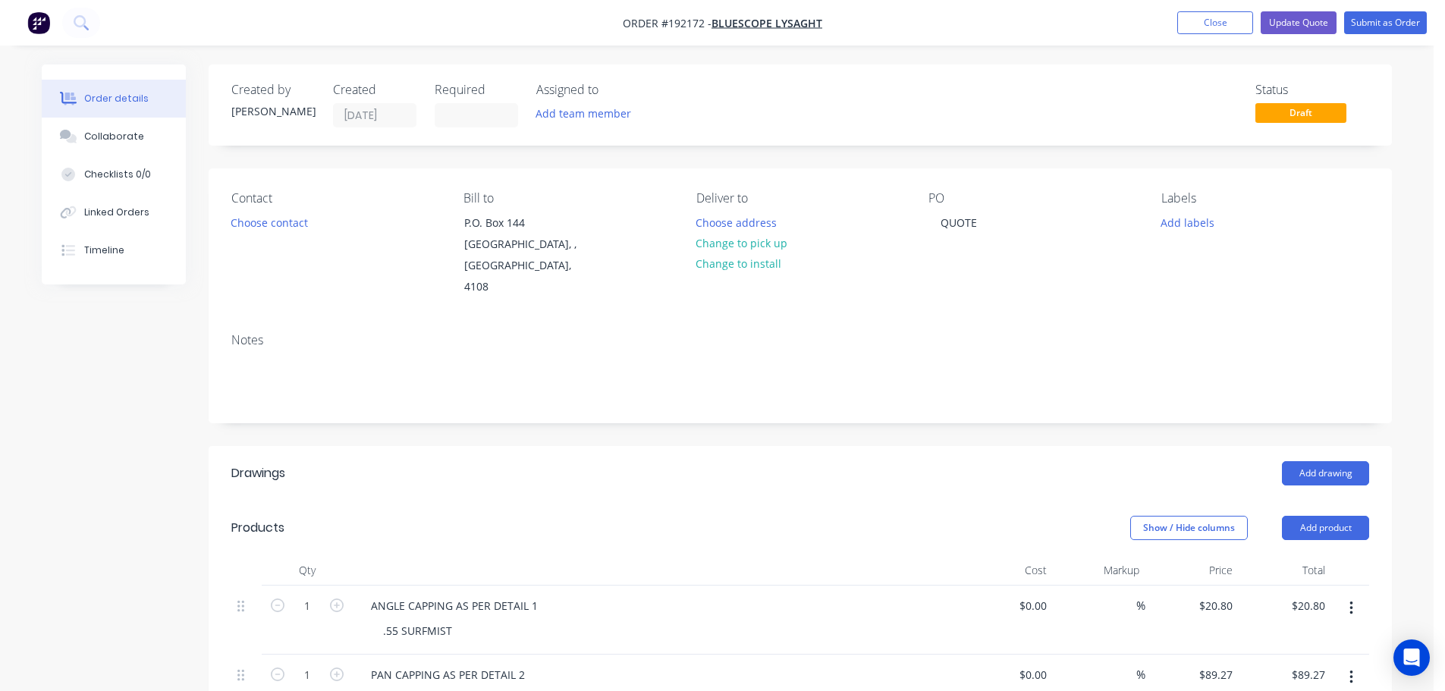
click at [465, 101] on div "Required" at bounding box center [476, 105] width 83 height 45
click at [471, 111] on input at bounding box center [476, 115] width 82 height 23
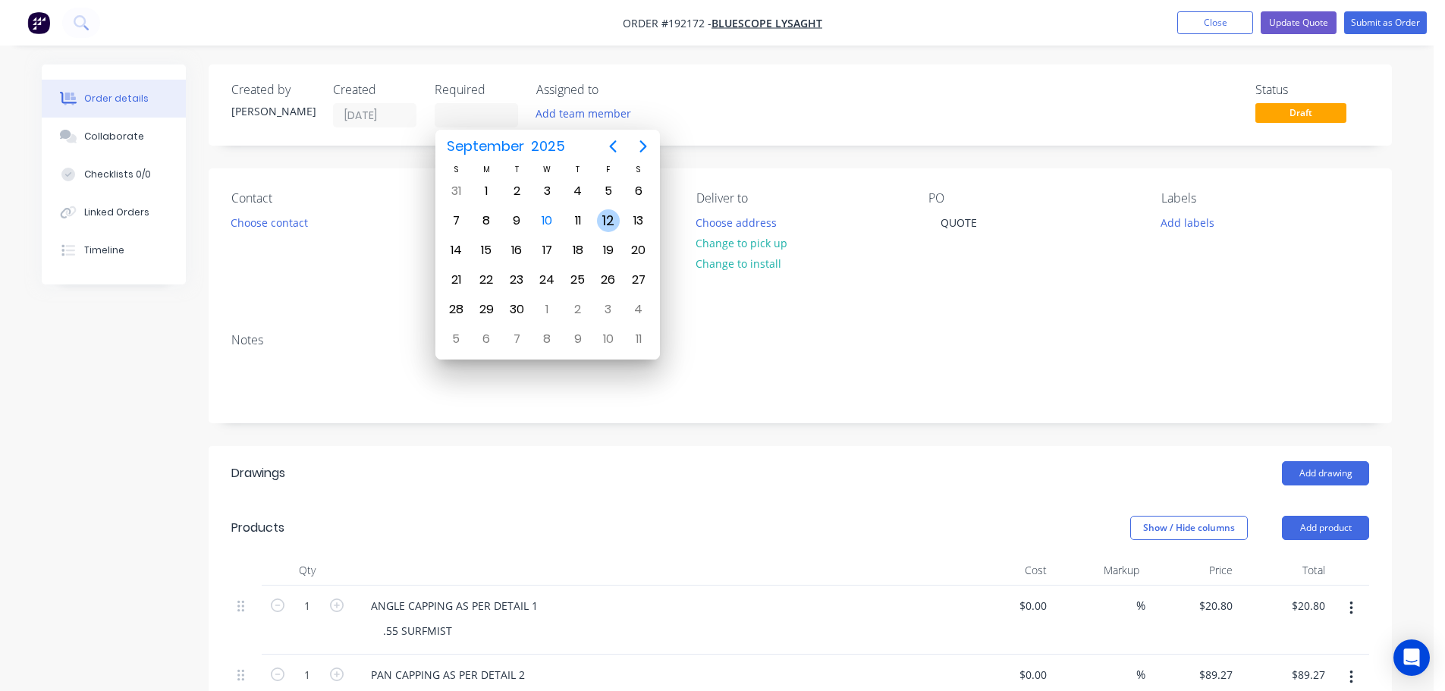
click at [605, 221] on div "12" at bounding box center [608, 220] width 23 height 23
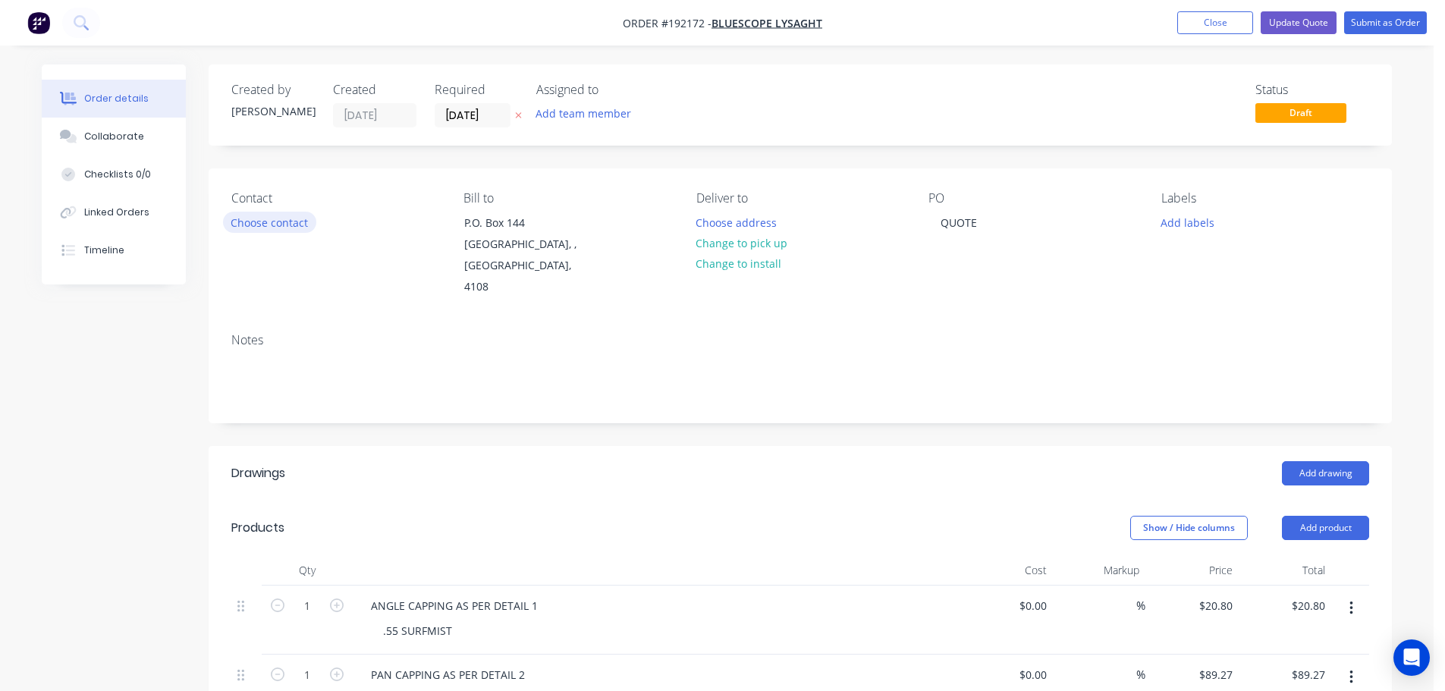
click at [277, 222] on button "Choose contact" at bounding box center [269, 222] width 93 height 20
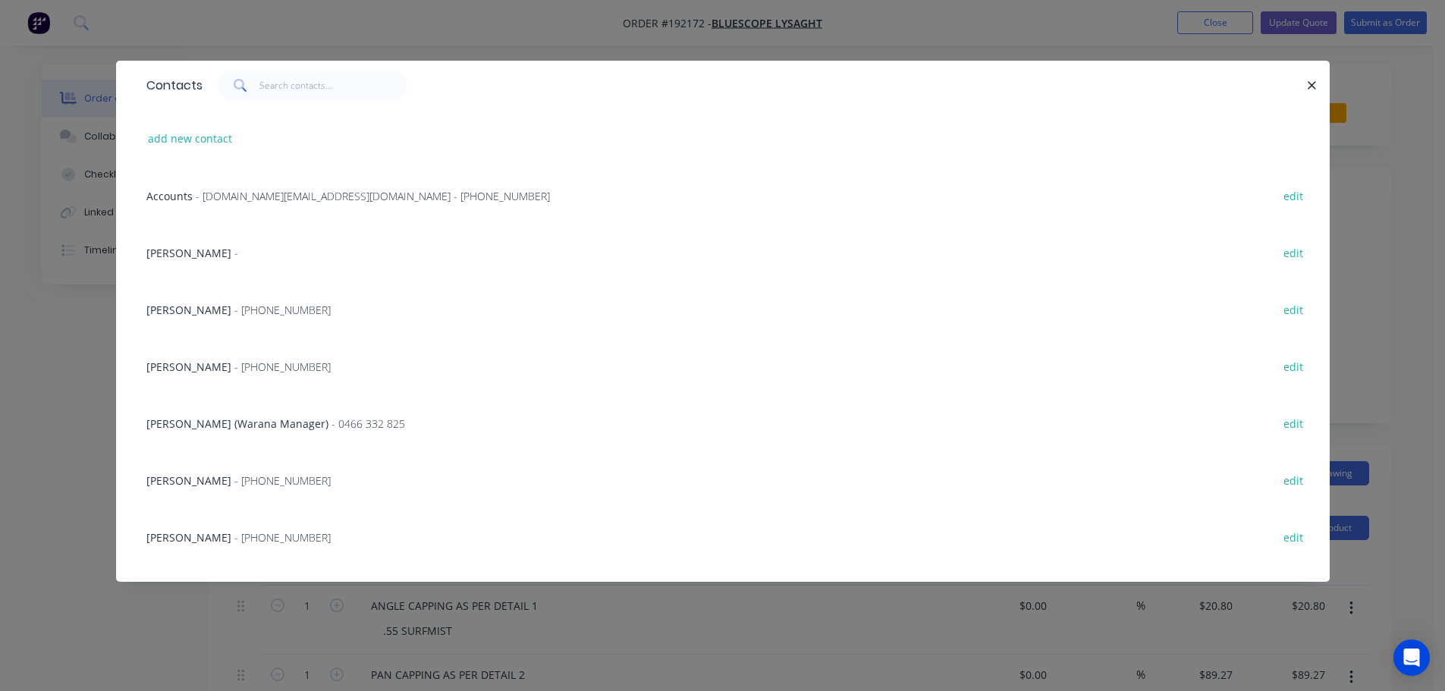
click at [229, 372] on div "[PERSON_NAME] - [PHONE_NUMBER]" at bounding box center [238, 367] width 184 height 16
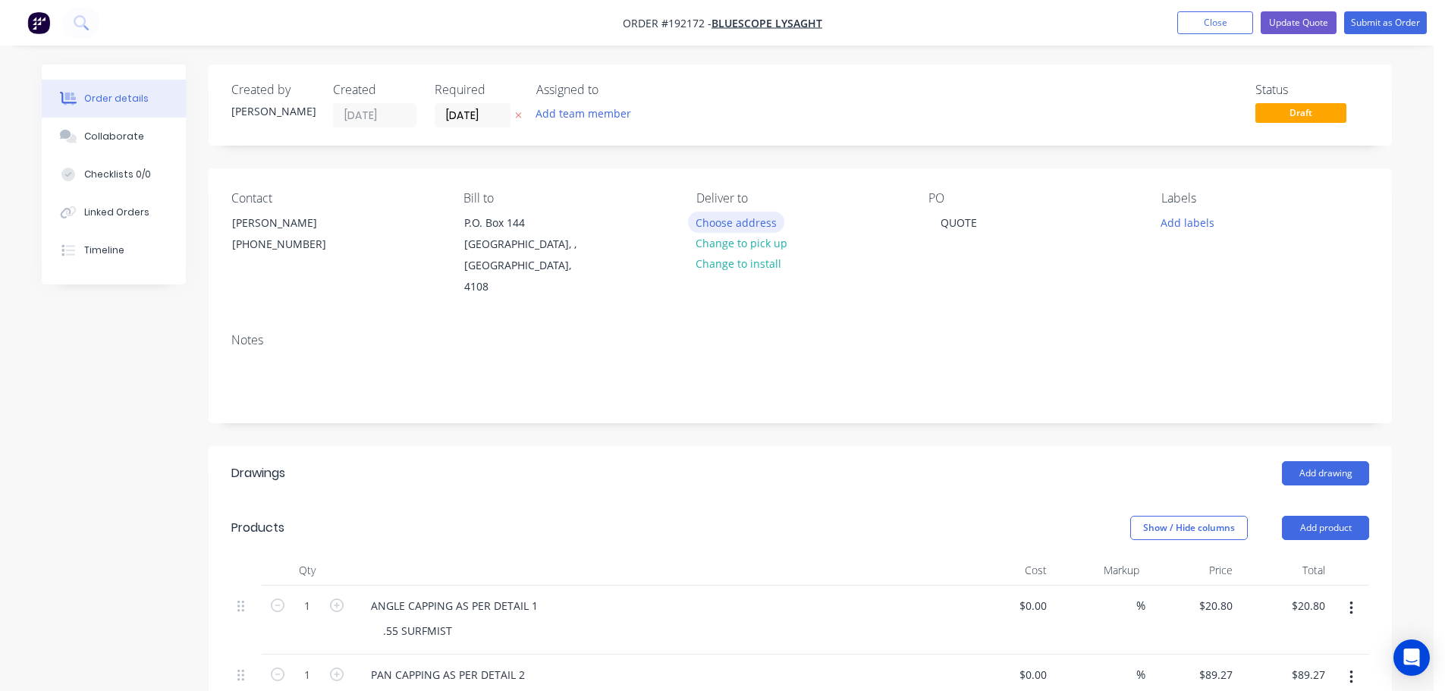
click at [720, 223] on button "Choose address" at bounding box center [736, 222] width 97 height 20
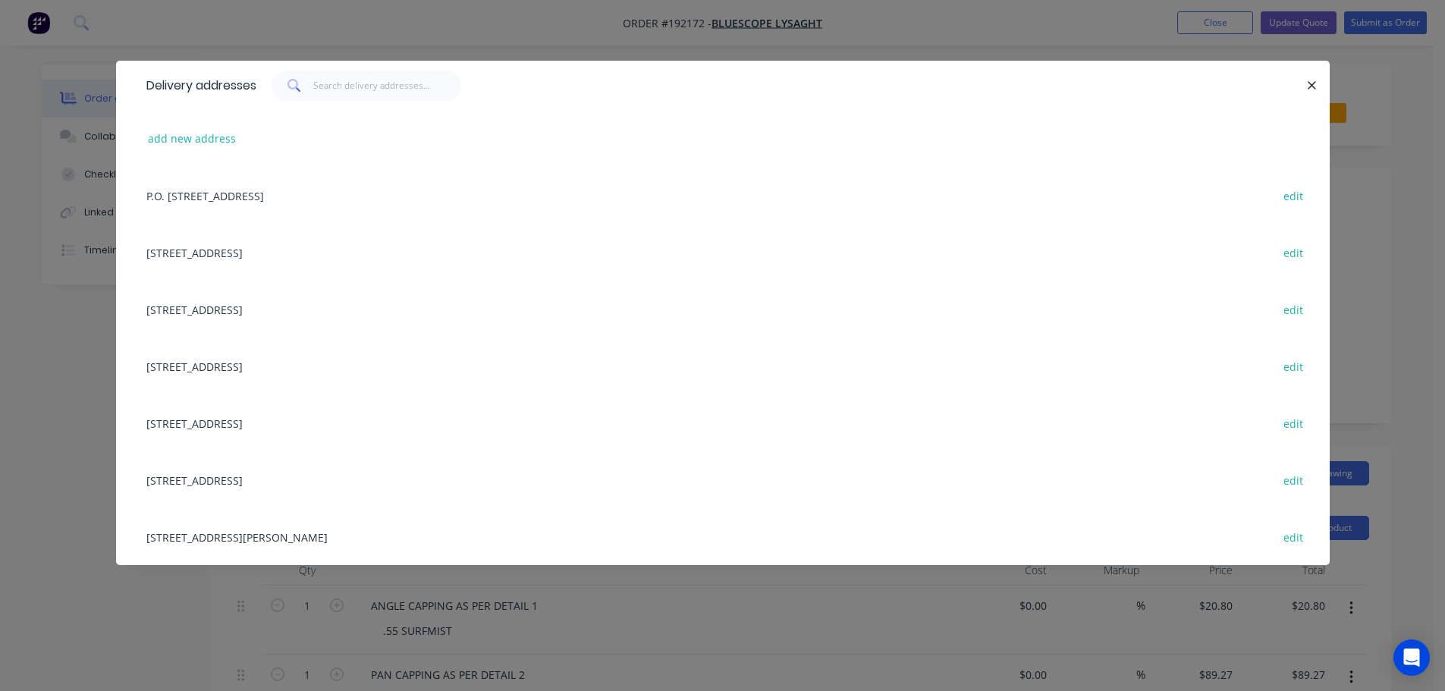
click at [249, 292] on div "[STREET_ADDRESS] edit" at bounding box center [723, 309] width 1168 height 57
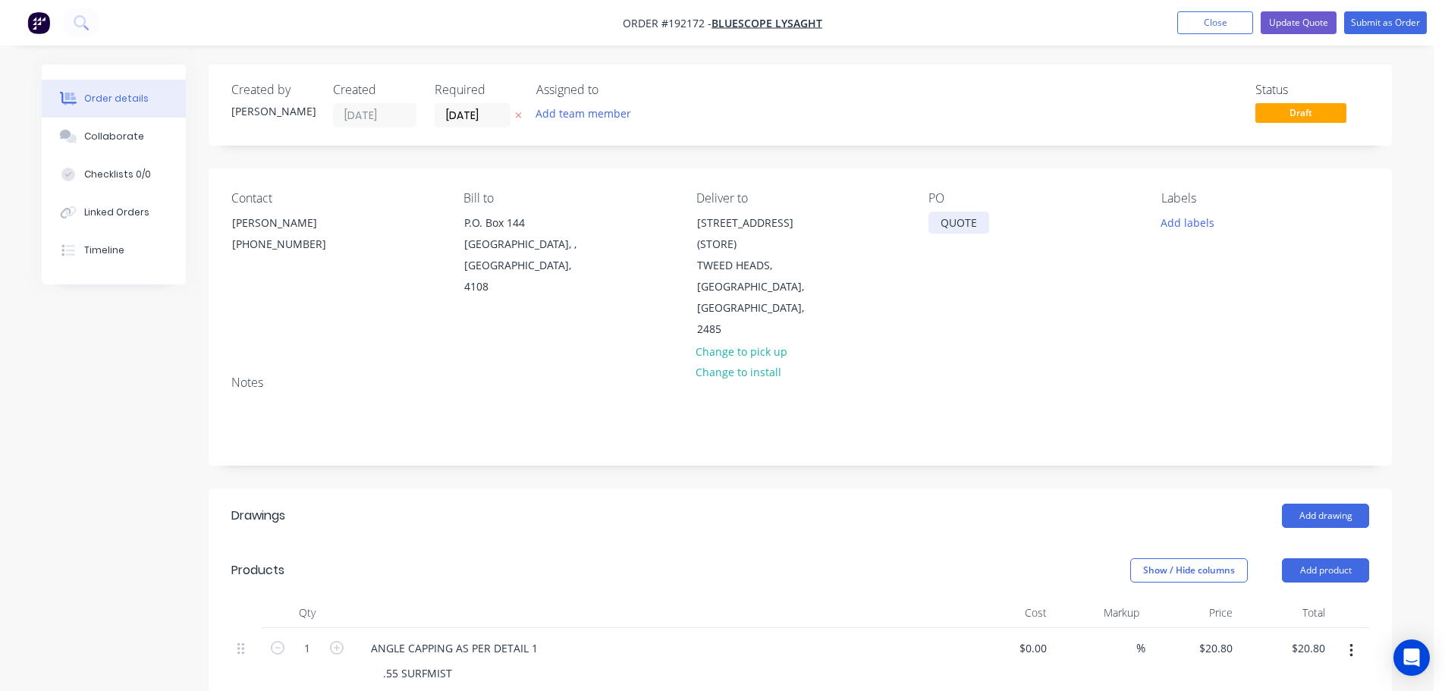
click at [956, 220] on div "QUOTE" at bounding box center [958, 223] width 61 height 22
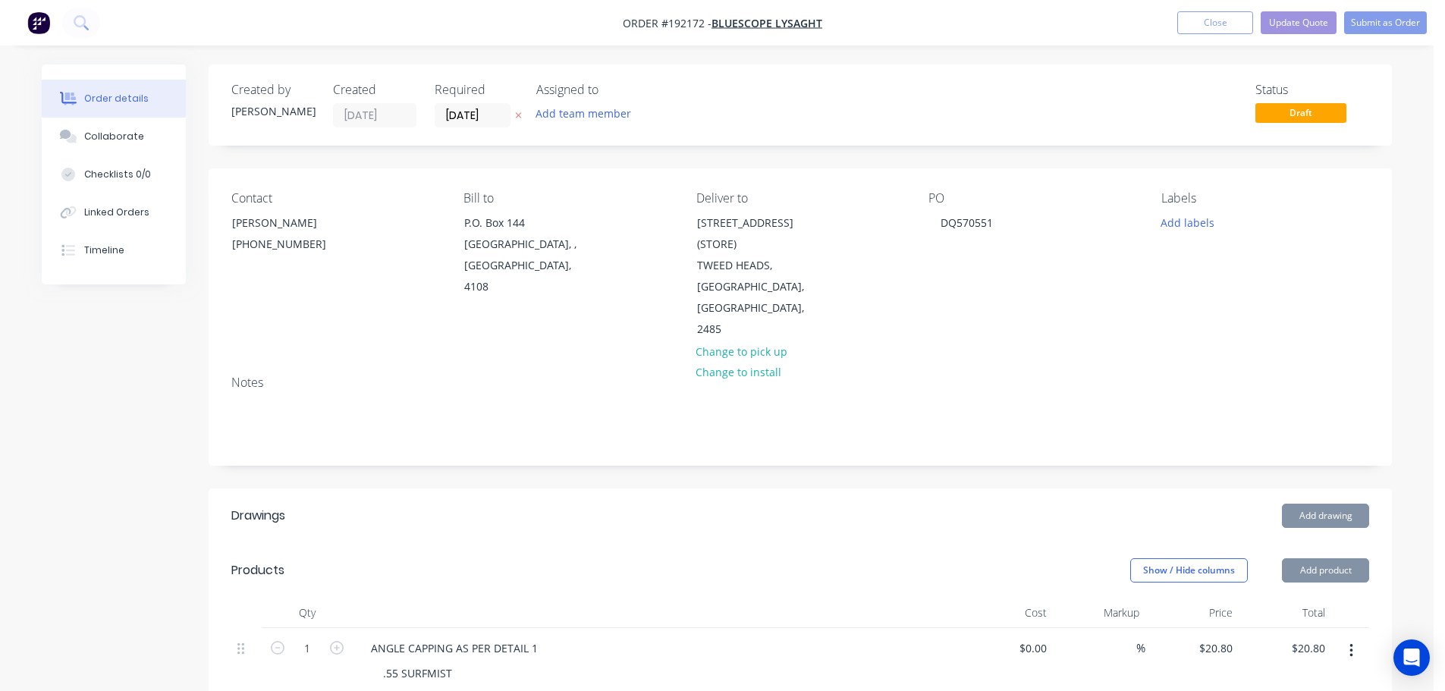
click at [684, 569] on header "Products Show / Hide columns Add product" at bounding box center [800, 570] width 1183 height 55
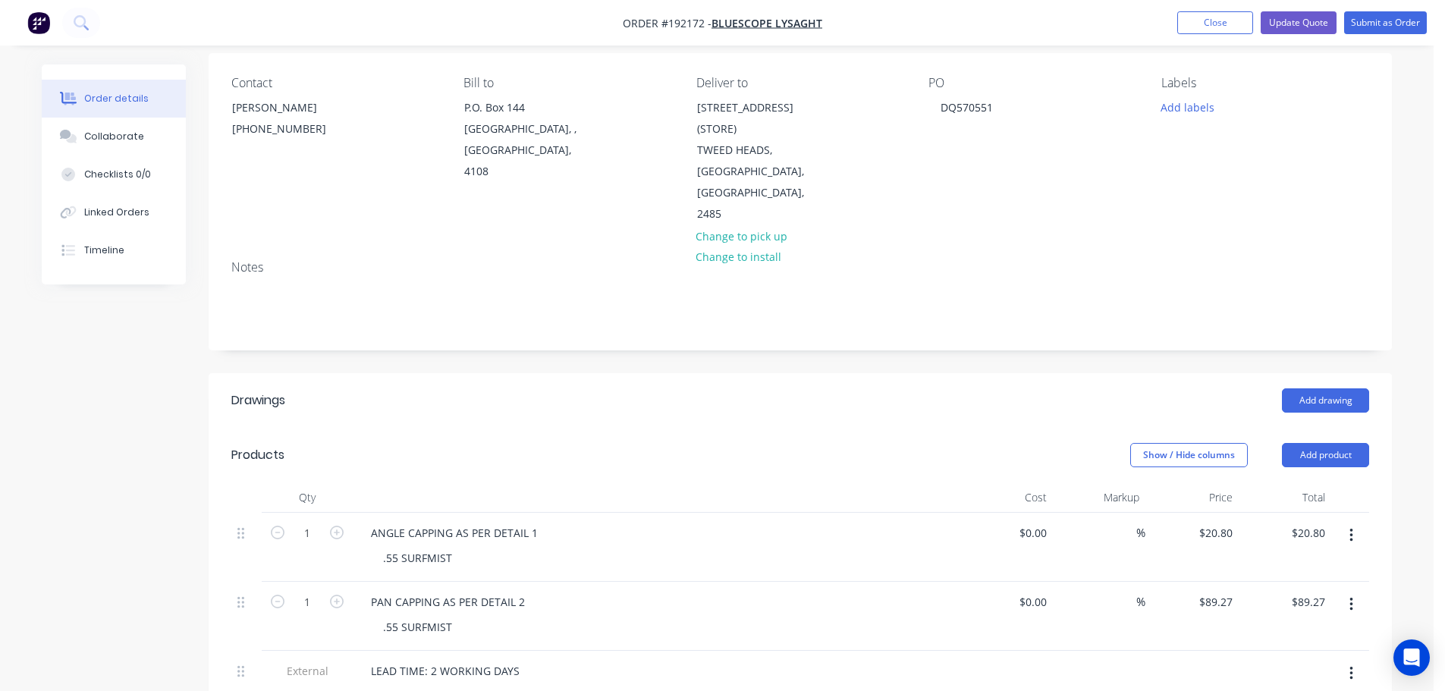
scroll to position [152, 0]
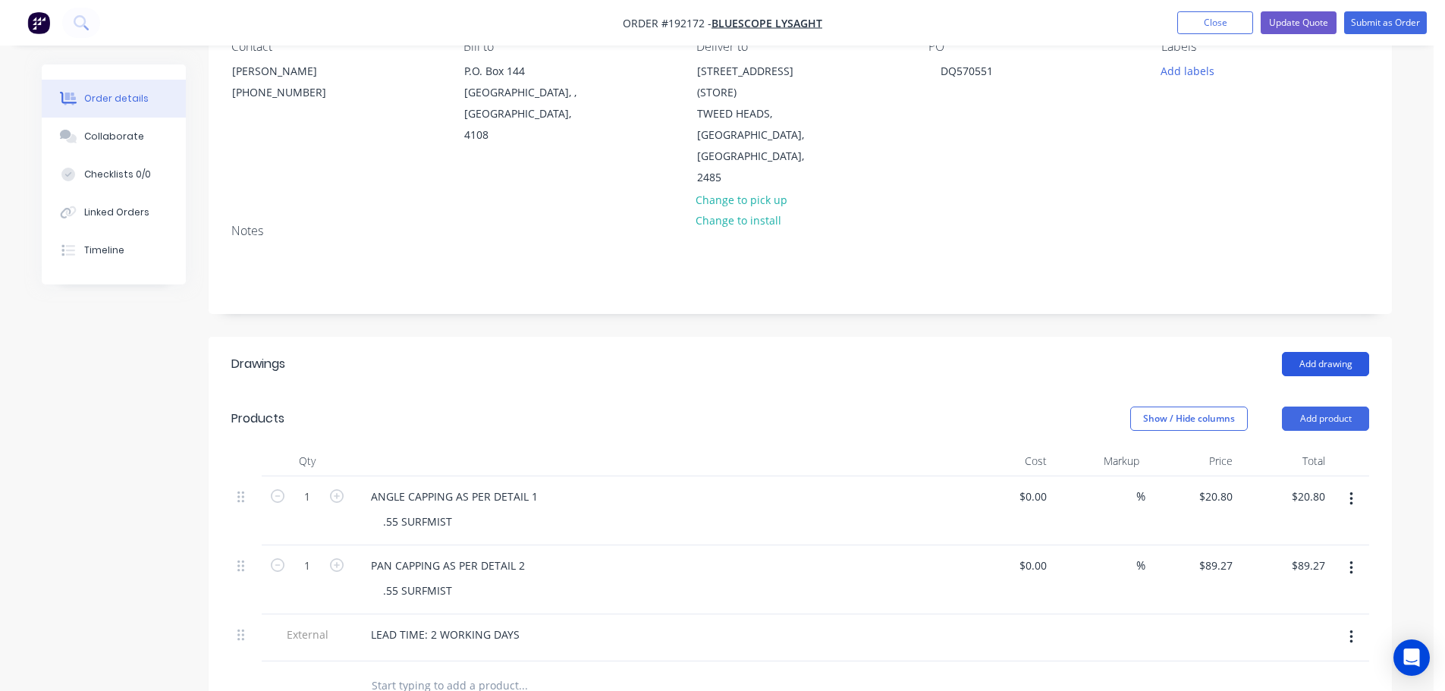
click at [1345, 352] on button "Add drawing" at bounding box center [1325, 364] width 87 height 24
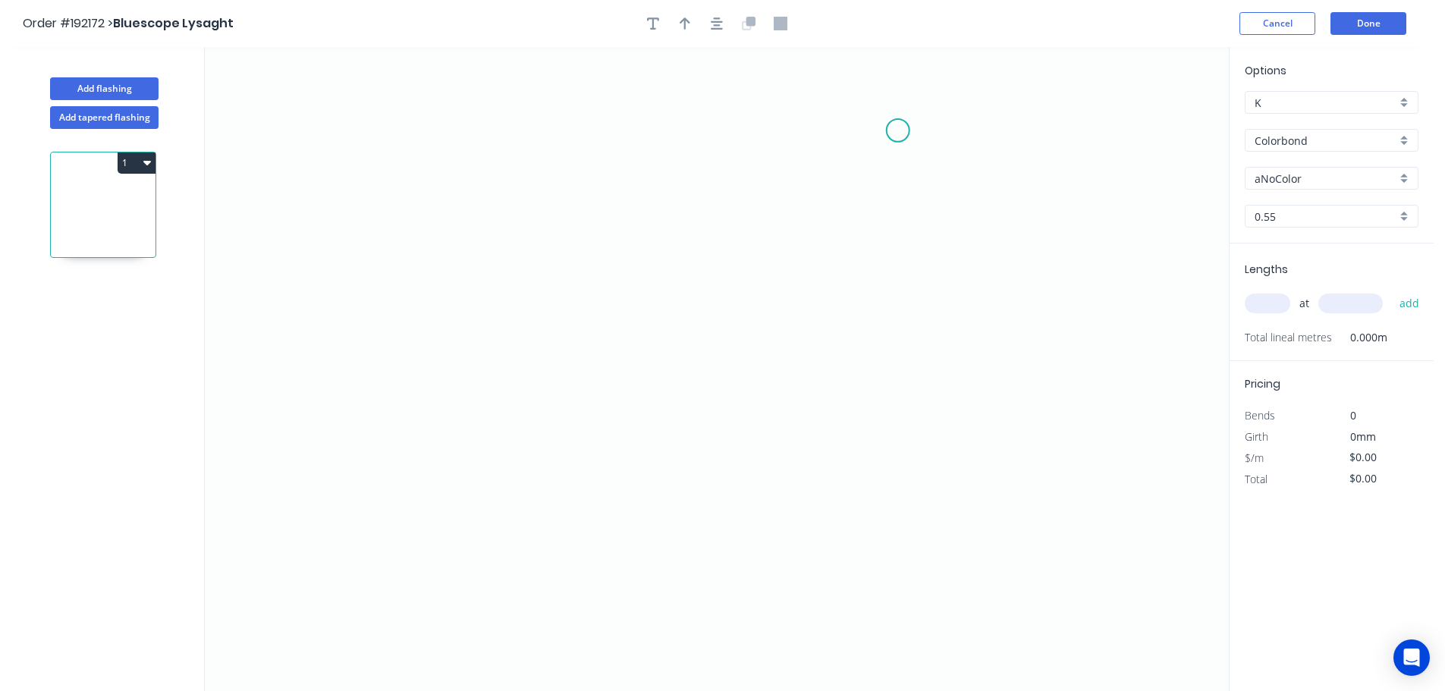
click at [898, 130] on icon "0" at bounding box center [717, 369] width 1024 height 644
click at [874, 369] on icon "0" at bounding box center [717, 369] width 1024 height 644
click at [105, 114] on button "Add tapered flashing" at bounding box center [104, 117] width 108 height 23
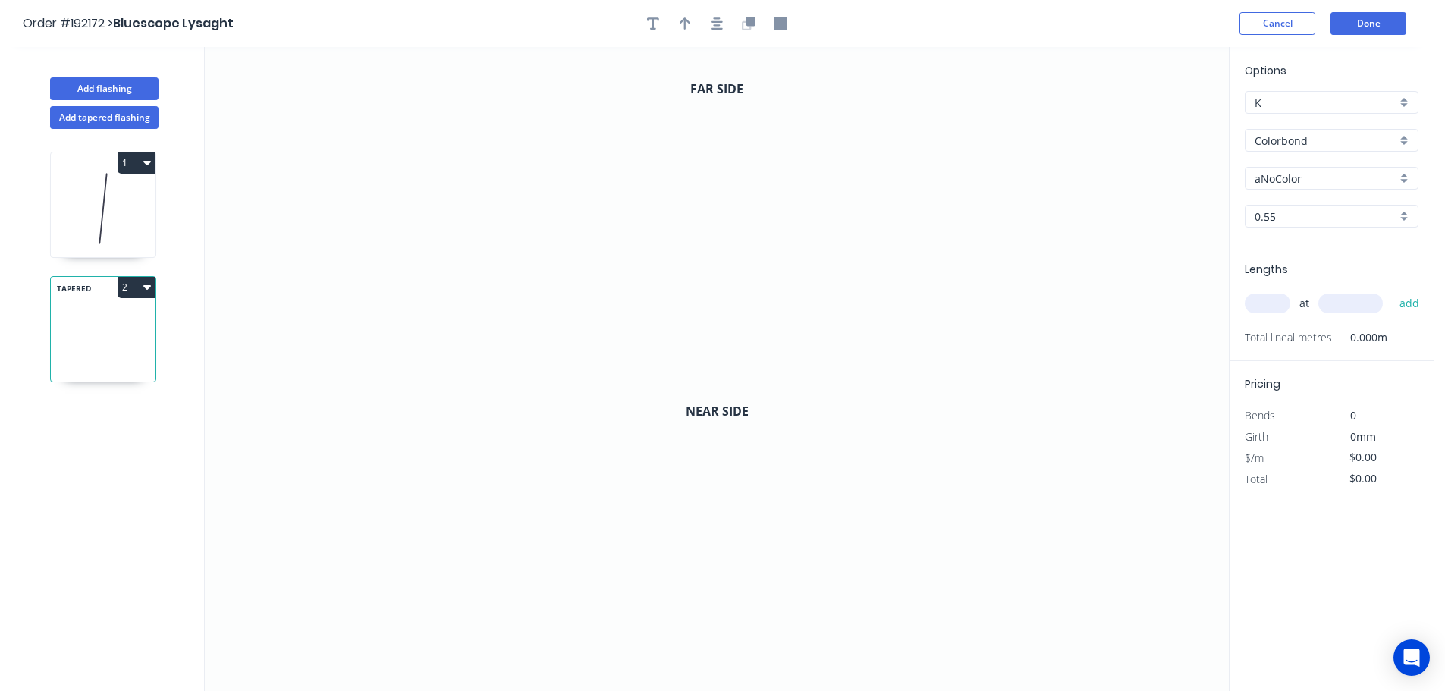
click at [129, 165] on button "1" at bounding box center [137, 162] width 38 height 21
click at [121, 226] on div "Delete" at bounding box center [83, 231] width 117 height 22
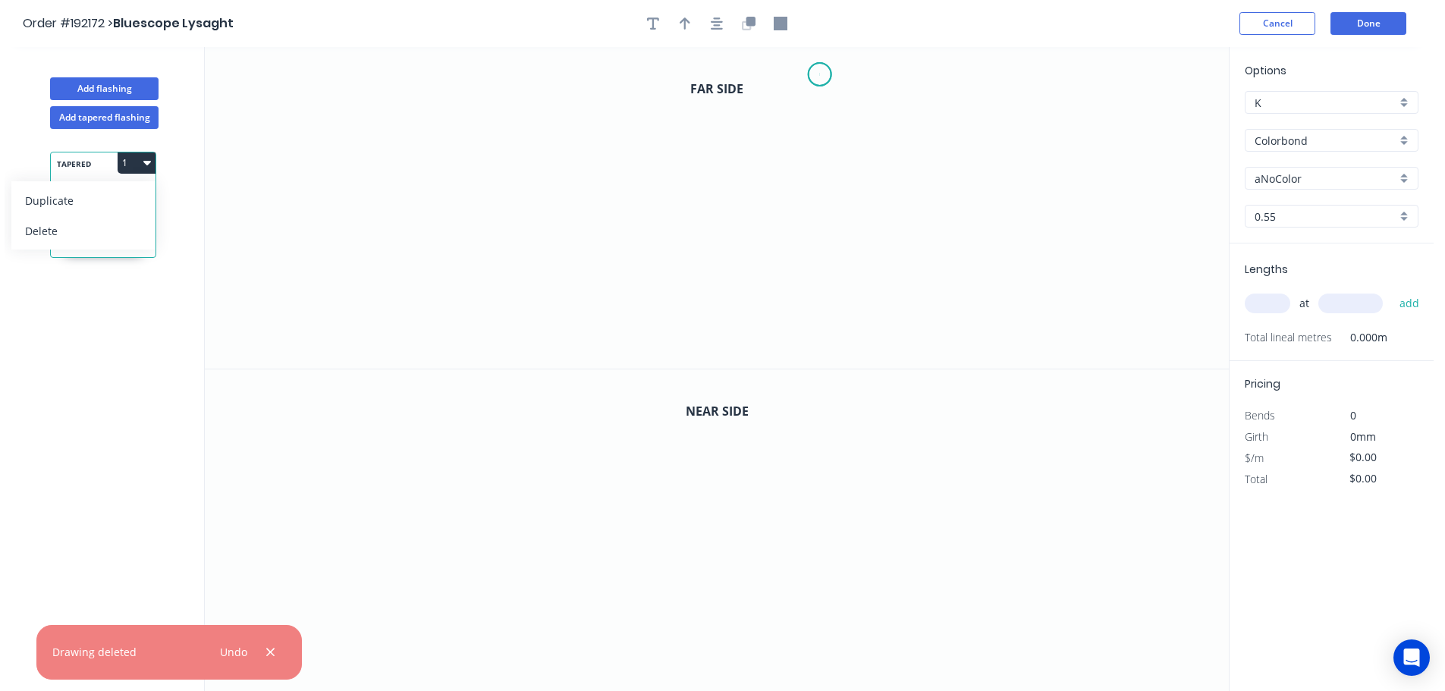
click at [820, 74] on icon "0" at bounding box center [717, 208] width 1024 height 322
click at [800, 283] on icon "0" at bounding box center [717, 208] width 1024 height 322
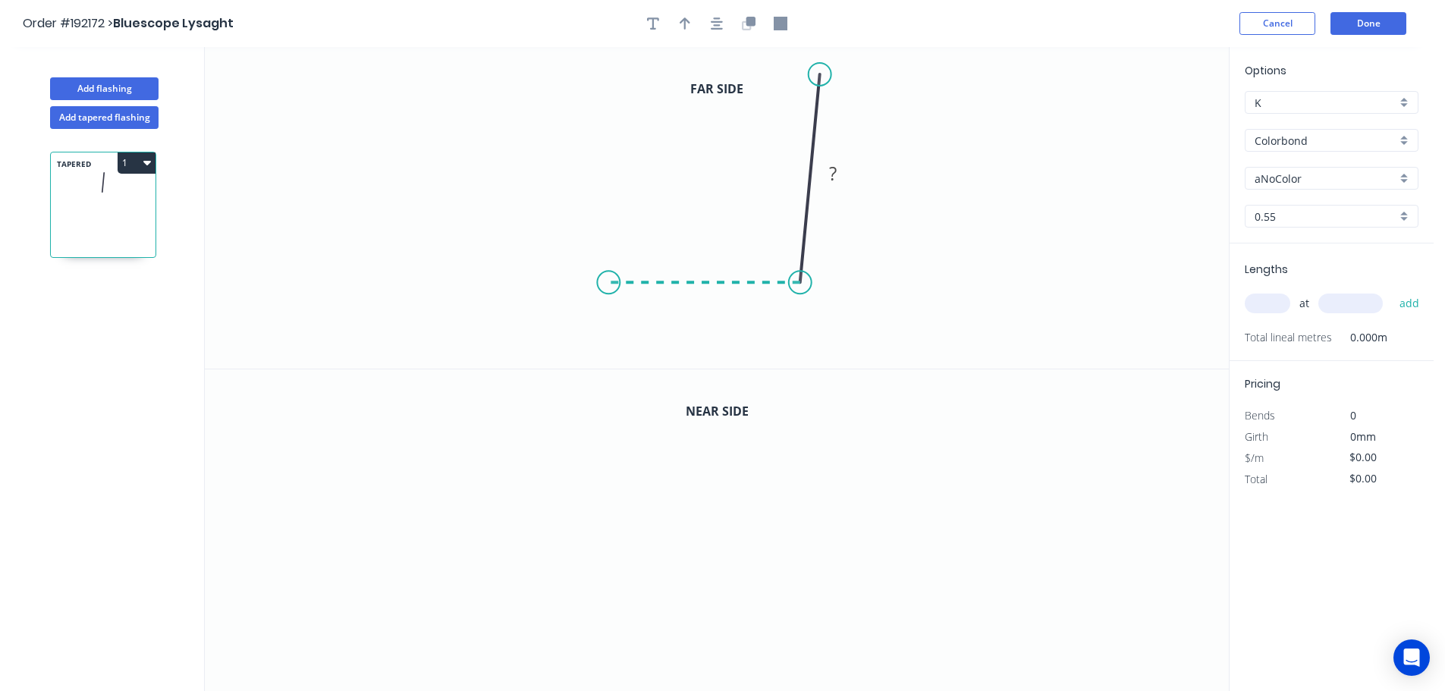
click at [608, 276] on icon "0 ?" at bounding box center [717, 208] width 1024 height 322
click at [653, 381] on div "Feather" at bounding box center [684, 389] width 152 height 31
click at [645, 340] on div "Flip bend" at bounding box center [690, 334] width 152 height 31
drag, startPoint x: 651, startPoint y: 311, endPoint x: 532, endPoint y: 329, distance: 121.2
click at [532, 329] on rect at bounding box center [506, 326] width 59 height 31
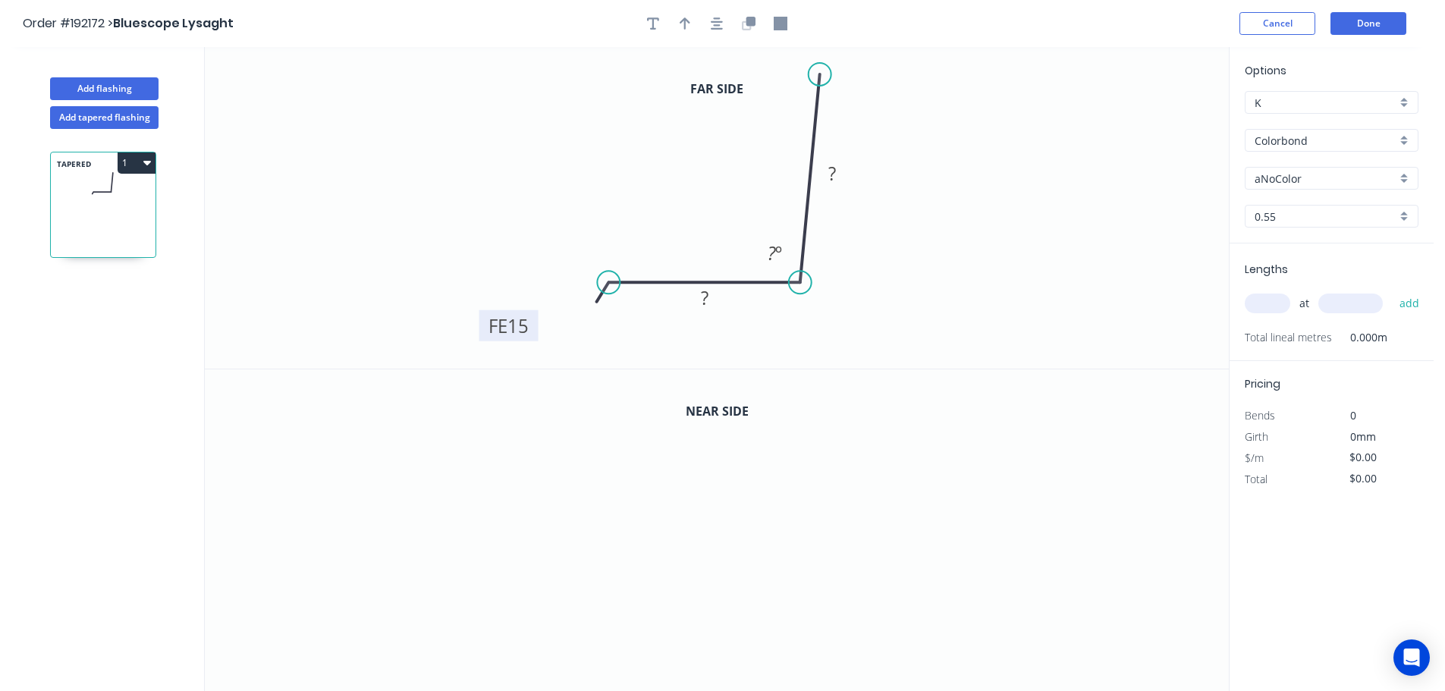
click at [519, 323] on tspan "15" at bounding box center [517, 325] width 21 height 25
click at [608, 123] on icon "0 FE 10 120 120 92 º" at bounding box center [717, 208] width 1024 height 322
click at [673, 31] on div at bounding box center [716, 23] width 159 height 23
click at [697, 20] on div at bounding box center [716, 23] width 159 height 23
click at [683, 23] on icon "button" at bounding box center [685, 24] width 11 height 14
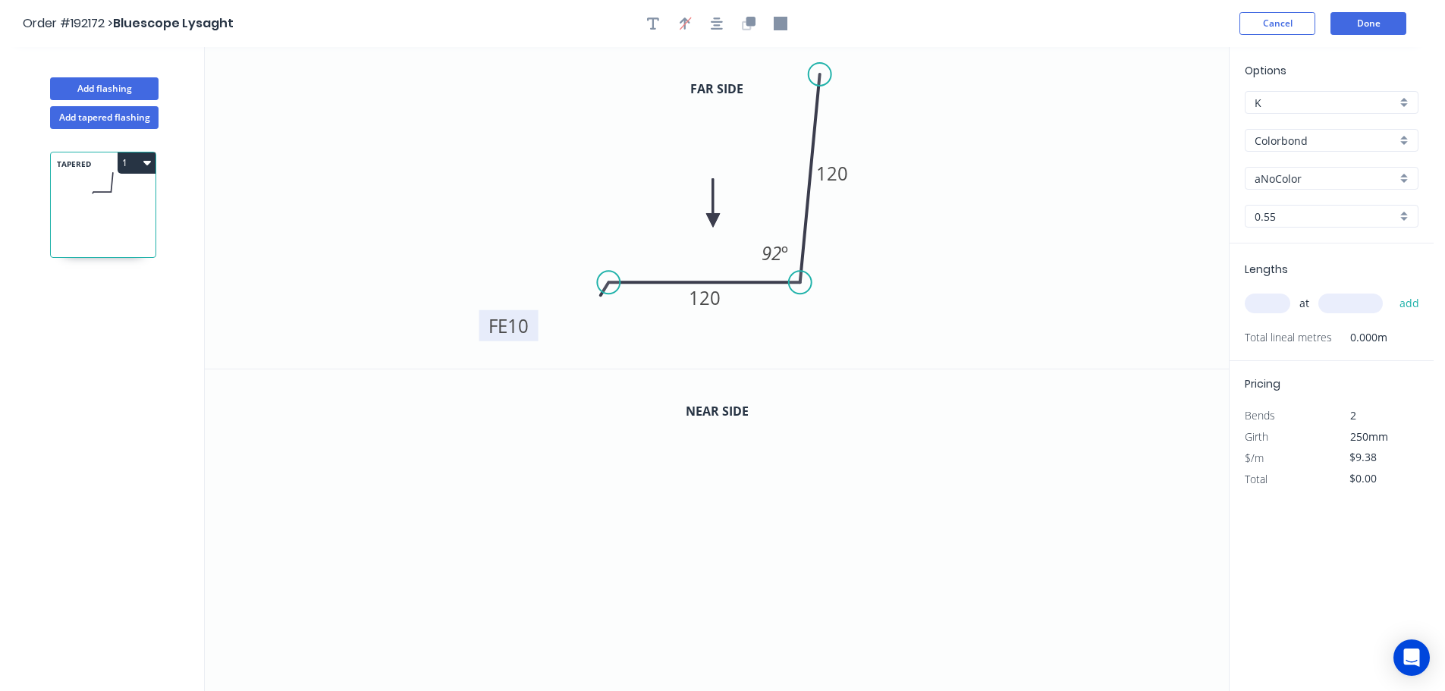
drag, startPoint x: 1147, startPoint y: 117, endPoint x: 673, endPoint y: 215, distance: 484.1
click at [706, 216] on icon at bounding box center [713, 203] width 14 height 49
click at [740, 23] on button "button" at bounding box center [748, 23] width 23 height 23
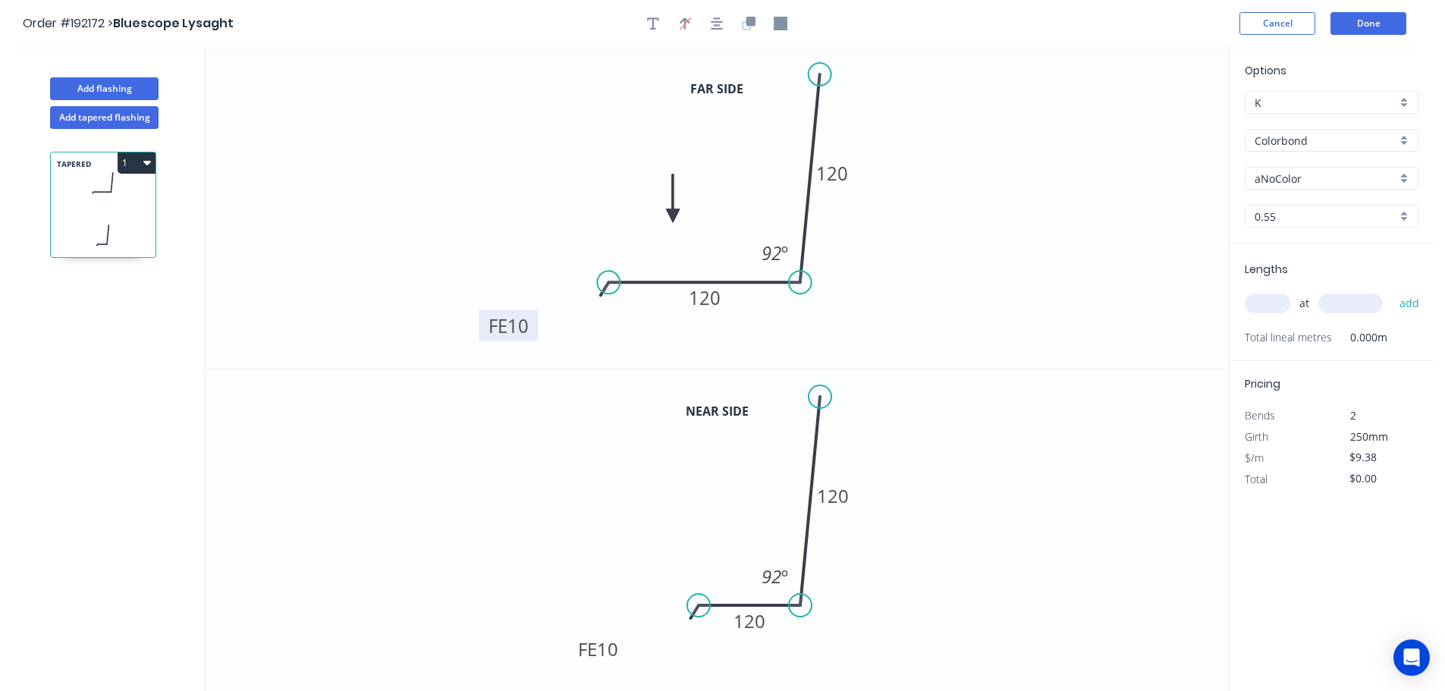
drag, startPoint x: 610, startPoint y: 604, endPoint x: 698, endPoint y: 606, distance: 88.0
click at [698, 606] on circle at bounding box center [698, 605] width 23 height 23
click at [757, 617] on tspan "120" at bounding box center [749, 620] width 32 height 25
drag, startPoint x: 695, startPoint y: 601, endPoint x: 603, endPoint y: 597, distance: 91.8
click at [603, 597] on circle at bounding box center [598, 605] width 23 height 23
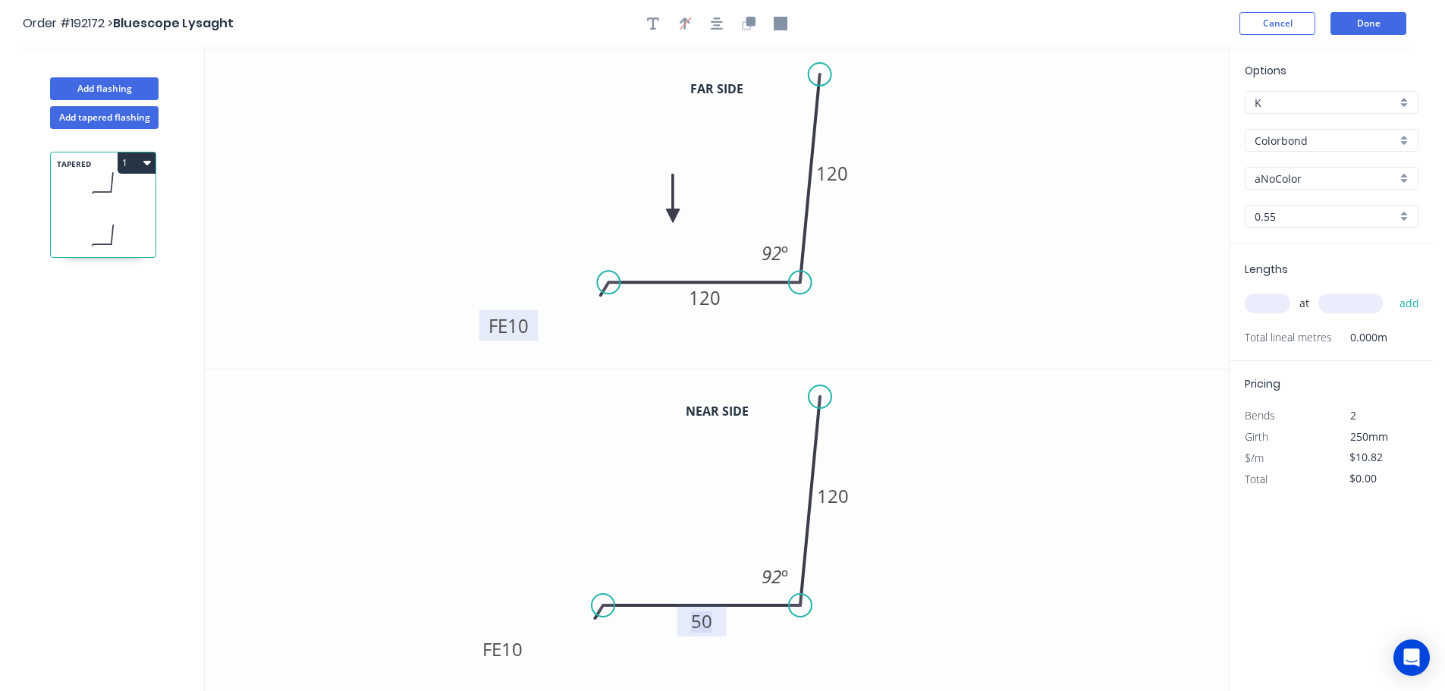
click at [696, 618] on tspan "50" at bounding box center [701, 620] width 21 height 25
click at [1059, 494] on icon "0 FE 10 120 36 92 º" at bounding box center [717, 530] width 1024 height 322
click at [852, 489] on rect at bounding box center [832, 495] width 49 height 31
click at [846, 492] on rect at bounding box center [832, 496] width 30 height 21
drag, startPoint x: 917, startPoint y: 457, endPoint x: 902, endPoint y: 438, distance: 23.8
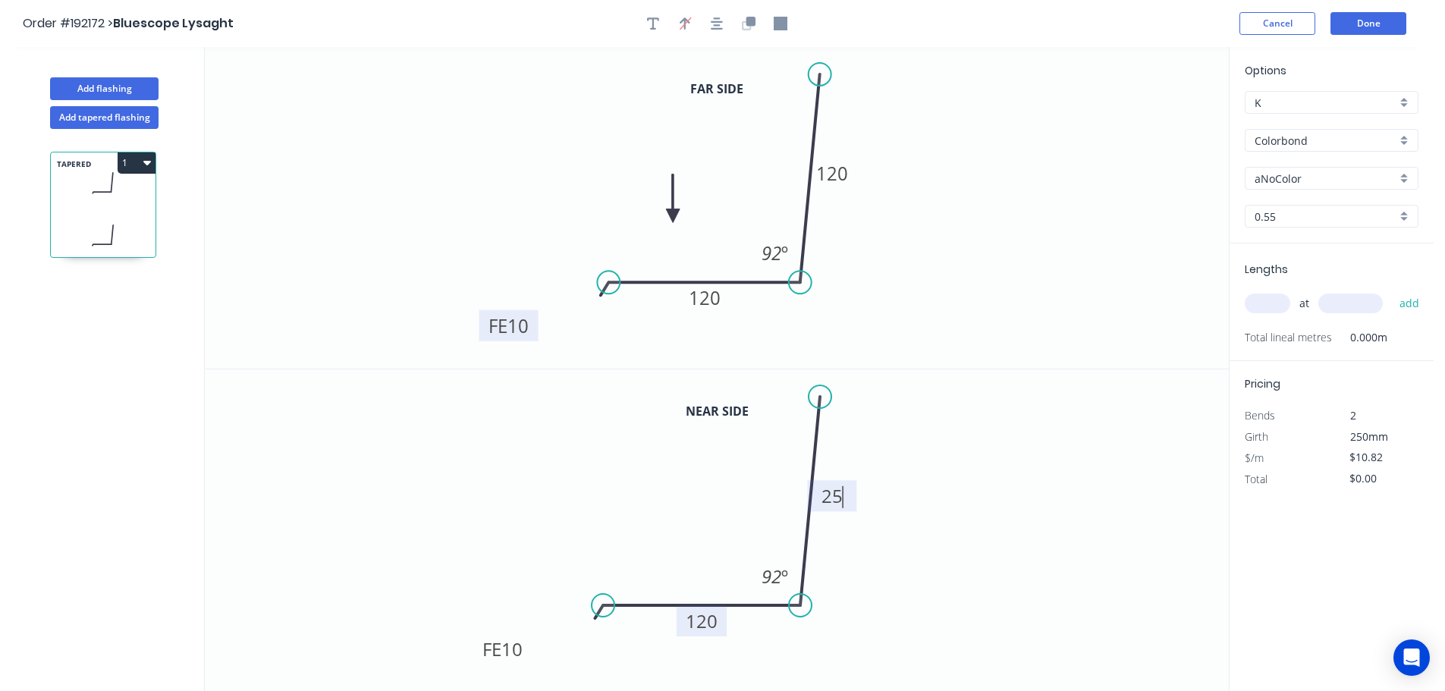
click at [922, 457] on icon "0 FE 10 120 25 92 º" at bounding box center [717, 530] width 1024 height 322
drag, startPoint x: 814, startPoint y: 400, endPoint x: 815, endPoint y: 515, distance: 115.3
click at [815, 515] on circle at bounding box center [816, 515] width 23 height 23
click at [783, 15] on button "button" at bounding box center [780, 23] width 23 height 23
drag, startPoint x: 1156, startPoint y: 137, endPoint x: 872, endPoint y: 68, distance: 291.9
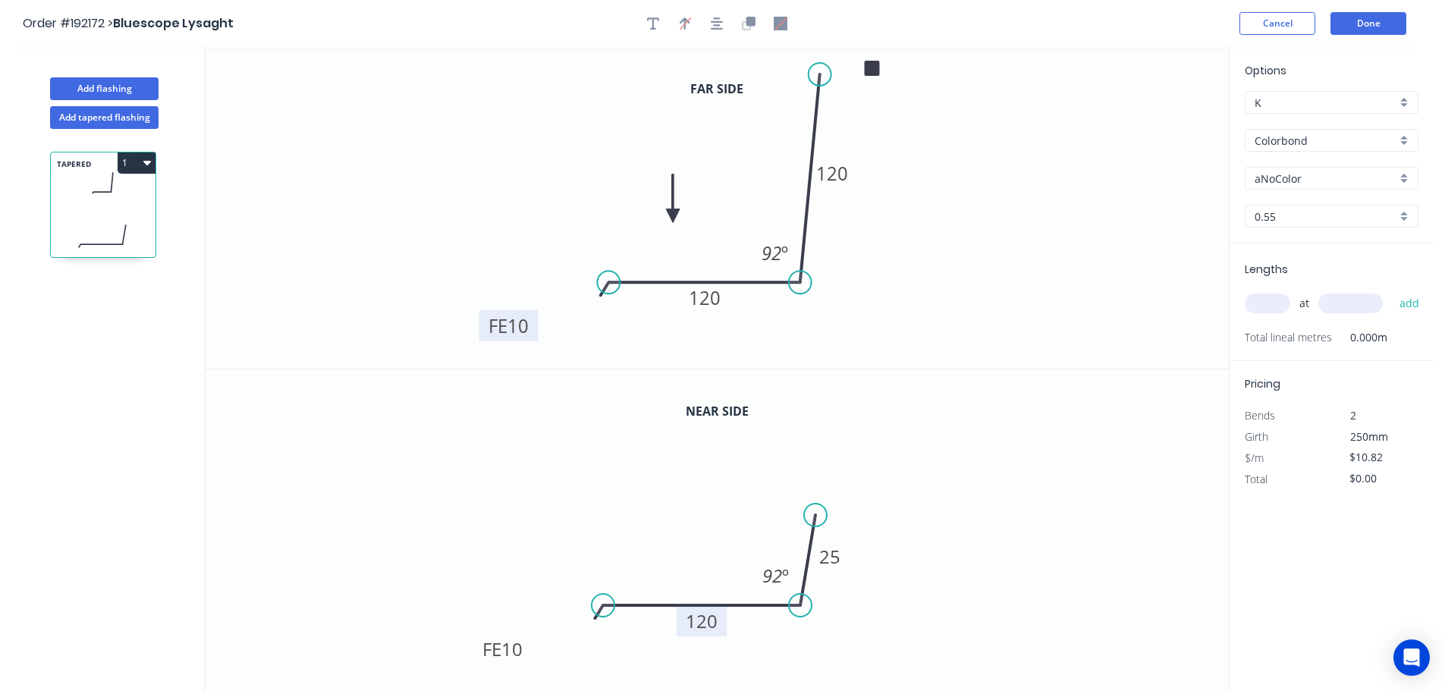
click at [872, 68] on rect at bounding box center [872, 68] width 15 height 15
click at [1321, 188] on div "aNoColor" at bounding box center [1331, 178] width 174 height 23
click at [1280, 332] on div "Surfmist" at bounding box center [1331, 336] width 172 height 27
click at [1266, 306] on input "text" at bounding box center [1267, 303] width 46 height 20
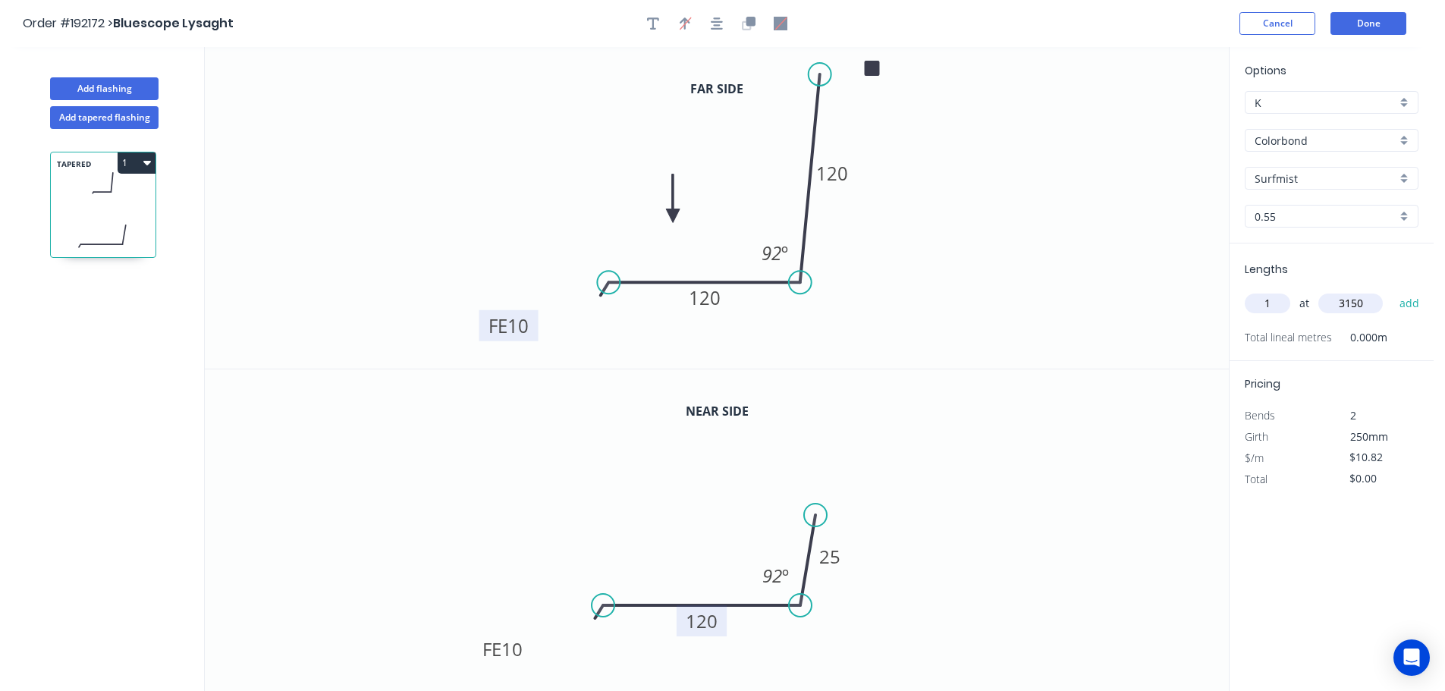
click at [1392, 290] on button "add" at bounding box center [1410, 303] width 36 height 26
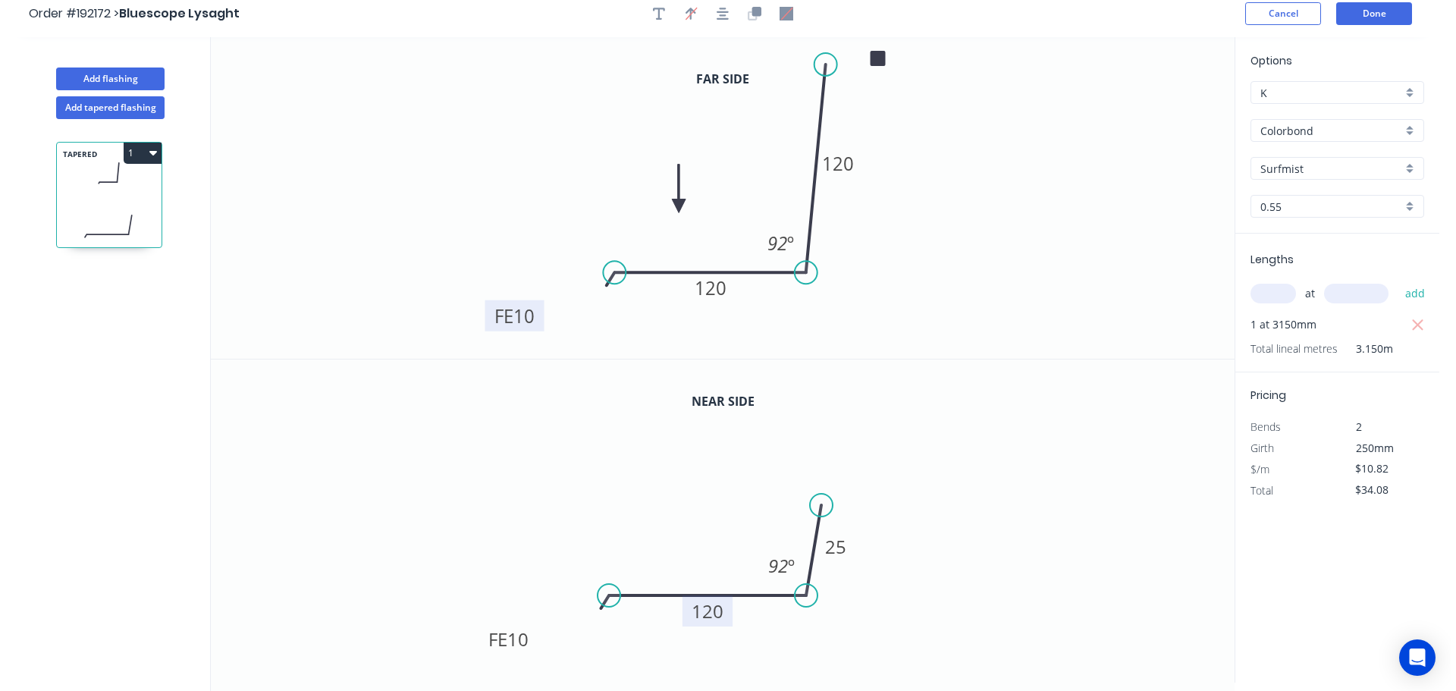
scroll to position [0, 0]
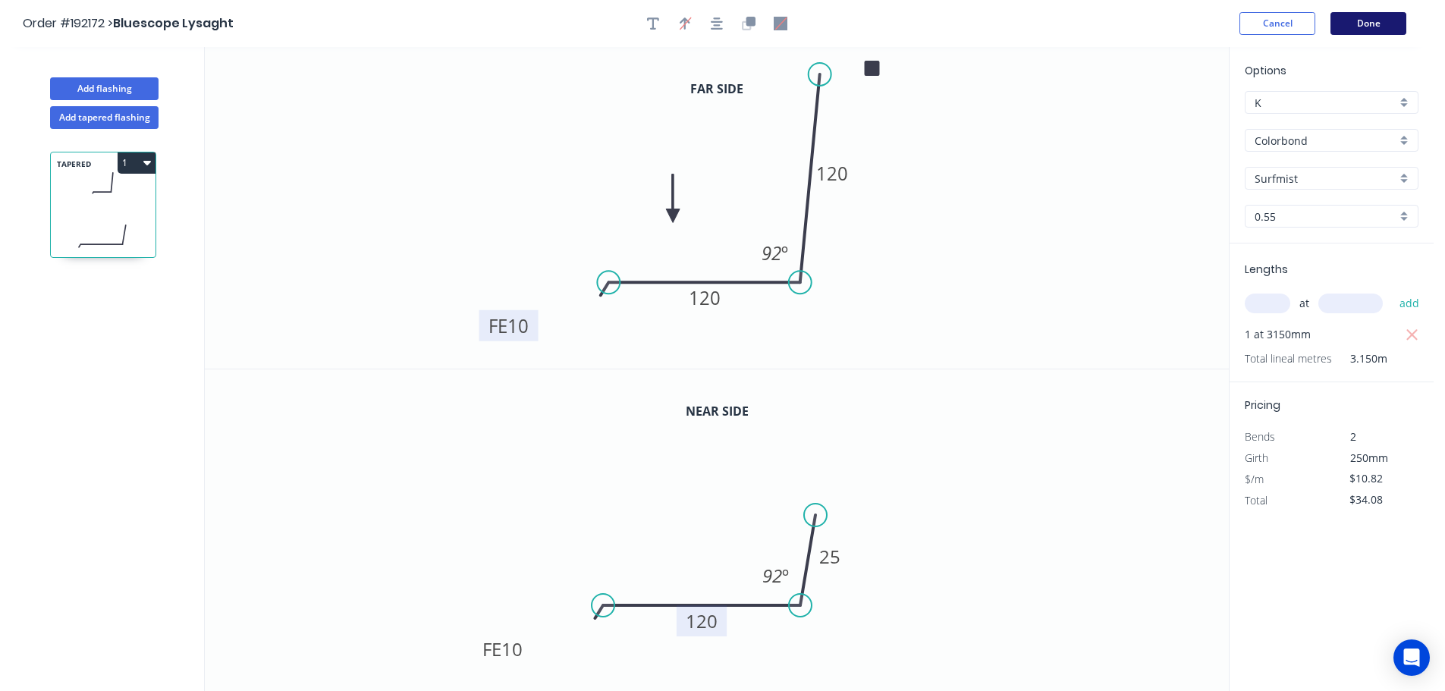
click at [1356, 25] on button "Done" at bounding box center [1368, 23] width 76 height 23
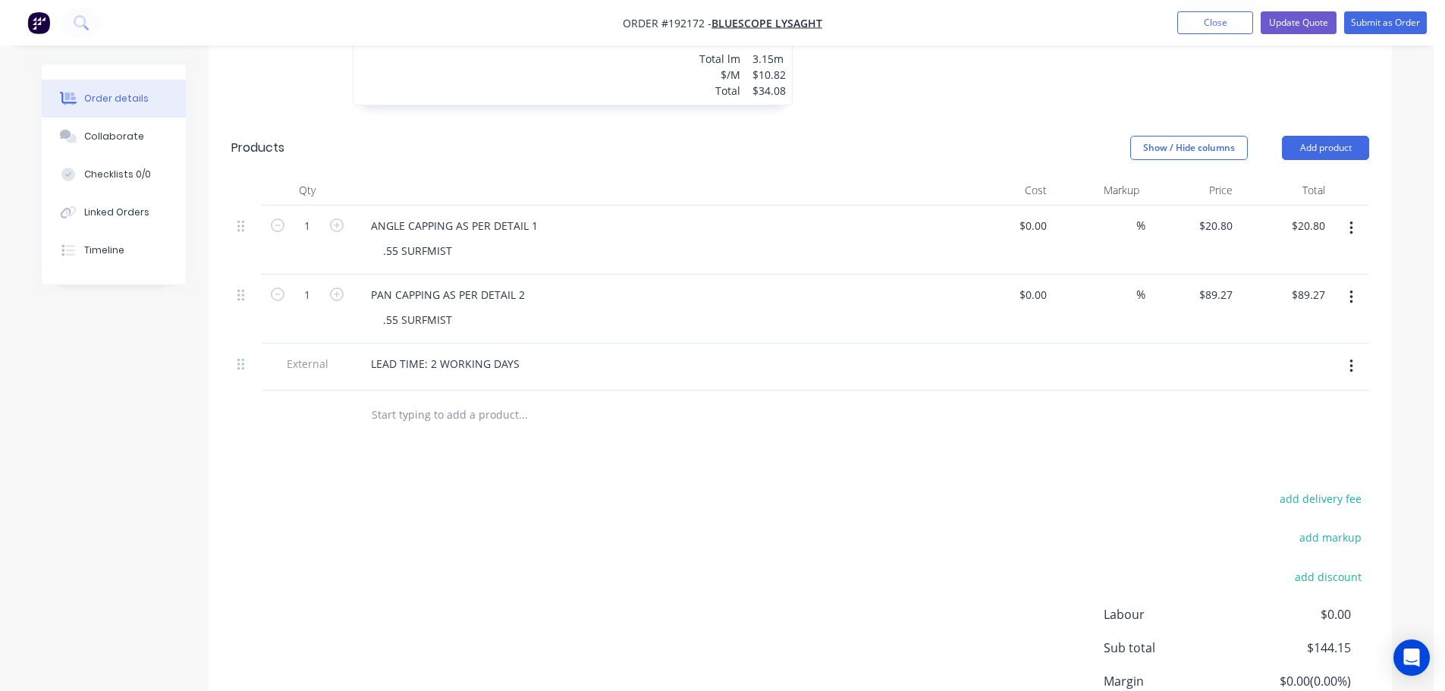
scroll to position [1075, 0]
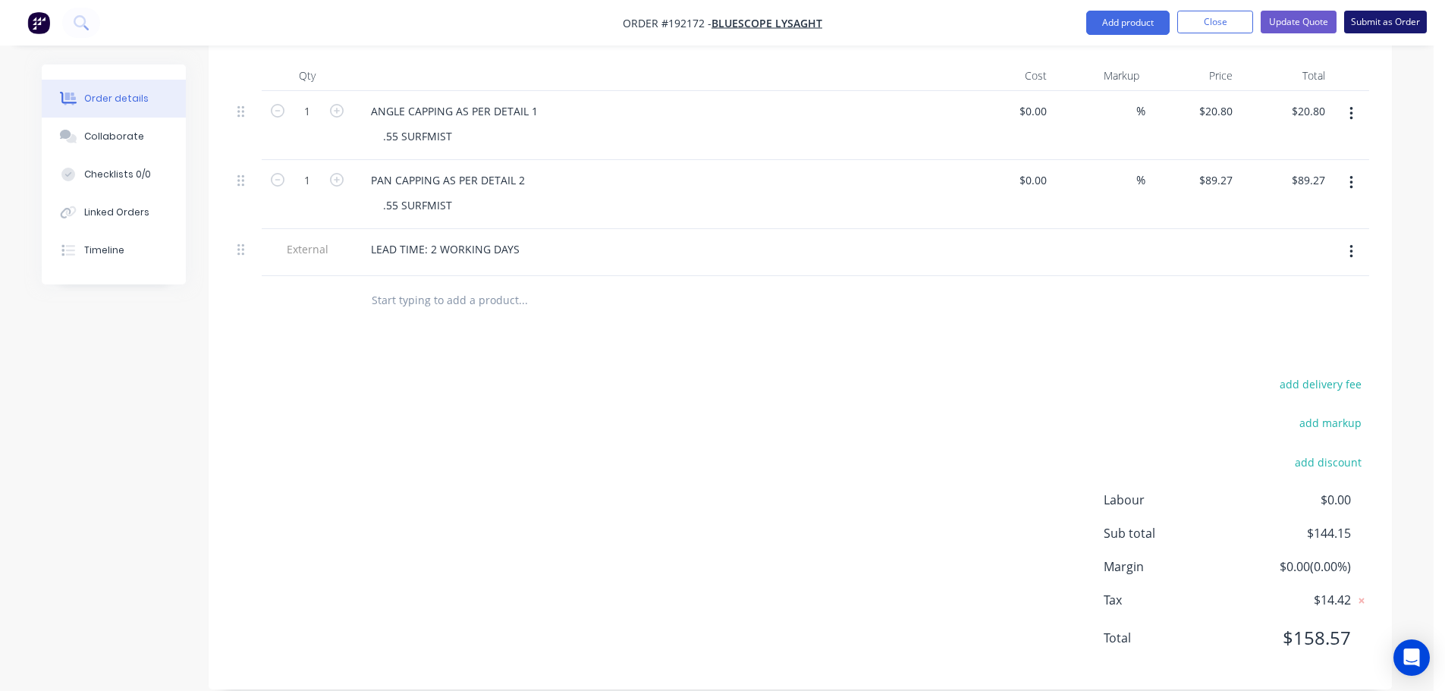
click at [1367, 14] on button "Submit as Order" at bounding box center [1385, 22] width 83 height 23
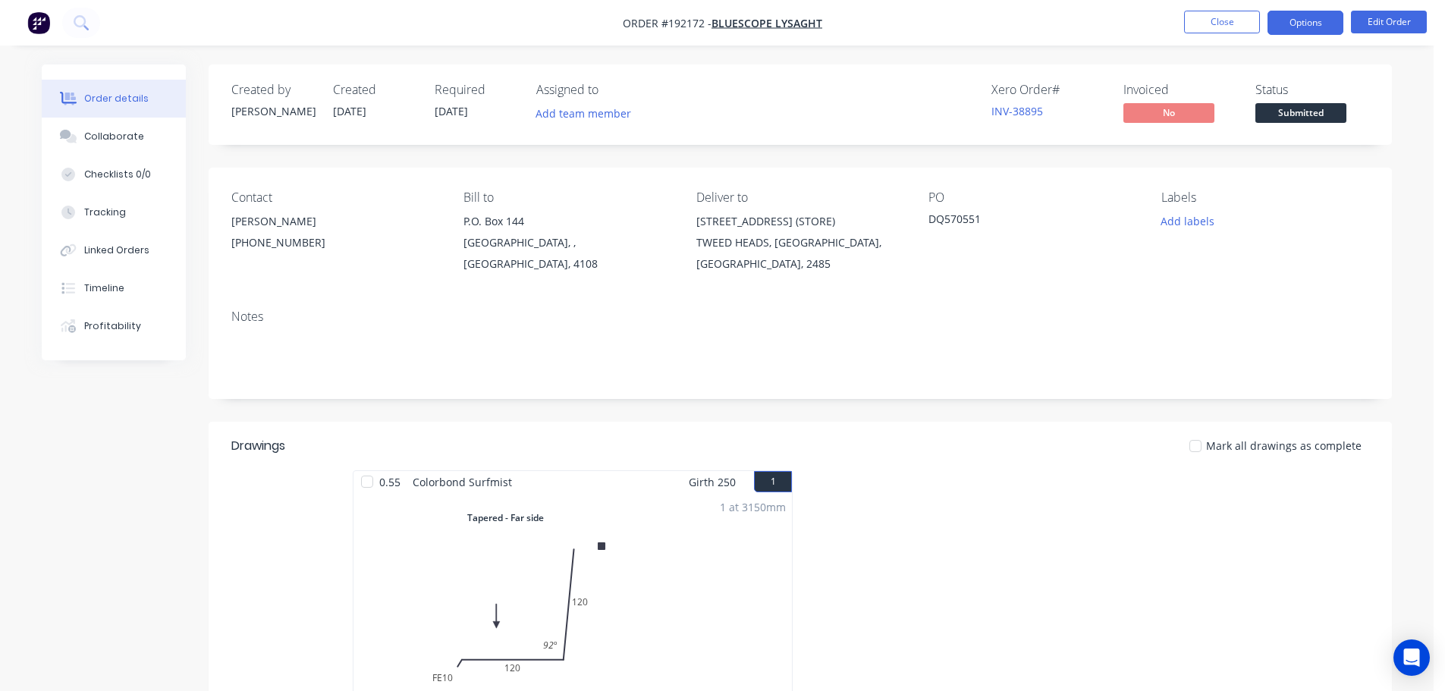
click at [1279, 27] on button "Options" at bounding box center [1305, 23] width 76 height 24
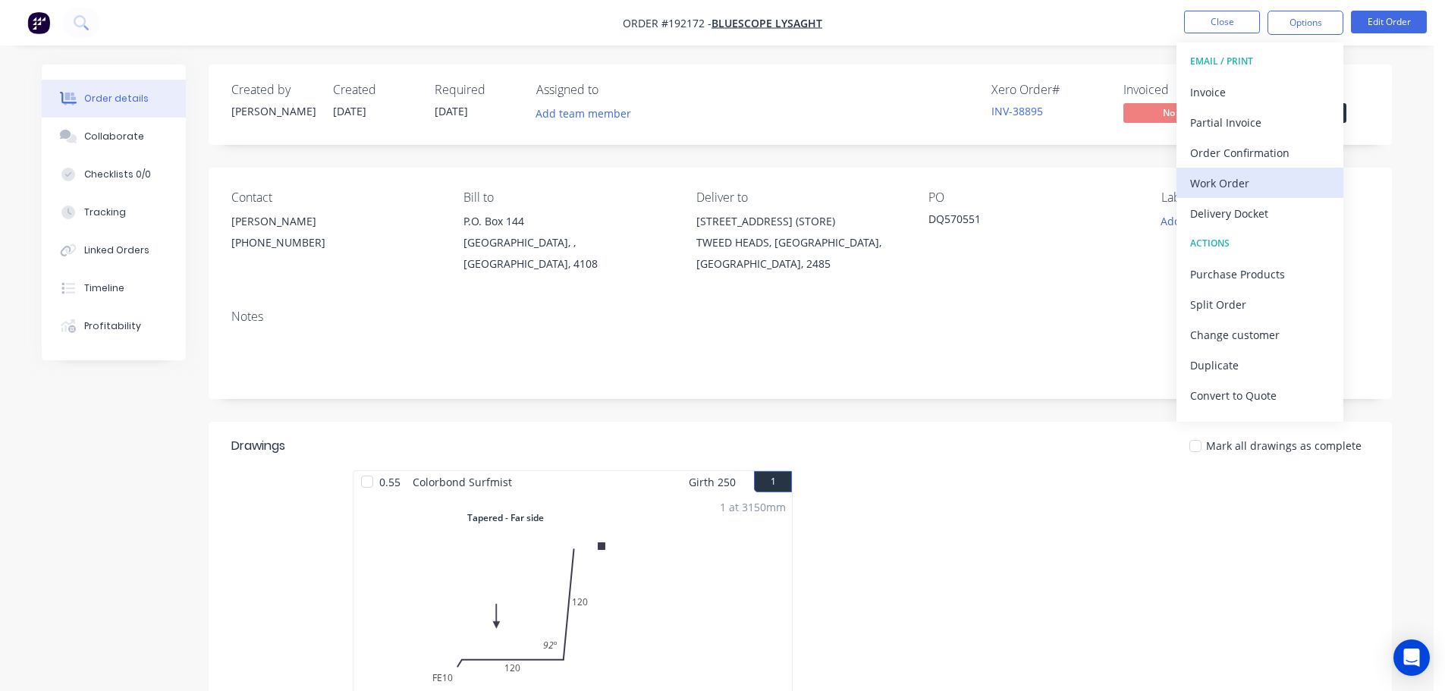
click at [1217, 176] on div "Work Order" at bounding box center [1260, 183] width 140 height 22
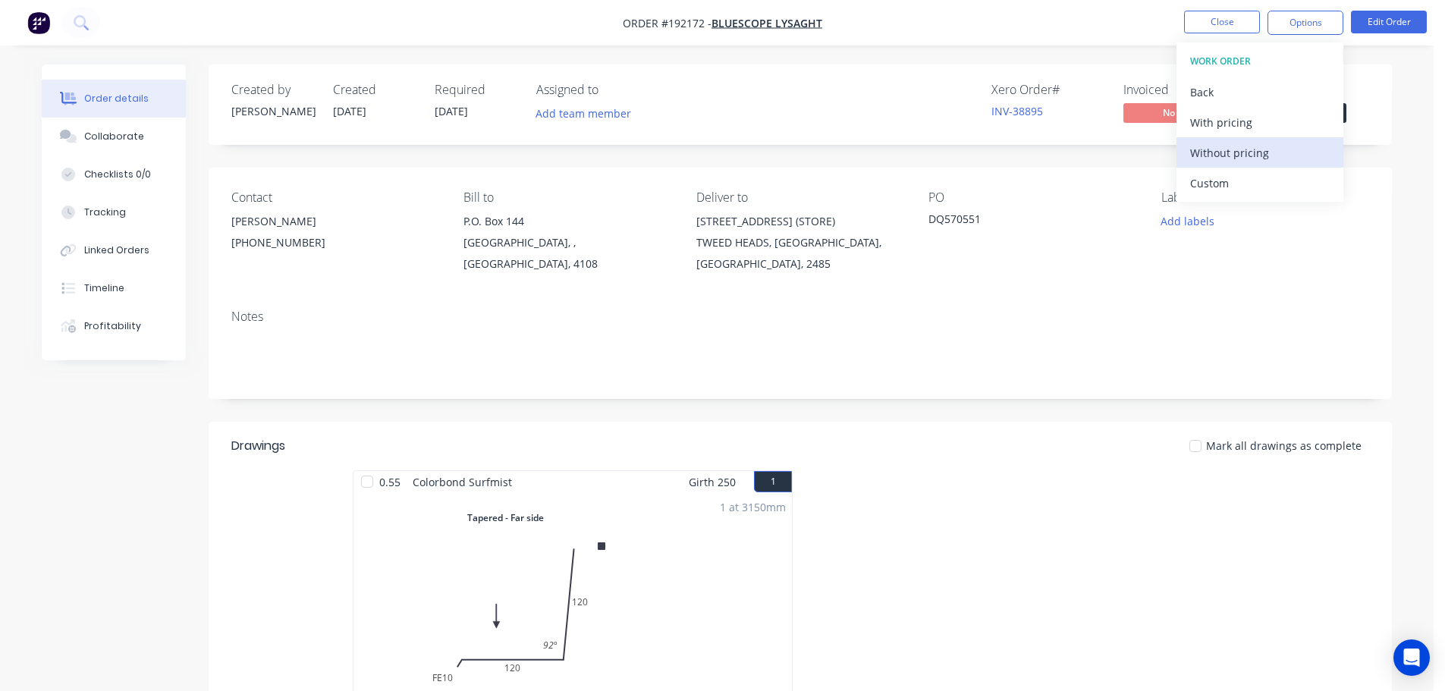
click at [1238, 155] on div "Without pricing" at bounding box center [1260, 153] width 140 height 22
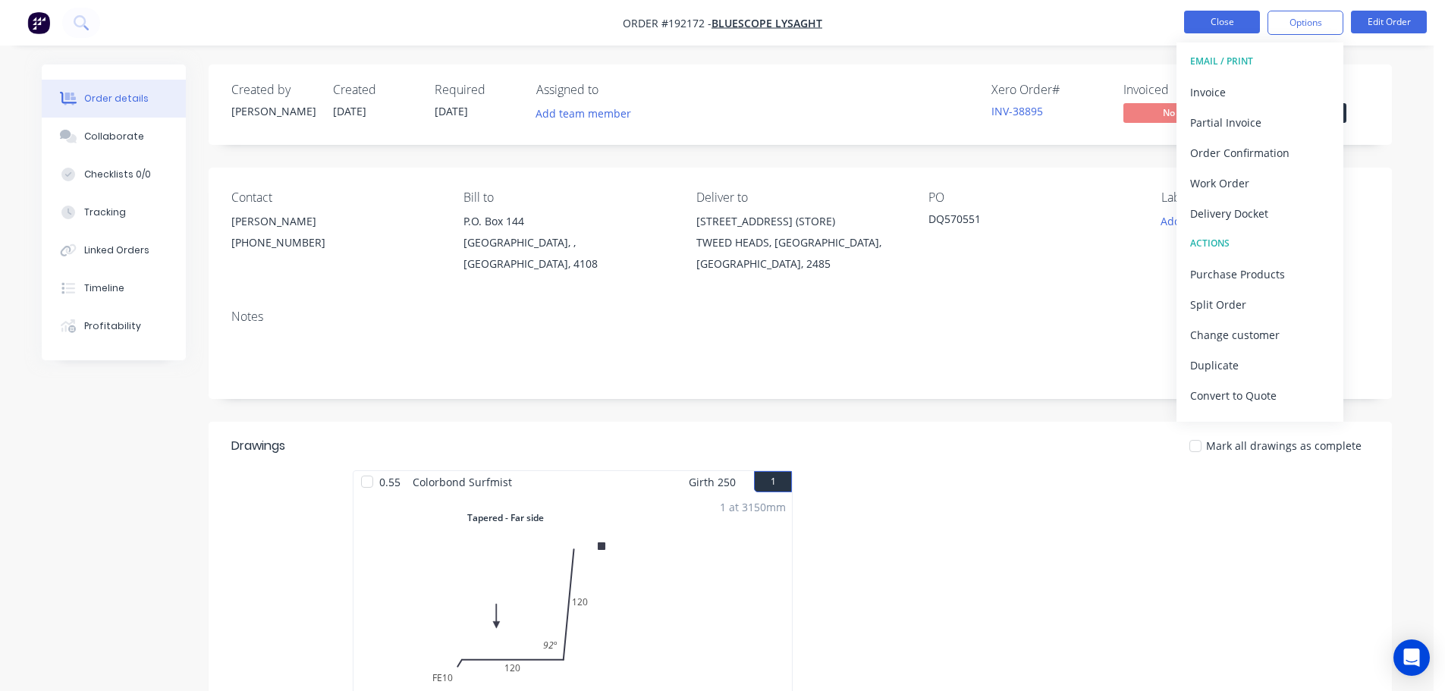
click at [1206, 16] on button "Close" at bounding box center [1222, 22] width 76 height 23
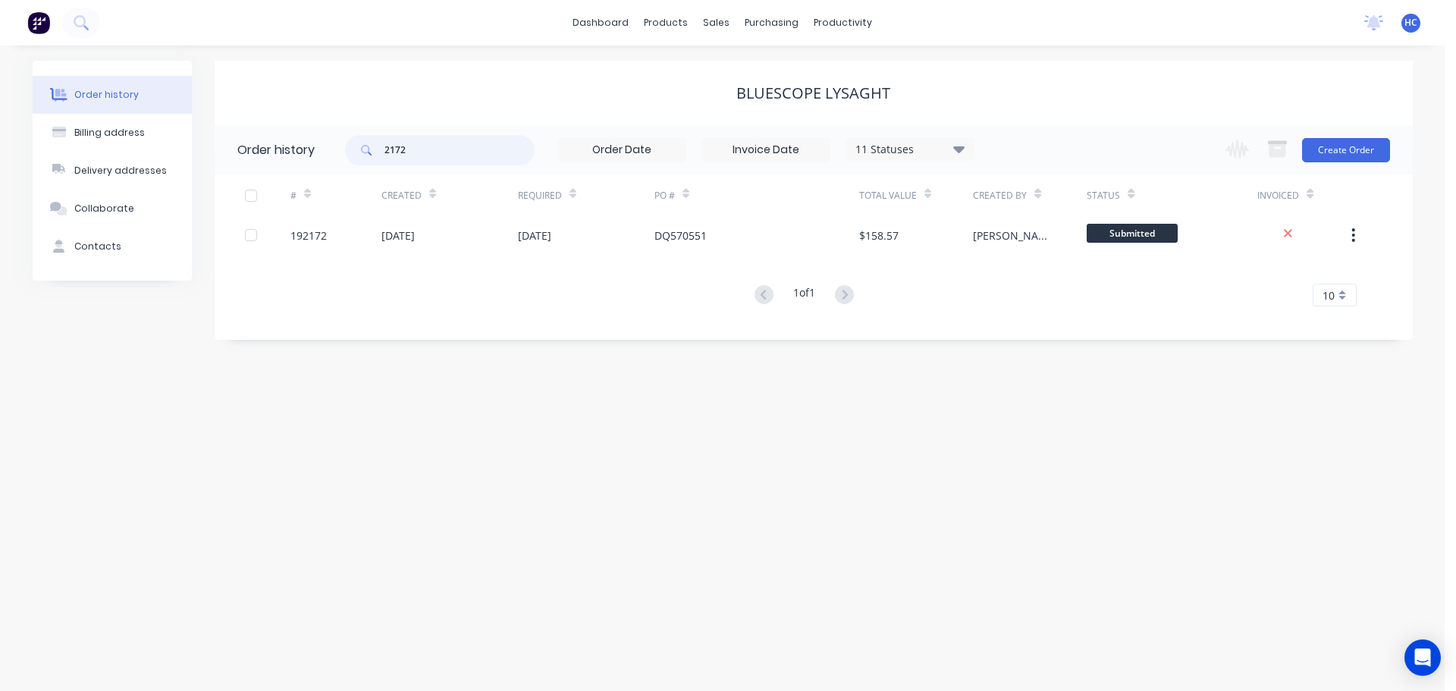
drag, startPoint x: 437, startPoint y: 152, endPoint x: 358, endPoint y: 148, distance: 79.0
click at [359, 150] on div "2172" at bounding box center [440, 150] width 190 height 30
type input "2166"
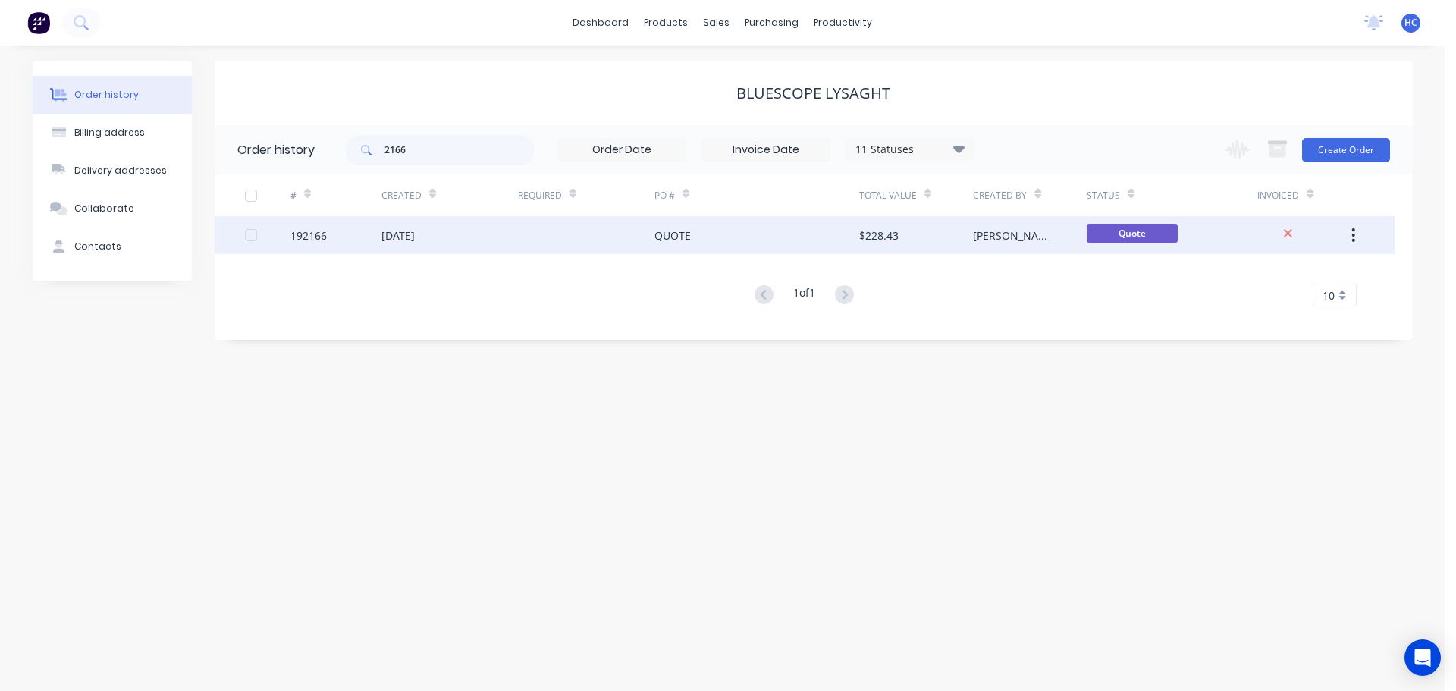
click at [806, 242] on div "QUOTE" at bounding box center [756, 235] width 205 height 38
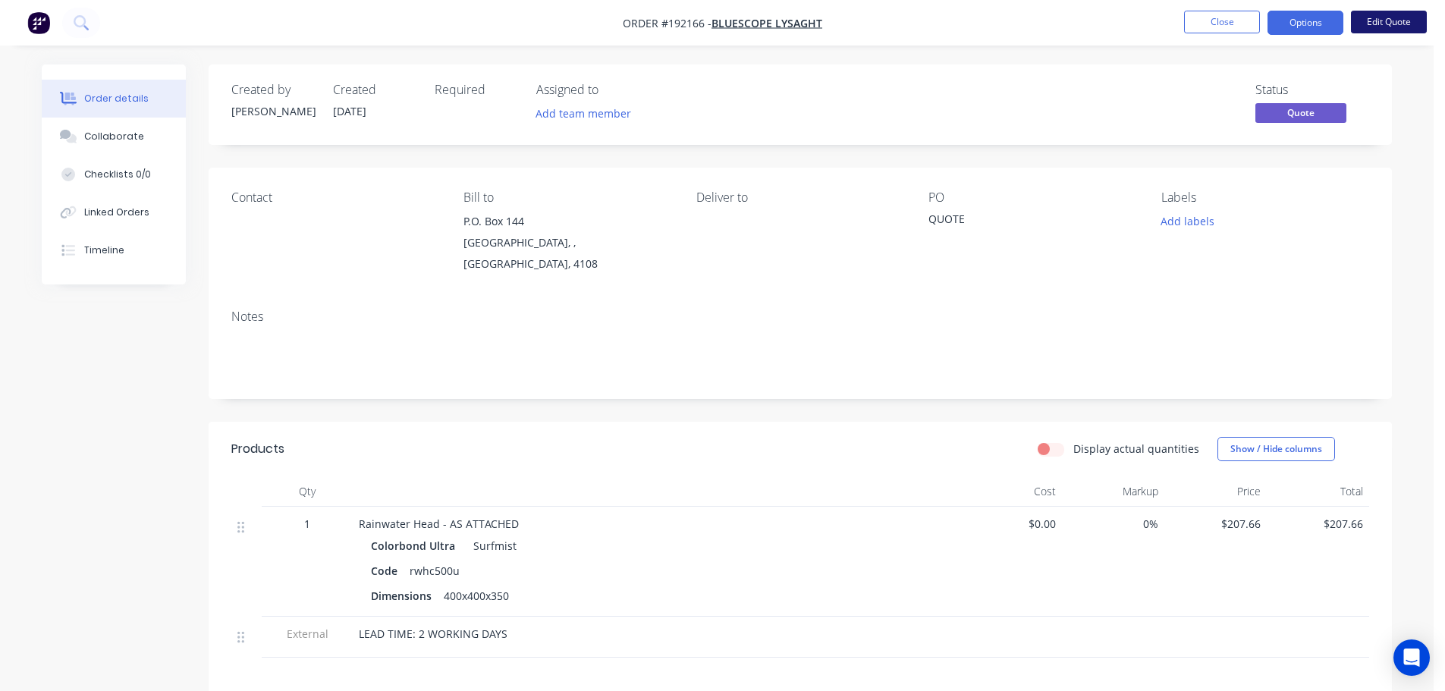
click at [1380, 19] on button "Edit Quote" at bounding box center [1389, 22] width 76 height 23
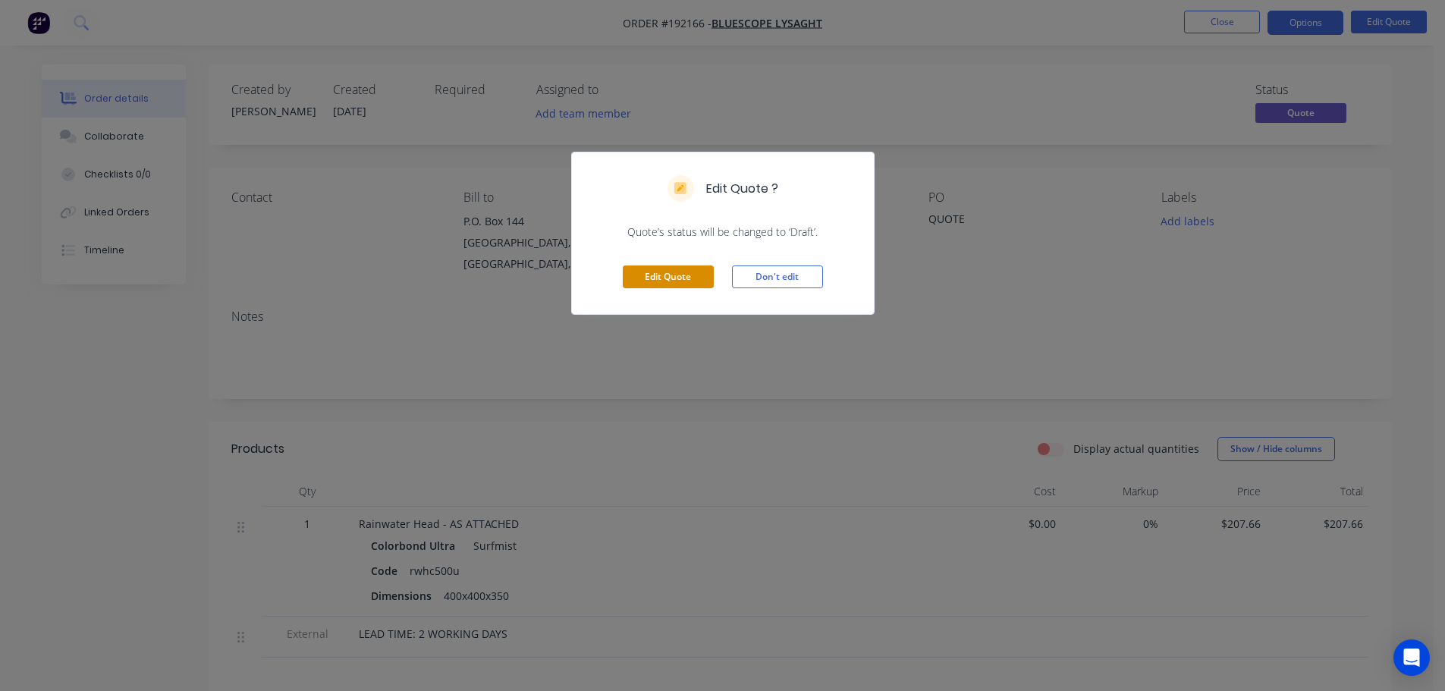
click at [689, 279] on button "Edit Quote" at bounding box center [668, 276] width 91 height 23
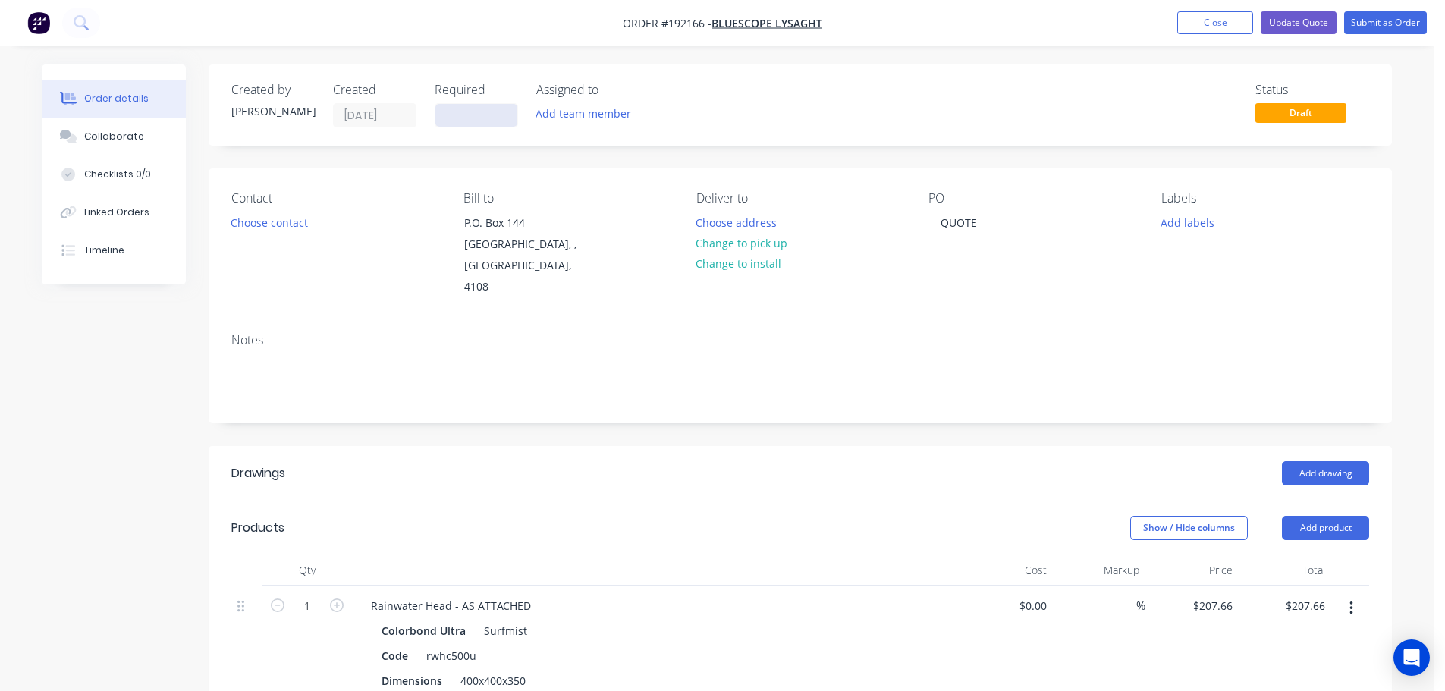
click at [475, 123] on input at bounding box center [476, 115] width 82 height 23
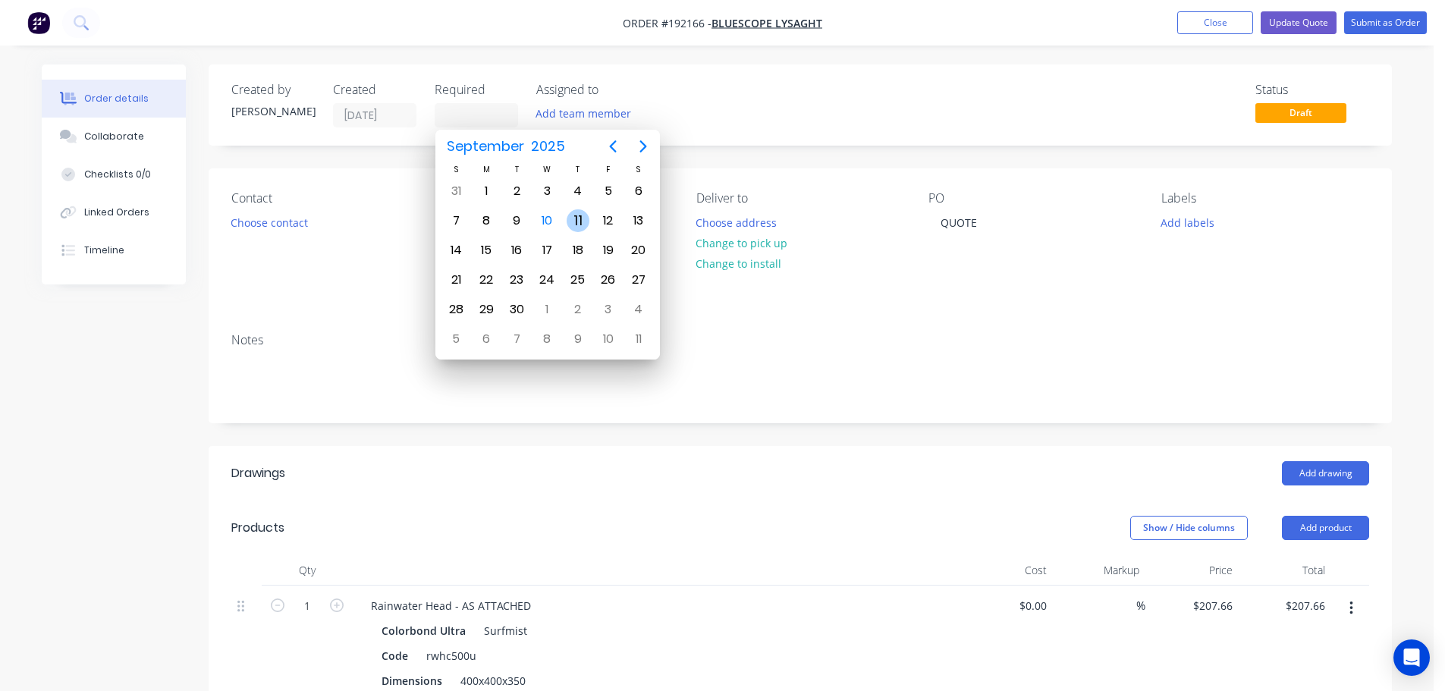
click at [574, 224] on div "11" at bounding box center [578, 220] width 23 height 23
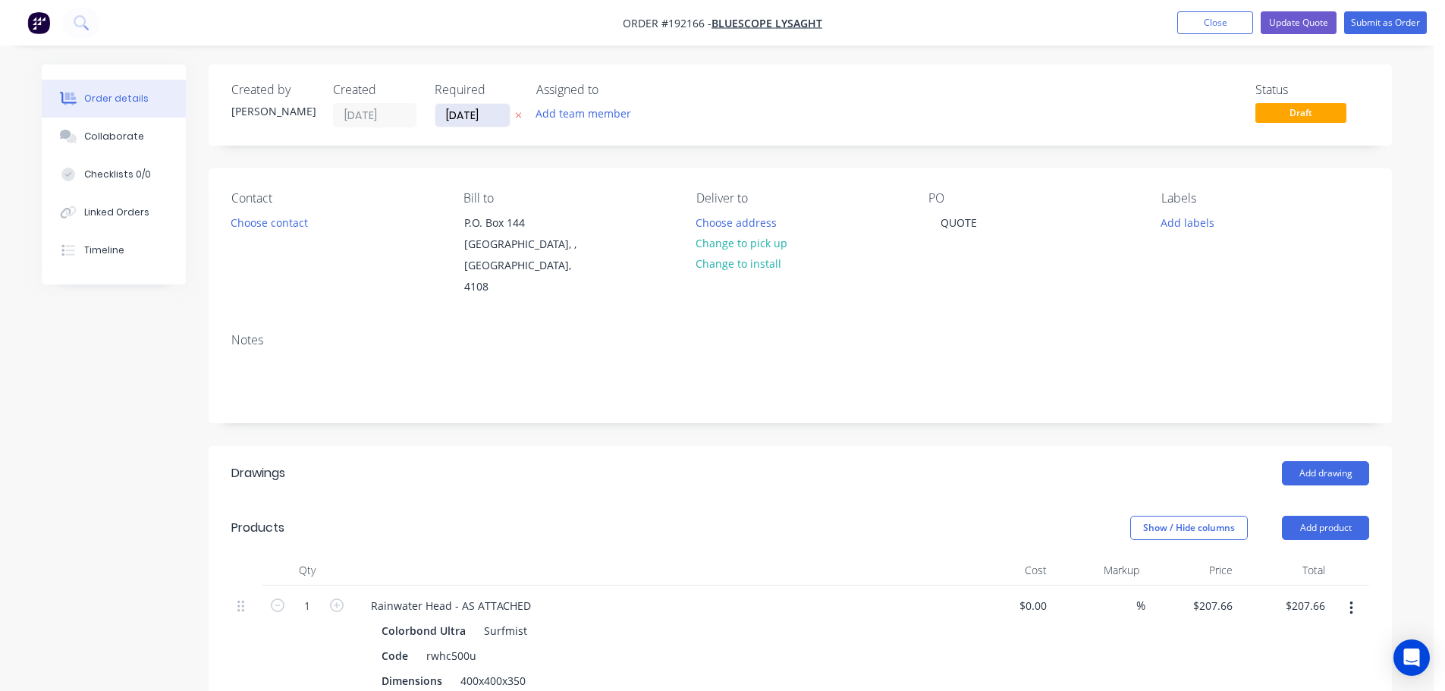
click at [458, 117] on input "[DATE]" at bounding box center [472, 115] width 74 height 23
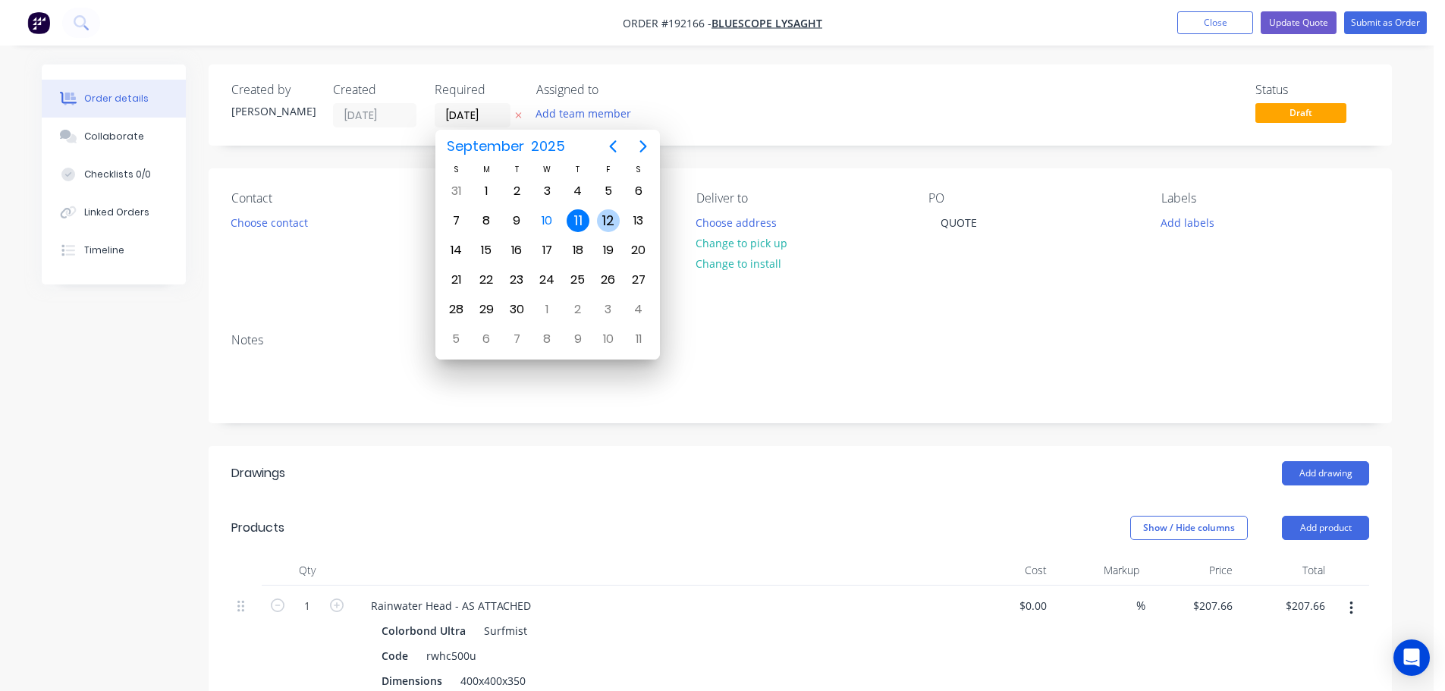
click at [611, 221] on div "12" at bounding box center [608, 220] width 23 height 23
type input "[DATE]"
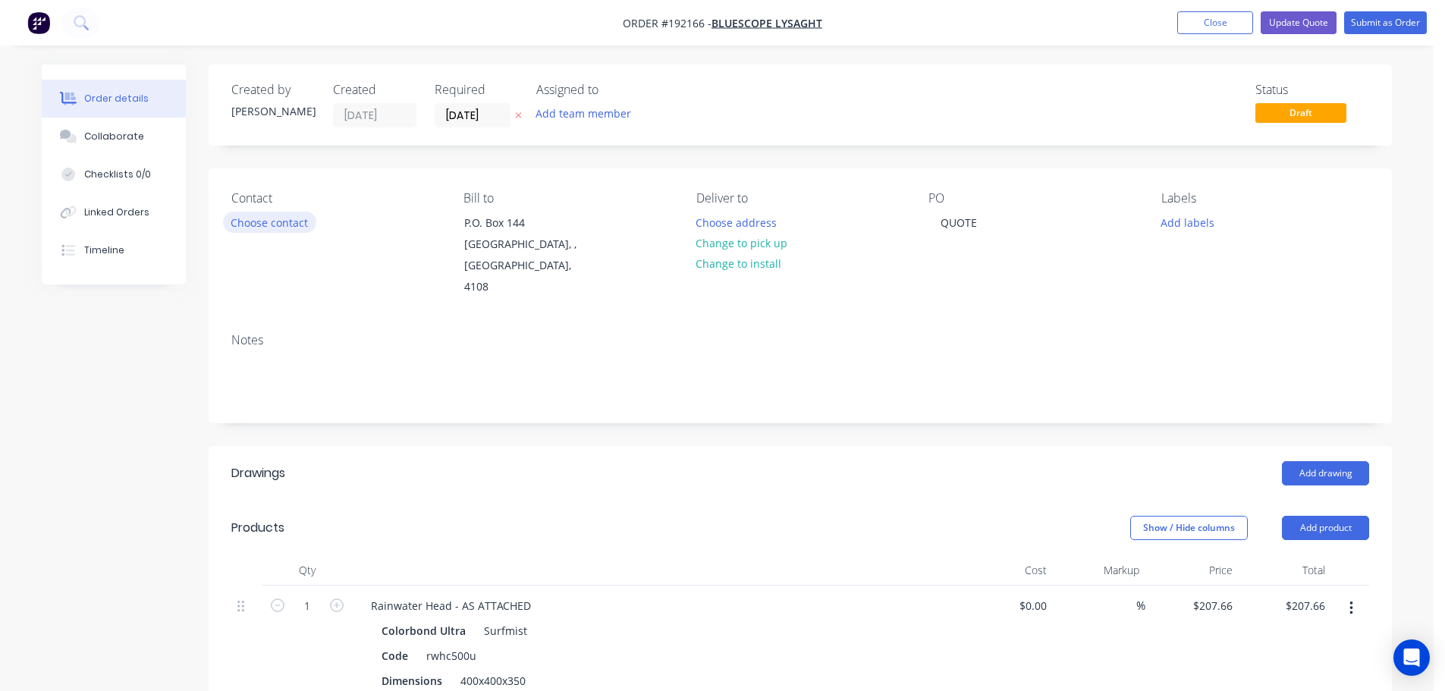
click at [281, 218] on button "Choose contact" at bounding box center [269, 222] width 93 height 20
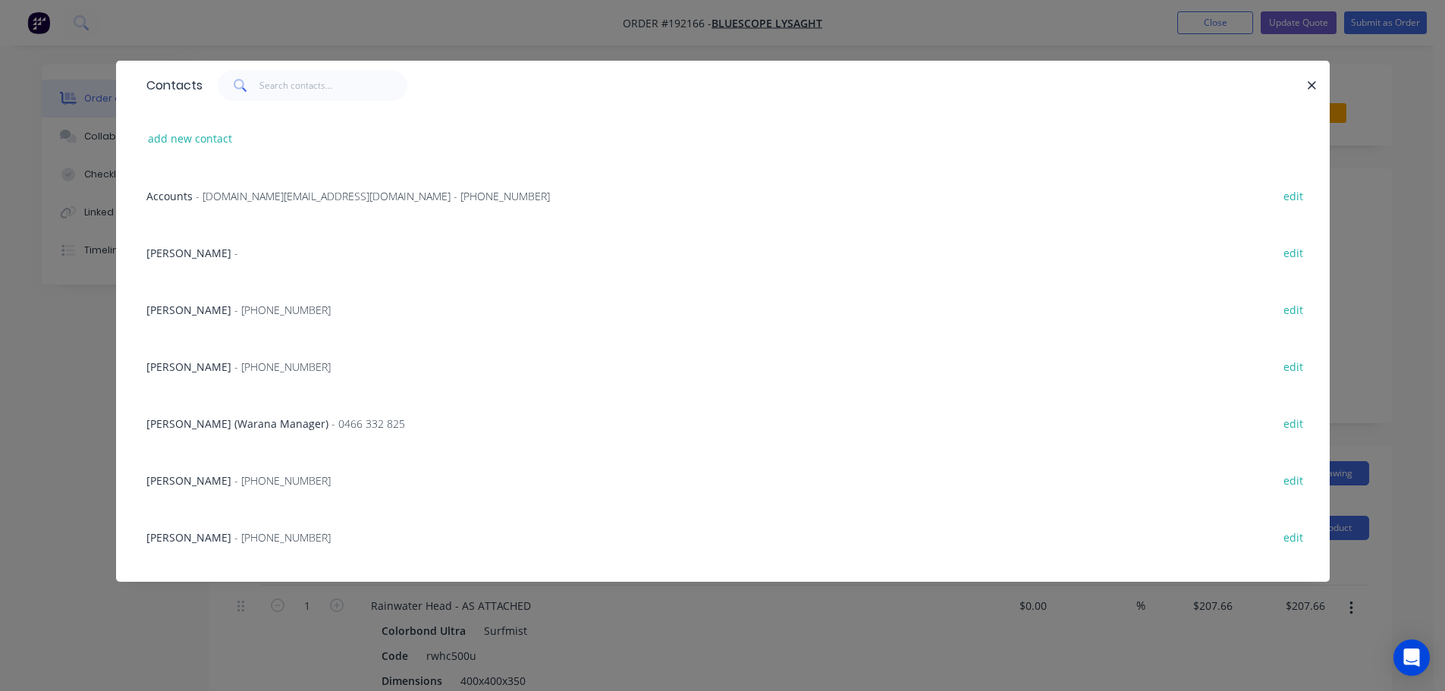
click at [216, 359] on span "[PERSON_NAME]" at bounding box center [188, 366] width 85 height 14
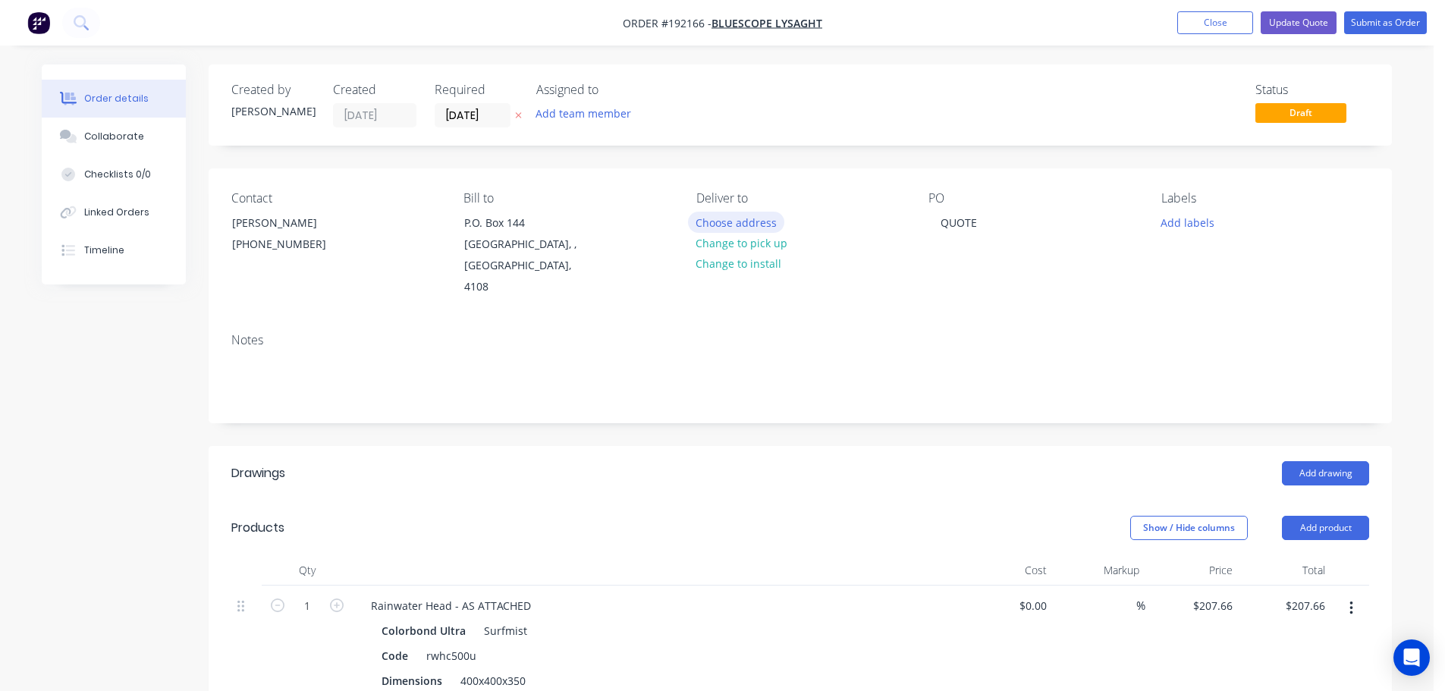
click at [752, 219] on button "Choose address" at bounding box center [736, 222] width 97 height 20
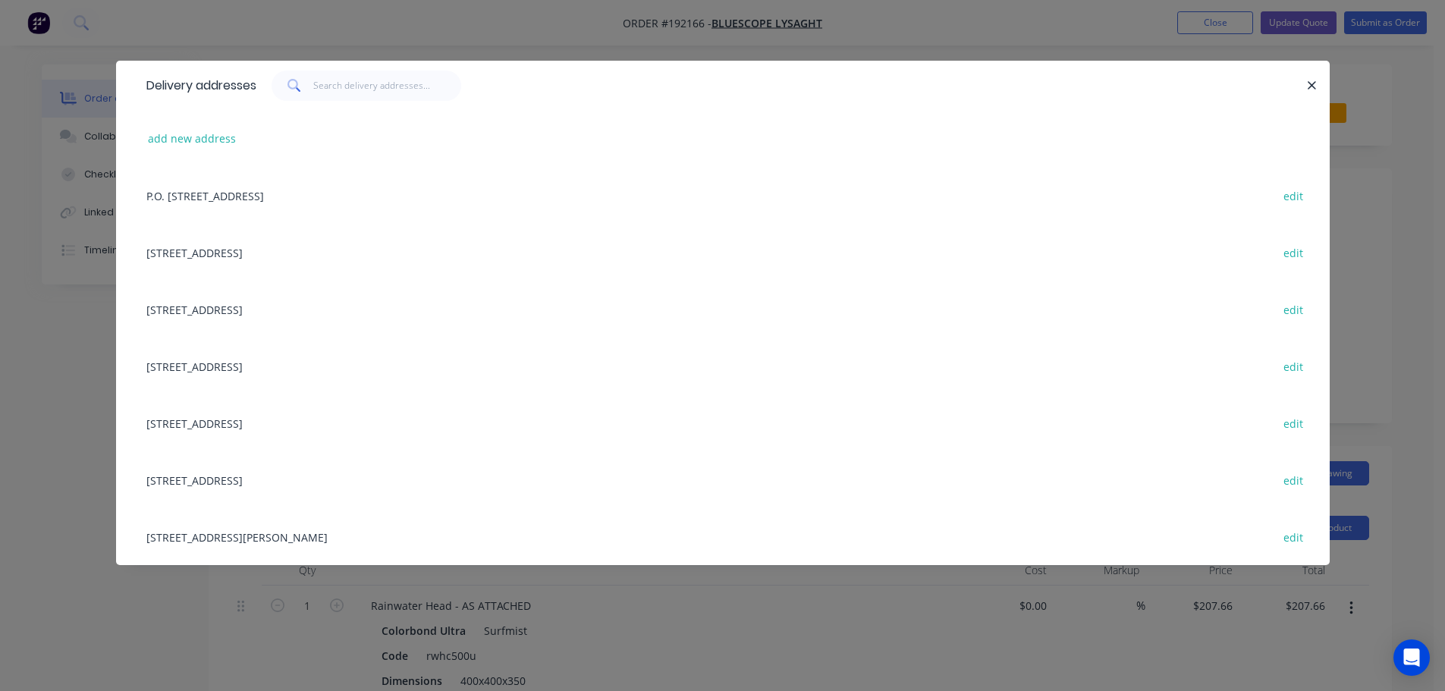
click at [266, 312] on div "[STREET_ADDRESS] edit" at bounding box center [723, 309] width 1168 height 57
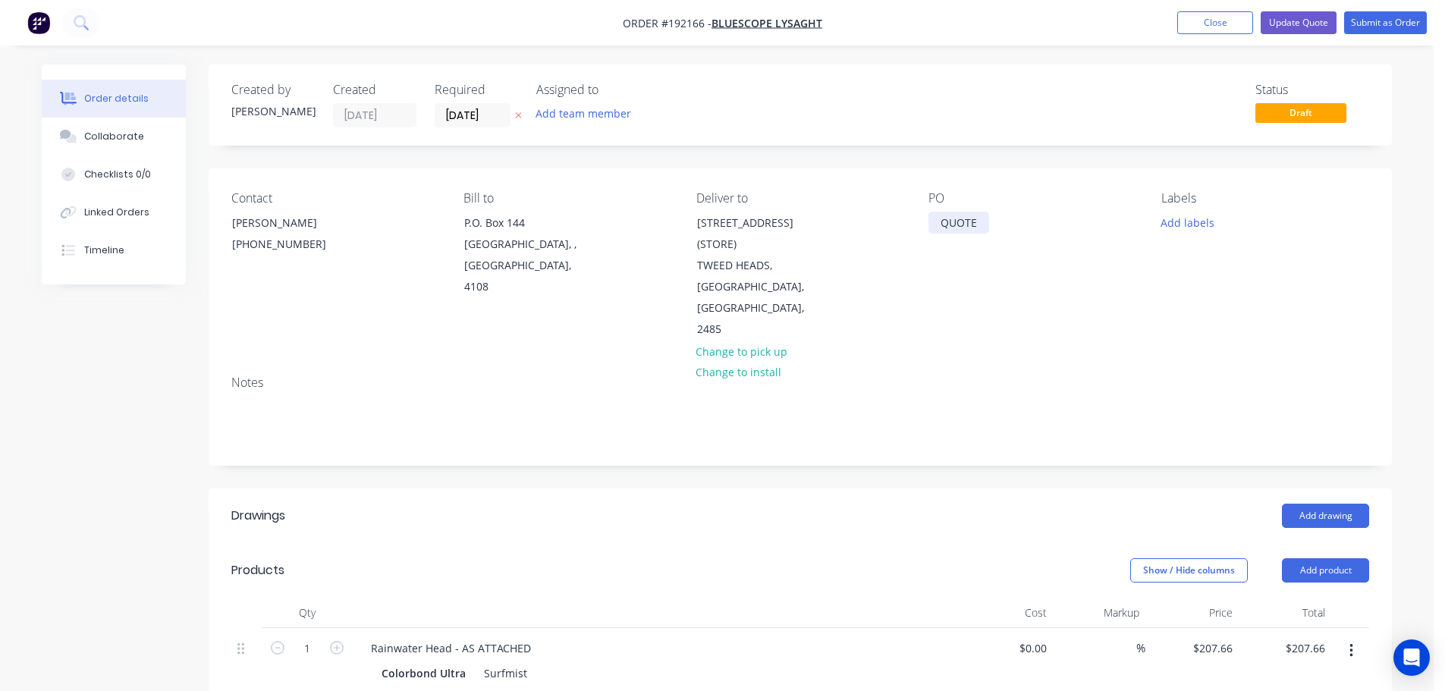
click at [957, 217] on div "QUOTE" at bounding box center [958, 223] width 61 height 22
click at [956, 218] on div "QUOTE" at bounding box center [958, 223] width 61 height 22
click at [767, 504] on div "Add drawing" at bounding box center [921, 516] width 896 height 24
click at [949, 224] on div "dq570548" at bounding box center [965, 223] width 74 height 22
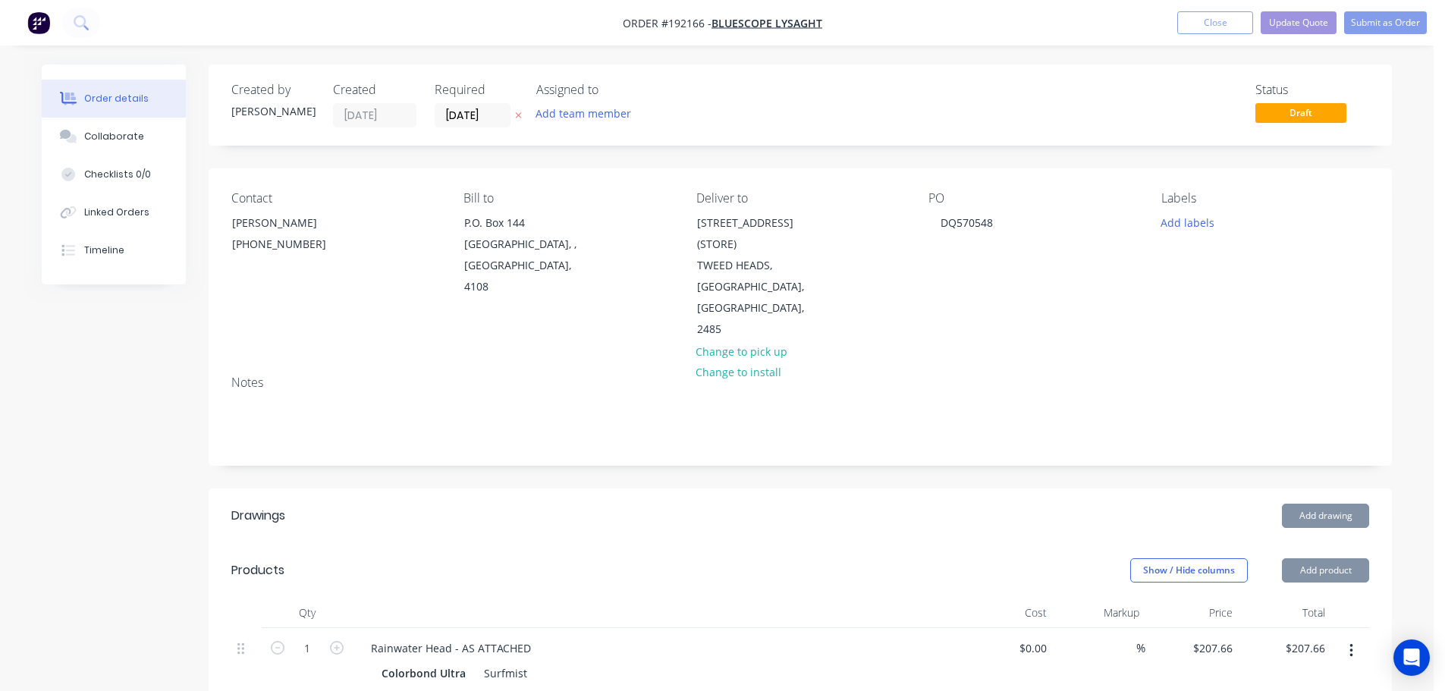
click at [902, 488] on header "Drawings Add drawing" at bounding box center [800, 515] width 1183 height 55
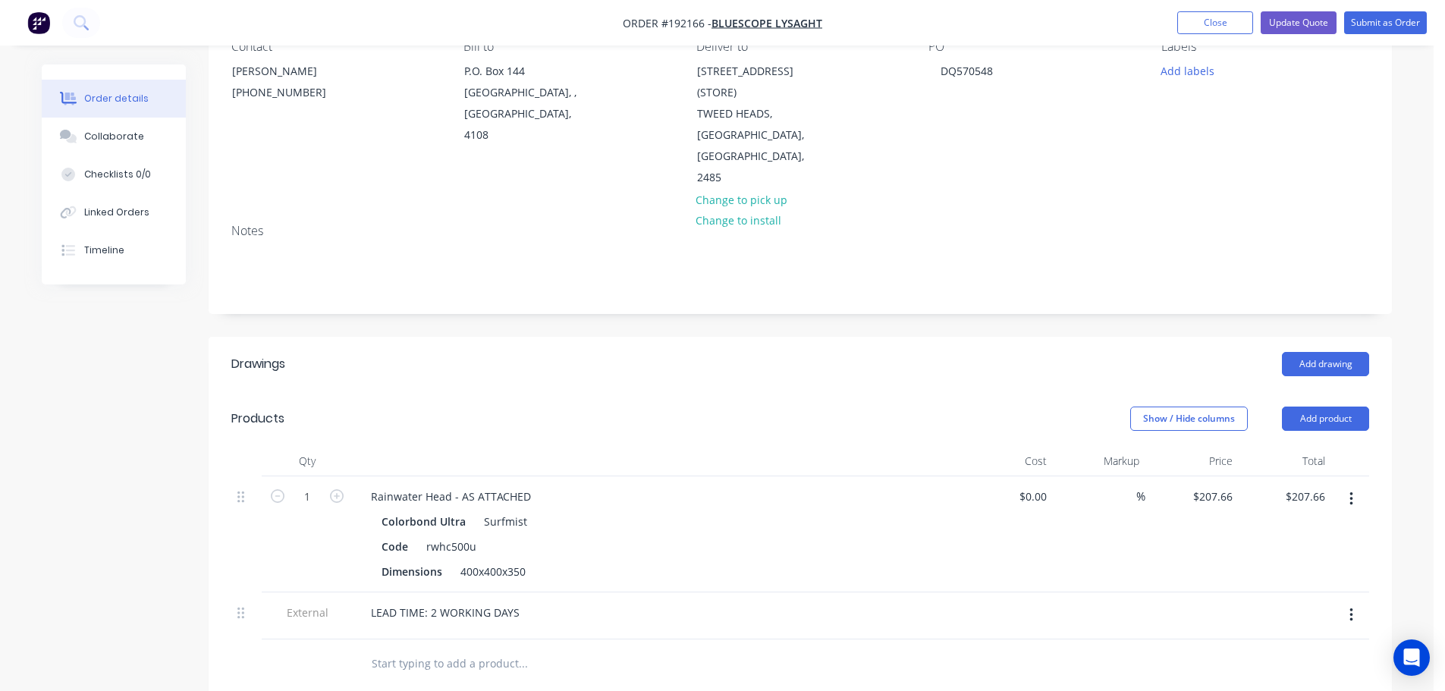
click at [620, 391] on header "Products Show / Hide columns Add product" at bounding box center [800, 418] width 1183 height 55
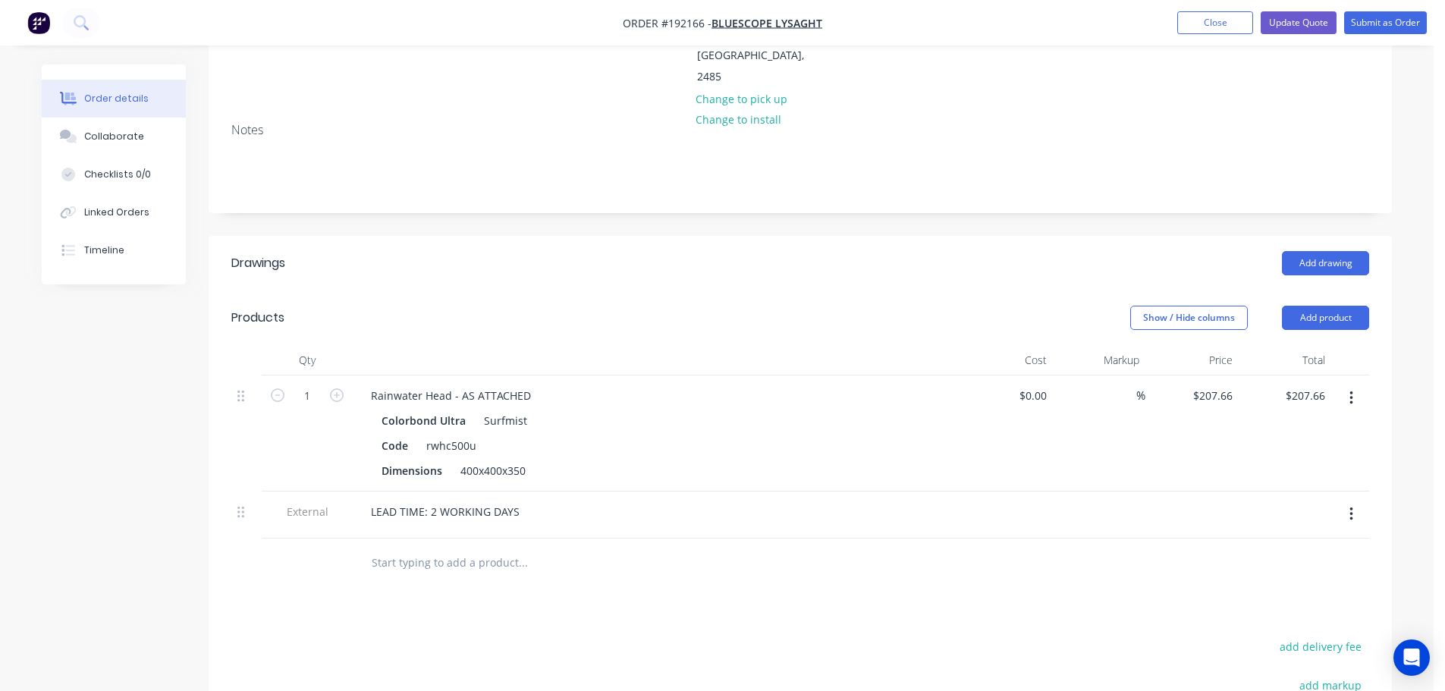
scroll to position [303, 0]
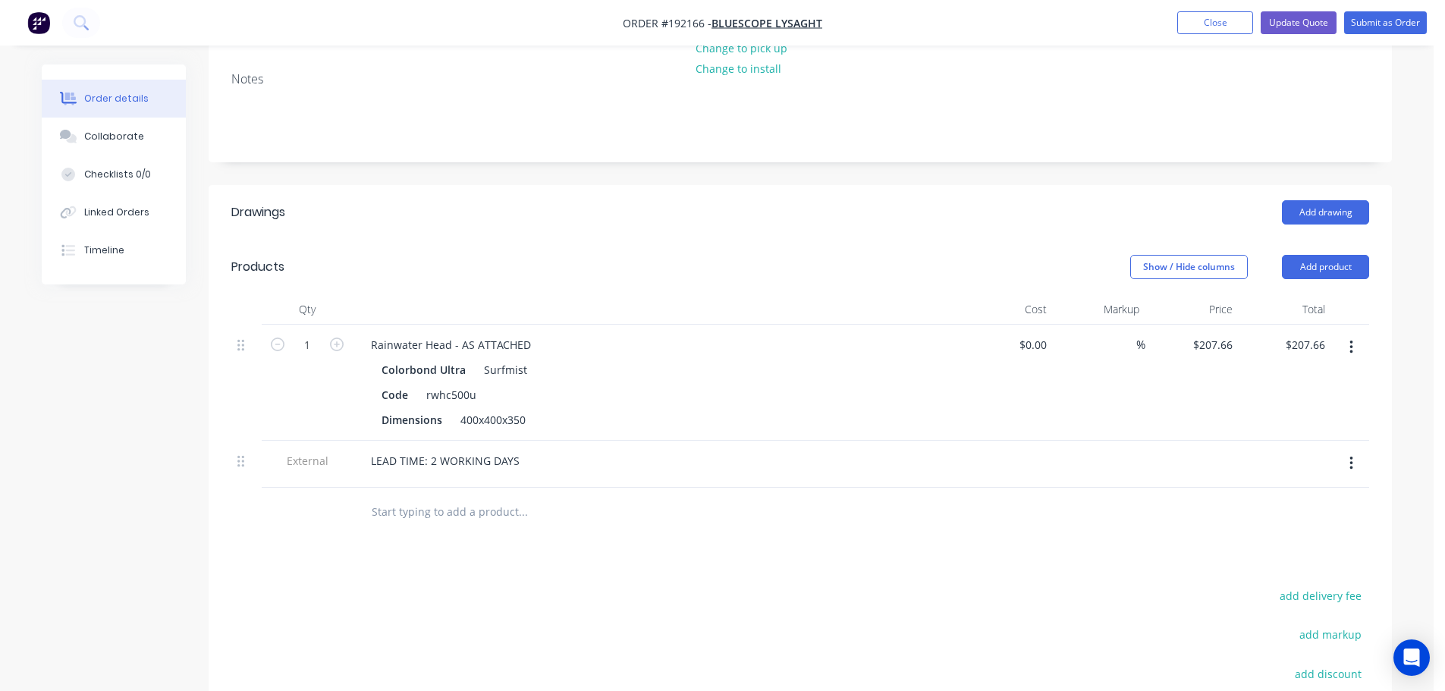
click at [702, 240] on header "Products Show / Hide columns Add product" at bounding box center [800, 267] width 1183 height 55
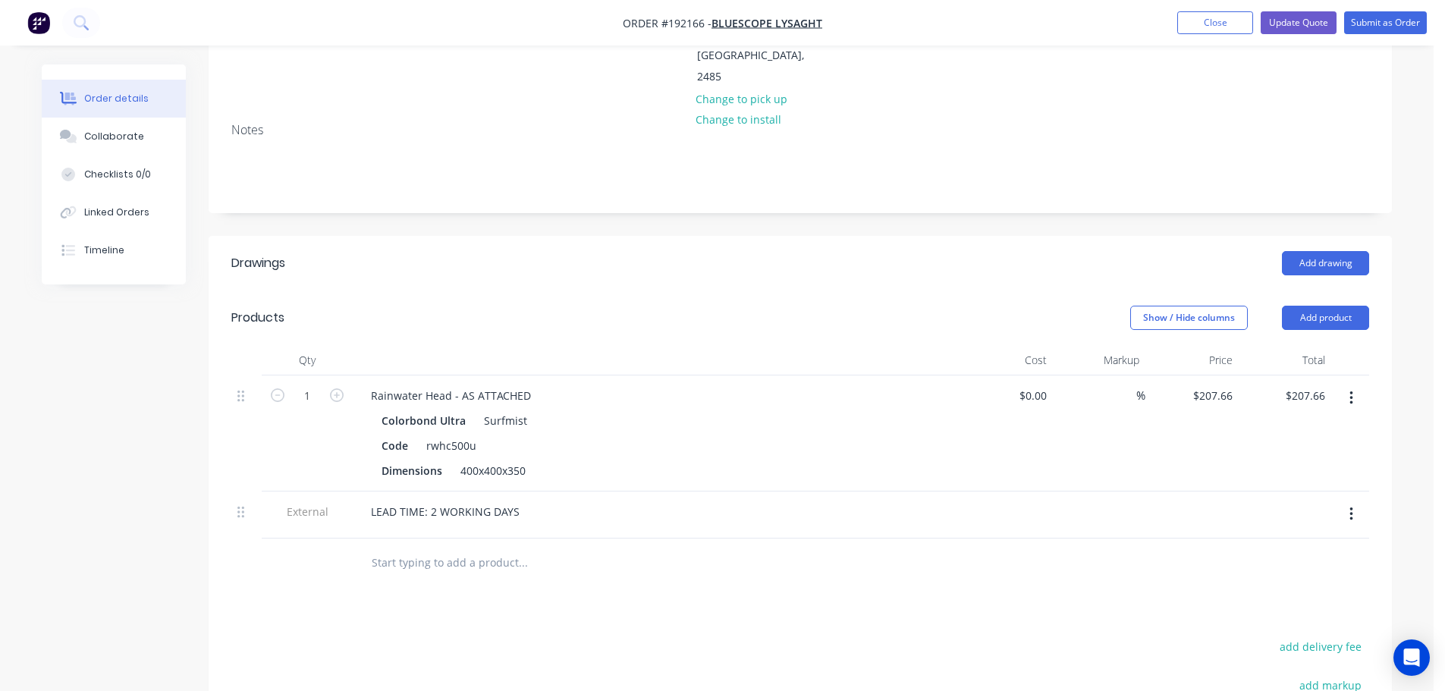
scroll to position [0, 0]
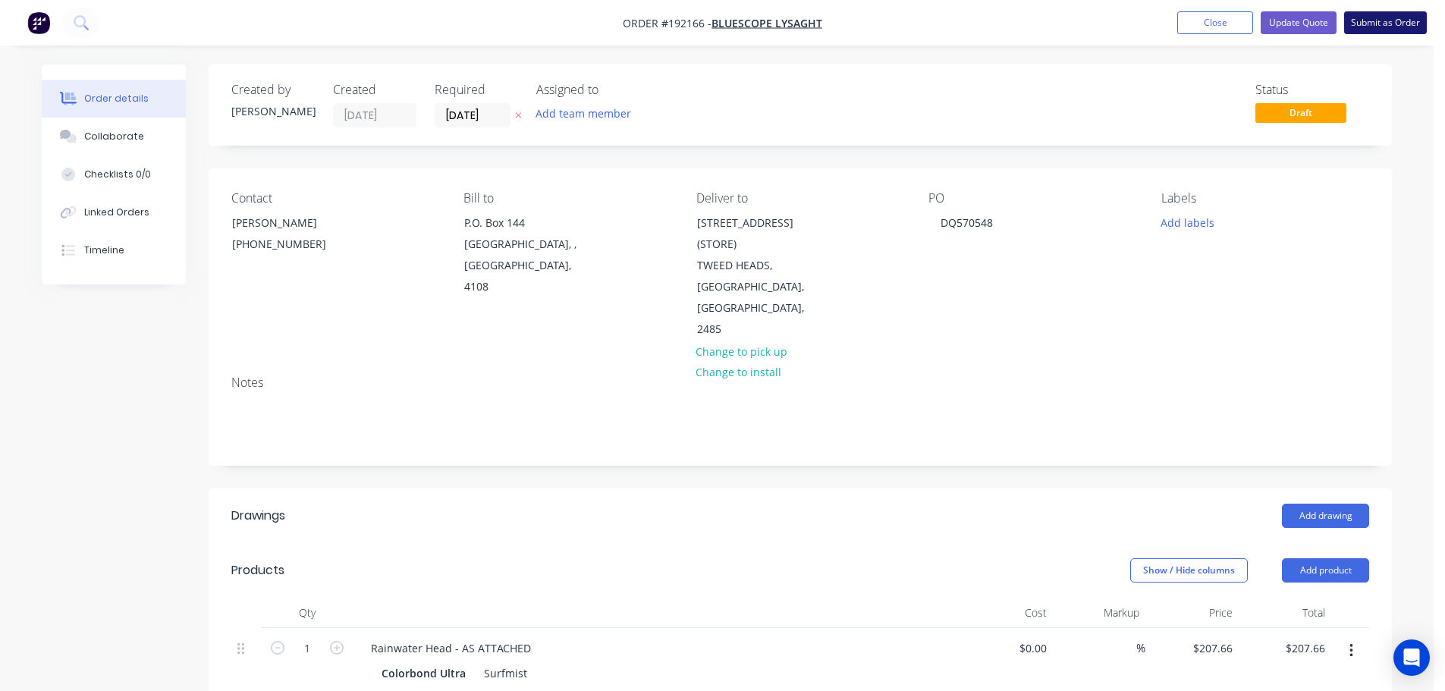
click at [1386, 21] on button "Submit as Order" at bounding box center [1385, 22] width 83 height 23
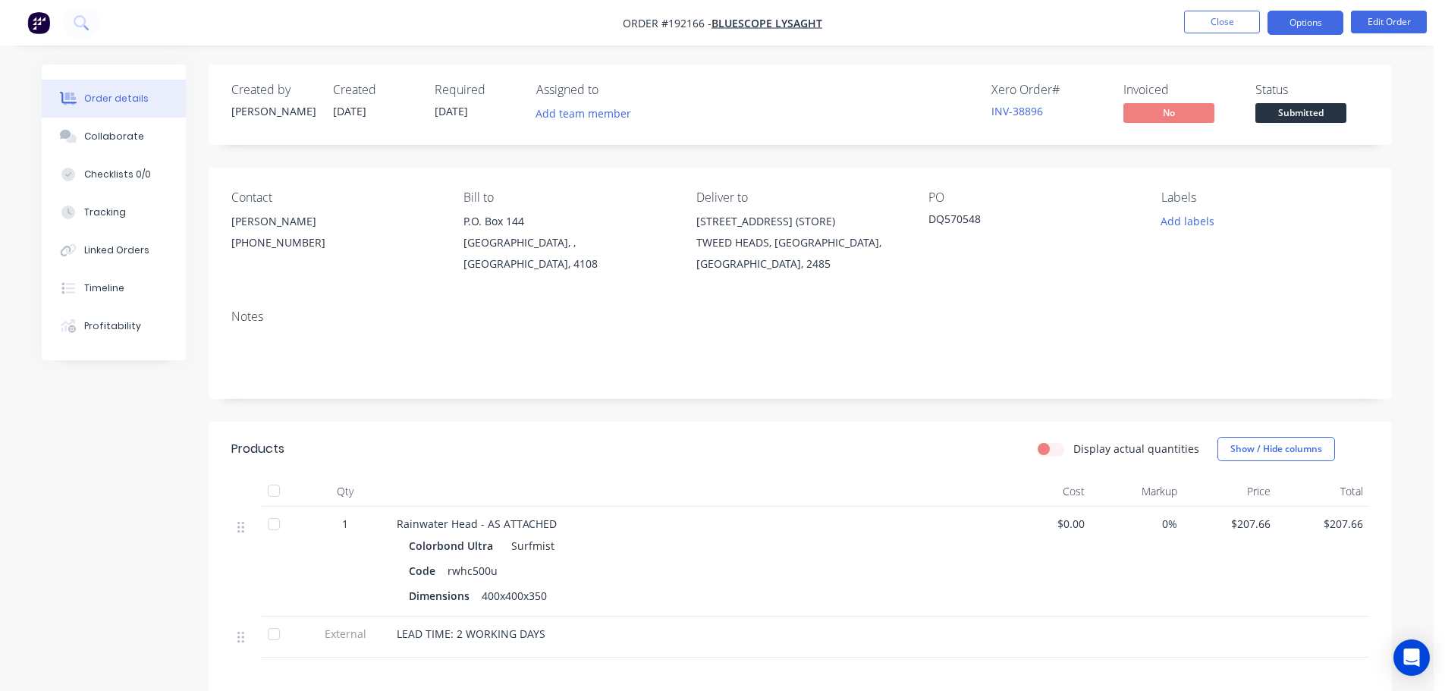
click at [1273, 20] on button "Options" at bounding box center [1305, 23] width 76 height 24
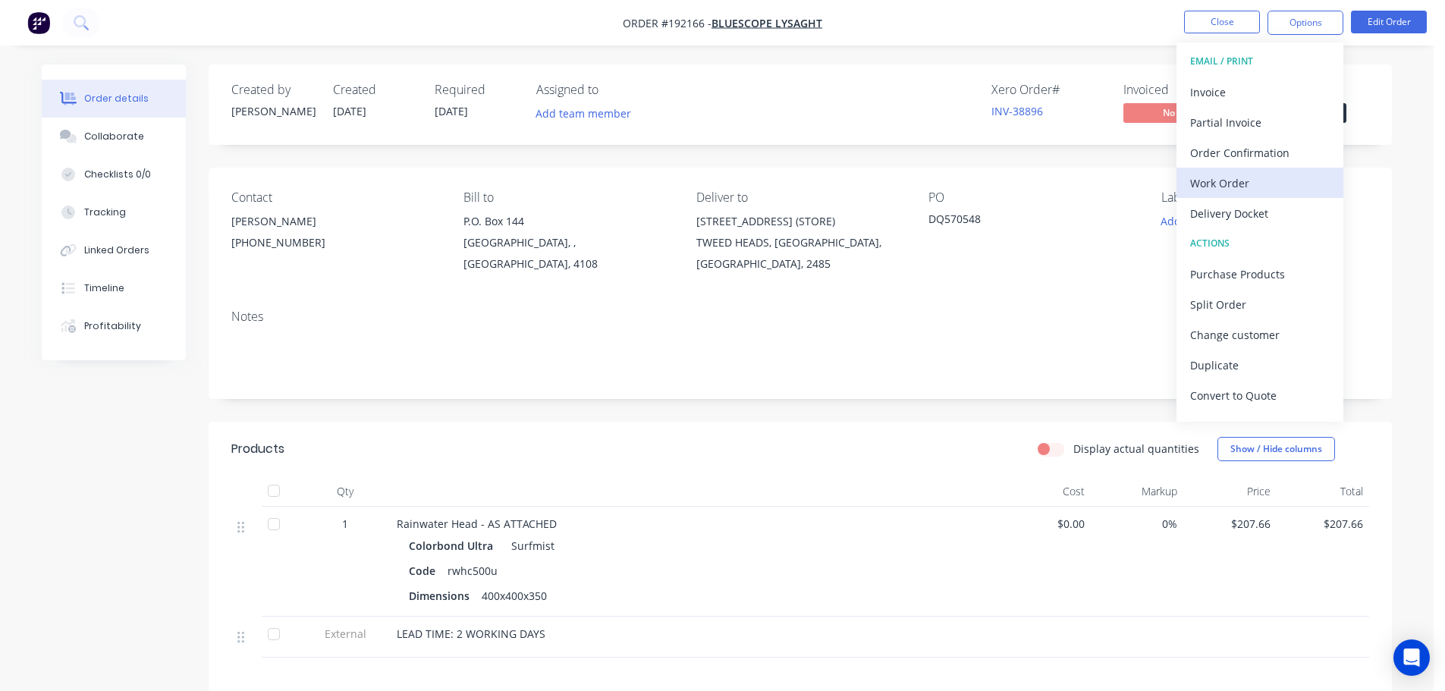
click at [1225, 182] on div "Work Order" at bounding box center [1260, 183] width 140 height 22
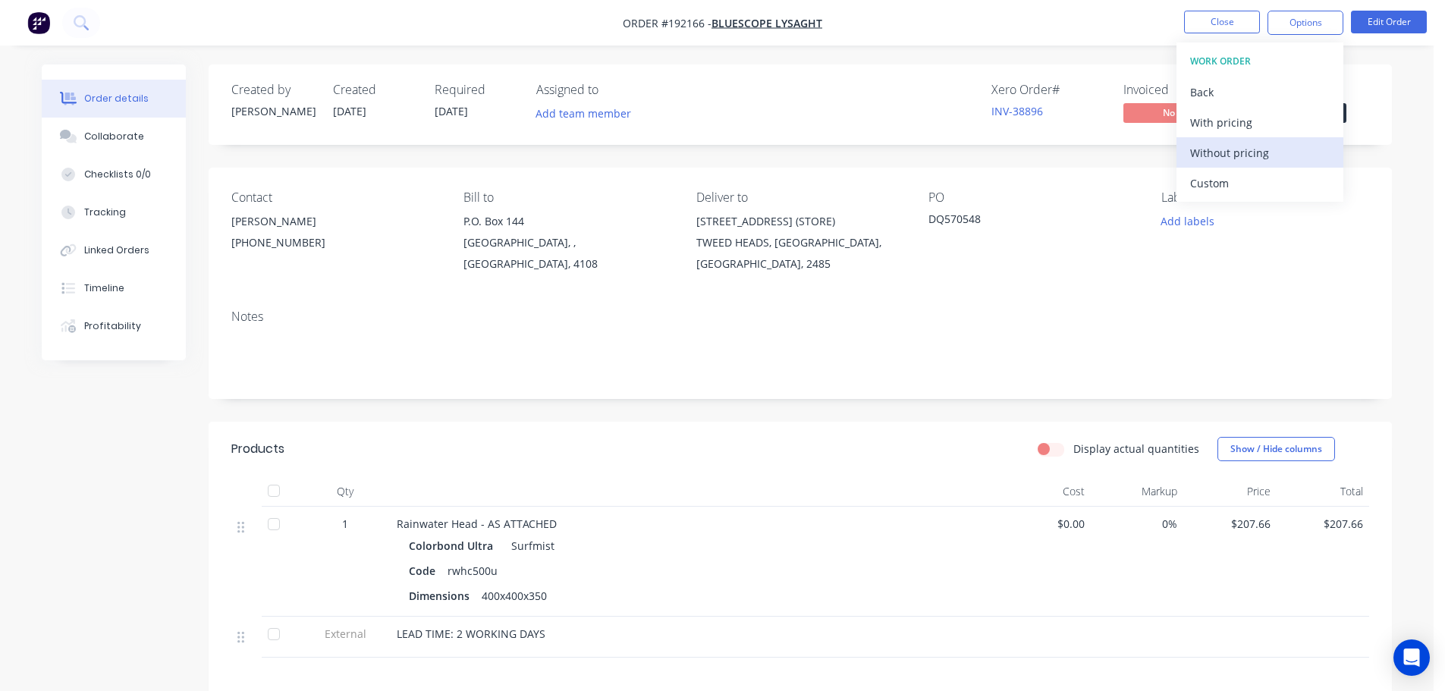
click at [1233, 155] on div "Without pricing" at bounding box center [1260, 153] width 140 height 22
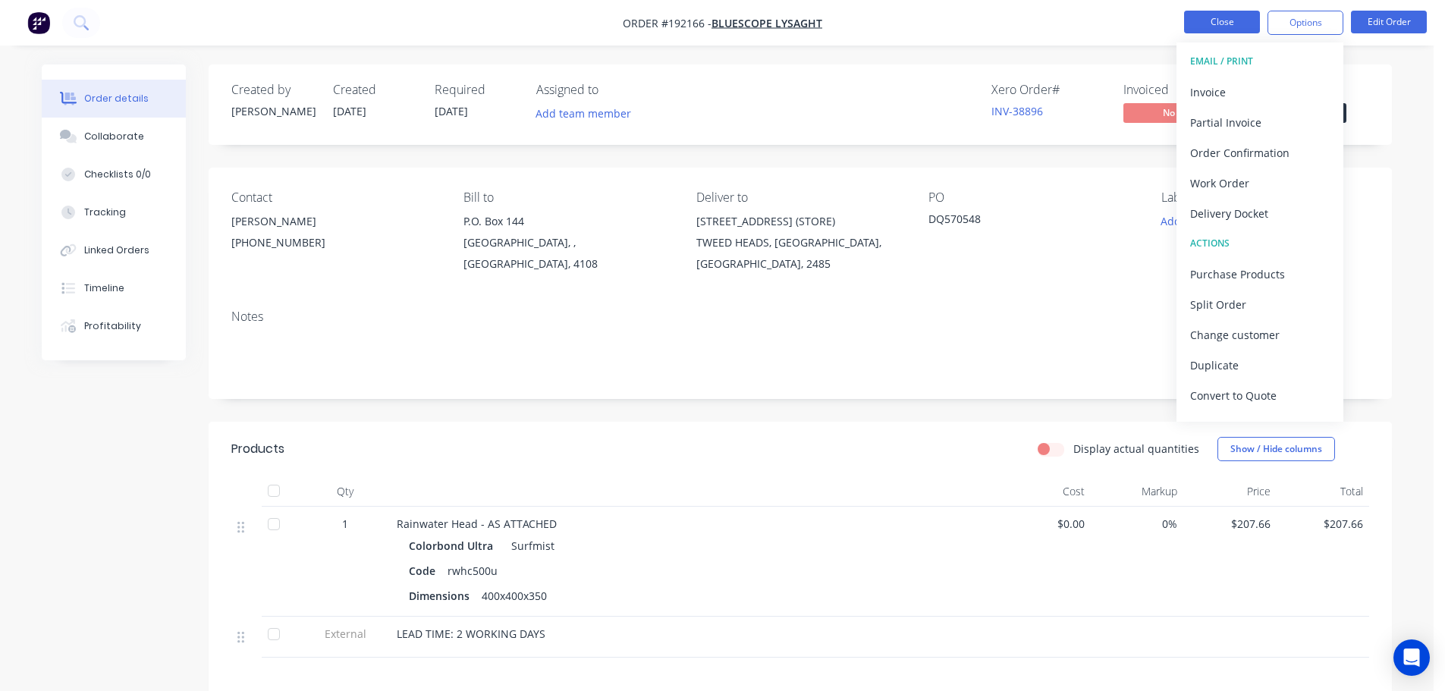
click at [1229, 30] on button "Close" at bounding box center [1222, 22] width 76 height 23
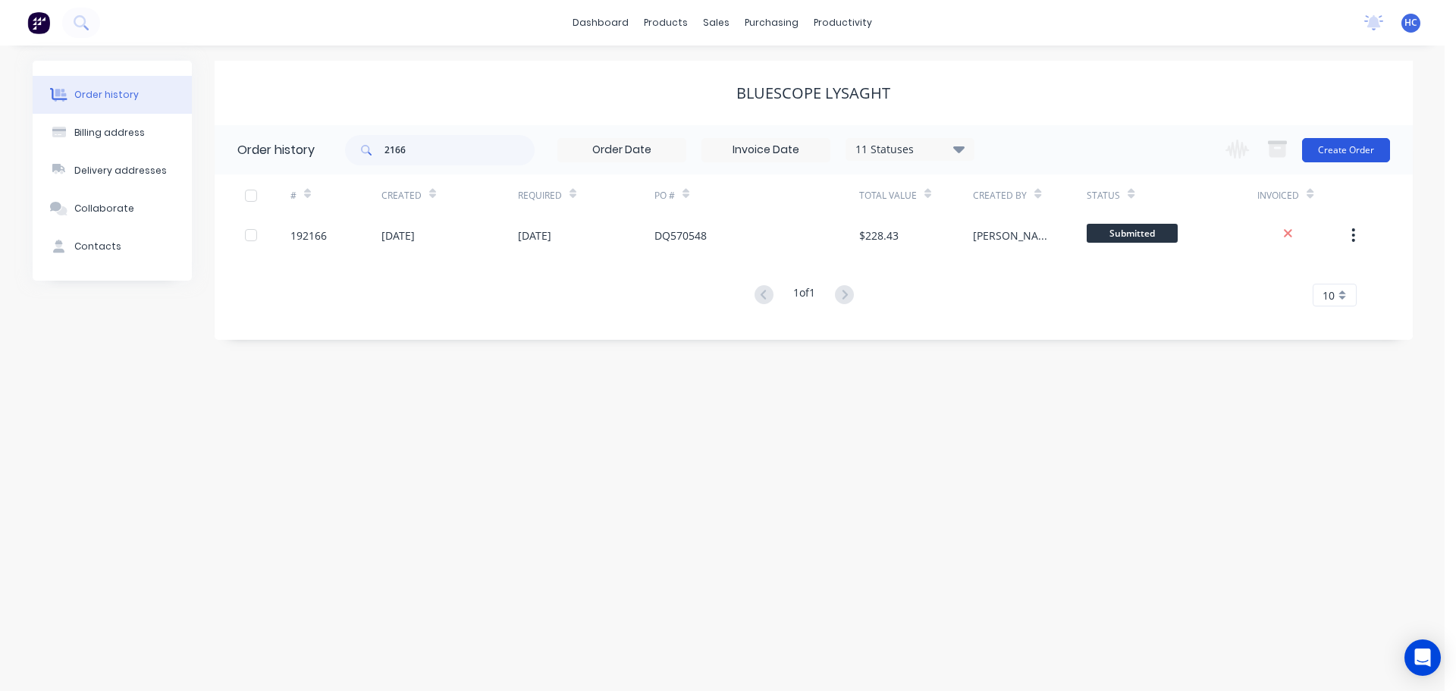
click at [1352, 155] on button "Create Order" at bounding box center [1346, 150] width 88 height 24
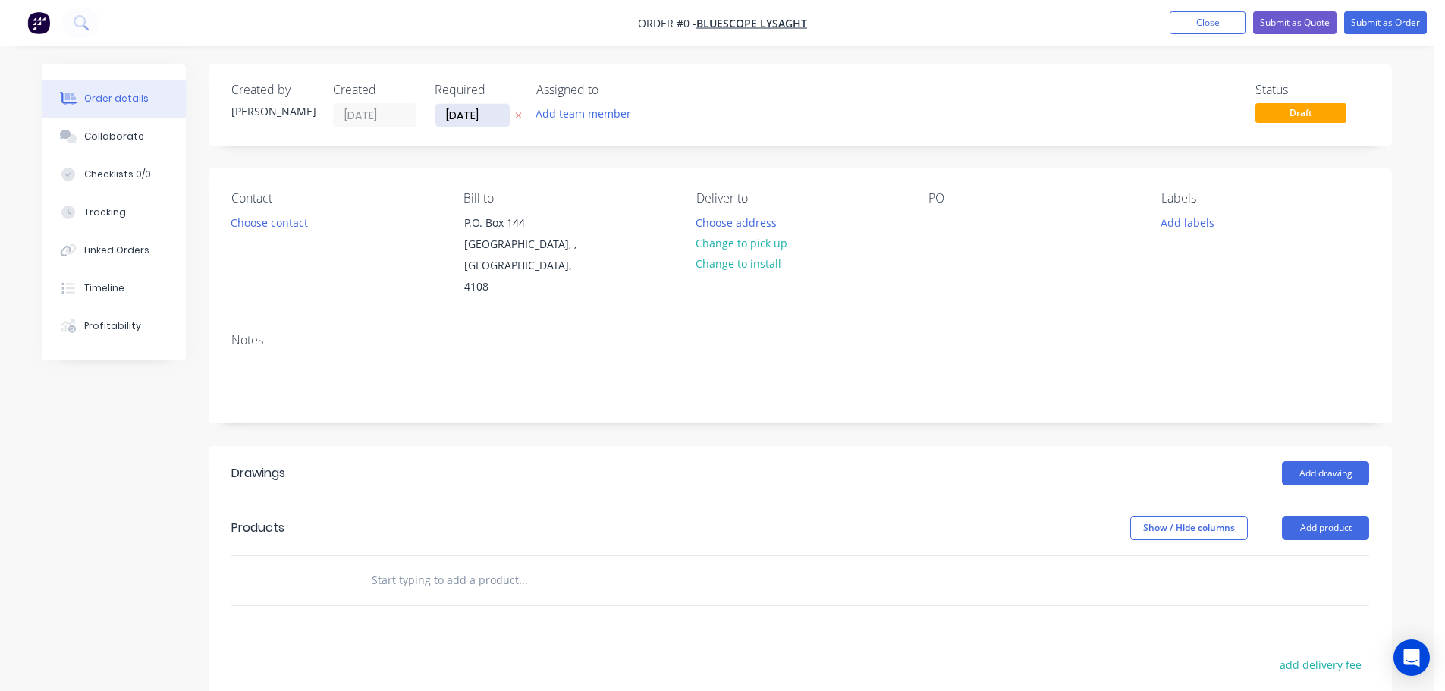
click at [449, 115] on input "[DATE]" at bounding box center [472, 115] width 74 height 23
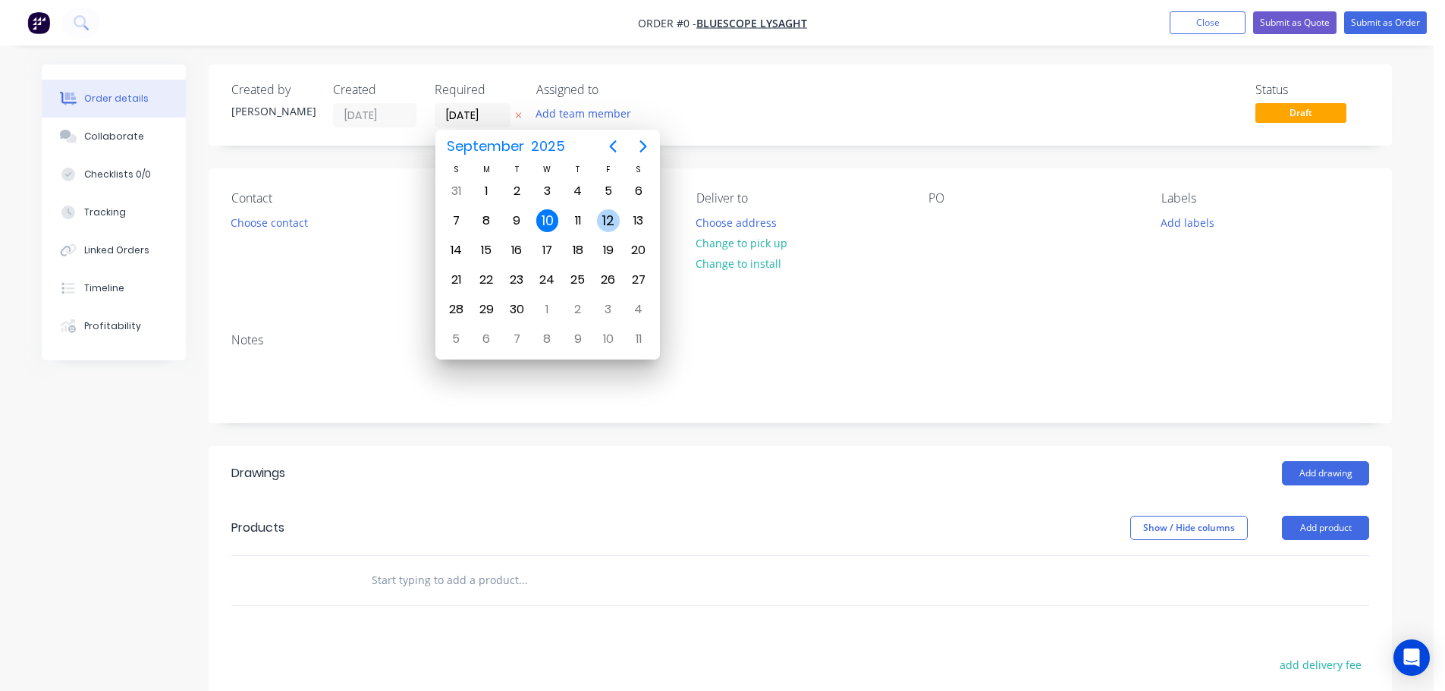
click at [598, 221] on div "12" at bounding box center [608, 220] width 23 height 23
type input "[DATE]"
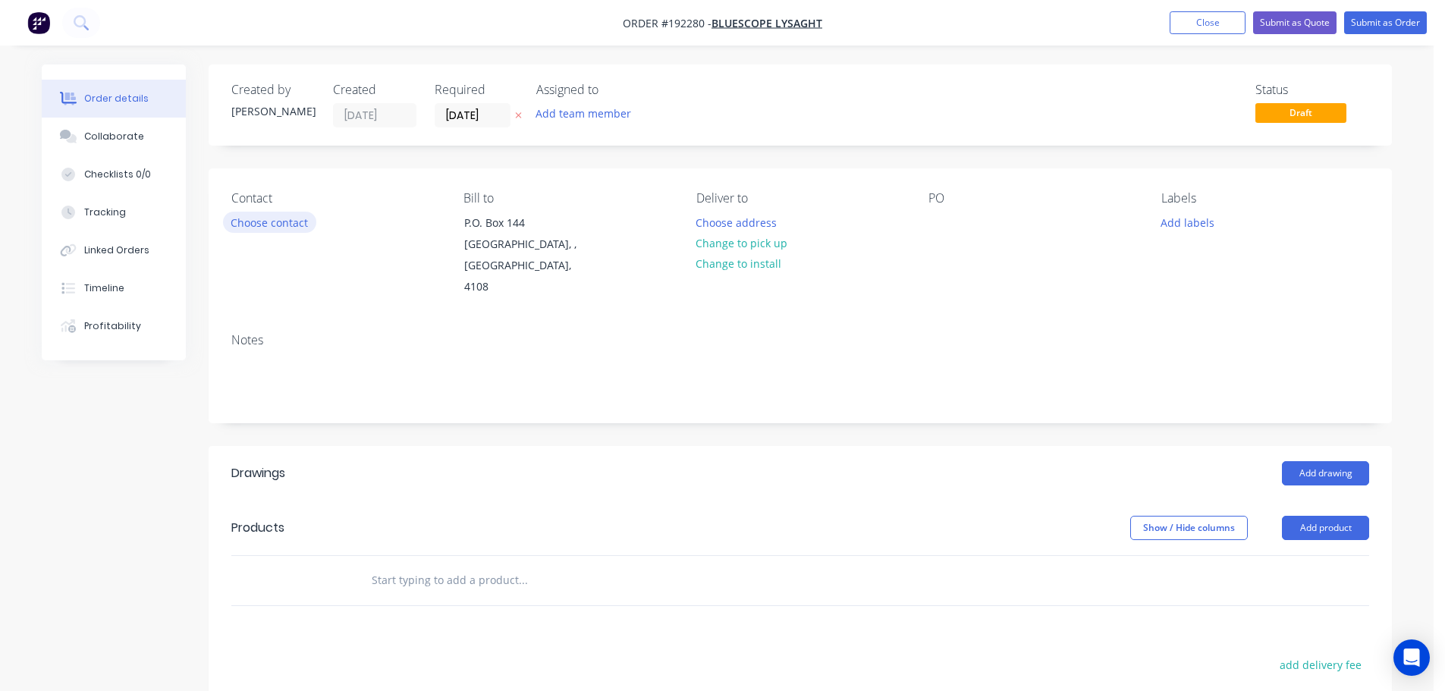
click at [262, 222] on button "Choose contact" at bounding box center [269, 222] width 93 height 20
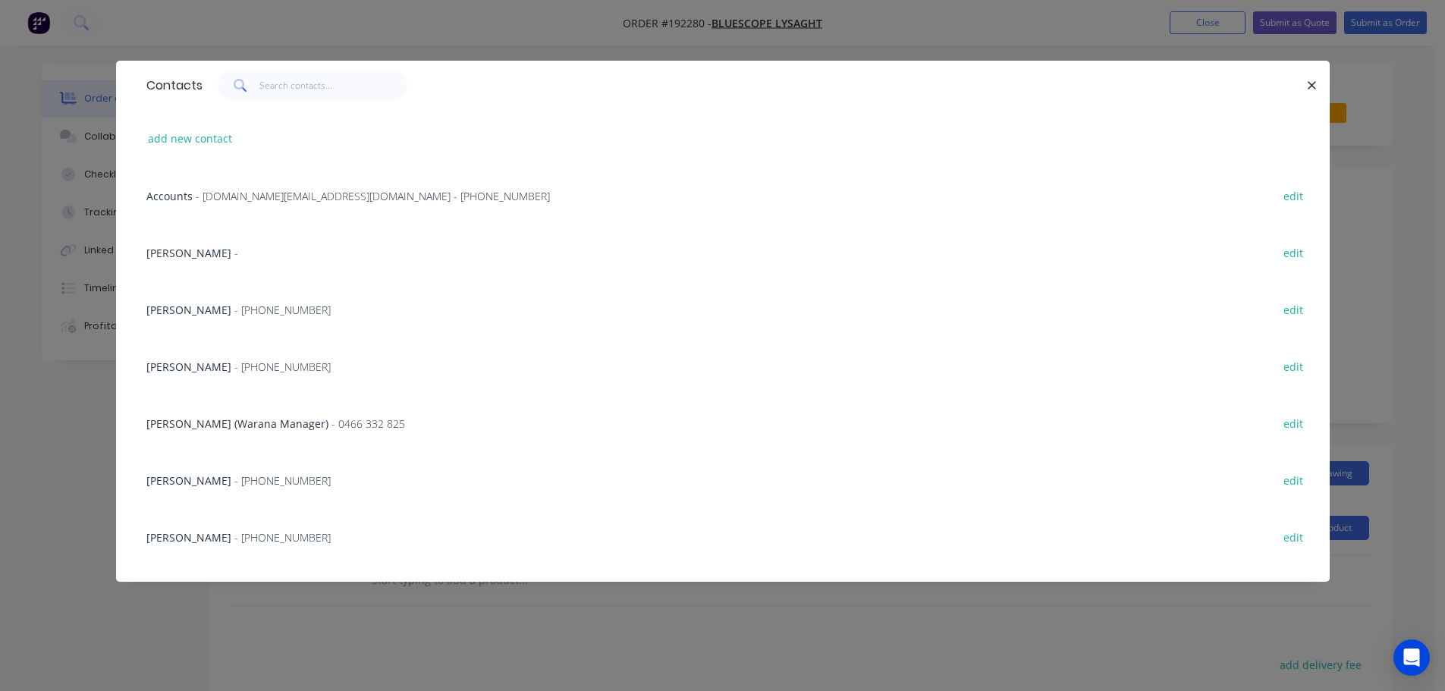
scroll to position [152, 0]
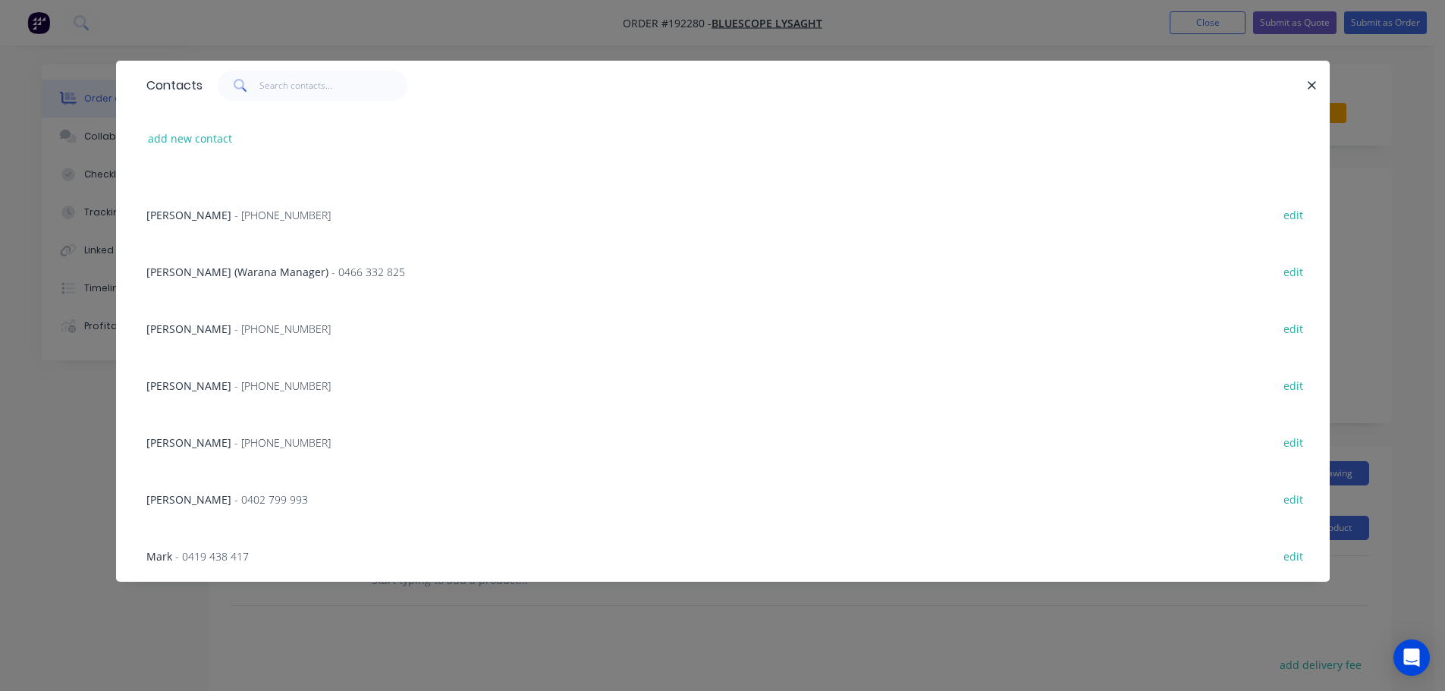
click at [206, 452] on div "NATALIE BULL - (07) 3365 7736 edit" at bounding box center [723, 441] width 1168 height 57
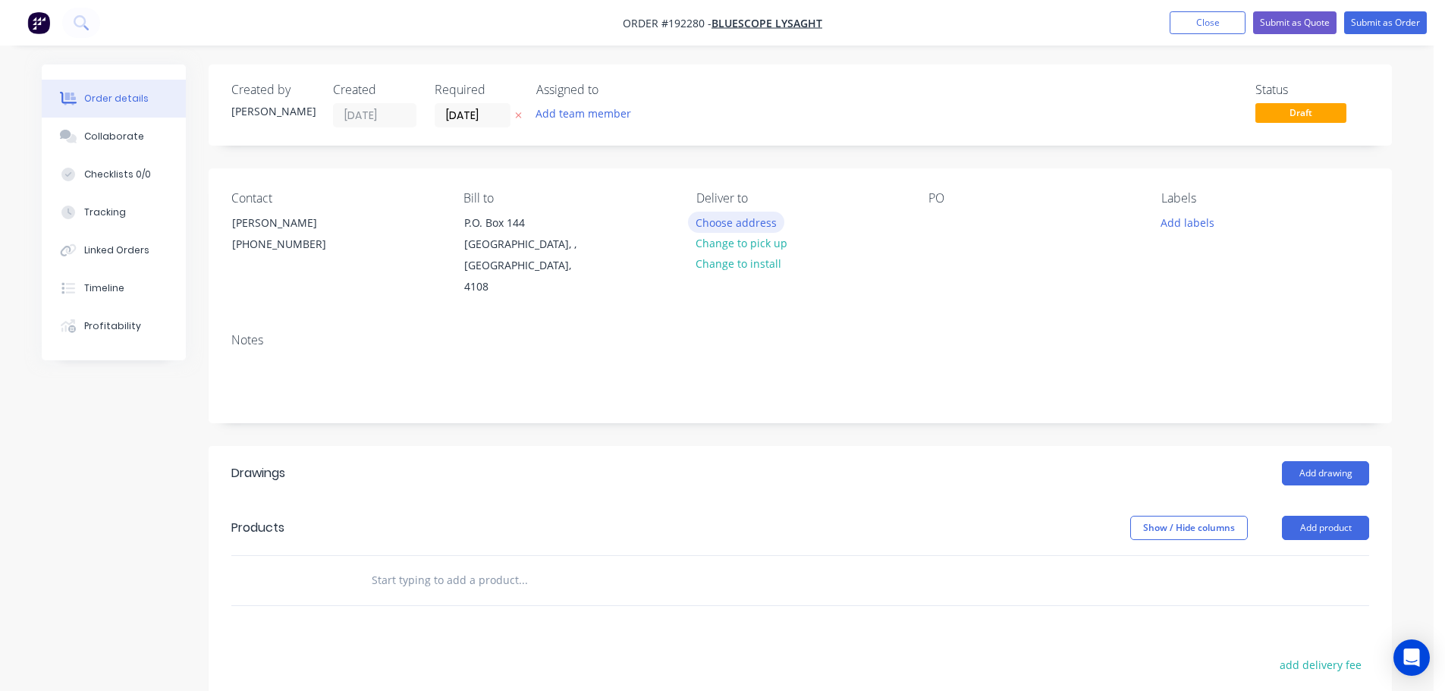
click at [735, 228] on button "Choose address" at bounding box center [736, 222] width 97 height 20
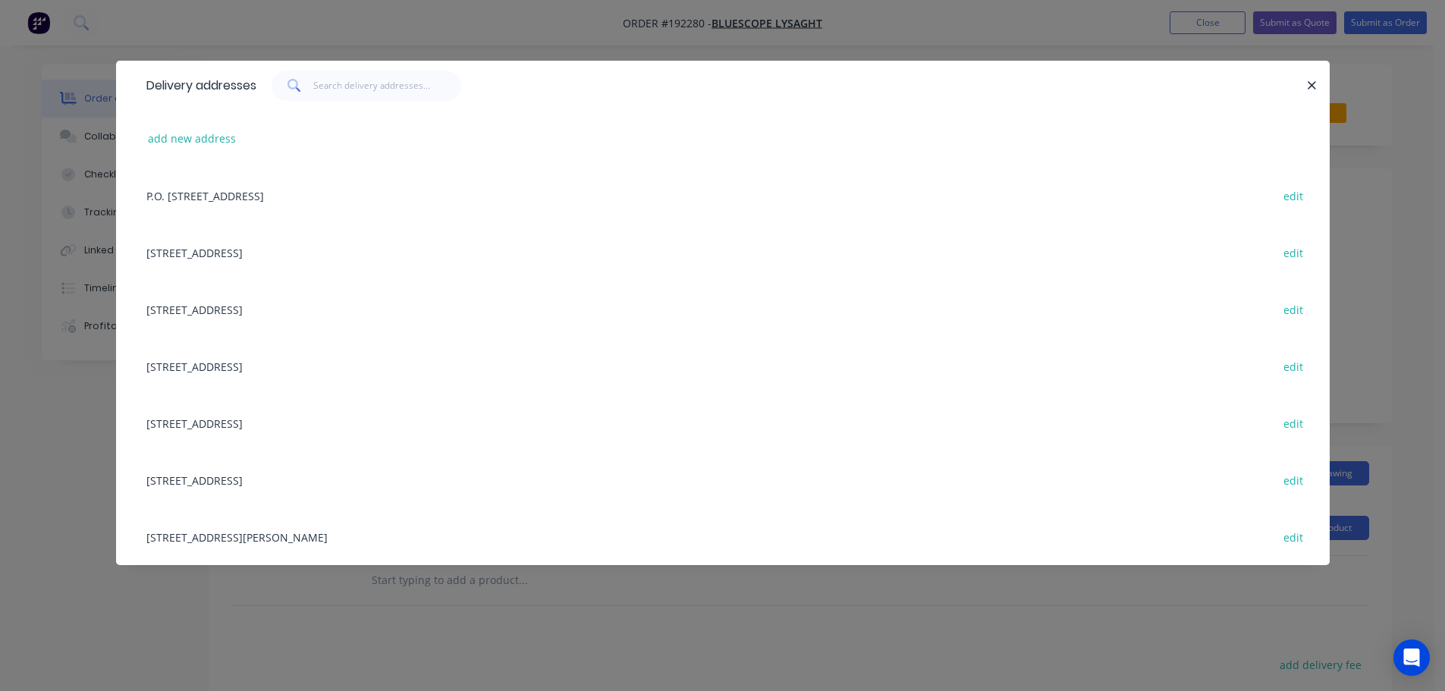
click at [287, 532] on div "UNIT 4, 125 KERRY RD, (STORE), ARCHERFIELD, Queensland, Australia, 4108 edit" at bounding box center [723, 536] width 1168 height 57
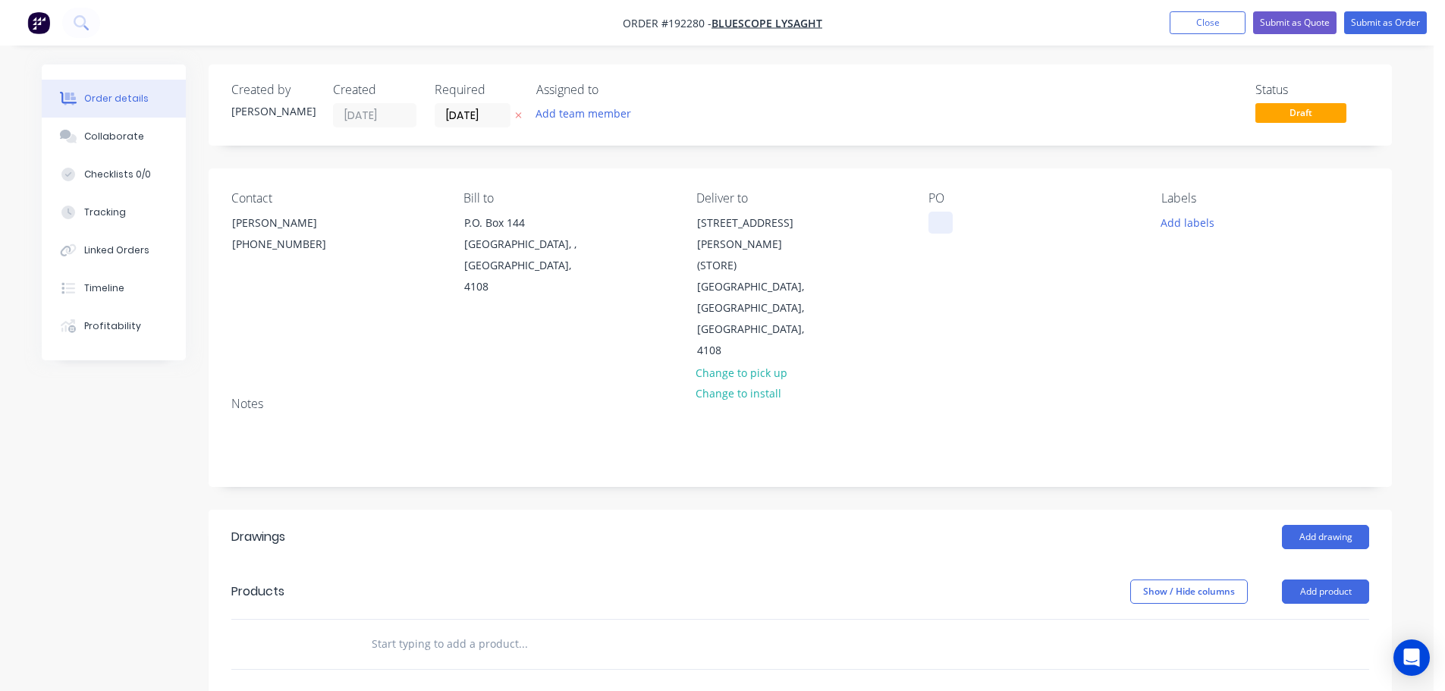
click at [942, 215] on div at bounding box center [940, 223] width 24 height 22
click at [1226, 226] on div "Add labels" at bounding box center [1265, 222] width 208 height 20
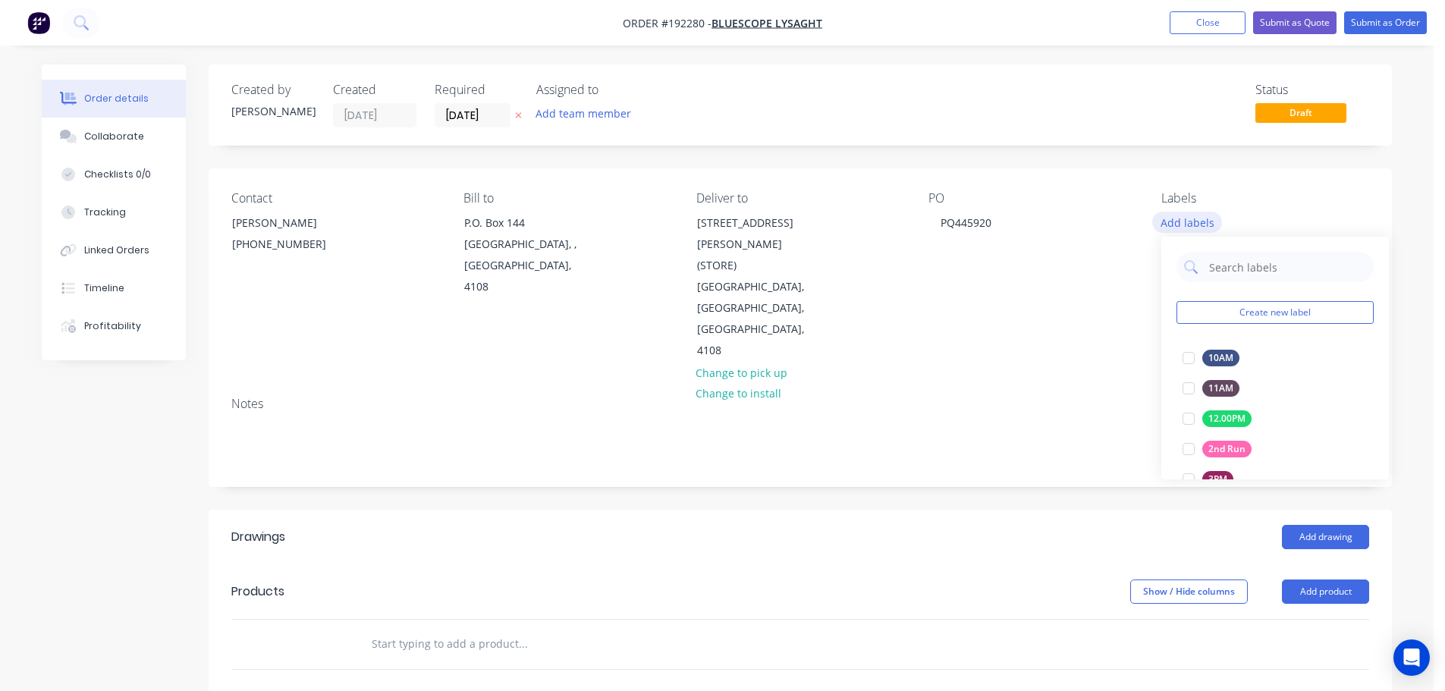
click at [1204, 218] on button "Add labels" at bounding box center [1187, 222] width 70 height 20
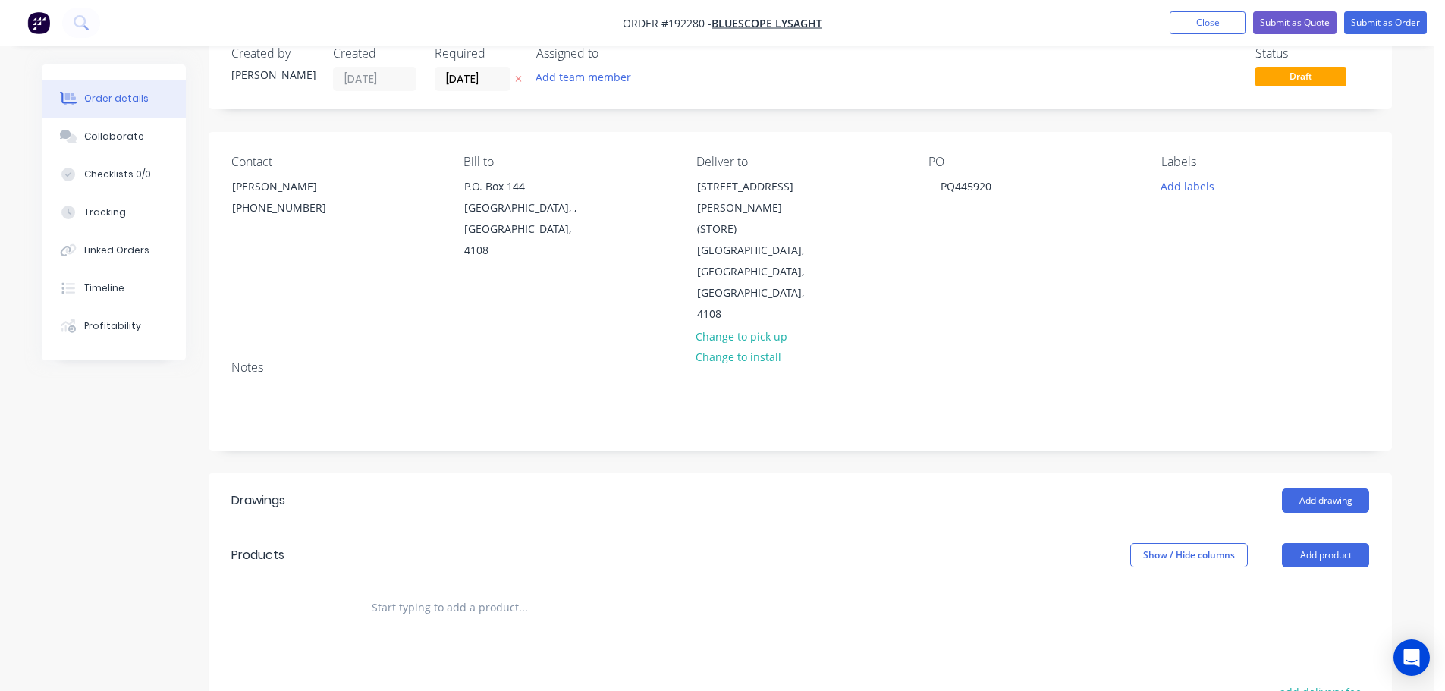
scroll to position [0, 0]
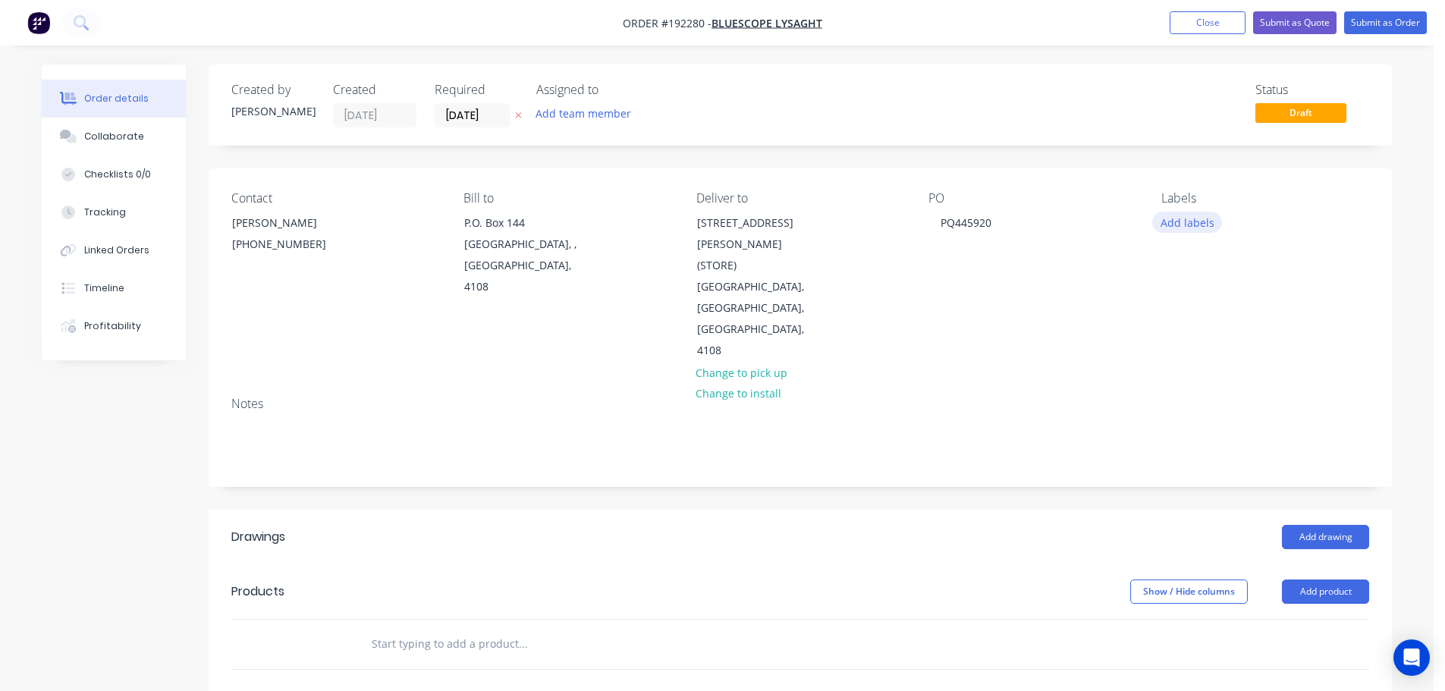
click at [1191, 223] on button "Add labels" at bounding box center [1187, 222] width 70 height 20
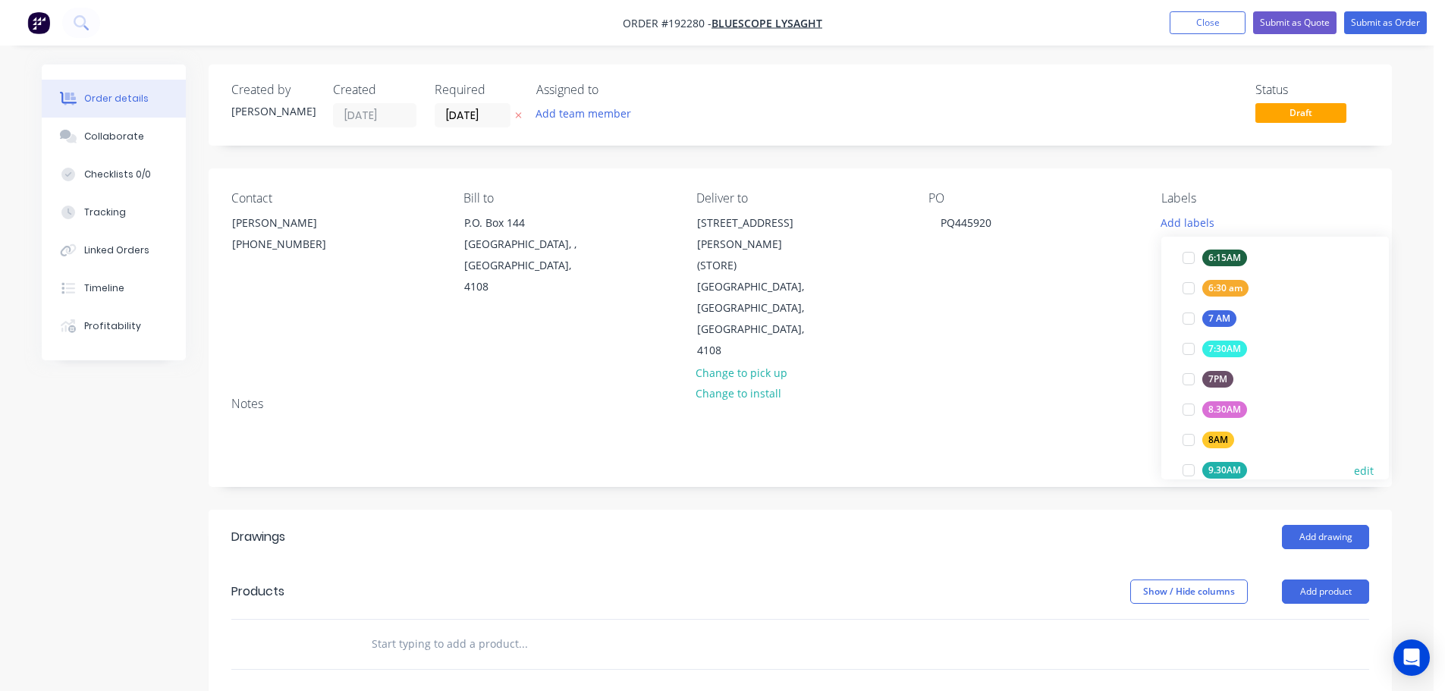
scroll to position [455, 0]
click at [1222, 444] on div "ACA Store" at bounding box center [1230, 449] width 56 height 17
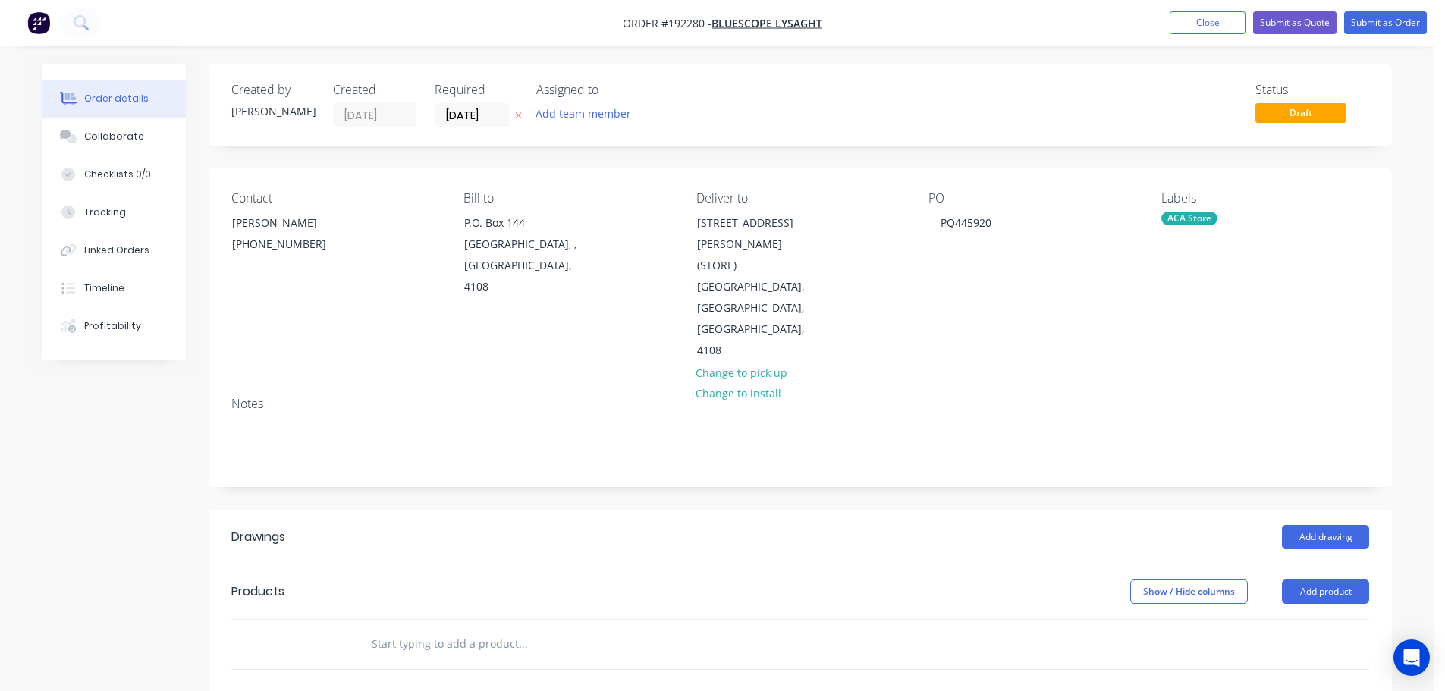
click at [1034, 457] on div "Created by Hayden Created 10/09/25 Required 12/09/25 Assigned to Add team membe…" at bounding box center [800, 548] width 1183 height 969
click at [1345, 579] on button "Add product" at bounding box center [1325, 591] width 87 height 24
click at [1276, 619] on div "Product catalogue" at bounding box center [1296, 630] width 117 height 22
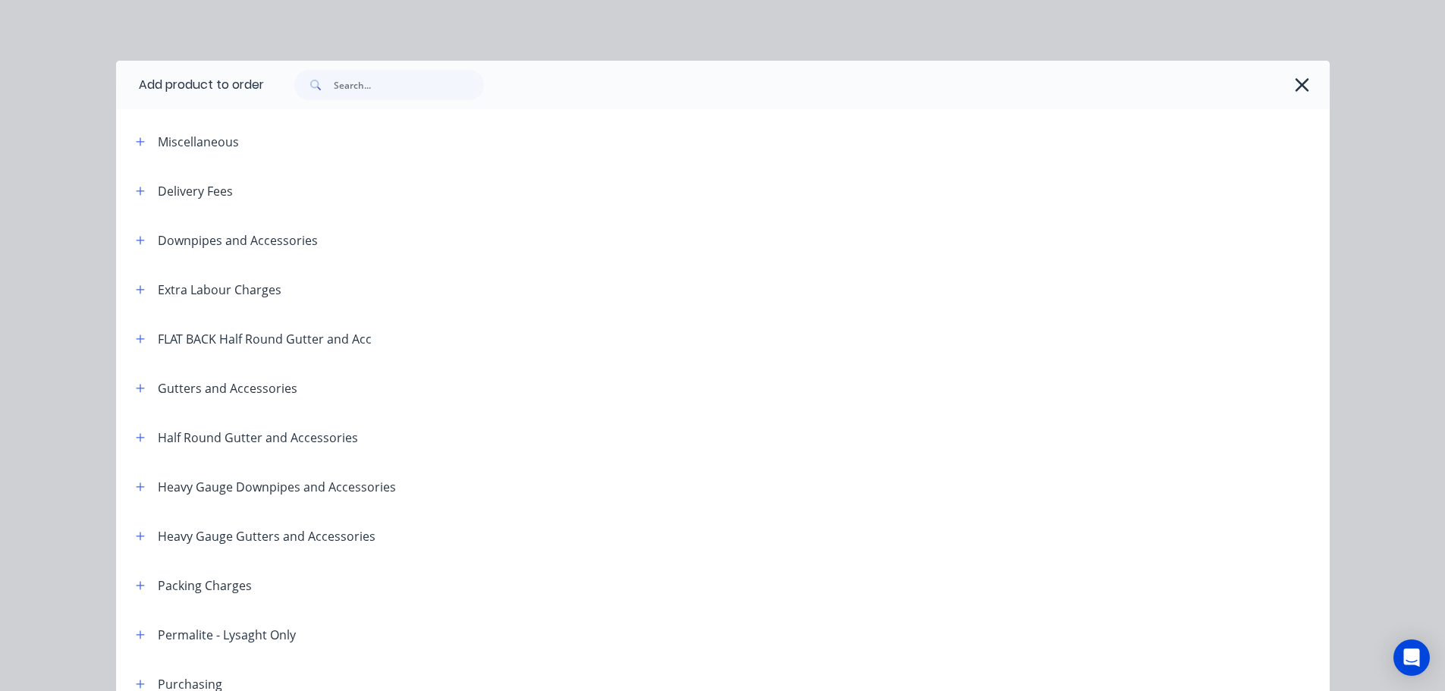
click at [140, 251] on header "Downpipes and Accessories" at bounding box center [722, 239] width 1213 height 49
drag, startPoint x: 140, startPoint y: 237, endPoint x: 157, endPoint y: 244, distance: 18.0
click at [140, 237] on button "button" at bounding box center [140, 240] width 19 height 19
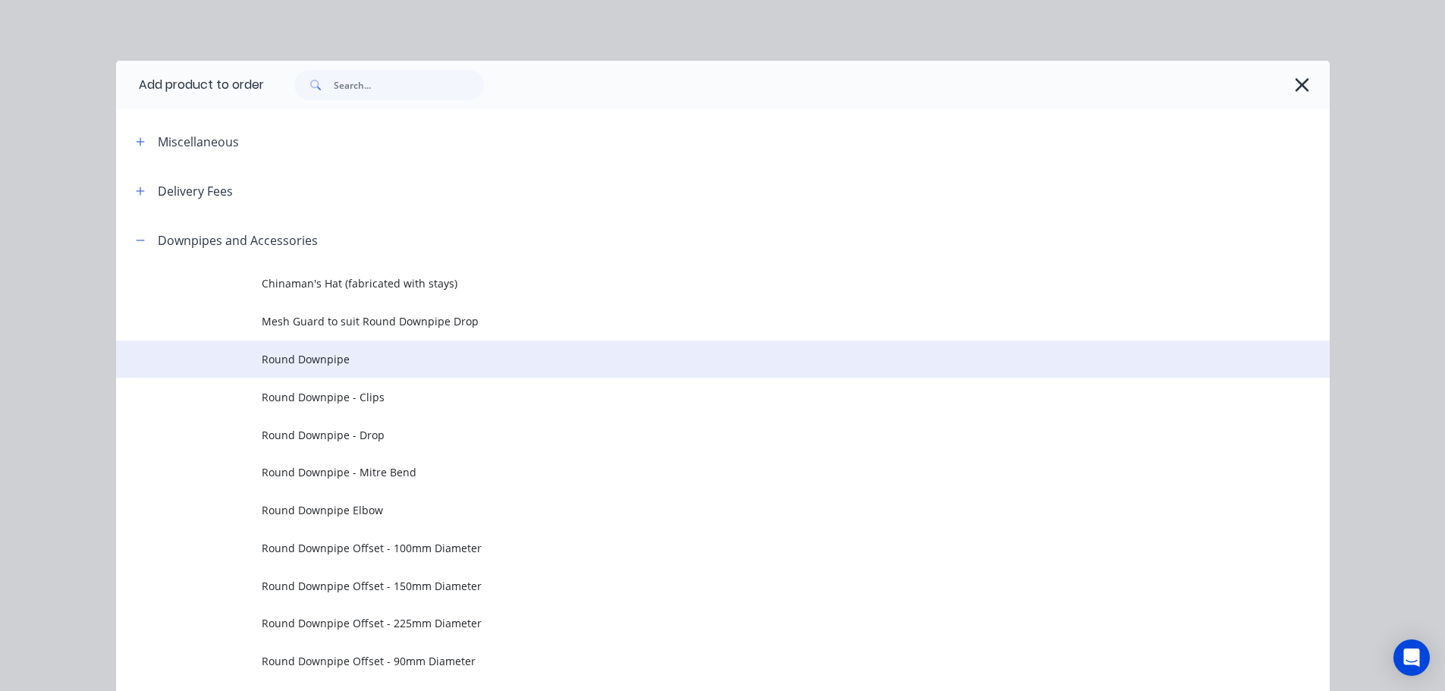
click at [411, 368] on td "Round Downpipe" at bounding box center [796, 360] width 1068 height 38
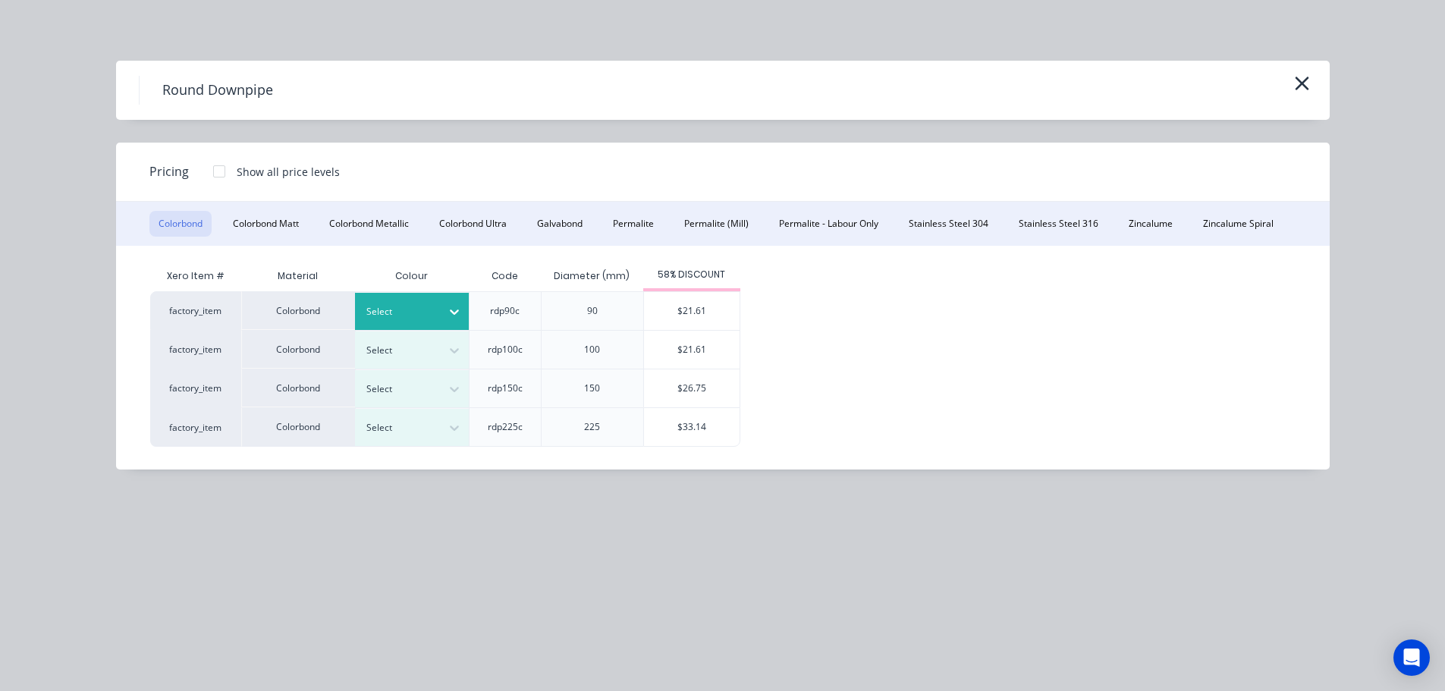
click at [430, 319] on div at bounding box center [400, 311] width 68 height 17
click at [683, 315] on div "$21.61" at bounding box center [692, 311] width 96 height 38
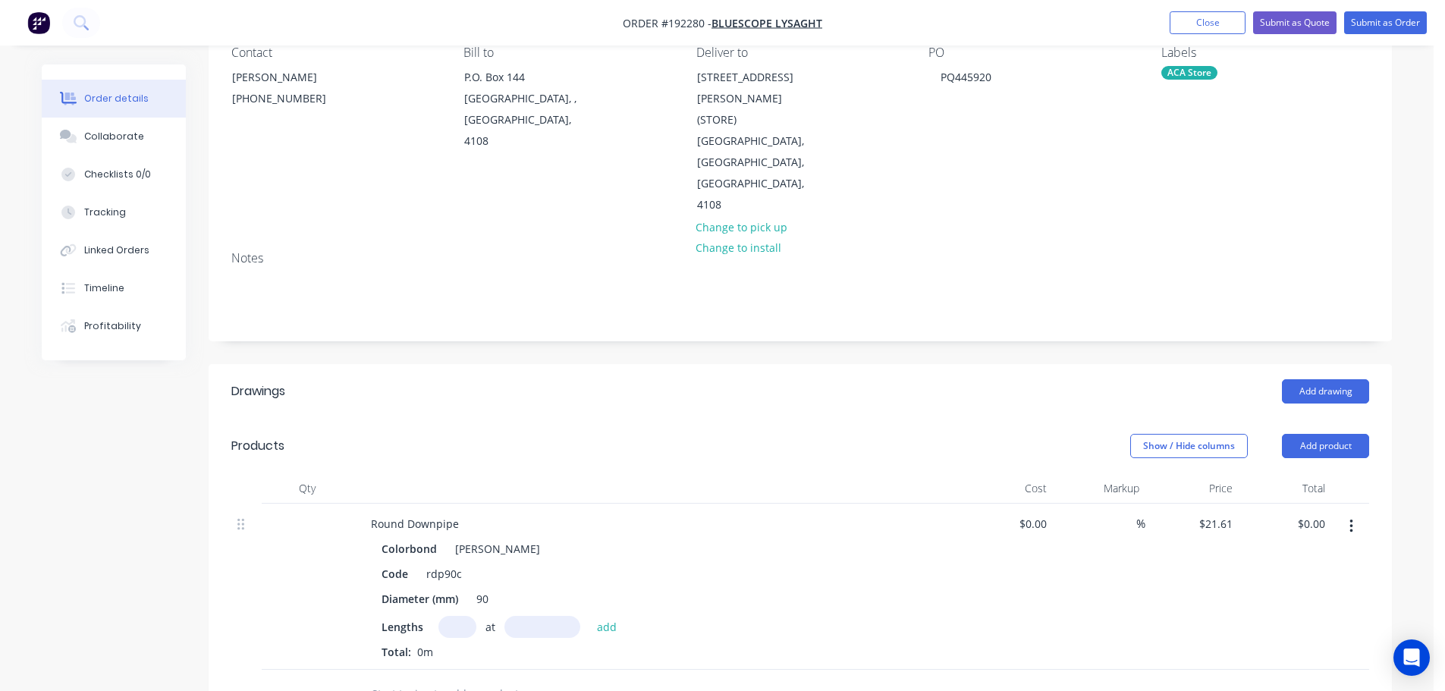
scroll to position [303, 0]
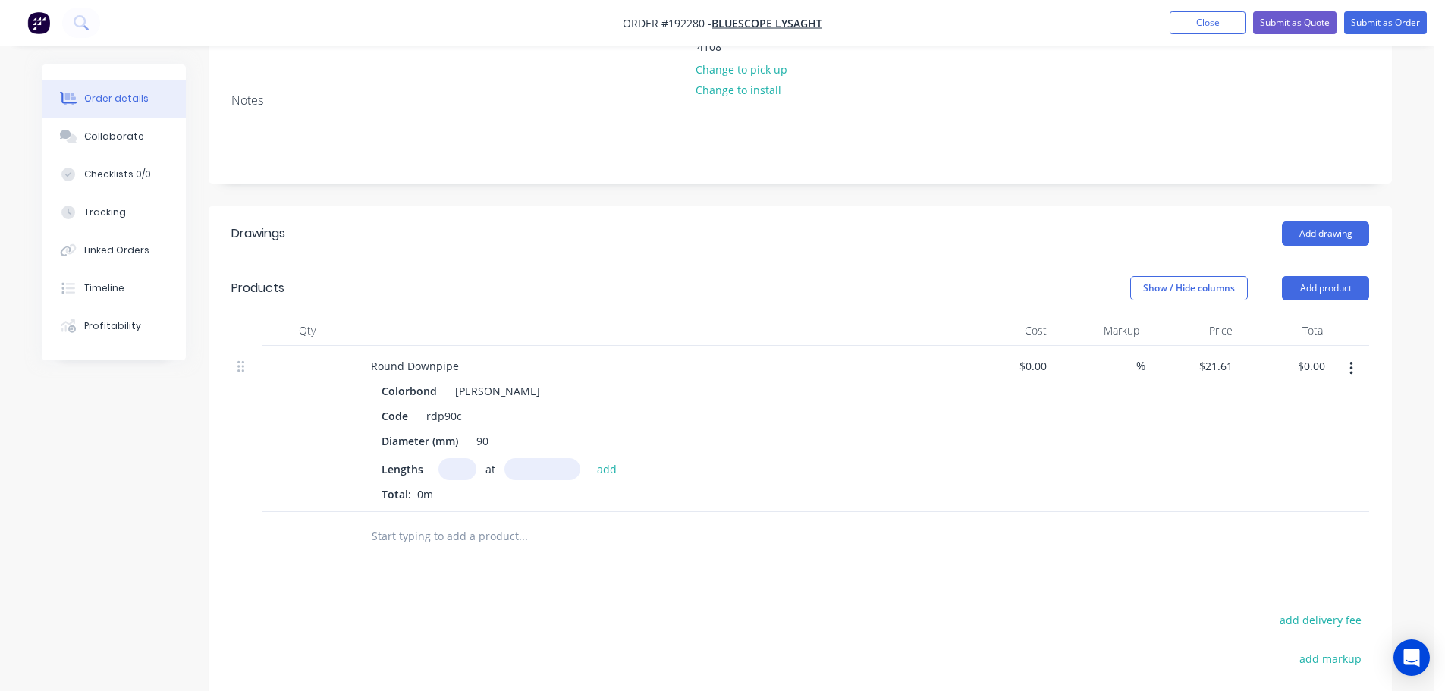
click at [465, 458] on input "text" at bounding box center [457, 469] width 38 height 22
type input "4"
type input "1800"
click at [589, 458] on button "add" at bounding box center [607, 468] width 36 height 20
type input "$155.59"
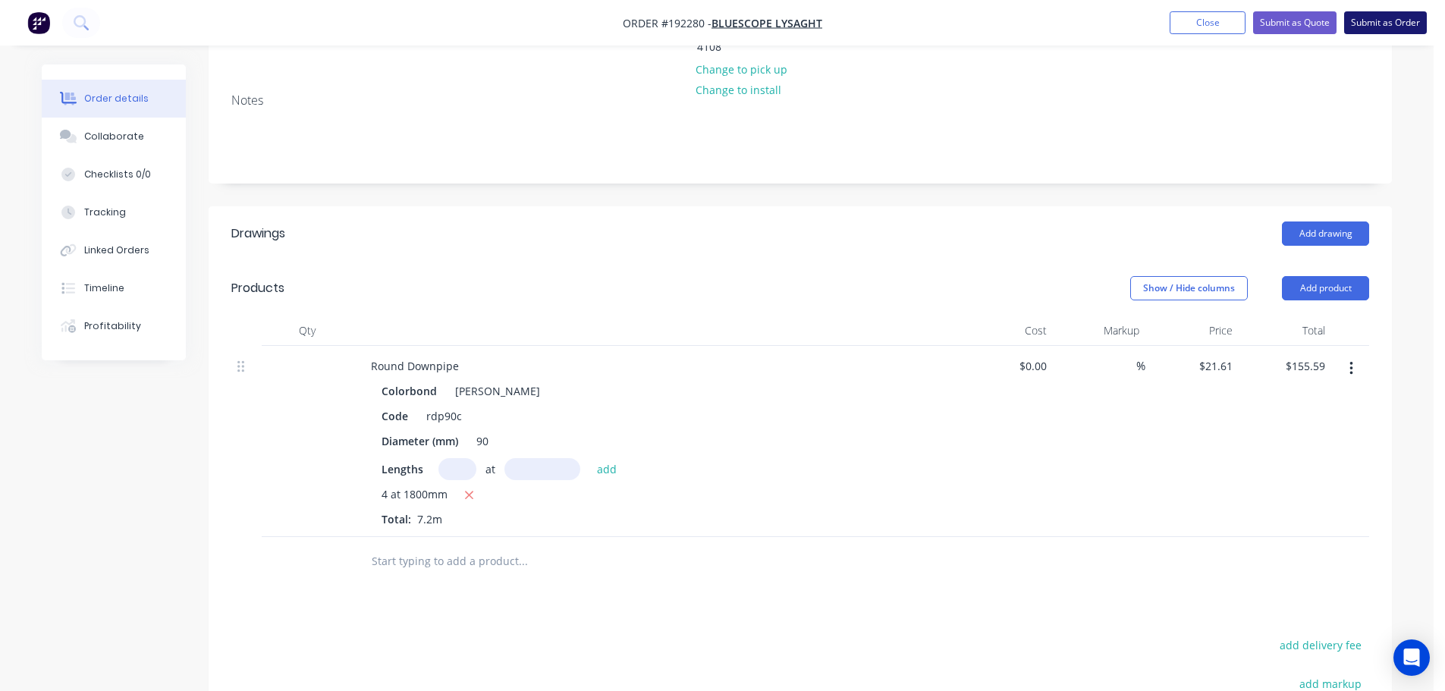
click at [1370, 22] on button "Submit as Order" at bounding box center [1385, 22] width 83 height 23
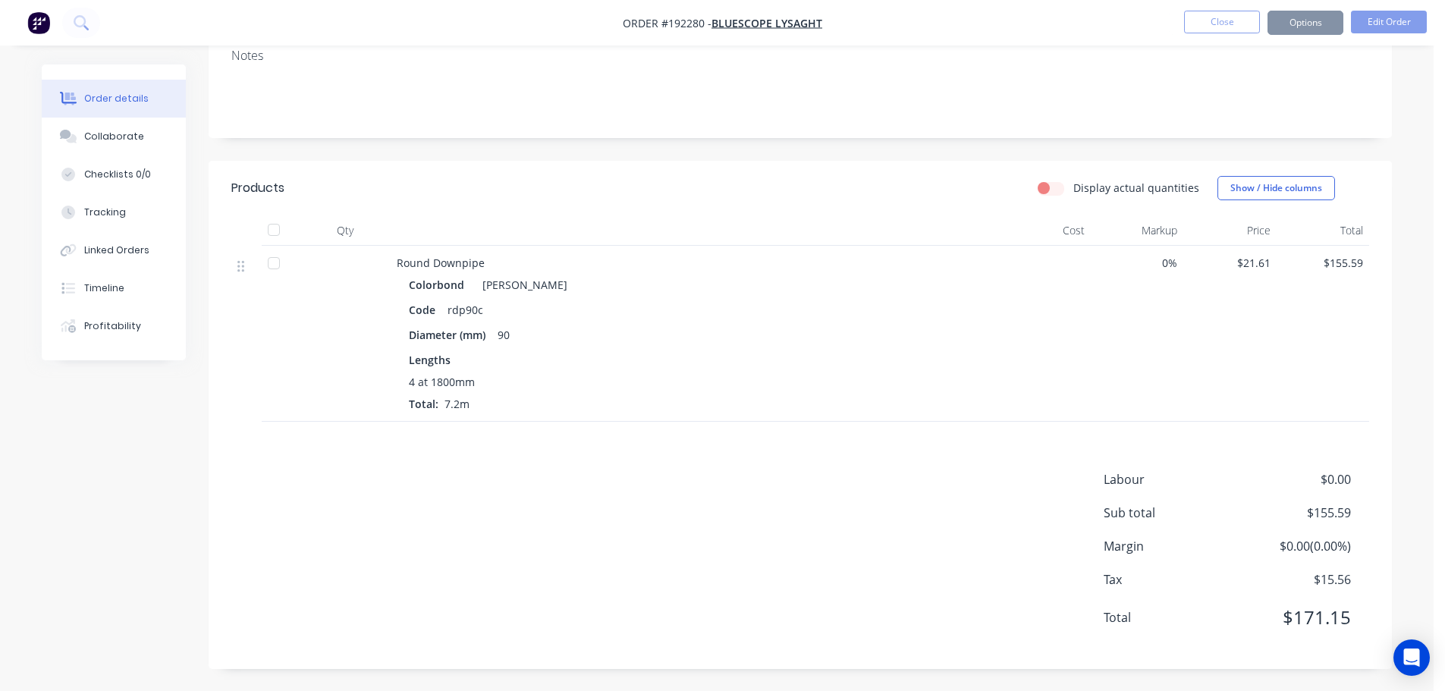
scroll to position [0, 0]
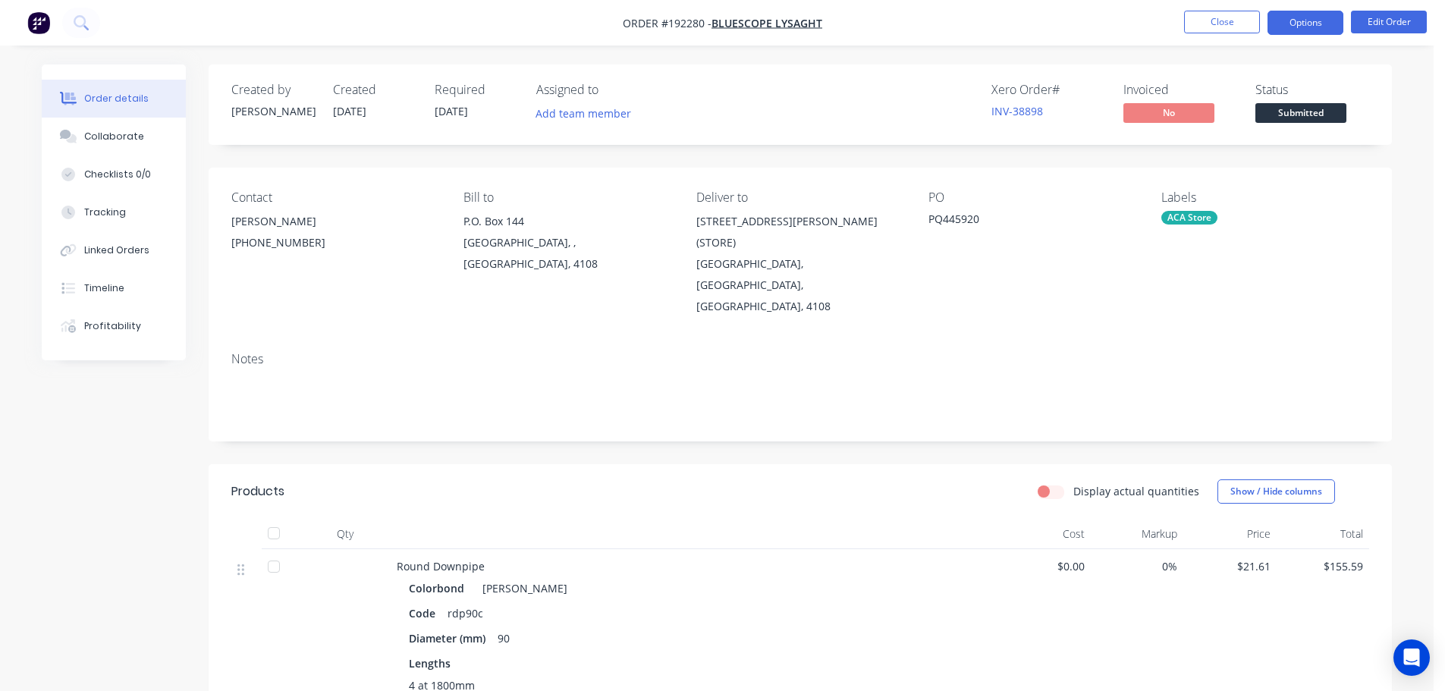
drag, startPoint x: 1330, startPoint y: 14, endPoint x: 1326, endPoint y: 20, distance: 8.2
click at [1330, 14] on button "Options" at bounding box center [1305, 23] width 76 height 24
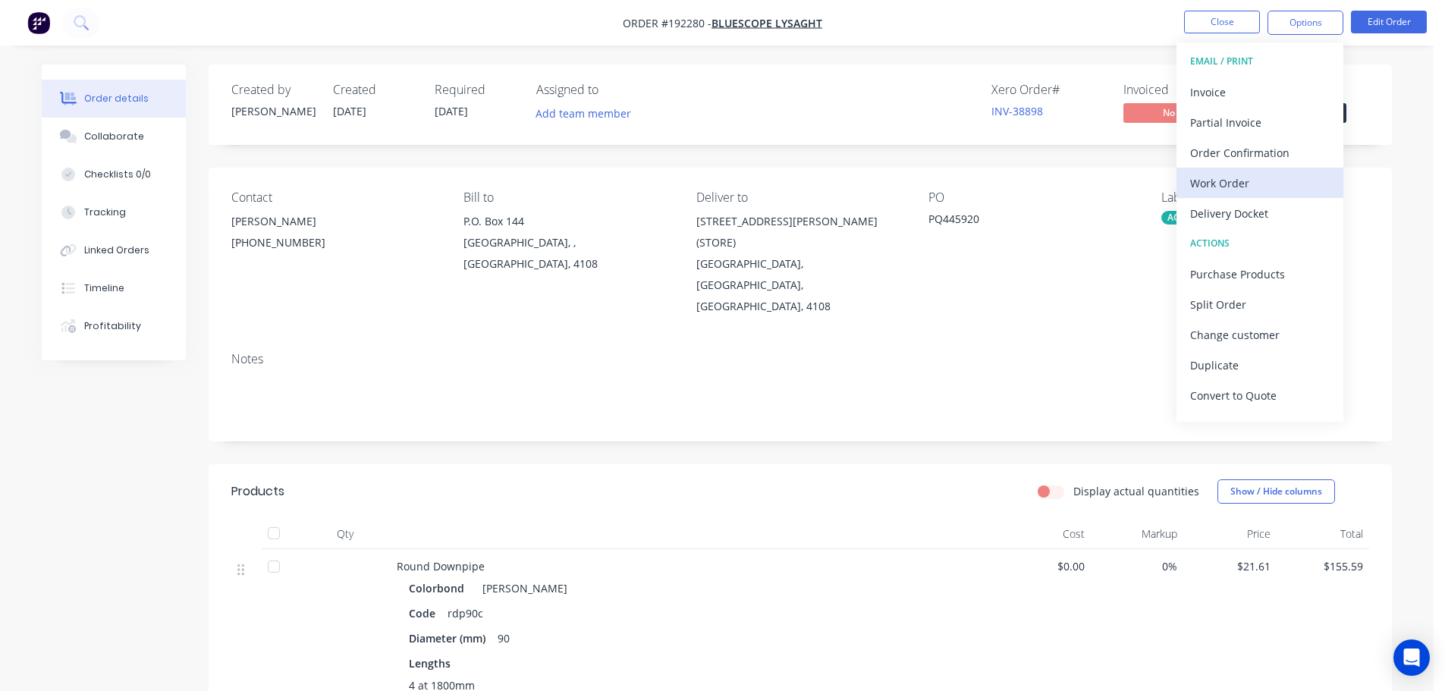
click at [1216, 182] on div "Work Order" at bounding box center [1260, 183] width 140 height 22
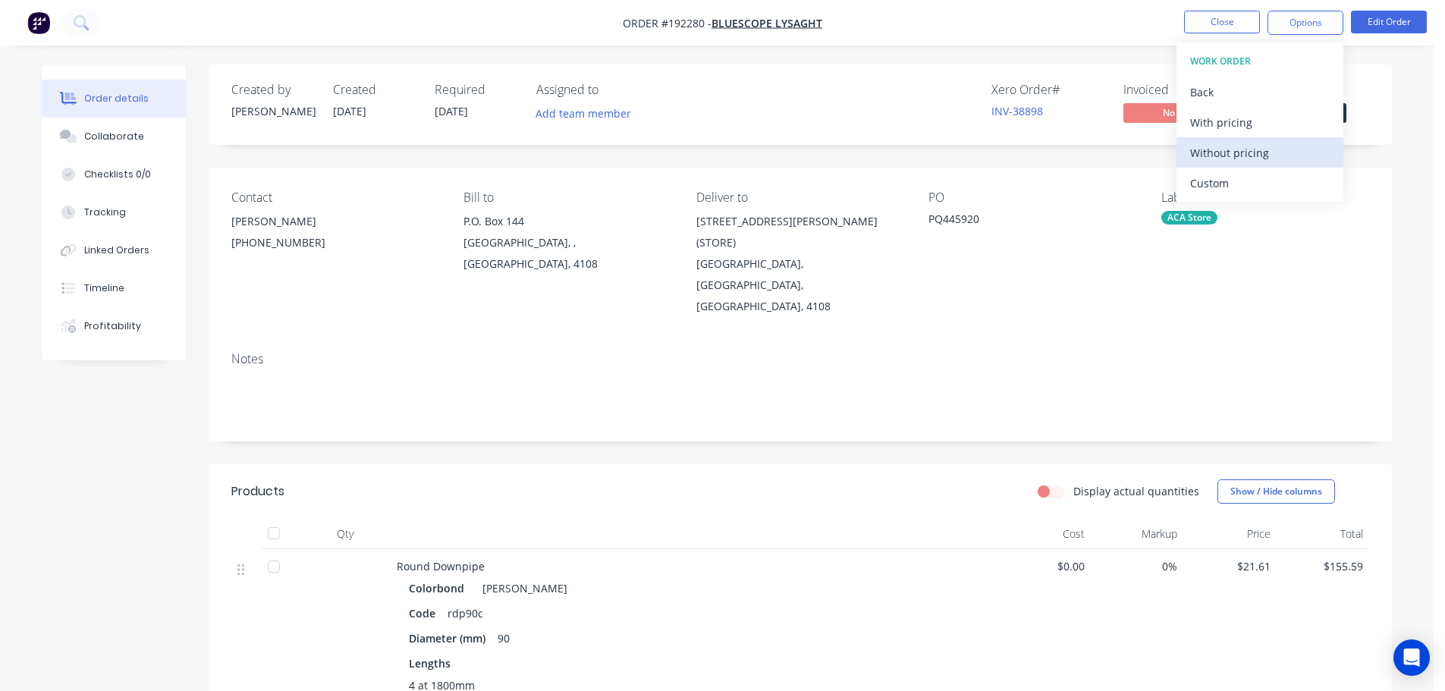
click at [1243, 151] on div "Without pricing" at bounding box center [1260, 153] width 140 height 22
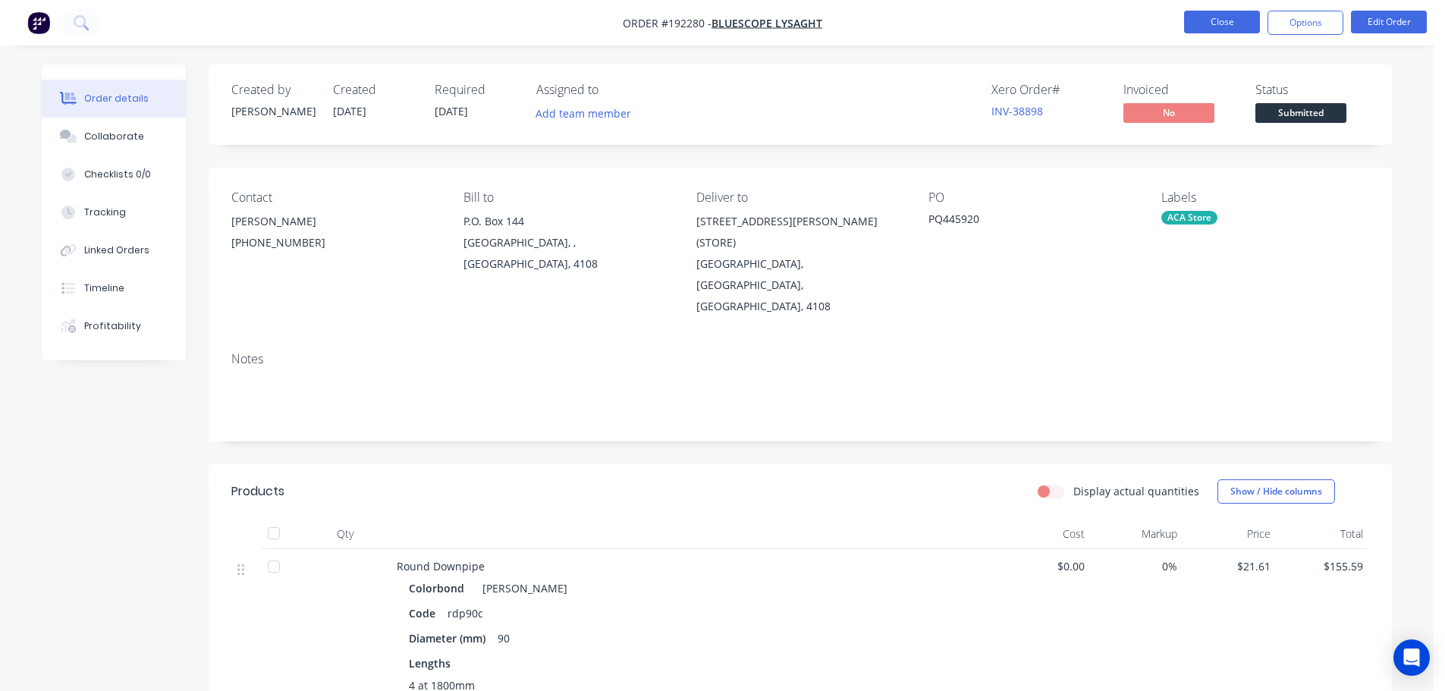
click at [1231, 30] on button "Close" at bounding box center [1222, 22] width 76 height 23
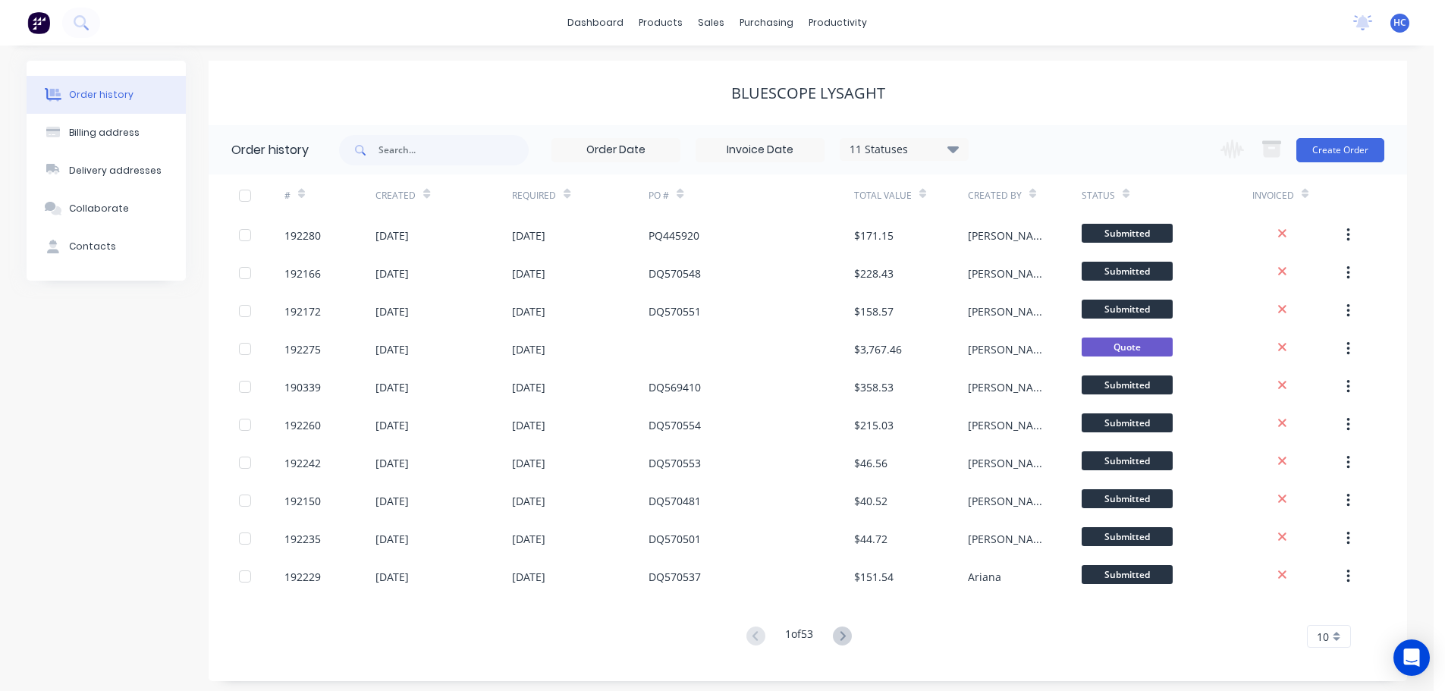
click at [1084, 102] on div "Bluescope Lysaght" at bounding box center [808, 93] width 1198 height 18
click at [1337, 152] on button "Create Order" at bounding box center [1340, 150] width 88 height 24
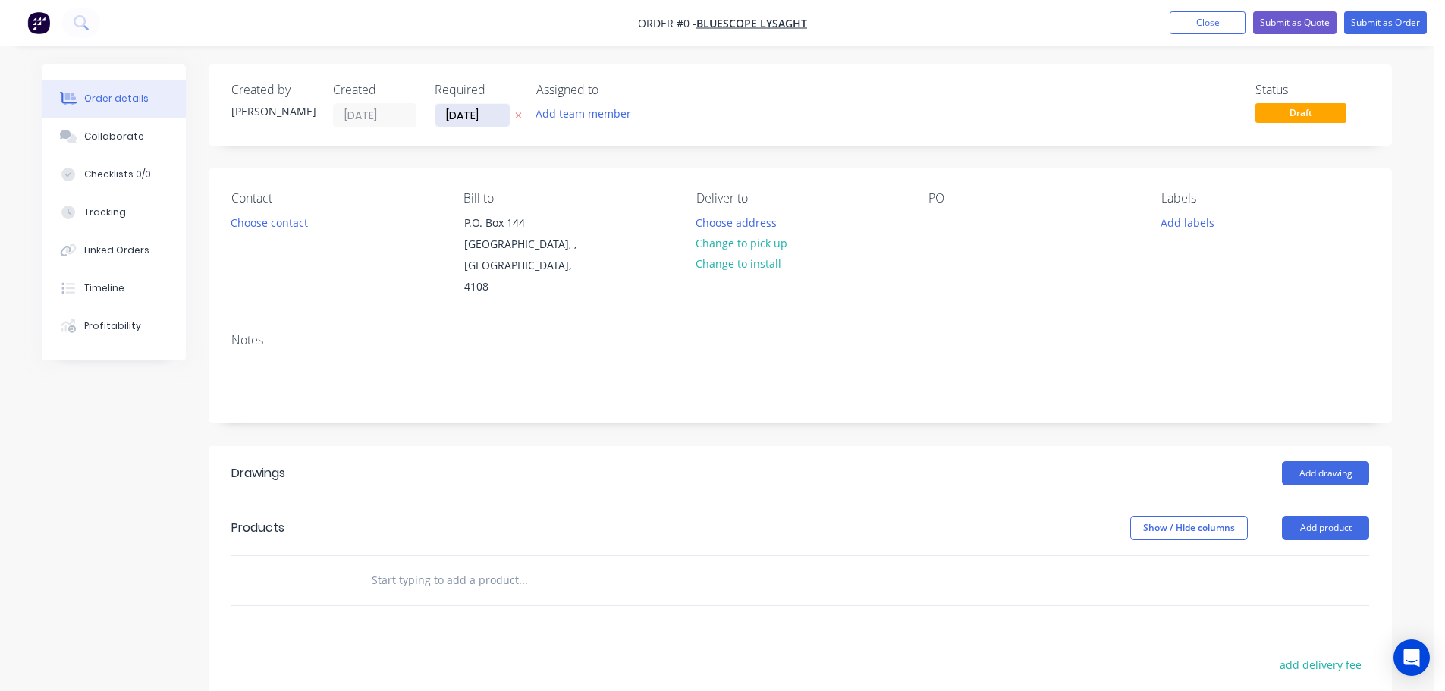
click at [466, 115] on input "[DATE]" at bounding box center [472, 115] width 74 height 23
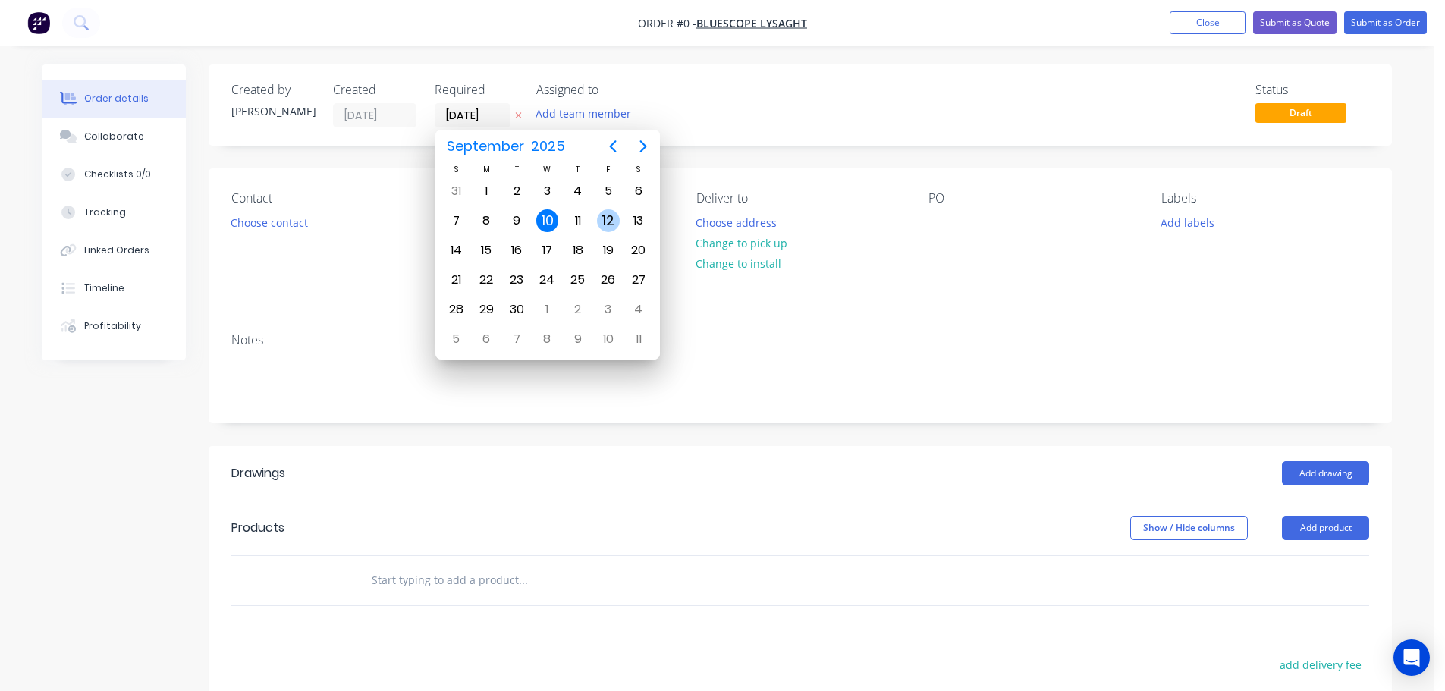
click at [596, 224] on div "12" at bounding box center [608, 220] width 30 height 29
type input "[DATE]"
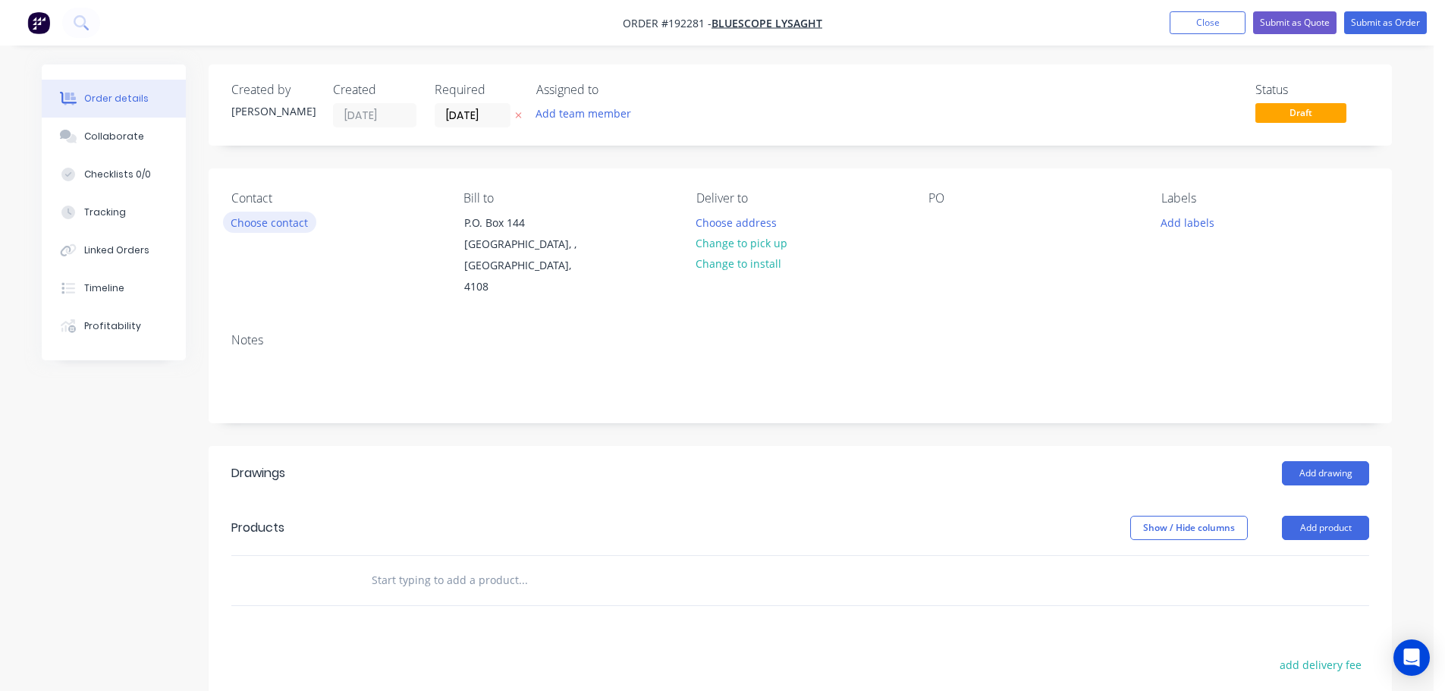
click at [290, 229] on button "Choose contact" at bounding box center [269, 222] width 93 height 20
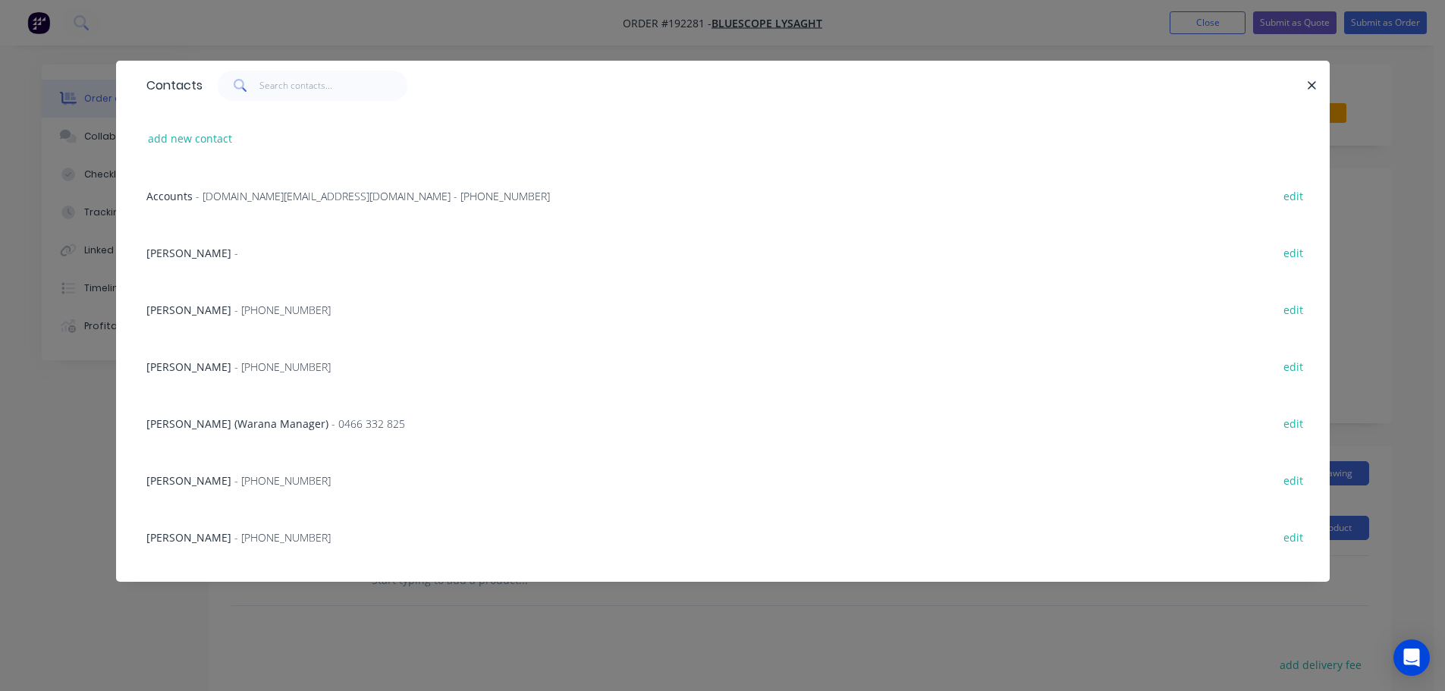
click at [254, 373] on span "- [PHONE_NUMBER]" at bounding box center [282, 366] width 96 height 14
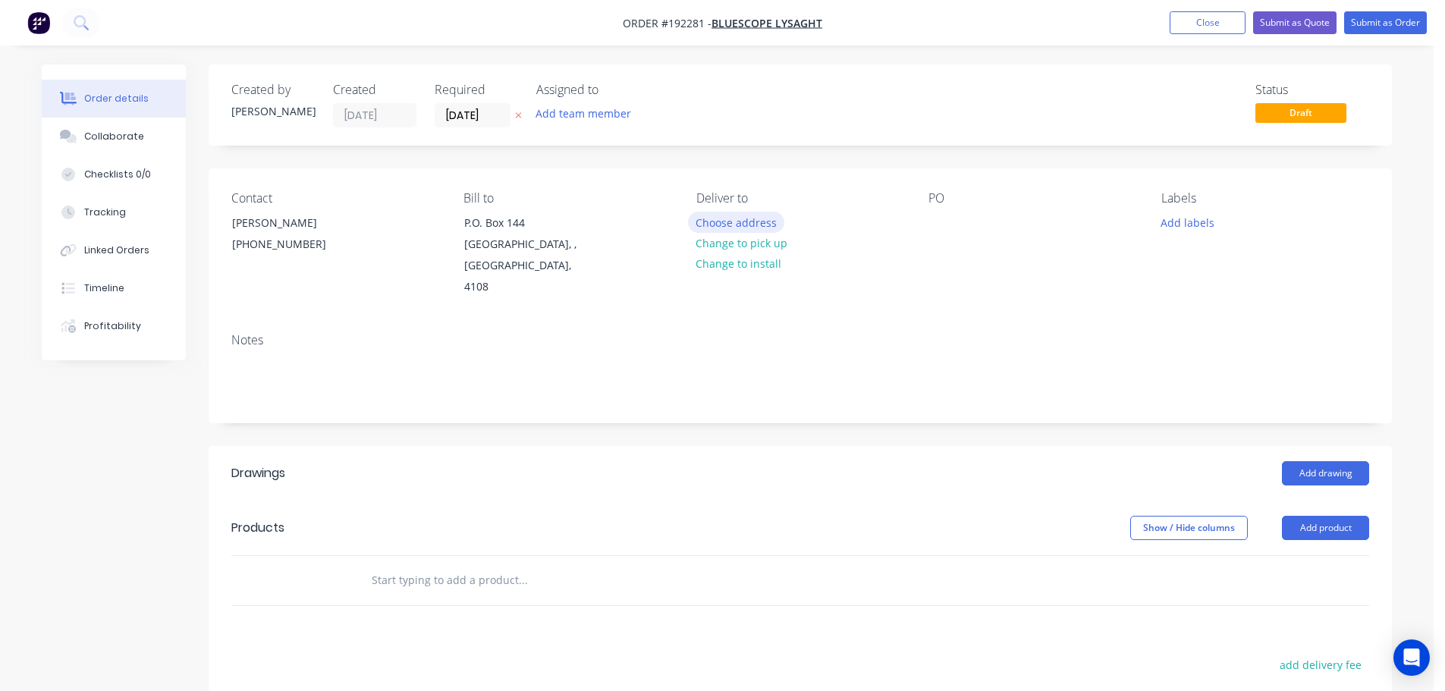
click at [727, 229] on button "Choose address" at bounding box center [736, 222] width 97 height 20
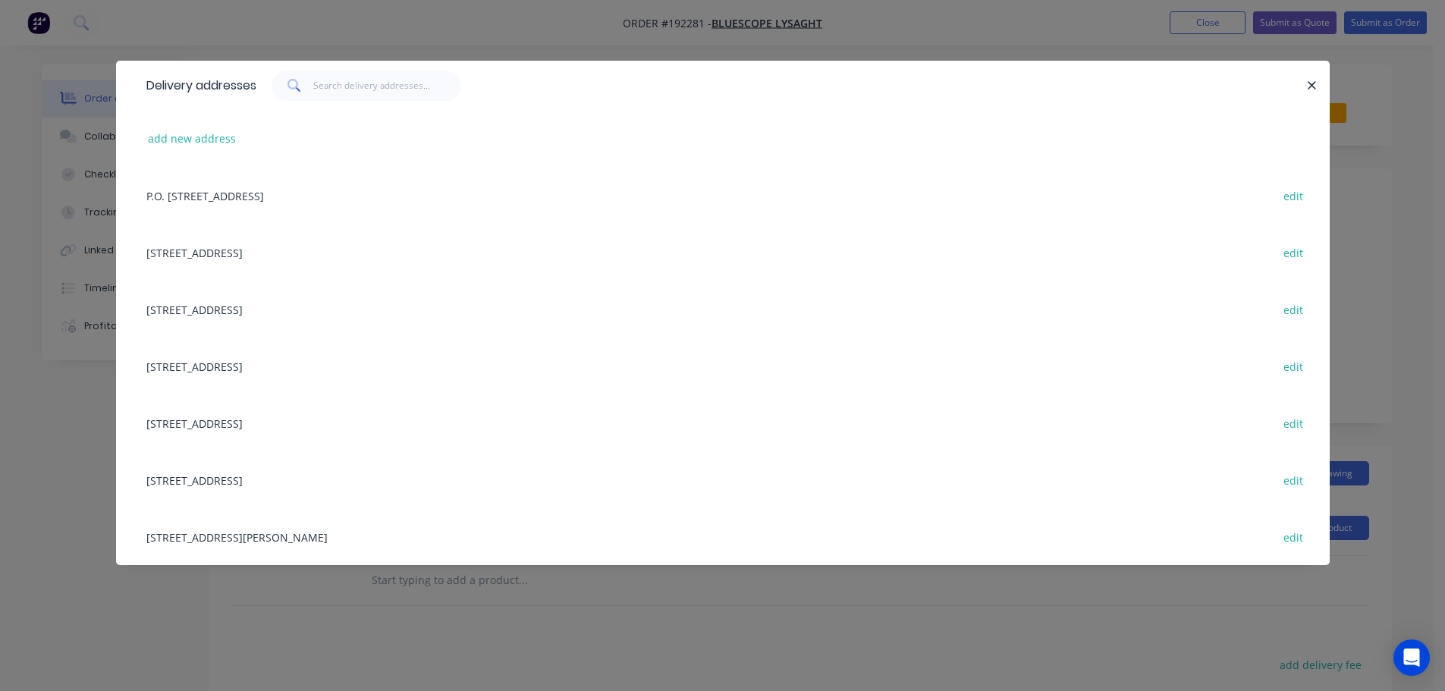
click at [306, 424] on div "UNIT 1/233 BRISBANE RD, (STORE), BIGGERA WATERS, Queensland, Australia, 4216 ed…" at bounding box center [723, 422] width 1168 height 57
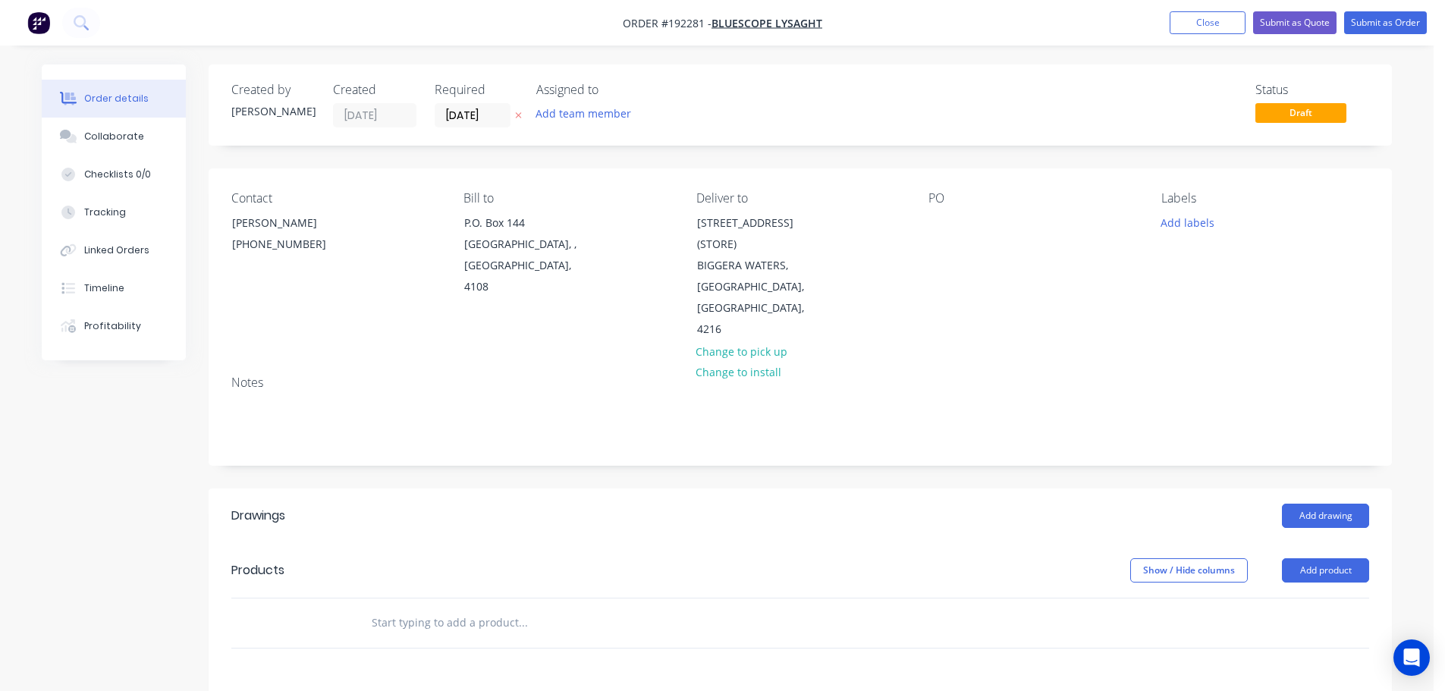
click at [953, 213] on div "PO" at bounding box center [1032, 265] width 208 height 149
click at [940, 213] on div at bounding box center [940, 223] width 24 height 22
drag, startPoint x: 1323, startPoint y: 563, endPoint x: 1304, endPoint y: 579, distance: 25.3
click at [1324, 563] on header "Products Show / Hide columns Add product" at bounding box center [800, 570] width 1183 height 55
click at [1318, 558] on button "Add product" at bounding box center [1325, 570] width 87 height 24
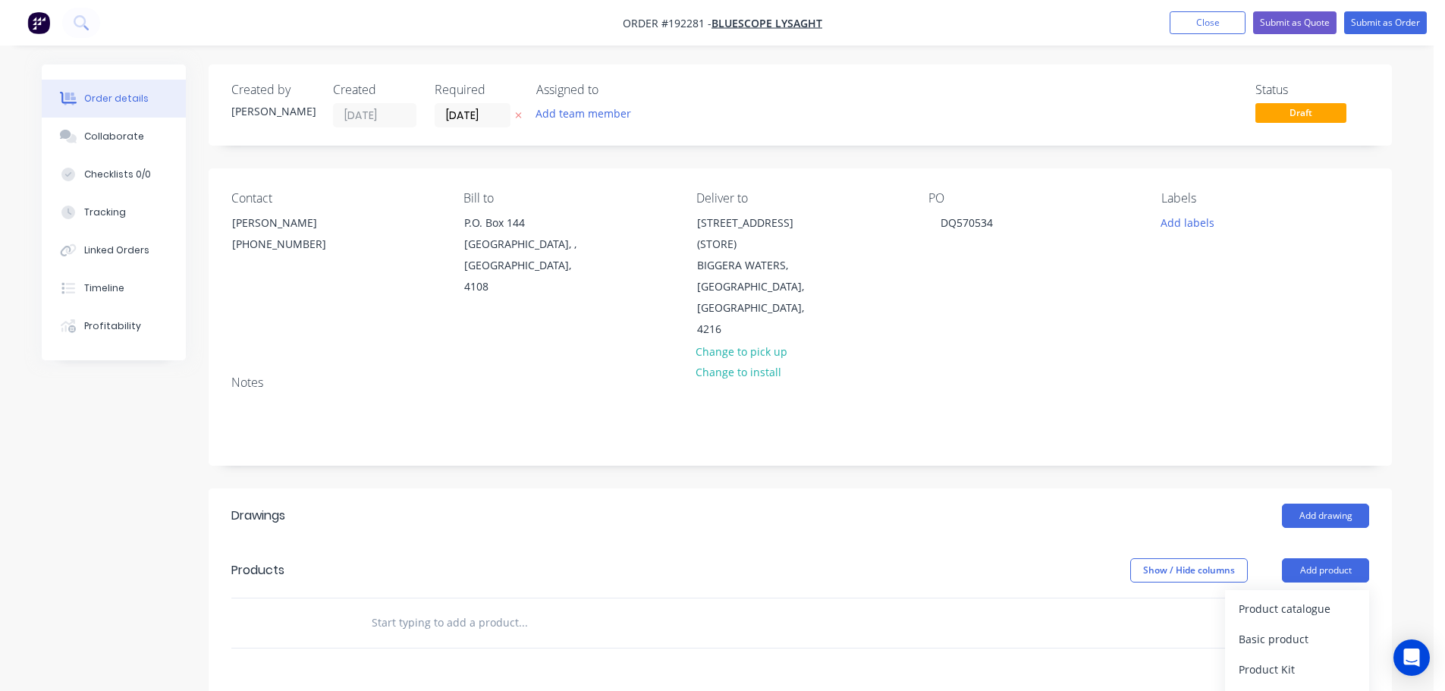
click at [1276, 598] on div "Product catalogue" at bounding box center [1296, 609] width 117 height 22
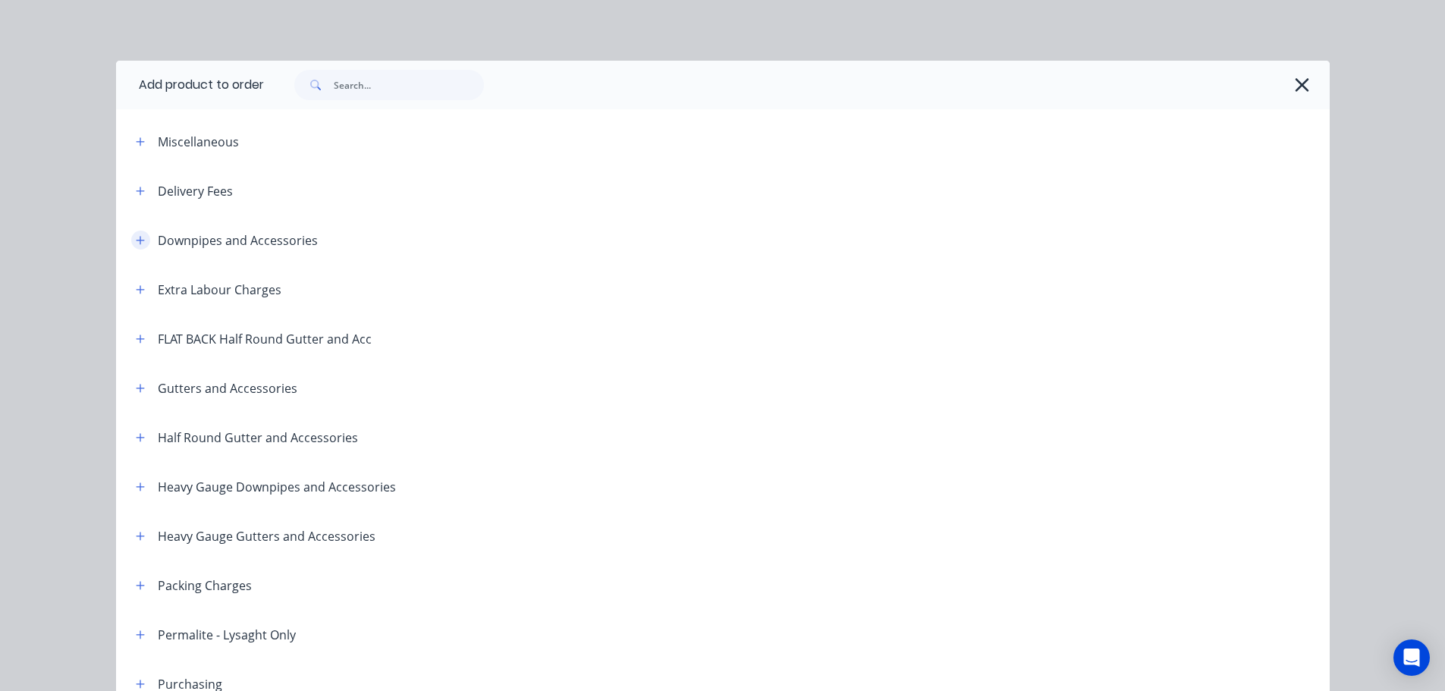
click at [131, 234] on button "button" at bounding box center [140, 240] width 19 height 19
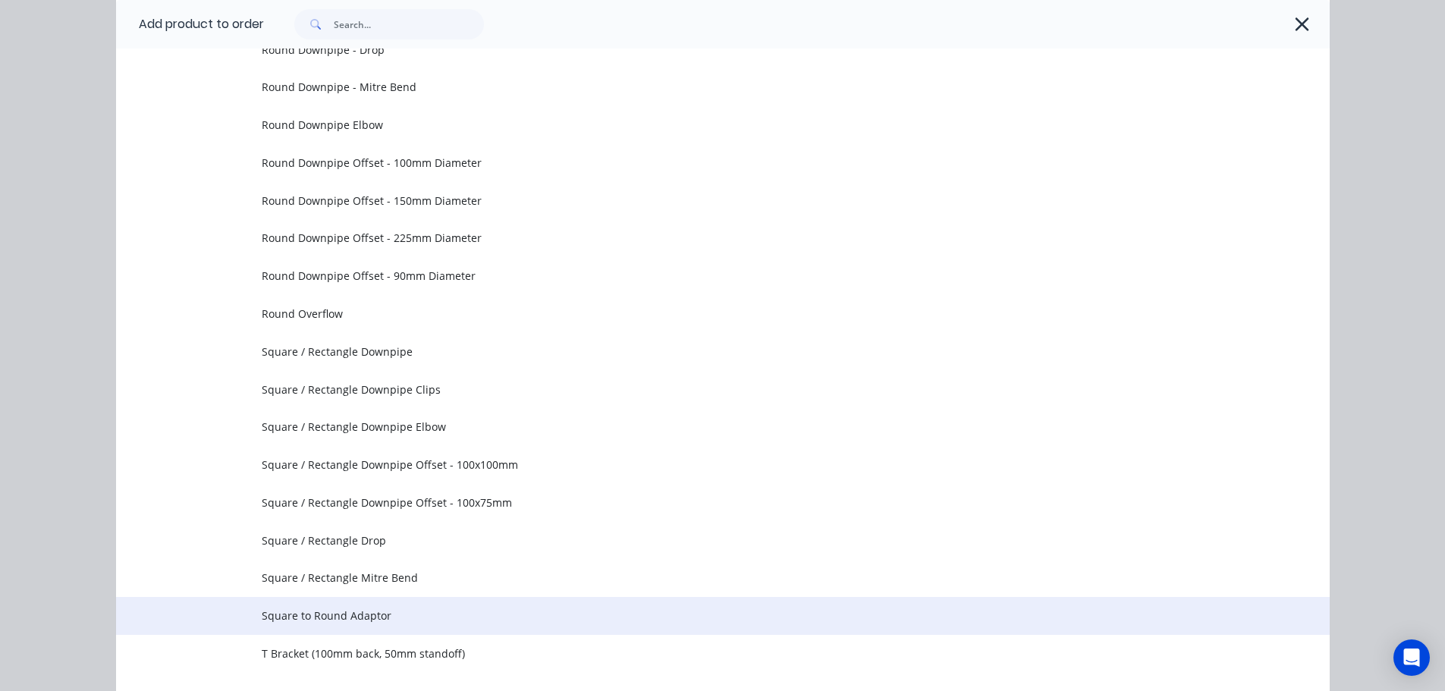
scroll to position [455, 0]
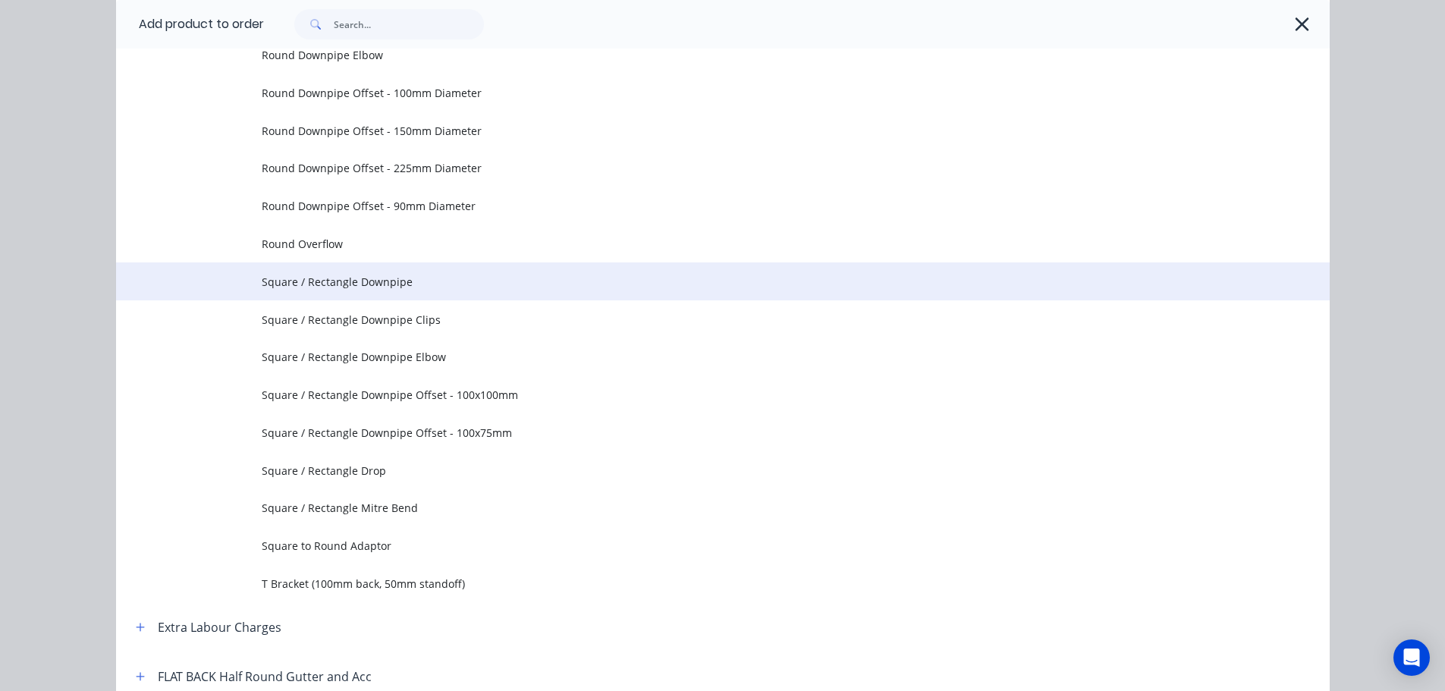
click at [425, 284] on span "Square / Rectangle Downpipe" at bounding box center [689, 282] width 854 height 16
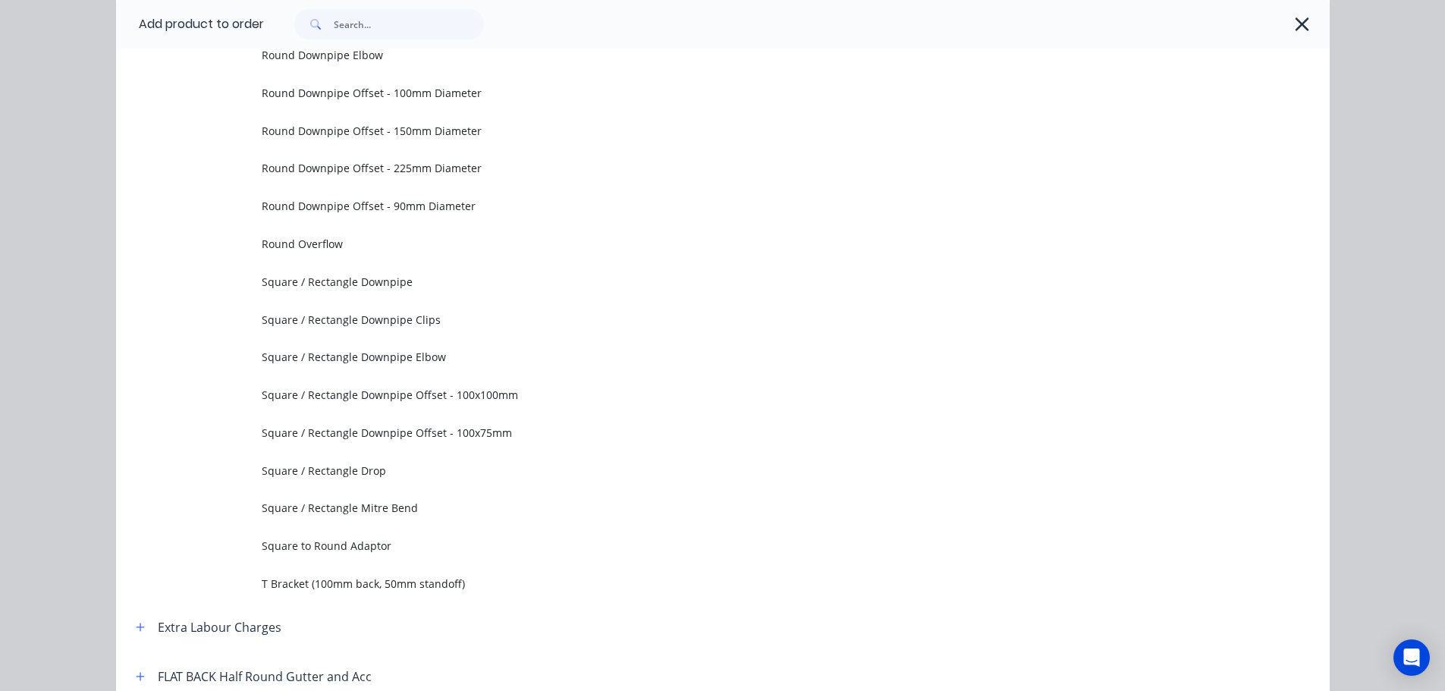
scroll to position [0, 0]
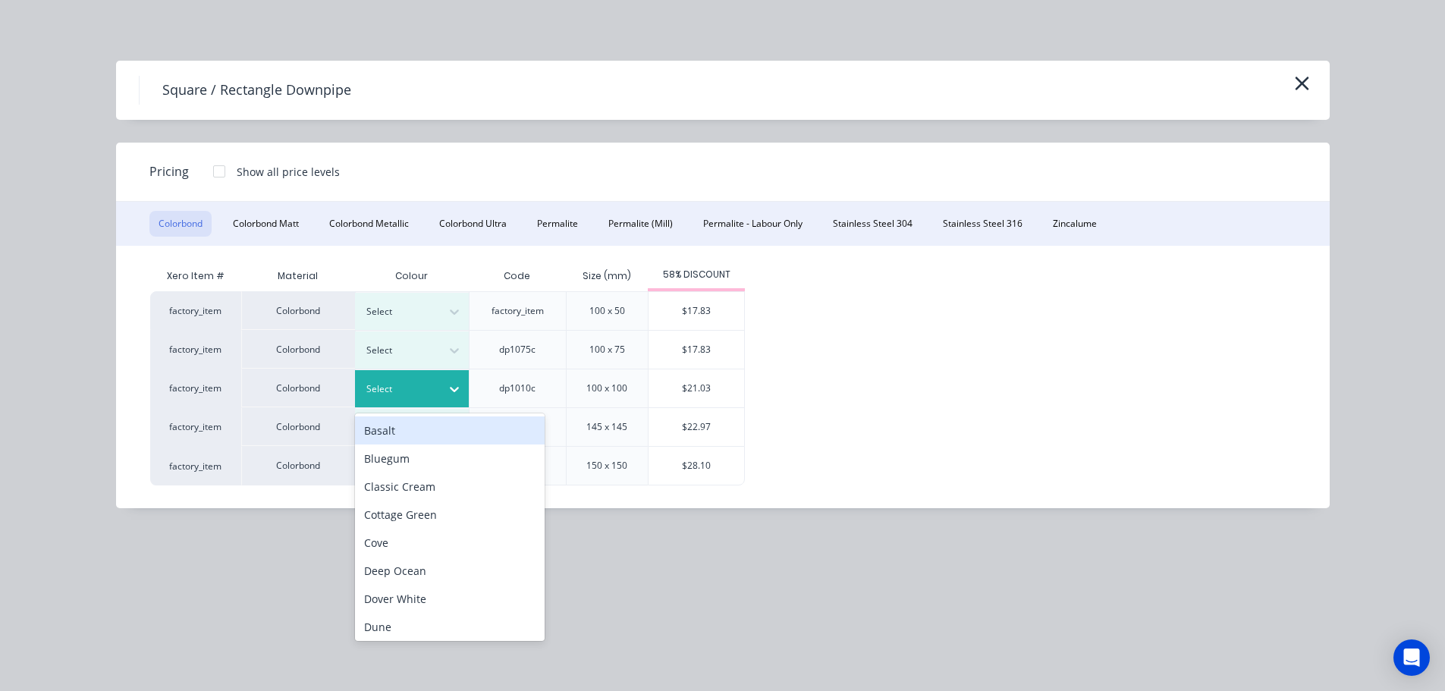
click at [417, 400] on div "Select" at bounding box center [412, 388] width 114 height 37
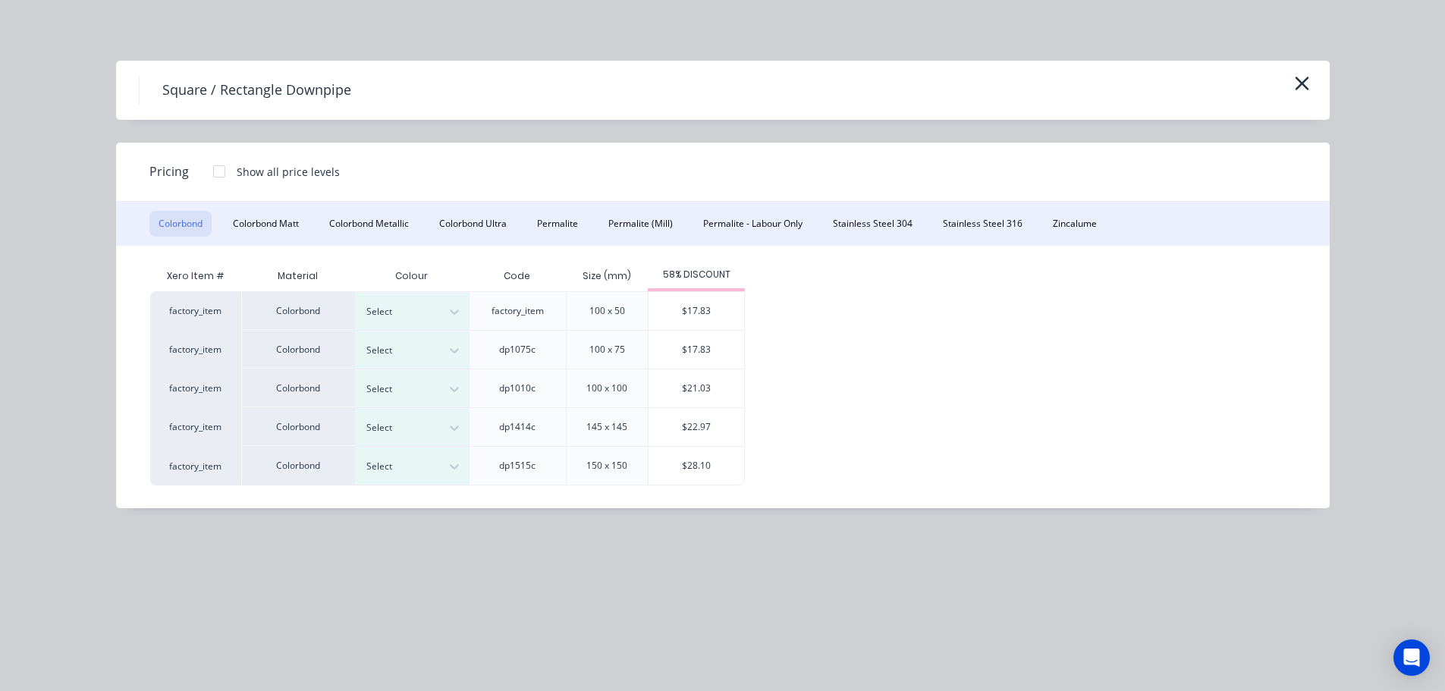
drag, startPoint x: 1066, startPoint y: 400, endPoint x: 497, endPoint y: 447, distance: 570.0
click at [1065, 400] on div "factory_item Colorbond Select factory_item 100 x 50 $17.83 factory_item Colorbo…" at bounding box center [711, 388] width 1122 height 194
click at [379, 429] on div at bounding box center [400, 427] width 68 height 17
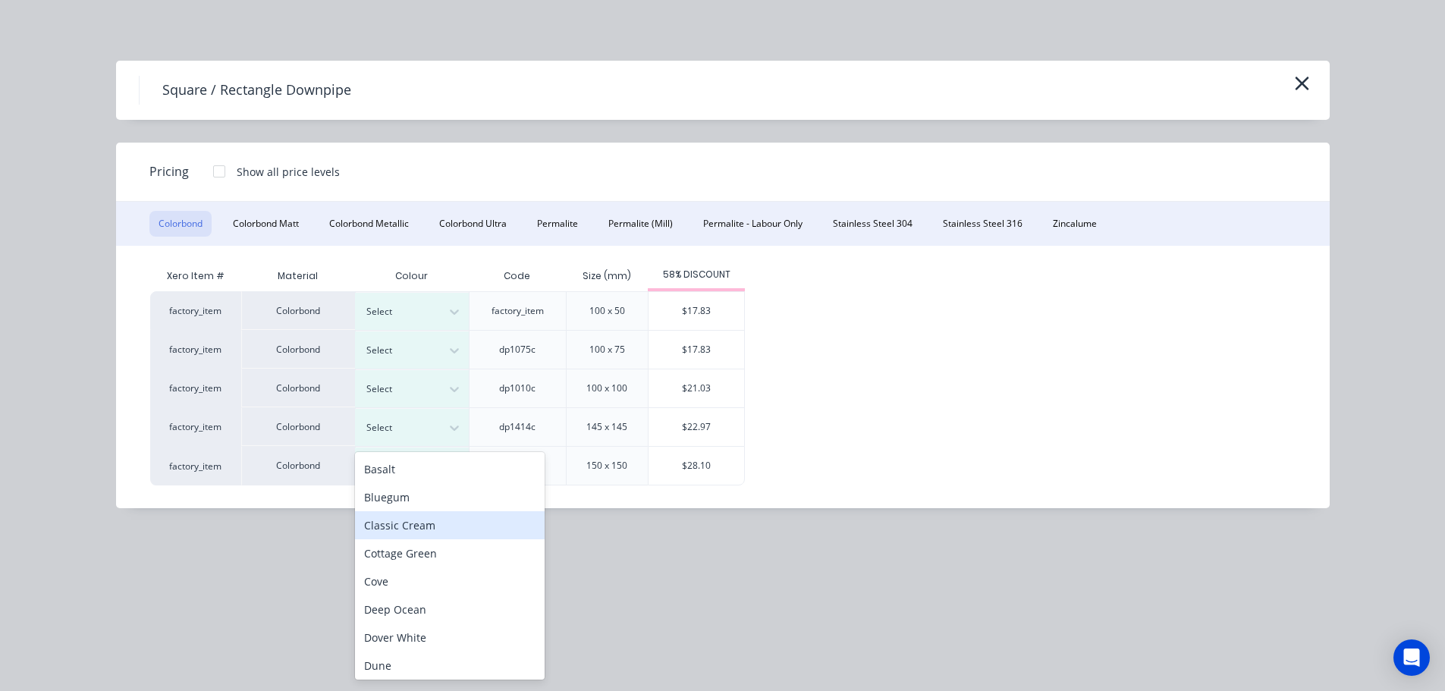
drag, startPoint x: 434, startPoint y: 529, endPoint x: 461, endPoint y: 523, distance: 28.1
click at [434, 529] on div "Classic Cream" at bounding box center [450, 525] width 190 height 28
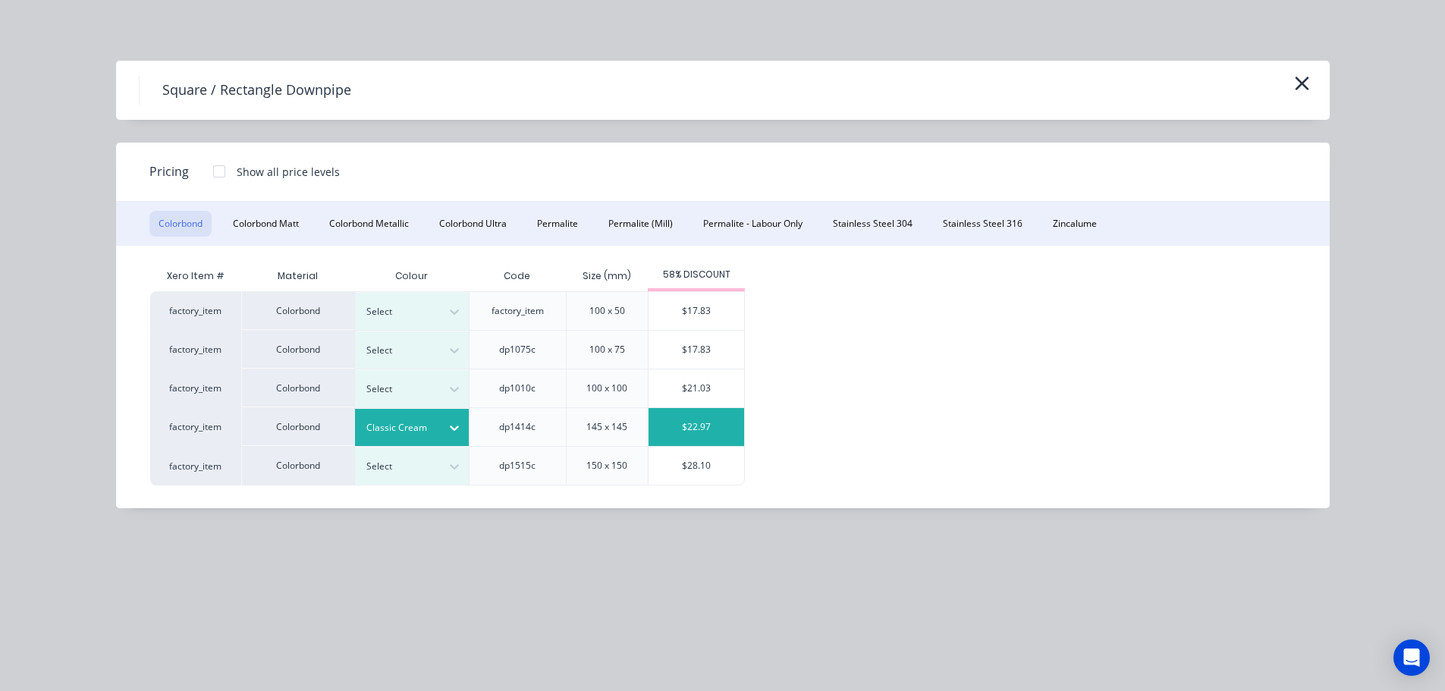
click at [695, 432] on div "$22.97" at bounding box center [696, 427] width 96 height 38
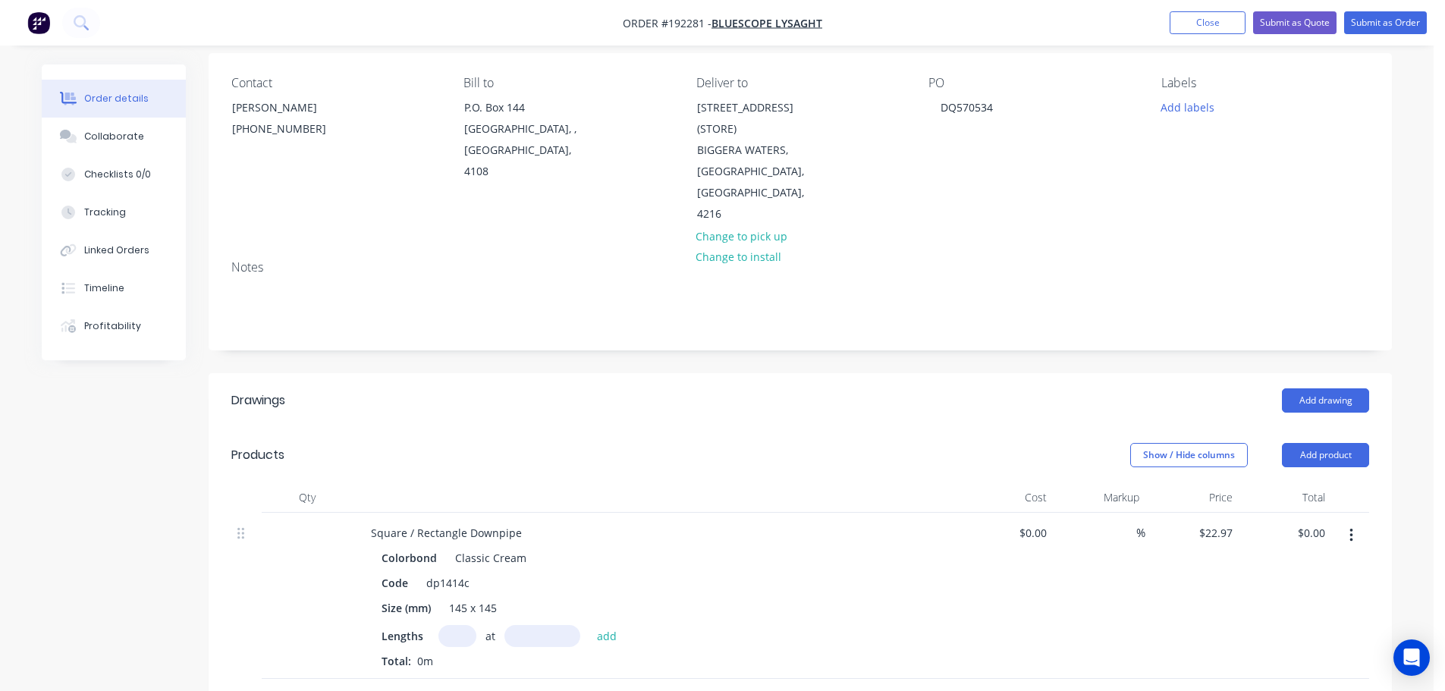
scroll to position [152, 0]
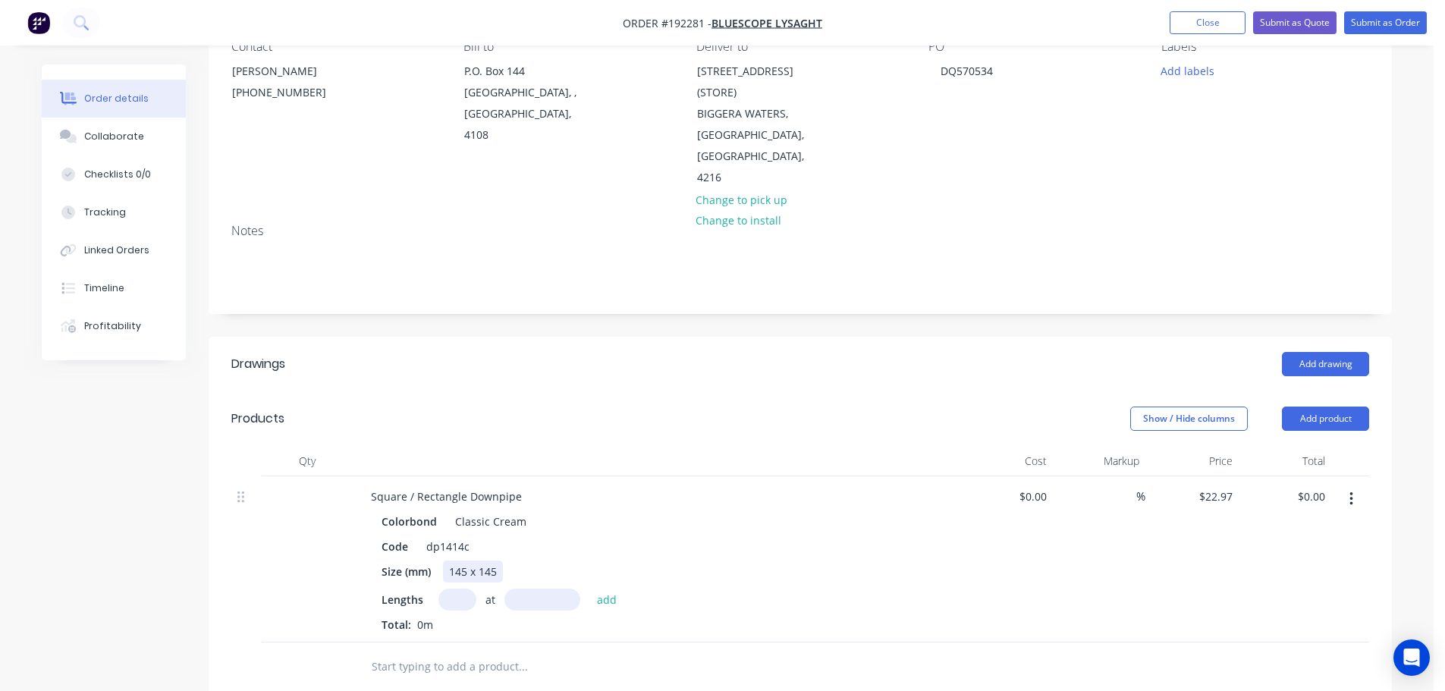
click at [462, 560] on div "145 x 145" at bounding box center [473, 571] width 60 height 22
click at [468, 594] on div "Lengths at add Total: 0m" at bounding box center [655, 610] width 549 height 44
click at [461, 588] on input "text" at bounding box center [457, 599] width 38 height 22
type input "2"
type input "2400"
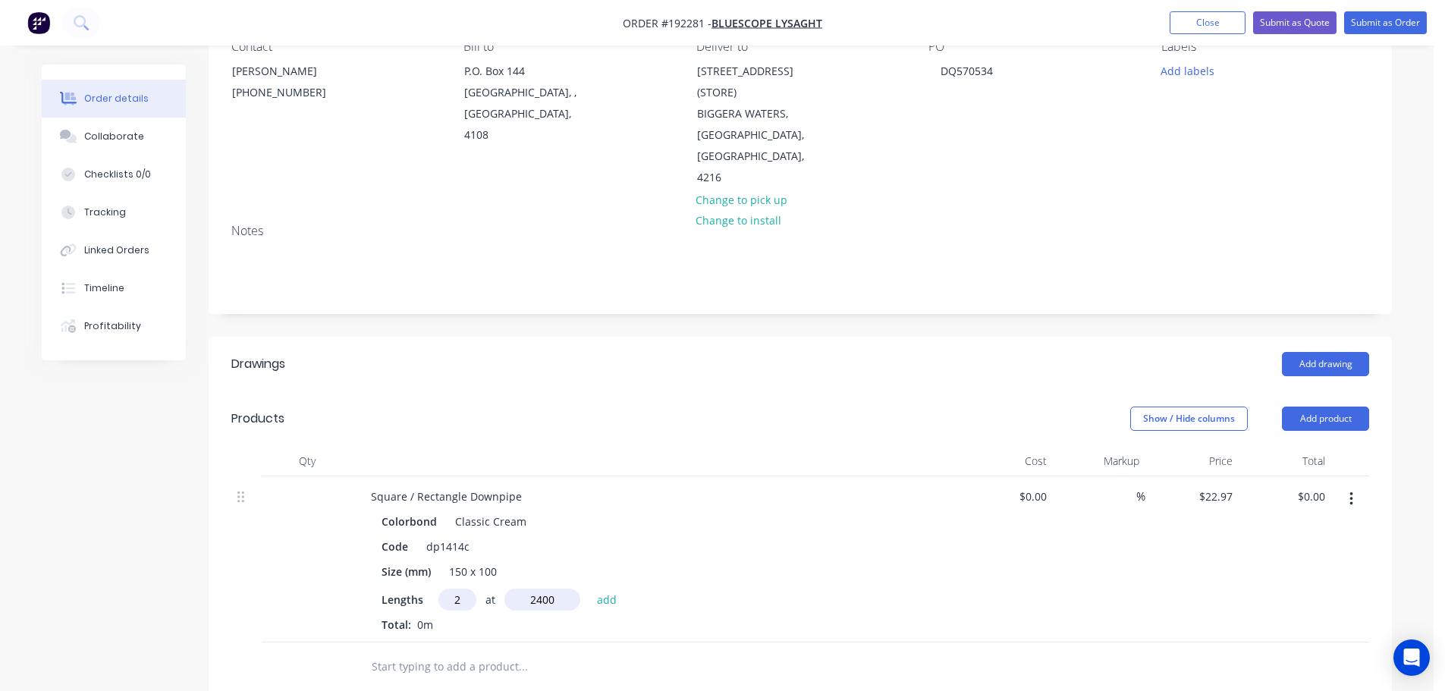
click at [589, 588] on button "add" at bounding box center [607, 598] width 36 height 20
type input "$110.26"
click at [1330, 406] on button "Add product" at bounding box center [1325, 418] width 87 height 24
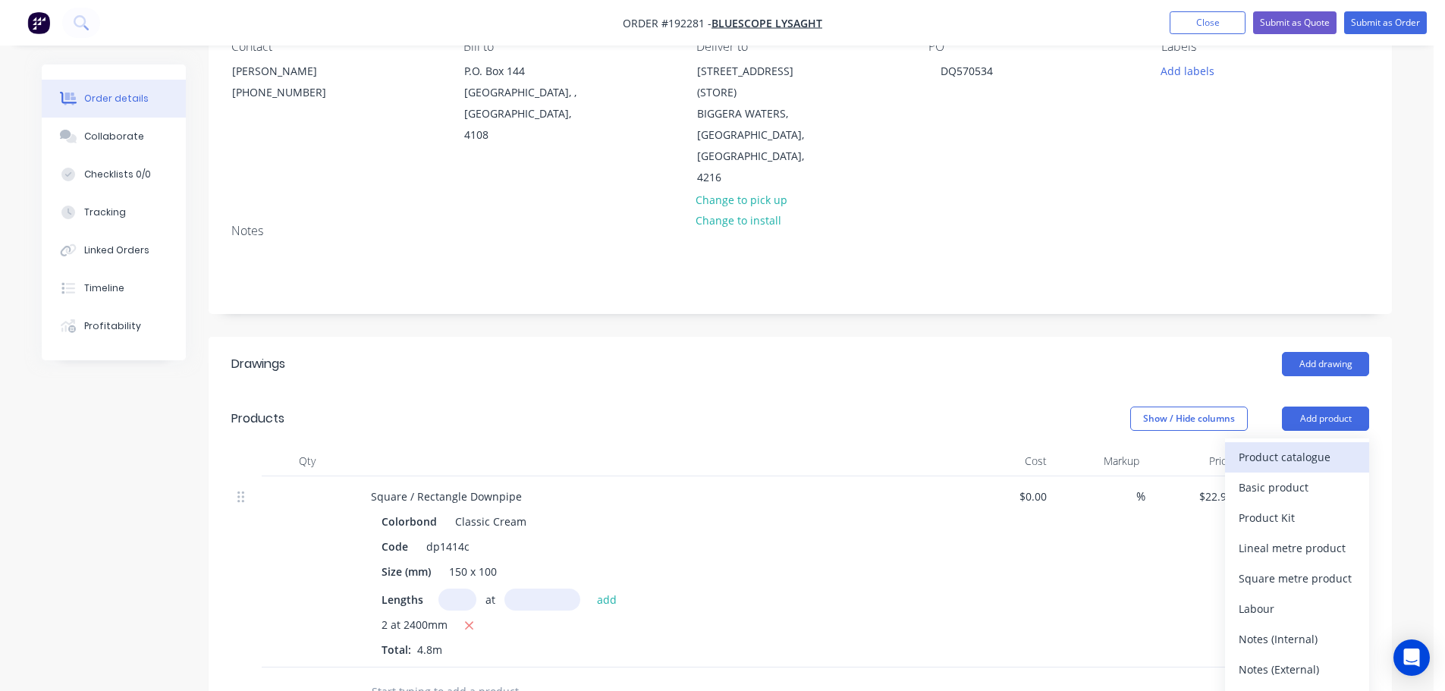
click at [1295, 446] on div "Product catalogue" at bounding box center [1296, 457] width 117 height 22
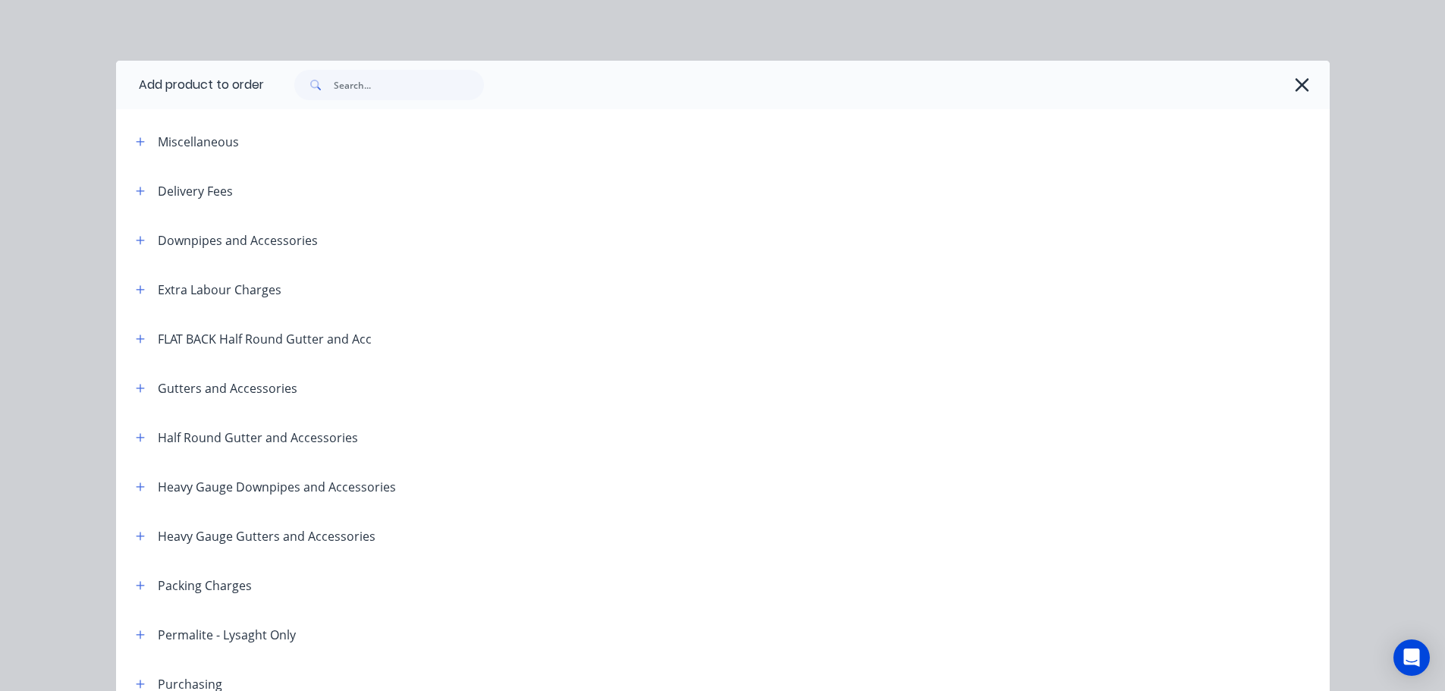
click at [124, 242] on div "Downpipes and Accessories" at bounding box center [221, 240] width 194 height 19
click at [140, 228] on header "Downpipes and Accessories" at bounding box center [722, 239] width 1213 height 49
click at [139, 228] on header "Downpipes and Accessories" at bounding box center [722, 239] width 1213 height 49
click at [137, 229] on header "Downpipes and Accessories" at bounding box center [722, 239] width 1213 height 49
click at [135, 232] on button "button" at bounding box center [140, 240] width 19 height 19
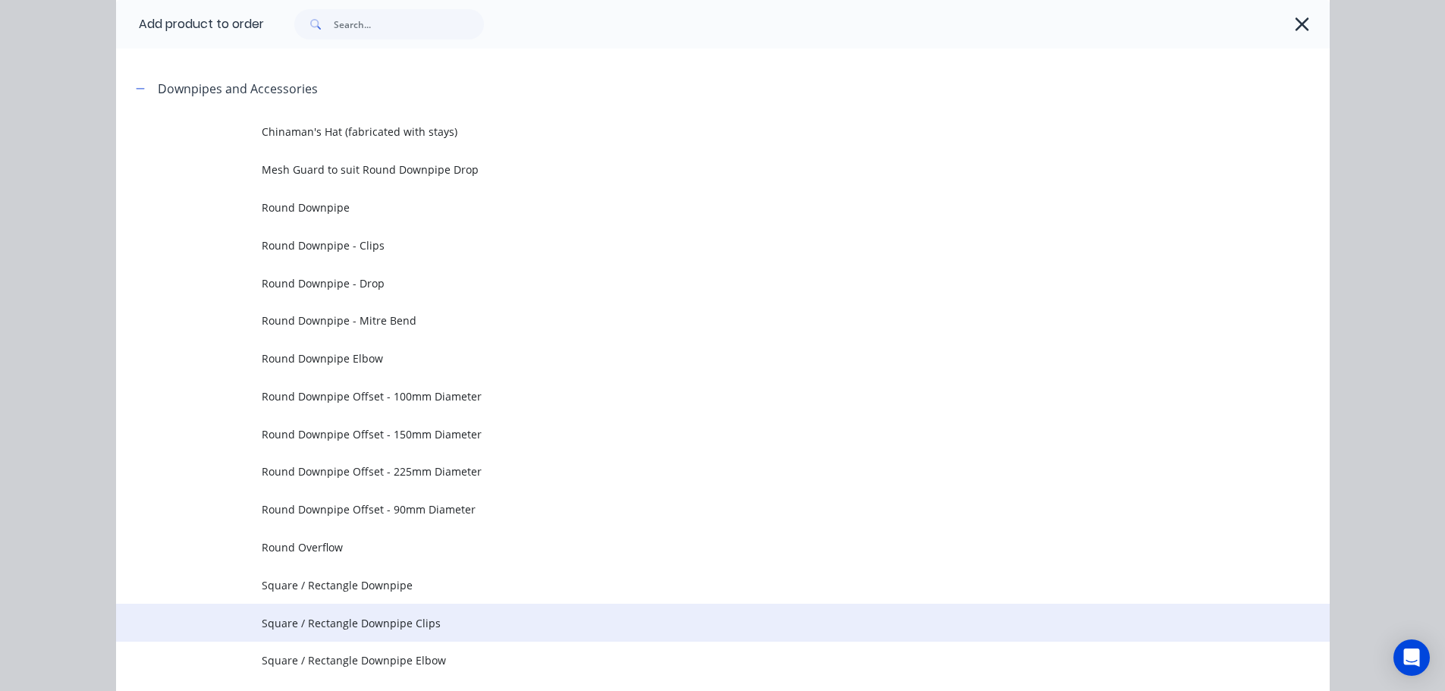
click at [428, 627] on span "Square / Rectangle Downpipe Clips" at bounding box center [689, 623] width 854 height 16
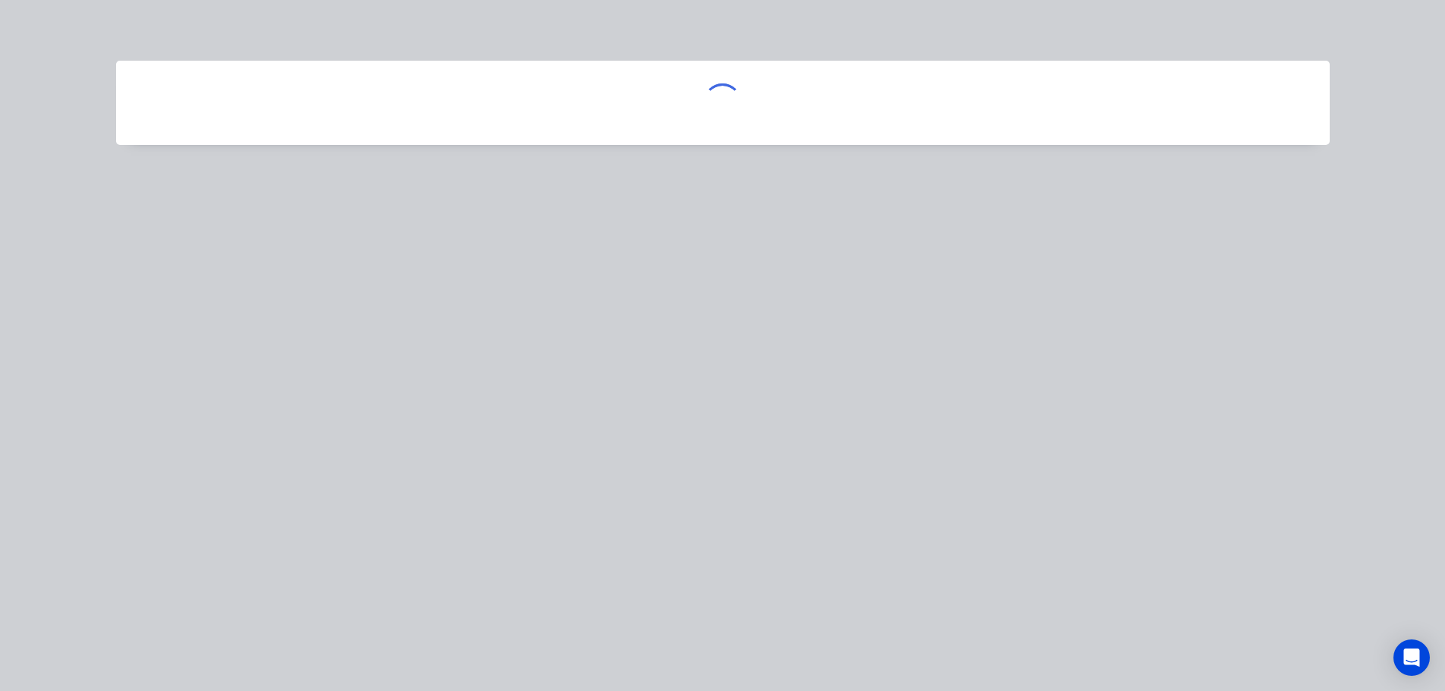
scroll to position [0, 0]
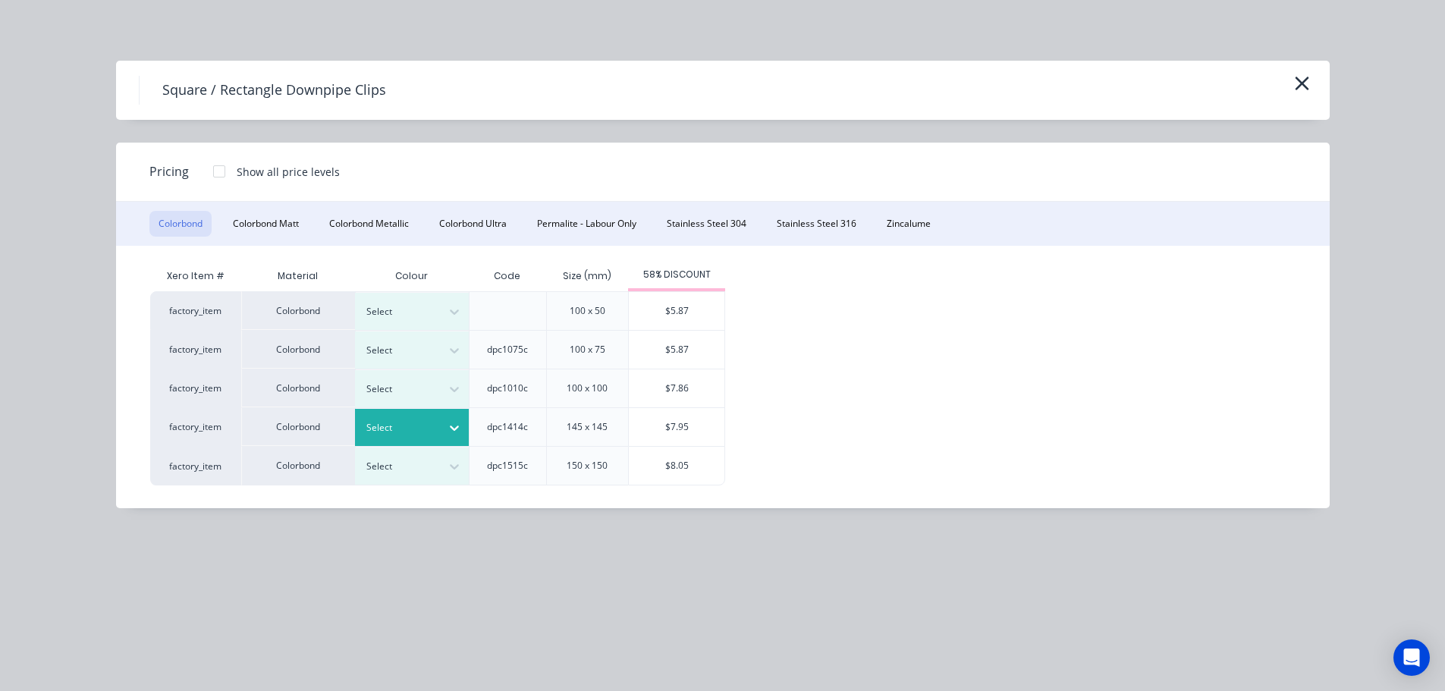
click at [435, 439] on div "Select" at bounding box center [412, 427] width 114 height 37
drag, startPoint x: 461, startPoint y: 516, endPoint x: 469, endPoint y: 514, distance: 7.9
click at [190, 604] on div "Classic Cream" at bounding box center [95, 618] width 190 height 28
click at [645, 425] on div "$7.95" at bounding box center [677, 427] width 96 height 38
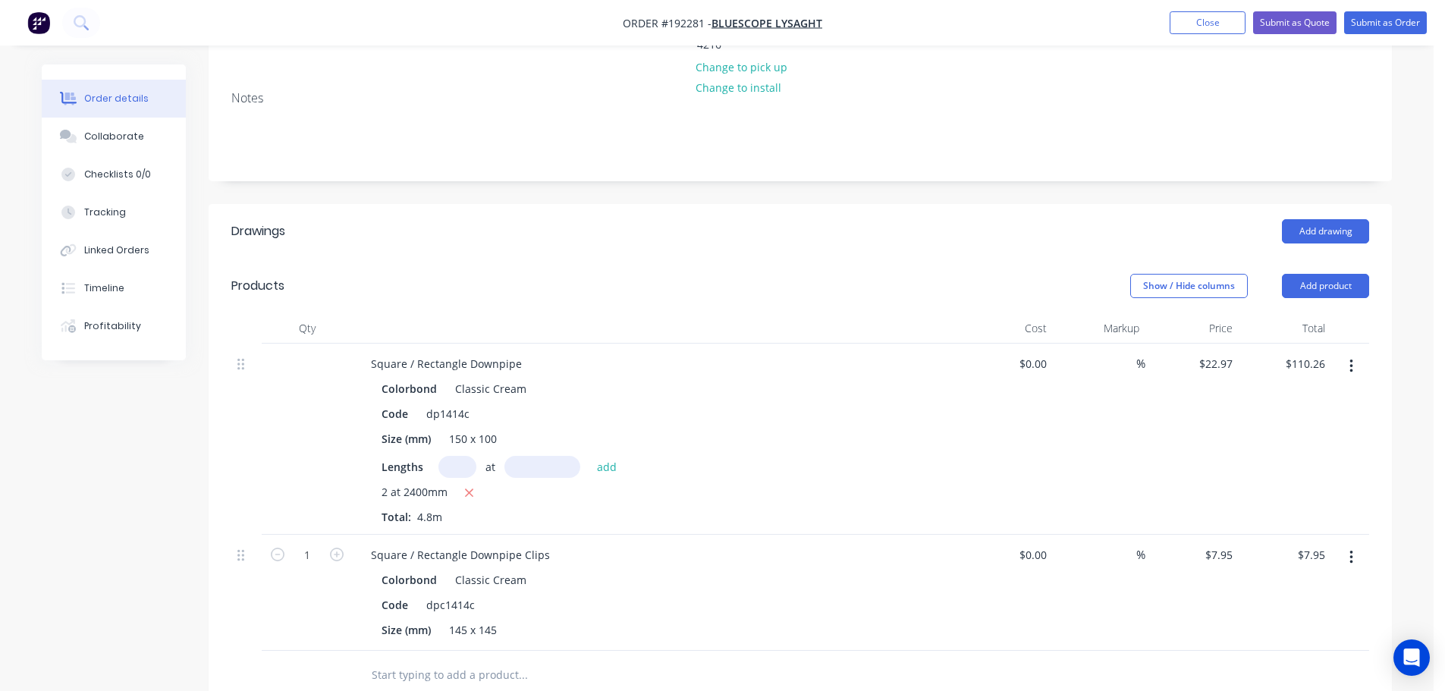
scroll to position [303, 0]
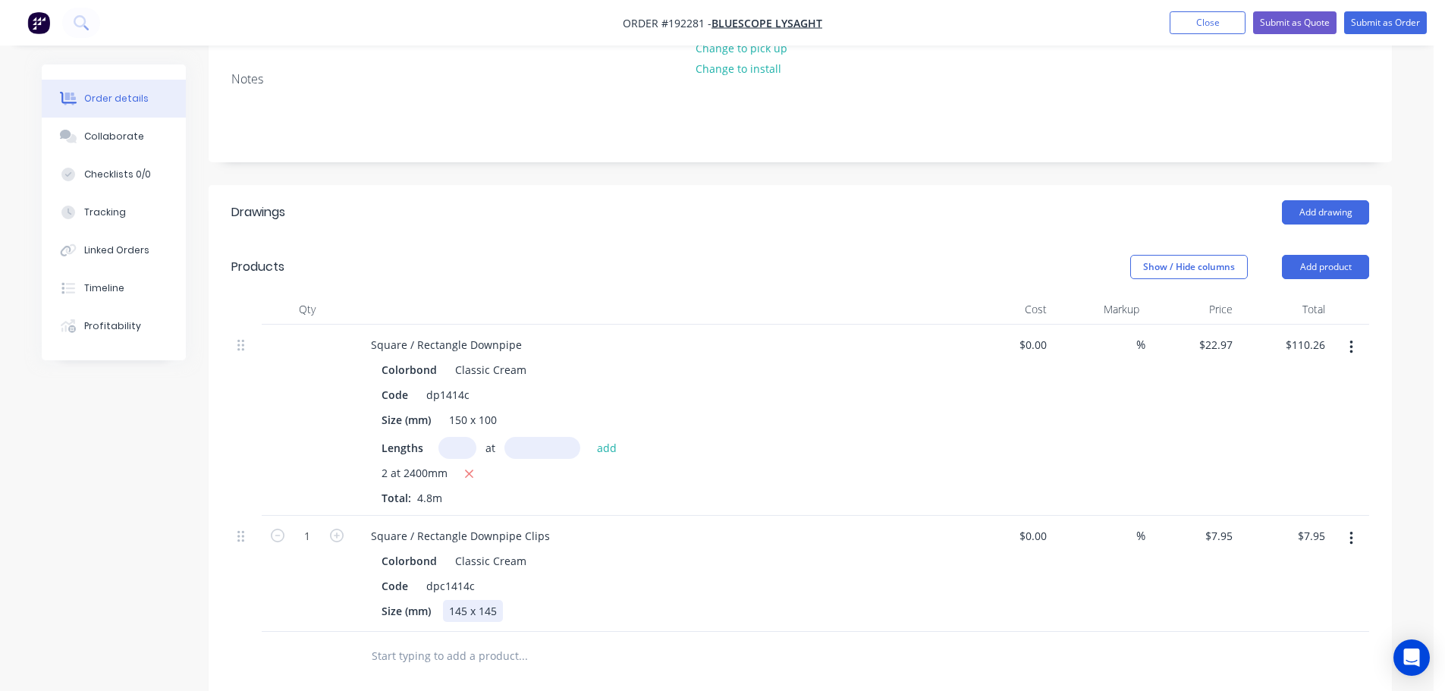
click at [461, 600] on div "145 x 145" at bounding box center [473, 611] width 60 height 22
click at [340, 529] on icon "button" at bounding box center [337, 536] width 14 height 14
type input "2"
type input "$15.90"
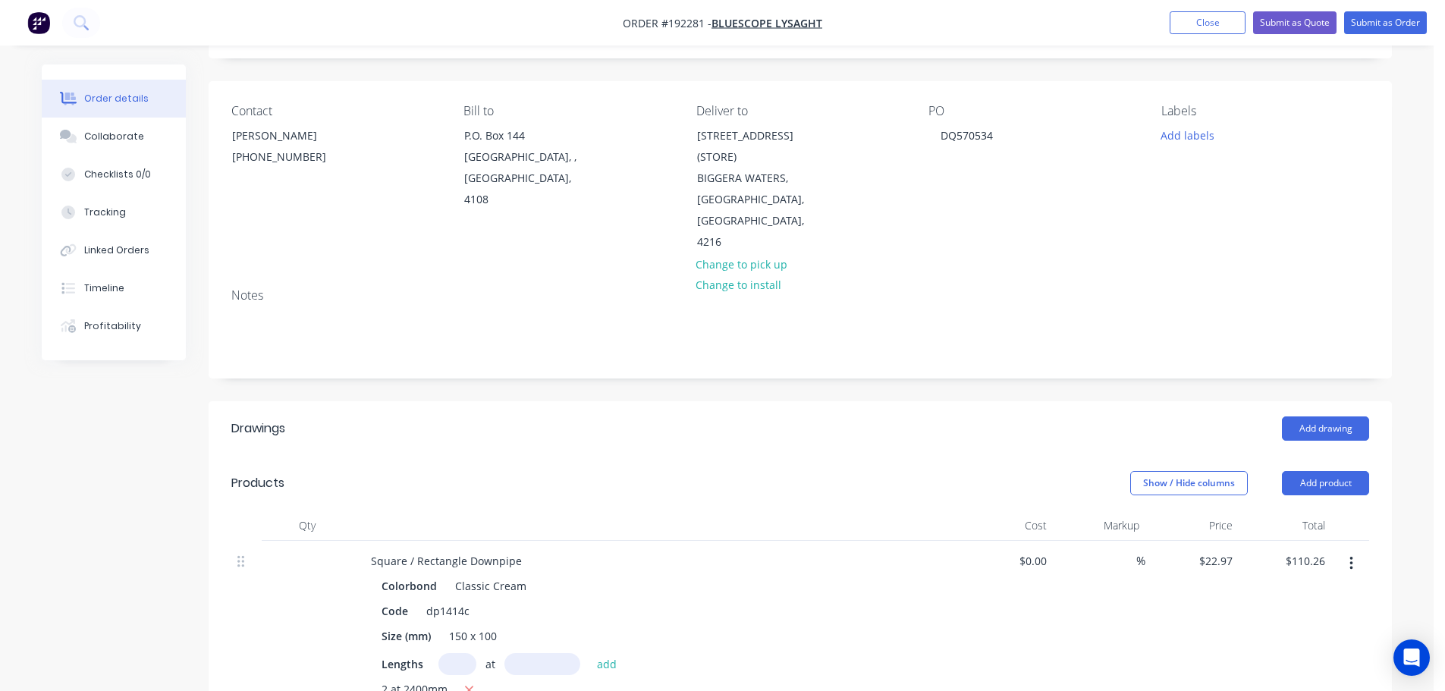
scroll to position [0, 0]
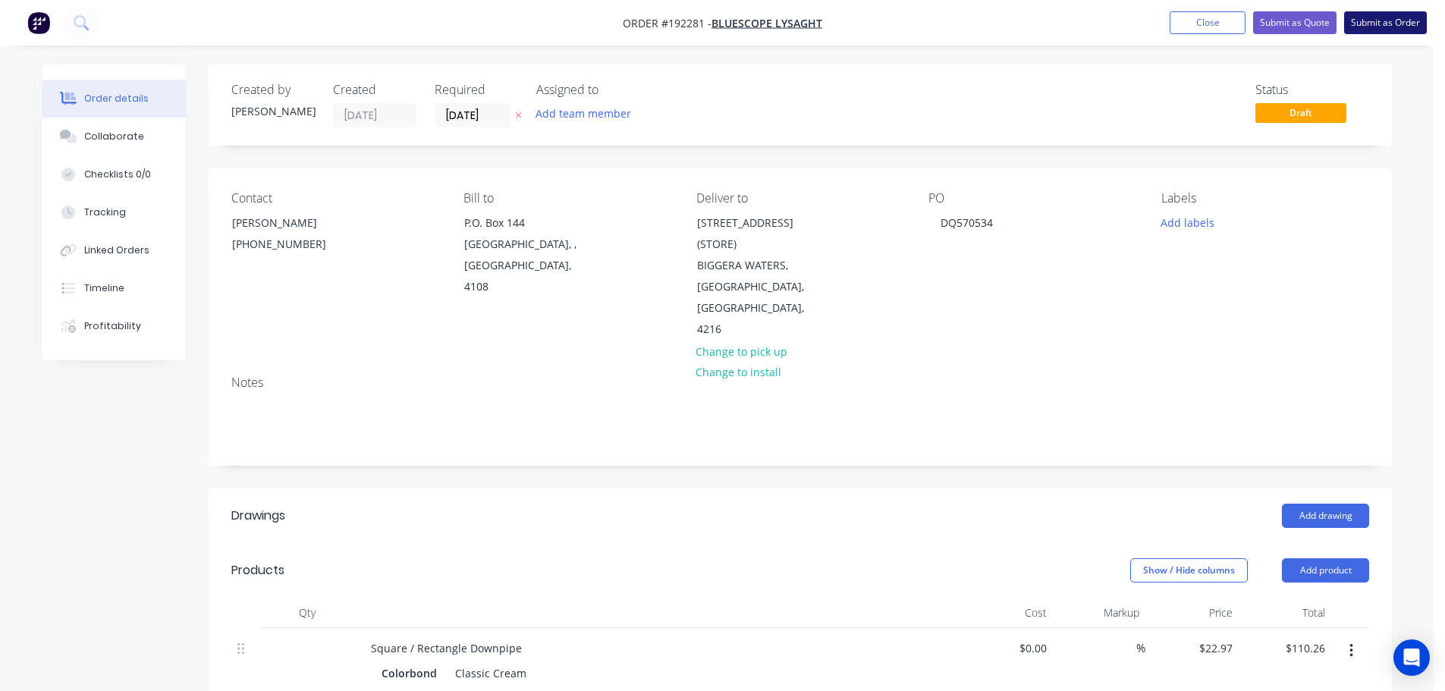
click at [1384, 21] on button "Submit as Order" at bounding box center [1385, 22] width 83 height 23
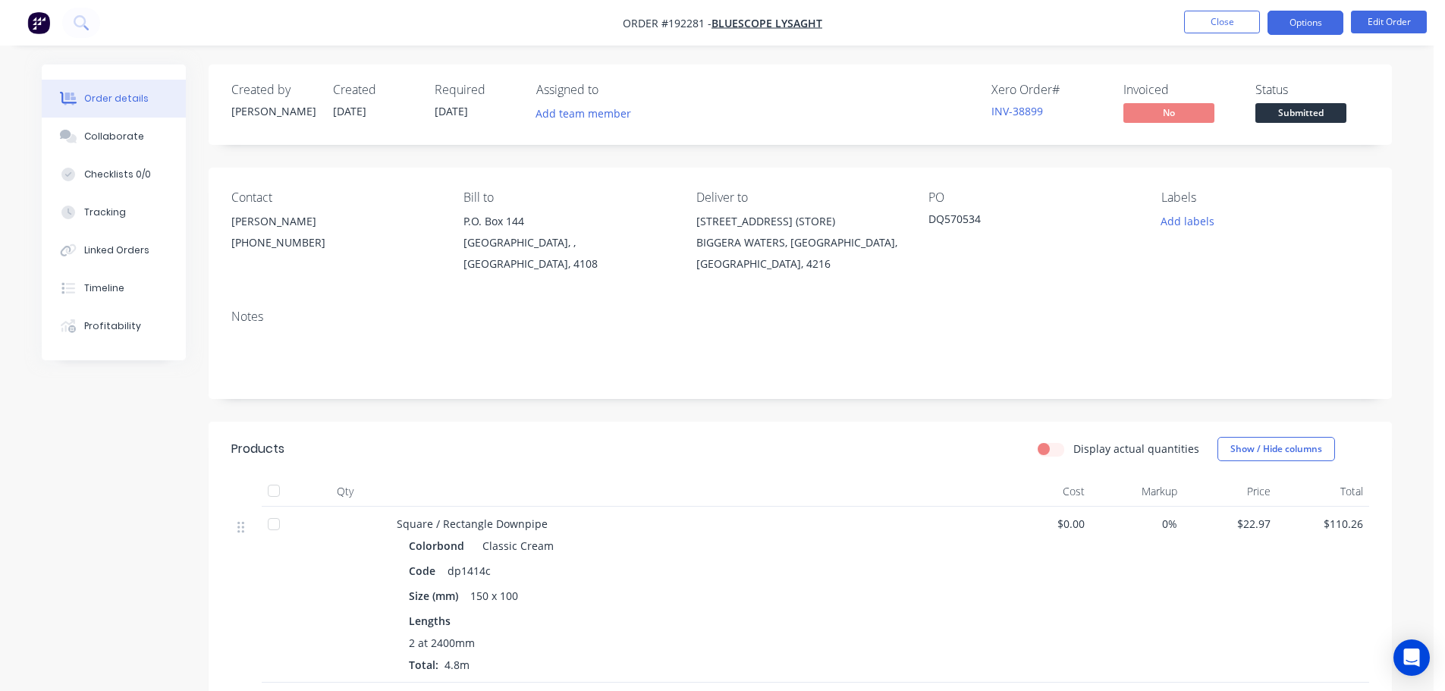
click at [1292, 24] on button "Options" at bounding box center [1305, 23] width 76 height 24
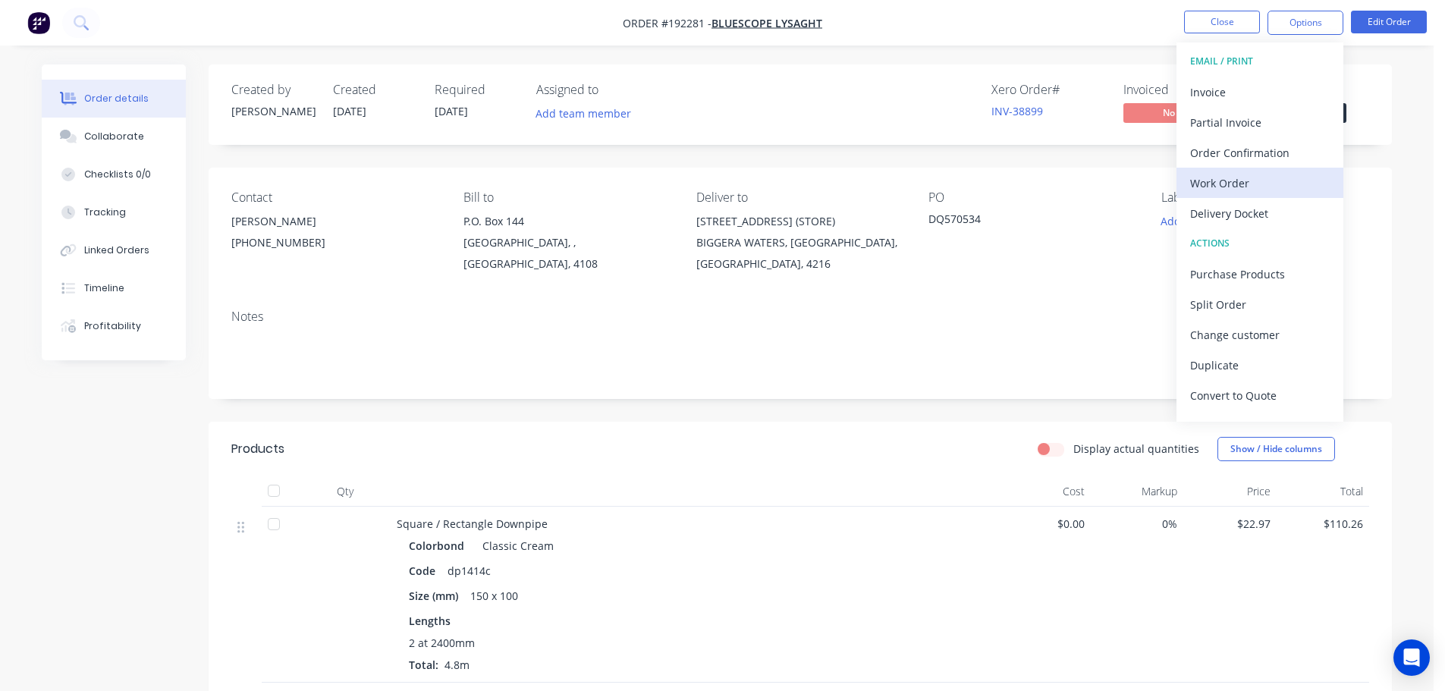
click at [1223, 184] on div "Work Order" at bounding box center [1260, 183] width 140 height 22
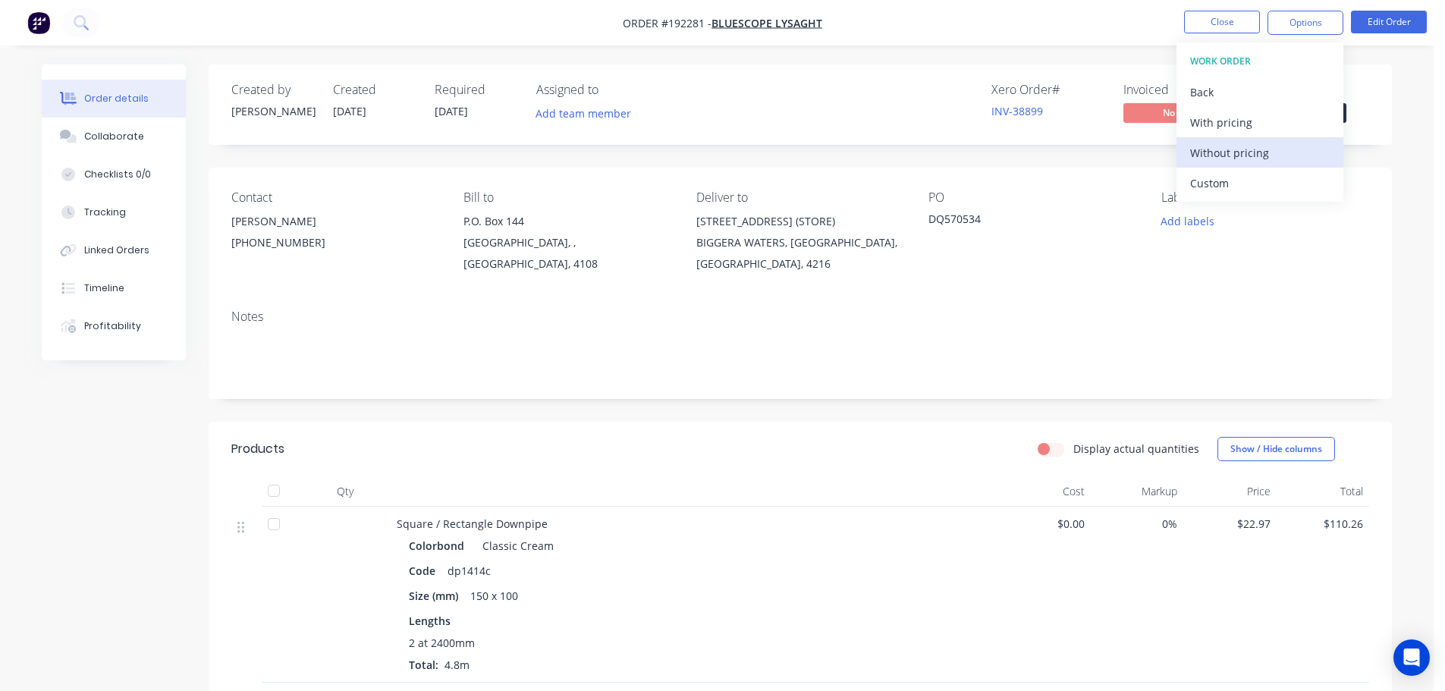
click at [1241, 153] on div "Without pricing" at bounding box center [1260, 153] width 140 height 22
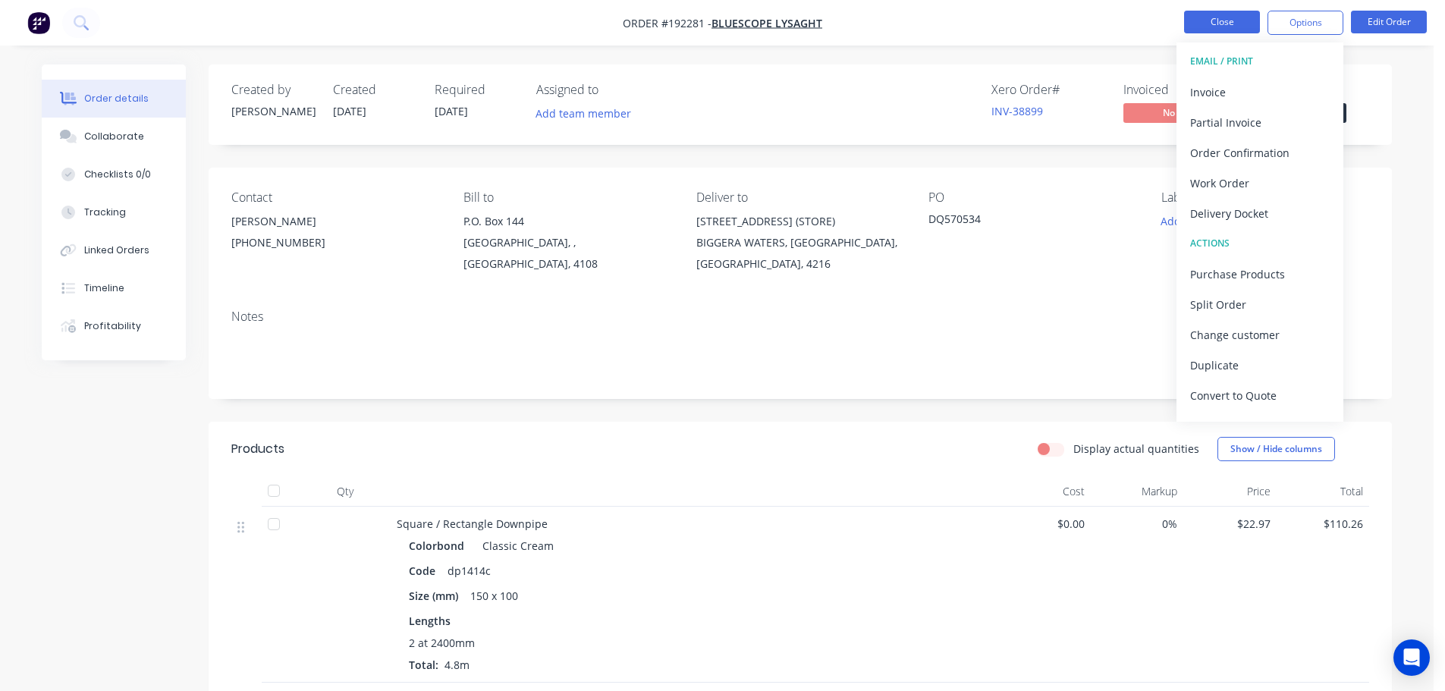
click at [1223, 24] on button "Close" at bounding box center [1222, 22] width 76 height 23
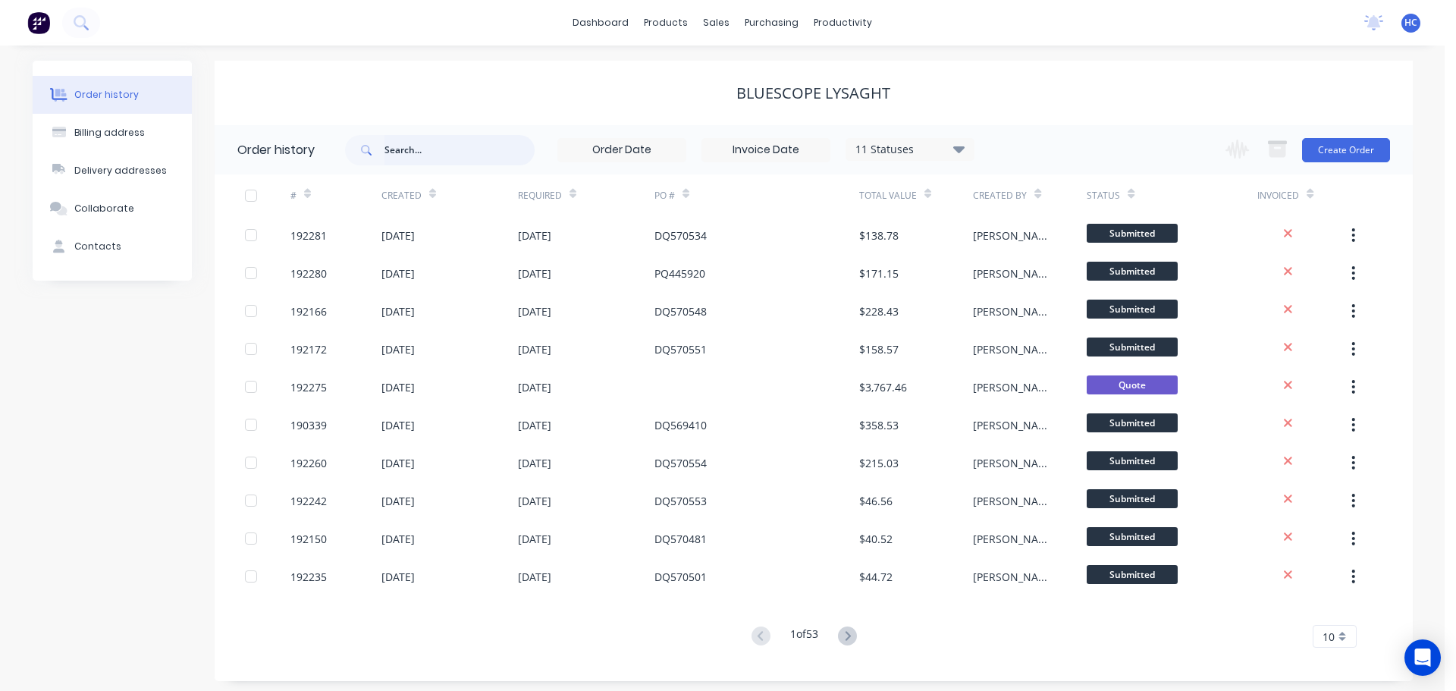
click at [436, 149] on input "text" at bounding box center [459, 150] width 150 height 30
type input "5"
type input "2164"
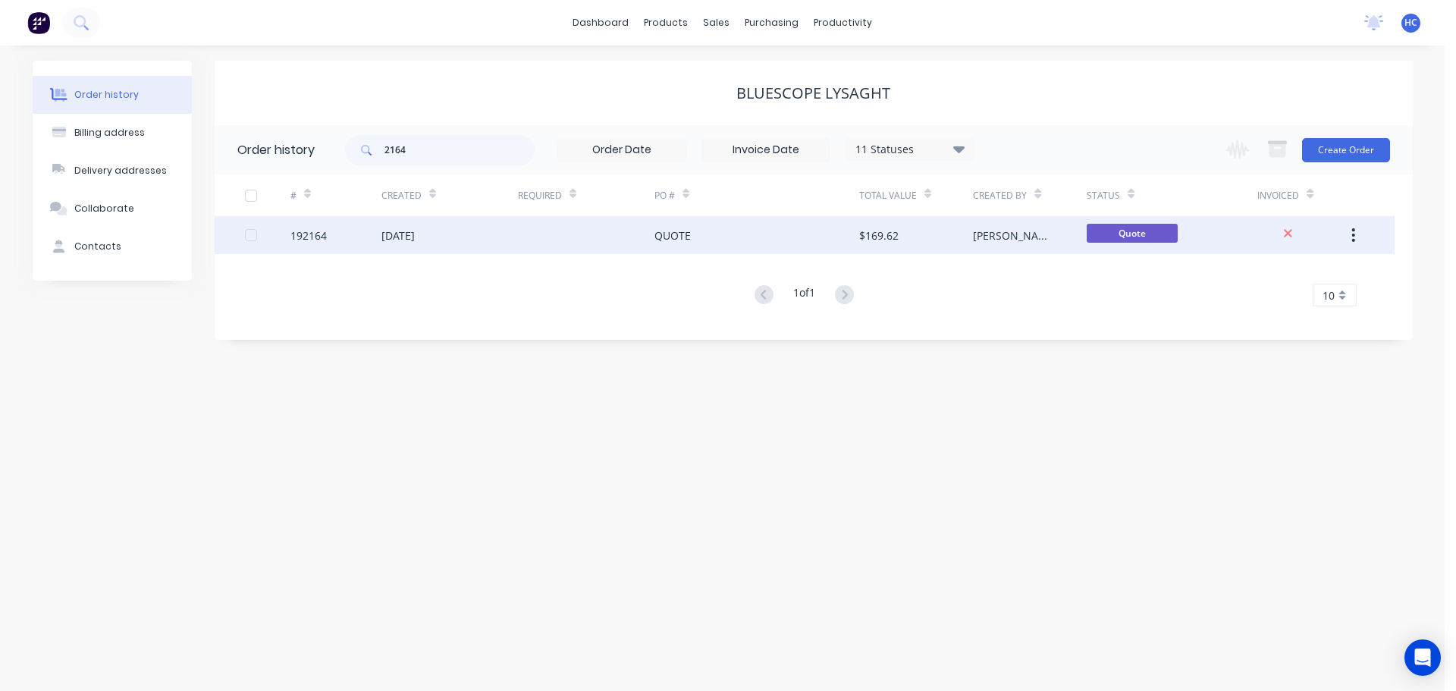
click at [535, 242] on div at bounding box center [586, 235] width 137 height 38
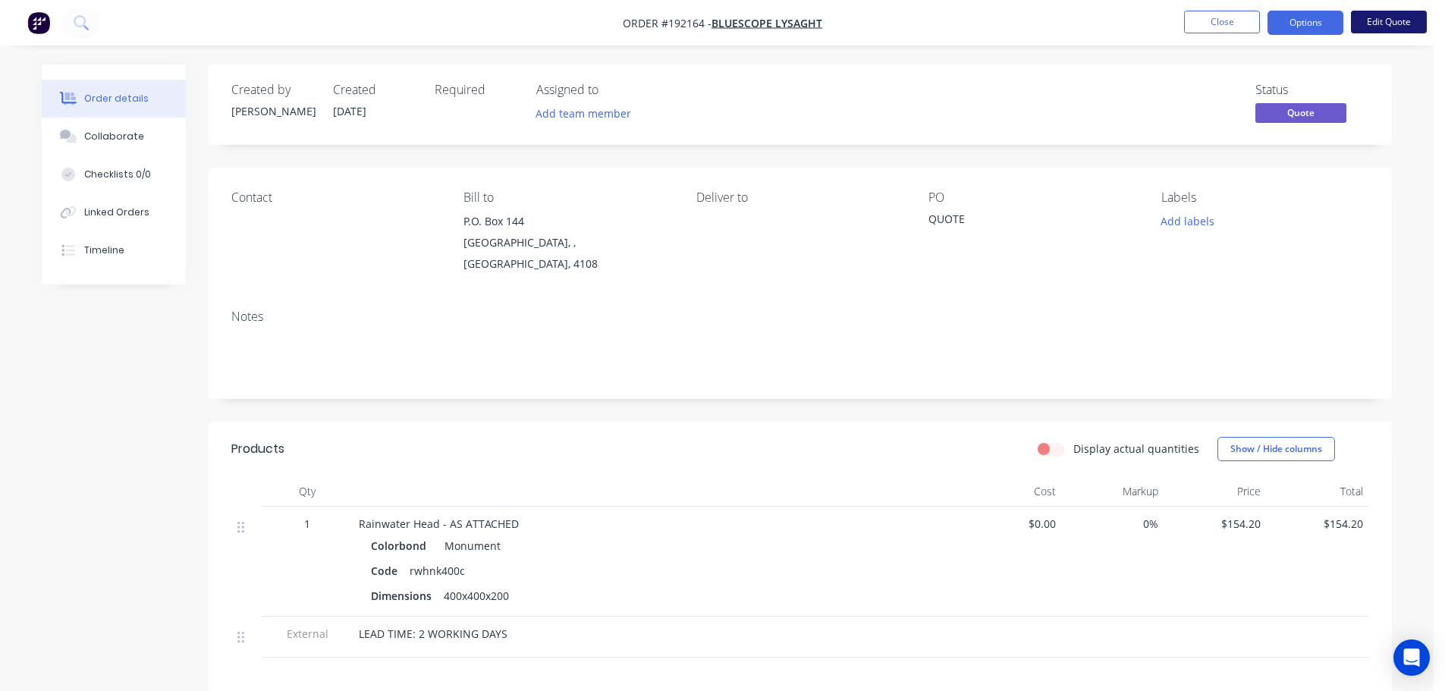
click at [1385, 20] on button "Edit Quote" at bounding box center [1389, 22] width 76 height 23
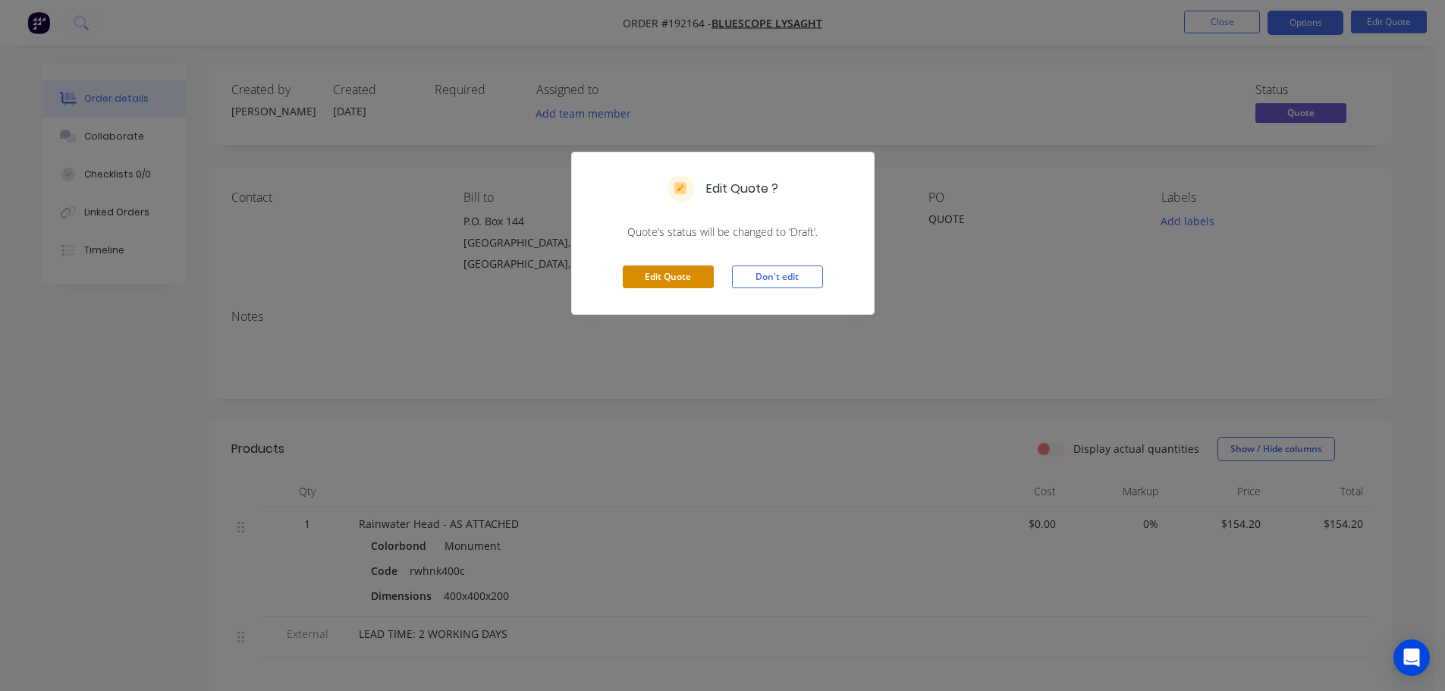
click at [658, 272] on button "Edit Quote" at bounding box center [668, 276] width 91 height 23
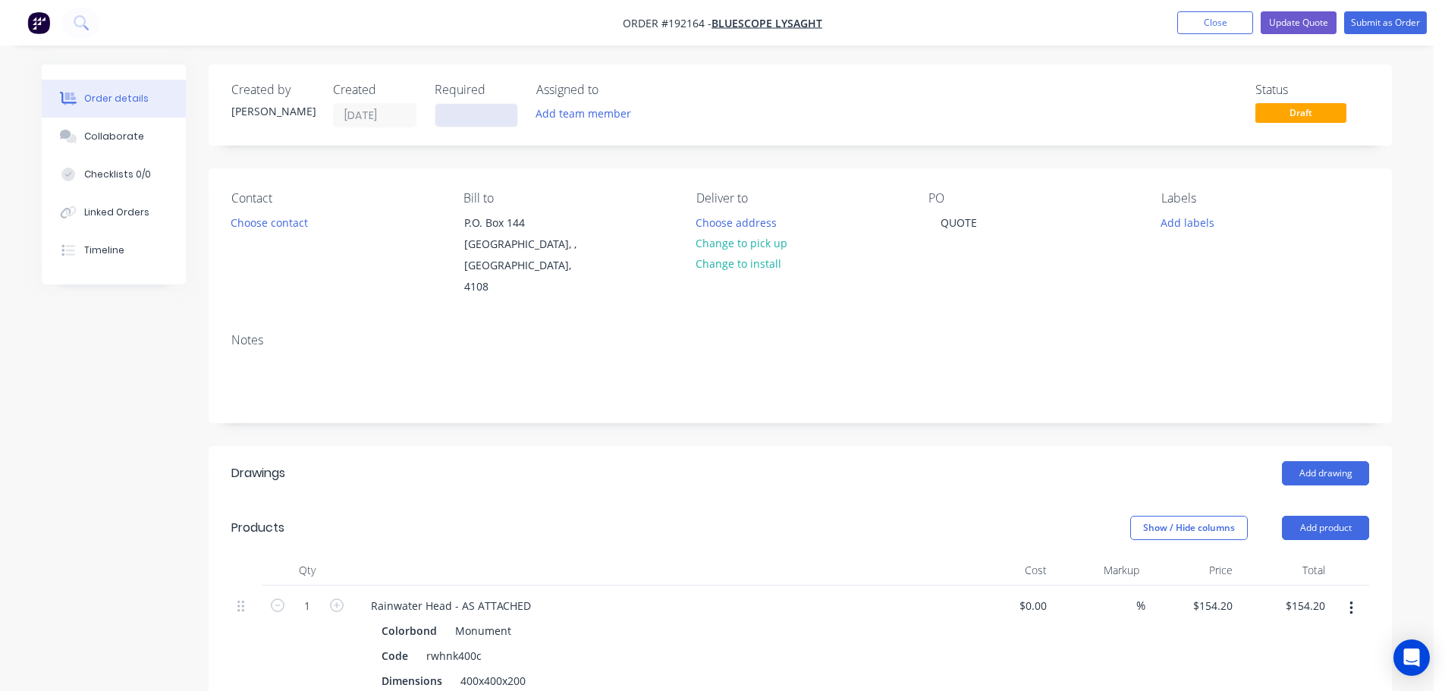
click at [452, 118] on input at bounding box center [476, 115] width 82 height 23
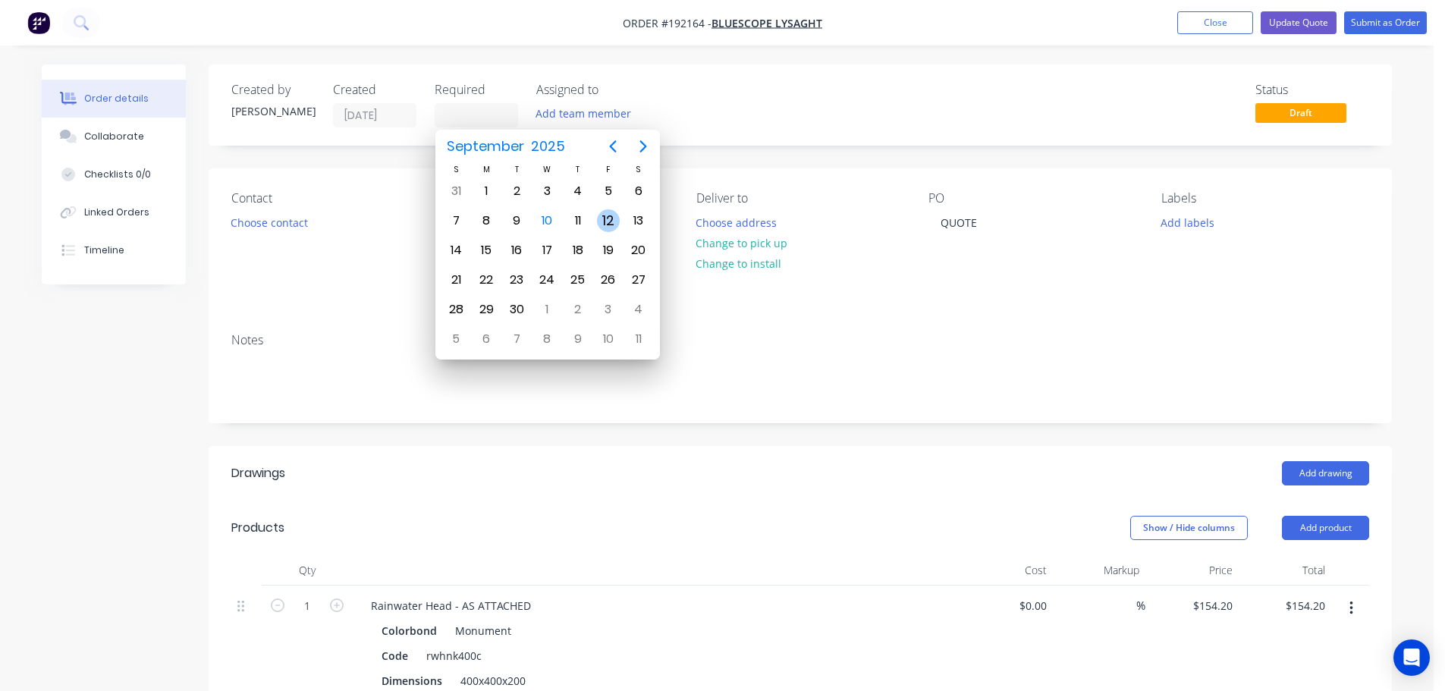
click at [603, 221] on div "12" at bounding box center [608, 220] width 23 height 23
type input "[DATE]"
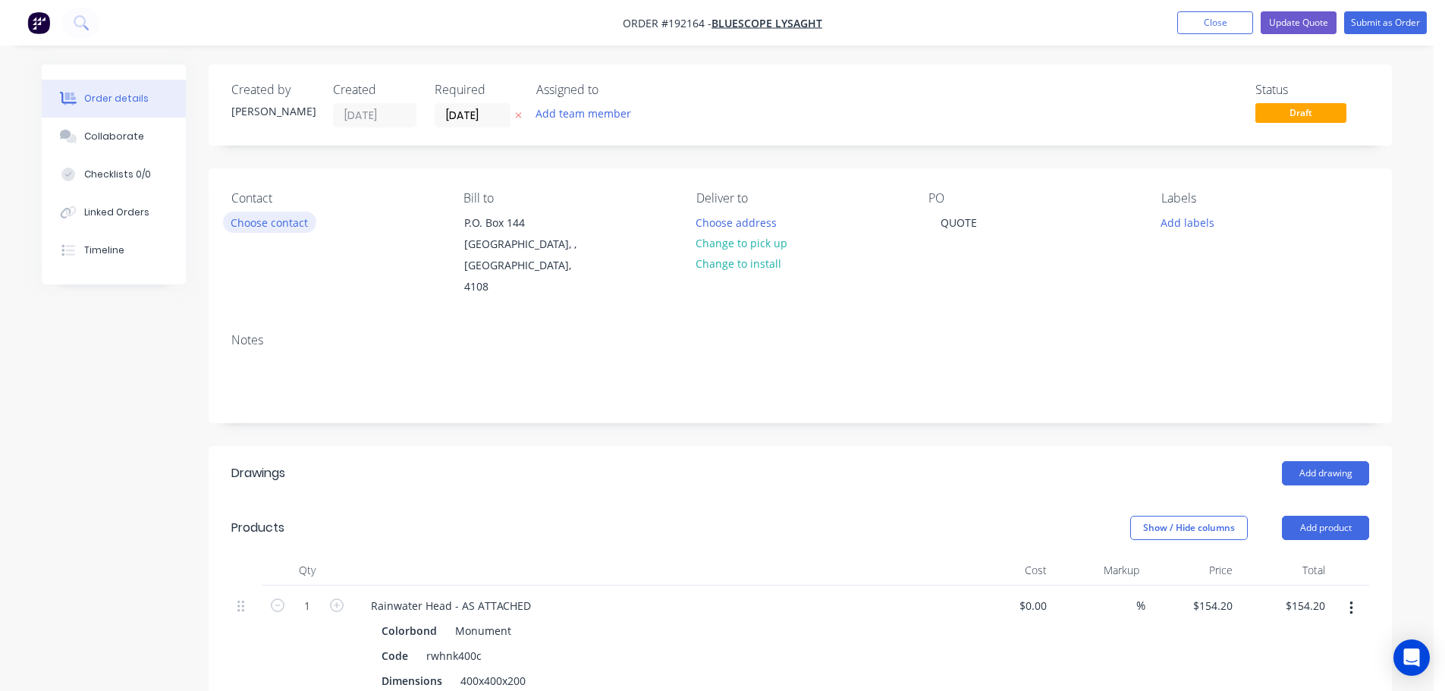
click at [289, 229] on button "Choose contact" at bounding box center [269, 222] width 93 height 20
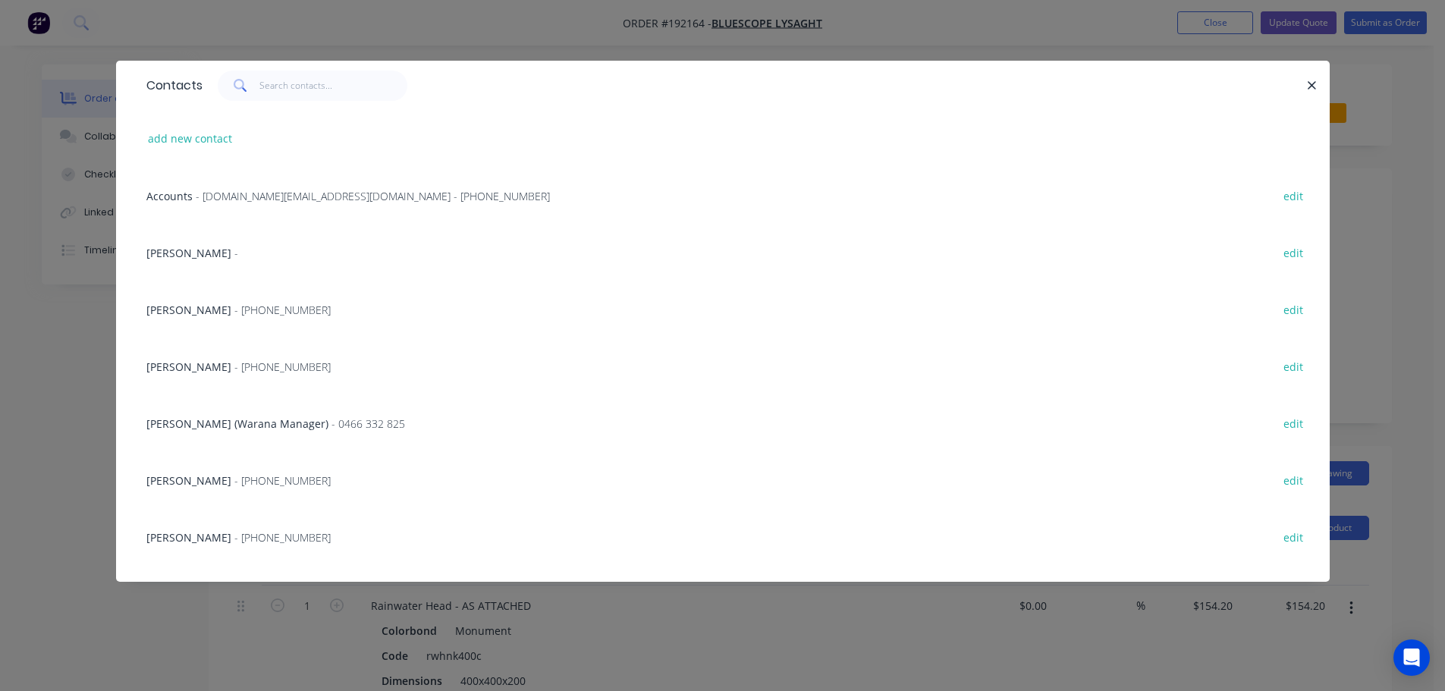
click at [273, 359] on span "- [PHONE_NUMBER]" at bounding box center [282, 366] width 96 height 14
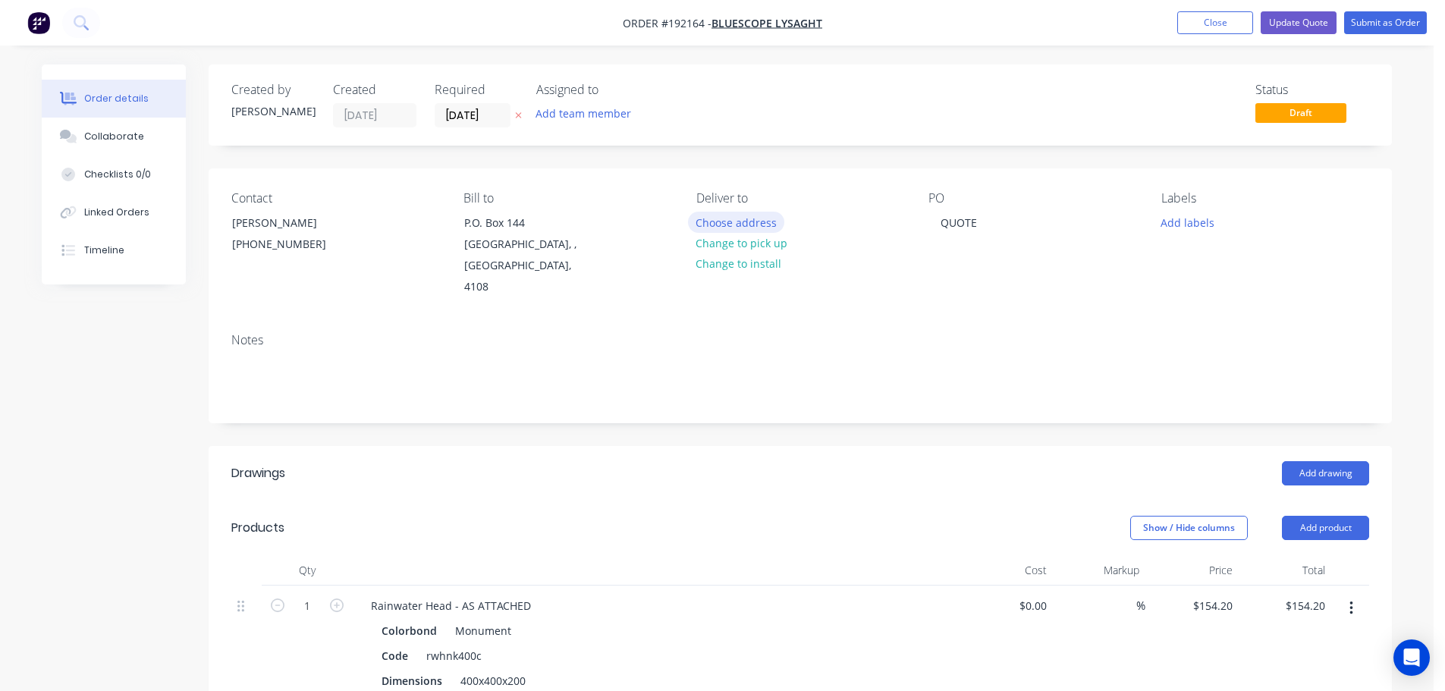
click at [750, 228] on button "Choose address" at bounding box center [736, 222] width 97 height 20
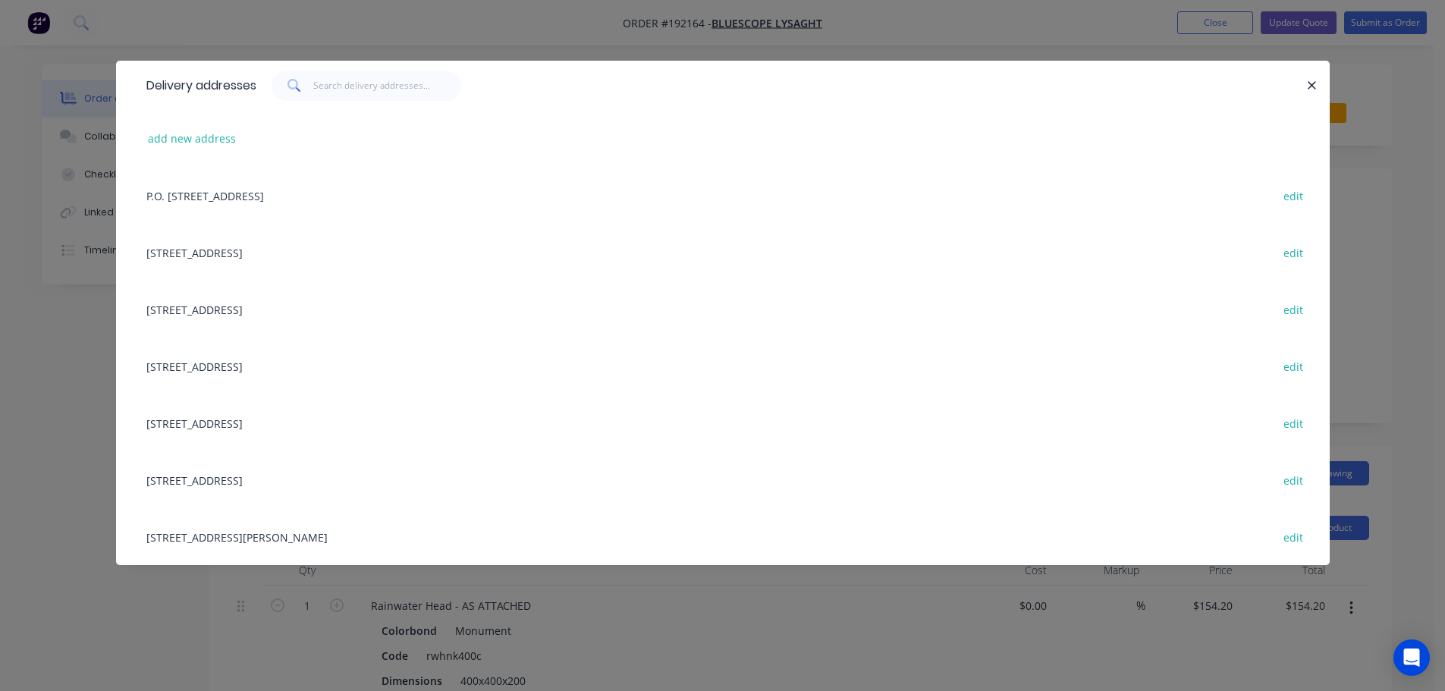
drag, startPoint x: 240, startPoint y: 304, endPoint x: 413, endPoint y: 301, distance: 172.9
click at [240, 304] on div "[STREET_ADDRESS] edit" at bounding box center [723, 309] width 1168 height 57
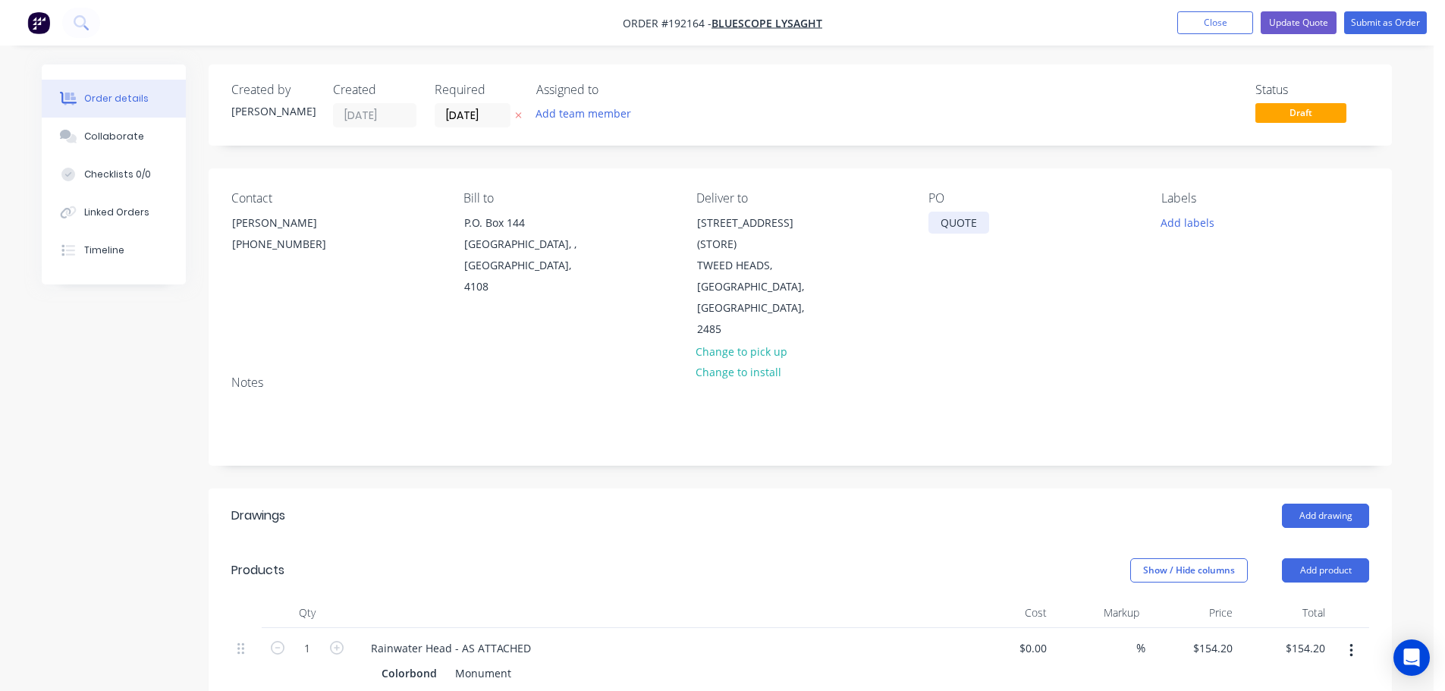
click at [956, 222] on div "QUOTE" at bounding box center [958, 223] width 61 height 22
click at [951, 225] on div "dq570486" at bounding box center [965, 223] width 74 height 22
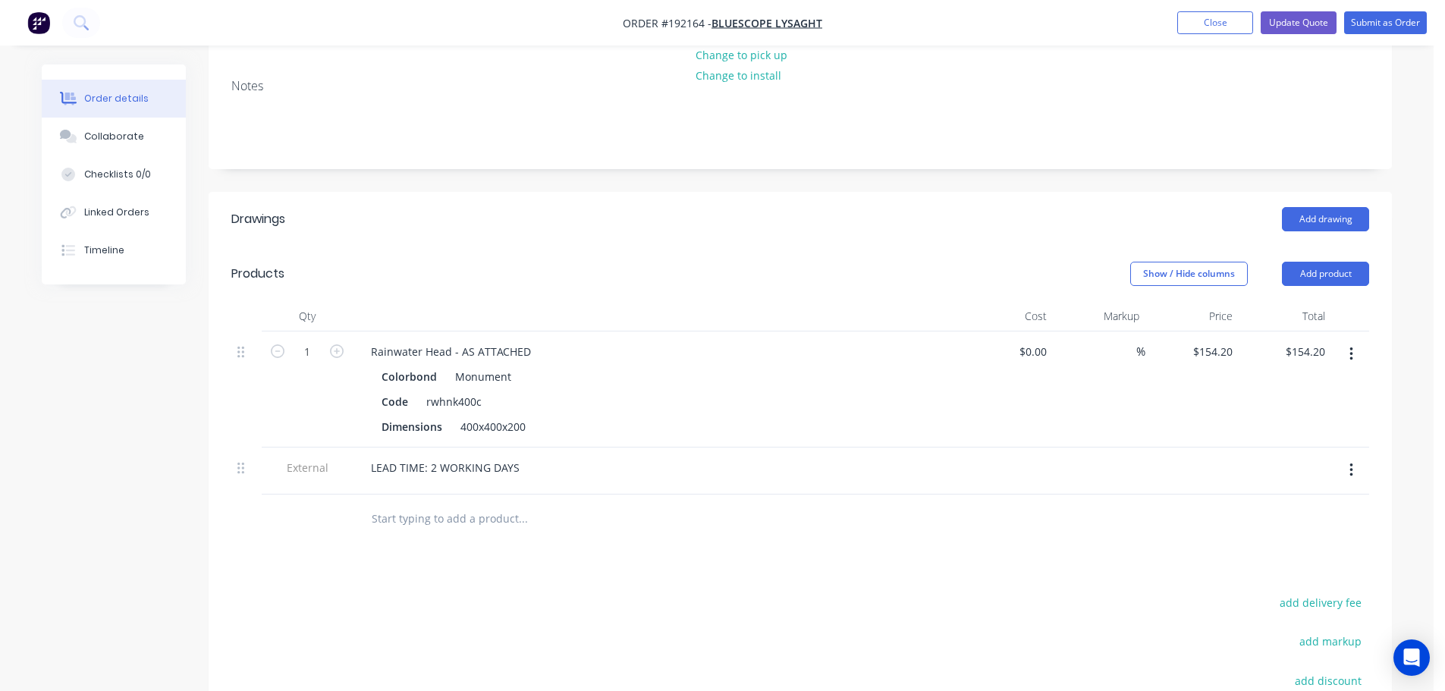
scroll to position [303, 0]
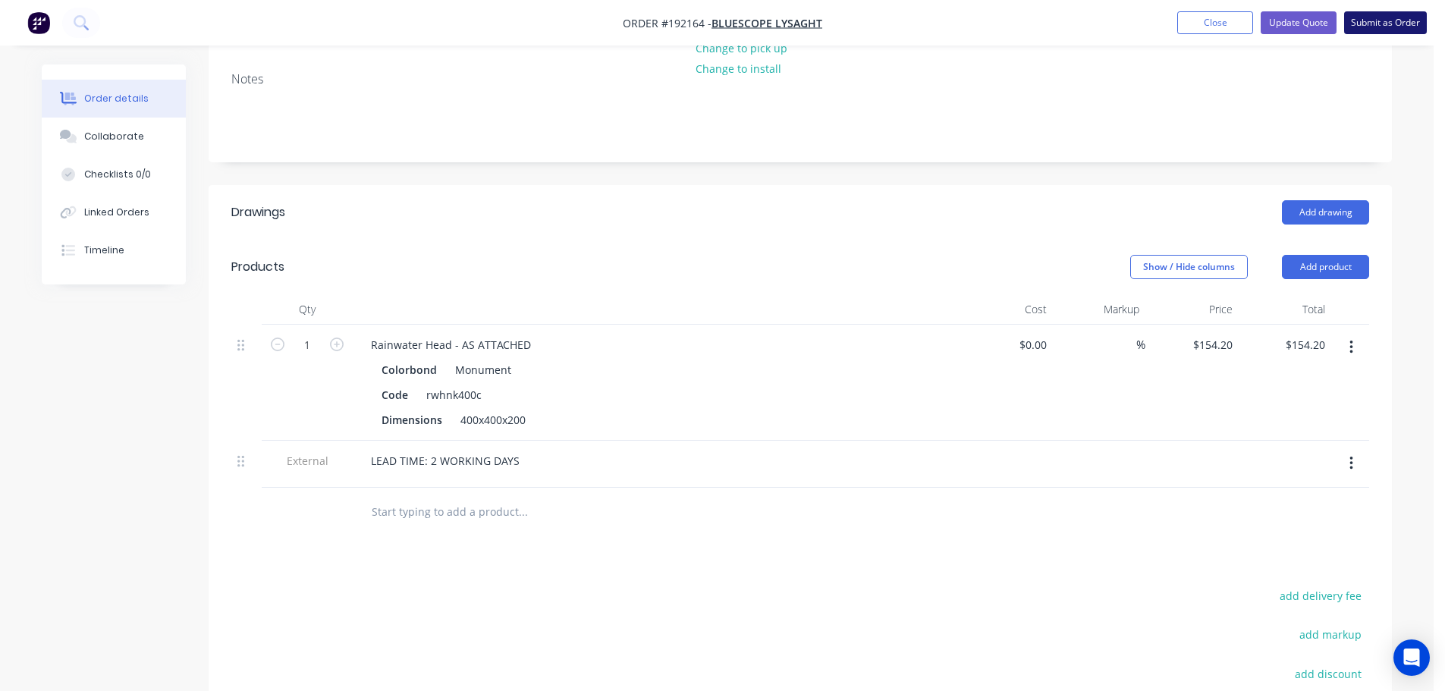
click at [1396, 23] on button "Submit as Order" at bounding box center [1385, 22] width 83 height 23
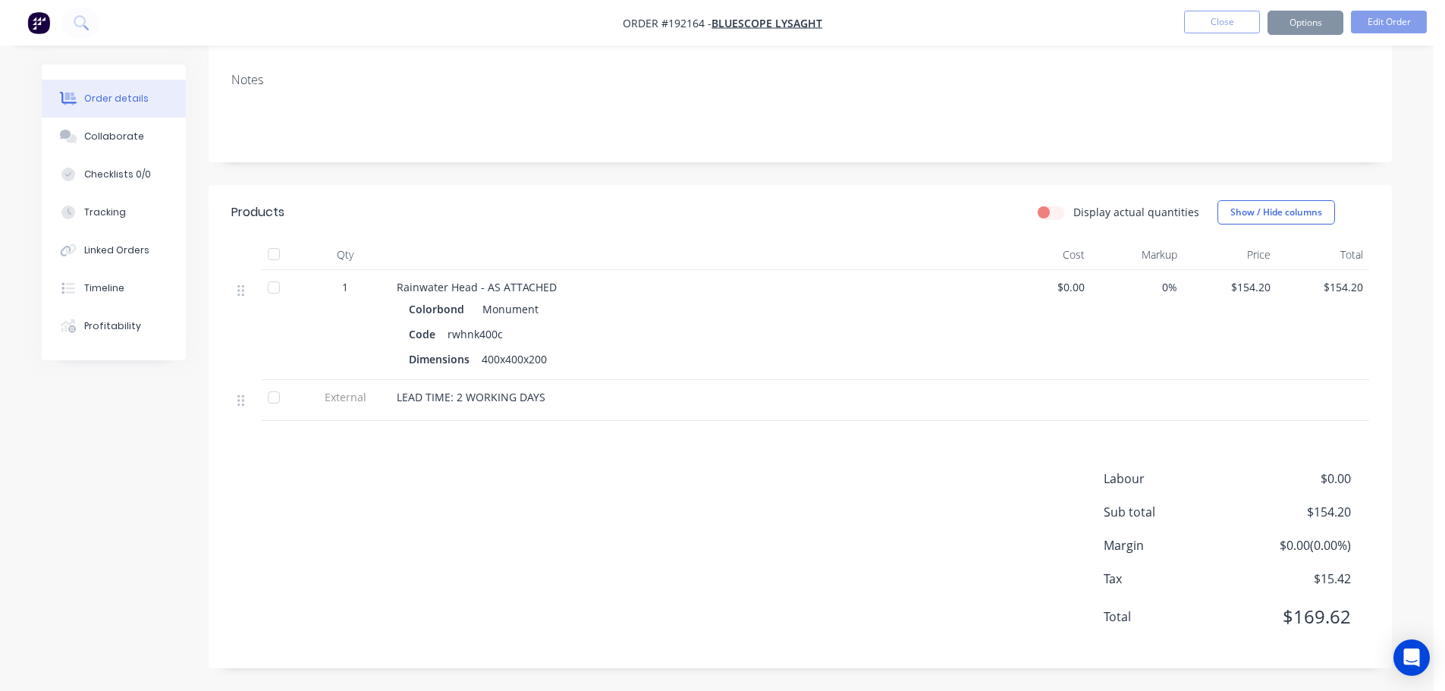
scroll to position [0, 0]
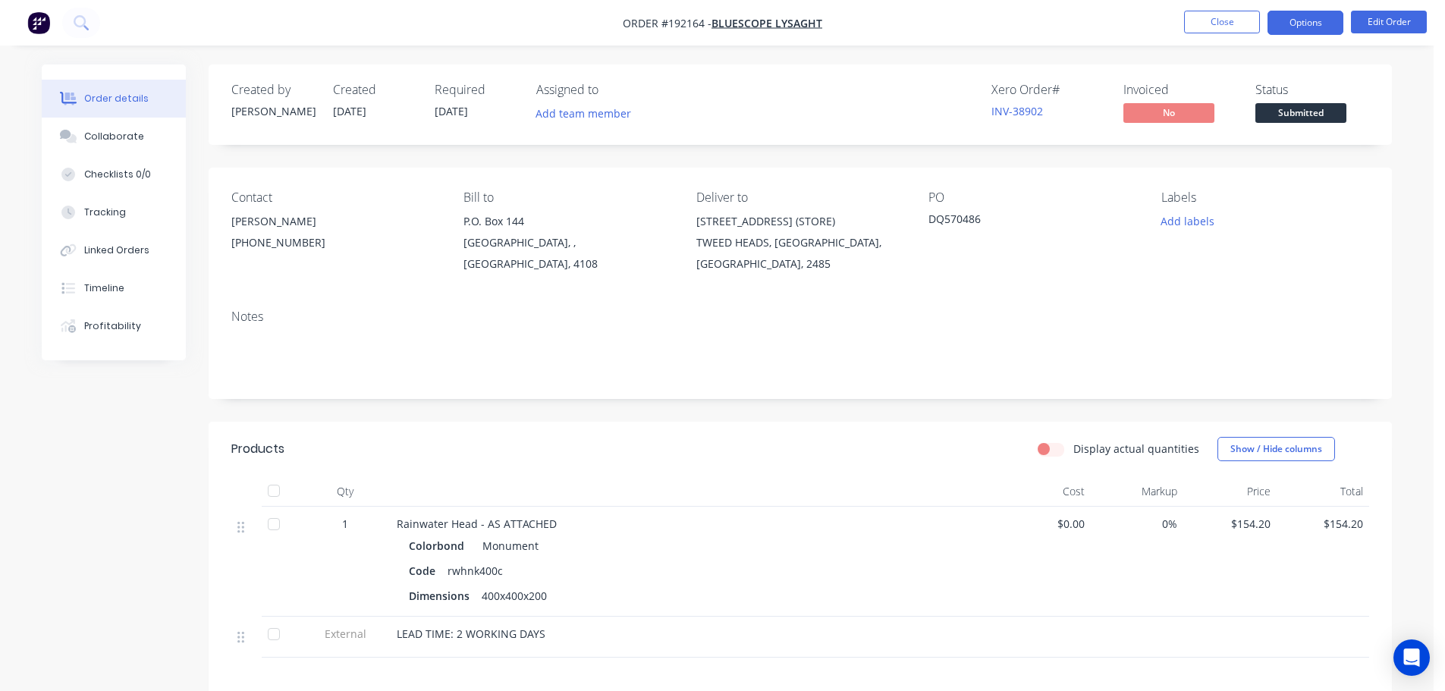
click at [1316, 27] on button "Options" at bounding box center [1305, 23] width 76 height 24
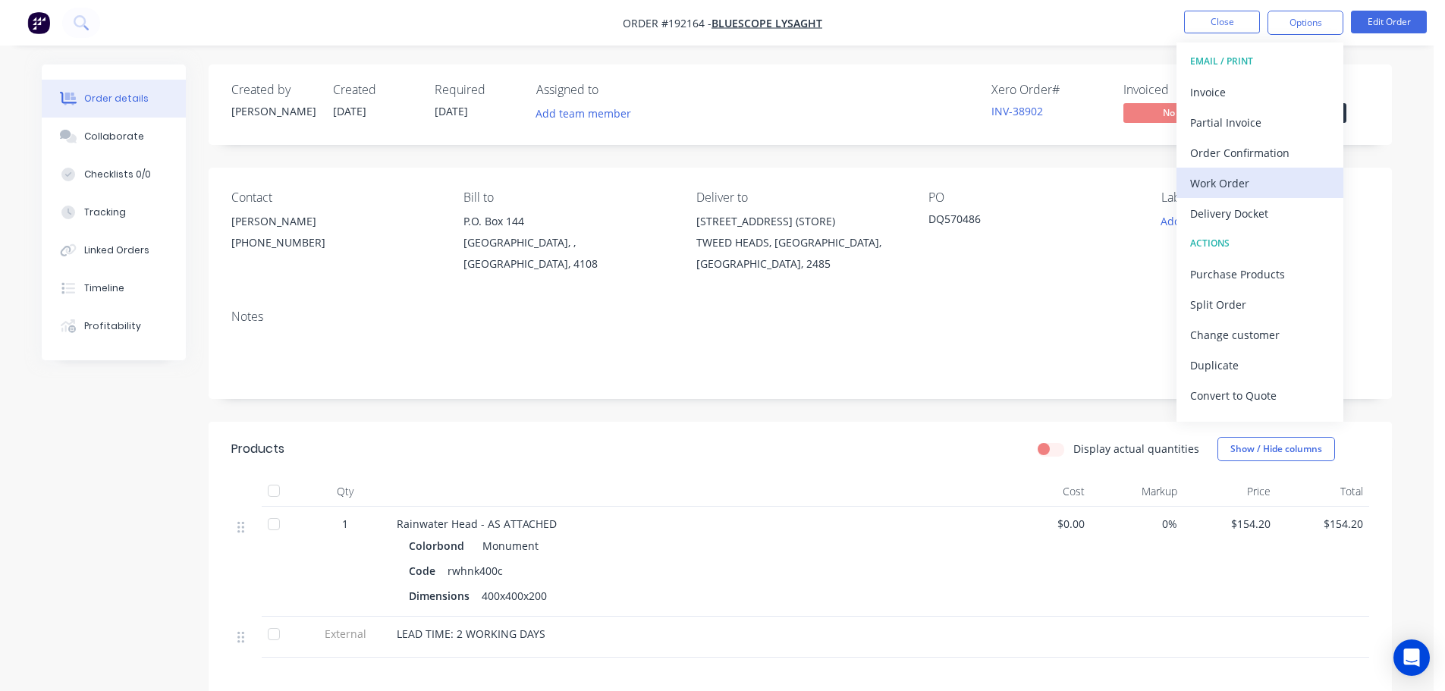
click at [1217, 195] on button "Work Order" at bounding box center [1259, 183] width 167 height 30
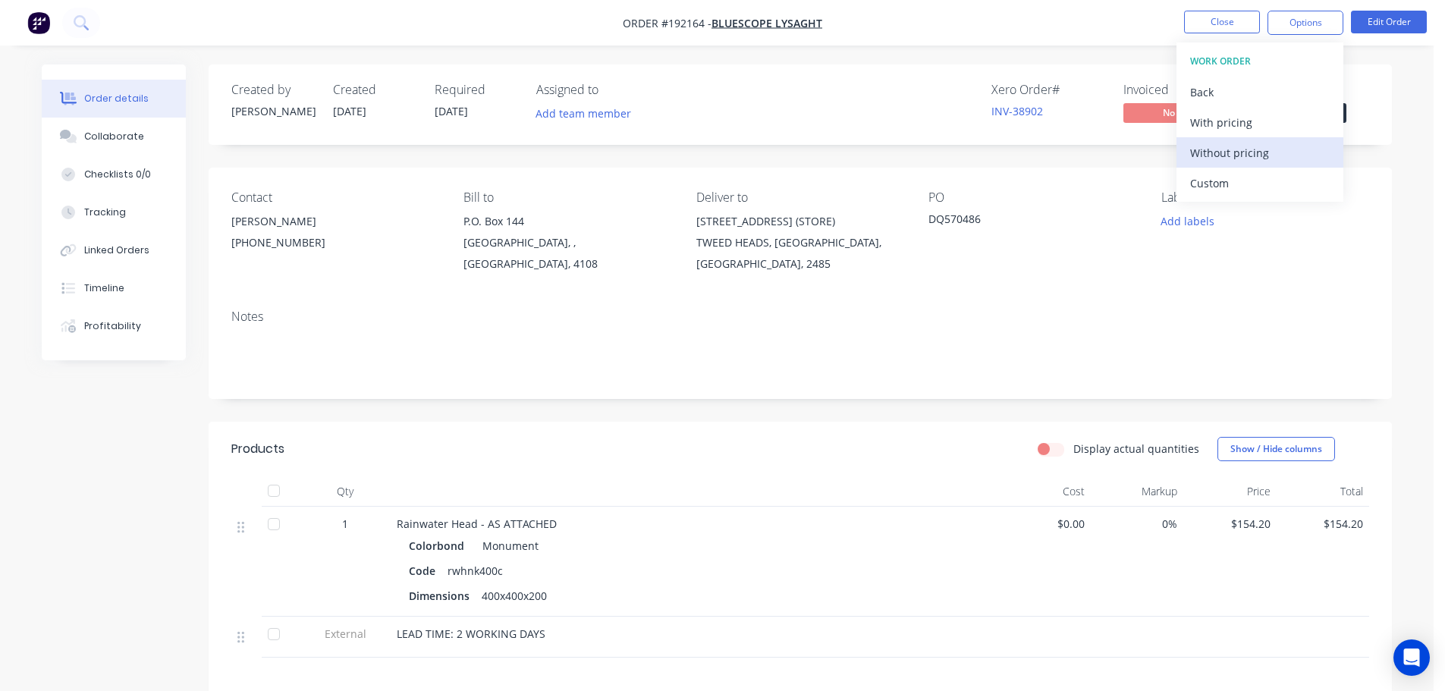
click at [1231, 156] on div "Without pricing" at bounding box center [1260, 153] width 140 height 22
